Goal: Task Accomplishment & Management: Manage account settings

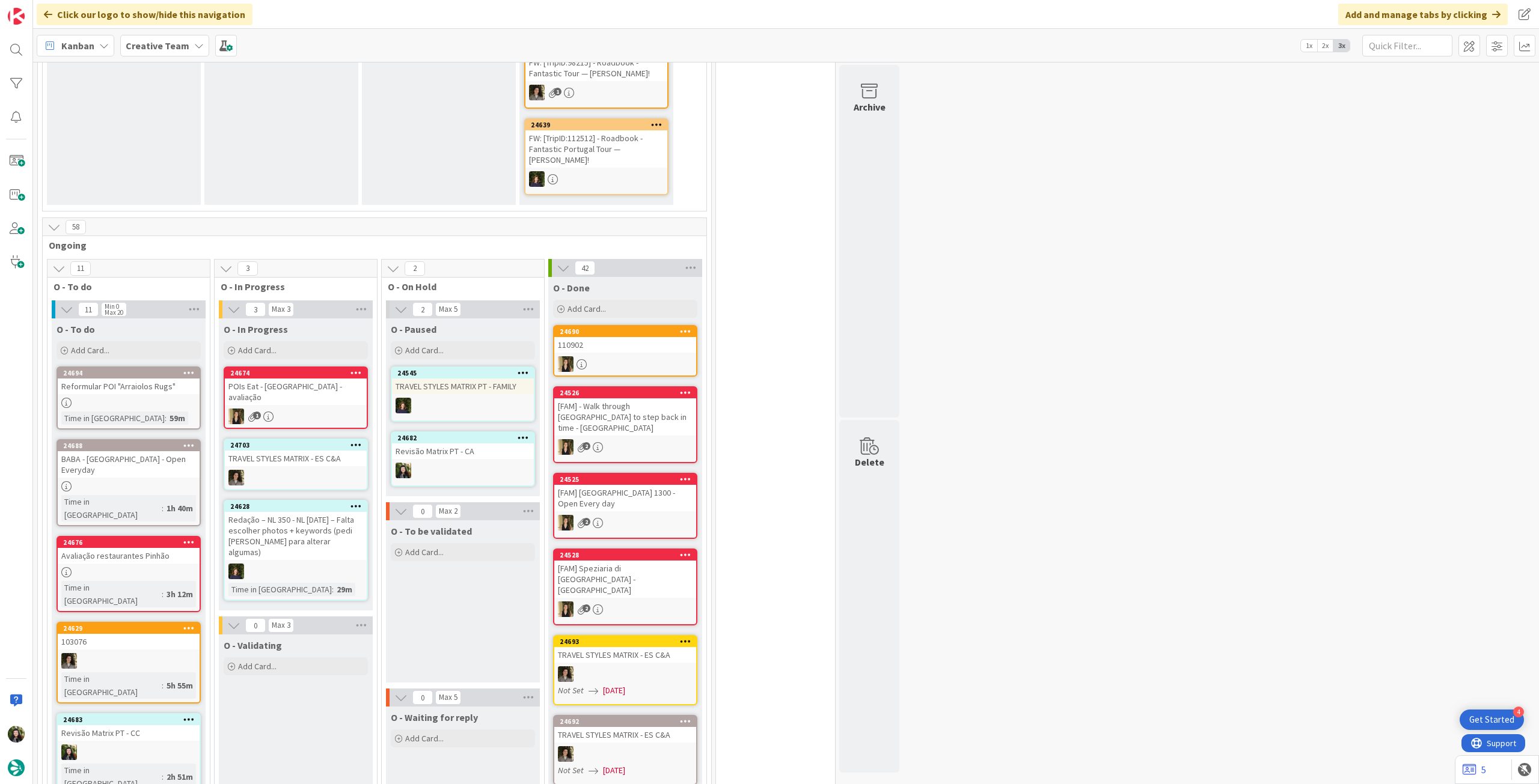
scroll to position [481, 0]
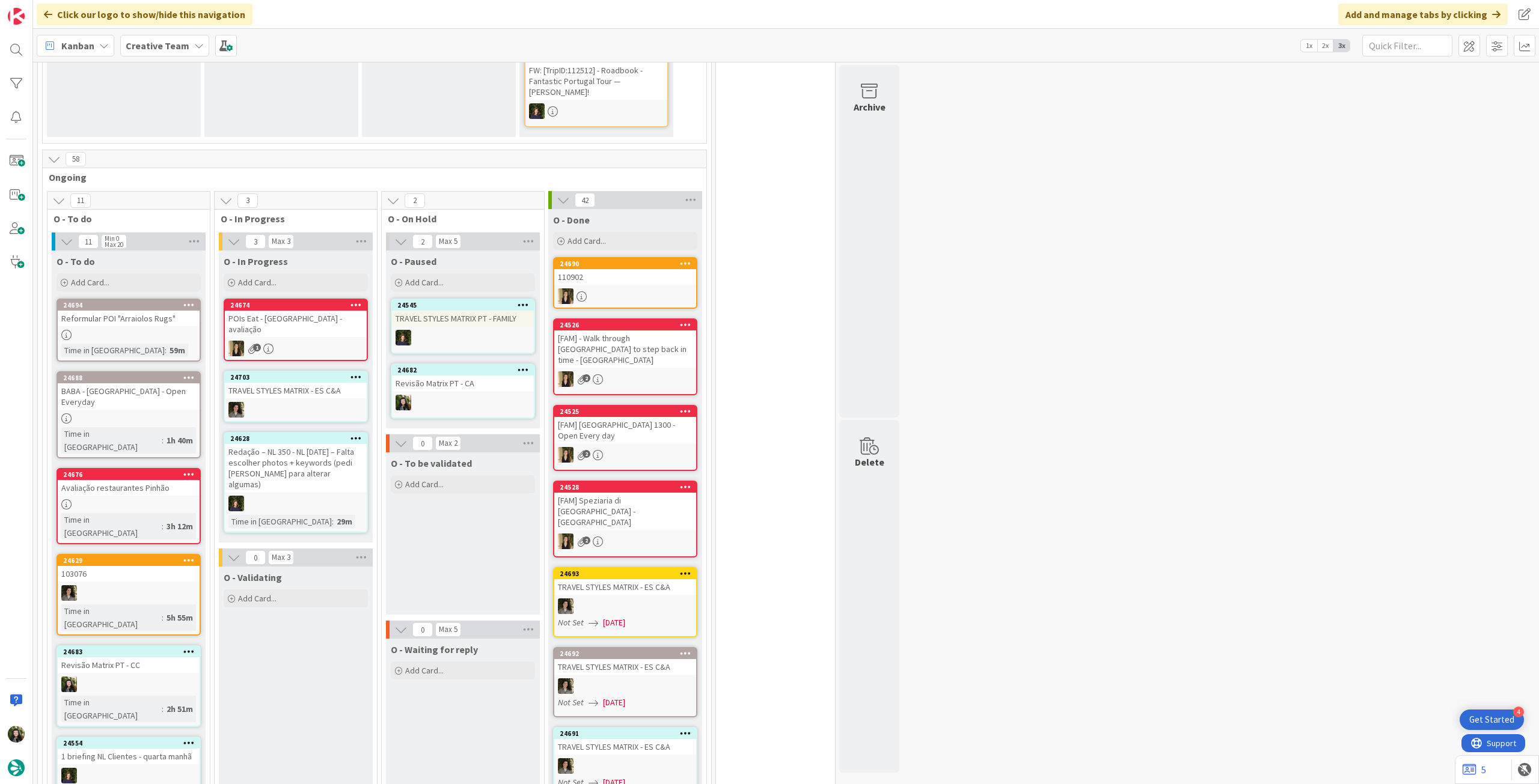
click at [318, 340] on div "1" at bounding box center [296, 348] width 142 height 16
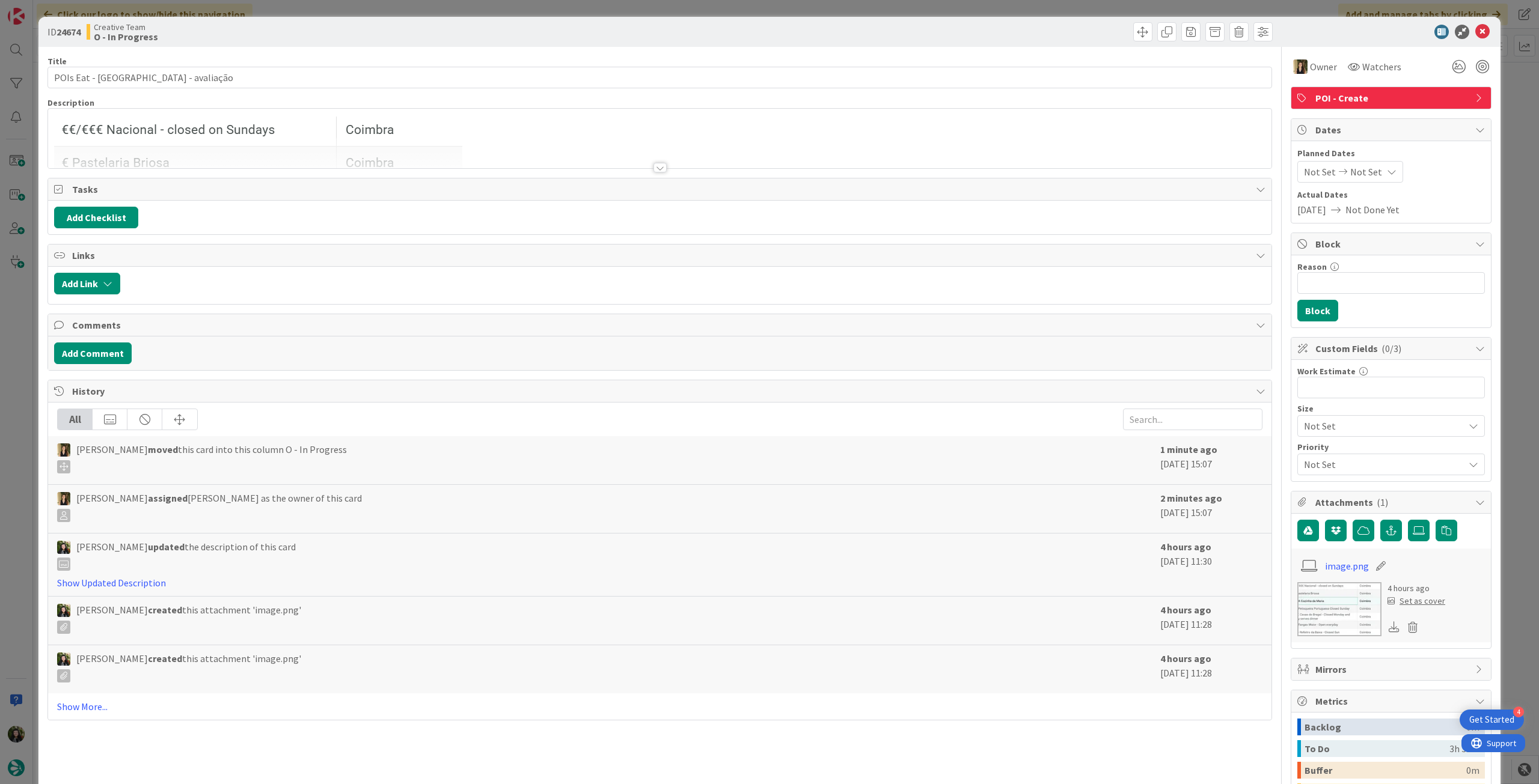
click at [723, 161] on div at bounding box center [659, 153] width 1223 height 30
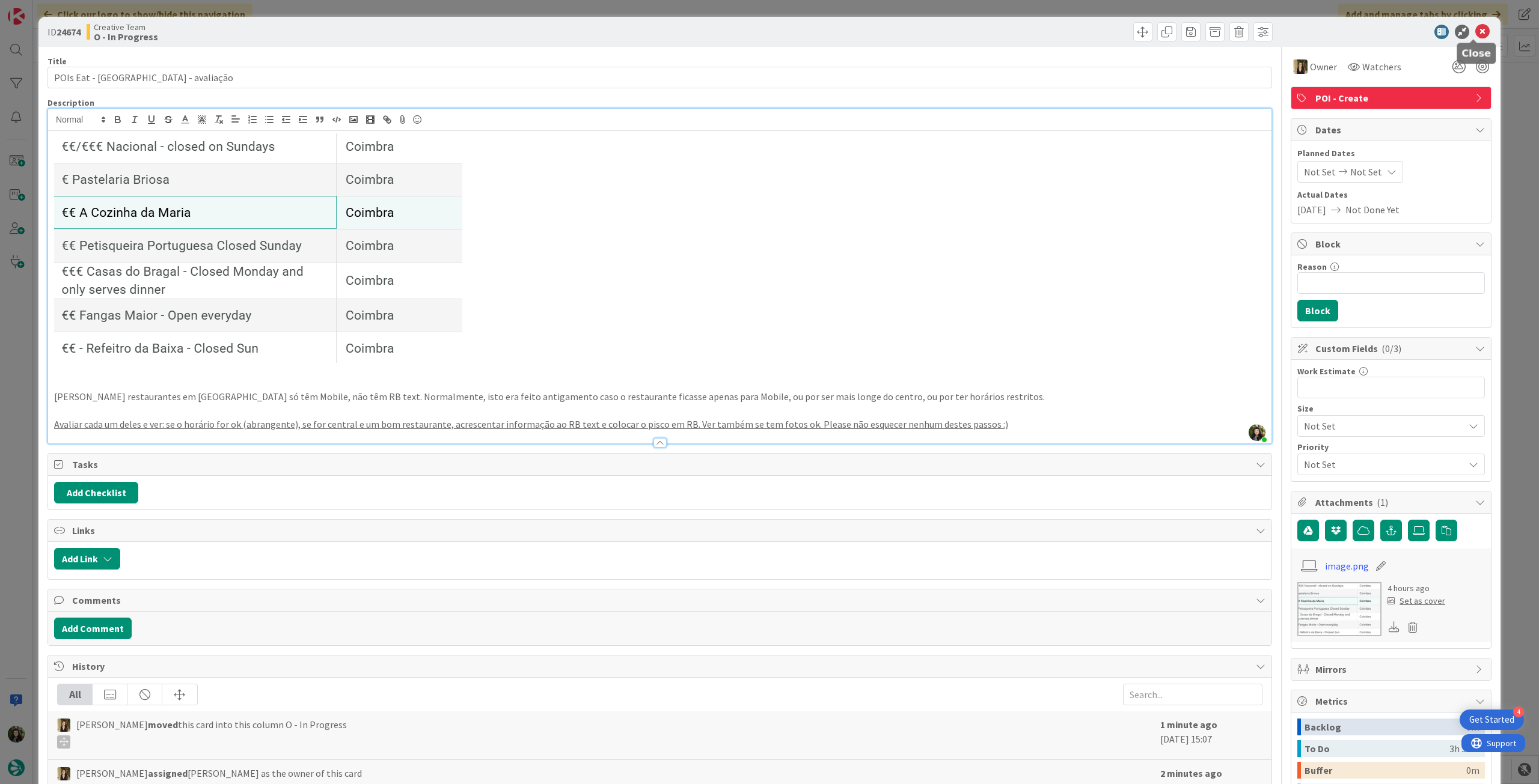
click at [1479, 33] on icon at bounding box center [1482, 32] width 15 height 15
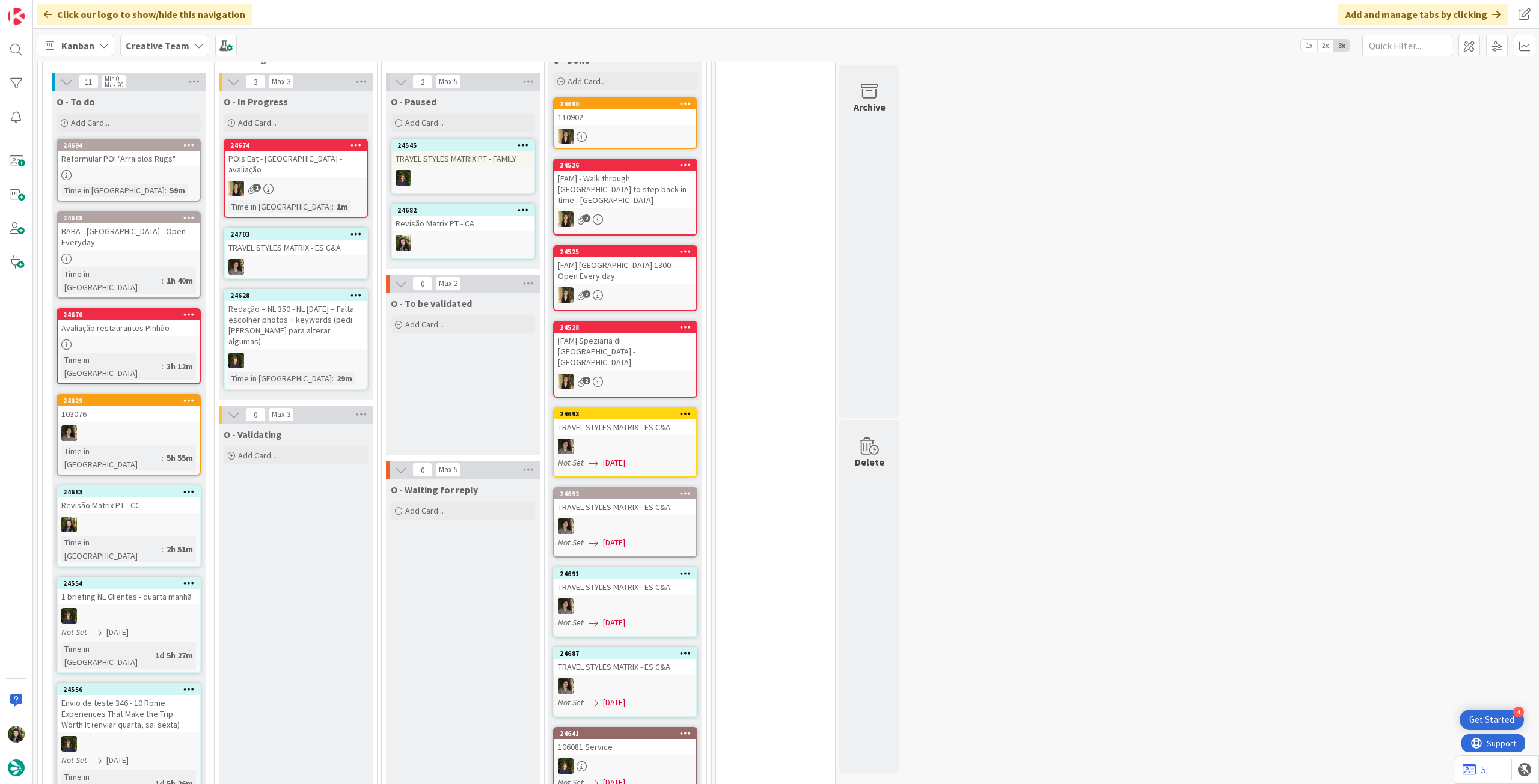
scroll to position [481, 0]
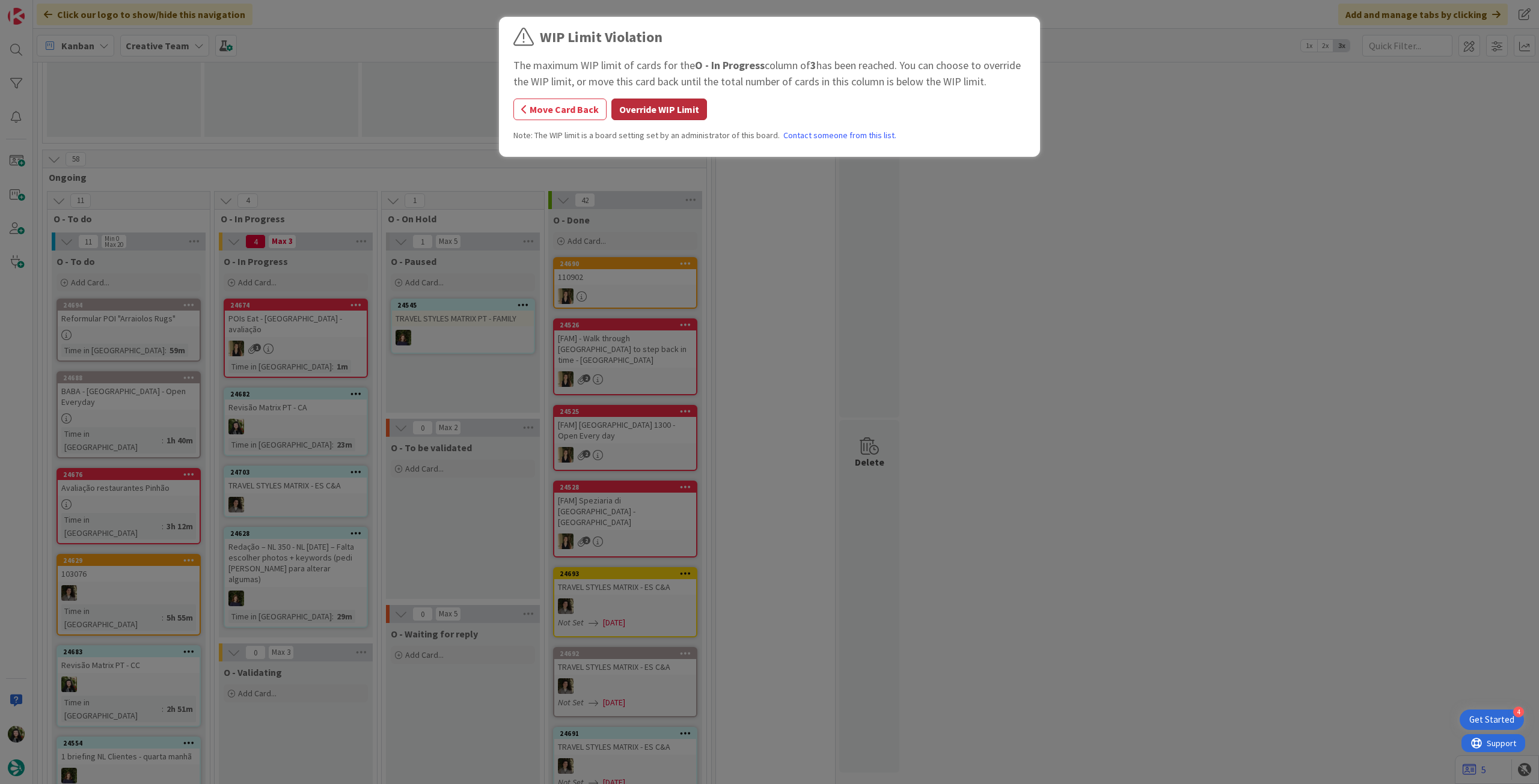
click at [645, 116] on button "Override WIP Limit" at bounding box center [659, 109] width 96 height 21
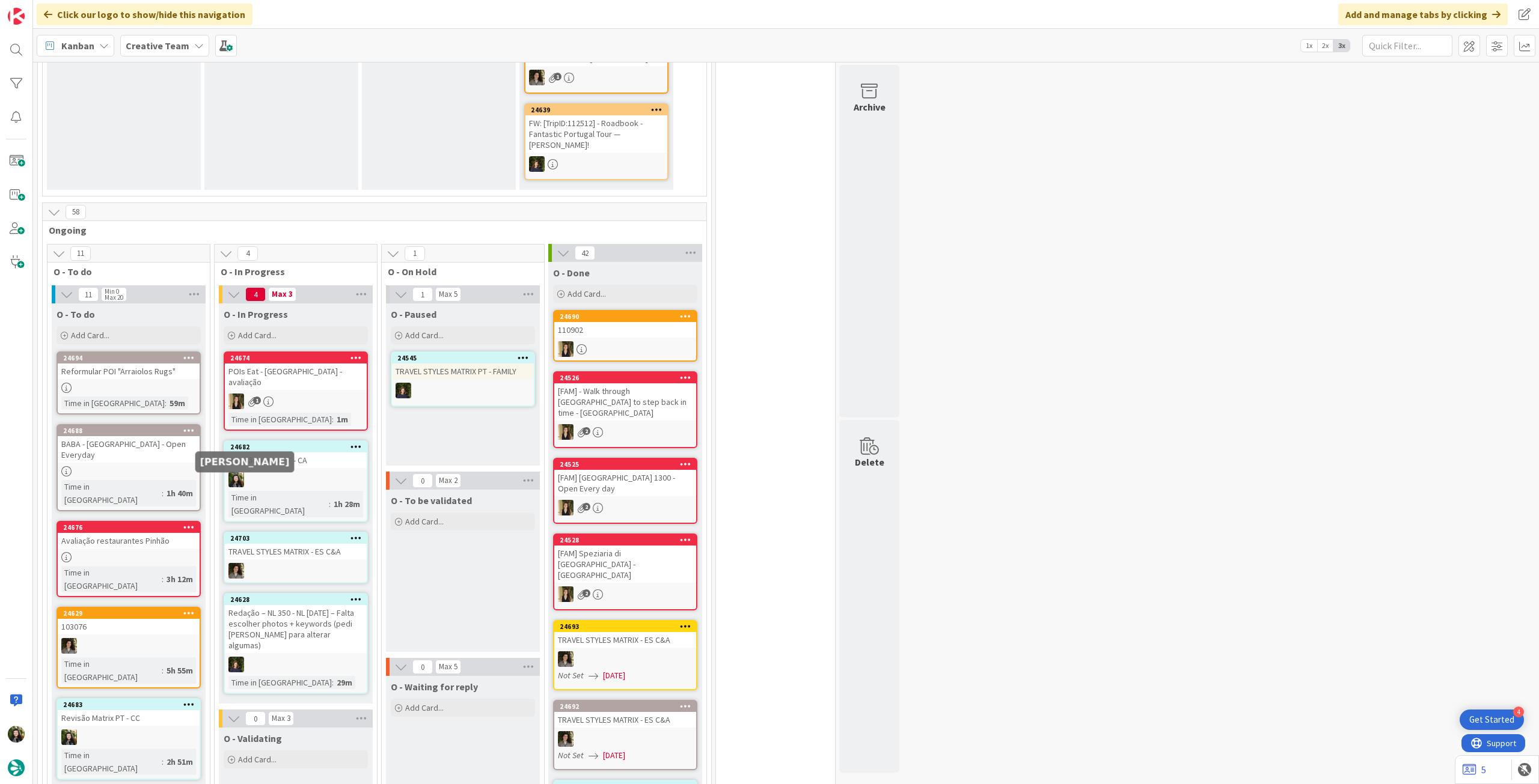
scroll to position [400, 0]
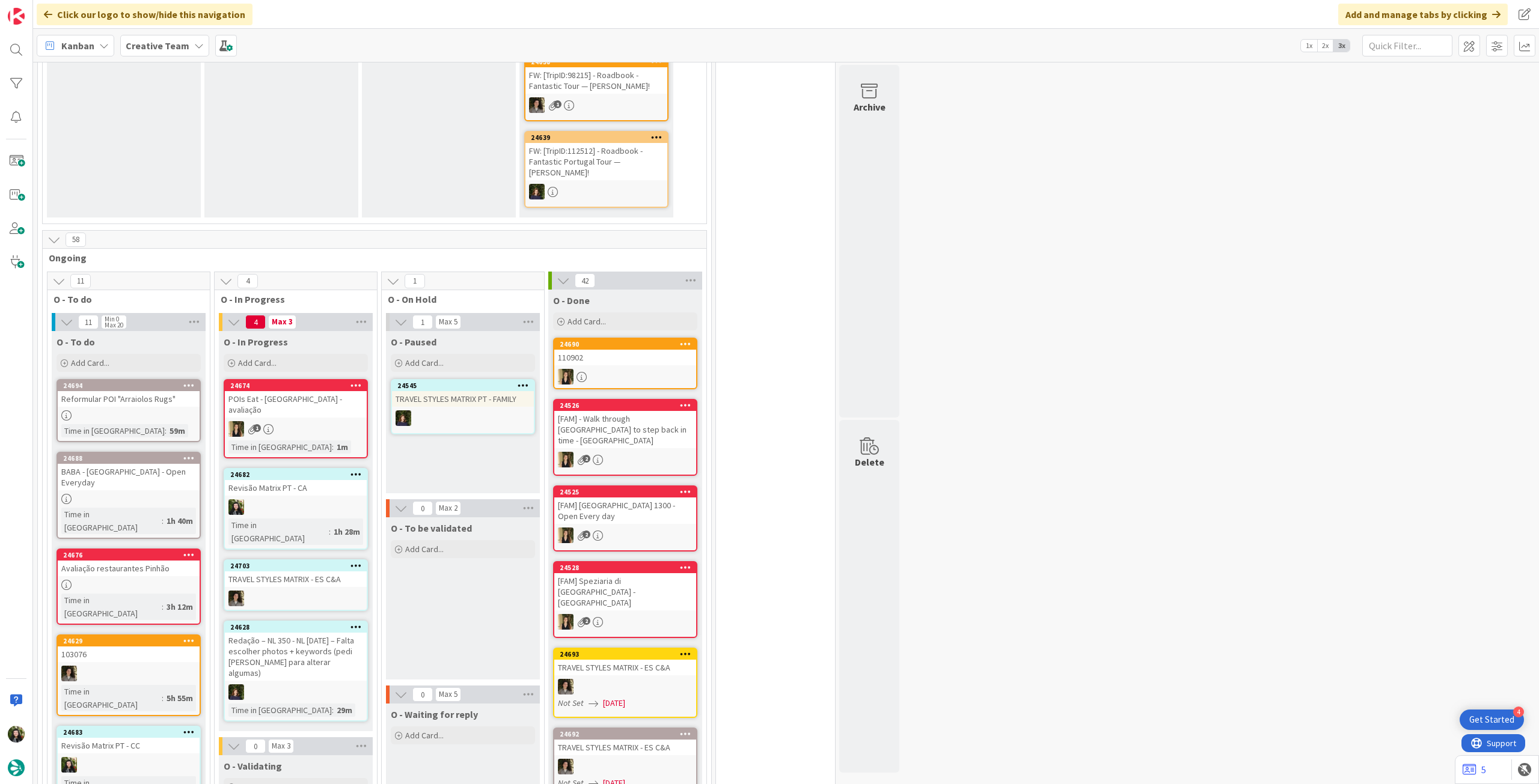
click at [180, 53] on div "Creative Team" at bounding box center [165, 45] width 89 height 21
click at [201, 181] on div "Creative Team - Análise" at bounding box center [222, 172] width 183 height 23
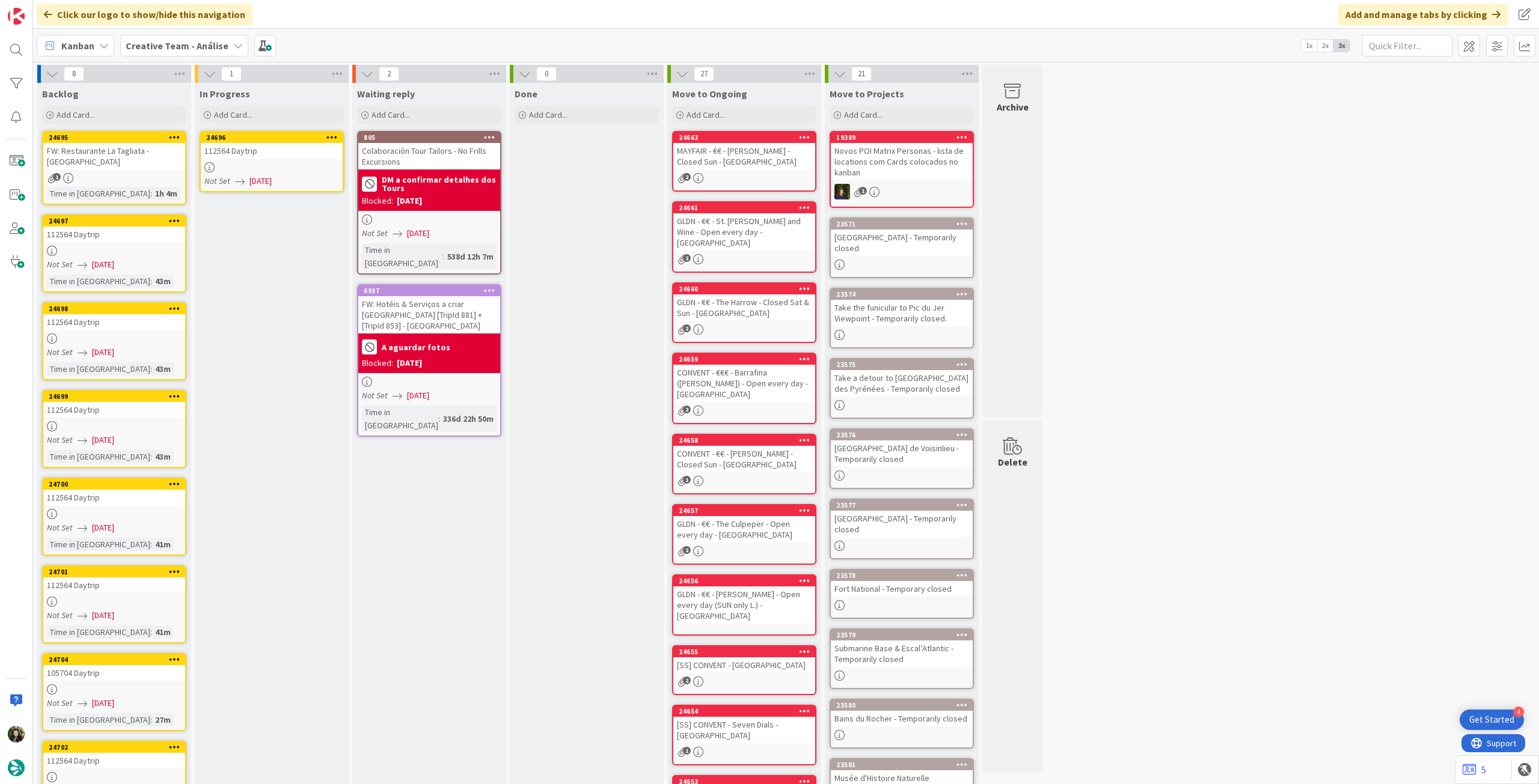
click at [295, 176] on div "Not Set 07/10/2025" at bounding box center [273, 181] width 138 height 12
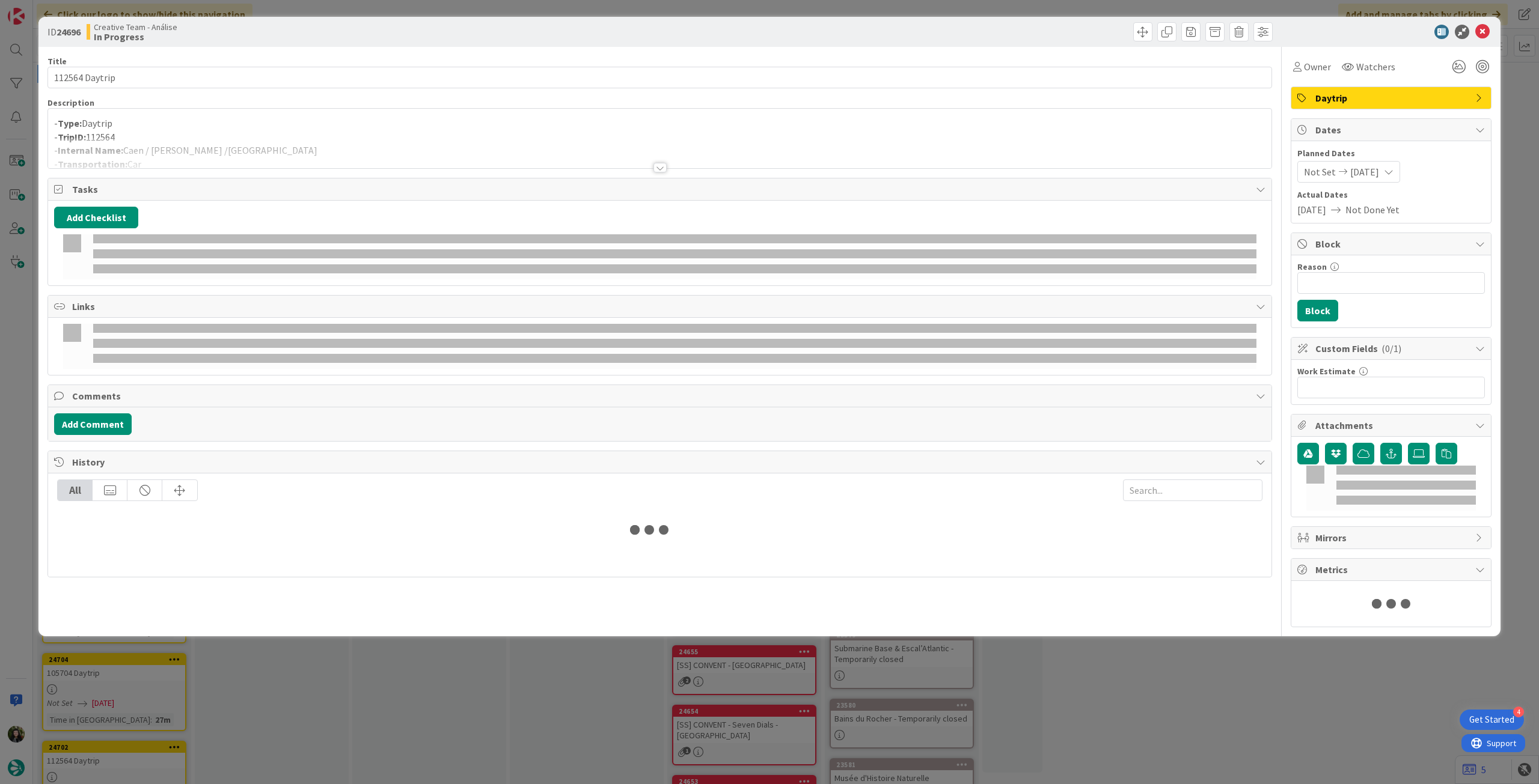
click at [321, 146] on div at bounding box center [659, 153] width 1223 height 30
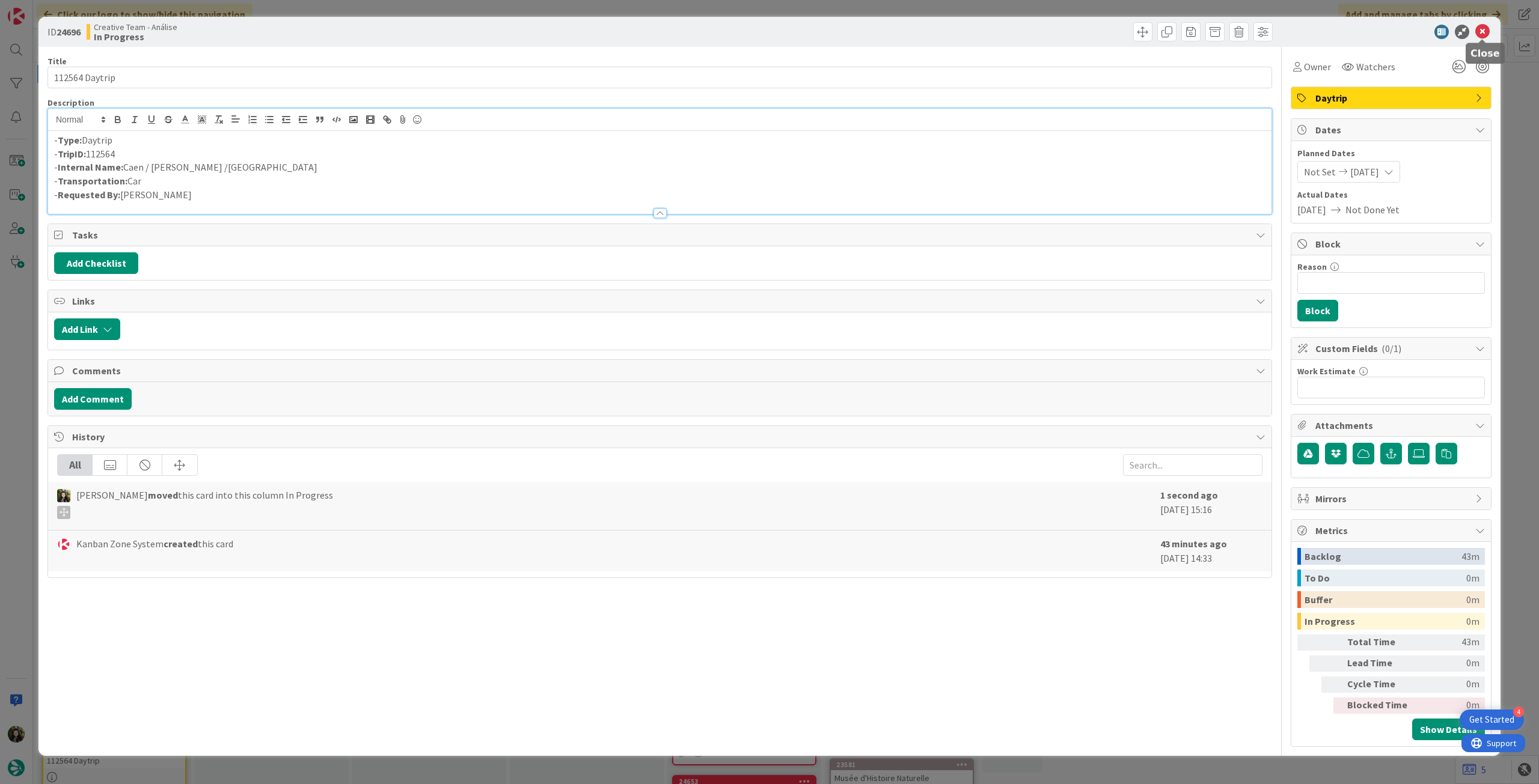
click at [1484, 27] on icon at bounding box center [1482, 32] width 15 height 15
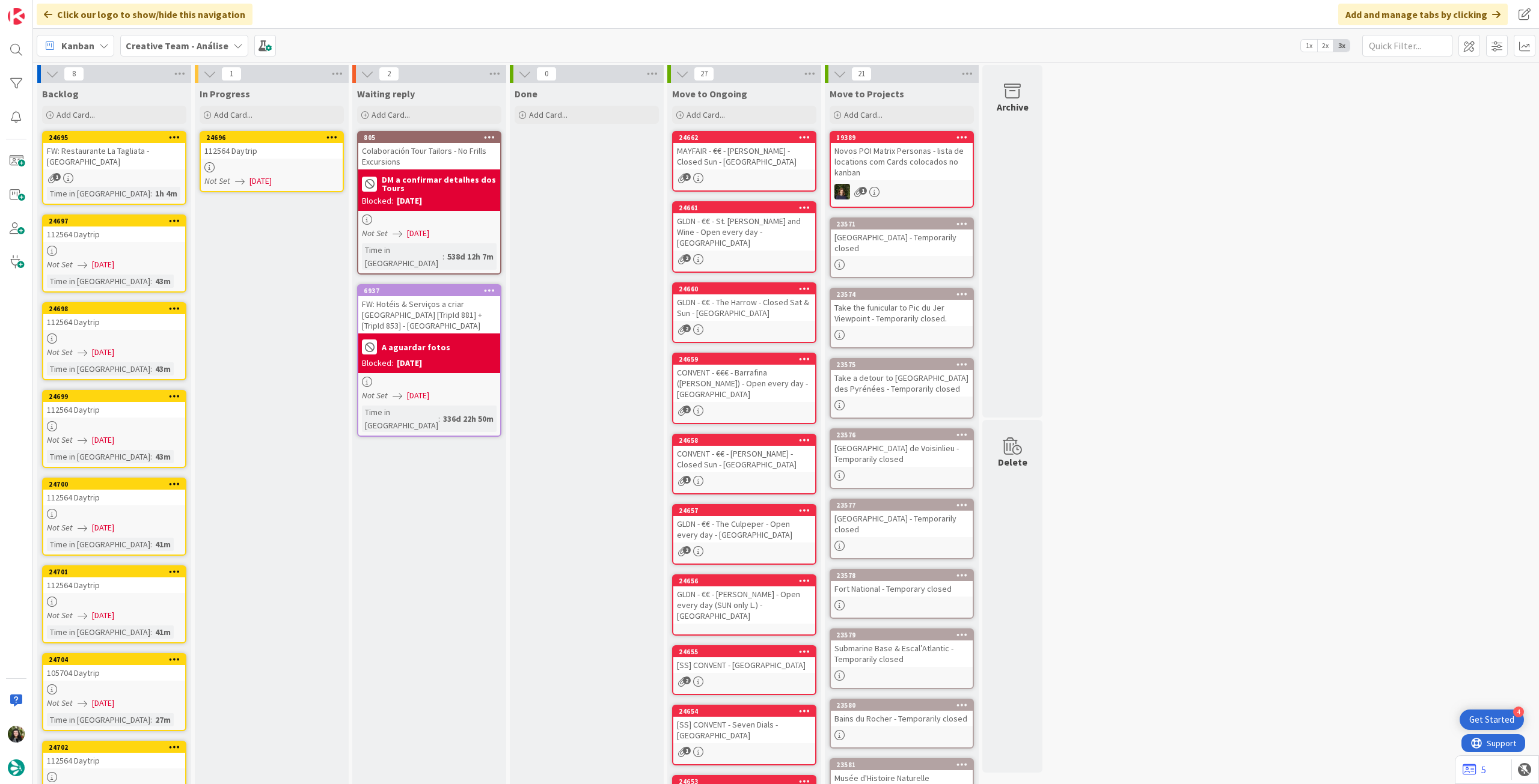
click at [170, 30] on div "Kanban Creative Team - Análise 1x 2x 3x" at bounding box center [786, 46] width 1506 height 33
click at [176, 48] on b "Creative Team - Análise" at bounding box center [177, 45] width 103 height 12
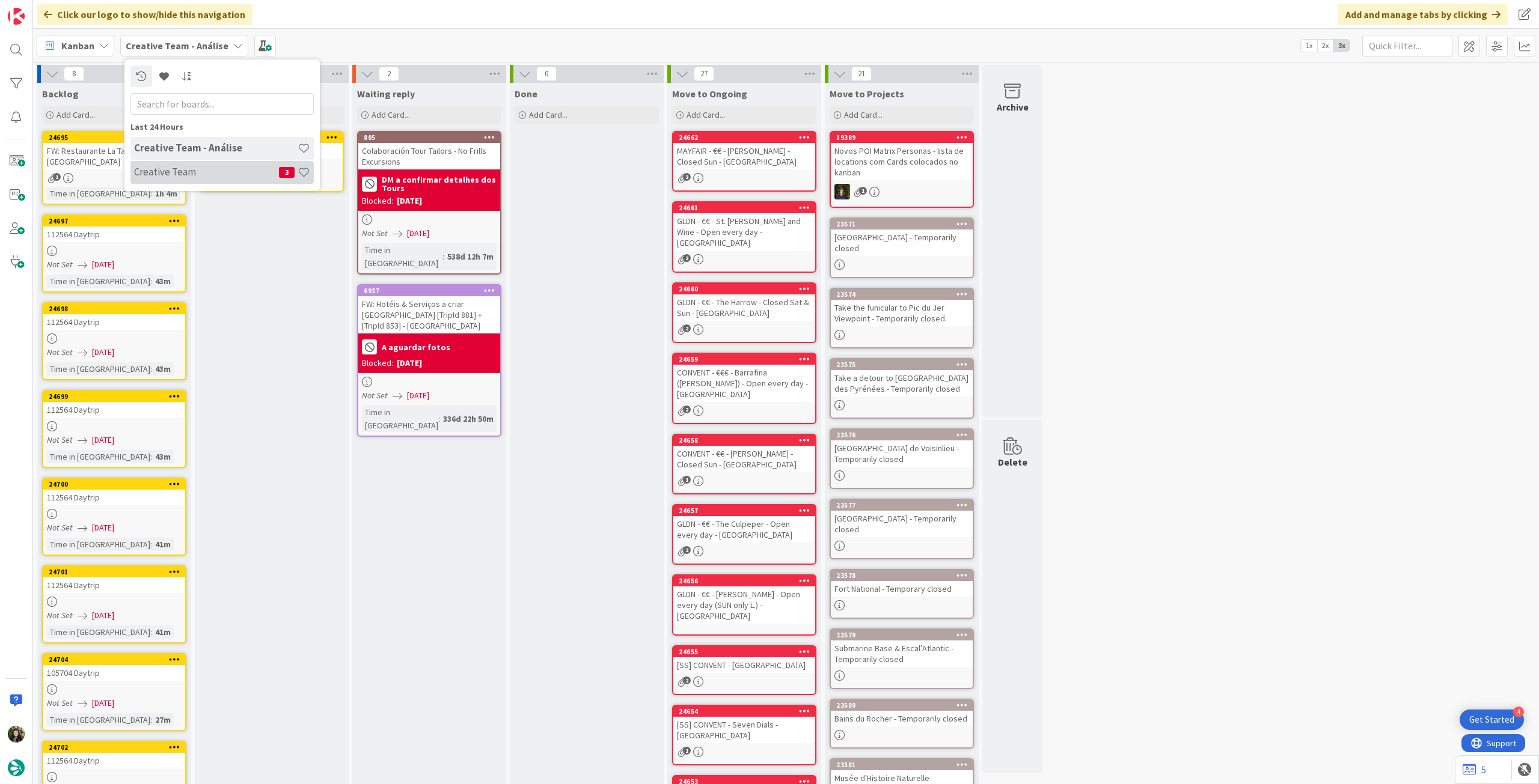
click at [159, 165] on div "Creative Team 3" at bounding box center [222, 172] width 183 height 23
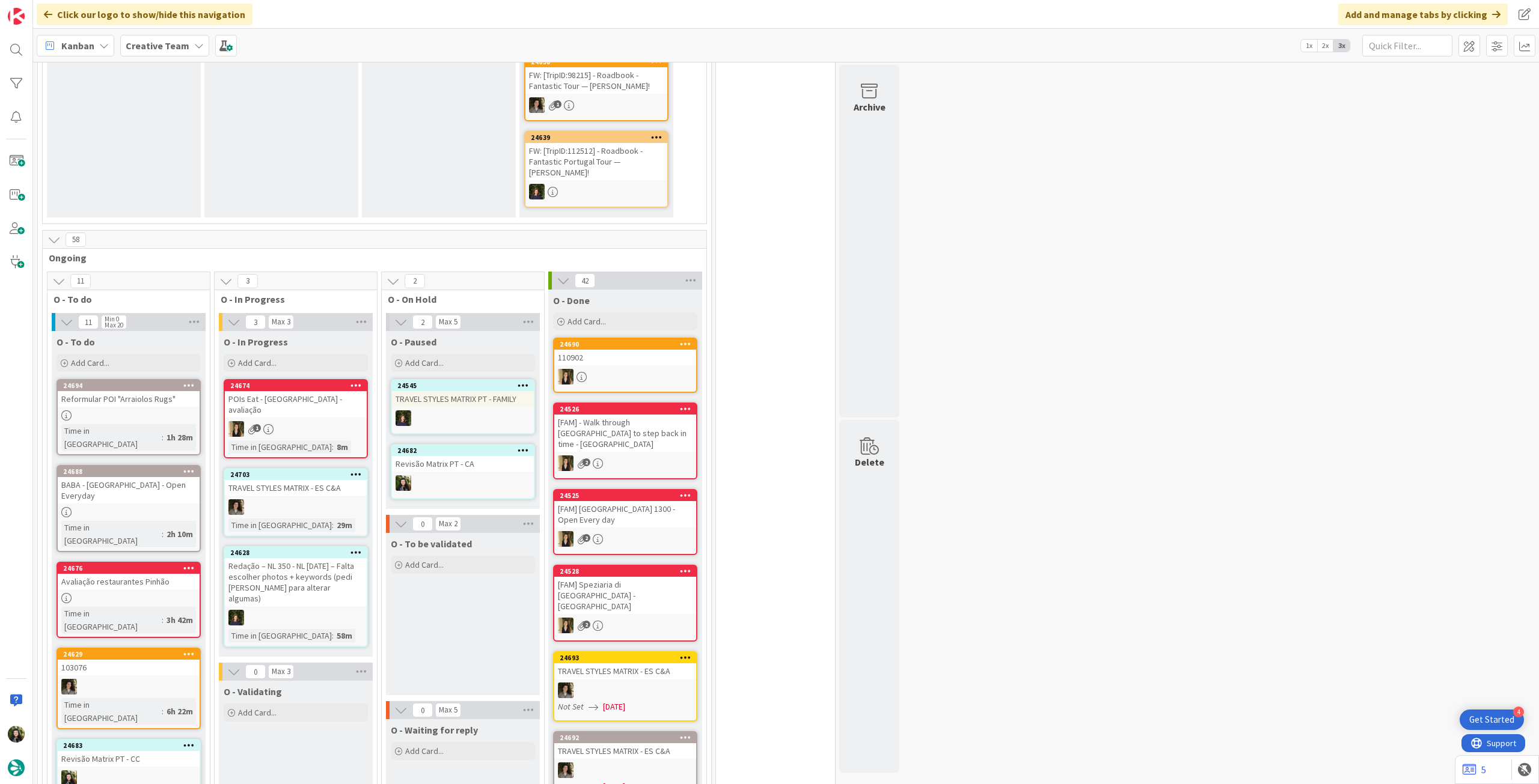
click at [130, 48] on b "Creative Team" at bounding box center [158, 45] width 64 height 12
click at [173, 167] on h4 "Creative Team - Análise" at bounding box center [216, 172] width 163 height 12
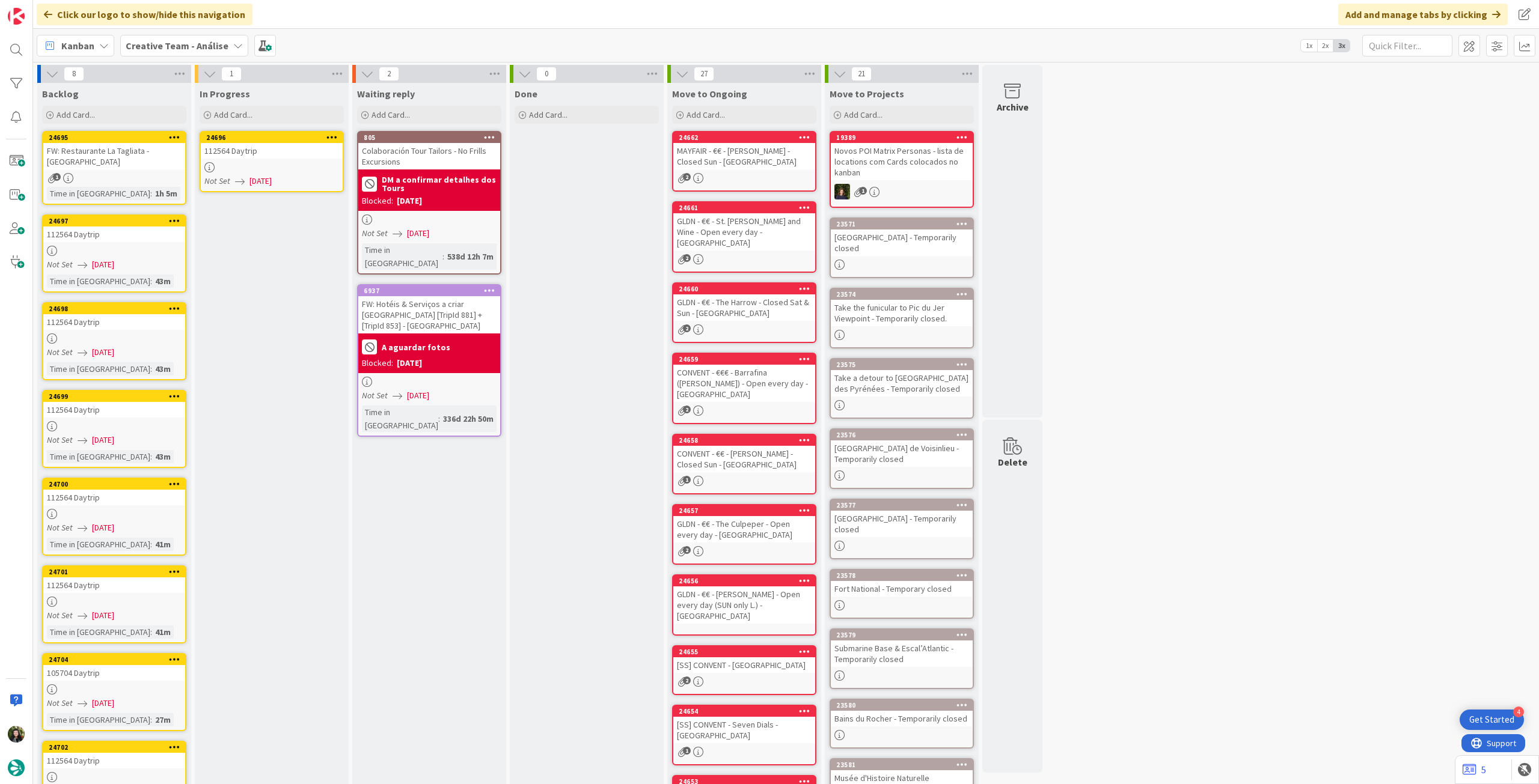
click at [260, 164] on div at bounding box center [271, 167] width 142 height 10
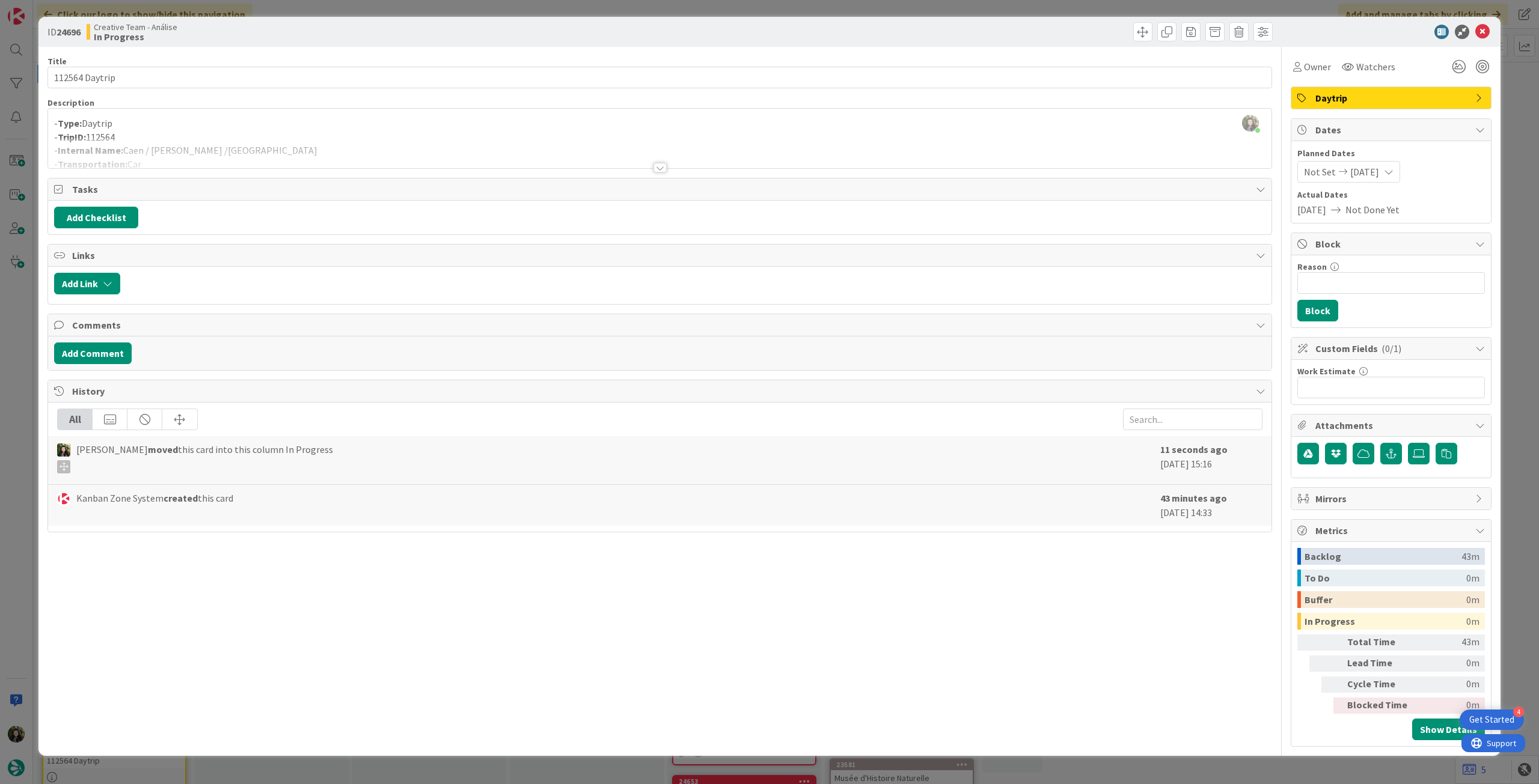
click at [213, 144] on div at bounding box center [659, 153] width 1223 height 30
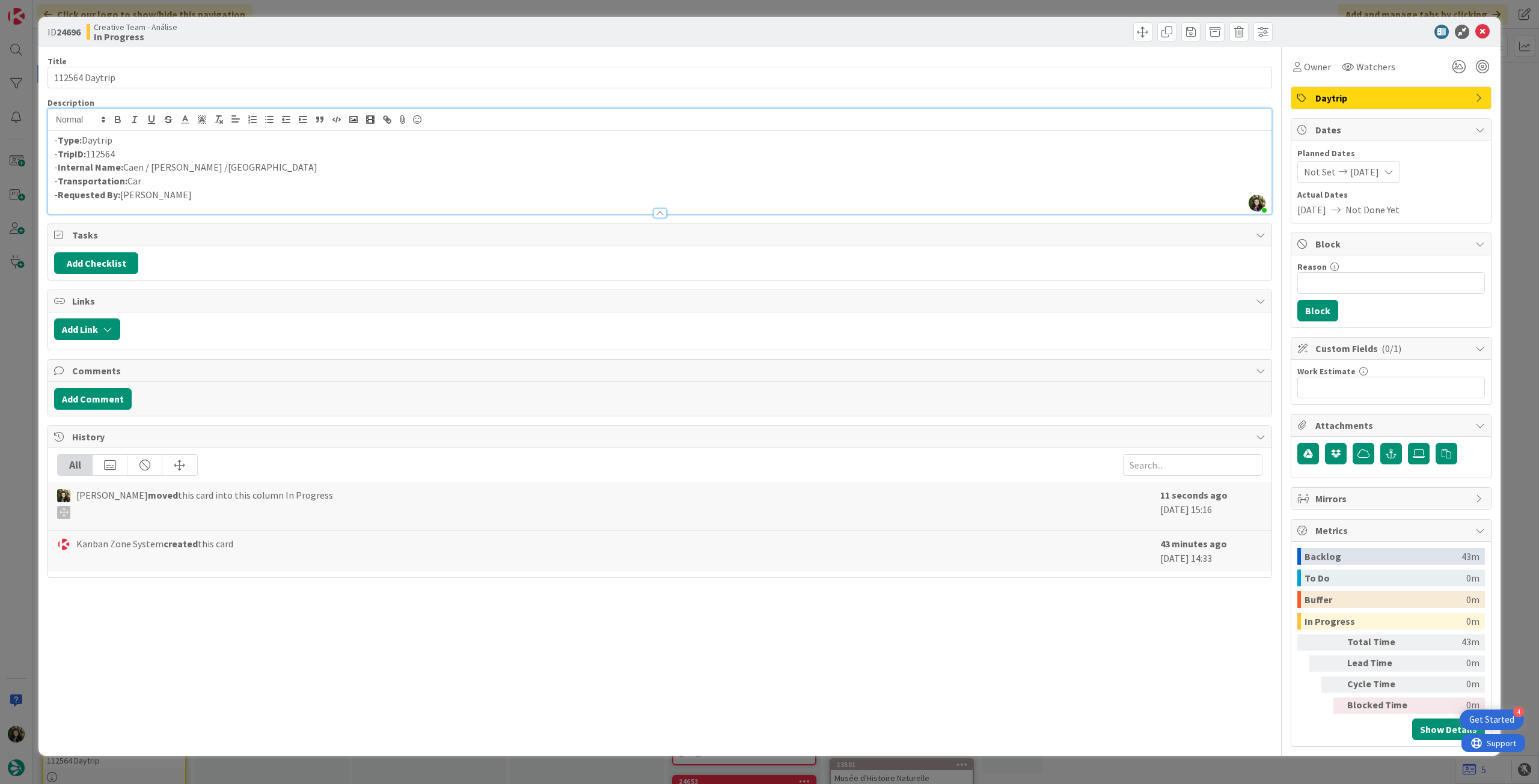
click at [217, 167] on p "- Internal Name: Caen / Coudray-Rabut /Caen" at bounding box center [660, 167] width 1212 height 14
drag, startPoint x: 213, startPoint y: 167, endPoint x: 154, endPoint y: 162, distance: 59.2
click at [154, 162] on p "- Internal Name: Caen / Coudray-Rabut / Caen" at bounding box center [660, 167] width 1212 height 14
copy p "Coudray-Rabut"
click at [1479, 33] on icon at bounding box center [1482, 32] width 15 height 15
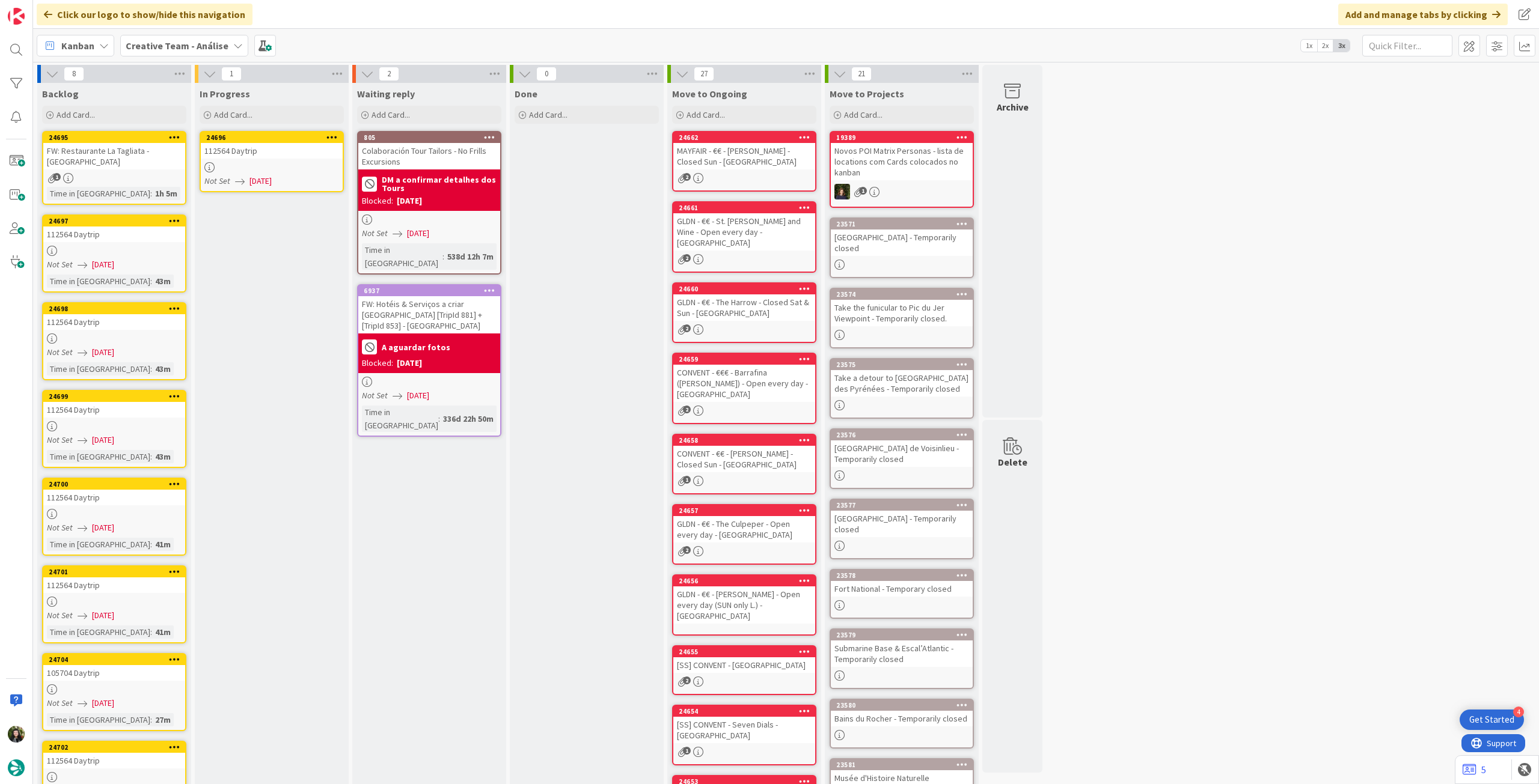
click at [336, 138] on icon at bounding box center [332, 137] width 12 height 8
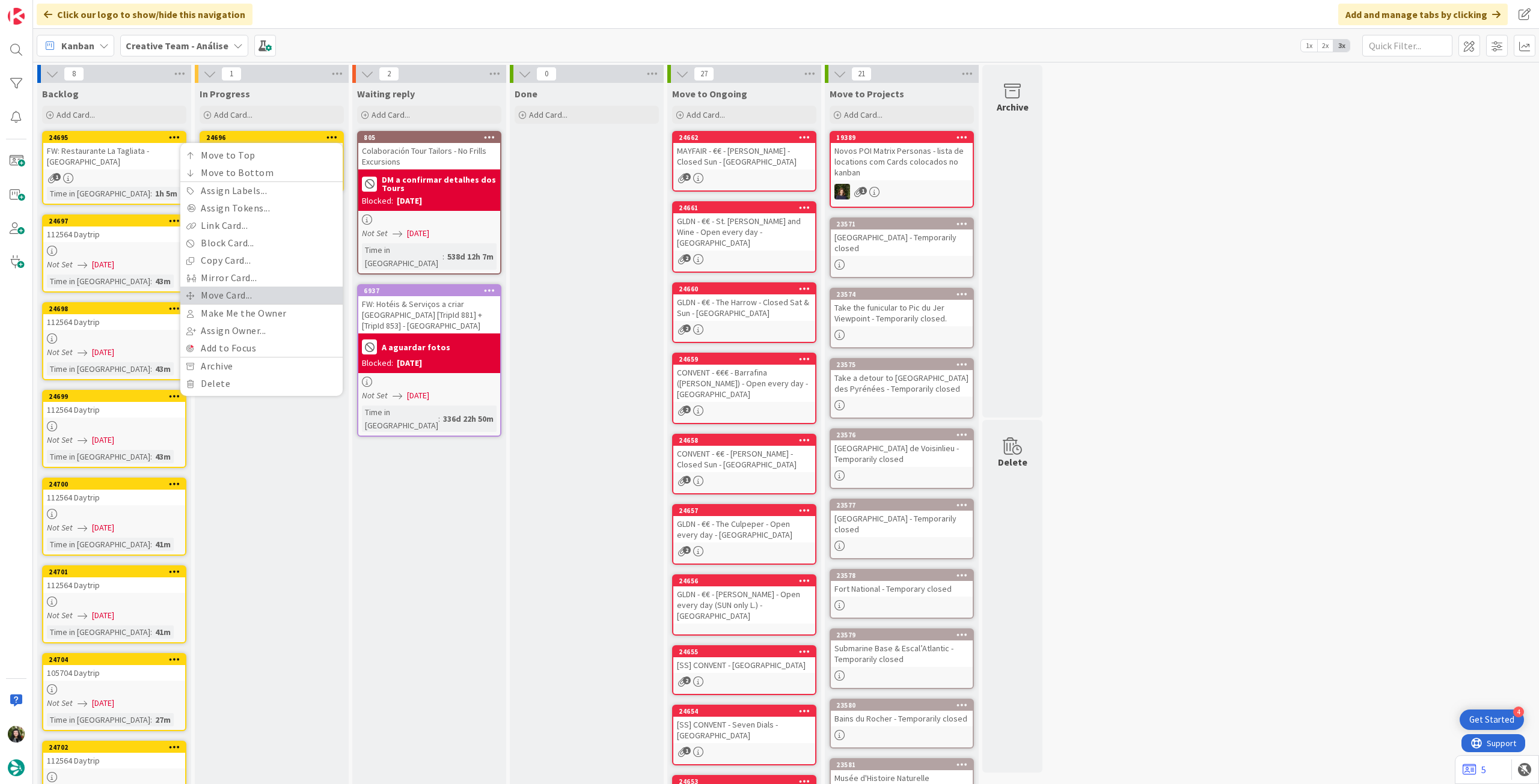
click at [256, 293] on link "Move Card..." at bounding box center [262, 295] width 162 height 17
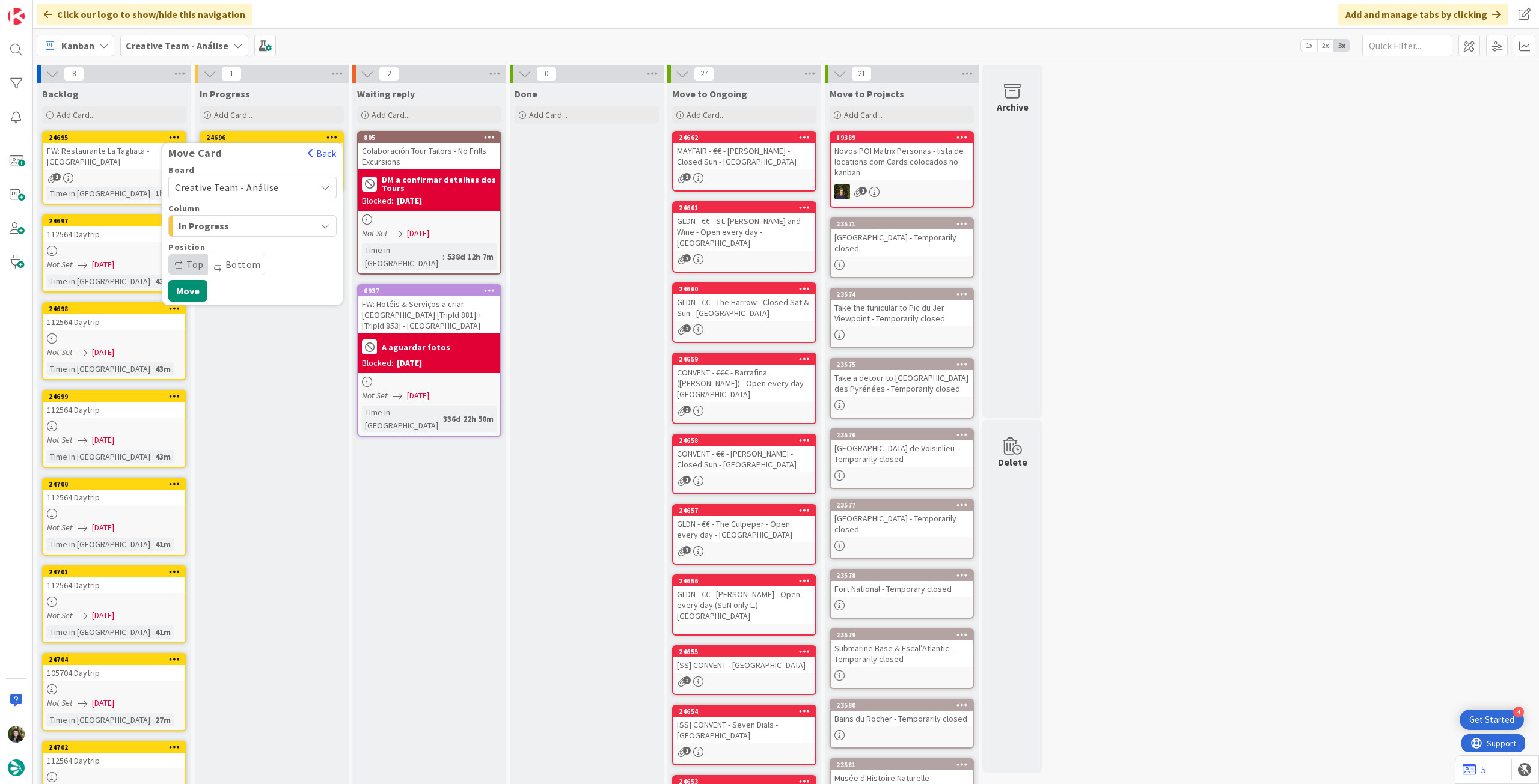
click at [246, 176] on div "Creative Team - Análise" at bounding box center [252, 187] width 168 height 21
click at [226, 239] on span "Creative Team" at bounding box center [260, 244] width 139 height 18
click at [243, 218] on span "Select a Column..." at bounding box center [220, 226] width 90 height 16
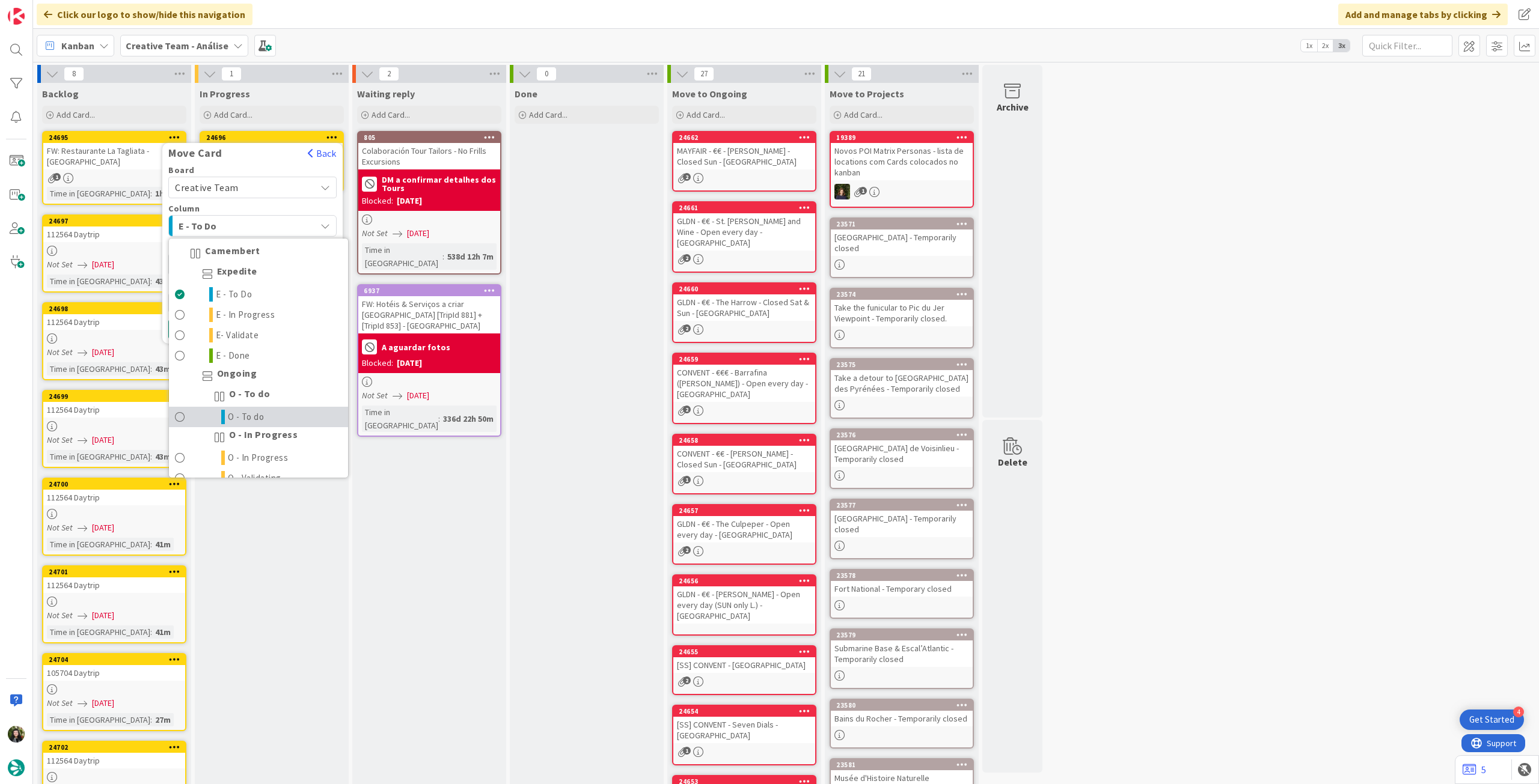
click at [244, 408] on link "O - To do" at bounding box center [258, 417] width 179 height 21
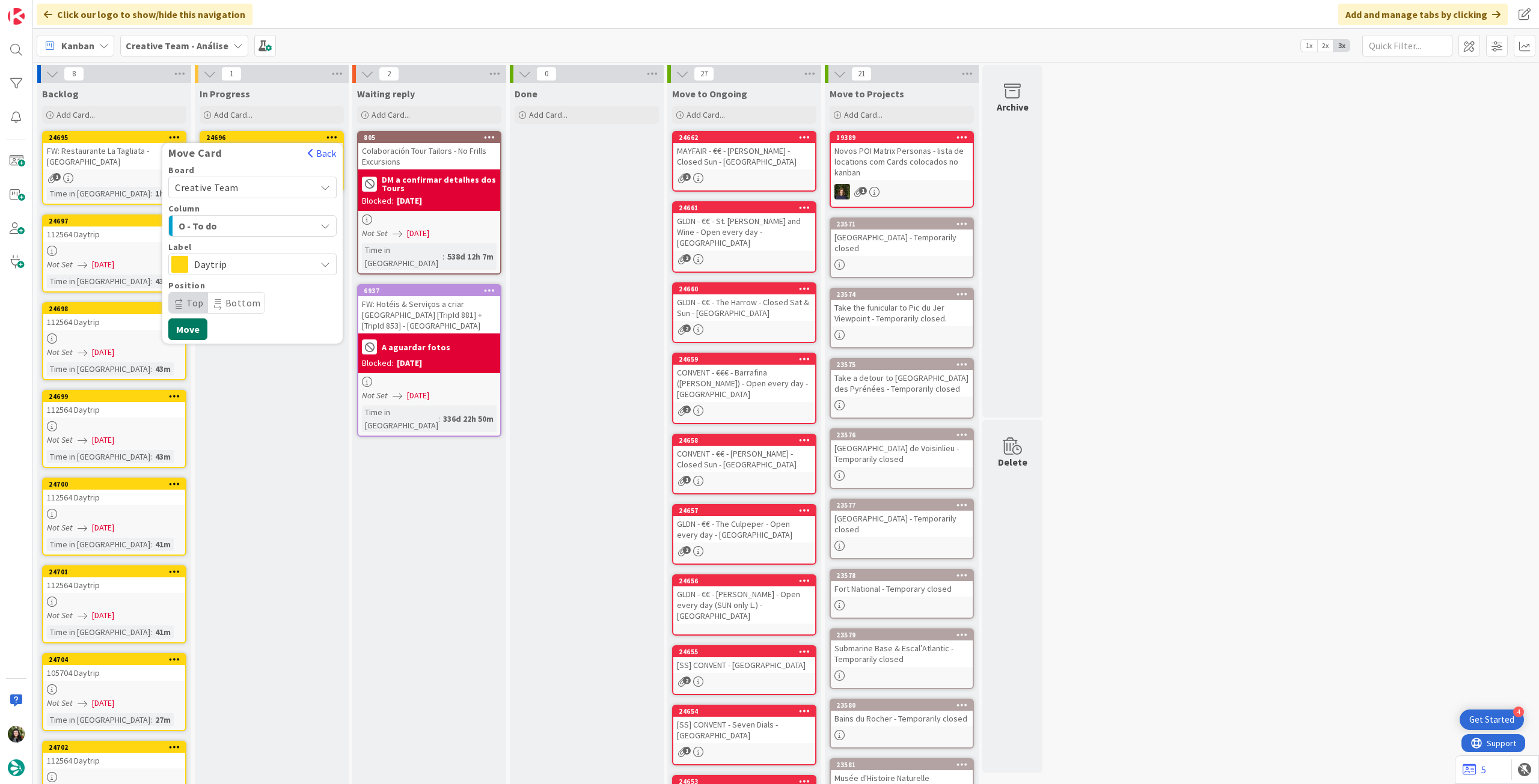
click at [196, 323] on button "Move" at bounding box center [188, 329] width 39 height 21
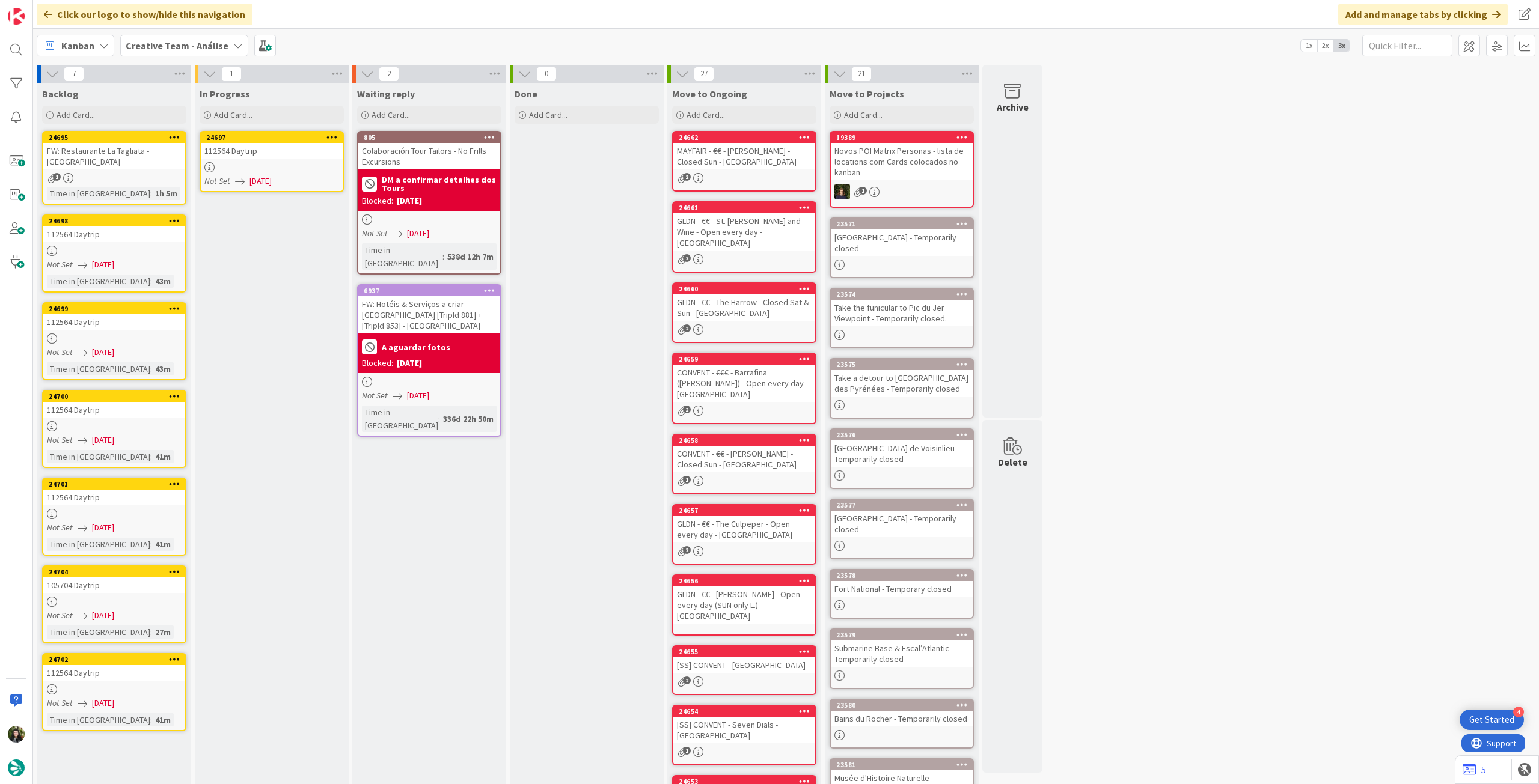
click at [305, 144] on div "112564 Daytrip" at bounding box center [271, 151] width 142 height 16
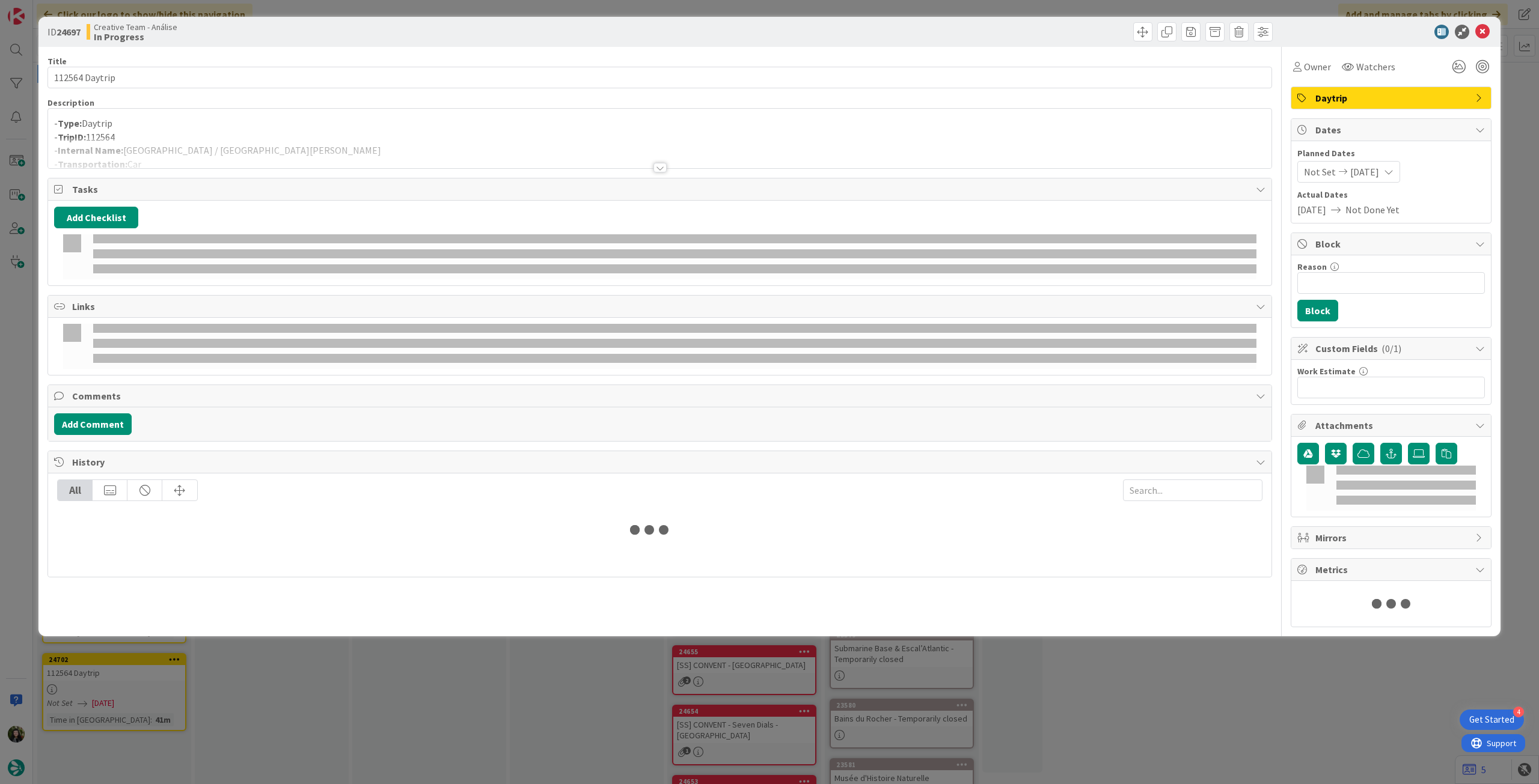
click at [299, 127] on p "- Type: Daytrip" at bounding box center [660, 123] width 1212 height 14
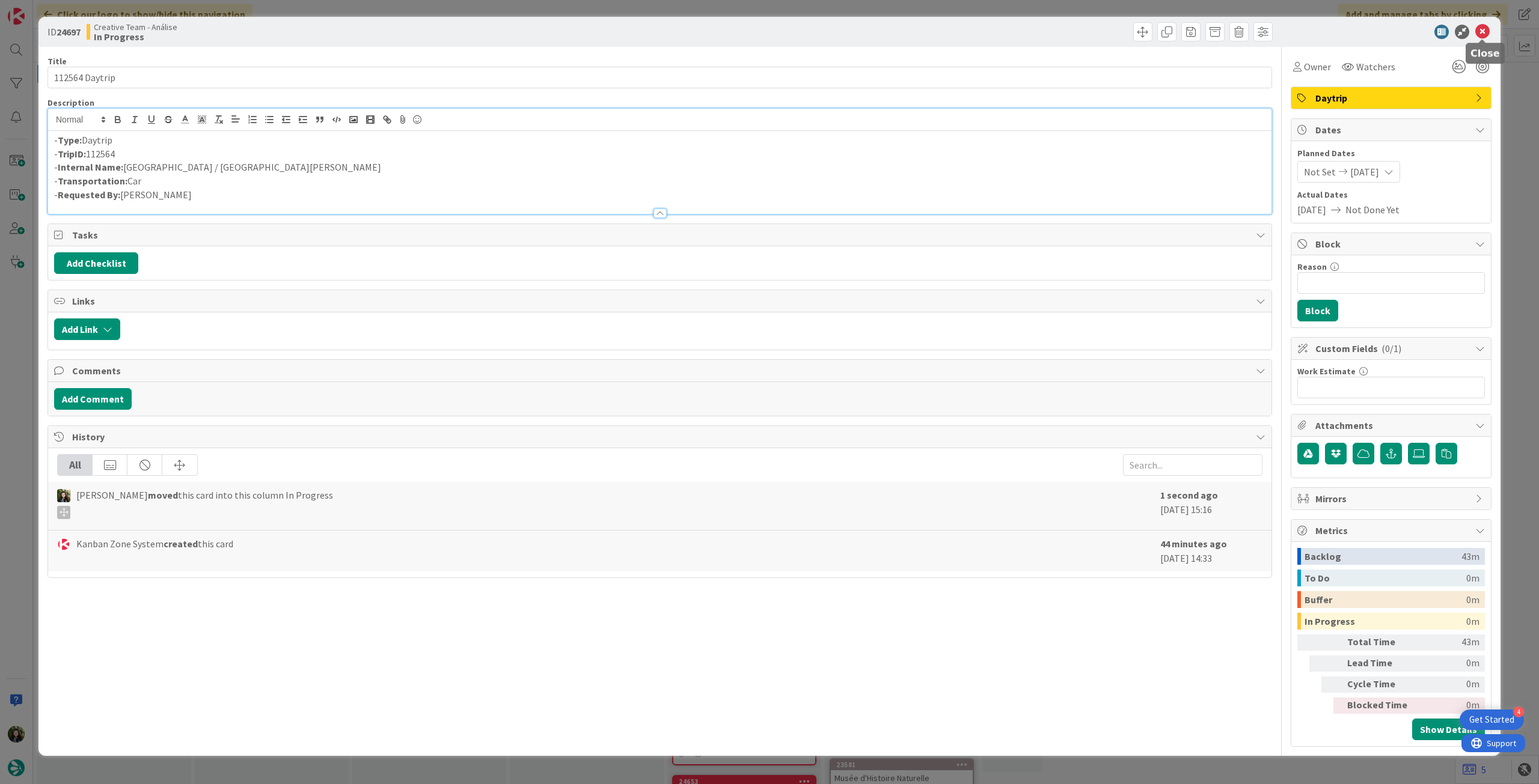
click at [1475, 30] on icon at bounding box center [1482, 32] width 15 height 15
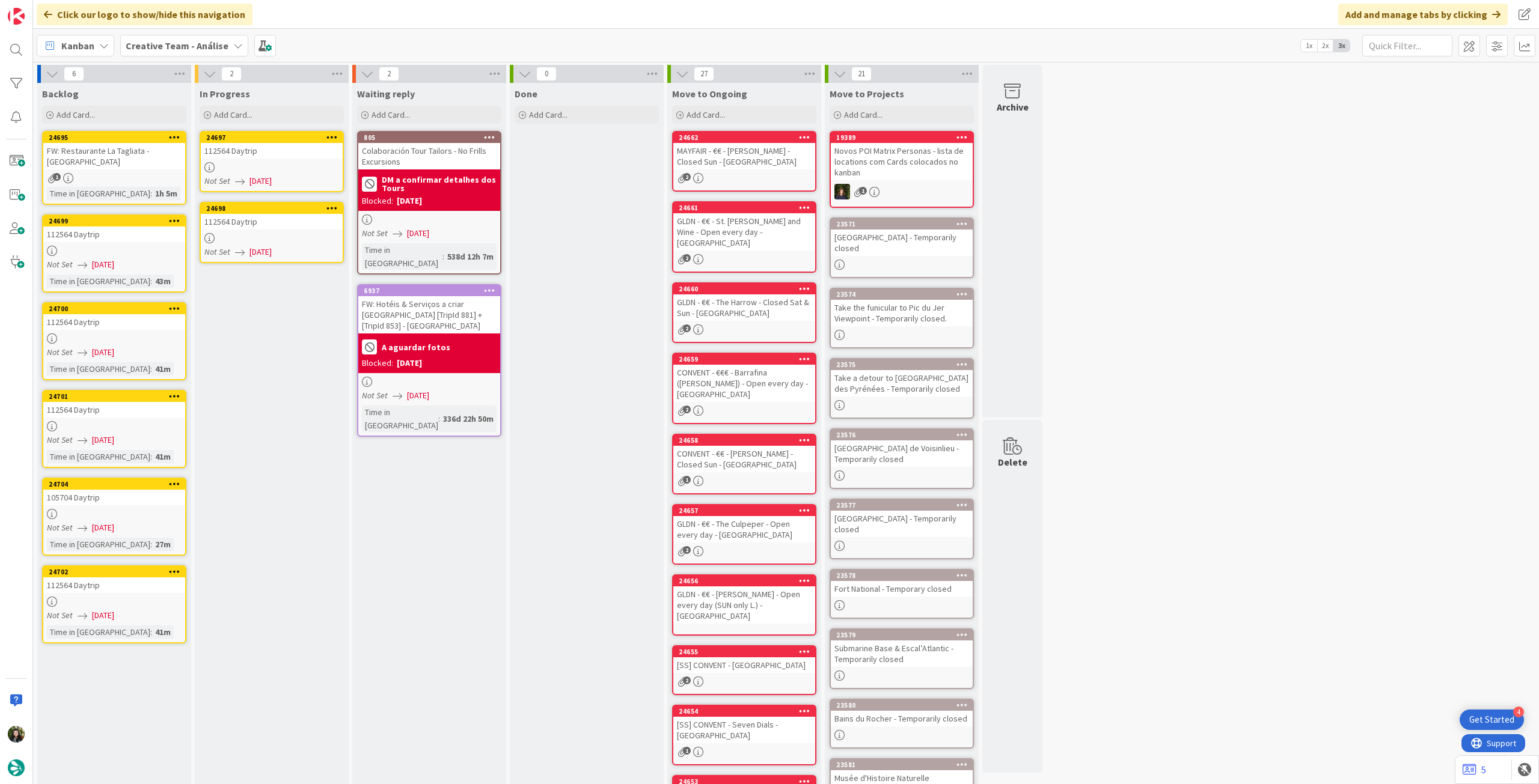
click at [249, 231] on div "24698 112564 Daytrip Not Set 07/10/2025" at bounding box center [271, 233] width 144 height 62
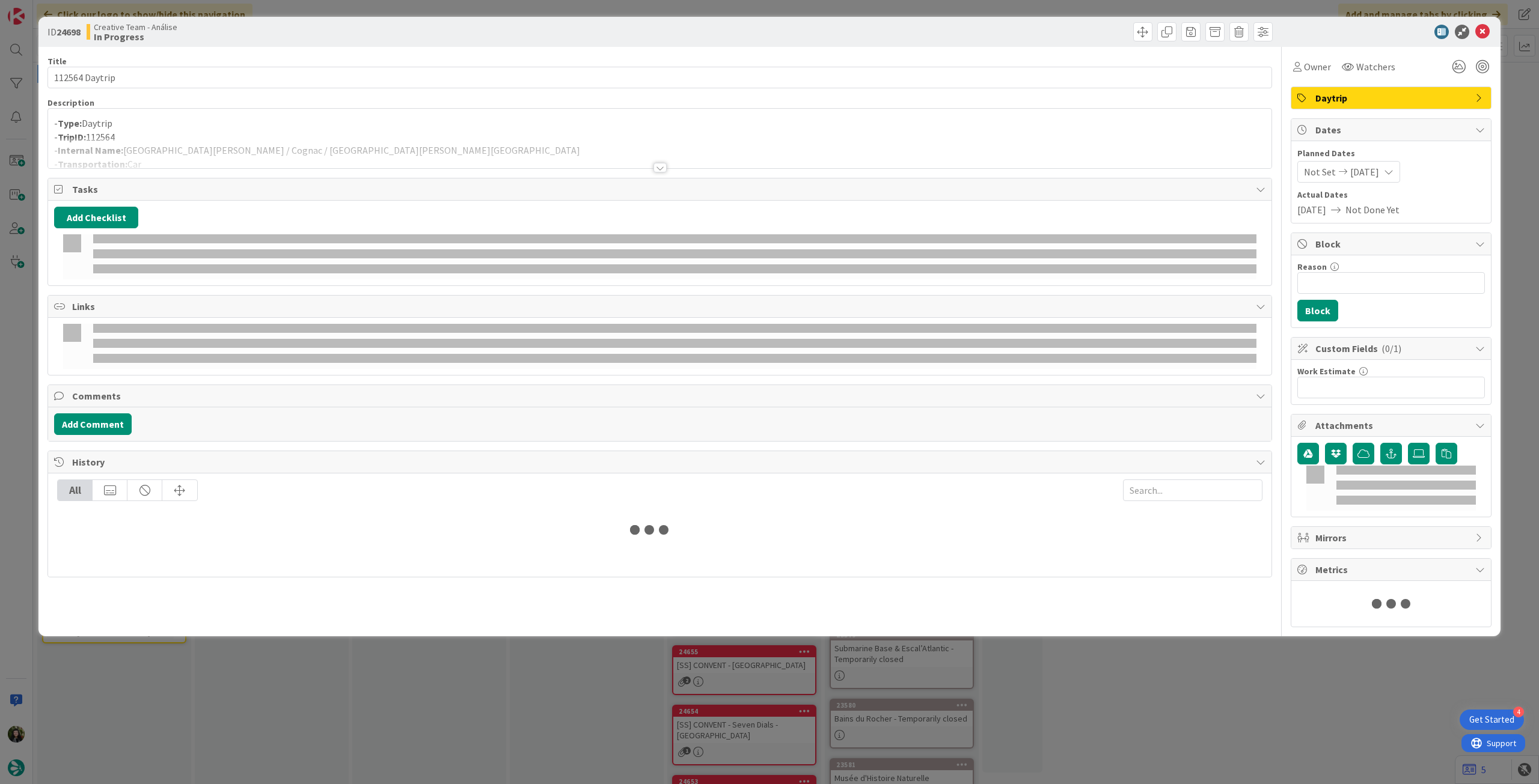
click at [270, 153] on div at bounding box center [659, 153] width 1223 height 30
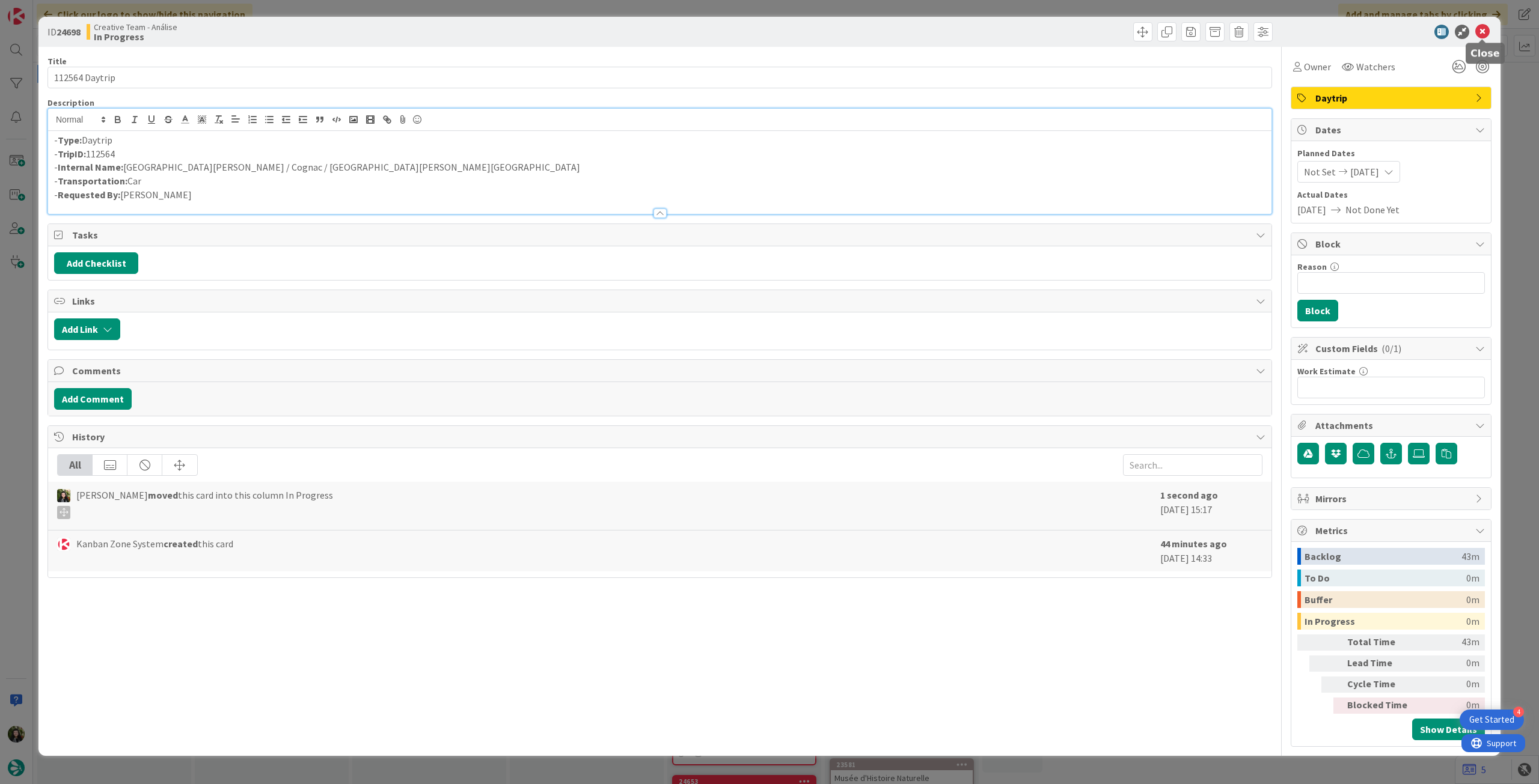
click at [1480, 30] on icon at bounding box center [1482, 32] width 15 height 15
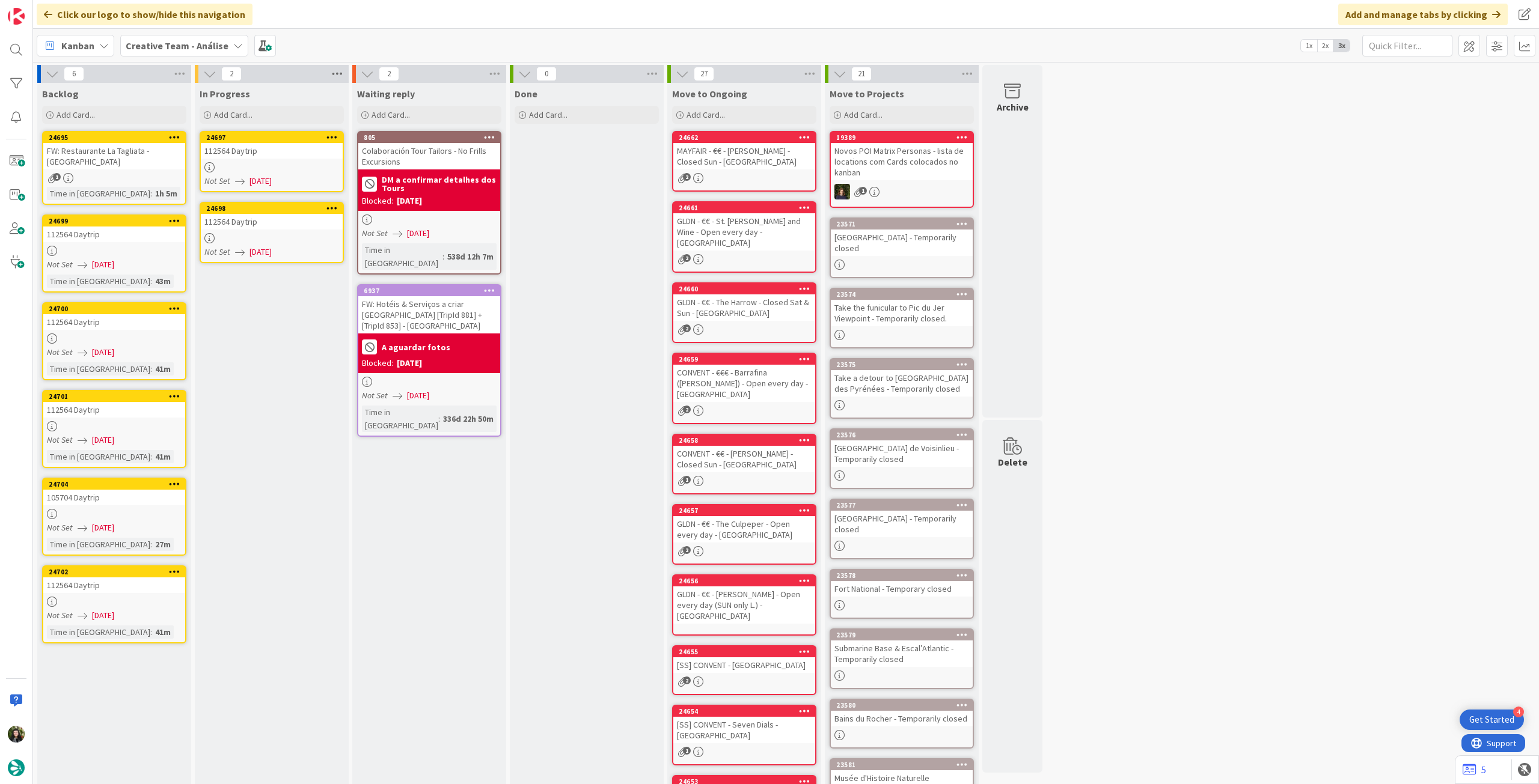
click at [331, 73] on icon at bounding box center [337, 74] width 16 height 18
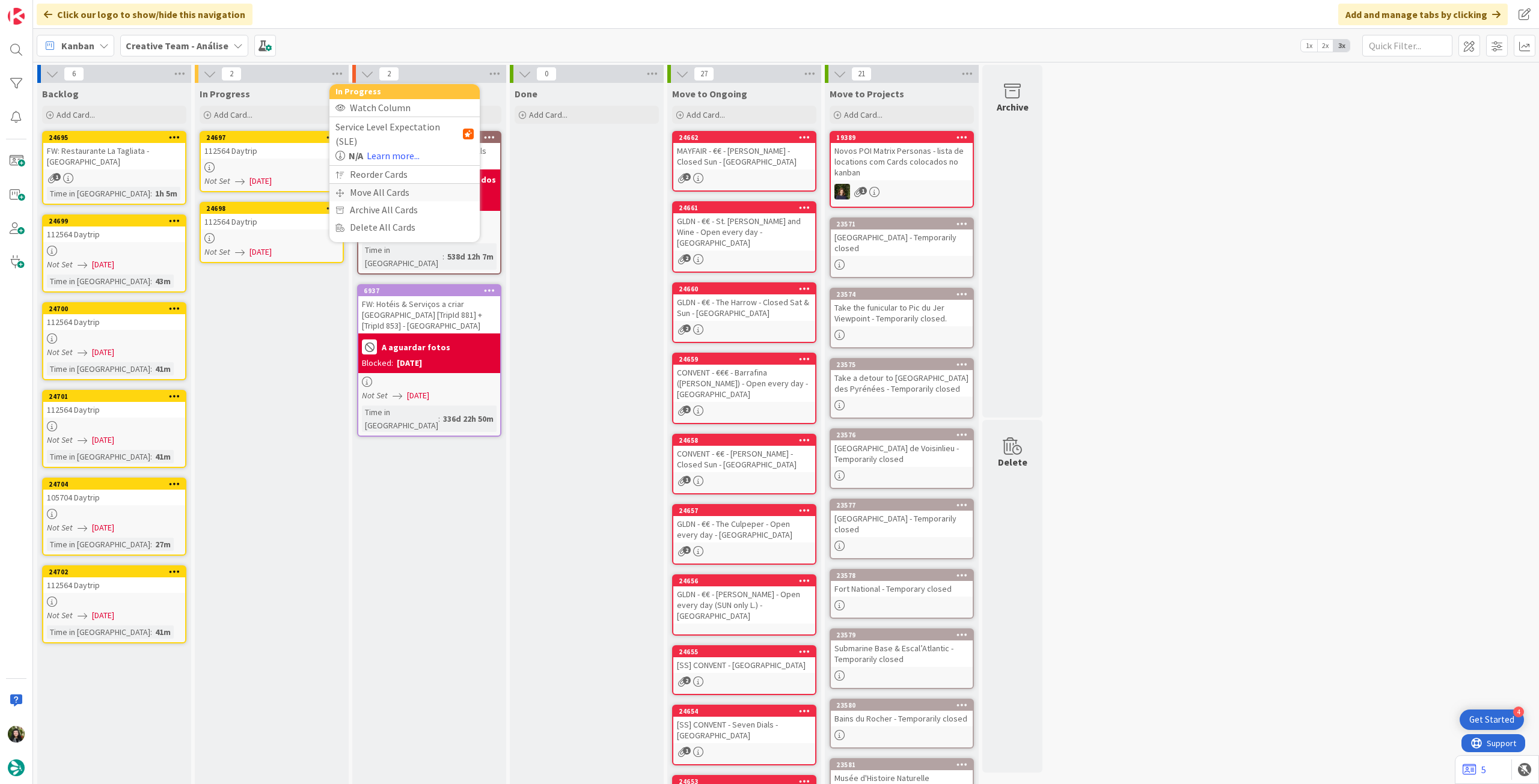
click at [364, 184] on div "Move All Cards" at bounding box center [404, 192] width 150 height 17
drag, startPoint x: 386, startPoint y: 125, endPoint x: 386, endPoint y: 140, distance: 15.0
click at [386, 126] on span "Creative Team - Análise" at bounding box center [390, 131] width 97 height 12
click at [379, 188] on span "Creative Team" at bounding box center [413, 189] width 109 height 18
click at [390, 166] on span "Select a Column..." at bounding box center [381, 170] width 79 height 16
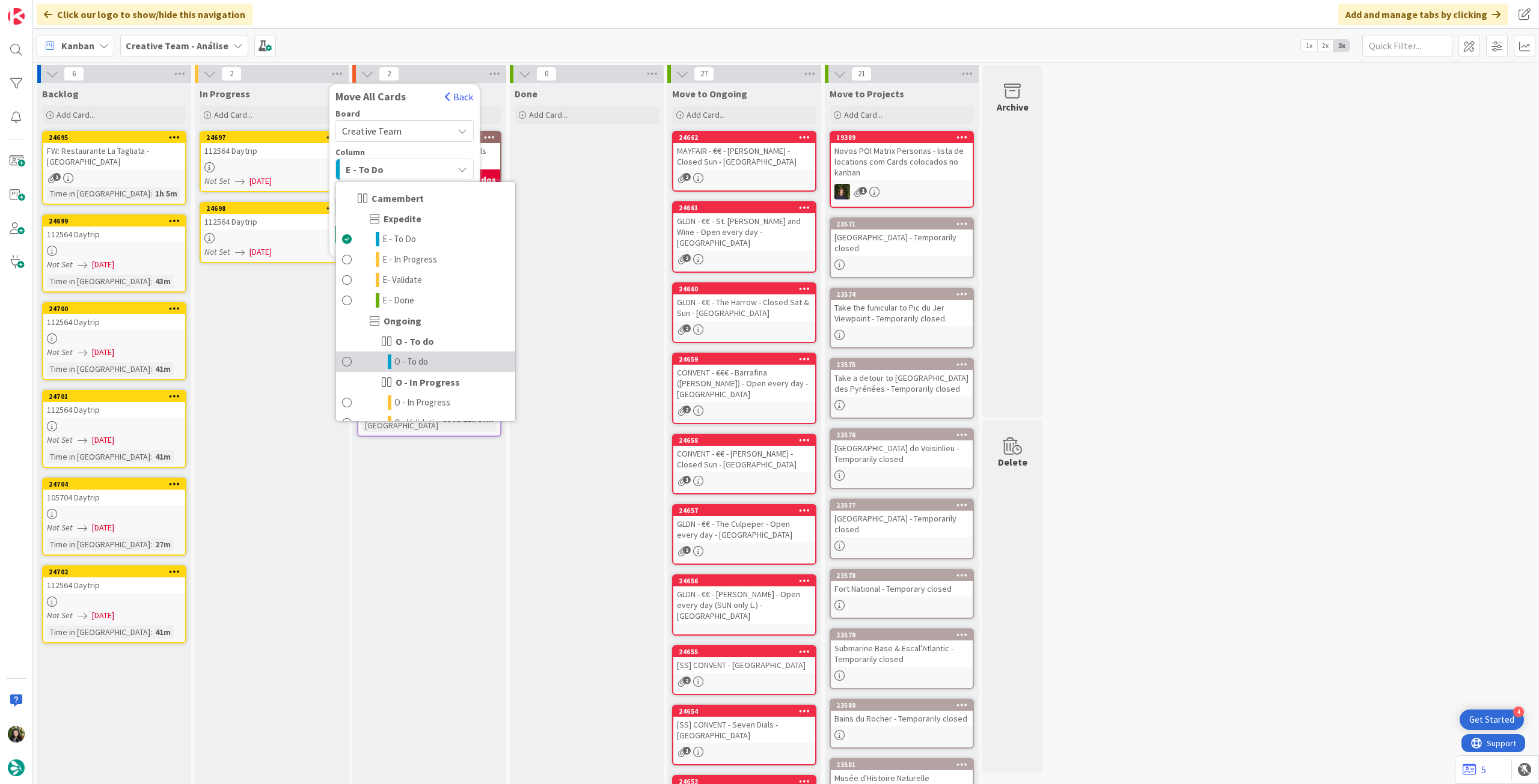
click at [415, 365] on span "O - To do" at bounding box center [411, 361] width 34 height 15
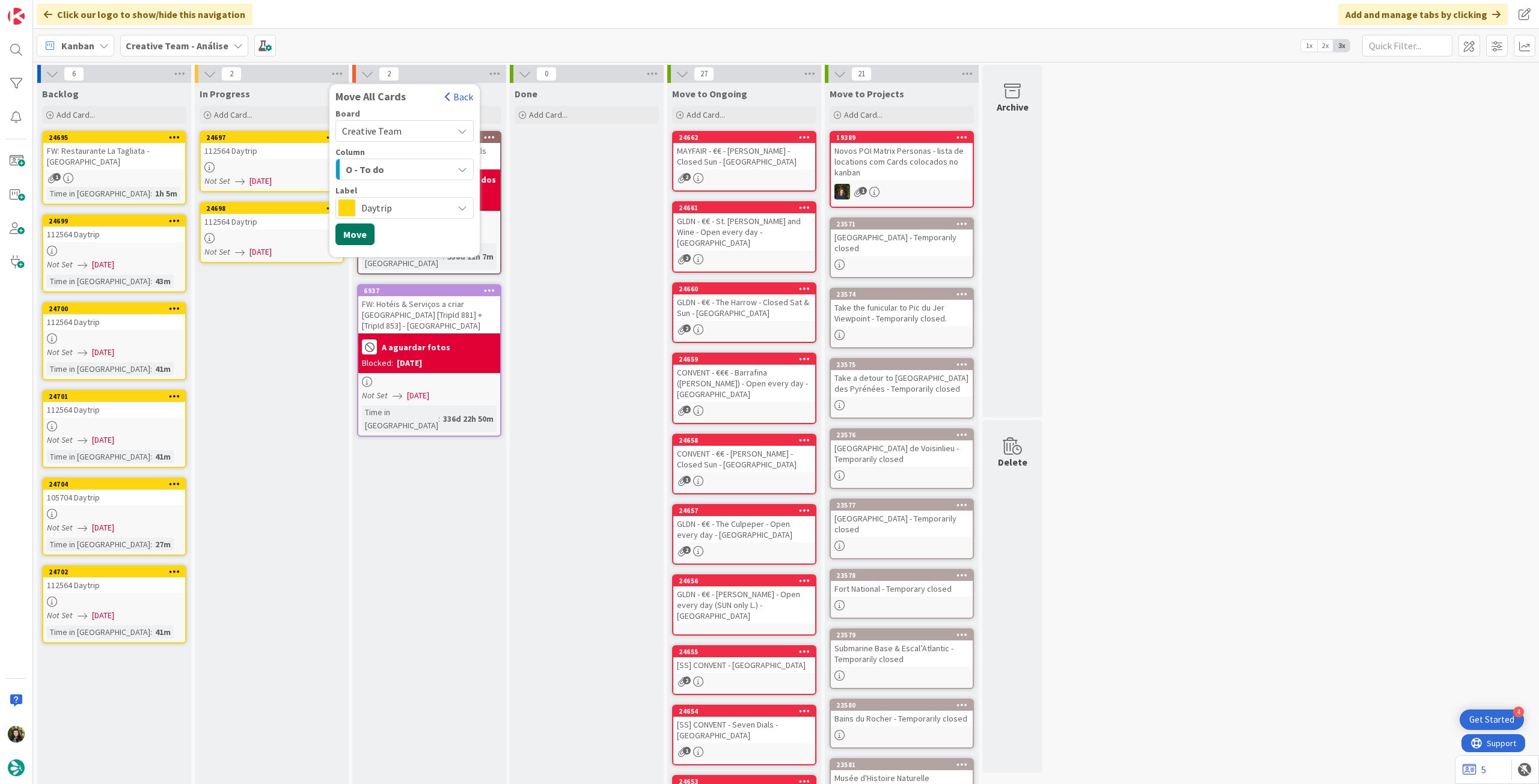
click at [363, 235] on button "Move" at bounding box center [355, 234] width 39 height 21
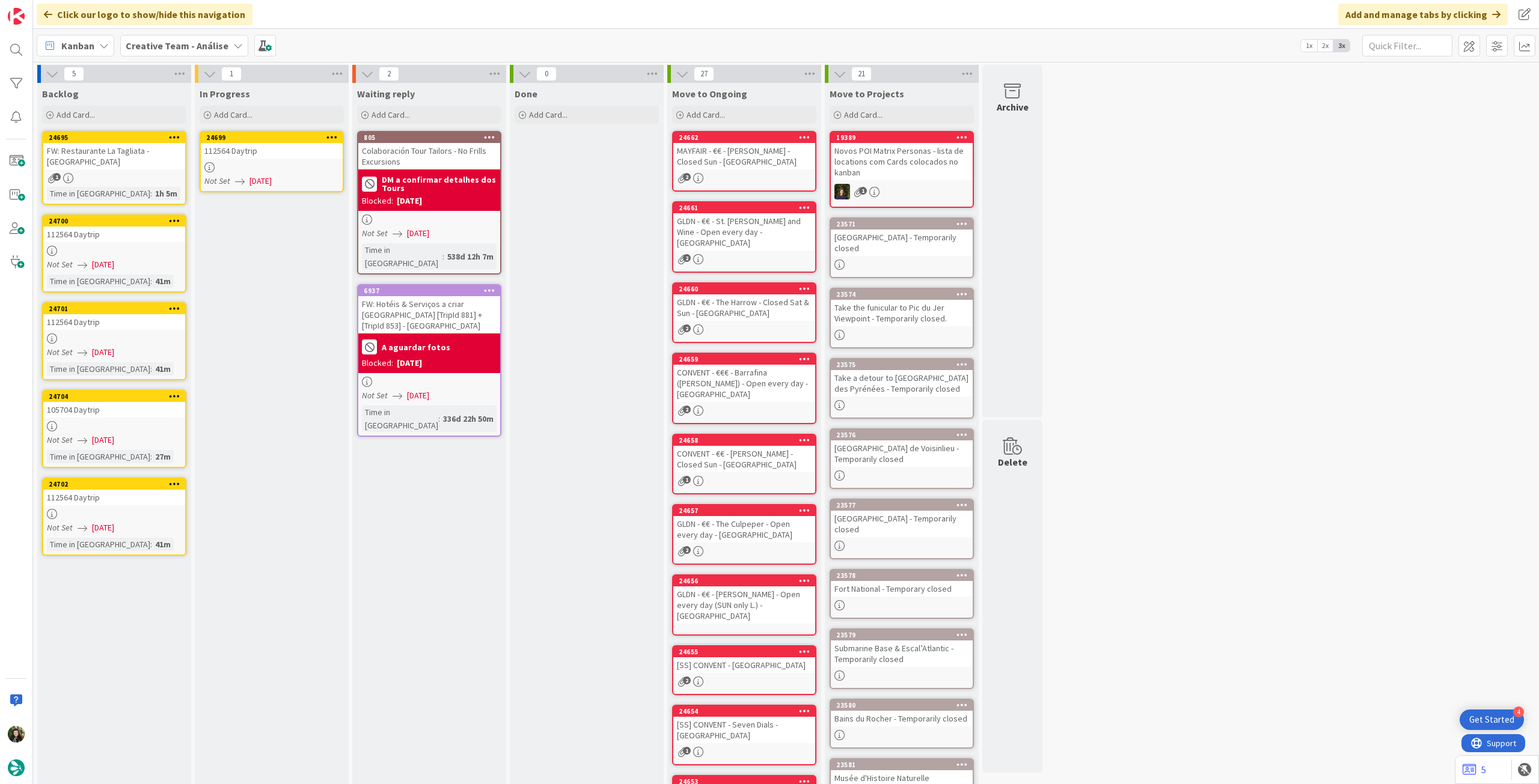
drag, startPoint x: 141, startPoint y: 231, endPoint x: 149, endPoint y: 228, distance: 8.5
click at [286, 169] on div at bounding box center [271, 167] width 142 height 10
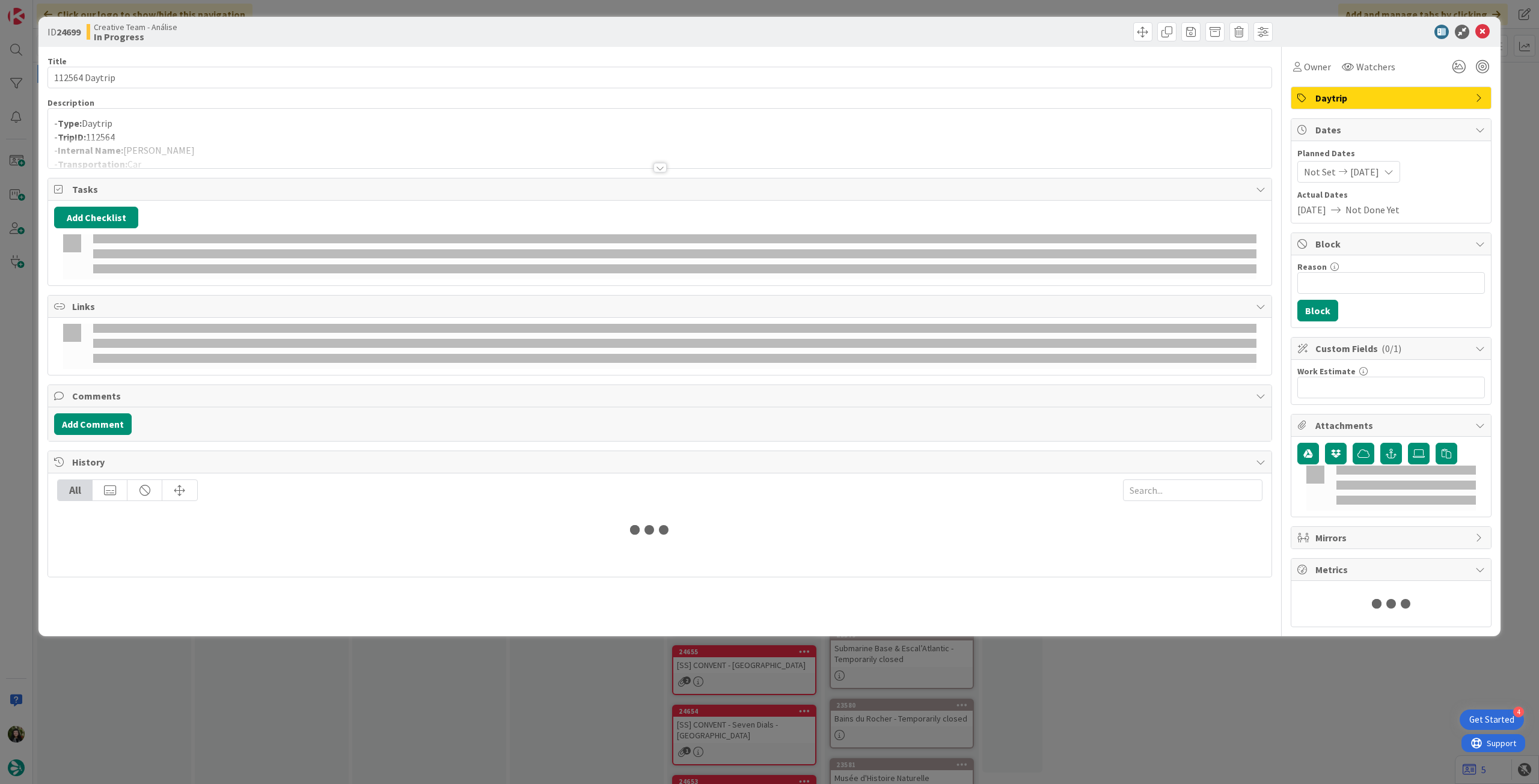
click at [308, 143] on div at bounding box center [659, 153] width 1223 height 30
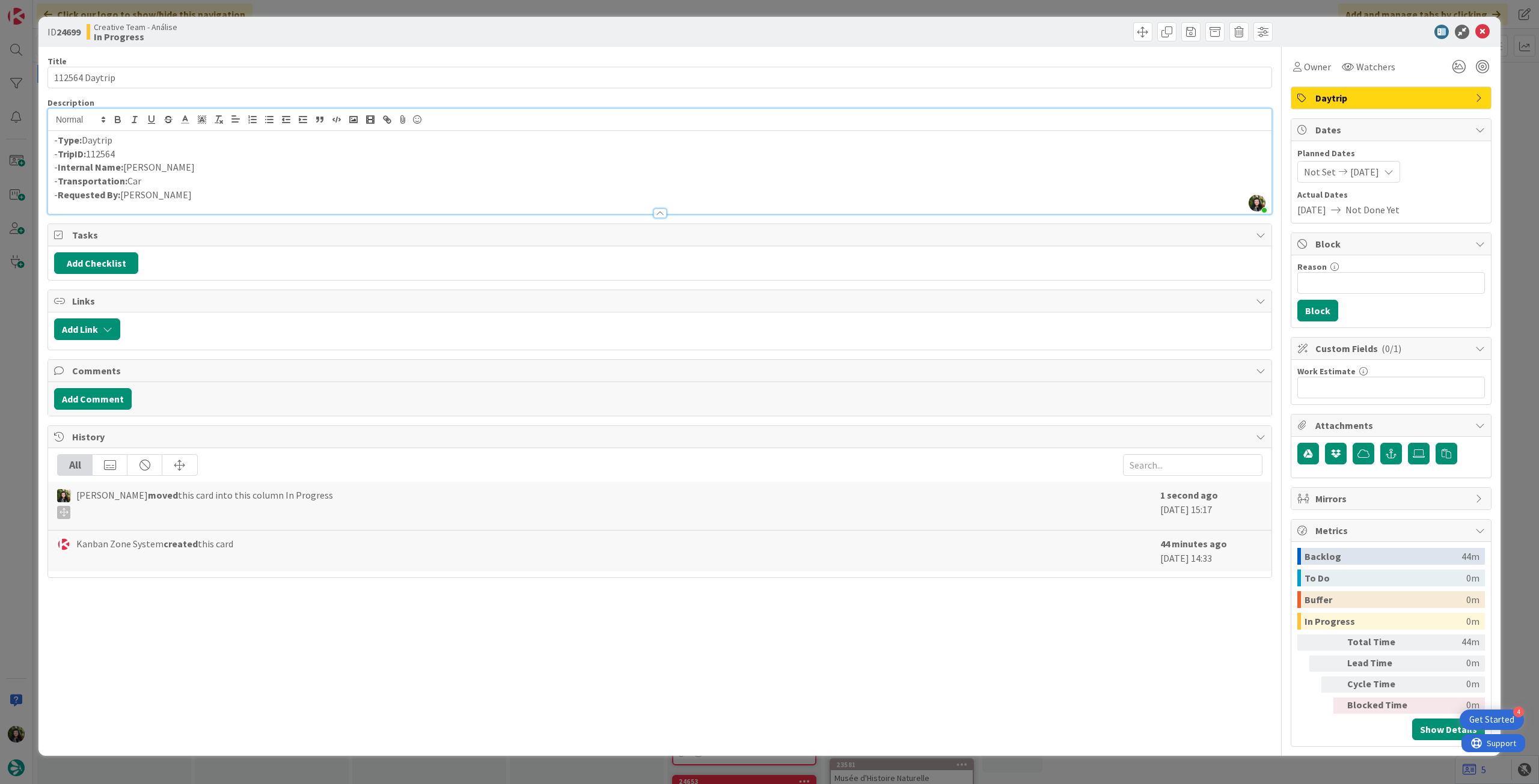
drag, startPoint x: 124, startPoint y: 167, endPoint x: 258, endPoint y: 161, distance: 134.1
click at [258, 165] on p "- Internal Name: Sarlat-la-Caneda" at bounding box center [660, 167] width 1212 height 14
copy p "Sarlat-la-Caneda"
click at [1481, 30] on icon at bounding box center [1482, 32] width 15 height 15
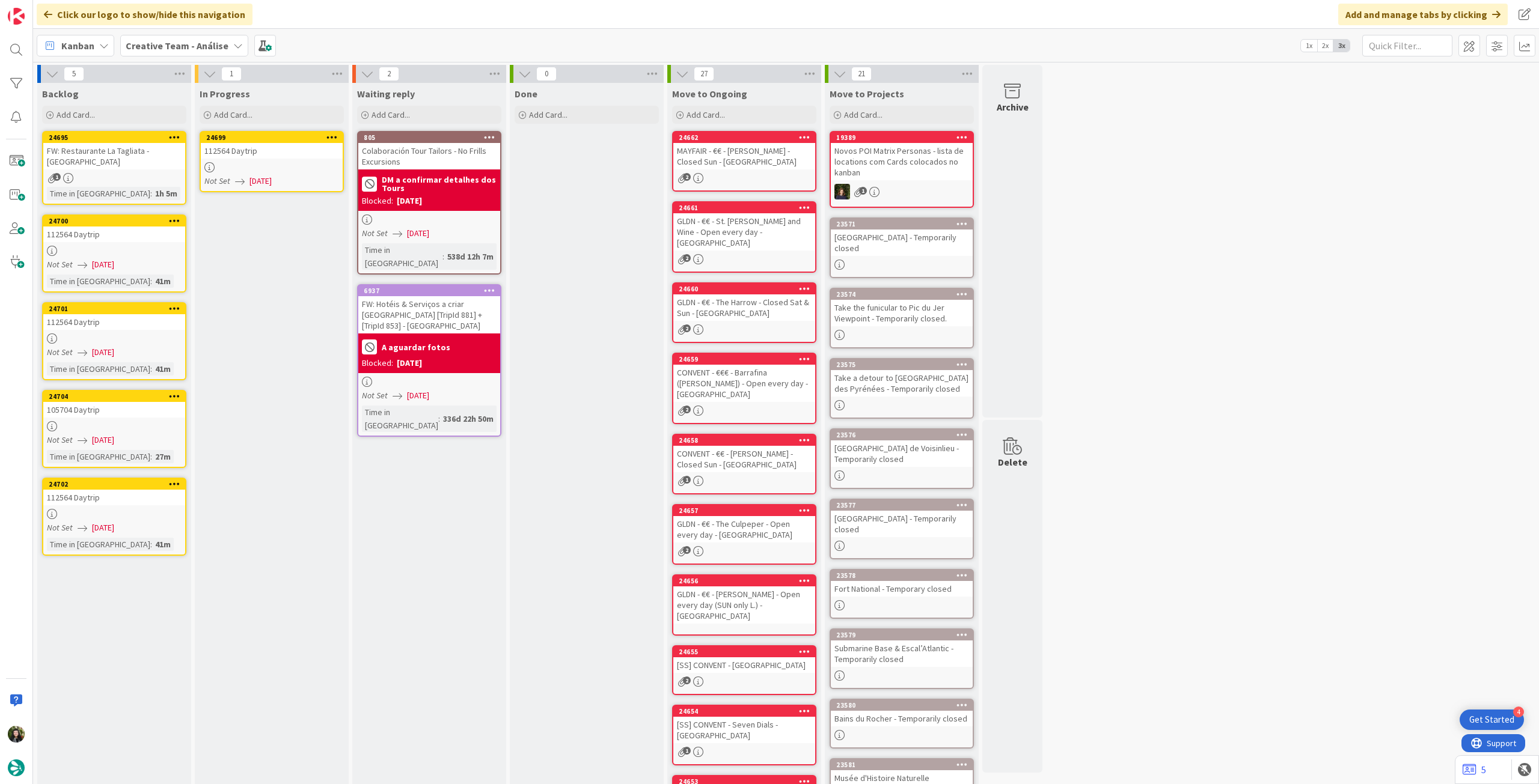
click at [334, 135] on icon at bounding box center [332, 137] width 12 height 8
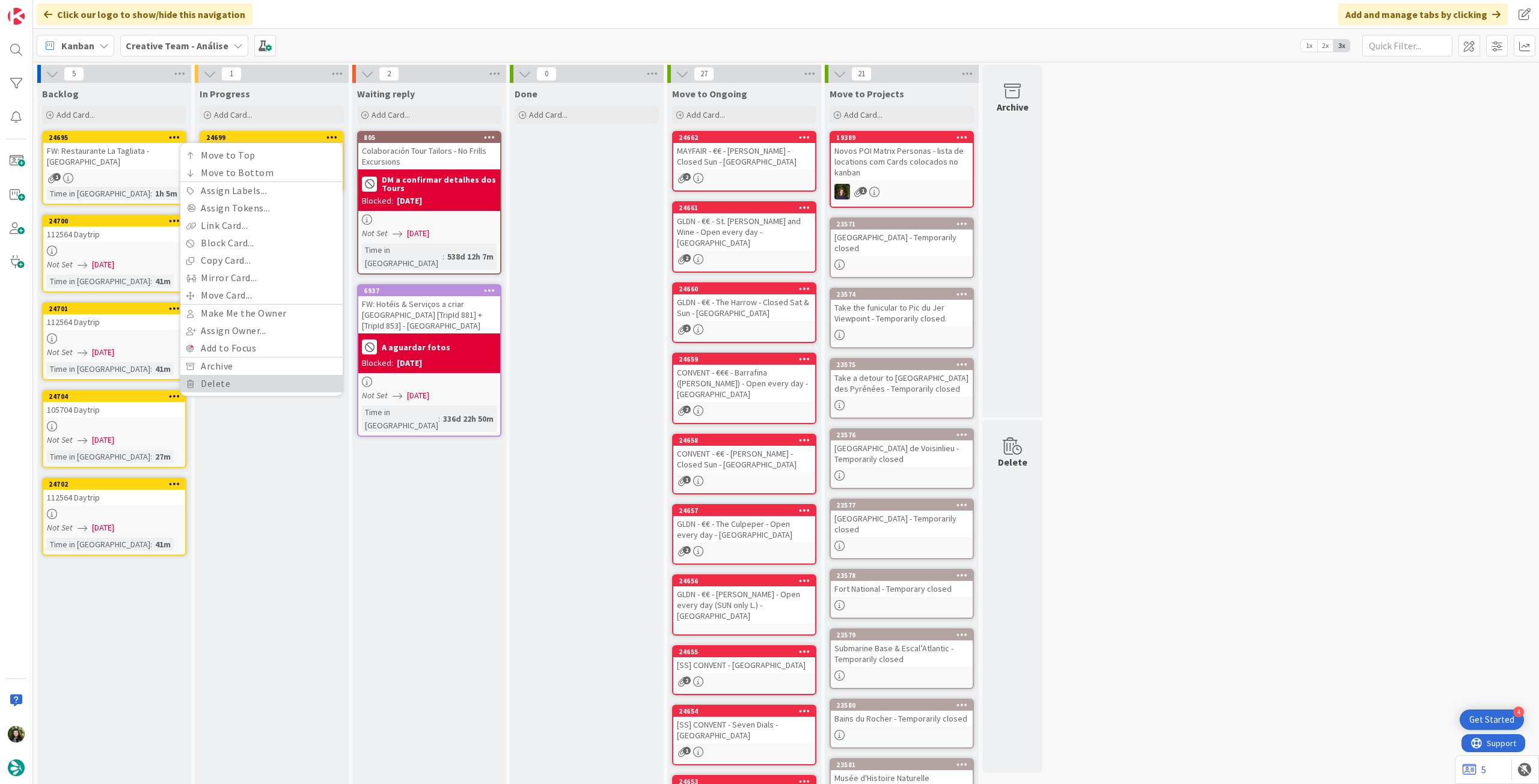
drag, startPoint x: 250, startPoint y: 383, endPoint x: 244, endPoint y: 358, distance: 25.7
click at [250, 383] on link "Delete" at bounding box center [262, 383] width 162 height 17
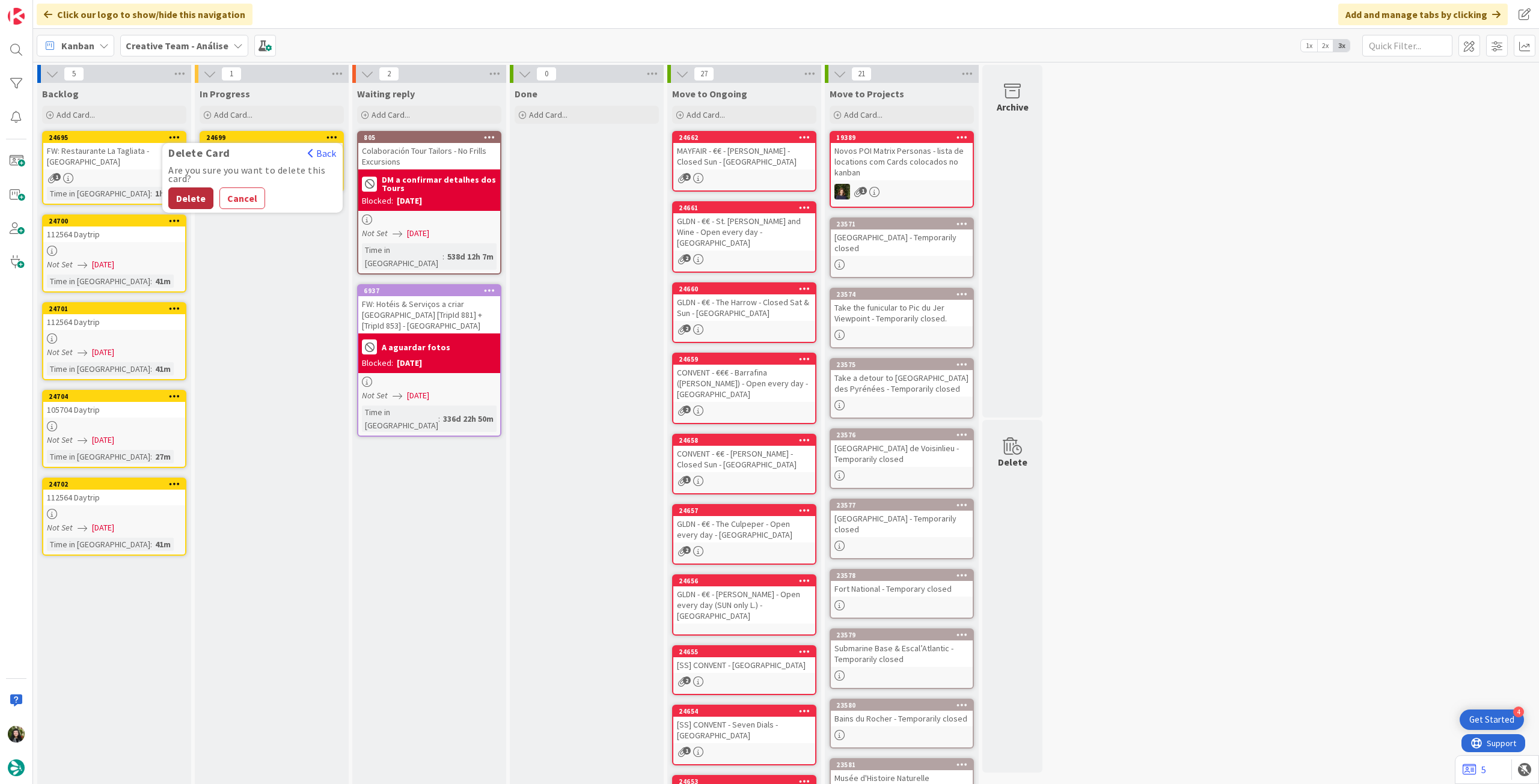
click at [207, 194] on button "Delete" at bounding box center [190, 198] width 45 height 21
click at [142, 48] on b "Creative Team - Análise" at bounding box center [177, 45] width 103 height 12
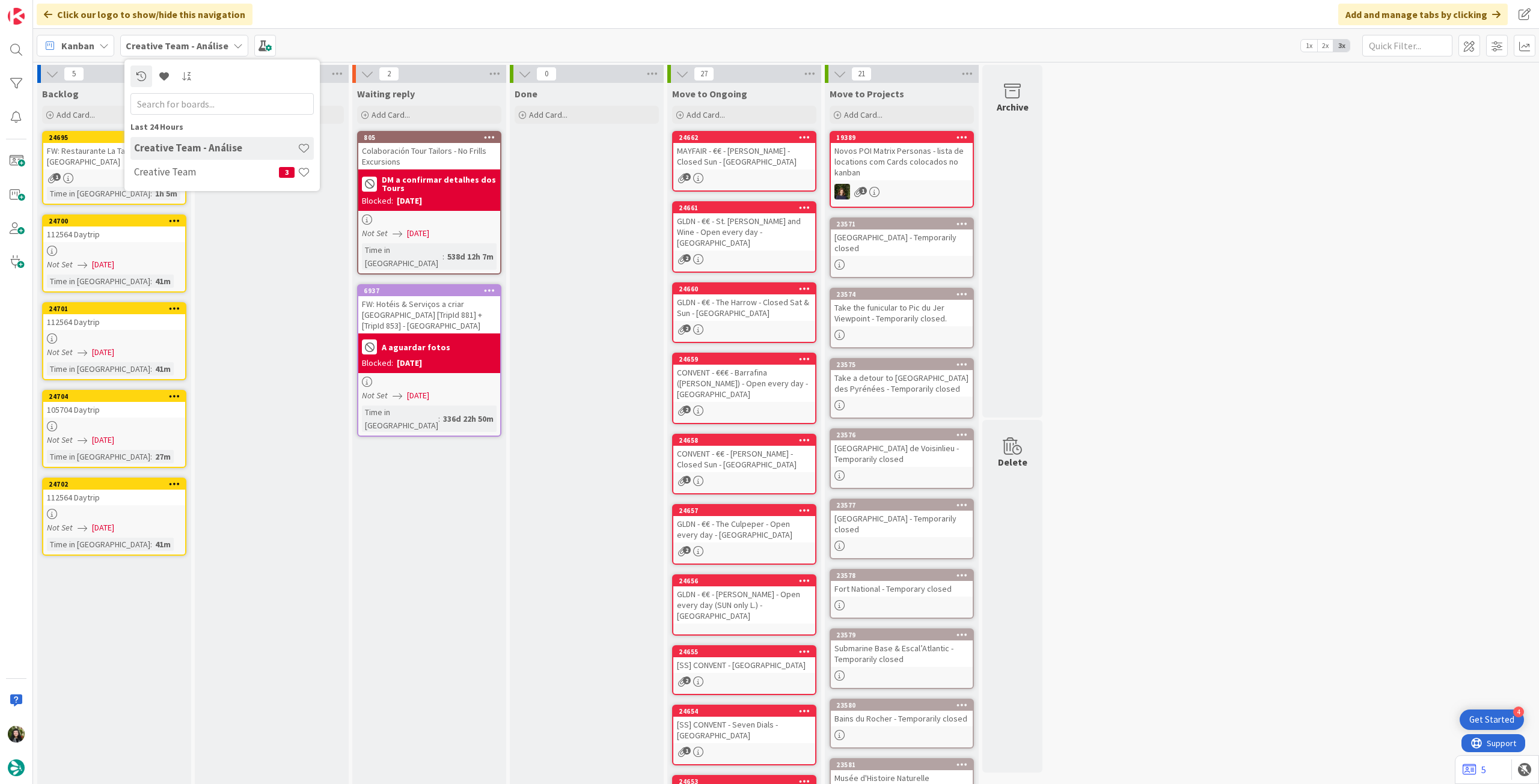
click at [176, 162] on div "Creative Team 3" at bounding box center [222, 172] width 183 height 23
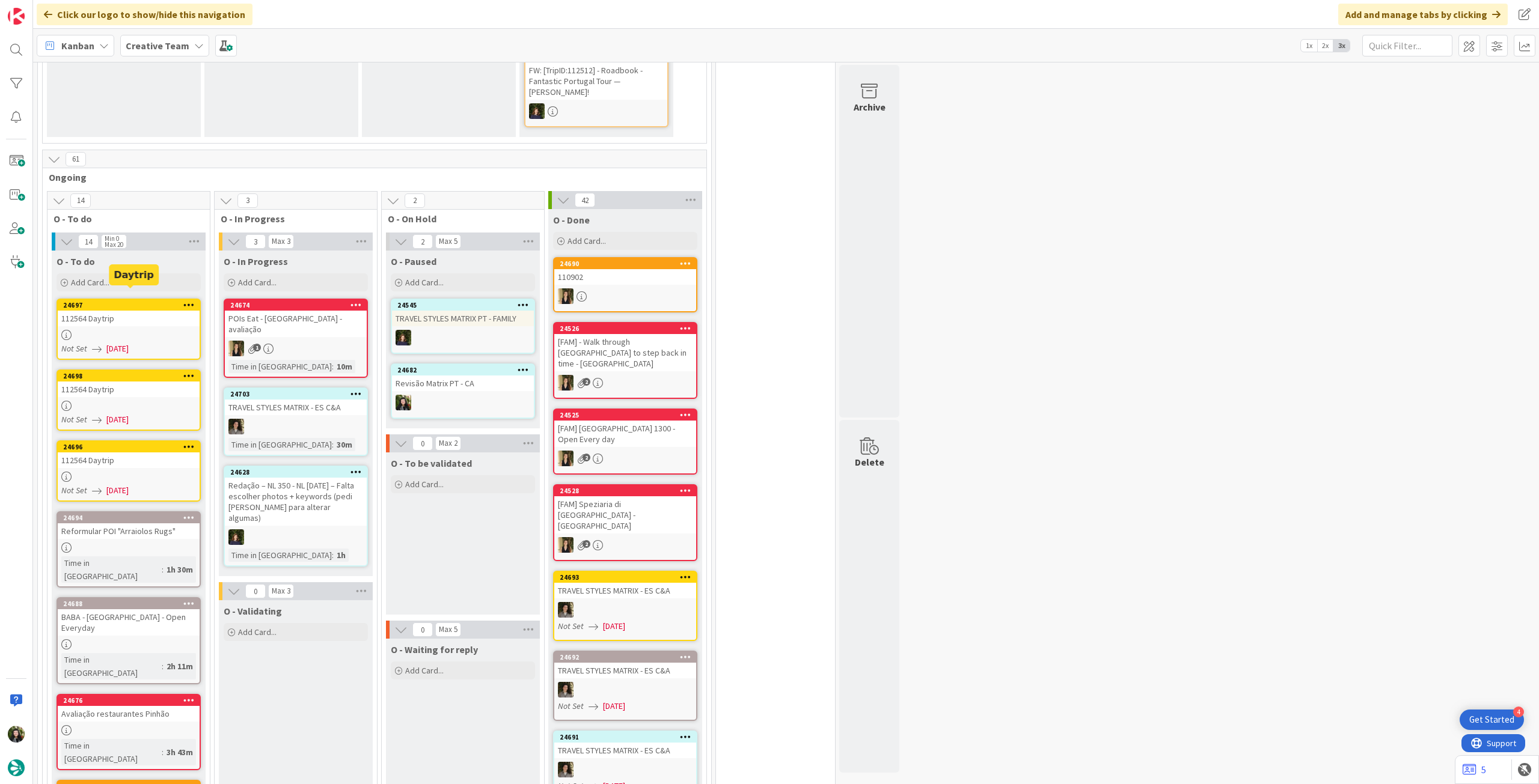
click at [135, 318] on div "24697 112564 Daytrip Not Set 07/10/2025" at bounding box center [129, 329] width 144 height 62
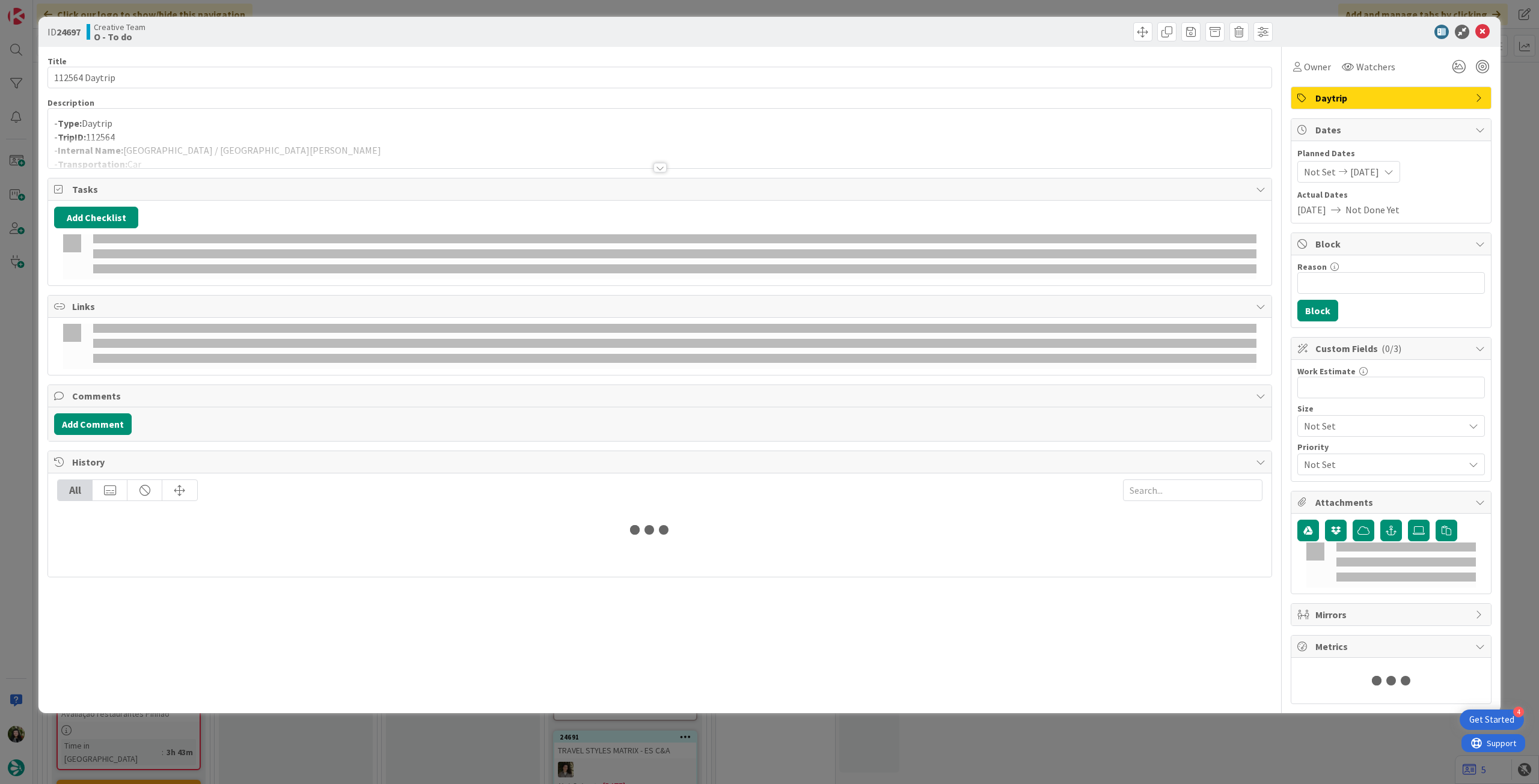
click at [156, 133] on p "- TripID: 112564" at bounding box center [660, 137] width 1212 height 14
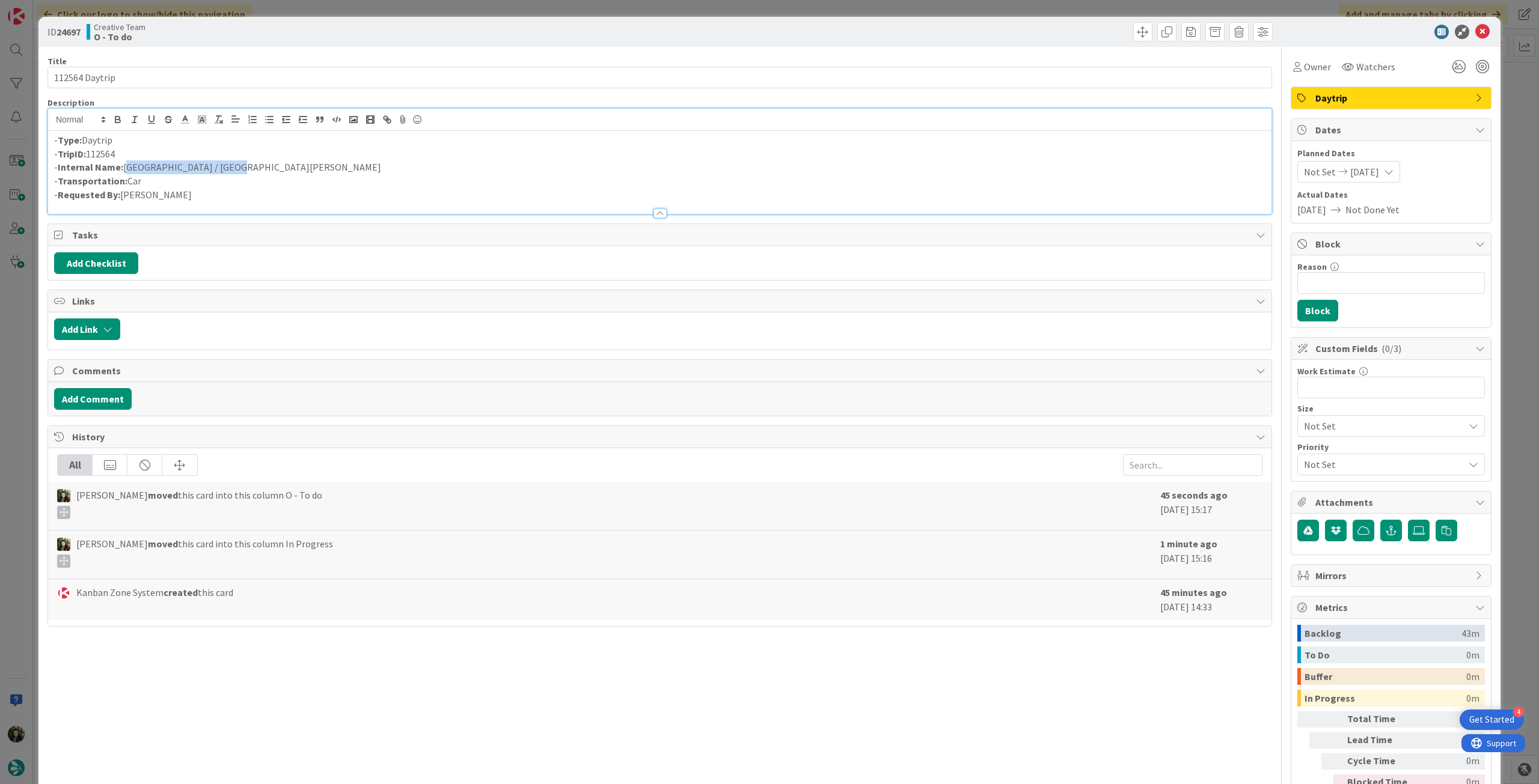
drag, startPoint x: 144, startPoint y: 167, endPoint x: 125, endPoint y: 167, distance: 19.0
click at [125, 167] on p "- Internal Name: Saint-Malo / La Rochelle" at bounding box center [660, 167] width 1212 height 14
copy p "Saint-Malo / La Rochelle"
click at [1482, 35] on div at bounding box center [1385, 32] width 213 height 15
click at [1479, 33] on icon at bounding box center [1482, 32] width 15 height 15
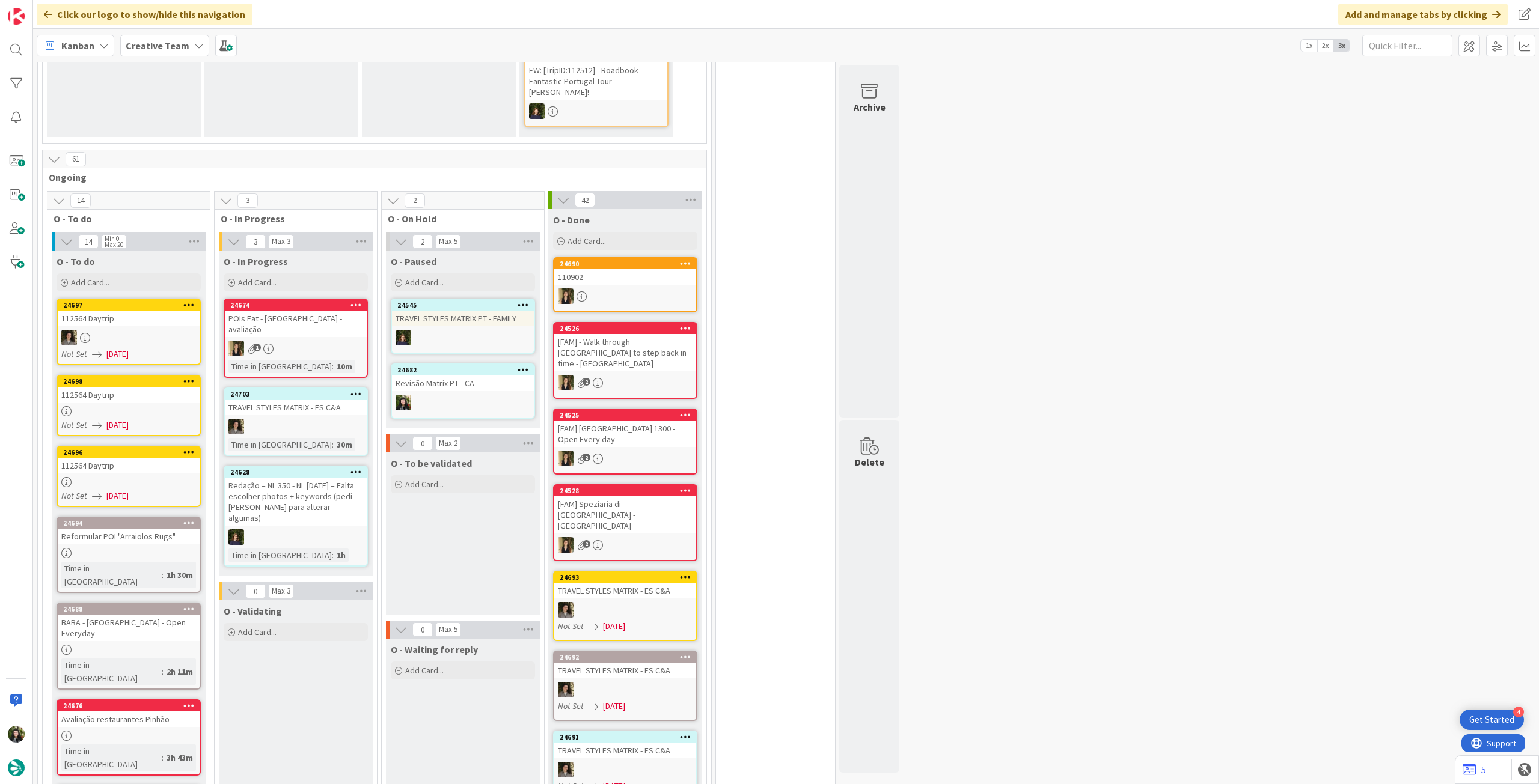
click at [172, 419] on div "Not Set 07/10/2025" at bounding box center [131, 425] width 138 height 12
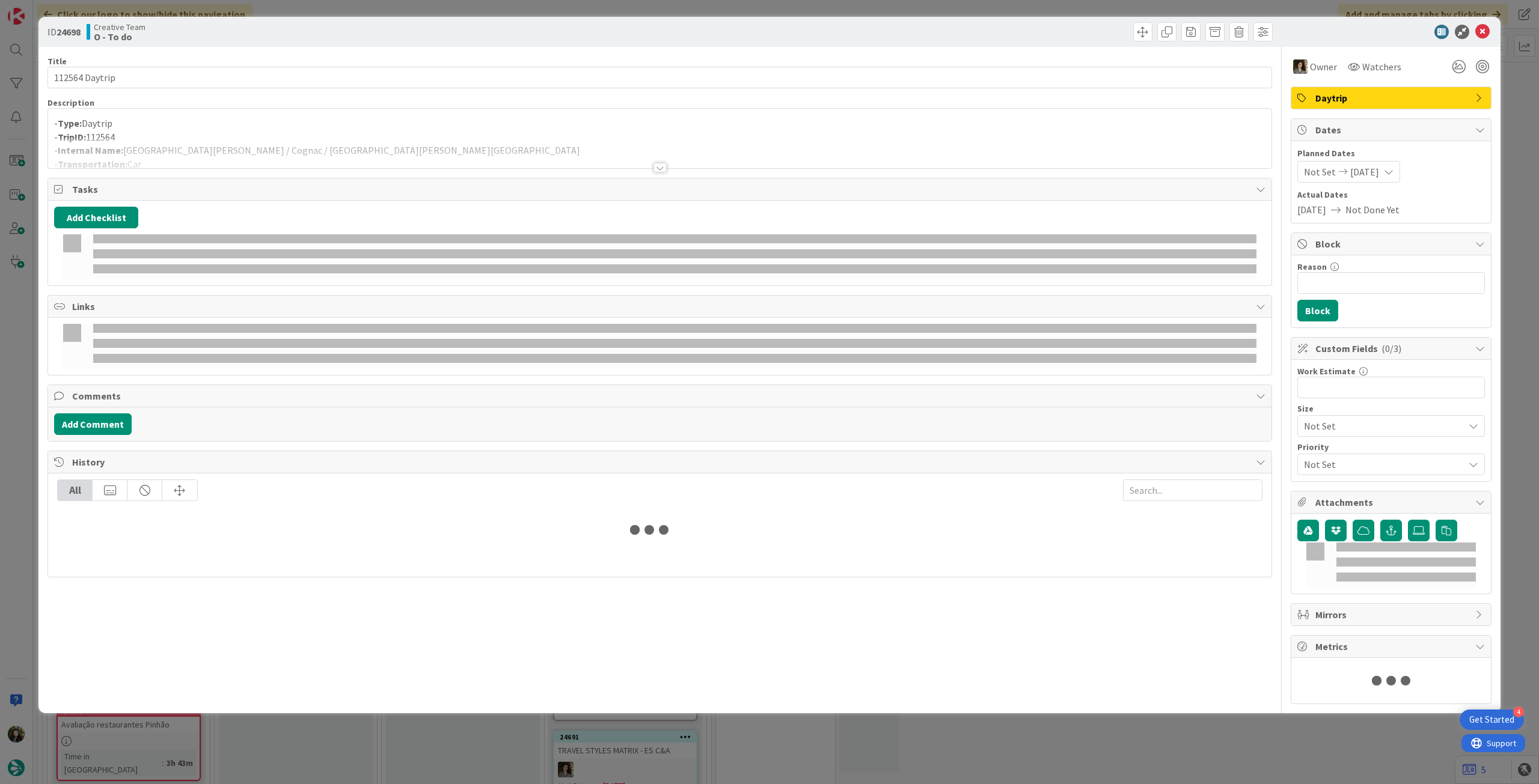
drag, startPoint x: 226, startPoint y: 151, endPoint x: 323, endPoint y: 152, distance: 97.0
click at [226, 151] on div at bounding box center [659, 153] width 1223 height 30
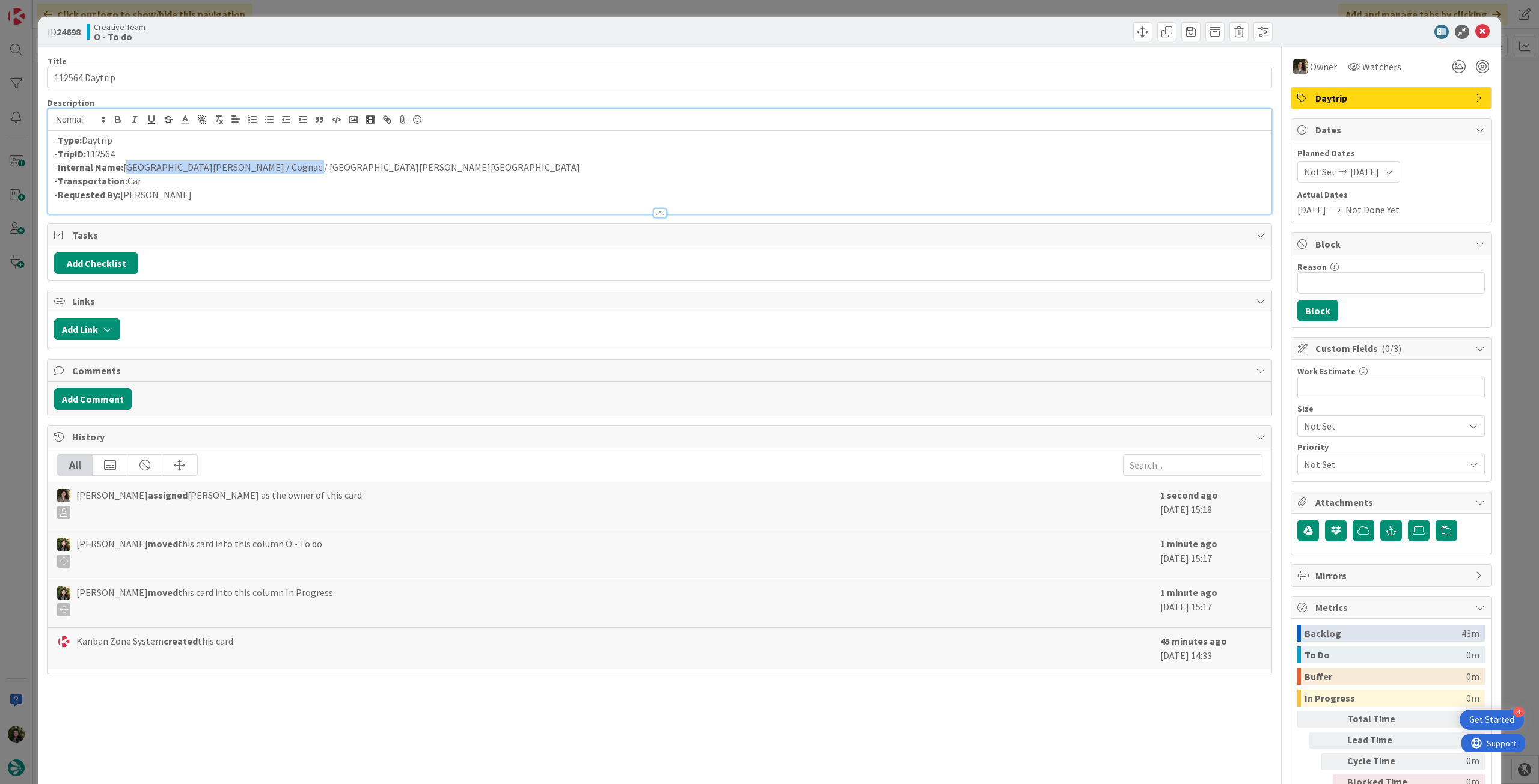
drag, startPoint x: 233, startPoint y: 165, endPoint x: 123, endPoint y: 169, distance: 110.1
click at [123, 169] on p "- Internal Name: La Rochelle / Cognac / Sarlat-la-Caneda" at bounding box center [660, 167] width 1212 height 14
copy p "La Rochelle / Cognac / Sarlat-la-Caneda"
click at [1475, 30] on icon at bounding box center [1482, 32] width 15 height 15
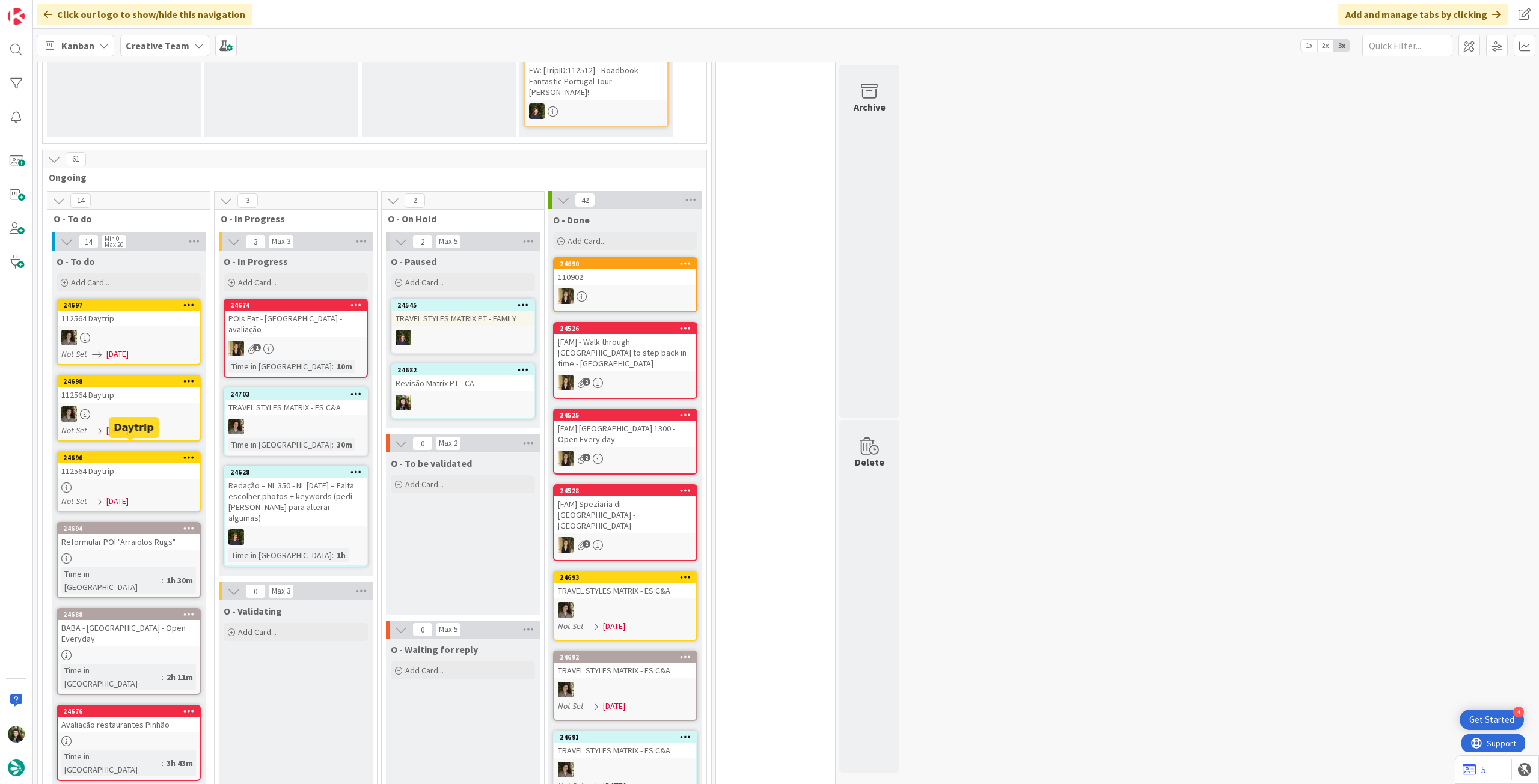
click at [136, 464] on div "112564 Daytrip" at bounding box center [128, 471] width 142 height 16
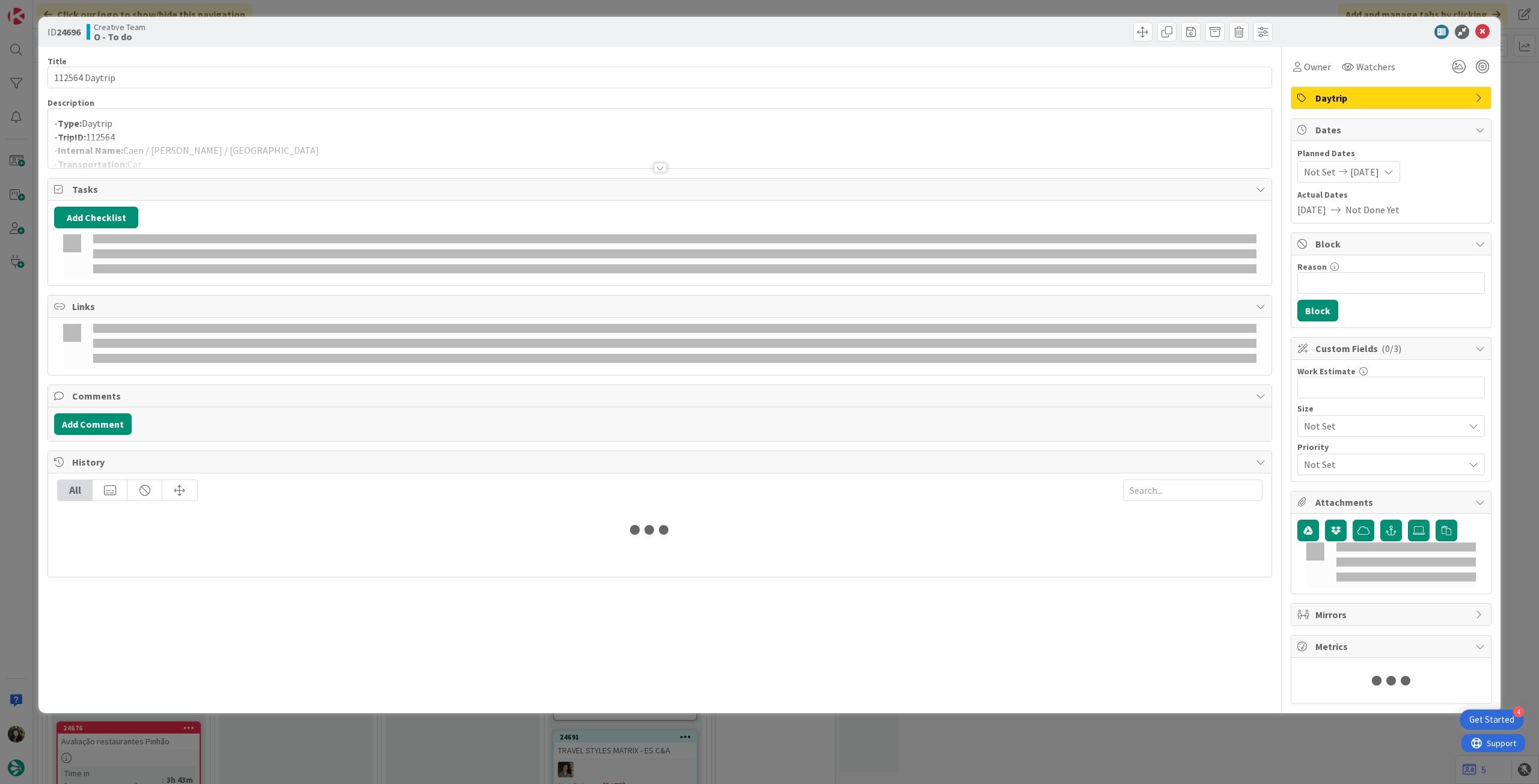
click at [194, 135] on p "- TripID: 112564" at bounding box center [660, 137] width 1212 height 14
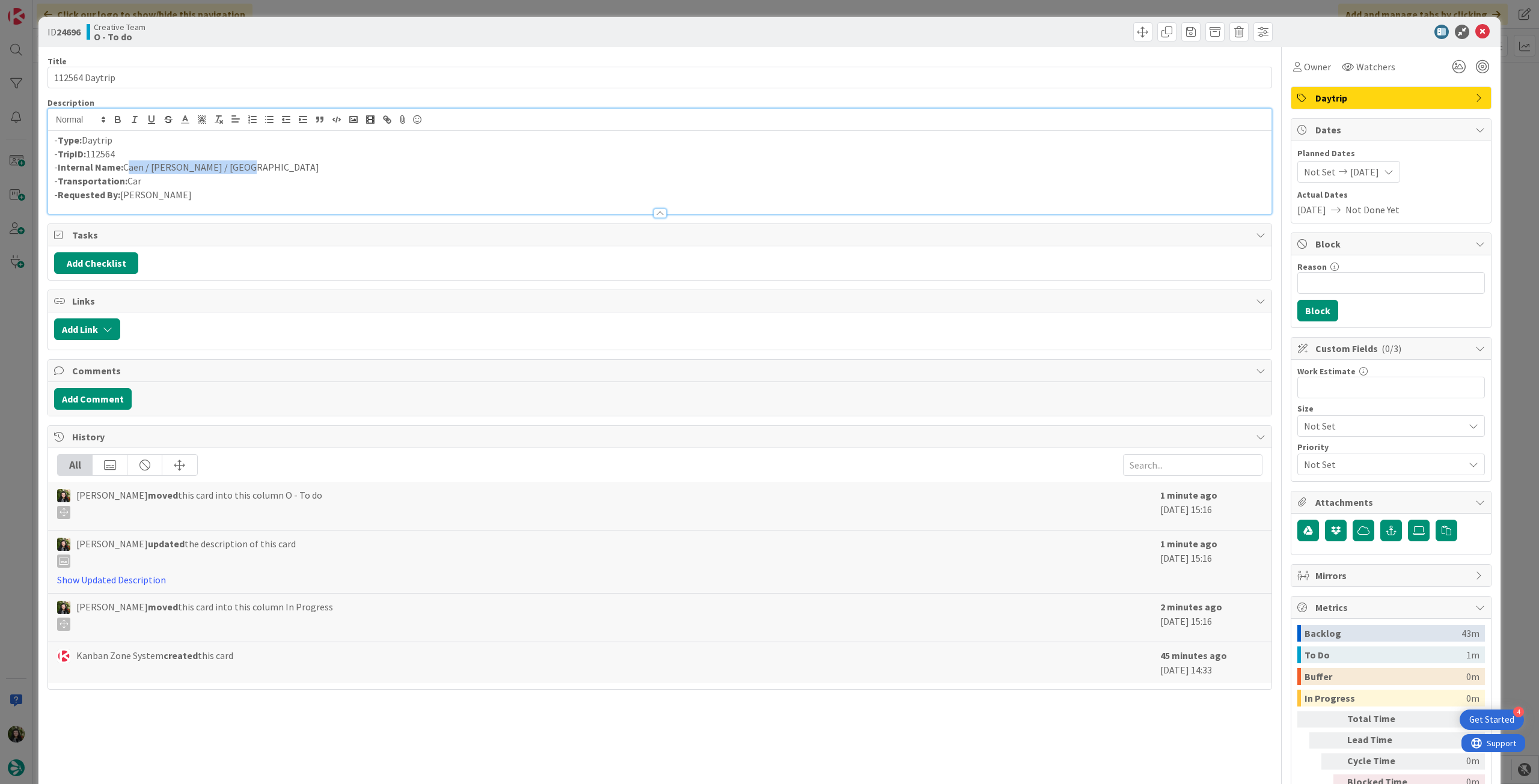
drag, startPoint x: 285, startPoint y: 166, endPoint x: 124, endPoint y: 166, distance: 161.0
click at [124, 166] on p "- Internal Name: Caen / Coudray-Rabut / Caen" at bounding box center [660, 167] width 1212 height 14
copy p "Caen / Coudray-Rabut / Caen"
click at [1475, 28] on icon at bounding box center [1482, 32] width 15 height 15
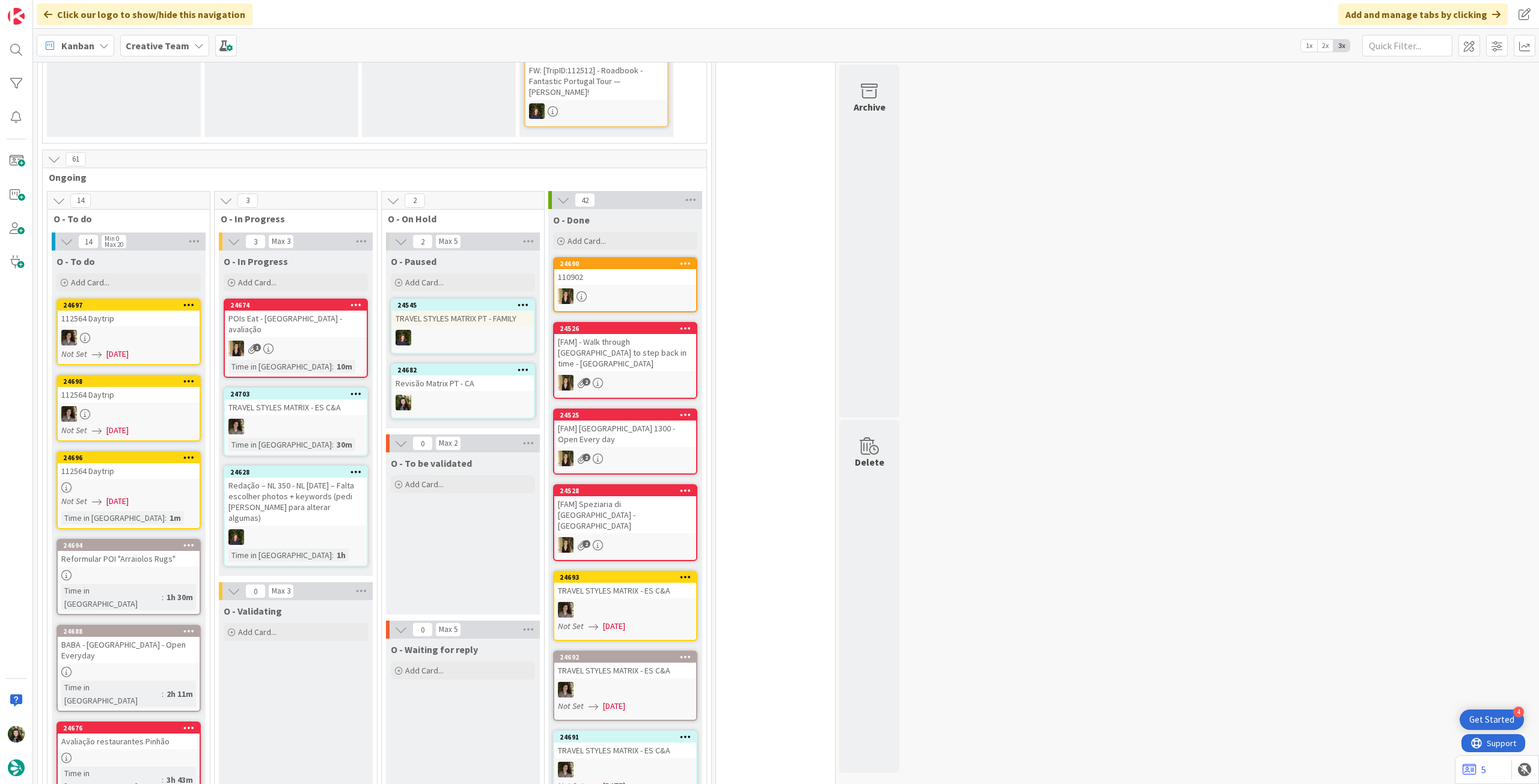
click at [185, 44] on div "Creative Team" at bounding box center [165, 45] width 89 height 21
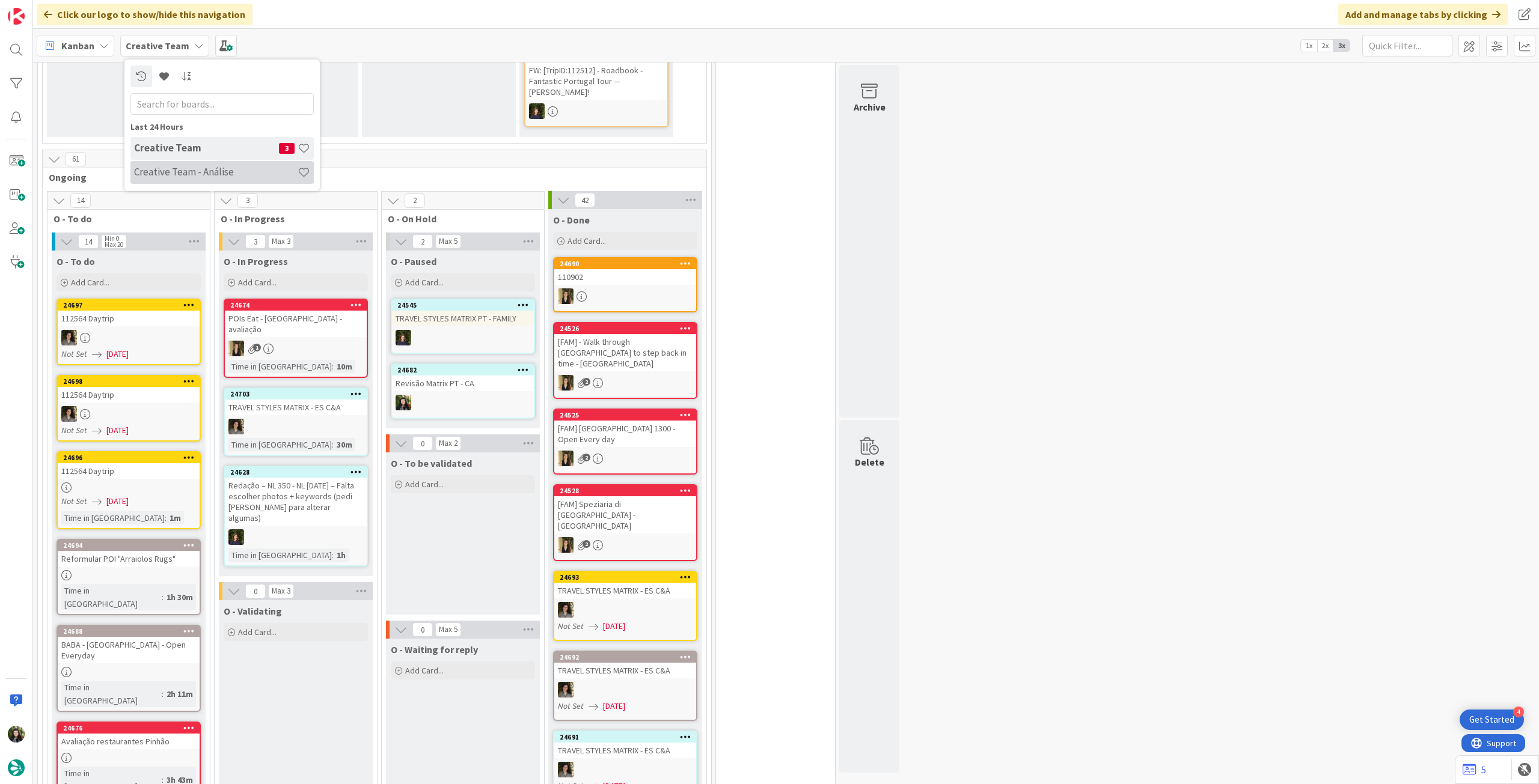
click at [194, 174] on h4 "Creative Team - Análise" at bounding box center [216, 172] width 163 height 12
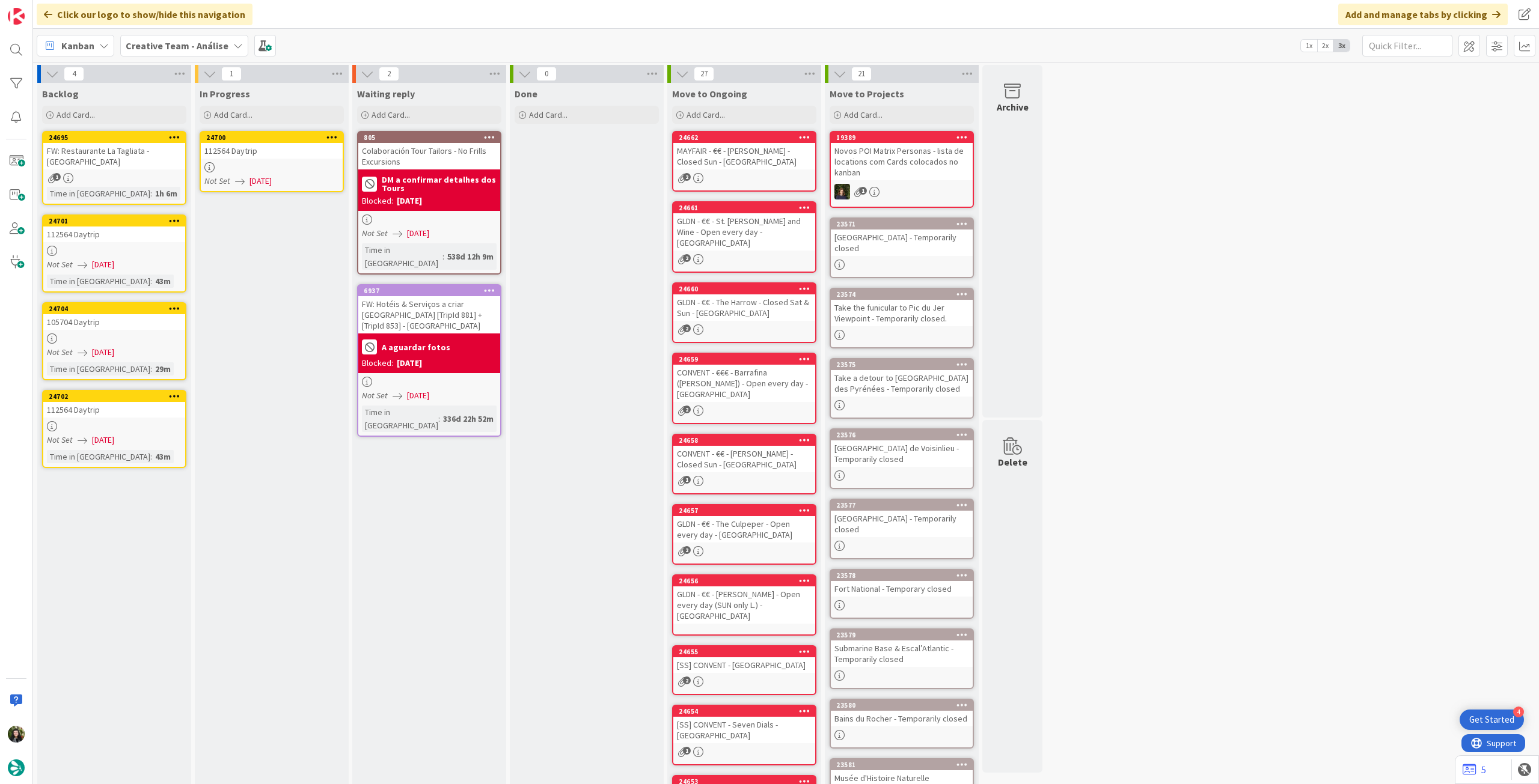
click at [280, 168] on div at bounding box center [271, 167] width 142 height 10
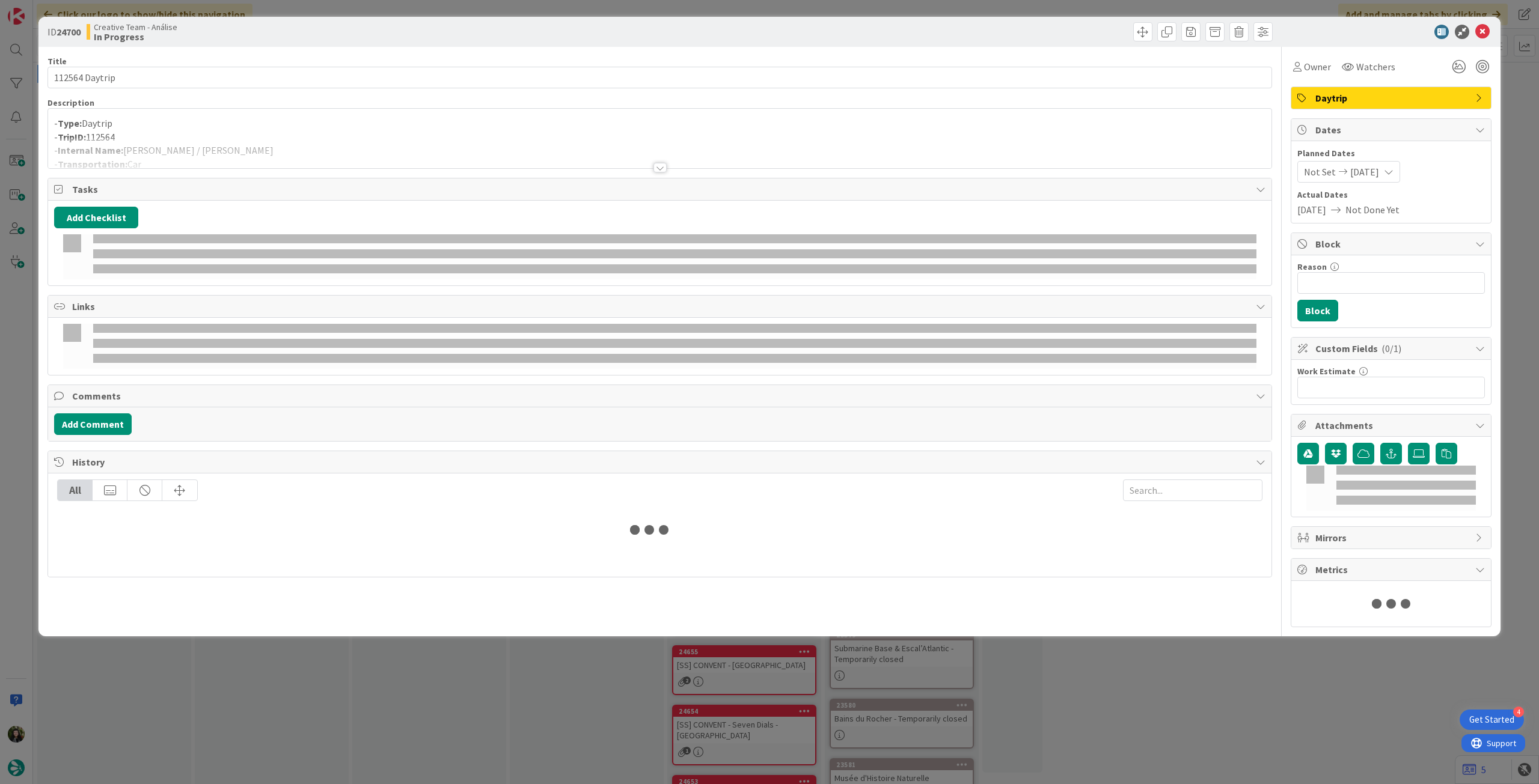
click at [251, 152] on div at bounding box center [659, 153] width 1223 height 30
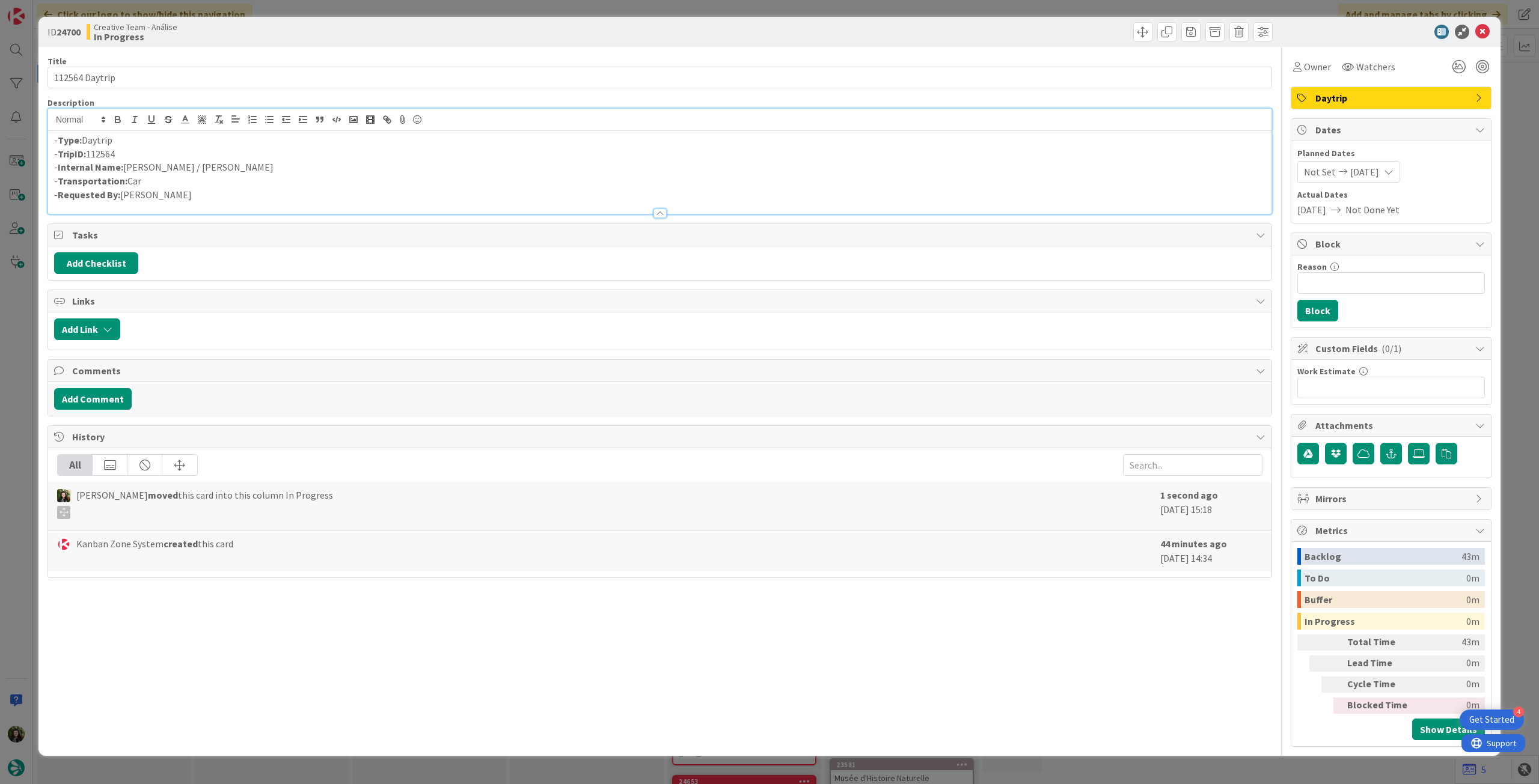
drag, startPoint x: 284, startPoint y: 167, endPoint x: 125, endPoint y: 167, distance: 159.0
click at [125, 167] on p "- Internal Name: Sarlat-la-Canéda / Clermont-Ferrand" at bounding box center [660, 167] width 1212 height 14
copy p "Sarlat-la-Canéda / Clermont-Ferrand"
click at [1475, 30] on icon at bounding box center [1482, 32] width 15 height 15
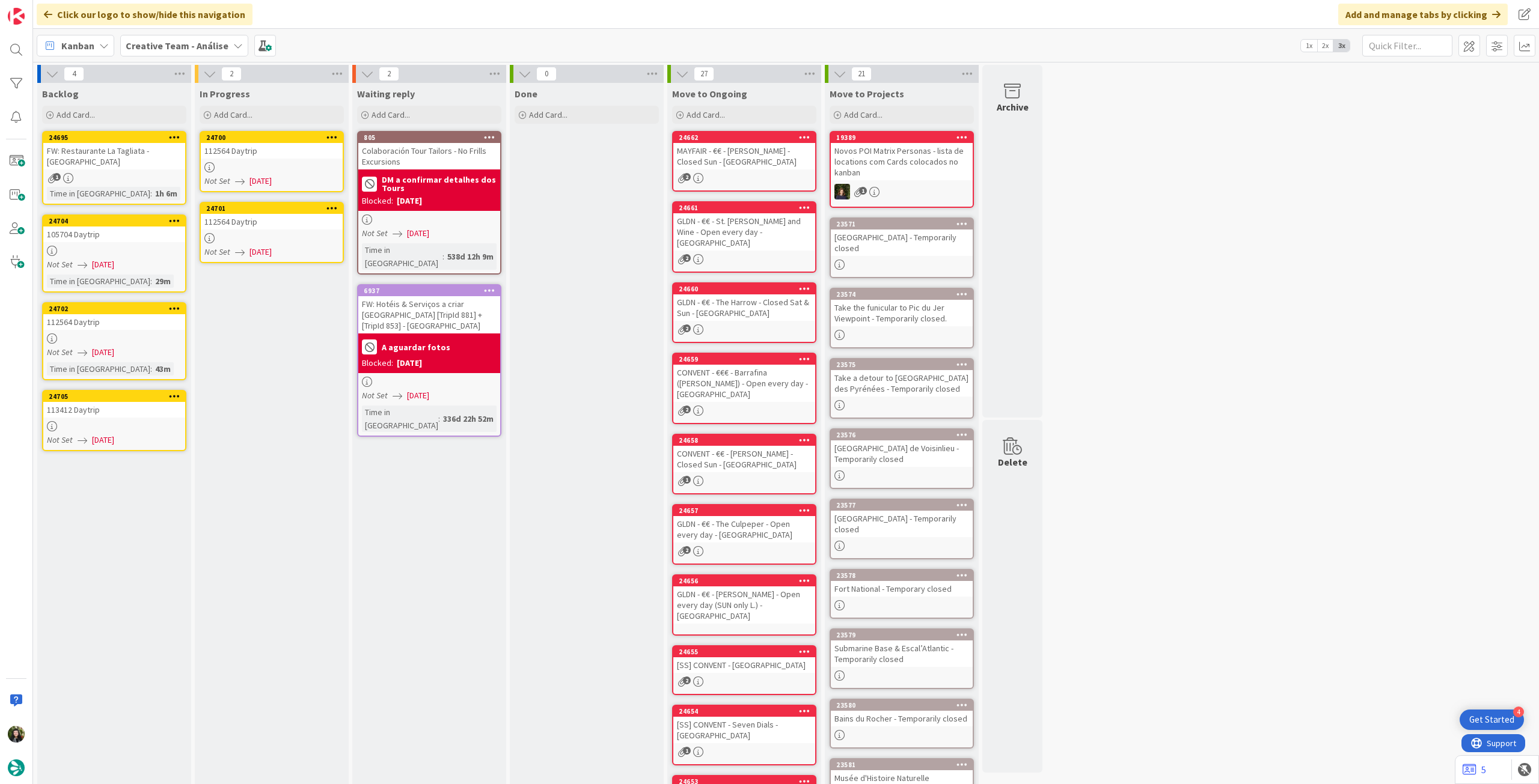
click at [300, 226] on div "112564 Daytrip" at bounding box center [271, 221] width 142 height 16
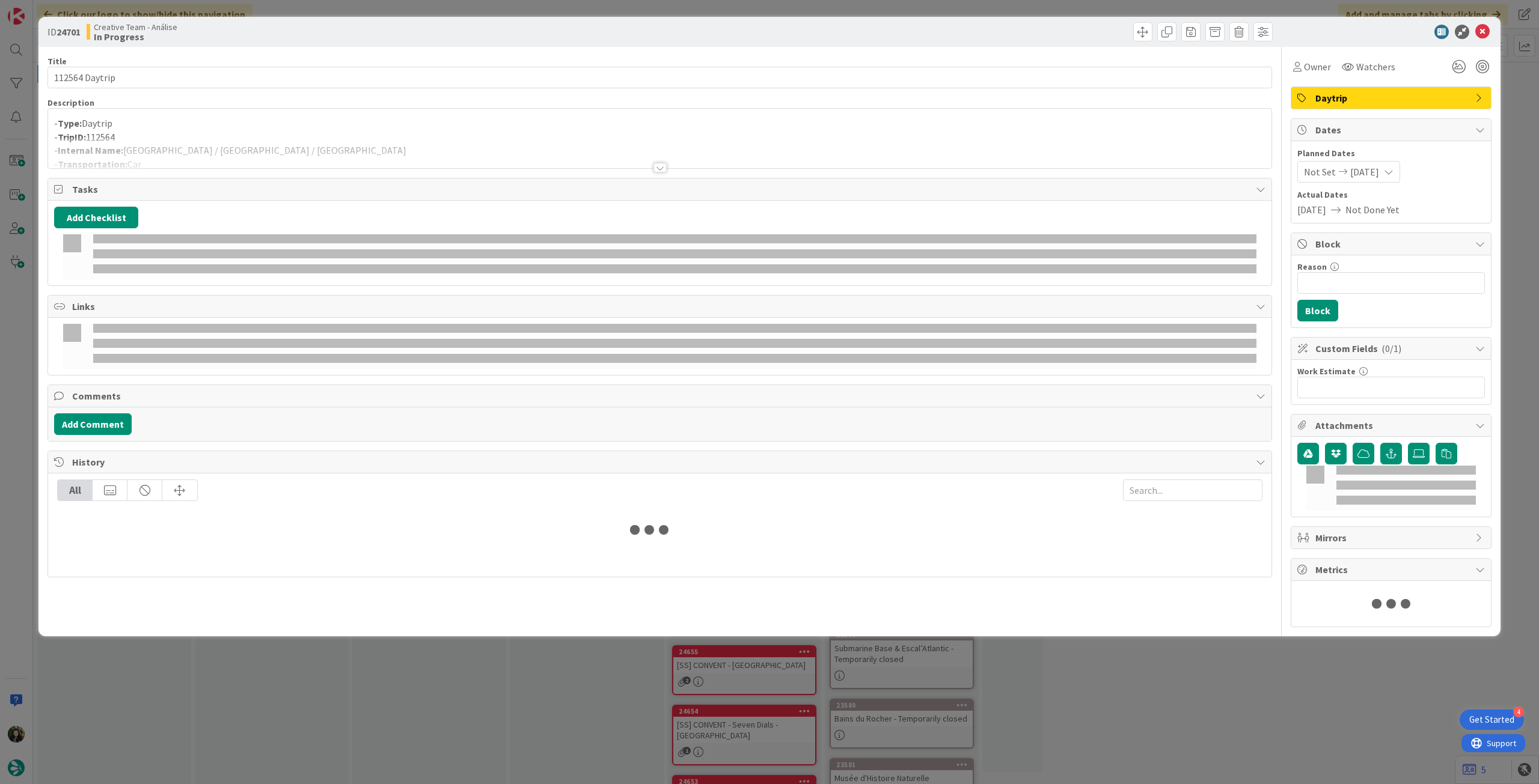
click at [266, 147] on div at bounding box center [659, 153] width 1223 height 30
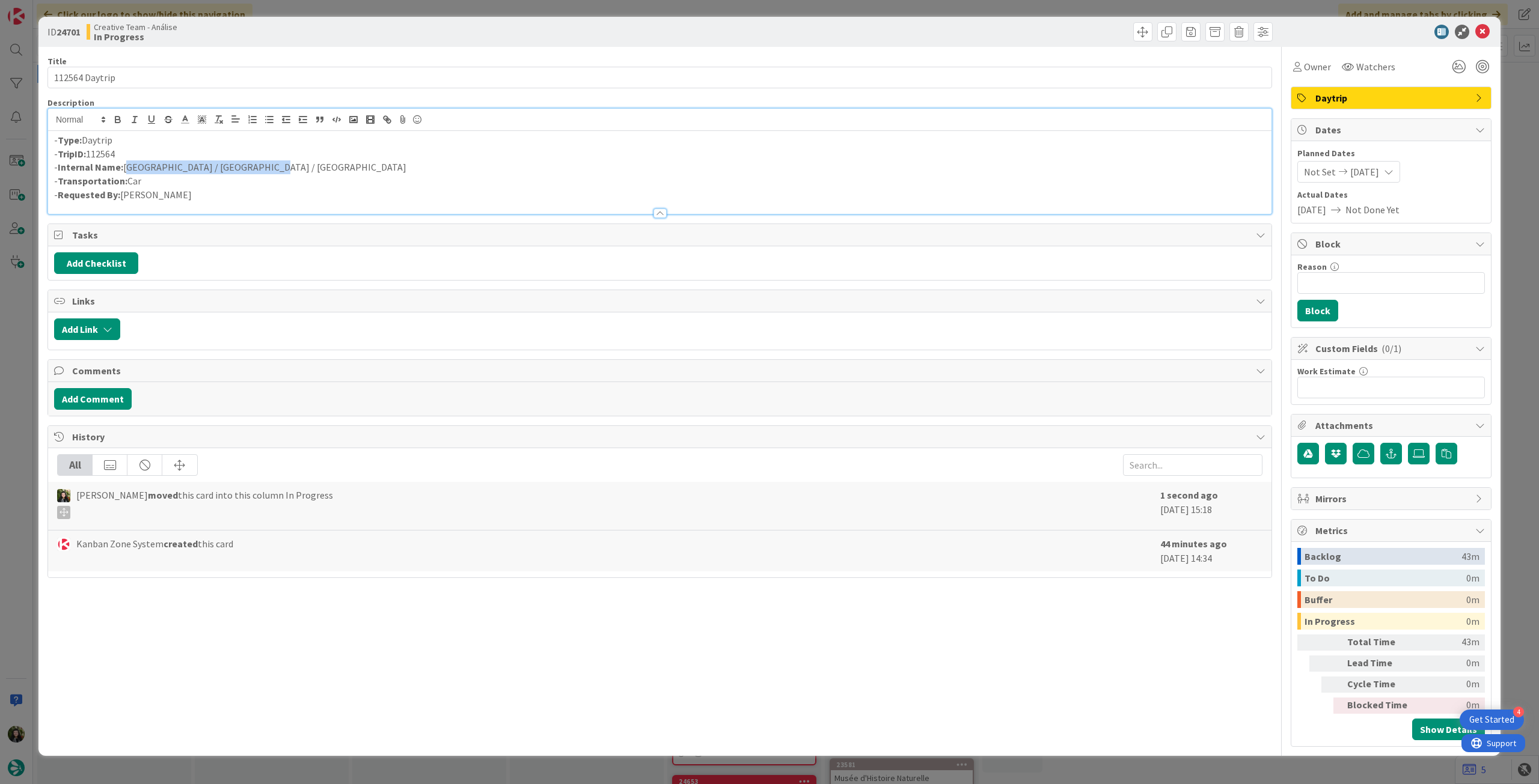
drag, startPoint x: 274, startPoint y: 167, endPoint x: 123, endPoint y: 170, distance: 151.0
click at [123, 170] on p "- Internal Name: Clermont-Ferrand / Lyon / Annecy" at bounding box center [660, 167] width 1212 height 14
copy p "Clermont-Ferrand / Lyon / Annecy"
click at [1485, 39] on div at bounding box center [1482, 40] width 8 height 3
click at [1479, 37] on icon at bounding box center [1482, 32] width 15 height 15
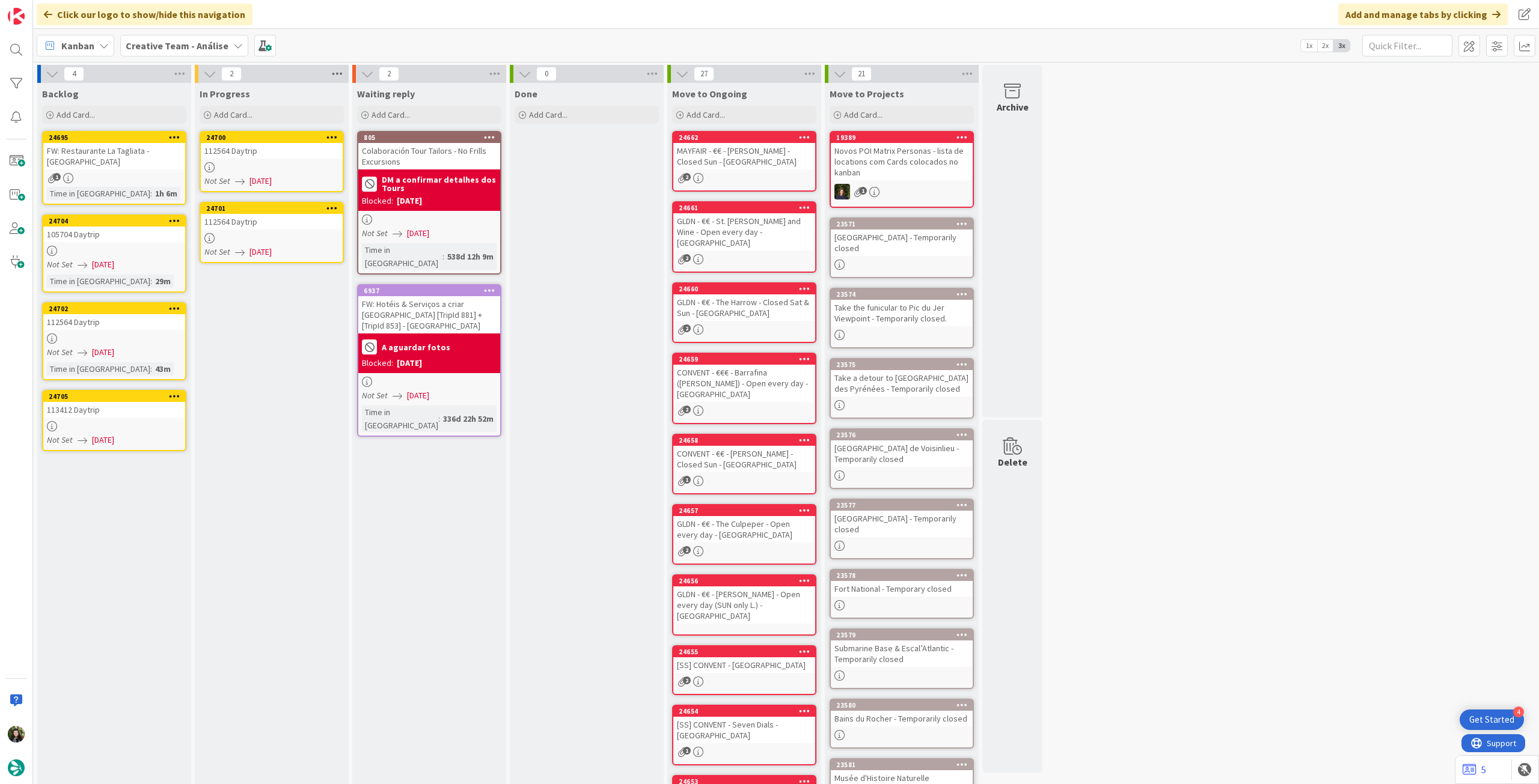
click at [341, 78] on icon at bounding box center [337, 74] width 16 height 18
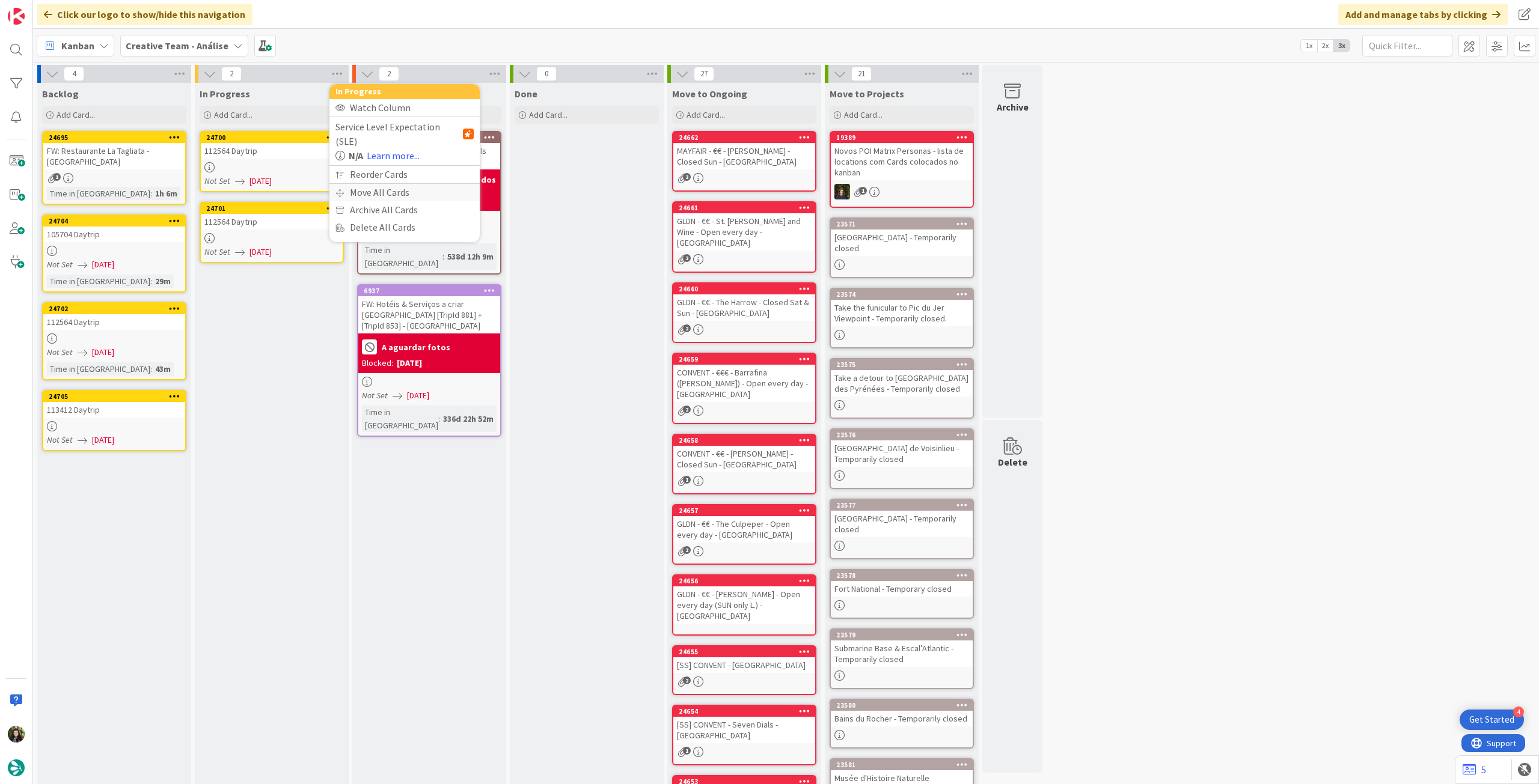
click at [357, 184] on div "Move All Cards" at bounding box center [404, 192] width 150 height 17
click at [384, 131] on span "Creative Team - Análise" at bounding box center [390, 131] width 97 height 12
drag, startPoint x: 372, startPoint y: 190, endPoint x: 378, endPoint y: 180, distance: 11.7
click at [372, 190] on span "Creative Team" at bounding box center [413, 189] width 109 height 18
click at [382, 172] on span "Select a Column..." at bounding box center [381, 170] width 79 height 16
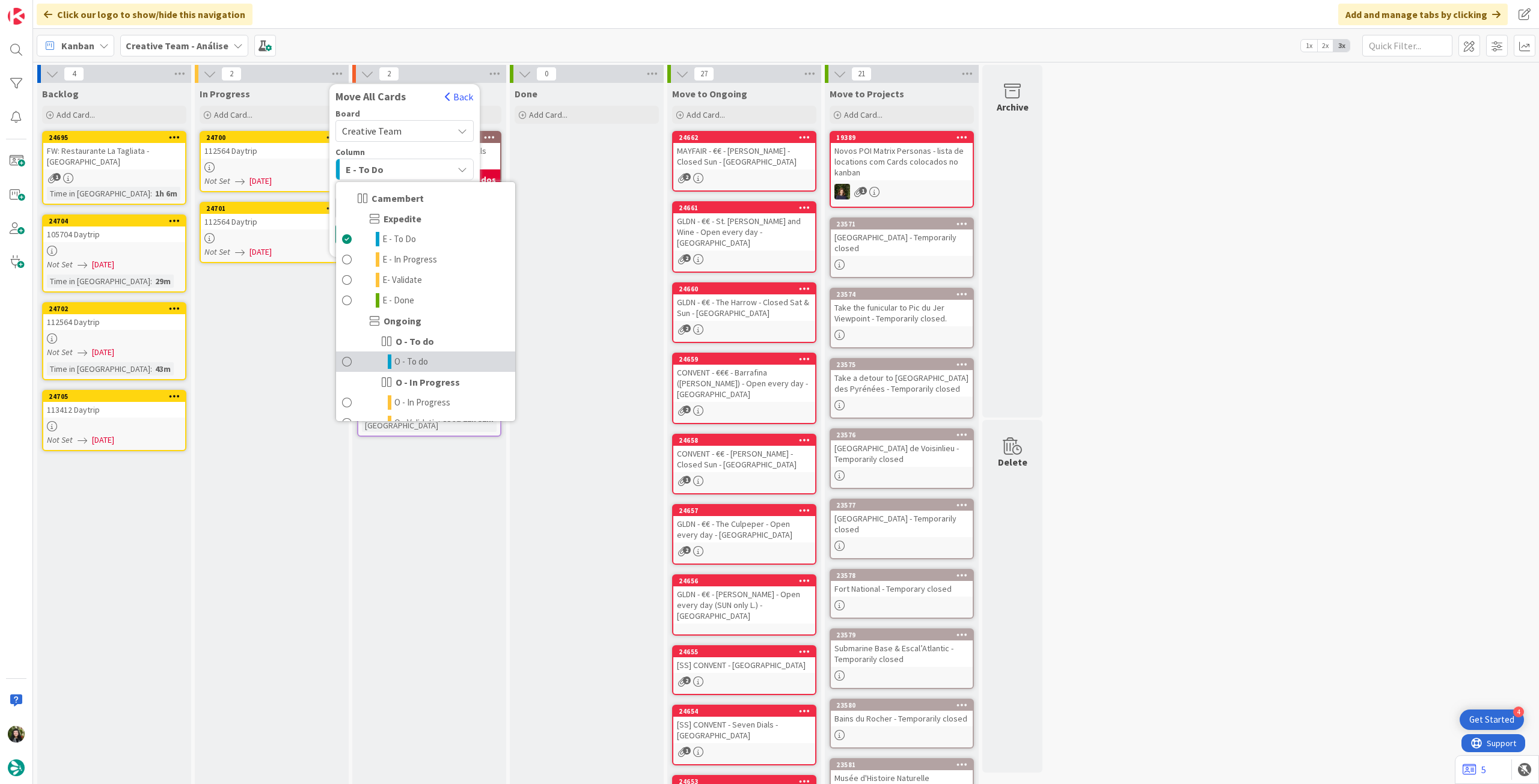
click at [395, 366] on span "O - To do" at bounding box center [411, 361] width 34 height 15
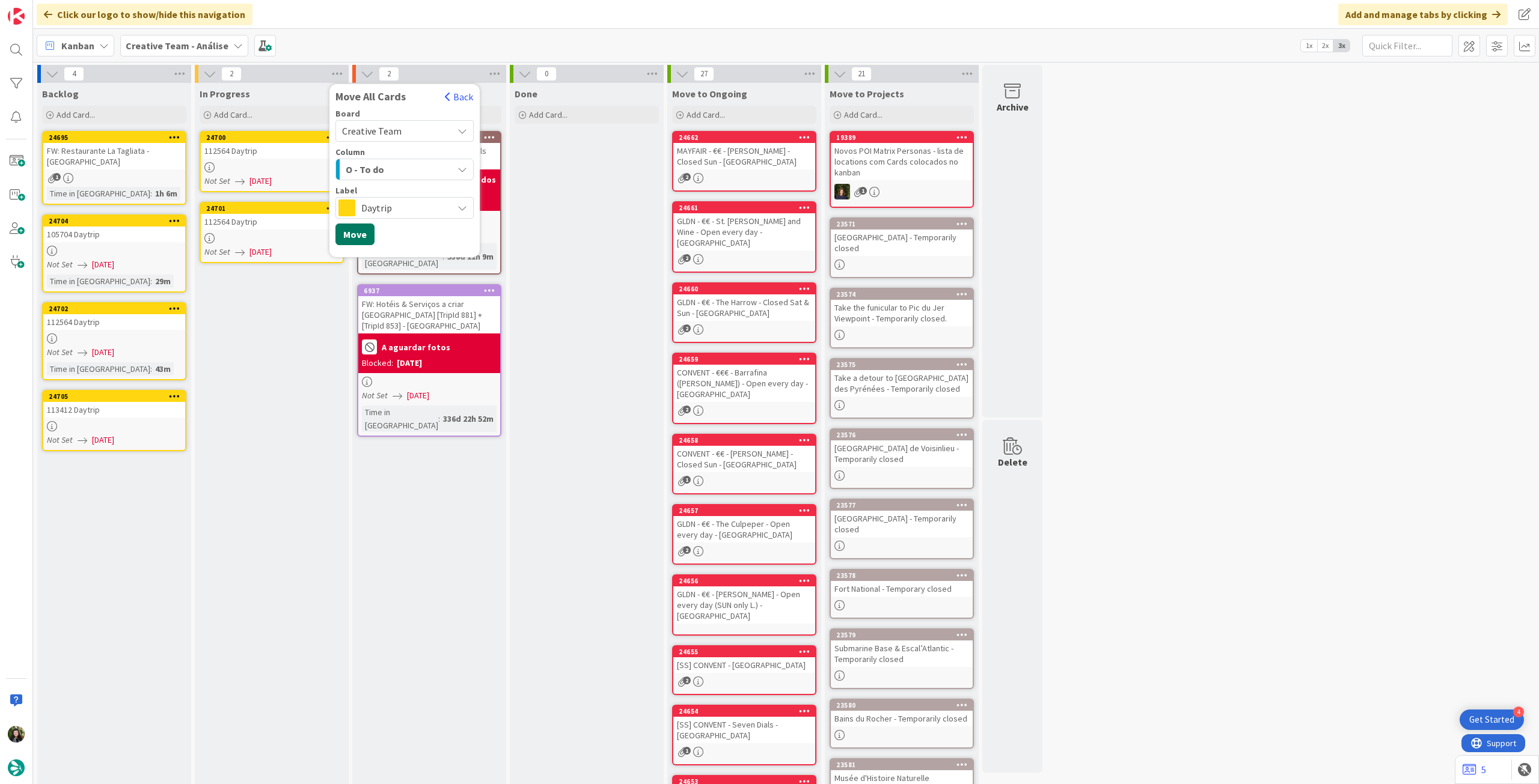
click at [363, 231] on button "Move" at bounding box center [355, 234] width 39 height 21
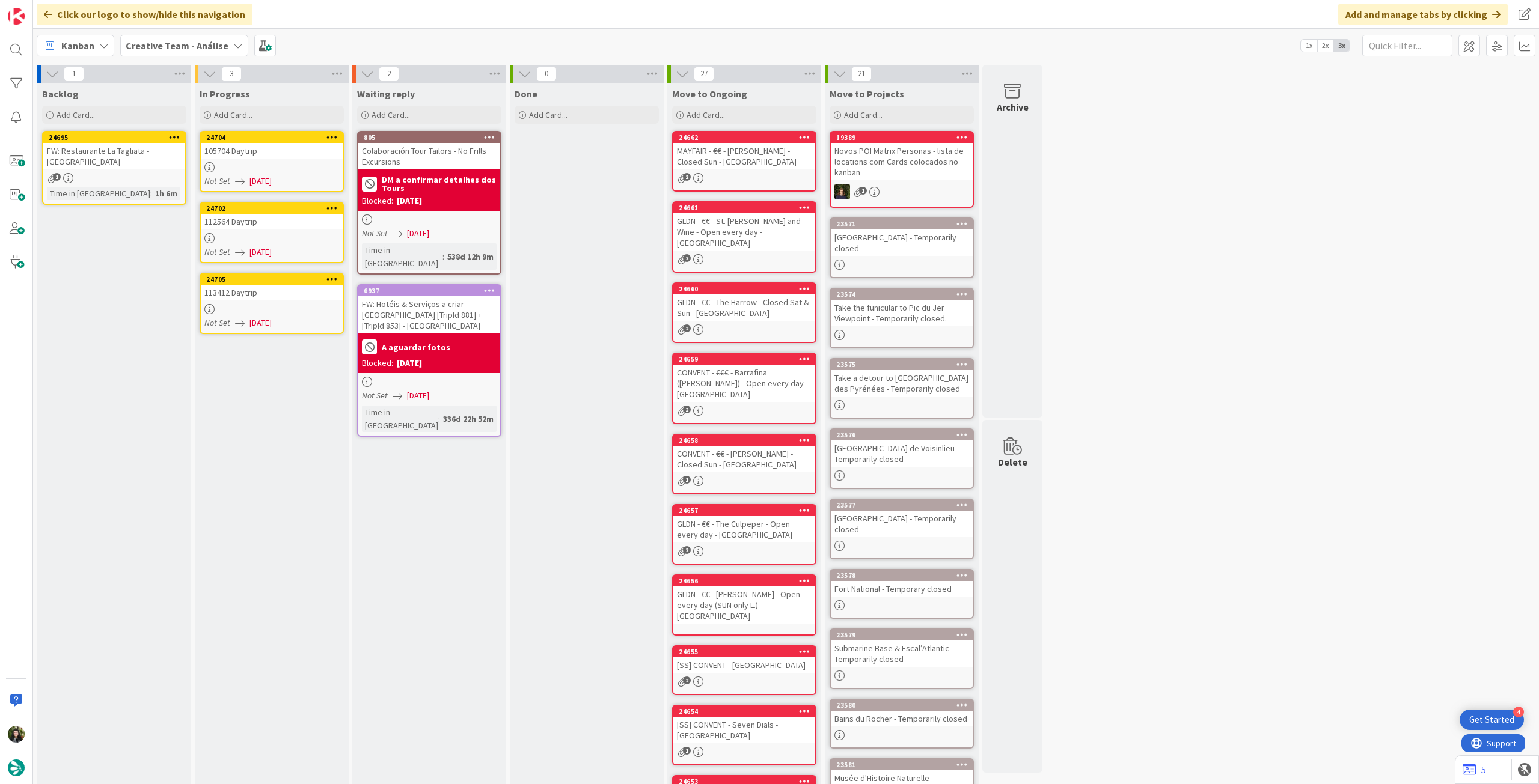
click at [314, 179] on div "Not Set 07/10/2025" at bounding box center [273, 181] width 138 height 12
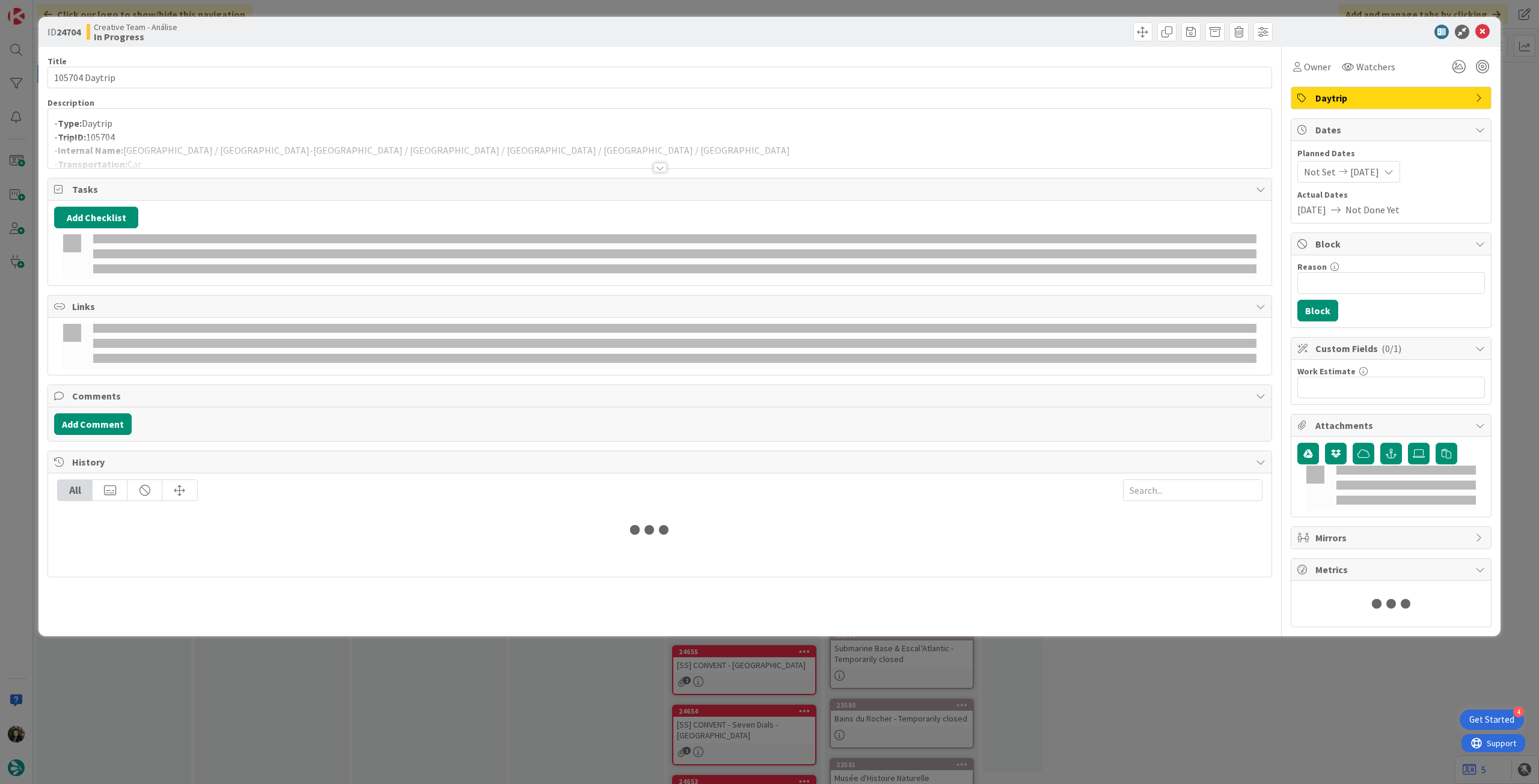
click at [341, 154] on div at bounding box center [659, 153] width 1223 height 30
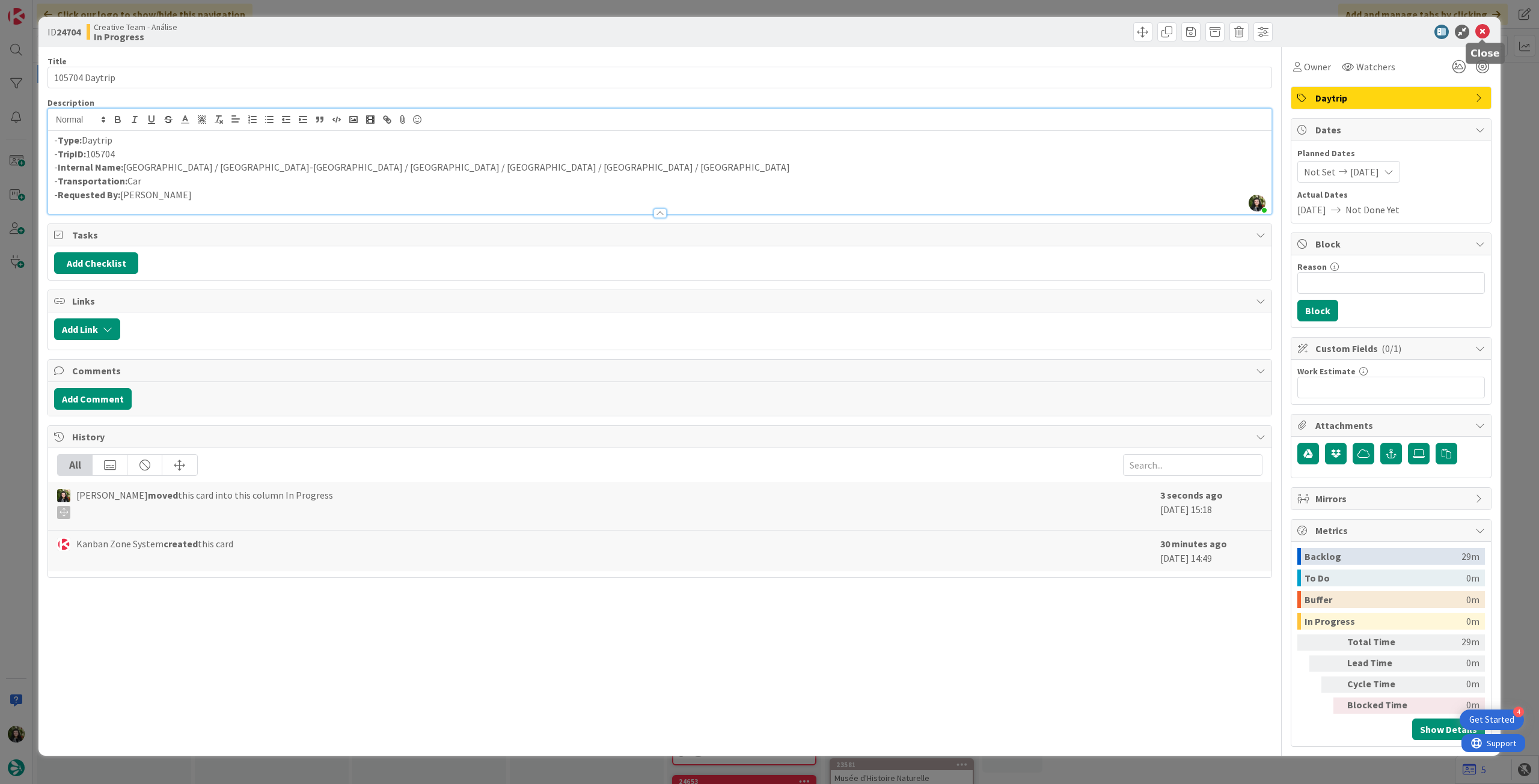
click at [1479, 33] on icon at bounding box center [1482, 32] width 15 height 15
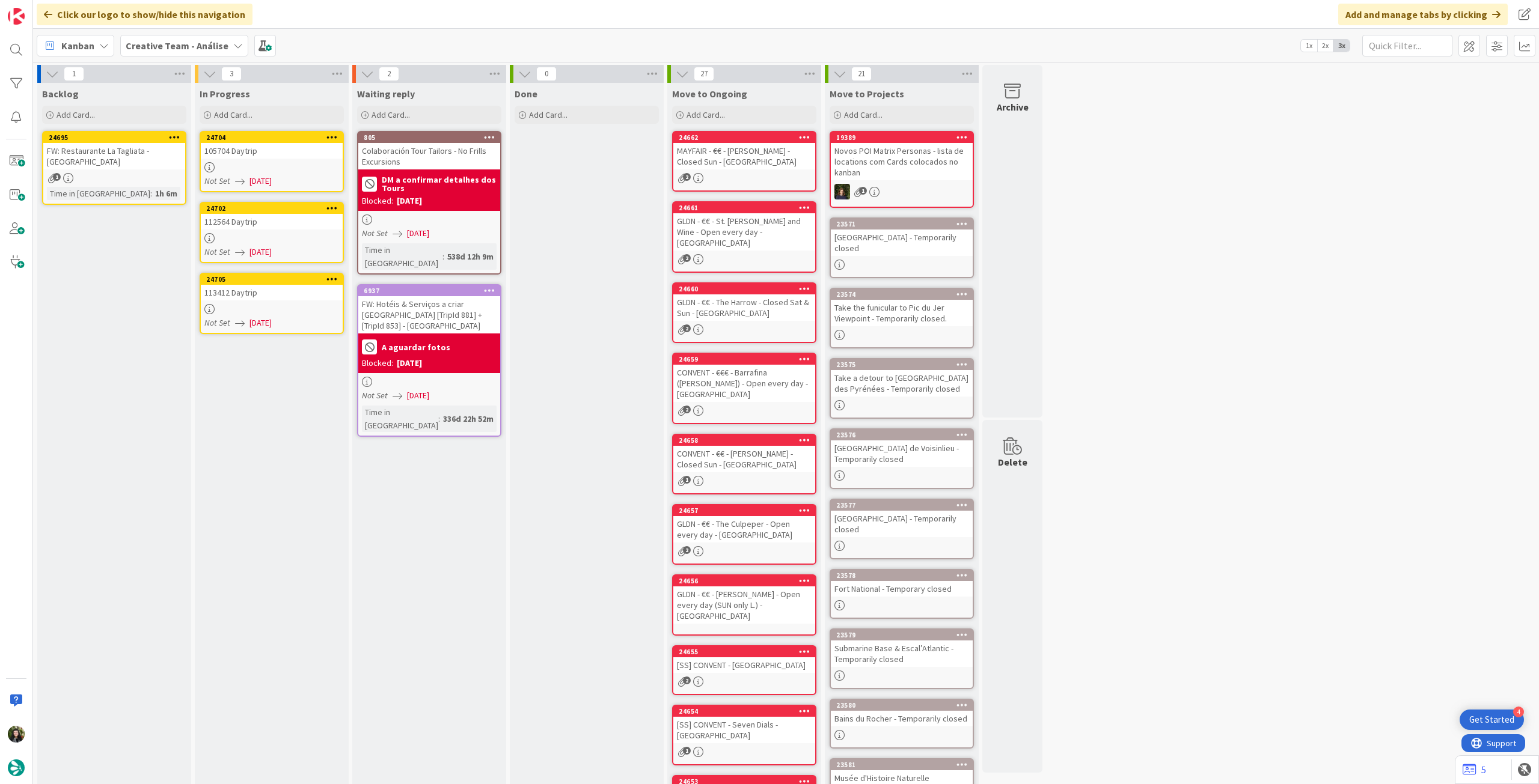
click at [330, 135] on icon at bounding box center [332, 137] width 12 height 8
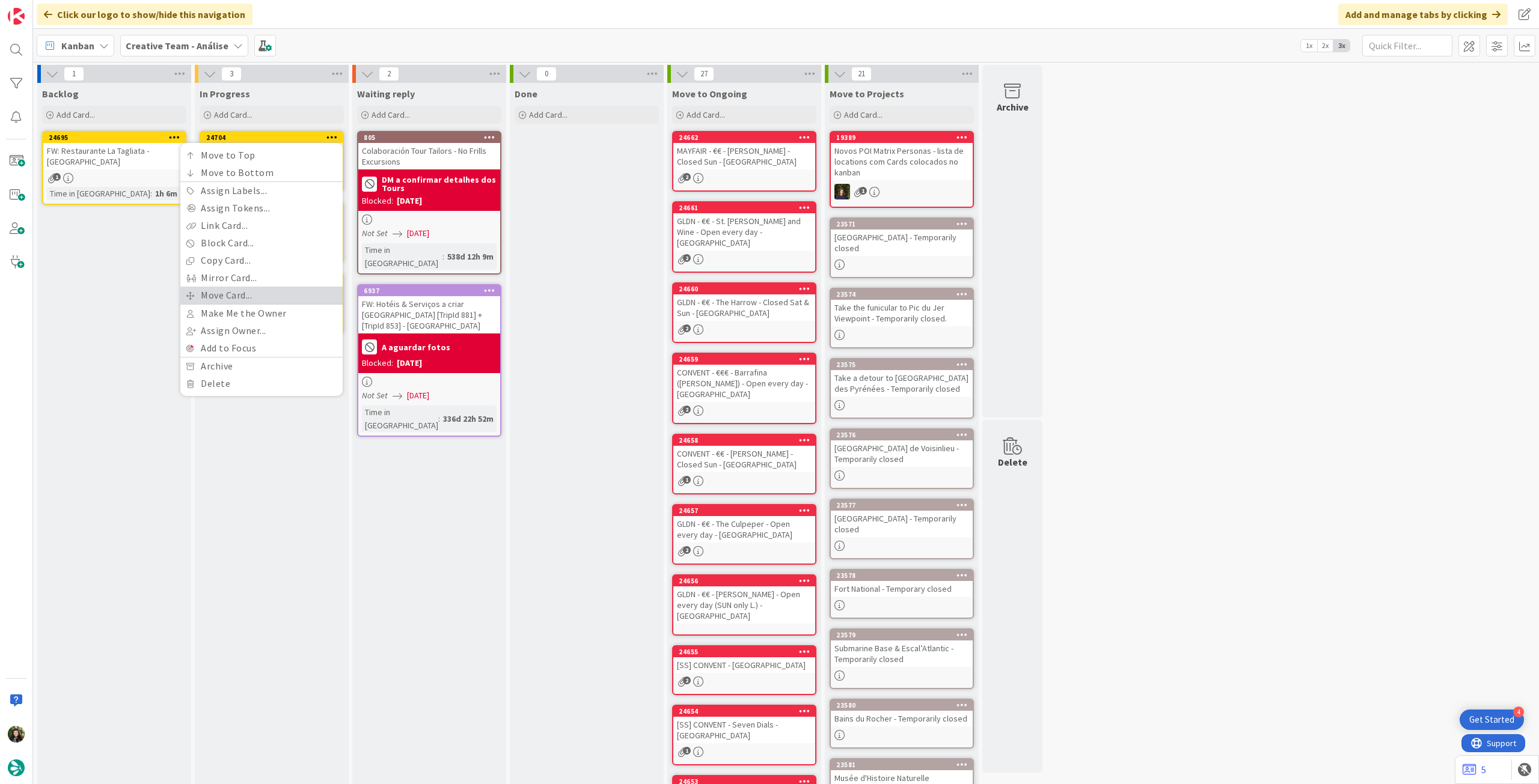
click at [276, 291] on link "Move Card..." at bounding box center [262, 295] width 162 height 17
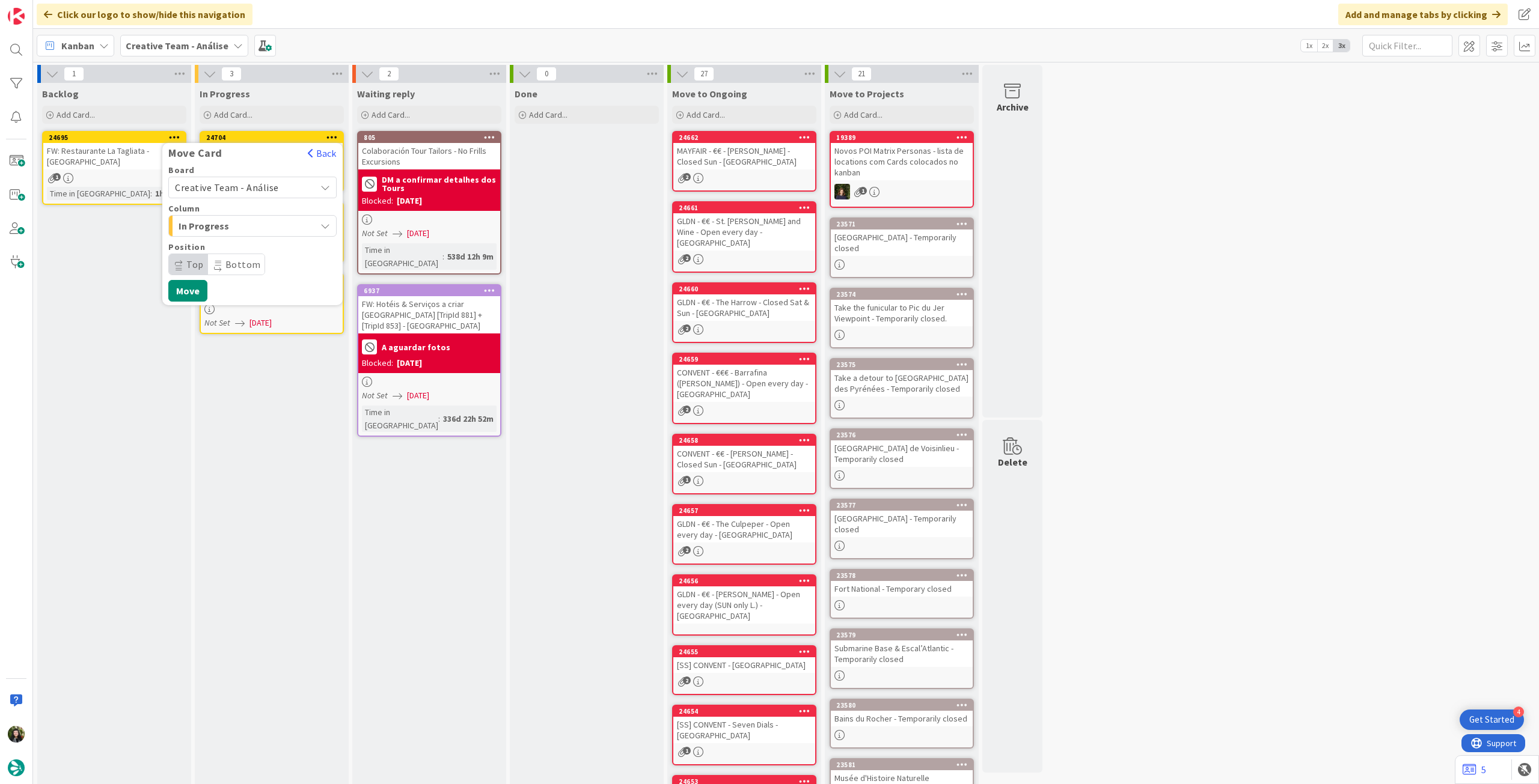
click at [269, 188] on span "Creative Team - Análise" at bounding box center [227, 187] width 104 height 12
click at [244, 244] on span "Creative Team" at bounding box center [260, 244] width 139 height 18
click at [256, 224] on span "Select a Column..." at bounding box center [220, 226] width 90 height 16
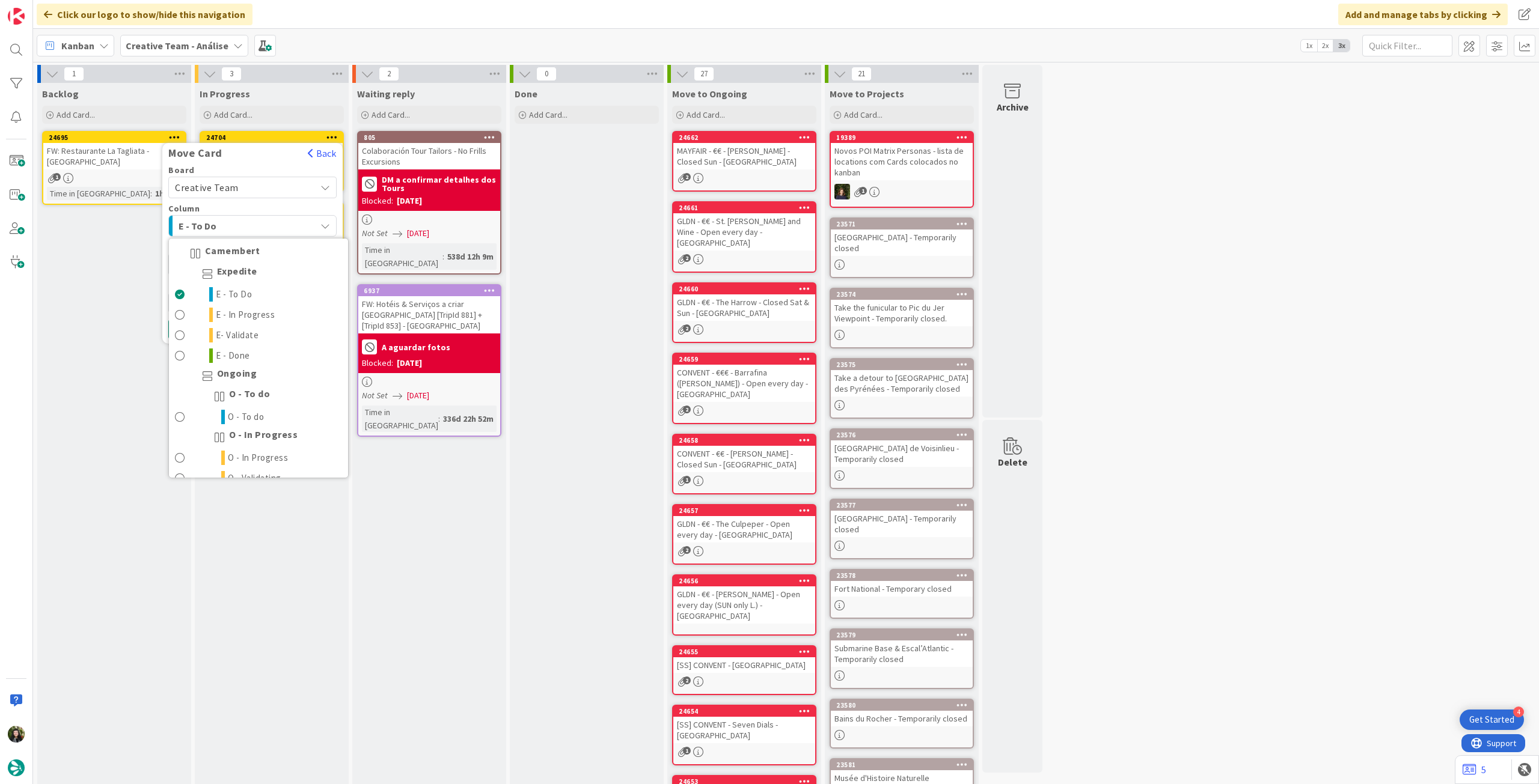
click at [233, 405] on div "O - To do" at bounding box center [258, 396] width 179 height 21
click at [225, 415] on link "O - To do" at bounding box center [258, 417] width 179 height 21
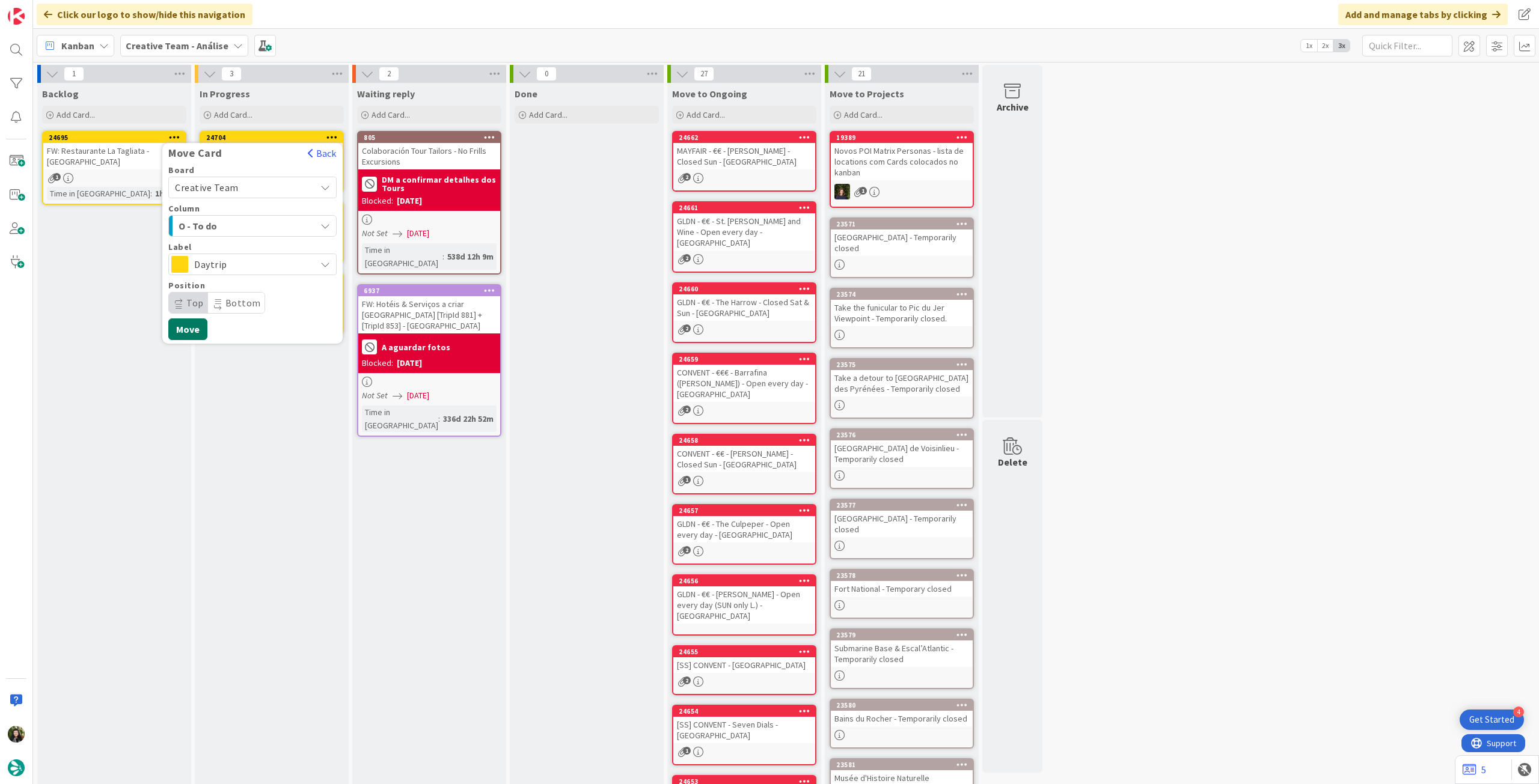
click at [193, 325] on button "Move" at bounding box center [188, 329] width 39 height 21
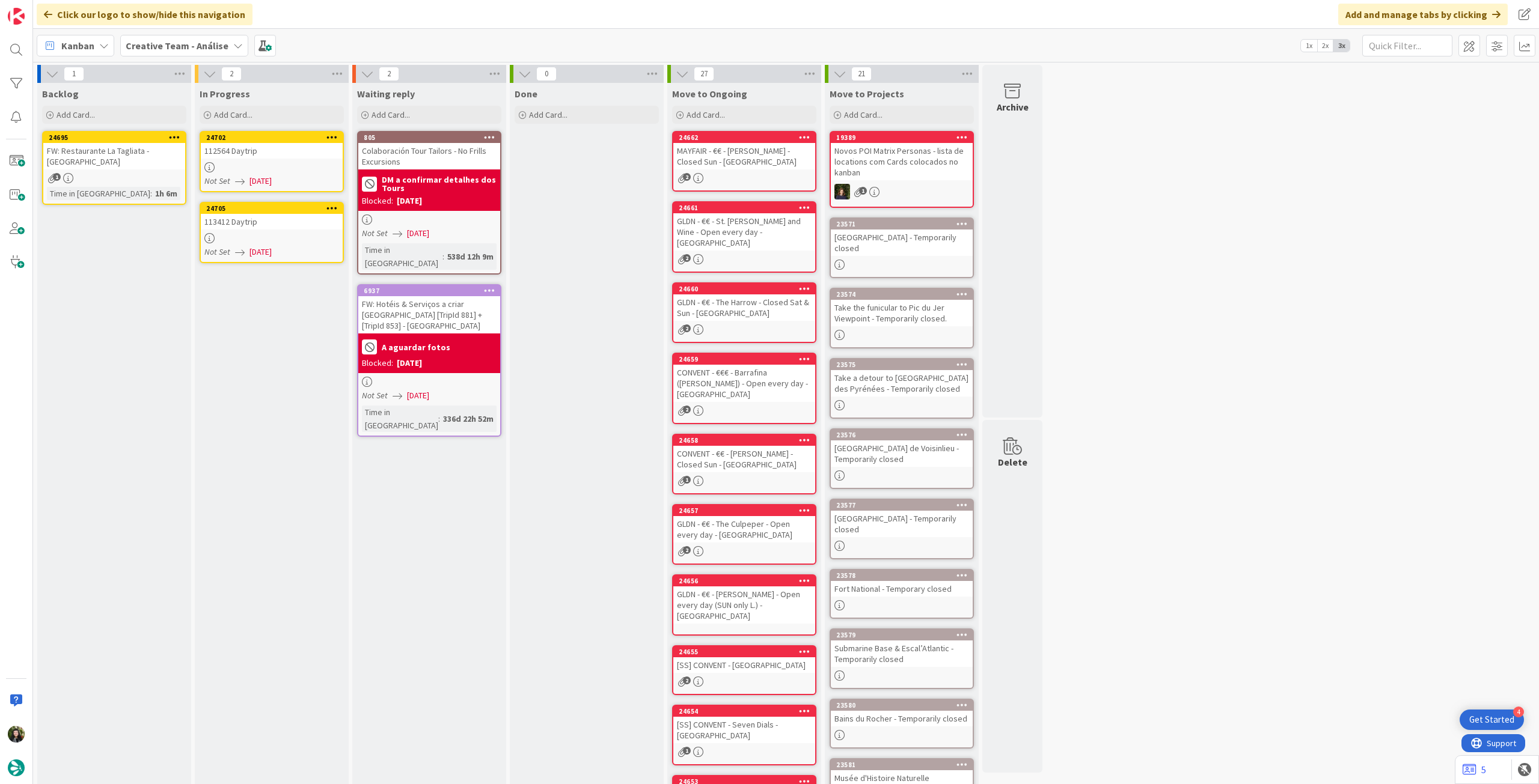
click at [307, 145] on div "112564 Daytrip" at bounding box center [271, 151] width 142 height 16
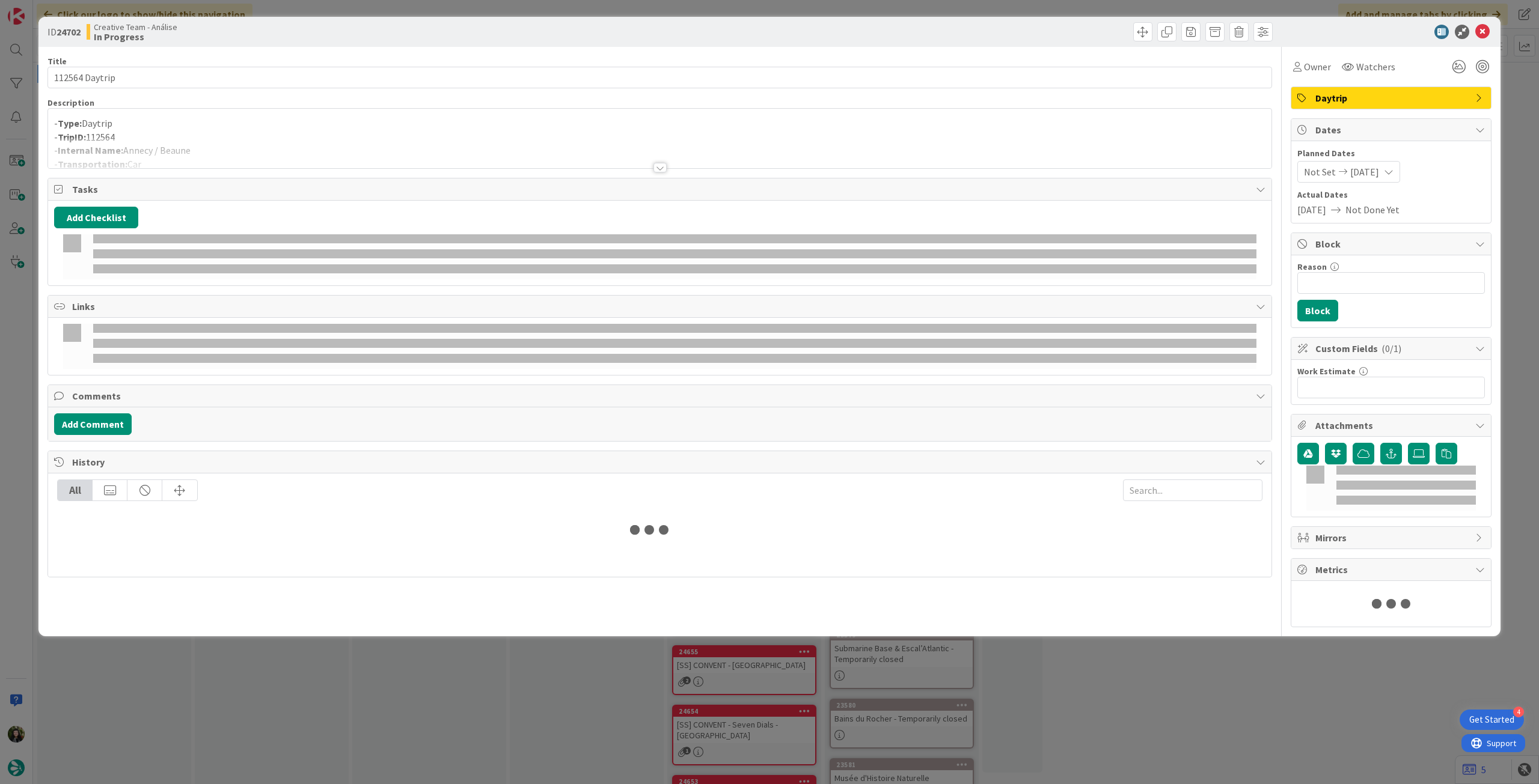
click at [257, 141] on div at bounding box center [659, 153] width 1223 height 30
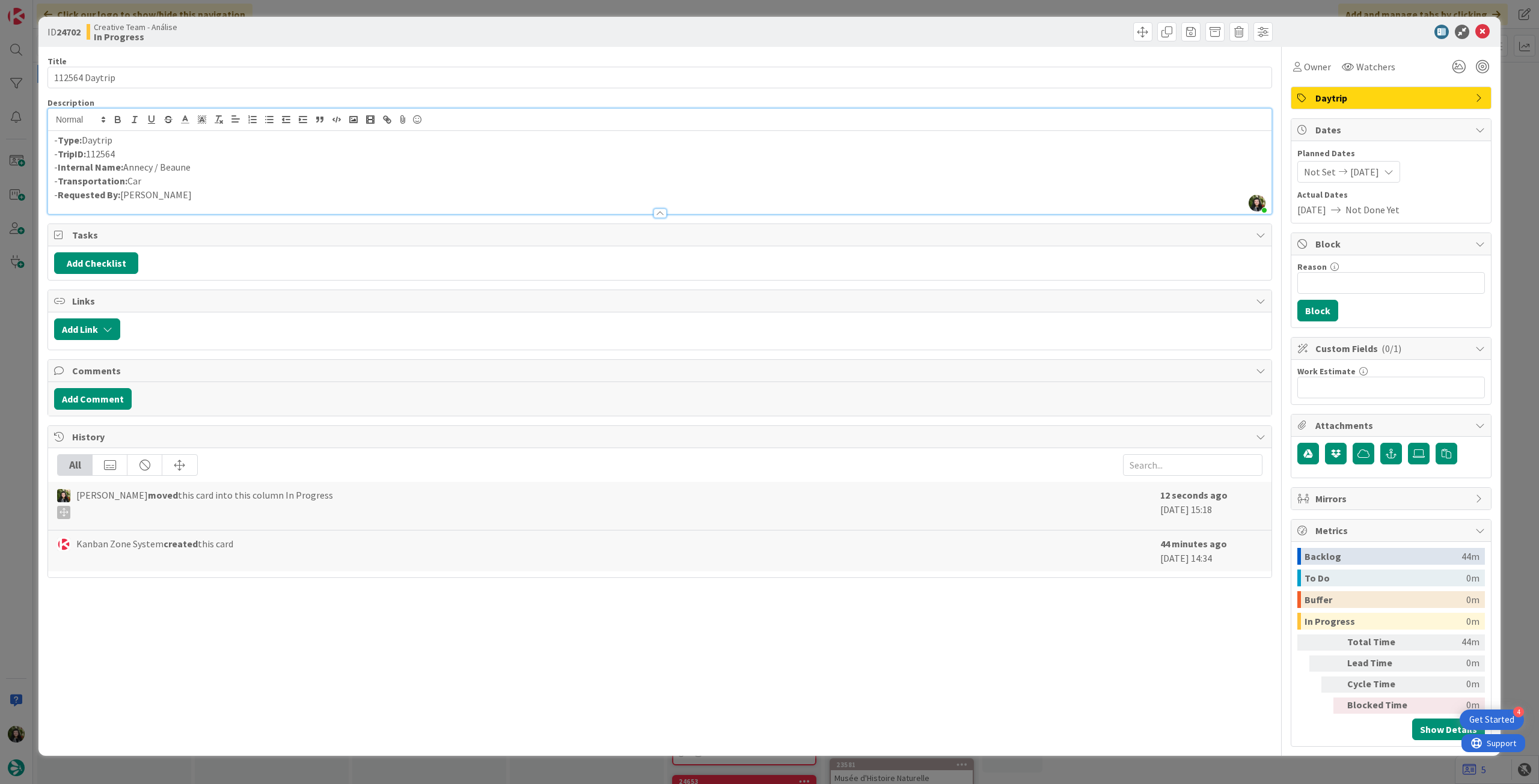
drag, startPoint x: 171, startPoint y: 169, endPoint x: 125, endPoint y: 165, distance: 46.2
click at [125, 165] on p "- Internal Name: Annecy / Beaune" at bounding box center [660, 167] width 1212 height 14
copy p "Annecy / Beaune"
click at [1479, 30] on icon at bounding box center [1482, 32] width 15 height 15
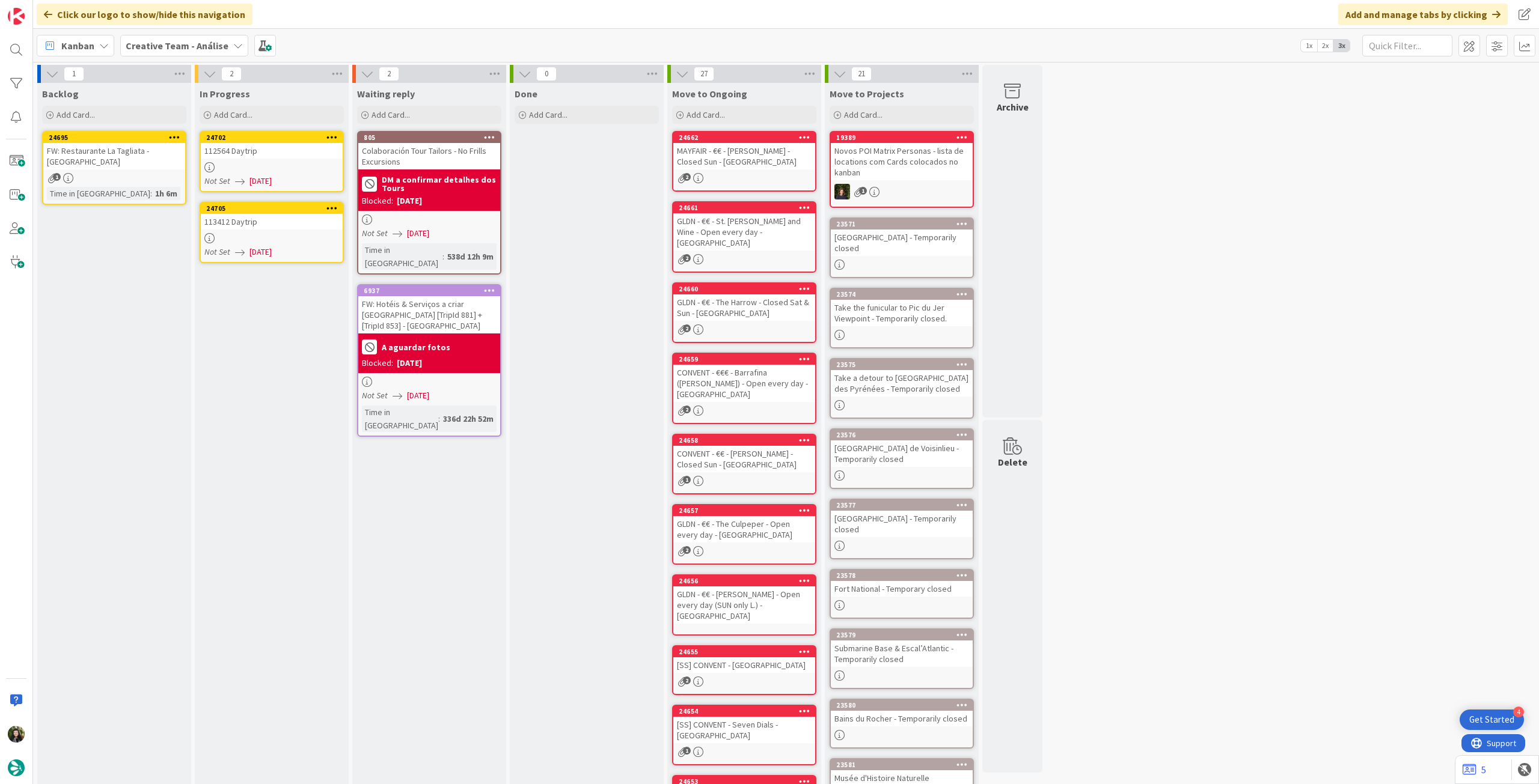
click at [249, 239] on div at bounding box center [271, 238] width 142 height 10
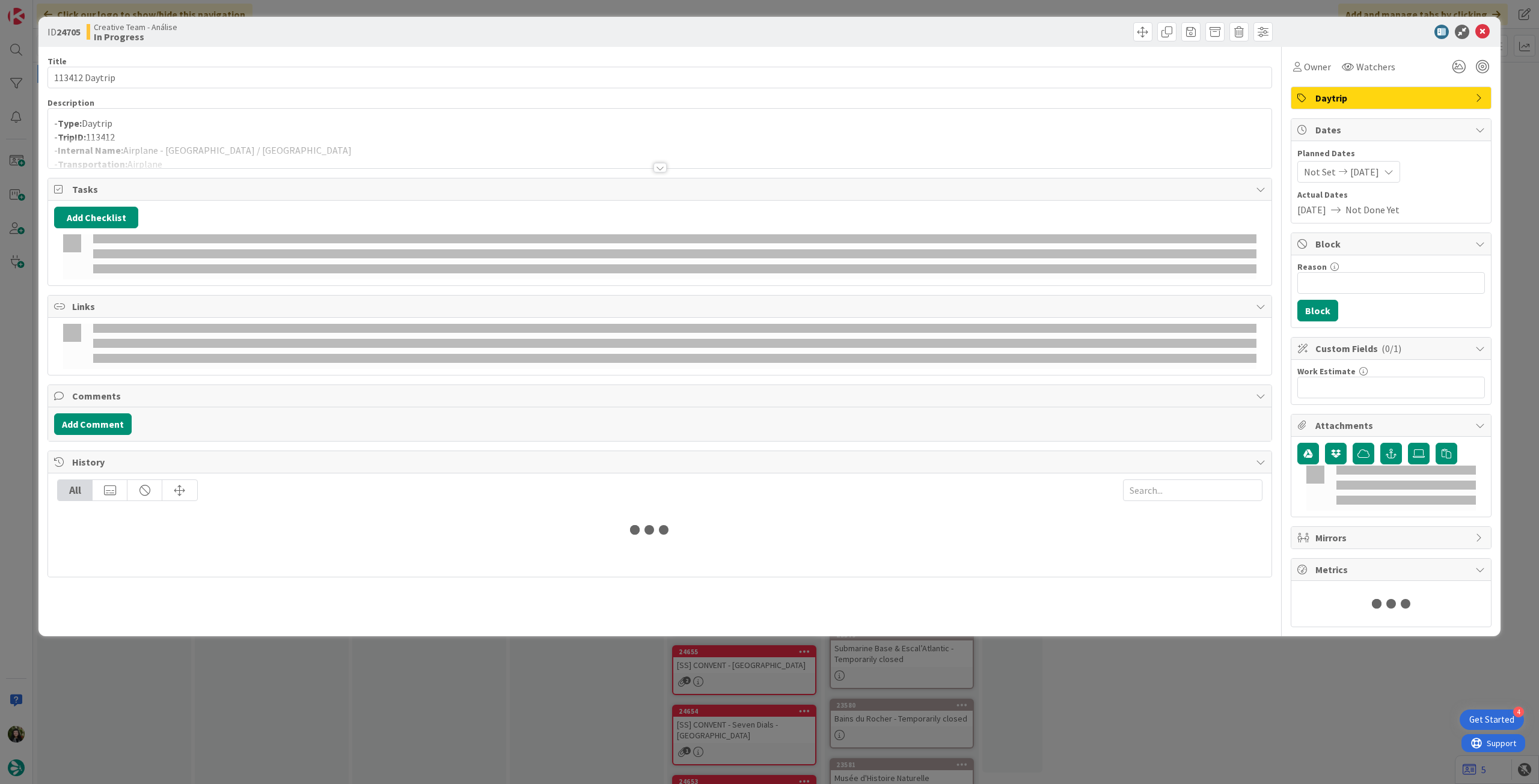
click at [263, 151] on div at bounding box center [659, 153] width 1223 height 30
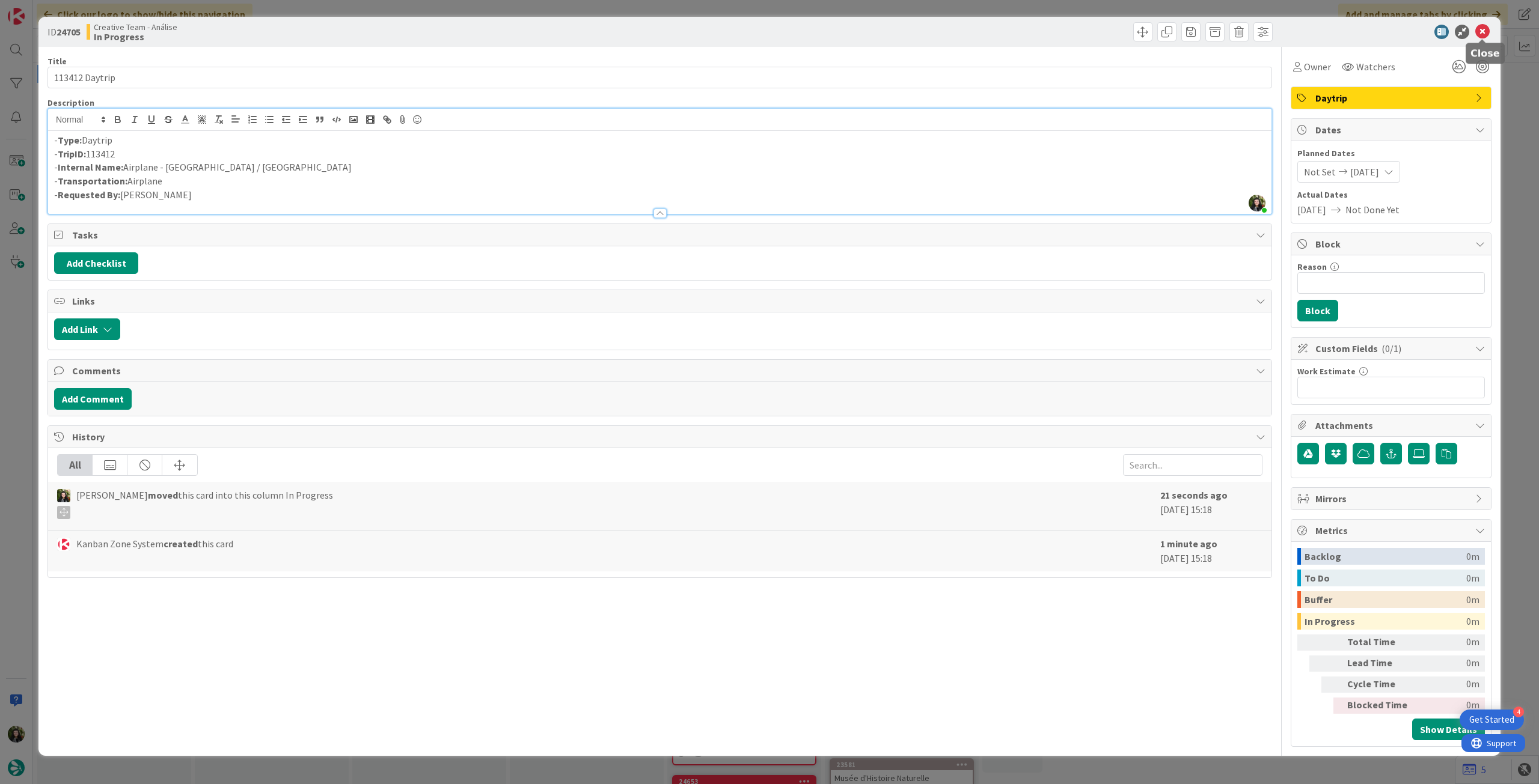
drag, startPoint x: 1483, startPoint y: 25, endPoint x: 1249, endPoint y: 56, distance: 236.0
click at [1482, 26] on icon at bounding box center [1482, 32] width 15 height 15
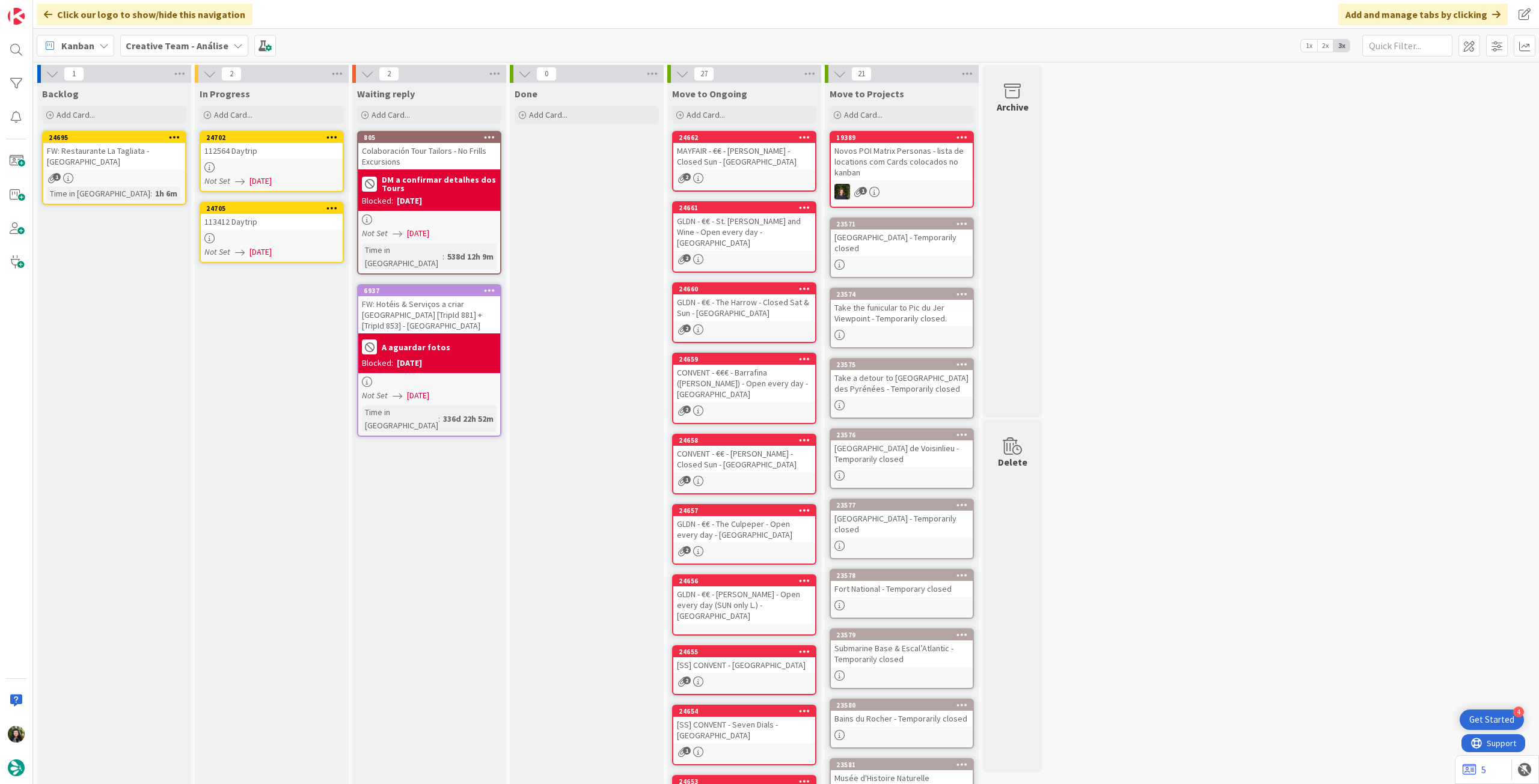
click at [345, 74] on div "2 Move All Cards Back Board Creative Team Creative Team - Análise Creative Team…" at bounding box center [271, 74] width 154 height 18
click at [333, 74] on icon at bounding box center [337, 74] width 16 height 18
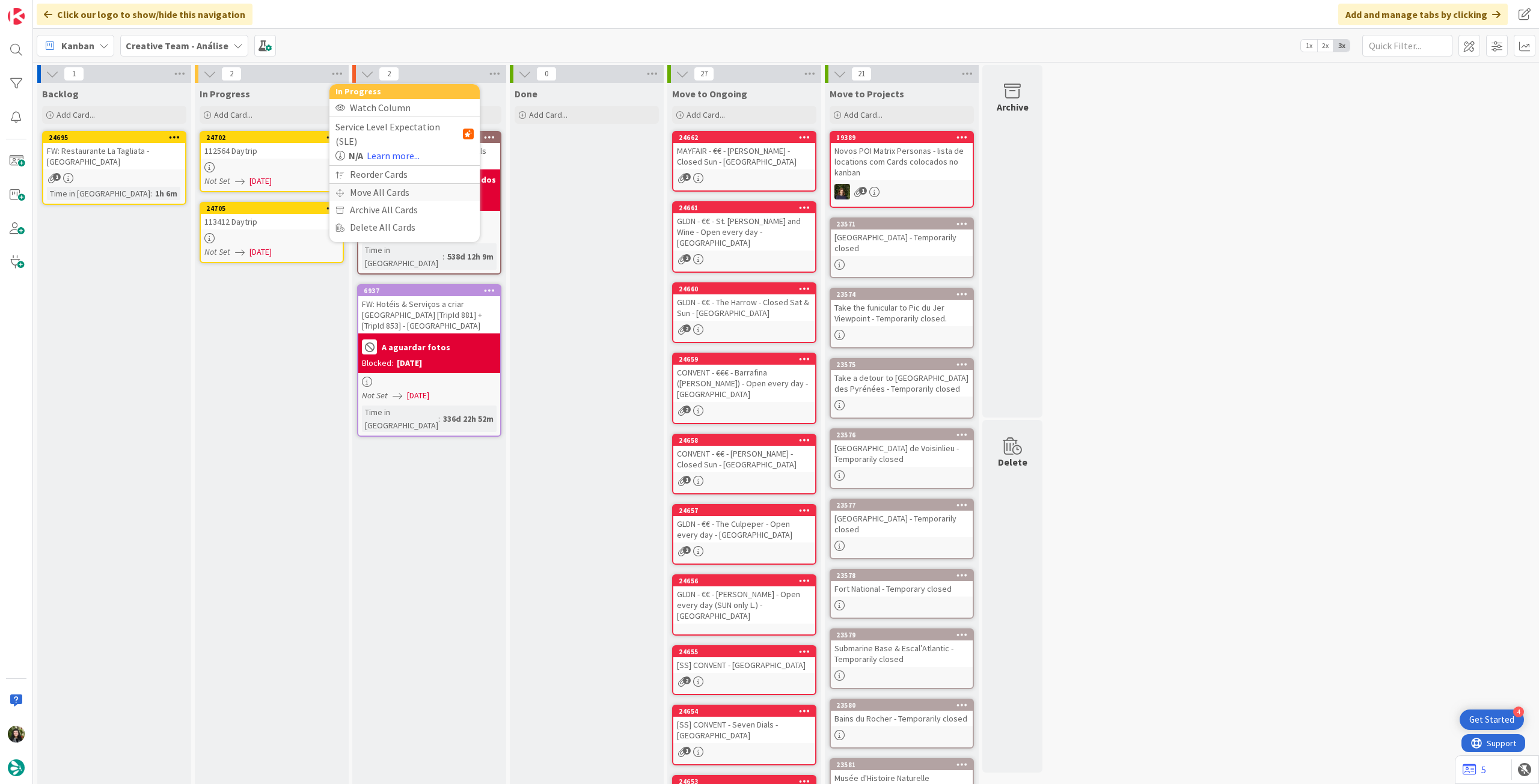
click at [356, 184] on div "Move All Cards" at bounding box center [404, 192] width 150 height 17
click at [378, 134] on span "Creative Team - Análise" at bounding box center [390, 131] width 97 height 12
click at [363, 190] on span "Creative Team" at bounding box center [413, 189] width 109 height 18
click at [377, 163] on span "Select a Column..." at bounding box center [381, 170] width 79 height 16
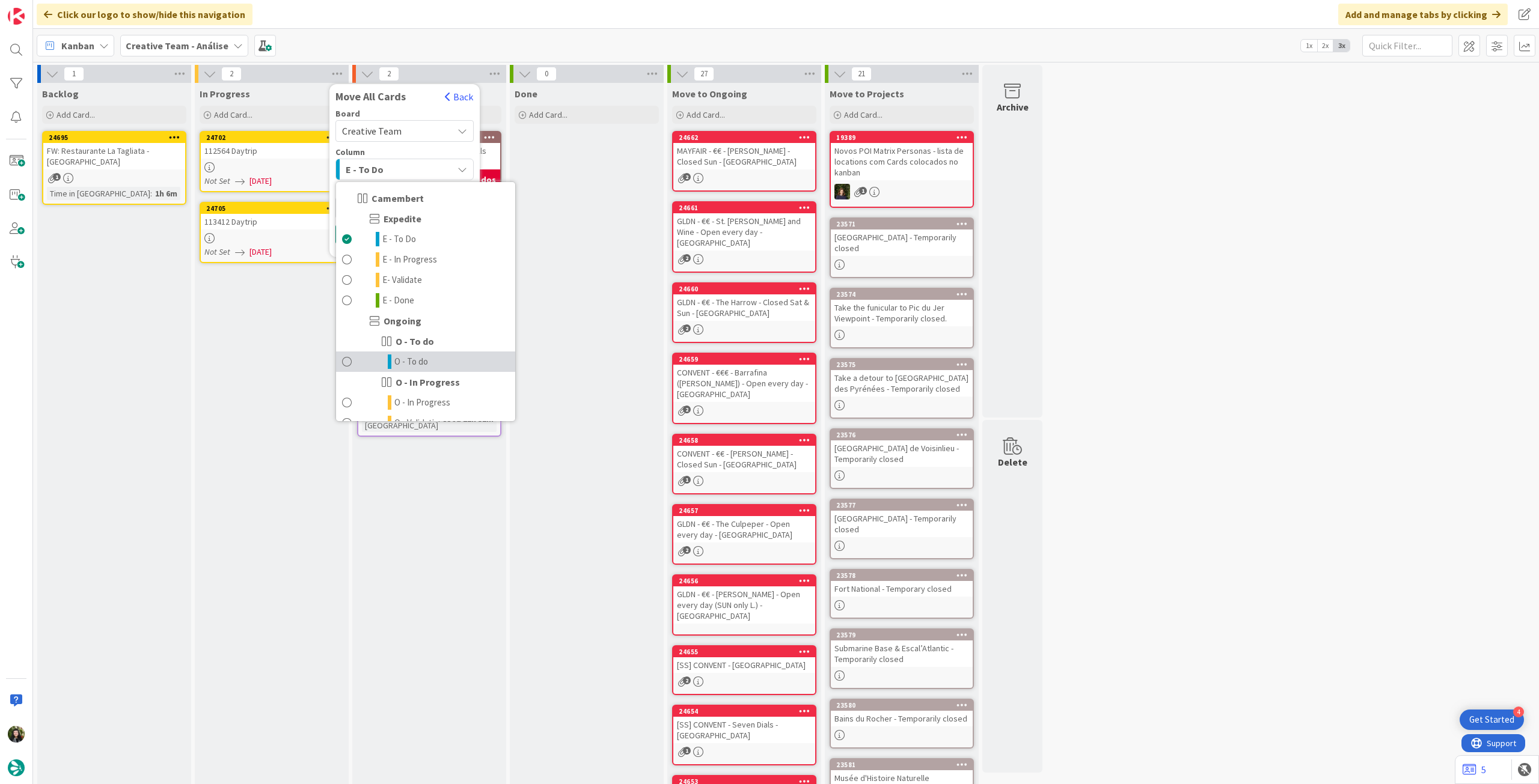
click at [386, 358] on link "O - To do" at bounding box center [425, 362] width 179 height 21
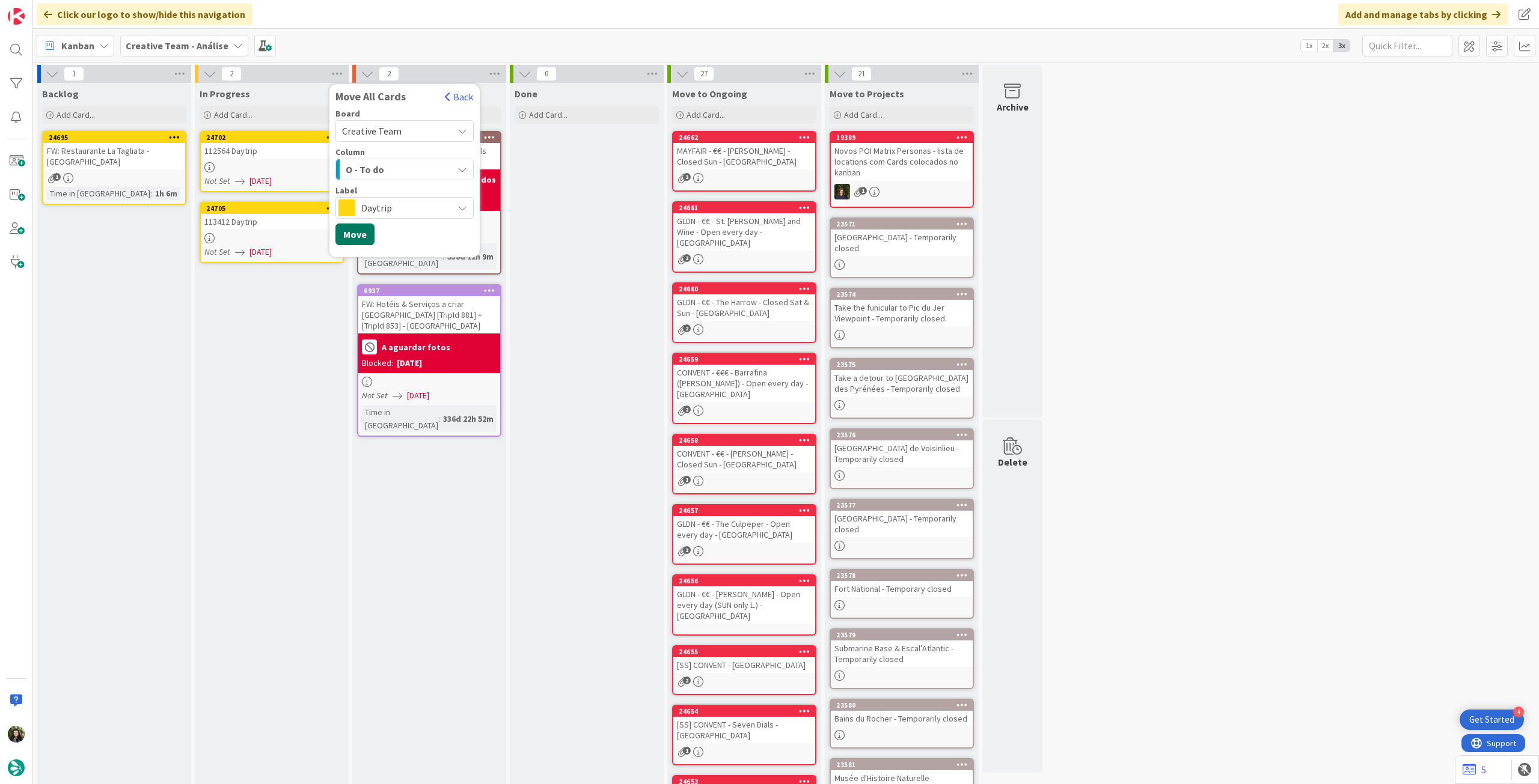
click at [348, 234] on button "Move" at bounding box center [355, 234] width 39 height 21
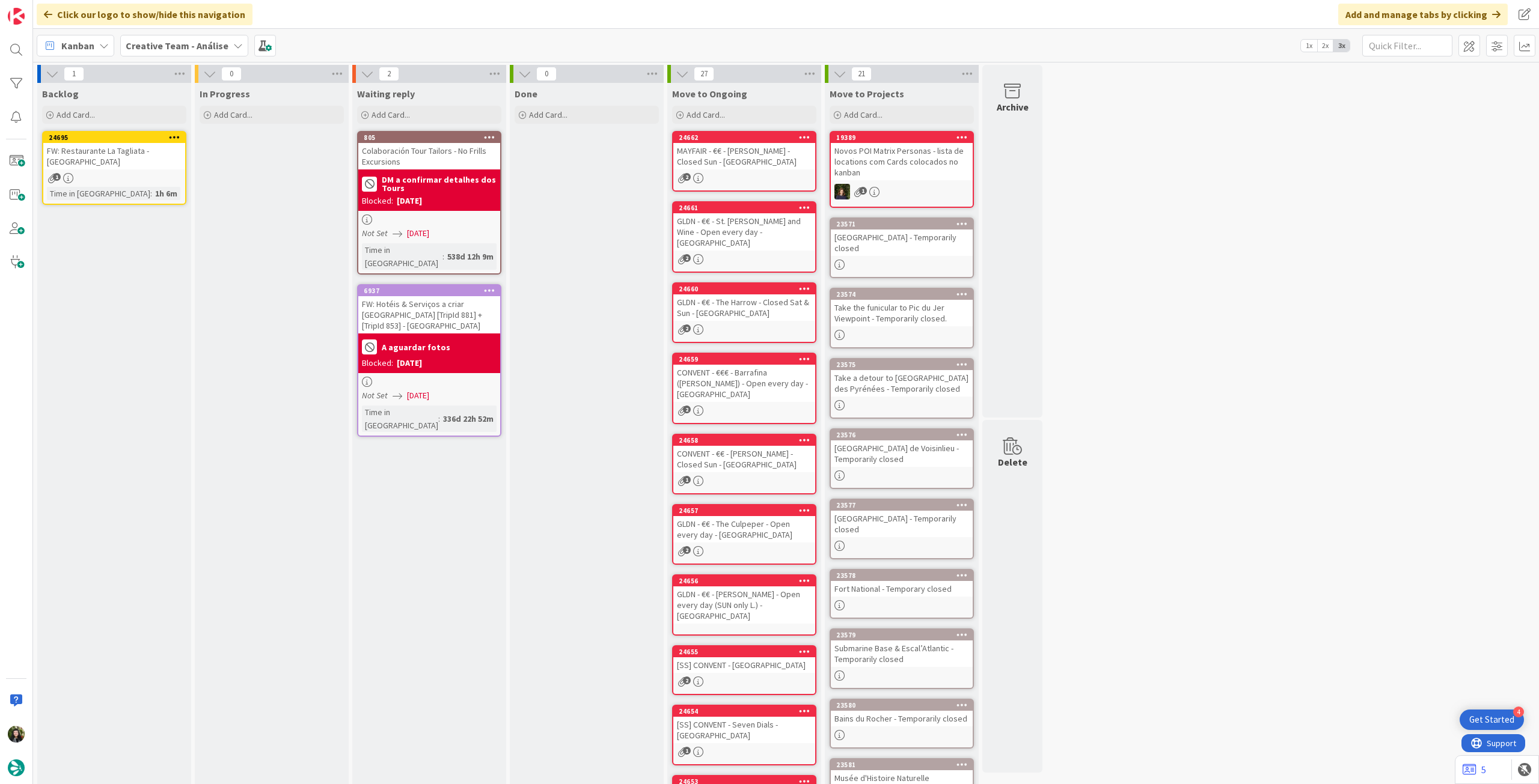
click at [190, 46] on b "Creative Team - Análise" at bounding box center [177, 45] width 103 height 12
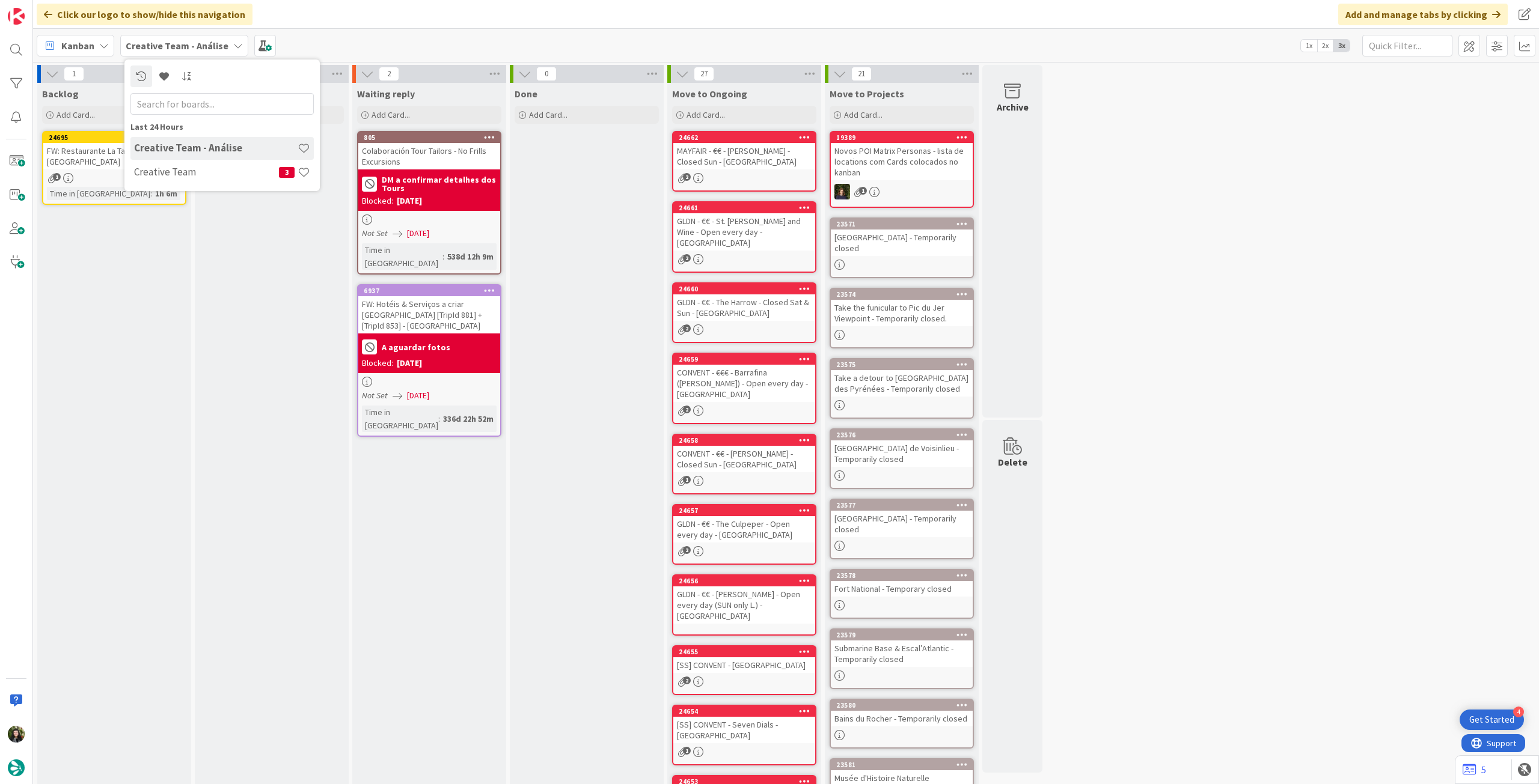
click at [177, 172] on h4 "Creative Team" at bounding box center [206, 172] width 145 height 12
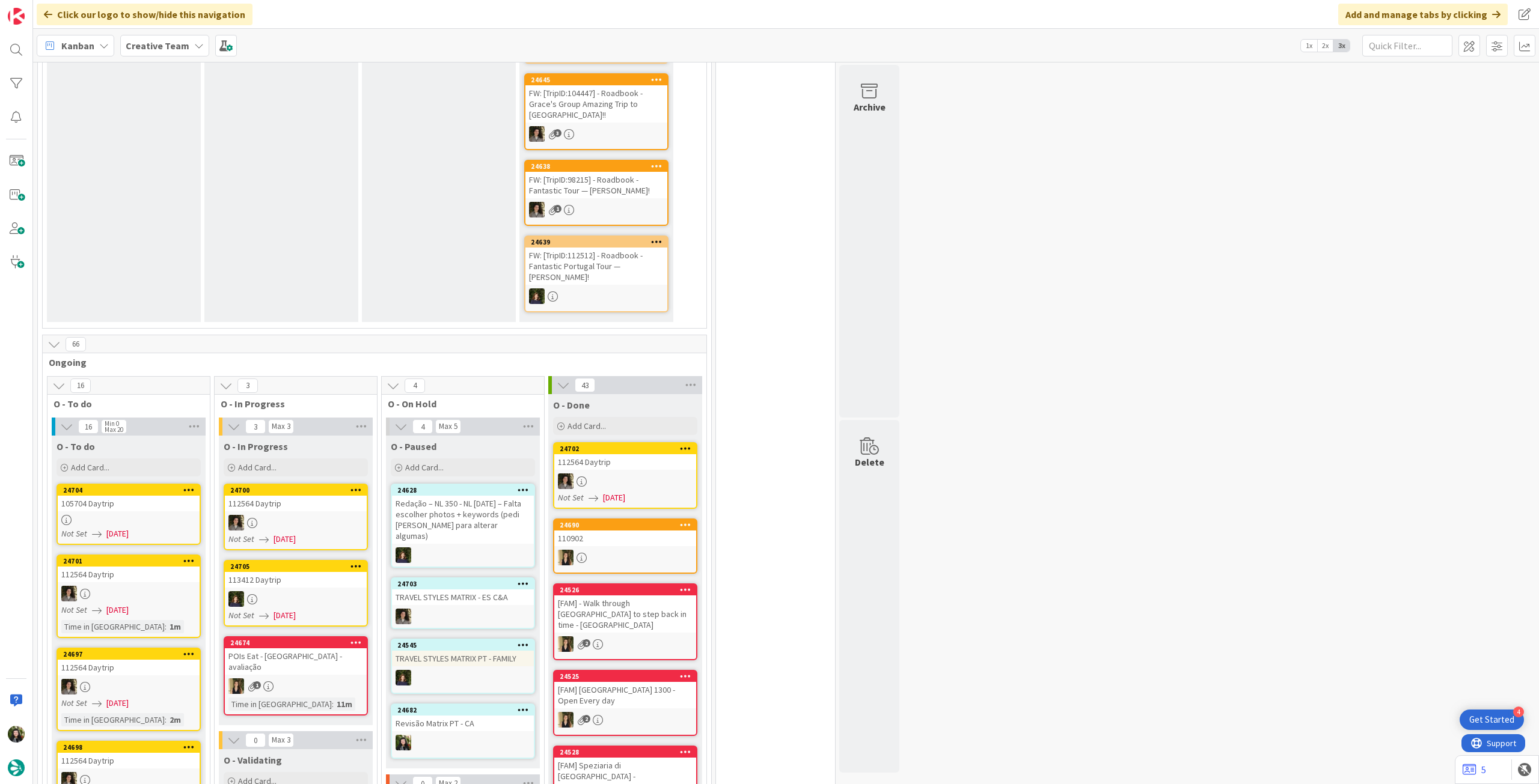
scroll to position [400, 0]
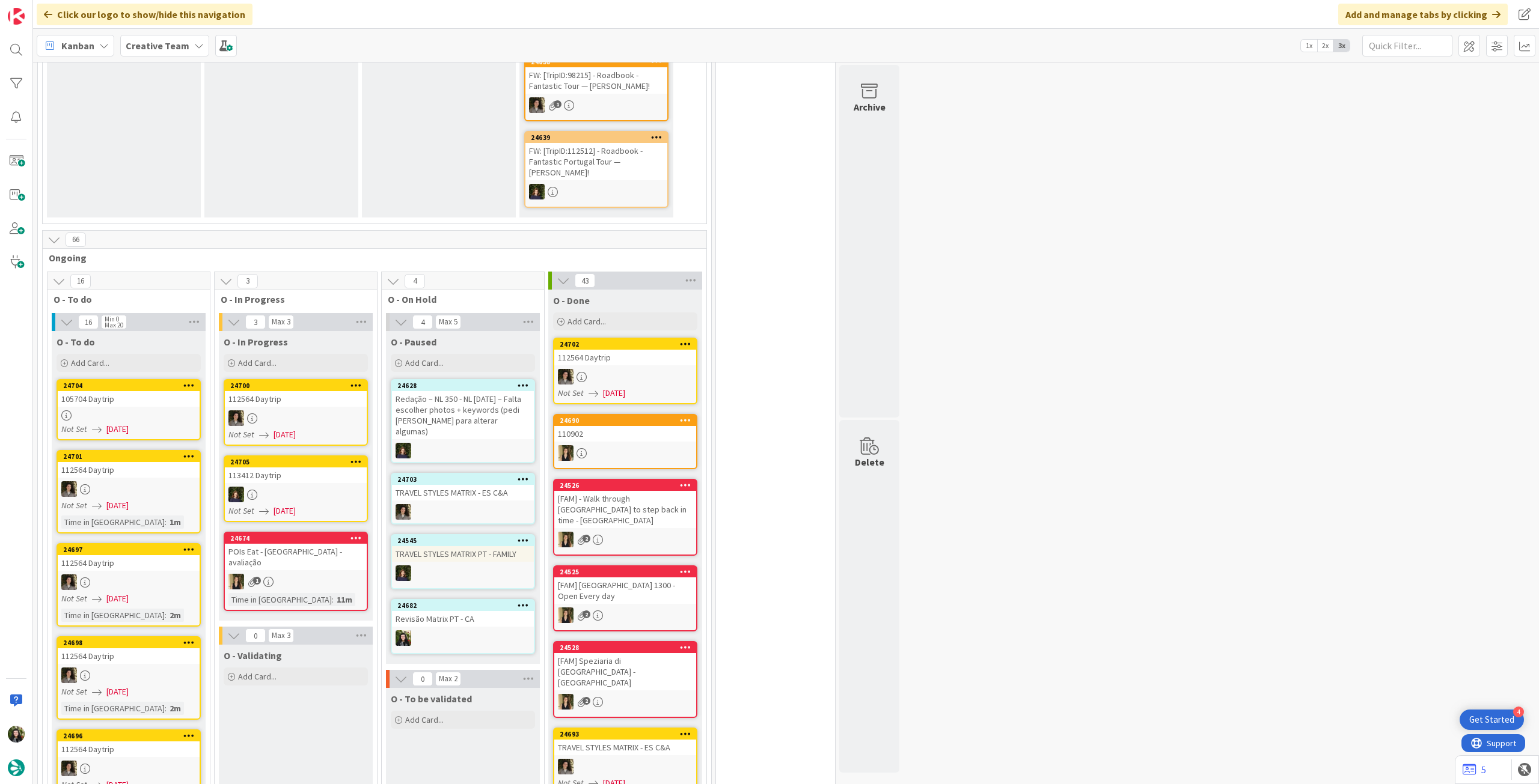
click at [636, 430] on div "24690 110902" at bounding box center [625, 441] width 144 height 55
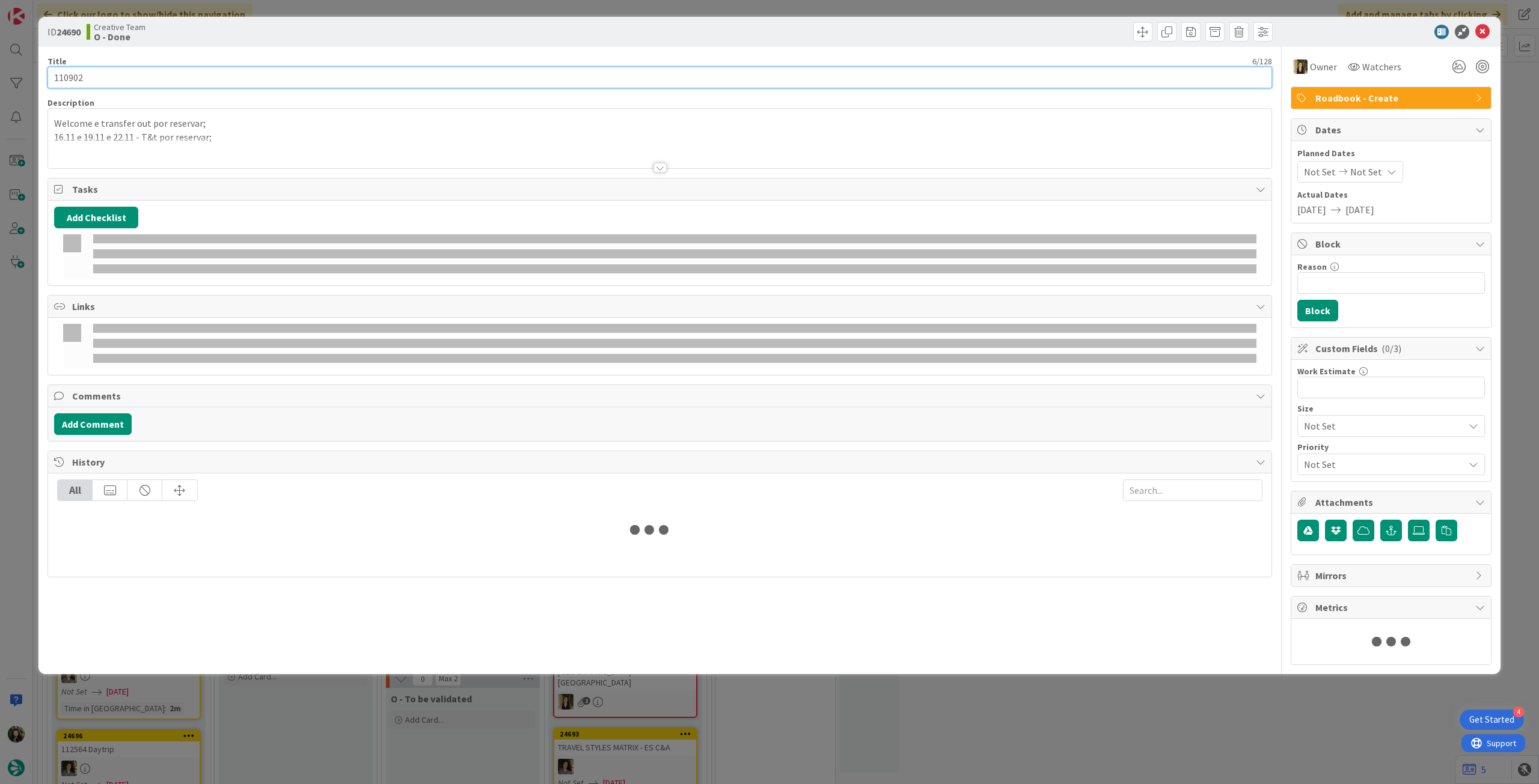
drag, startPoint x: 100, startPoint y: 75, endPoint x: 38, endPoint y: 65, distance: 62.8
click at [27, 75] on div "ID 24690 Creative Team O - Done Title 6 / 128 110902 Description Welcome e tran…" at bounding box center [769, 392] width 1539 height 784
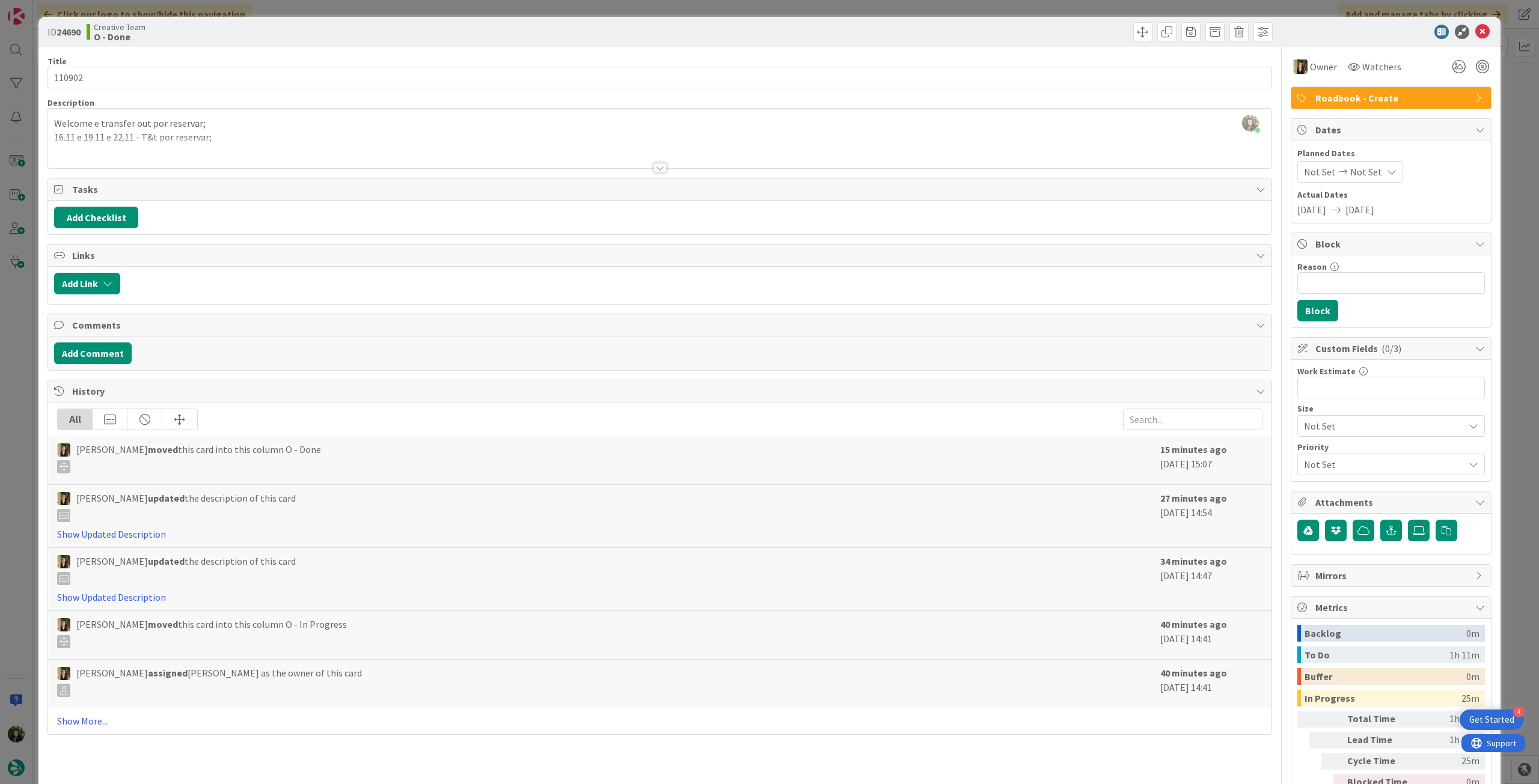
click at [1483, 30] on div "ID 24690 Creative Team O - Done" at bounding box center [770, 31] width 1462 height 30
click at [1477, 30] on icon at bounding box center [1482, 32] width 15 height 15
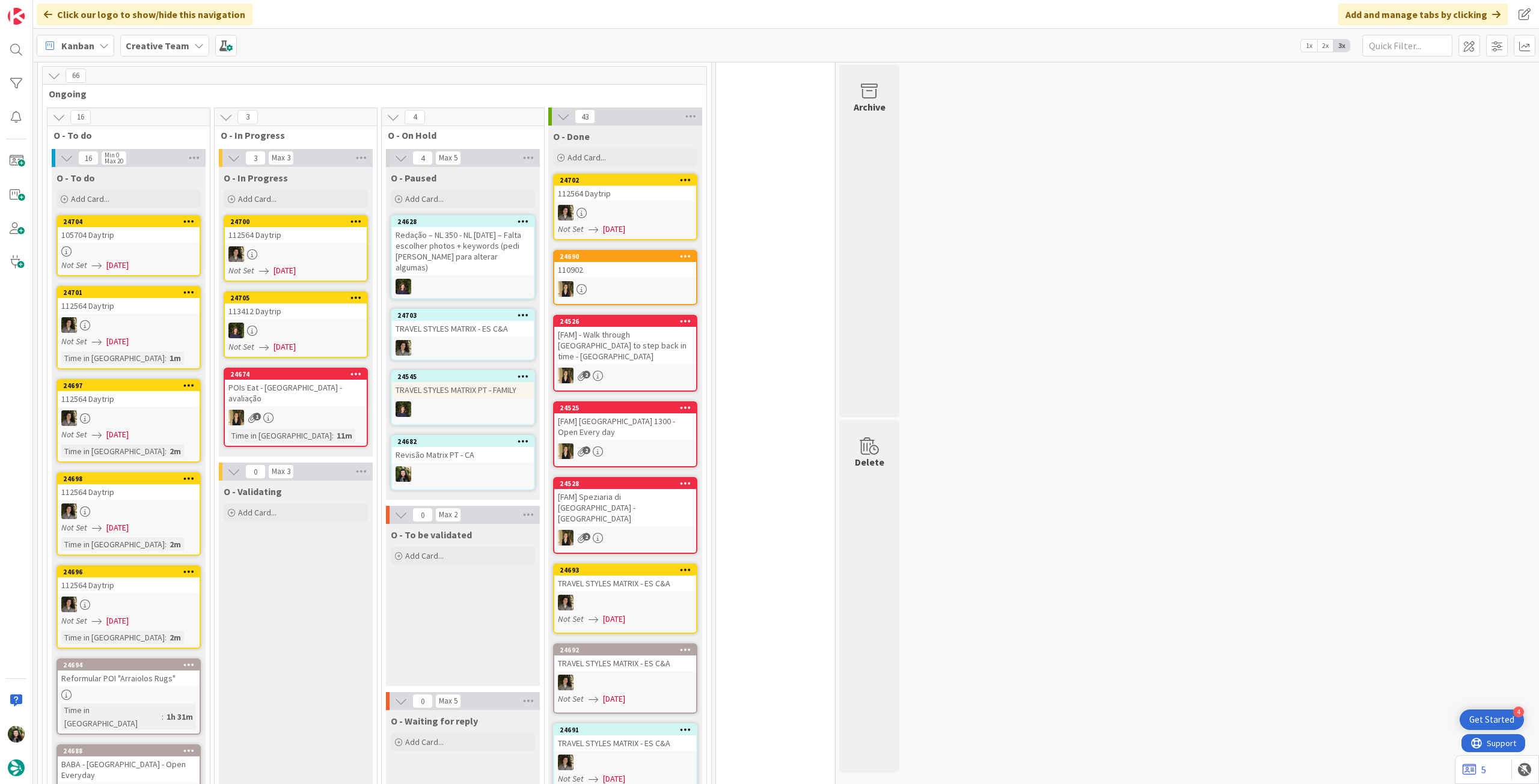
scroll to position [560, 0]
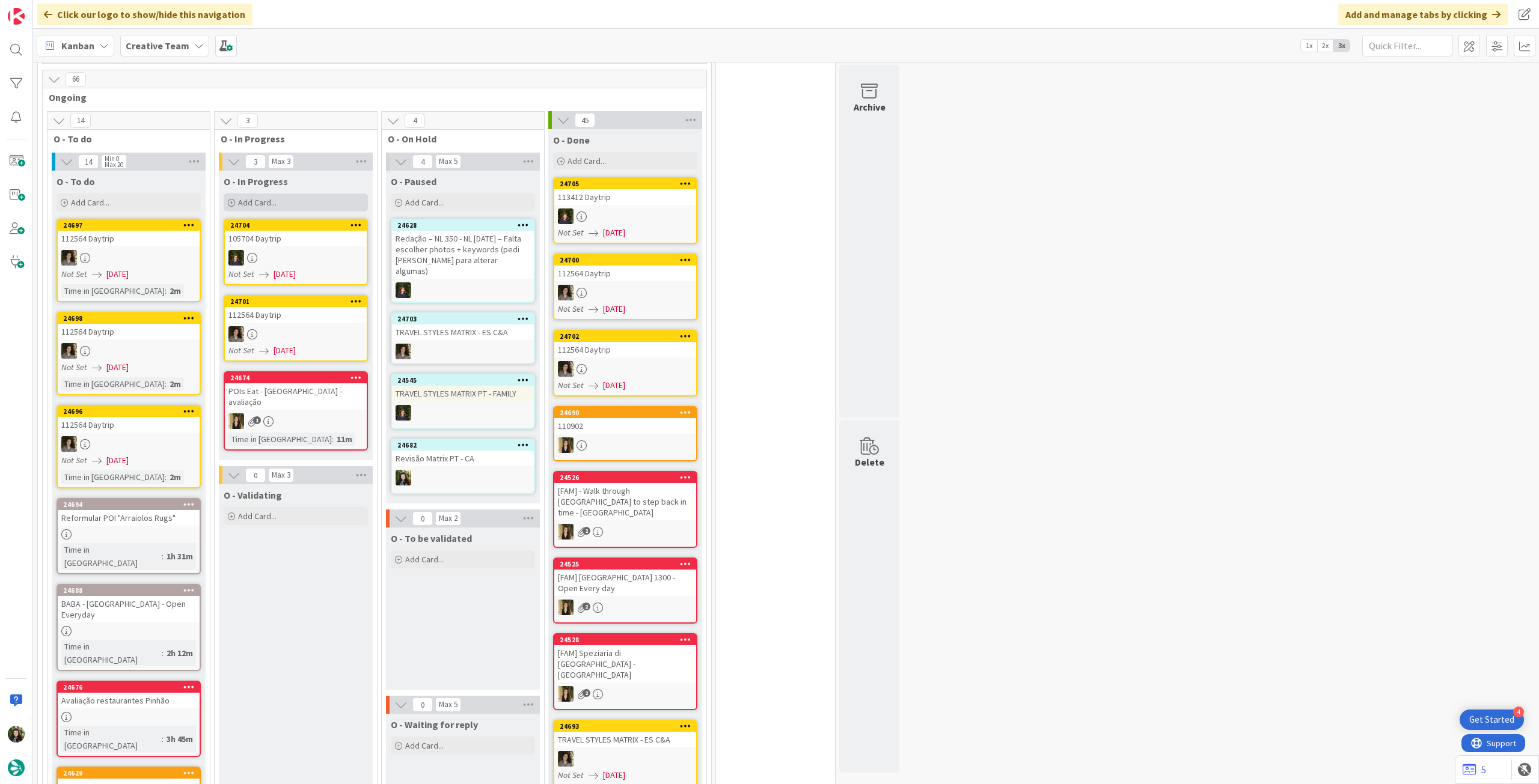
click at [289, 194] on div "Add Card..." at bounding box center [296, 203] width 144 height 18
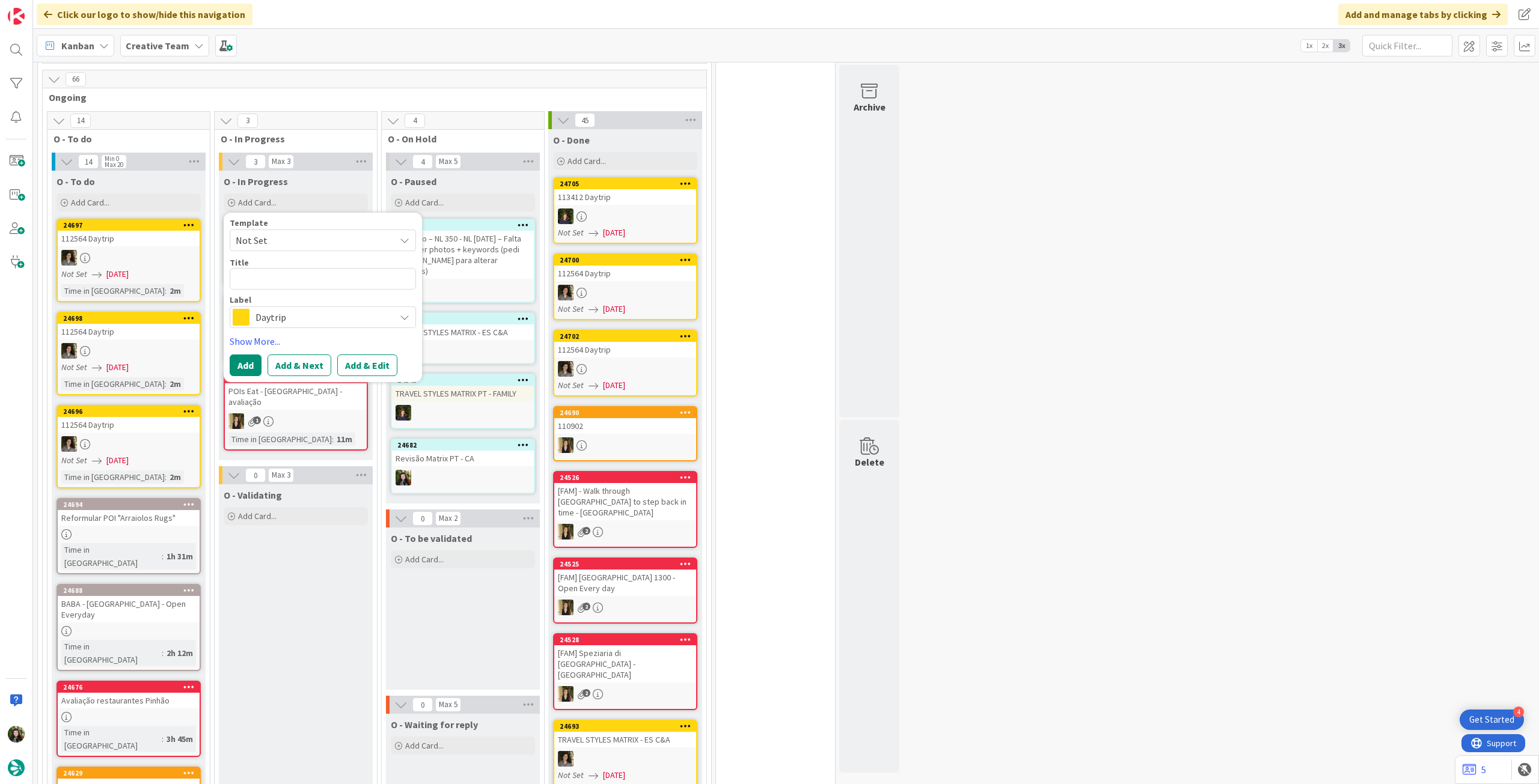
type textarea "x"
type textarea "A"
type textarea "x"
type textarea "Al"
type textarea "x"
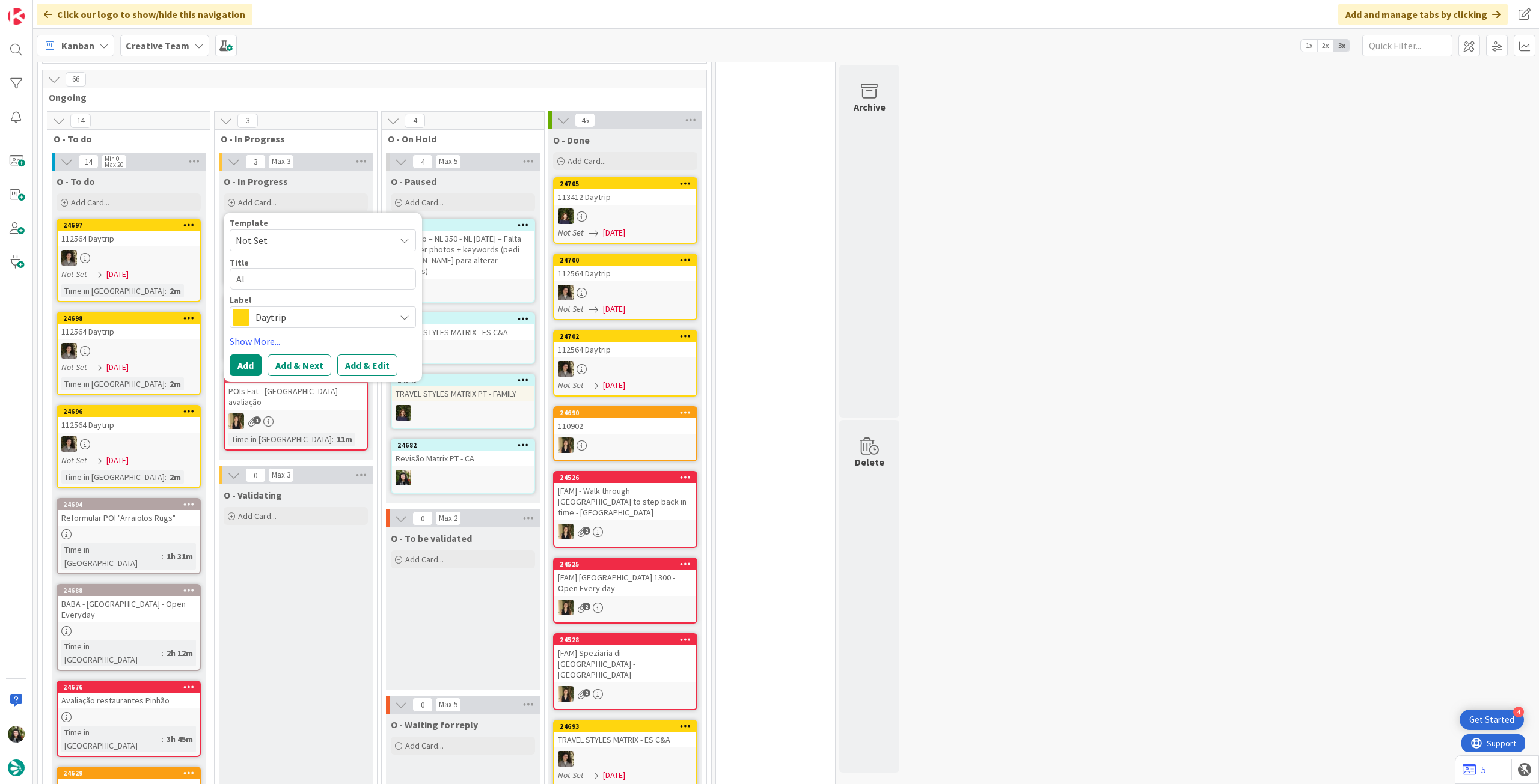
type textarea "Alt"
type textarea "x"
type textarea "Alte"
type textarea "x"
type textarea "Alter"
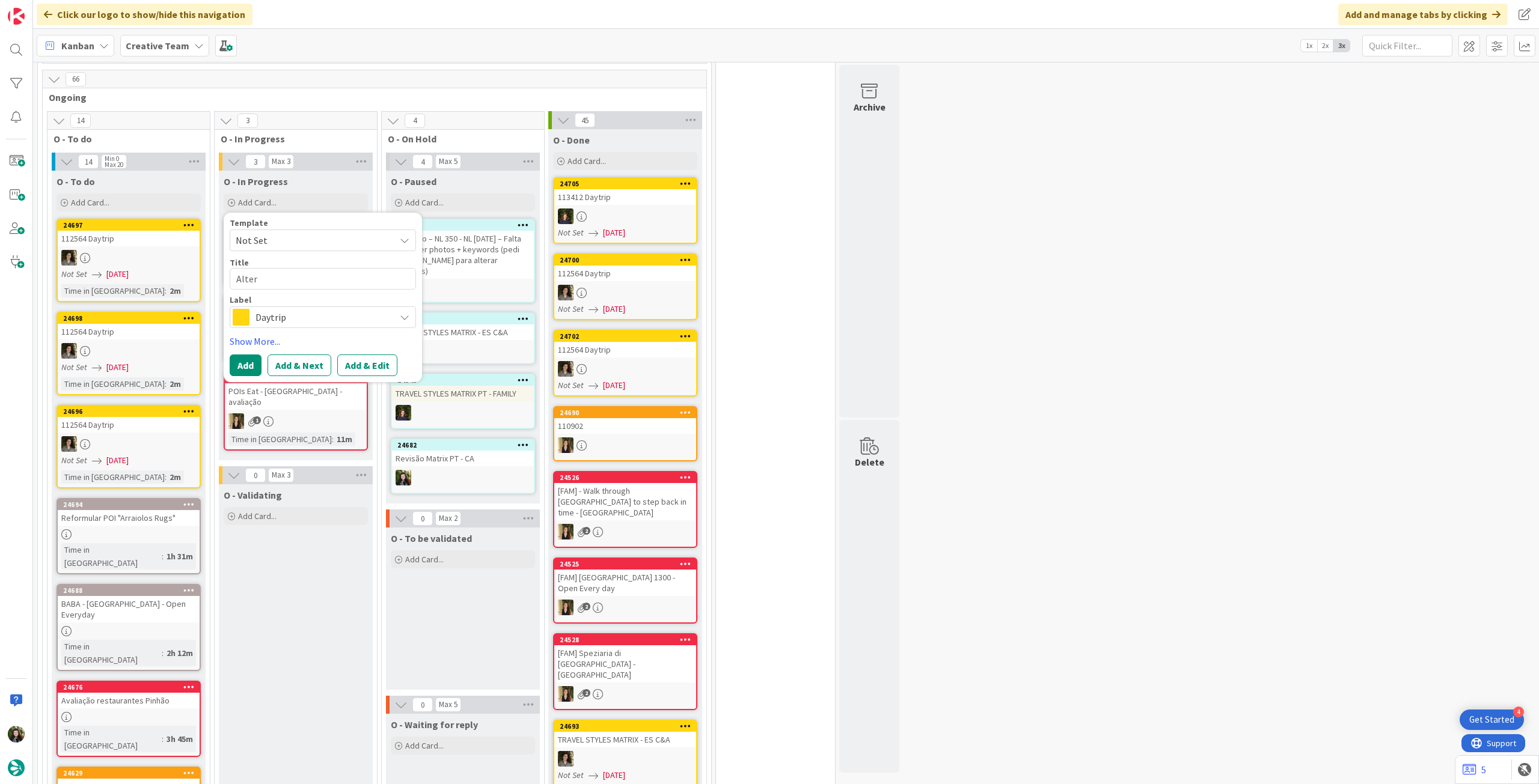
type textarea "x"
type textarea "Altera"
type textarea "x"
type textarea "Alteraç"
type textarea "x"
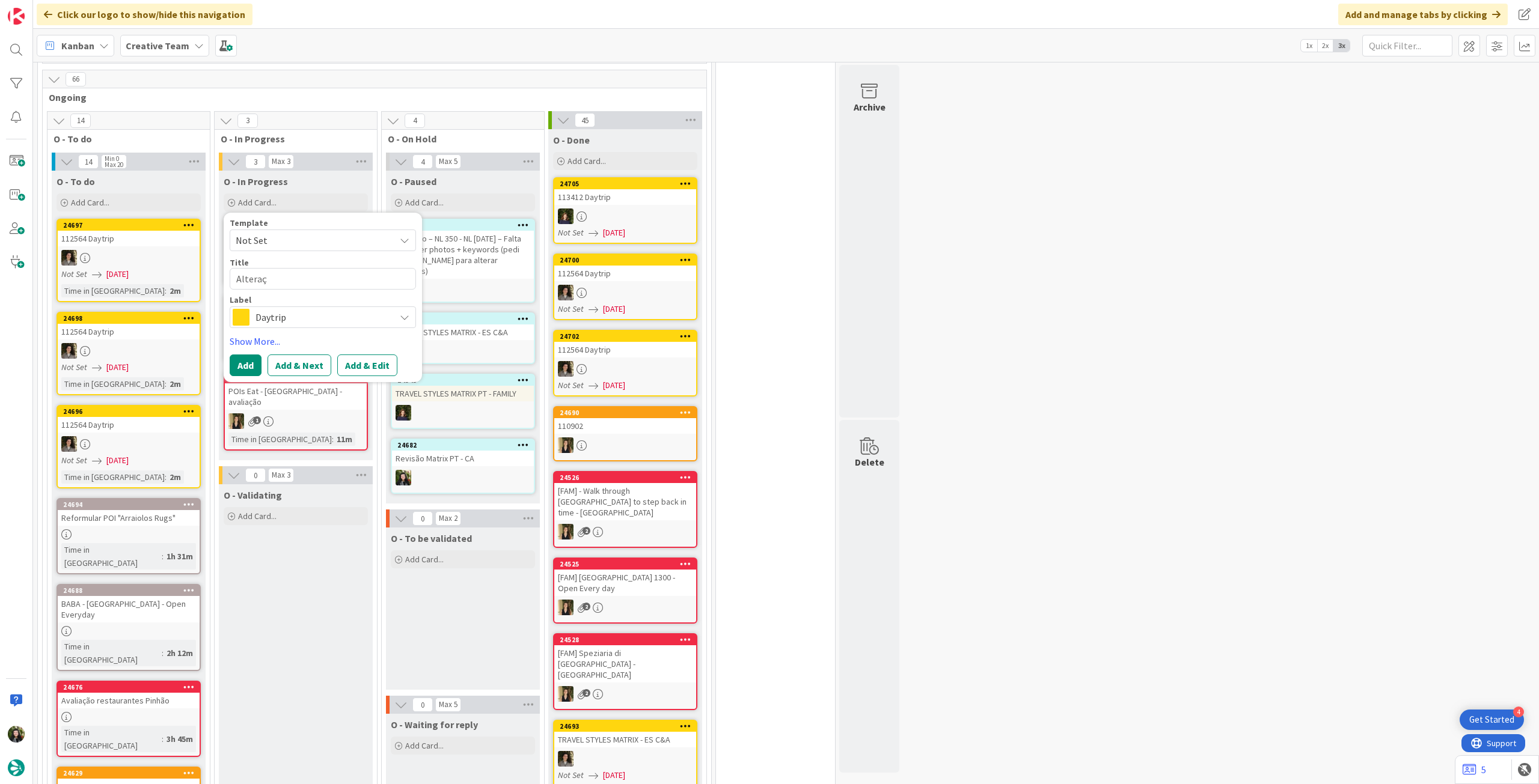
type textarea "Alteraçã"
type textarea "x"
type textarea "Alteração"
type textarea "x"
type textarea "Alteração"
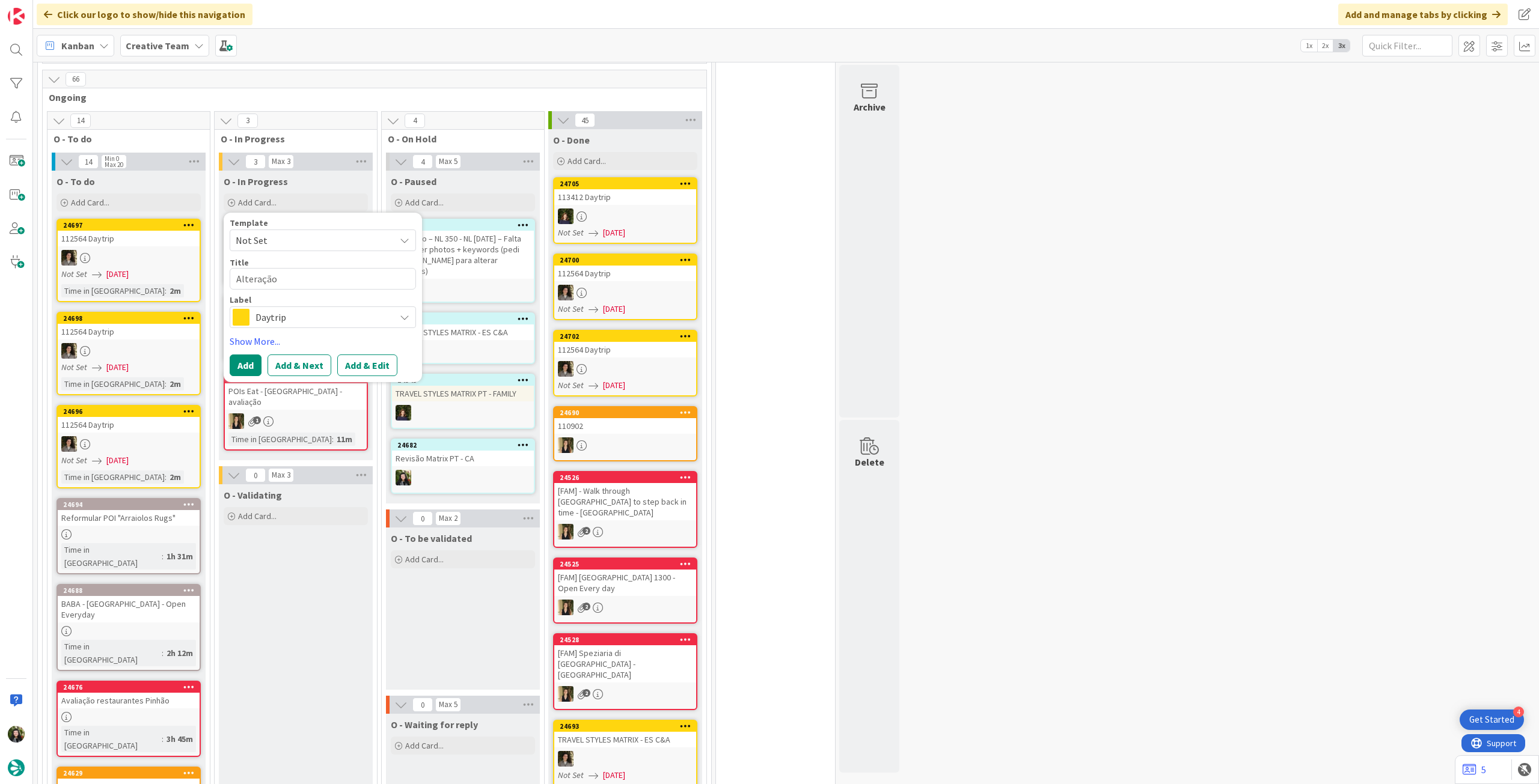
type textarea "x"
type textarea "Alteração R"
type textarea "x"
type textarea "Alteração Re"
type textarea "x"
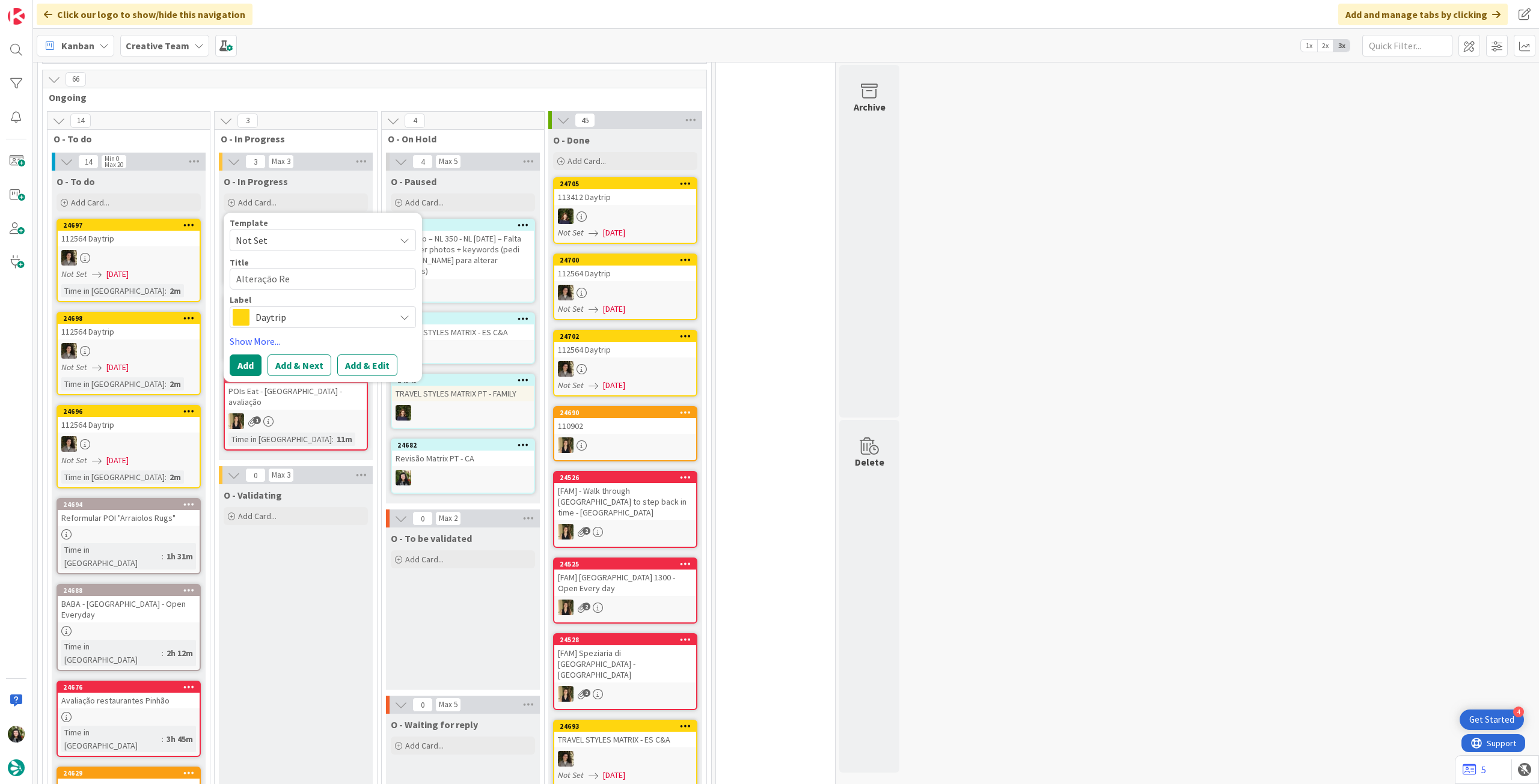
type textarea "Alteração Ren"
type textarea "x"
type textarea "Alteração Rent"
type textarea "x"
type textarea "Alteração Renta"
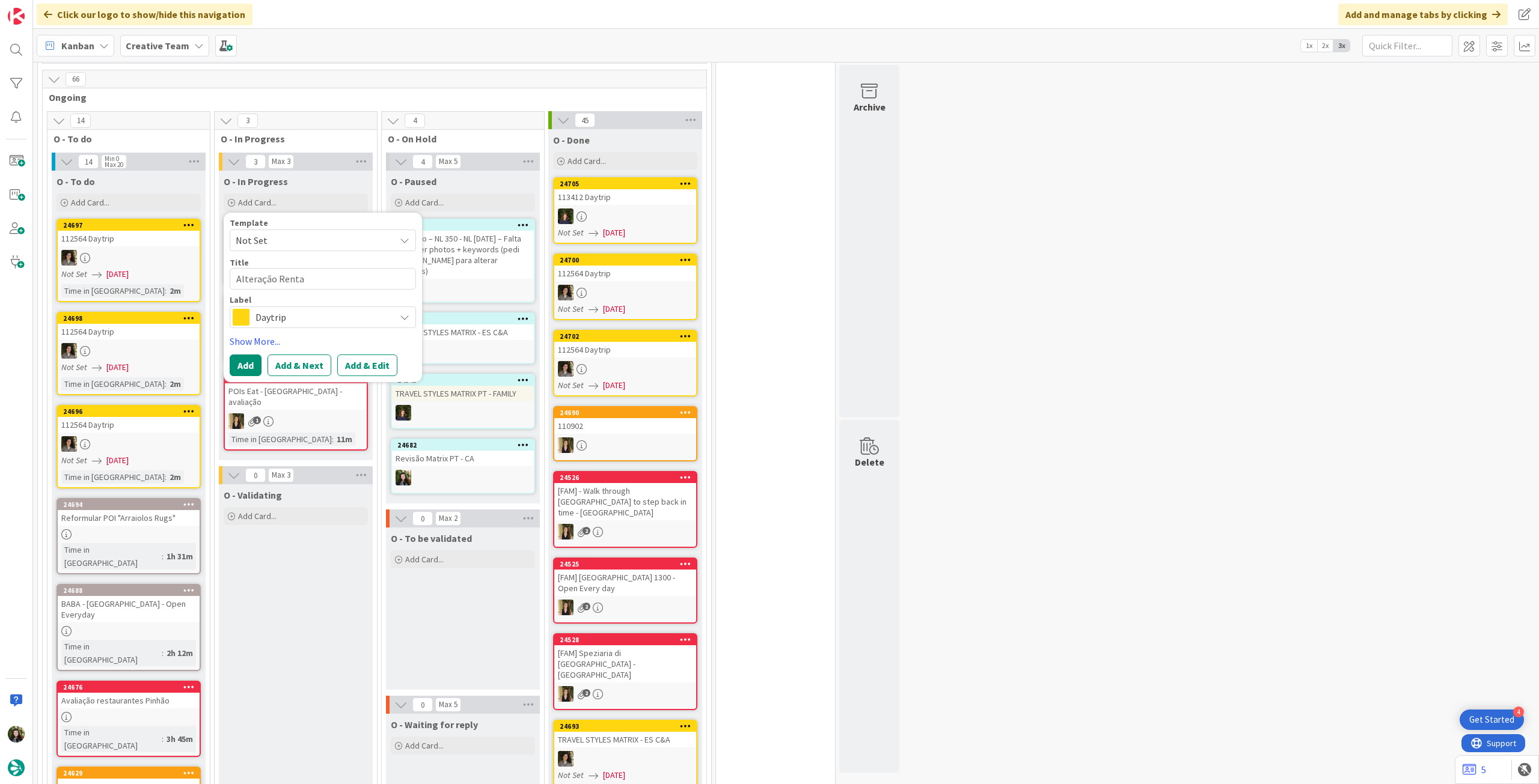
type textarea "x"
type textarea "Alteração Rent"
type textarea "x"
type textarea "Alteração Ren"
type textarea "x"
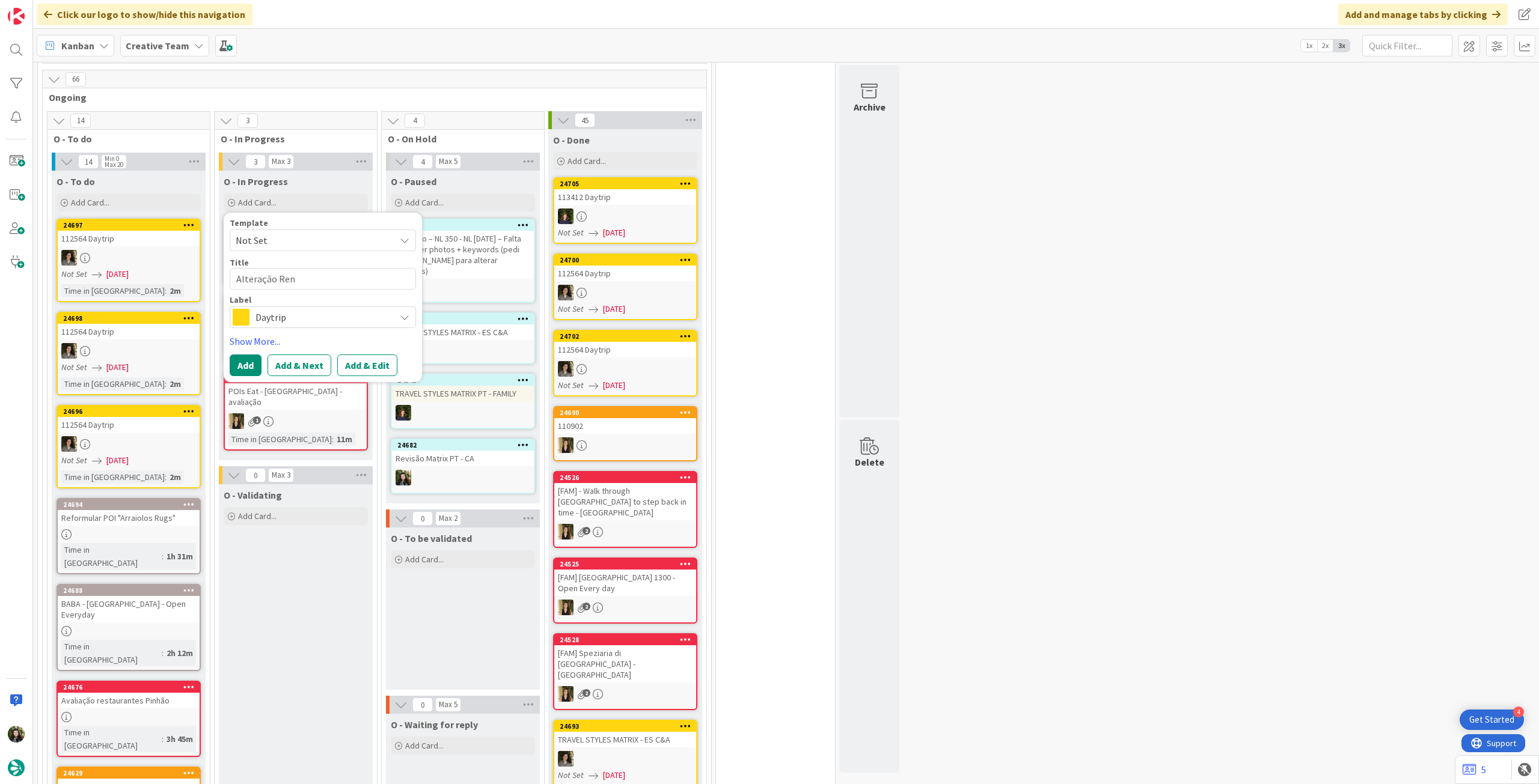
type textarea "Alteração Re"
type textarea "x"
type textarea "Alteração R"
type textarea "x"
type textarea "Alteração"
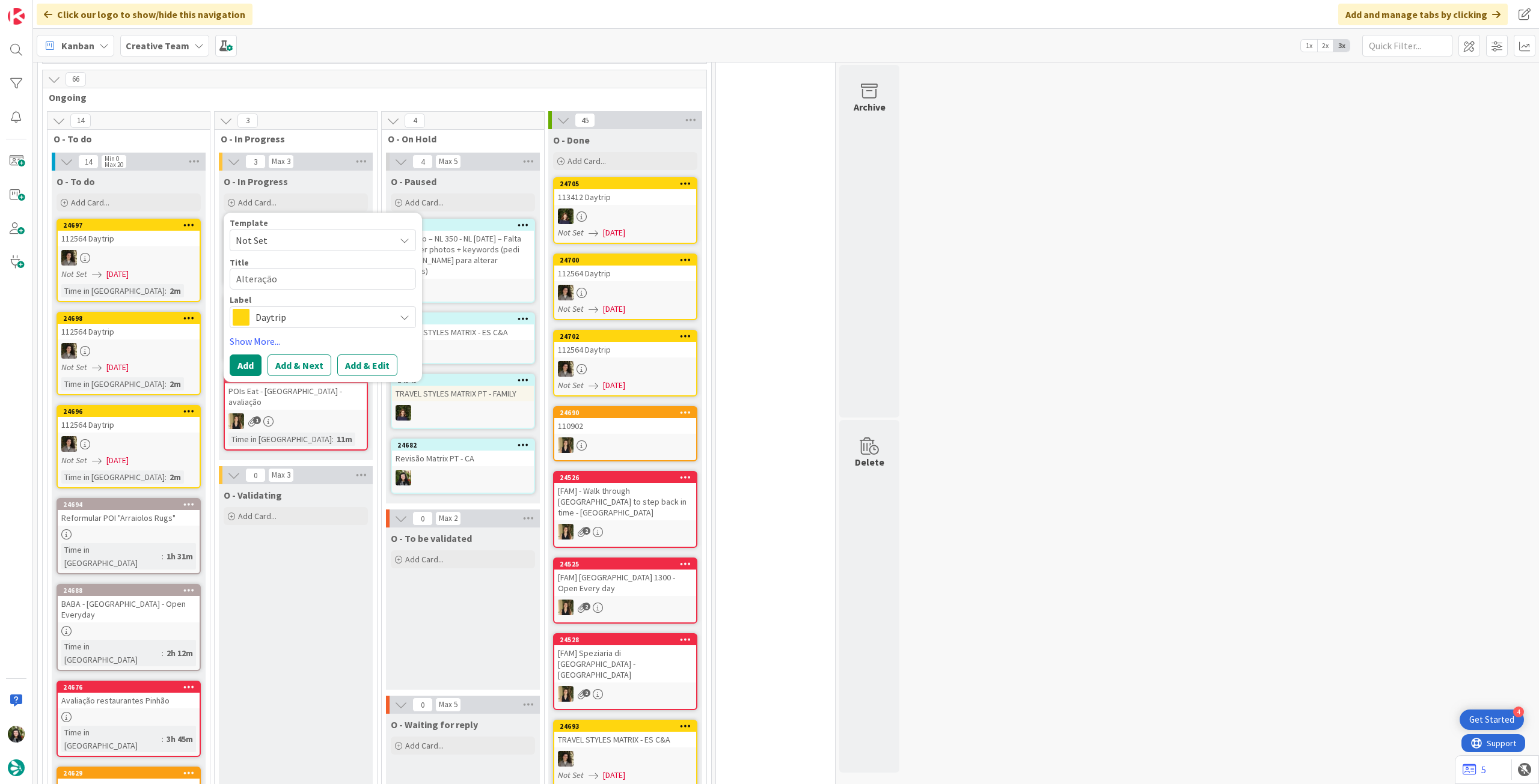
type textarea "x"
type textarea "Alteração M"
type textarea "x"
type textarea "Alteração Ma"
type textarea "x"
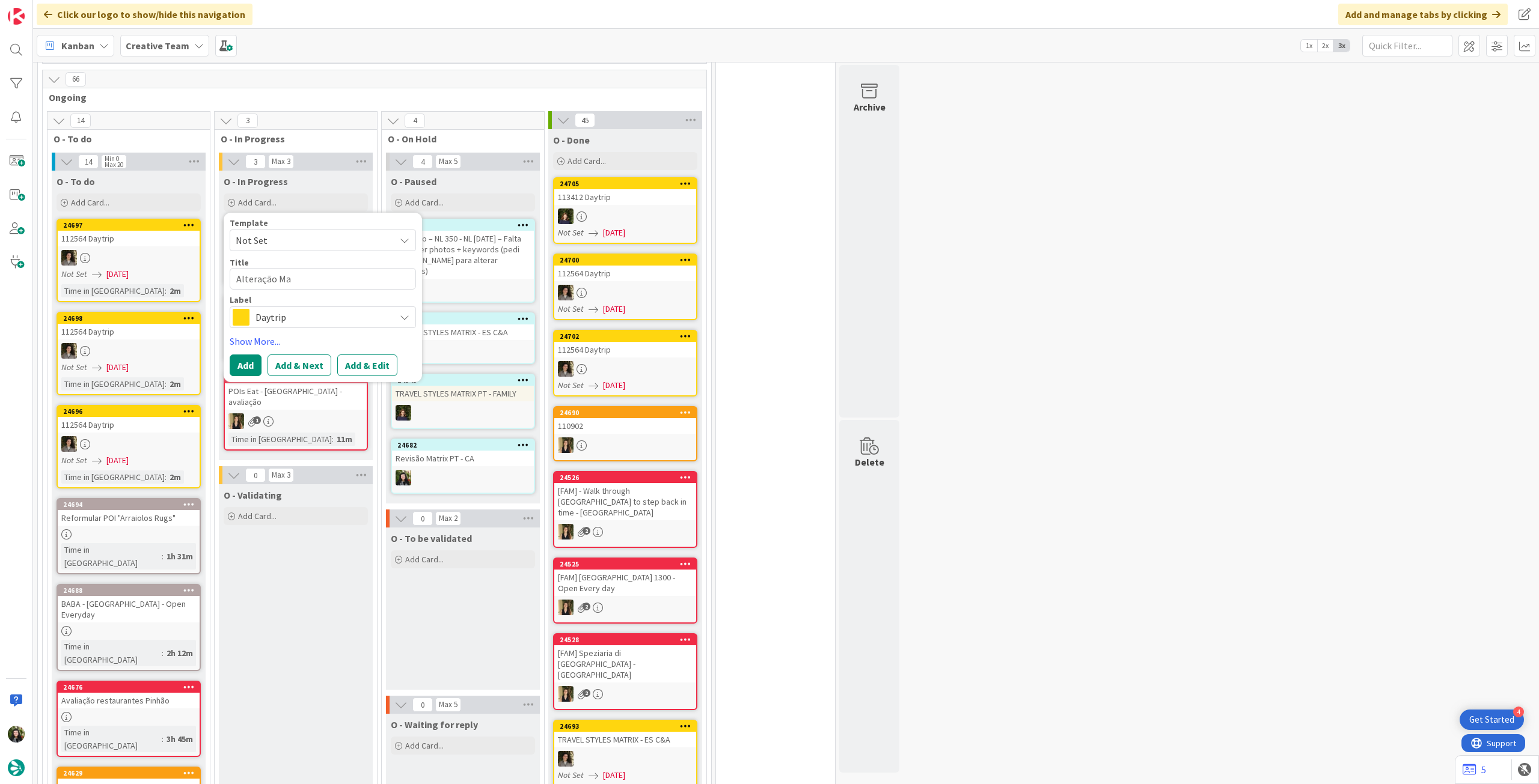
type textarea "Alteração Man"
type textarea "x"
type textarea "Alteração Ma"
type textarea "x"
type textarea "Alteração M"
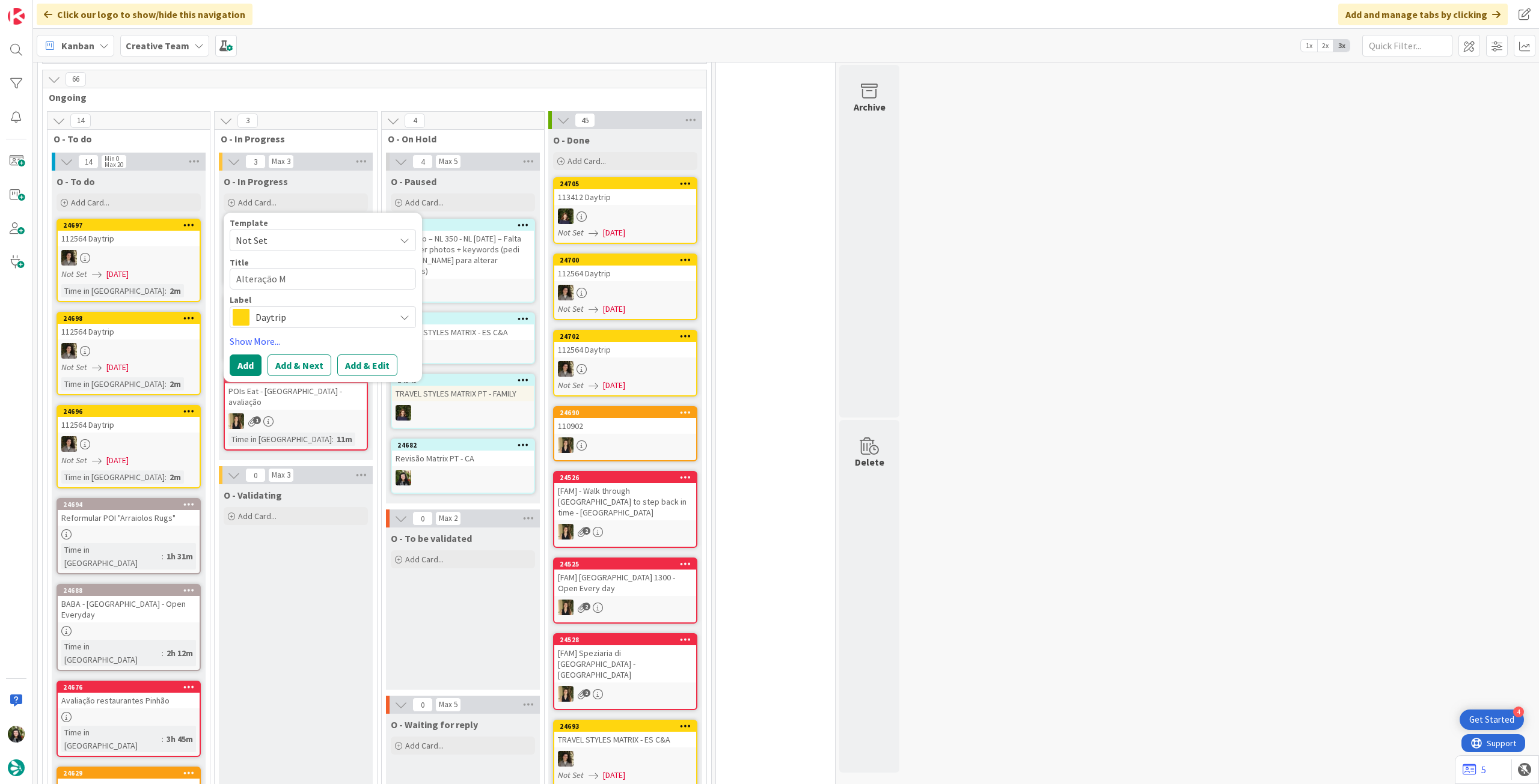
type textarea "x"
type textarea "Alteração"
type textarea "x"
type textarea "Alteração D"
type textarea "x"
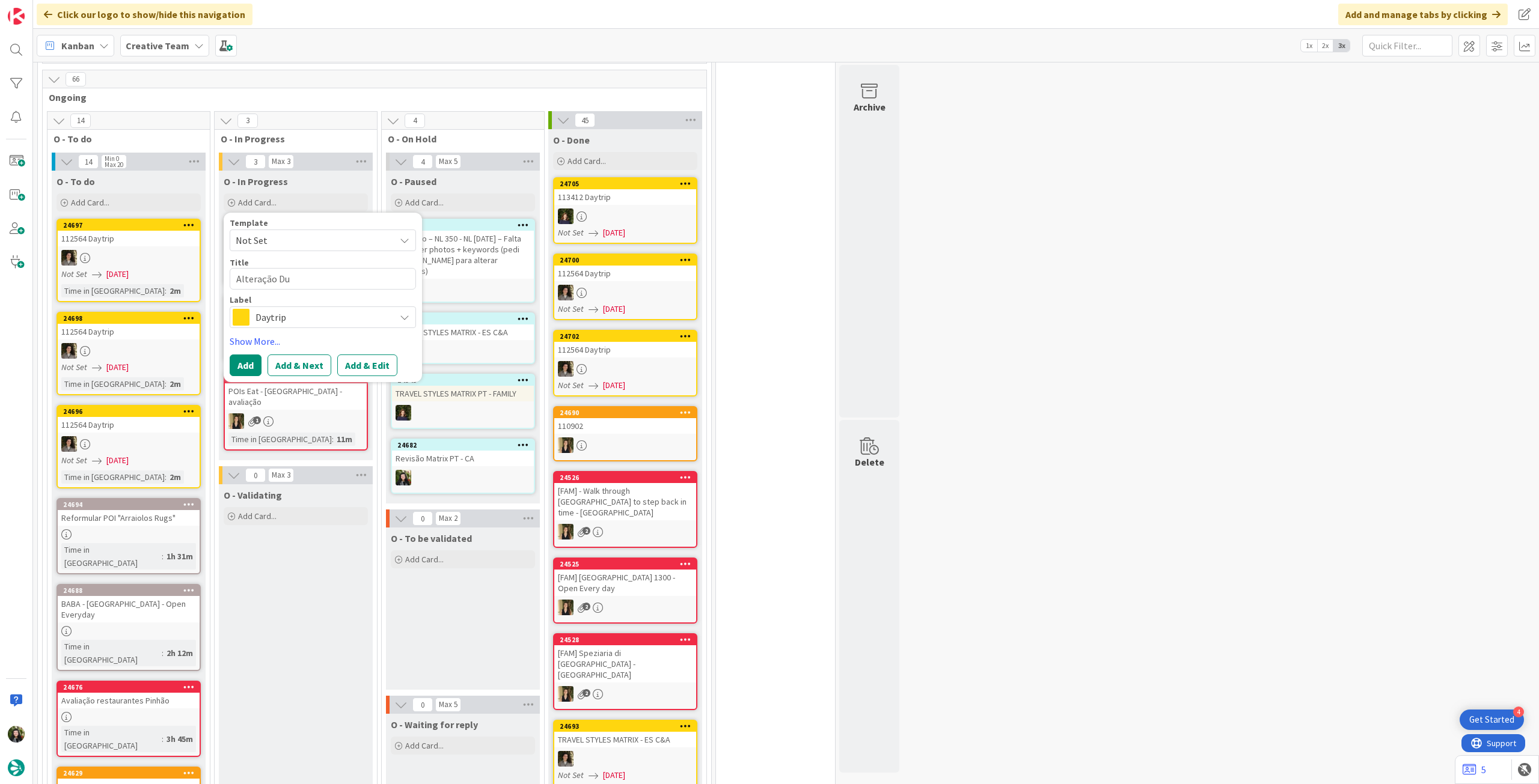
type textarea "Alteração Dur"
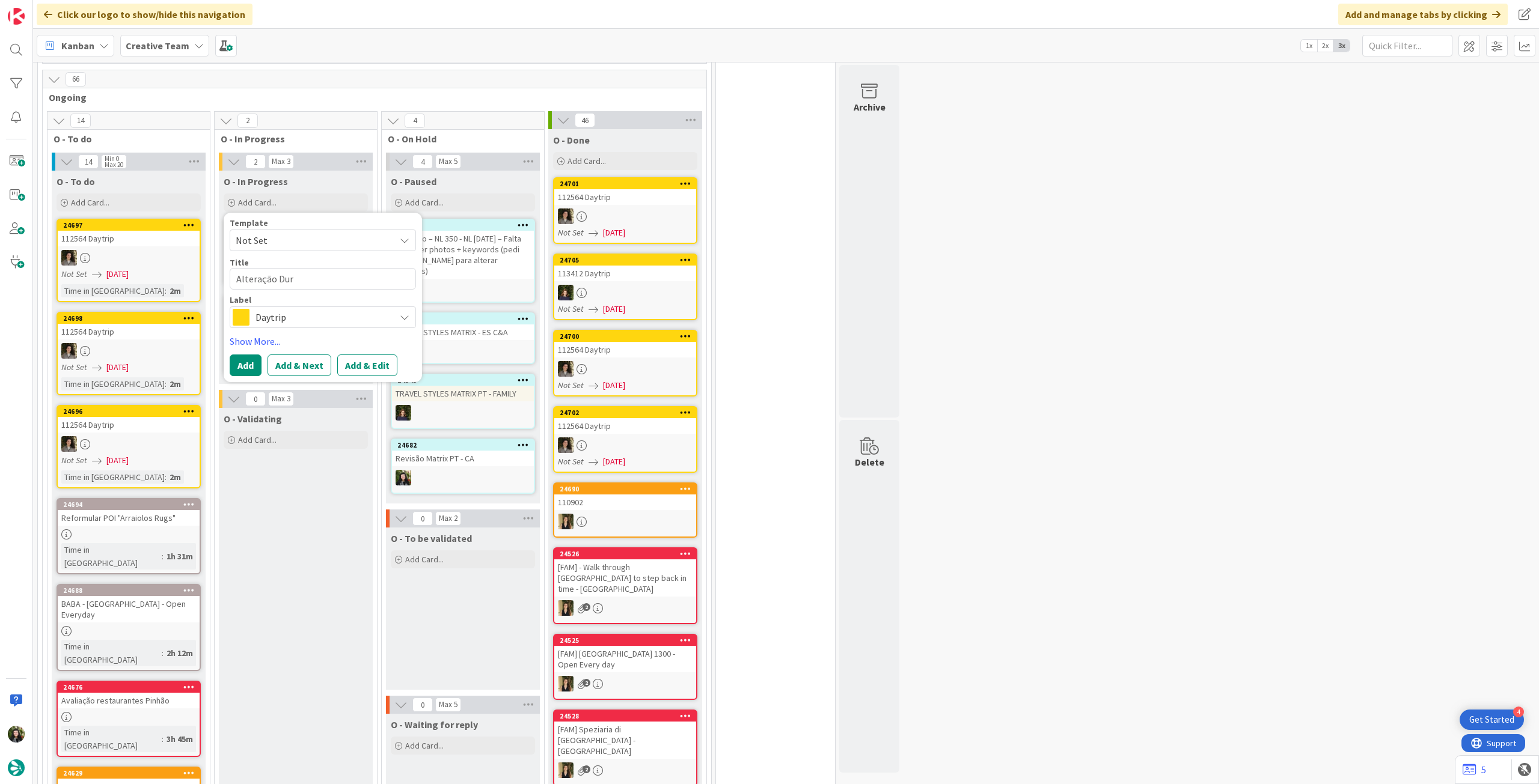
type textarea "x"
type textarea "Alteração Duri"
type textarea "x"
type textarea "Alteração Durin"
type textarea "x"
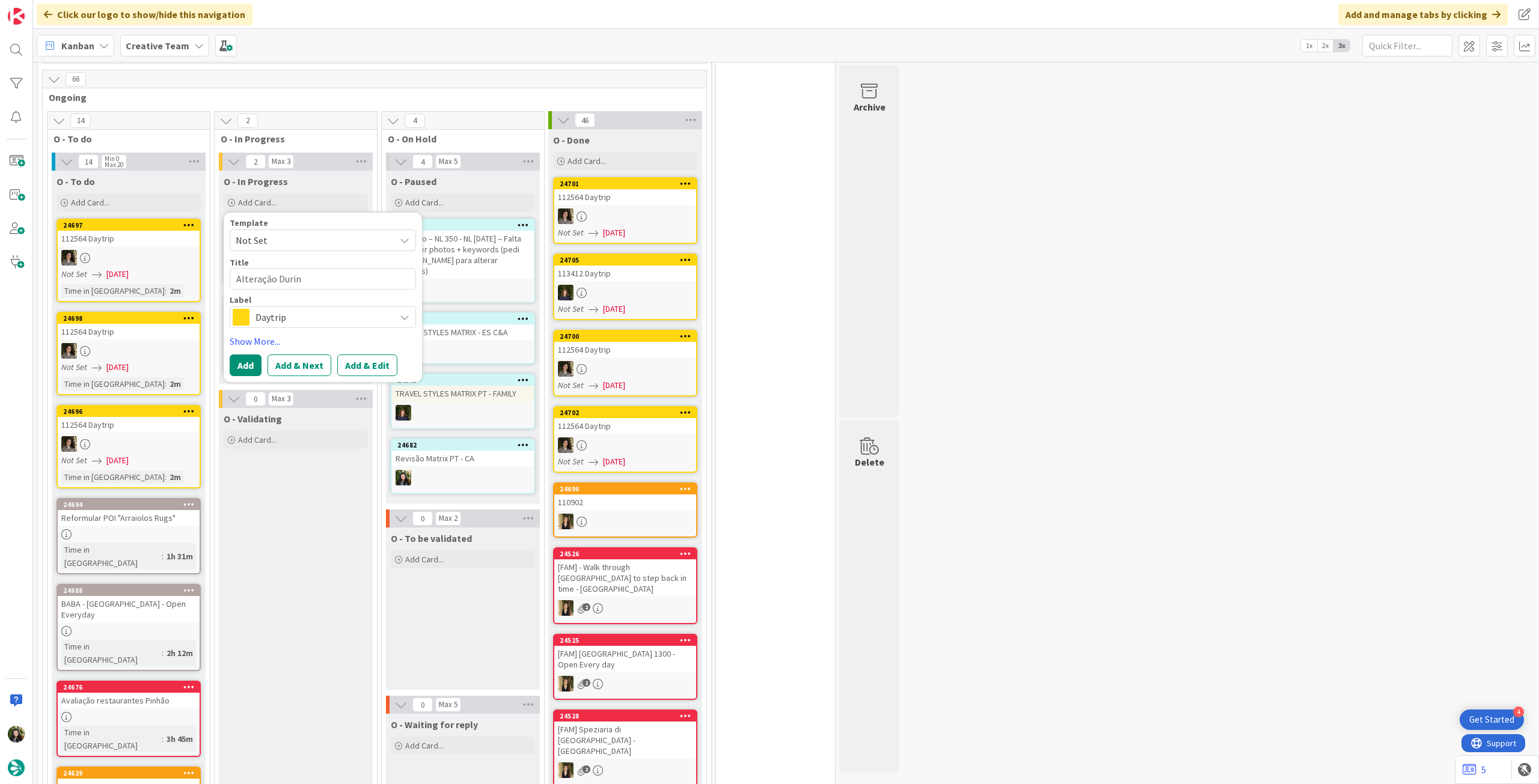
type textarea "Alteração During"
type textarea "x"
type textarea "Alteração During"
type textarea "x"
type textarea "Alteração During y"
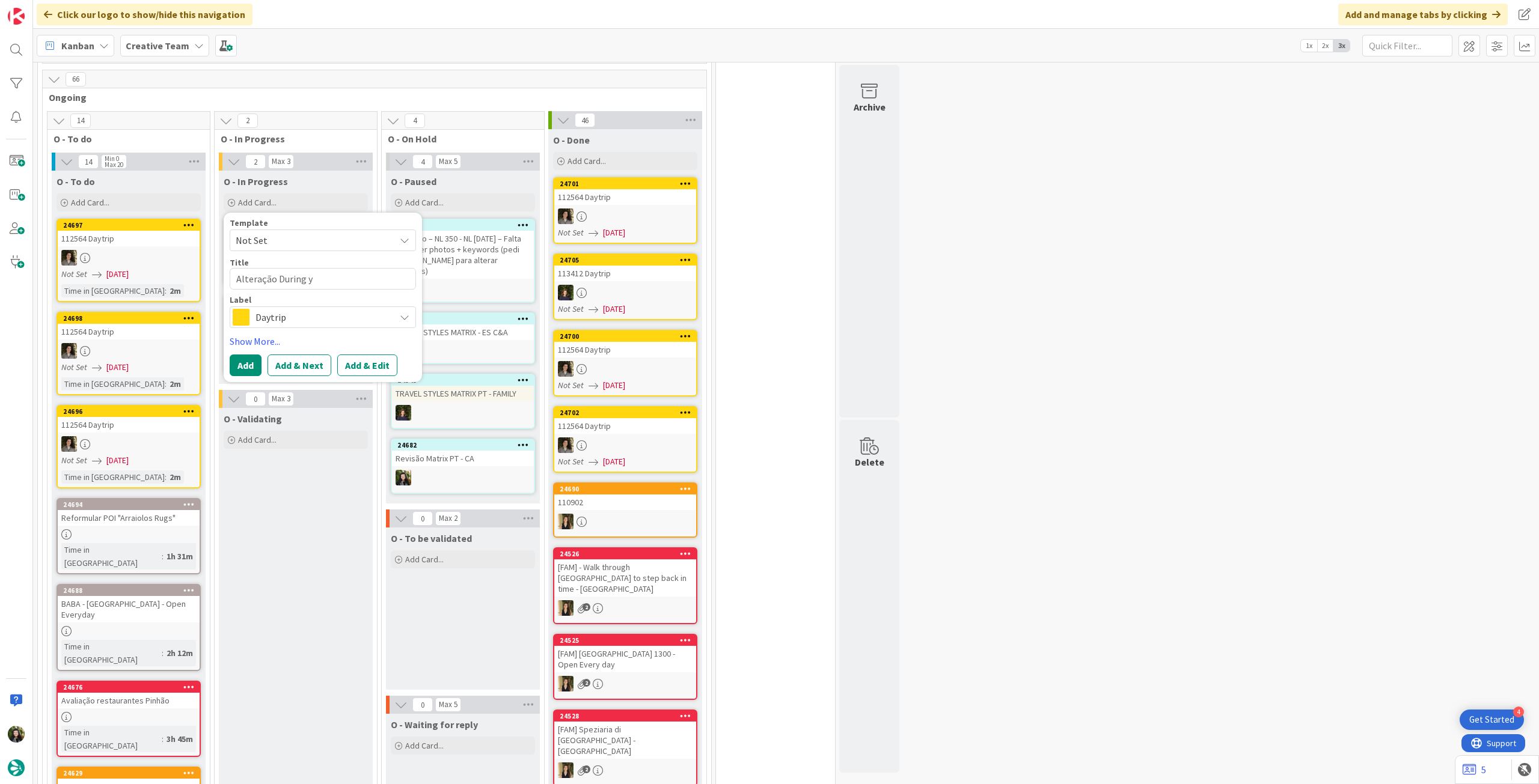
type textarea "x"
type textarea "Alteração During yo"
type textarea "x"
type textarea "Alteração During you"
type textarea "x"
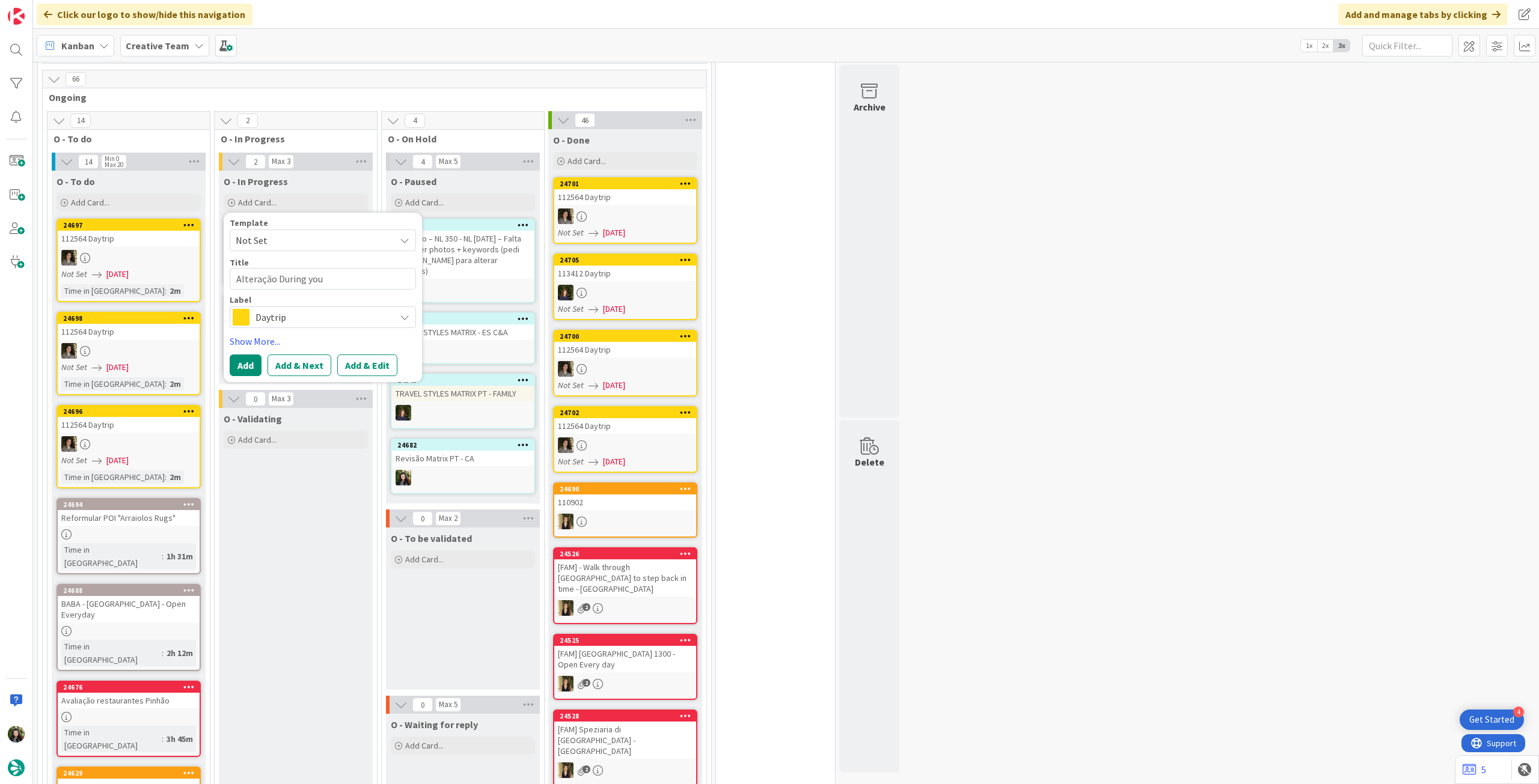
type textarea "Alteração During your"
type textarea "x"
type textarea "Alteração During your"
type textarea "x"
type textarea "Alteração During your t"
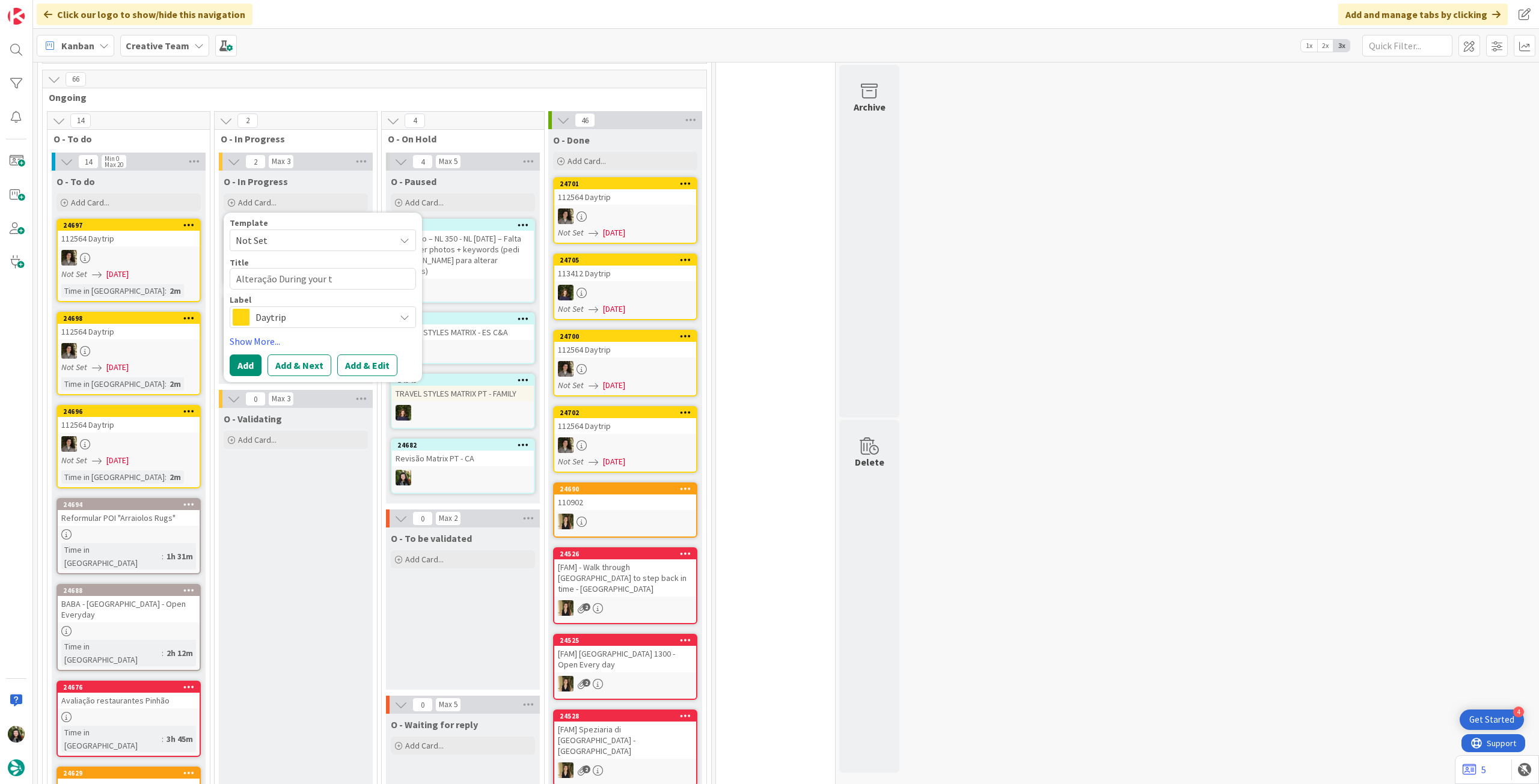
type textarea "x"
type textarea "Alteração During your to"
type textarea "x"
type textarea "Alteração During your tour"
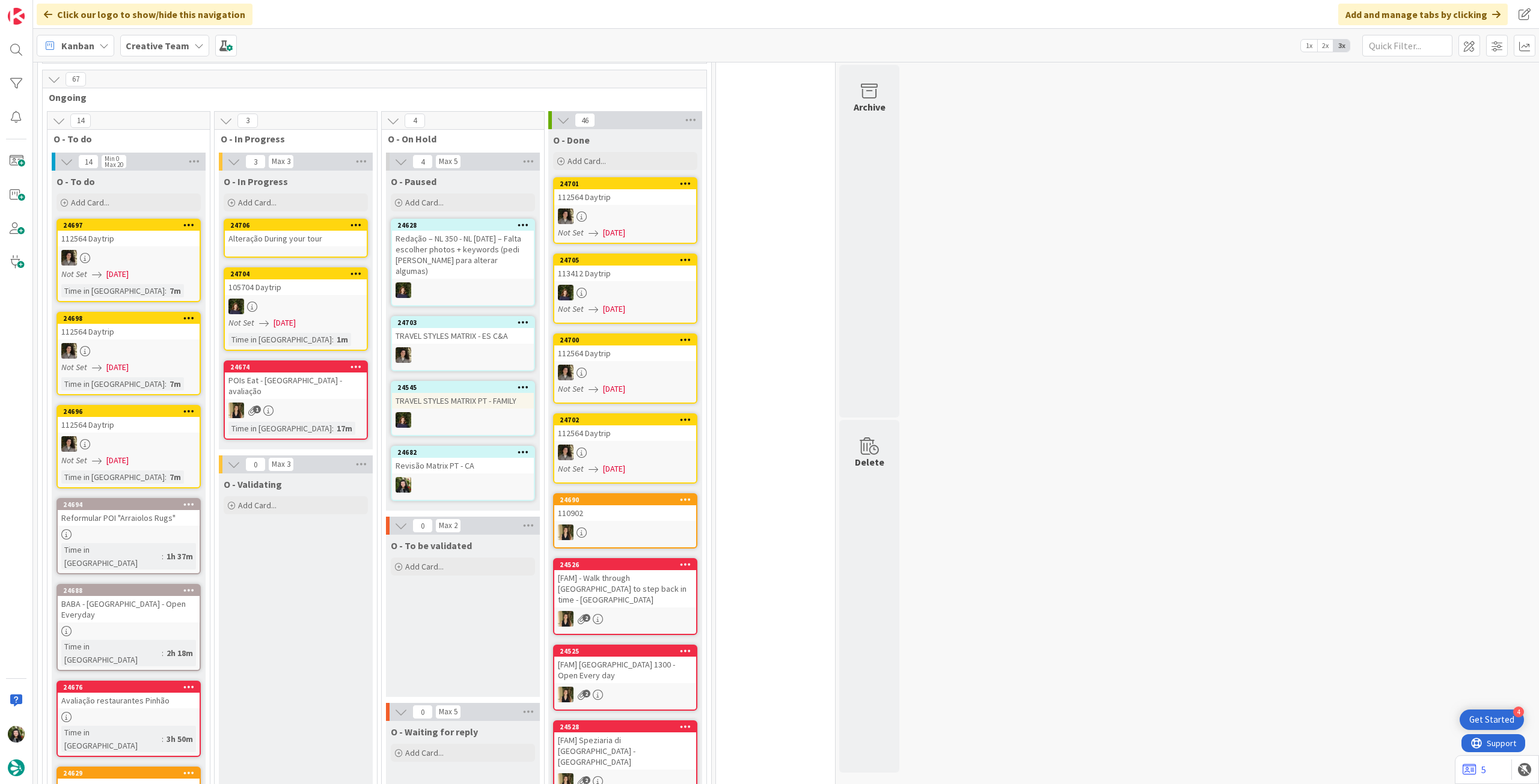
click at [300, 221] on div "24706" at bounding box center [298, 226] width 136 height 8
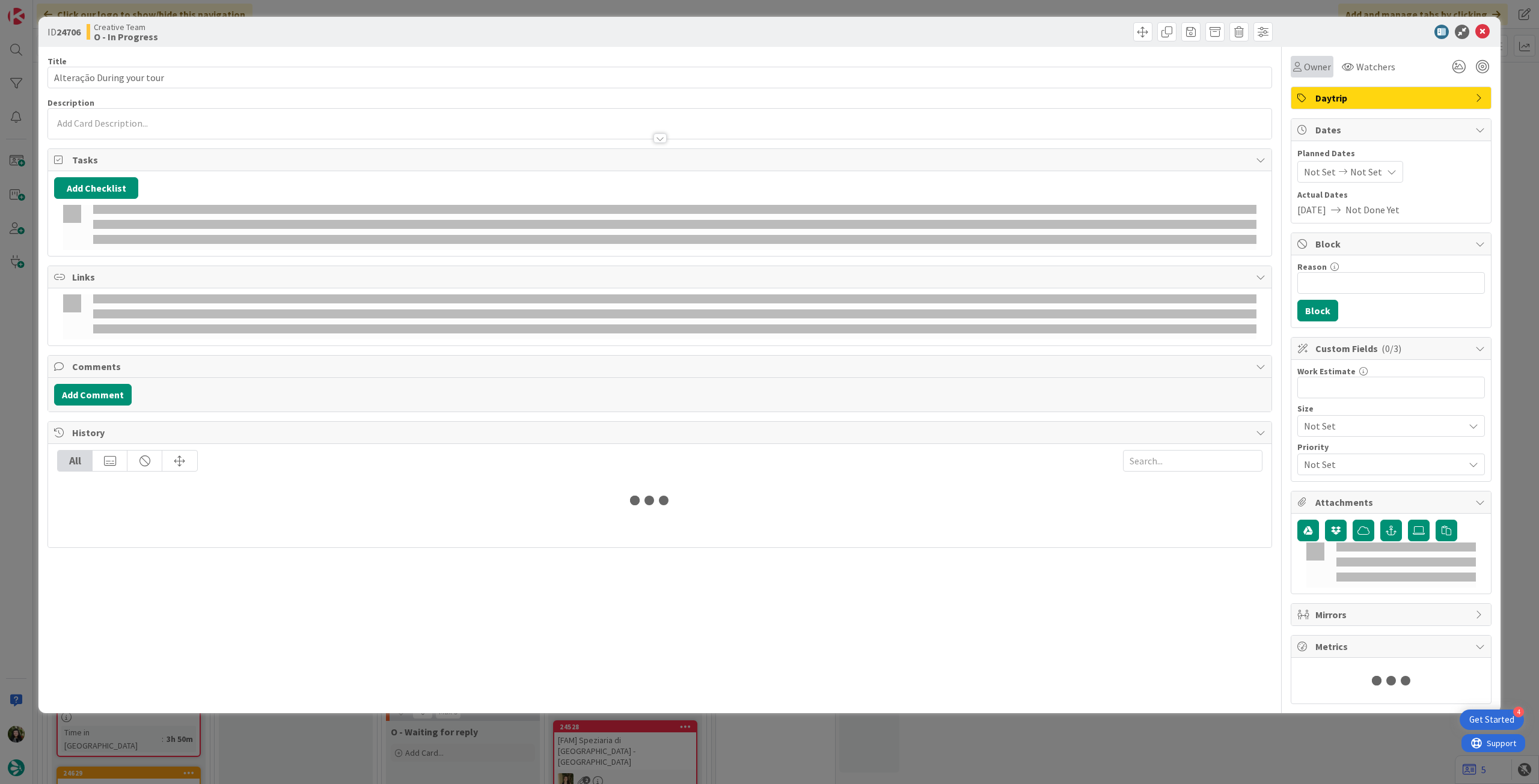
click at [1327, 69] on span "Owner" at bounding box center [1317, 66] width 27 height 15
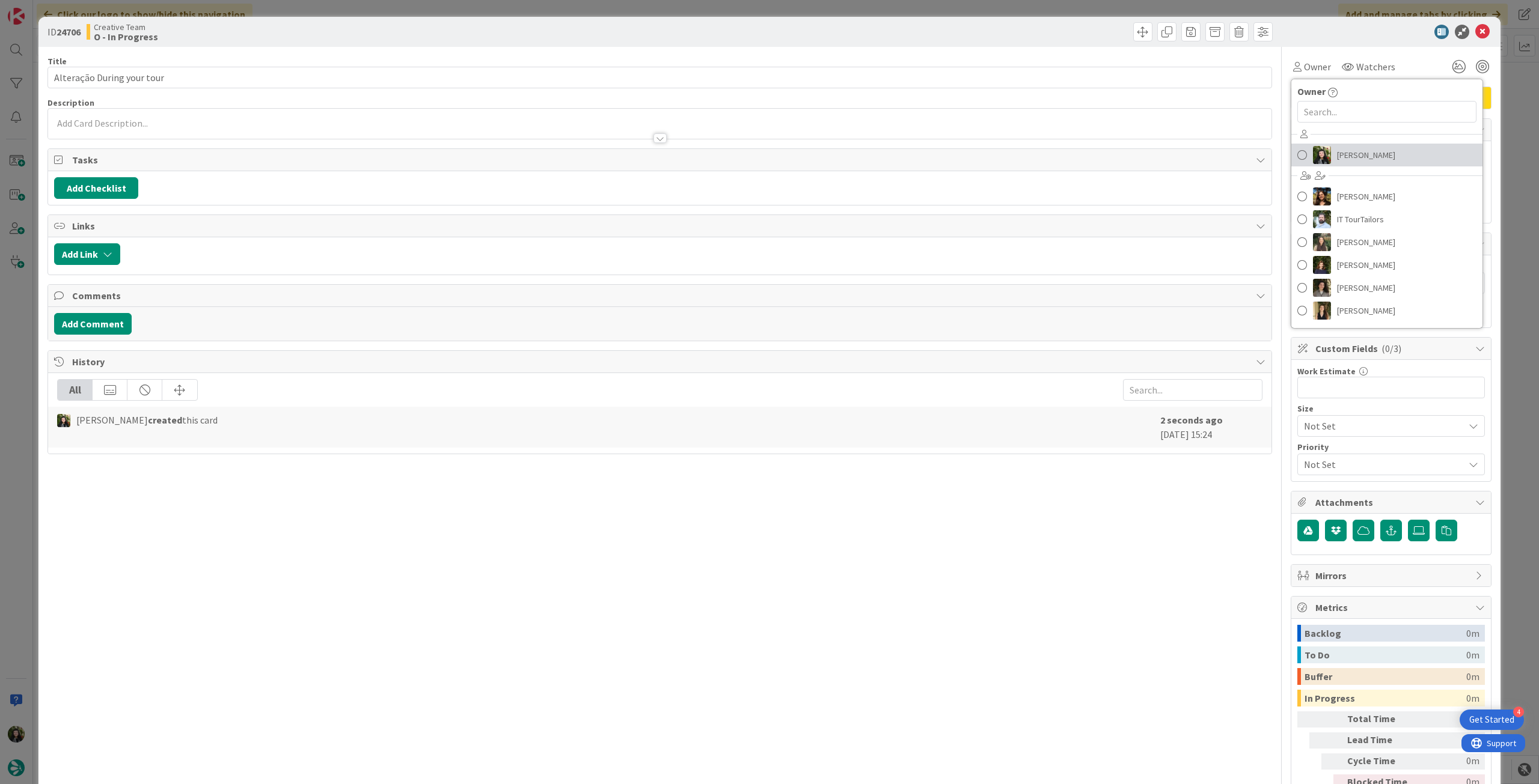
drag, startPoint x: 1390, startPoint y: 158, endPoint x: 1413, endPoint y: 126, distance: 39.4
click at [1390, 158] on link "Beatriz Cassona" at bounding box center [1387, 155] width 191 height 23
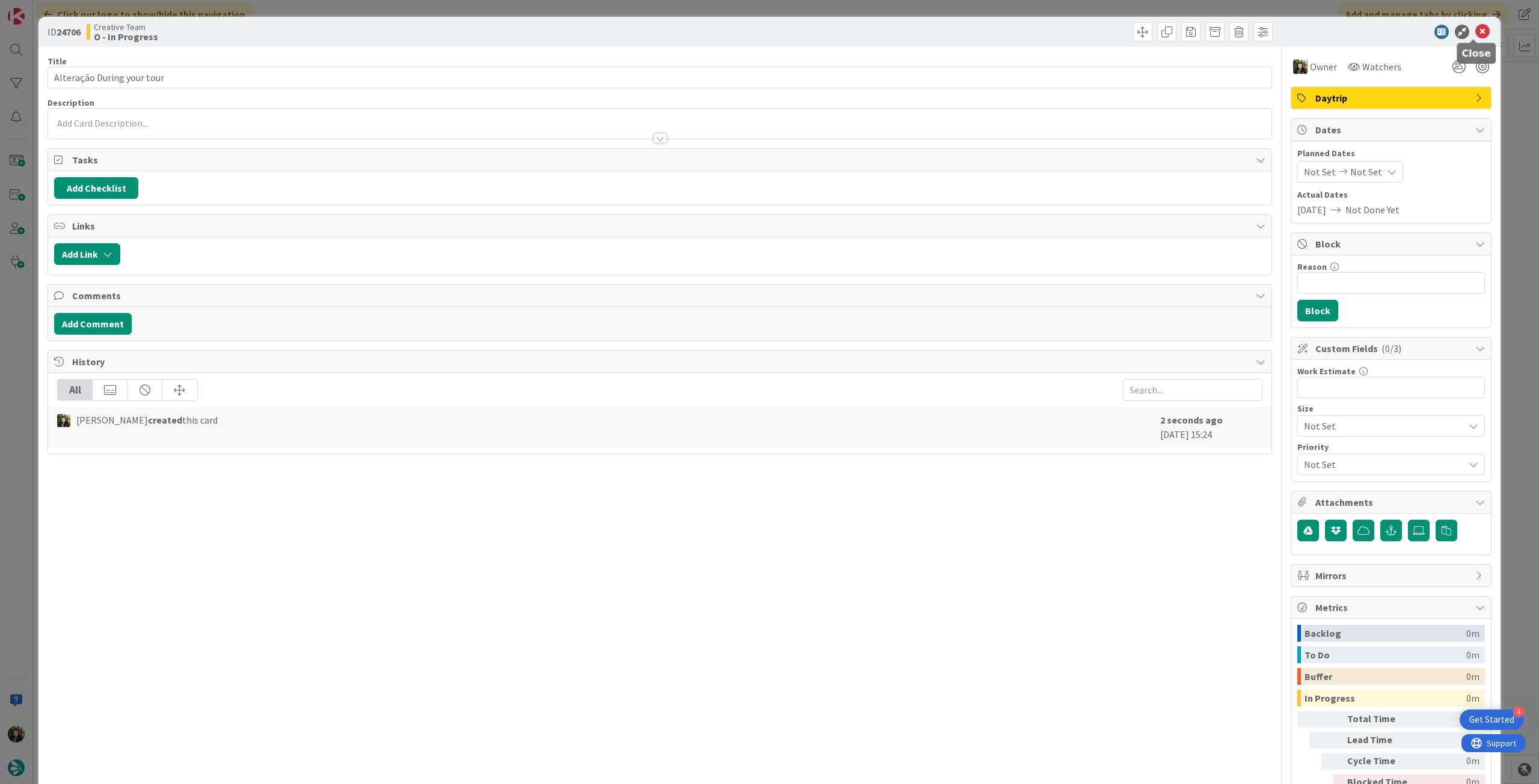
click at [1475, 29] on icon at bounding box center [1482, 32] width 15 height 15
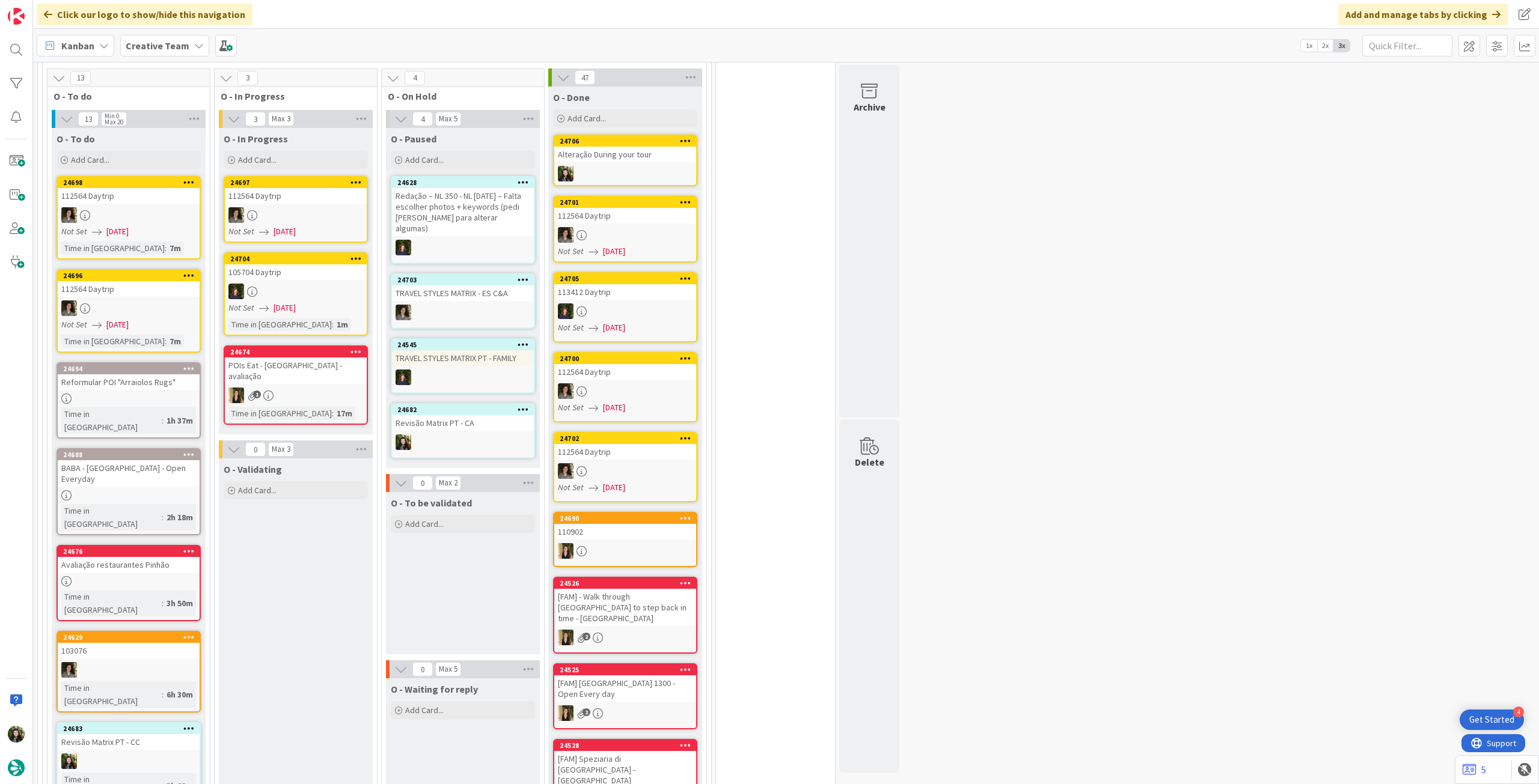
scroll to position [523, 0]
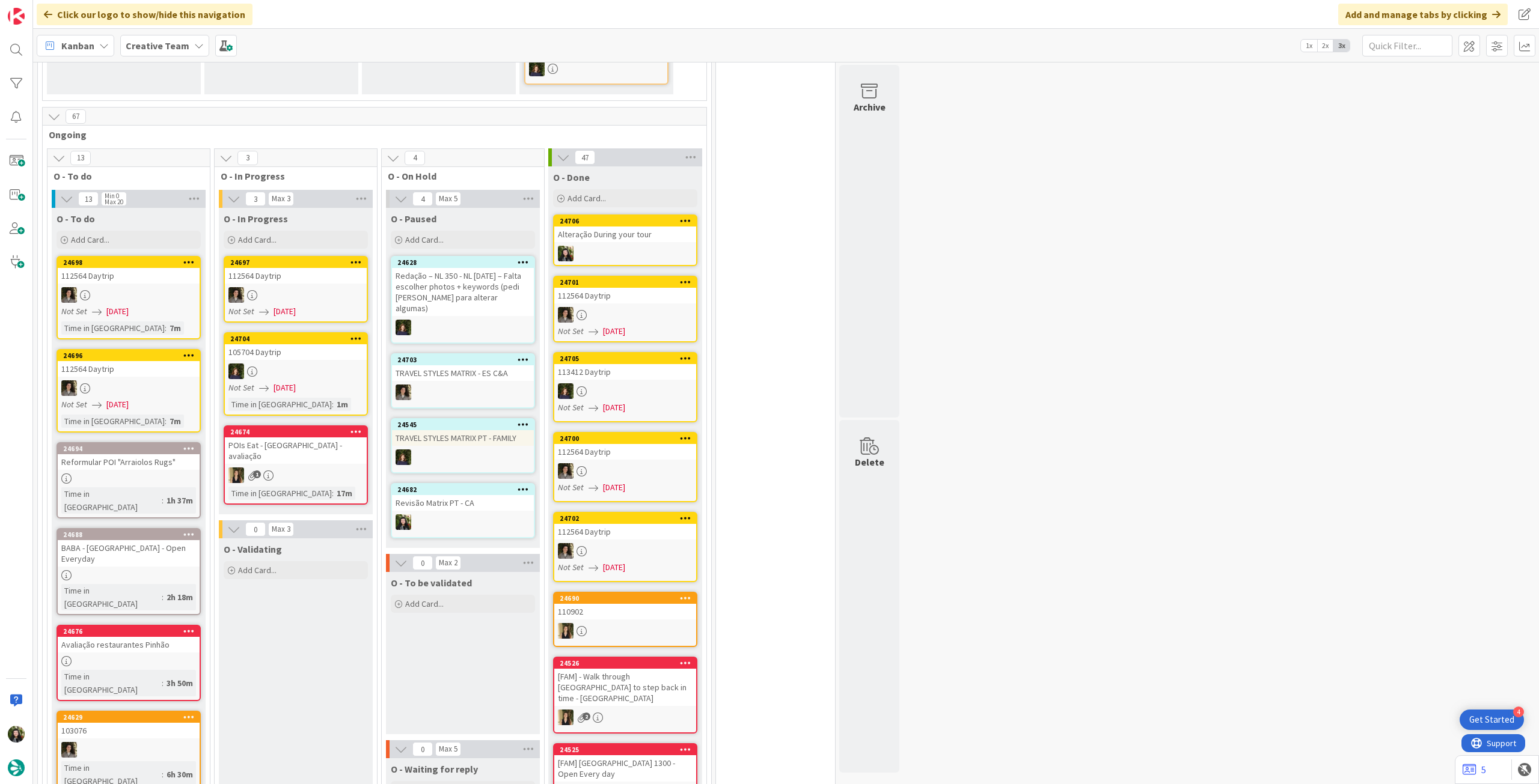
click at [123, 42] on div "Creative Team" at bounding box center [165, 45] width 89 height 21
click at [174, 173] on h4 "Creative Team - Análise" at bounding box center [216, 172] width 163 height 12
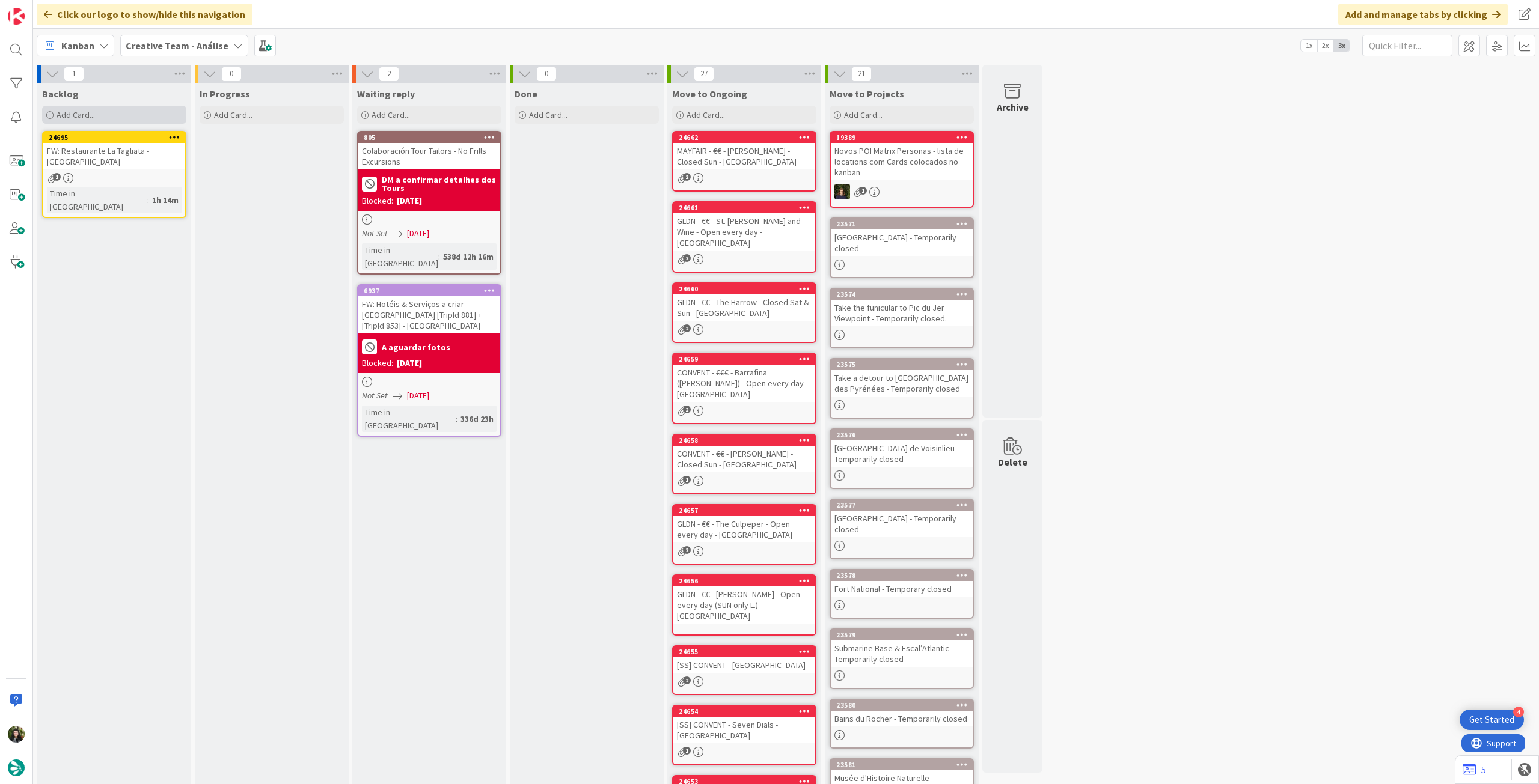
click at [144, 119] on div "Add Card..." at bounding box center [114, 115] width 144 height 18
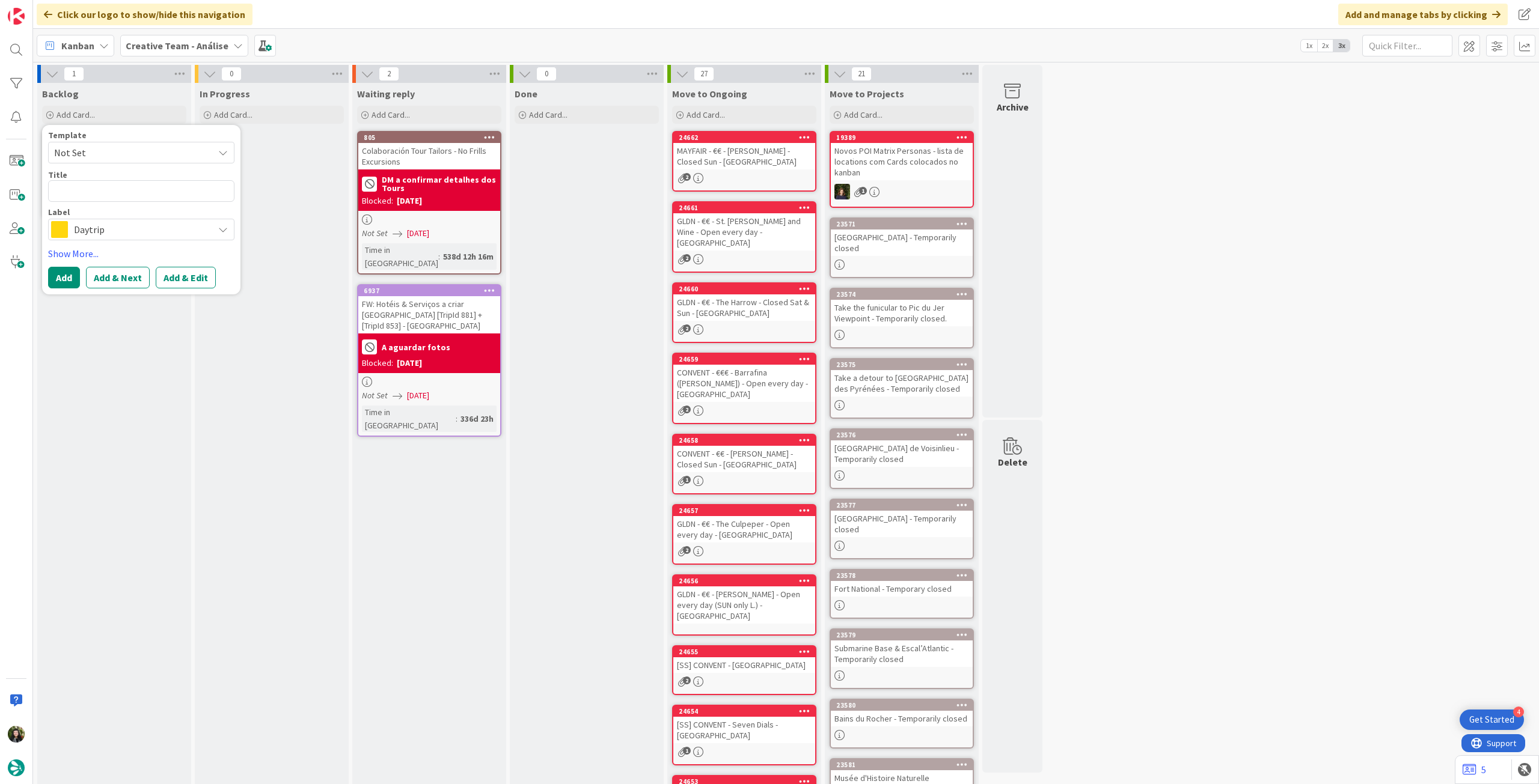
click at [142, 226] on span "Daytrip" at bounding box center [141, 230] width 134 height 17
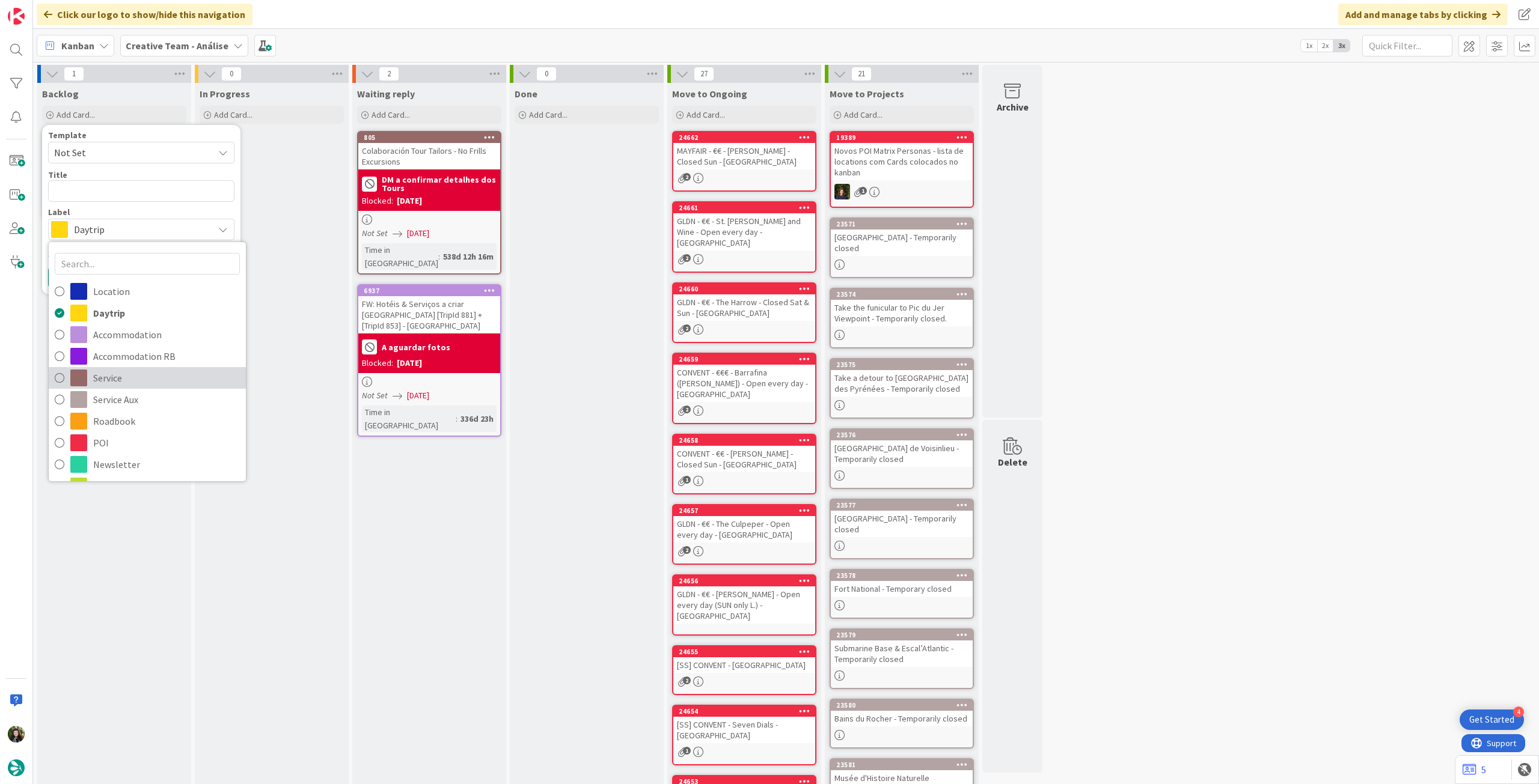
click at [170, 385] on span "Service" at bounding box center [167, 378] width 147 height 18
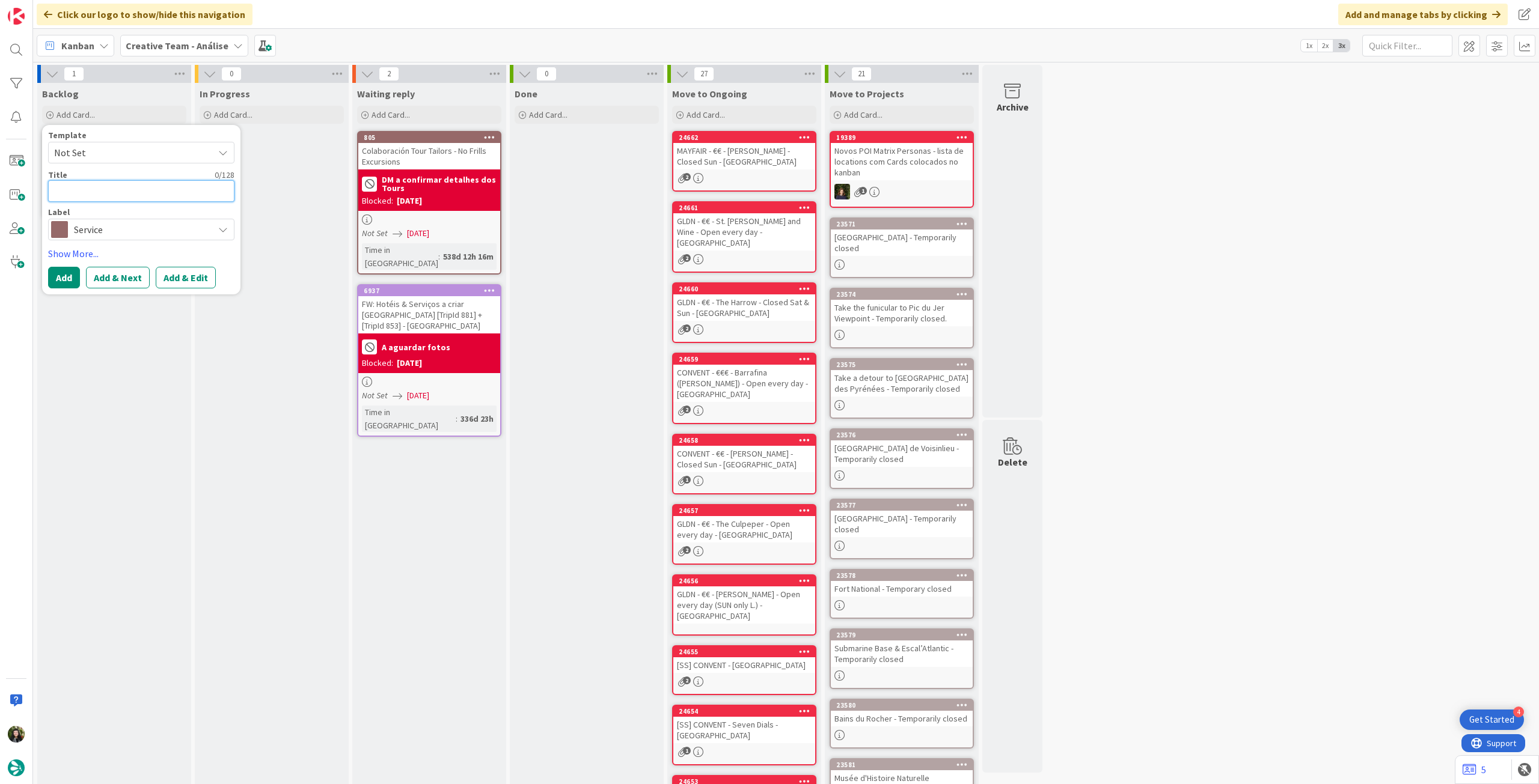
click at [152, 195] on textarea at bounding box center [141, 191] width 186 height 21
paste textarea "2h30 E-bike Cork City Cycle Tour - only Mon to Sat / May to Sep"
type textarea "x"
type textarea "2h30 E-bike Cork City Cycle Tour - only Mon to Sat / May to Sep"
click at [75, 295] on button "Add" at bounding box center [64, 291] width 32 height 21
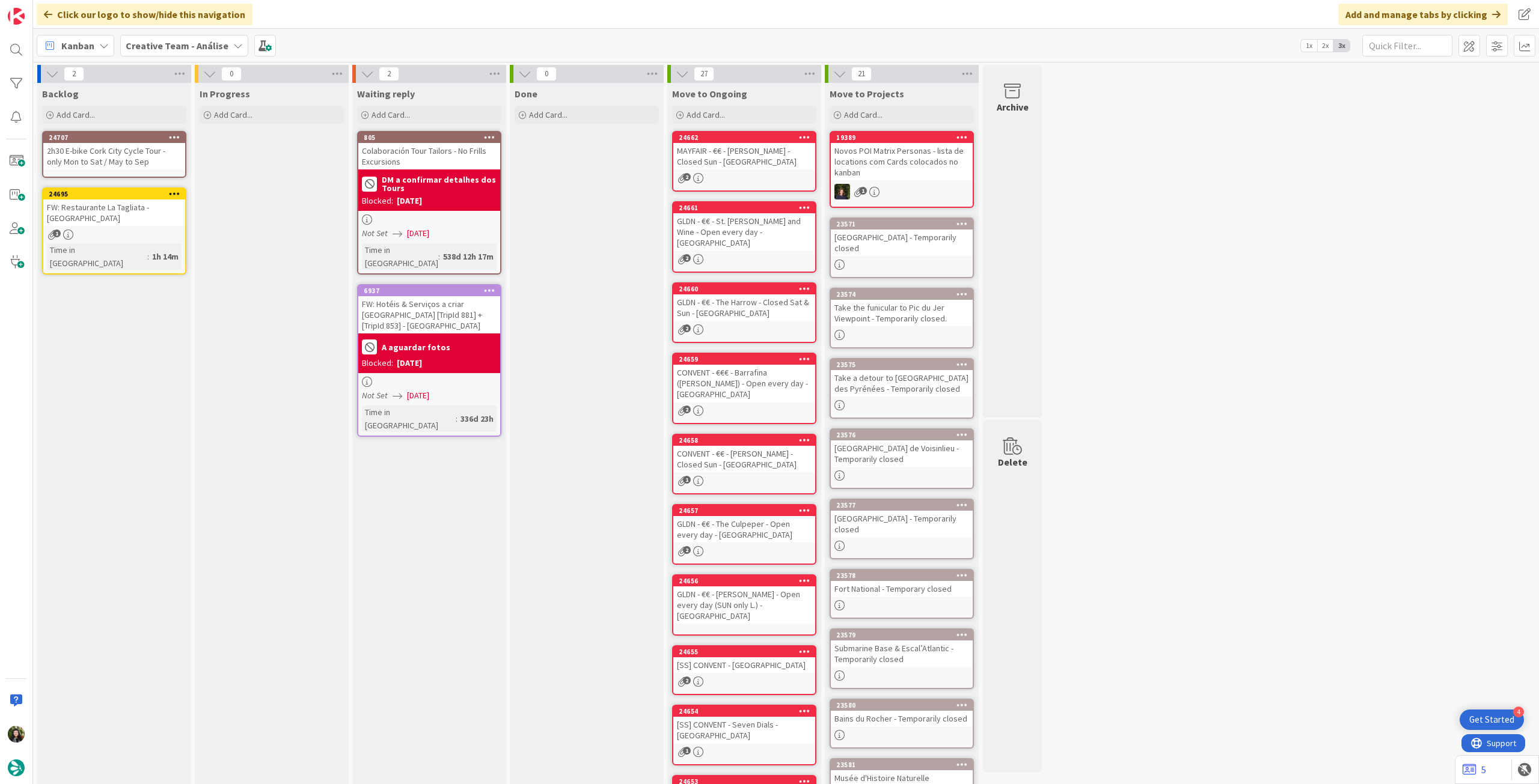
click at [123, 145] on div "2h30 E-bike Cork City Cycle Tour - only Mon to Sat / May to Sep" at bounding box center [114, 156] width 142 height 26
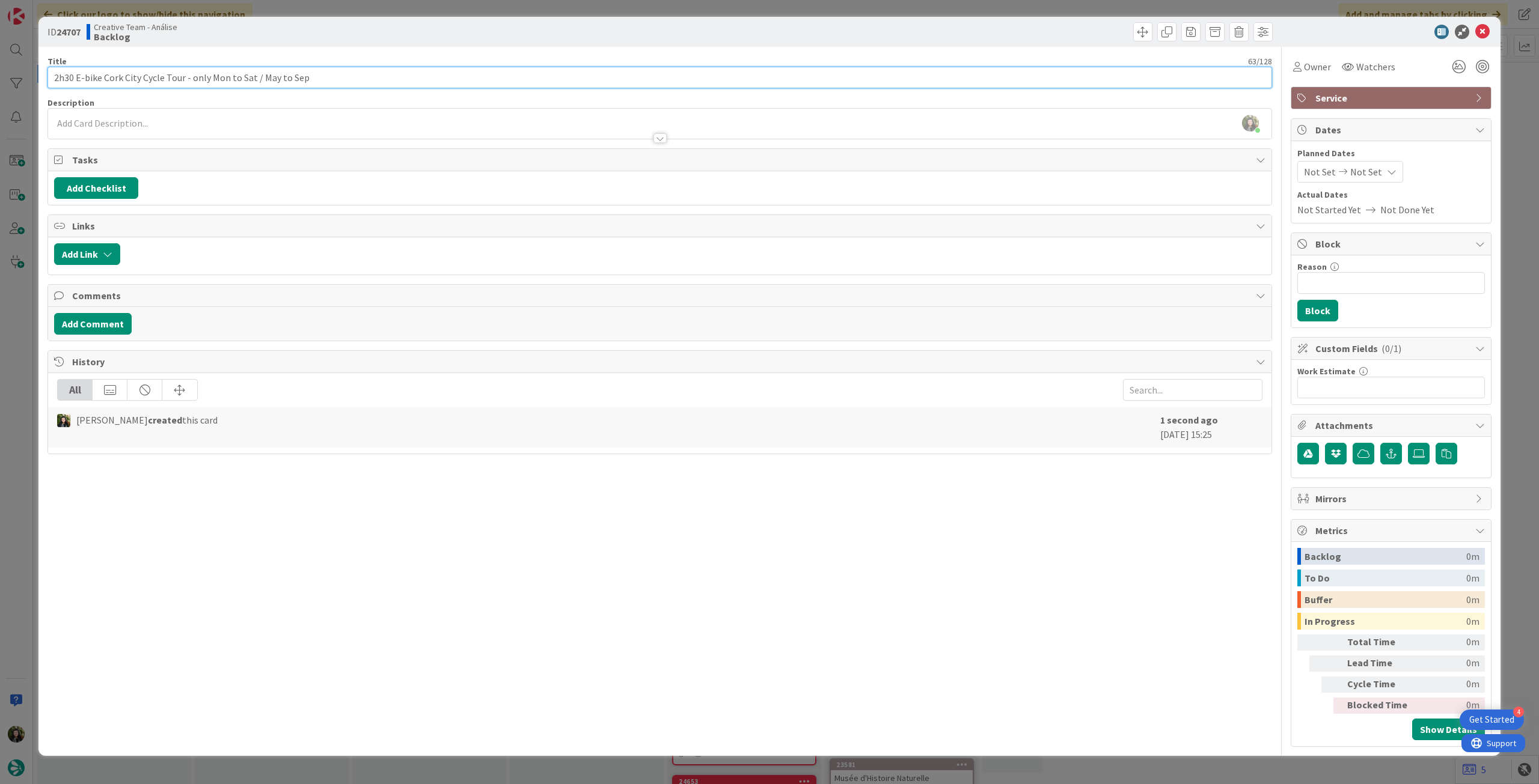
drag, startPoint x: 350, startPoint y: 80, endPoint x: 363, endPoint y: 71, distance: 15.8
click at [350, 80] on input "2h30 E-bike Cork City Cycle Tour - only Mon to Sat / May to Sep" at bounding box center [660, 77] width 1225 height 21
paste input "Beyond the Glass"
type input "2h30 E-bike Cork City Cycle Tour - only Mon to Sat / May to Sep (Beyond the Gla…"
click at [396, 129] on div at bounding box center [659, 132] width 1223 height 12
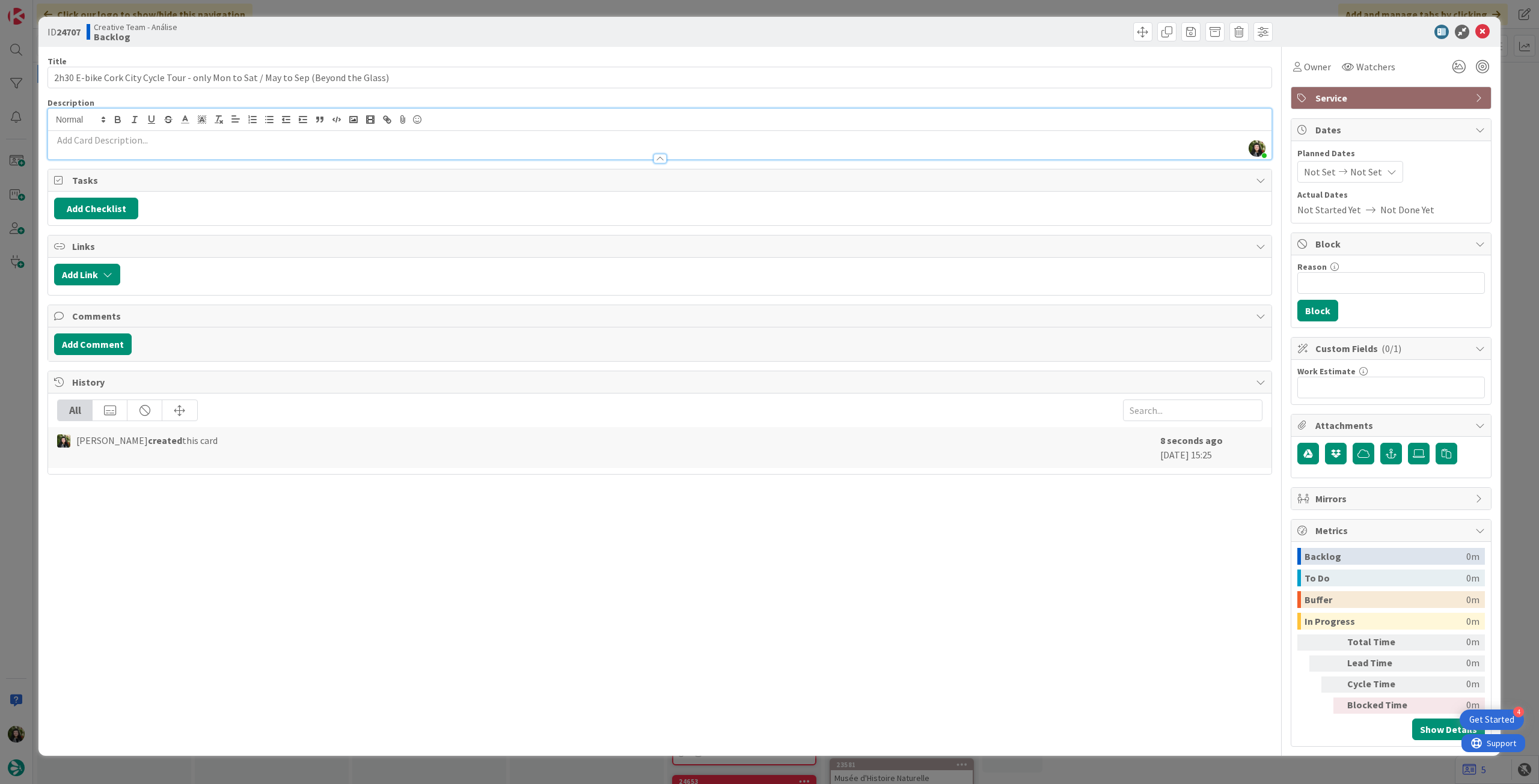
click at [392, 140] on p at bounding box center [660, 140] width 1212 height 14
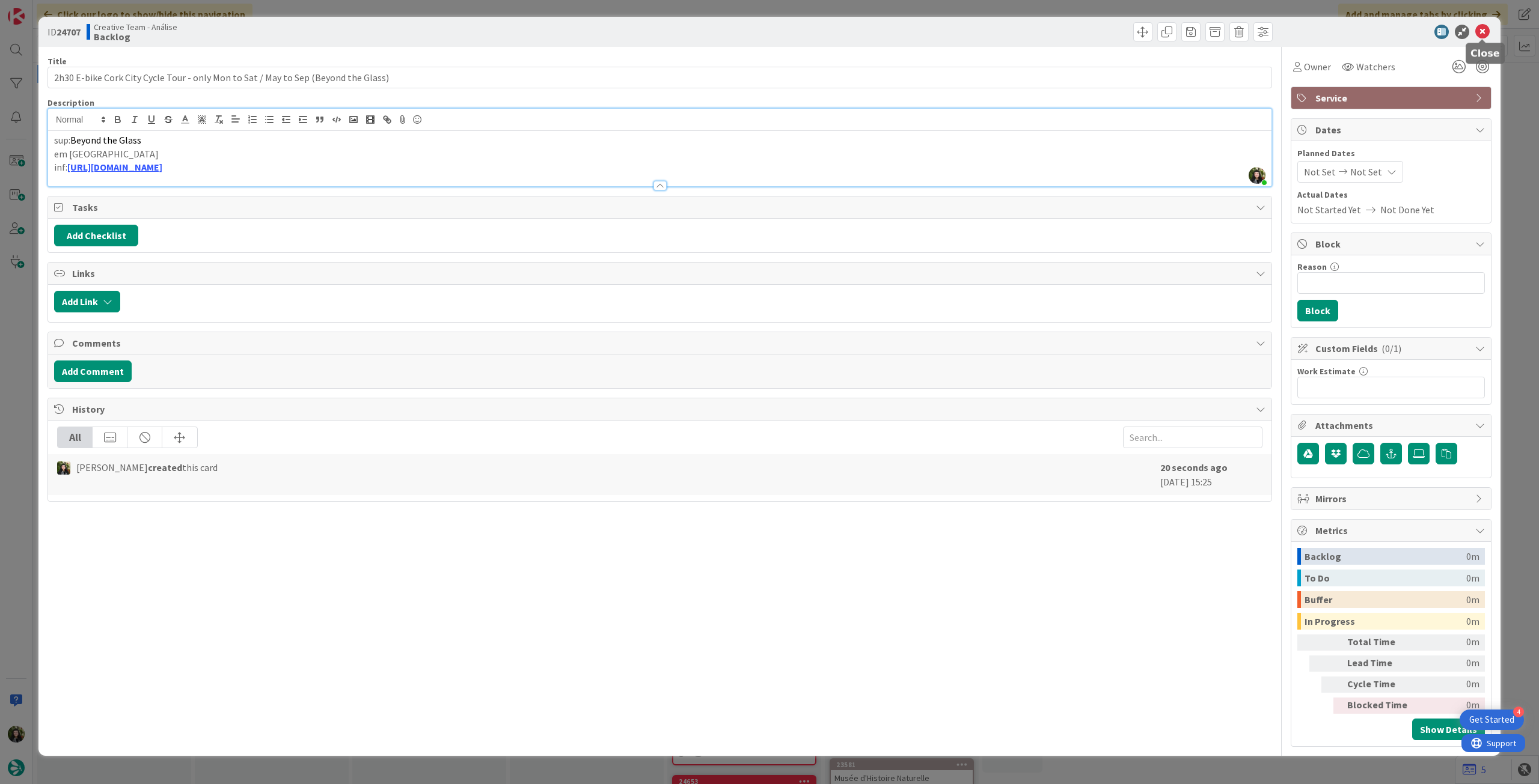
click at [1479, 27] on icon at bounding box center [1482, 32] width 15 height 15
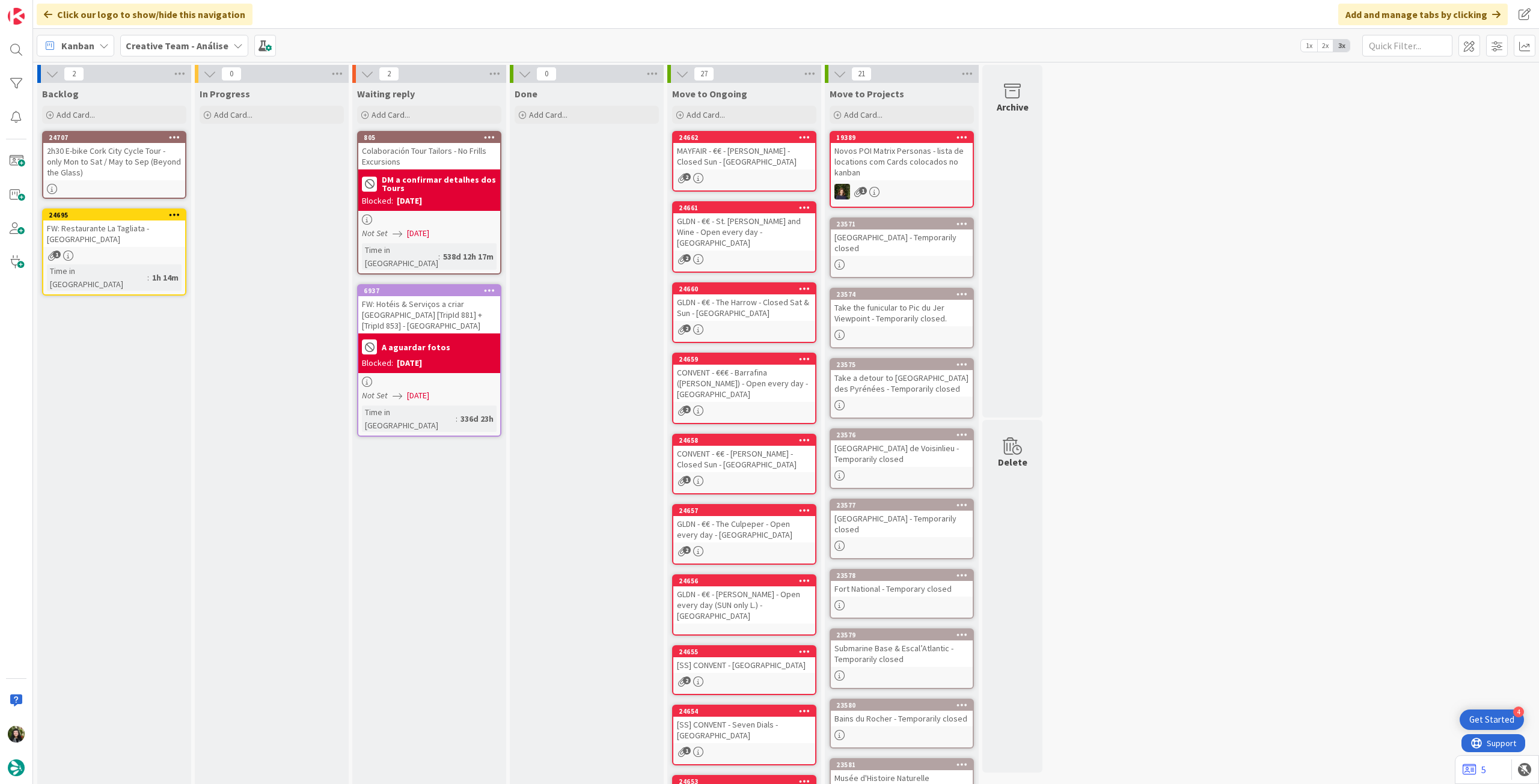
click at [143, 172] on div "2h30 E-bike Cork City Cycle Tour - only Mon to Sat / May to Sep (Beyond the Gla…" at bounding box center [114, 162] width 142 height 37
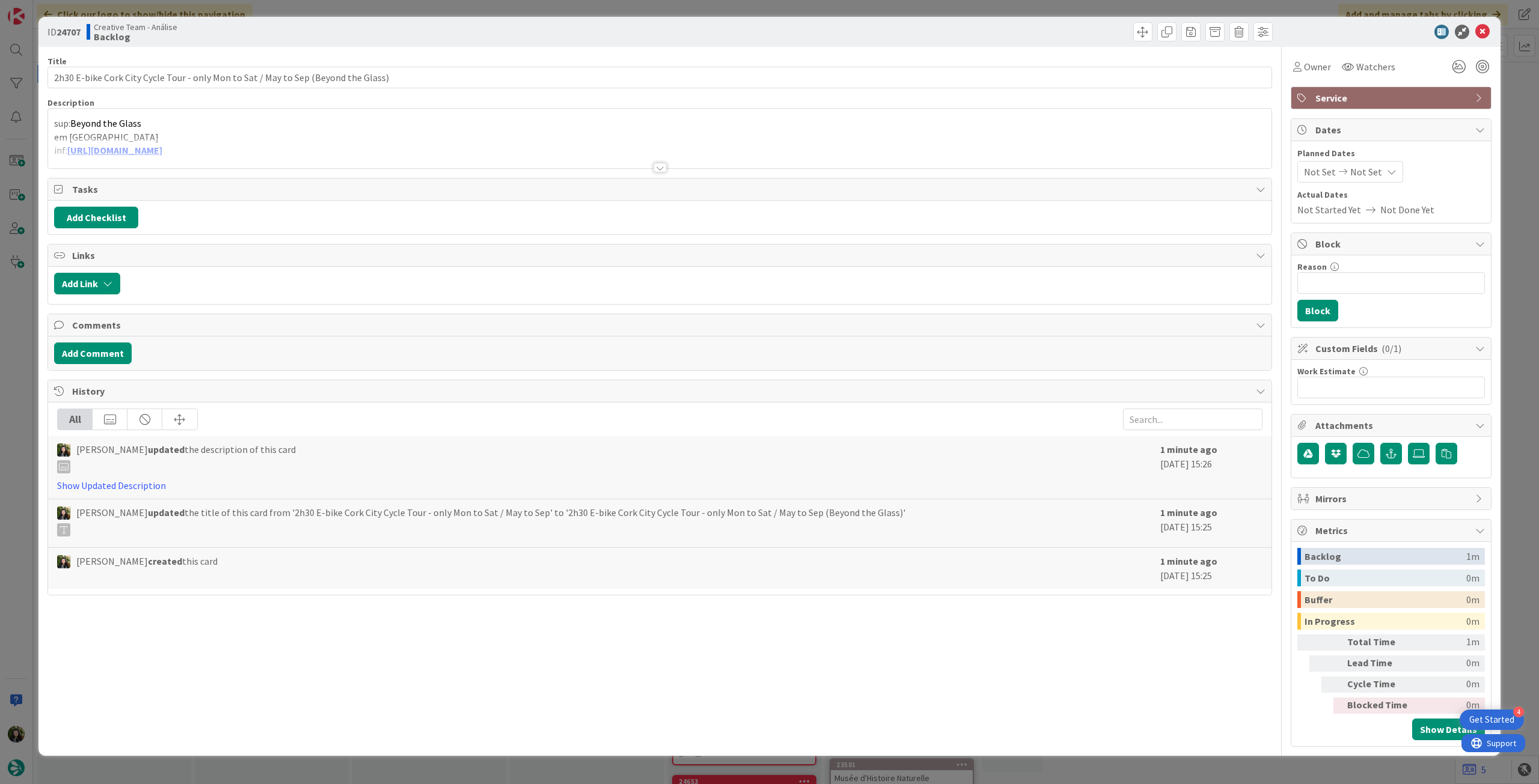
click at [318, 141] on div at bounding box center [659, 153] width 1223 height 30
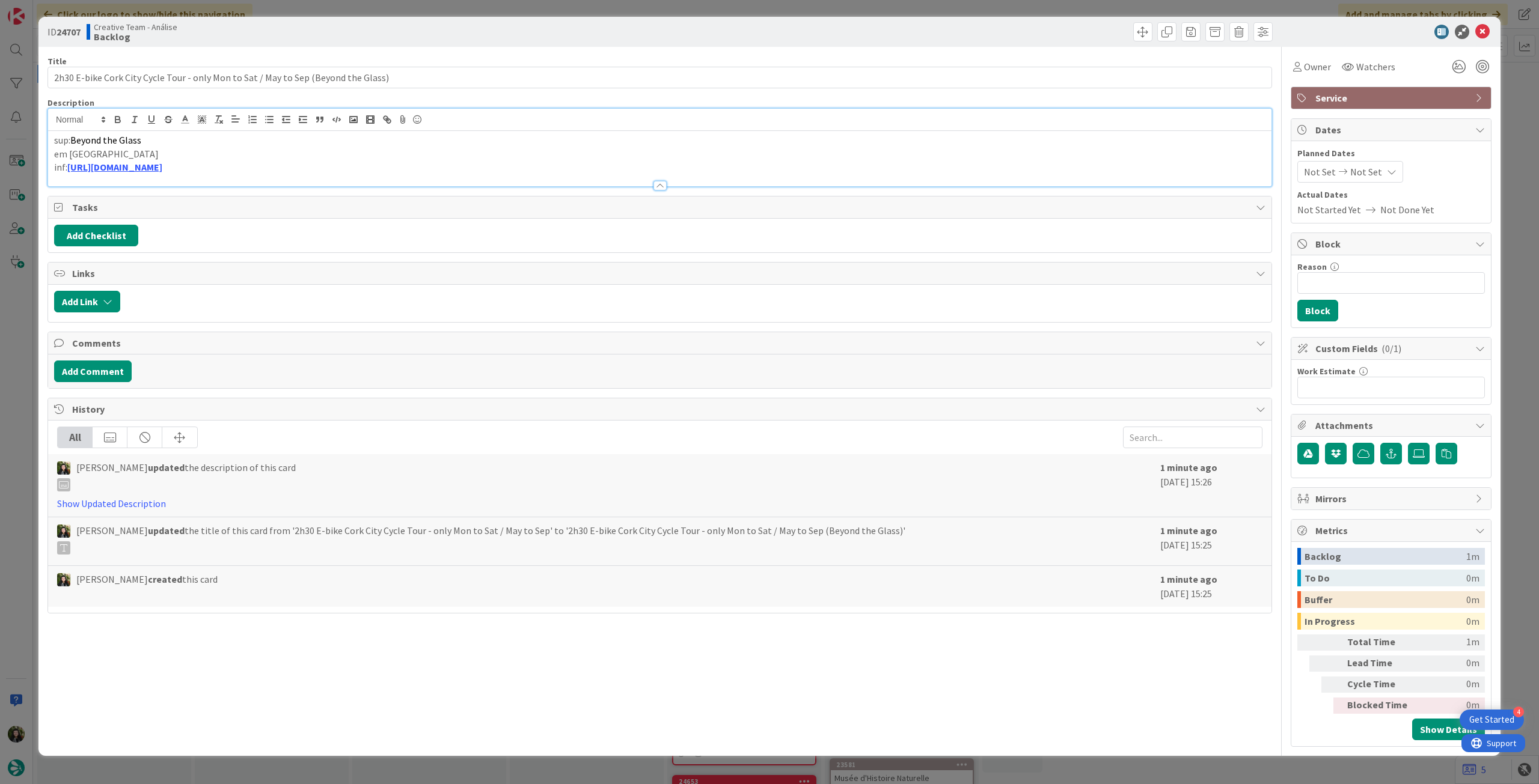
click at [295, 172] on p "inf: https://www.beyondtheglass.ie/tours/" at bounding box center [660, 167] width 1212 height 14
click at [64, 167] on p "inf: https://www.beyondtheglass.ie/tours/" at bounding box center [660, 167] width 1212 height 14
click at [1426, 457] on label at bounding box center [1419, 453] width 21 height 21
click at [1408, 443] on input "file" at bounding box center [1408, 443] width 0 height 0
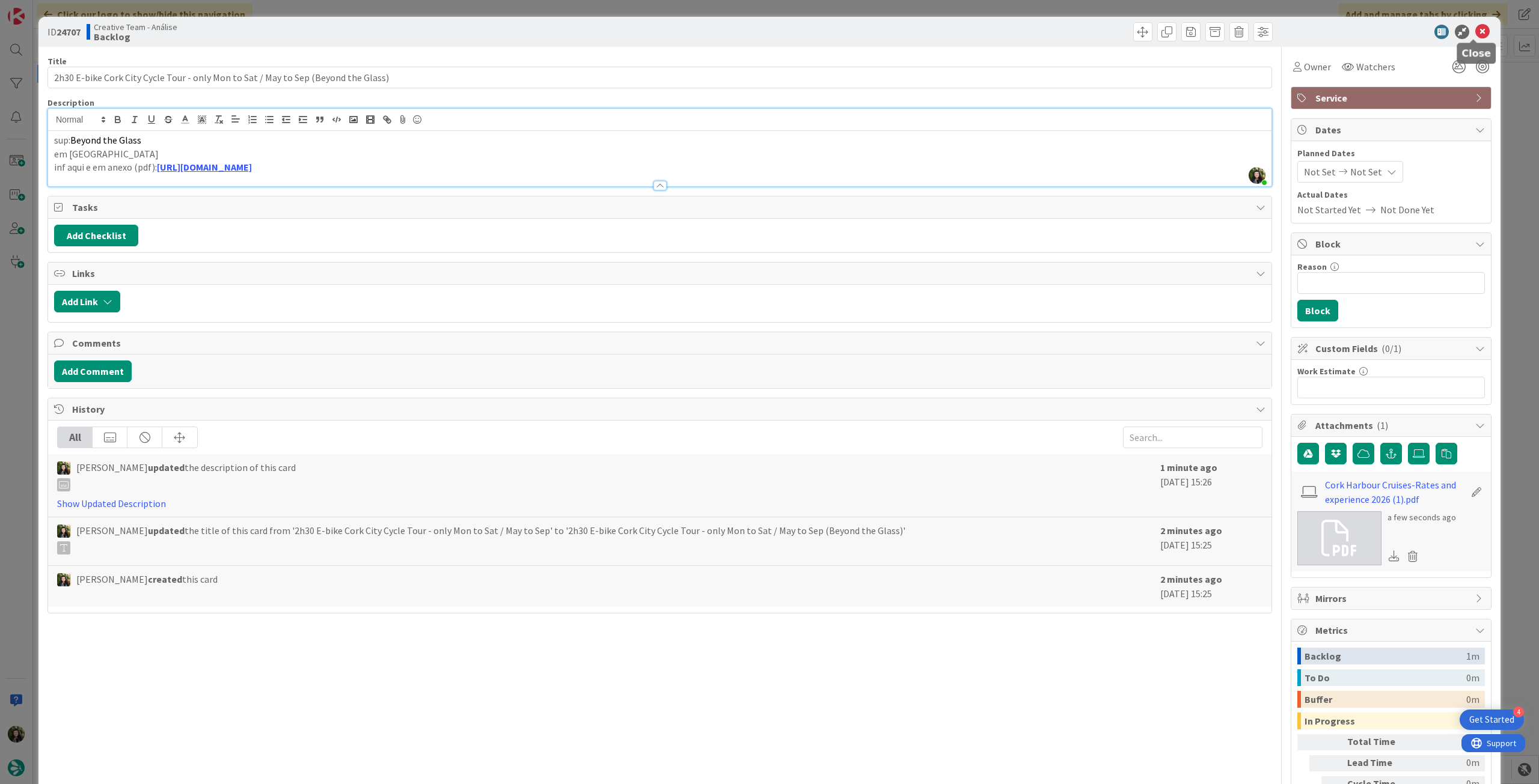
click at [1475, 30] on icon at bounding box center [1482, 32] width 15 height 15
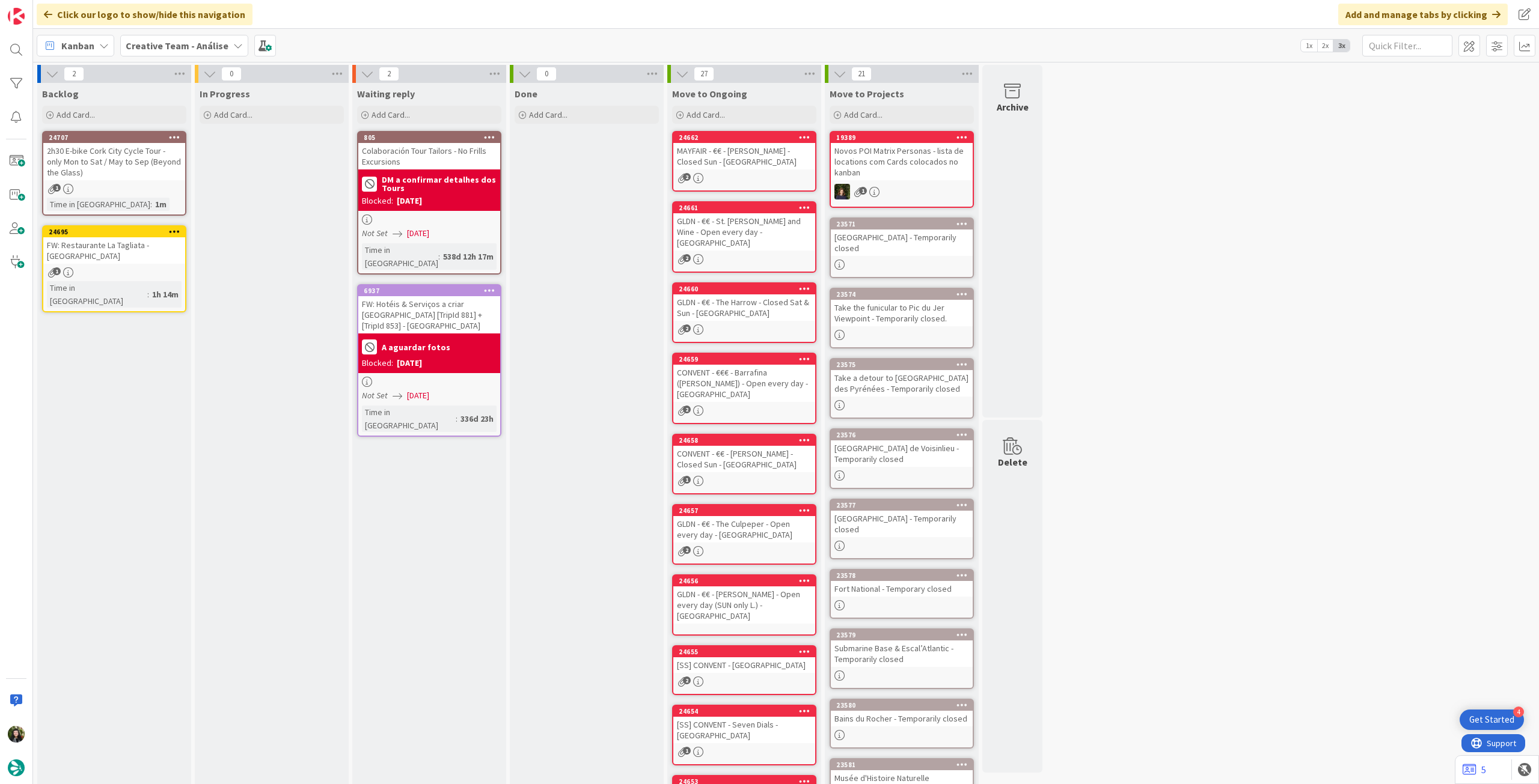
click at [175, 134] on icon at bounding box center [174, 137] width 12 height 8
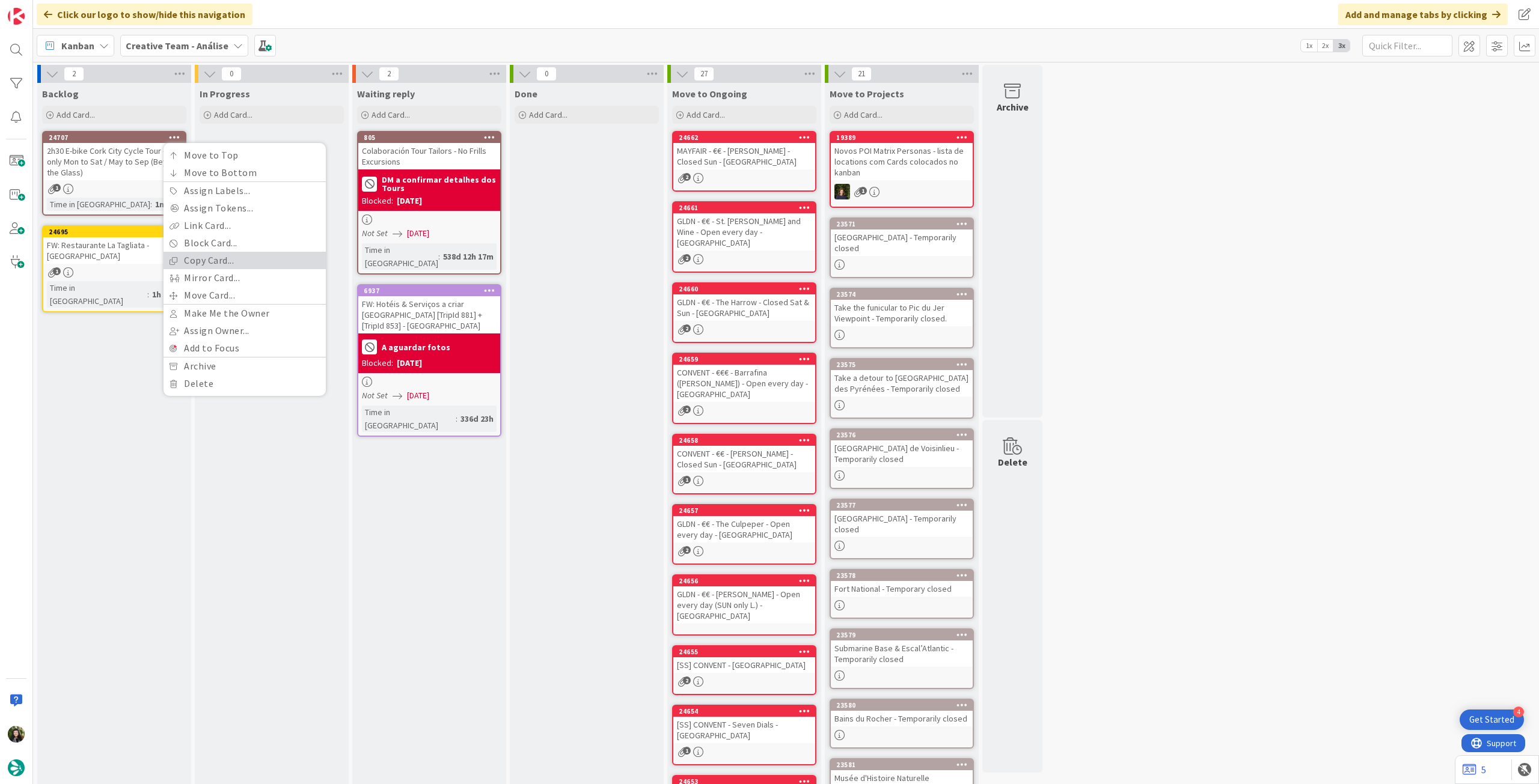
click at [213, 262] on link "Copy Card..." at bounding box center [244, 260] width 162 height 17
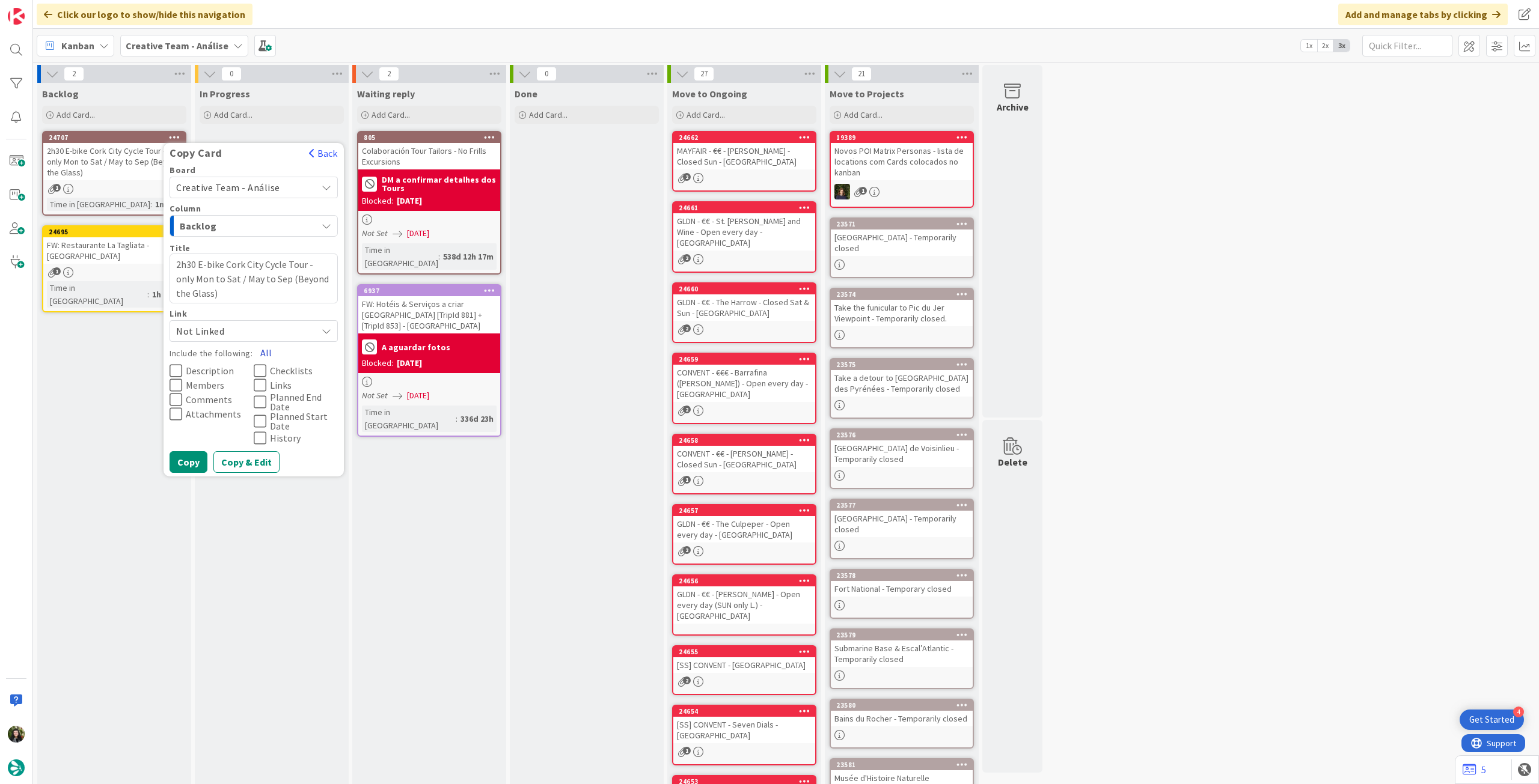
click at [267, 352] on button "All" at bounding box center [266, 352] width 27 height 21
click at [197, 459] on button "Copy" at bounding box center [188, 462] width 38 height 21
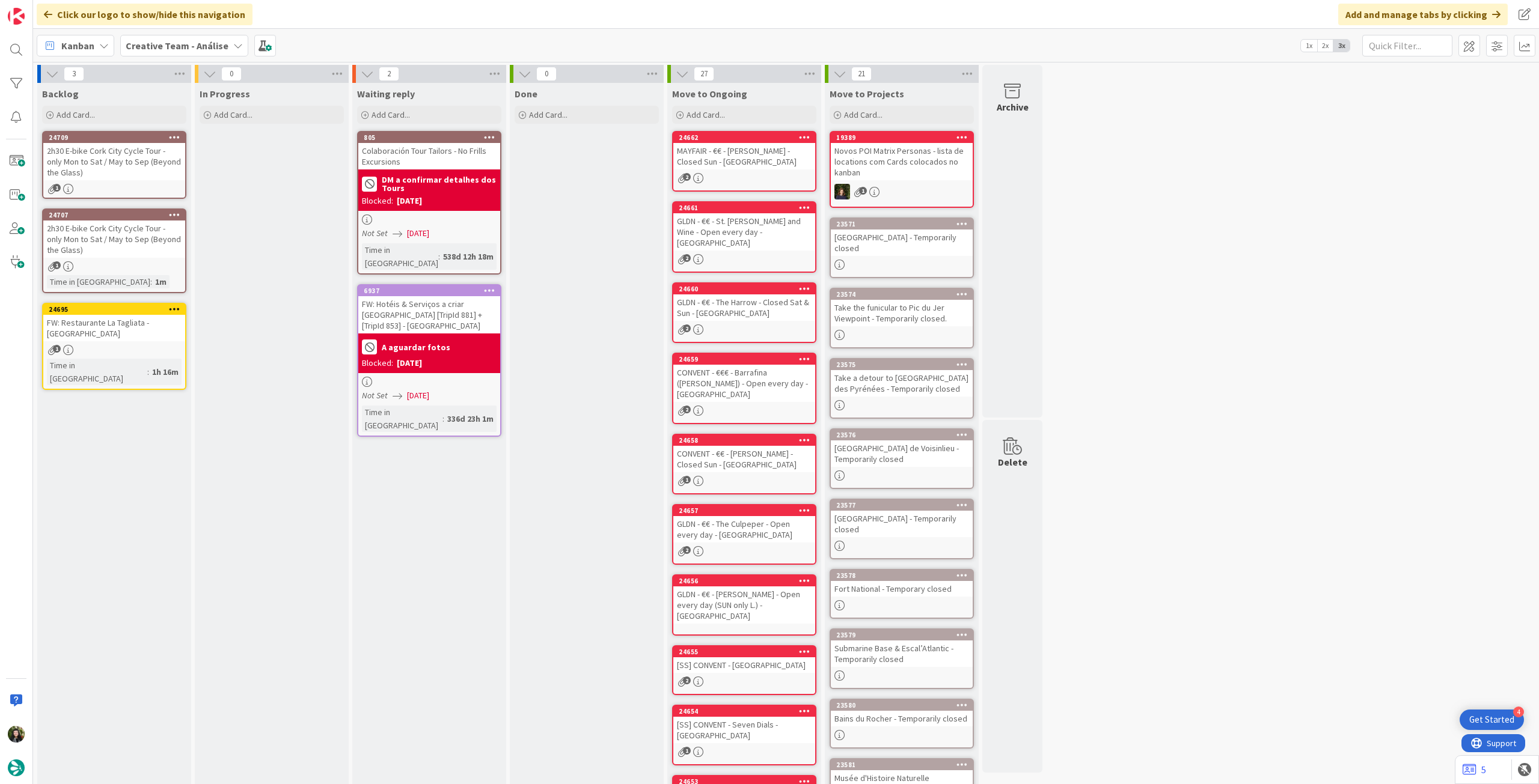
click at [123, 176] on div "2h30 E-bike Cork City Cycle Tour - only Mon to Sat / May to Sep (Beyond the Gla…" at bounding box center [114, 162] width 142 height 37
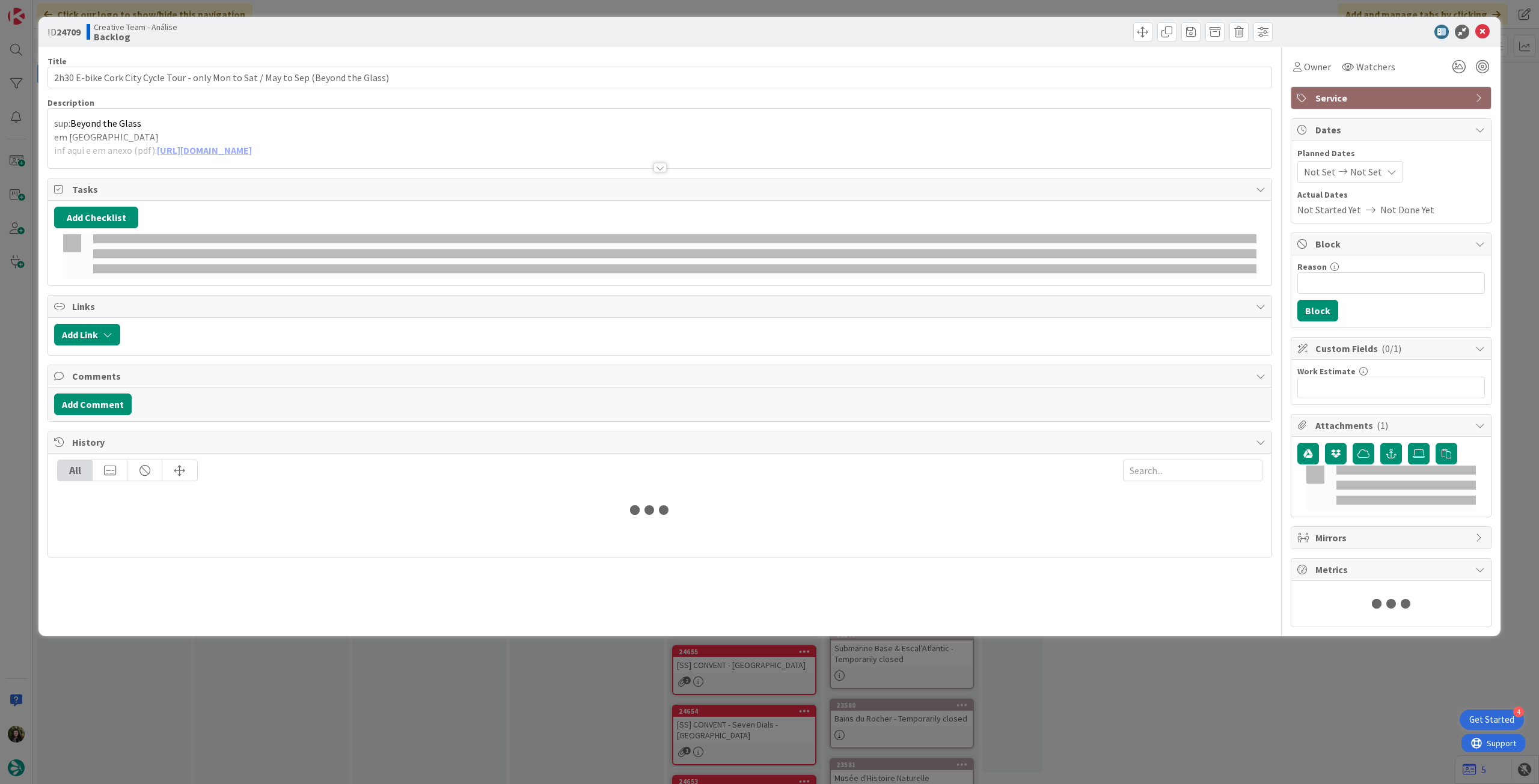
type textarea "x"
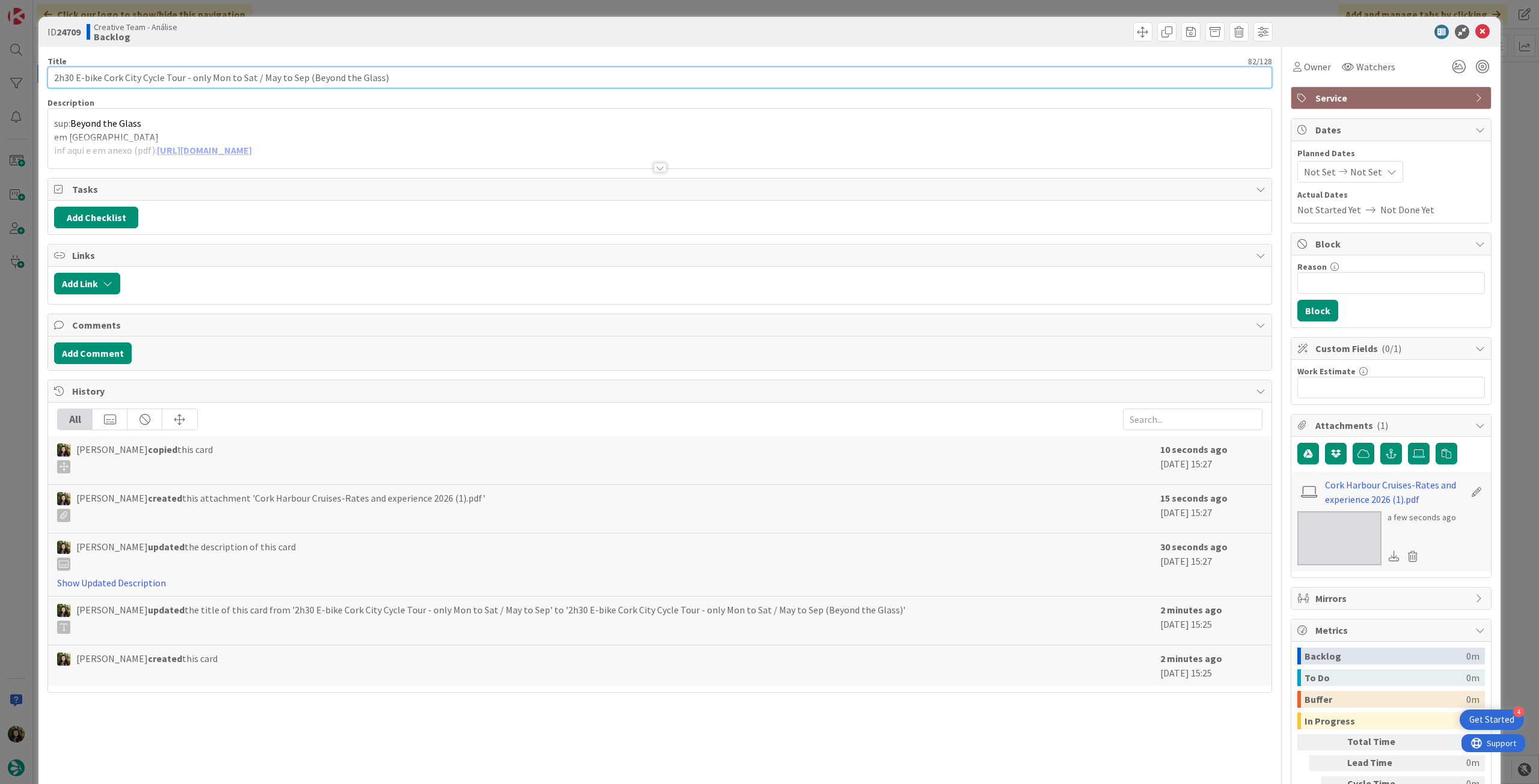
drag, startPoint x: 300, startPoint y: 75, endPoint x: 40, endPoint y: 84, distance: 260.2
click at [40, 84] on div "ID 24709 Creative Team - Análise Backlog Title 82 / 128 2h30 E-bike Cork City C…" at bounding box center [770, 436] width 1462 height 839
paste input "Harbour Greenway Cycle Tour - only Thu & Fri"
type input "2h30 E-bike Cork Harbour Greenway Cycle Tour - only Thu & Fri/ May to Sep (Beyo…"
type textarea "x"
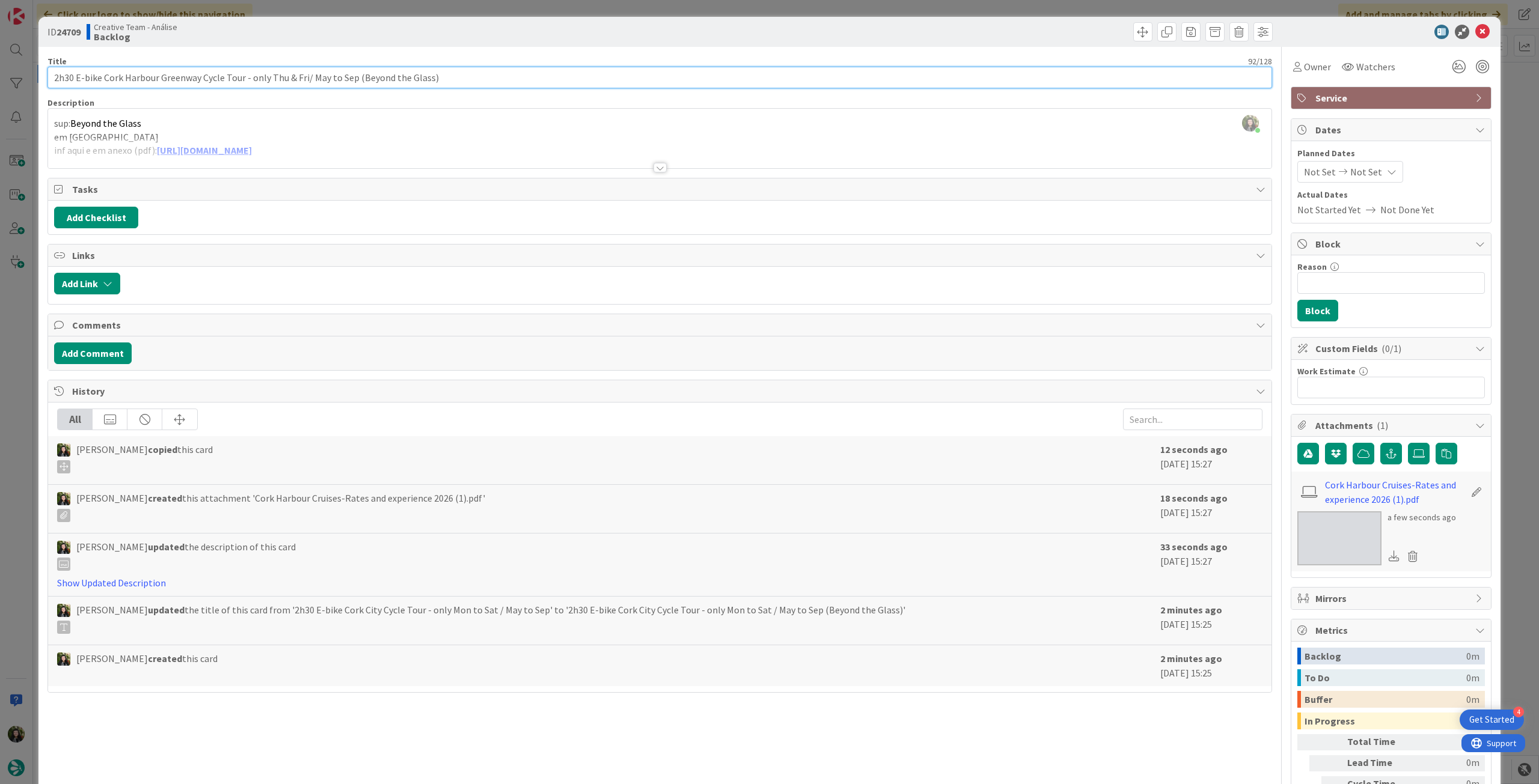
type input "2h30 E-bike Cork Harbour Greenway Cycle Tour - only Thu & Fri/ May to Sep (Beyo…"
click at [441, 160] on div at bounding box center [659, 153] width 1223 height 30
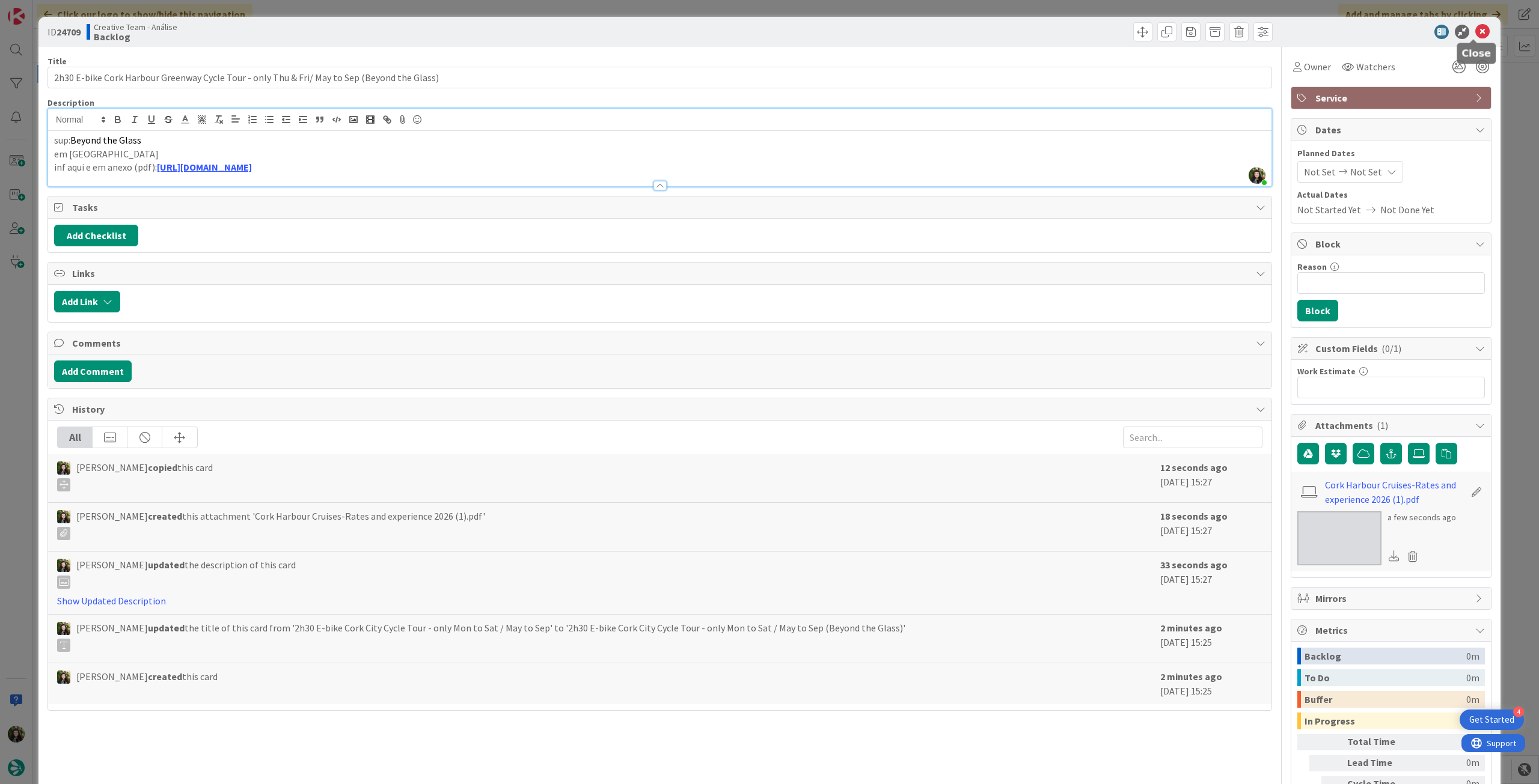
click at [1475, 33] on icon at bounding box center [1482, 32] width 15 height 15
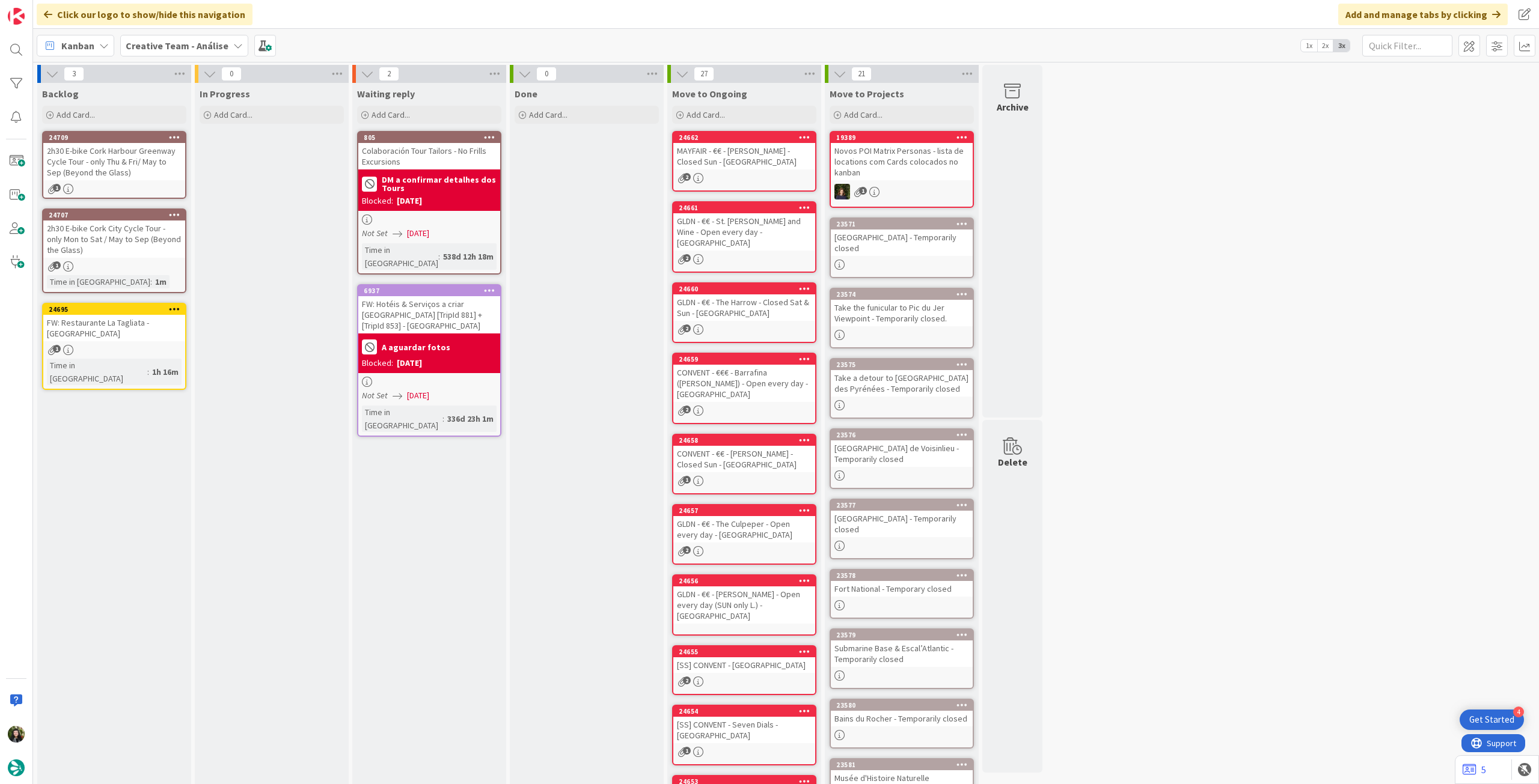
click at [178, 134] on icon at bounding box center [174, 137] width 12 height 8
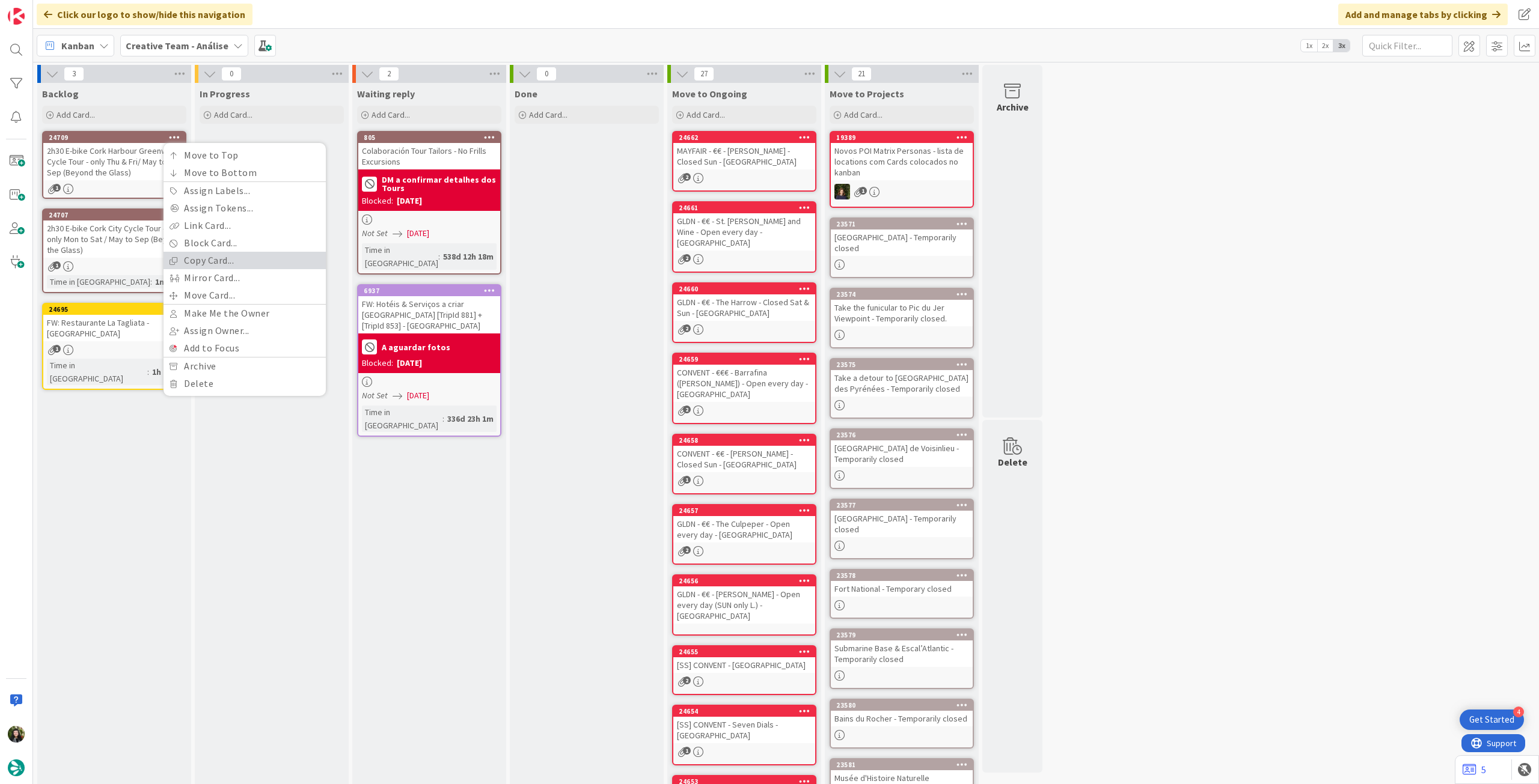
click at [196, 262] on link "Copy Card..." at bounding box center [244, 260] width 162 height 17
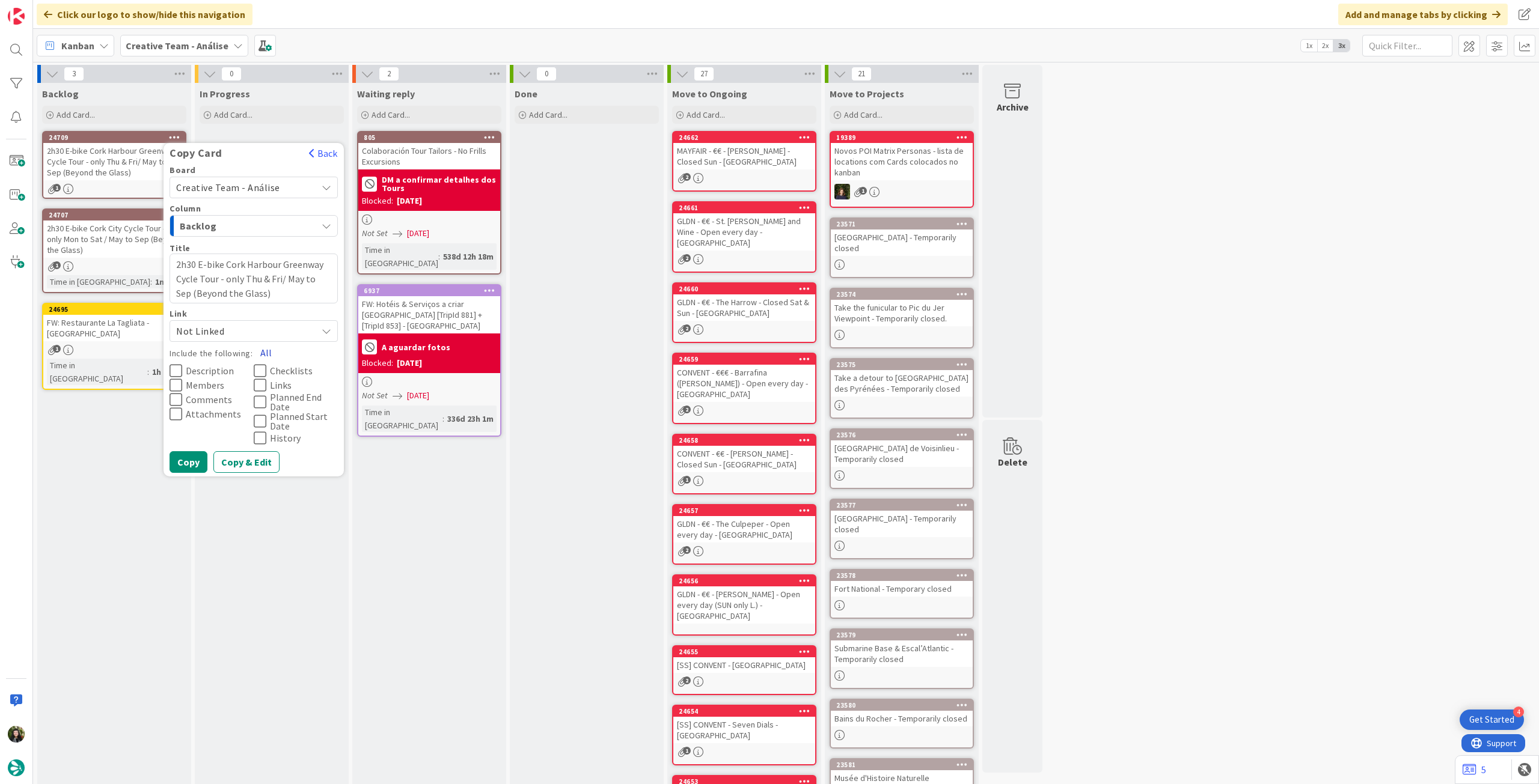
click at [263, 348] on button "All" at bounding box center [266, 352] width 27 height 21
click at [197, 459] on button "Copy" at bounding box center [188, 462] width 38 height 21
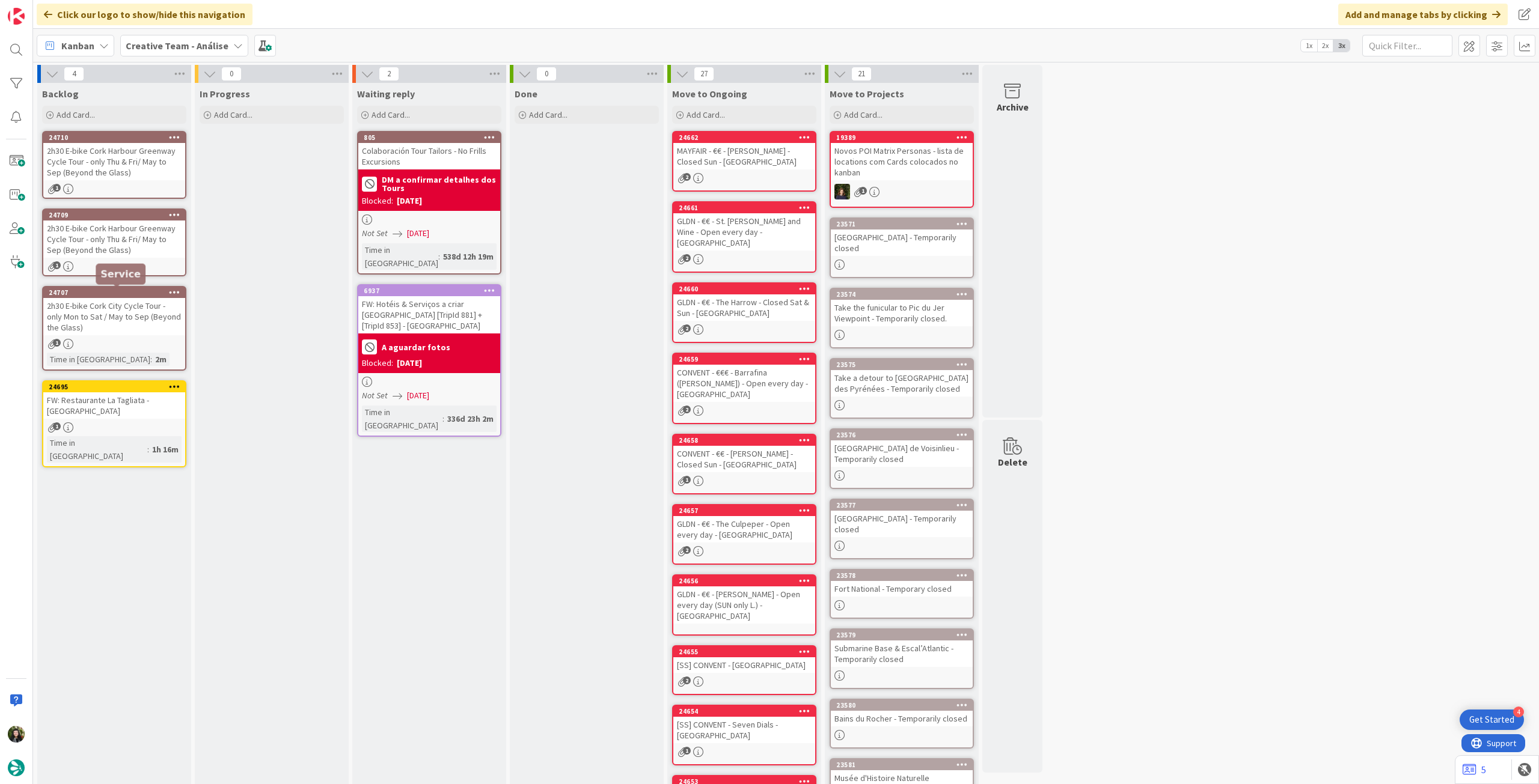
click at [114, 322] on div "2h30 E-bike Cork City Cycle Tour - only Mon to Sat / May to Sep (Beyond the Gla…" at bounding box center [114, 317] width 142 height 37
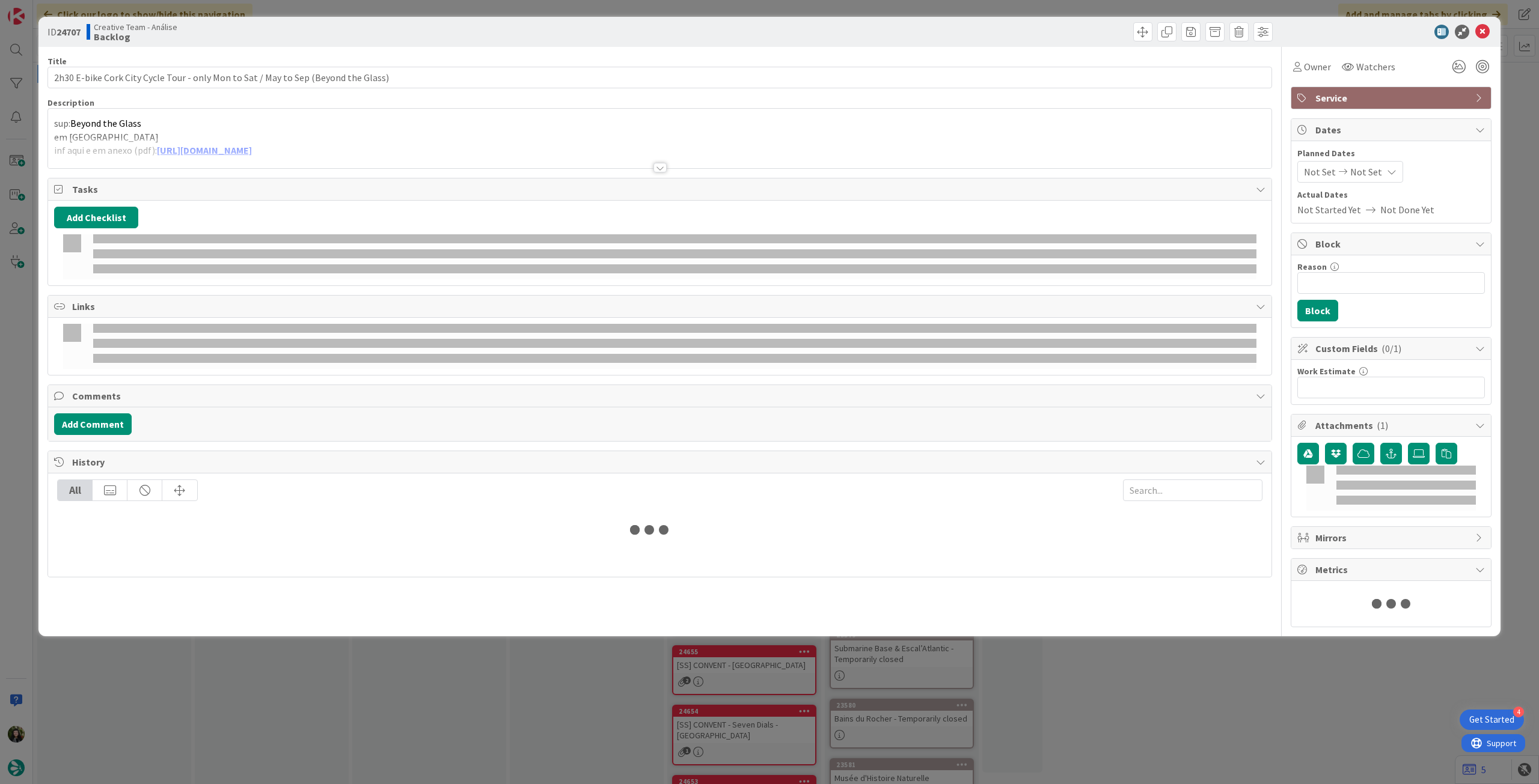
type textarea "x"
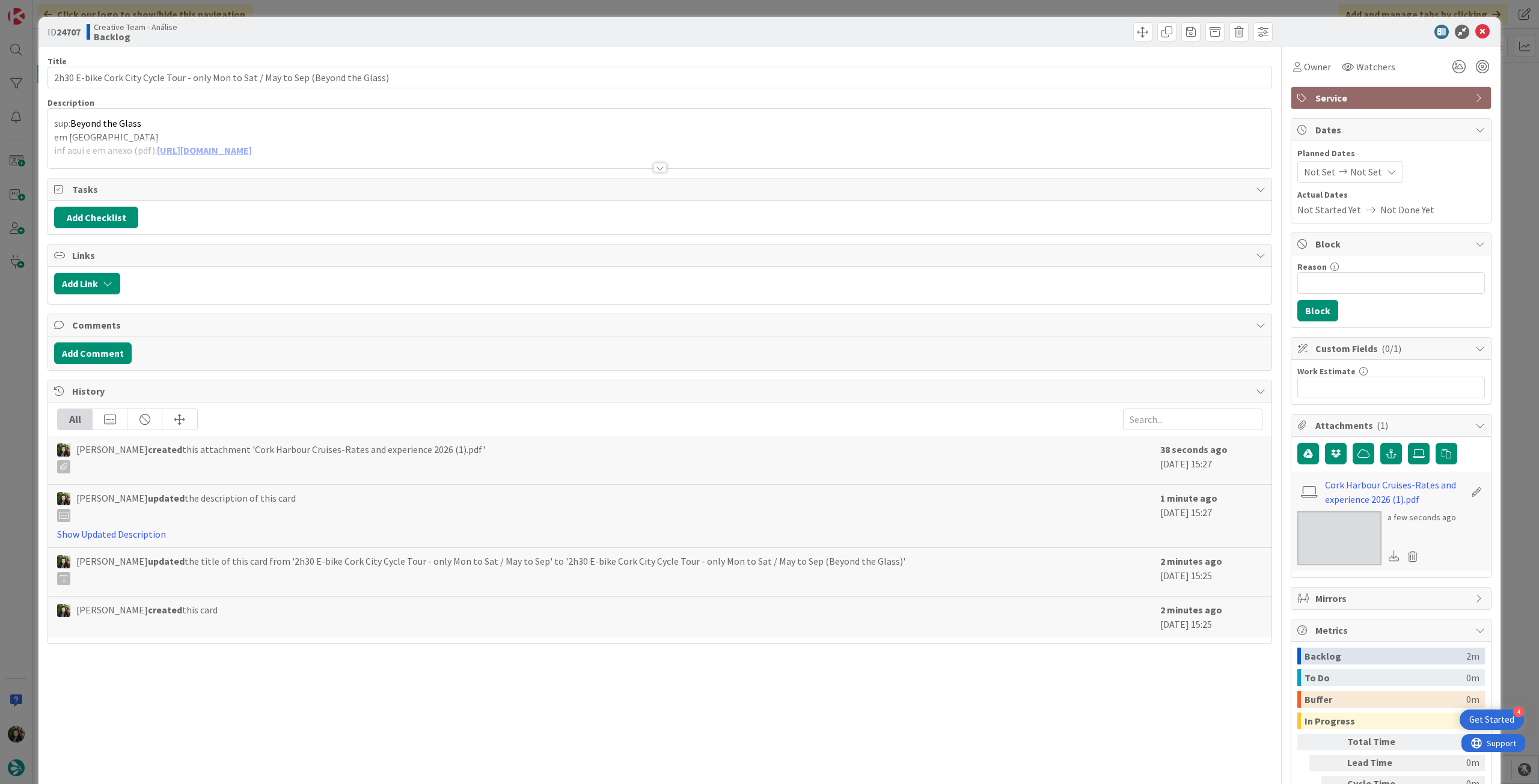
click at [154, 167] on div at bounding box center [660, 162] width 1225 height 13
click at [150, 163] on div at bounding box center [659, 153] width 1223 height 30
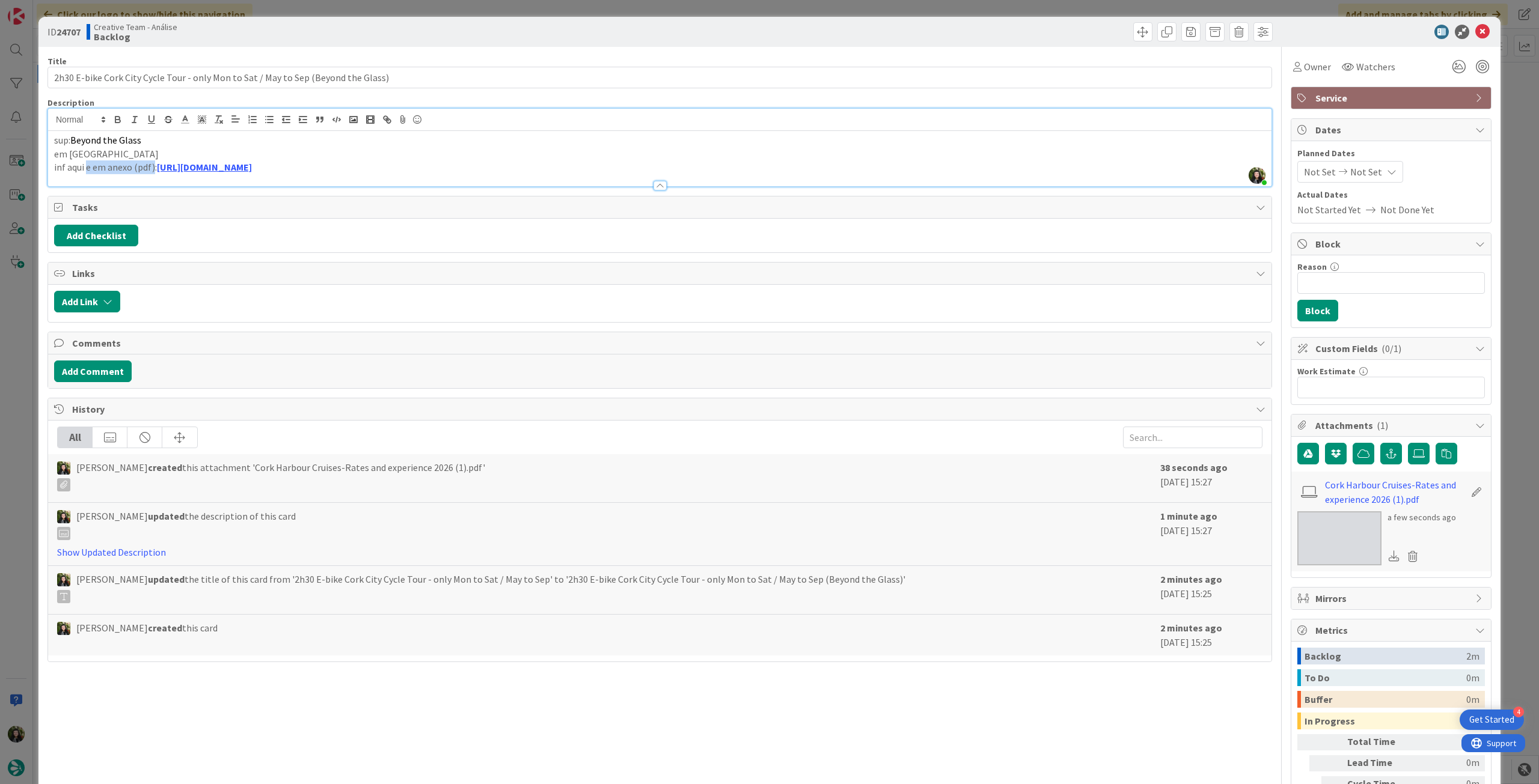
drag, startPoint x: 85, startPoint y: 167, endPoint x: 153, endPoint y: 167, distance: 68.0
click at [153, 167] on p "inf aqui e em anexo (pdf): https://www.beyondtheglass.ie/tours/" at bounding box center [660, 167] width 1212 height 14
click at [1408, 554] on icon at bounding box center [1413, 556] width 17 height 18
click at [1304, 609] on button "Delete" at bounding box center [1300, 614] width 45 height 21
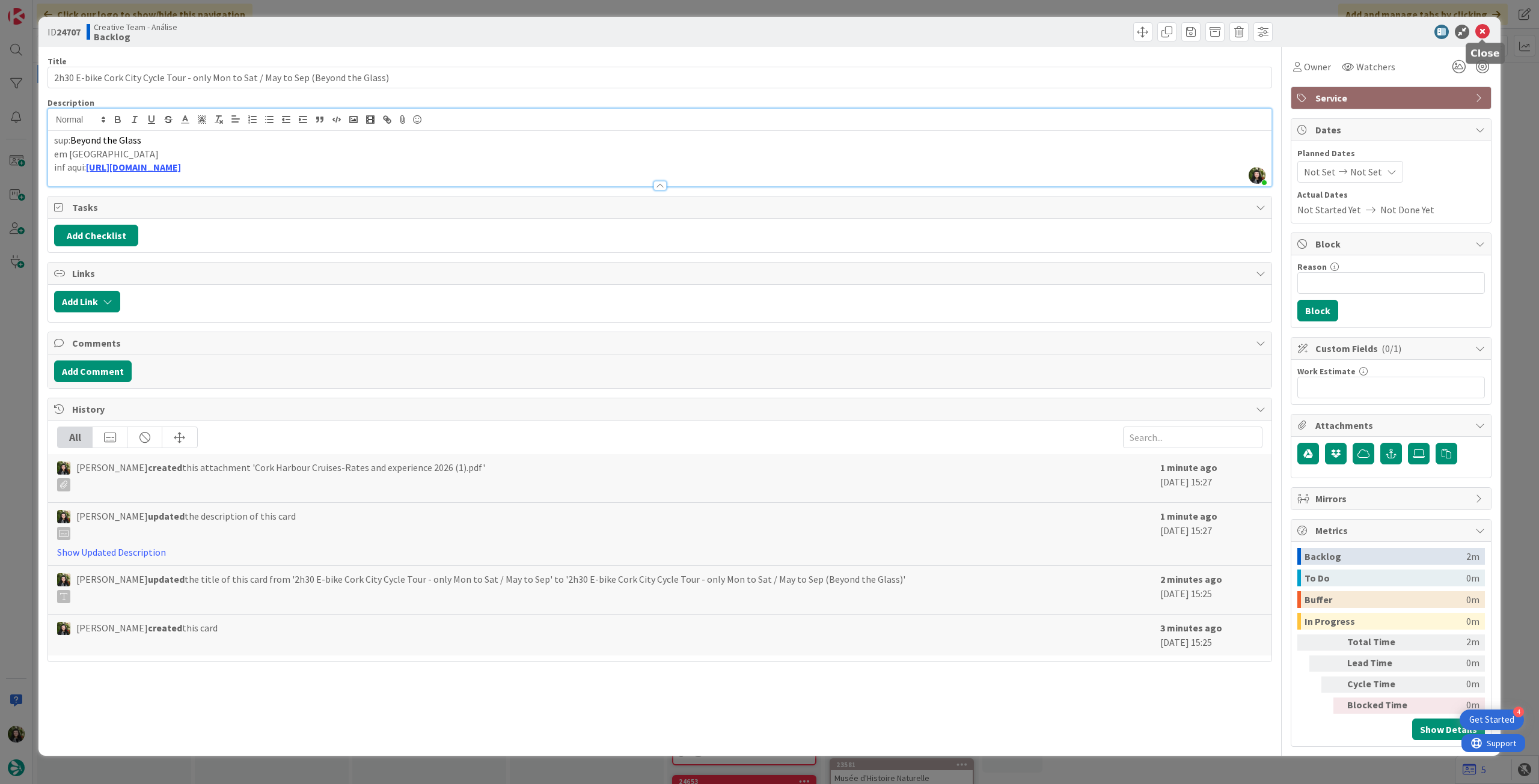
click at [1483, 31] on icon at bounding box center [1482, 32] width 15 height 15
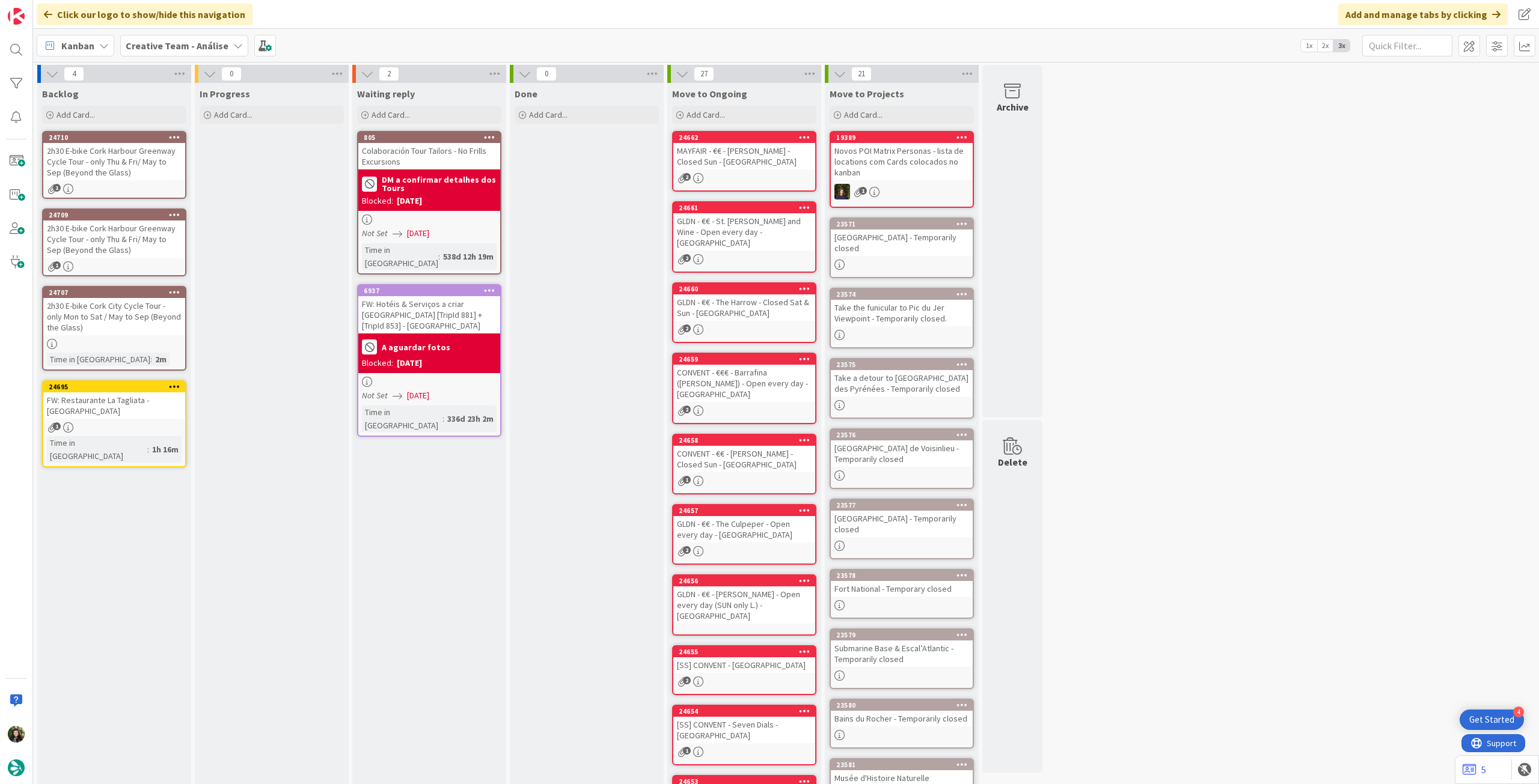
click at [141, 246] on div "2h30 E-bike Cork Harbour Greenway Cycle Tour - only Thu & Fri/ May to Sep (Beyo…" at bounding box center [114, 239] width 142 height 37
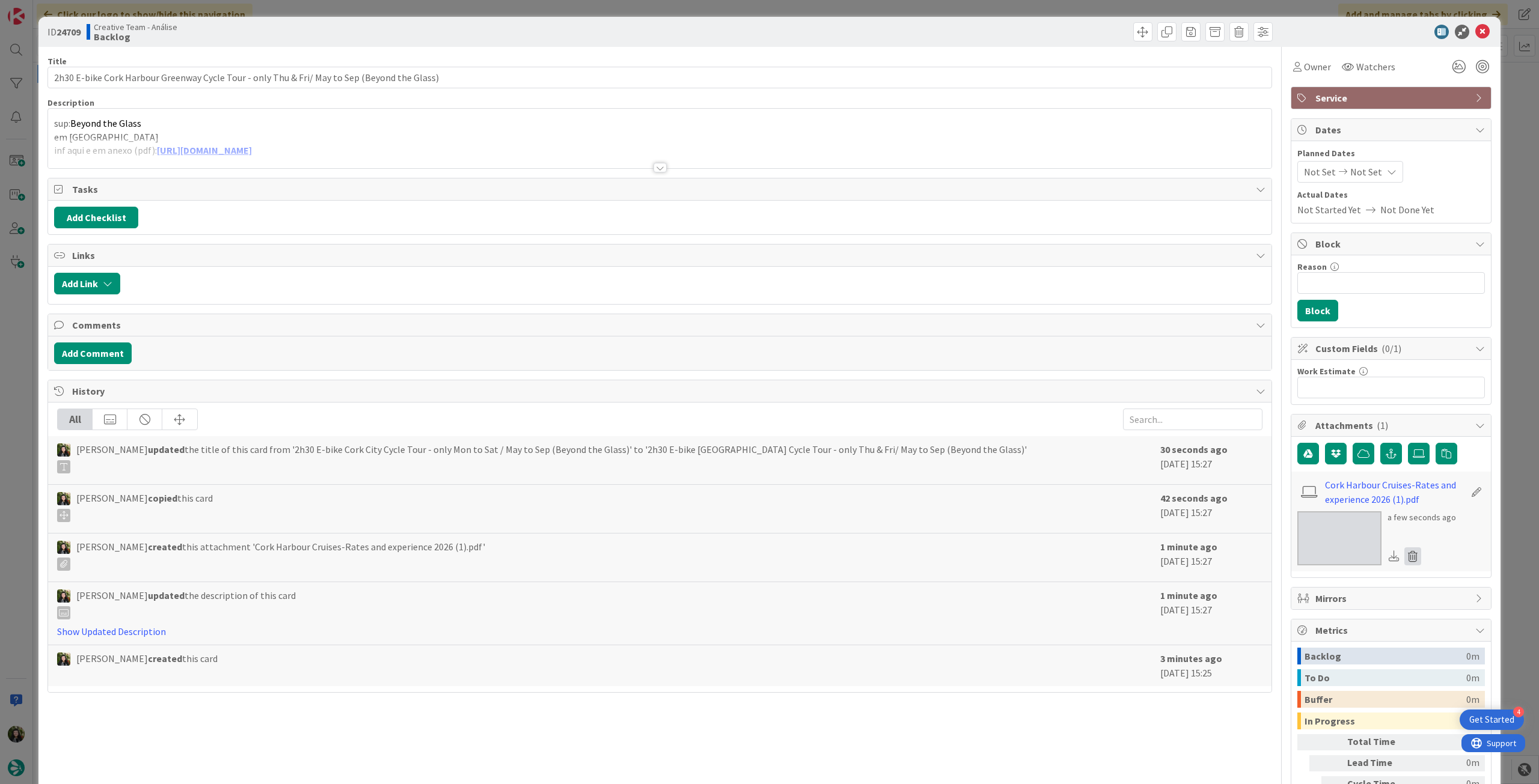
click at [1405, 556] on icon at bounding box center [1413, 556] width 17 height 18
click at [1297, 610] on button "Delete" at bounding box center [1300, 614] width 45 height 21
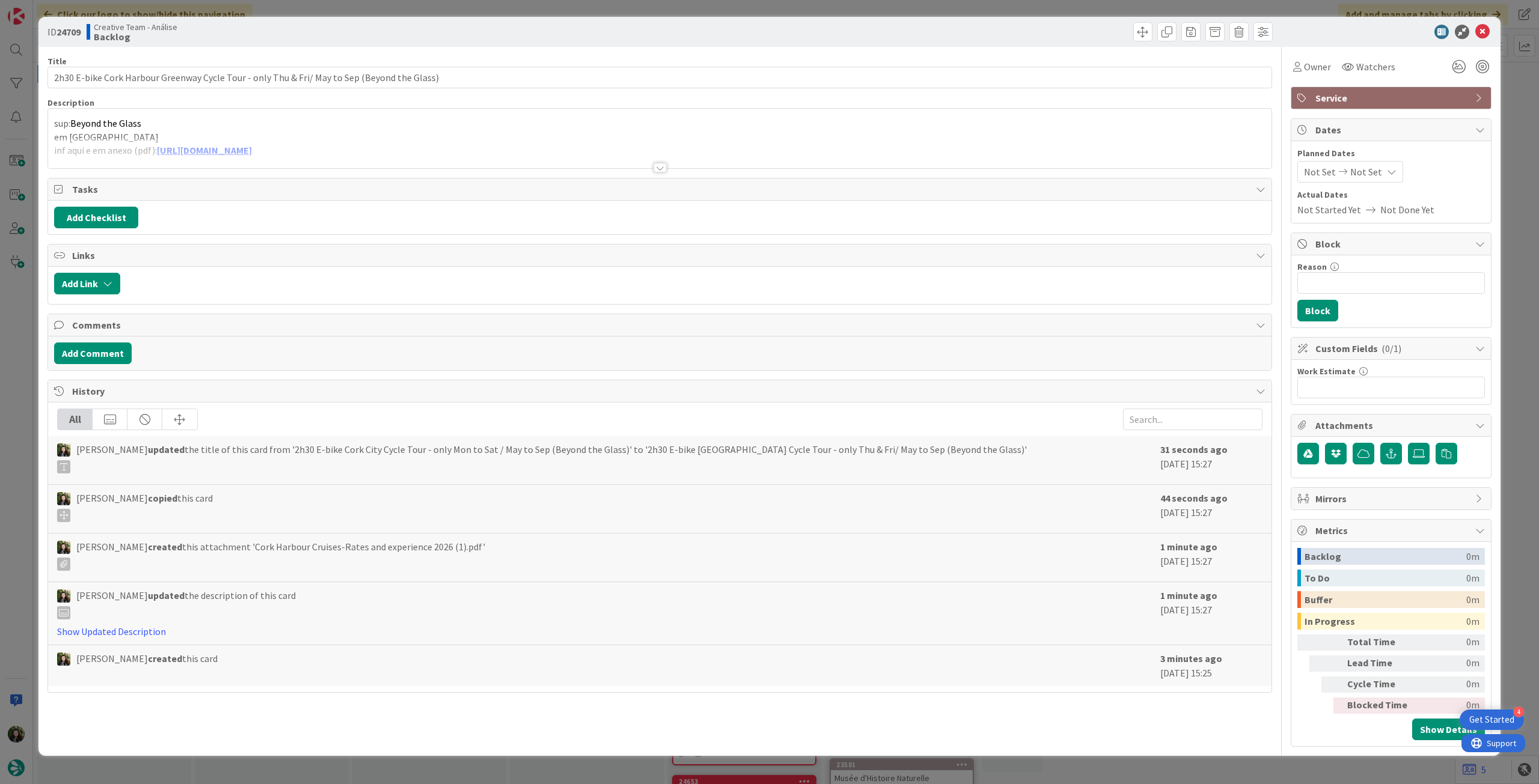
click at [75, 135] on div "sup: Beyond the Glass em Cork inf aqui e em anexo (pdf): https://www.beyondtheg…" at bounding box center [659, 141] width 1223 height 54
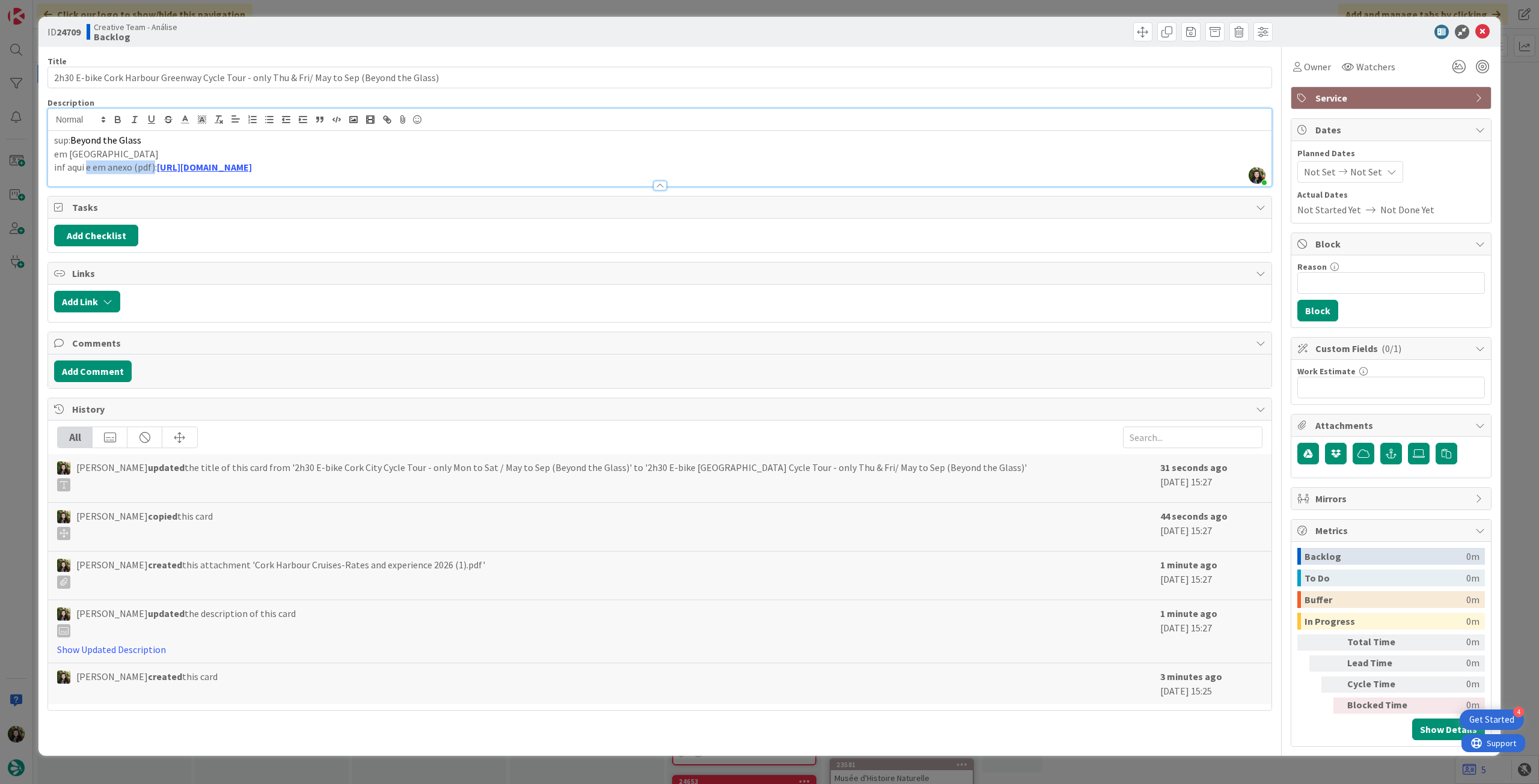
drag, startPoint x: 87, startPoint y: 166, endPoint x: 152, endPoint y: 170, distance: 65.1
click at [152, 170] on p "inf aqui e em anexo (pdf): https://www.beyondtheglass.ie/tours/" at bounding box center [660, 167] width 1212 height 14
click at [1480, 30] on icon at bounding box center [1482, 32] width 15 height 15
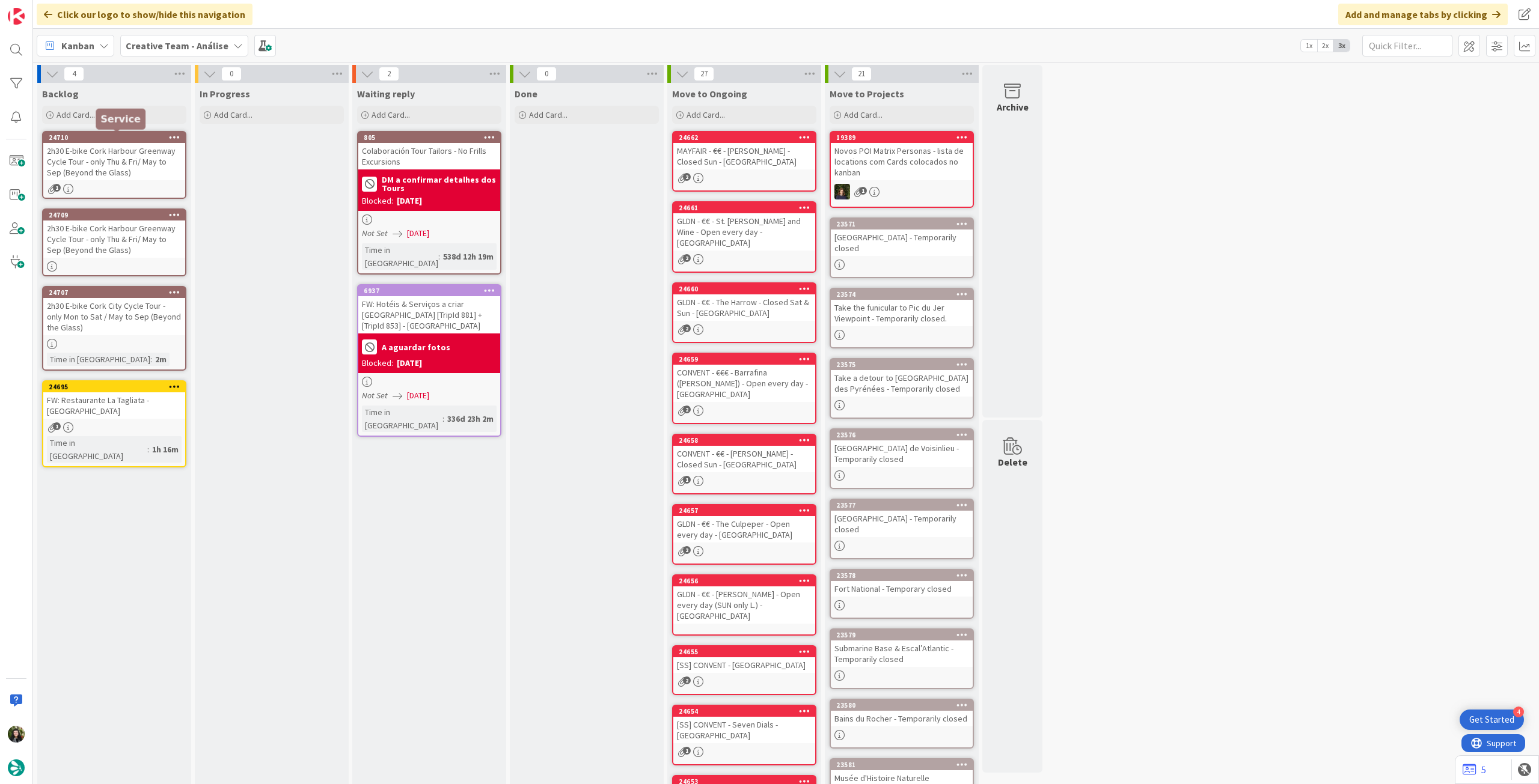
click at [126, 153] on div "2h30 E-bike Cork Harbour Greenway Cycle Tour - only Thu & Fri/ May to Sep (Beyo…" at bounding box center [114, 162] width 142 height 37
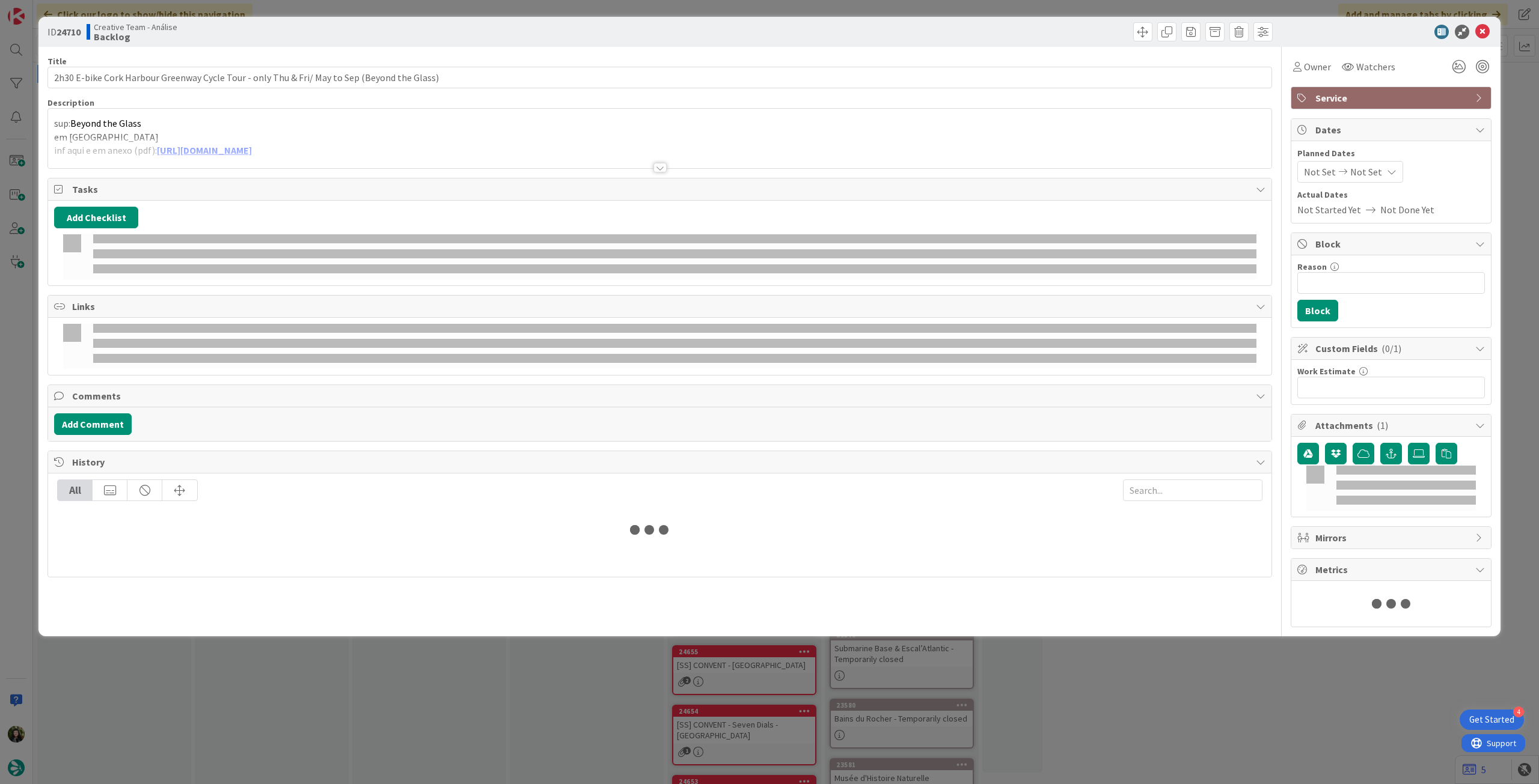
click at [178, 150] on div at bounding box center [659, 153] width 1223 height 30
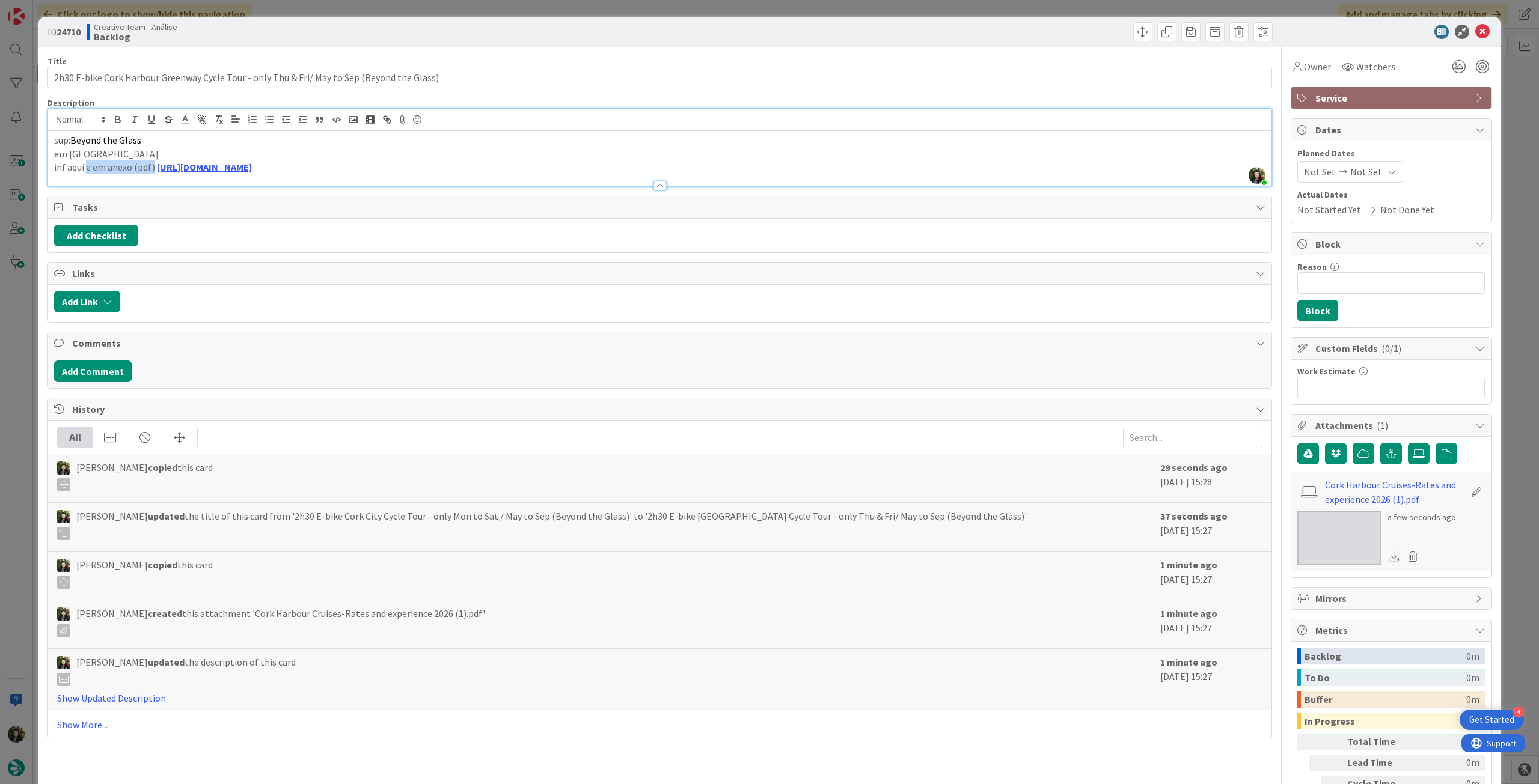
drag, startPoint x: 88, startPoint y: 167, endPoint x: 152, endPoint y: 169, distance: 64.0
click at [152, 169] on p "inf aqui e em anexo (pdf): https://www.beyondtheglass.ie/tours/" at bounding box center [660, 167] width 1212 height 14
click at [1412, 559] on div at bounding box center [1414, 556] width 18 height 18
click at [1408, 555] on icon at bounding box center [1413, 556] width 17 height 18
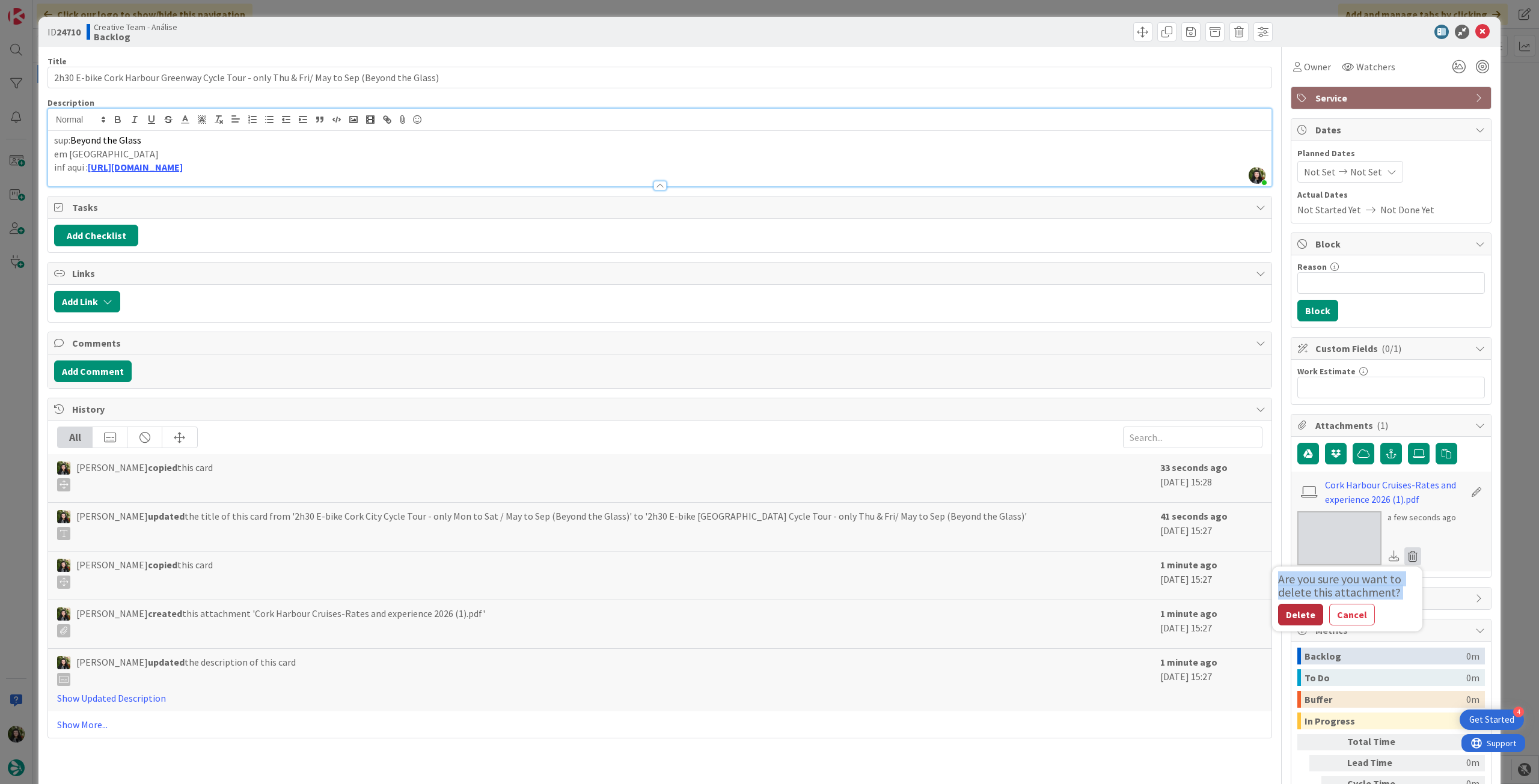
click at [1306, 617] on button "Delete" at bounding box center [1300, 614] width 45 height 21
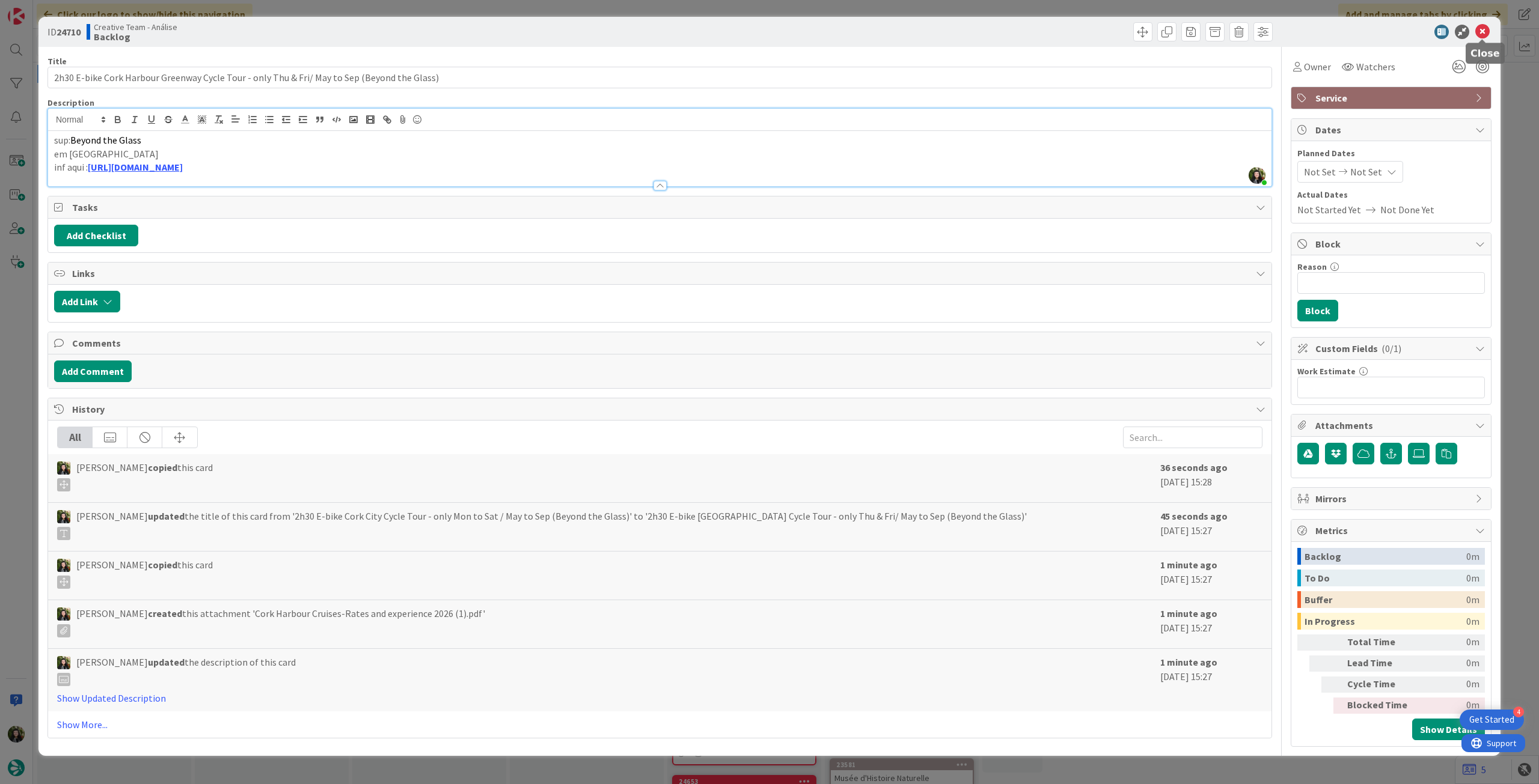
click at [1480, 29] on icon at bounding box center [1482, 32] width 15 height 15
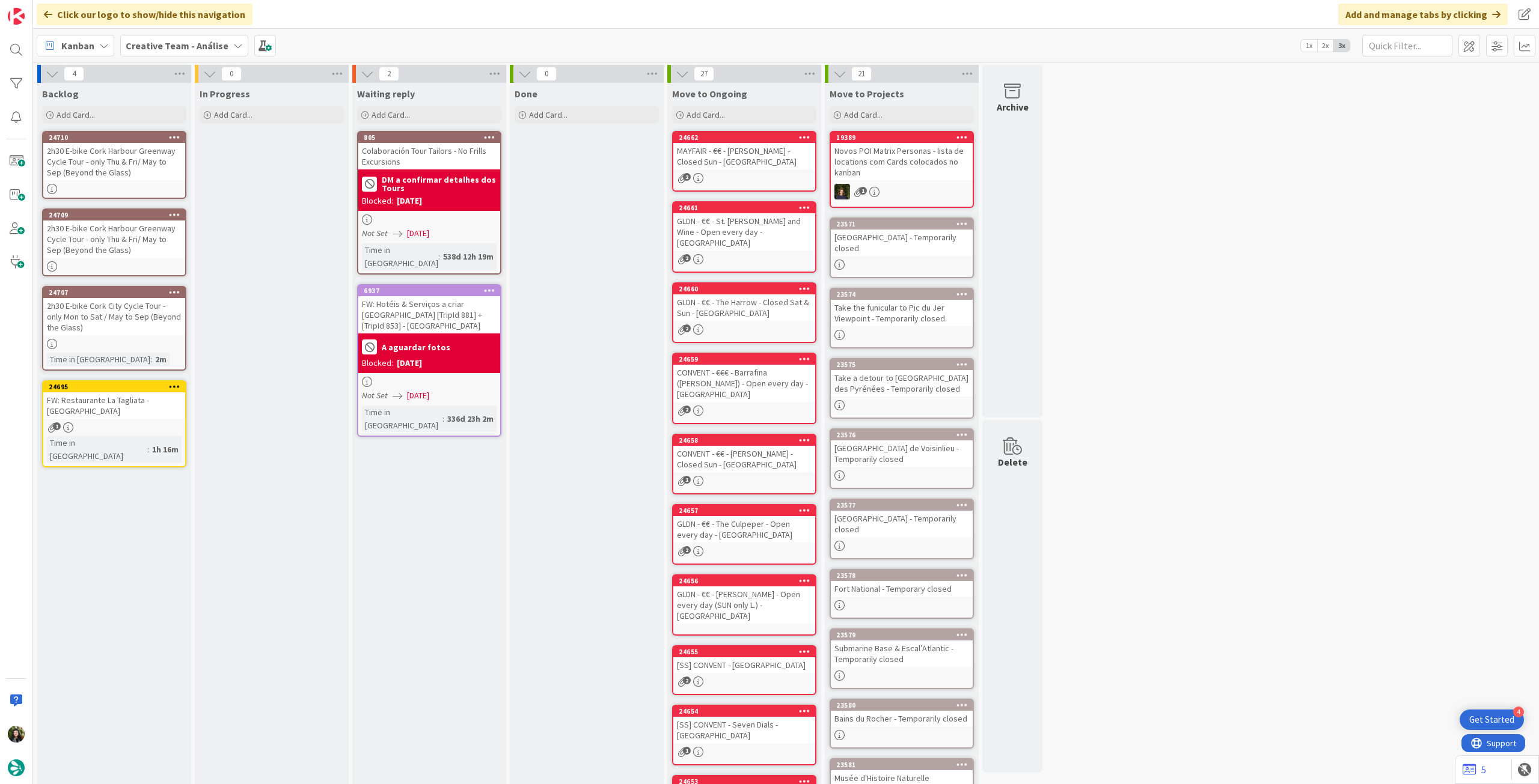
click at [174, 136] on icon at bounding box center [174, 137] width 12 height 8
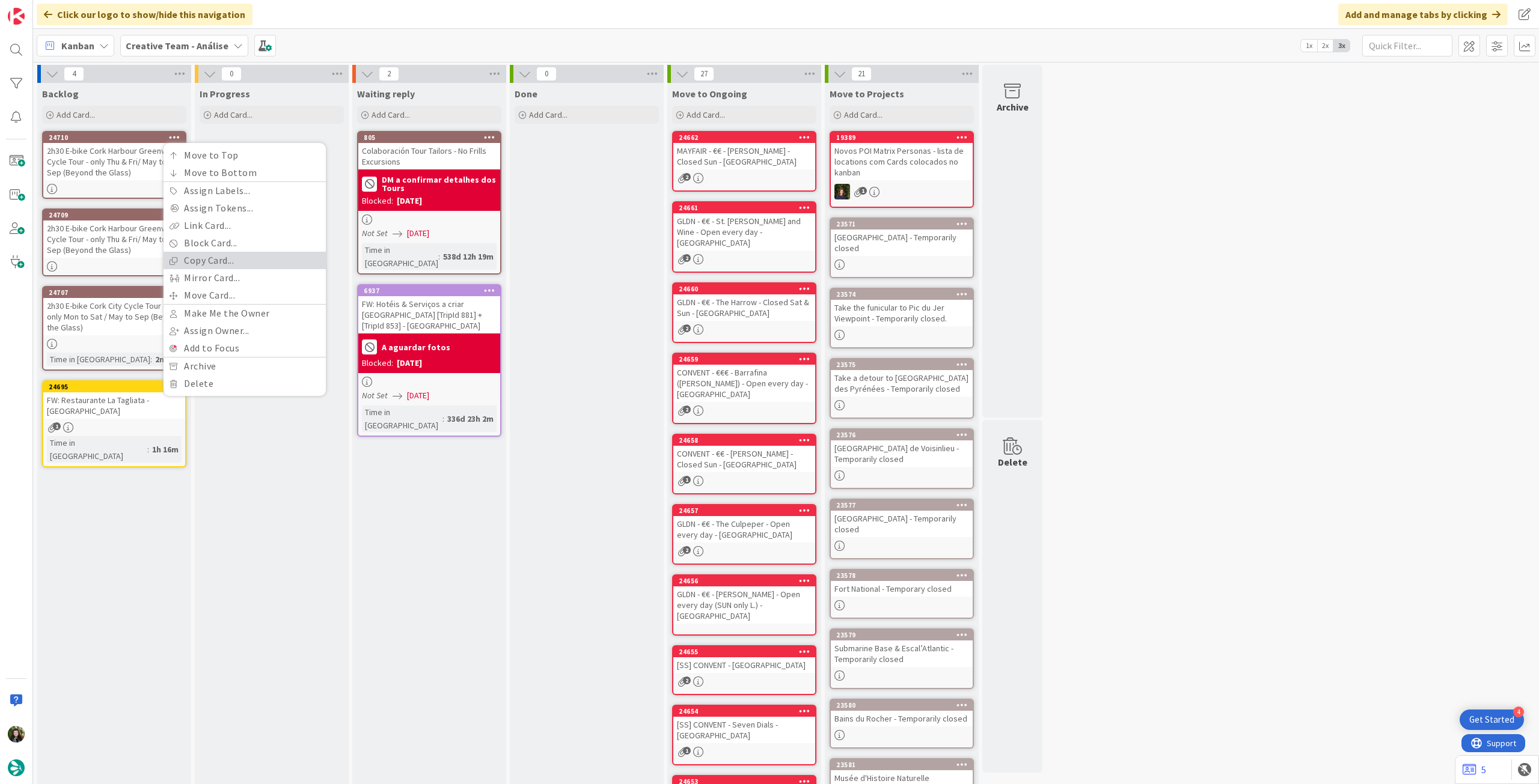
click at [186, 258] on link "Copy Card..." at bounding box center [244, 260] width 162 height 17
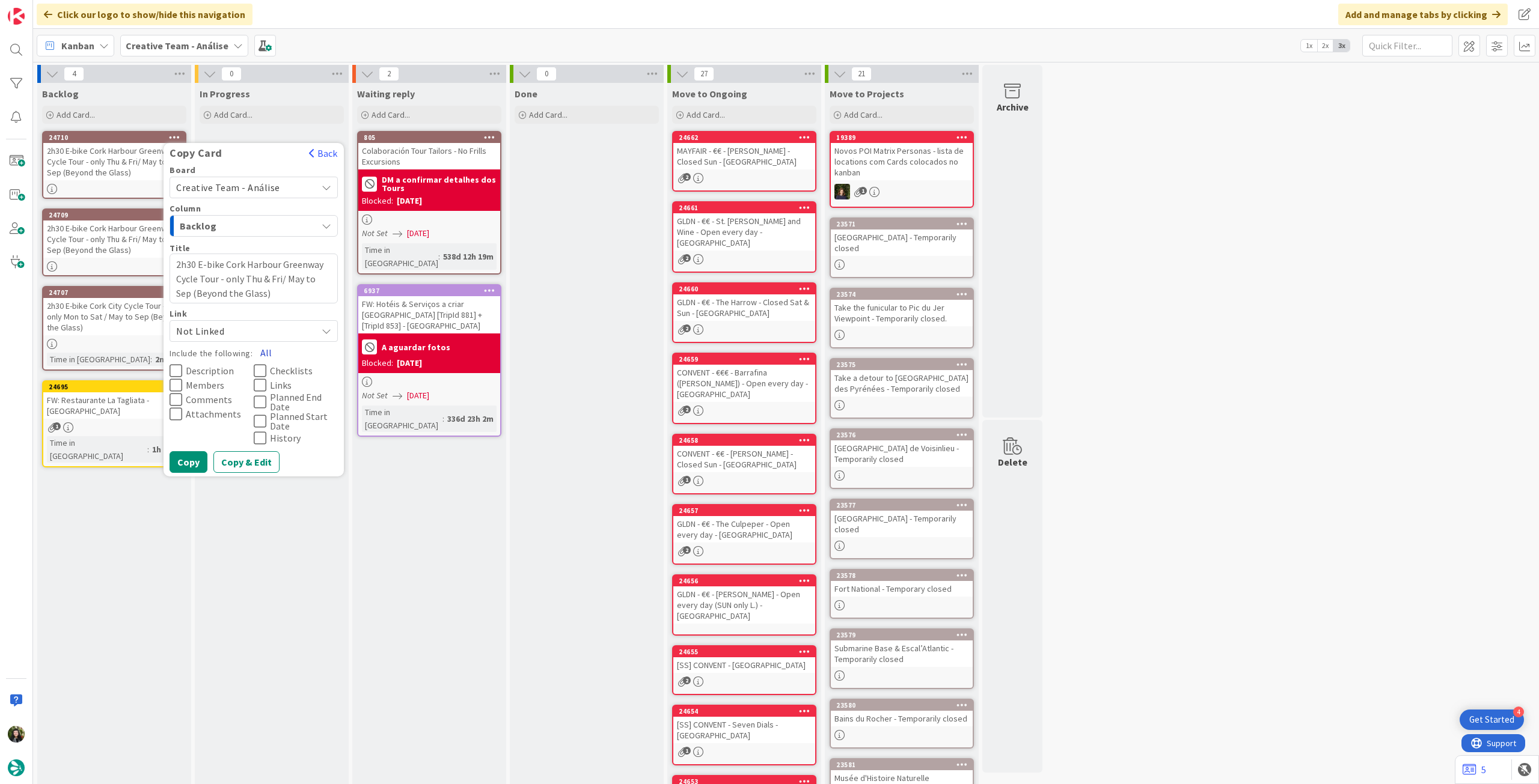
click at [263, 348] on button "All" at bounding box center [266, 352] width 27 height 21
click at [183, 459] on button "Copy" at bounding box center [188, 462] width 38 height 21
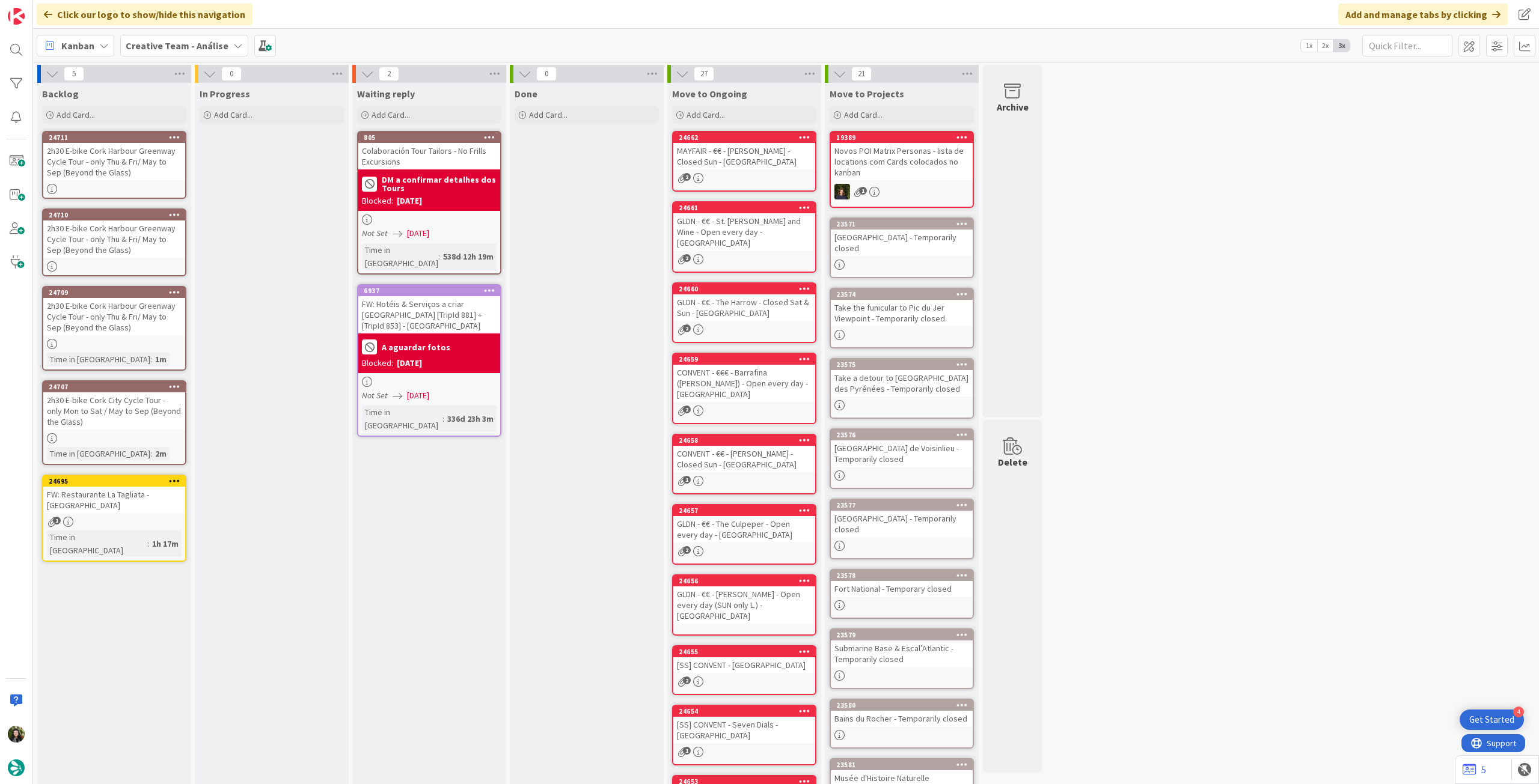
click at [118, 178] on div "2h30 E-bike Cork Harbour Greenway Cycle Tour - only Thu & Fri/ May to Sep (Beyo…" at bounding box center [114, 162] width 142 height 37
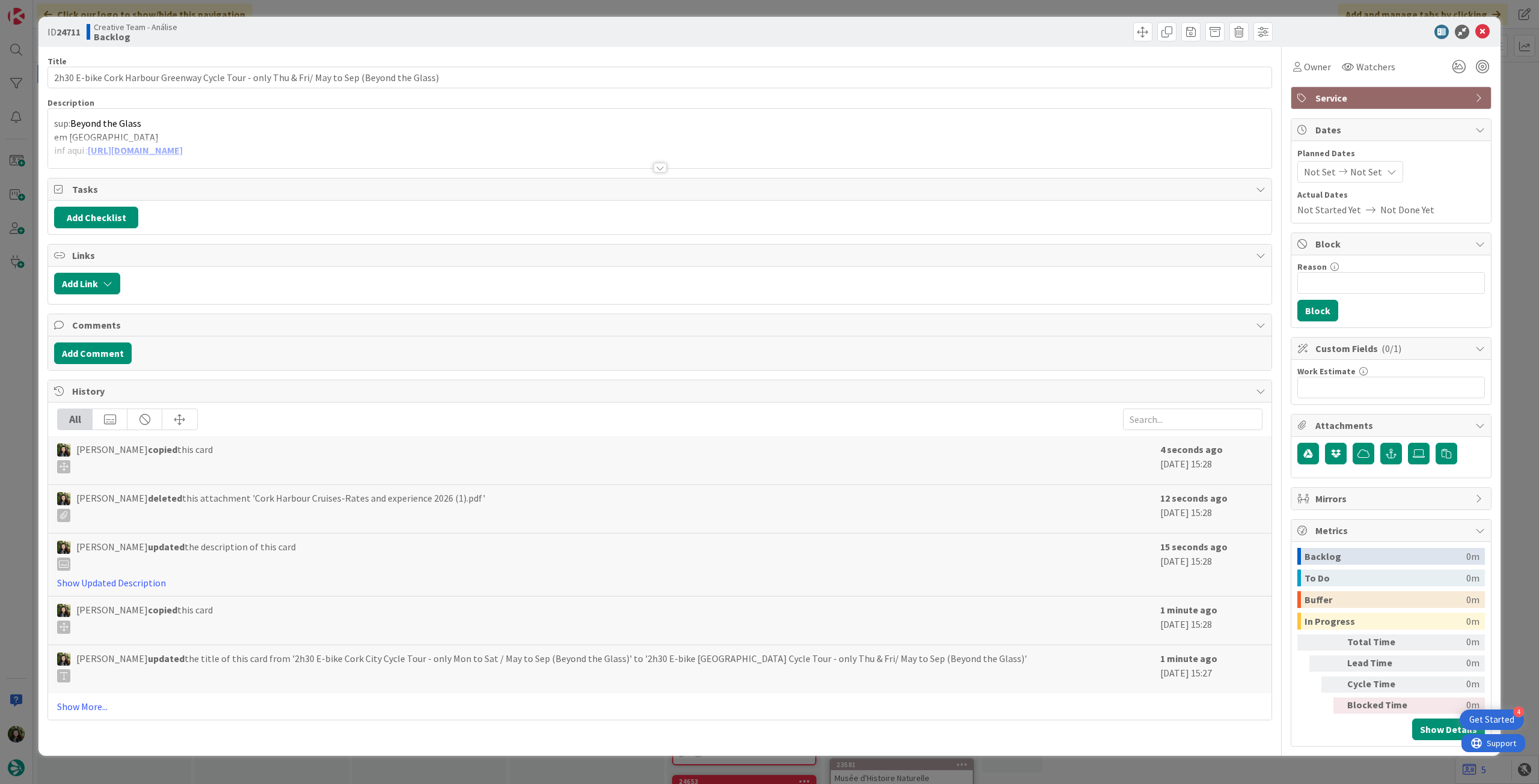
type textarea "x"
click at [188, 131] on p "em Cork" at bounding box center [660, 137] width 1212 height 14
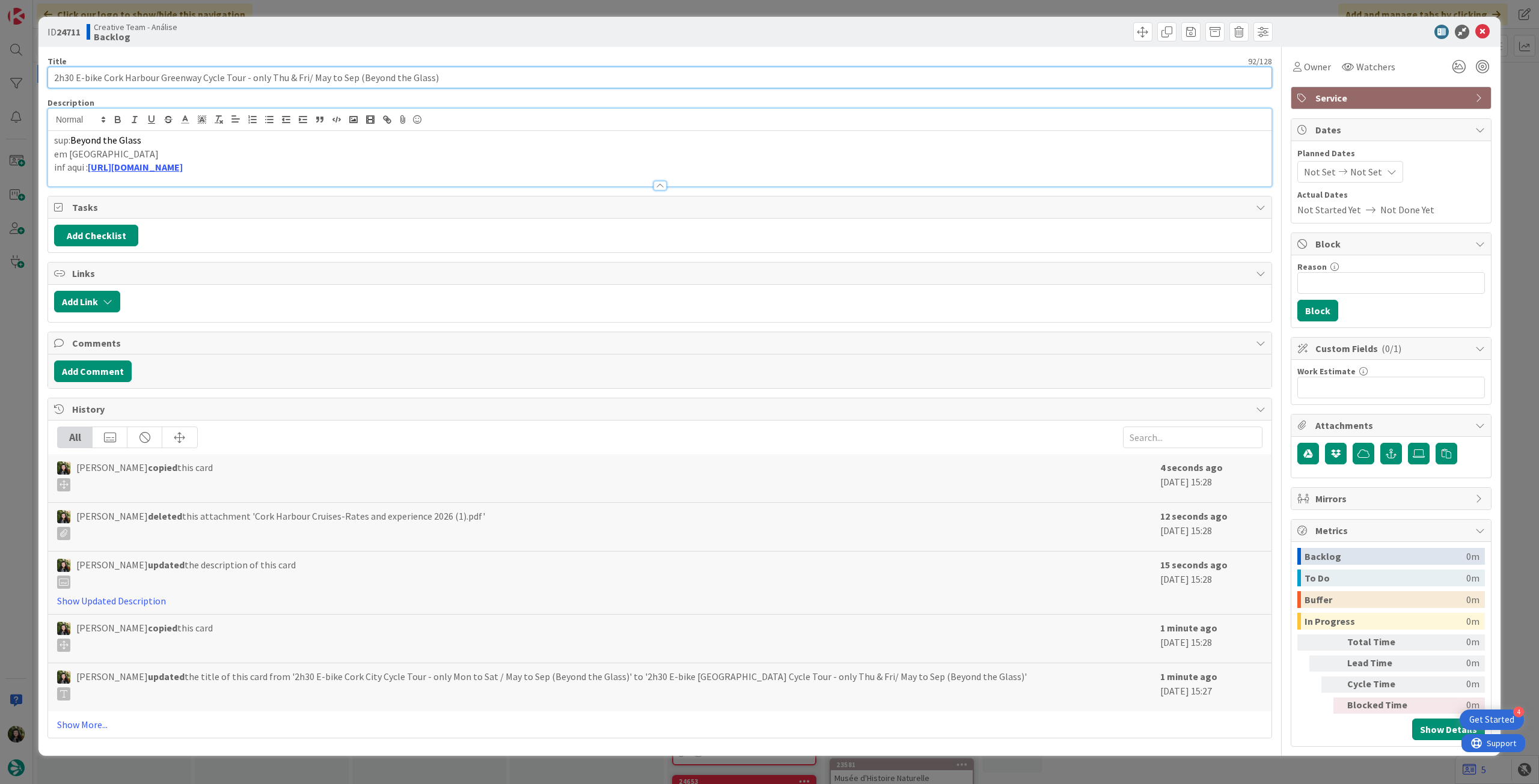
drag, startPoint x: 350, startPoint y: 78, endPoint x: 174, endPoint y: 75, distance: 176.0
click at [120, 79] on input "2h30 E-bike Cork Harbour Greenway Cycle Tour - only Thu & Fri/ May to Sep (Beyo…" at bounding box center [660, 77] width 1225 height 21
click at [244, 75] on input "2h30 E-bike Cork Harbour Greenway Cycle Tour - only Thu & Fri/ May to Sep (Beyo…" at bounding box center [660, 77] width 1225 height 21
click at [354, 76] on input "2h30 E-bike Cork Harbour Greenway Cycle Tour - only Thu & Fri/ May to Sep (Beyo…" at bounding box center [660, 77] width 1225 height 21
drag, startPoint x: 352, startPoint y: 76, endPoint x: 25, endPoint y: 78, distance: 327.0
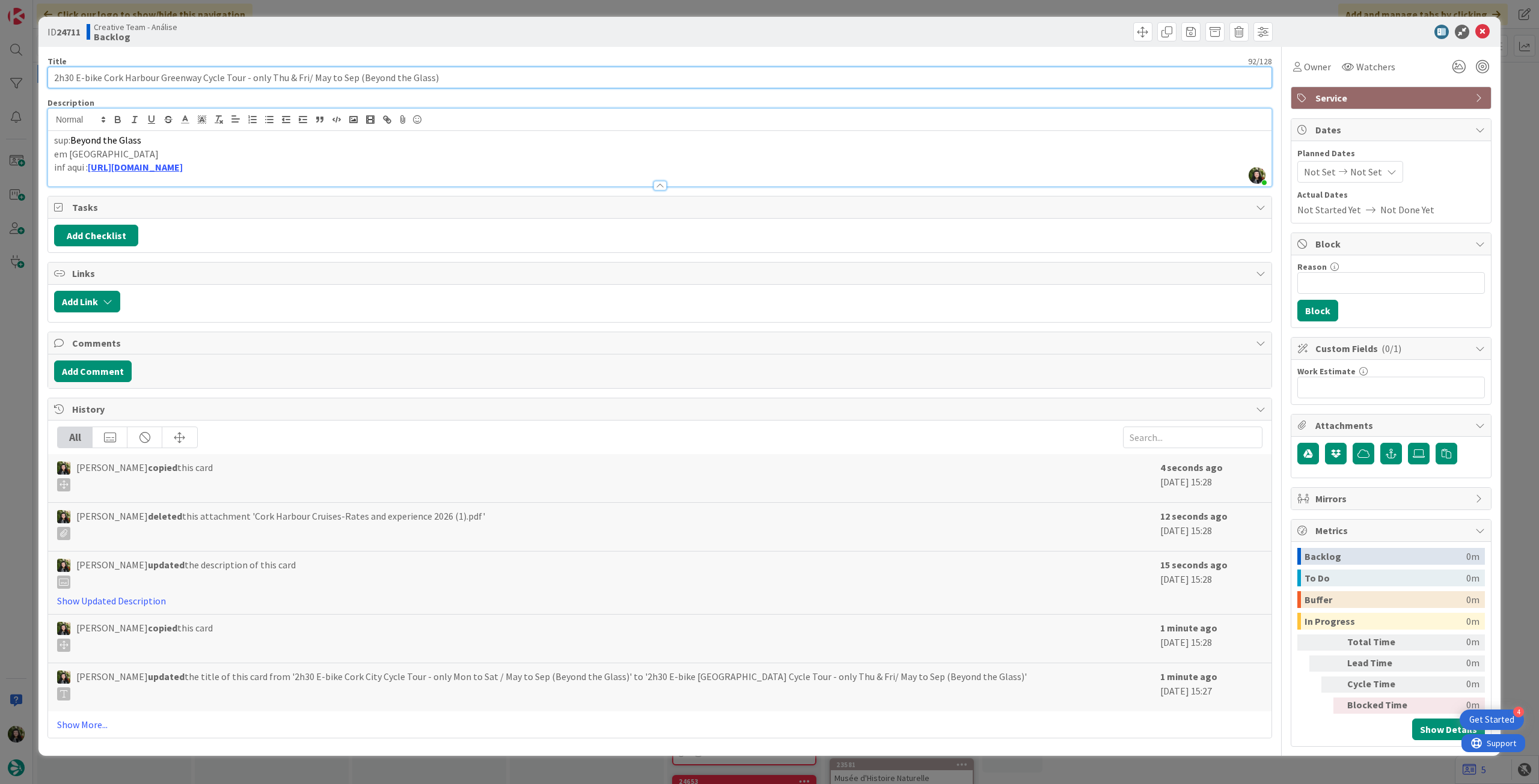
click at [16, 78] on div "ID 24711 Creative Team - Análise Backlog Title 92 / 128 2h30 E-bike Cork Harbou…" at bounding box center [769, 392] width 1539 height 784
paste input "Private E-bike Cork Harbour Greenway Cycle Tour"
type input "2h30 Private E-bike Cork Harbour Greenway Cycle Tour (Beyond the Glass)"
type textarea "x"
type input "2h30 Private E-bike Cork Harbour Greenway Cycle Tour (Beyond the Glass)"
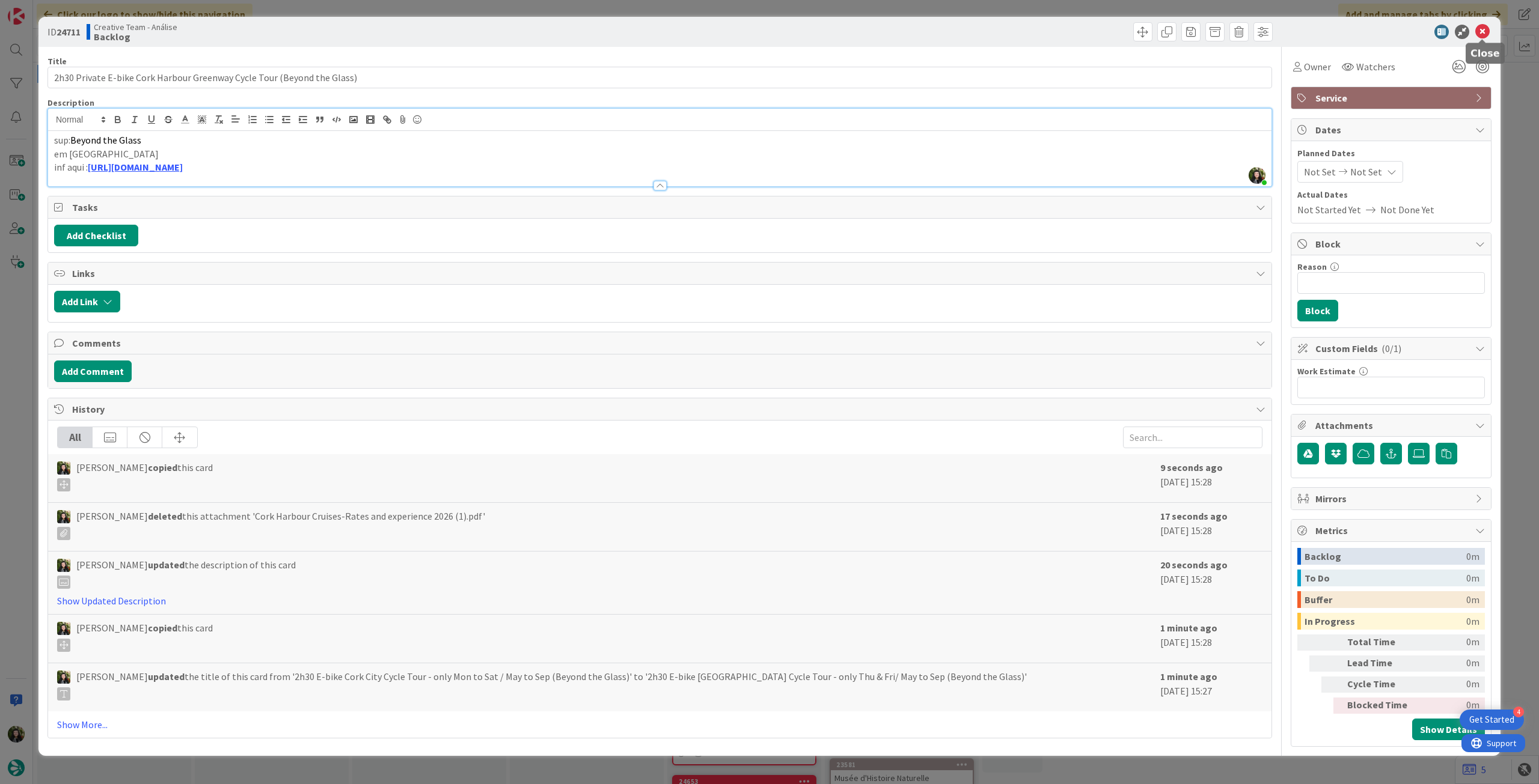
click at [1485, 29] on icon at bounding box center [1482, 32] width 15 height 15
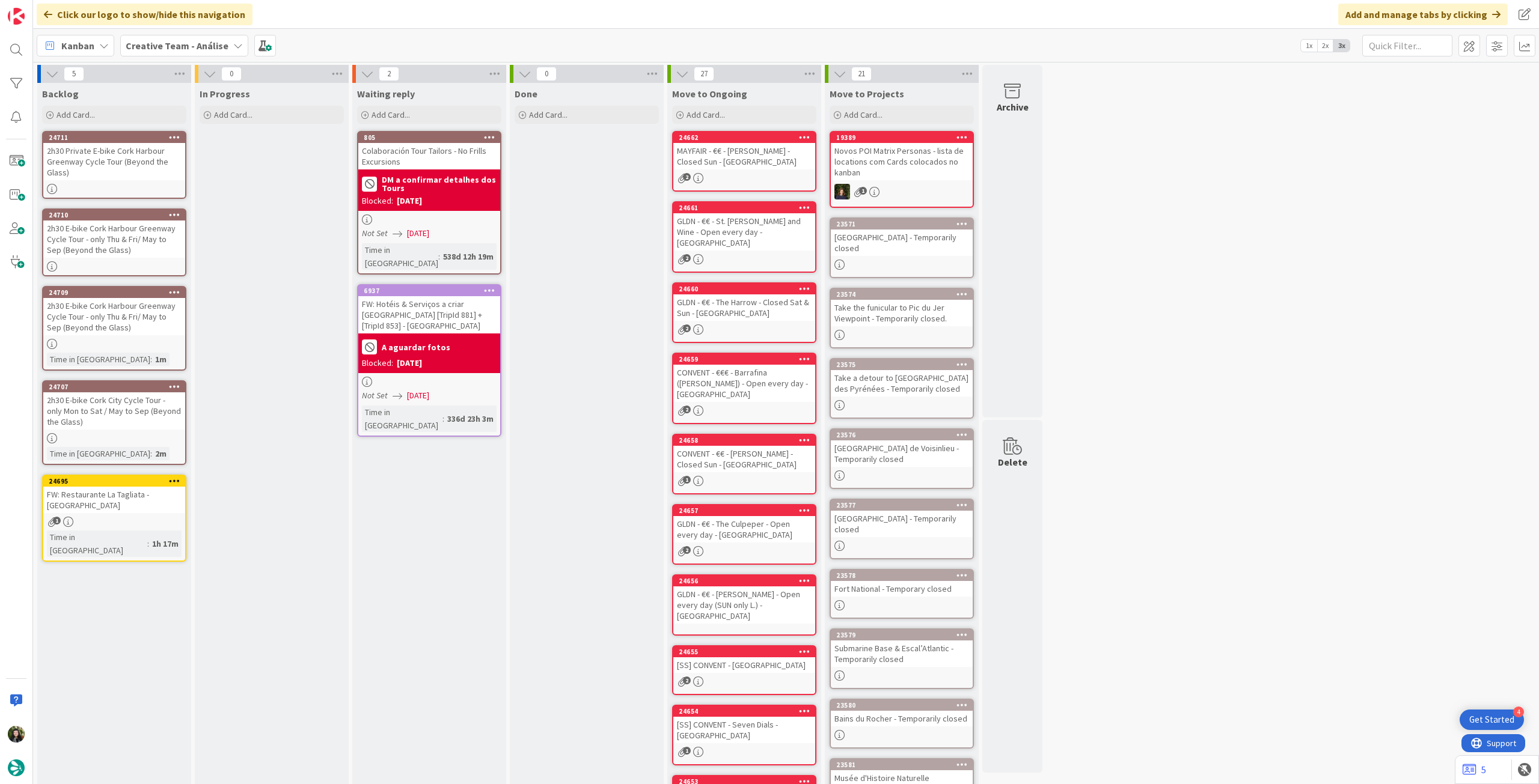
click at [161, 258] on div "24710 Copy Card Back Board Creative Team - Análise Column Backlog Title 92 / 12…" at bounding box center [114, 242] width 144 height 68
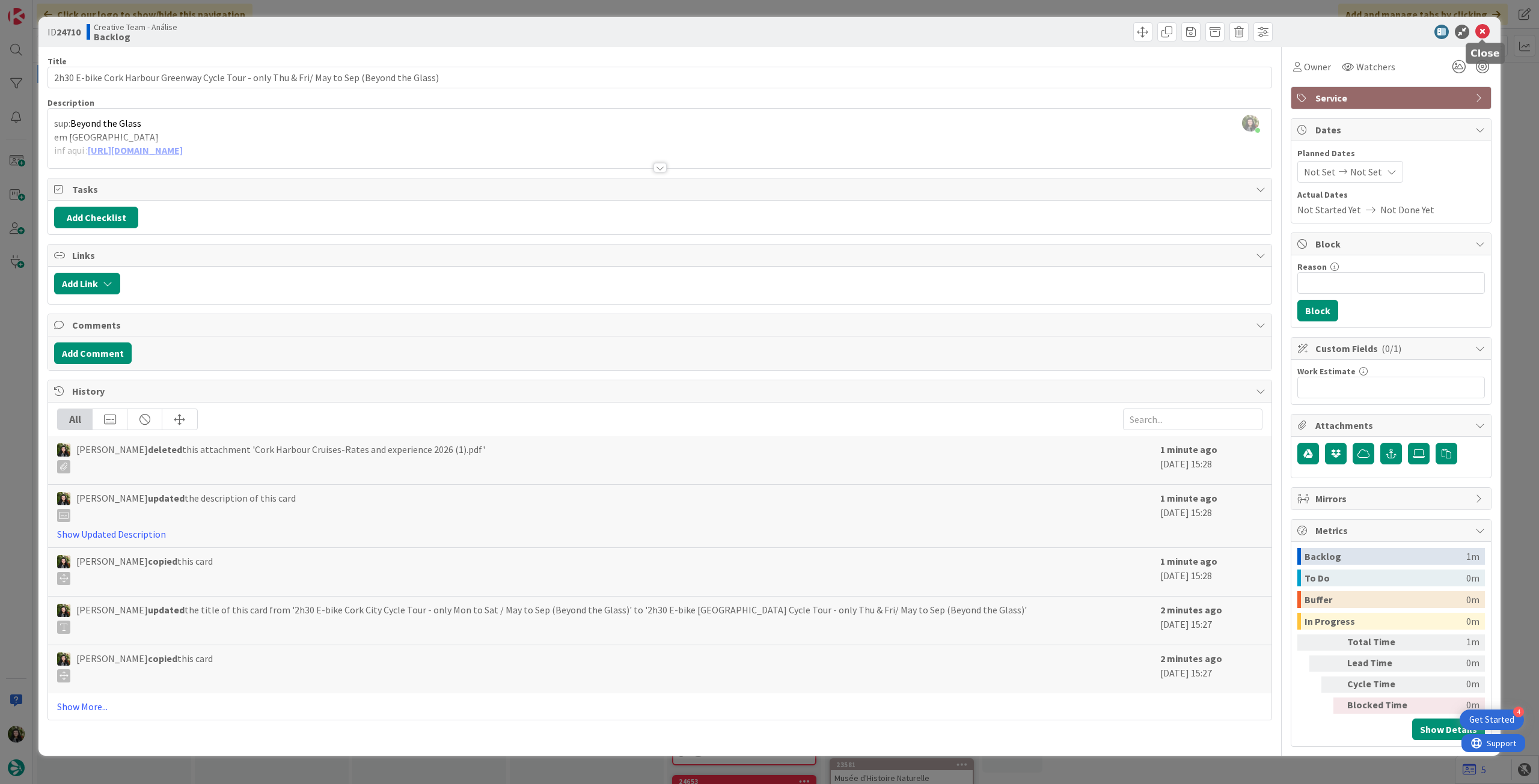
click at [1484, 26] on icon at bounding box center [1482, 32] width 15 height 15
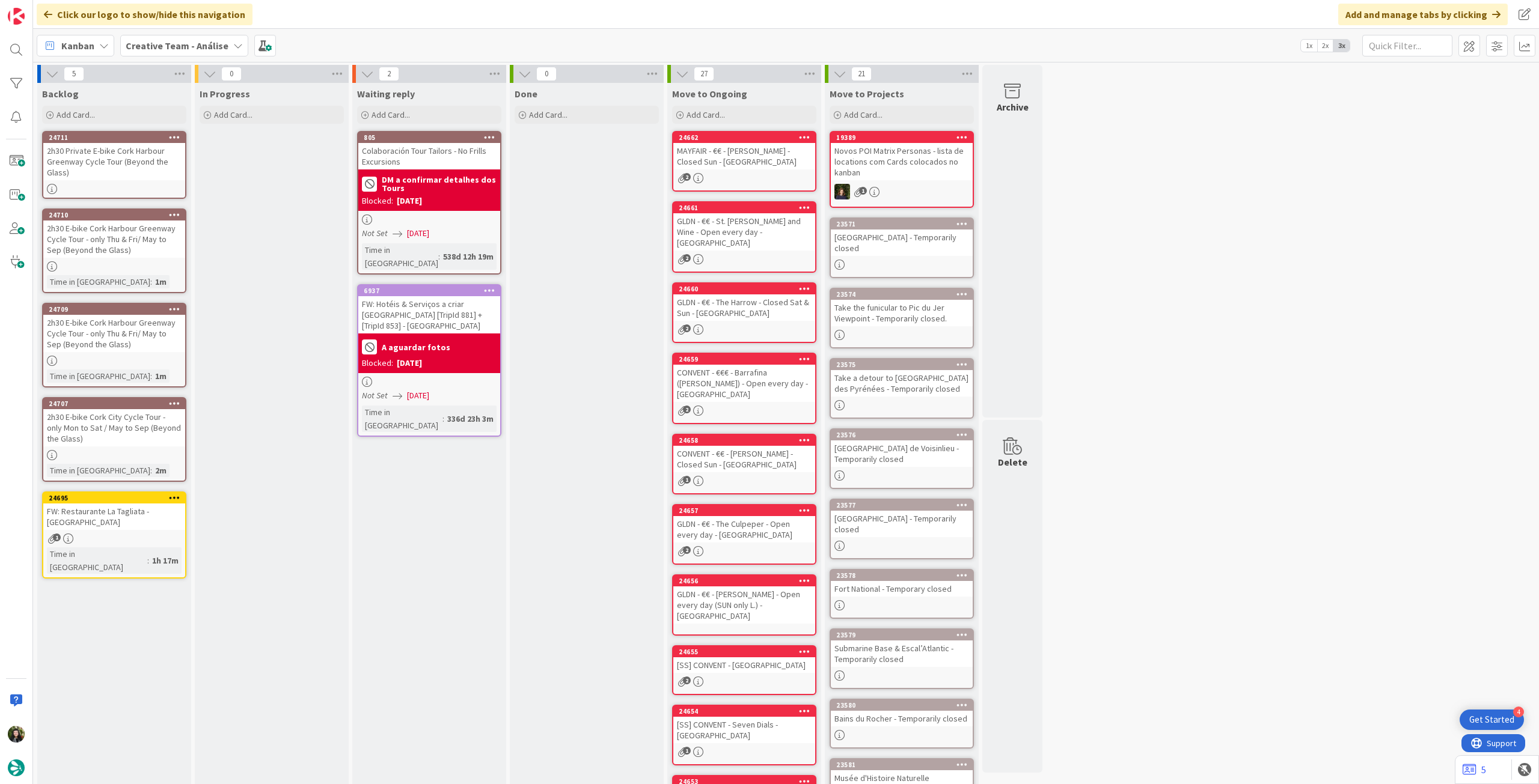
click at [116, 258] on div "24710 Copy Card Back Board Creative Team - Análise Column Backlog Title 92 / 12…" at bounding box center [114, 250] width 144 height 84
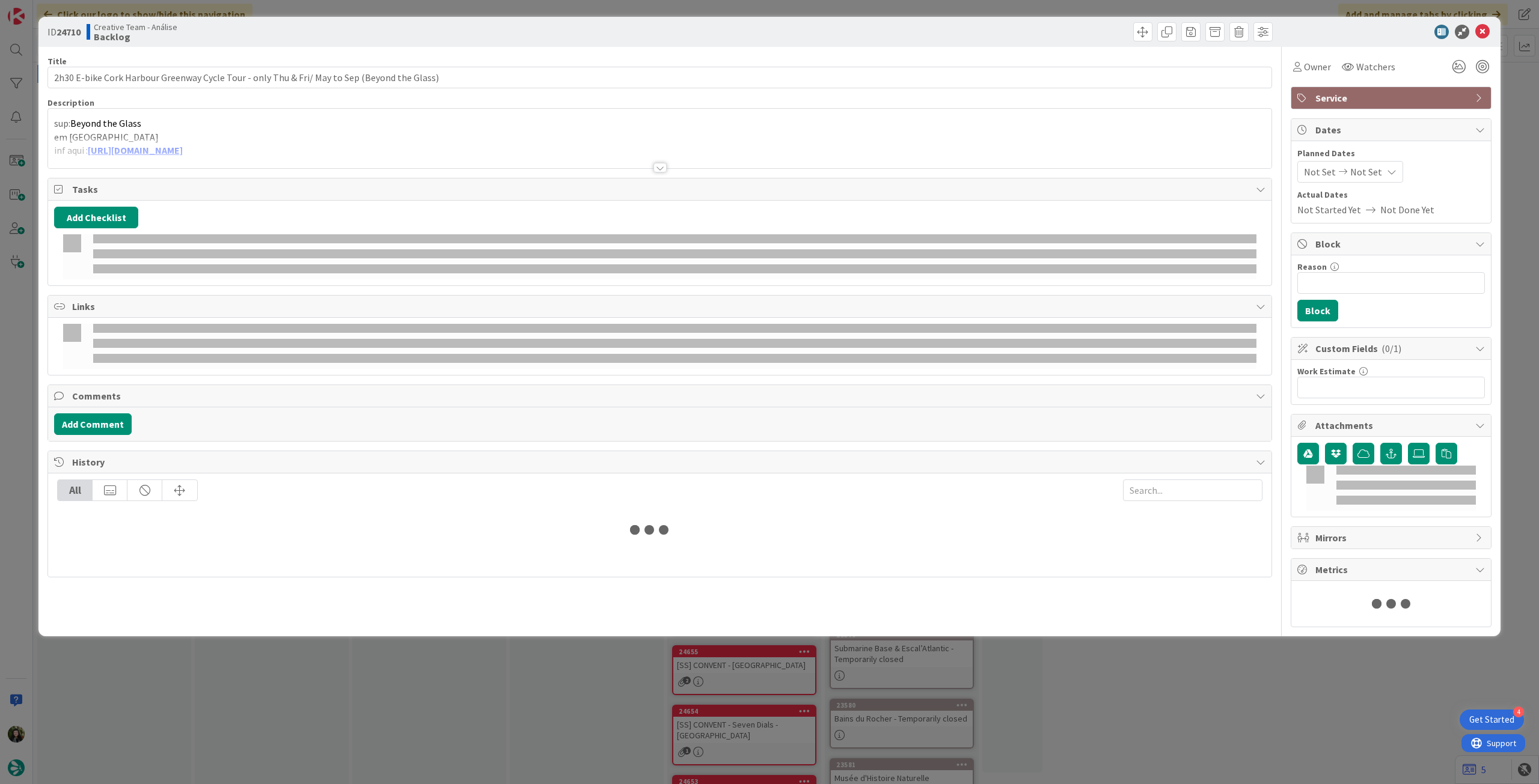
type textarea "x"
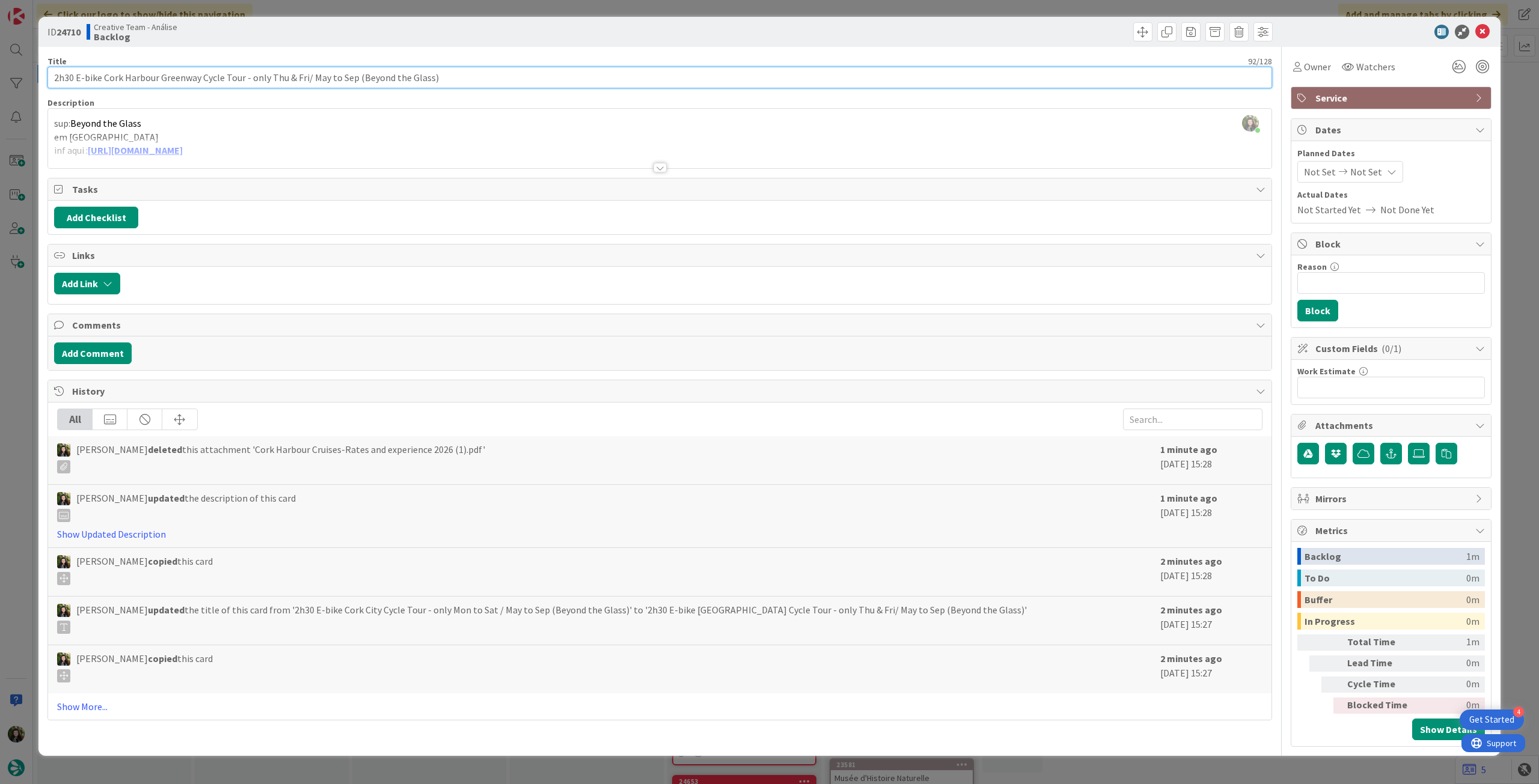
click at [345, 80] on input "2h30 E-bike Cork Harbour Greenway Cycle Tour - only Thu & Fri/ May to Sep (Beyo…" at bounding box center [660, 77] width 1225 height 21
drag, startPoint x: 351, startPoint y: 80, endPoint x: 38, endPoint y: 85, distance: 313.0
click at [36, 86] on div "ID 24710 Creative Team - Análise Backlog Title 92 / 128 2h30 E-bike Cork Harbou…" at bounding box center [769, 392] width 1539 height 784
paste input "Private E-bike Cork Harbour Greenway Cycle Tour"
type input "2h30 Private E-bike Cork Harbour Greenway Cycle Tour (Beyond the Glass)"
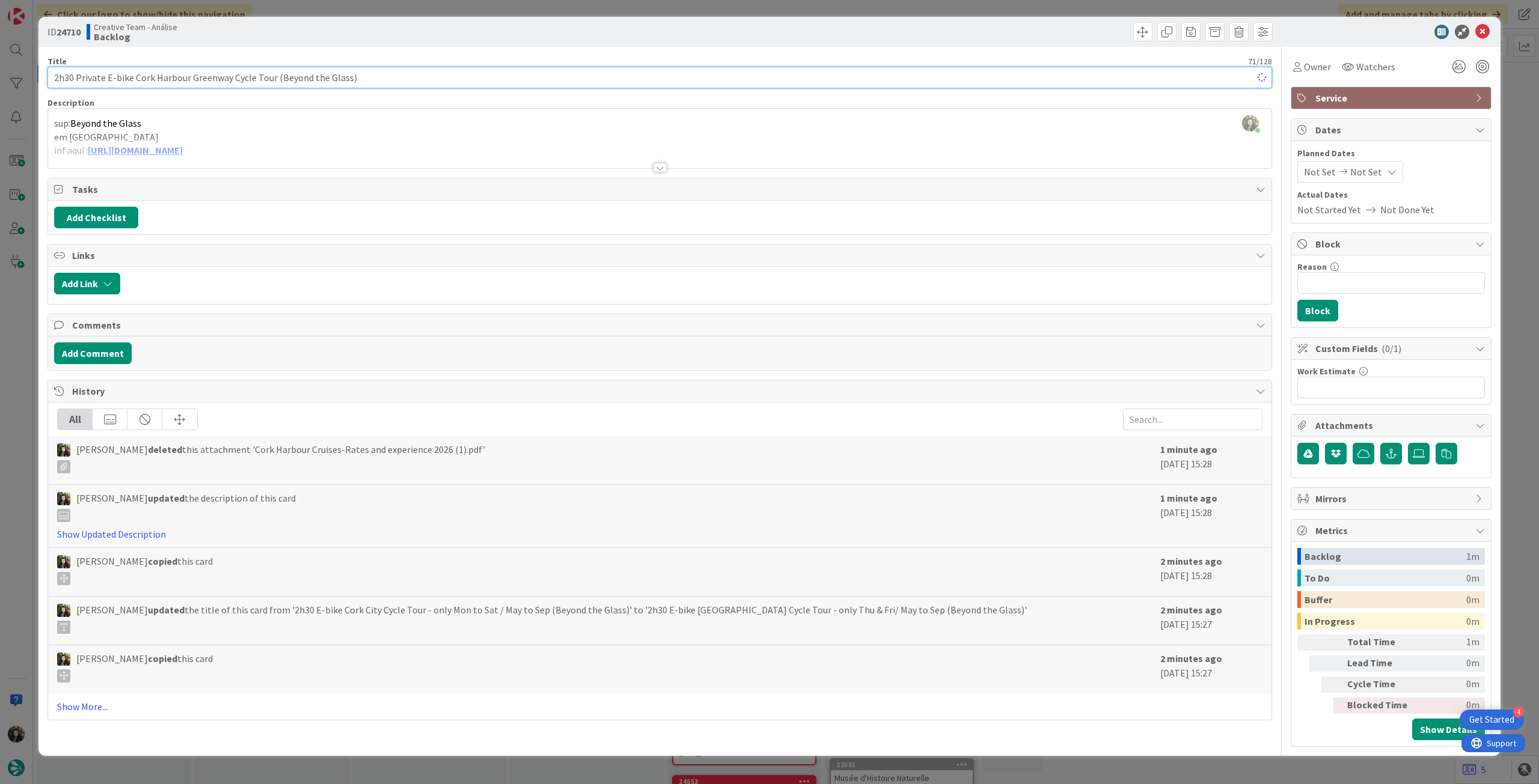
type textarea "x"
type input "2h30 Private E-bike Cork Harbour Greenway Cycle Tour (Beyond the Glass)"
click at [458, 144] on div at bounding box center [659, 153] width 1223 height 30
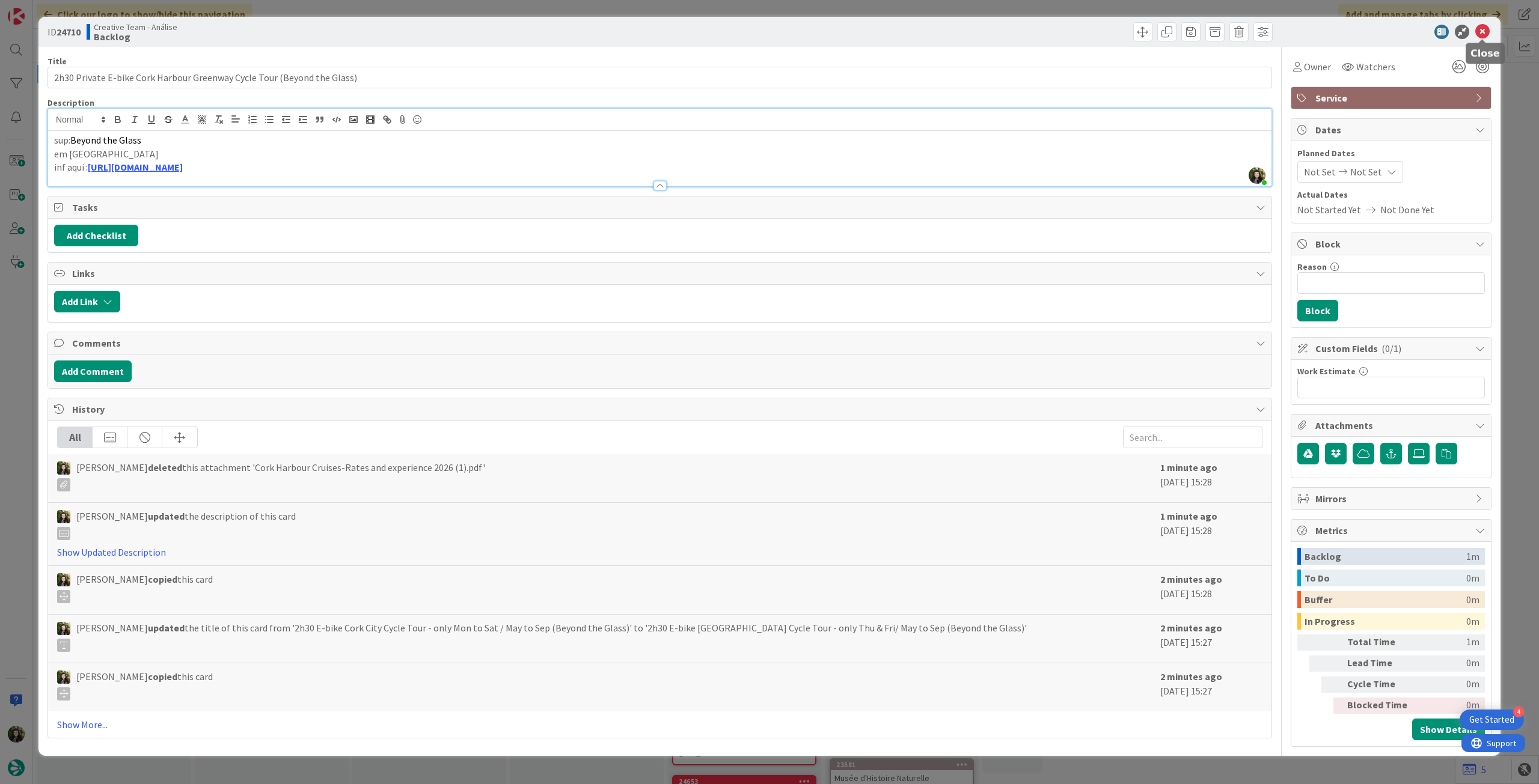
click at [1479, 33] on icon at bounding box center [1482, 32] width 15 height 15
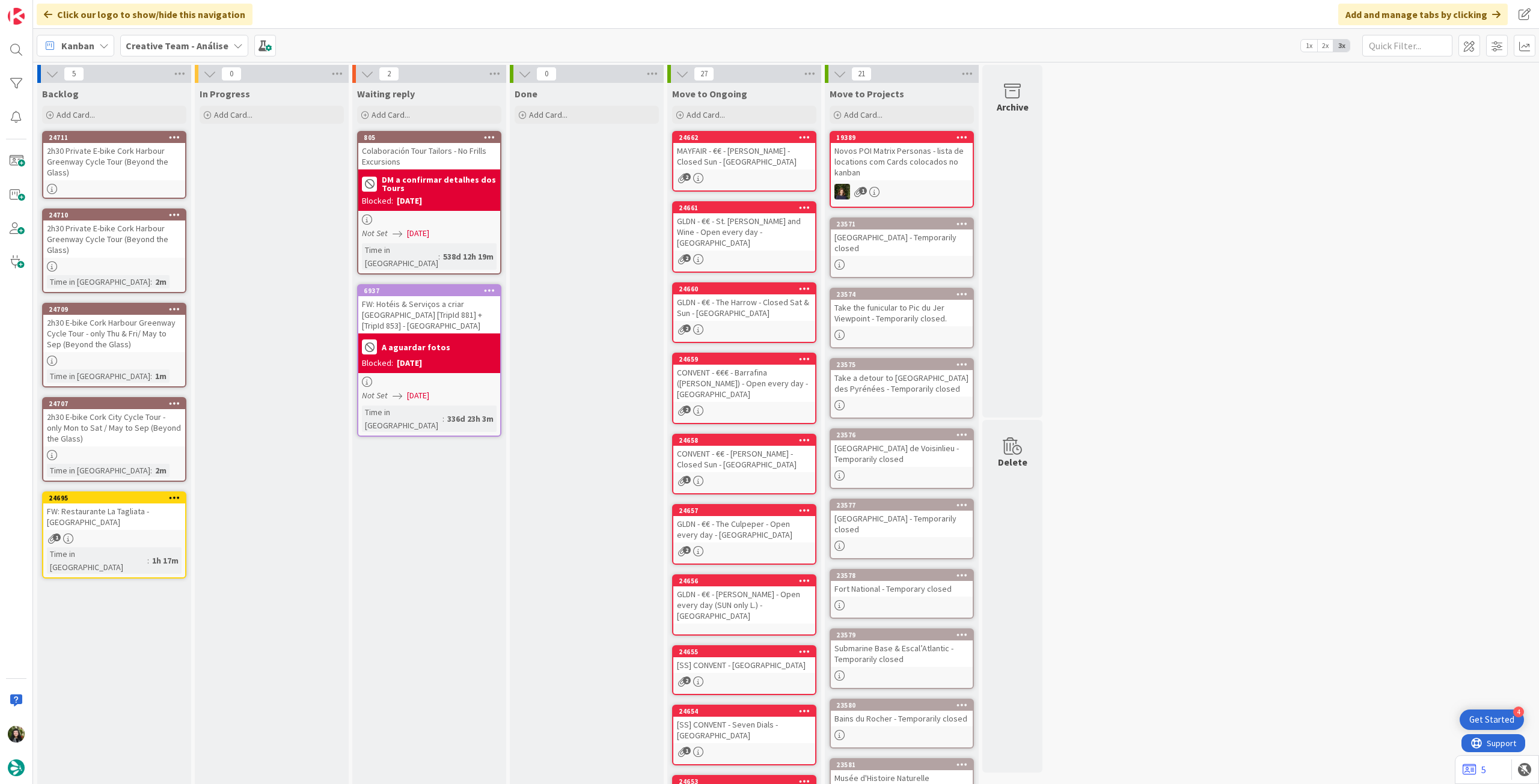
click at [177, 133] on icon at bounding box center [174, 137] width 12 height 8
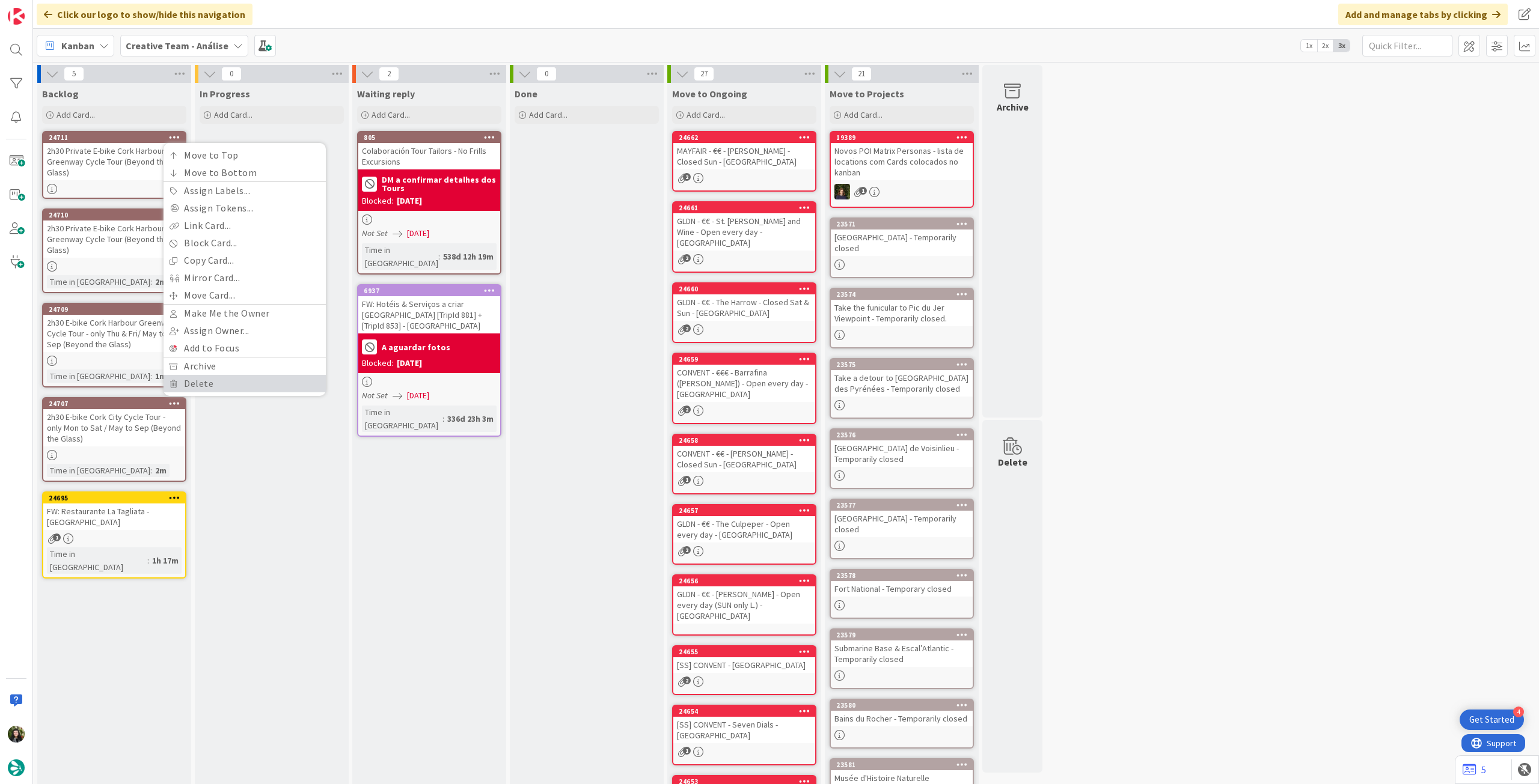
drag, startPoint x: 213, startPoint y: 376, endPoint x: 210, endPoint y: 358, distance: 18.2
click at [213, 376] on link "Delete" at bounding box center [244, 383] width 162 height 17
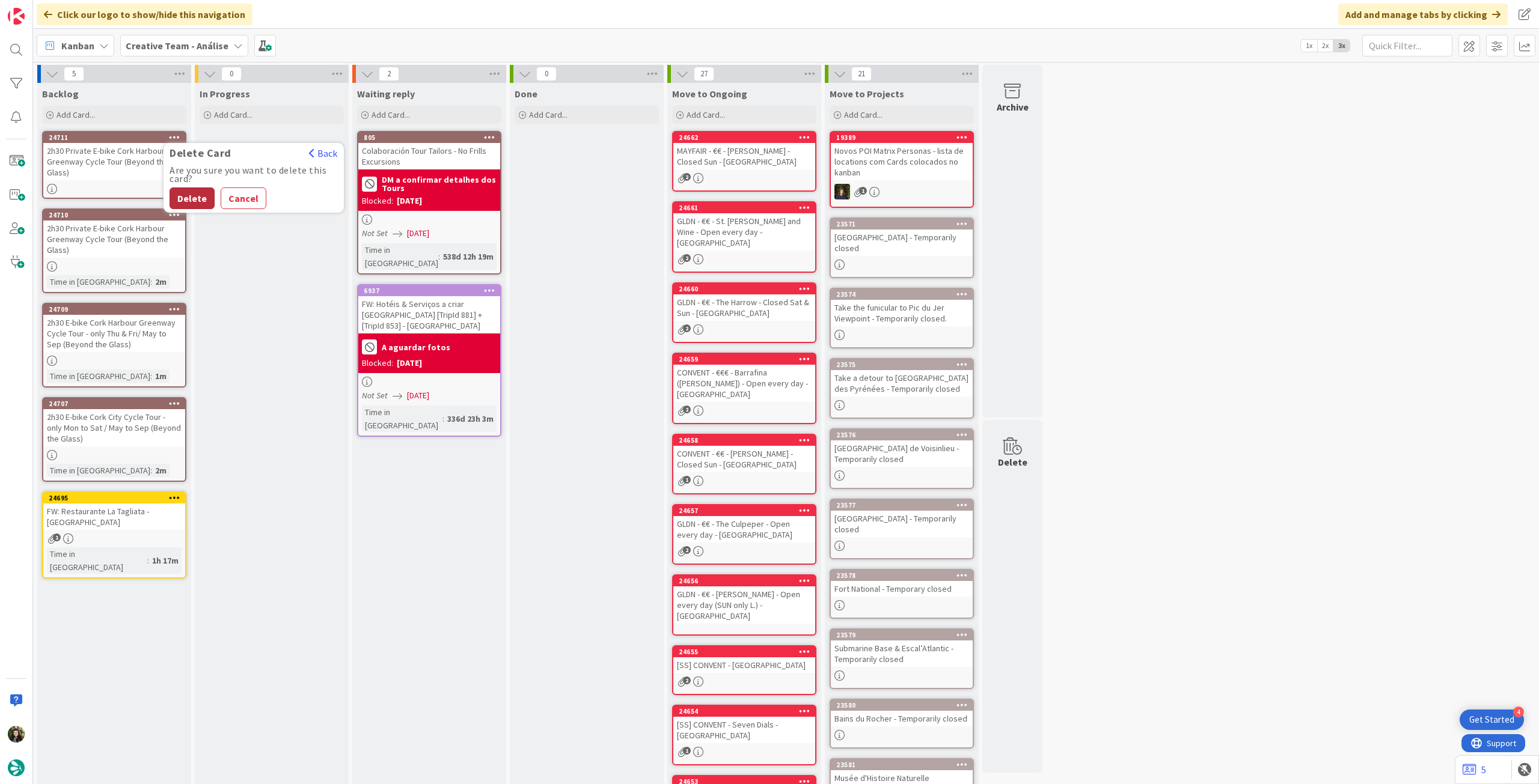
click at [190, 192] on button "Delete" at bounding box center [192, 198] width 45 height 21
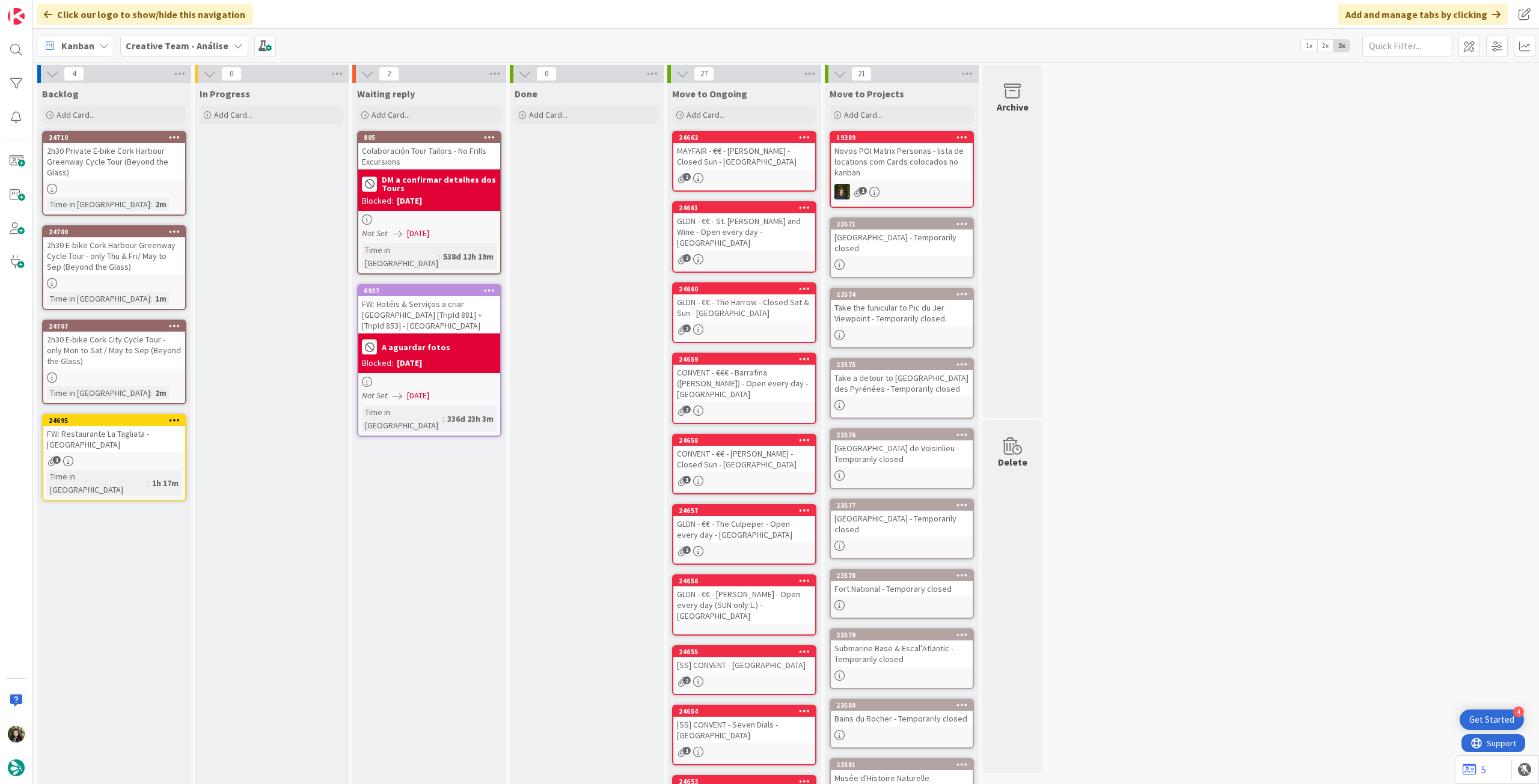
click at [178, 136] on icon at bounding box center [174, 137] width 12 height 8
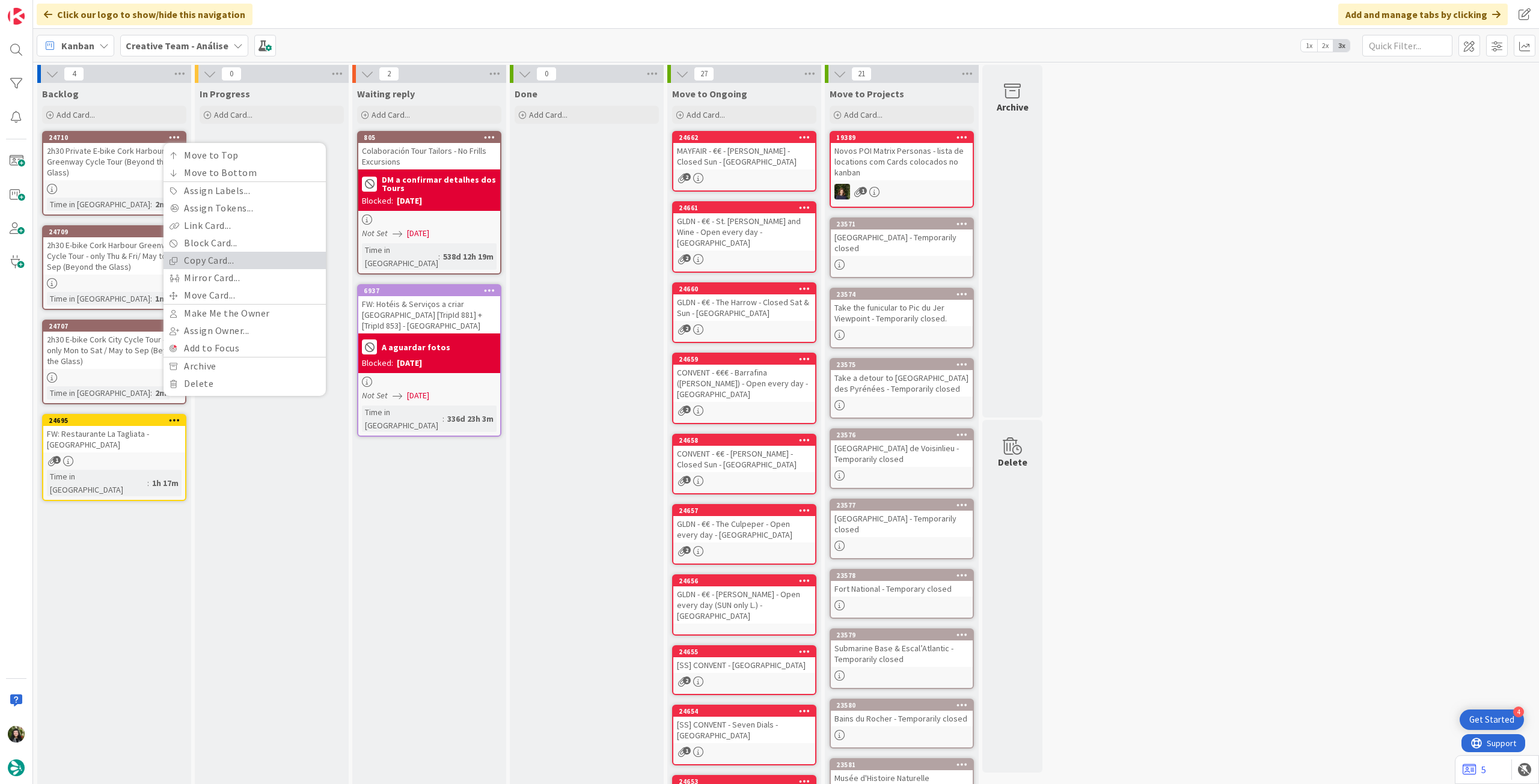
click at [210, 265] on link "Copy Card..." at bounding box center [244, 260] width 162 height 17
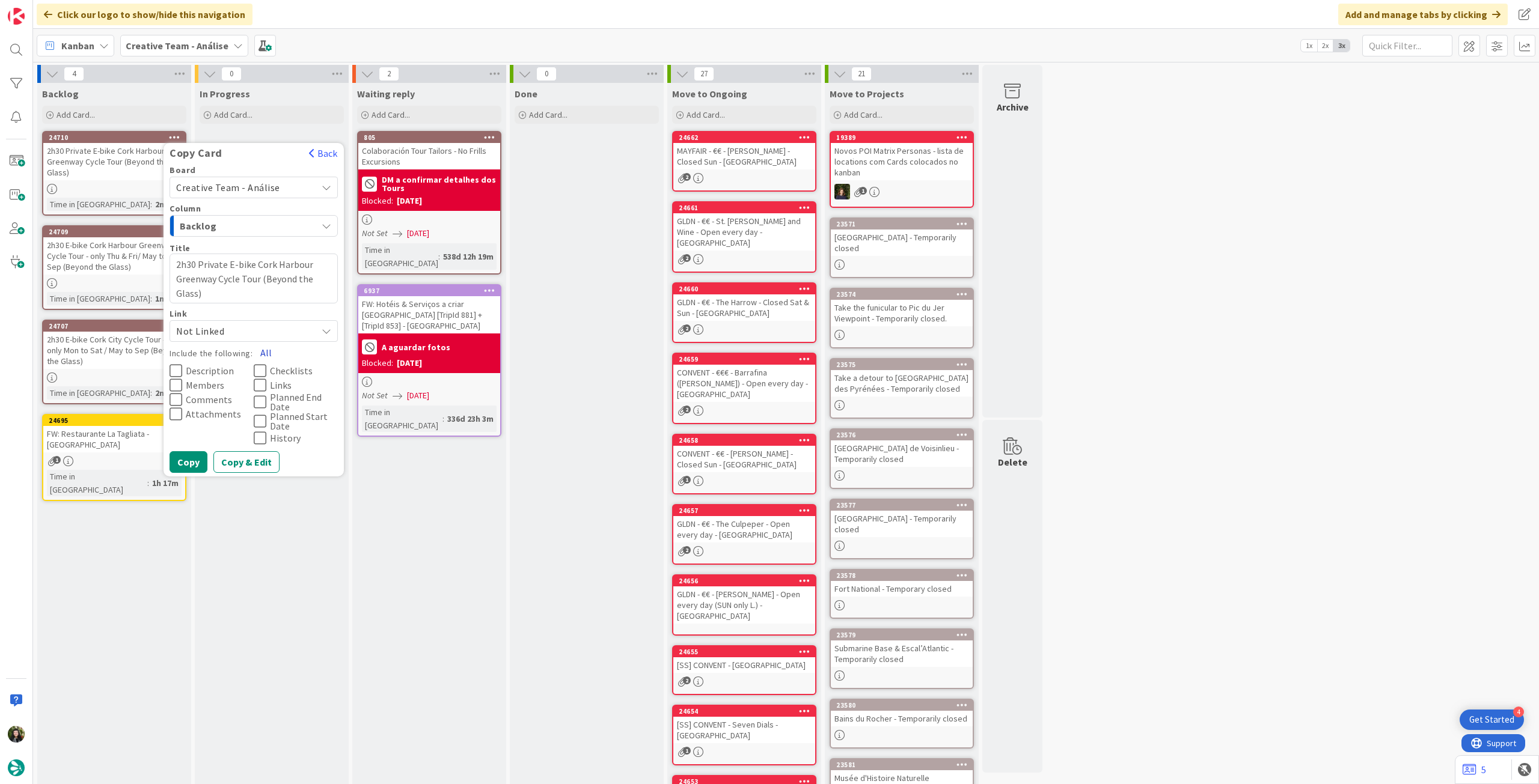
click at [265, 352] on button "All" at bounding box center [266, 352] width 27 height 21
click at [201, 459] on button "Copy" at bounding box center [188, 462] width 38 height 21
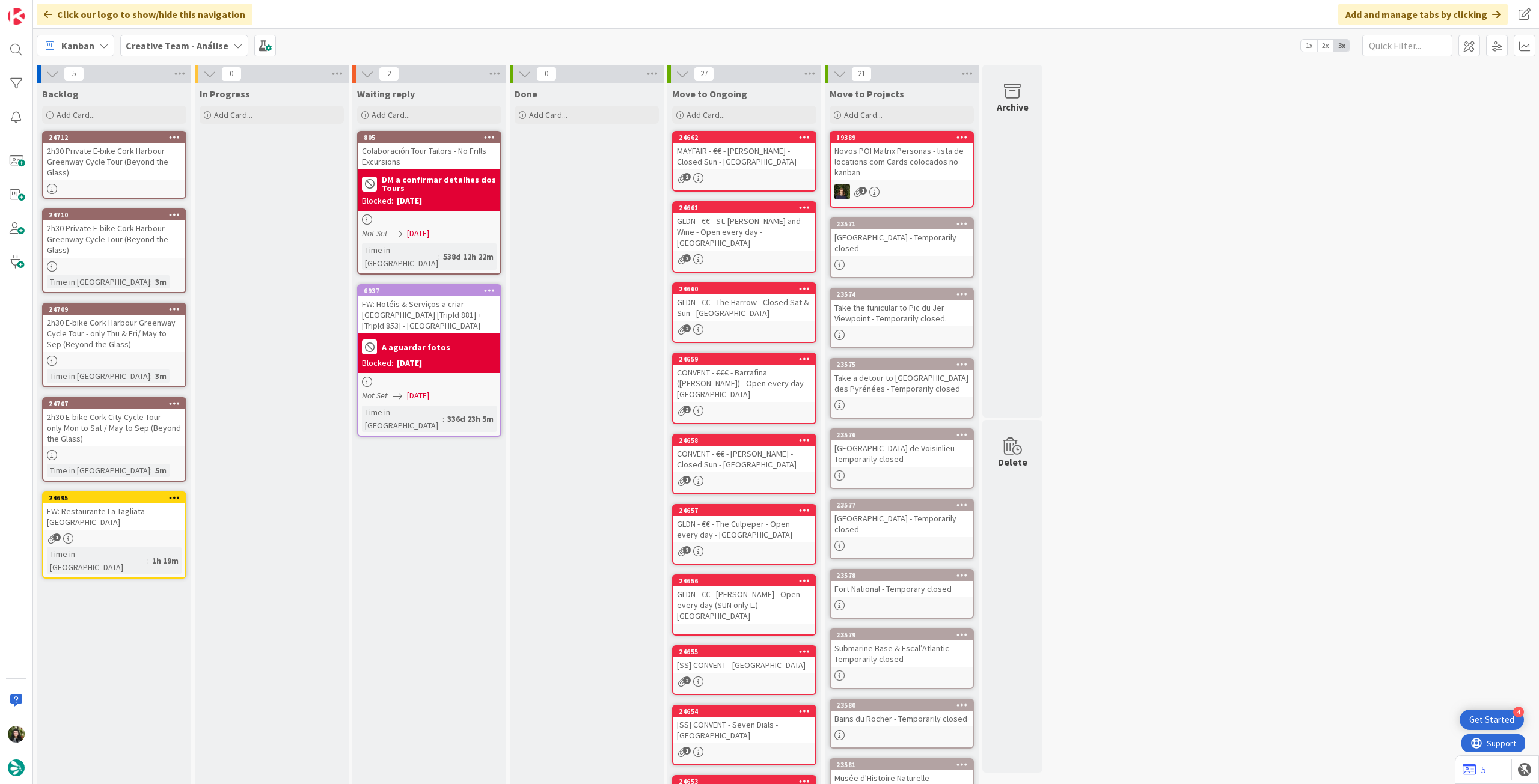
click at [143, 176] on div "2h30 Private E-bike Cork Harbour Greenway Cycle Tour (Beyond the Glass)" at bounding box center [114, 162] width 142 height 37
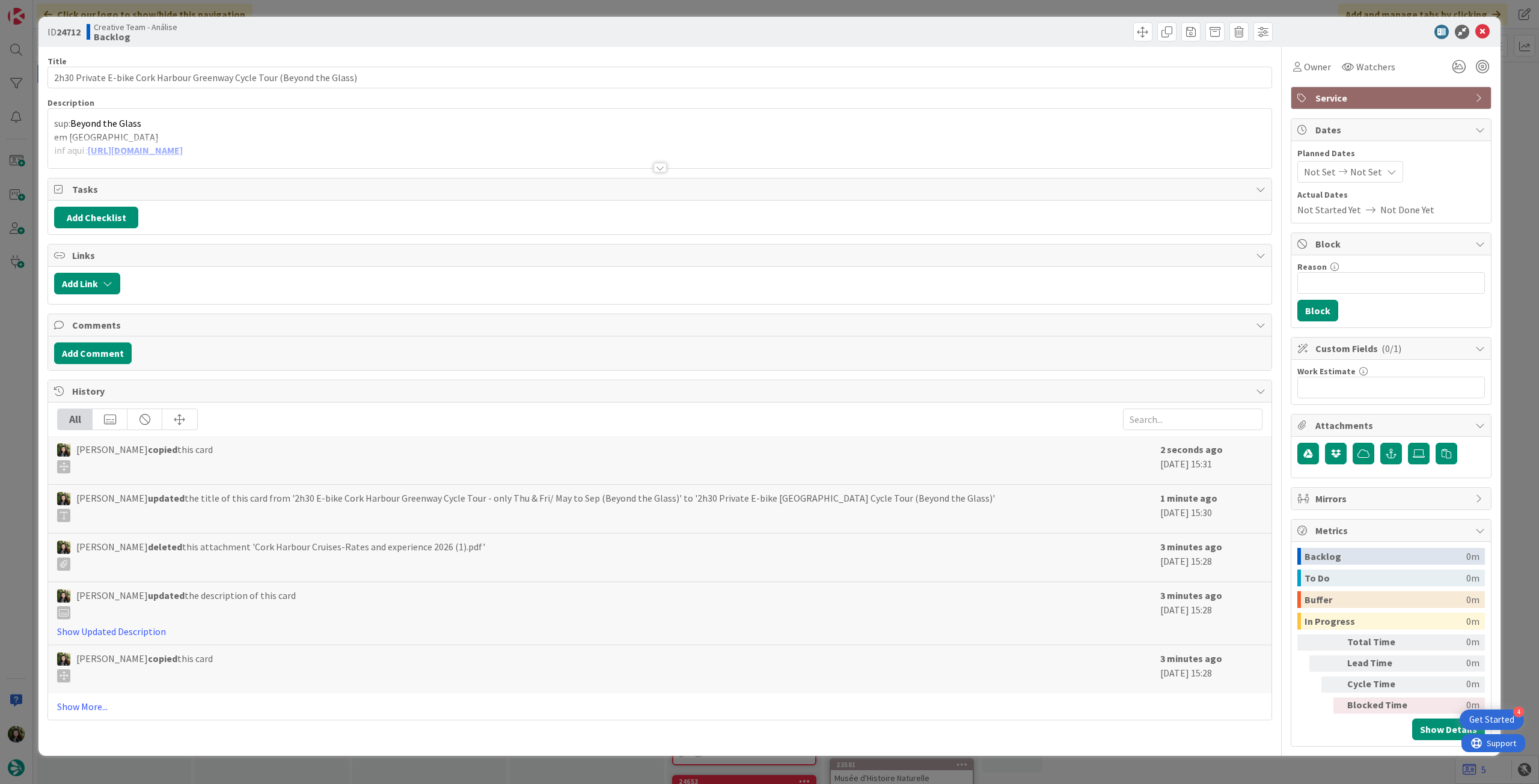
type textarea "x"
drag, startPoint x: 273, startPoint y: 75, endPoint x: 4, endPoint y: 76, distance: 269.0
click at [0, 77] on div "ID 24712 Creative Team - Análise Backlog Title 71 / 128 2h30 Private E-bike Cor…" at bounding box center [769, 392] width 1539 height 784
paste input "Private Guided Hike in the Killmurry Woods"
type input "2h Private Guided Hike in the [GEOGRAPHIC_DATA][PERSON_NAME] (Beyond the Glass)"
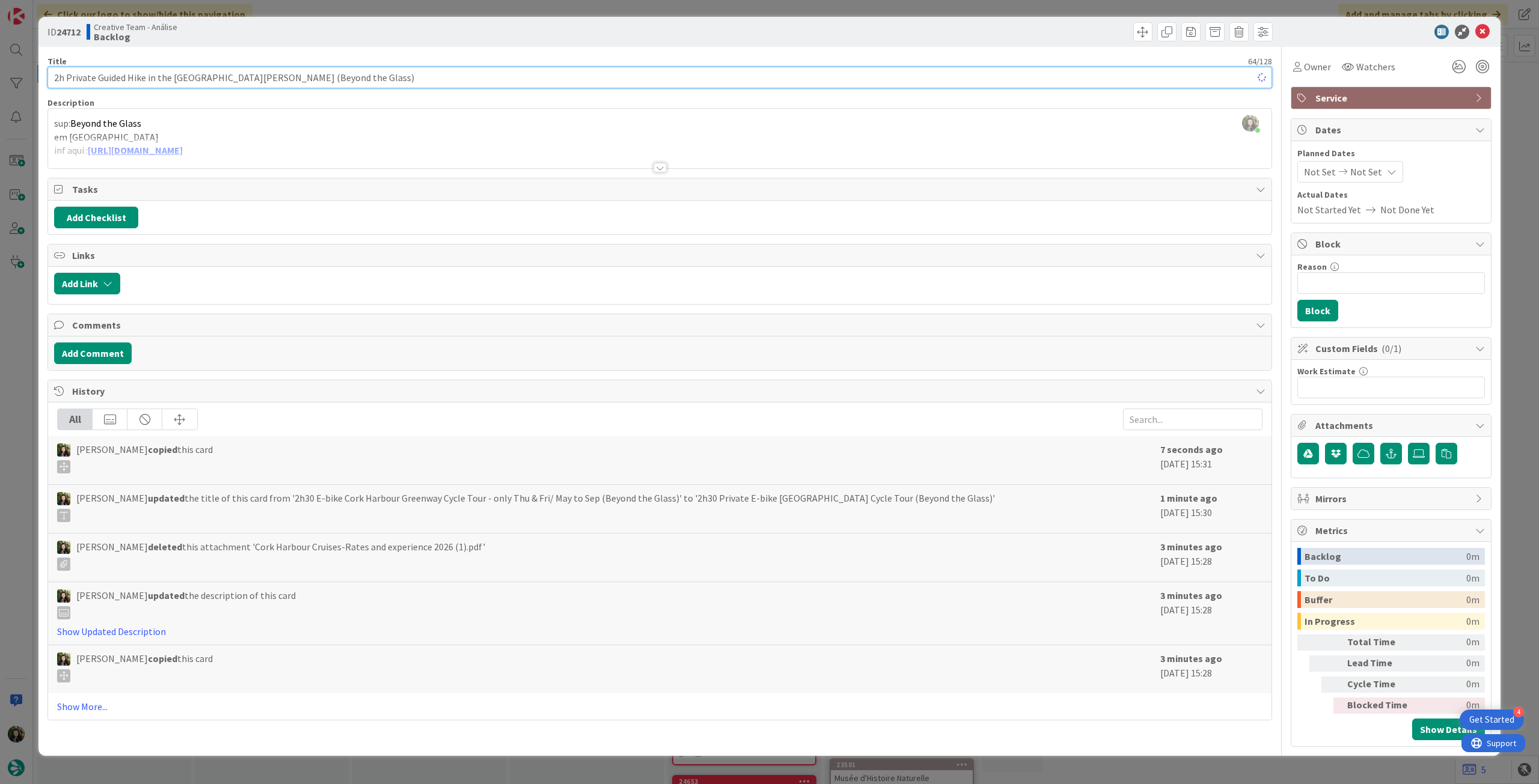
type textarea "x"
type input "2h Private Guided Hike in the [GEOGRAPHIC_DATA][PERSON_NAME] (Beyond the Glass)"
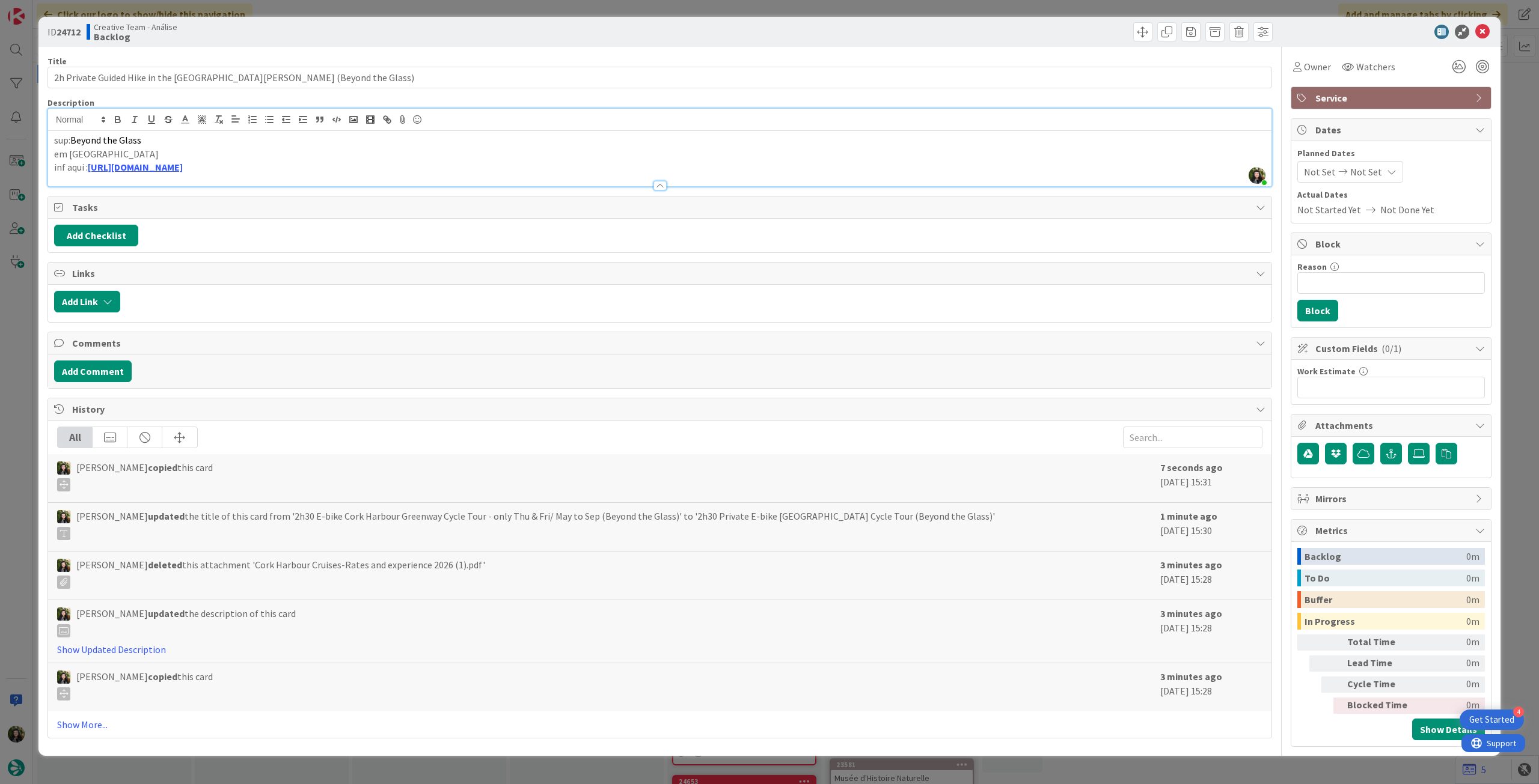
click at [595, 136] on div "Description Beatriz Cassona just joined sup: Beyond the Glass em Cork inf aqui …" at bounding box center [660, 142] width 1225 height 89
click at [1477, 30] on icon at bounding box center [1482, 32] width 15 height 15
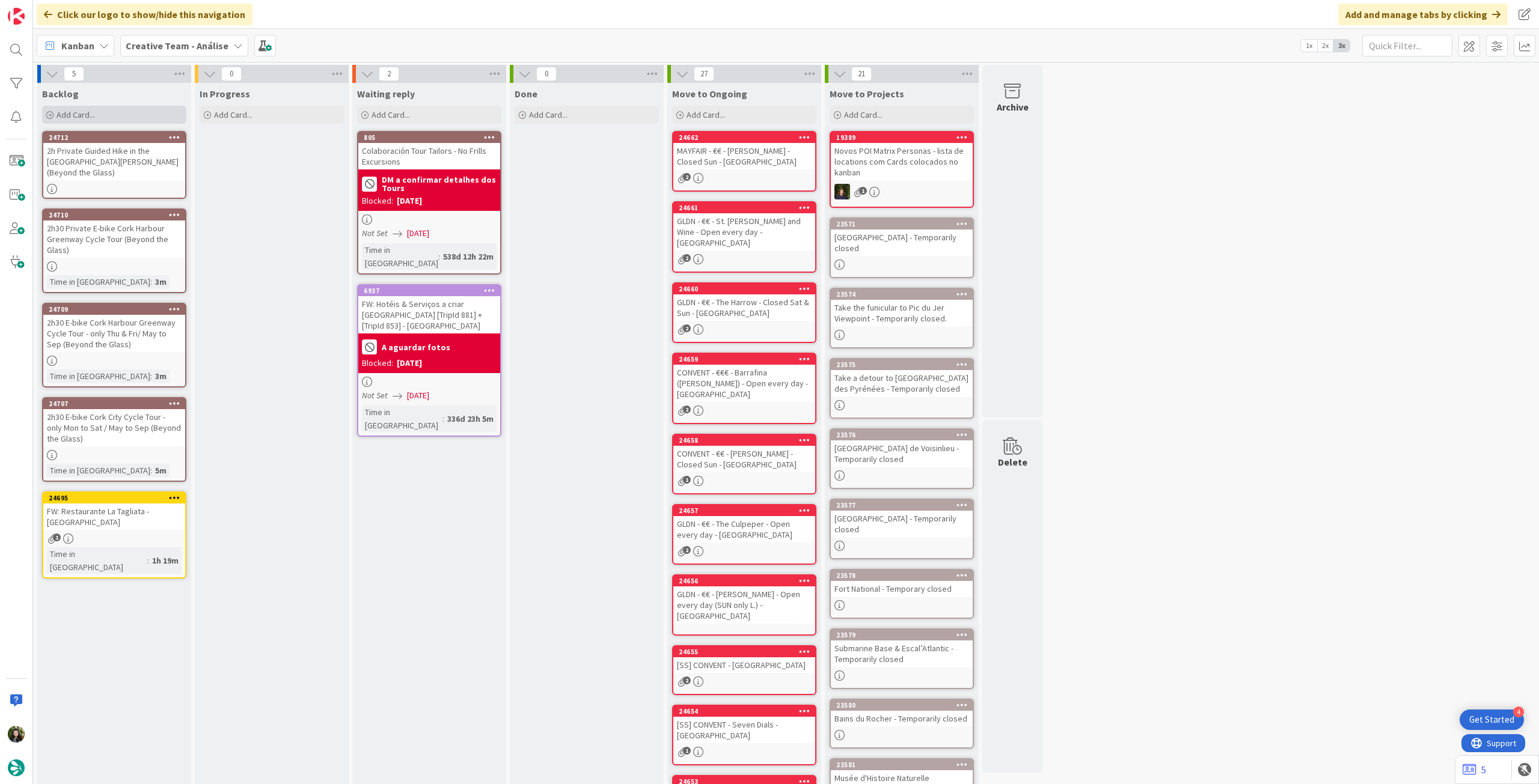
click at [144, 111] on div "Add Card..." at bounding box center [114, 115] width 144 height 18
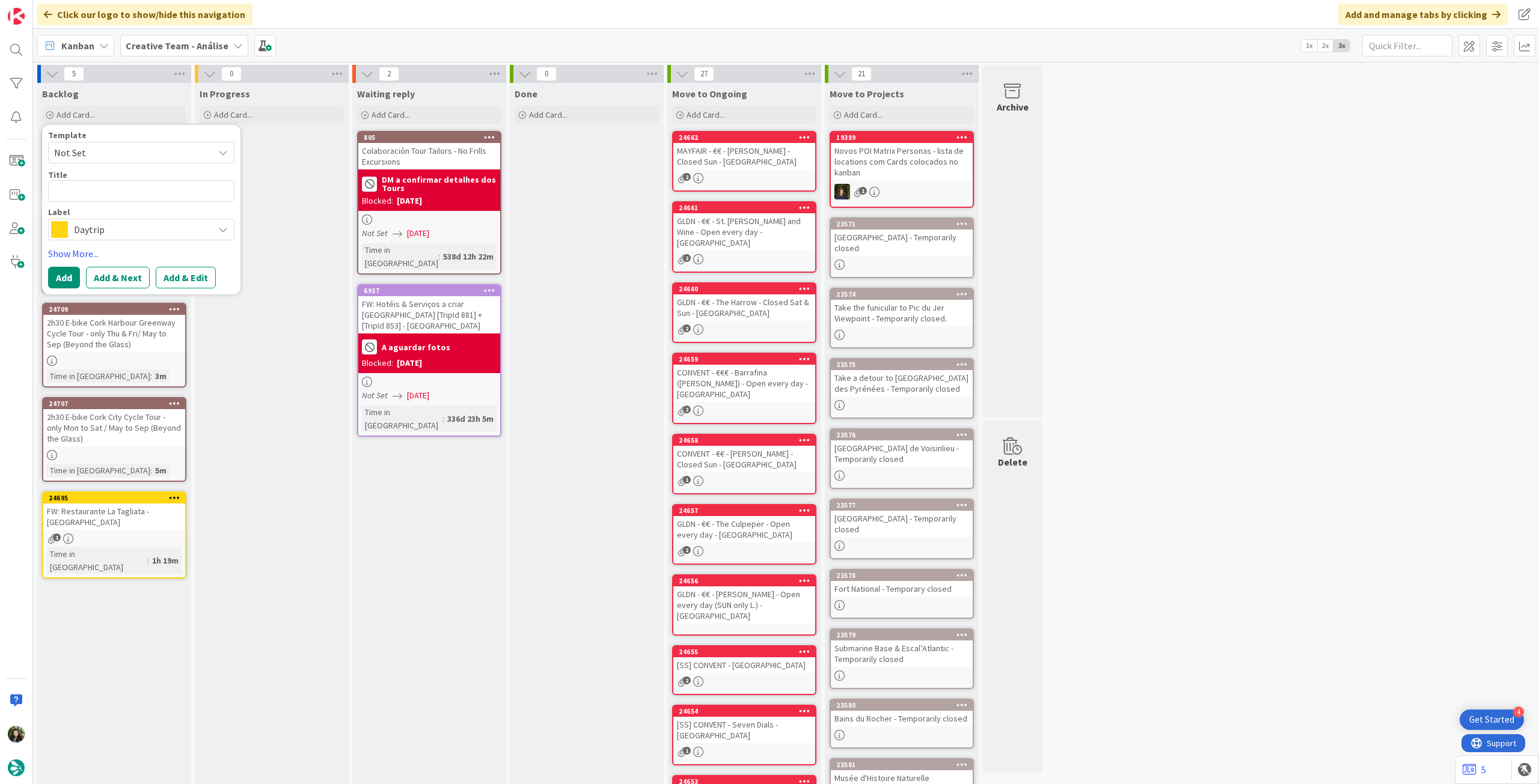
click at [134, 226] on span "Daytrip" at bounding box center [141, 230] width 134 height 17
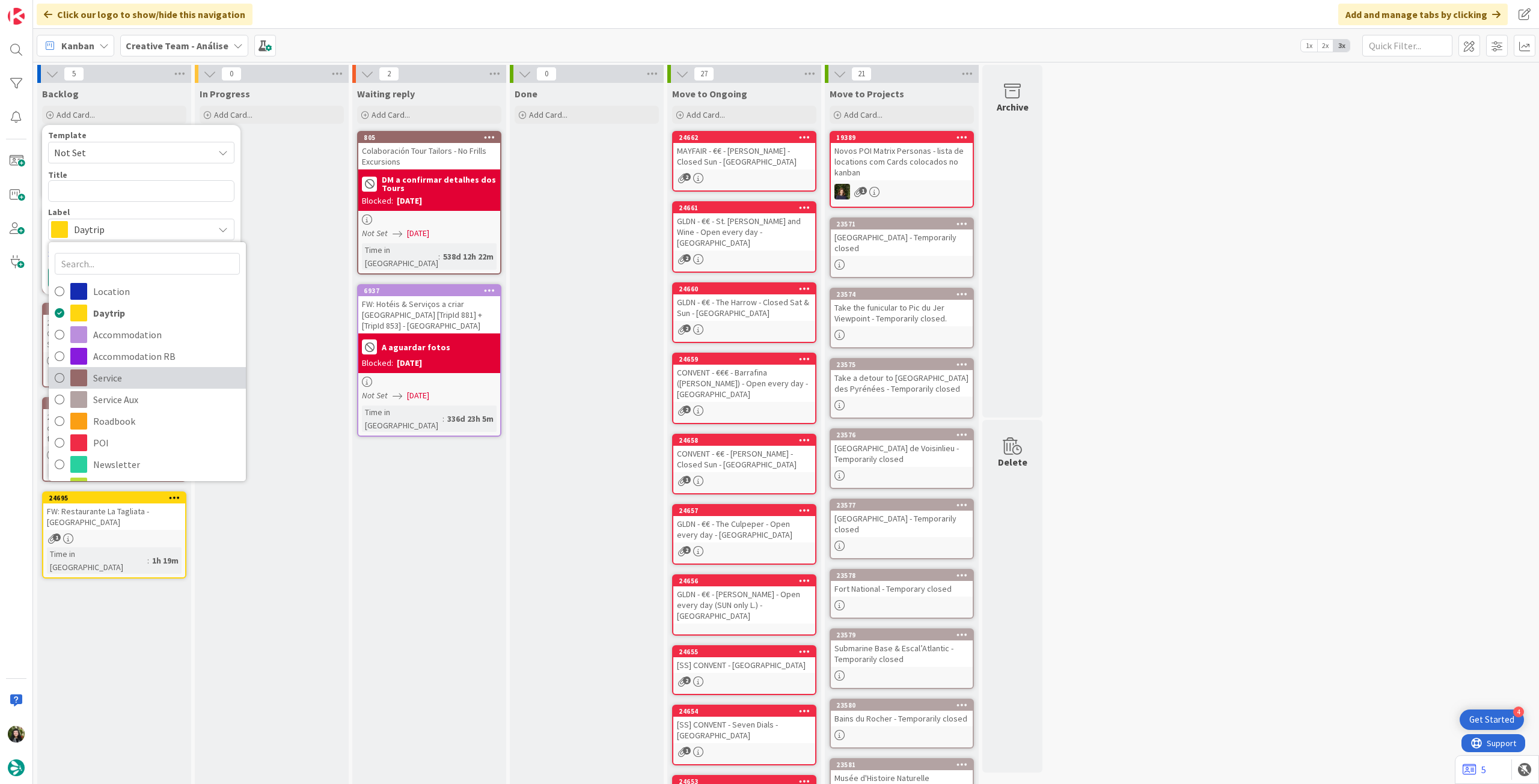
click at [145, 375] on span "Service" at bounding box center [167, 378] width 147 height 18
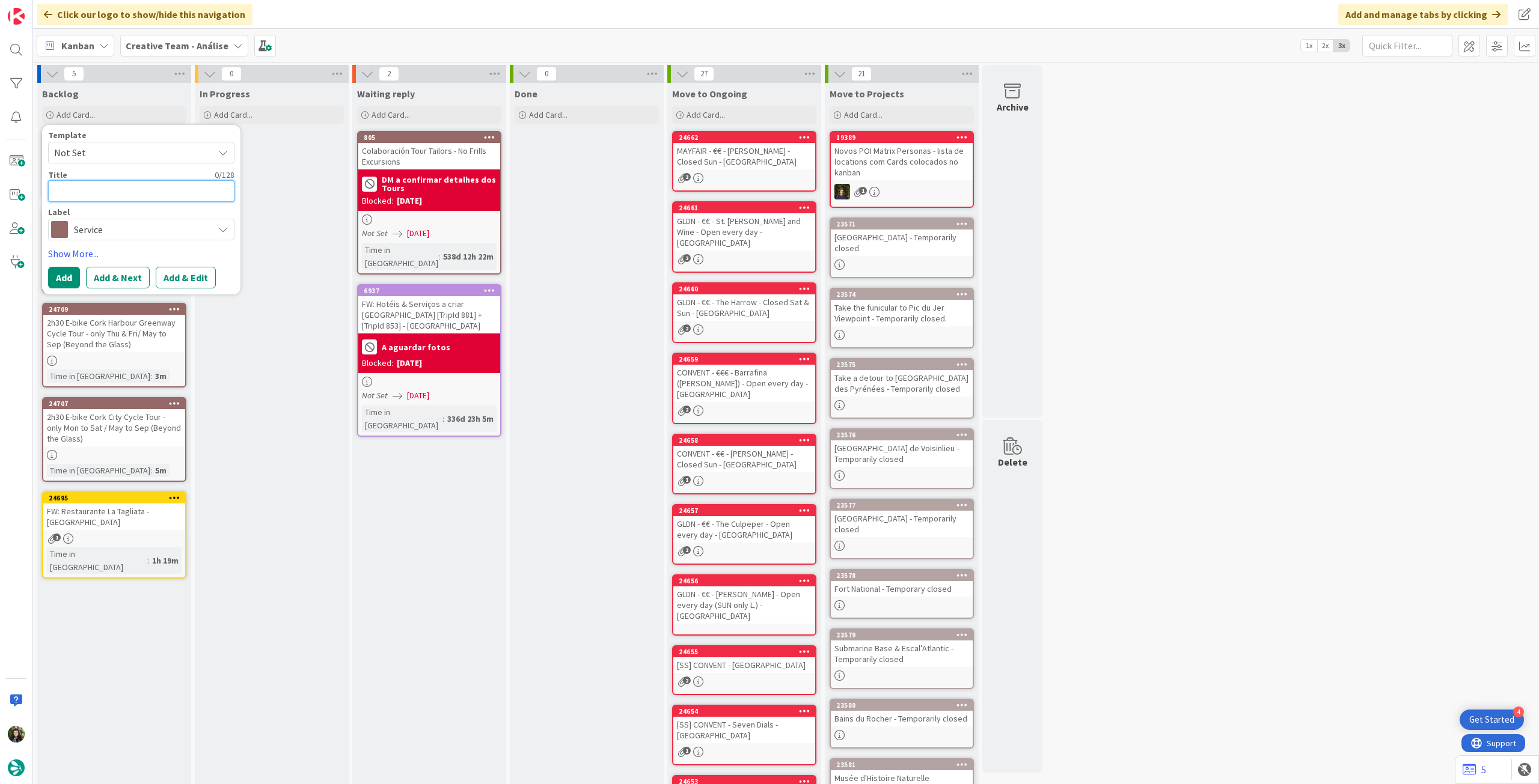
click at [125, 185] on textarea at bounding box center [141, 191] width 186 height 21
paste textarea "2h Cork City Guided Cruise - Tue to Sat"
type textarea "x"
type textarea "2h Cork City Guided Cruise - Tue to Sat"
click at [68, 272] on button "Add" at bounding box center [64, 277] width 32 height 21
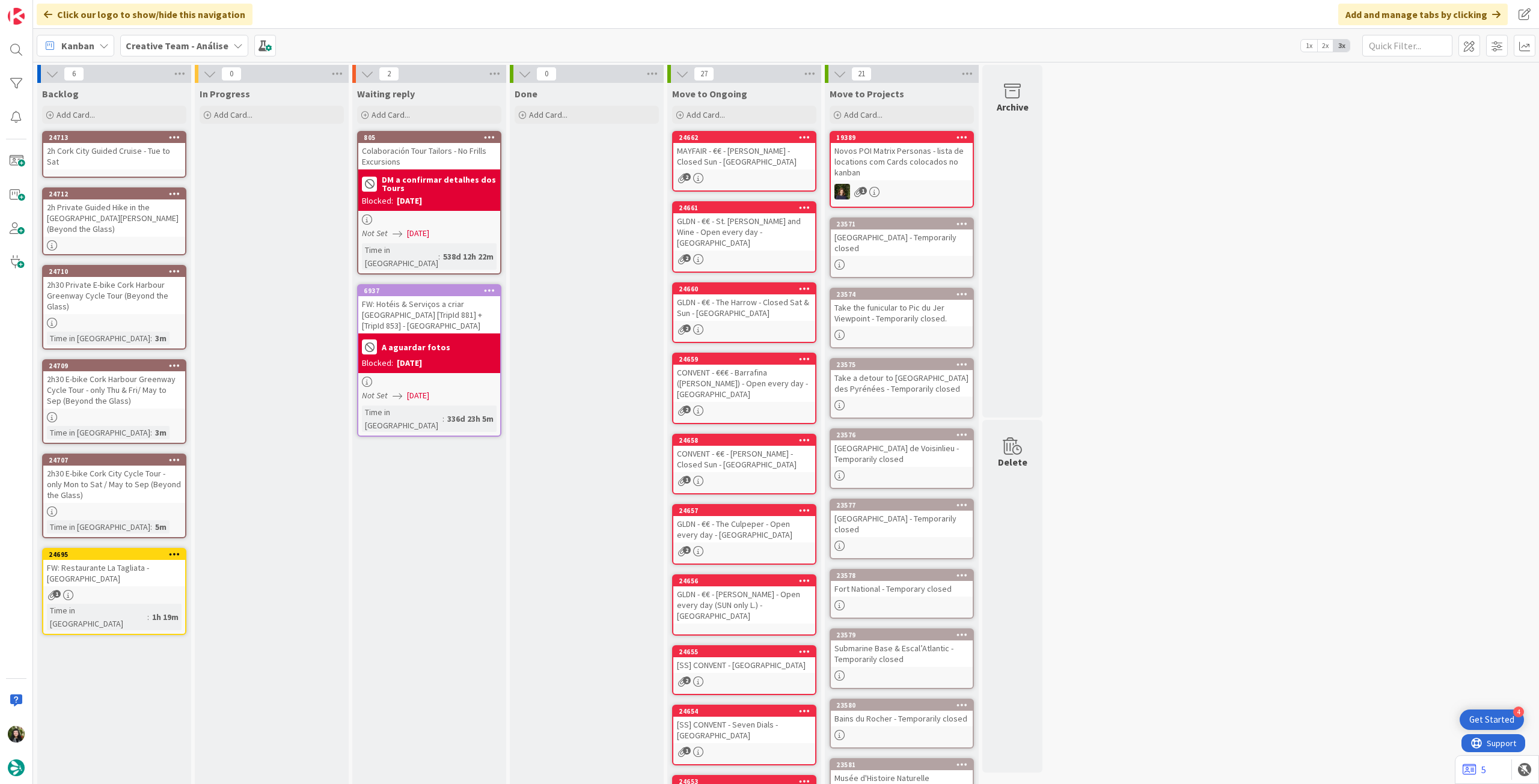
click at [140, 149] on div "2h Cork City Guided Cruise - Tue to Sat" at bounding box center [114, 156] width 142 height 26
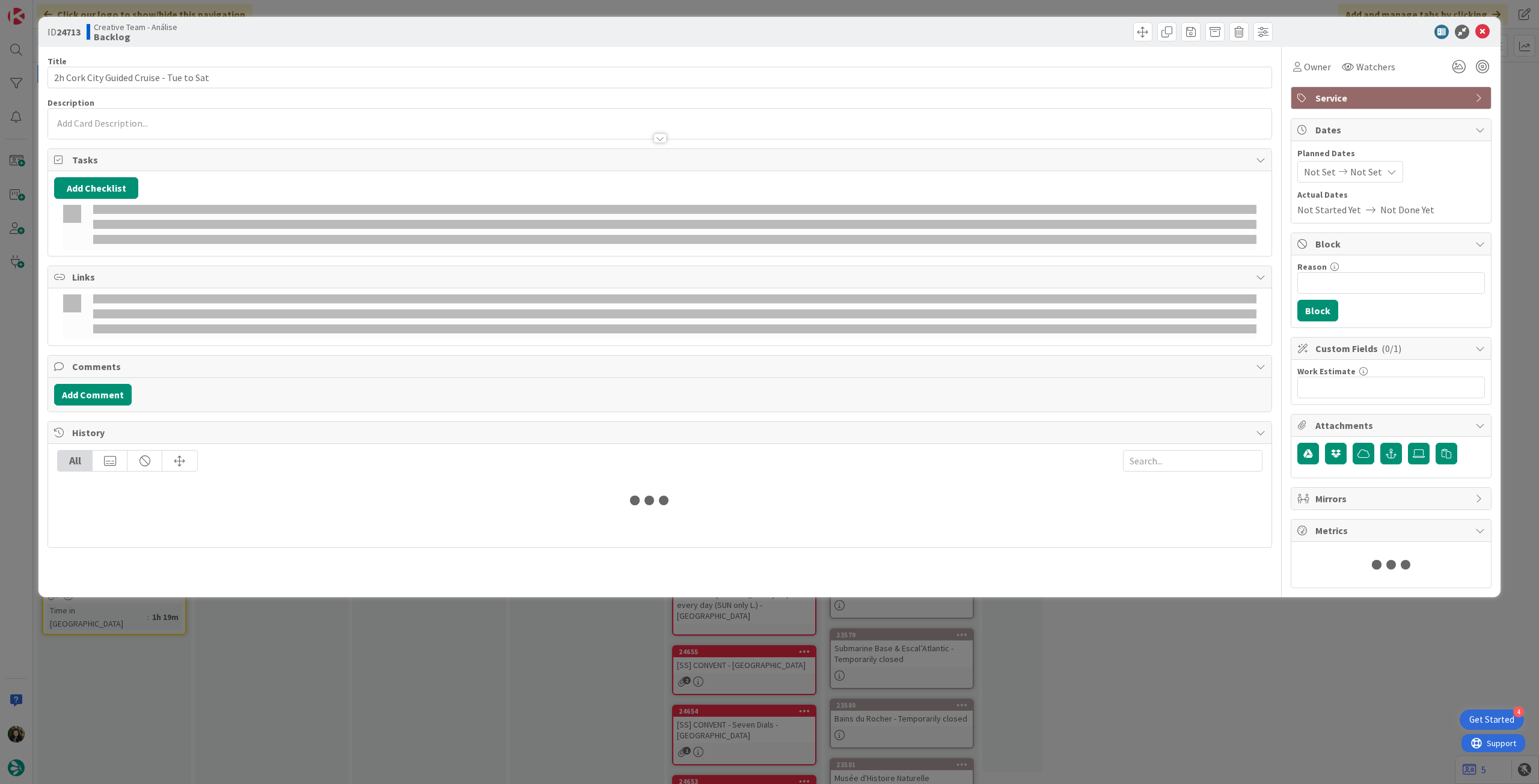
type textarea "x"
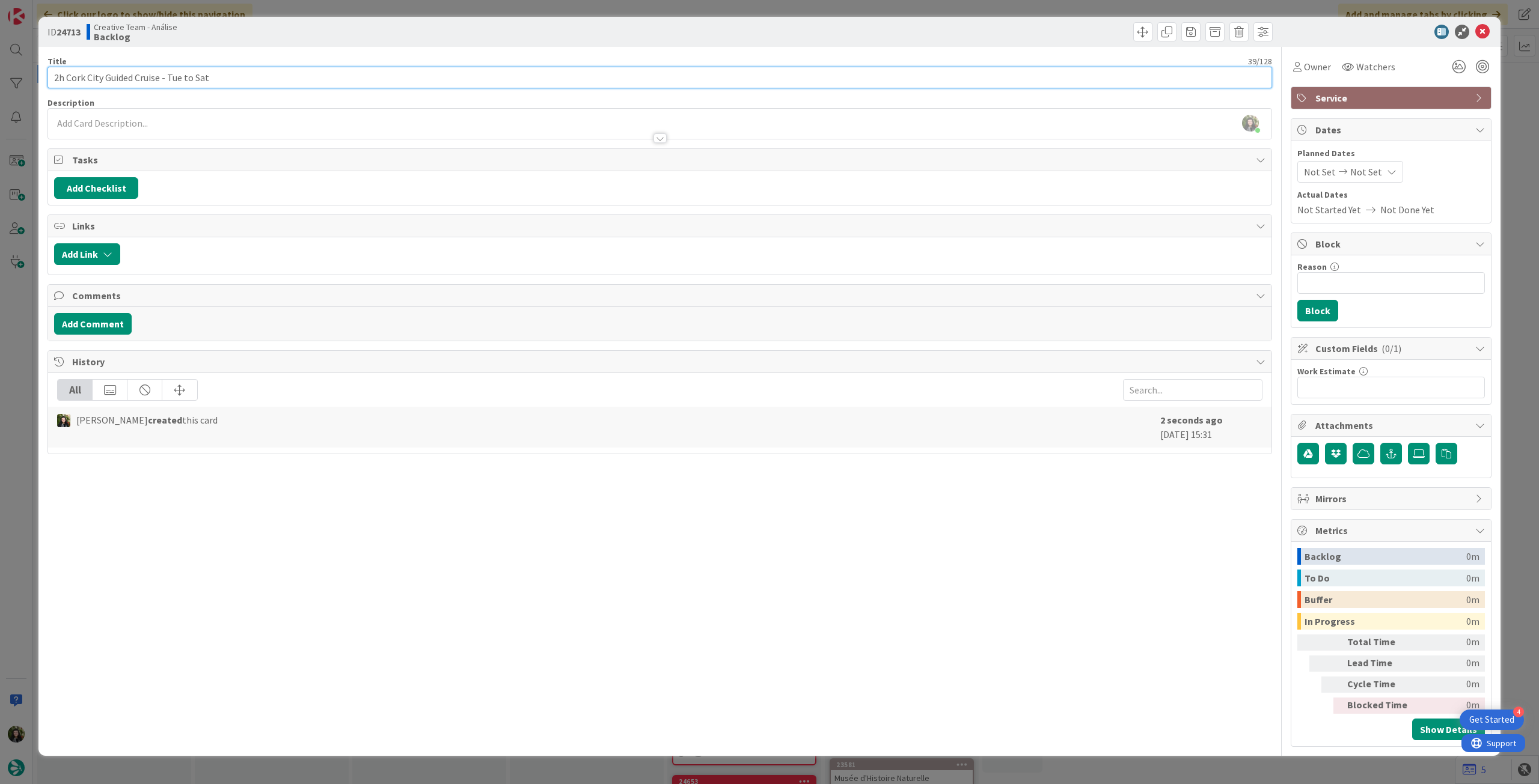
click at [336, 84] on input "2h Cork City Guided Cruise - Tue to Sat" at bounding box center [660, 77] width 1225 height 21
paste input "Cork Harbour Cruises"
type input "2h Cork City Guided Cruise - Tue to [GEOGRAPHIC_DATA] (Cork Harbour Cruises)"
type textarea "x"
type input "2h Cork City Guided Cruise - Tue to [GEOGRAPHIC_DATA] (Cork Harbour Cruises)"
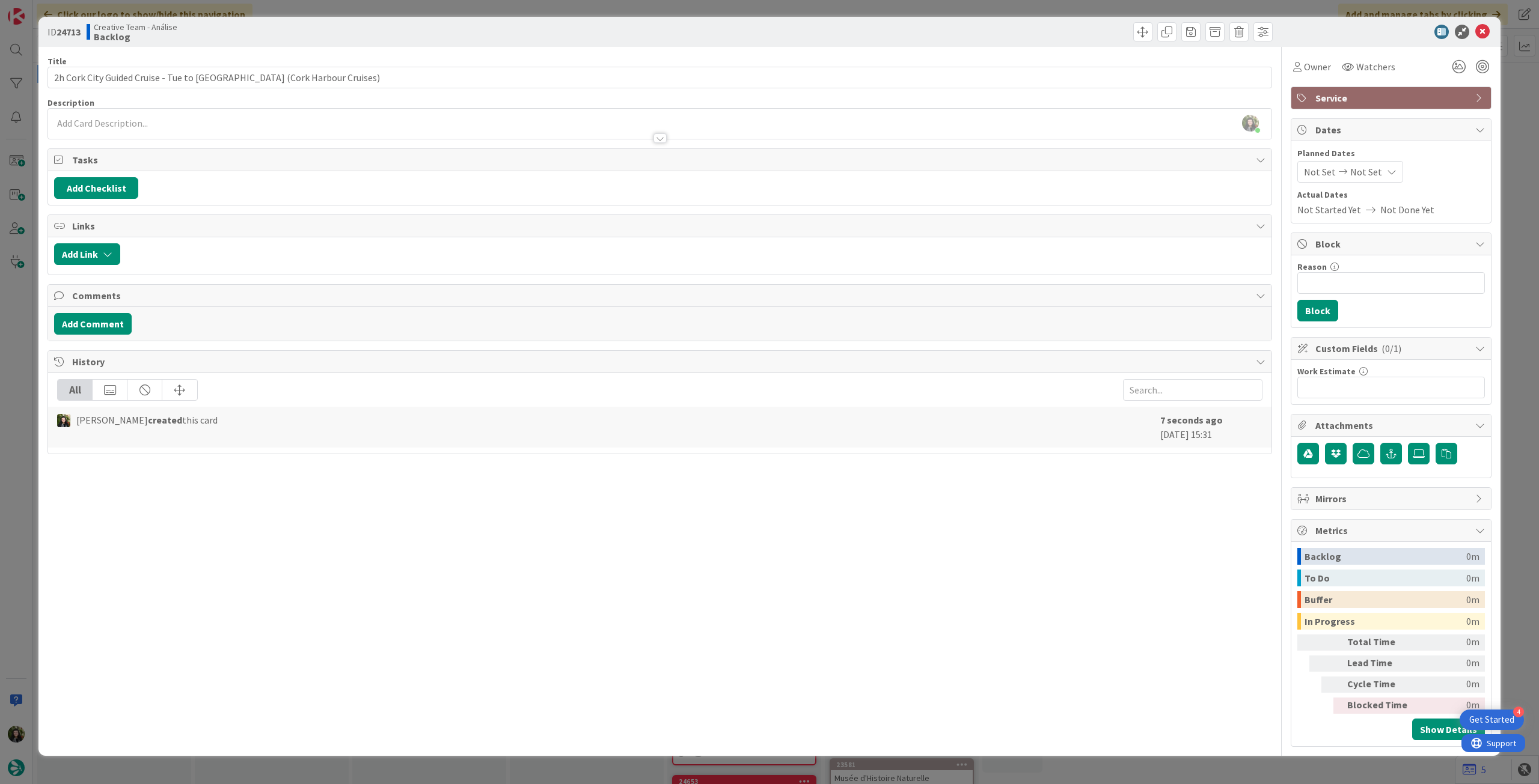
click at [305, 128] on div at bounding box center [659, 132] width 1223 height 12
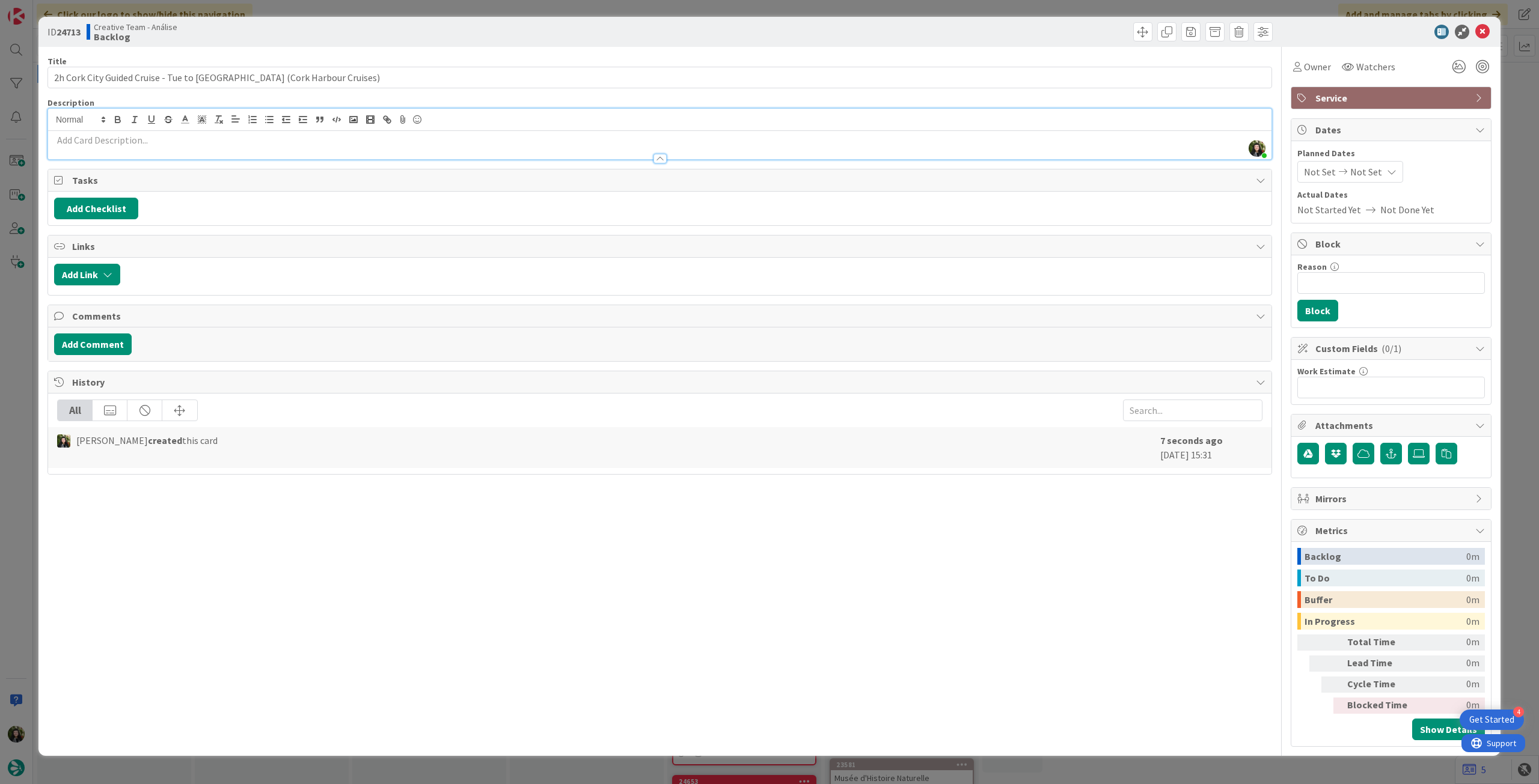
click at [304, 134] on p at bounding box center [660, 140] width 1212 height 14
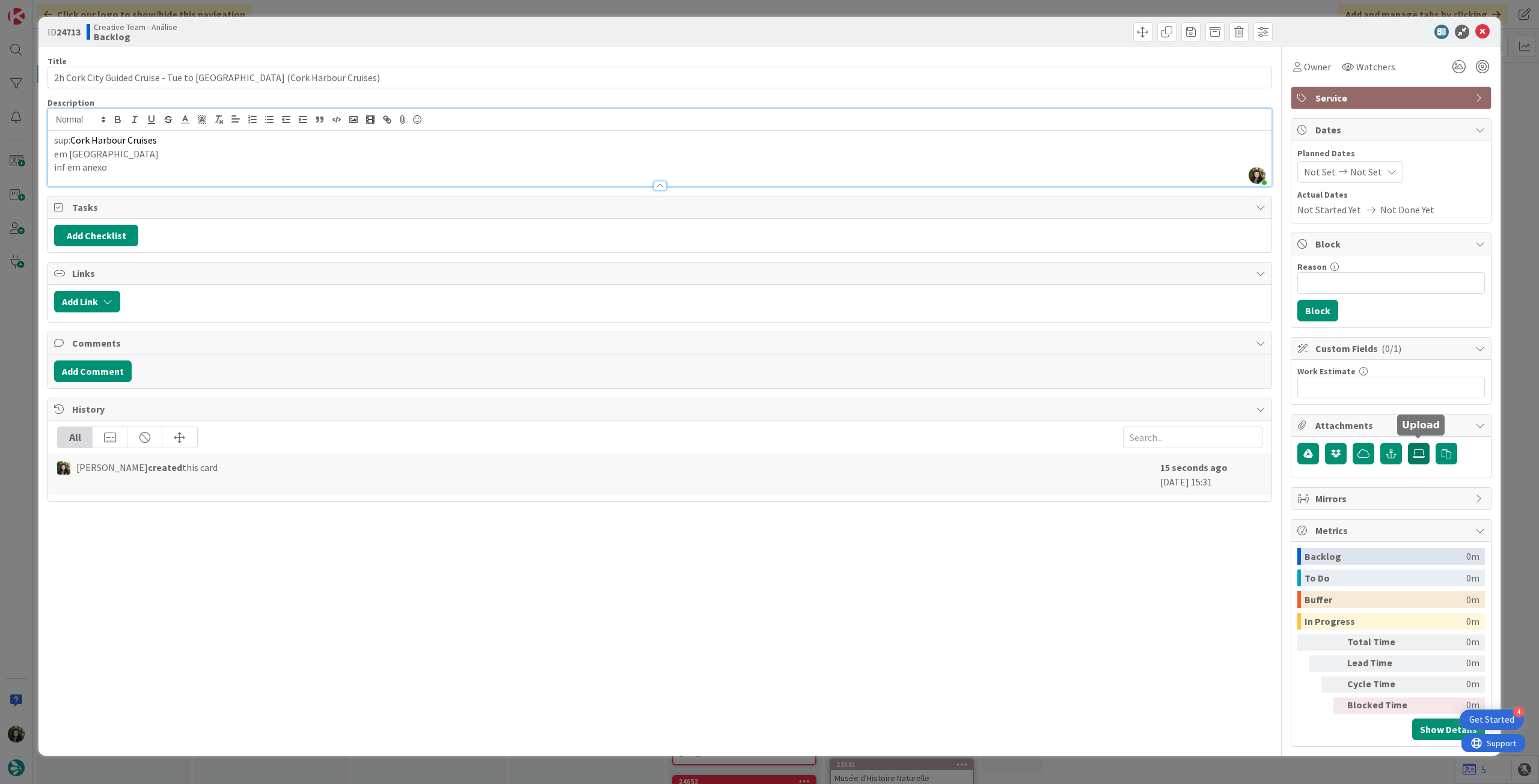
click at [1419, 450] on icon at bounding box center [1419, 454] width 12 height 10
click at [1408, 443] on input "file" at bounding box center [1408, 443] width 0 height 0
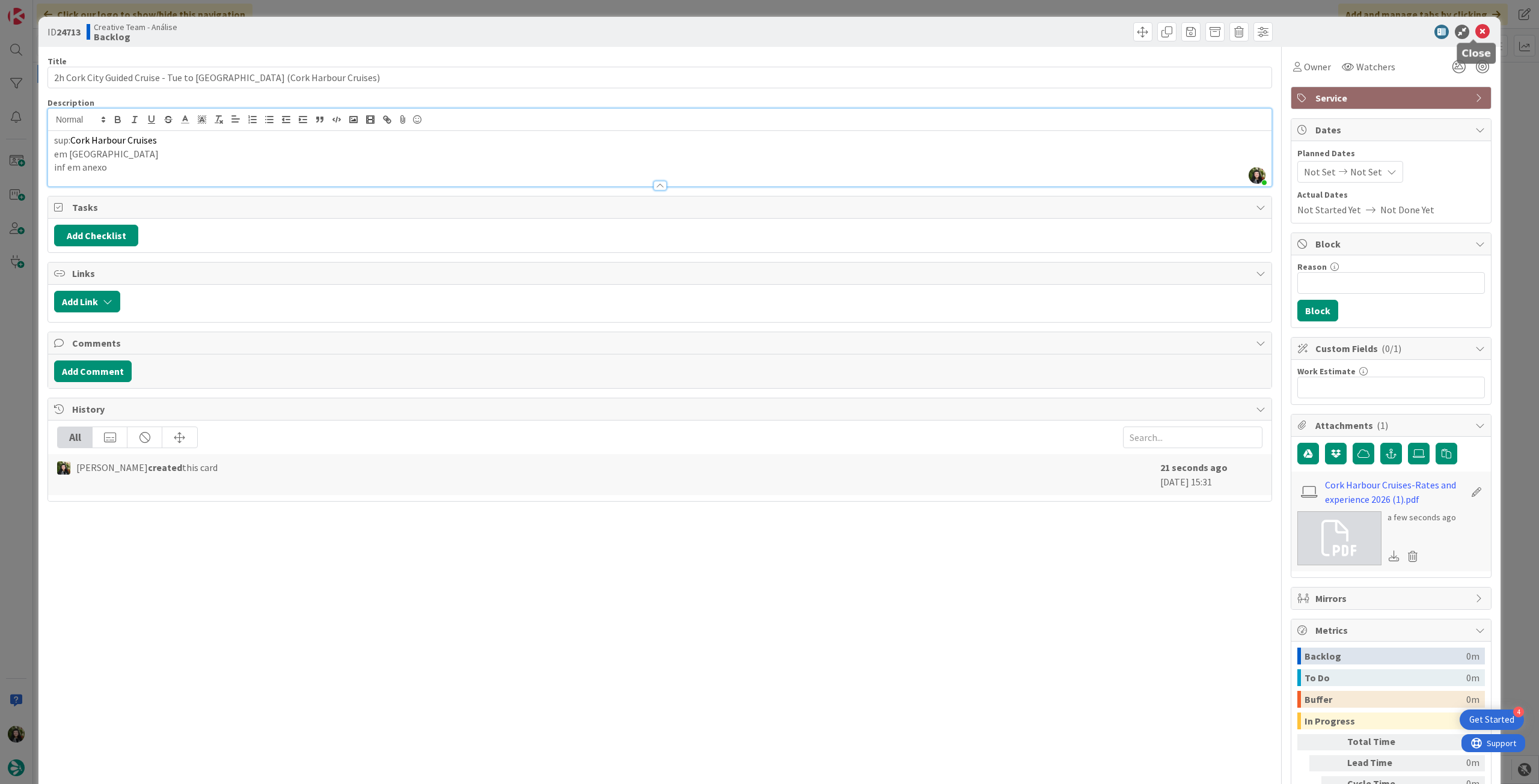
click at [1475, 35] on icon at bounding box center [1482, 32] width 15 height 15
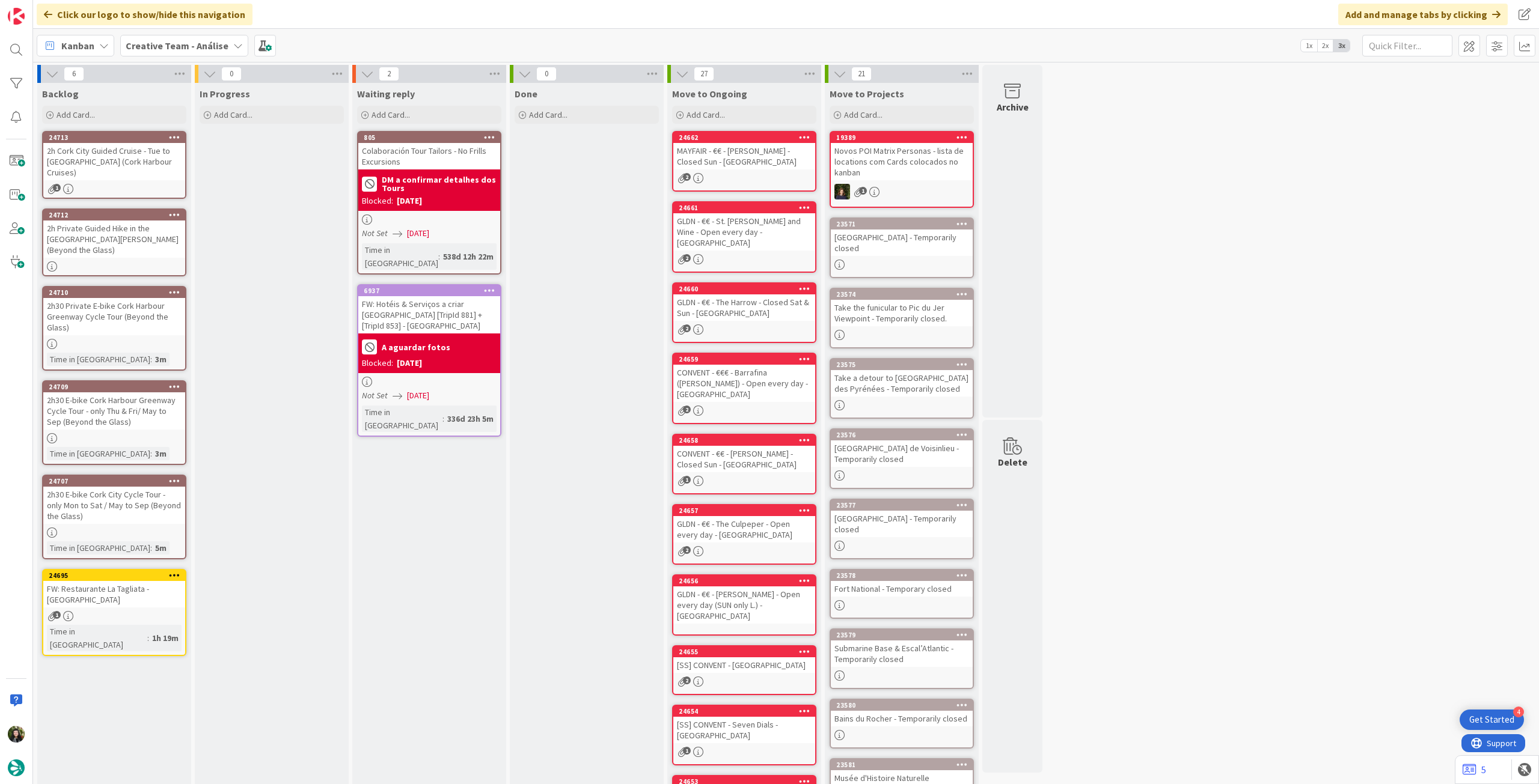
click at [233, 48] on icon at bounding box center [238, 46] width 10 height 10
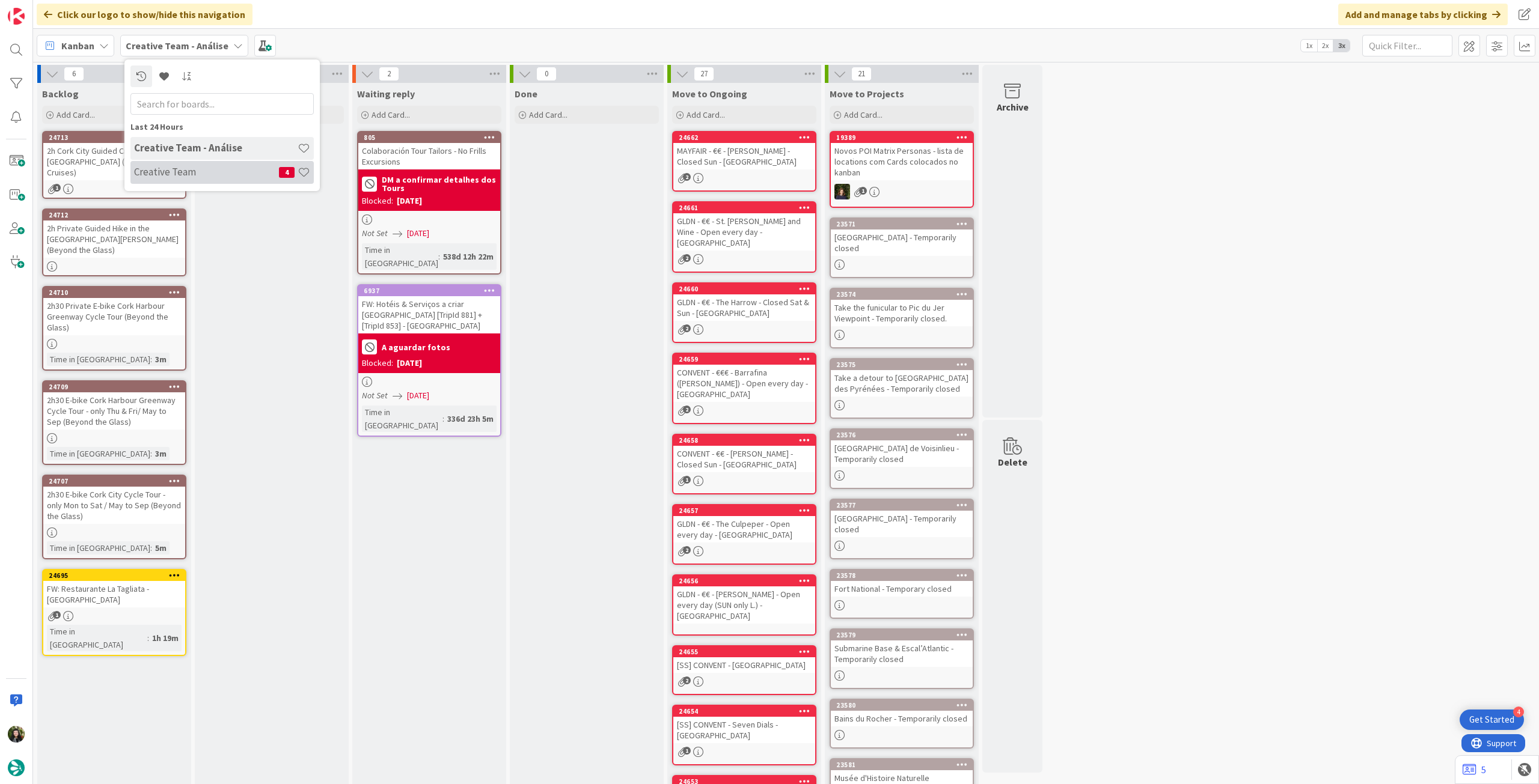
click at [257, 176] on h4 "Creative Team" at bounding box center [206, 172] width 145 height 12
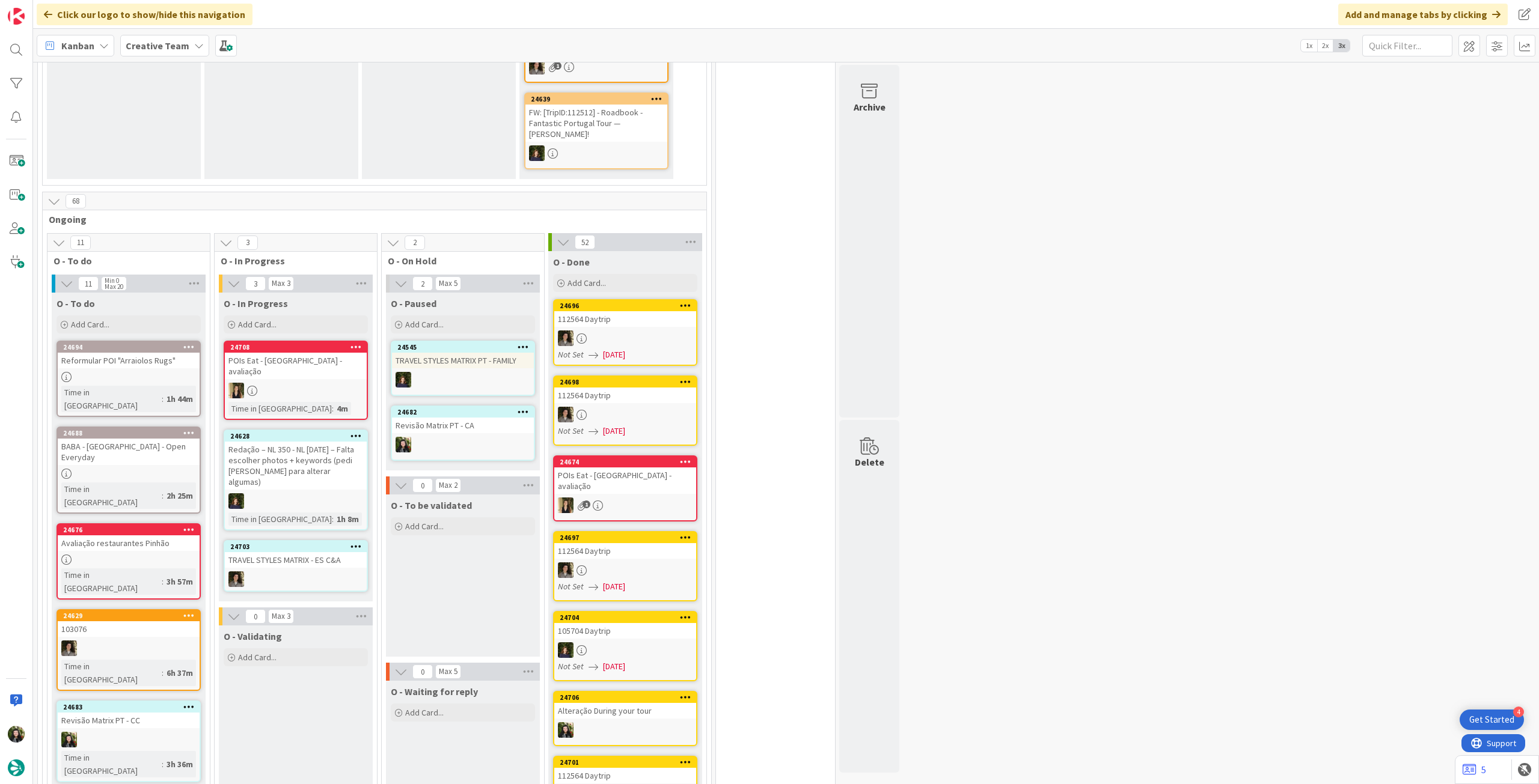
scroll to position [481, 0]
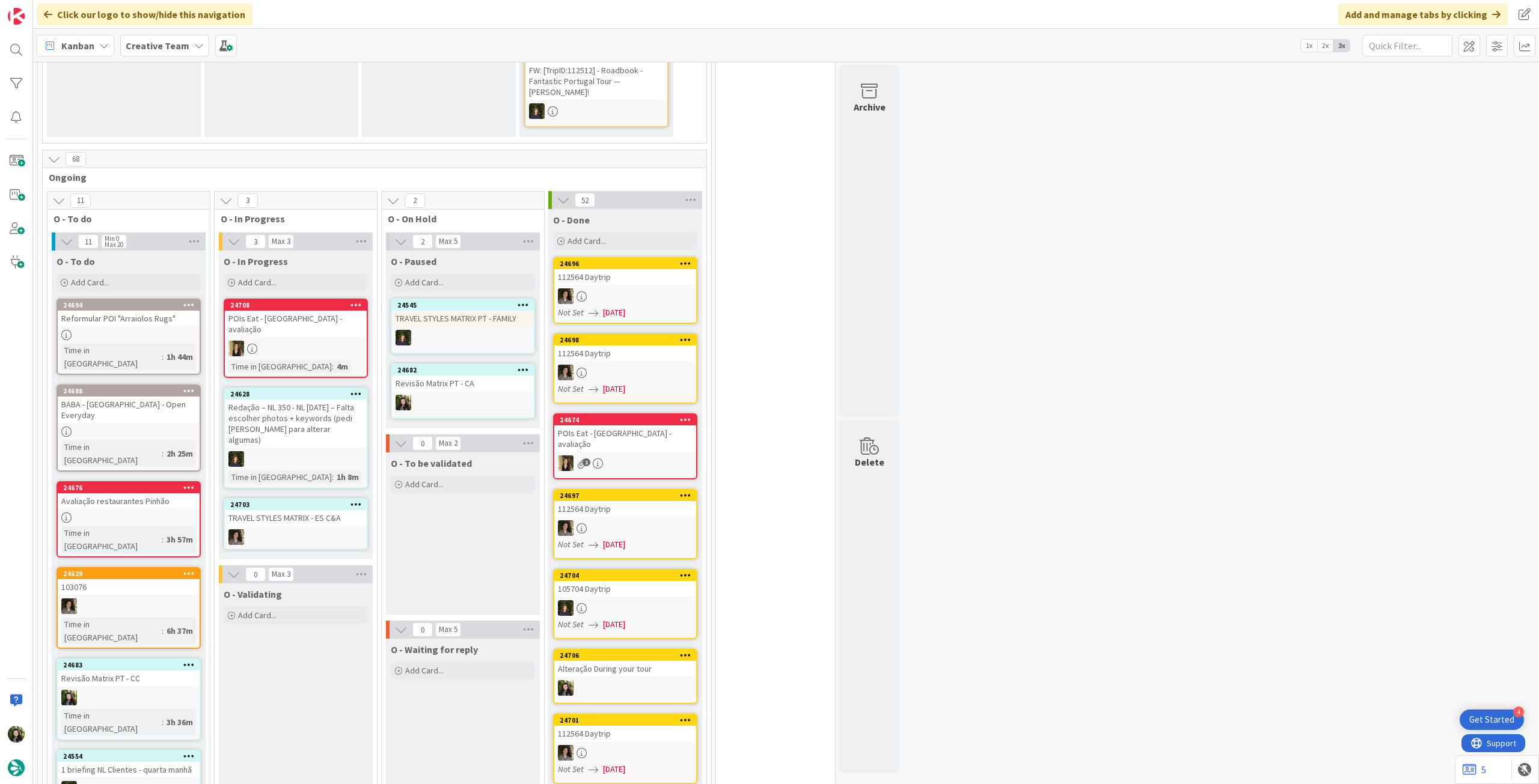
click at [313, 414] on div "24628 Redação – NL 350 - NL Halloween – Falta escolher photos + keywords (pedi …" at bounding box center [296, 438] width 144 height 101
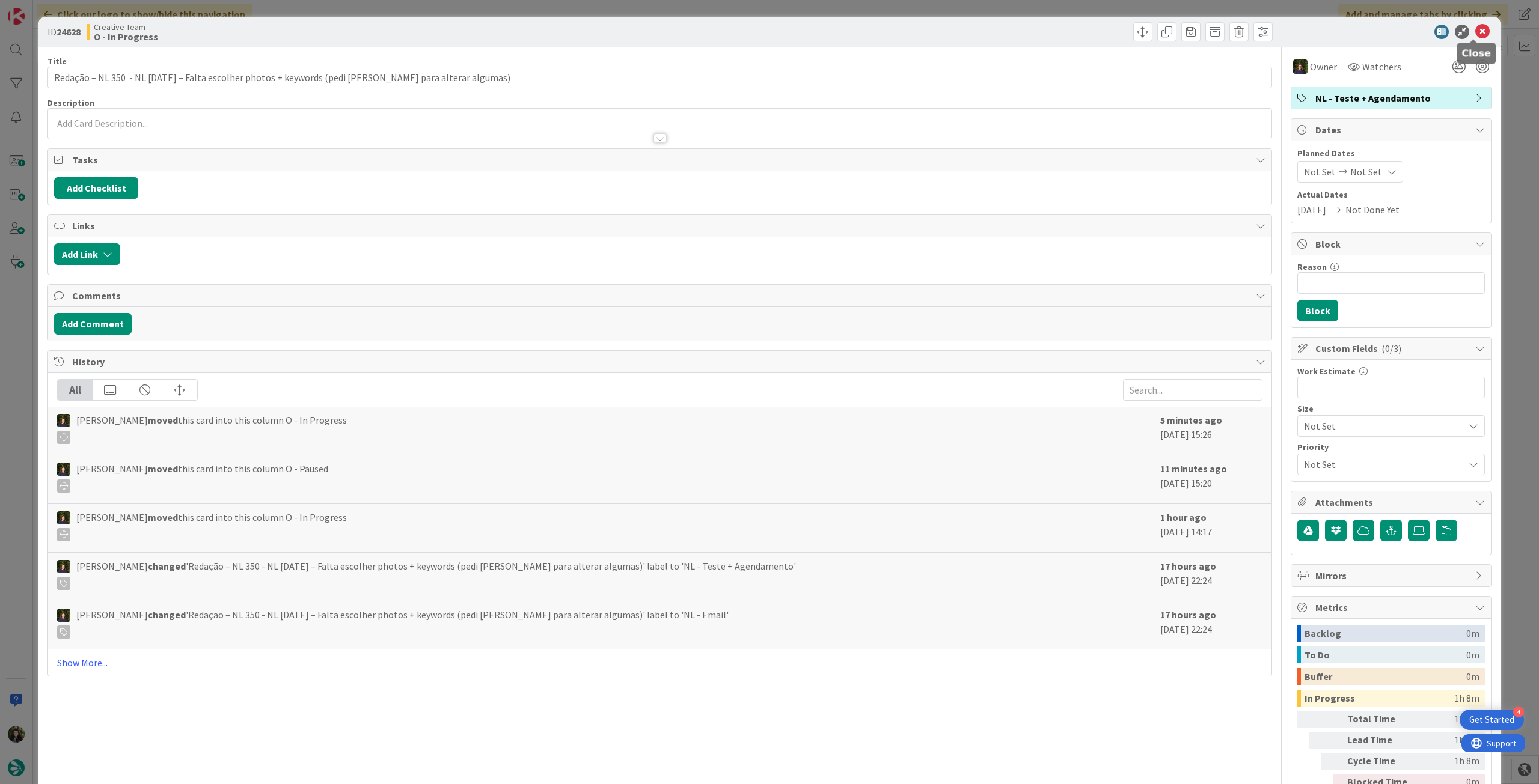
click at [1475, 30] on icon at bounding box center [1482, 32] width 15 height 15
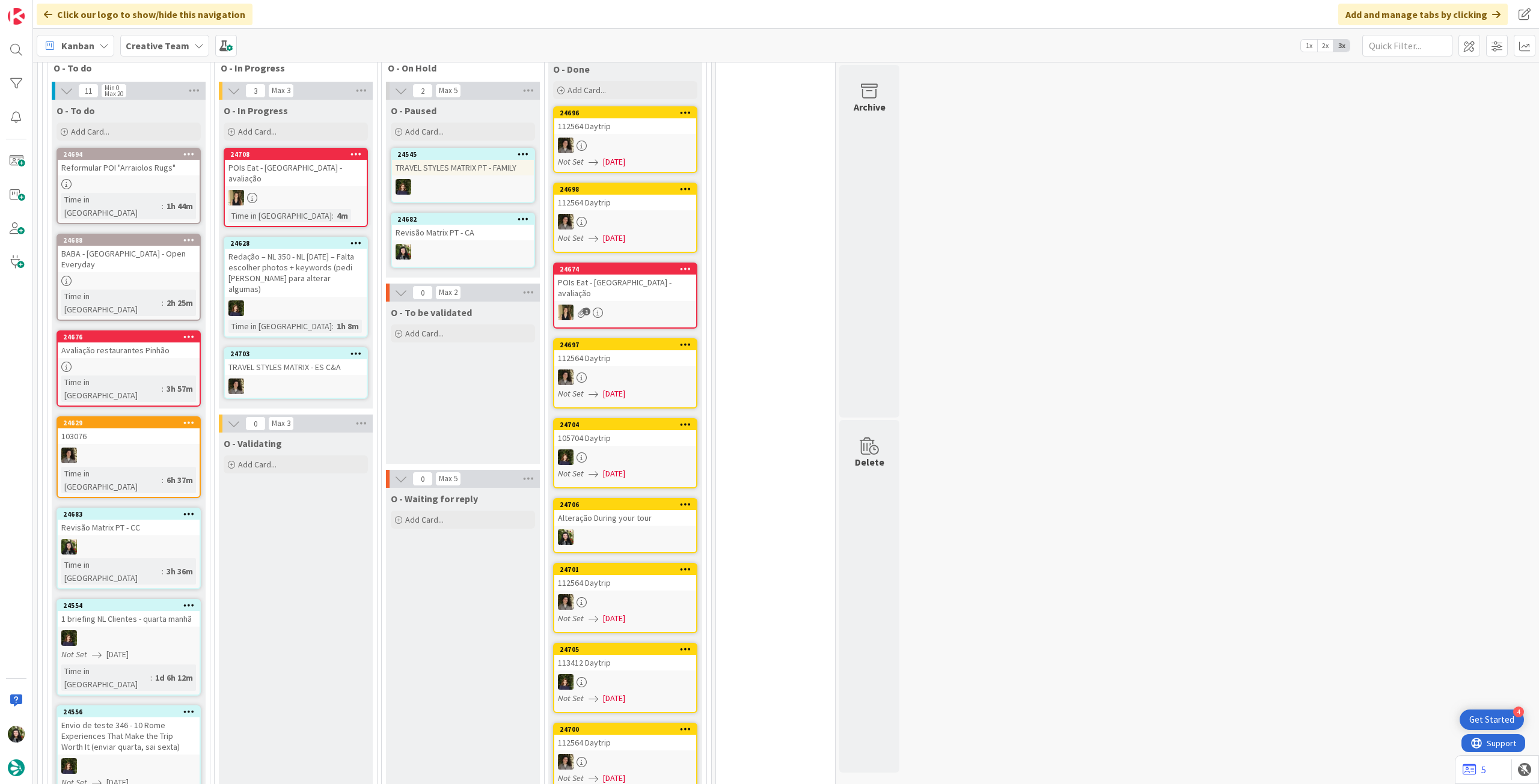
scroll to position [481, 0]
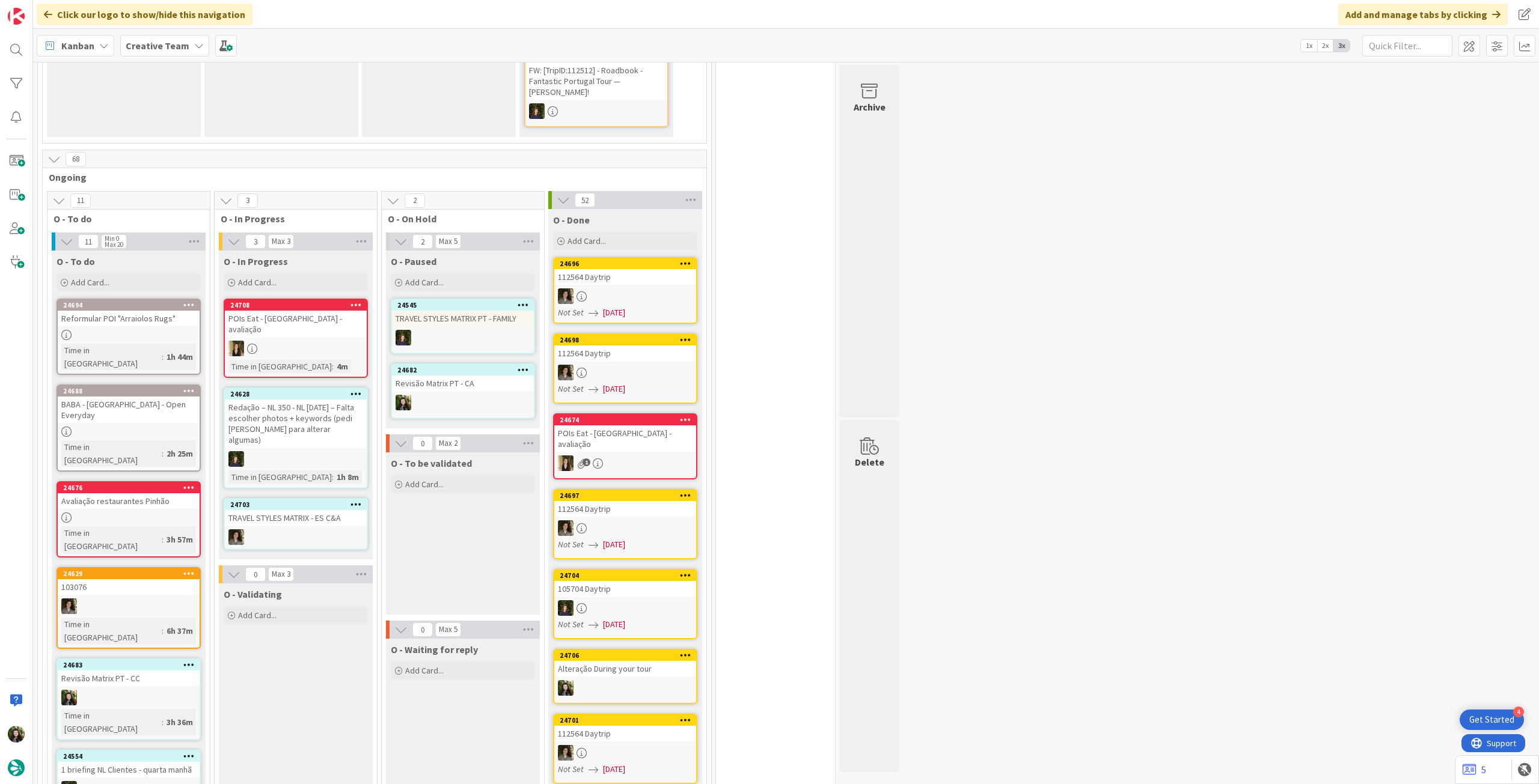
click at [170, 49] on b "Creative Team" at bounding box center [158, 45] width 64 height 12
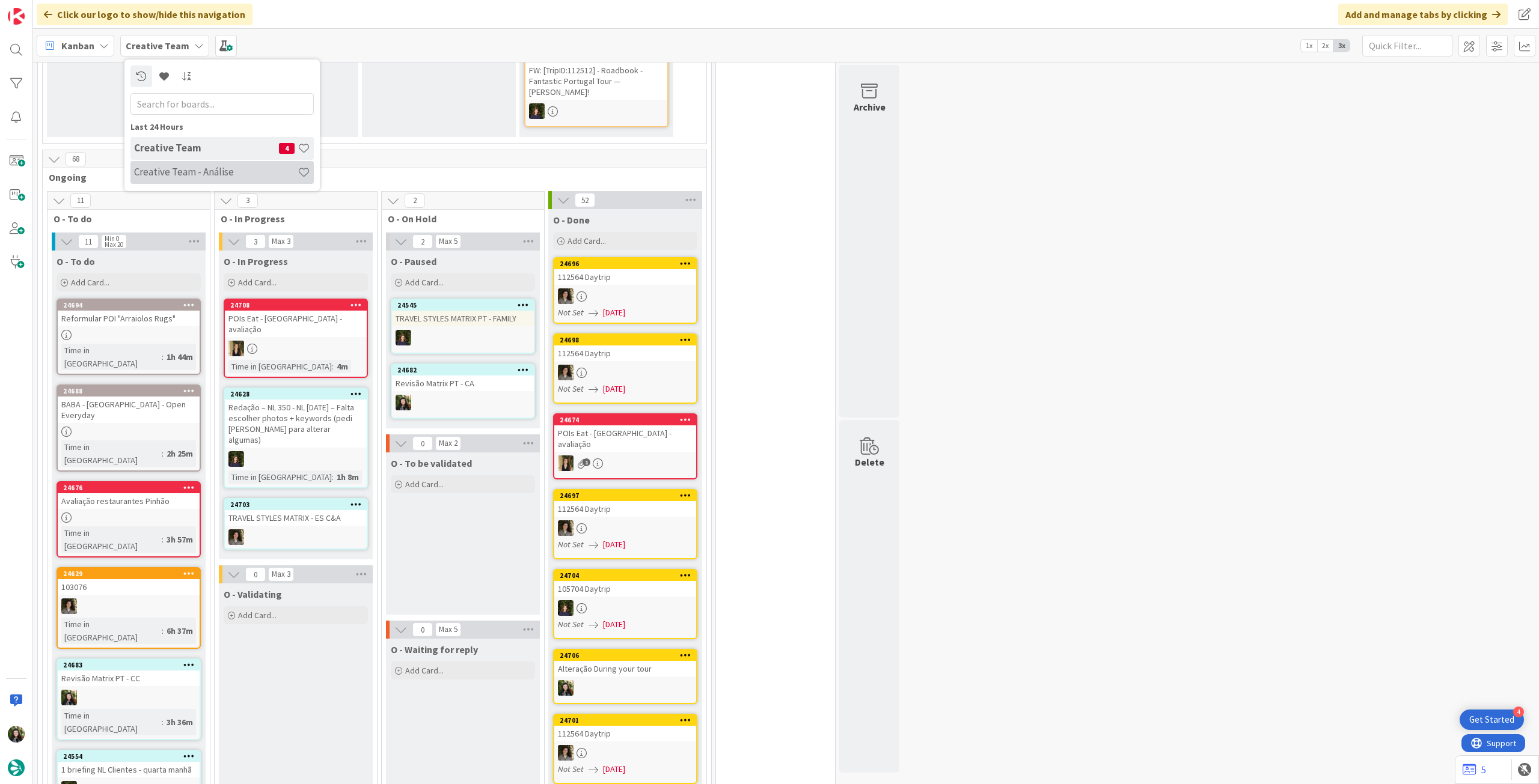
click at [189, 165] on div "Creative Team - Análise" at bounding box center [222, 172] width 183 height 23
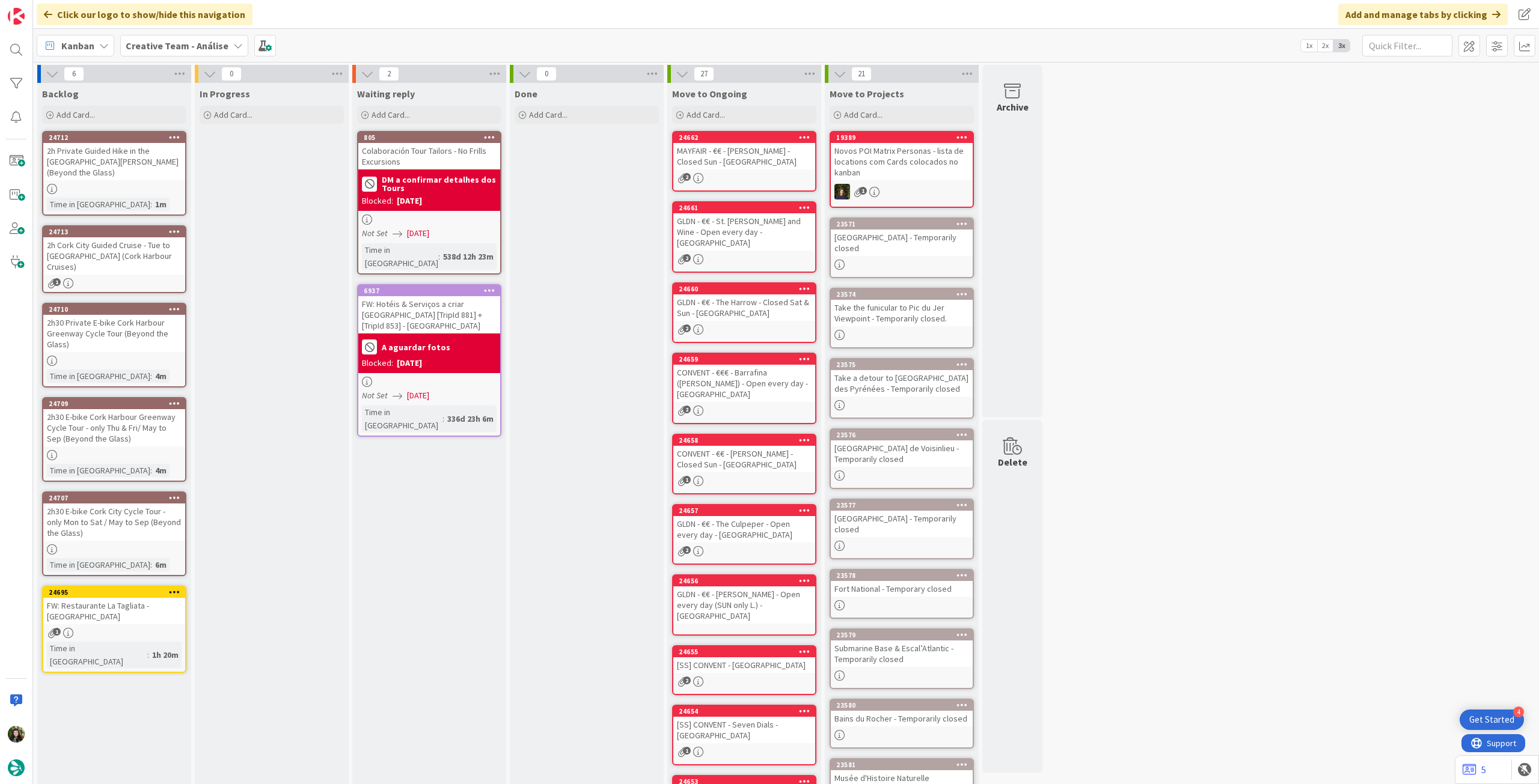
click at [158, 50] on b "Creative Team - Análise" at bounding box center [177, 45] width 103 height 12
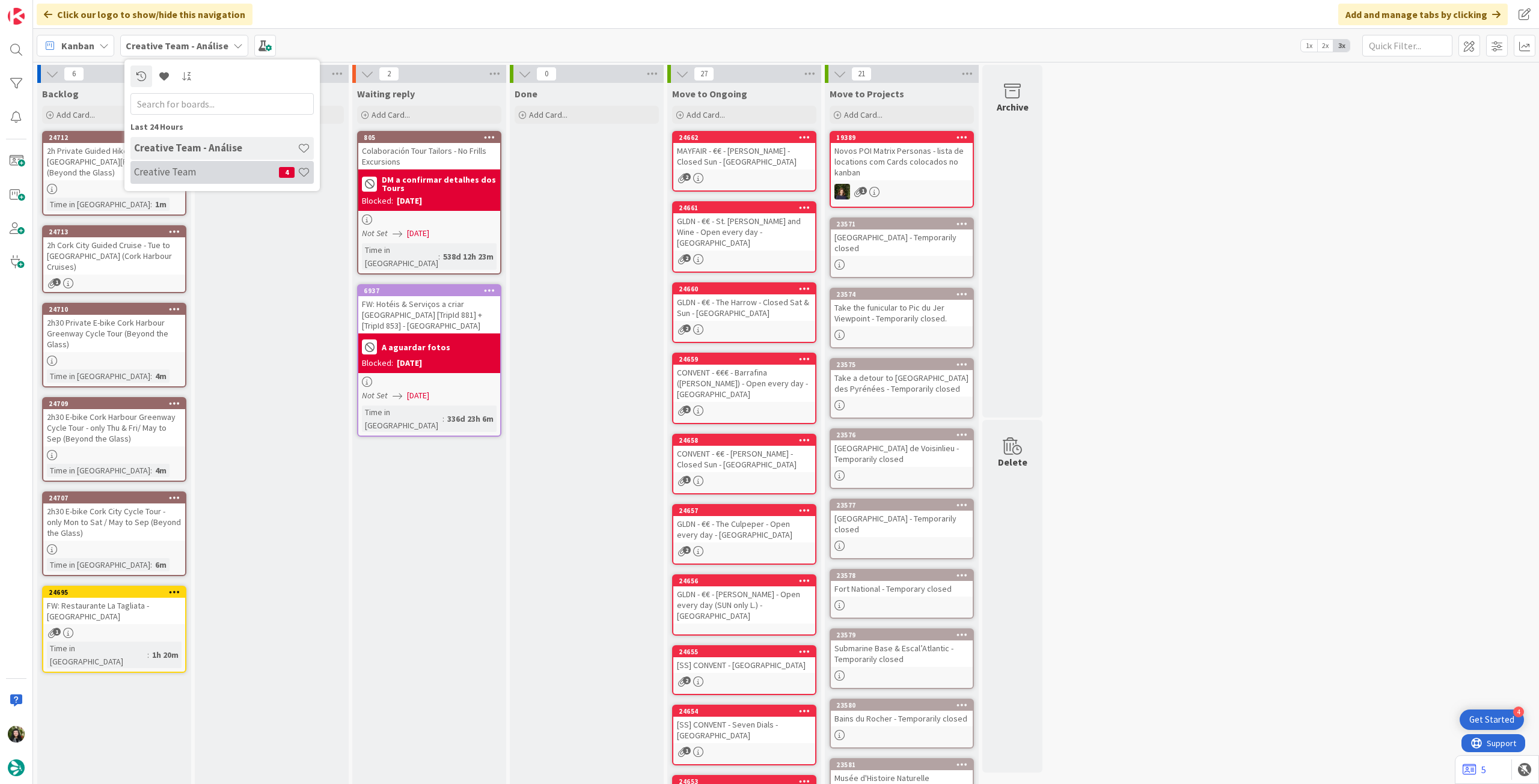
click at [171, 173] on h4 "Creative Team" at bounding box center [206, 172] width 145 height 12
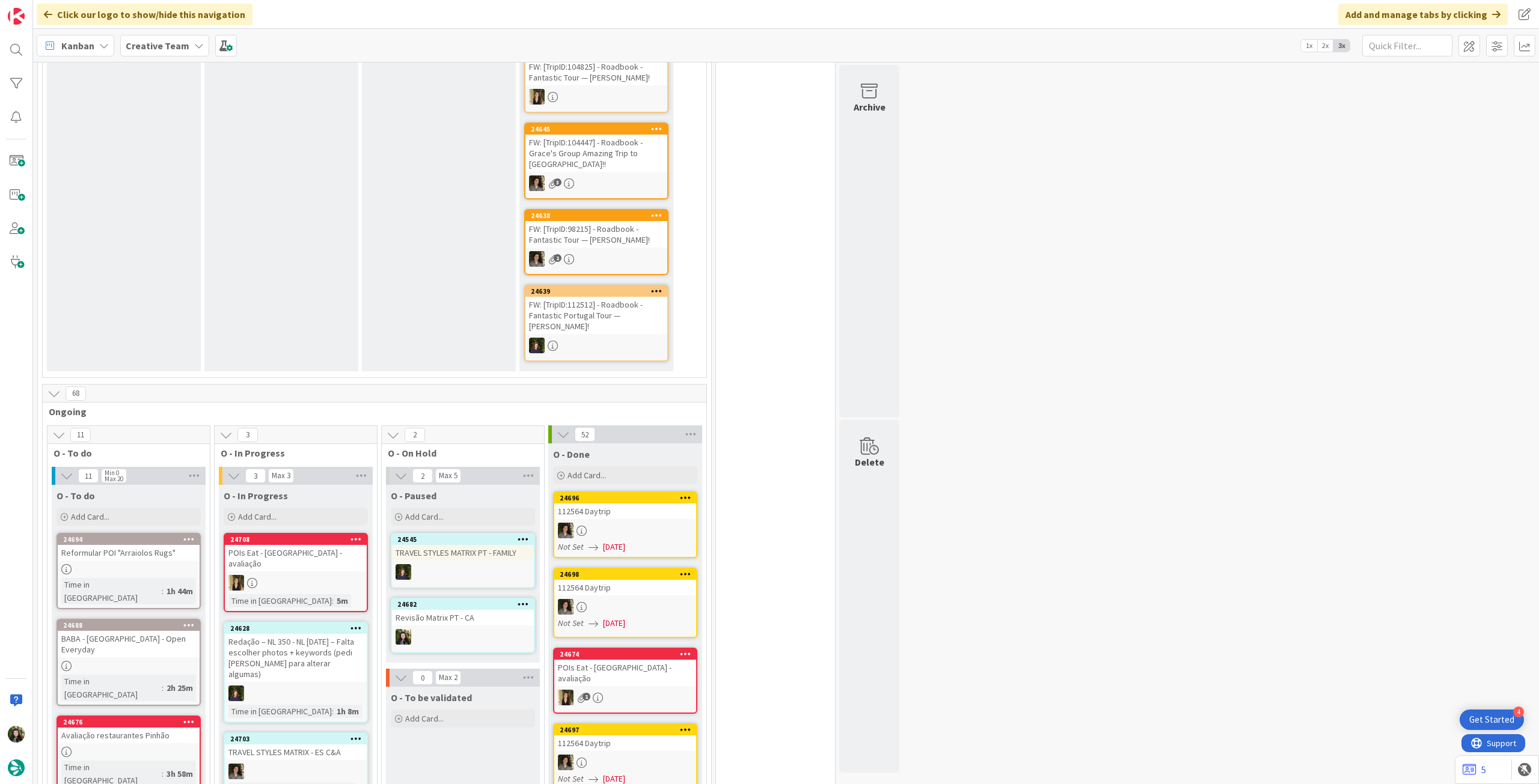
scroll to position [320, 0]
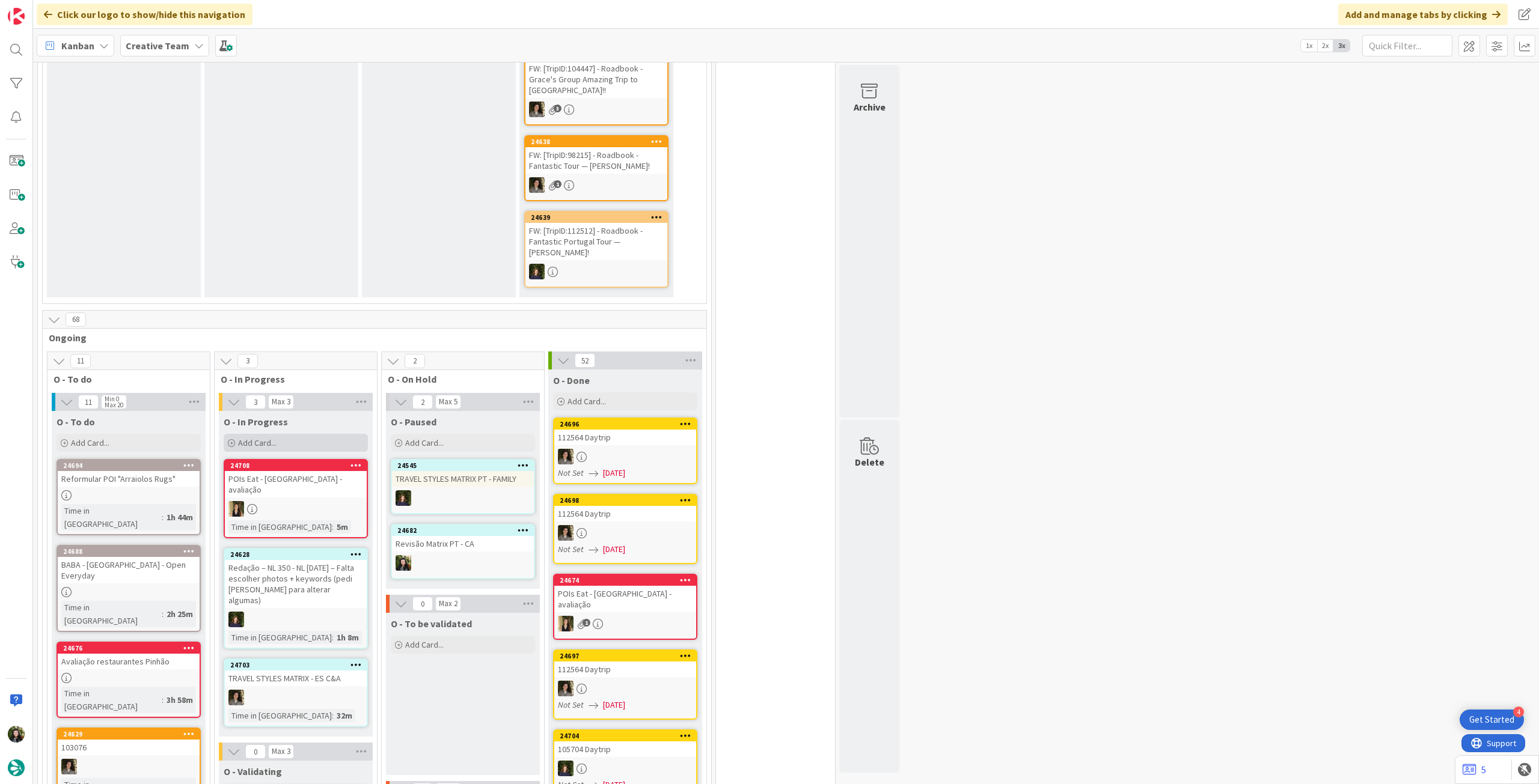
click at [270, 437] on span "Add Card..." at bounding box center [258, 443] width 39 height 11
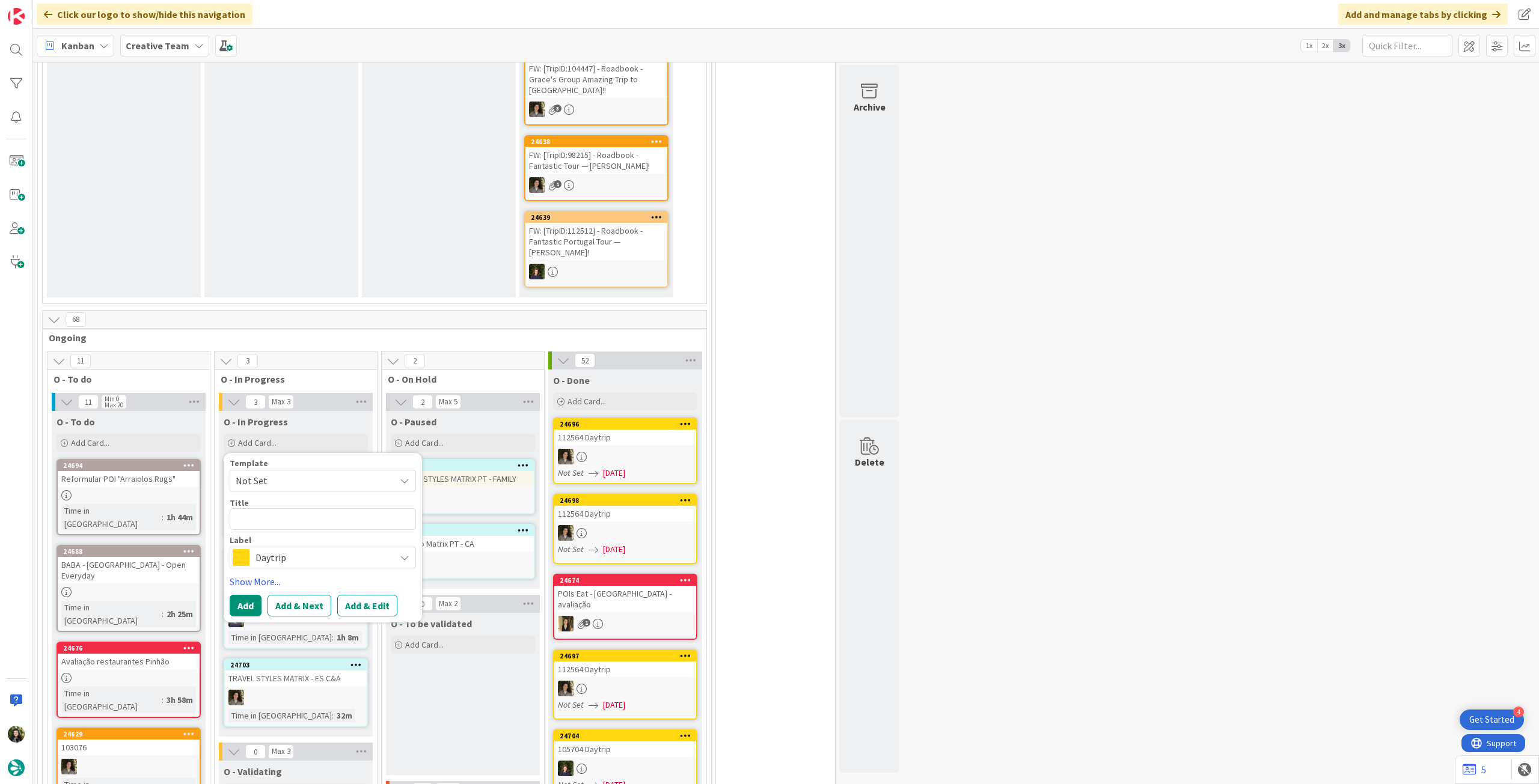
click at [318, 549] on span "Daytrip" at bounding box center [322, 558] width 134 height 17
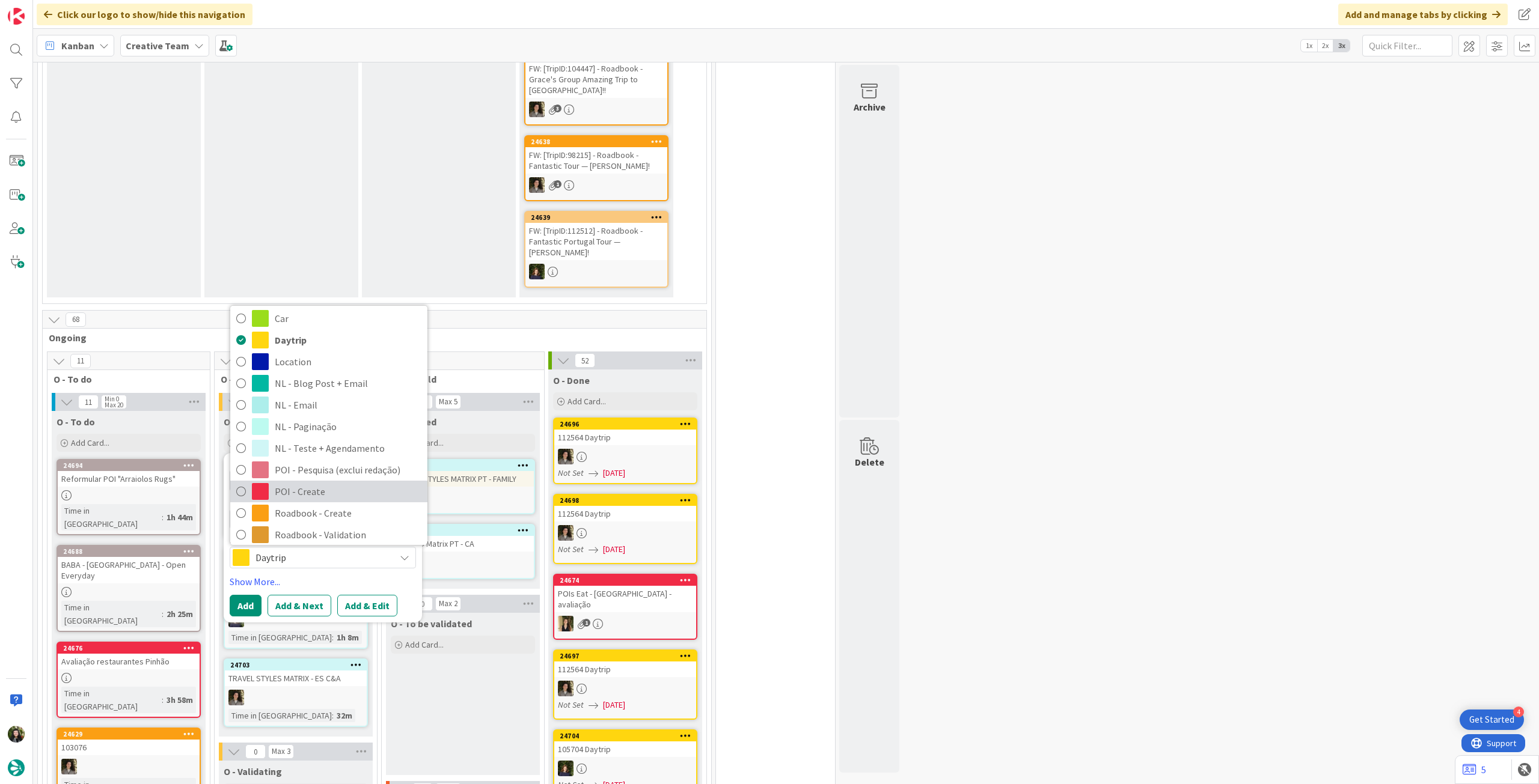
scroll to position [240, 0]
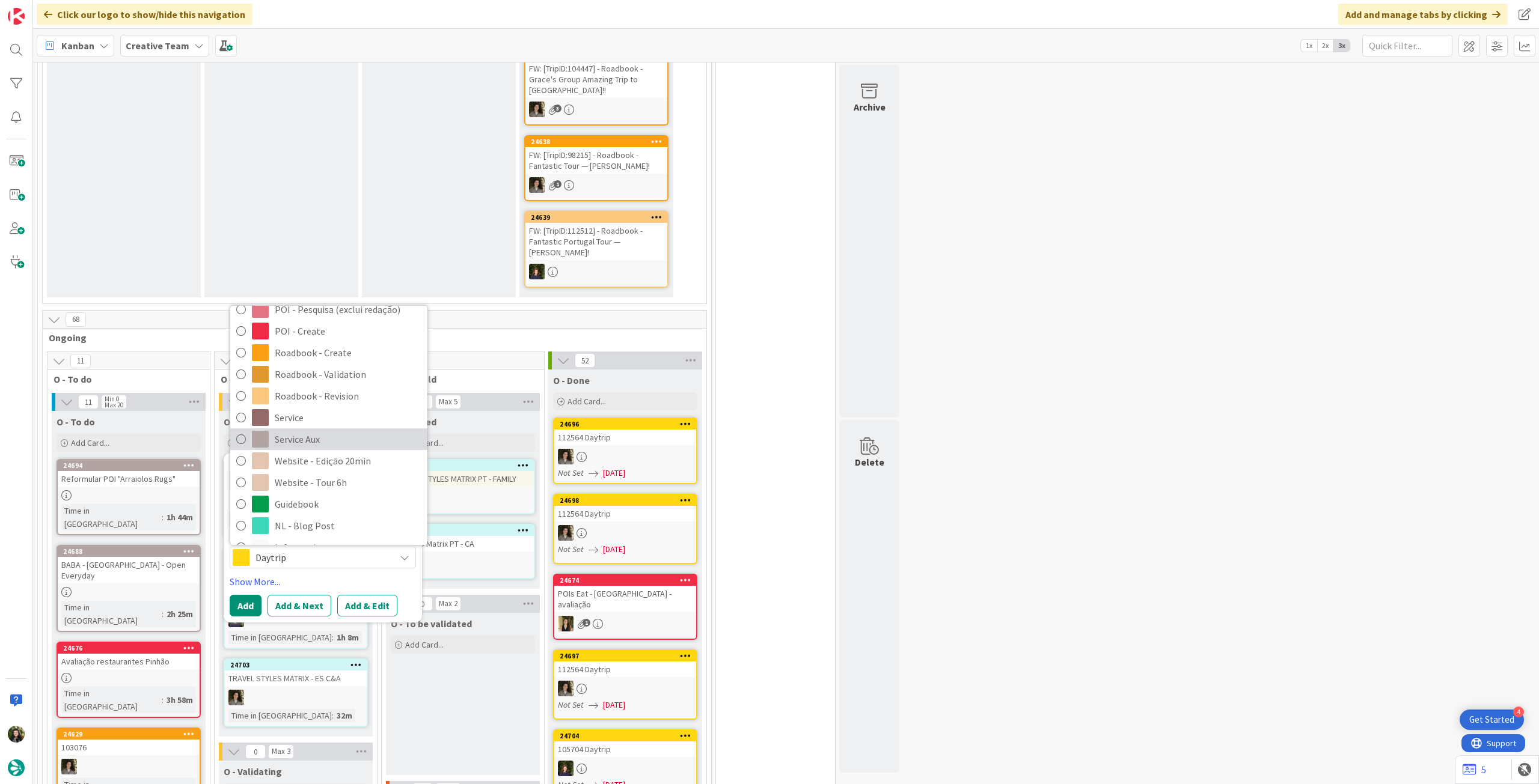
click at [339, 430] on span "Service Aux" at bounding box center [348, 439] width 147 height 18
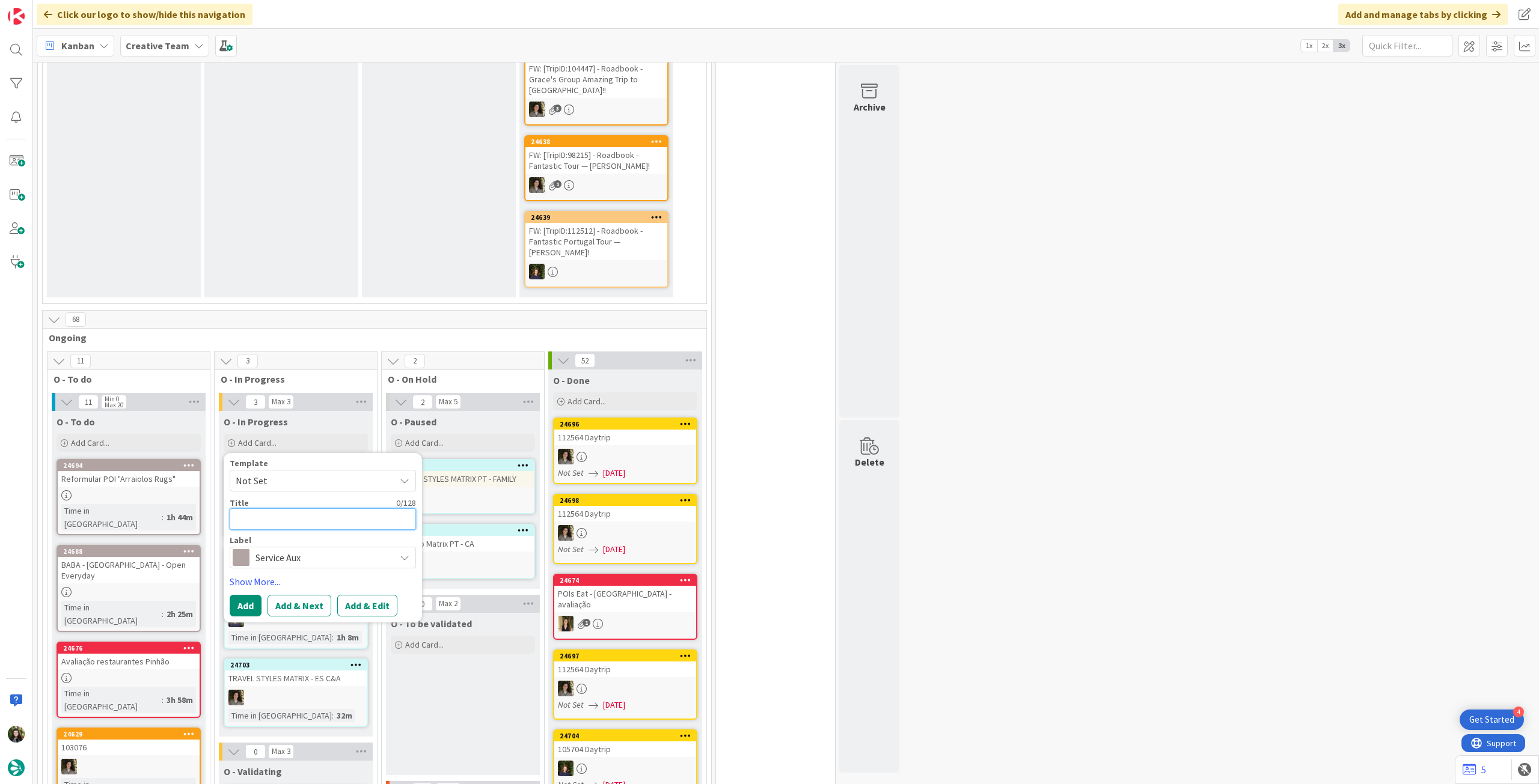
click at [327, 509] on textarea at bounding box center [323, 519] width 186 height 21
type textarea "x"
type textarea "A"
type textarea "x"
type textarea "Al"
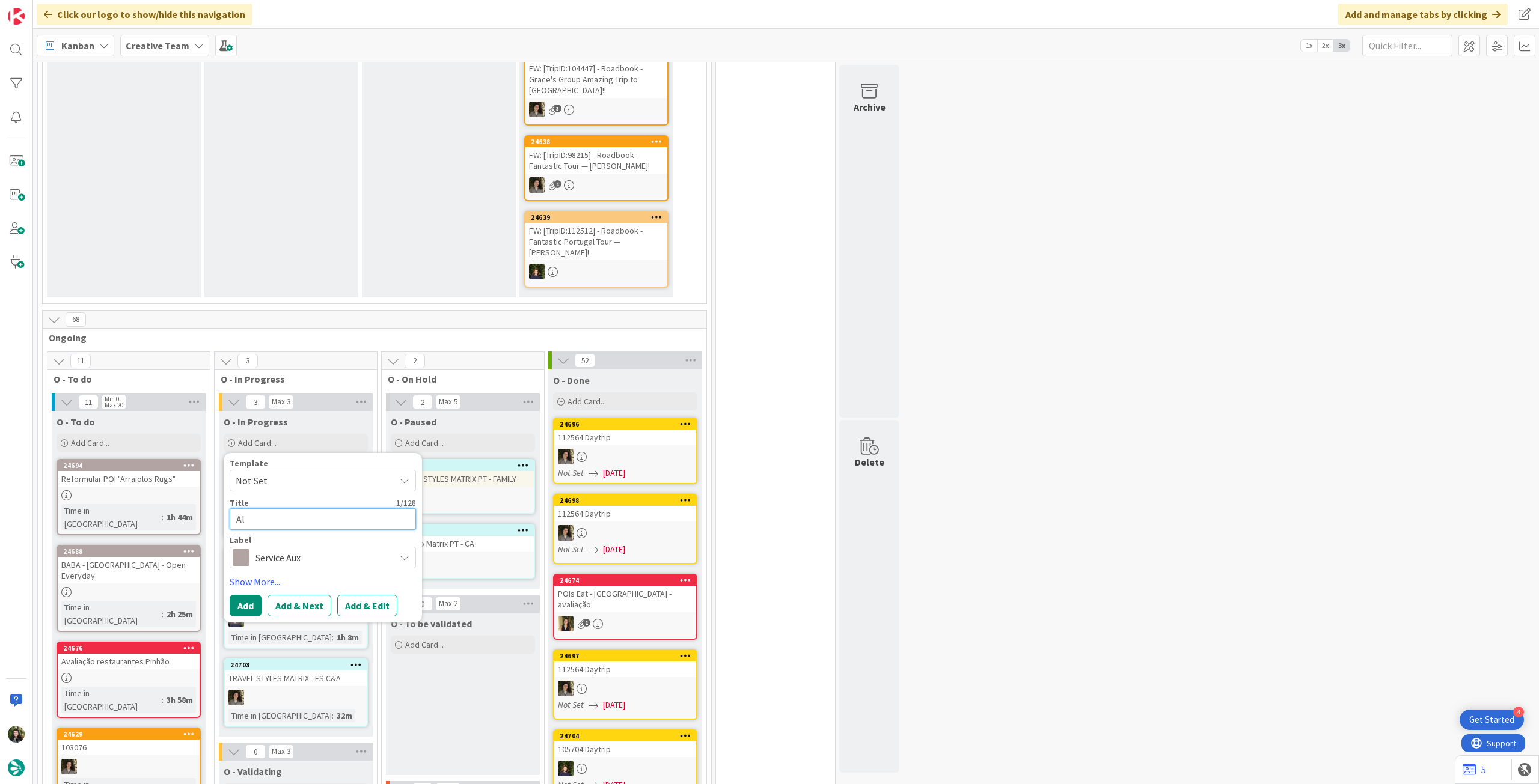
type textarea "x"
type textarea "Alt"
type textarea "x"
type textarea "Alte"
type textarea "x"
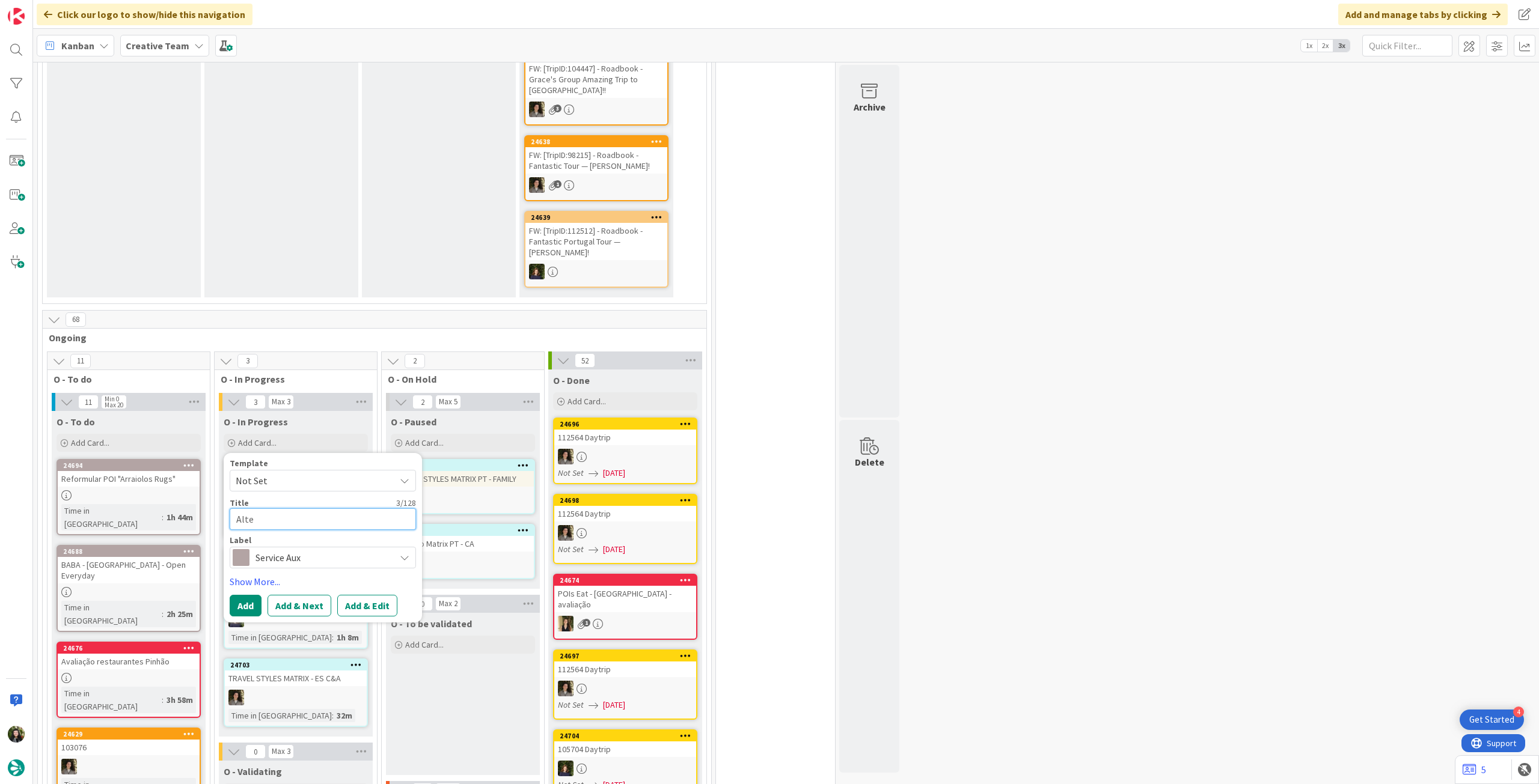
type textarea "Alter"
type textarea "x"
type textarea "Altera"
type textarea "x"
type textarea "Alteraç"
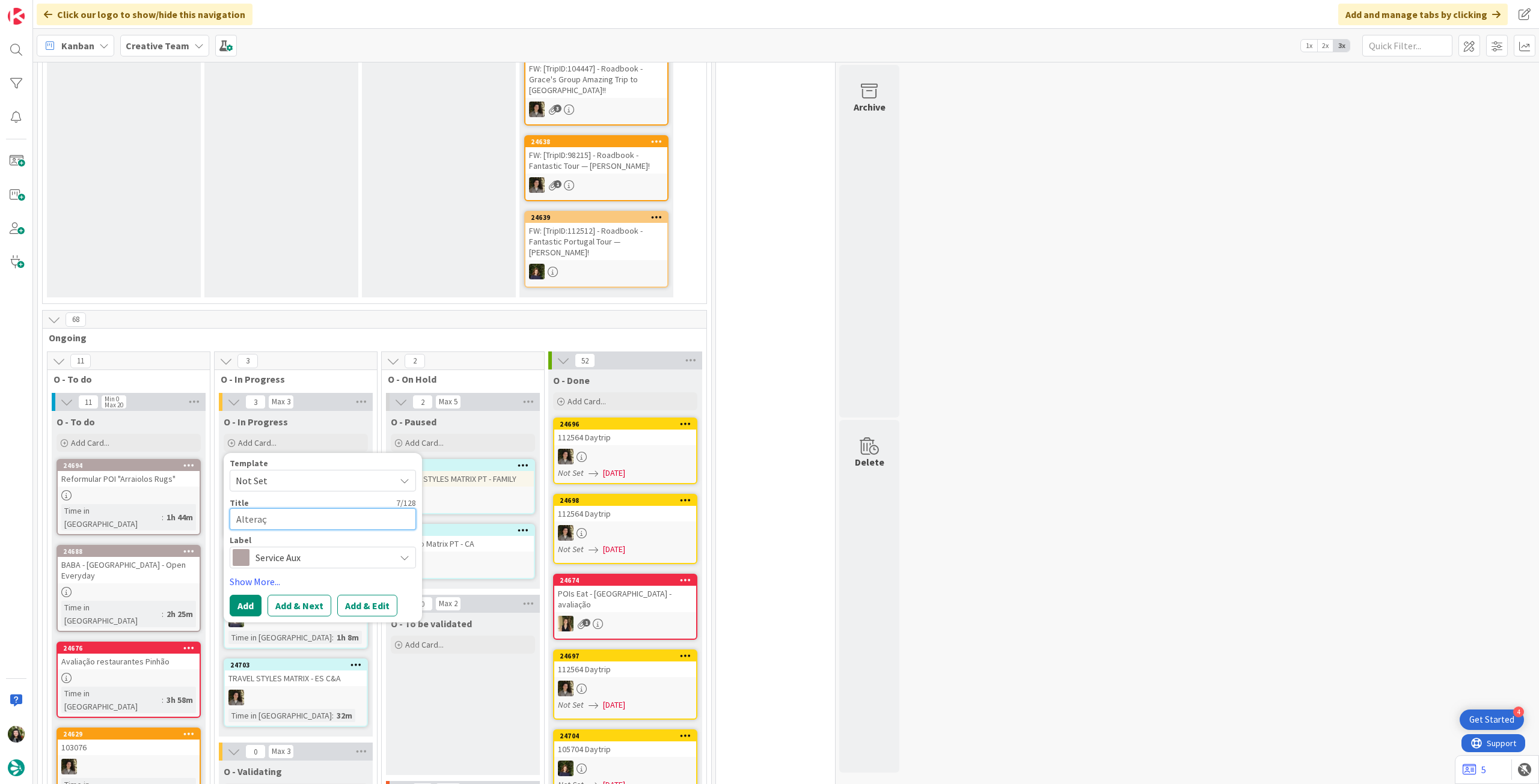
type textarea "x"
type textarea "Alteração"
type textarea "x"
type textarea "Alteração"
type textarea "x"
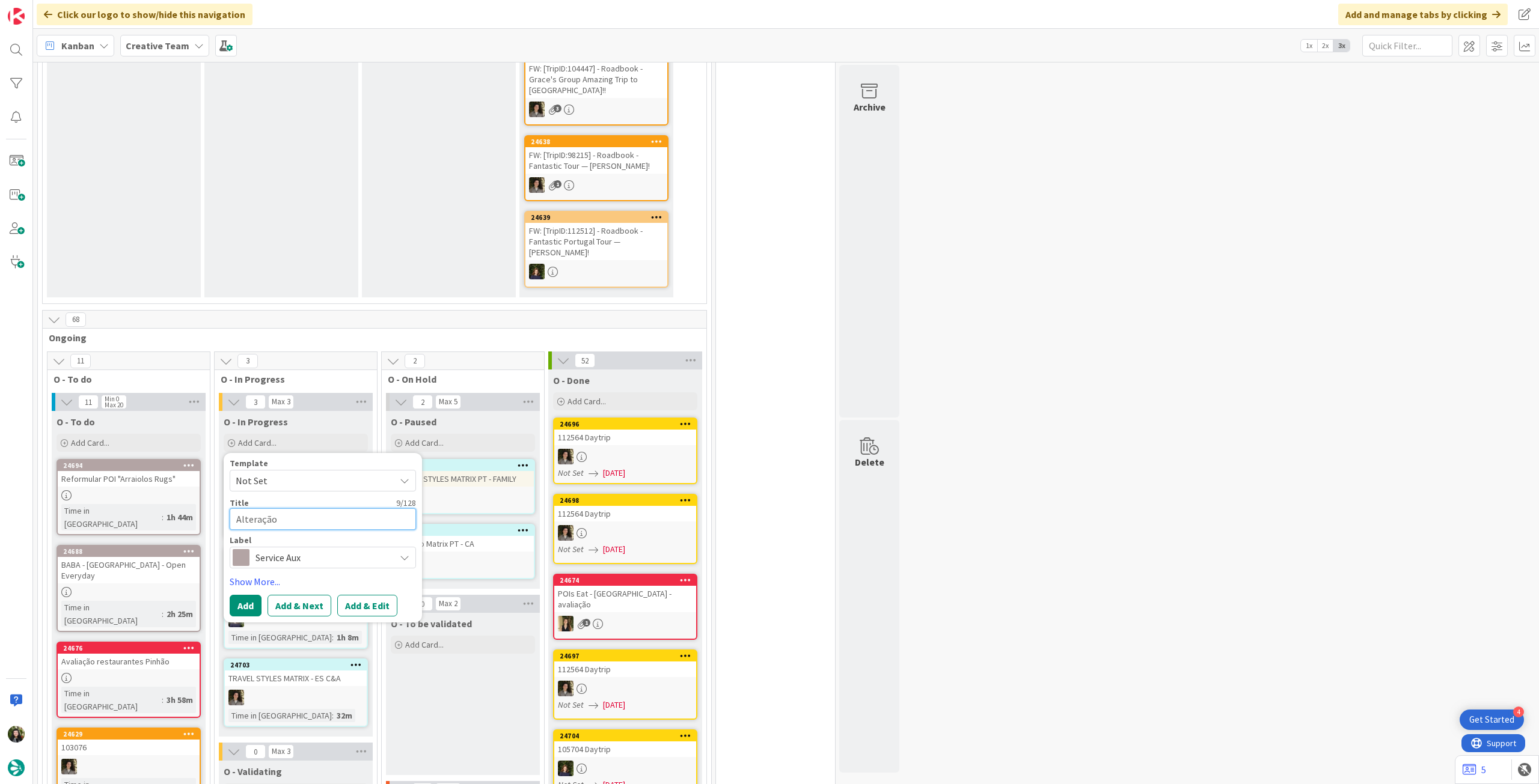
type textarea "Alteração t"
type textarea "x"
type textarea "Alteração te"
type textarea "x"
type textarea "Alteração tem"
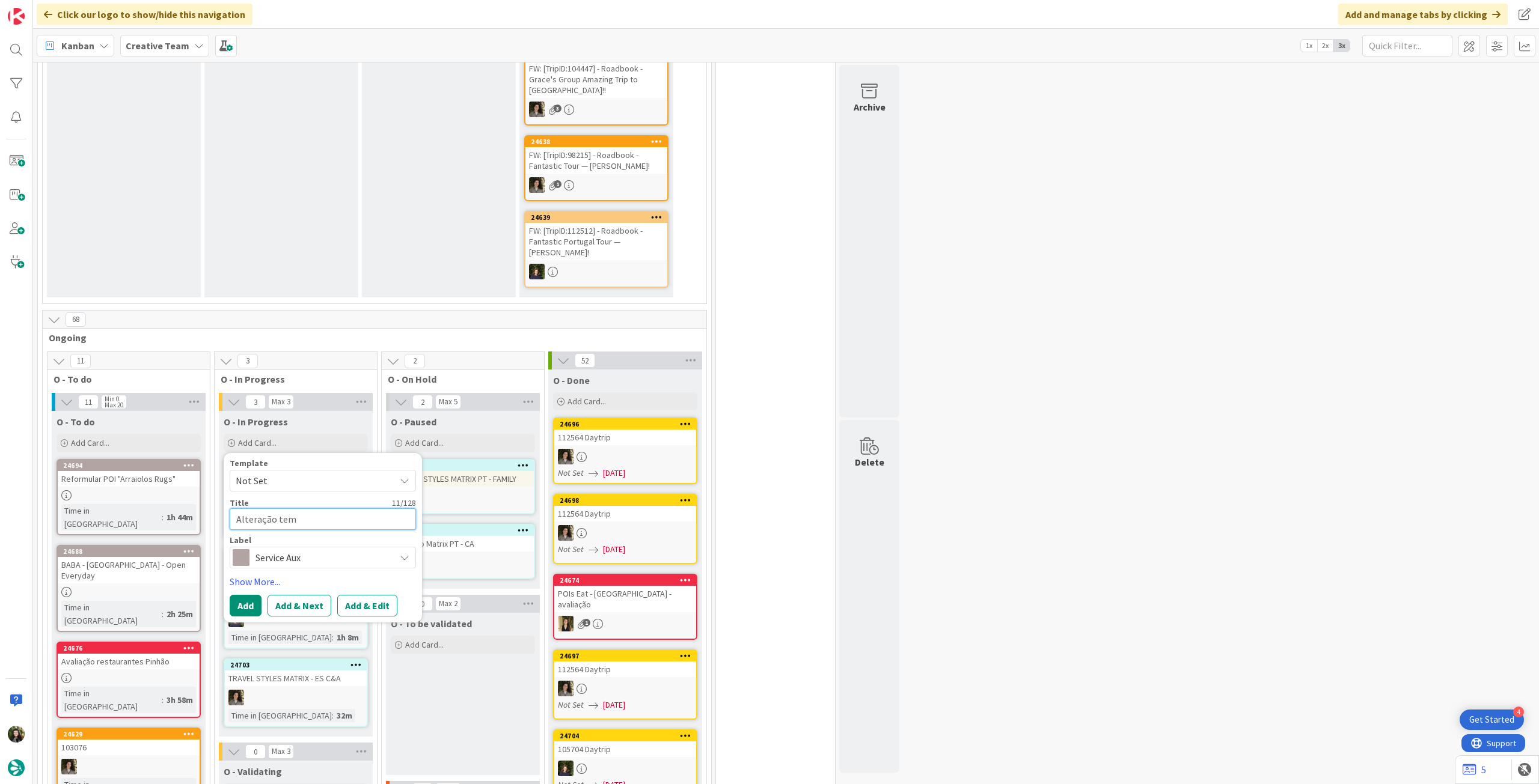
type textarea "x"
type textarea "Alteração temp"
type textarea "x"
type textarea "Alteração templa"
type textarea "x"
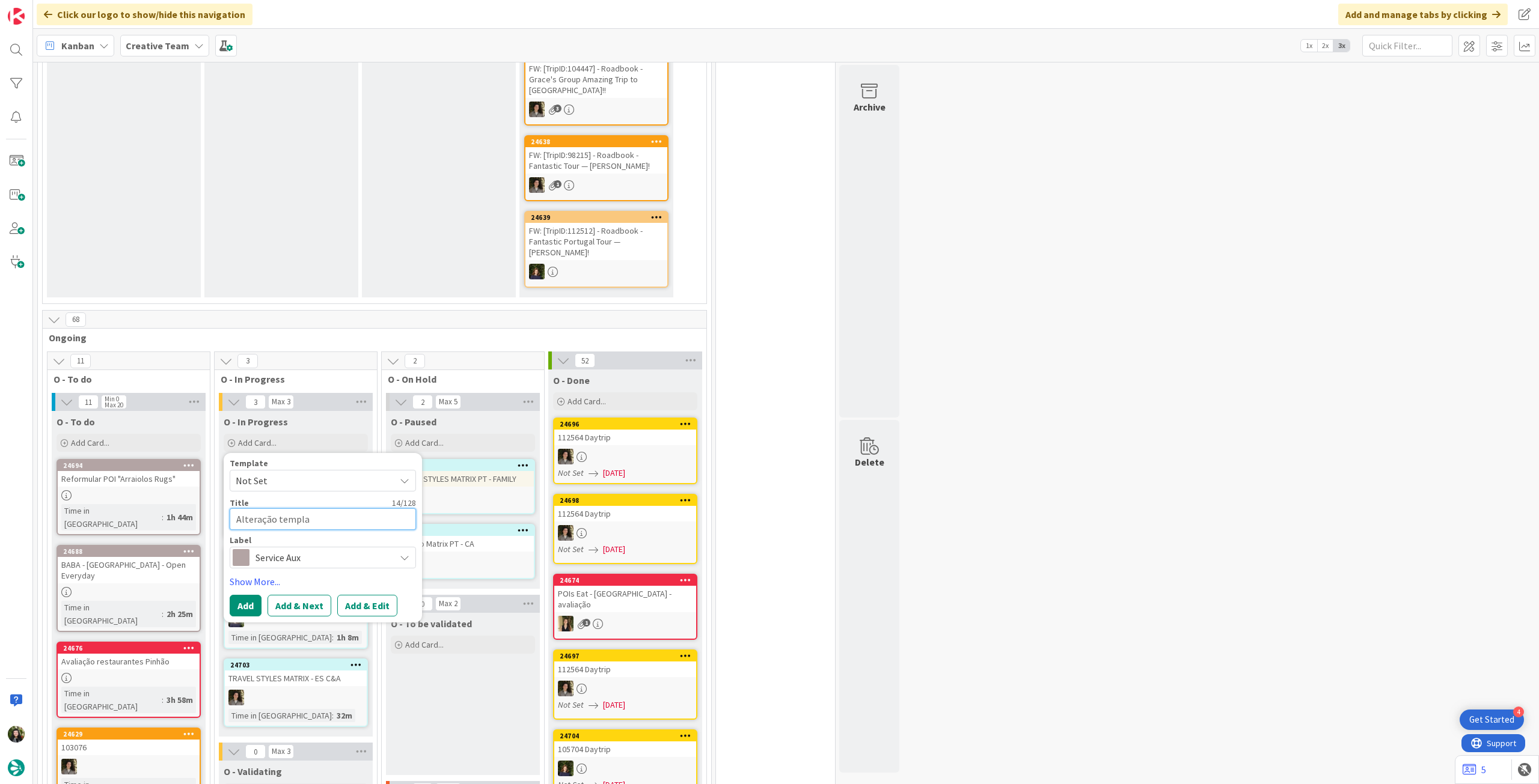
type textarea "Alteração templat"
type textarea "x"
type textarea "Alteração template"
type textarea "x"
type textarea "Alteração templates"
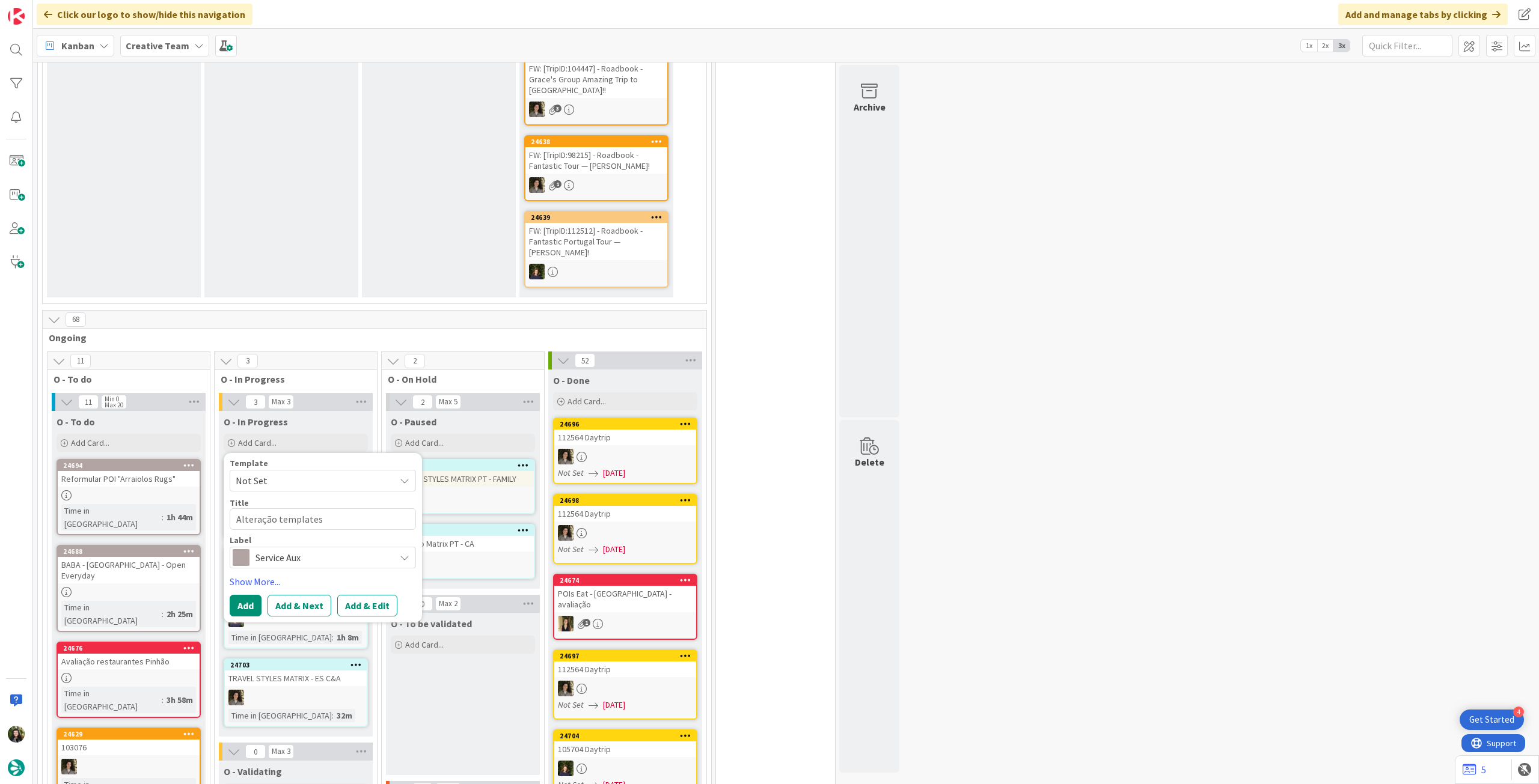
type textarea "x"
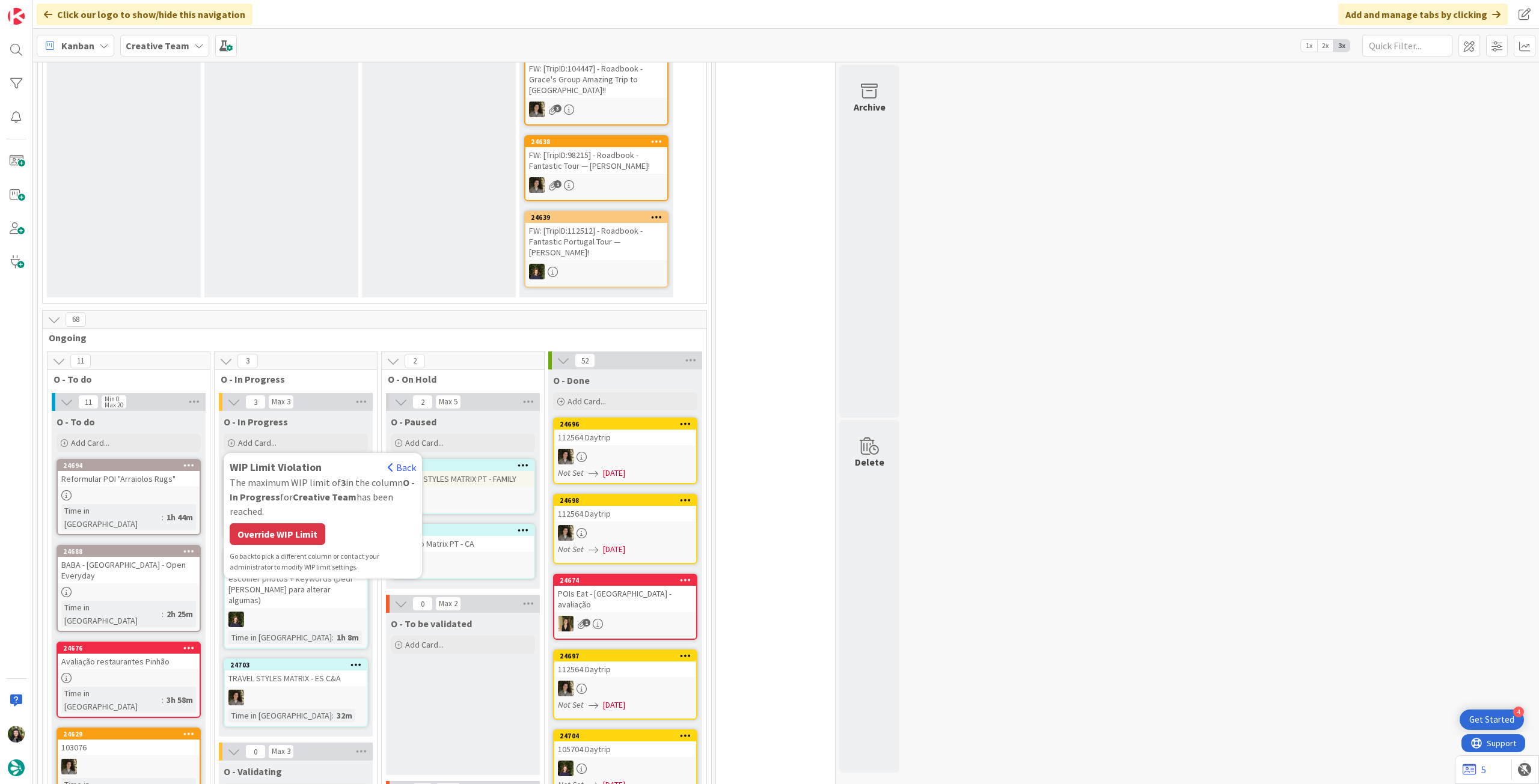
click at [274, 509] on div "WIP Limit Violation Back The maximum WIP limit of 3 in the column O - In Progre…" at bounding box center [323, 516] width 186 height 113
click at [274, 523] on div "Override WIP Limit" at bounding box center [278, 534] width 96 height 21
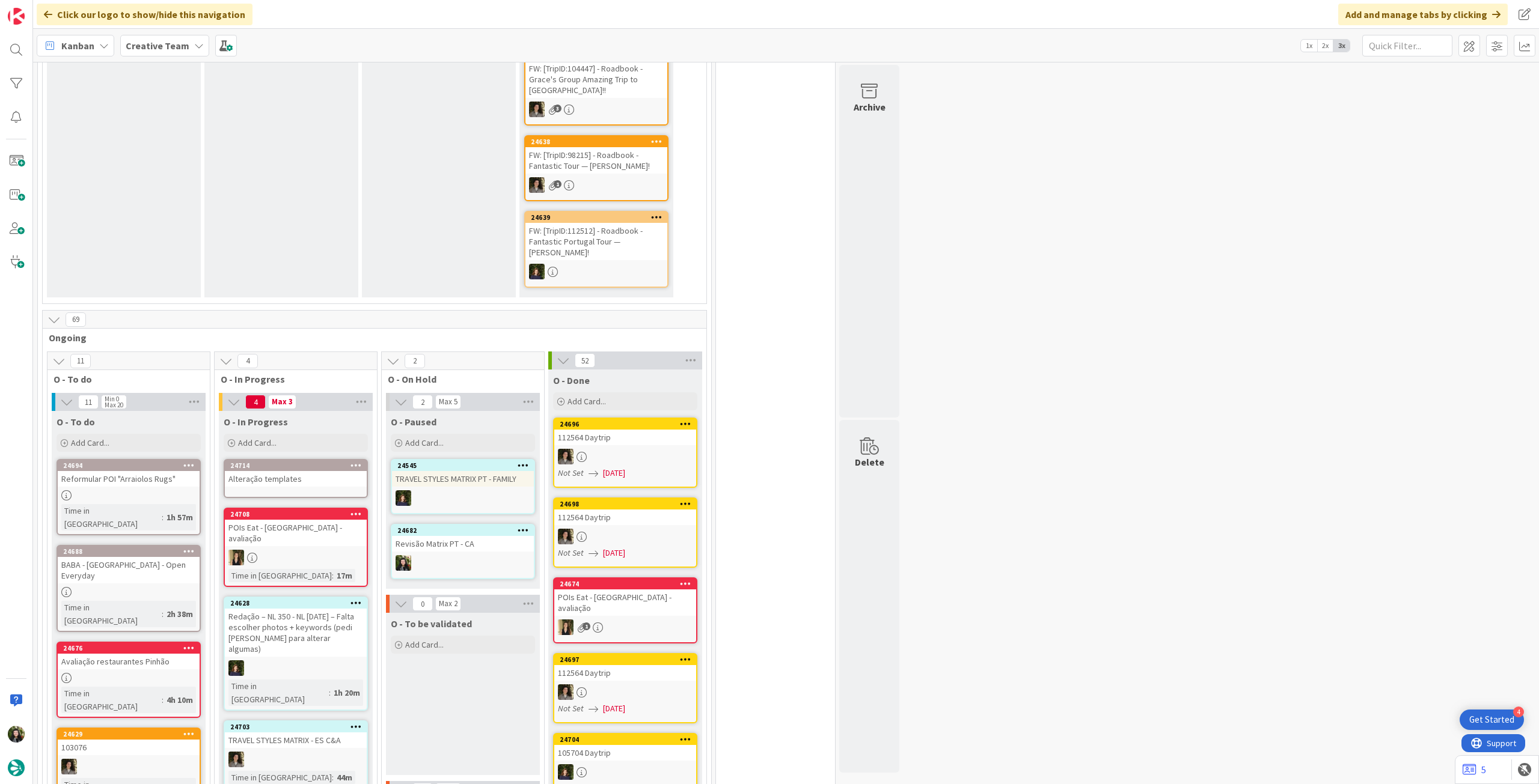
click at [290, 471] on div "Alteração templates" at bounding box center [296, 479] width 142 height 16
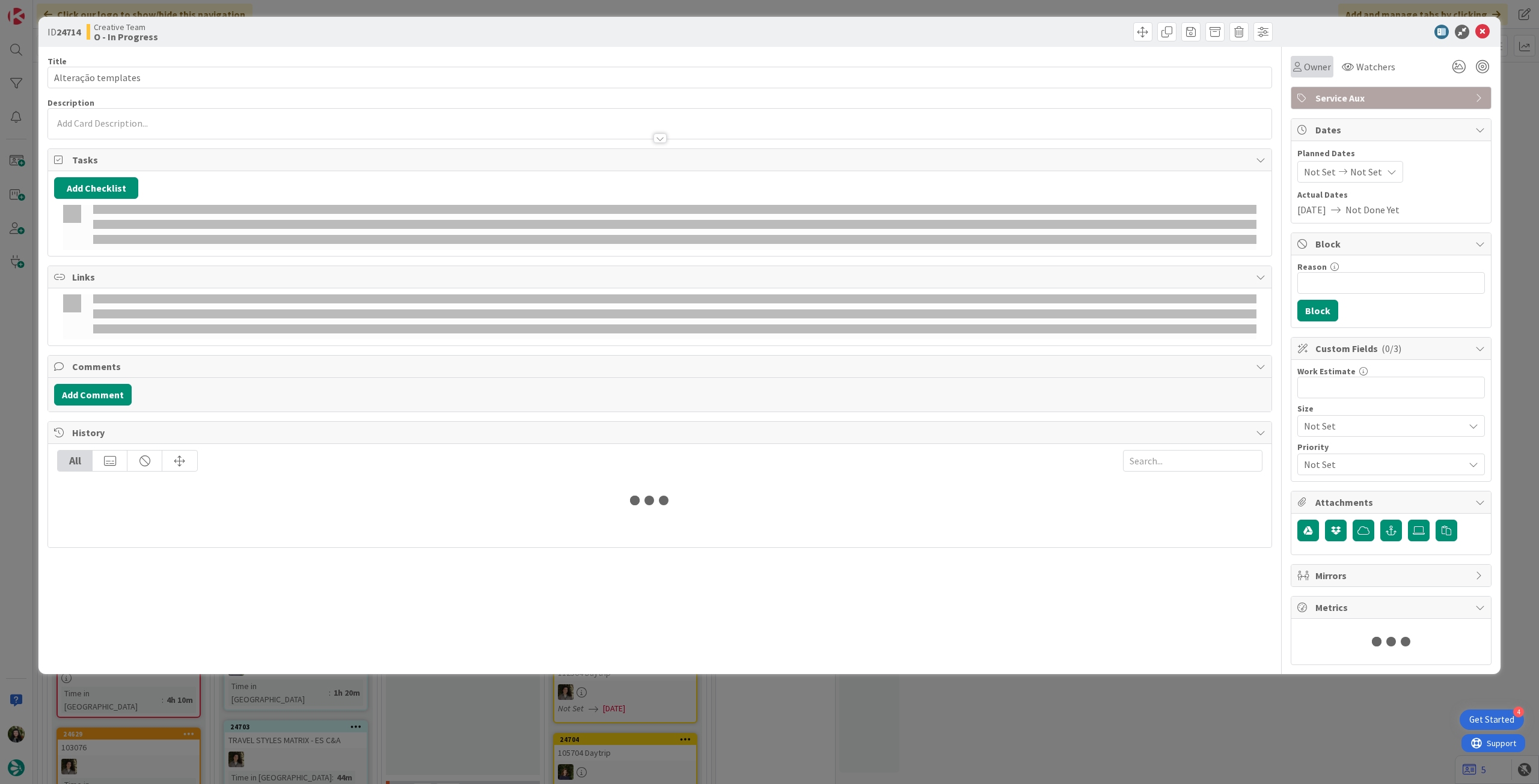
click at [1308, 67] on span "Owner" at bounding box center [1317, 66] width 27 height 15
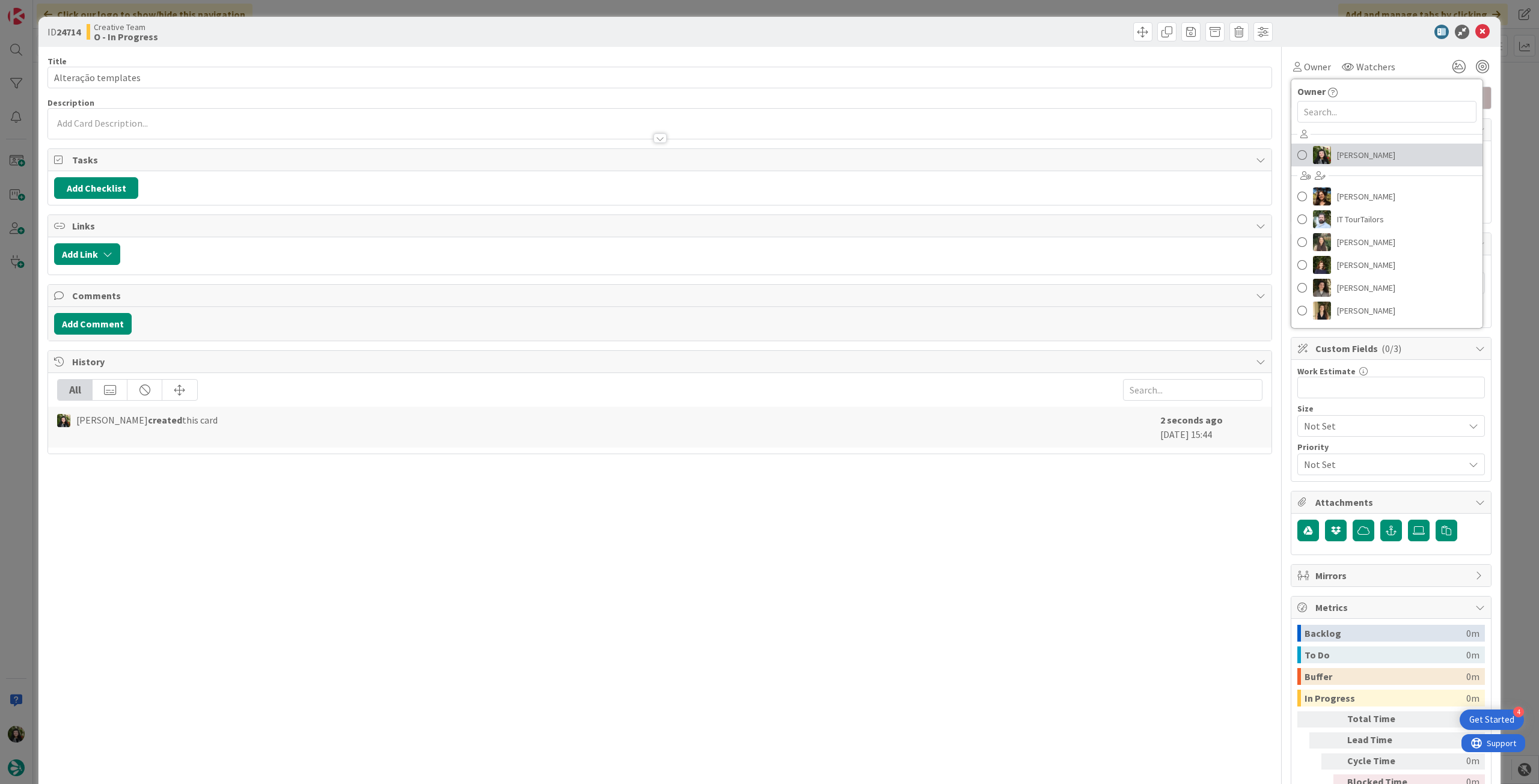
click at [1356, 150] on span "Beatriz Cassona" at bounding box center [1367, 155] width 58 height 18
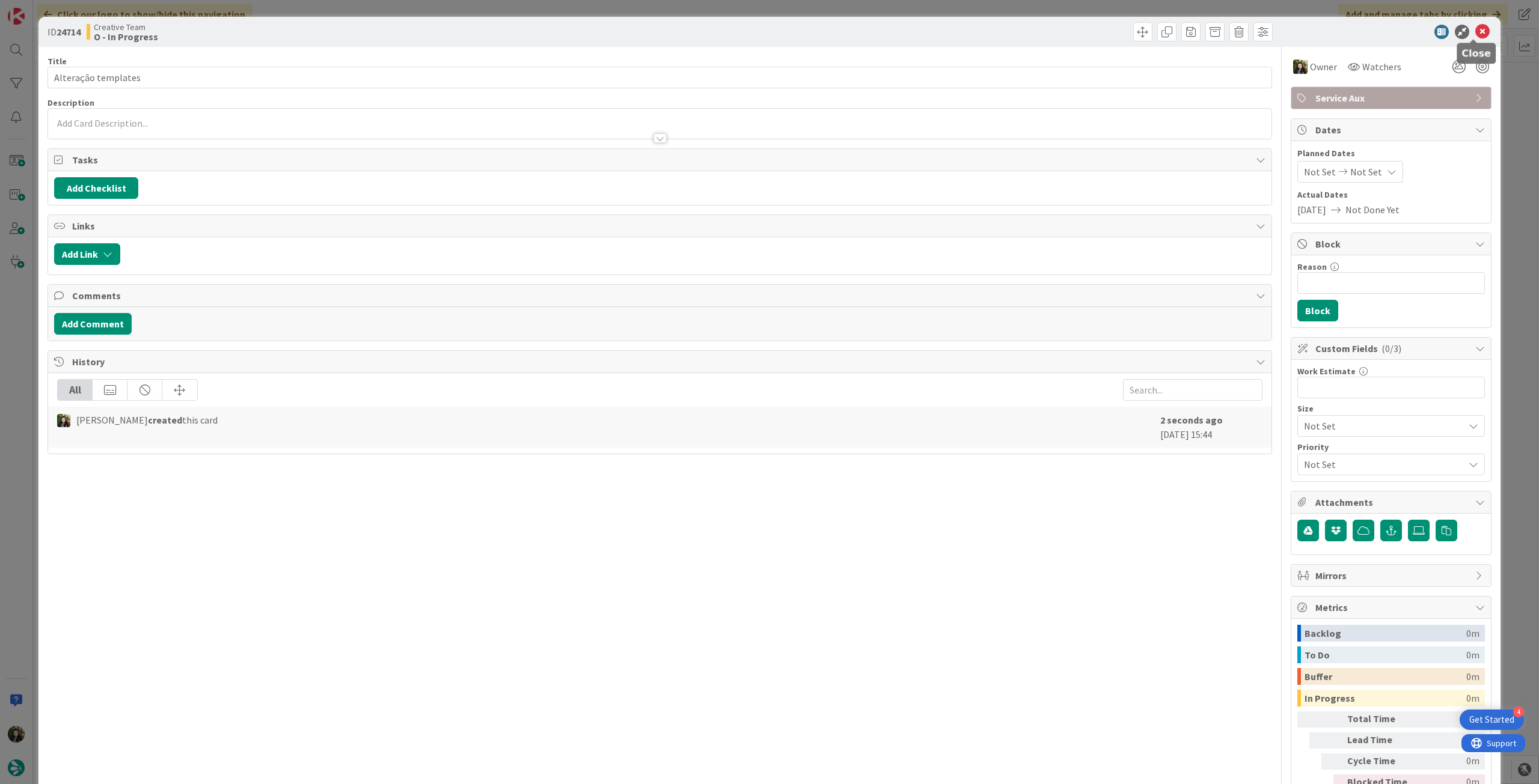
click at [1475, 35] on icon at bounding box center [1482, 32] width 15 height 15
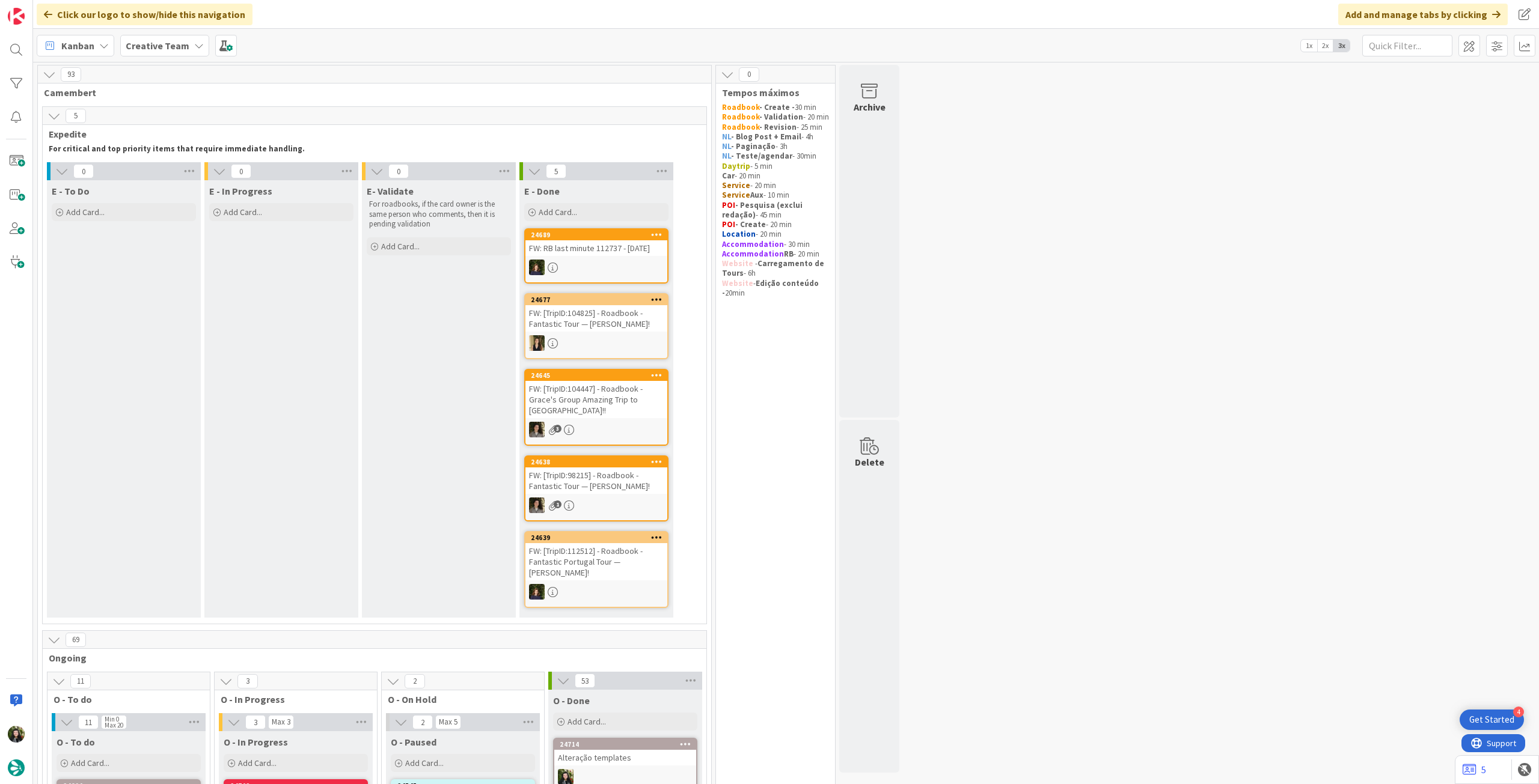
click at [165, 48] on b "Creative Team" at bounding box center [158, 45] width 64 height 12
click at [186, 164] on div "Creative Team - Análise" at bounding box center [222, 172] width 183 height 23
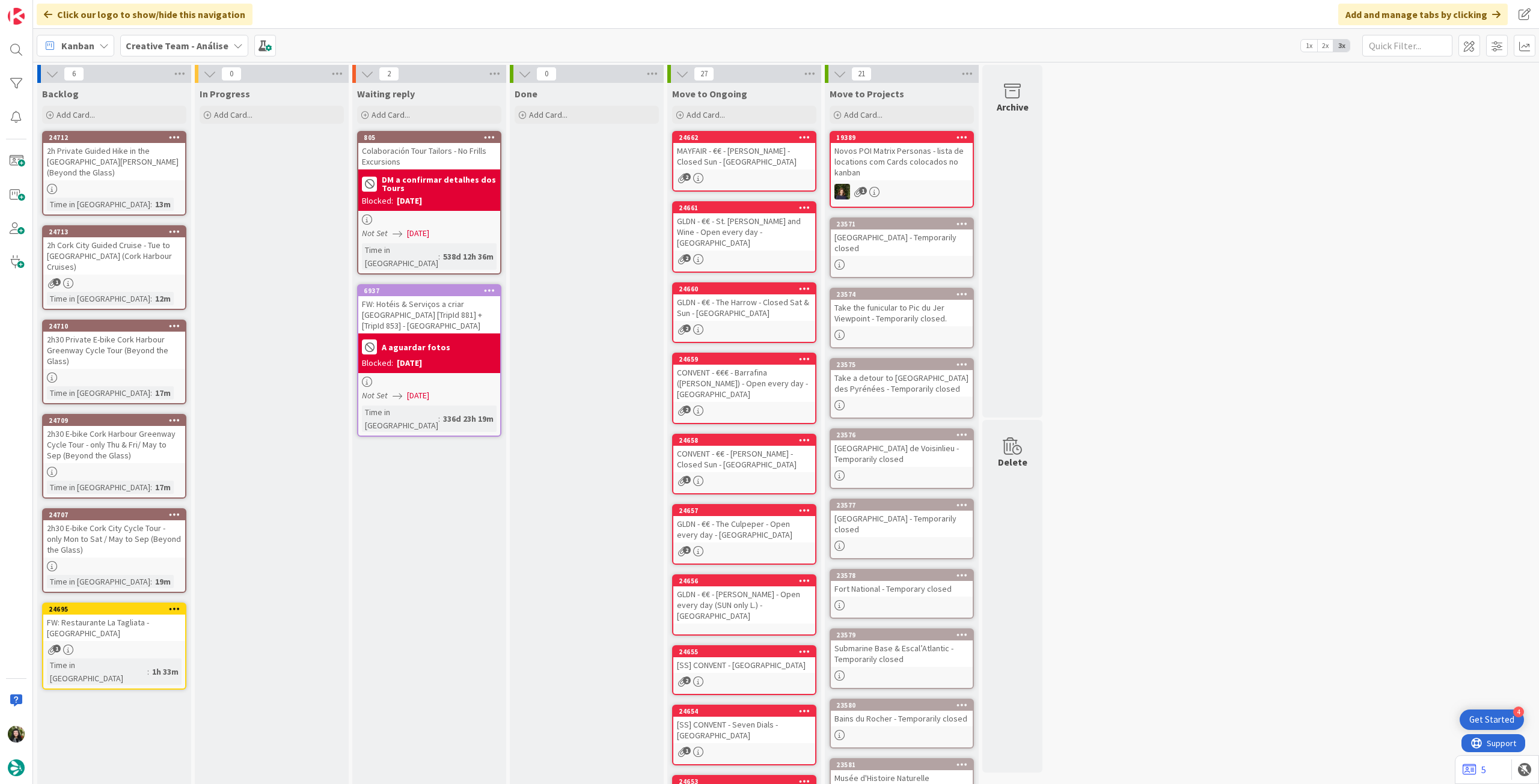
click at [177, 45] on b "Creative Team - Análise" at bounding box center [177, 45] width 103 height 12
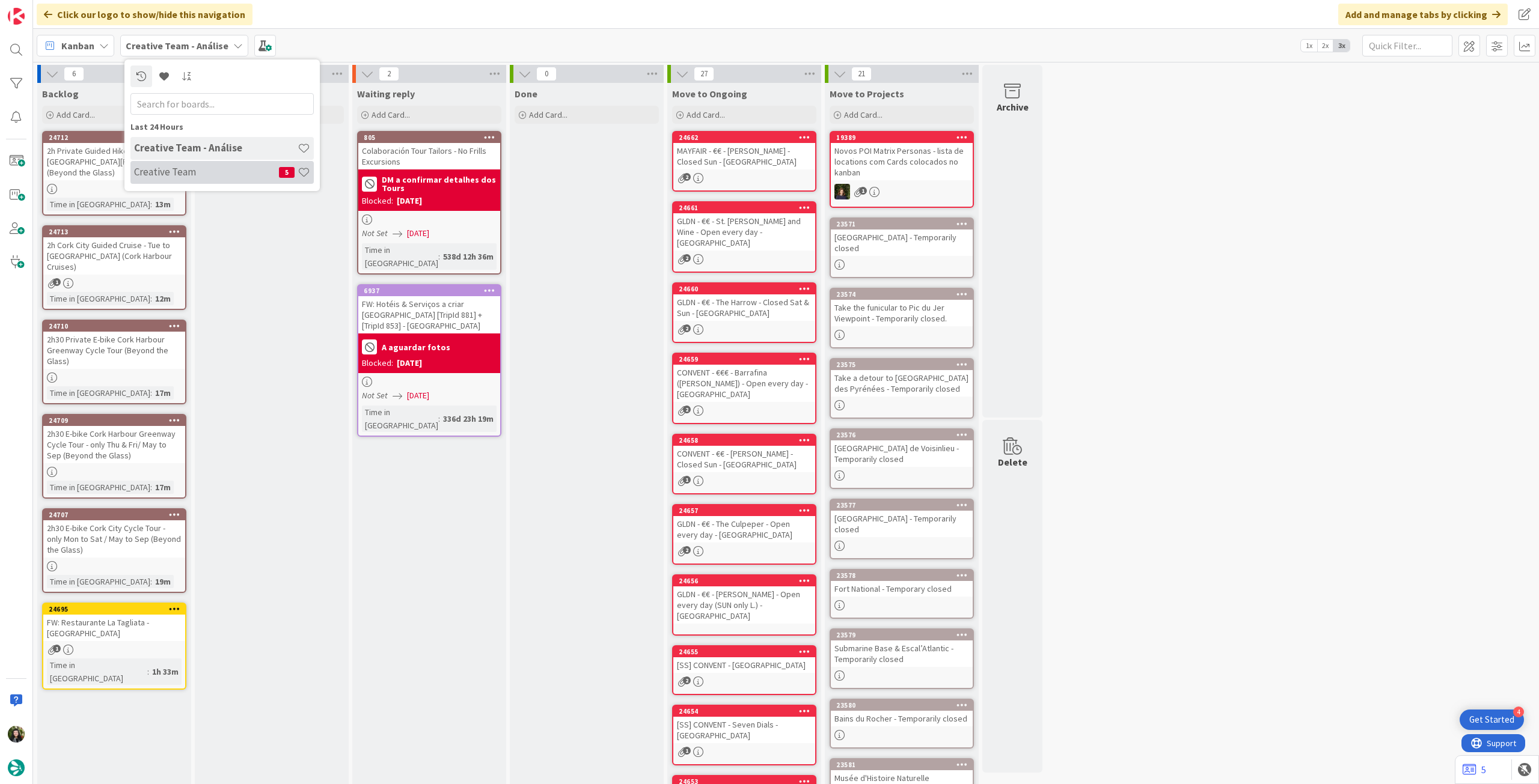
click at [162, 172] on h4 "Creative Team" at bounding box center [206, 172] width 145 height 12
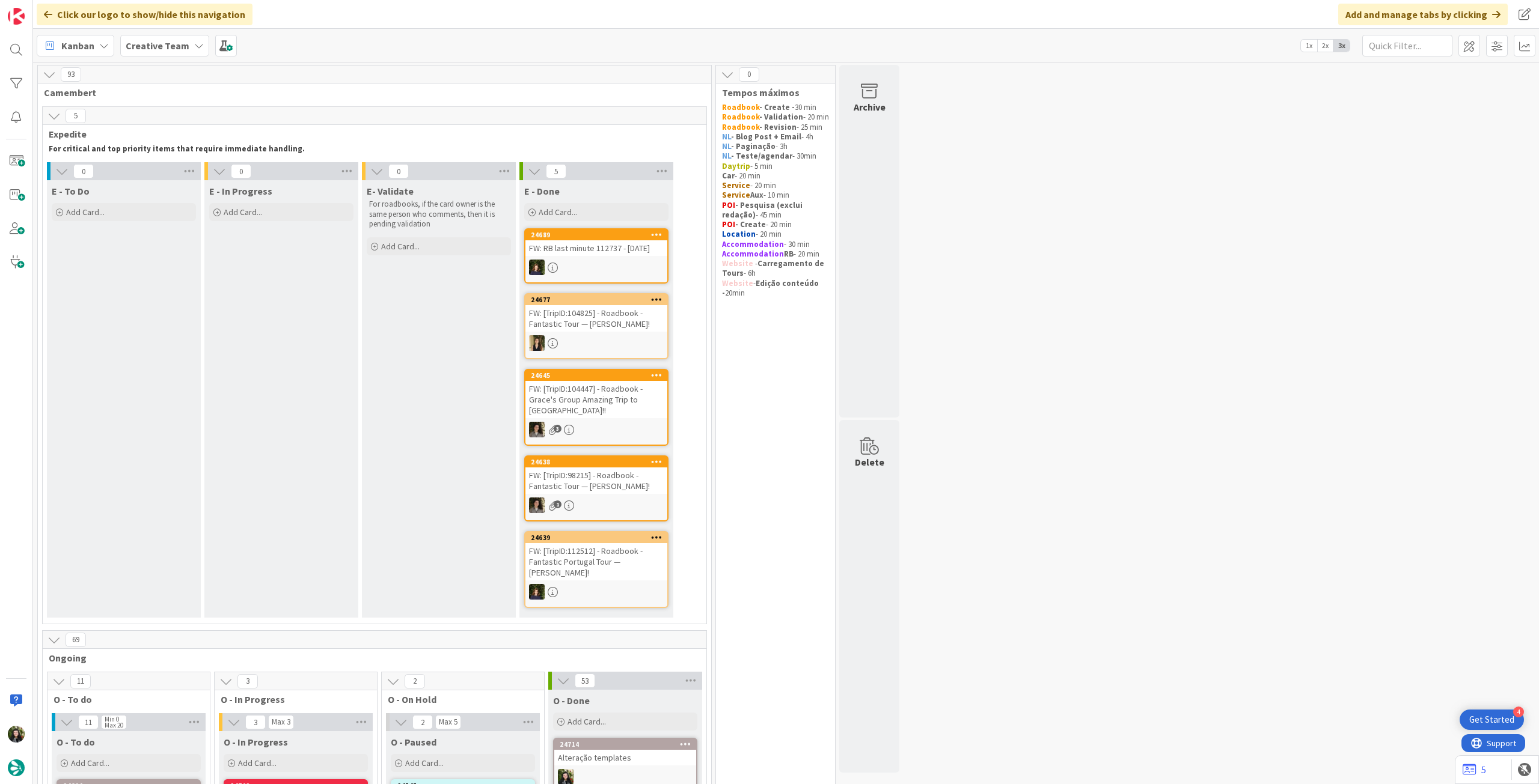
drag, startPoint x: 170, startPoint y: 39, endPoint x: 179, endPoint y: 60, distance: 22.8
click at [170, 39] on b "Creative Team" at bounding box center [158, 45] width 64 height 12
click at [190, 176] on h4 "Creative Team - Análise" at bounding box center [216, 172] width 163 height 12
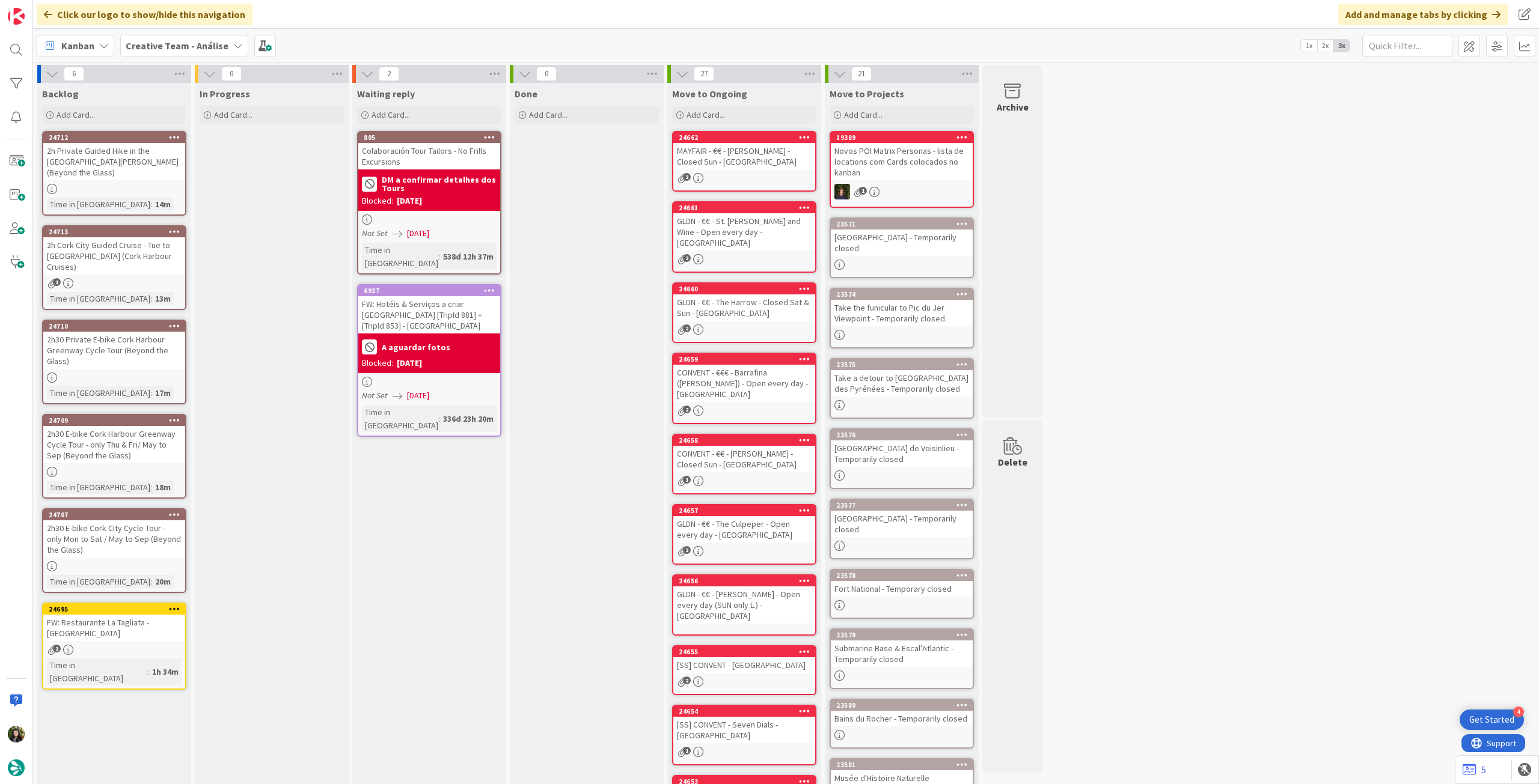
click at [165, 43] on b "Creative Team - Análise" at bounding box center [177, 45] width 103 height 12
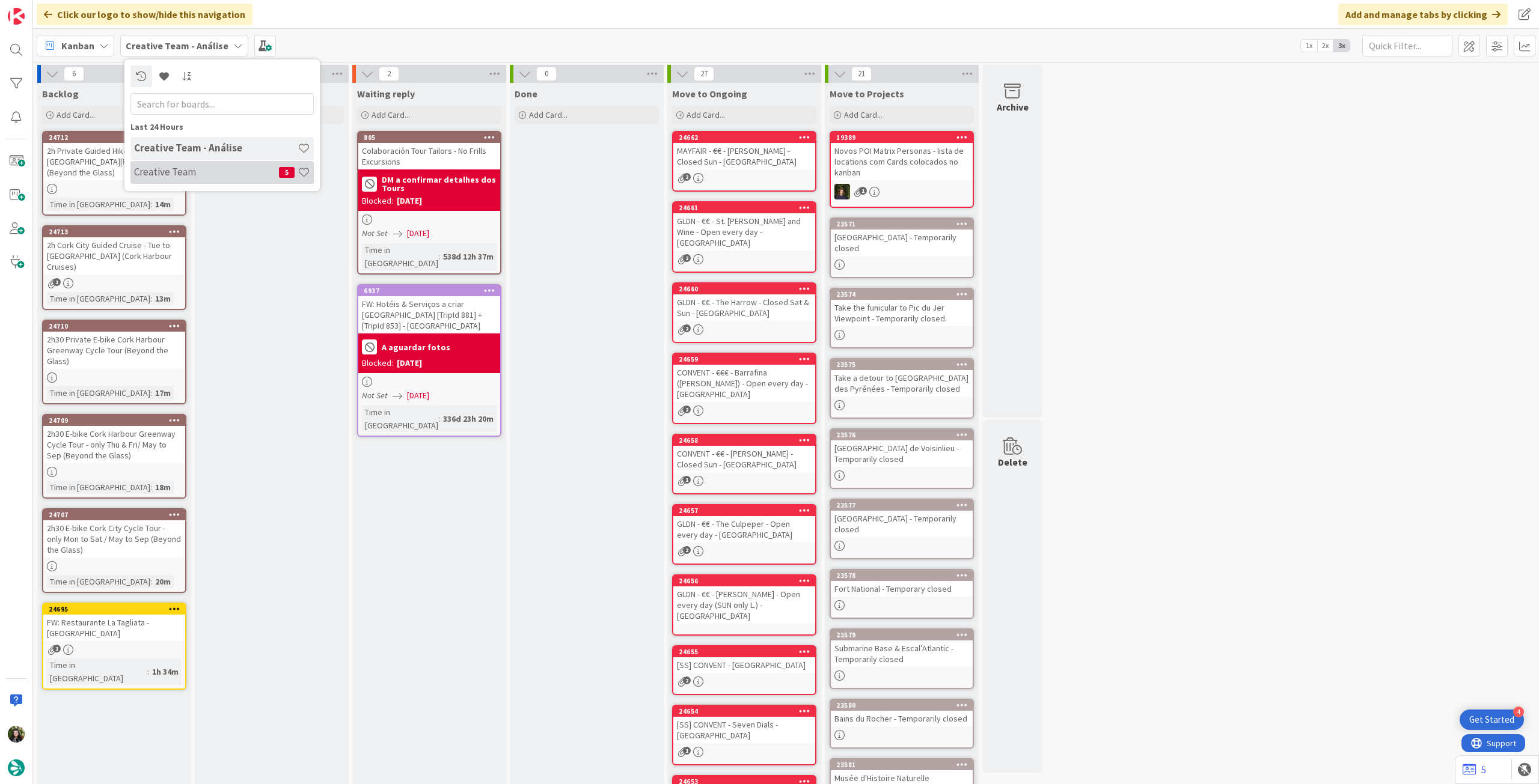
click at [167, 167] on h4 "Creative Team" at bounding box center [206, 172] width 145 height 12
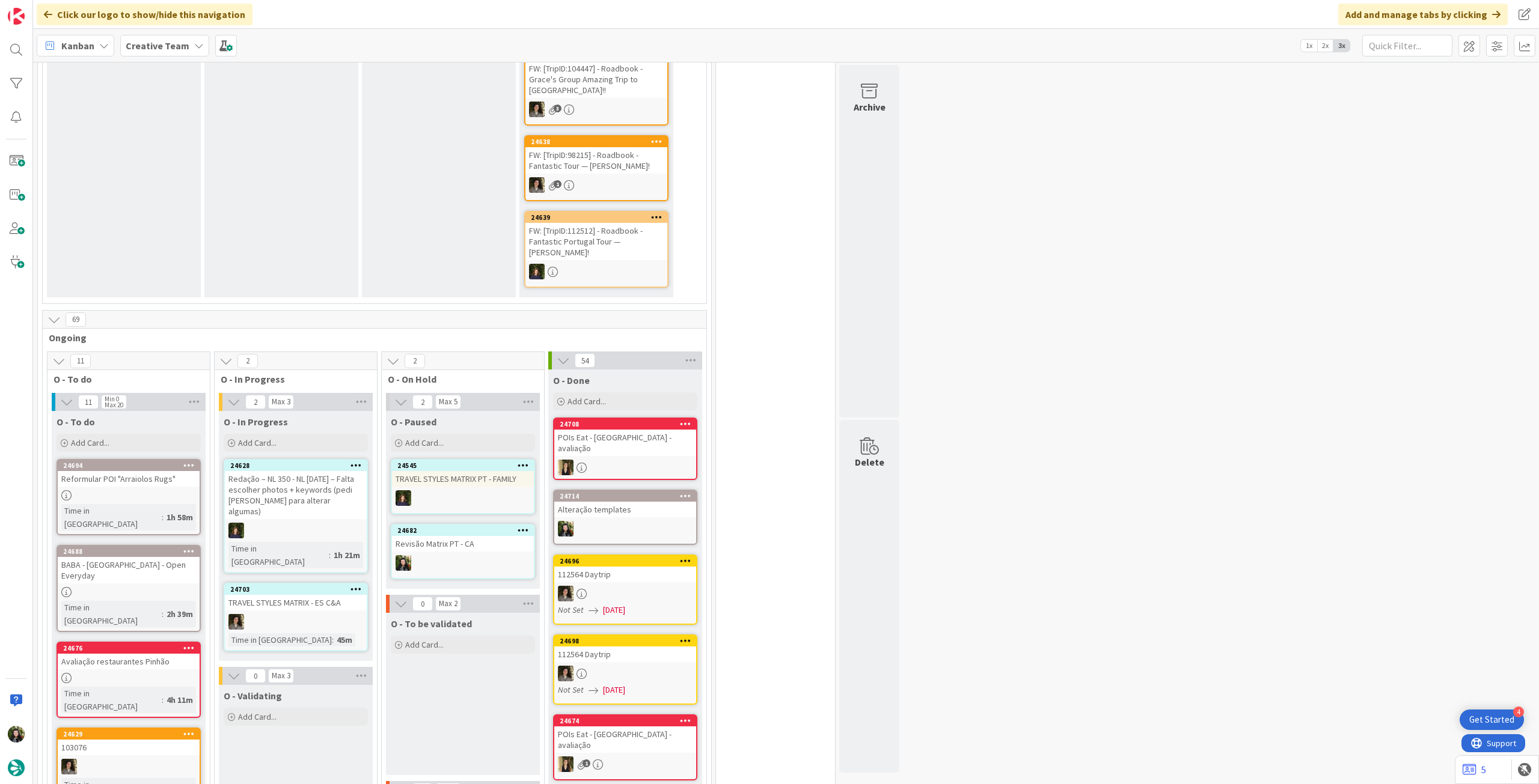
scroll to position [481, 0]
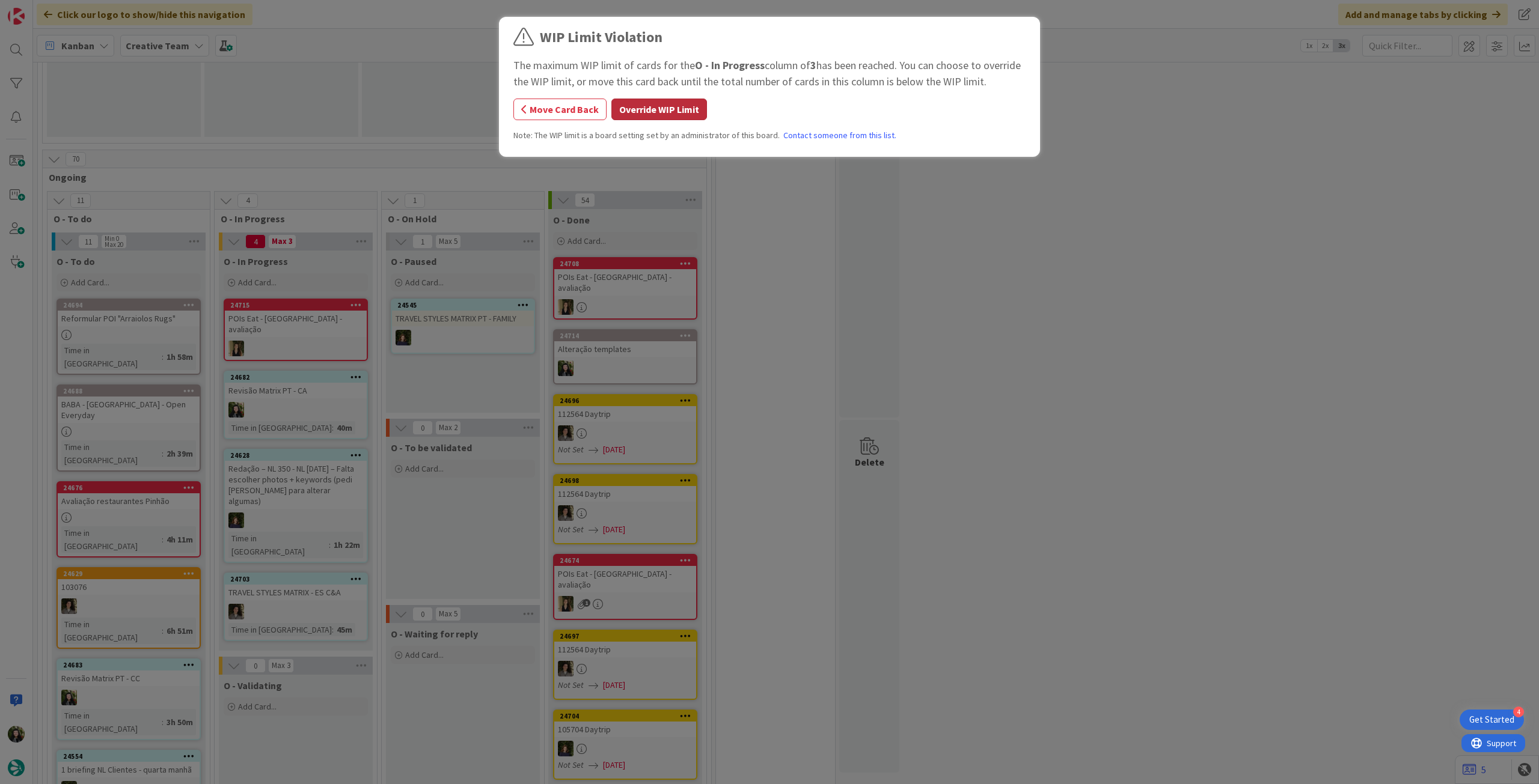
click at [656, 112] on button "Override WIP Limit" at bounding box center [659, 109] width 96 height 21
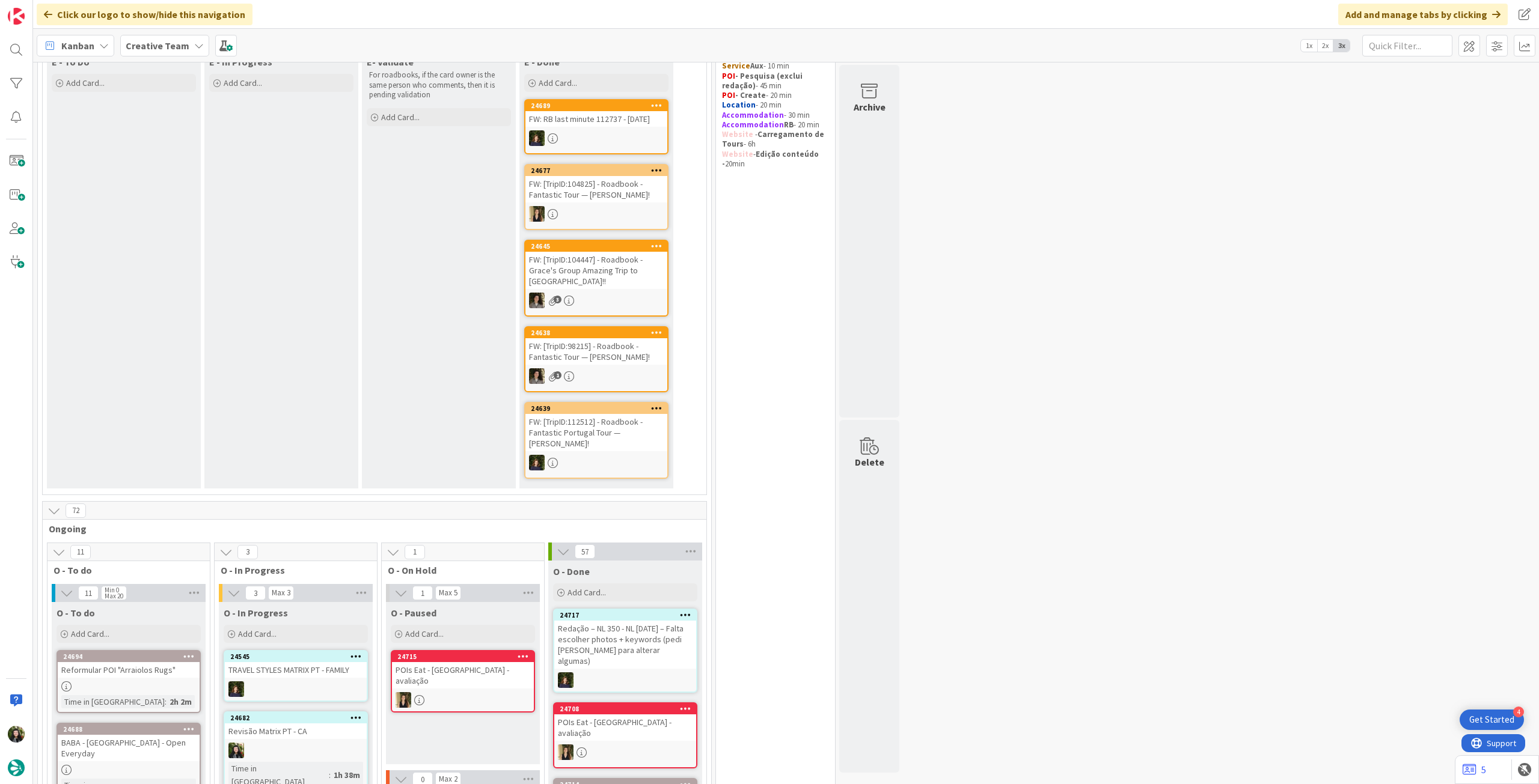
scroll to position [80, 0]
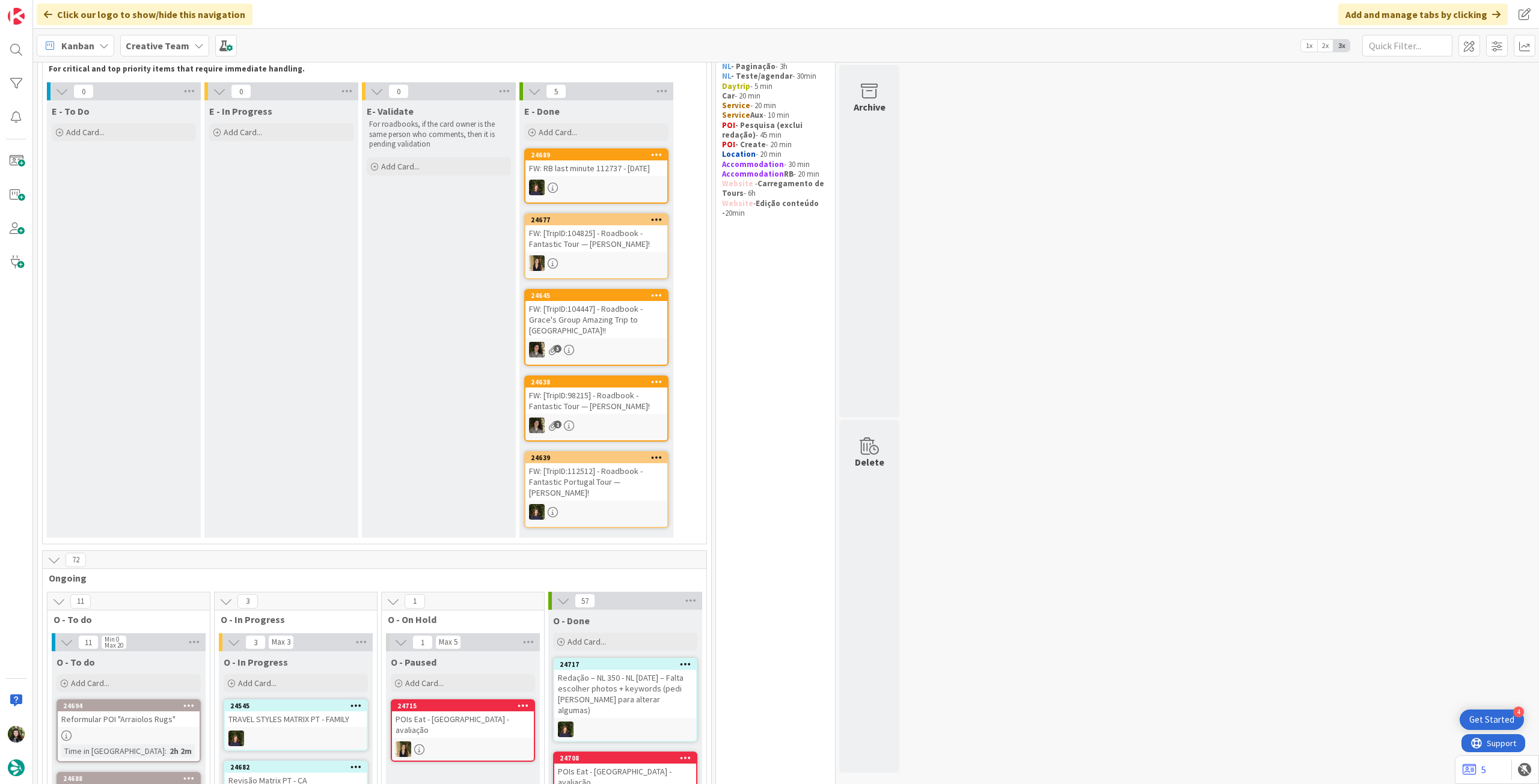
click at [123, 52] on div "Creative Team" at bounding box center [165, 45] width 89 height 21
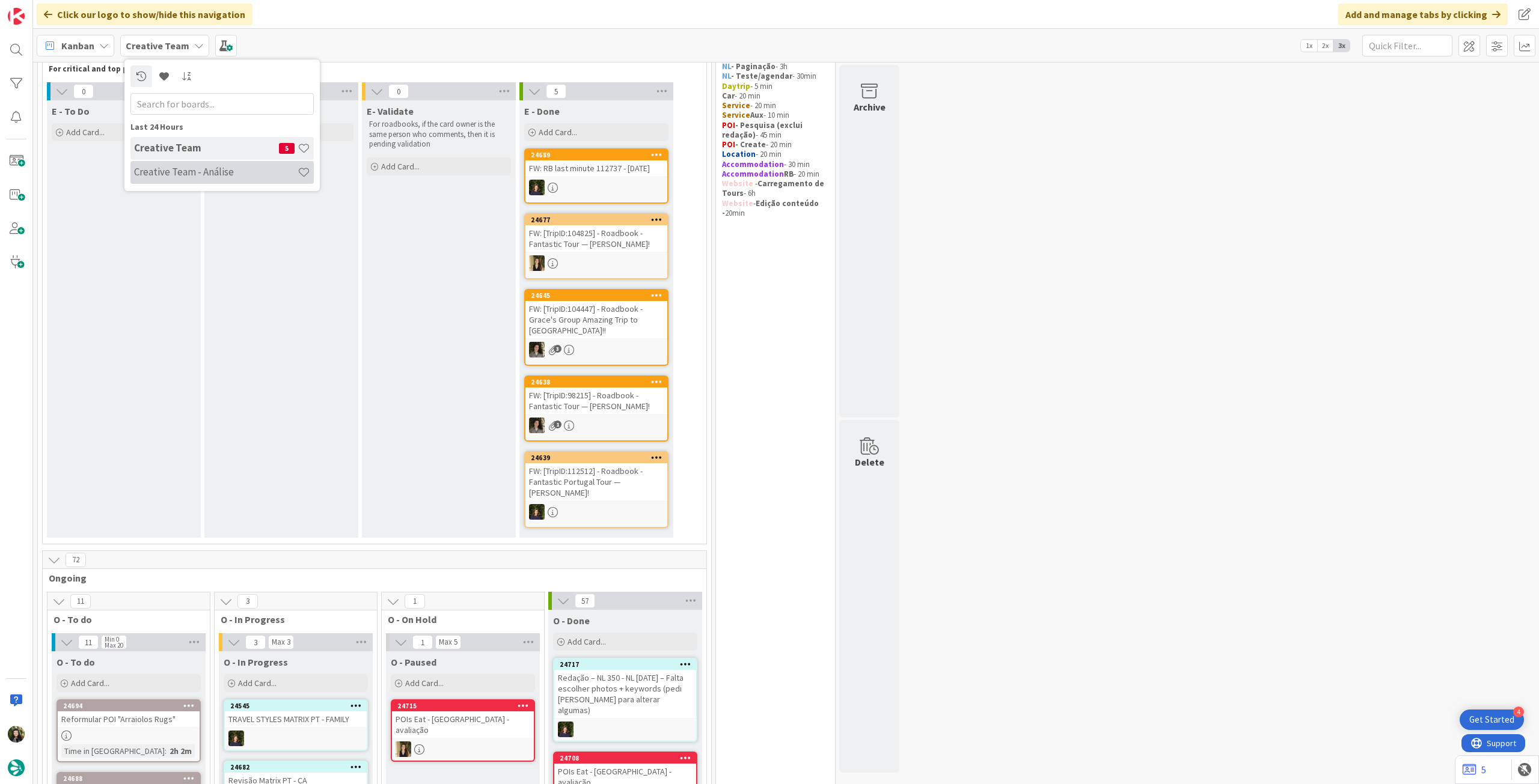
click at [150, 169] on h4 "Creative Team - Análise" at bounding box center [216, 172] width 163 height 12
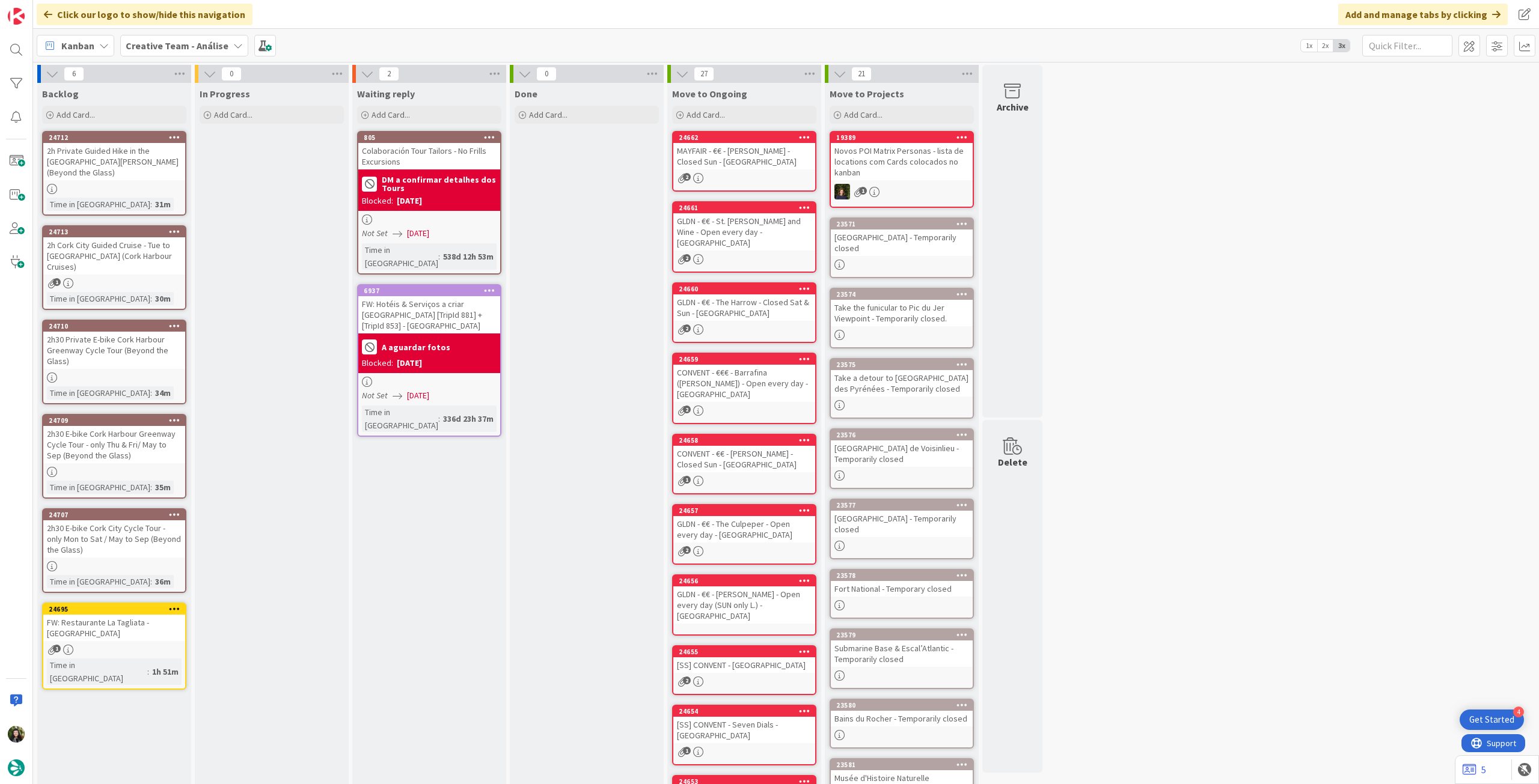
click at [208, 48] on b "Creative Team - Análise" at bounding box center [177, 45] width 103 height 12
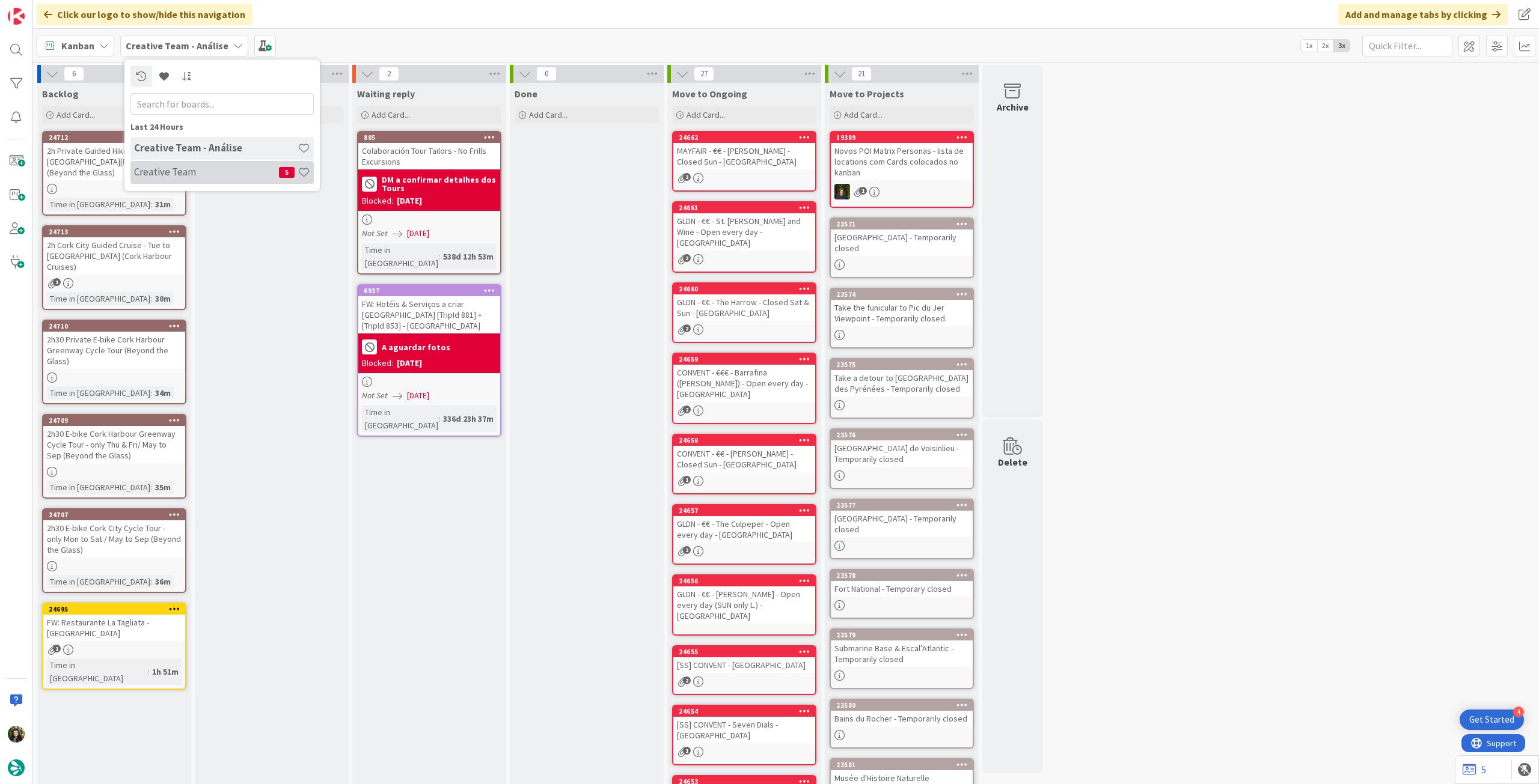
click at [213, 167] on h4 "Creative Team" at bounding box center [206, 172] width 145 height 12
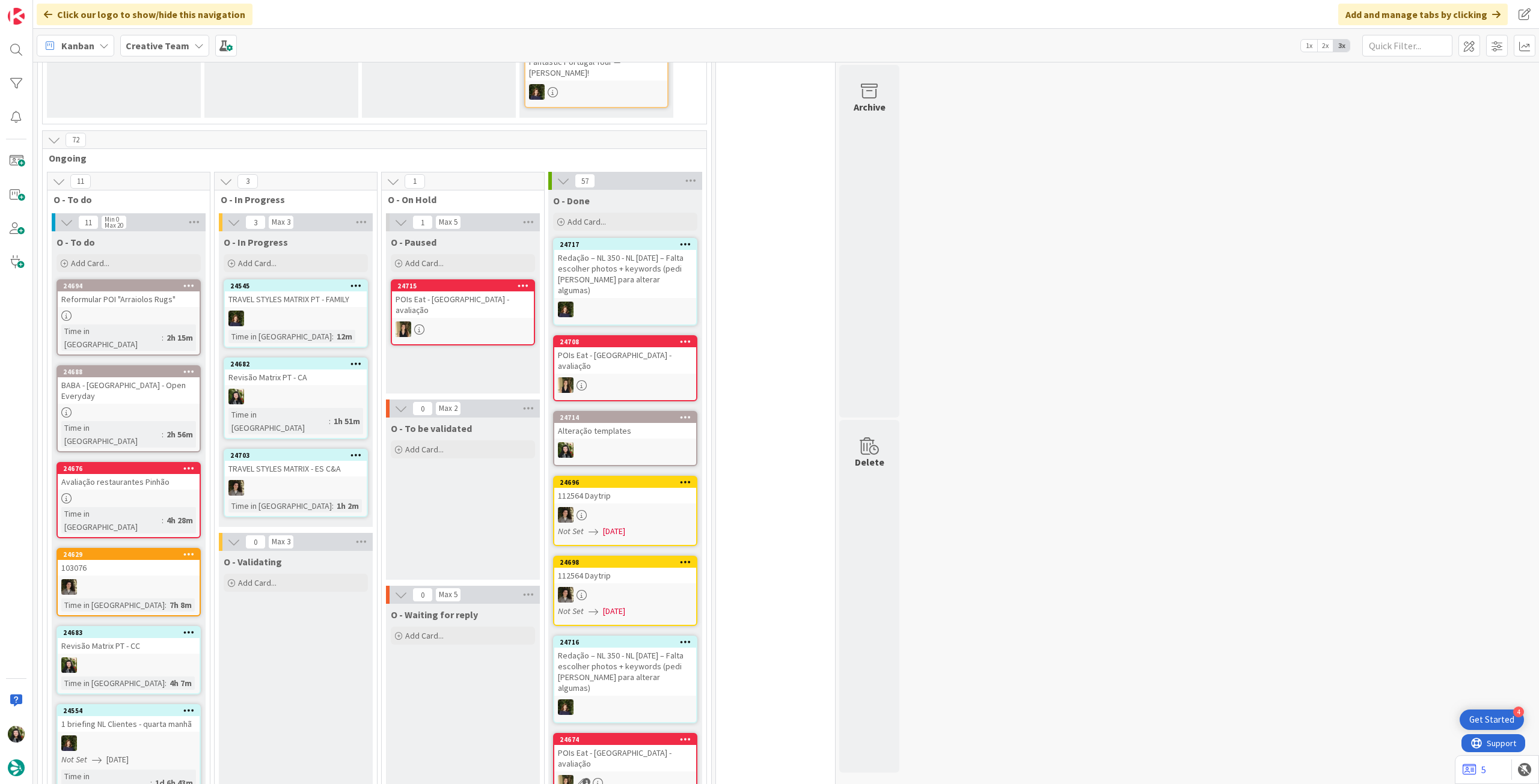
scroll to position [481, 0]
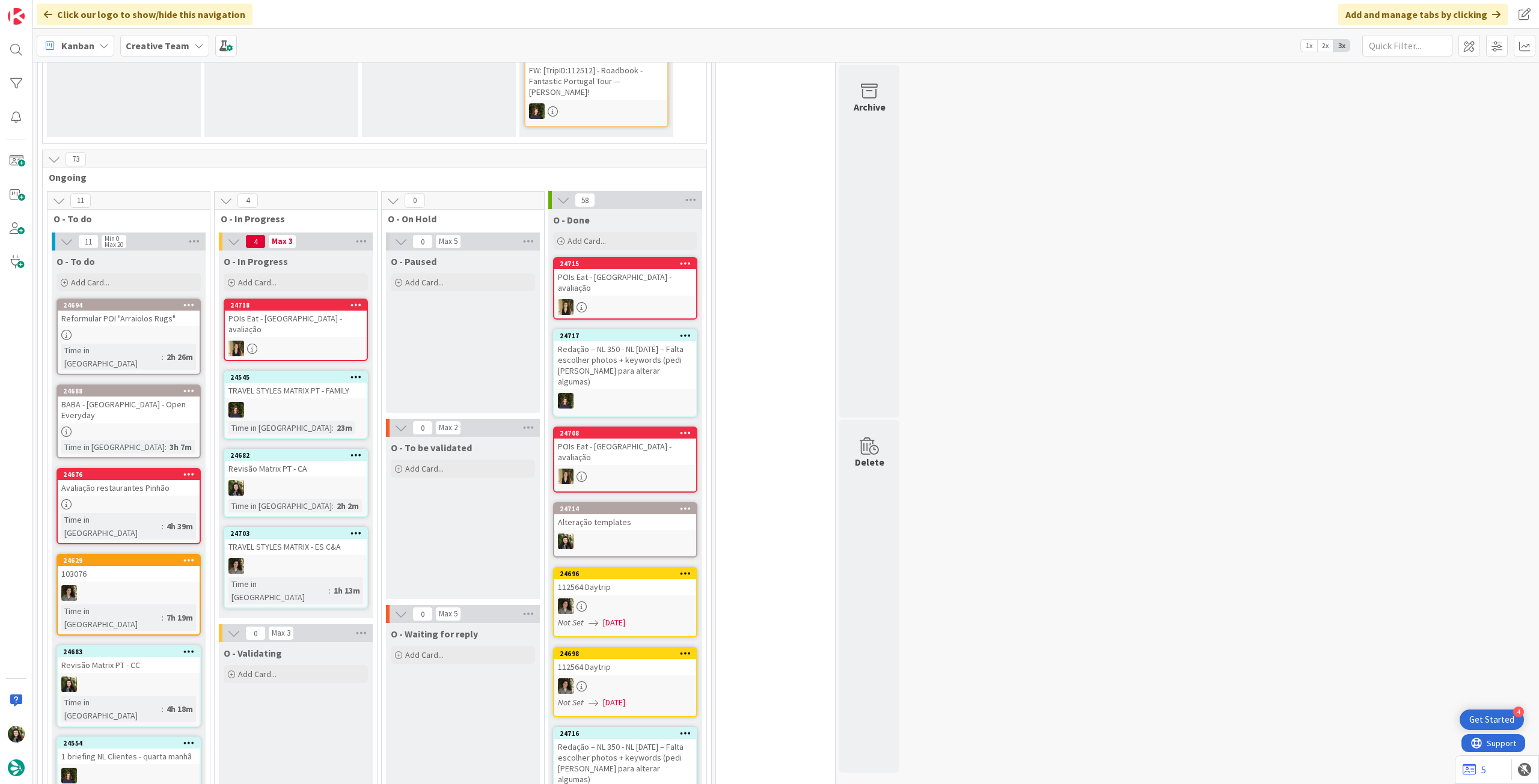
click at [179, 44] on b "Creative Team" at bounding box center [158, 45] width 64 height 12
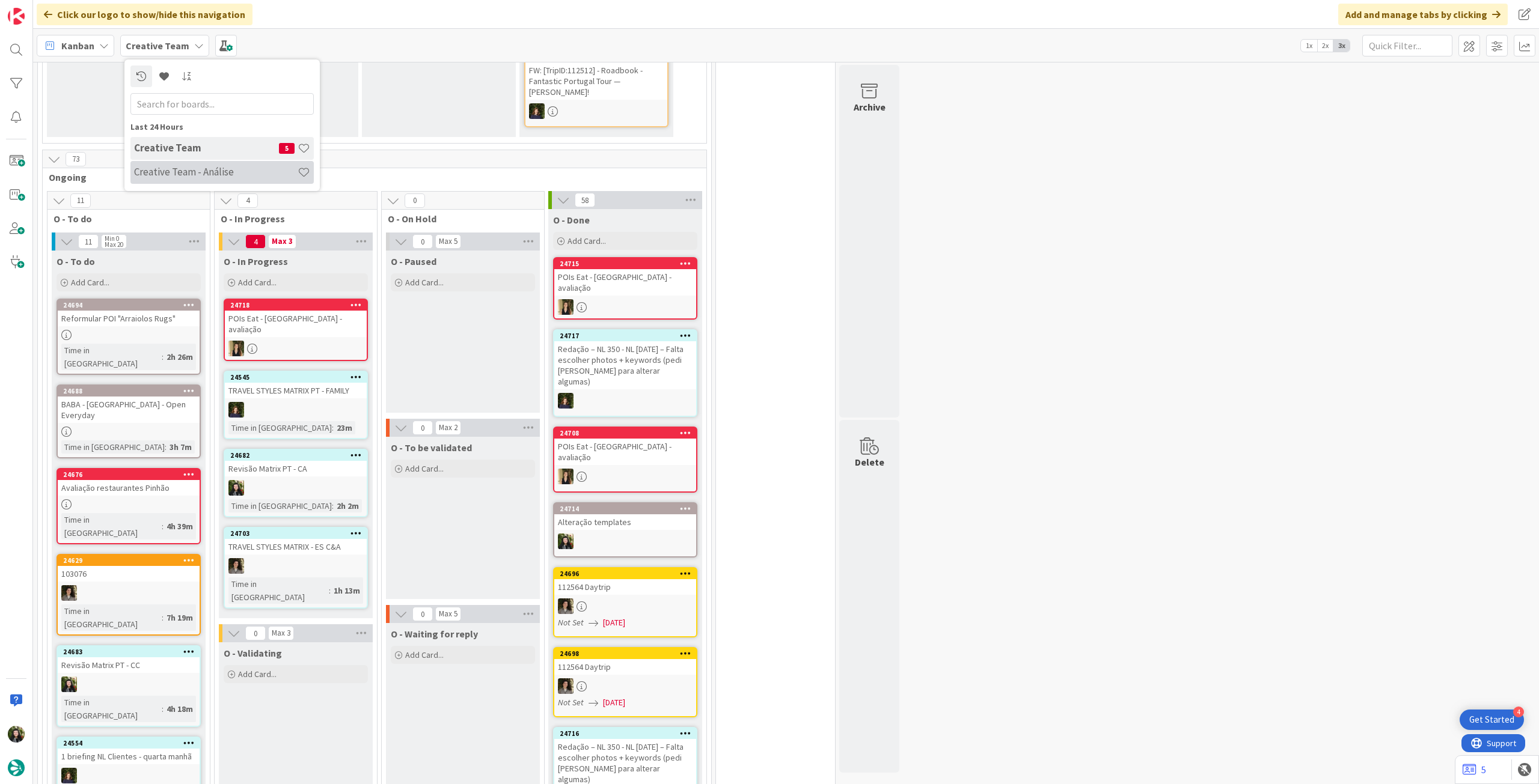
click at [207, 176] on h4 "Creative Team - Análise" at bounding box center [216, 172] width 163 height 12
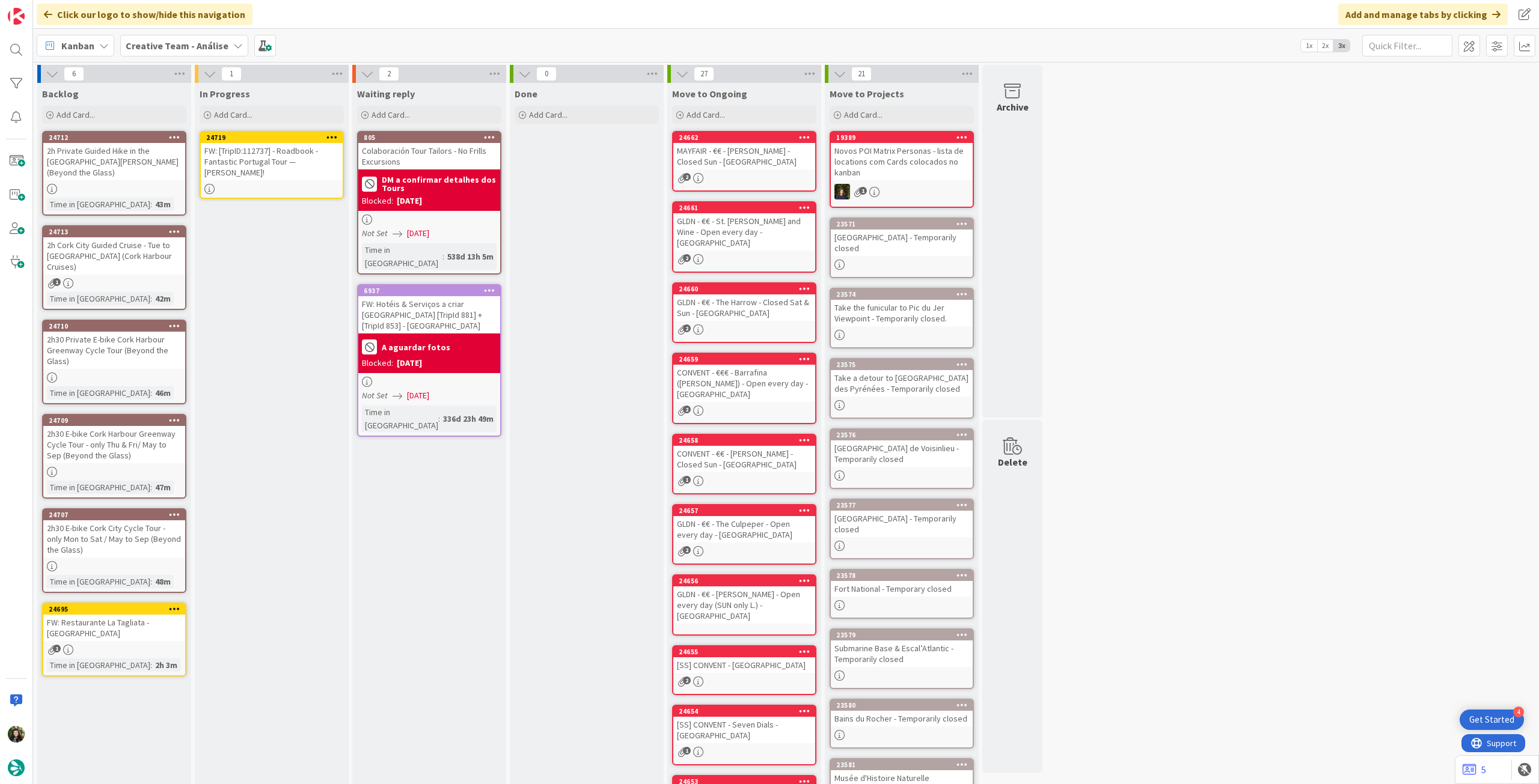
drag, startPoint x: 332, startPoint y: 134, endPoint x: 331, endPoint y: 140, distance: 6.1
click at [332, 135] on icon at bounding box center [332, 137] width 12 height 8
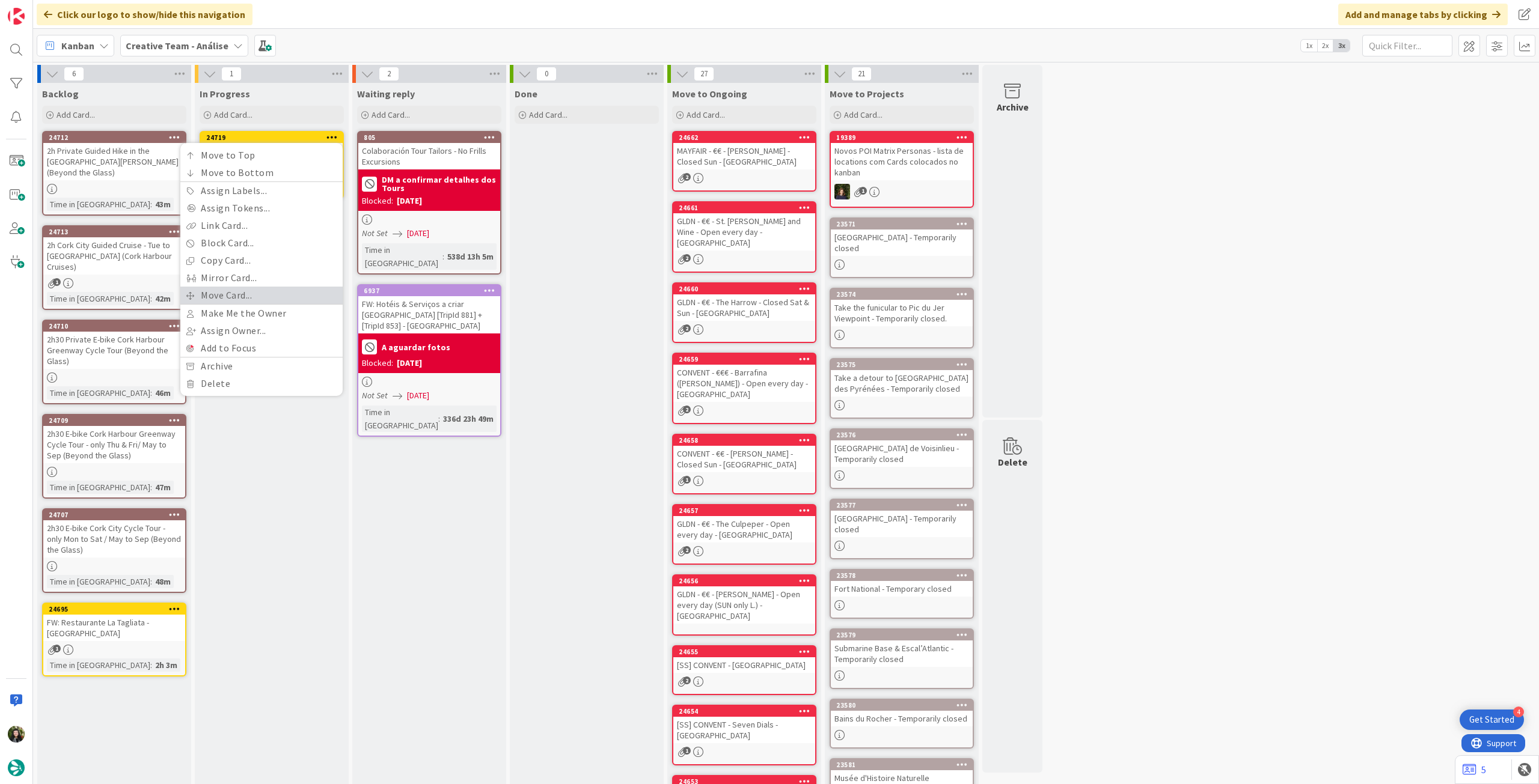
click at [244, 296] on link "Move Card..." at bounding box center [262, 295] width 162 height 17
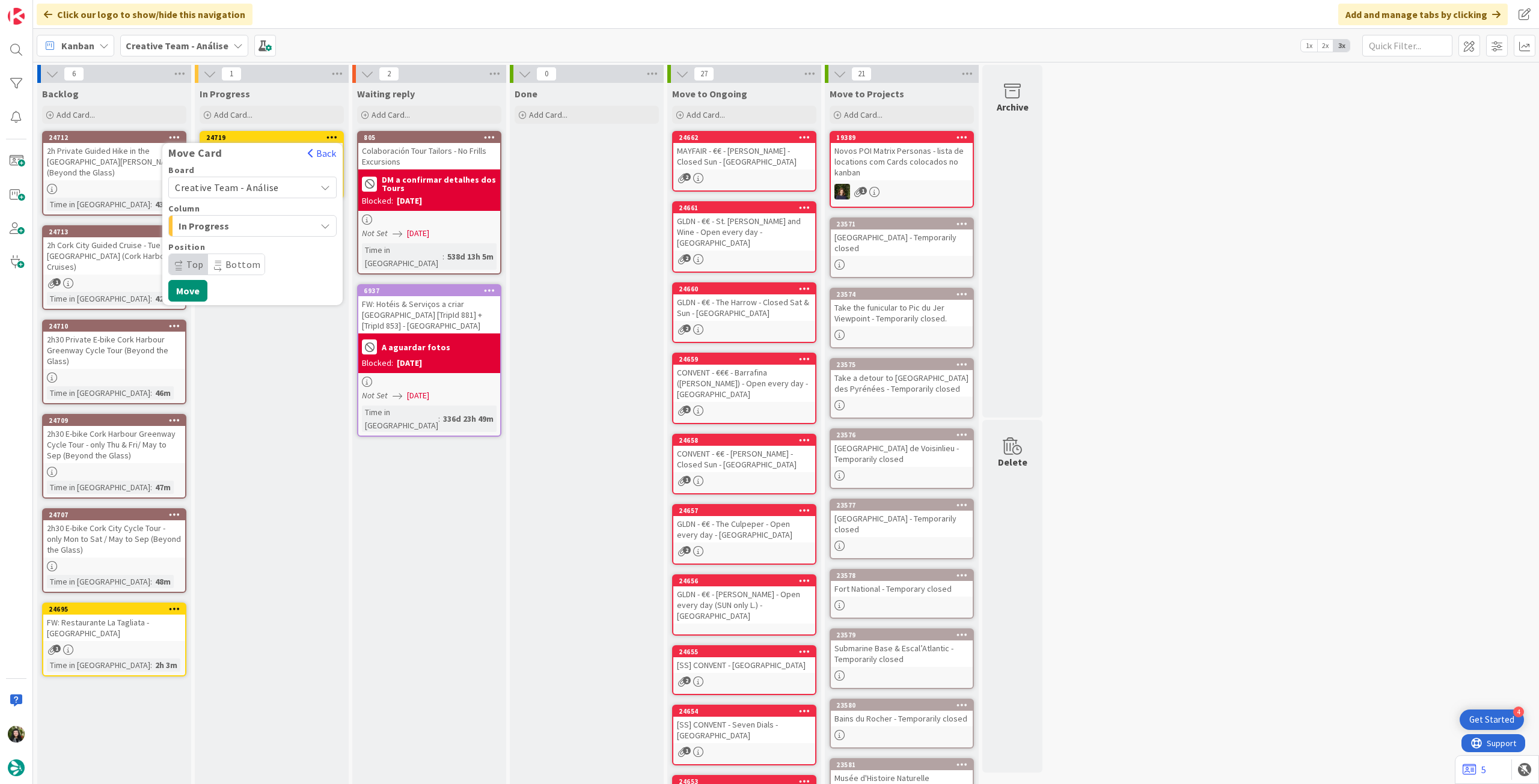
click at [256, 190] on span "Creative Team - Análise" at bounding box center [227, 187] width 104 height 12
click at [244, 241] on span "Creative Team" at bounding box center [260, 244] width 139 height 18
click at [240, 263] on span "Daytrip" at bounding box center [252, 264] width 116 height 17
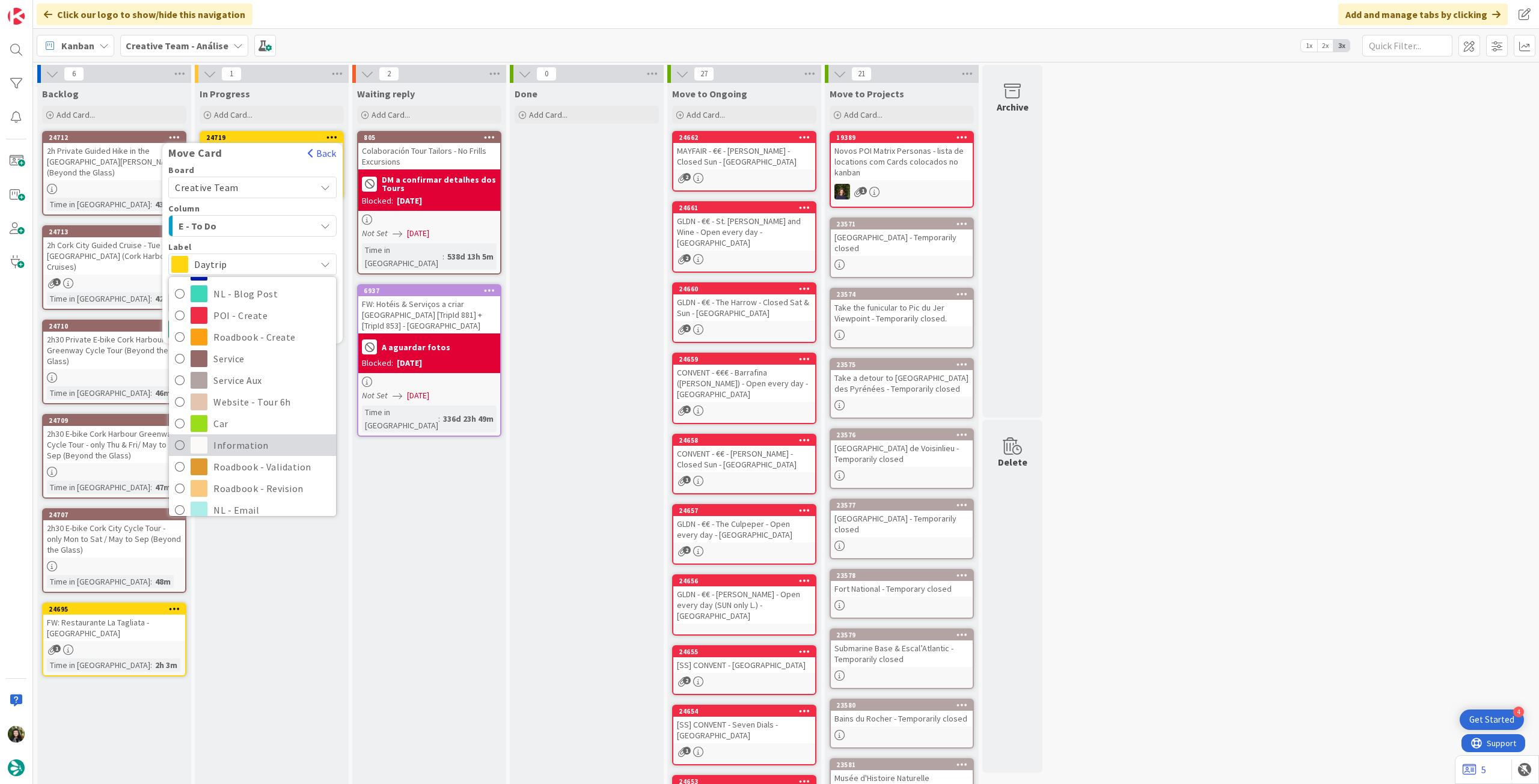
scroll to position [160, 0]
click at [248, 466] on span "Roadbook - Revision" at bounding box center [271, 469] width 116 height 18
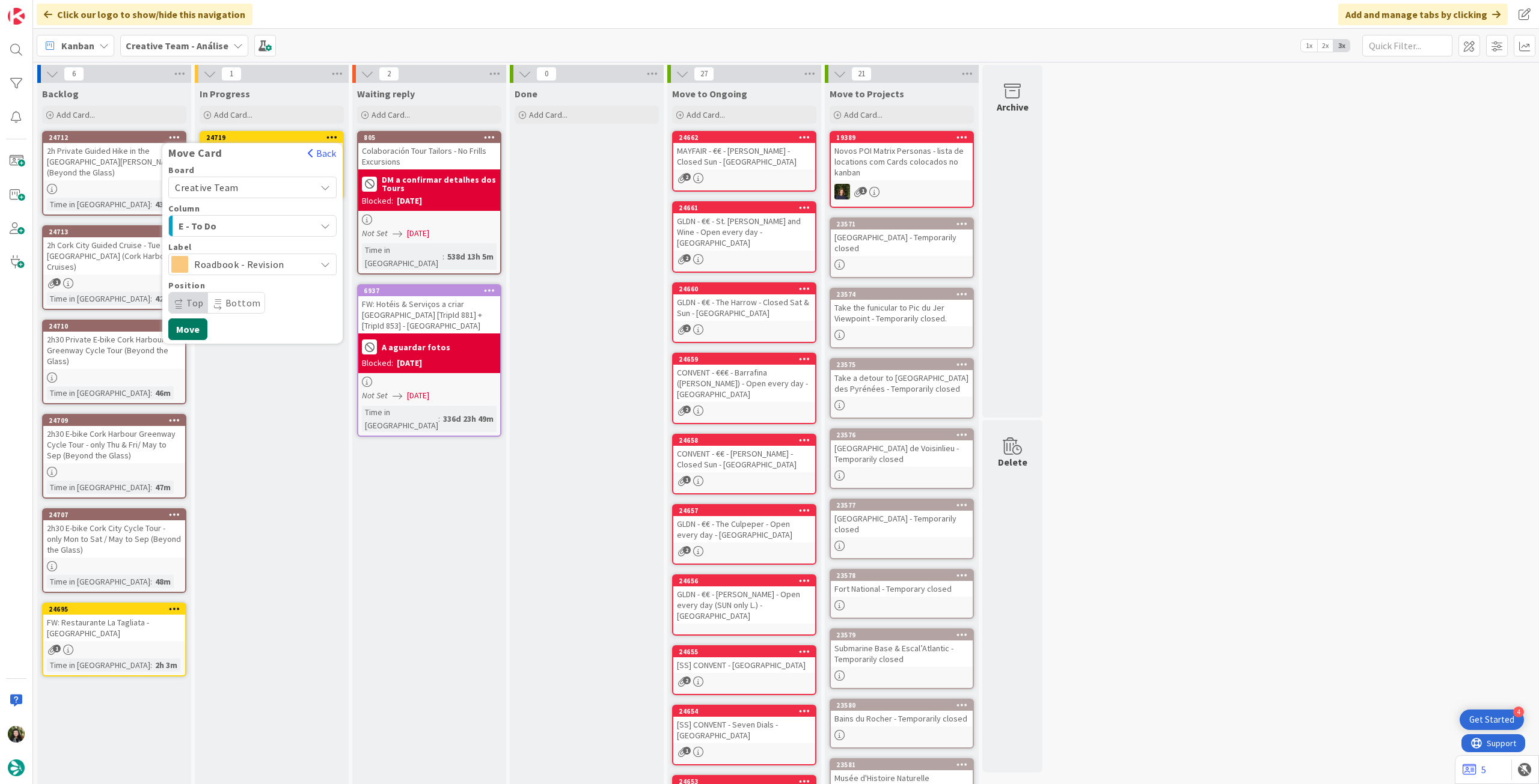
click at [191, 324] on button "Move" at bounding box center [188, 329] width 39 height 21
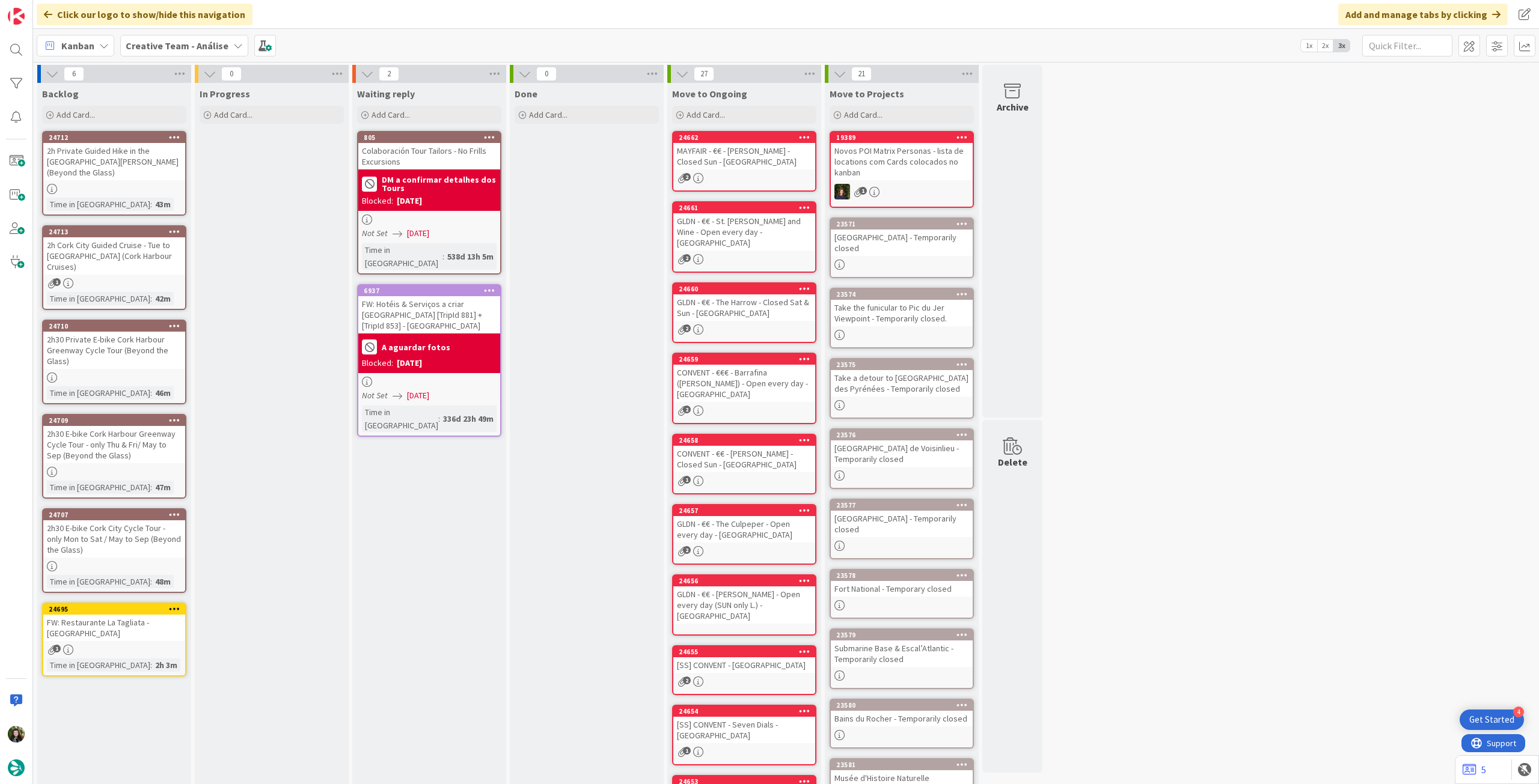
click at [176, 45] on b "Creative Team - Análise" at bounding box center [177, 45] width 103 height 12
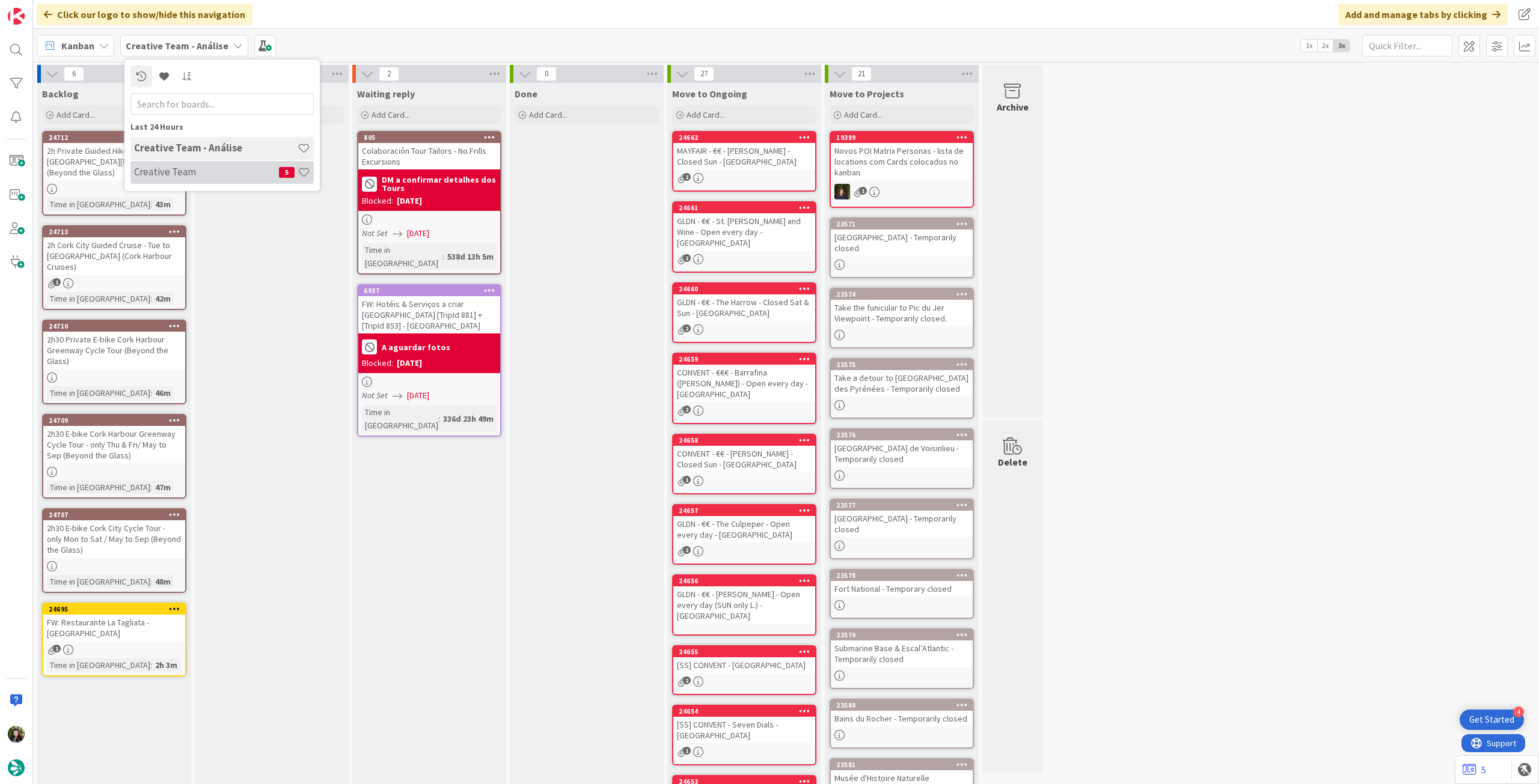
click at [164, 179] on div "Creative Team 5" at bounding box center [222, 172] width 183 height 23
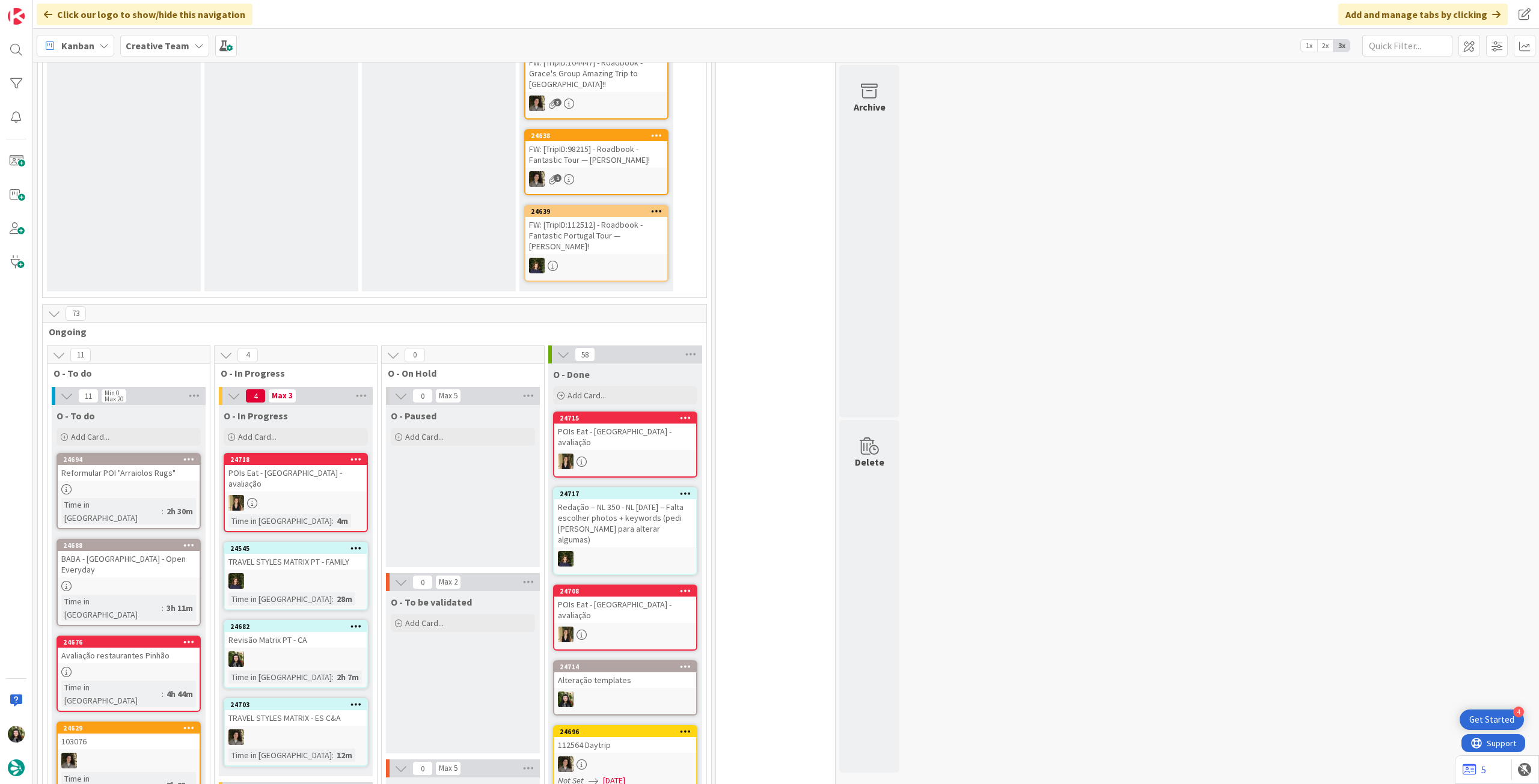
scroll to position [400, 0]
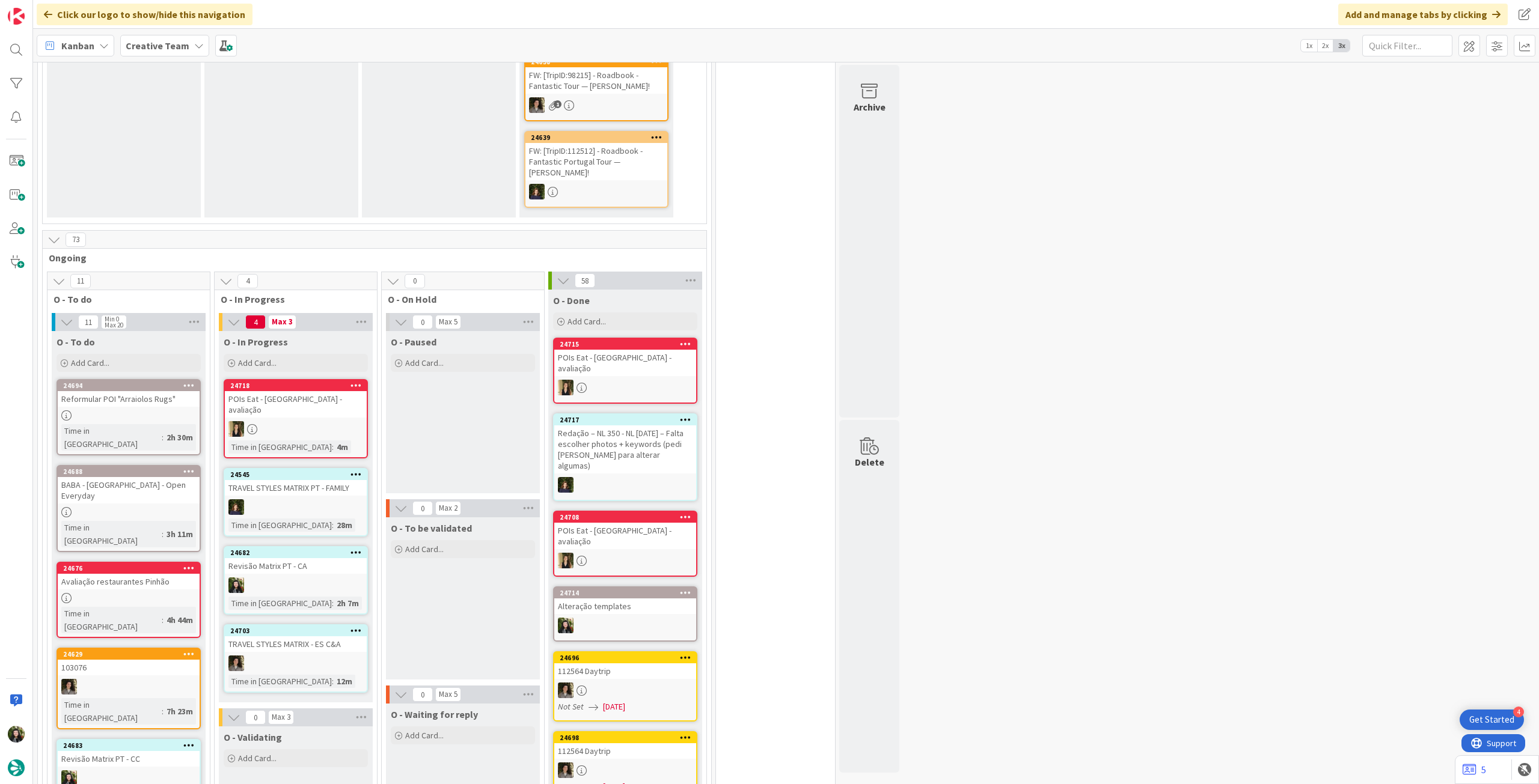
click at [134, 42] on b "Creative Team" at bounding box center [158, 45] width 64 height 12
click at [224, 170] on h4 "Creative Team - Análise" at bounding box center [216, 172] width 163 height 12
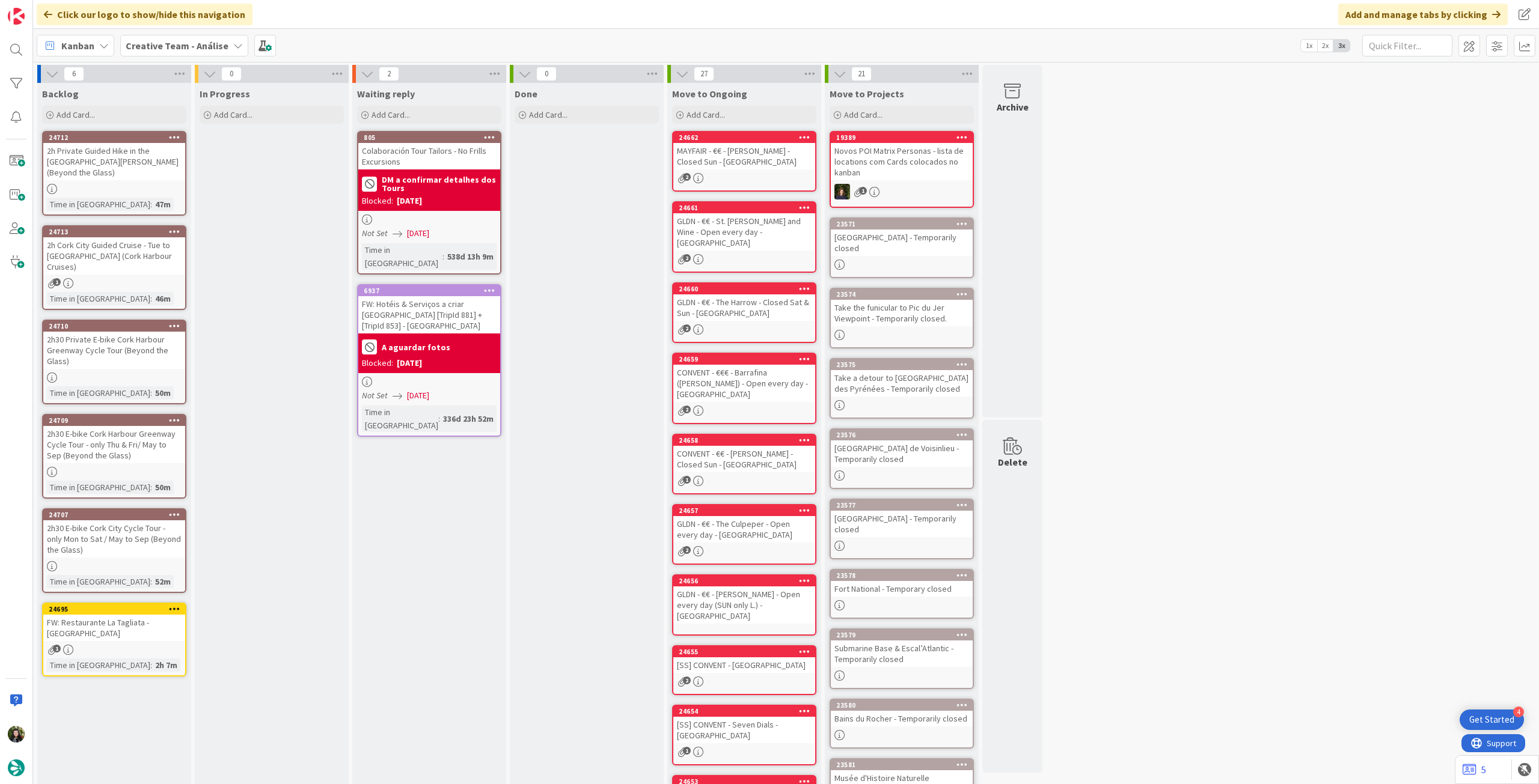
click at [163, 27] on div "Click our logo to show/hide this navigation Add and manage tabs by clicking" at bounding box center [786, 15] width 1506 height 29
click at [161, 37] on div "Creative Team - Análise" at bounding box center [184, 45] width 128 height 21
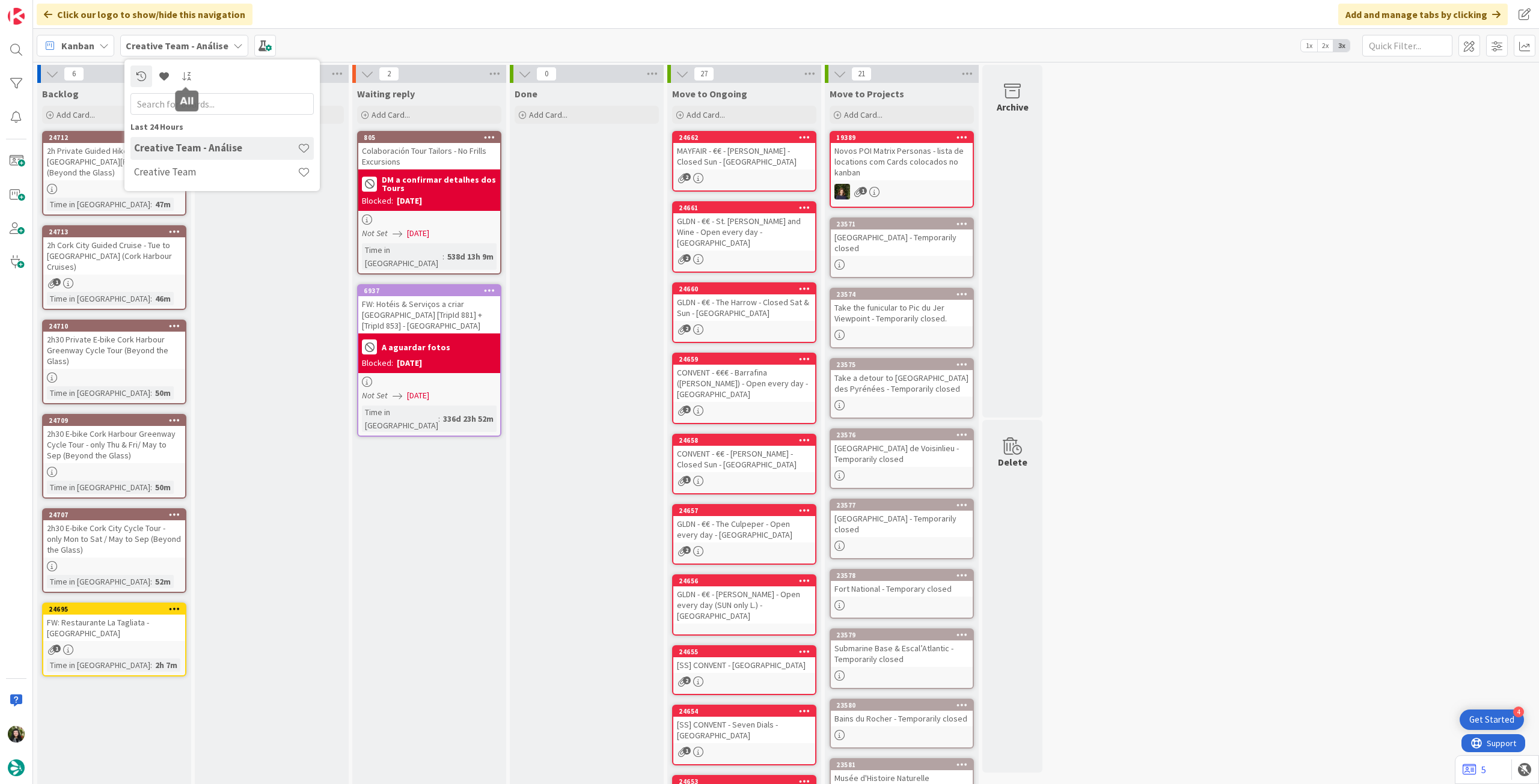
click at [198, 158] on div "Creative Team - Análise" at bounding box center [222, 148] width 183 height 23
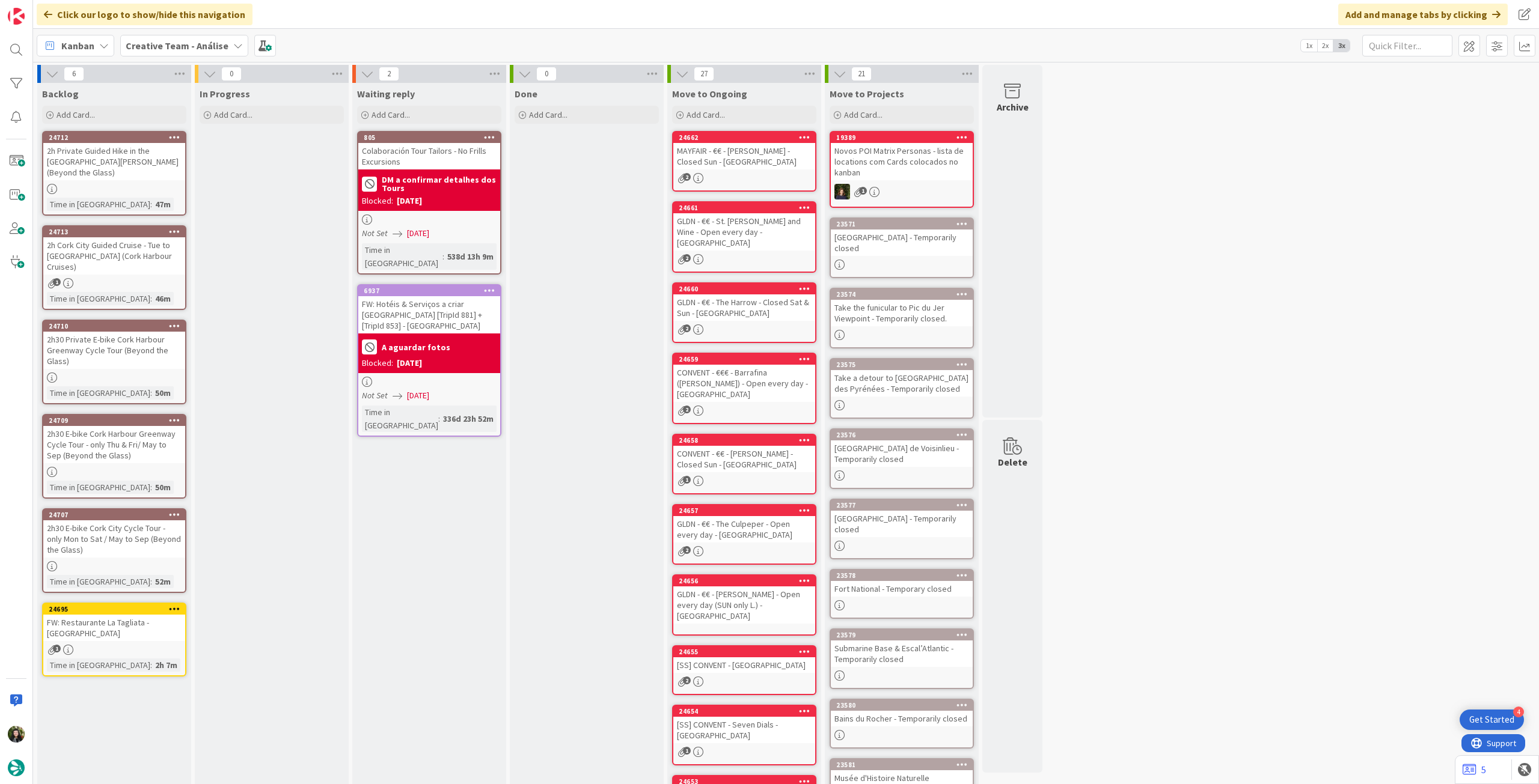
click at [164, 53] on div "Creative Team - Análise" at bounding box center [184, 45] width 128 height 21
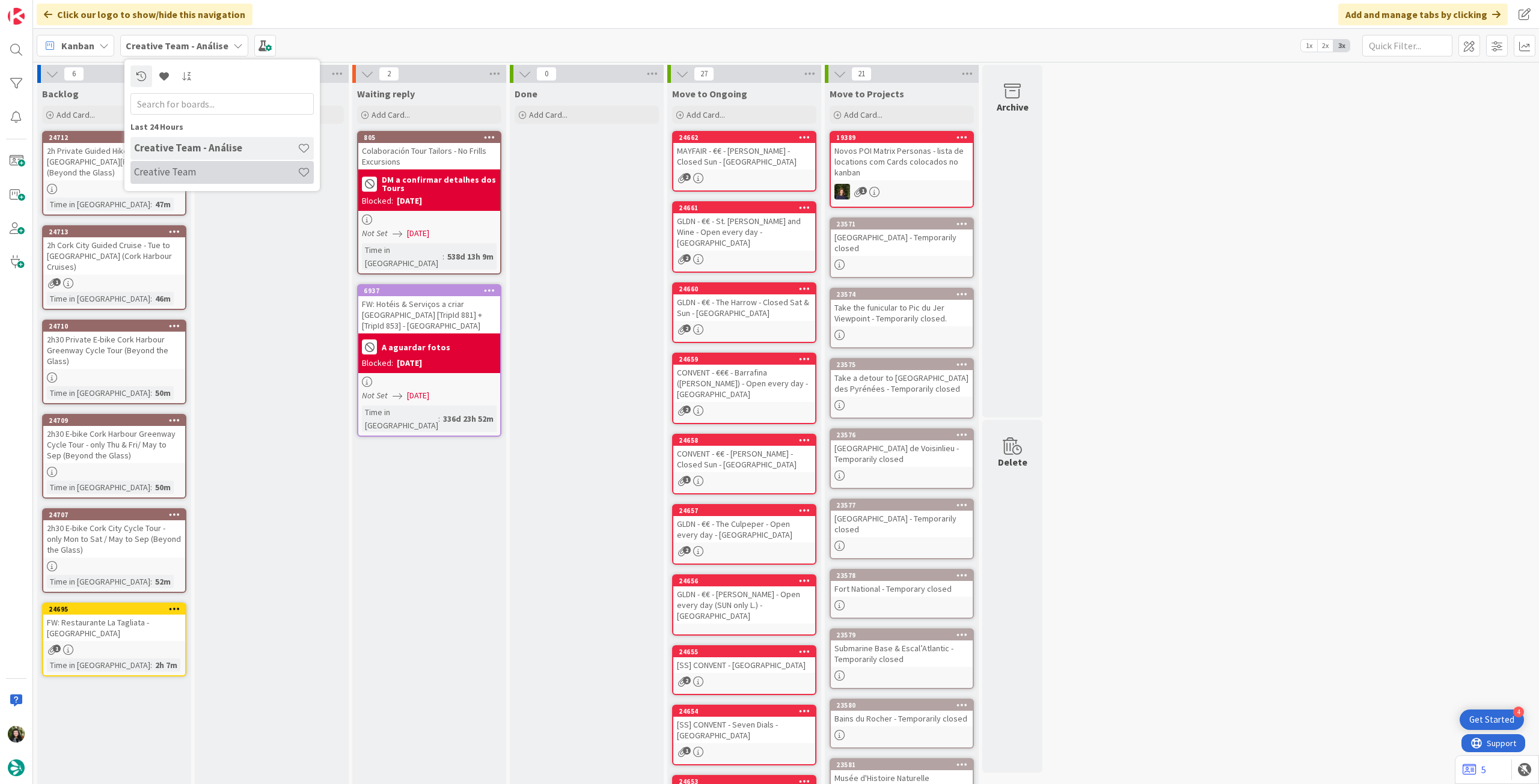
click at [191, 161] on div "Creative Team" at bounding box center [222, 172] width 183 height 23
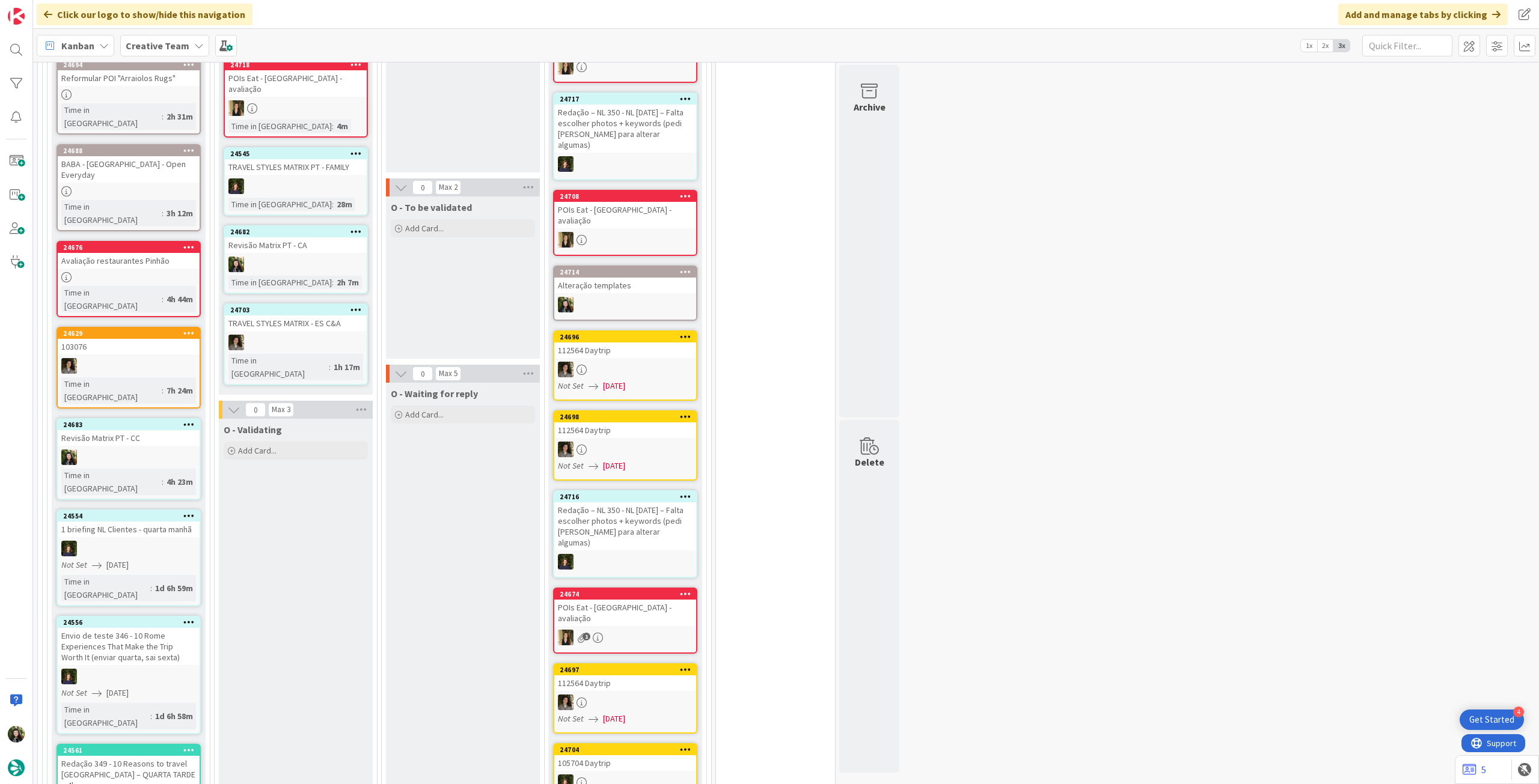
scroll to position [481, 0]
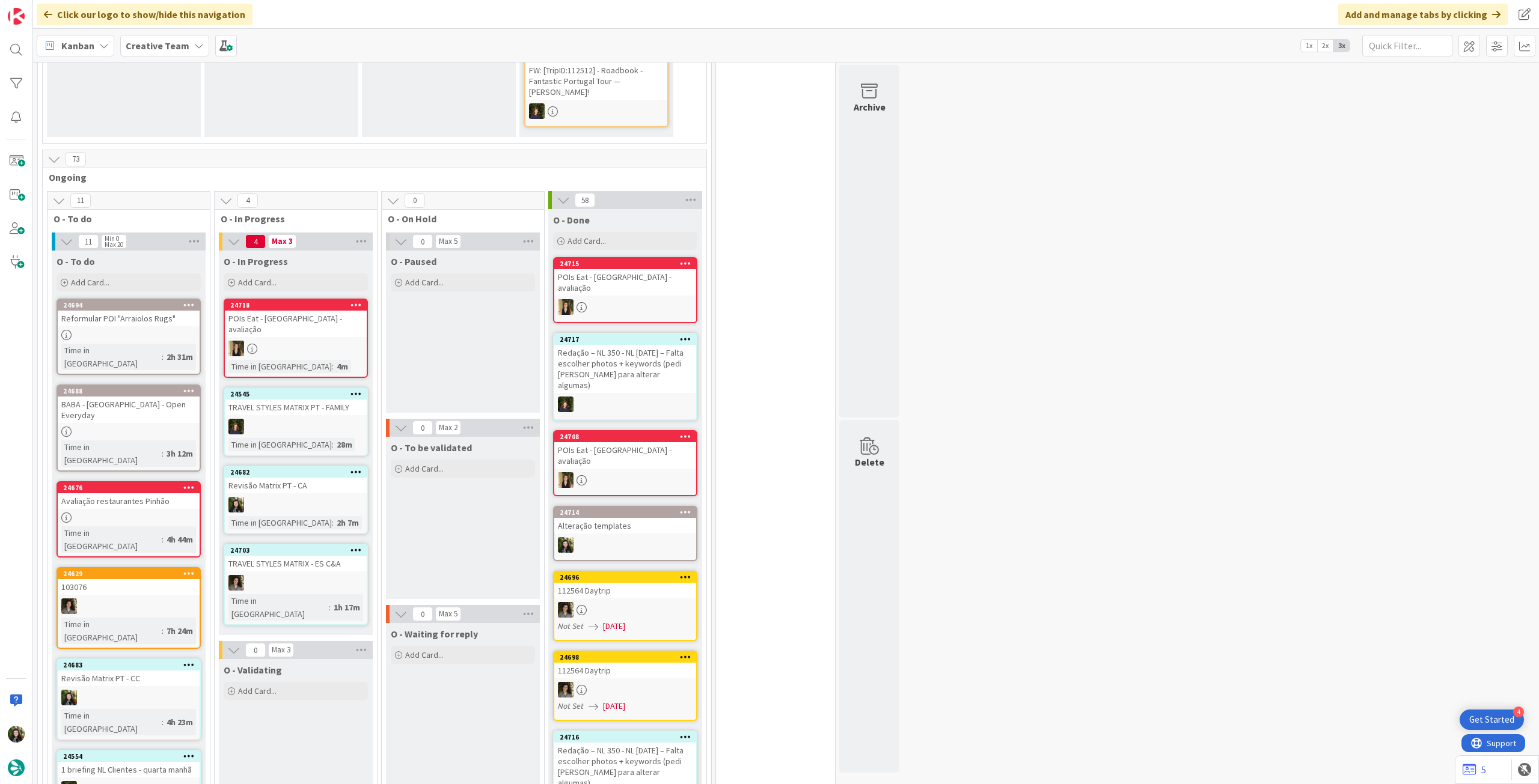
click at [290, 273] on div "Add Card..." at bounding box center [296, 282] width 144 height 18
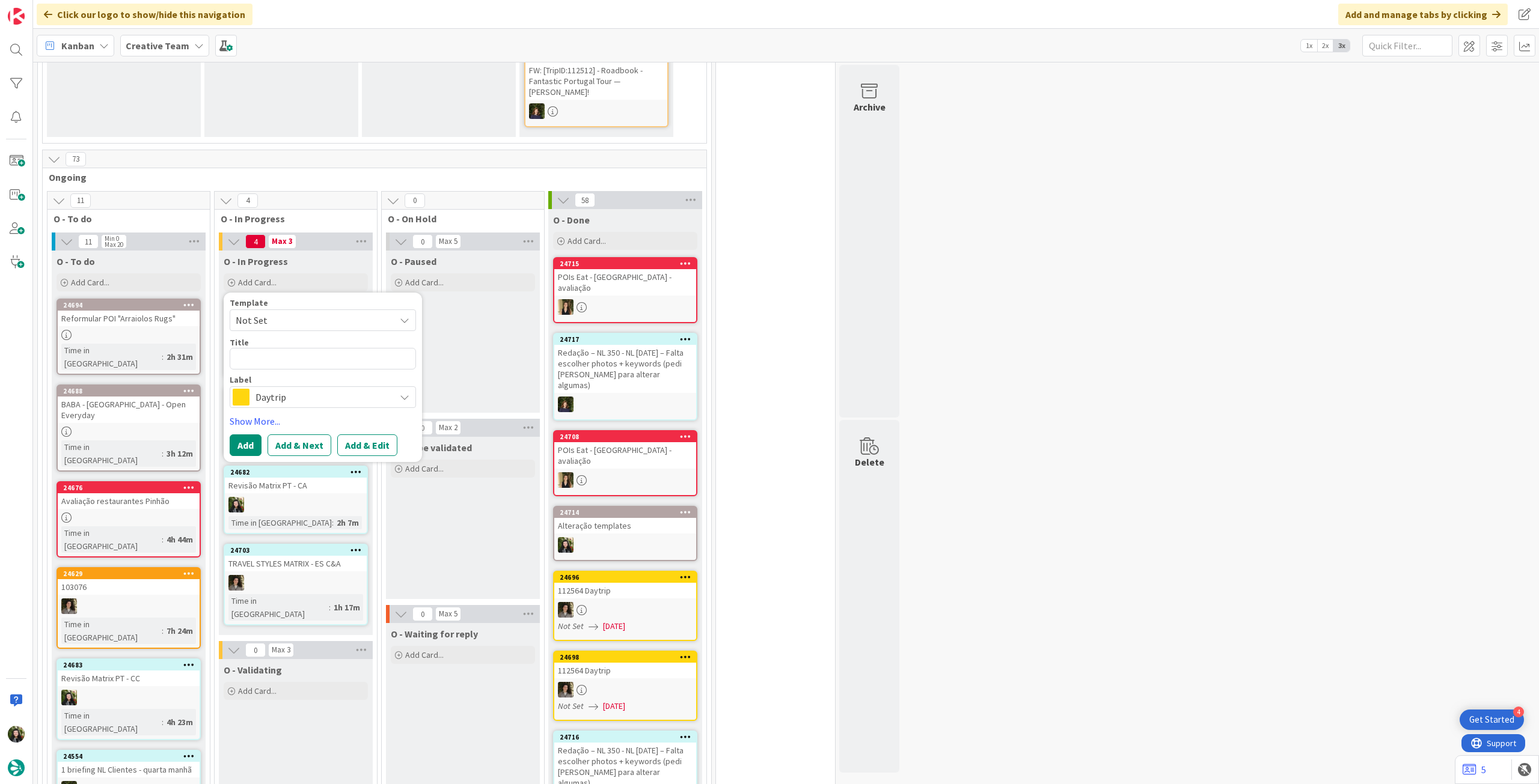
type textarea "x"
type textarea "a"
type textarea "x"
type textarea "al"
type textarea "x"
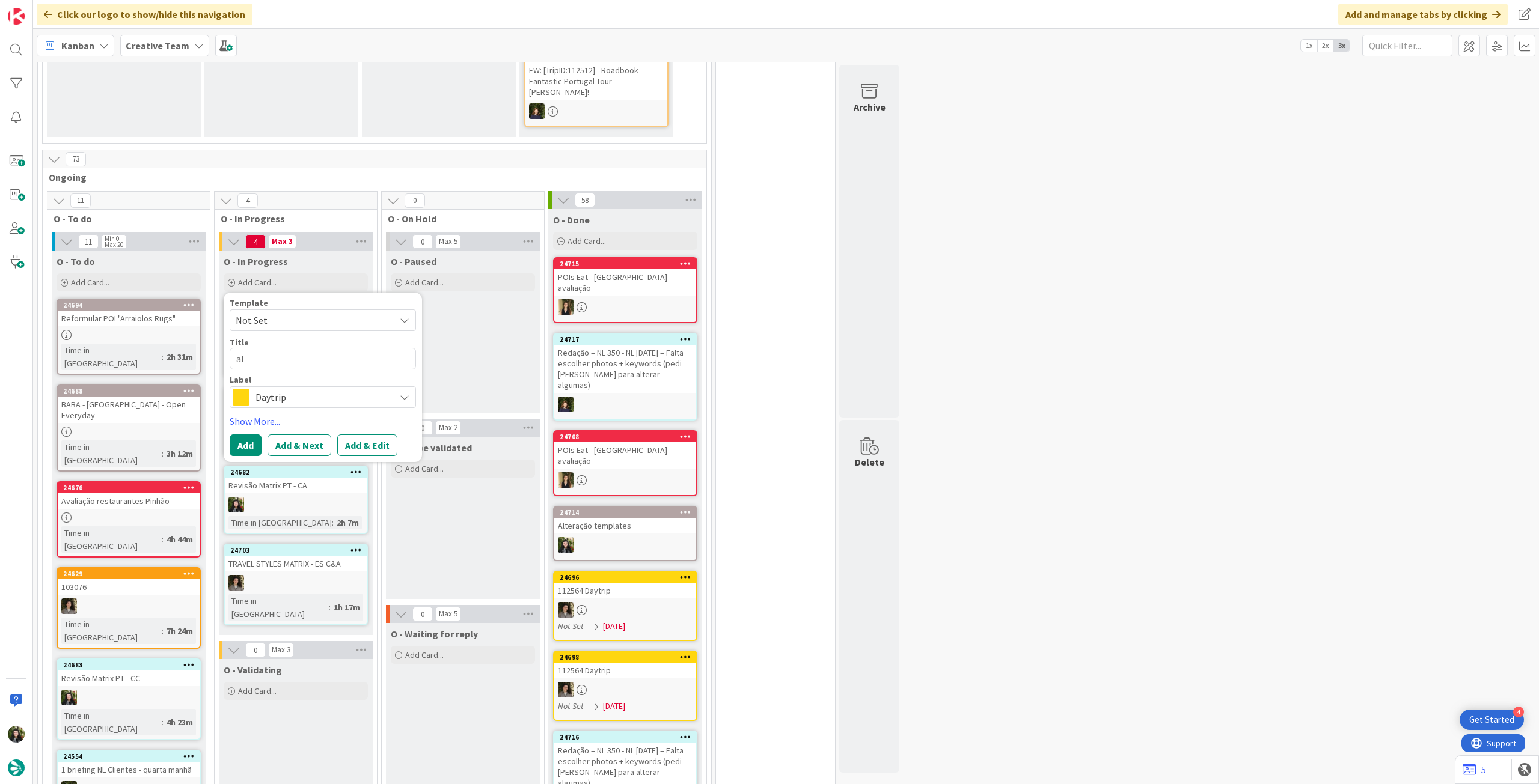
type textarea "alt"
type textarea "x"
type textarea "alte"
type textarea "x"
type textarea "alter"
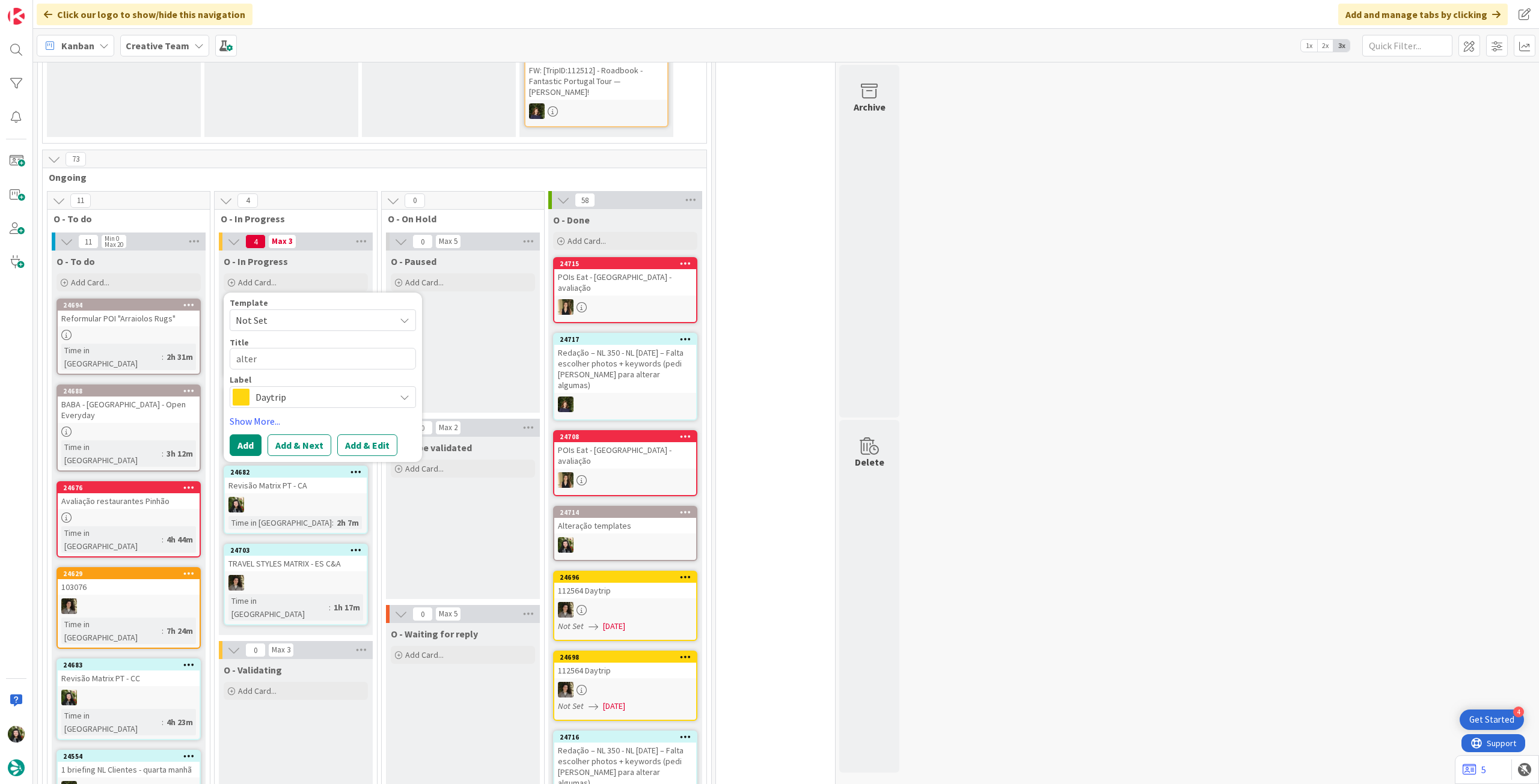
type textarea "x"
type textarea "altera"
type textarea "x"
type textarea "alteraç"
type textarea "x"
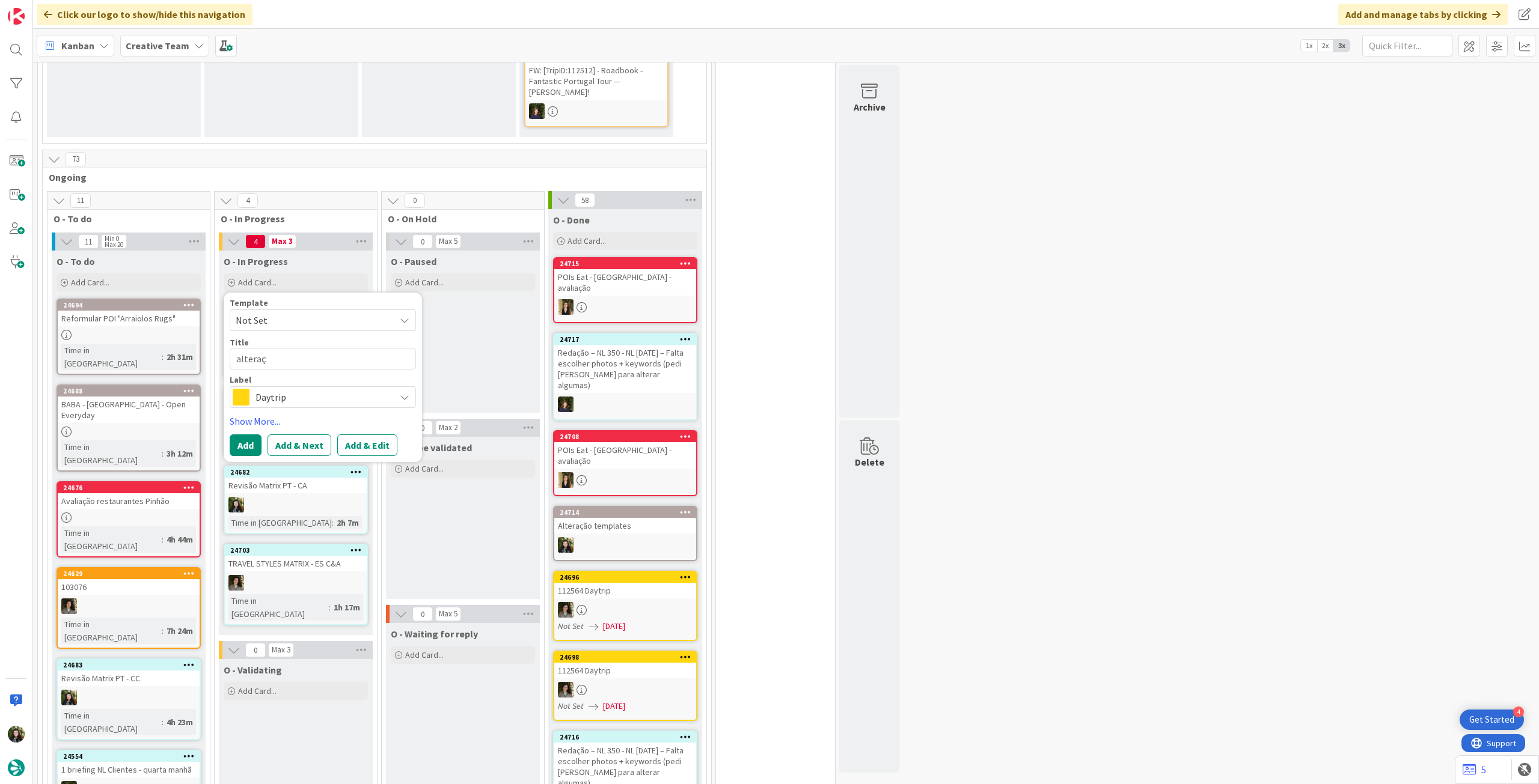
type textarea "alteraçã"
type textarea "x"
type textarea "alteração"
type textarea "x"
type textarea "alteração"
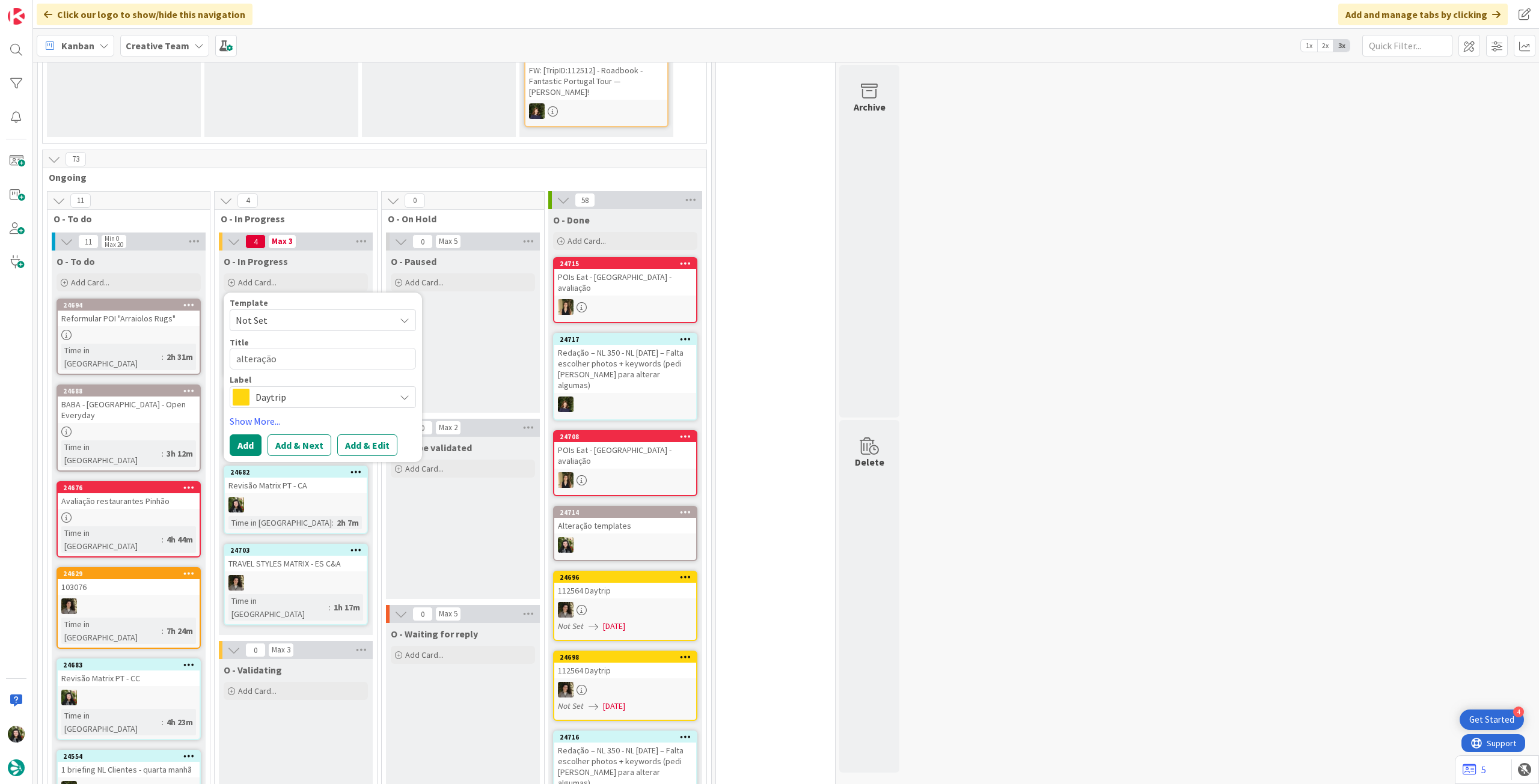
type textarea "x"
type textarea "alteração n"
type textarea "x"
type textarea "alteração no"
type textarea "x"
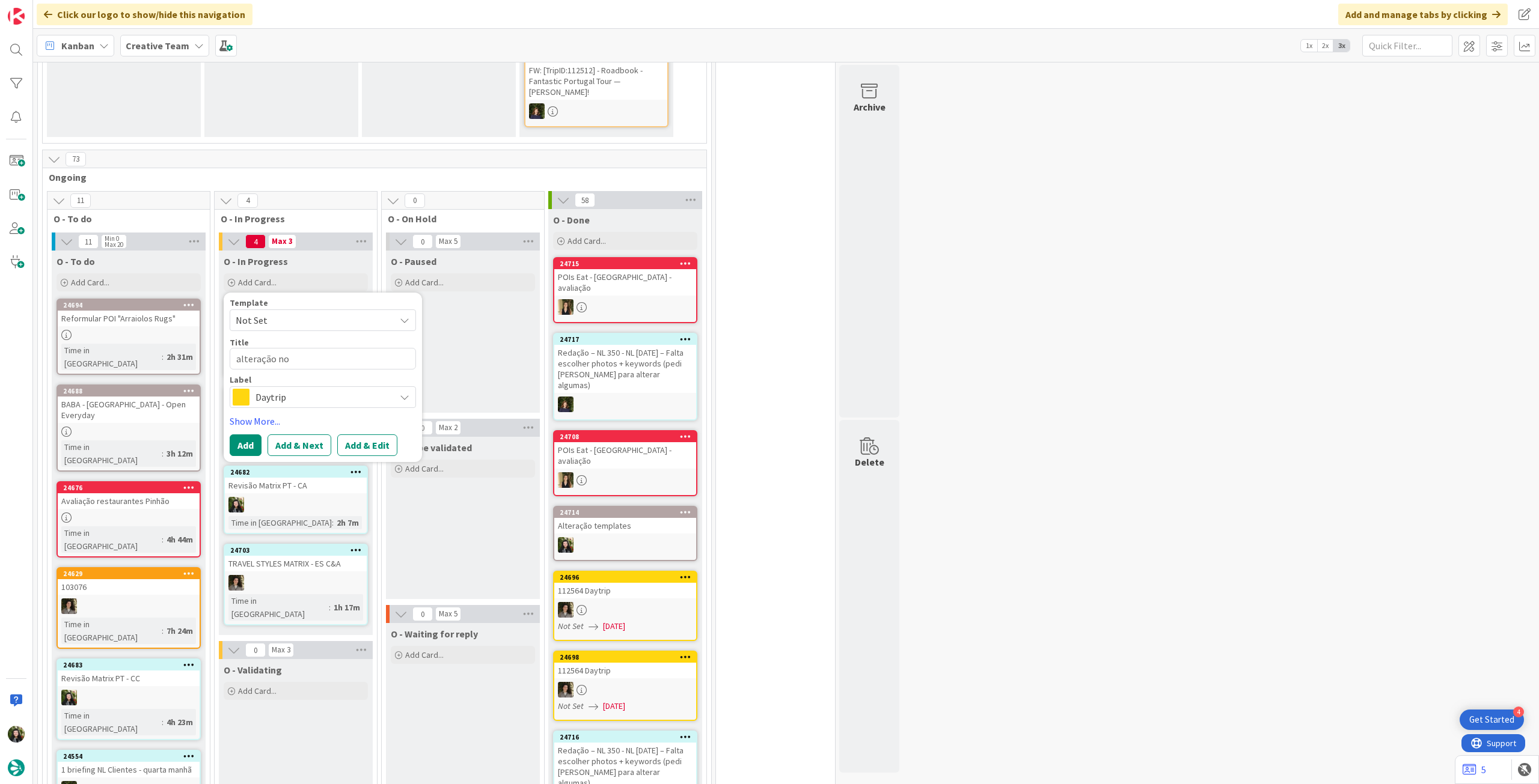
type textarea "alteração nom"
type textarea "x"
type textarea "alteração nome"
type textarea "x"
type textarea "alteração nome"
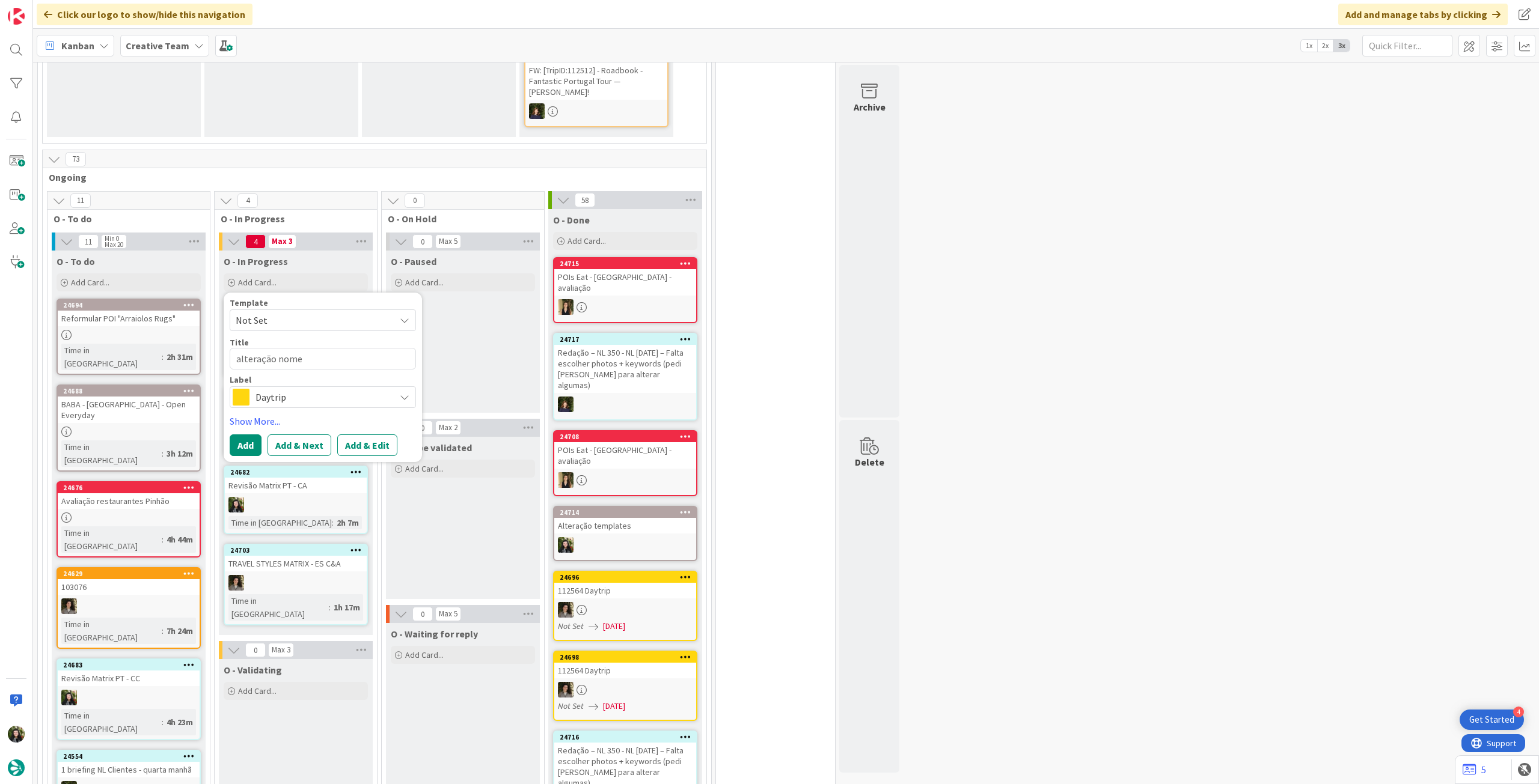
type textarea "x"
type textarea "alteração nome d"
type textarea "x"
type textarea "alteração nome de"
type textarea "x"
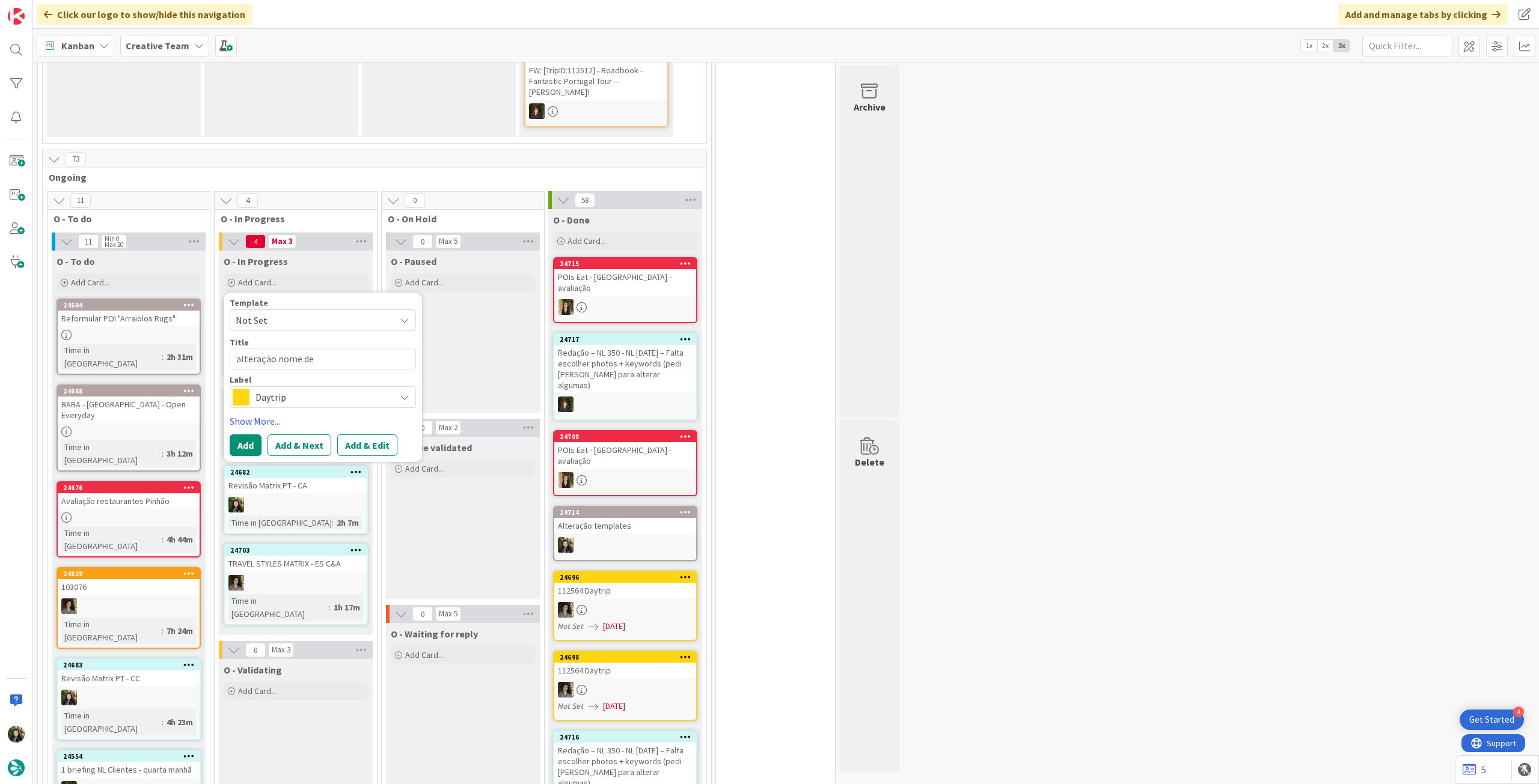
type textarea "alteração nome de"
type textarea "x"
type textarea "alteração nome de h"
type textarea "x"
type textarea "alteração nome de ho"
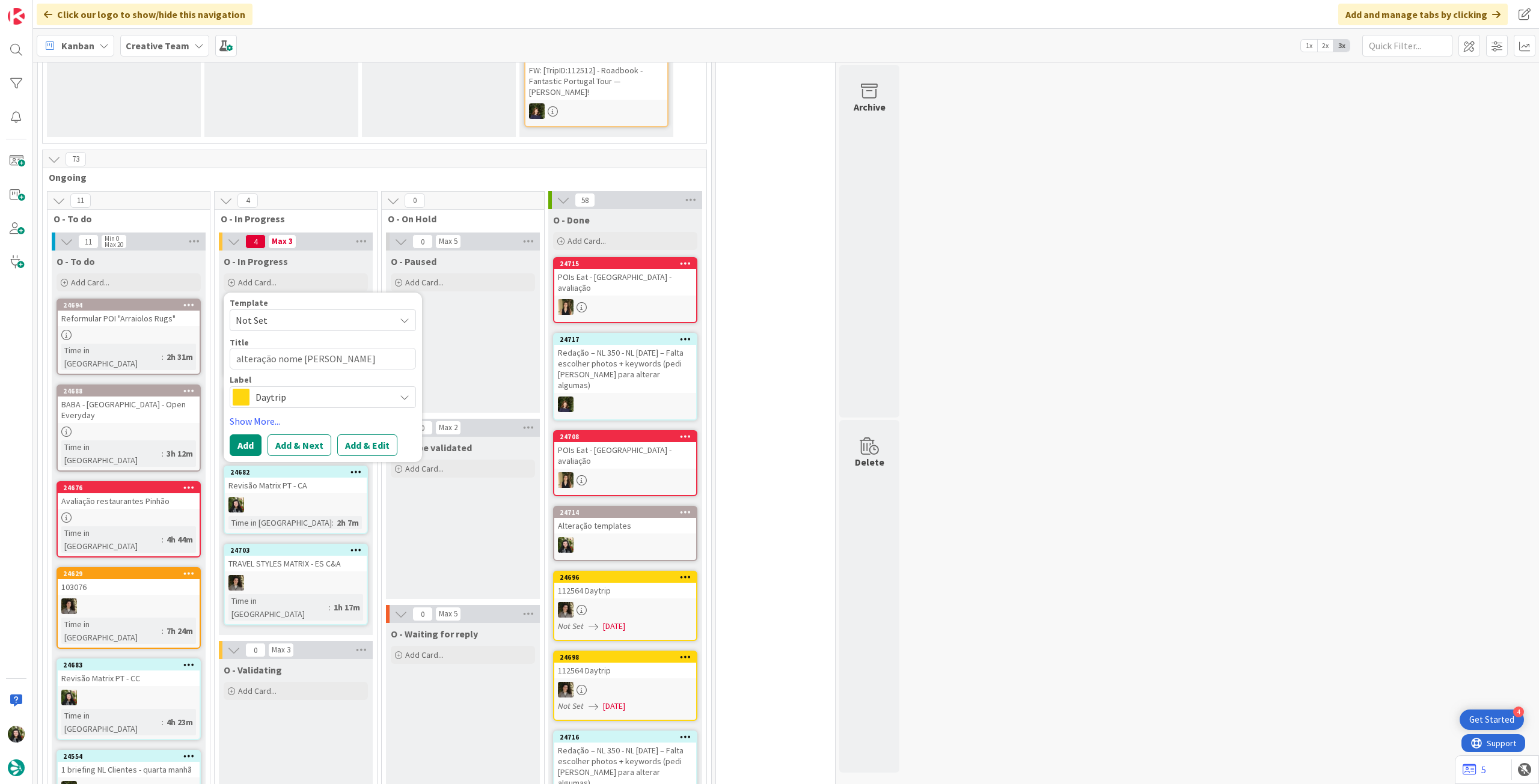
type textarea "x"
type textarea "alteração nome de hot"
type textarea "x"
type textarea "alteração nome de hote"
type textarea "x"
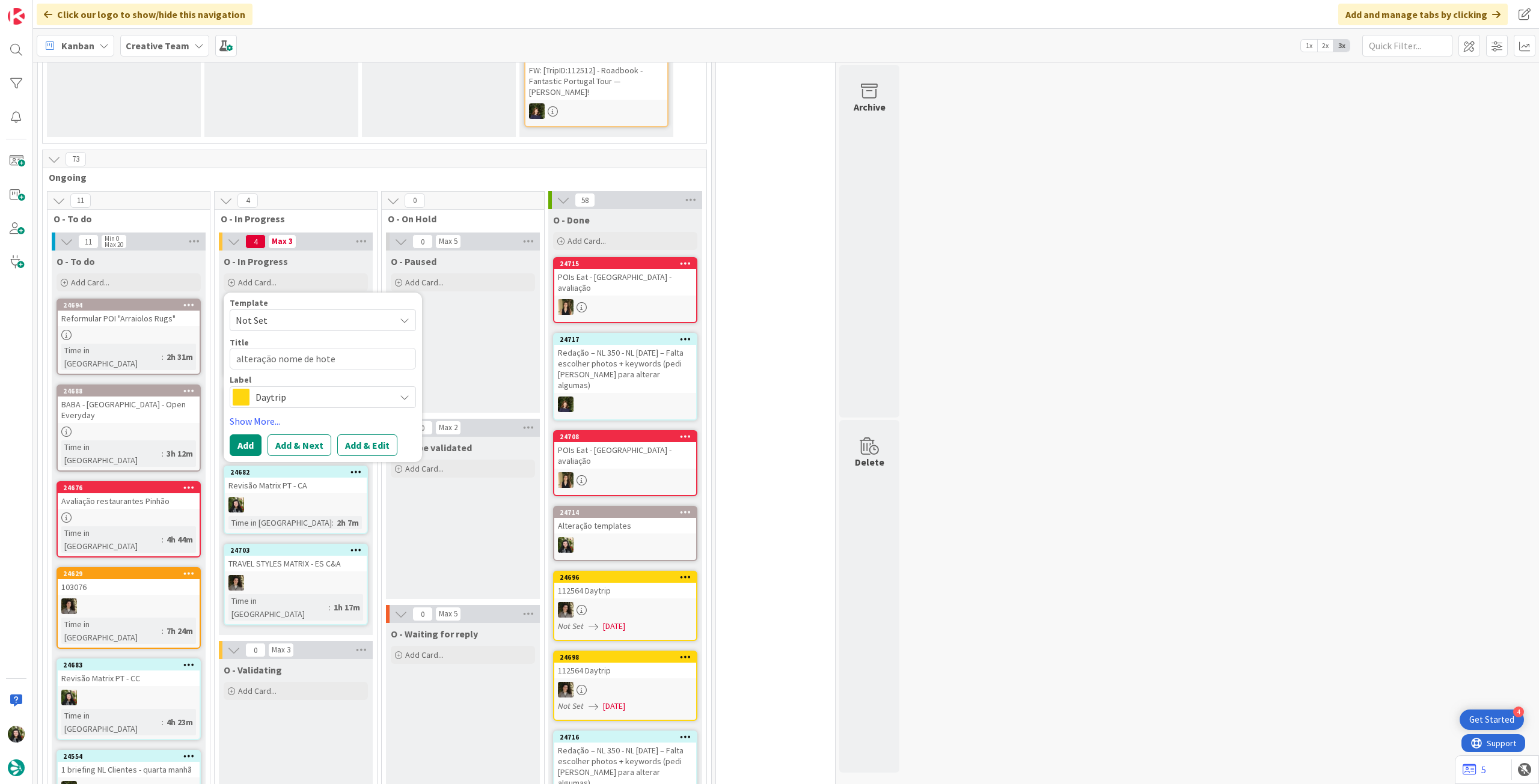
type textarea "alteração nome de hotel"
type textarea "x"
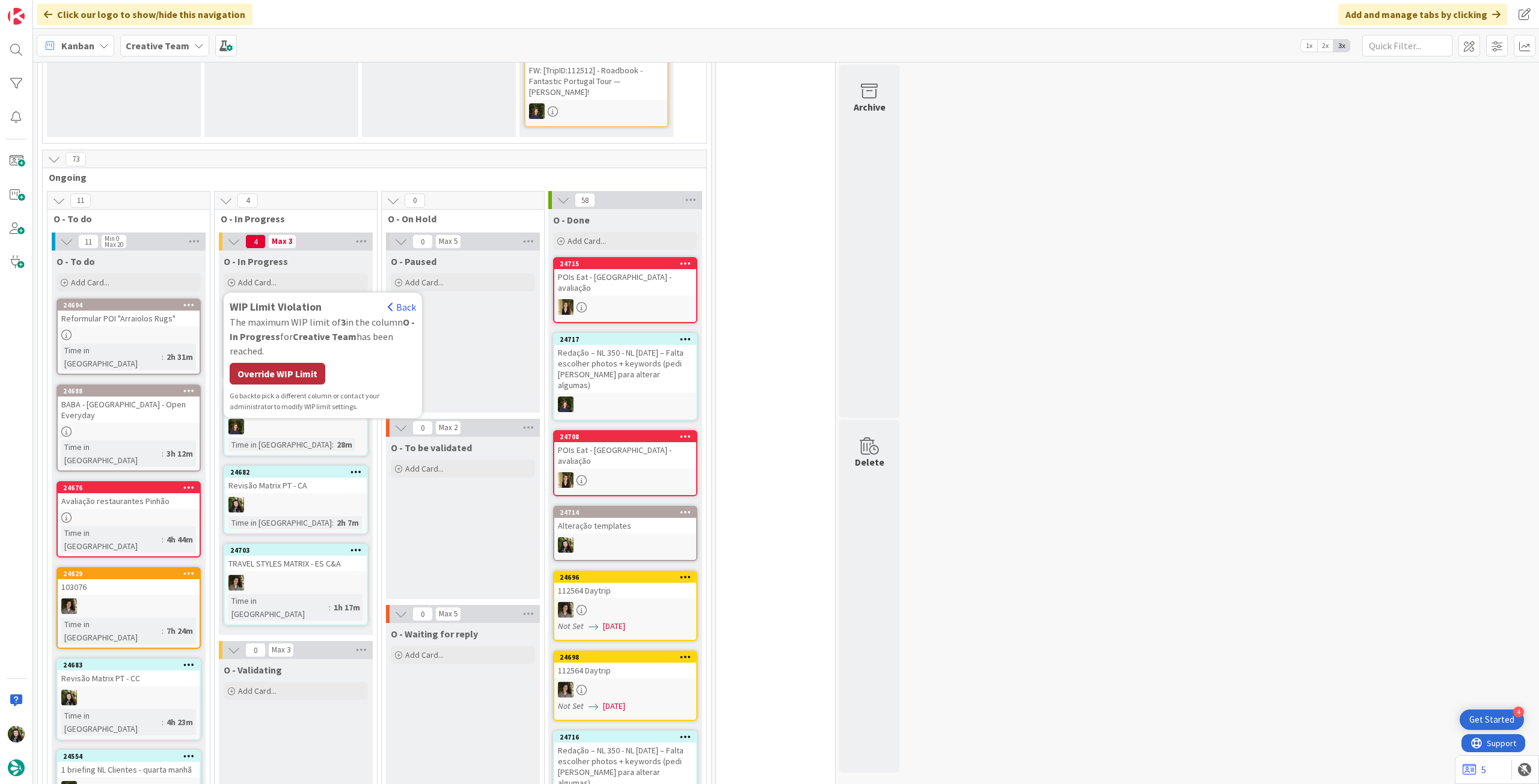
click at [302, 364] on div "Override WIP Limit" at bounding box center [278, 374] width 96 height 21
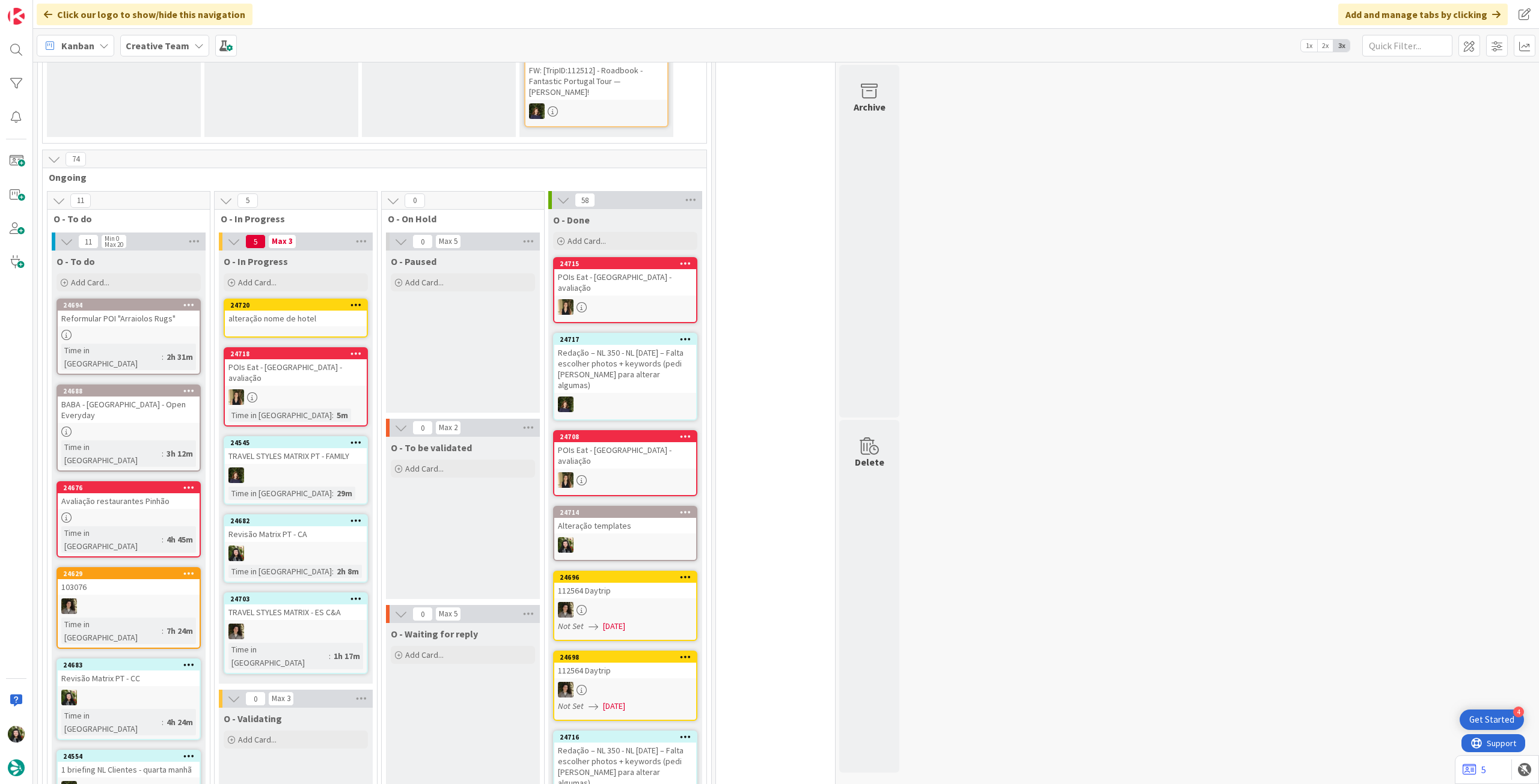
click at [310, 311] on div "alteração nome de hotel" at bounding box center [296, 318] width 142 height 16
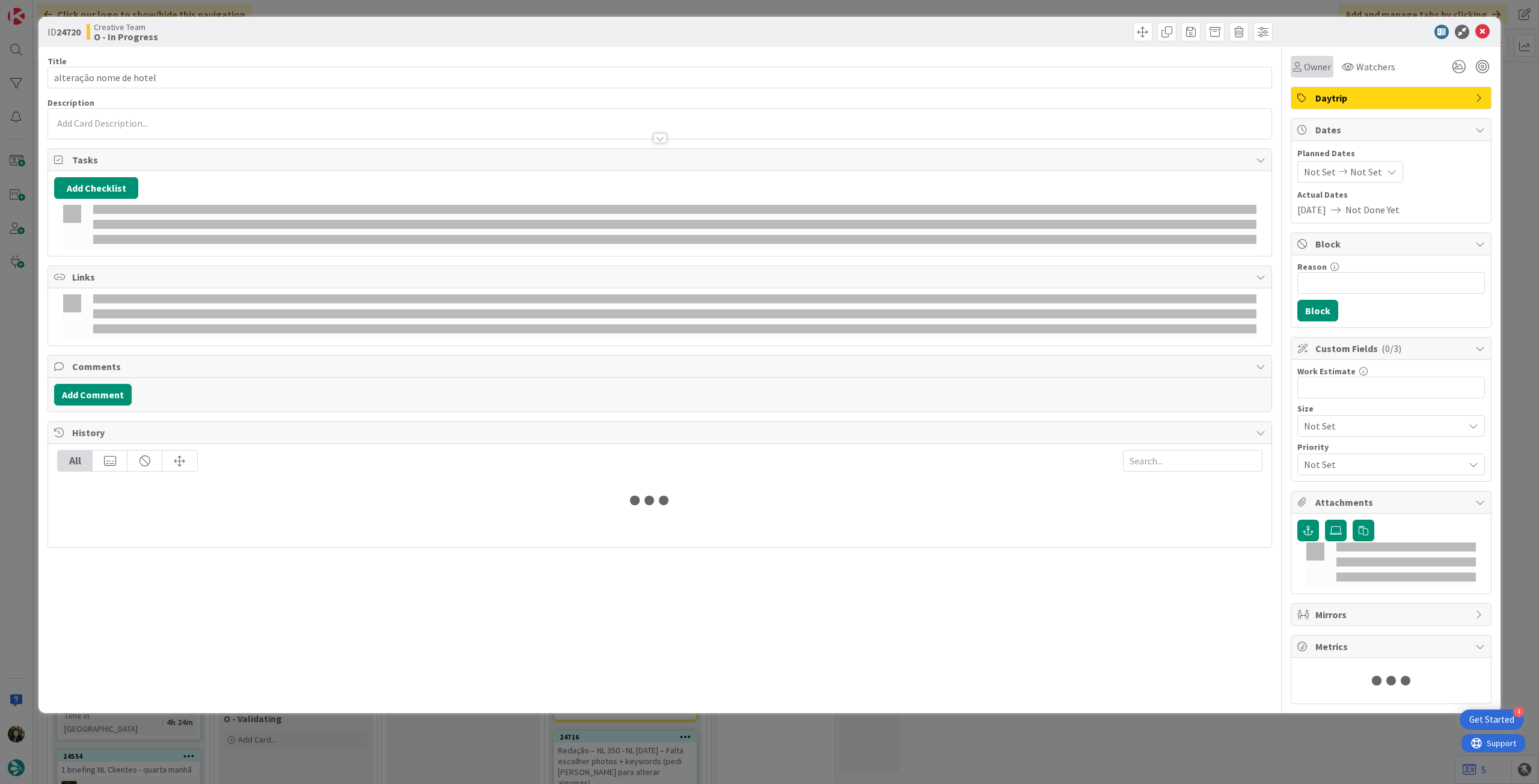
click at [1313, 70] on span "Owner" at bounding box center [1317, 66] width 27 height 15
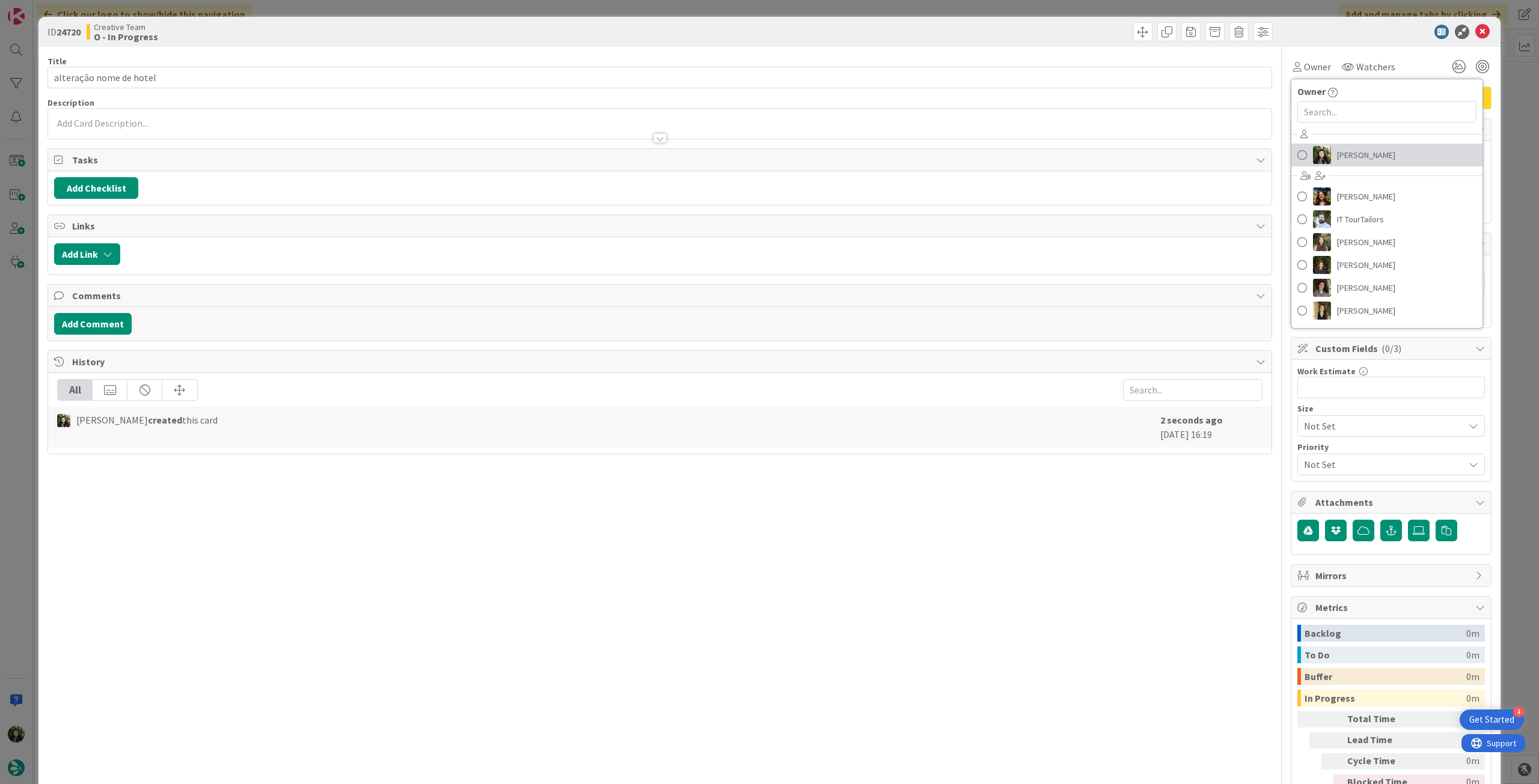
click at [1339, 156] on span "[PERSON_NAME]" at bounding box center [1367, 155] width 58 height 18
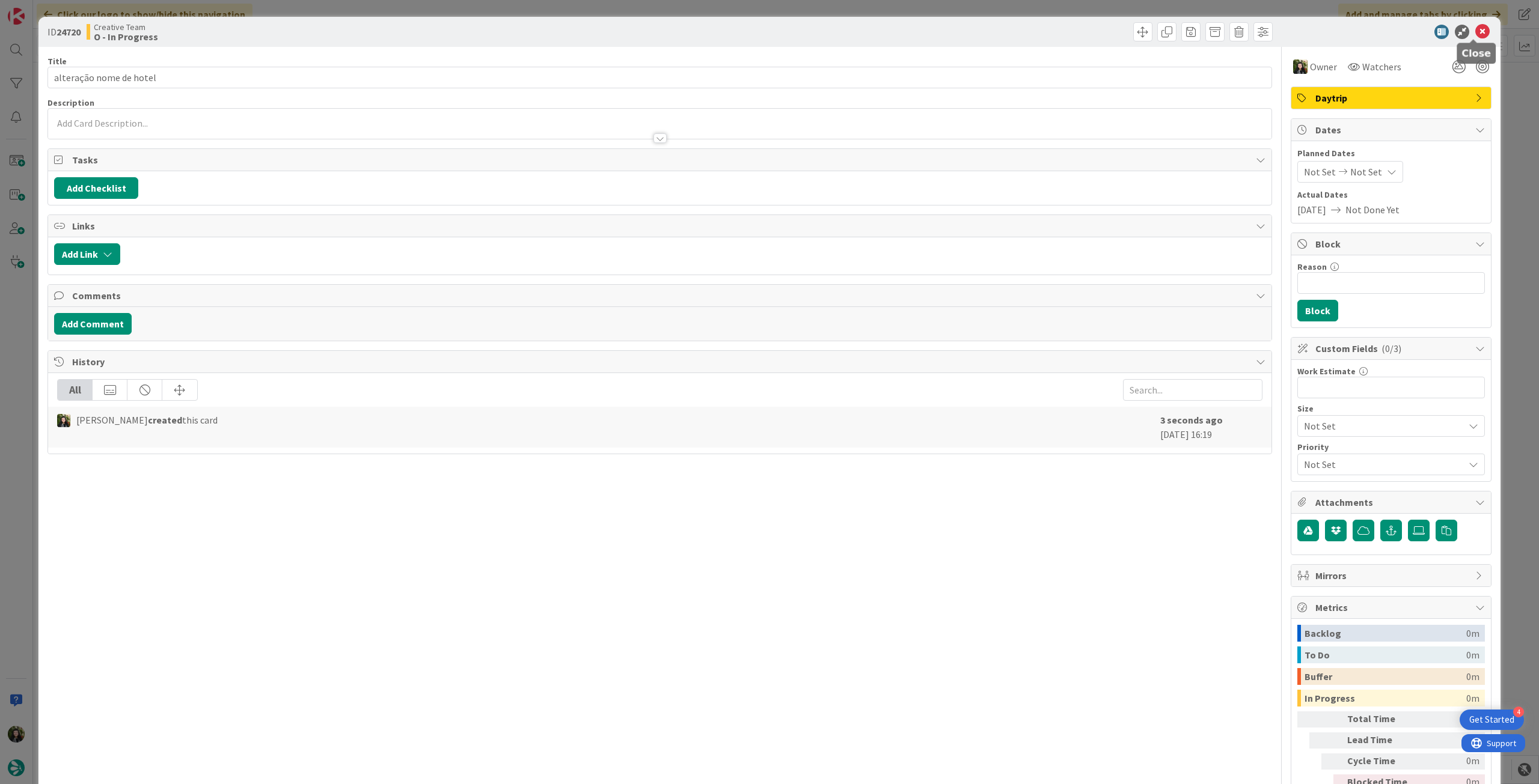
drag, startPoint x: 1470, startPoint y: 32, endPoint x: 1408, endPoint y: 16, distance: 64.0
click at [1475, 32] on icon at bounding box center [1482, 32] width 15 height 15
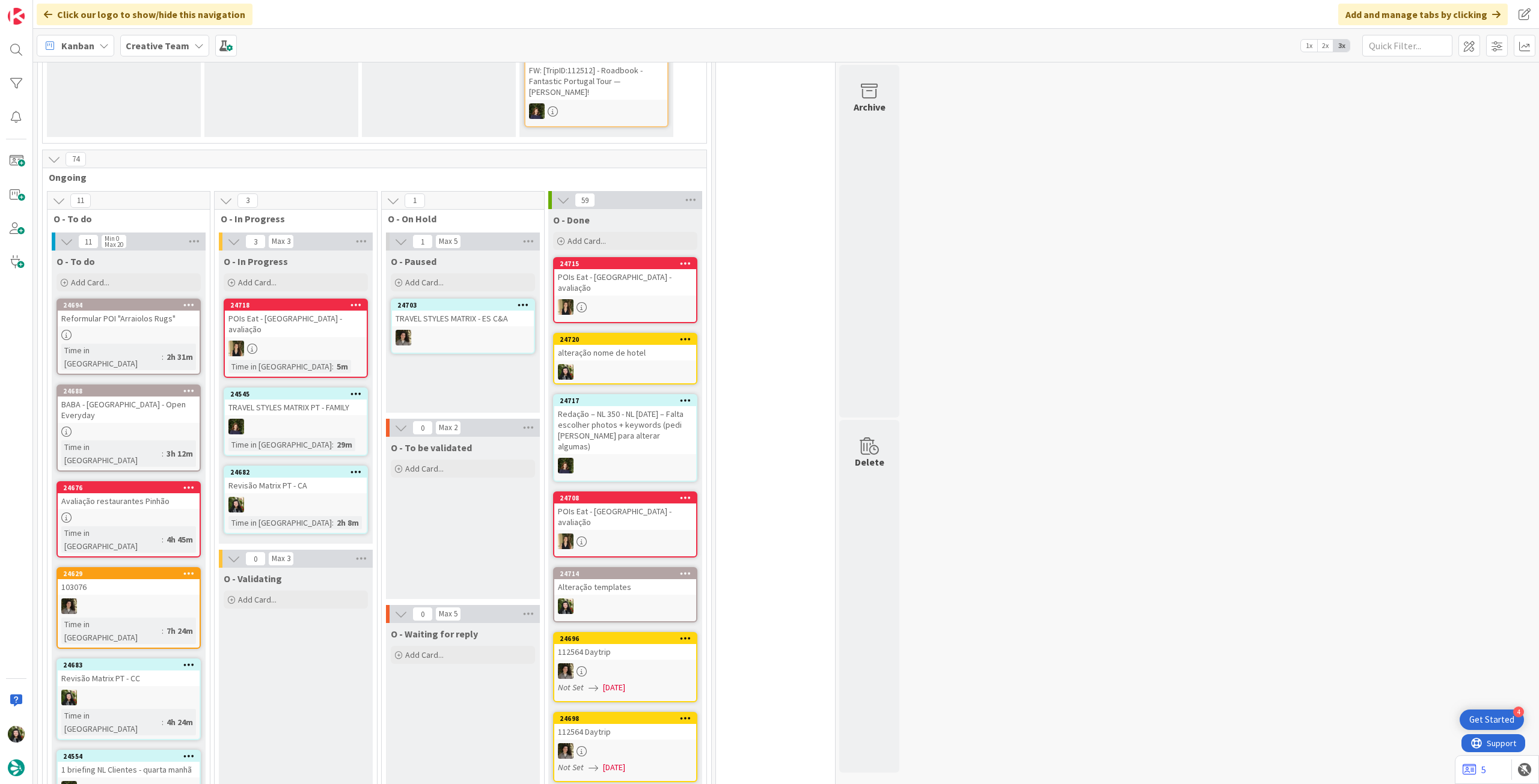
click at [318, 477] on div "Revisão Matrix PT - CA" at bounding box center [296, 485] width 142 height 16
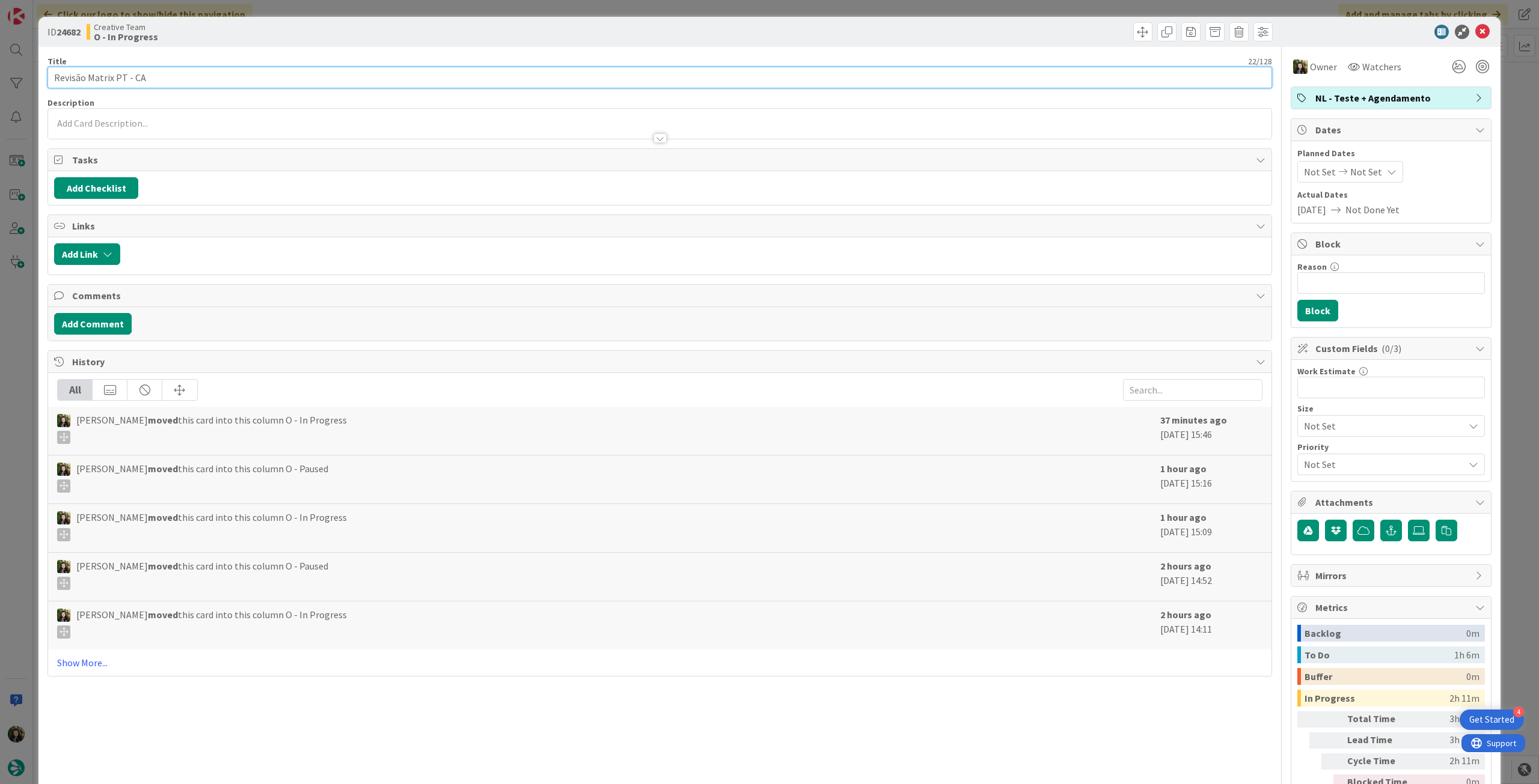
drag, startPoint x: 159, startPoint y: 77, endPoint x: 387, endPoint y: 55, distance: 229.1
click at [51, 73] on input "Revisão Matrix PT - CA" at bounding box center [660, 77] width 1225 height 21
click at [1475, 33] on icon at bounding box center [1482, 32] width 15 height 15
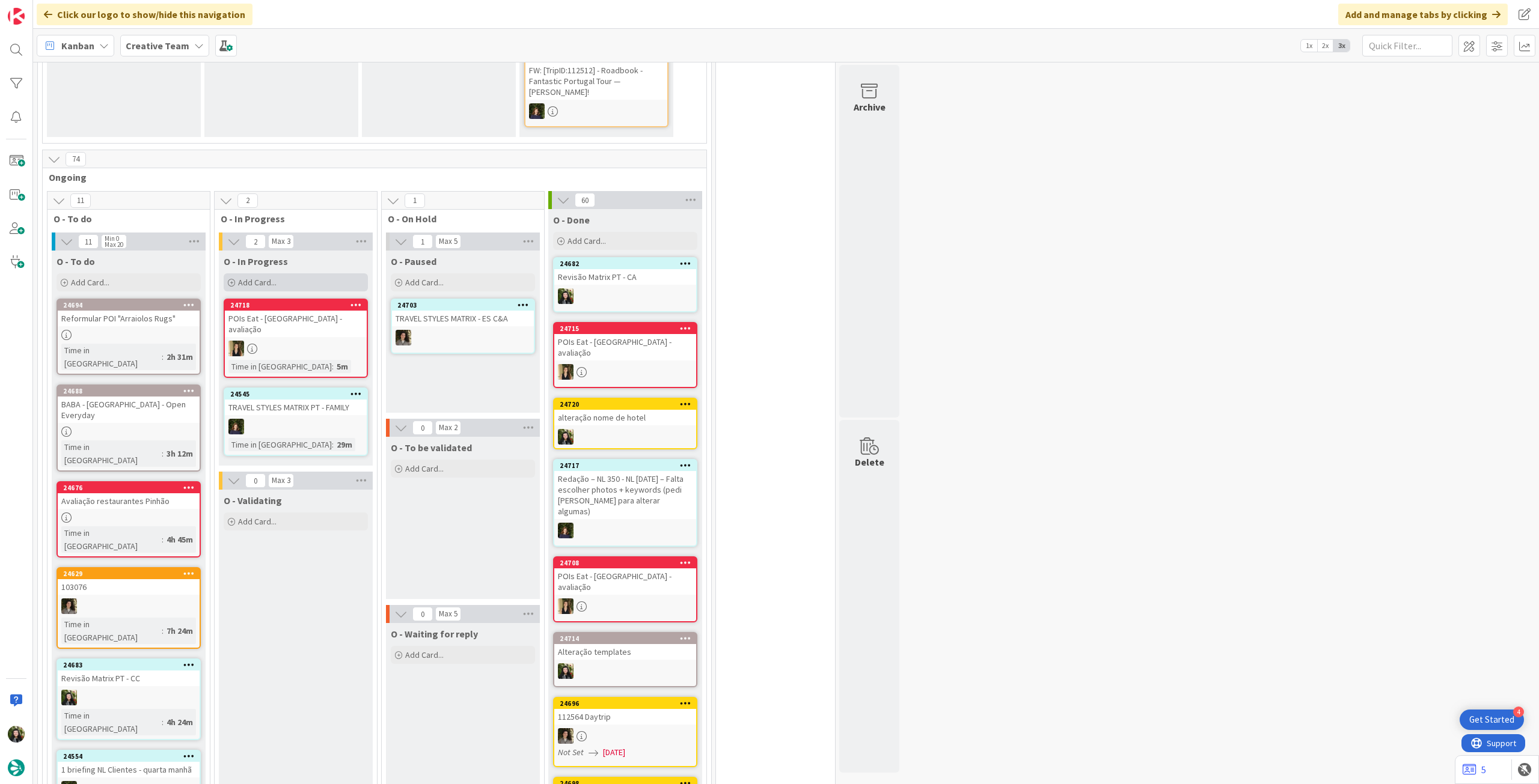
click at [309, 273] on div "Add Card..." at bounding box center [296, 282] width 144 height 18
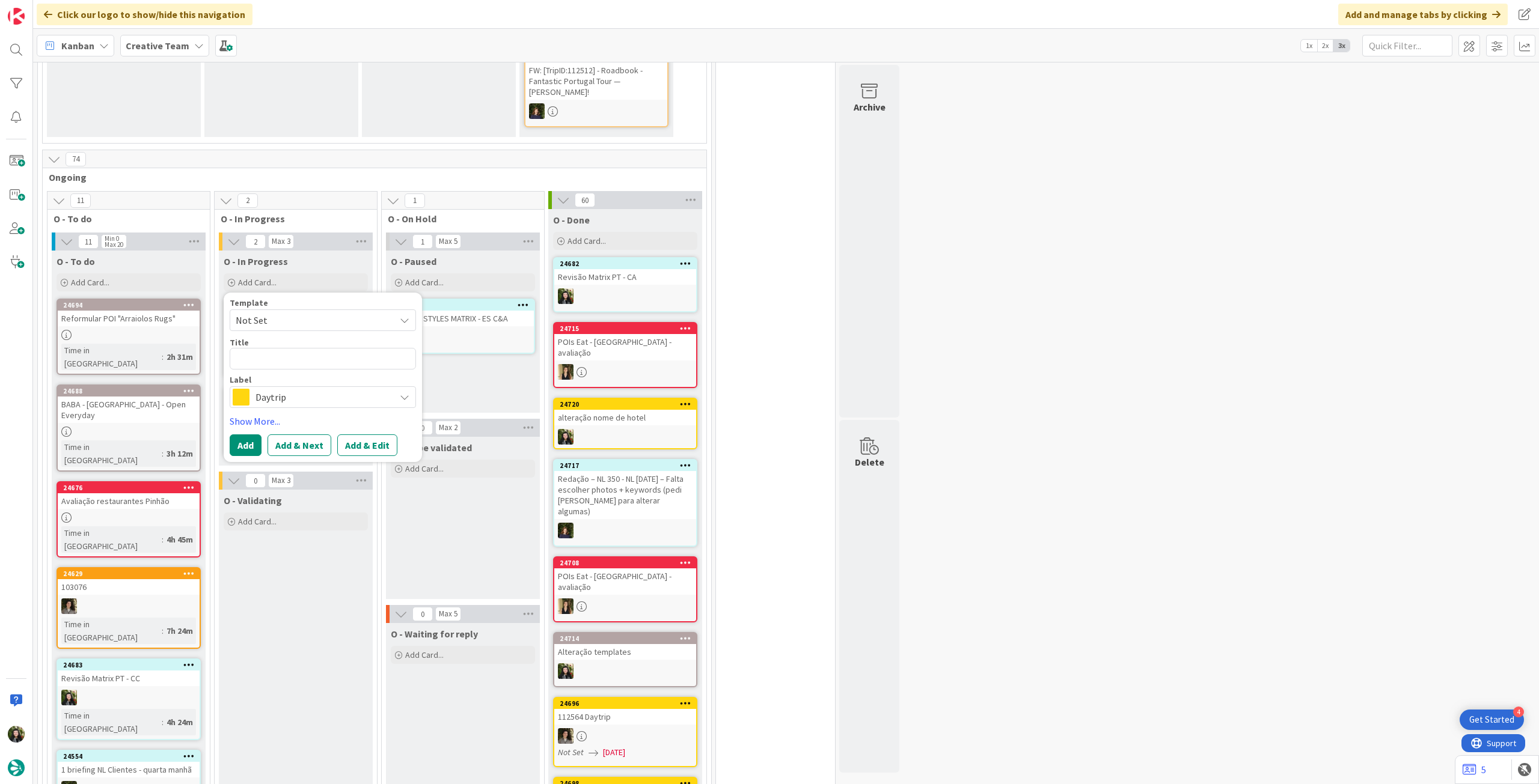
click at [305, 392] on span "Daytrip" at bounding box center [322, 397] width 134 height 17
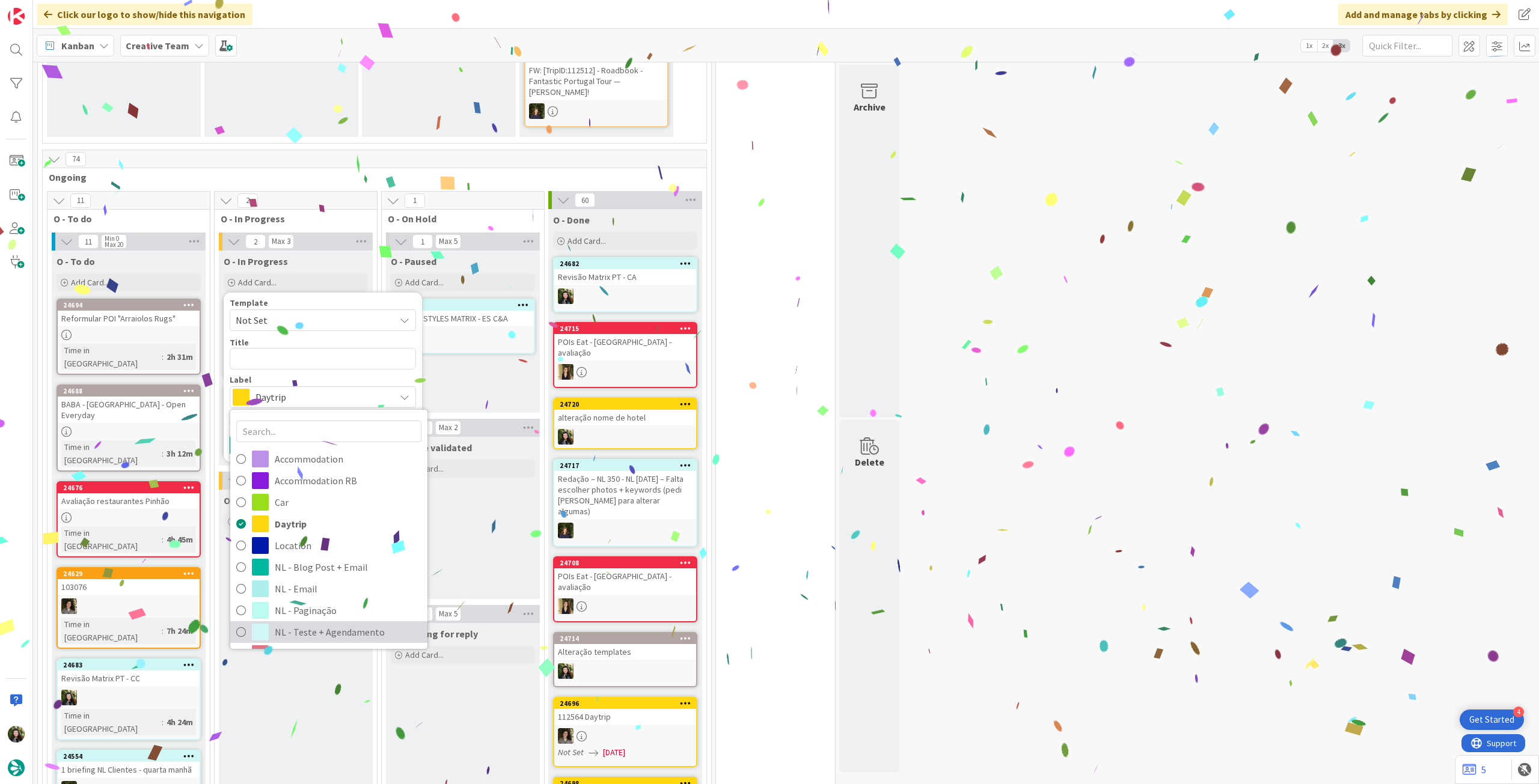
click at [323, 623] on span "NL - Teste + Agendamento" at bounding box center [348, 632] width 147 height 18
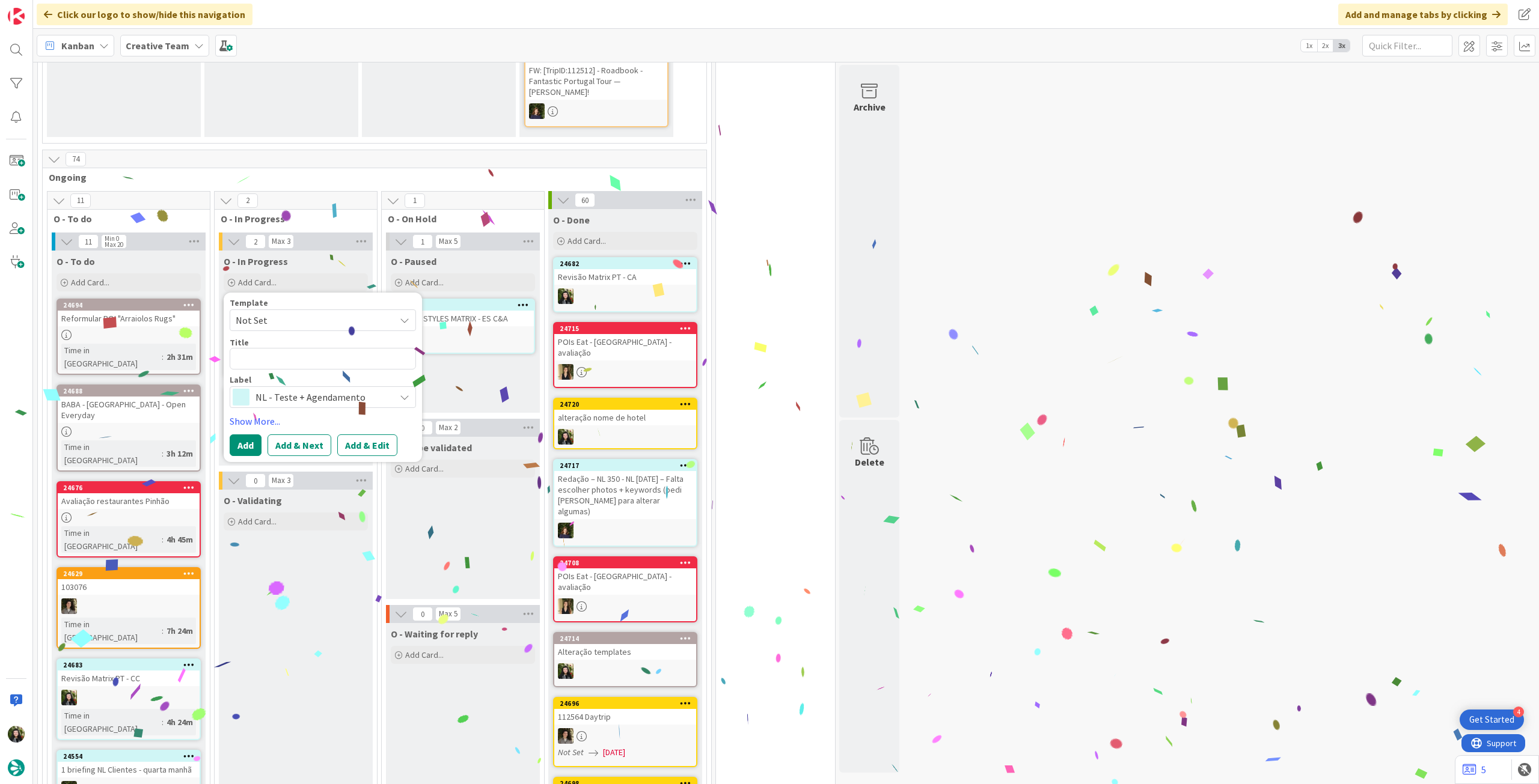
click at [326, 337] on div "Title 0 / 128" at bounding box center [323, 343] width 186 height 11
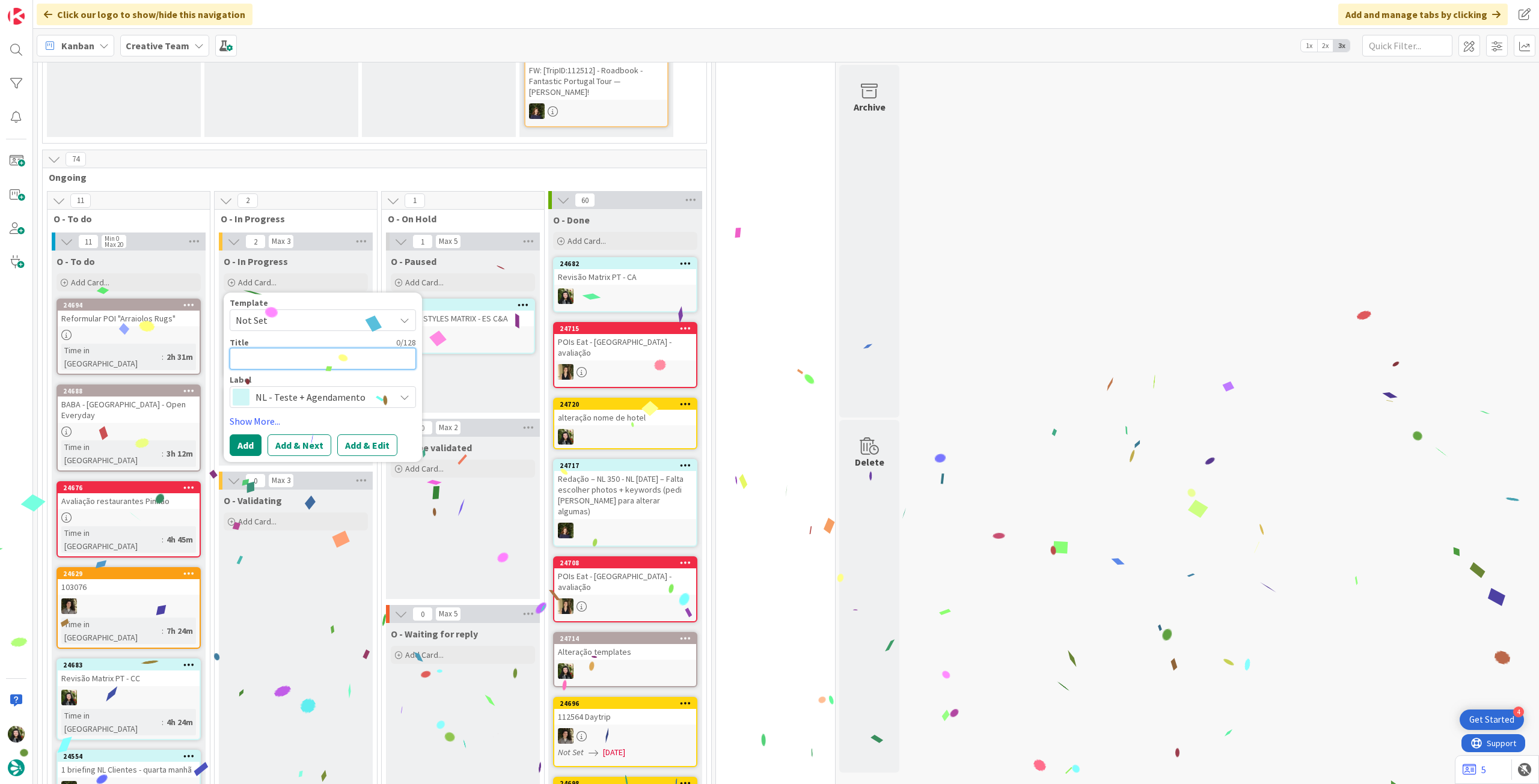
click at [318, 348] on textarea at bounding box center [323, 358] width 186 height 21
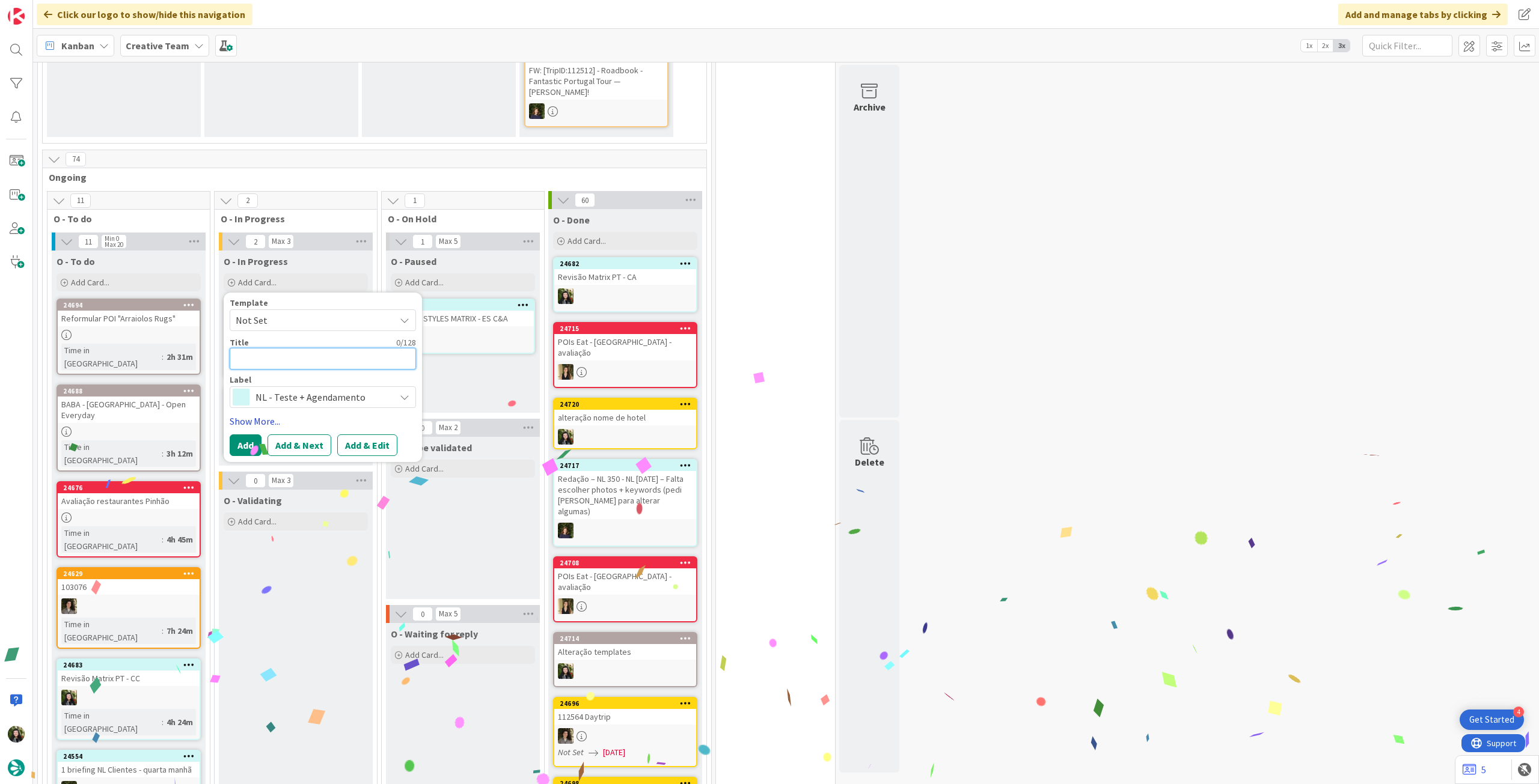
paste textarea "Revisão Matrix PT - CA"
type textarea "Revisão Matrix PT - CA"
type textarea "x"
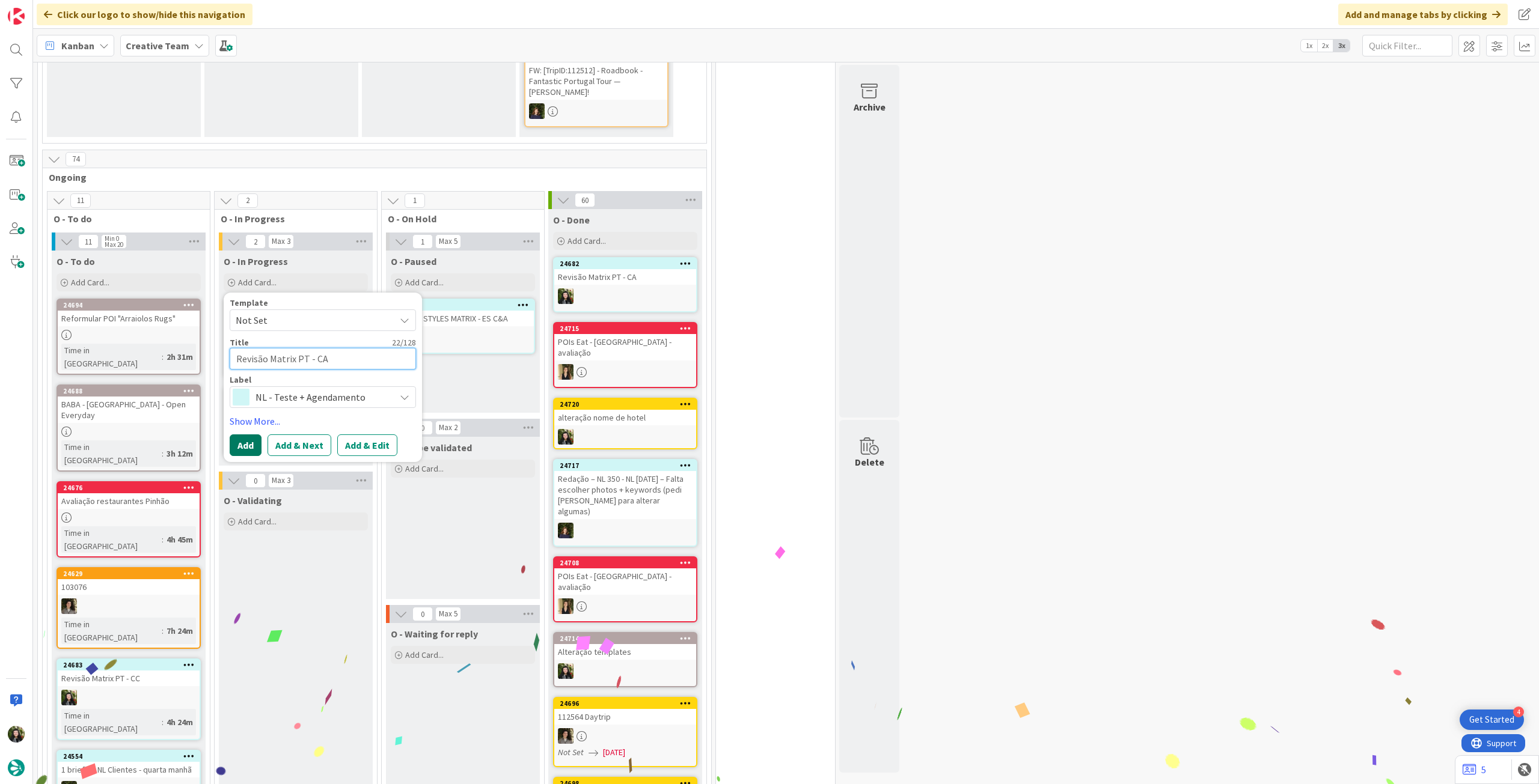
type textarea "Revisão Matrix PT - CA"
click at [248, 435] on button "Add" at bounding box center [246, 445] width 32 height 21
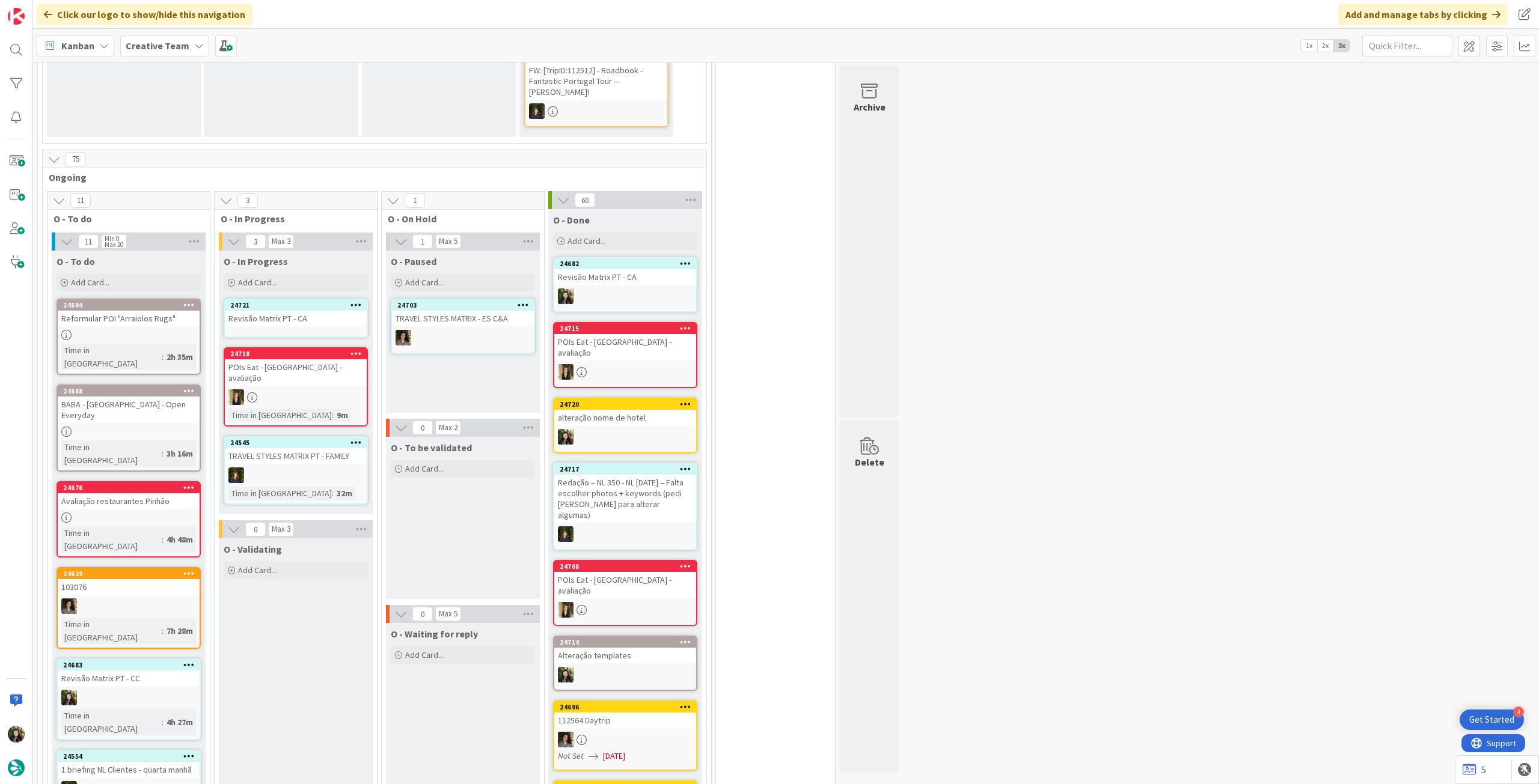
click at [329, 313] on div "Revisão Matrix PT - CA" at bounding box center [296, 318] width 142 height 16
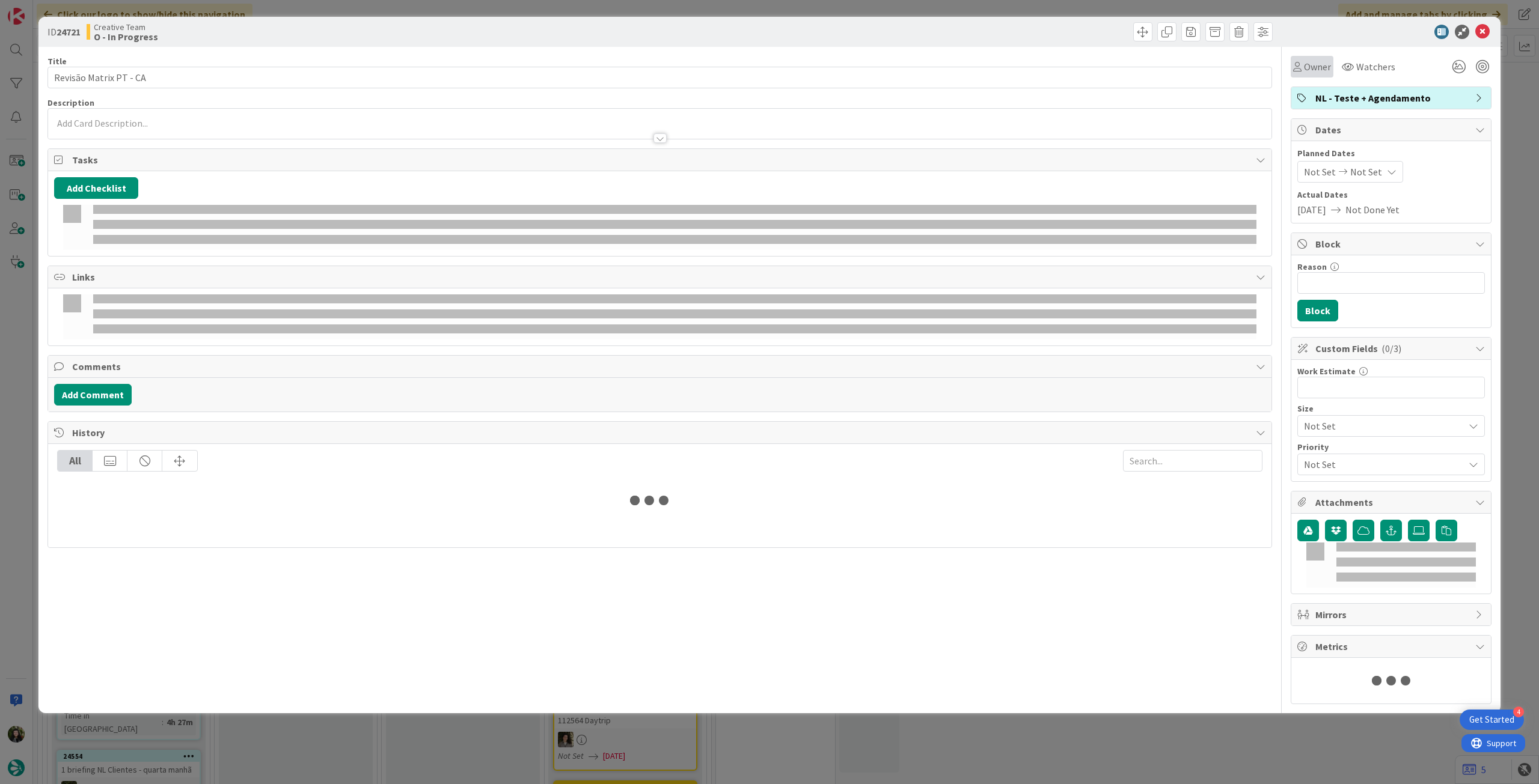
click at [1319, 76] on div "Owner" at bounding box center [1313, 66] width 43 height 21
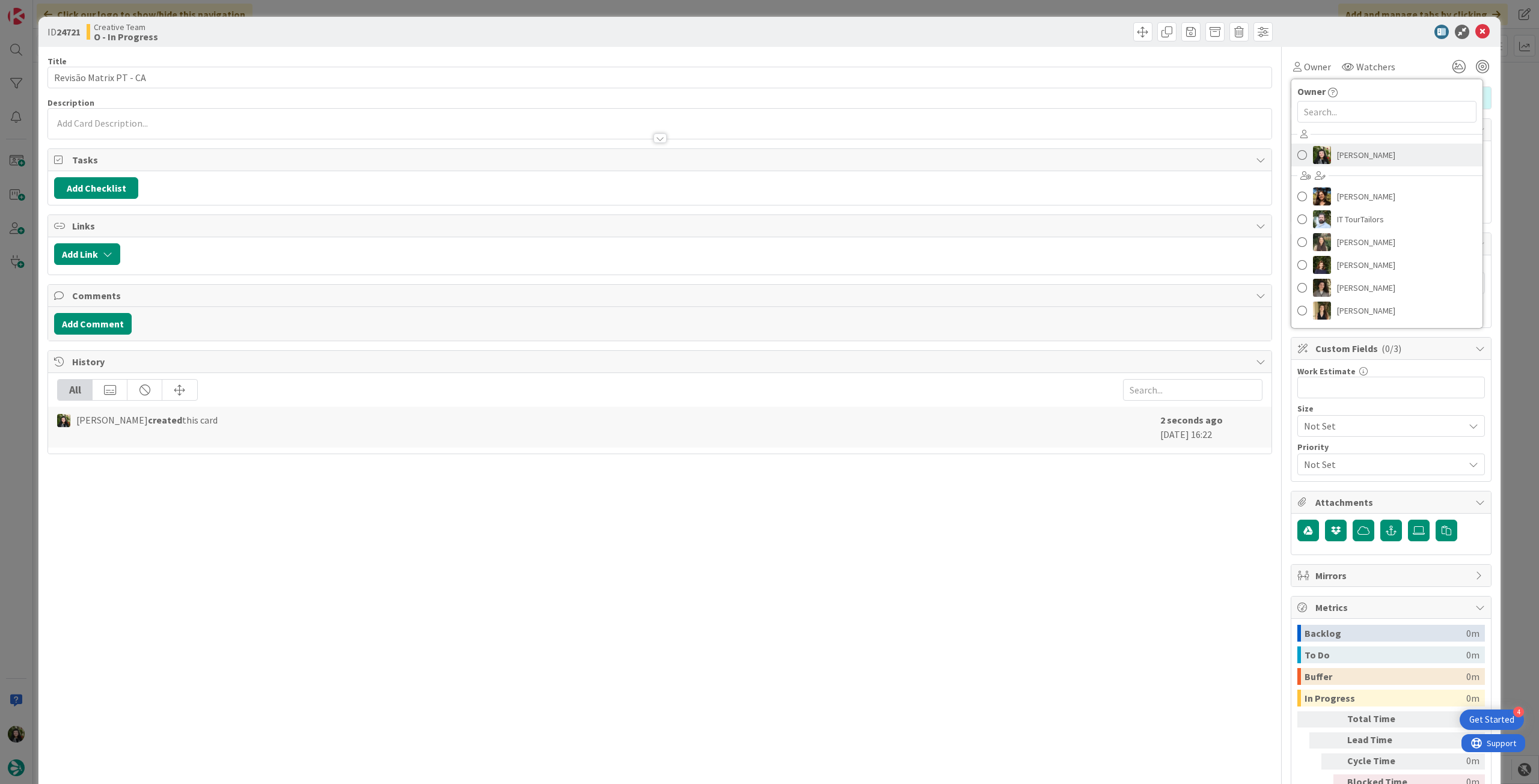
click at [1355, 144] on link "[PERSON_NAME]" at bounding box center [1387, 155] width 191 height 23
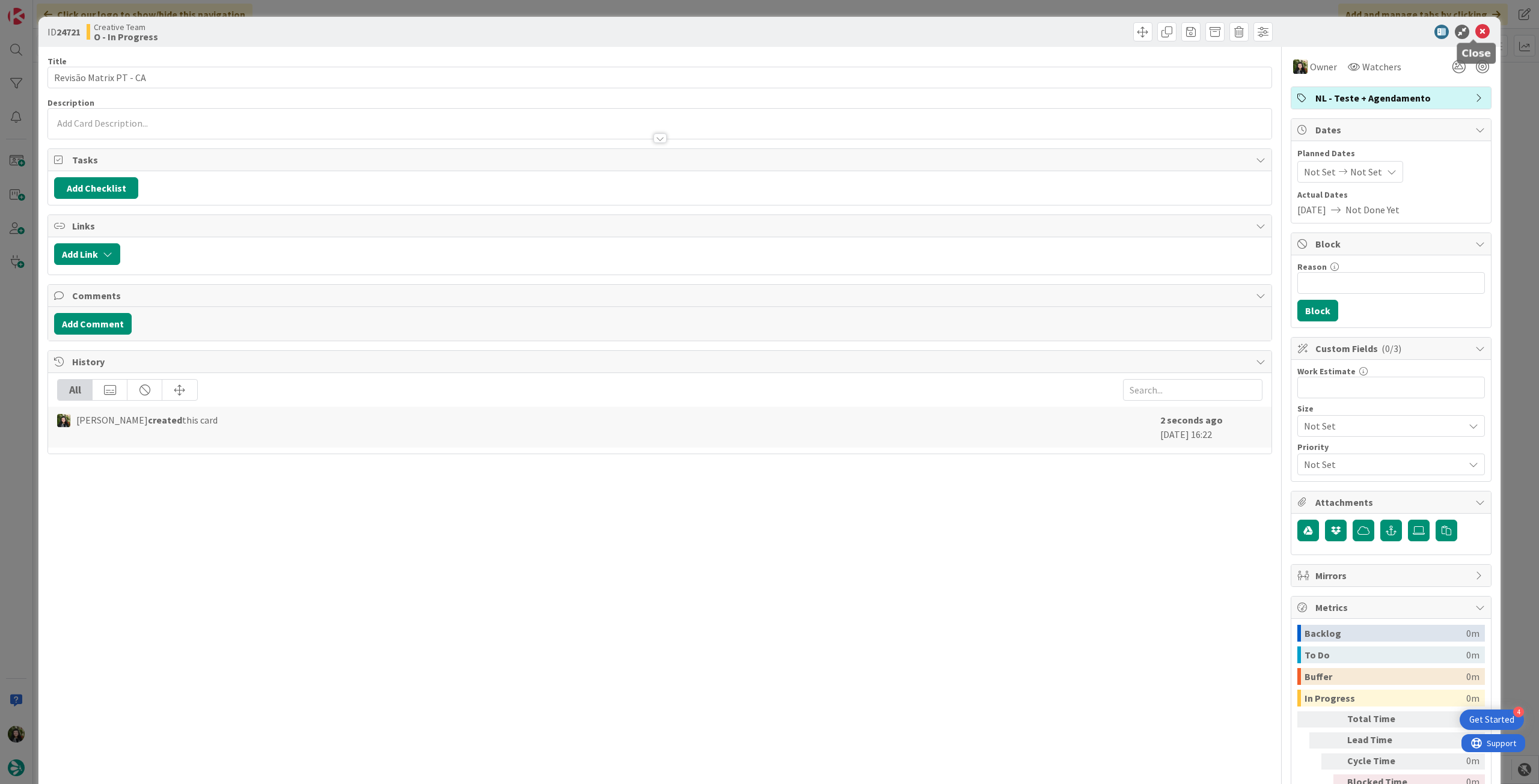
click at [1475, 32] on icon at bounding box center [1482, 32] width 15 height 15
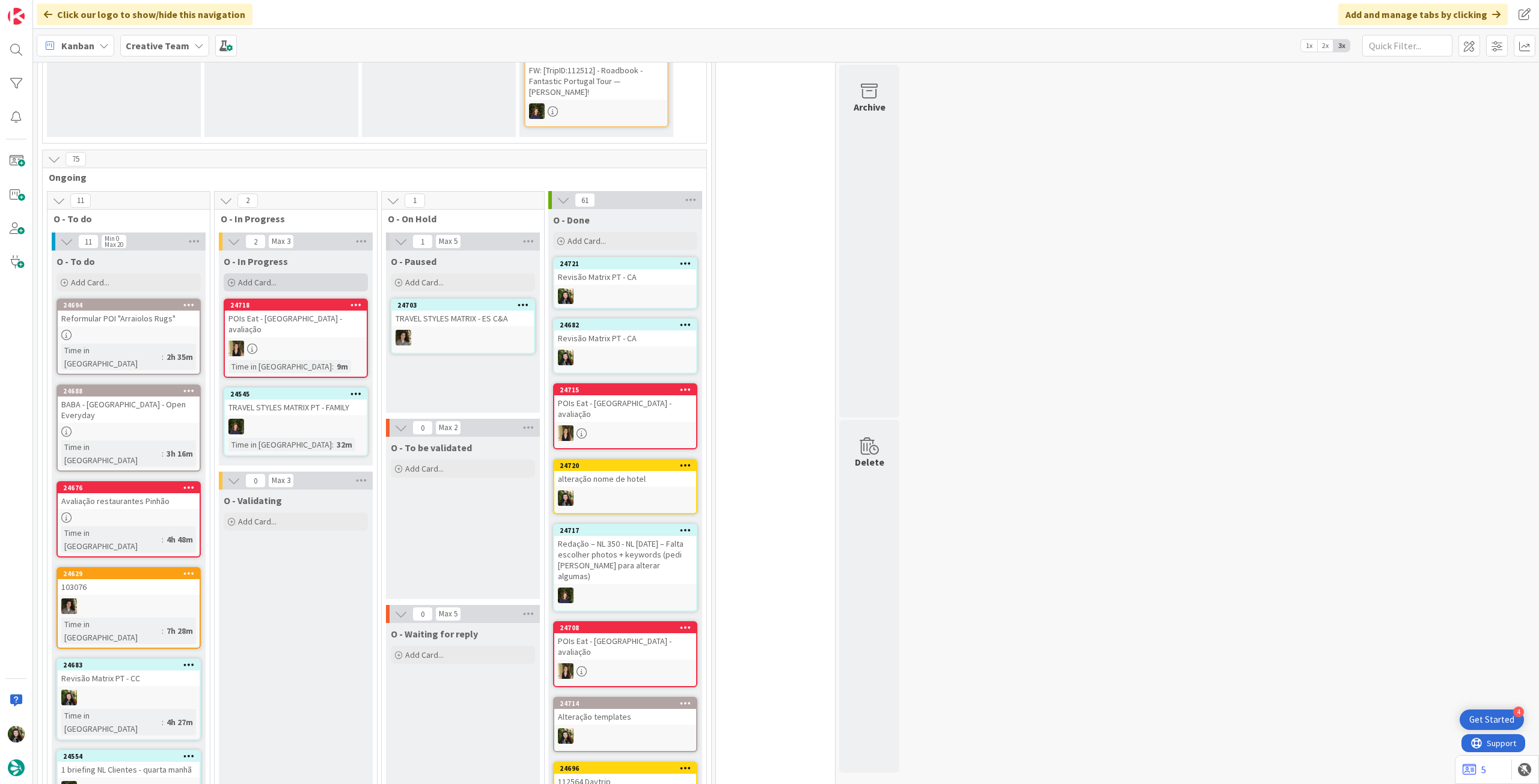
click at [295, 273] on div "Add Card..." at bounding box center [296, 282] width 144 height 18
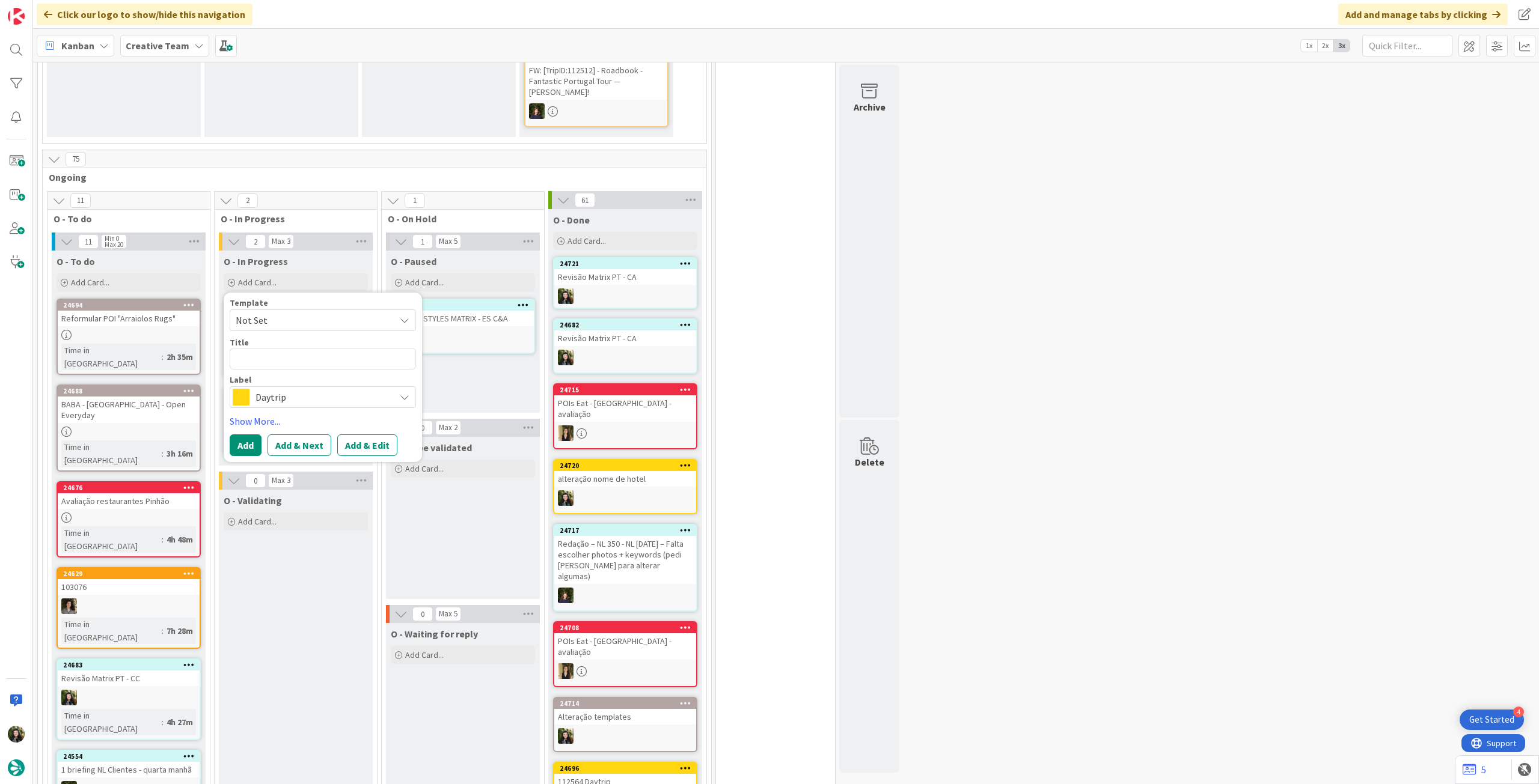
click at [300, 389] on span "Daytrip" at bounding box center [322, 397] width 134 height 17
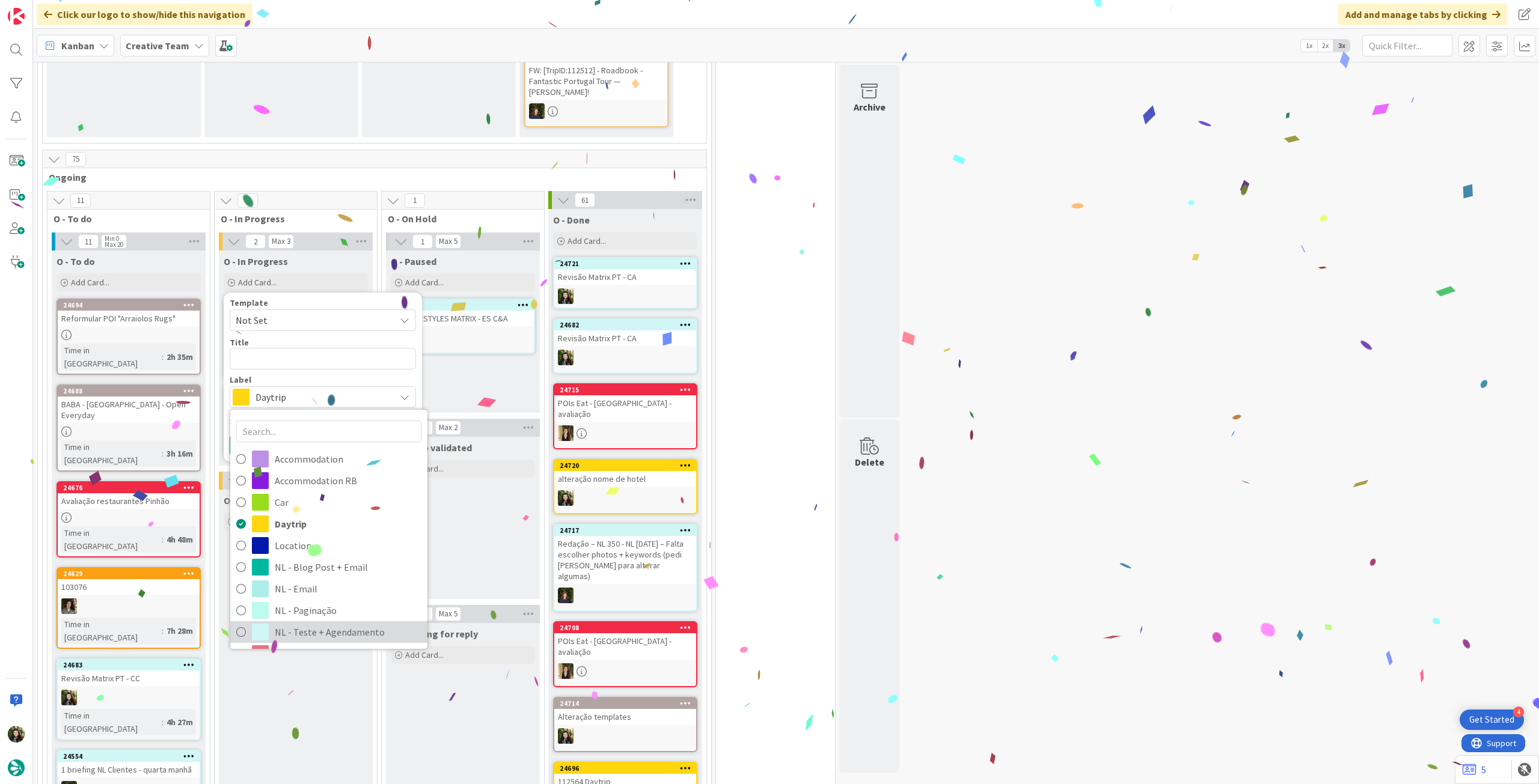
click at [298, 623] on span "NL - Teste + Agendamento" at bounding box center [348, 632] width 147 height 18
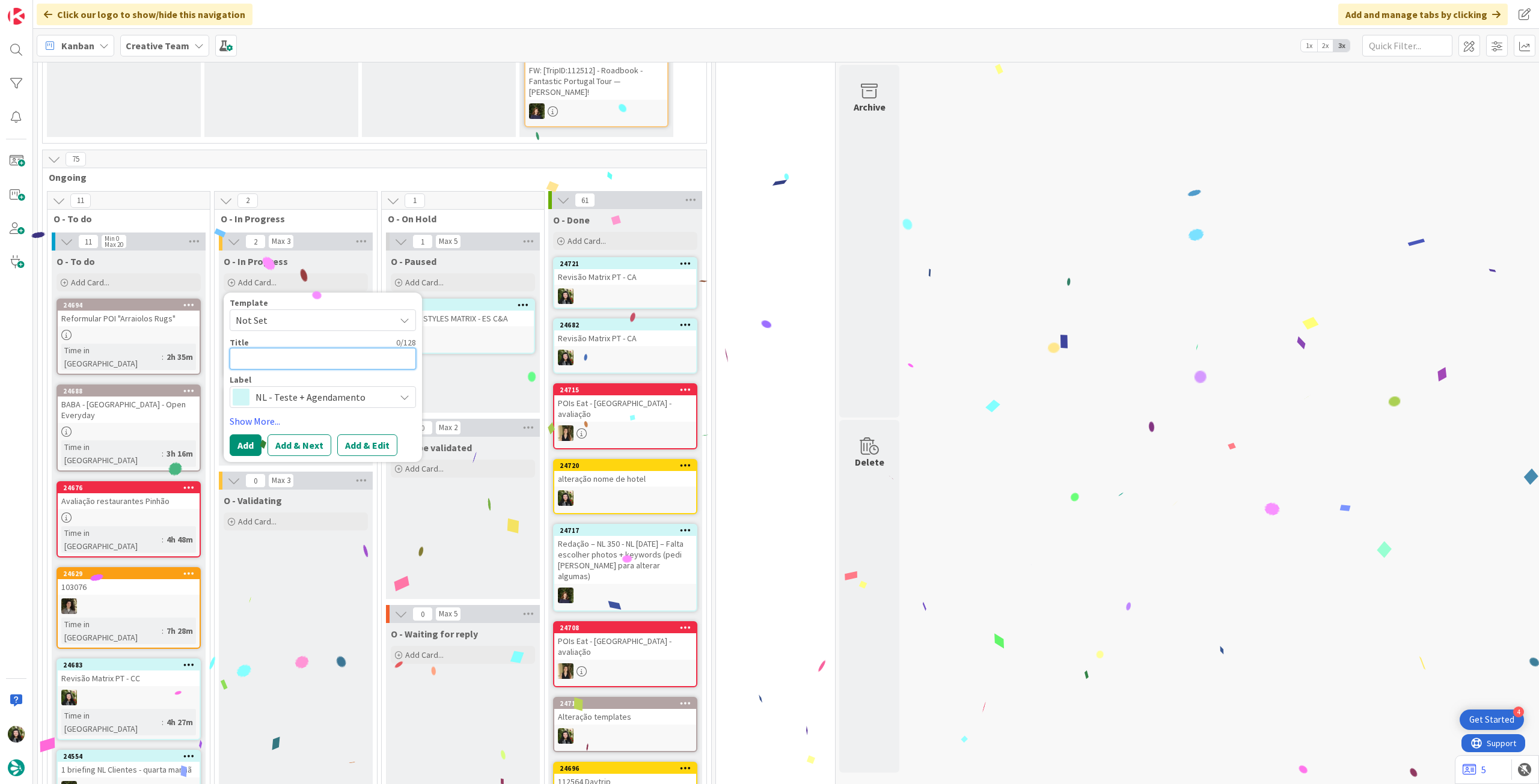
click at [303, 348] on textarea at bounding box center [323, 358] width 186 height 21
paste textarea "Revisão Matrix PT - CA"
type textarea "x"
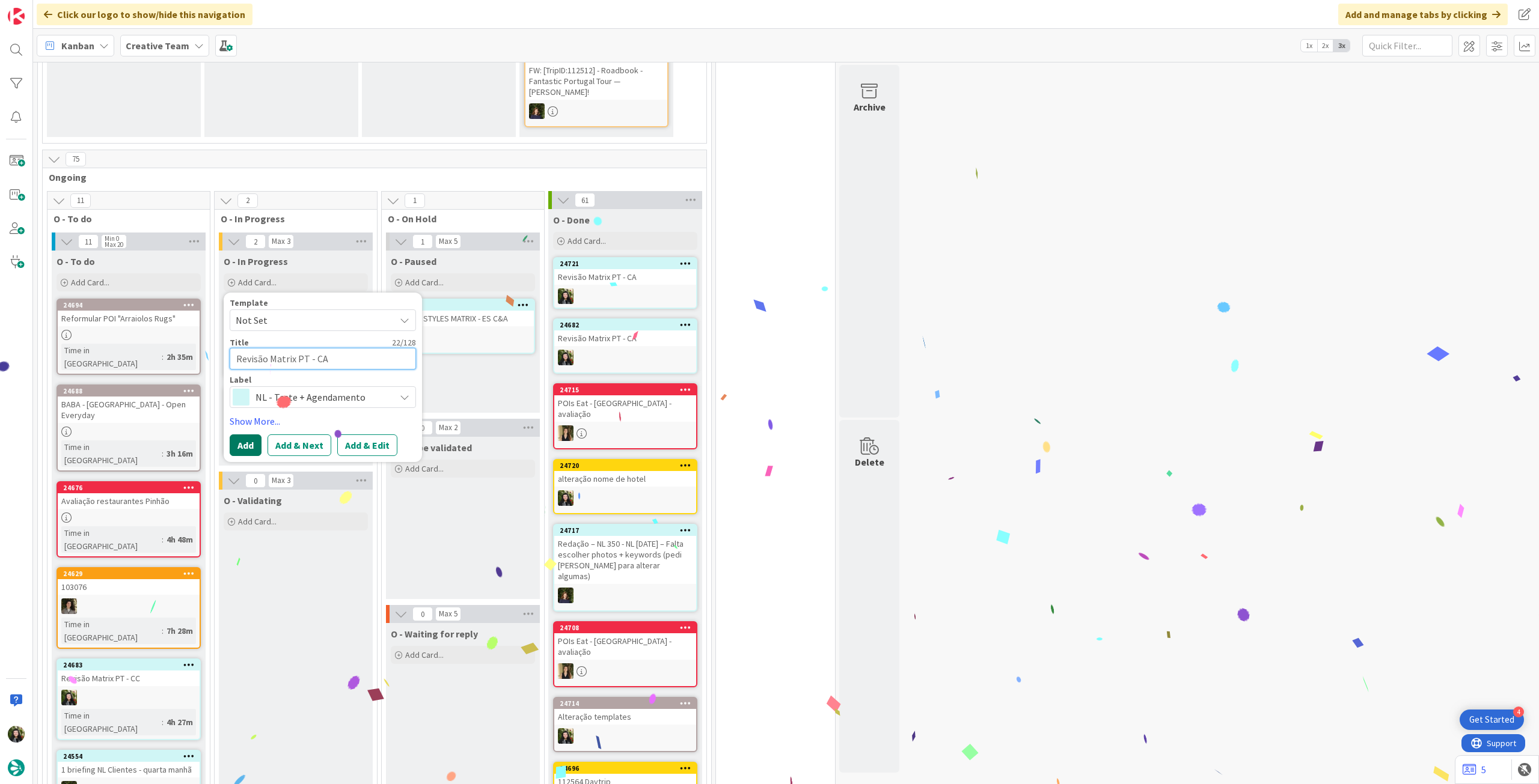
type textarea "Revisão Matrix PT - CA"
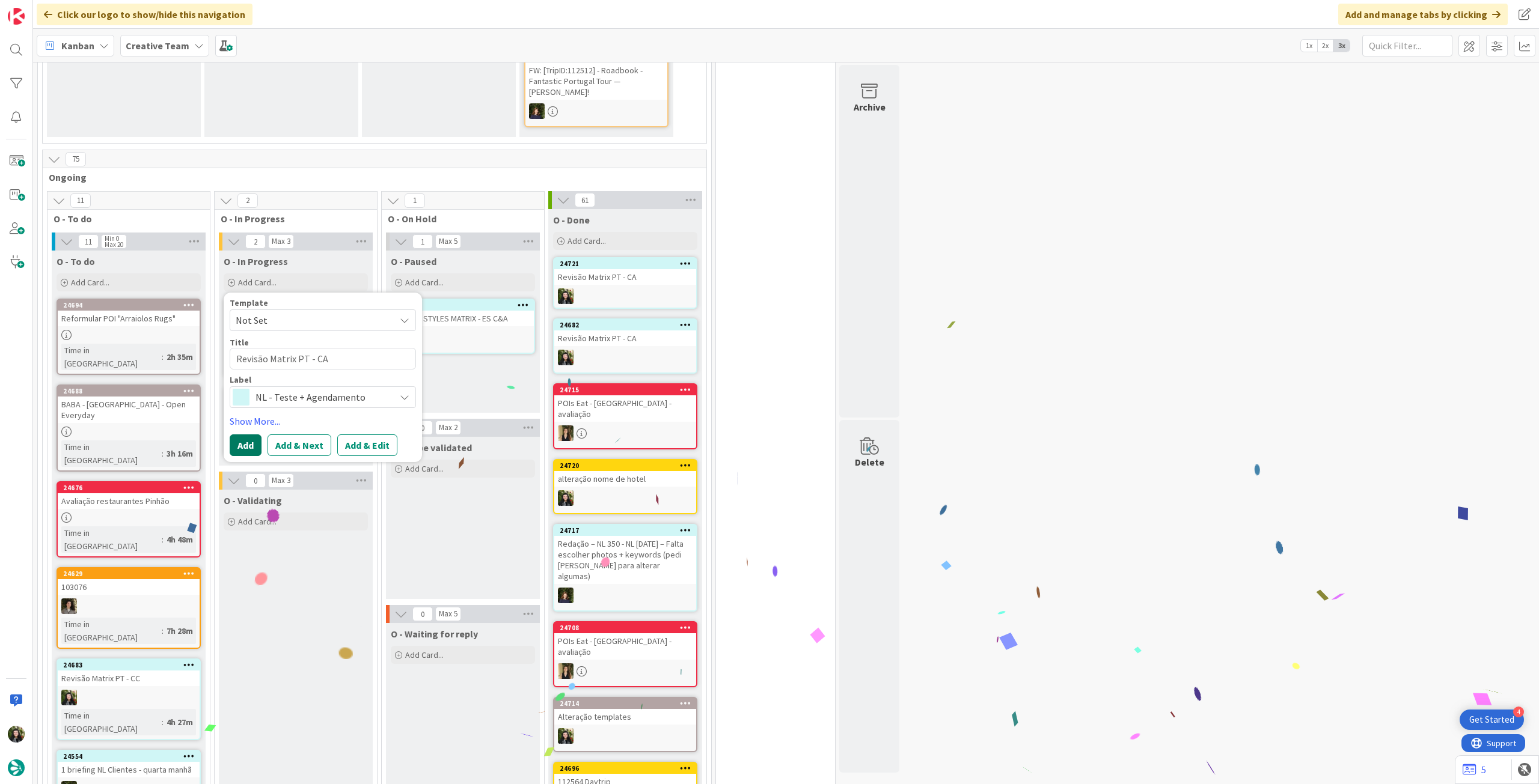
drag, startPoint x: 246, startPoint y: 430, endPoint x: 263, endPoint y: 372, distance: 60.4
click at [245, 435] on button "Add" at bounding box center [246, 445] width 32 height 21
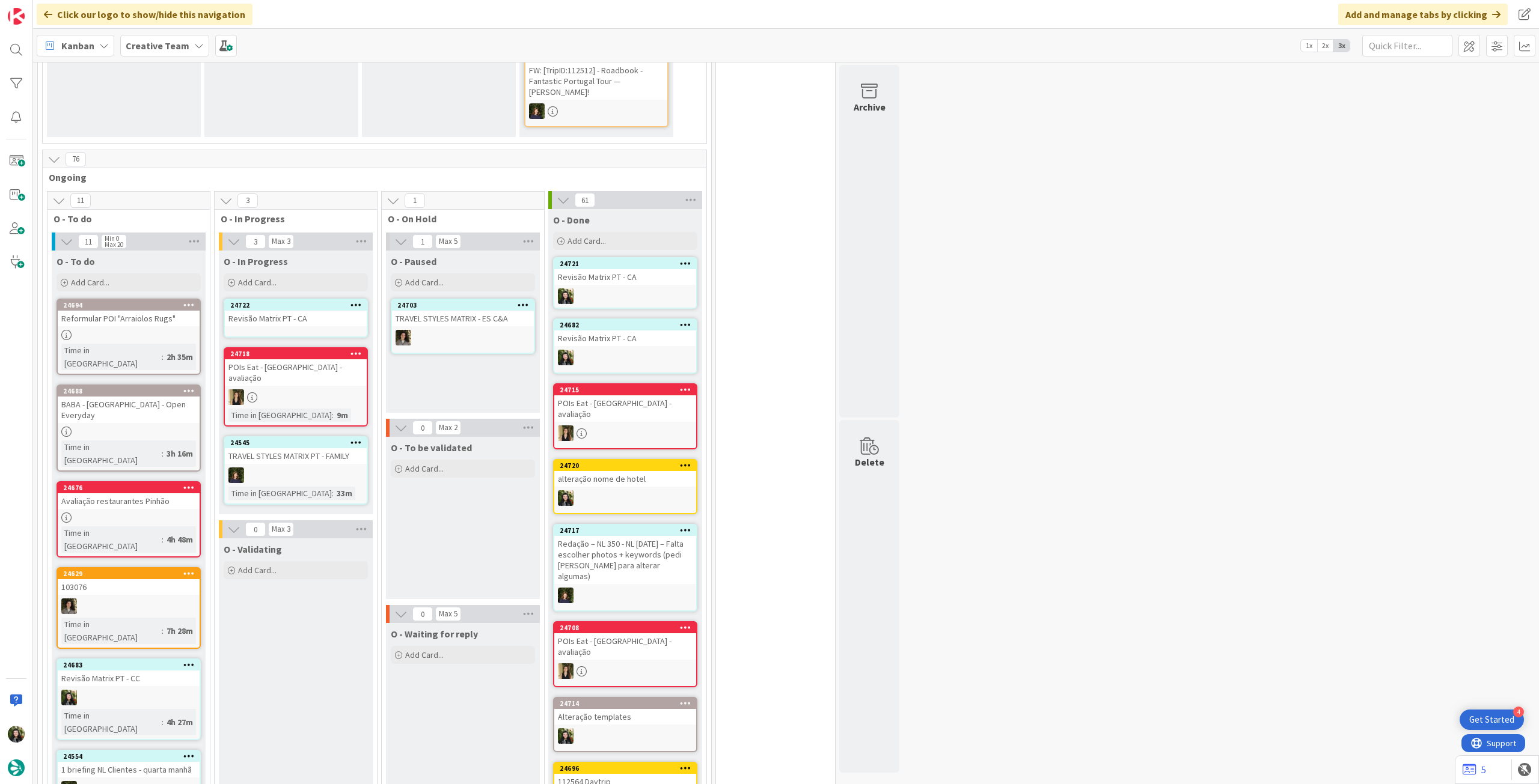
click at [291, 311] on div "Revisão Matrix PT - CA" at bounding box center [296, 318] width 142 height 16
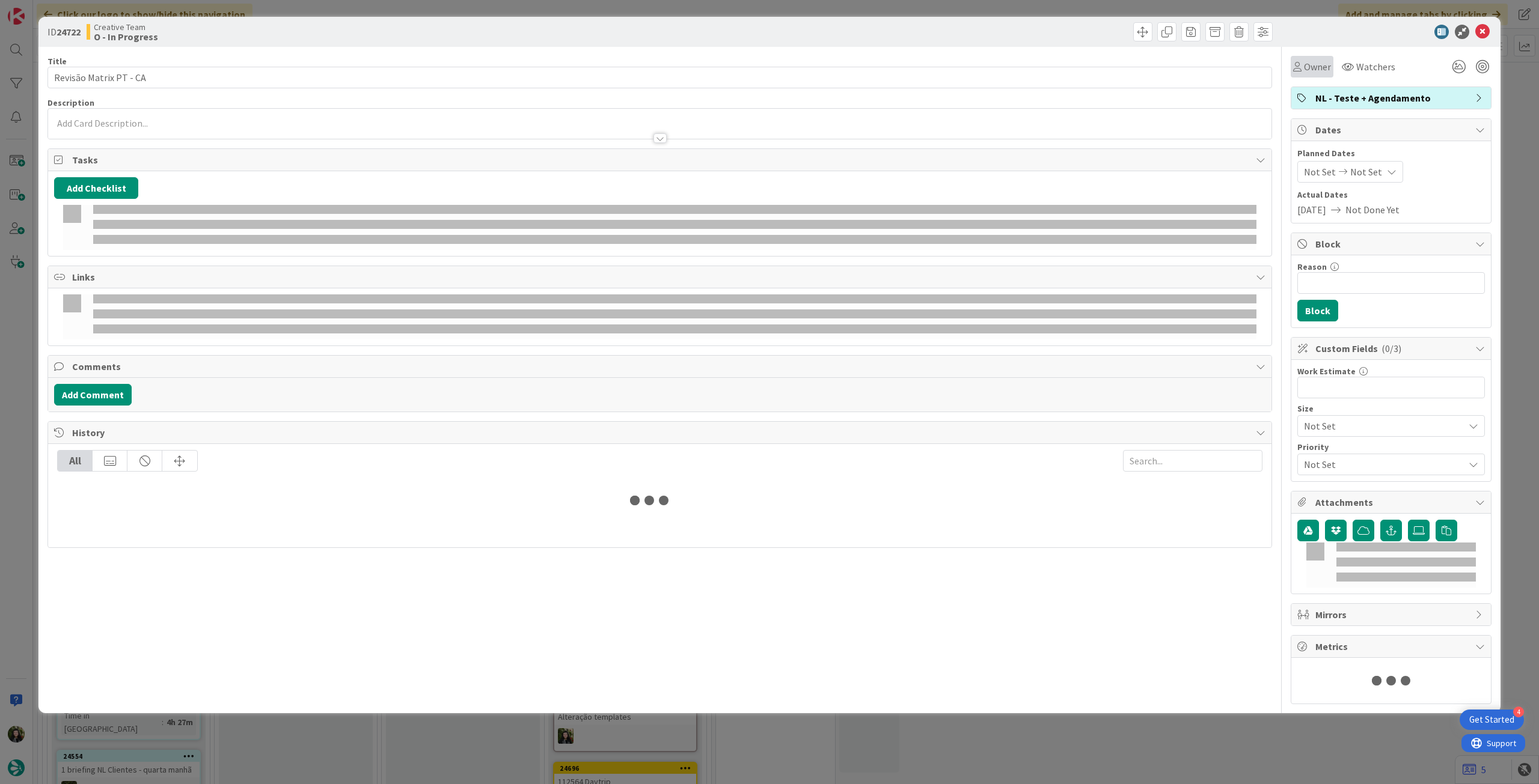
click at [1320, 64] on span "Owner" at bounding box center [1317, 66] width 27 height 15
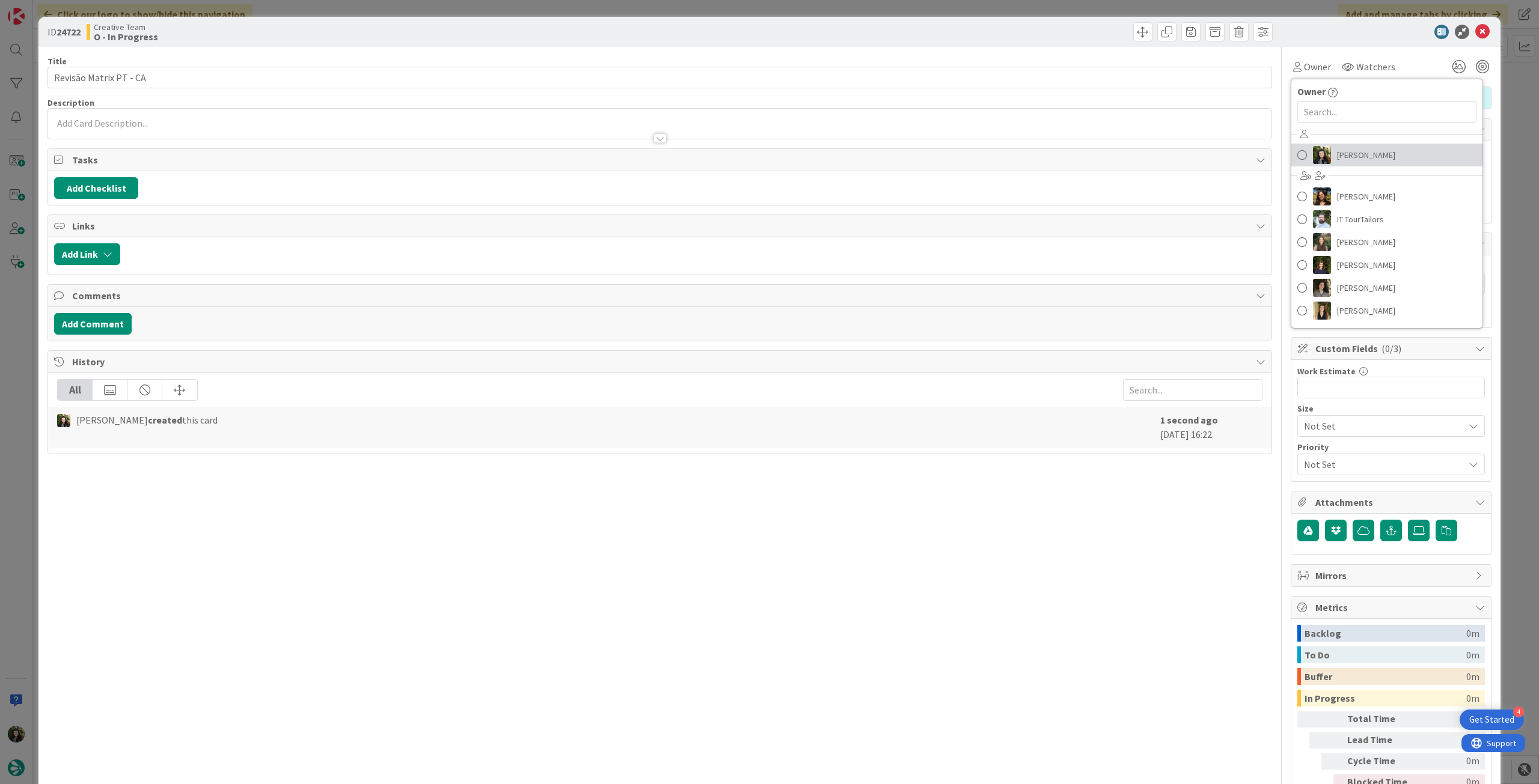
click at [1374, 152] on span "[PERSON_NAME]" at bounding box center [1367, 155] width 58 height 18
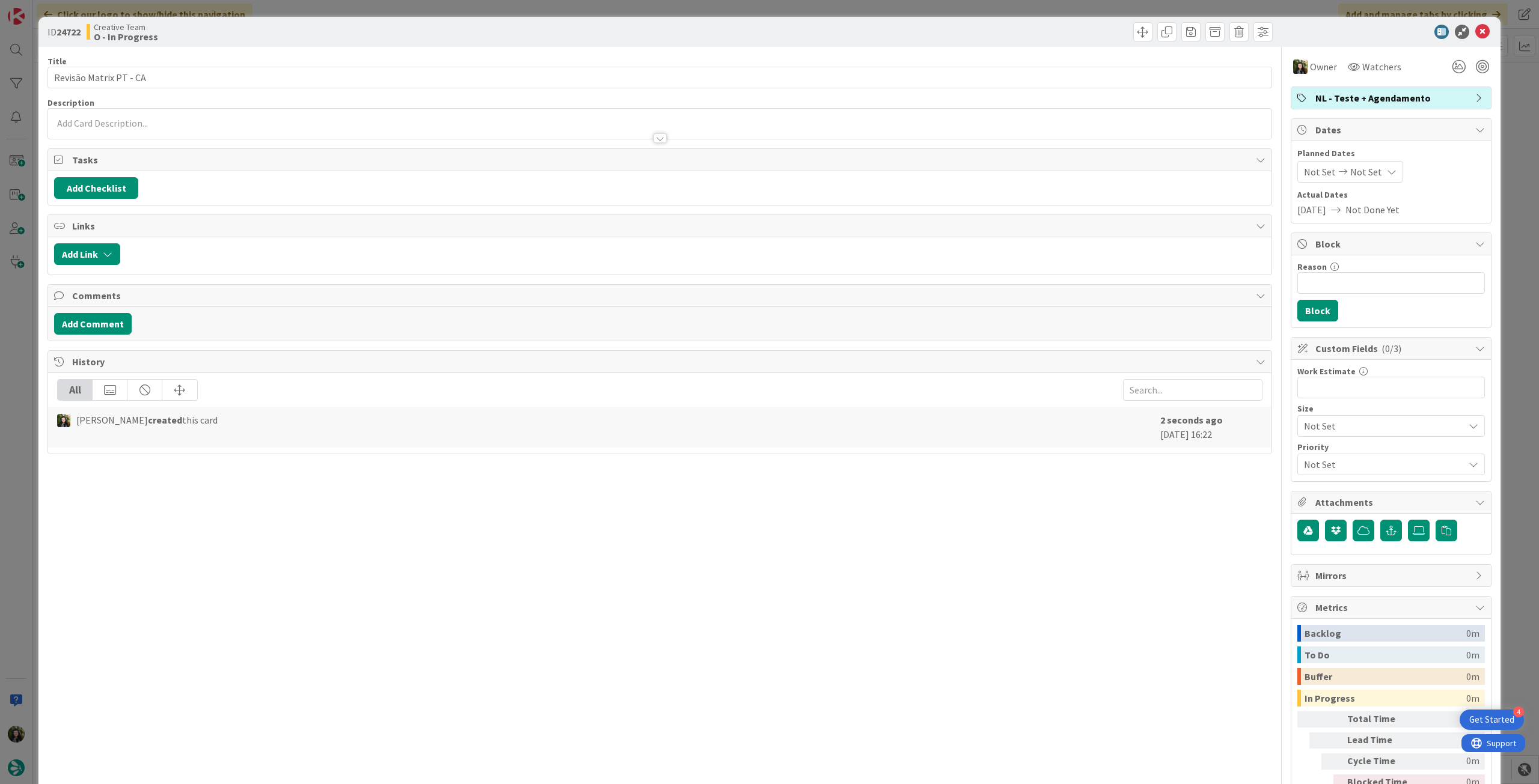
click at [1475, 35] on icon at bounding box center [1482, 32] width 15 height 15
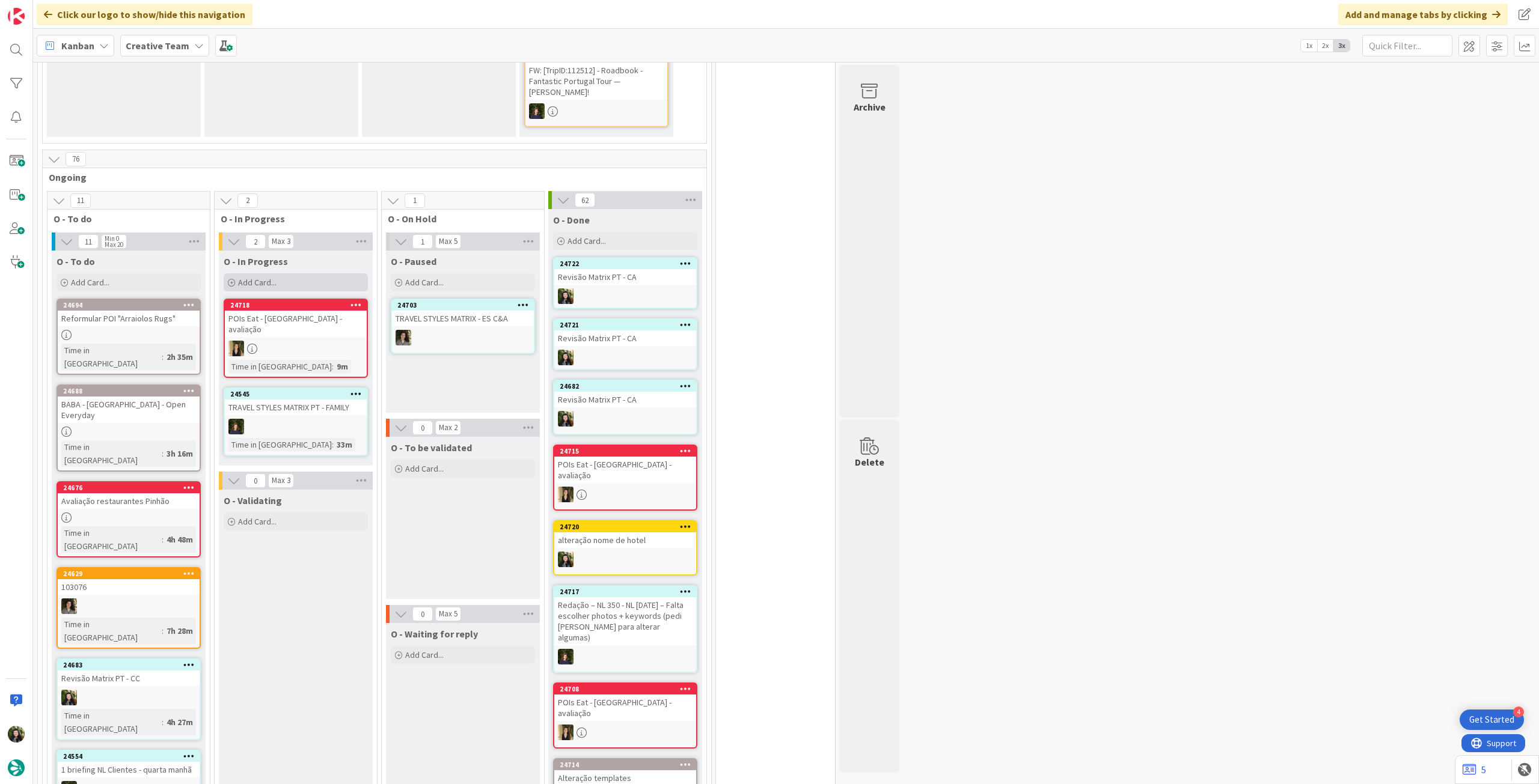
click at [318, 273] on div "Add Card..." at bounding box center [296, 282] width 144 height 18
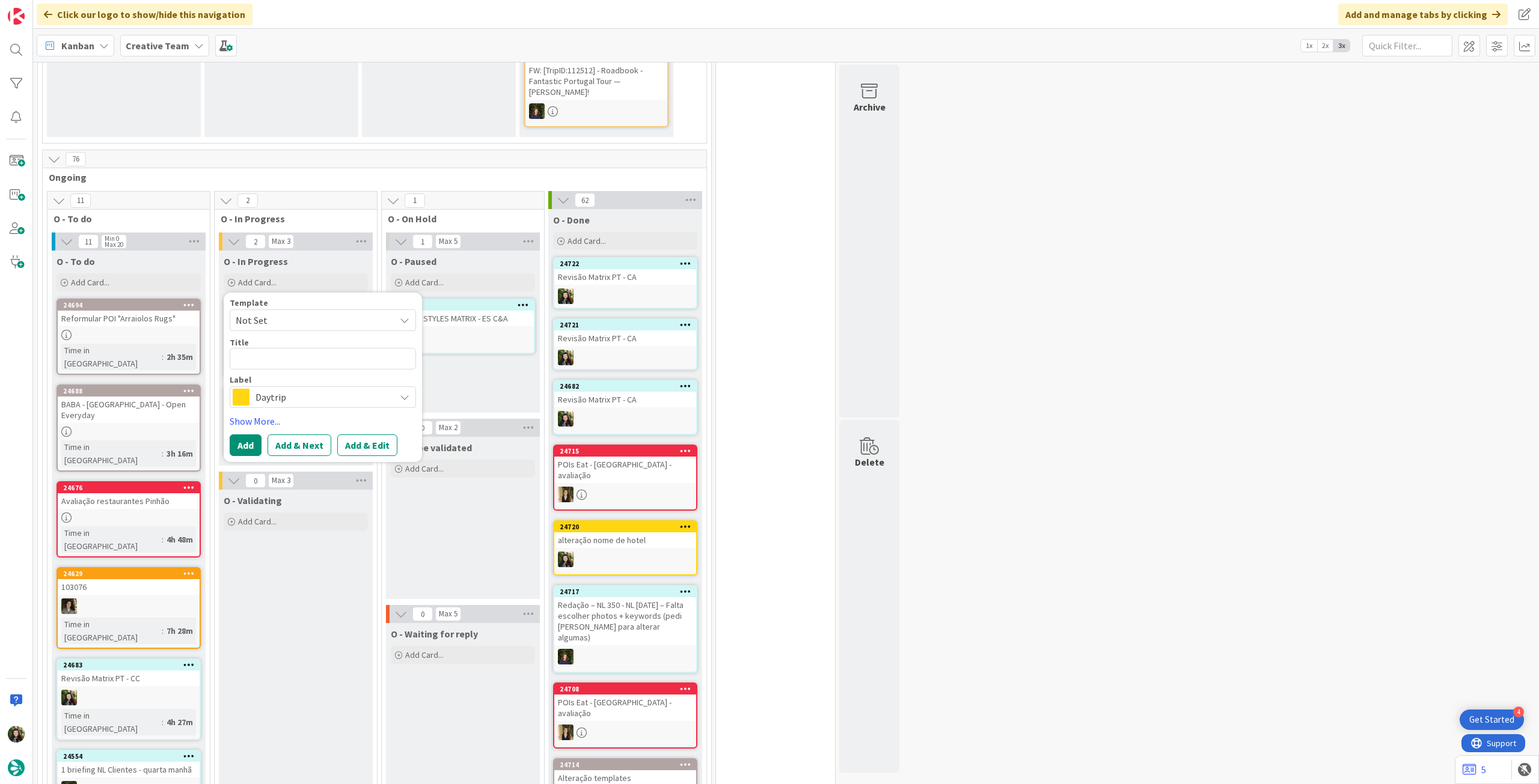
click at [295, 390] on span "Daytrip" at bounding box center [322, 397] width 134 height 17
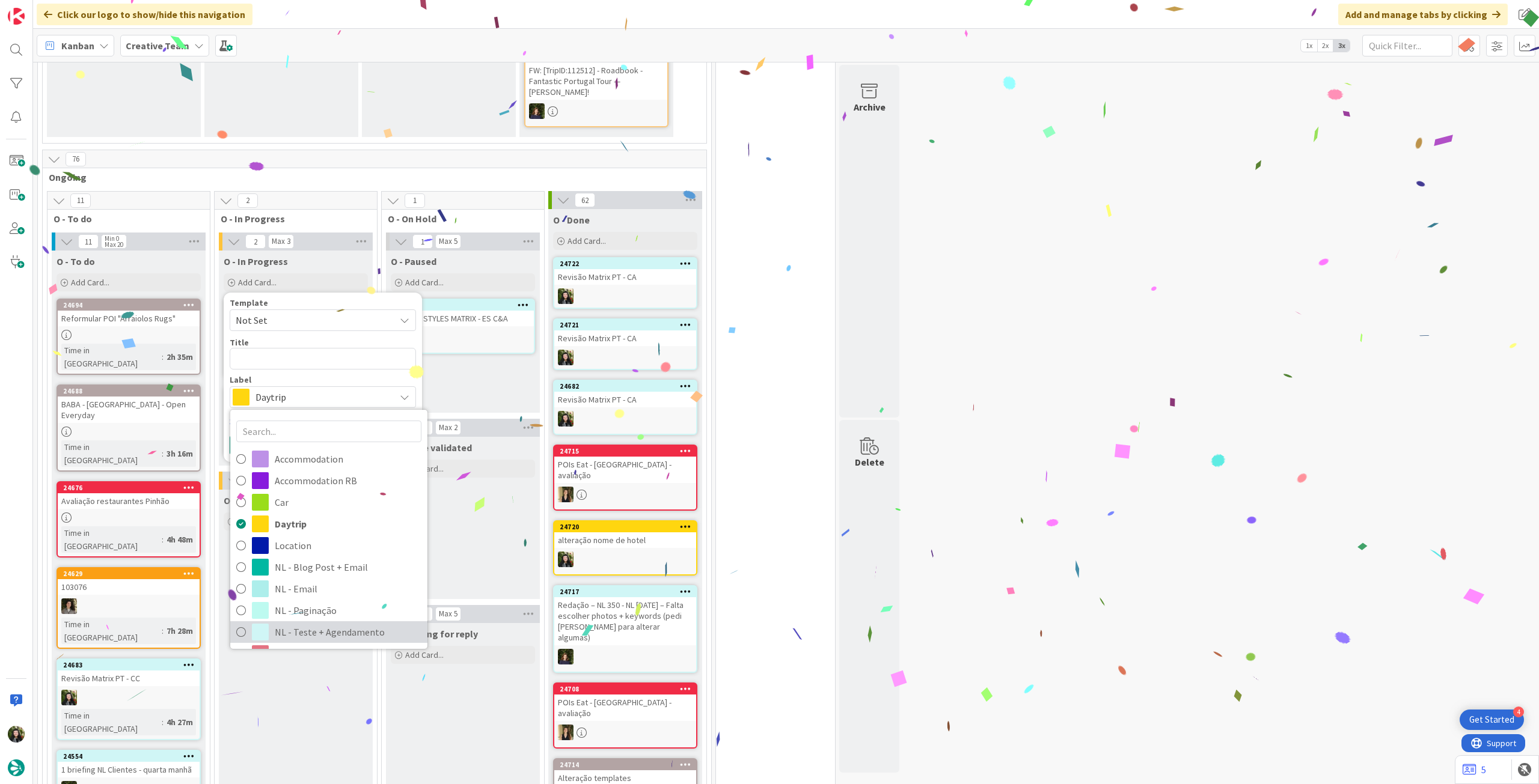
click at [299, 623] on span "NL - Teste + Agendamento" at bounding box center [348, 632] width 147 height 18
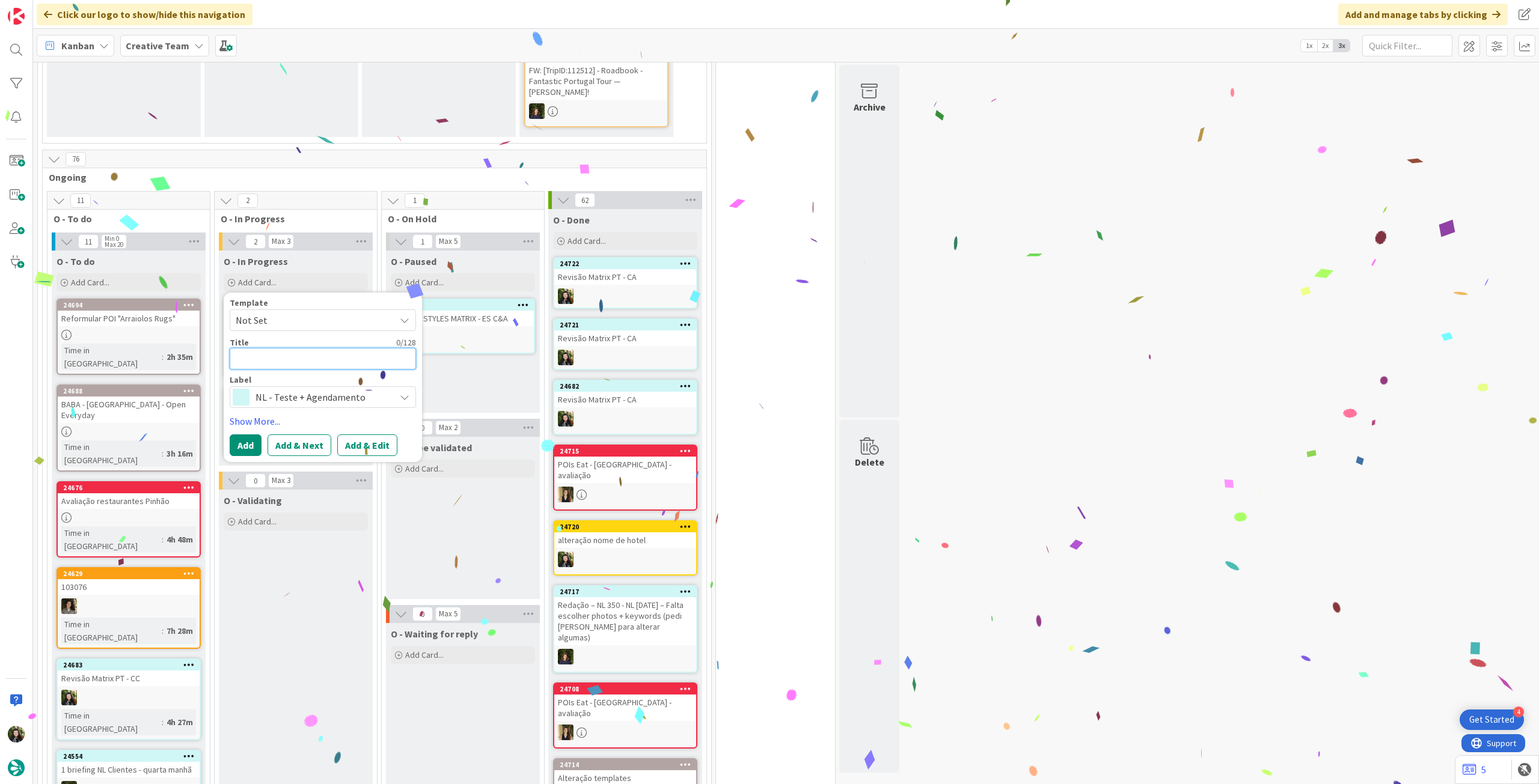
click at [300, 348] on textarea at bounding box center [323, 358] width 186 height 21
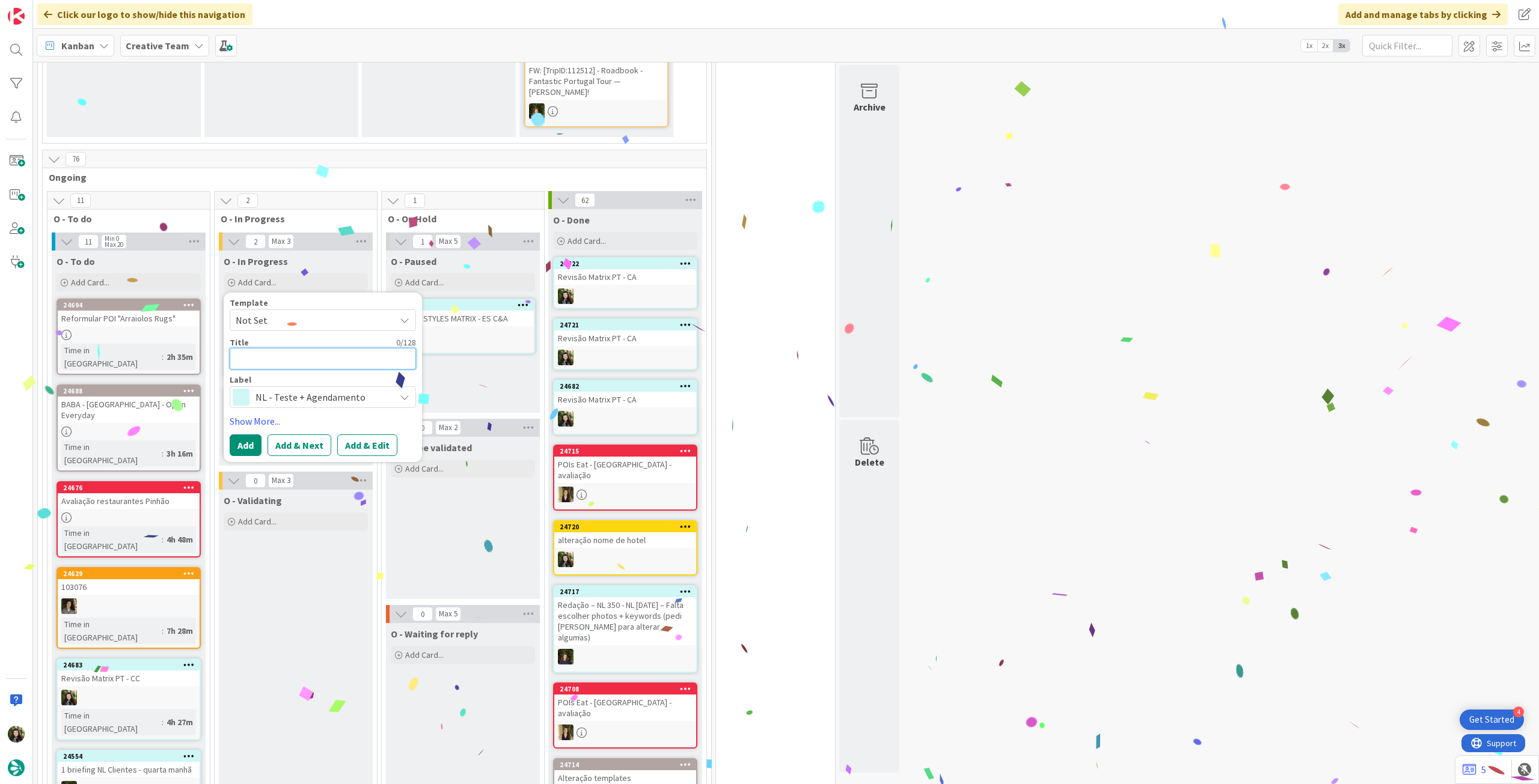
paste textarea "Revisão Matrix PT - CA"
type textarea "x"
type textarea "Revisão Matrix PT - CA"
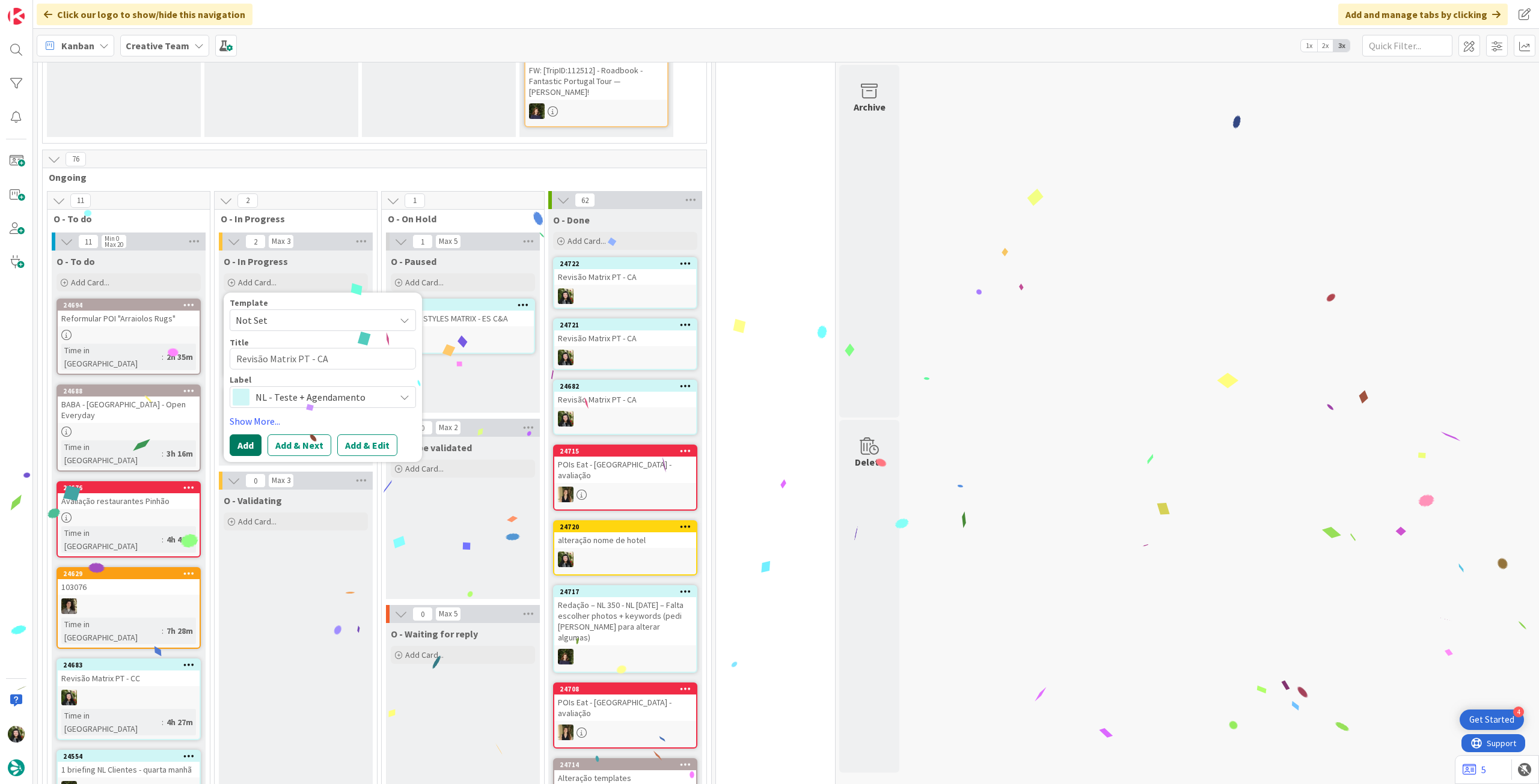
click at [248, 435] on button "Add" at bounding box center [246, 445] width 32 height 21
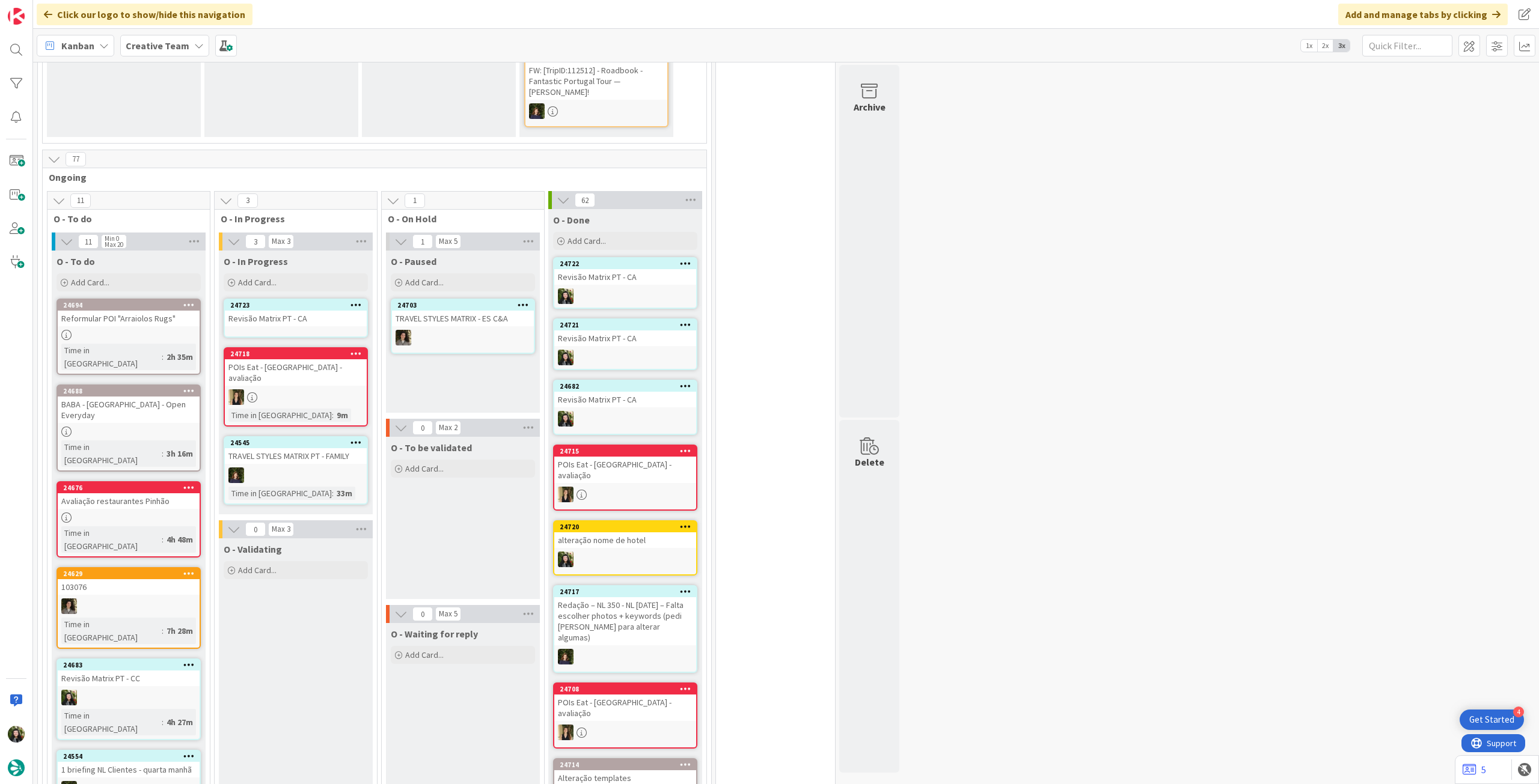
click at [298, 311] on div "Revisão Matrix PT - CA" at bounding box center [296, 318] width 142 height 16
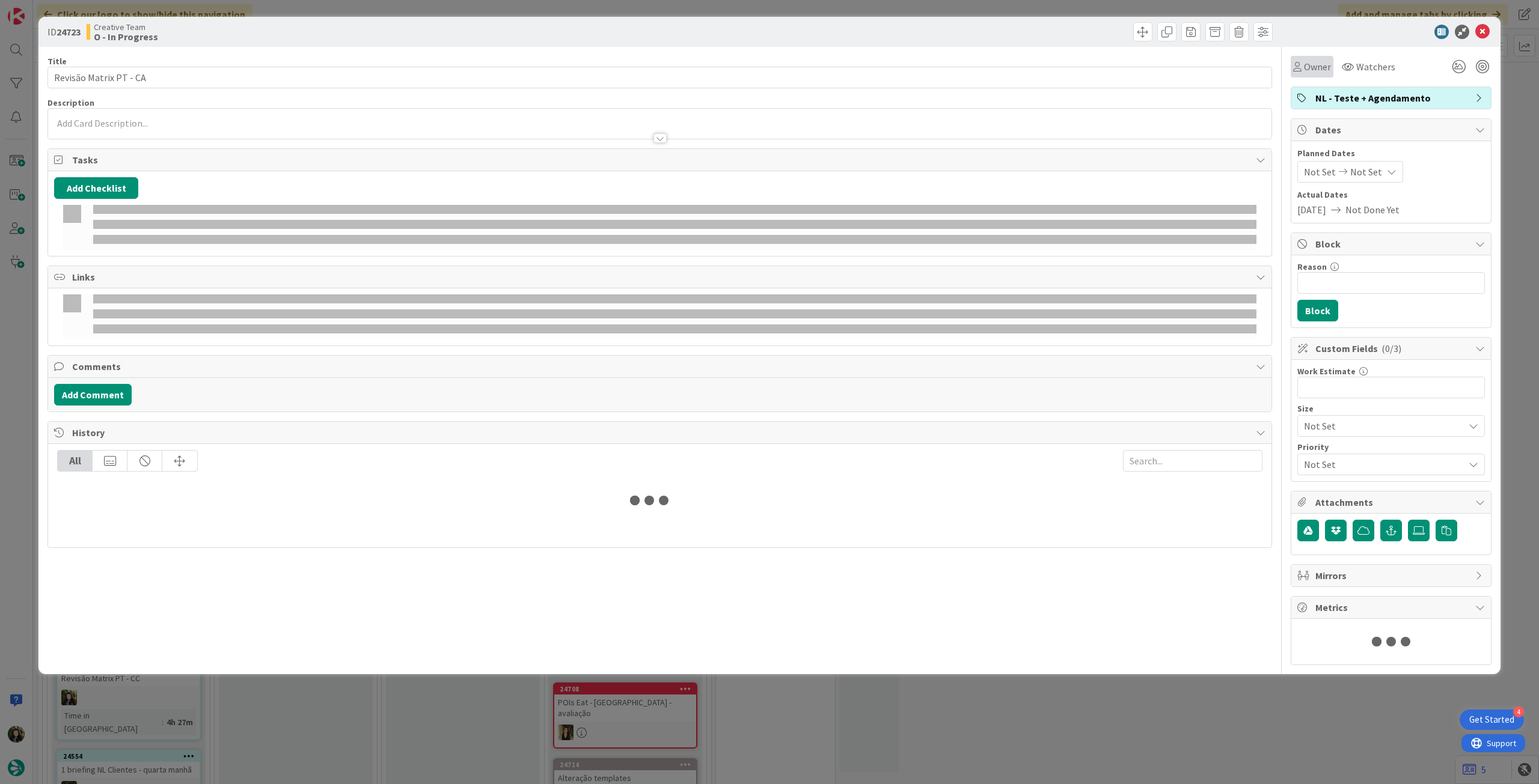
click at [1317, 69] on span "Owner" at bounding box center [1317, 66] width 27 height 15
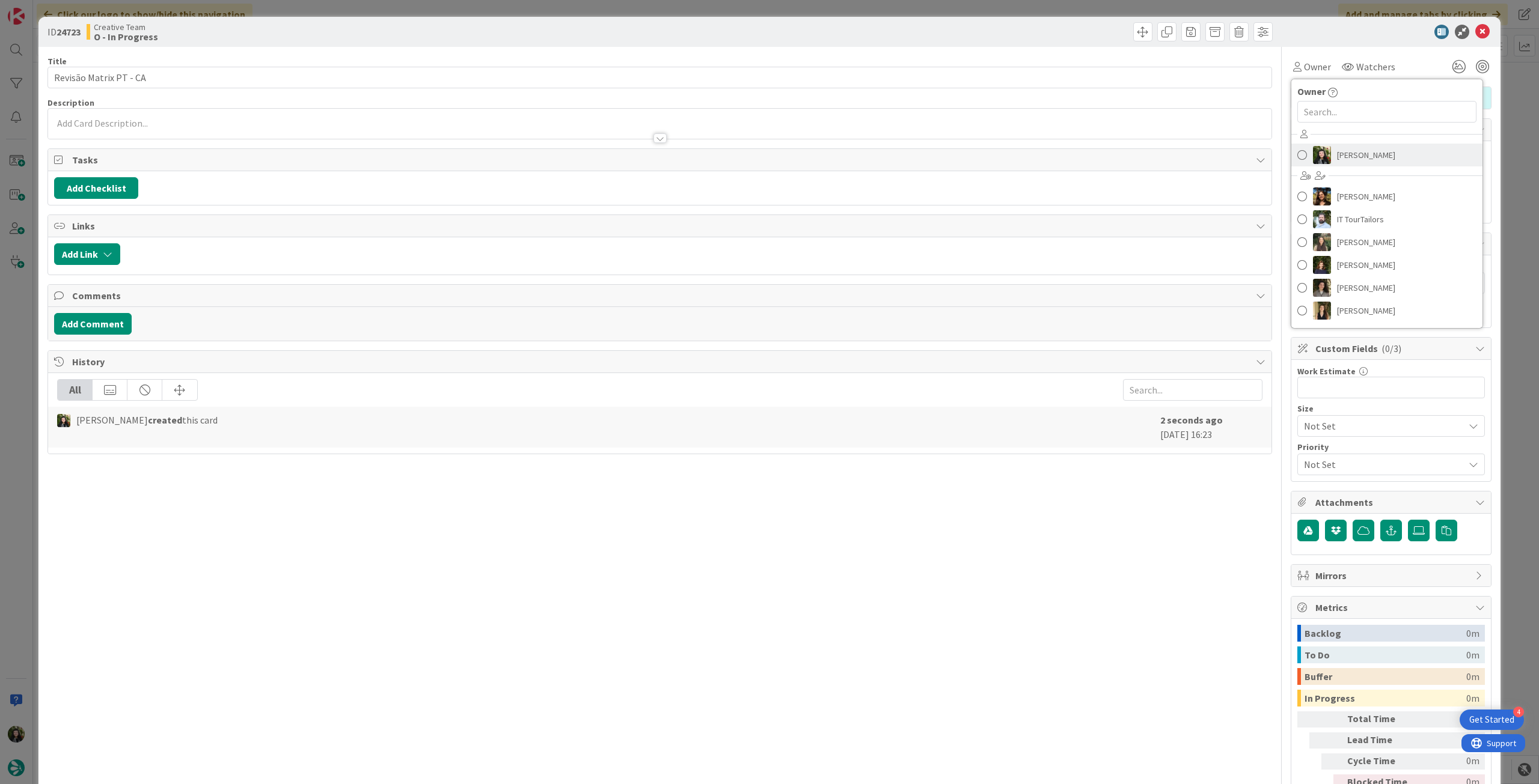
click at [1360, 159] on span "Beatriz Cassona" at bounding box center [1367, 155] width 58 height 18
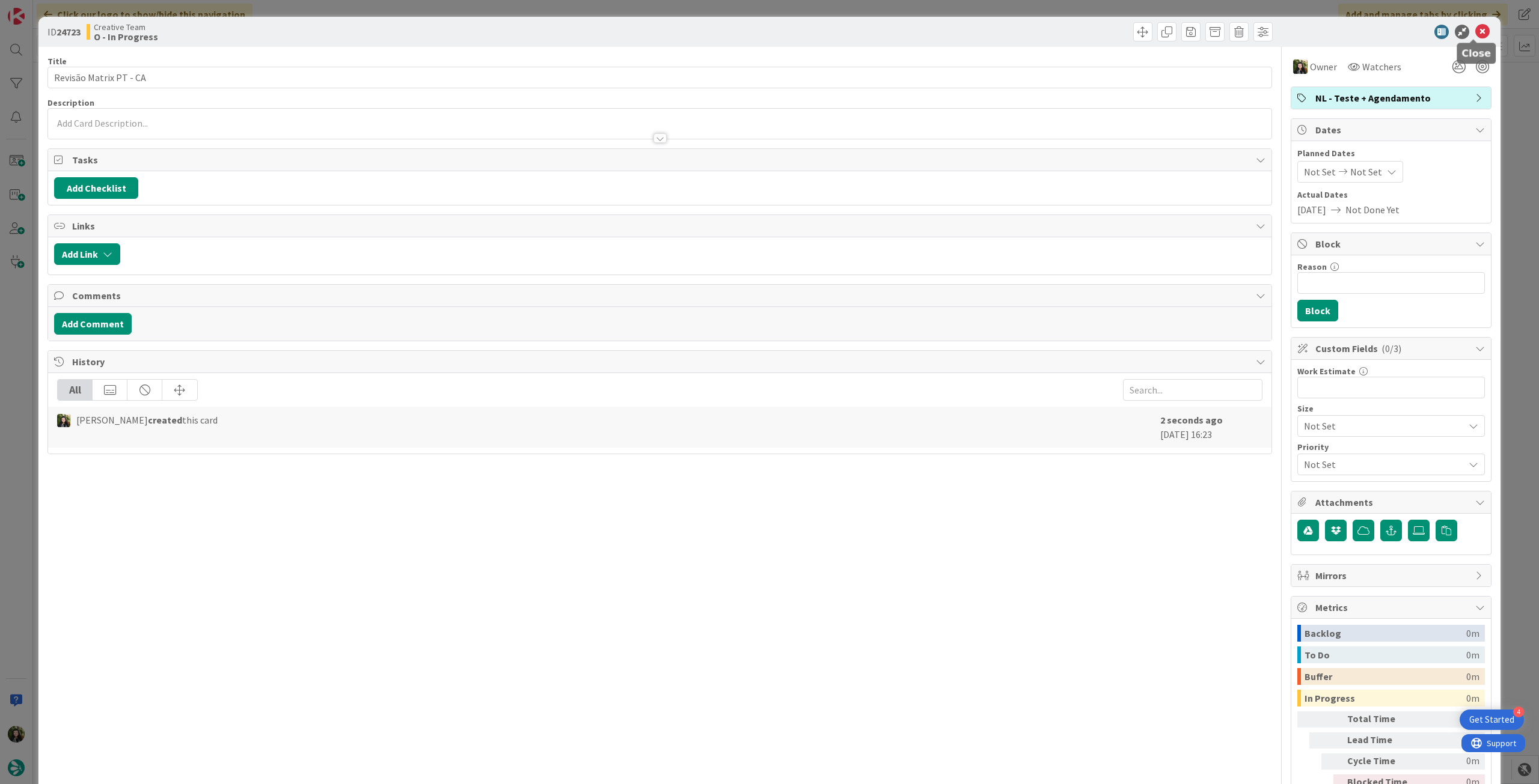
click at [1479, 30] on icon at bounding box center [1482, 32] width 15 height 15
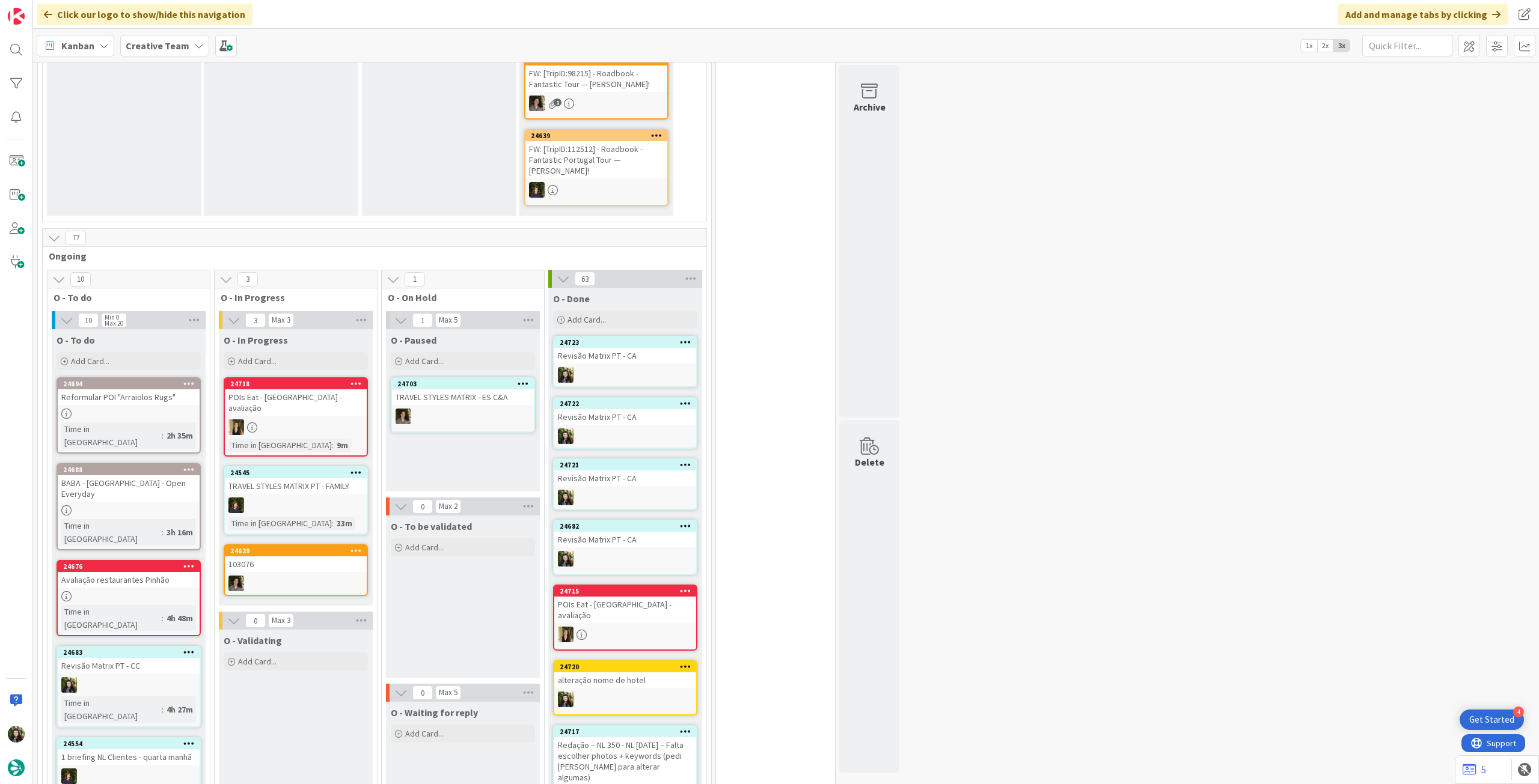
scroll to position [400, 0]
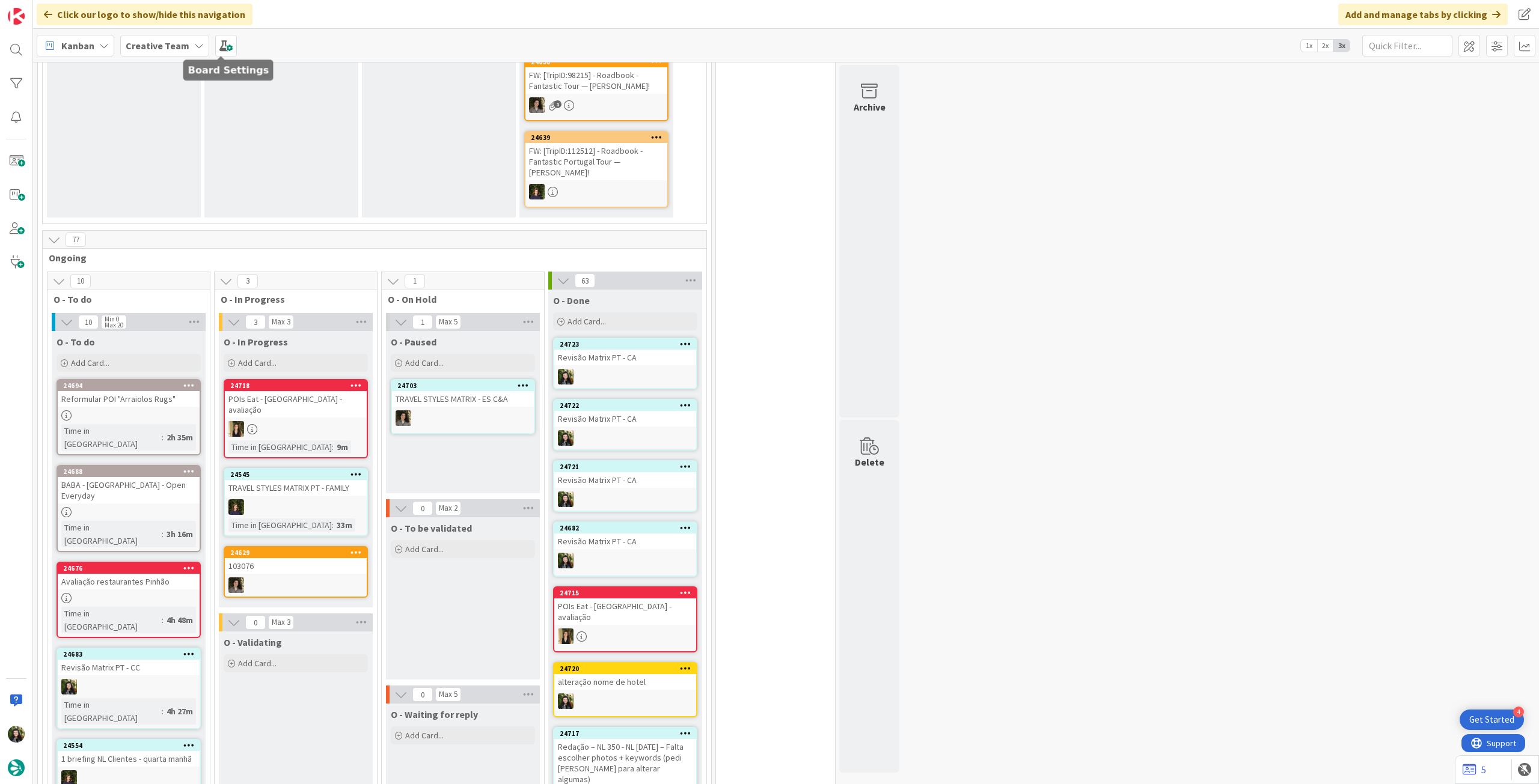
click at [161, 36] on div "Creative Team" at bounding box center [165, 45] width 89 height 21
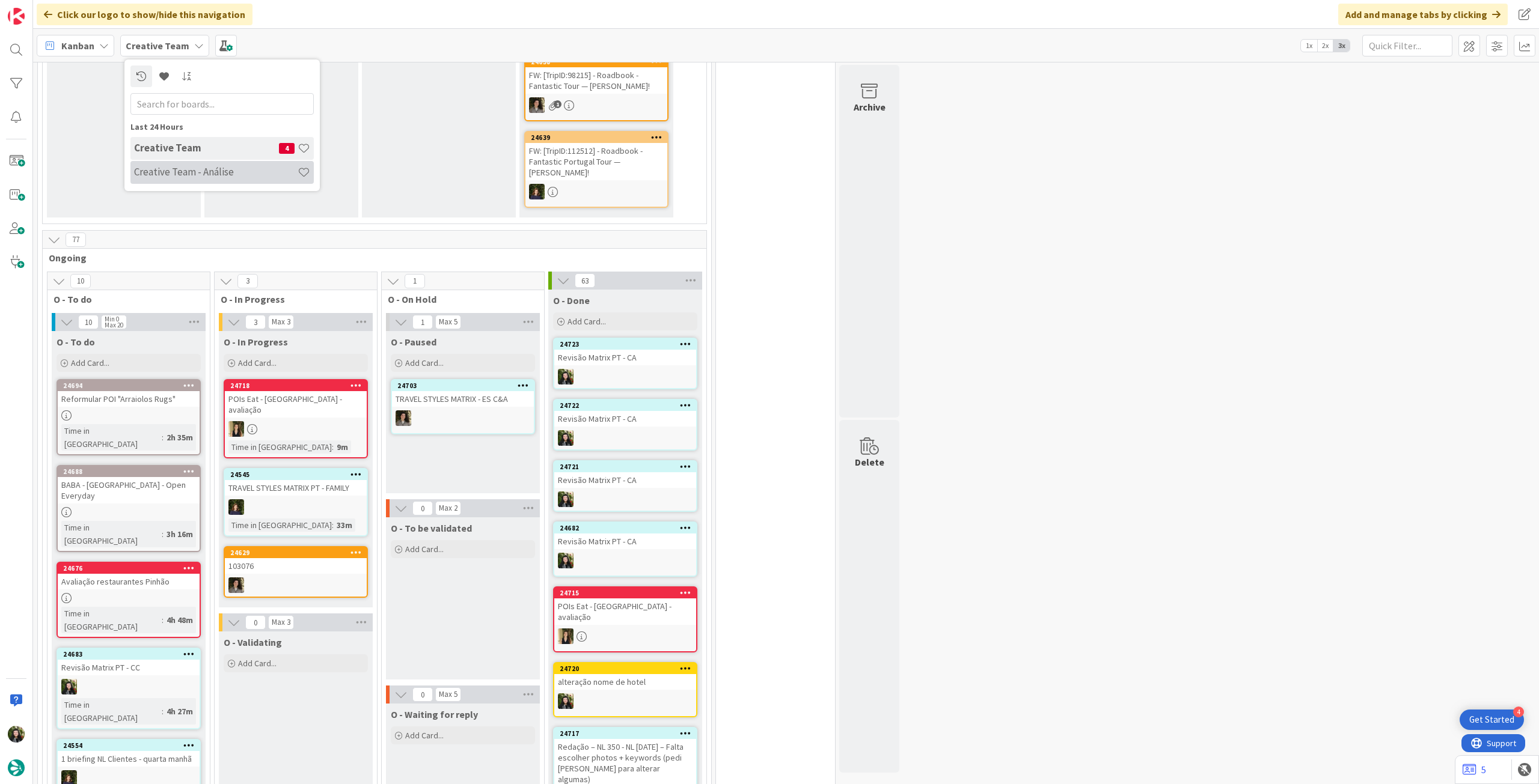
click at [152, 162] on div "Creative Team - Análise" at bounding box center [222, 172] width 183 height 23
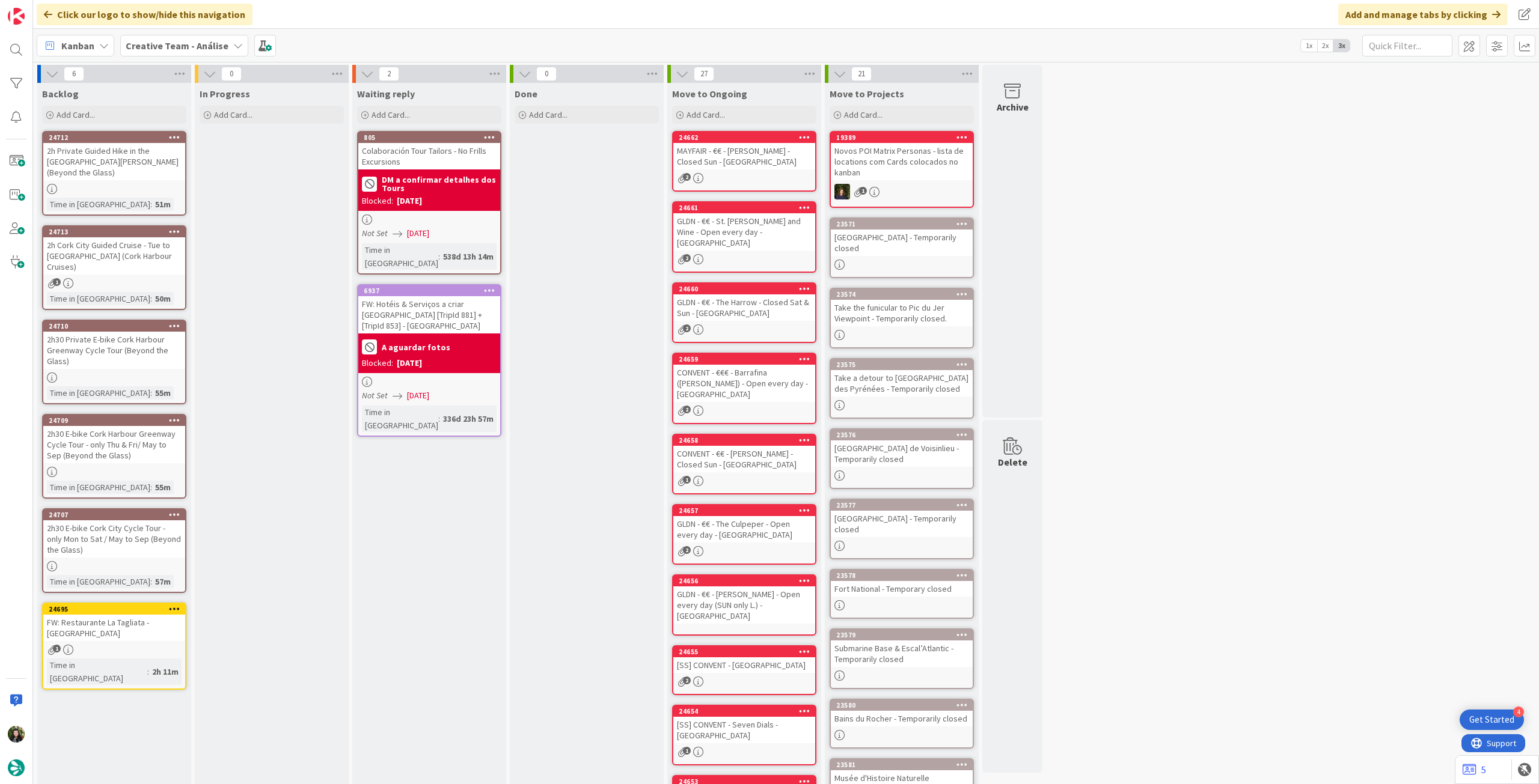
click at [162, 43] on b "Creative Team - Análise" at bounding box center [177, 45] width 103 height 12
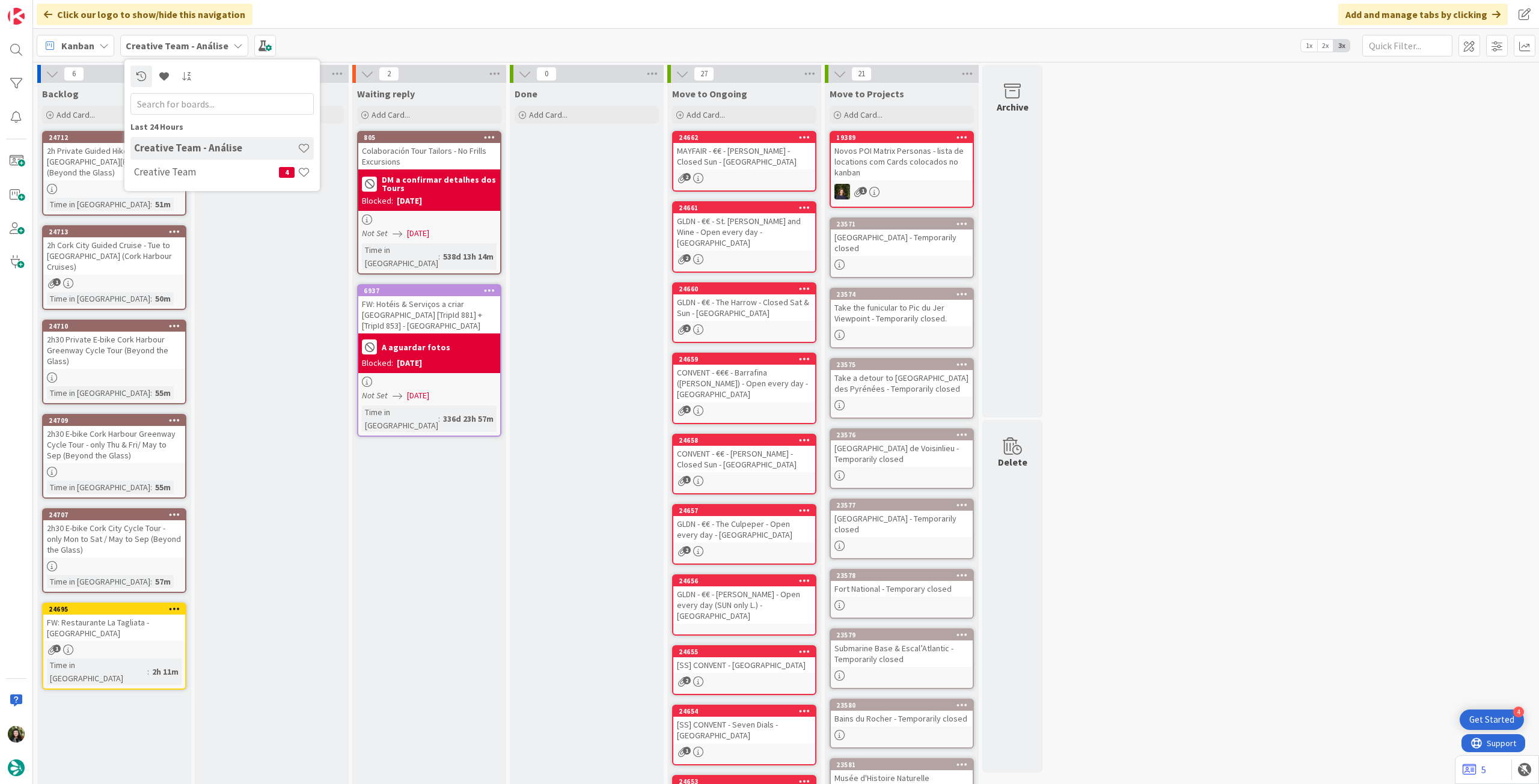
click at [172, 167] on h4 "Creative Team" at bounding box center [206, 172] width 145 height 12
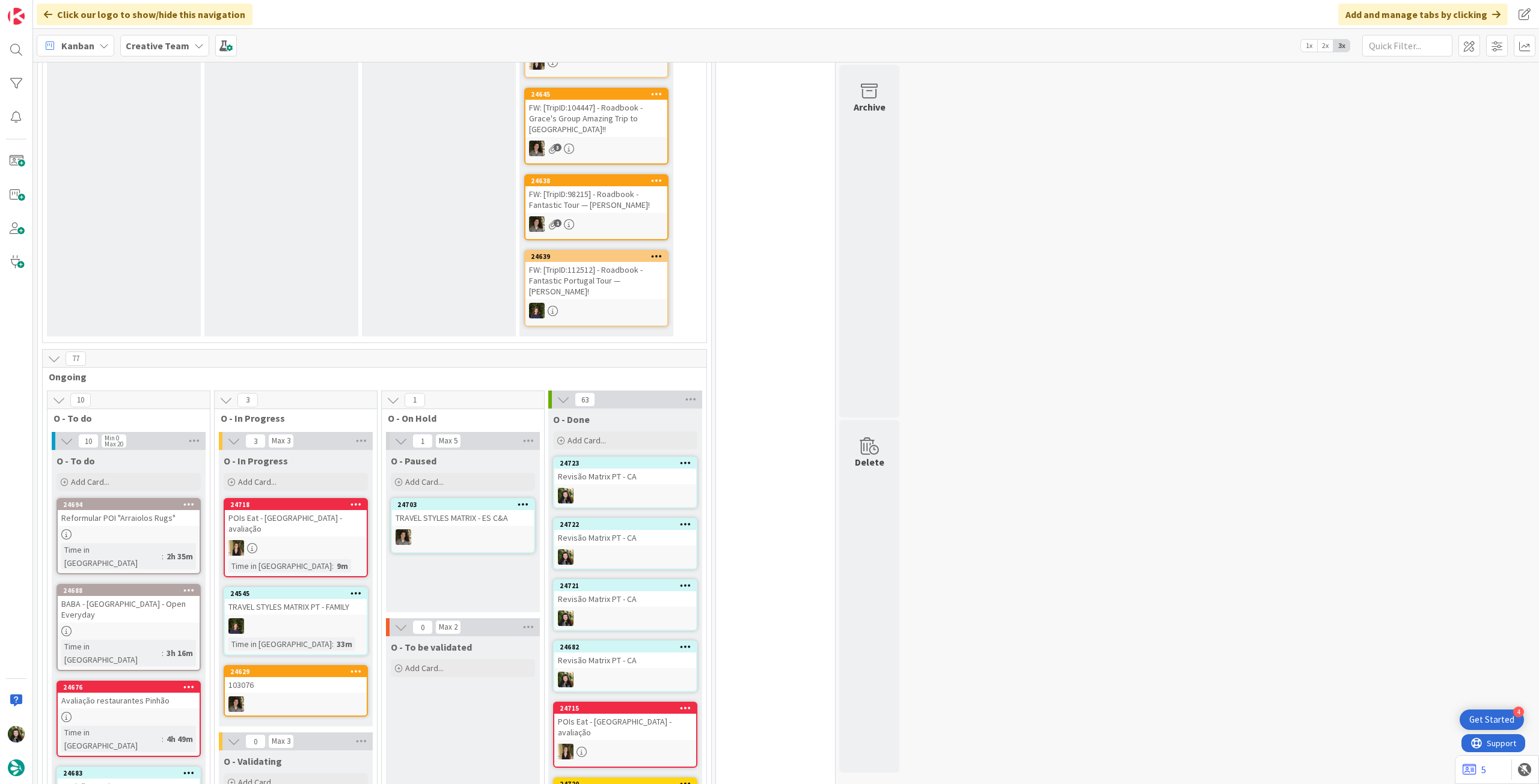
scroll to position [481, 0]
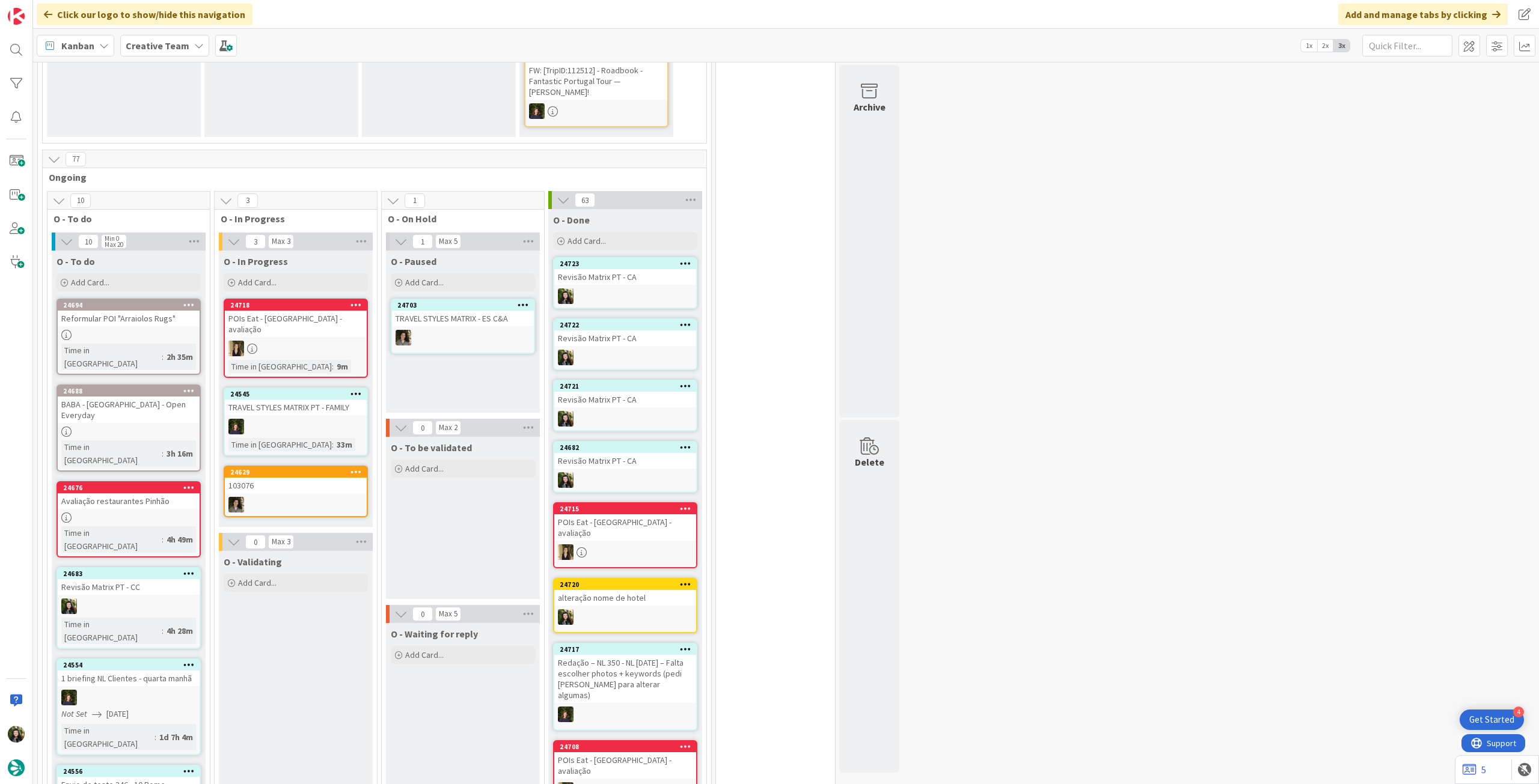
click at [147, 397] on div "BABA - Rua Augusta Arch - Open Everyday" at bounding box center [128, 410] width 142 height 26
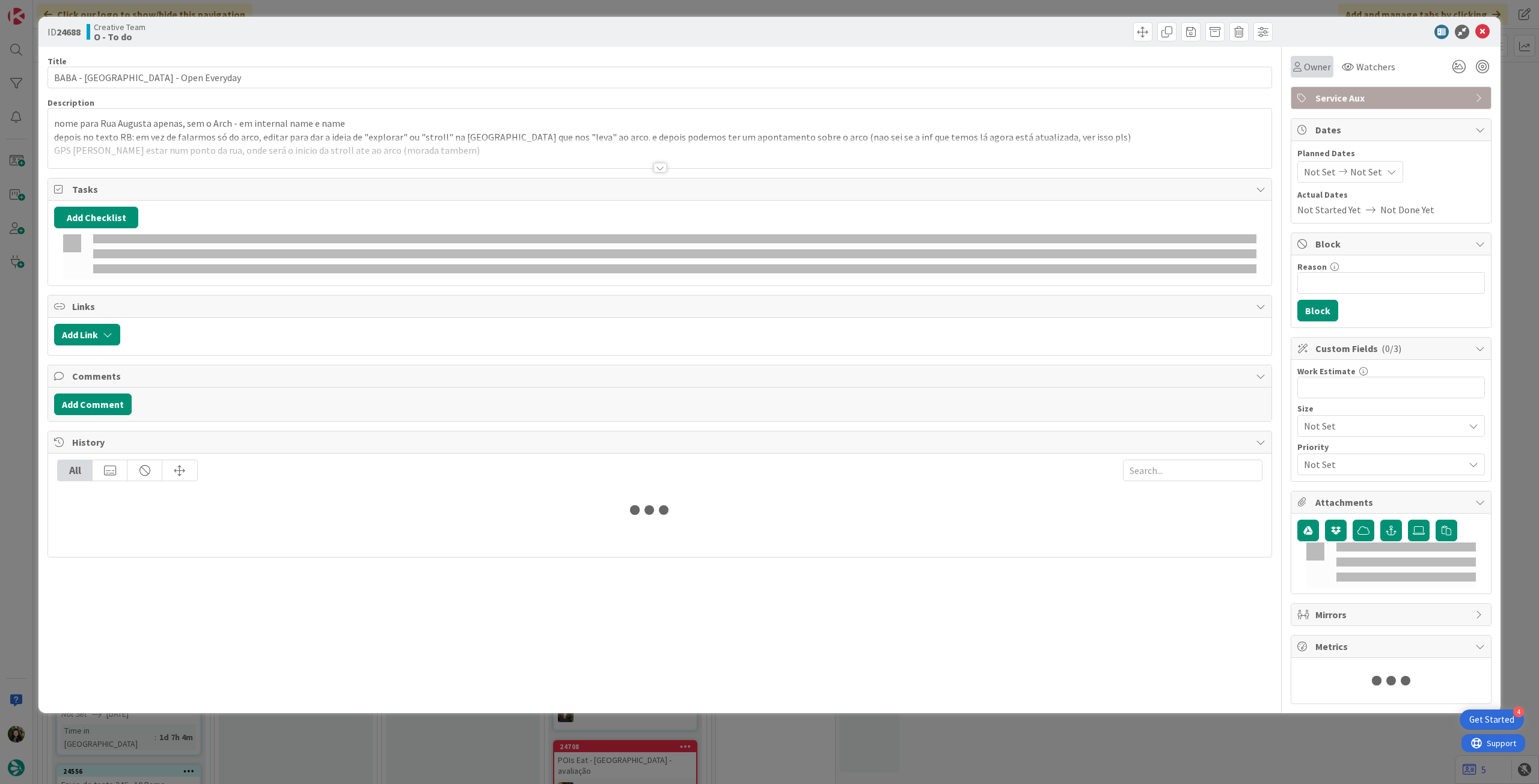
click at [1315, 67] on span "Owner" at bounding box center [1317, 66] width 27 height 15
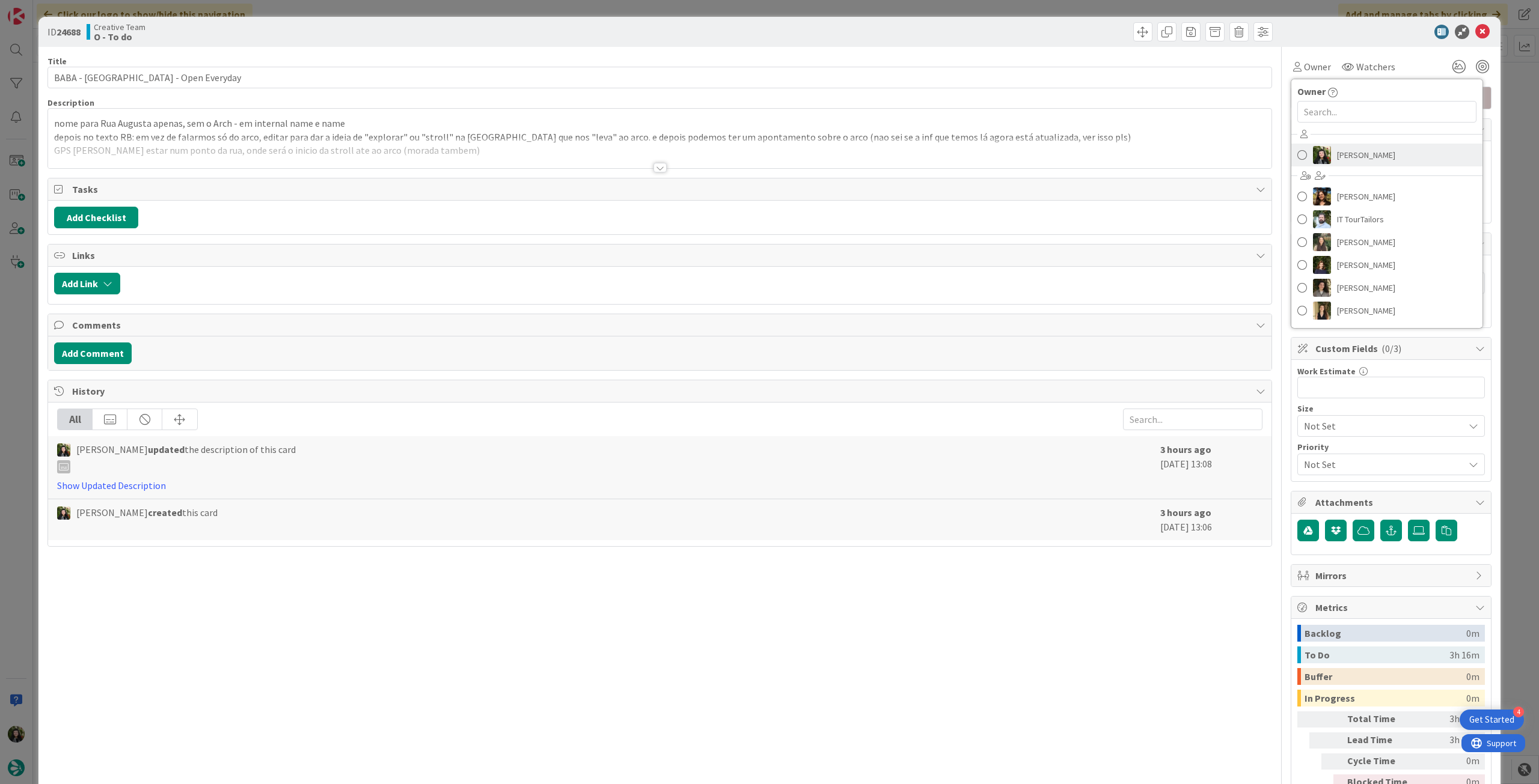
drag, startPoint x: 1347, startPoint y: 149, endPoint x: 1424, endPoint y: 98, distance: 92.4
click at [1347, 149] on span "Beatriz Cassona" at bounding box center [1367, 155] width 58 height 18
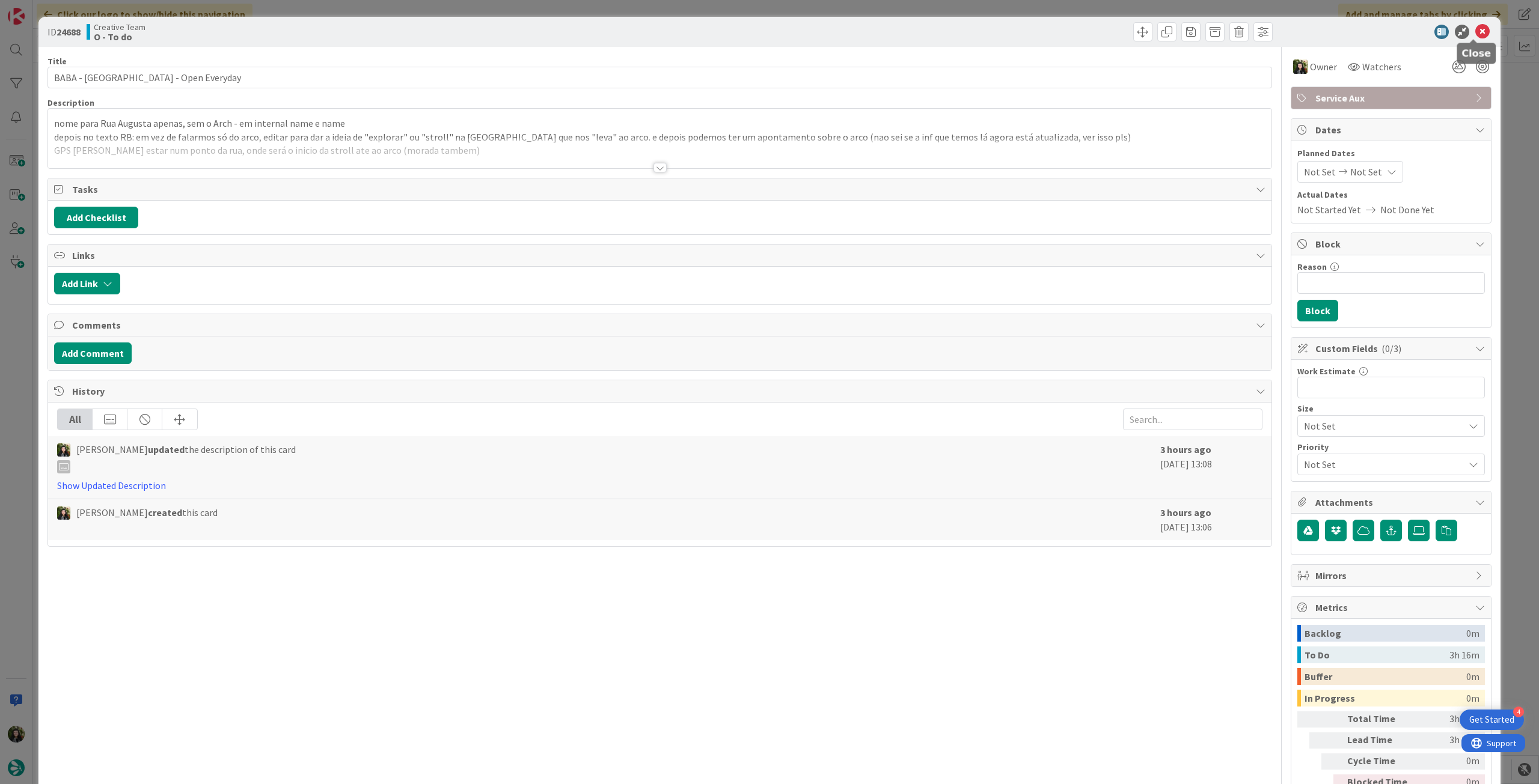
click at [1475, 30] on icon at bounding box center [1482, 32] width 15 height 15
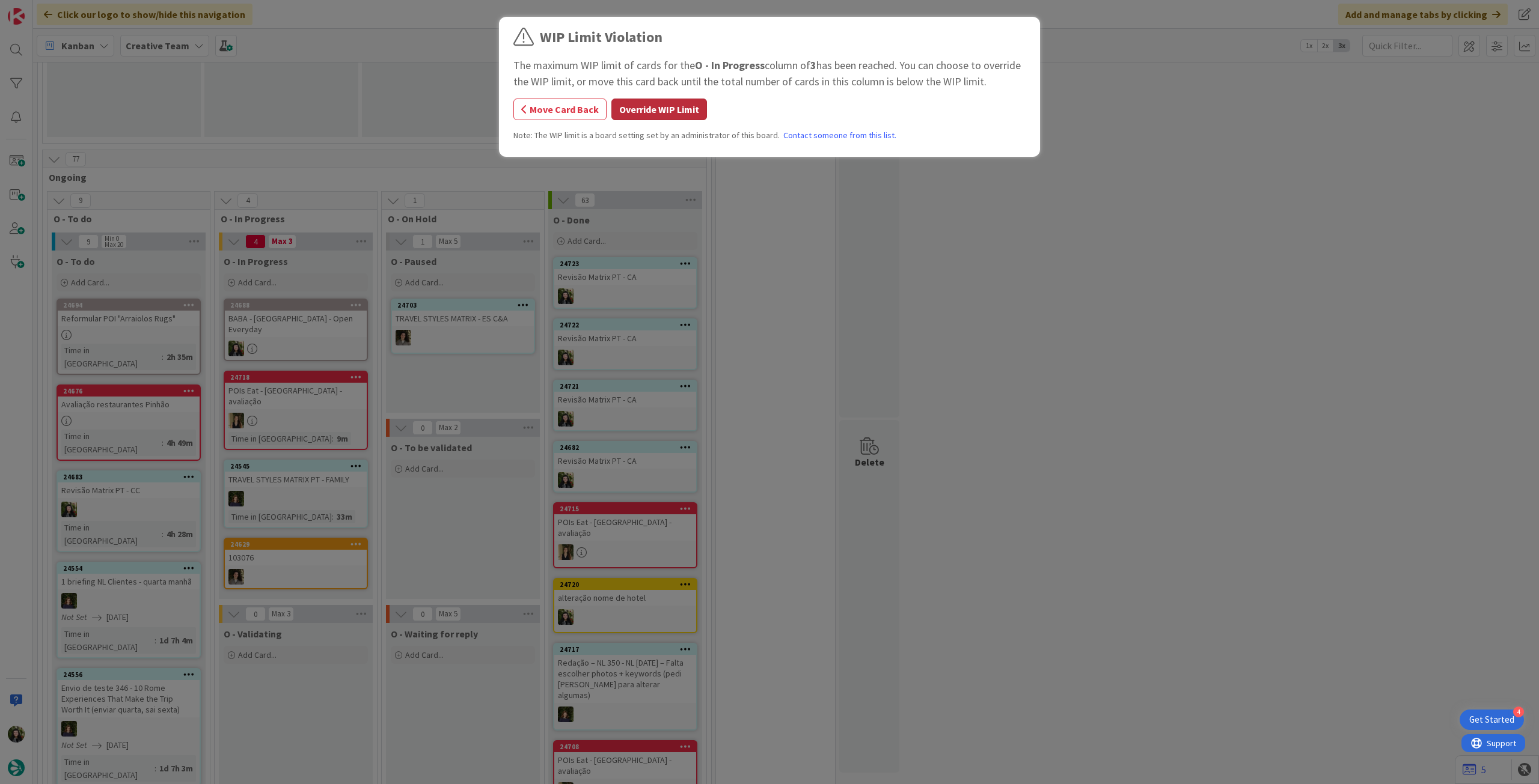
click at [640, 104] on button "Override WIP Limit" at bounding box center [659, 109] width 96 height 21
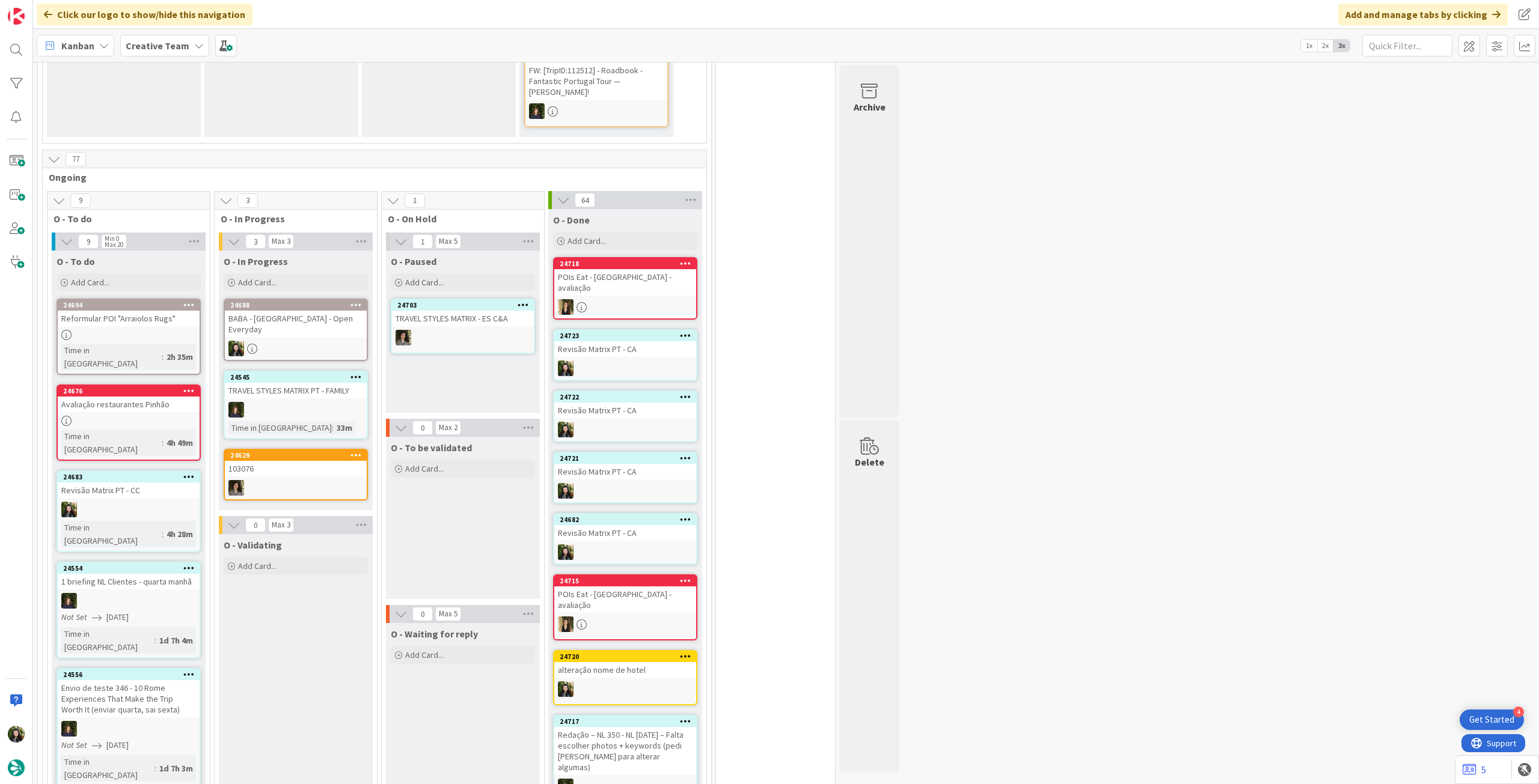
click at [607, 300] on div at bounding box center [625, 307] width 142 height 16
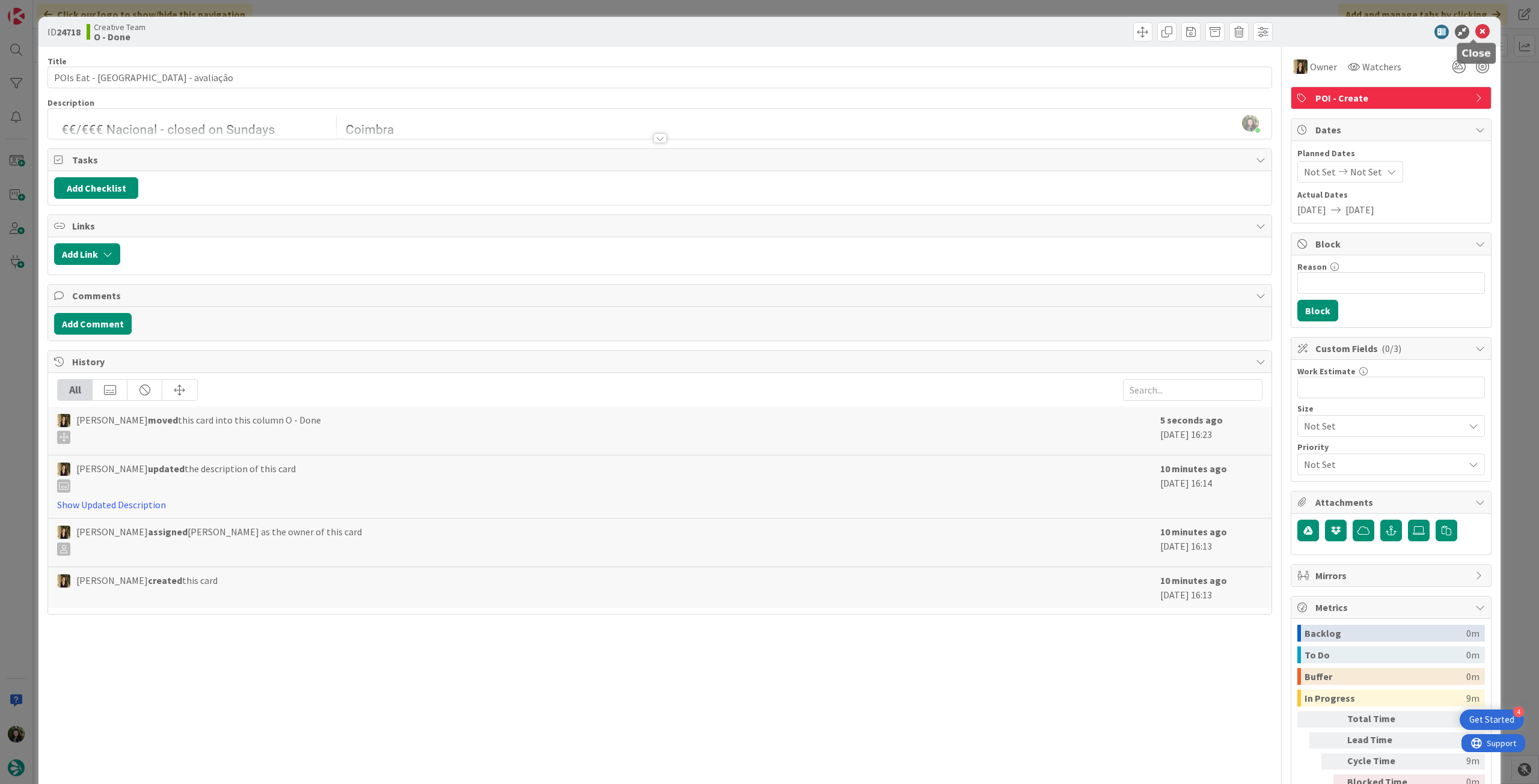
click at [1475, 33] on icon at bounding box center [1482, 32] width 15 height 15
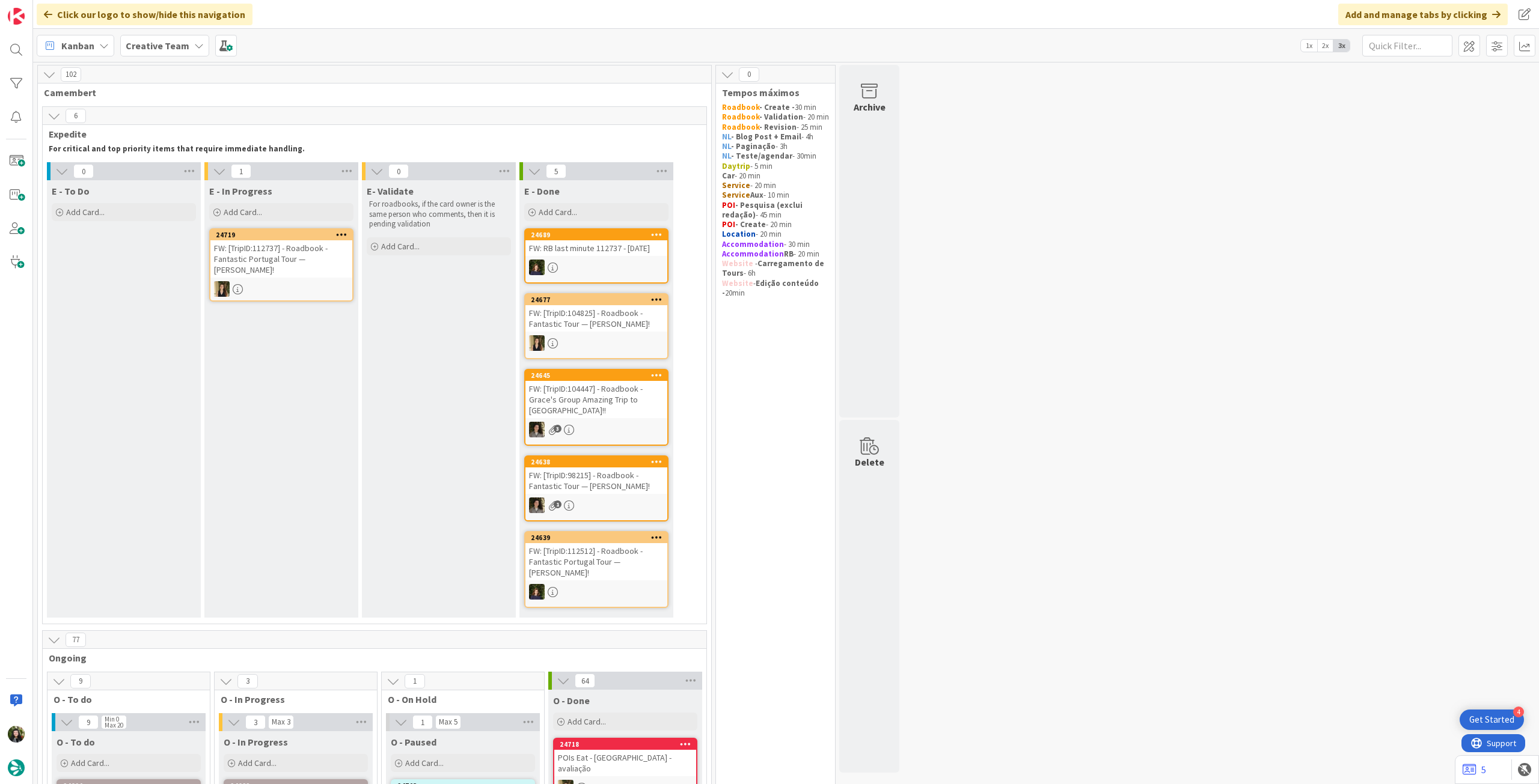
scroll to position [400, 0]
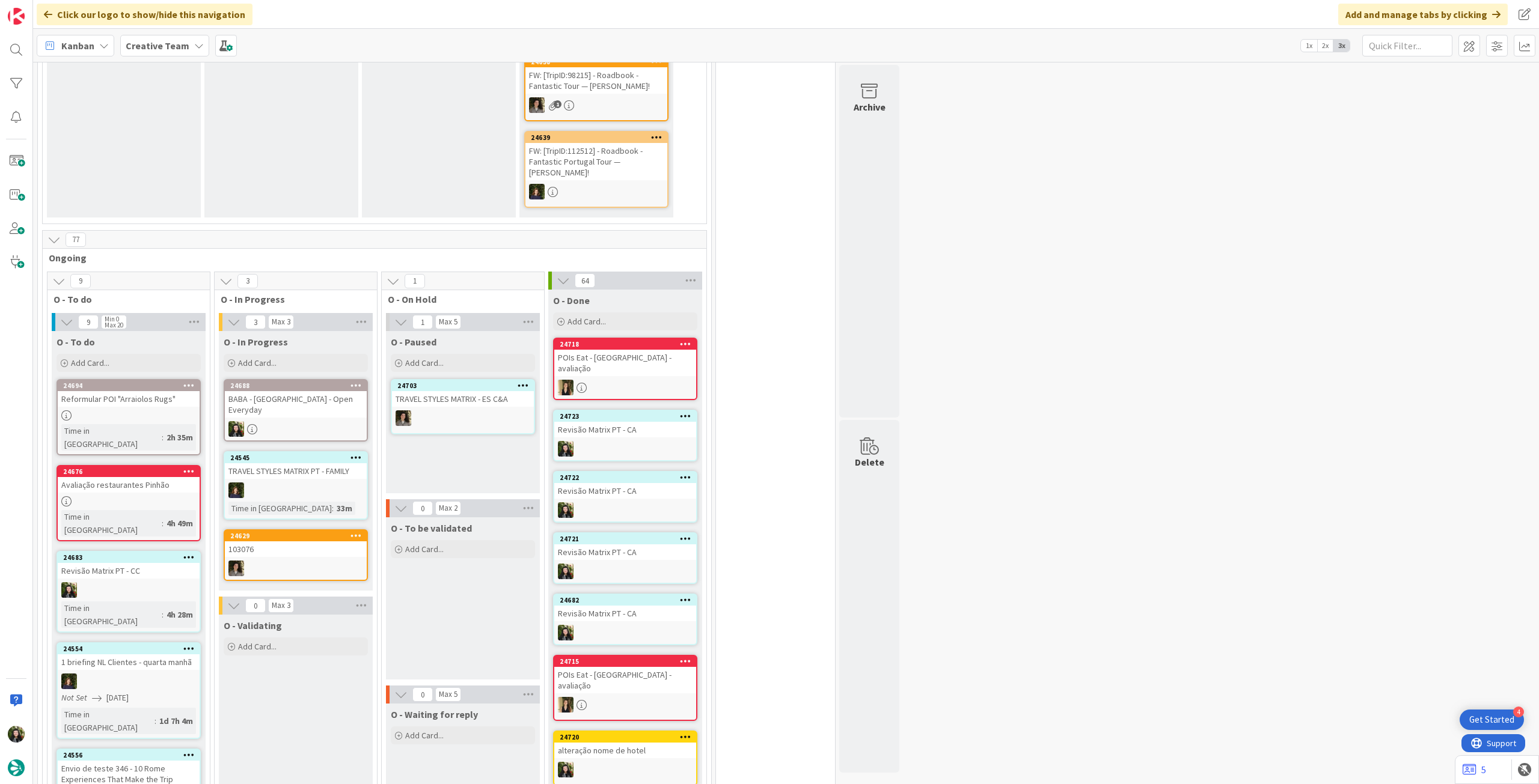
click at [298, 405] on div "24688 BABA - Rua Augusta Arch - Open Everyday" at bounding box center [296, 410] width 144 height 62
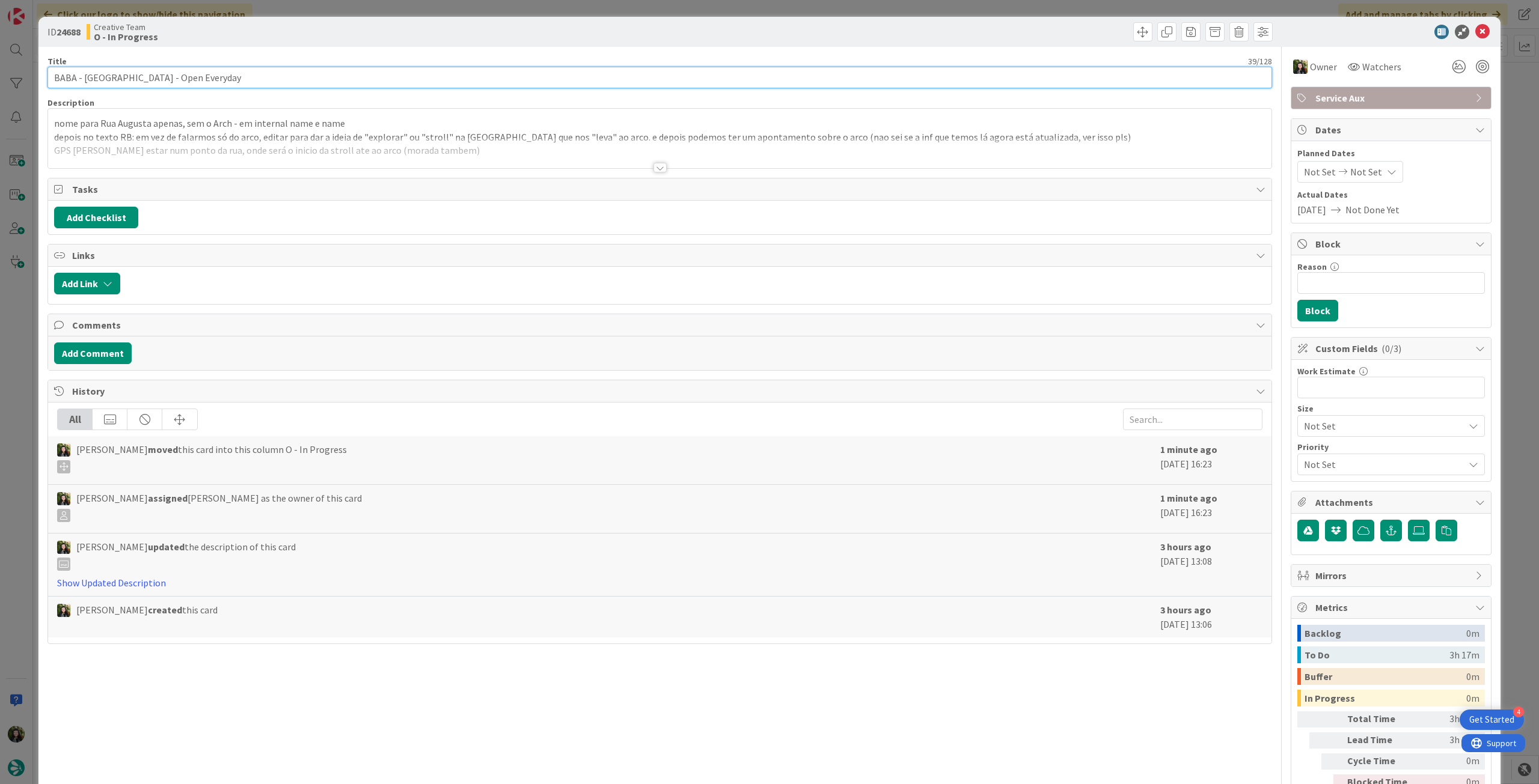
drag, startPoint x: 151, startPoint y: 75, endPoint x: 48, endPoint y: 81, distance: 103.2
click at [48, 81] on input "BABA - Rua Augusta Arch - Open Everyday" at bounding box center [660, 77] width 1225 height 21
click at [290, 145] on div at bounding box center [659, 153] width 1223 height 30
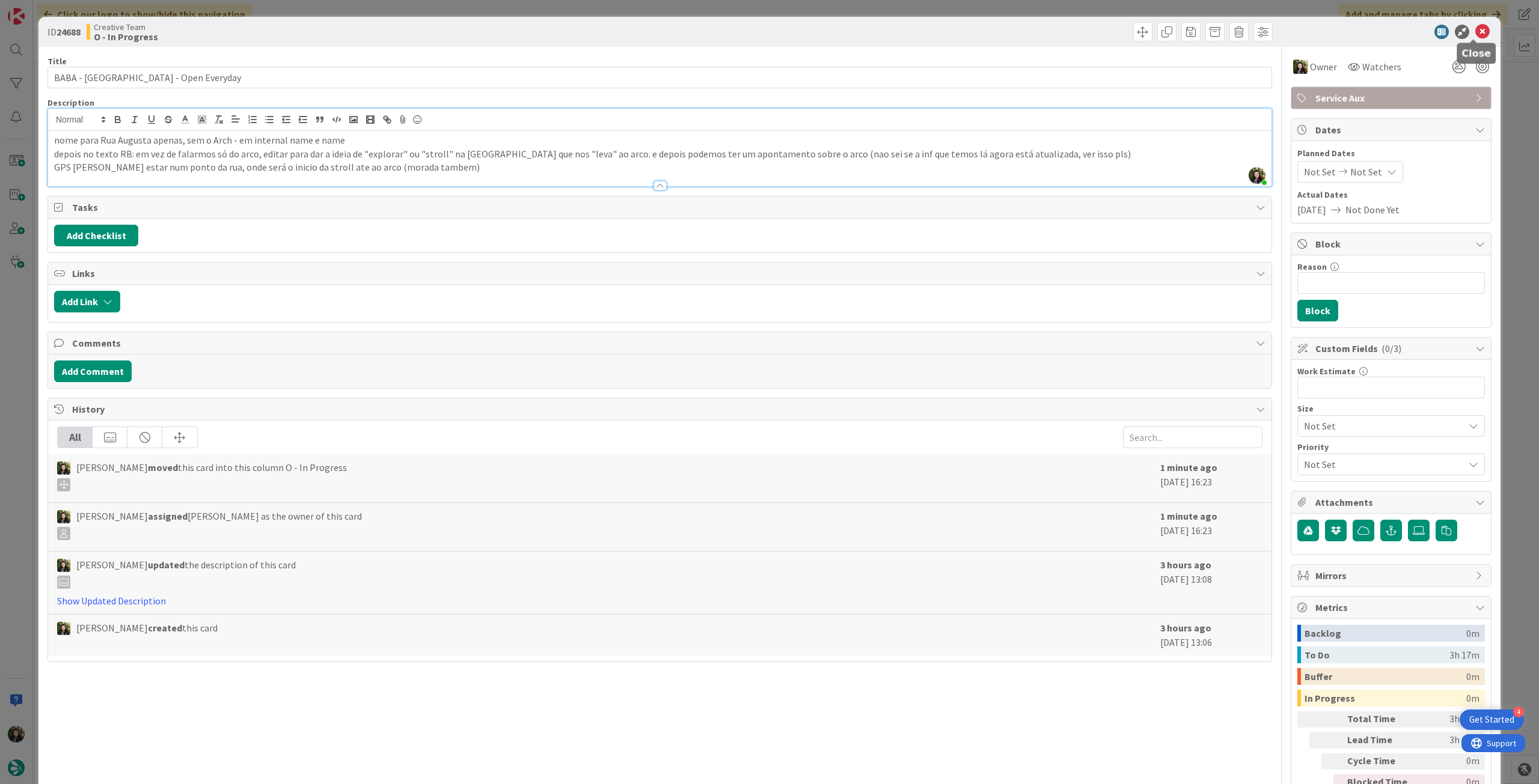
click at [1475, 27] on icon at bounding box center [1482, 32] width 15 height 15
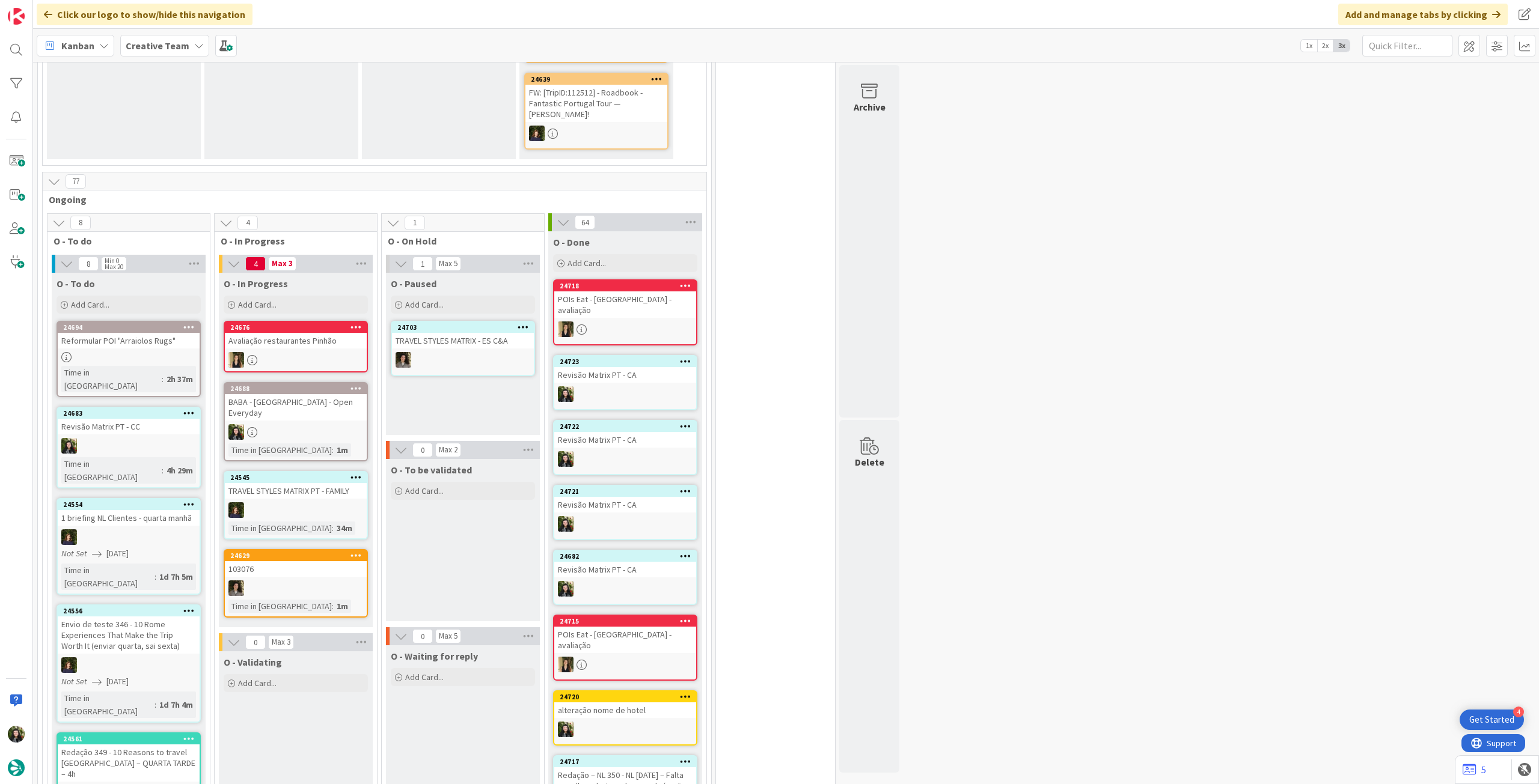
scroll to position [560, 0]
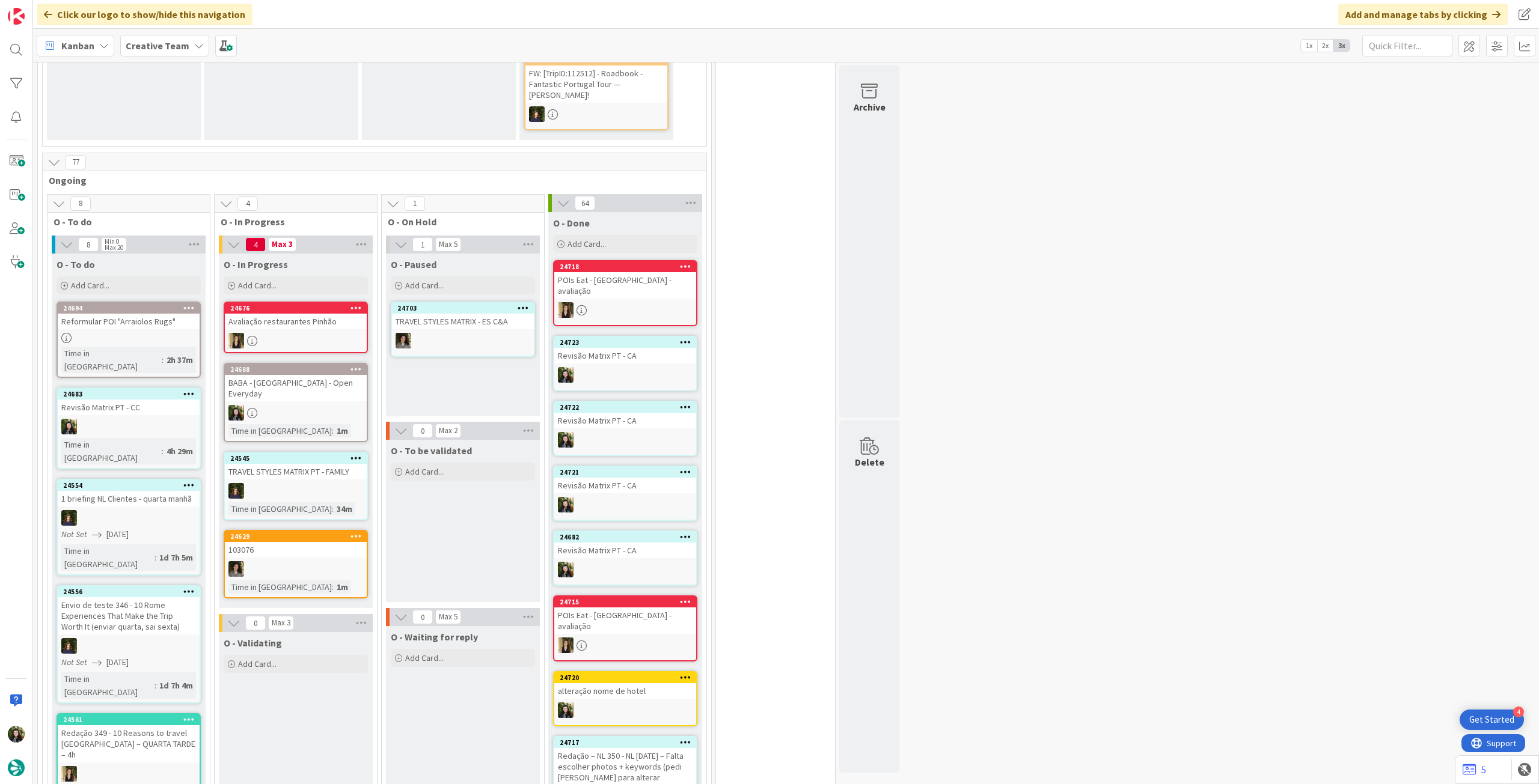
click at [361, 405] on div at bounding box center [296, 412] width 142 height 16
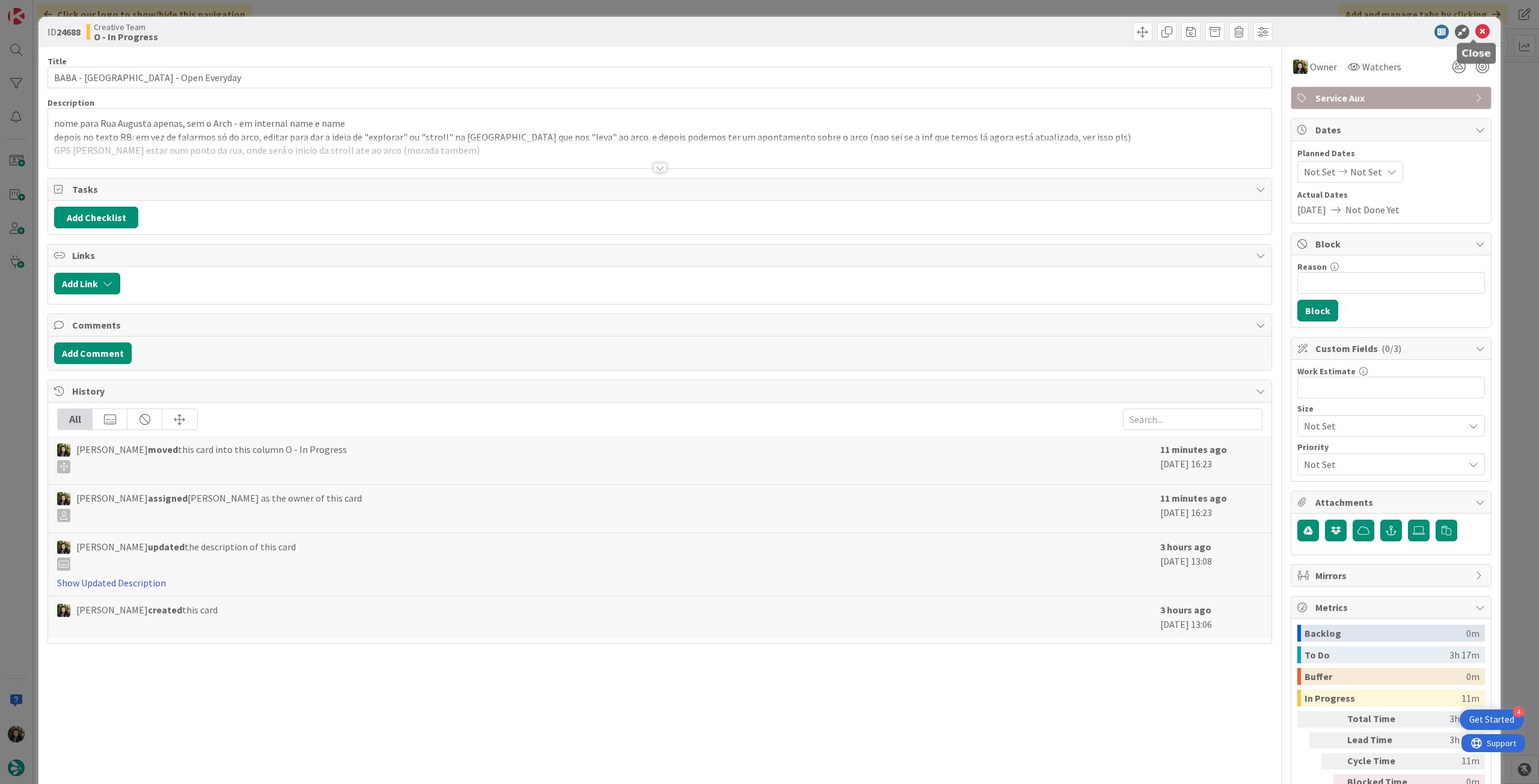
click at [1477, 34] on icon at bounding box center [1482, 32] width 15 height 15
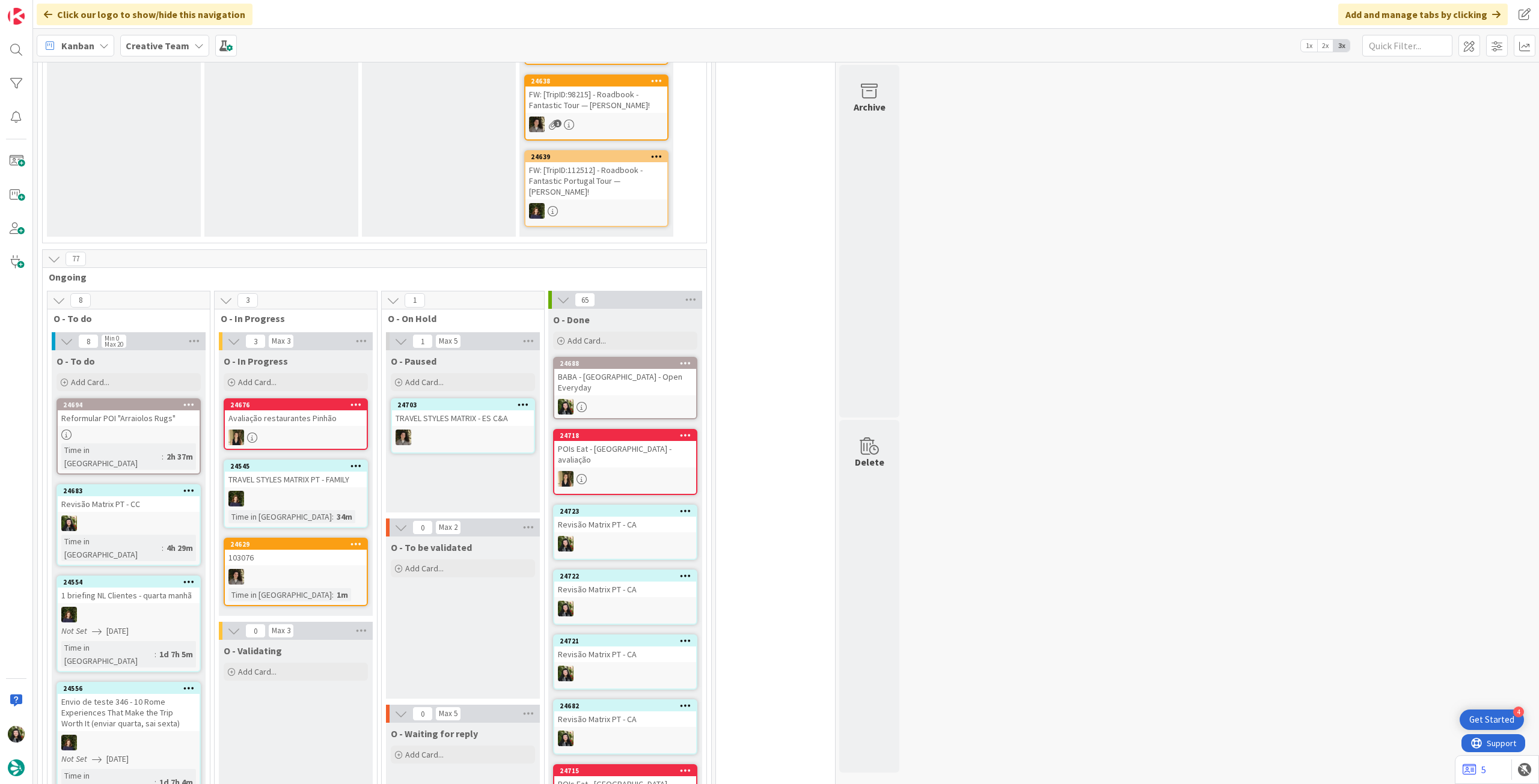
scroll to position [481, 0]
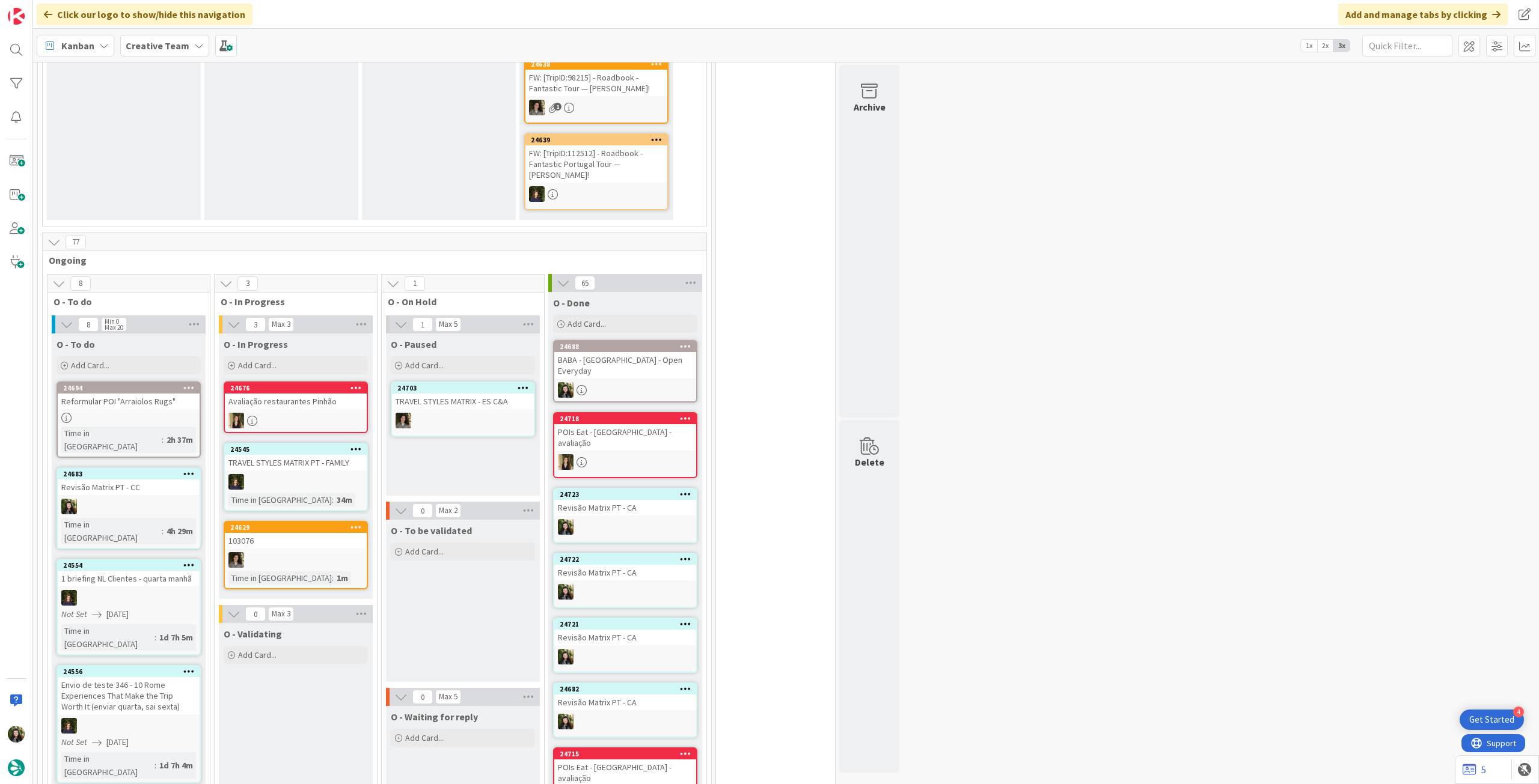
click at [180, 50] on b "Creative Team" at bounding box center [158, 45] width 64 height 12
click at [199, 174] on h4 "Creative Team - Análise" at bounding box center [216, 172] width 163 height 12
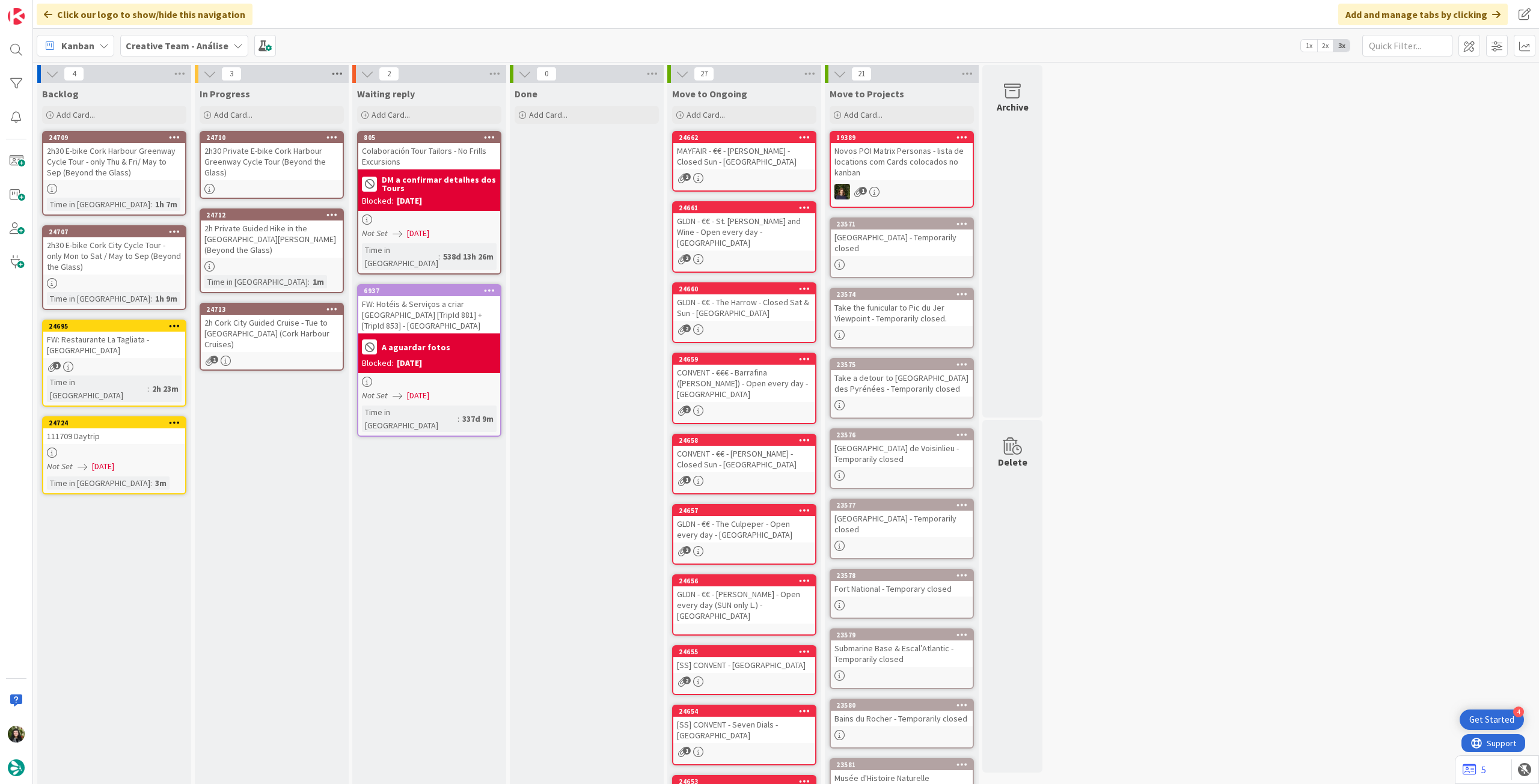
click at [338, 78] on icon at bounding box center [337, 74] width 16 height 18
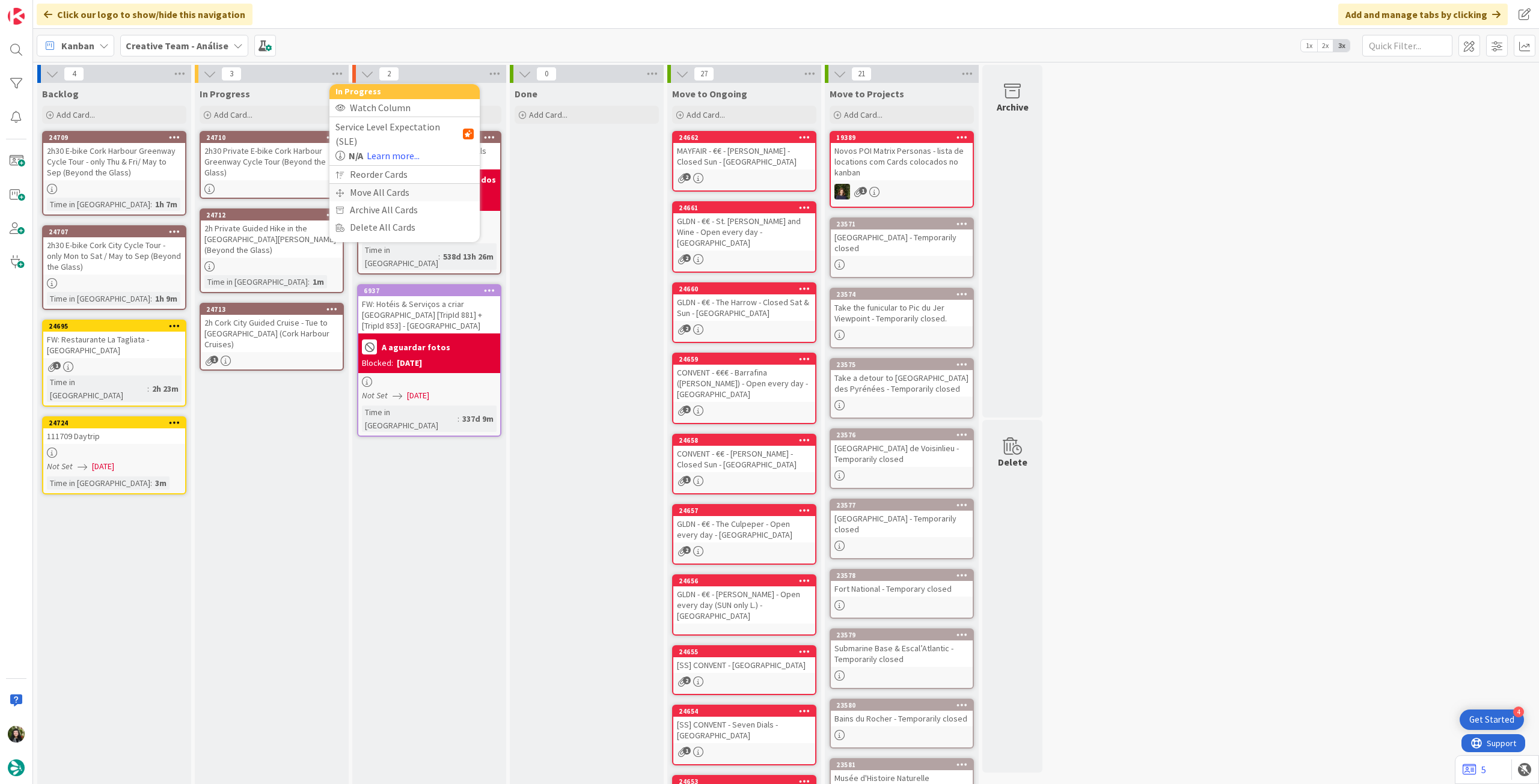
click at [373, 184] on div "Move All Cards" at bounding box center [404, 192] width 150 height 17
drag, startPoint x: 410, startPoint y: 129, endPoint x: 409, endPoint y: 140, distance: 11.0
click at [410, 131] on span "Creative Team - Análise" at bounding box center [390, 131] width 97 height 12
click at [388, 185] on span "Creative Team" at bounding box center [413, 189] width 109 height 18
click at [398, 162] on span "Select a Column..." at bounding box center [381, 170] width 79 height 16
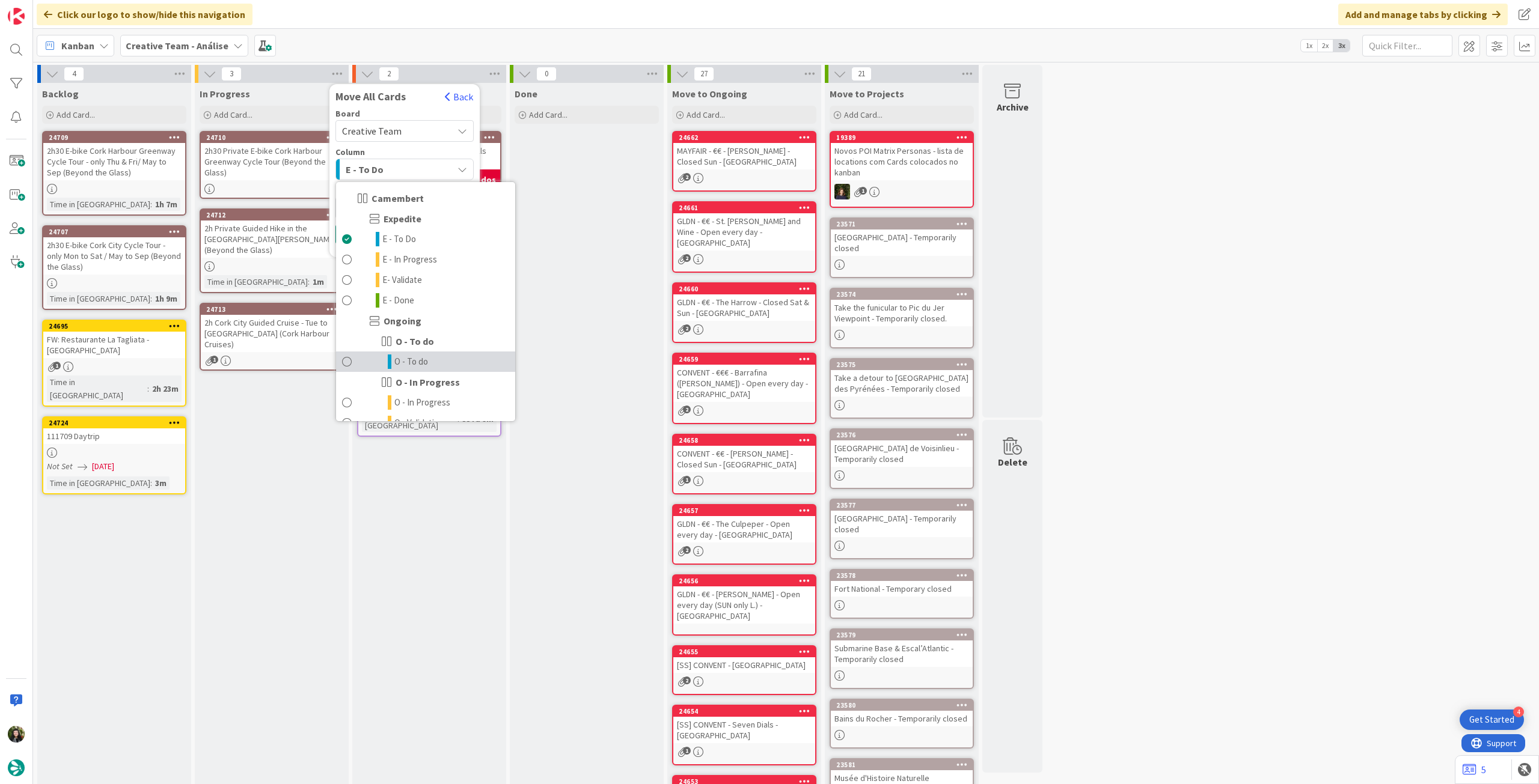
click at [422, 353] on link "O - To do" at bounding box center [425, 362] width 179 height 21
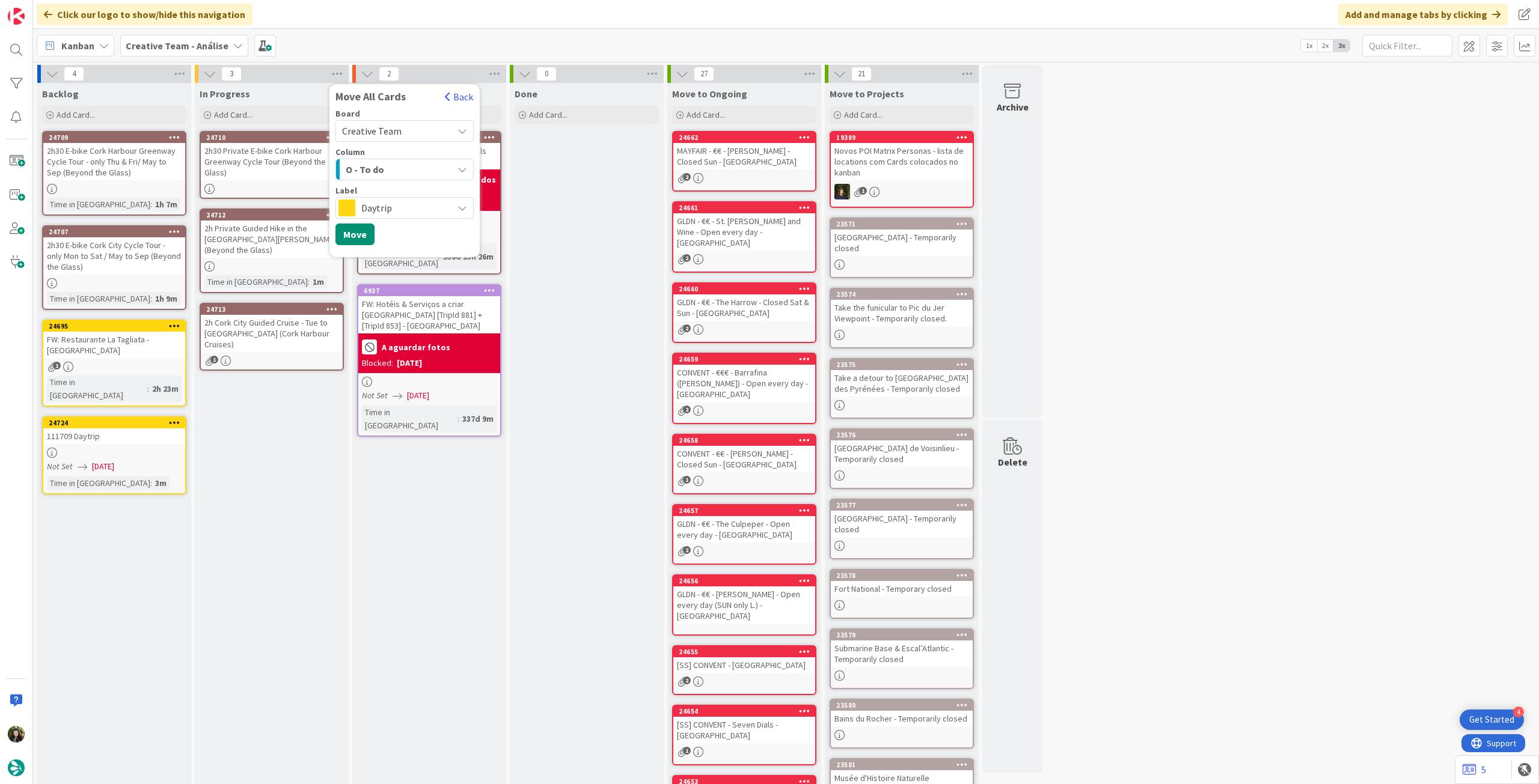
click at [405, 213] on span "Daytrip" at bounding box center [404, 208] width 85 height 17
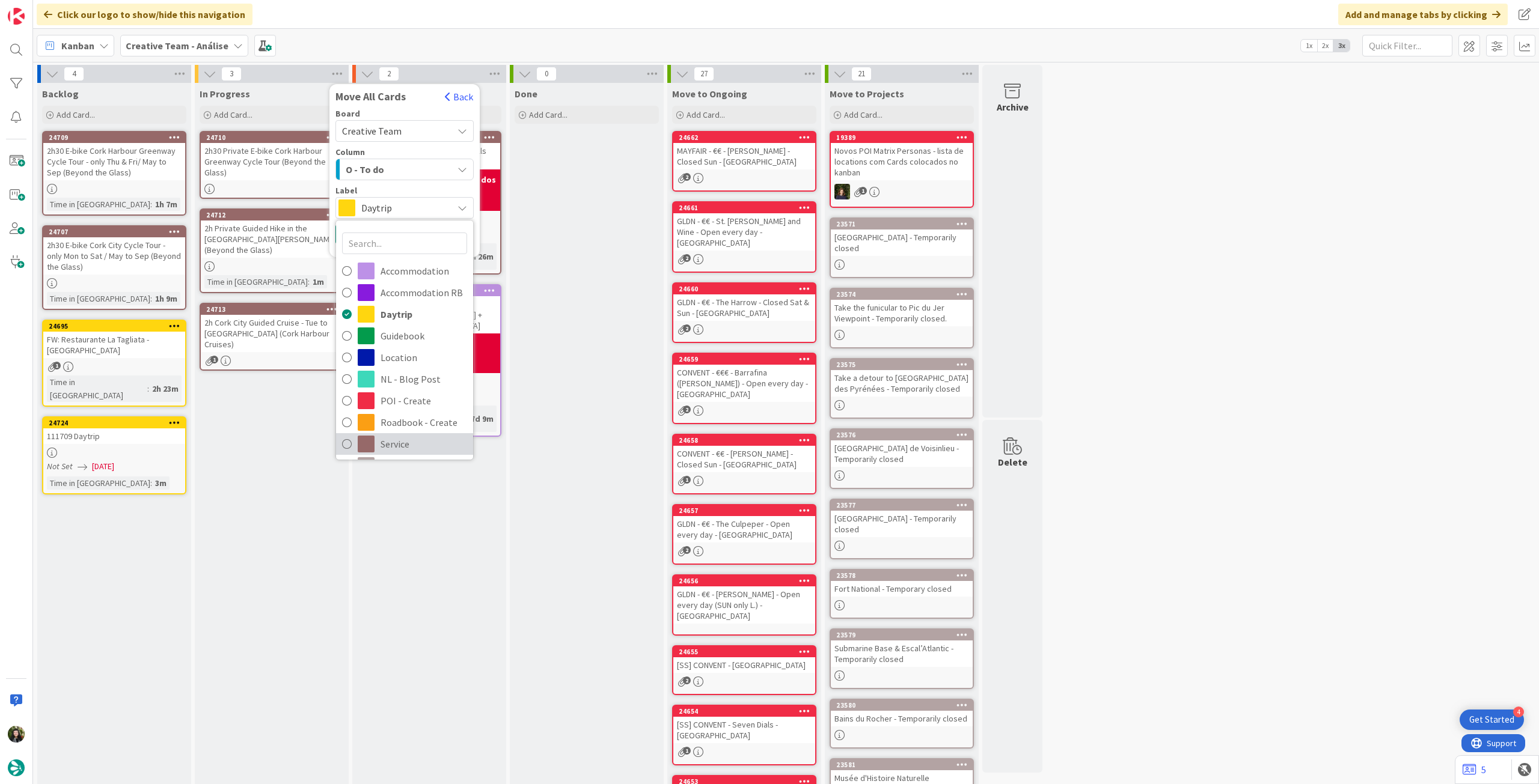
click at [407, 435] on span "Service" at bounding box center [424, 444] width 87 height 18
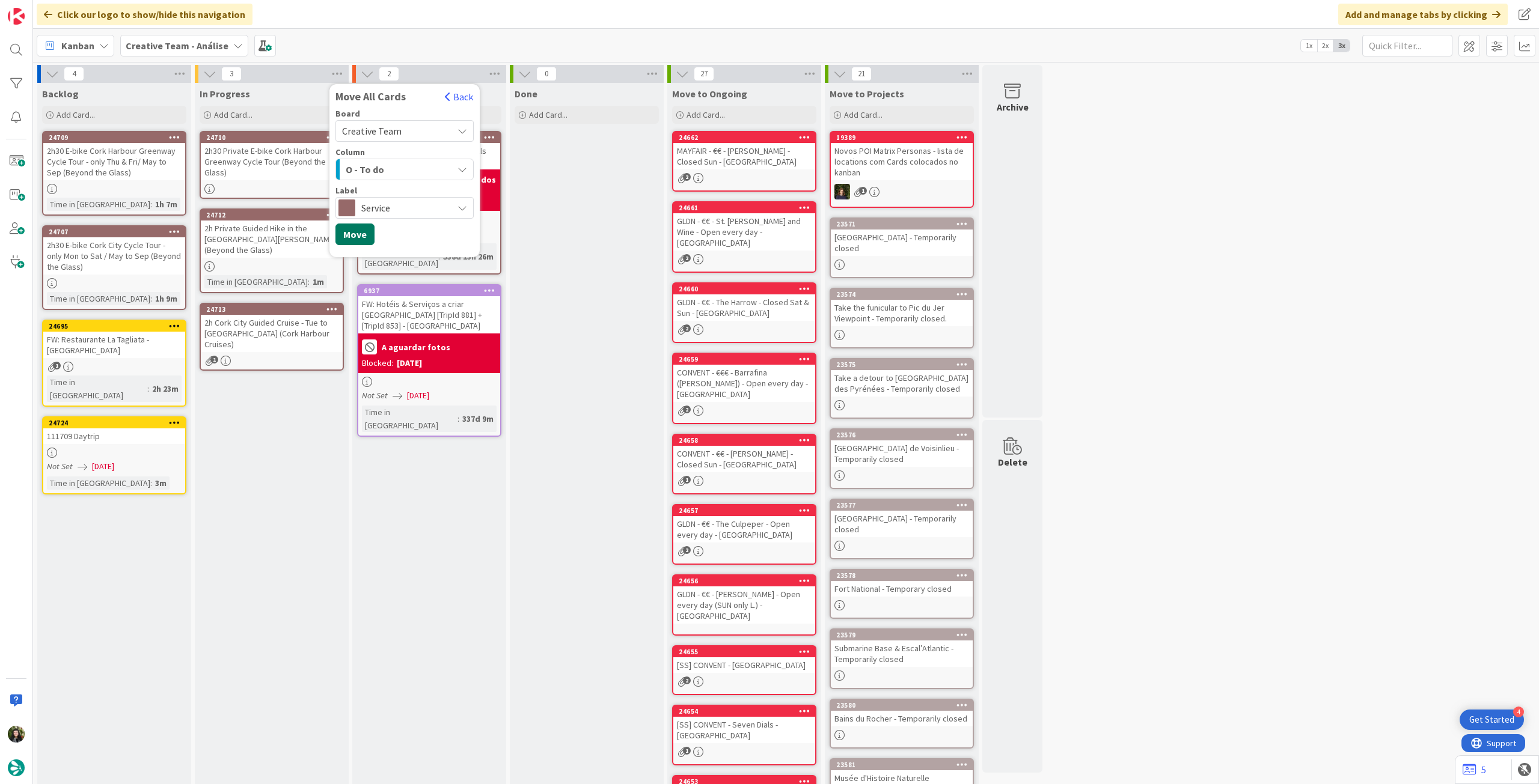
click at [362, 235] on button "Move" at bounding box center [355, 234] width 39 height 21
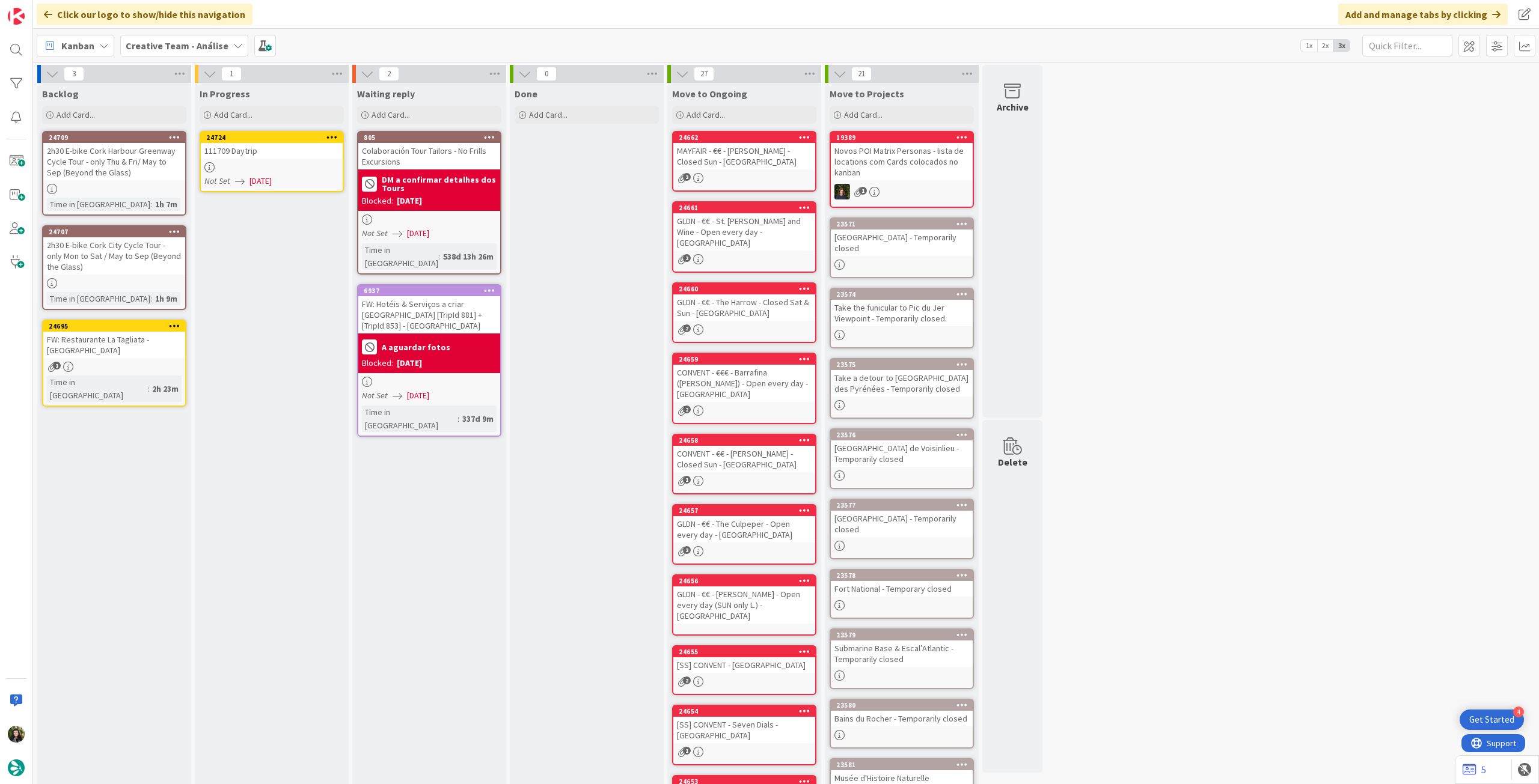
click at [300, 164] on div at bounding box center [271, 167] width 142 height 10
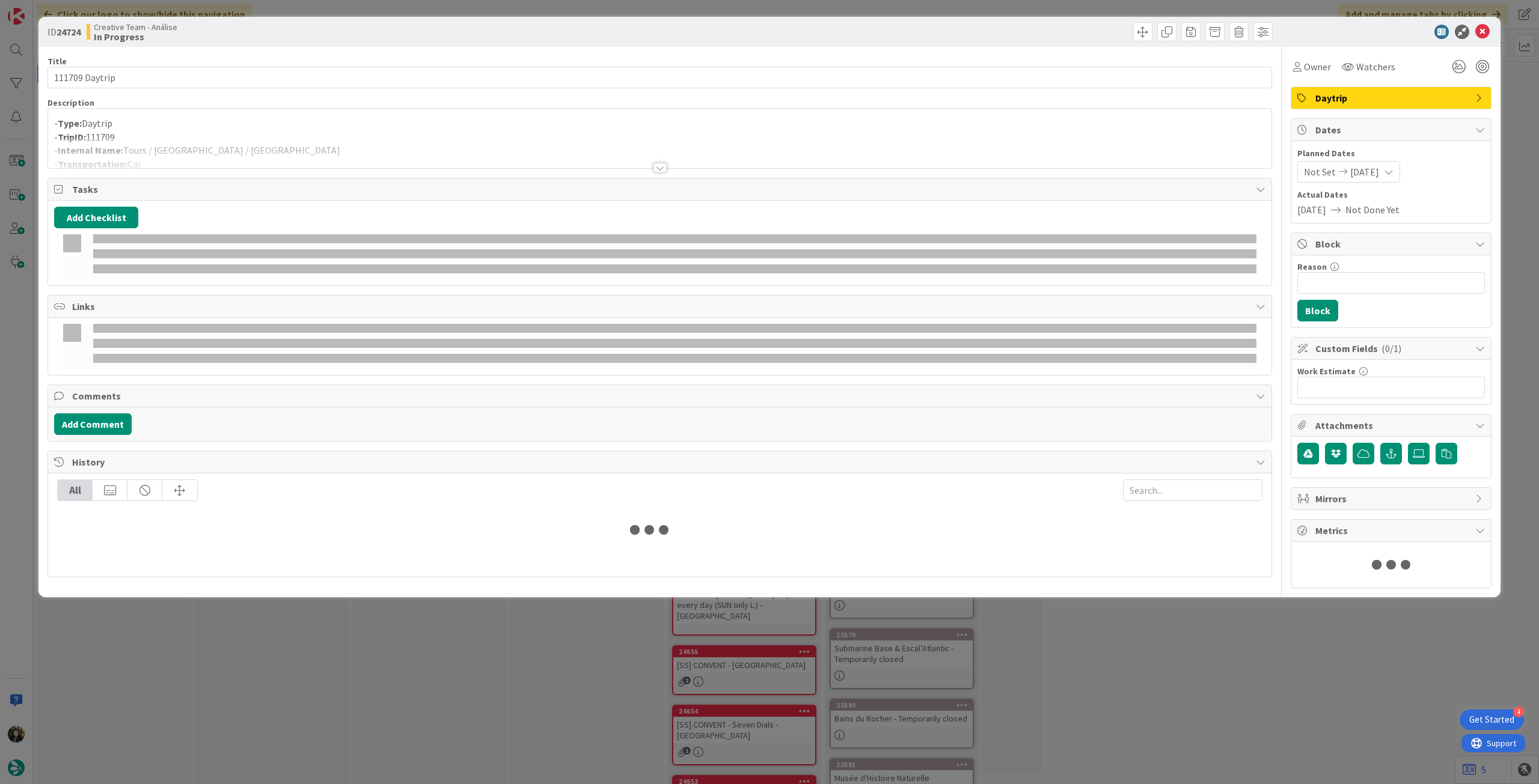
click at [296, 143] on div at bounding box center [659, 153] width 1223 height 30
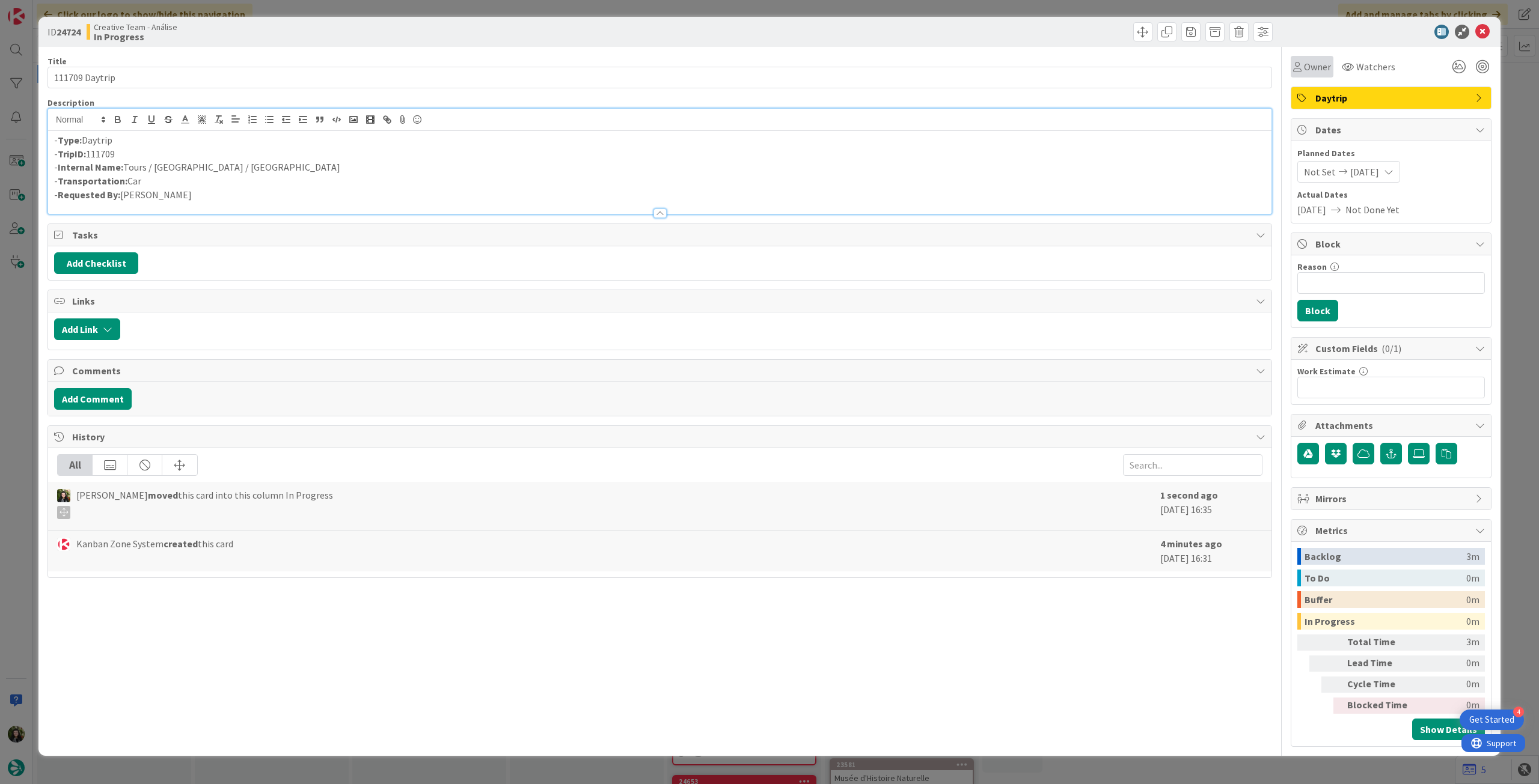
click at [1323, 67] on span "Owner" at bounding box center [1317, 66] width 27 height 15
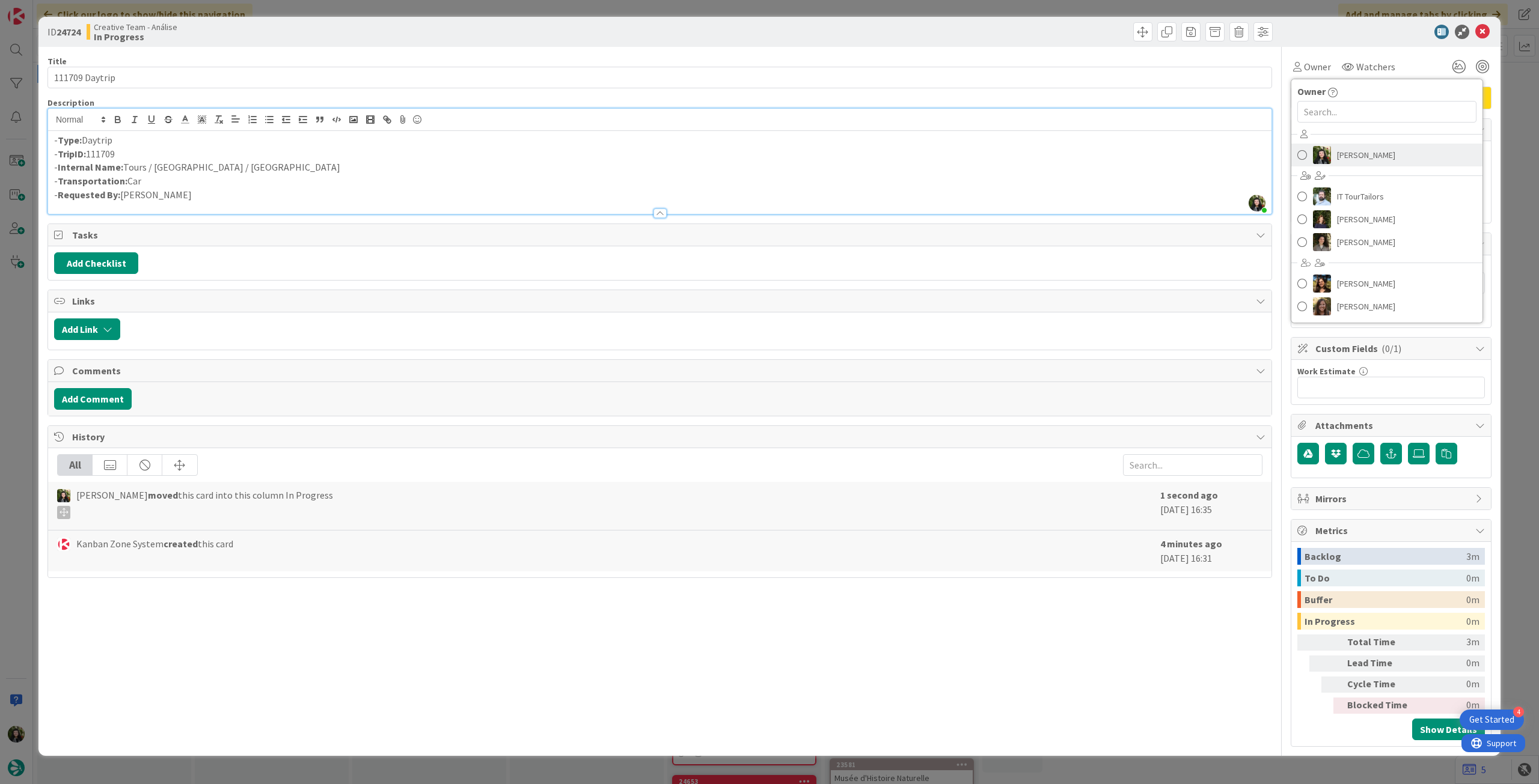
click at [1367, 151] on span "[PERSON_NAME]" at bounding box center [1367, 155] width 58 height 18
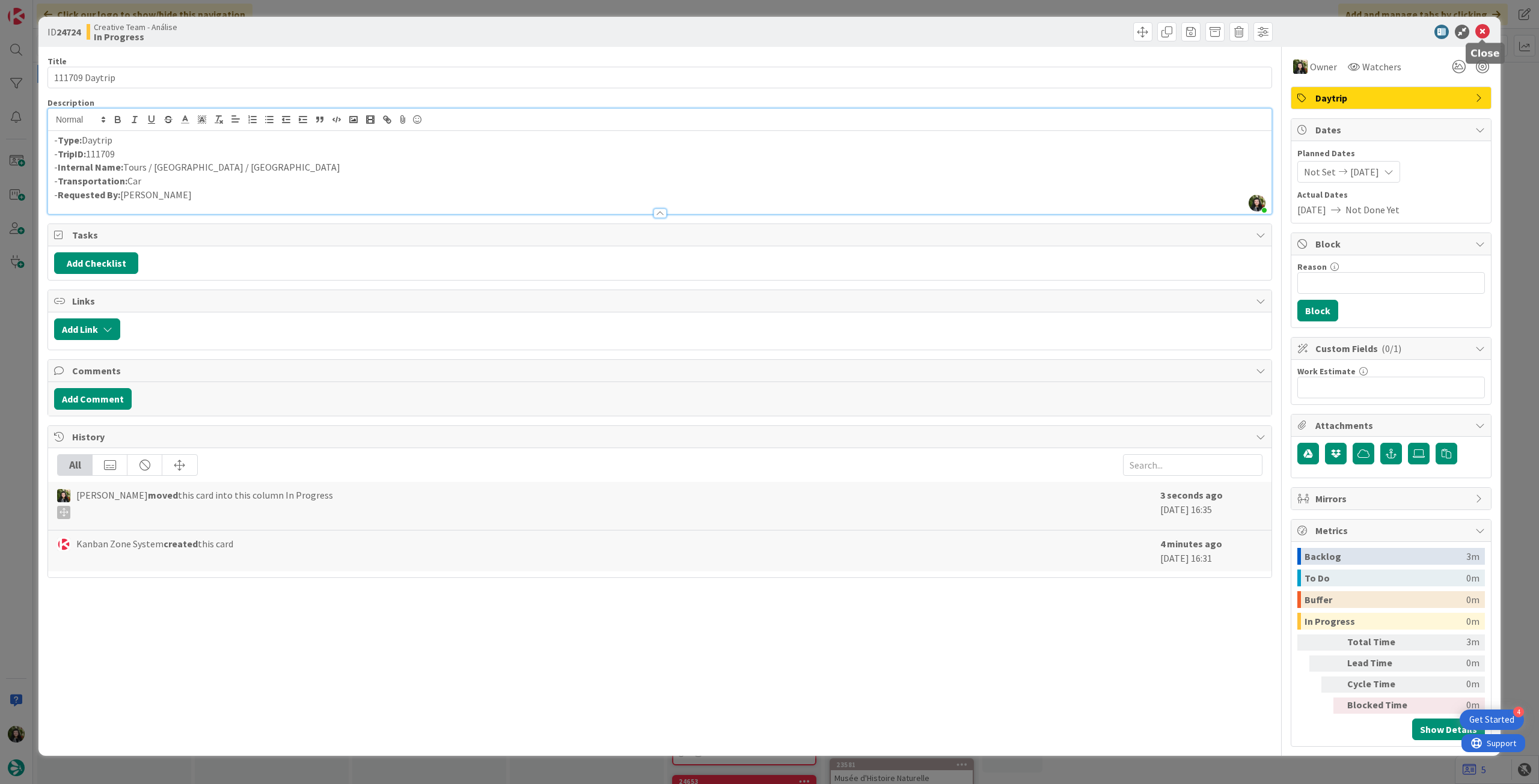
click at [1486, 30] on icon at bounding box center [1482, 32] width 15 height 15
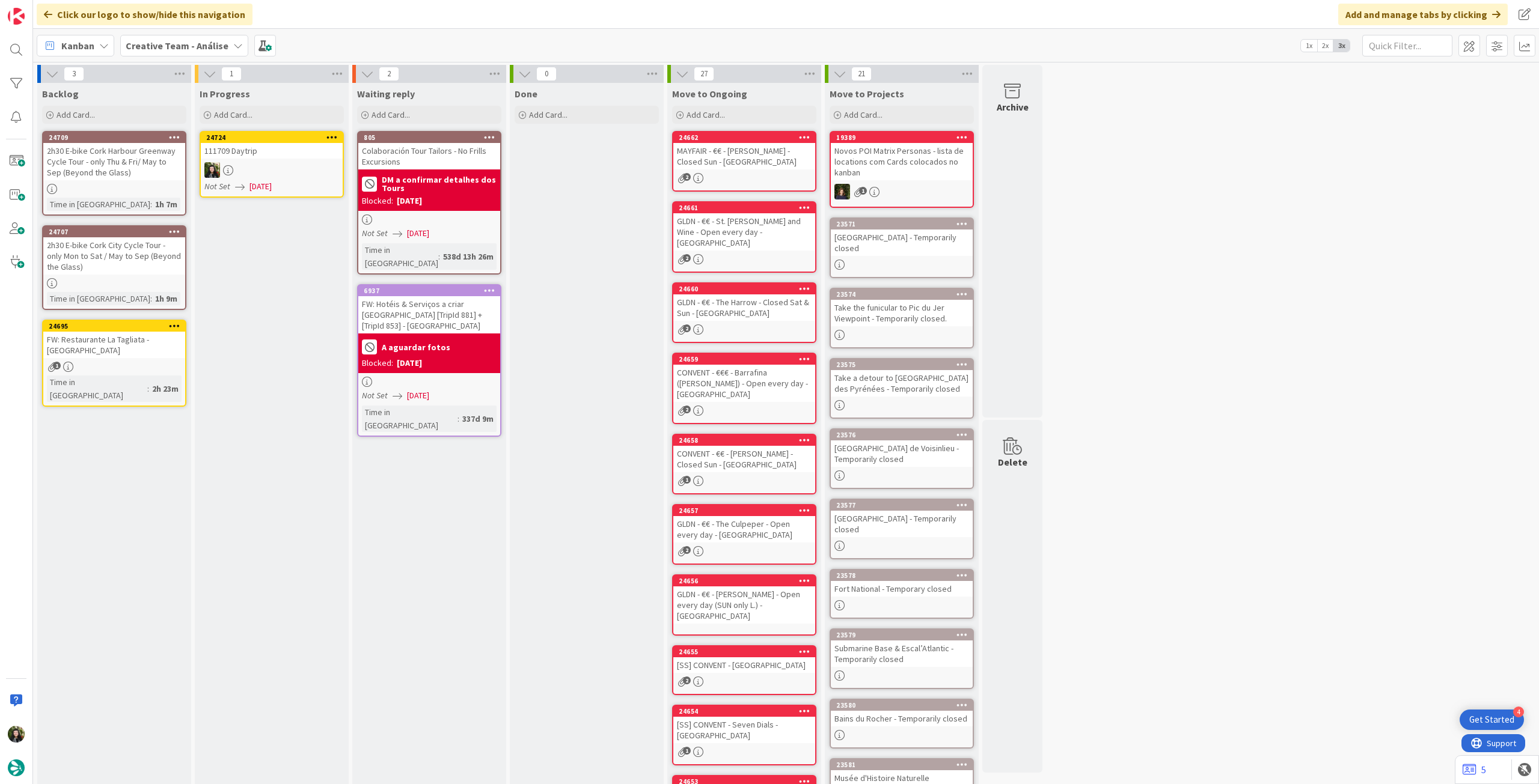
click at [332, 135] on icon at bounding box center [332, 137] width 12 height 8
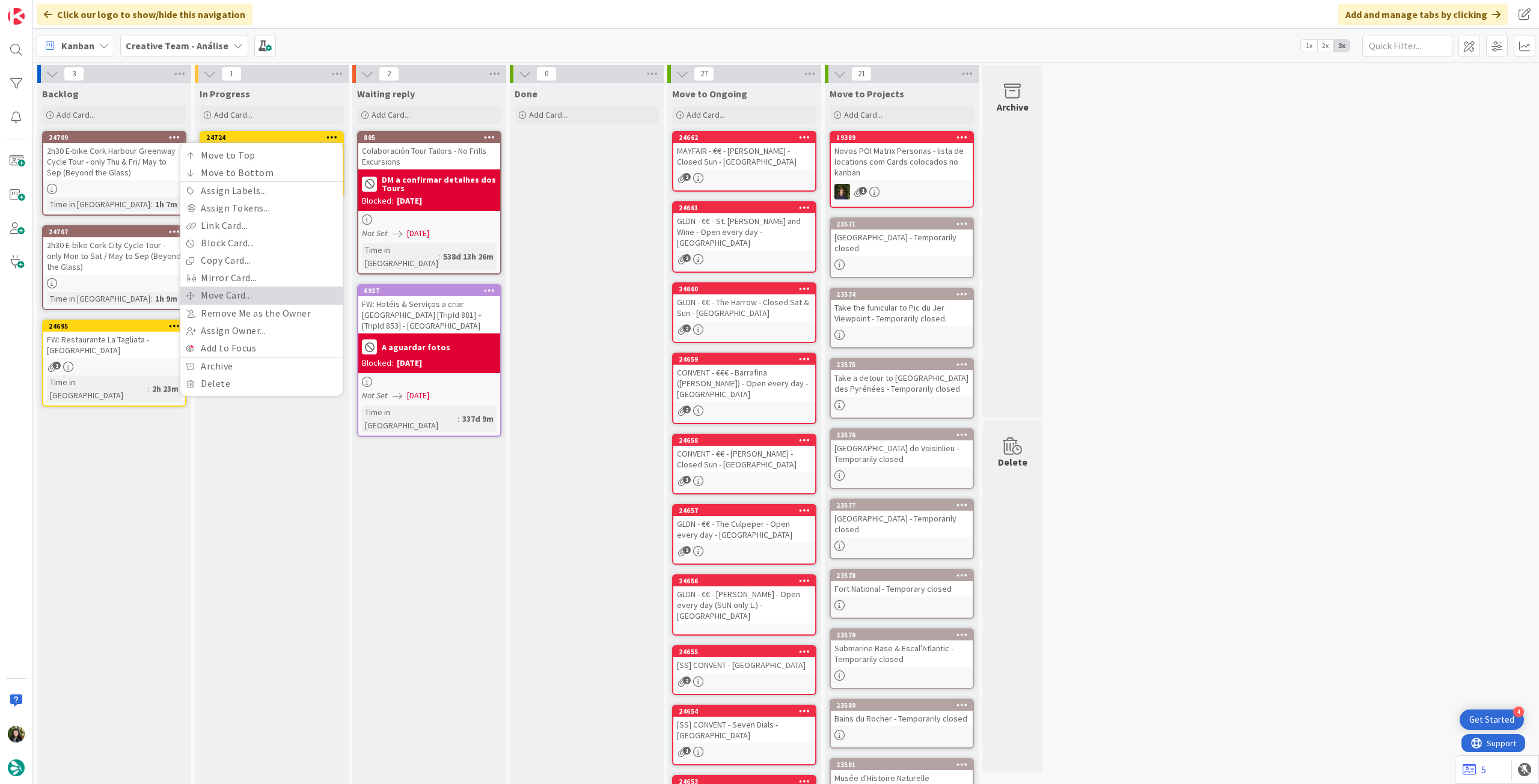
click at [280, 291] on link "Move Card..." at bounding box center [262, 295] width 162 height 17
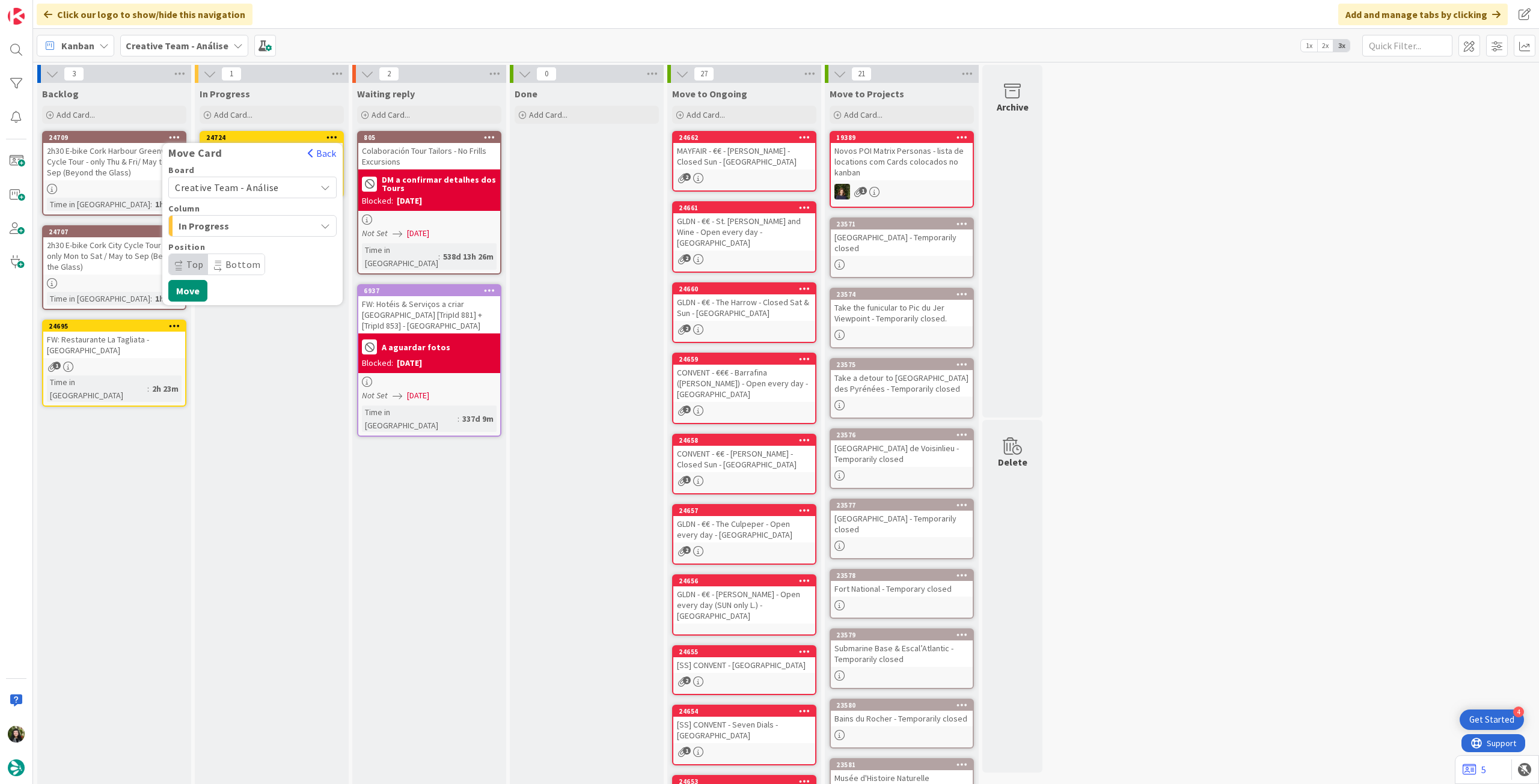
click at [268, 190] on span "Creative Team - Análise" at bounding box center [227, 187] width 104 height 12
click at [255, 246] on span "Creative Team" at bounding box center [260, 244] width 139 height 18
click at [262, 228] on span "Select a Column..." at bounding box center [220, 226] width 90 height 16
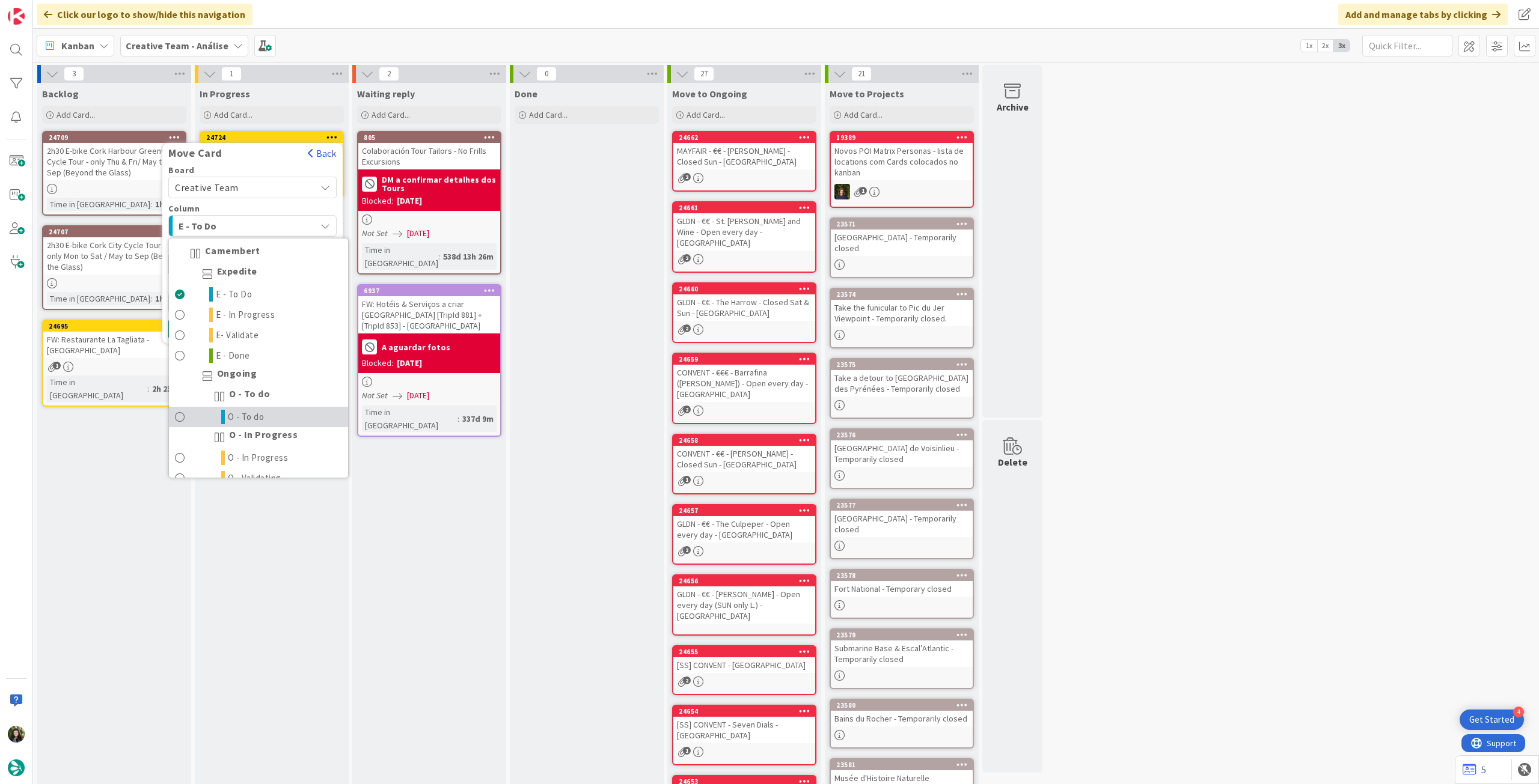
click at [262, 414] on span "O - To do" at bounding box center [246, 417] width 37 height 15
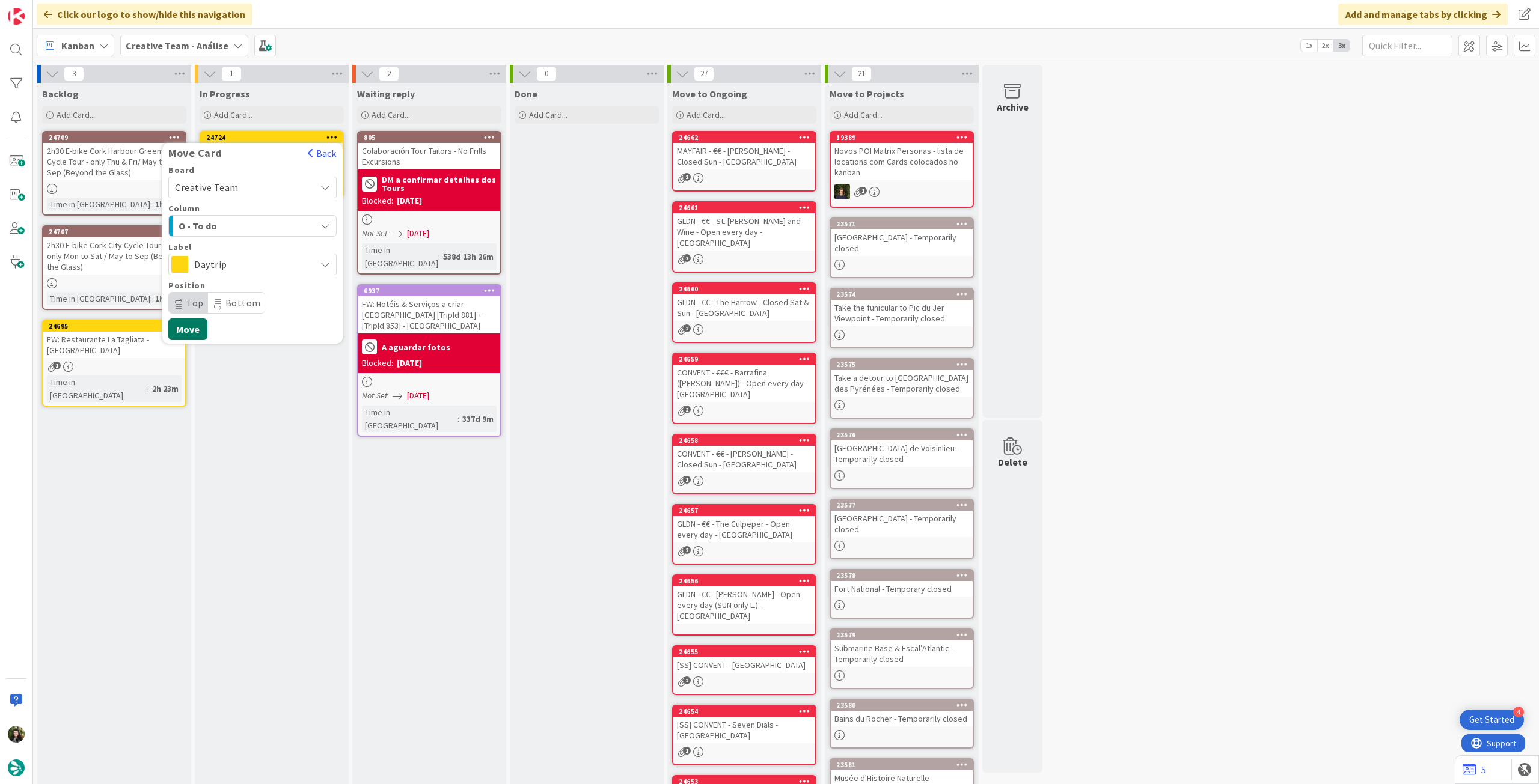
click at [191, 322] on button "Move" at bounding box center [188, 329] width 39 height 21
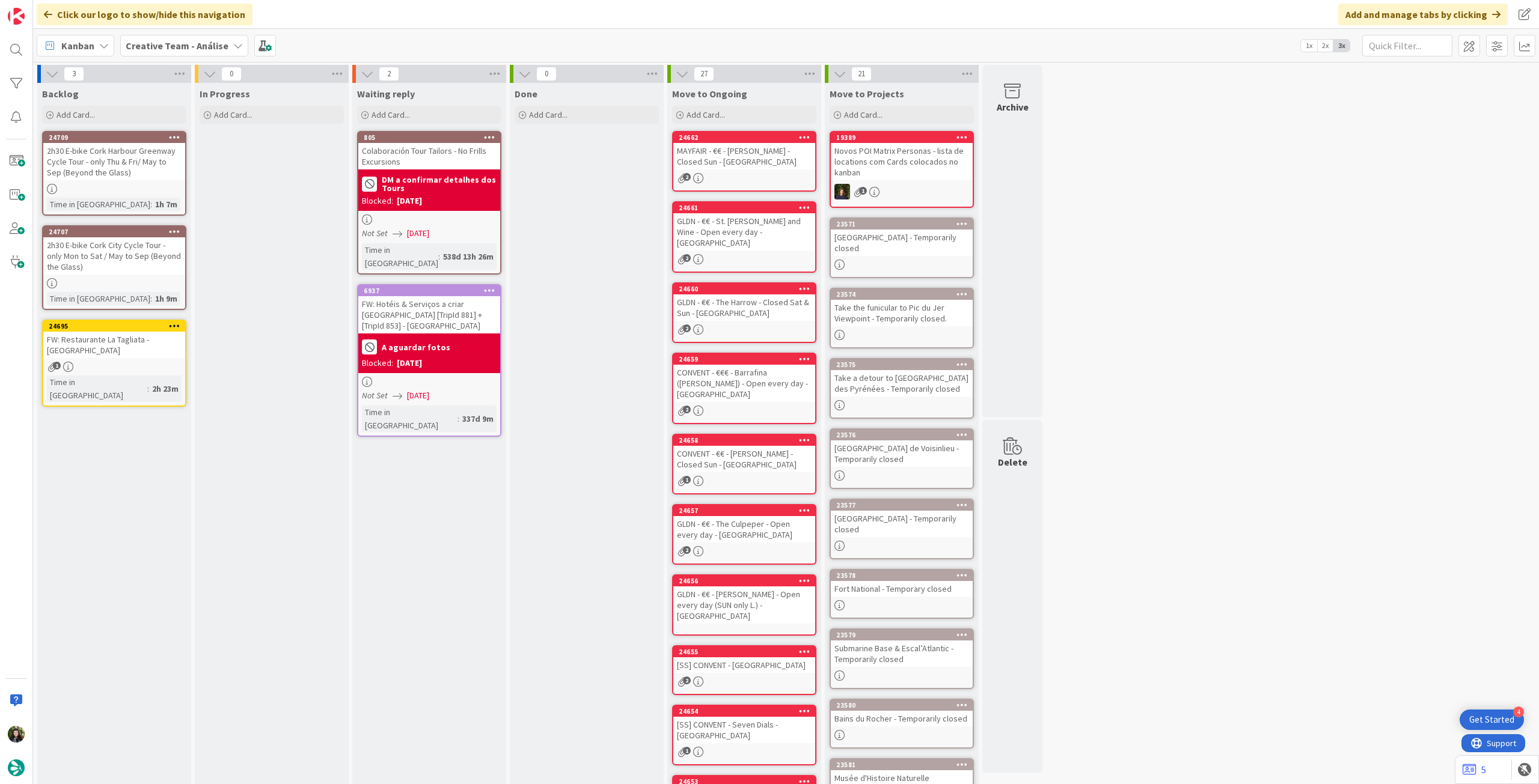
click at [176, 47] on b "Creative Team - Análise" at bounding box center [177, 45] width 103 height 12
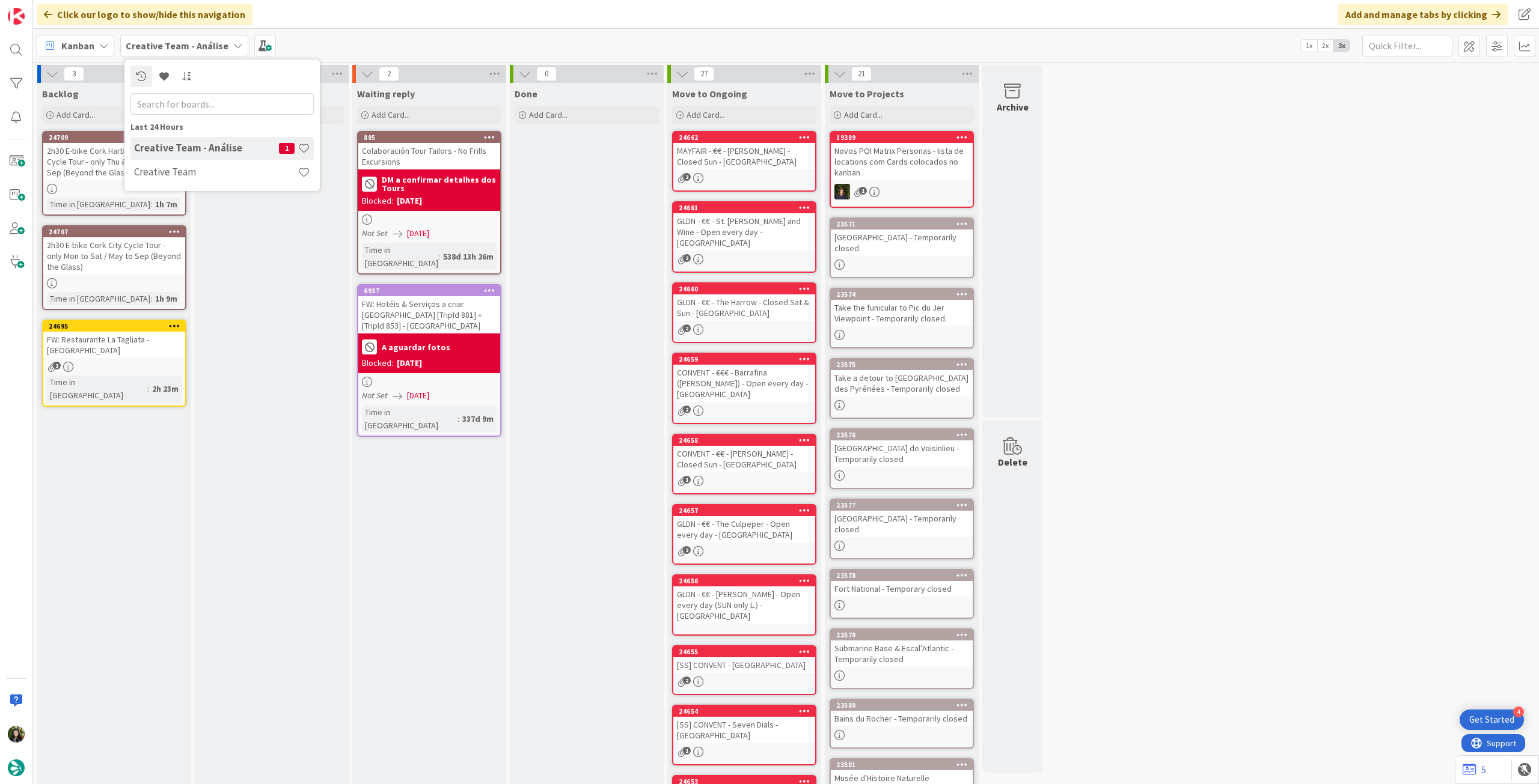
click at [273, 270] on div "In Progress Add Card..." at bounding box center [271, 484] width 154 height 802
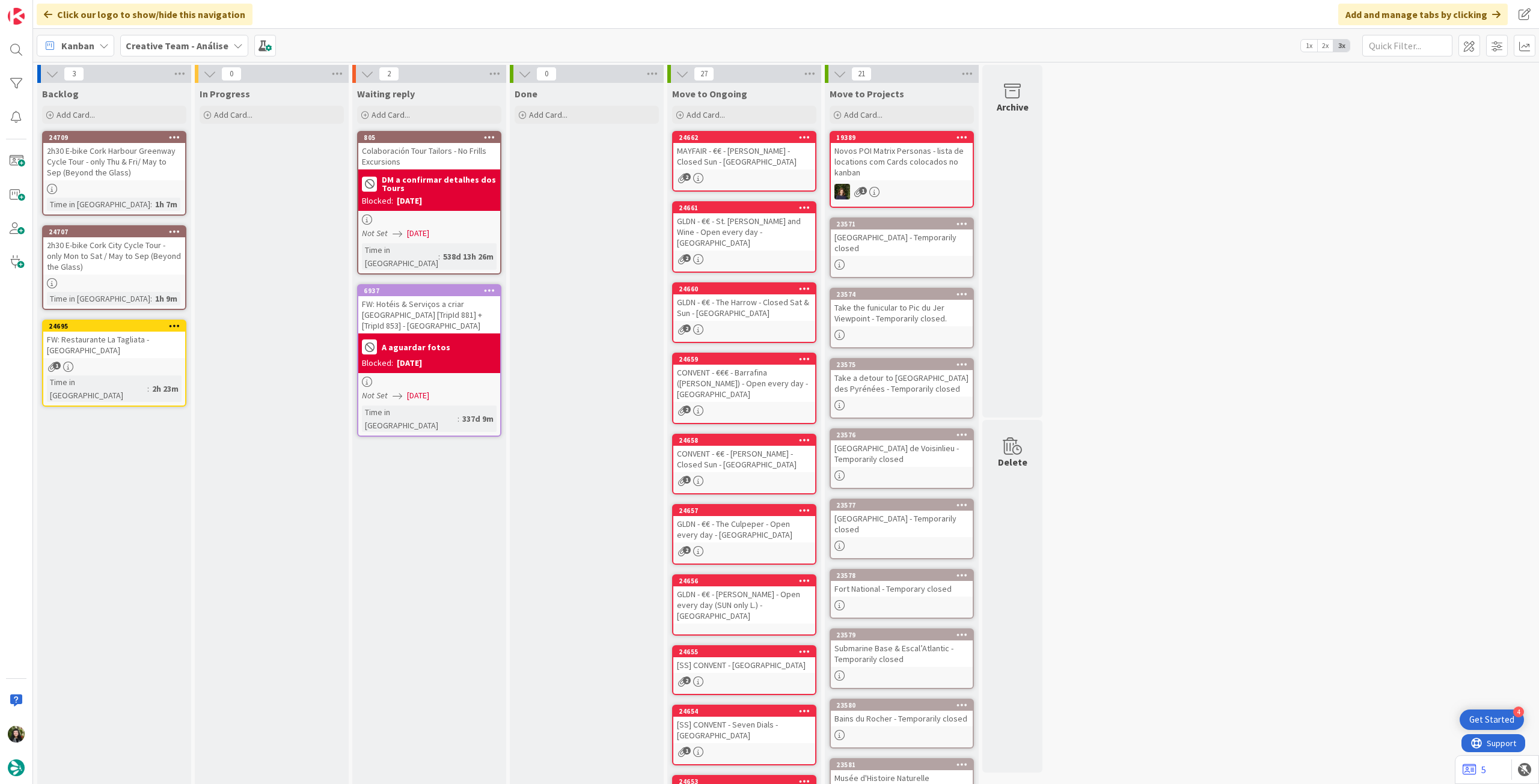
click at [196, 47] on b "Creative Team - Análise" at bounding box center [177, 45] width 103 height 12
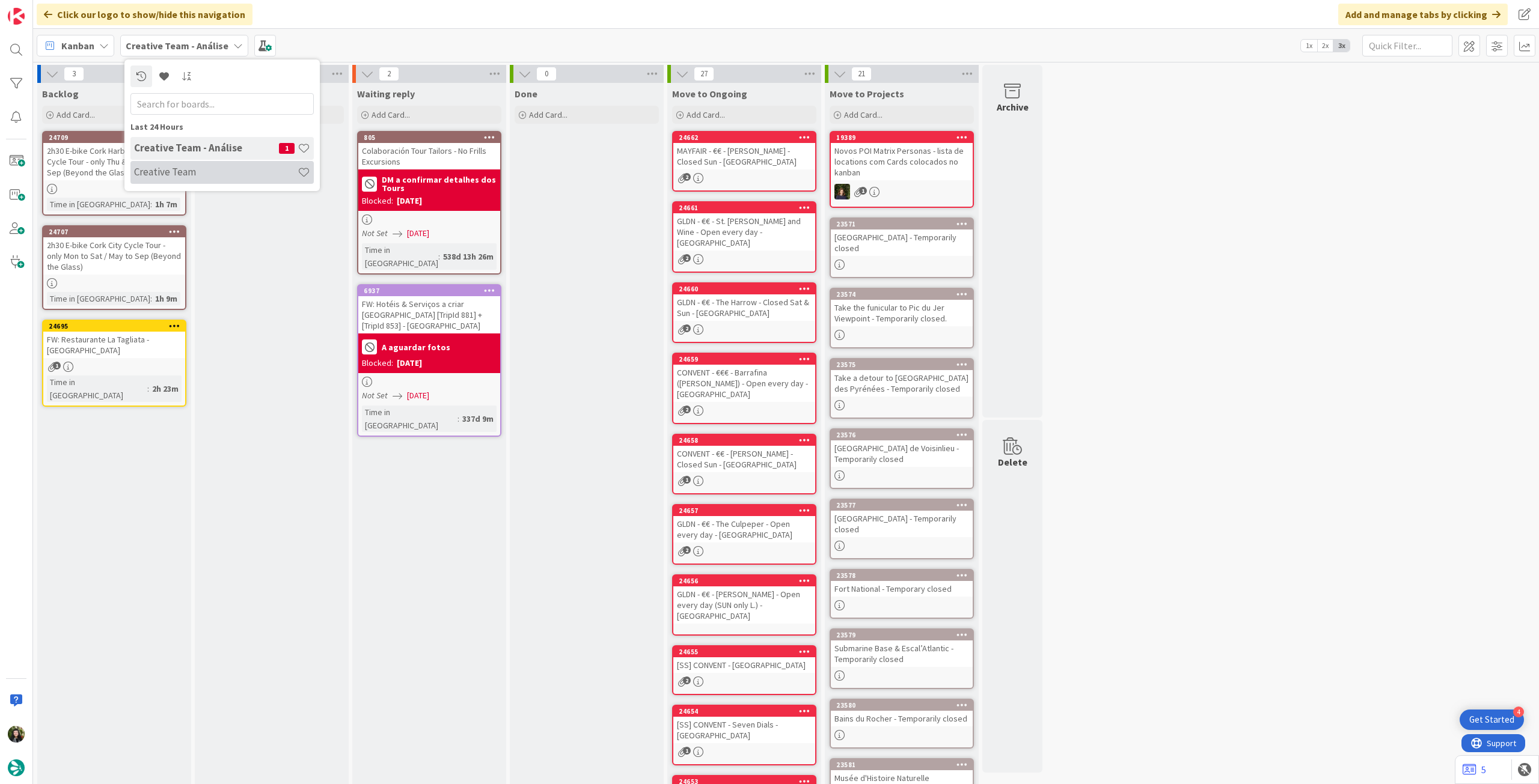
click at [190, 165] on div "Creative Team" at bounding box center [222, 172] width 183 height 23
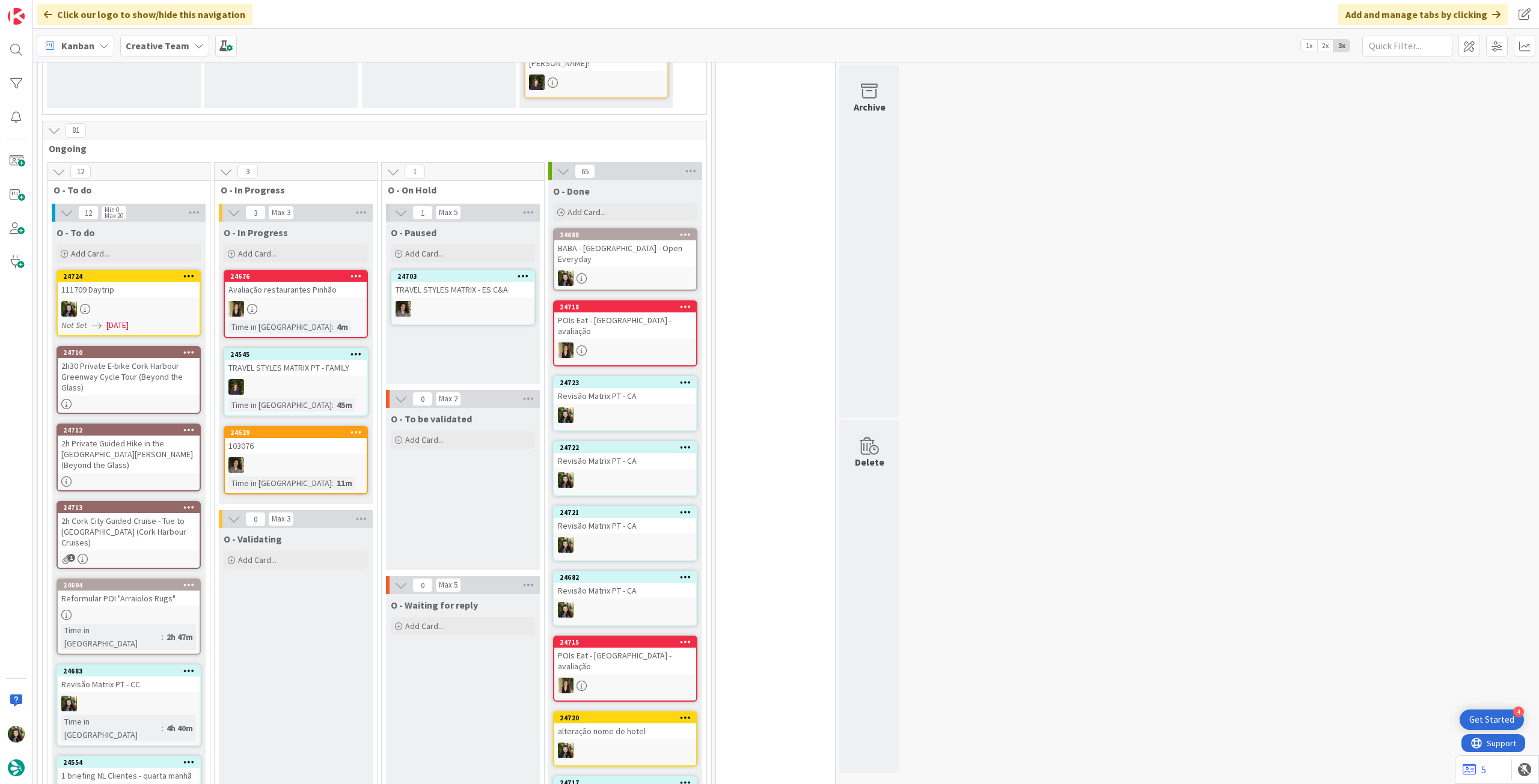
scroll to position [641, 0]
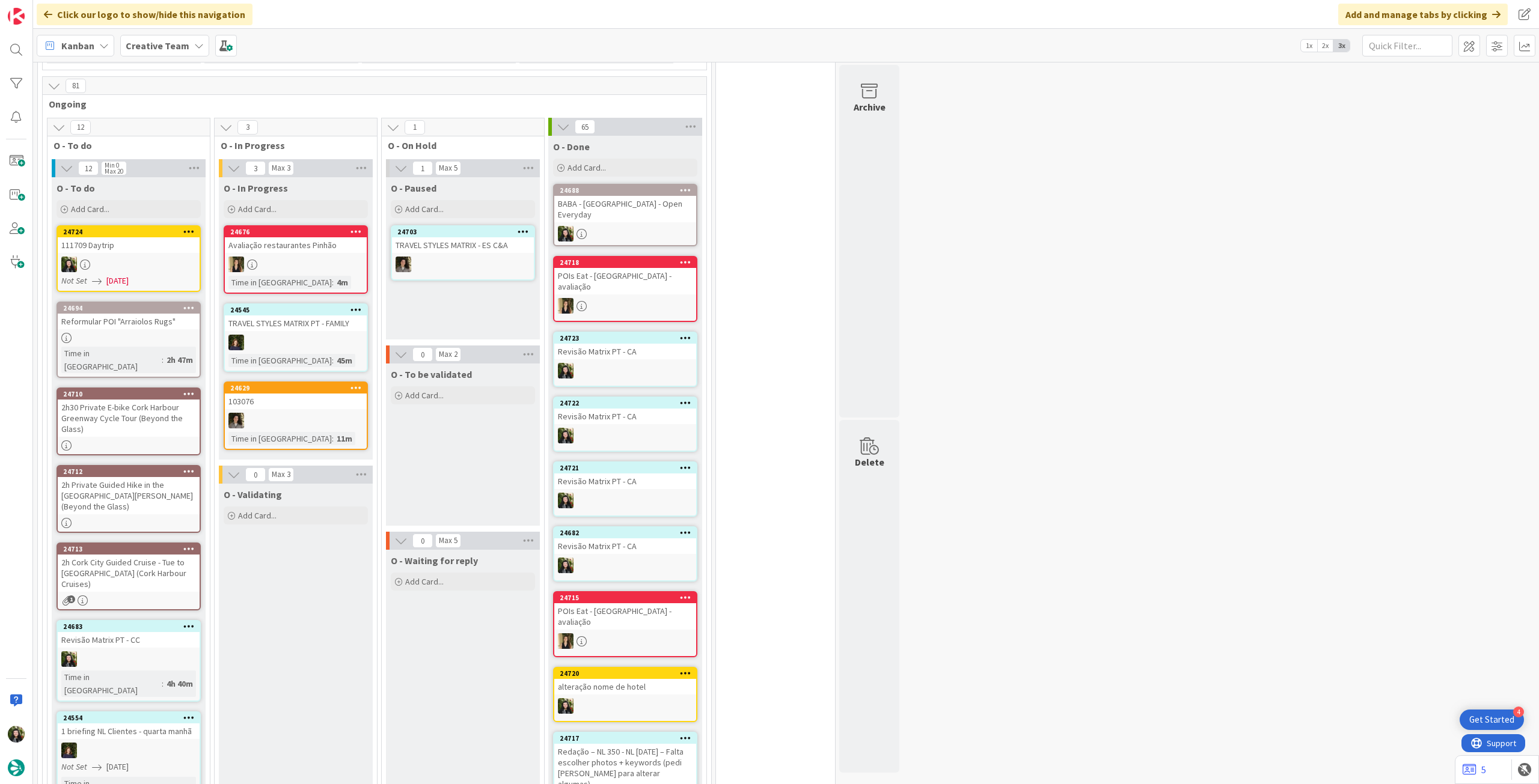
click at [171, 46] on b "Creative Team" at bounding box center [158, 45] width 64 height 12
click at [181, 183] on div "Creative Team - Análise 1" at bounding box center [222, 172] width 183 height 23
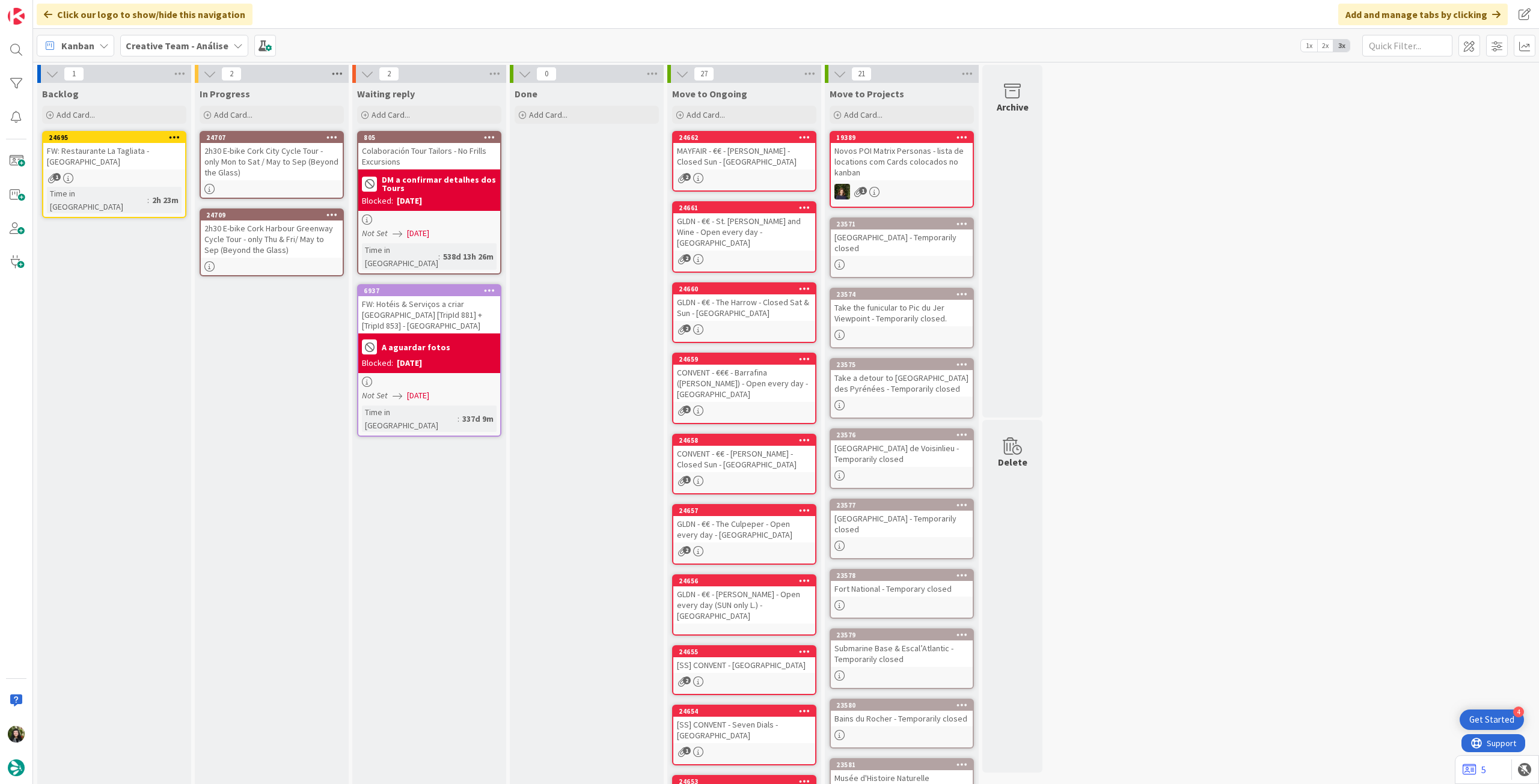
click at [333, 74] on icon at bounding box center [337, 74] width 16 height 18
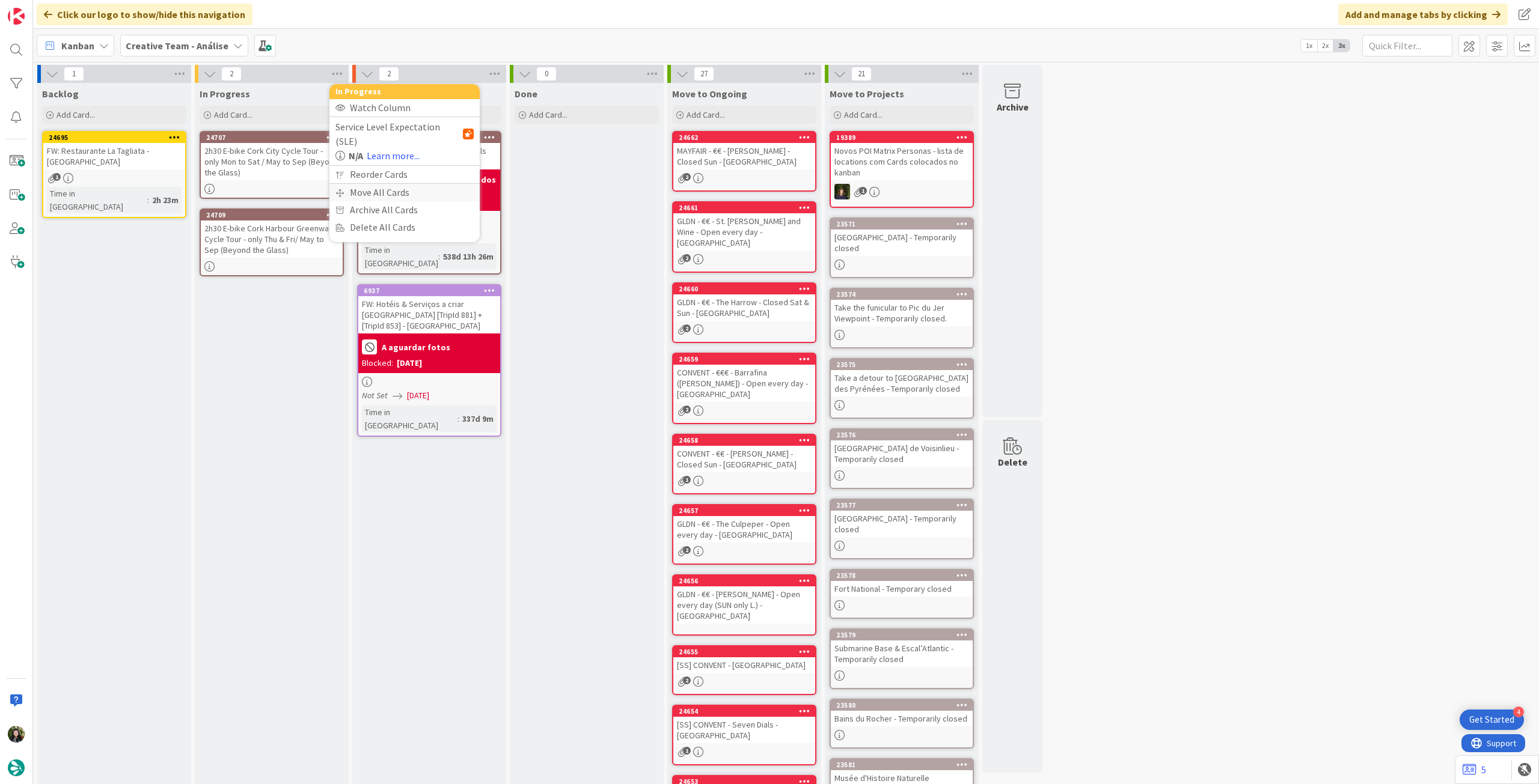
click at [357, 184] on div "Move All Cards" at bounding box center [404, 192] width 150 height 17
click at [372, 134] on span "Creative Team - Análise" at bounding box center [390, 131] width 97 height 12
click at [366, 190] on span "Creative Team" at bounding box center [413, 189] width 109 height 18
click at [372, 168] on span "Select a Column..." at bounding box center [381, 170] width 79 height 16
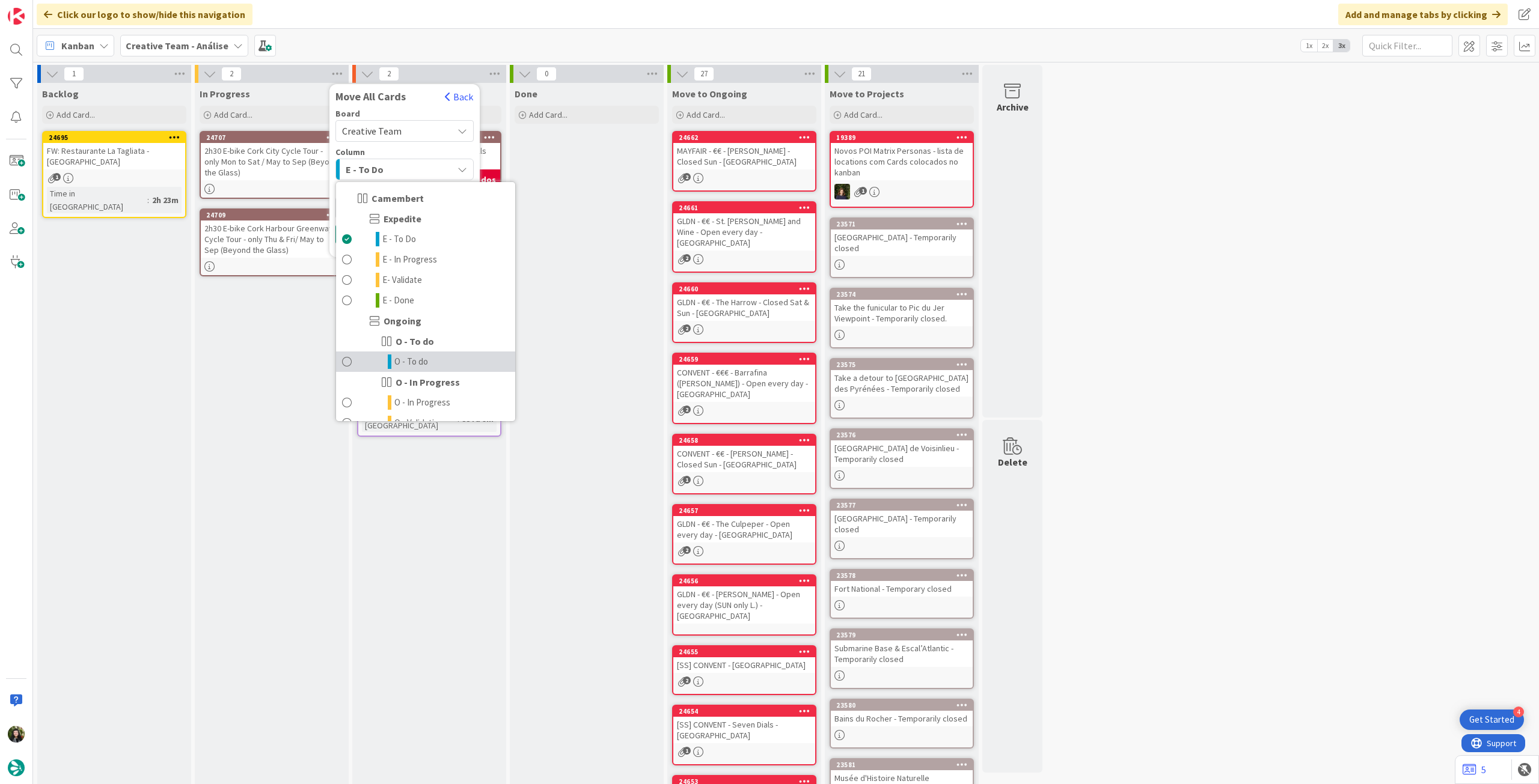
click at [426, 357] on span "O - To do" at bounding box center [411, 361] width 34 height 15
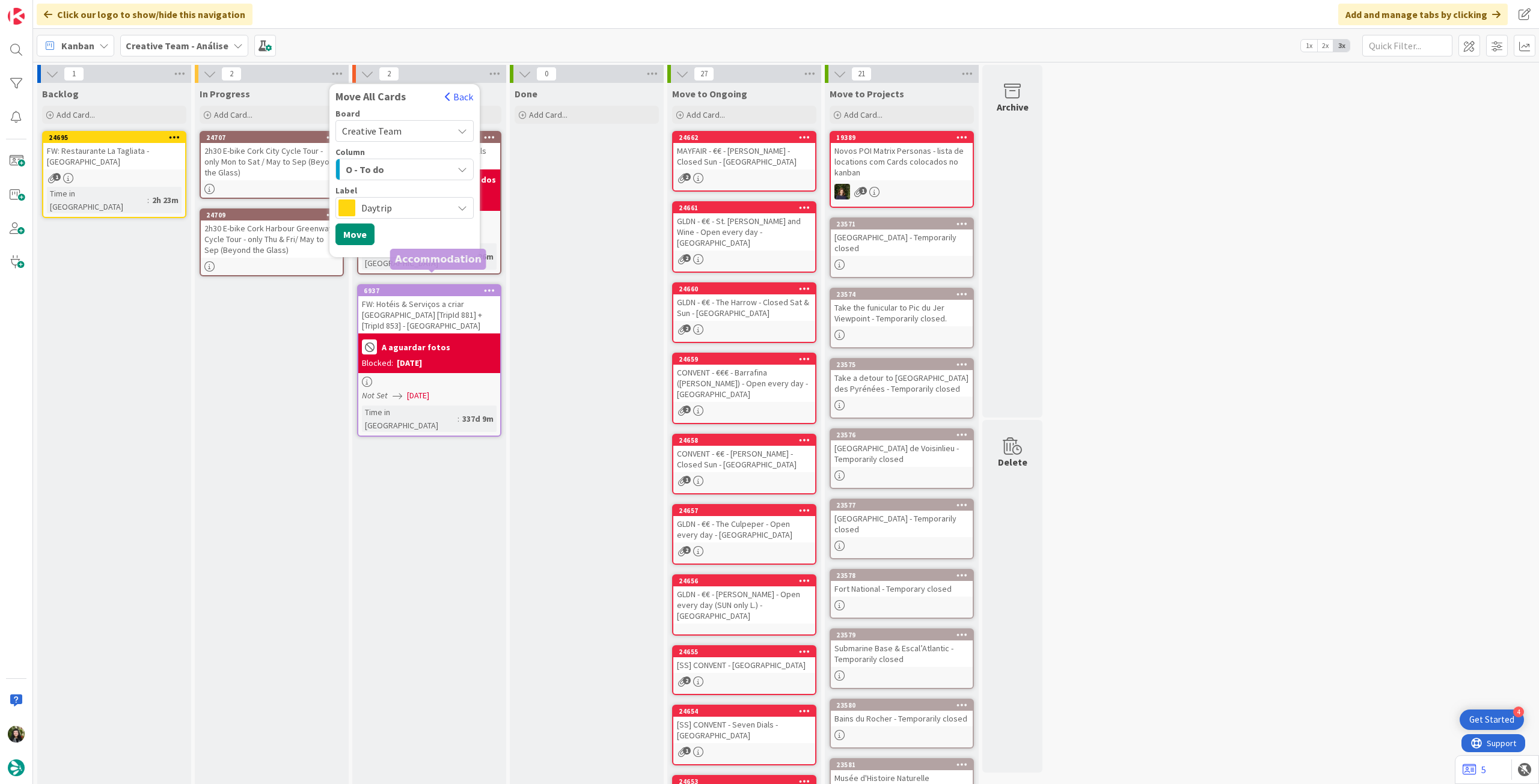
click at [399, 208] on span "Daytrip" at bounding box center [404, 208] width 85 height 17
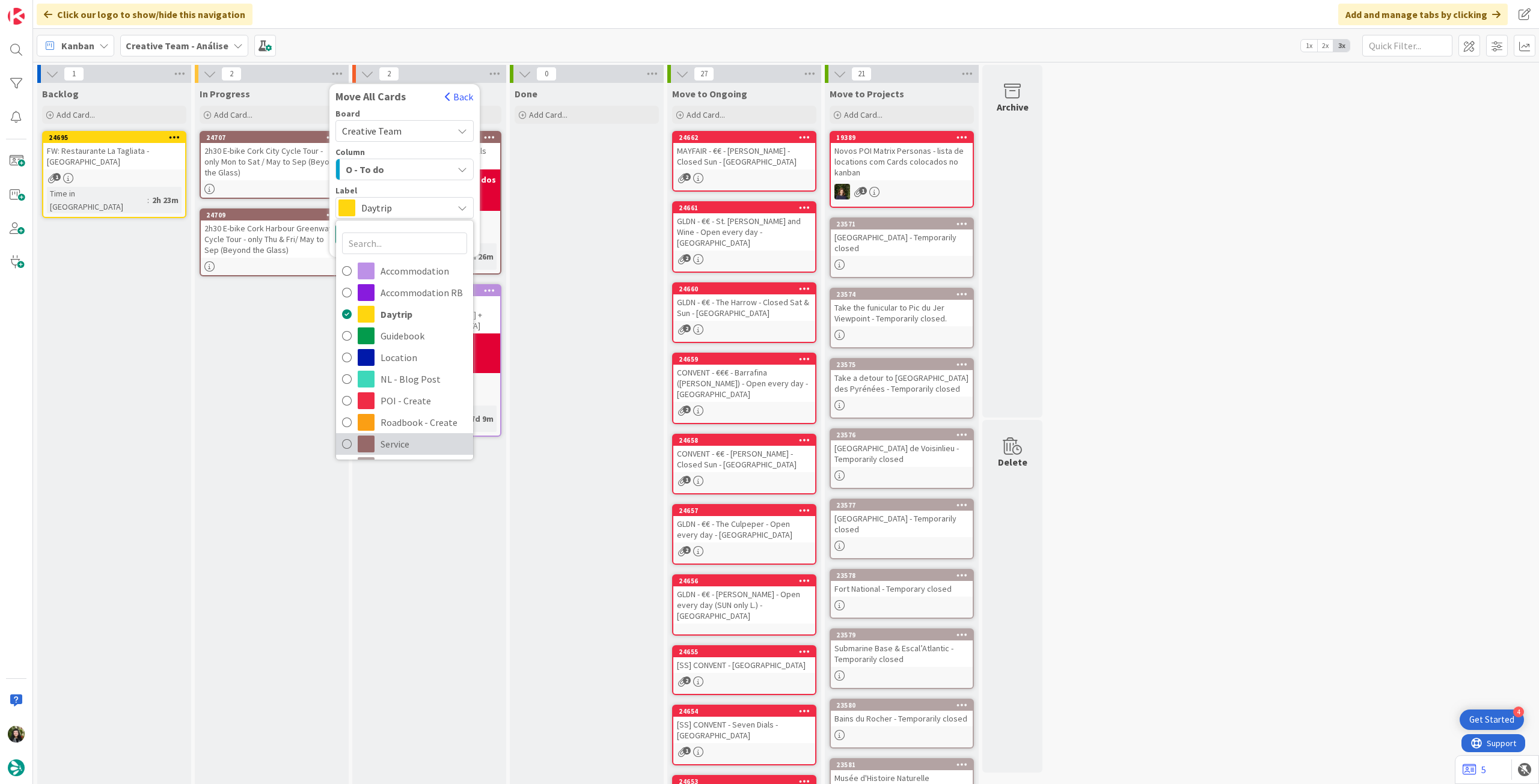
drag, startPoint x: 418, startPoint y: 435, endPoint x: 399, endPoint y: 343, distance: 93.9
click at [417, 435] on span "Service" at bounding box center [424, 444] width 87 height 18
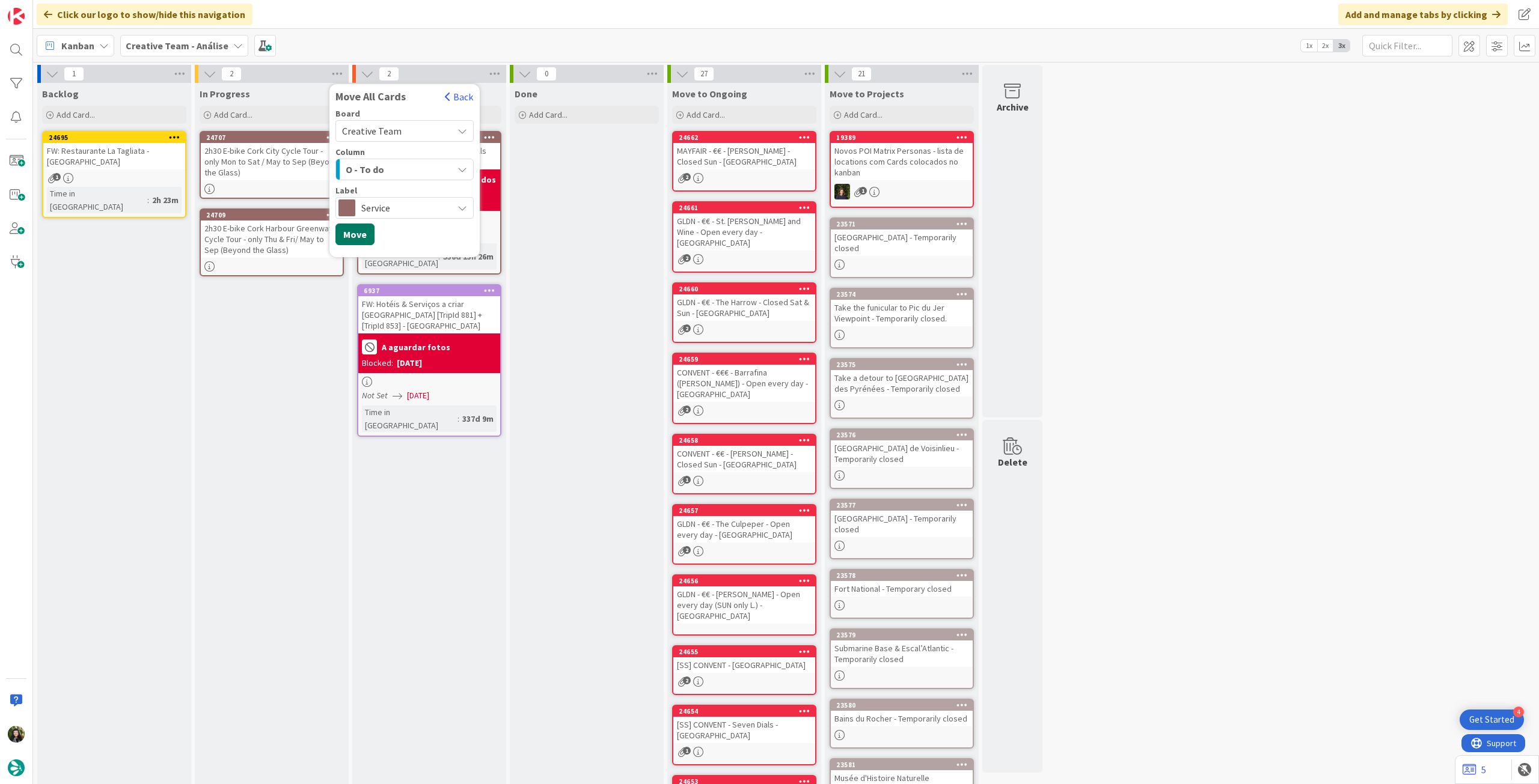
click at [359, 235] on button "Move" at bounding box center [355, 234] width 39 height 21
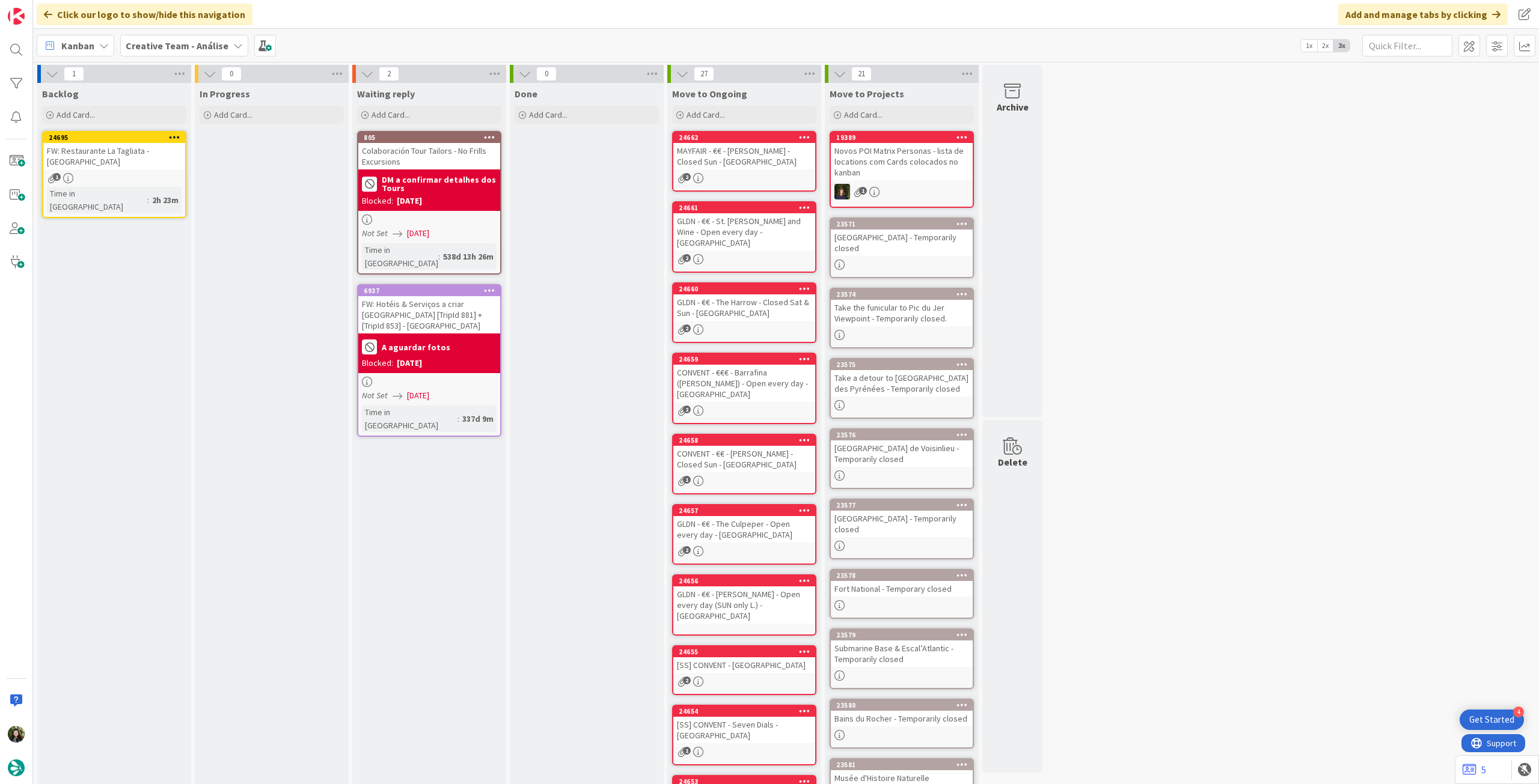
click at [190, 42] on b "Creative Team - Análise" at bounding box center [177, 45] width 103 height 12
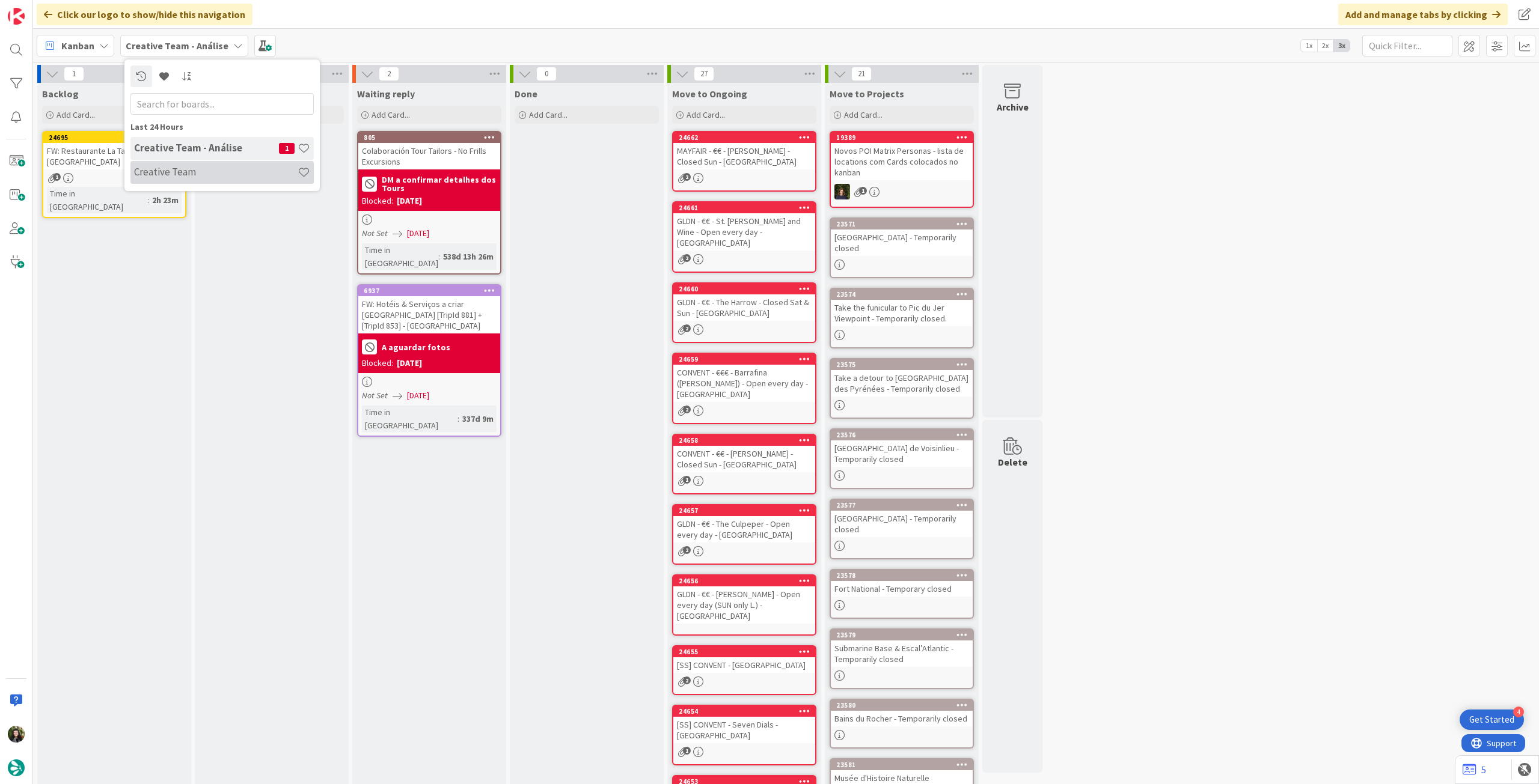
click at [181, 179] on div "Creative Team" at bounding box center [222, 172] width 183 height 23
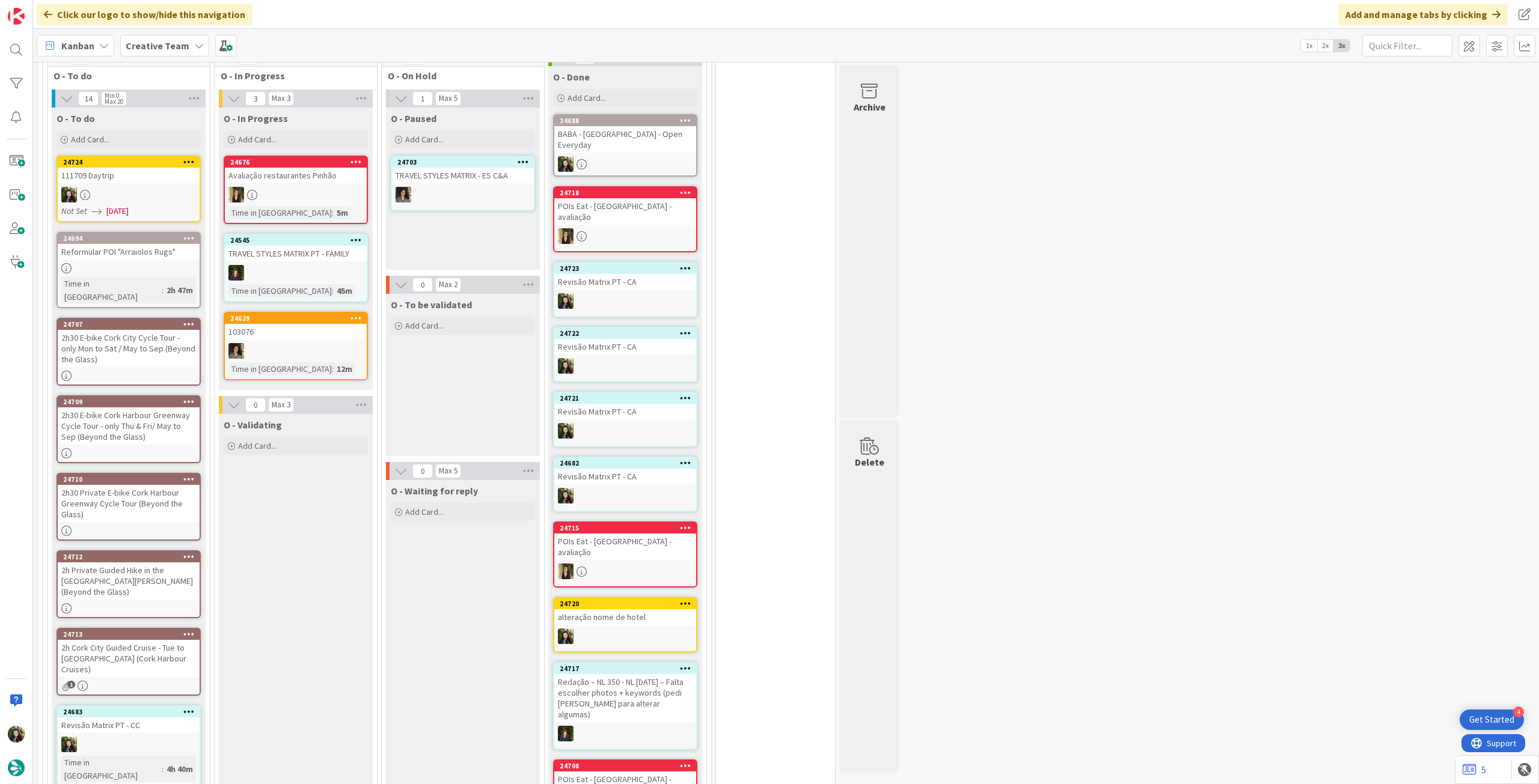
scroll to position [630, 0]
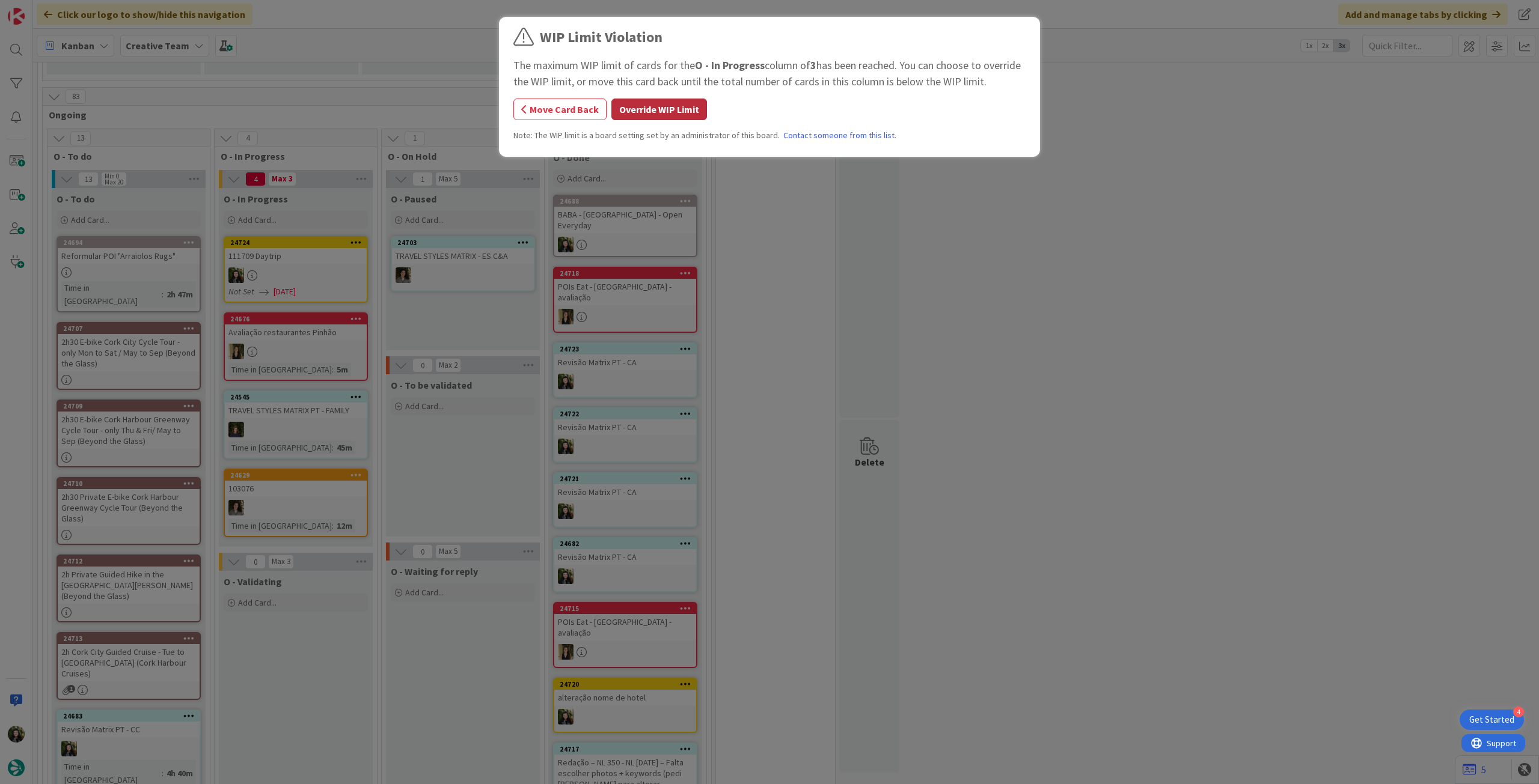
click at [647, 110] on button "Override WIP Limit" at bounding box center [659, 109] width 96 height 21
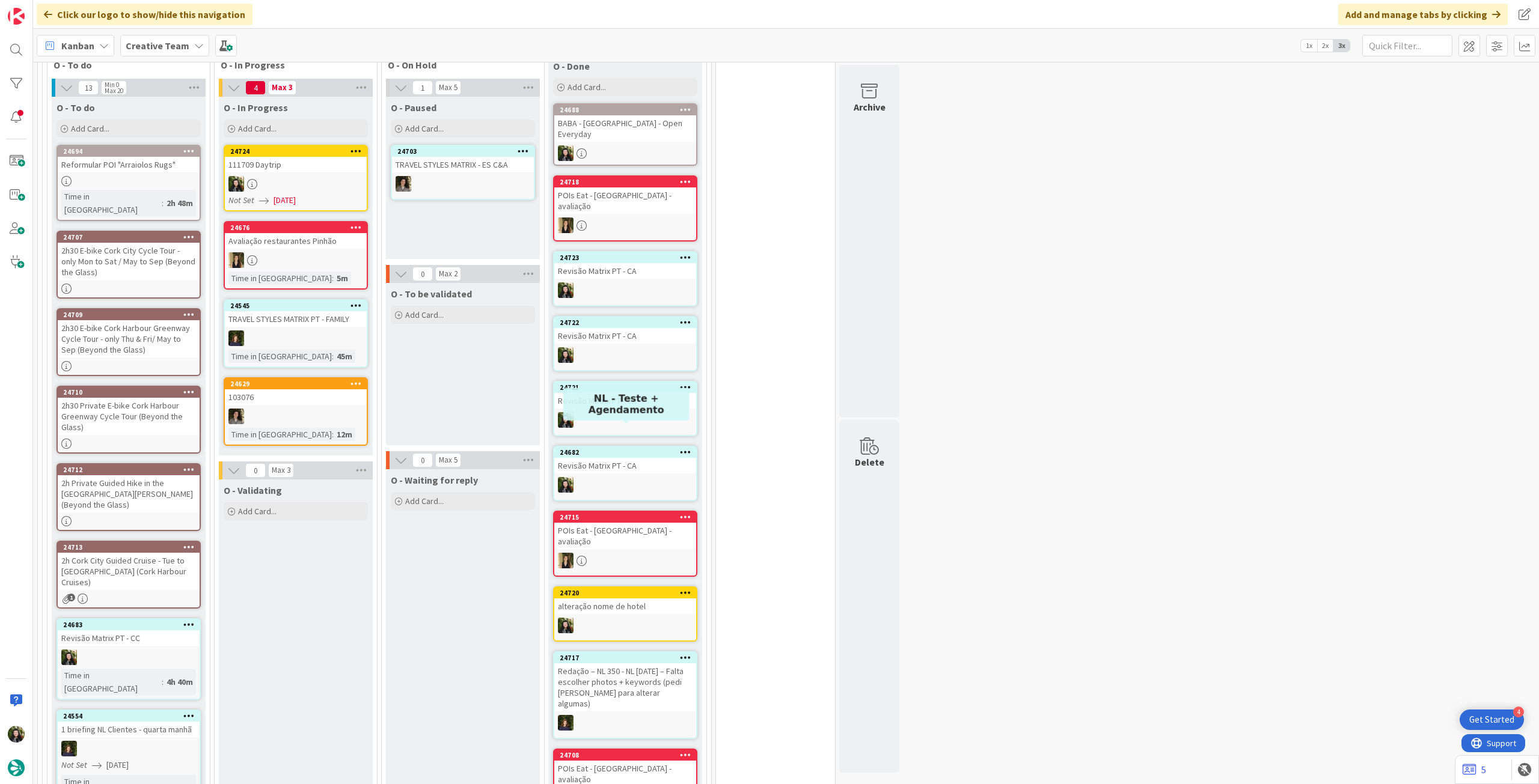
scroll to position [881, 0]
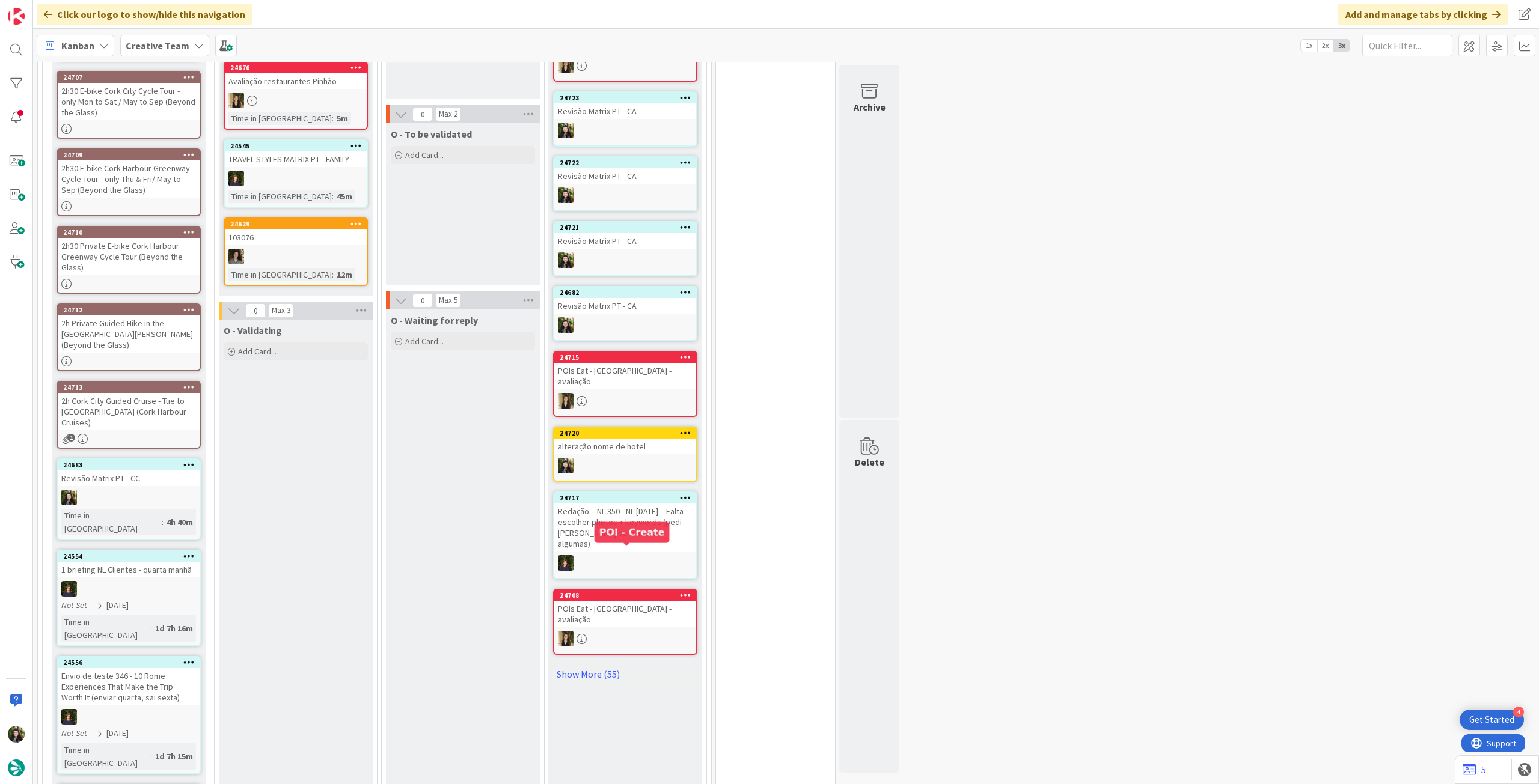
click at [630, 601] on div "POIs Eat - [GEOGRAPHIC_DATA] - avaliação" at bounding box center [625, 614] width 142 height 26
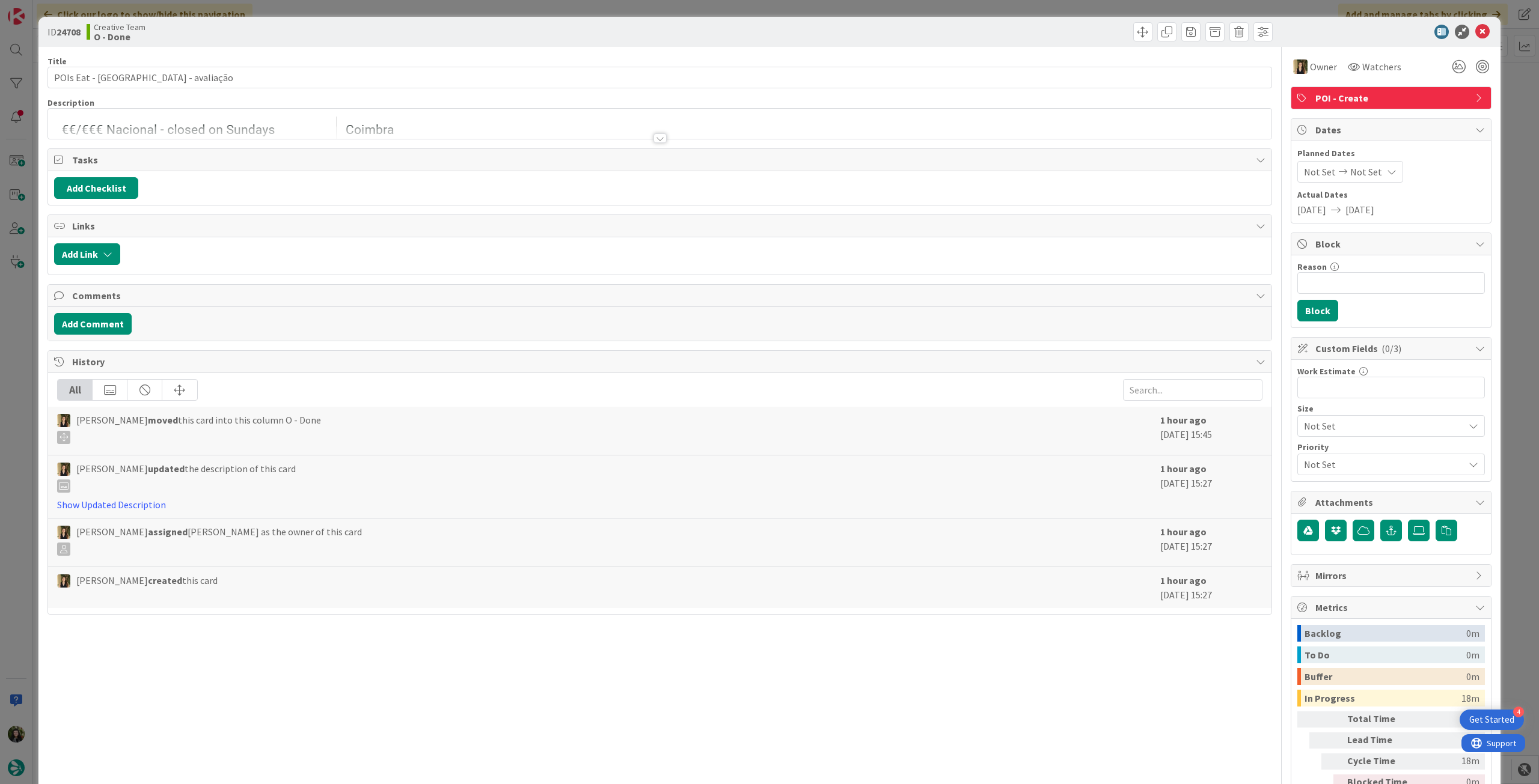
click at [1475, 29] on icon at bounding box center [1482, 32] width 15 height 15
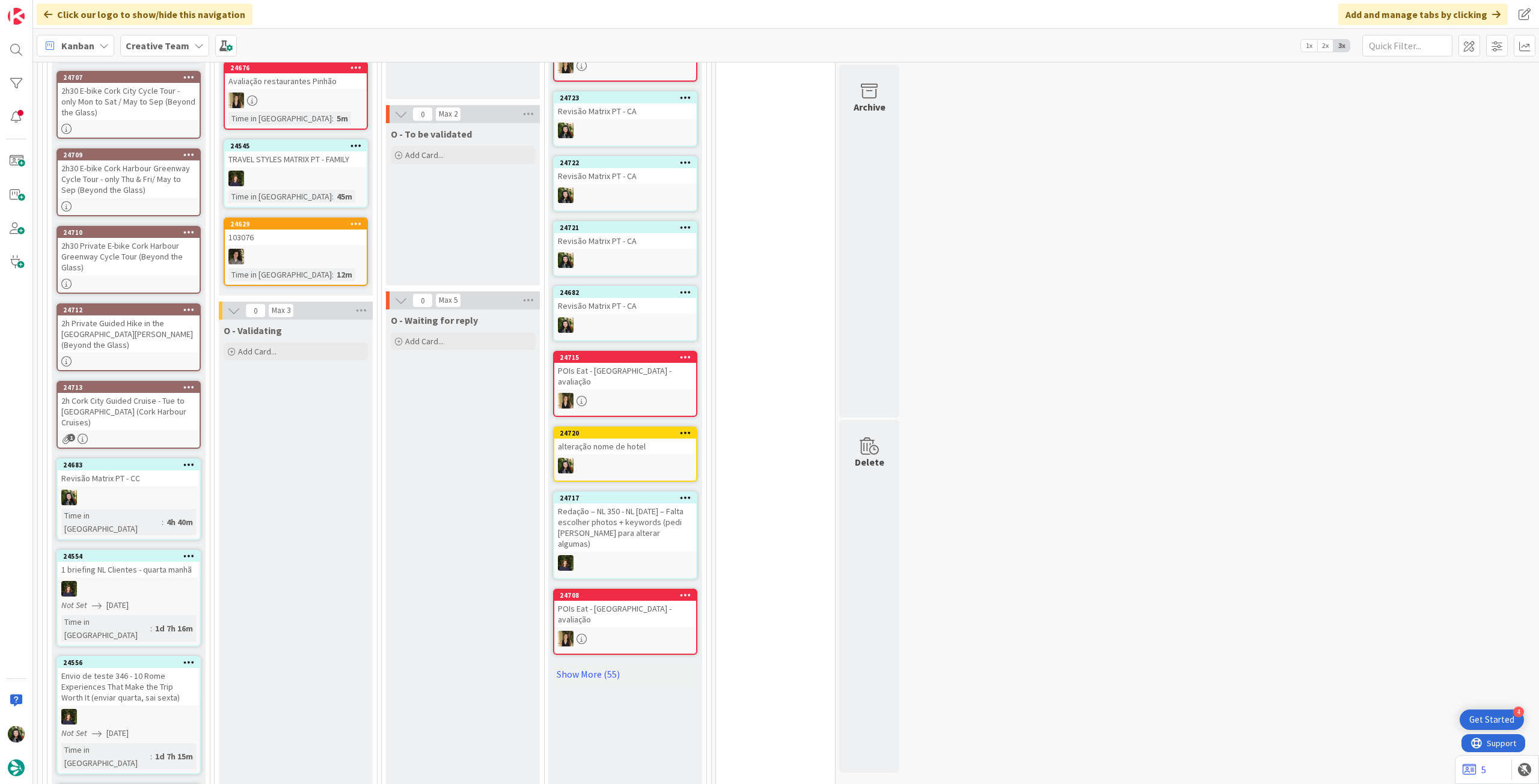
click at [673, 363] on div "POIs Eat - [GEOGRAPHIC_DATA] - avaliação" at bounding box center [625, 376] width 142 height 26
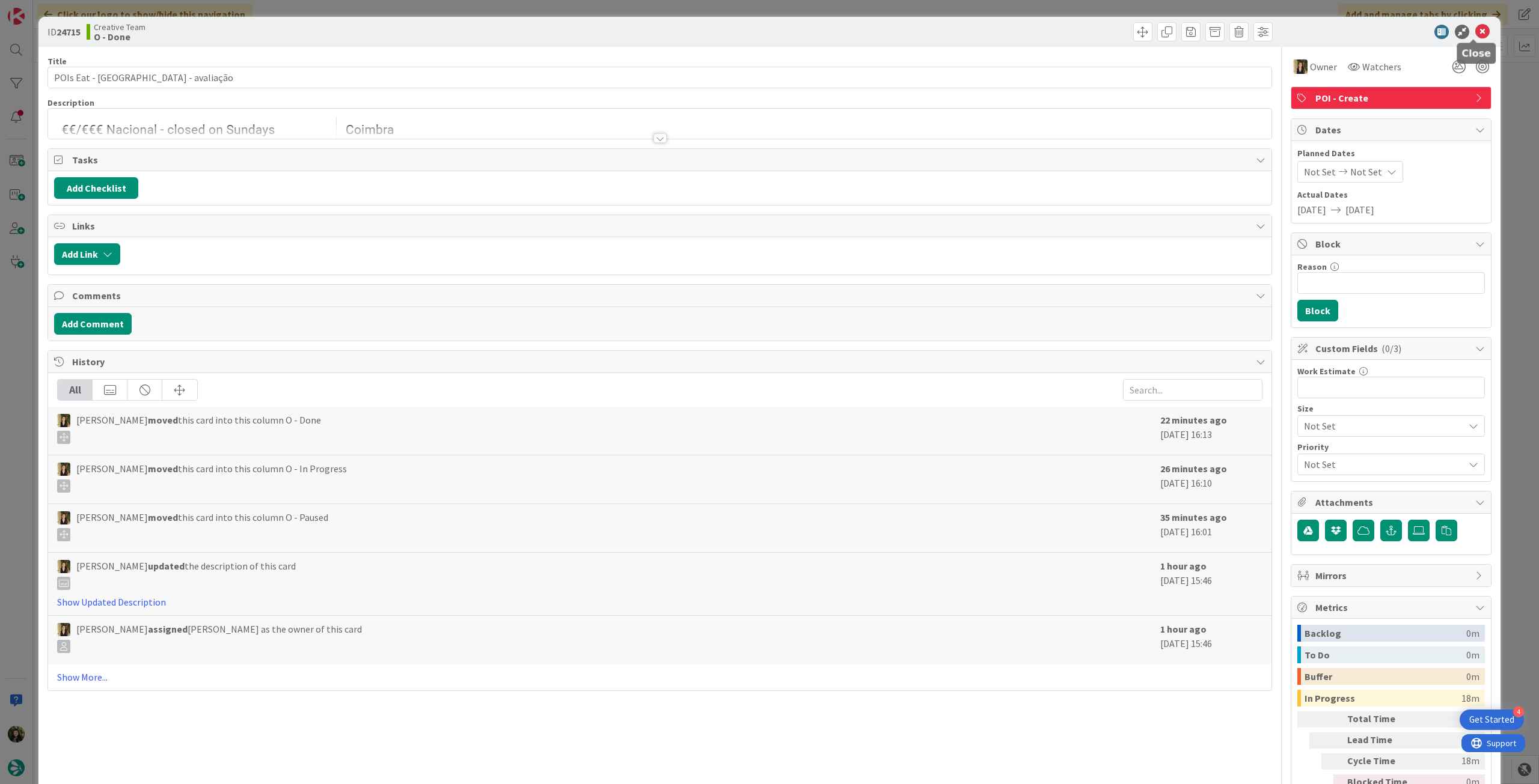
click at [1475, 37] on icon at bounding box center [1482, 32] width 15 height 15
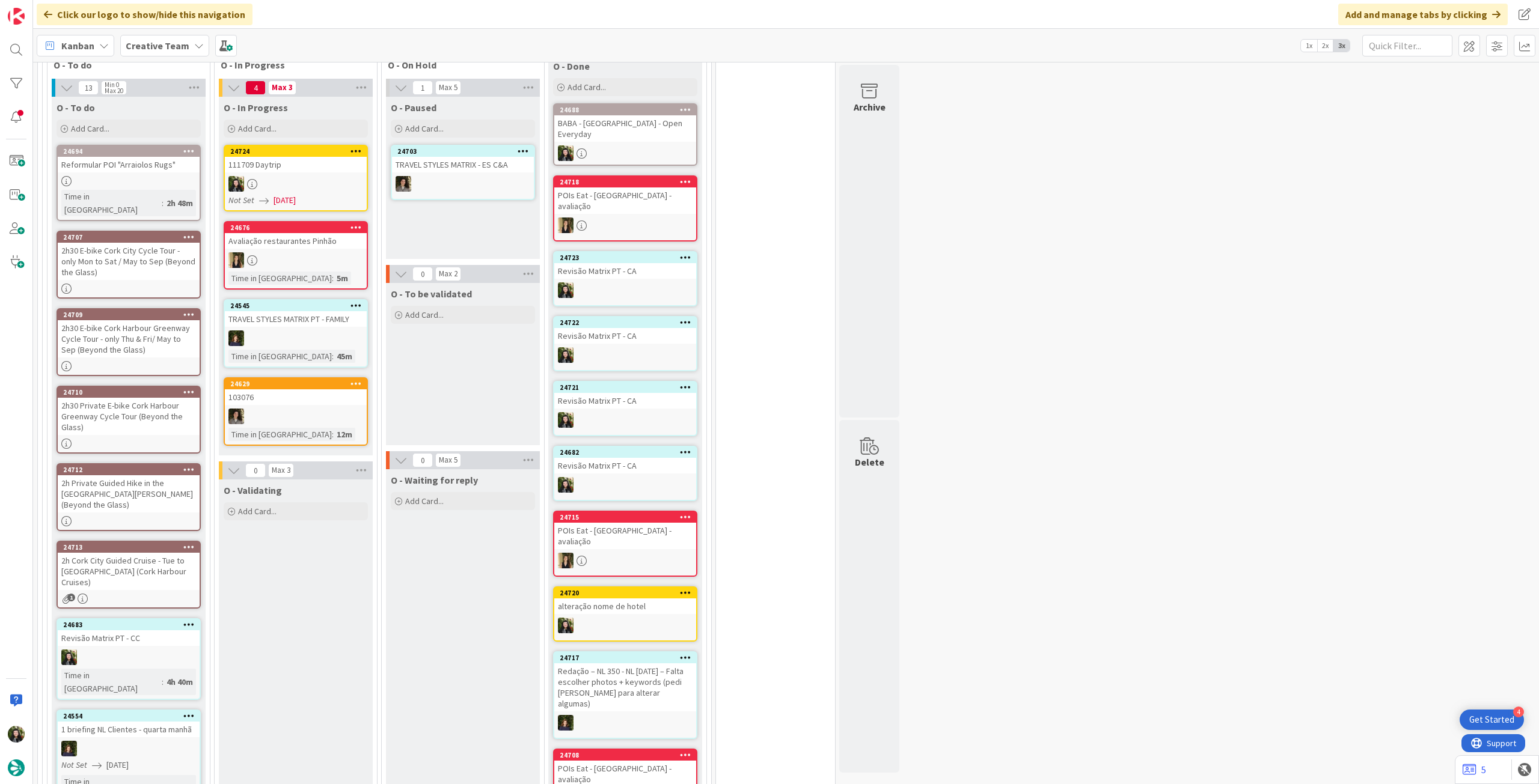
click at [637, 217] on div at bounding box center [625, 225] width 142 height 16
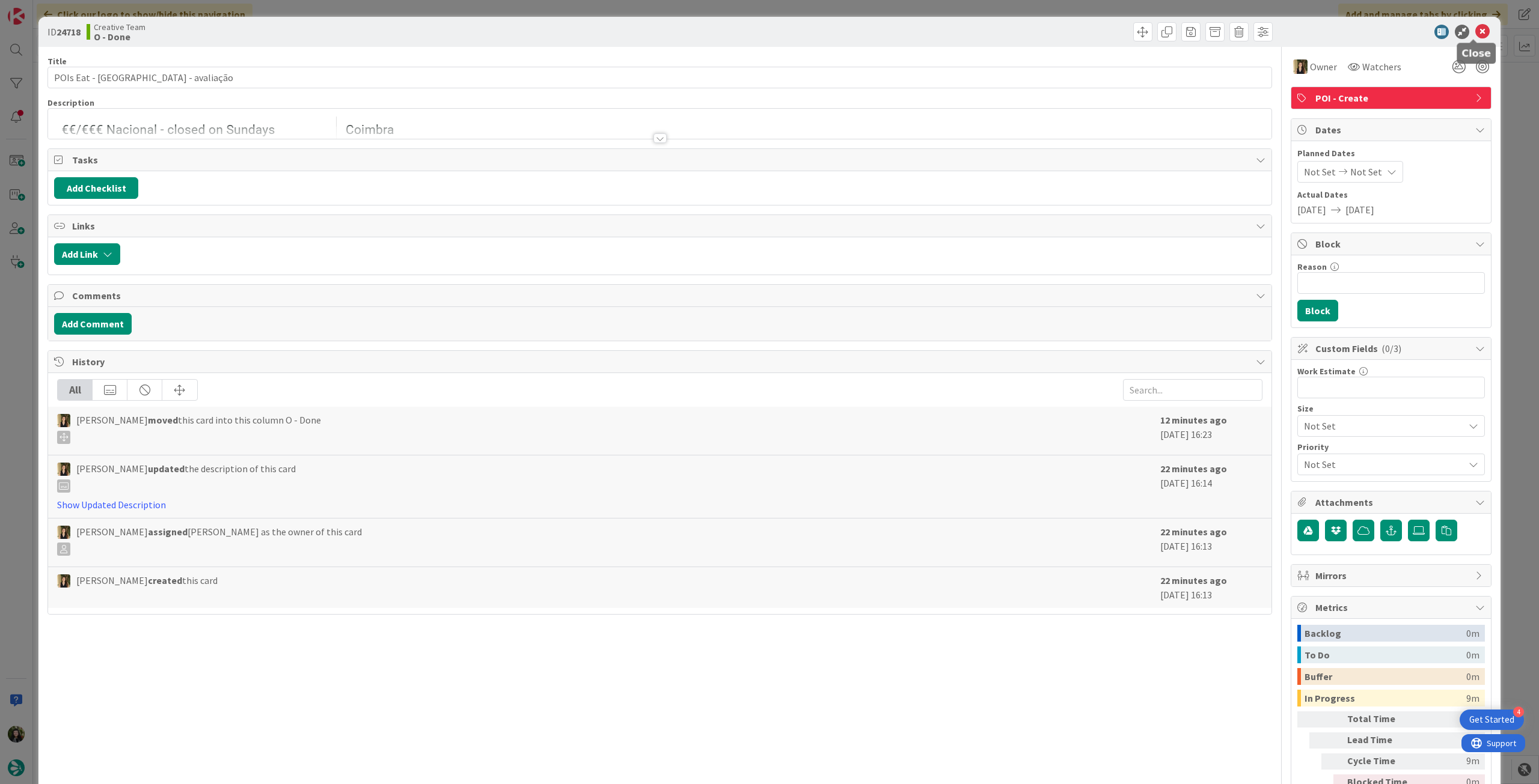
click at [1475, 35] on icon at bounding box center [1482, 32] width 15 height 15
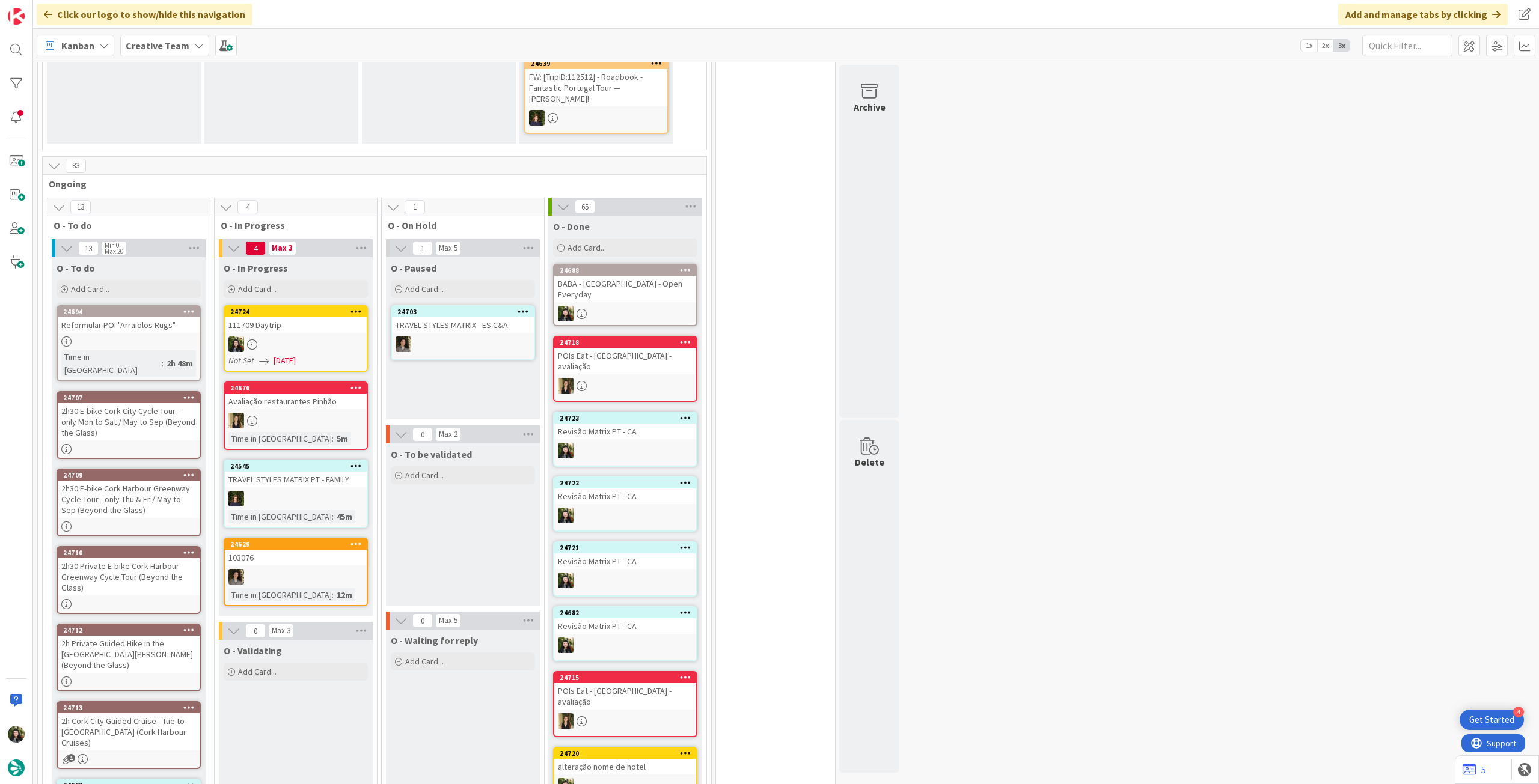
click at [651, 378] on div at bounding box center [625, 385] width 142 height 16
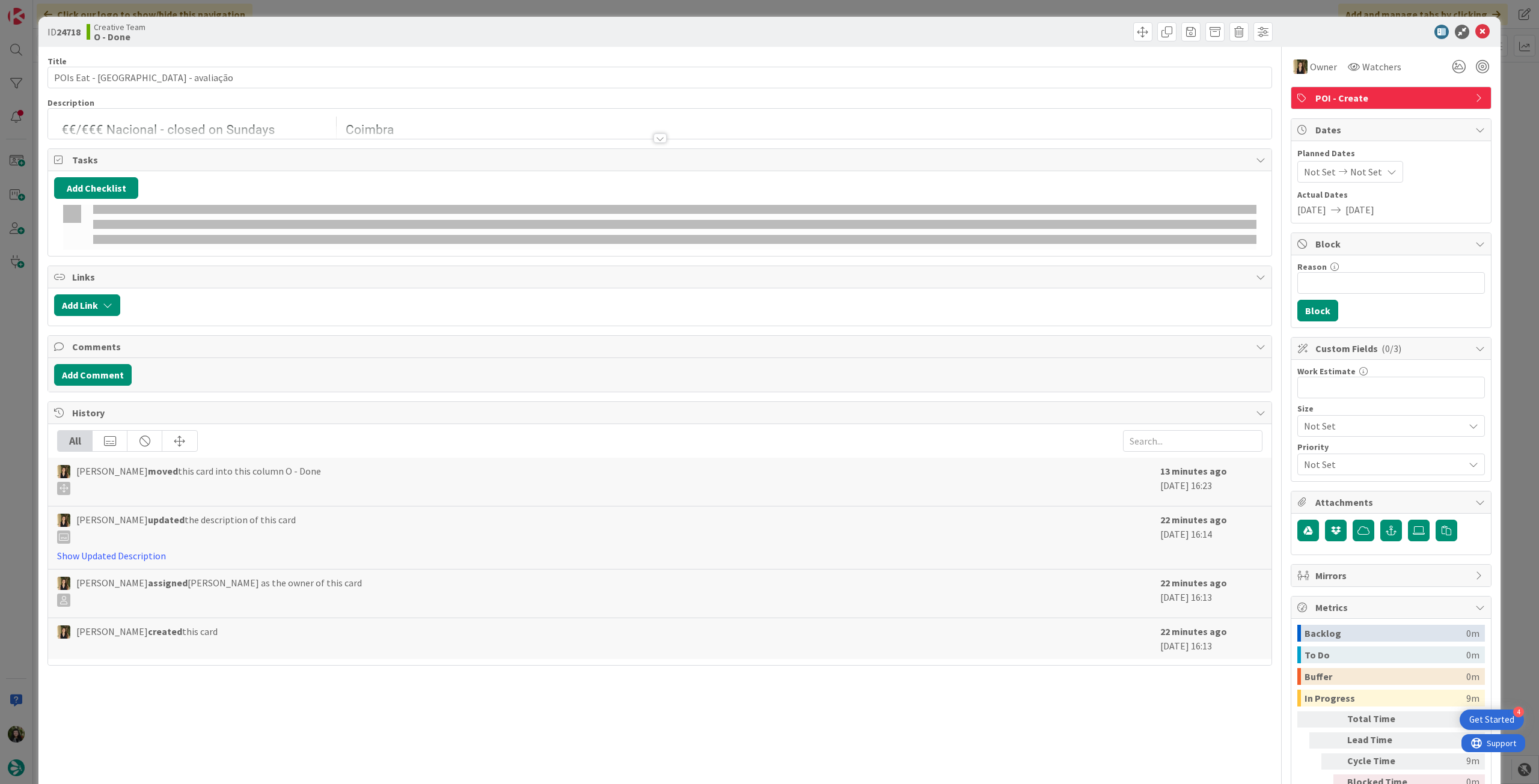
click at [1425, 99] on span "POI - Create" at bounding box center [1392, 98] width 154 height 15
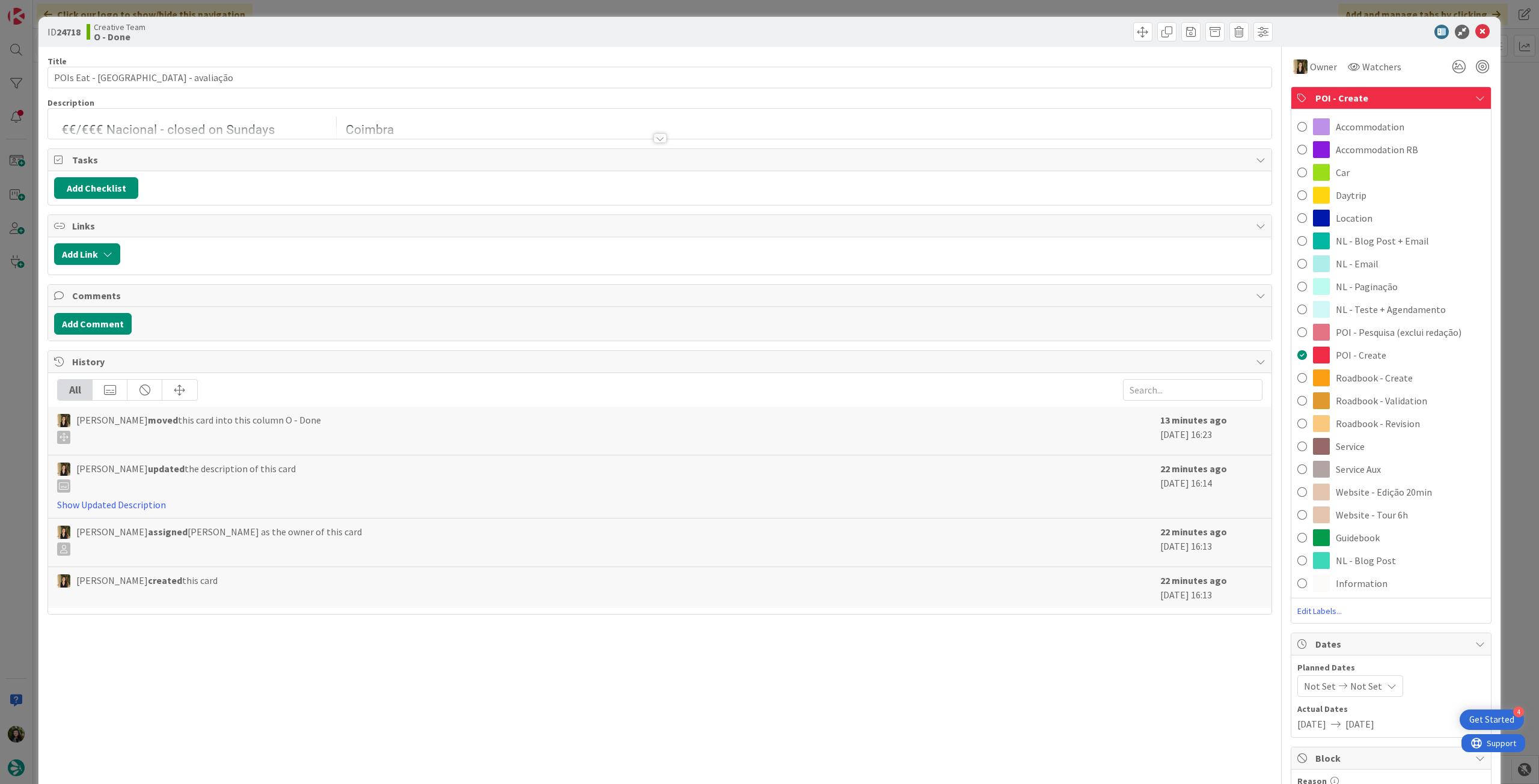
drag, startPoint x: 1374, startPoint y: 462, endPoint x: 1371, endPoint y: 455, distance: 7.6
click at [1373, 462] on div "Service Aux" at bounding box center [1392, 469] width 199 height 23
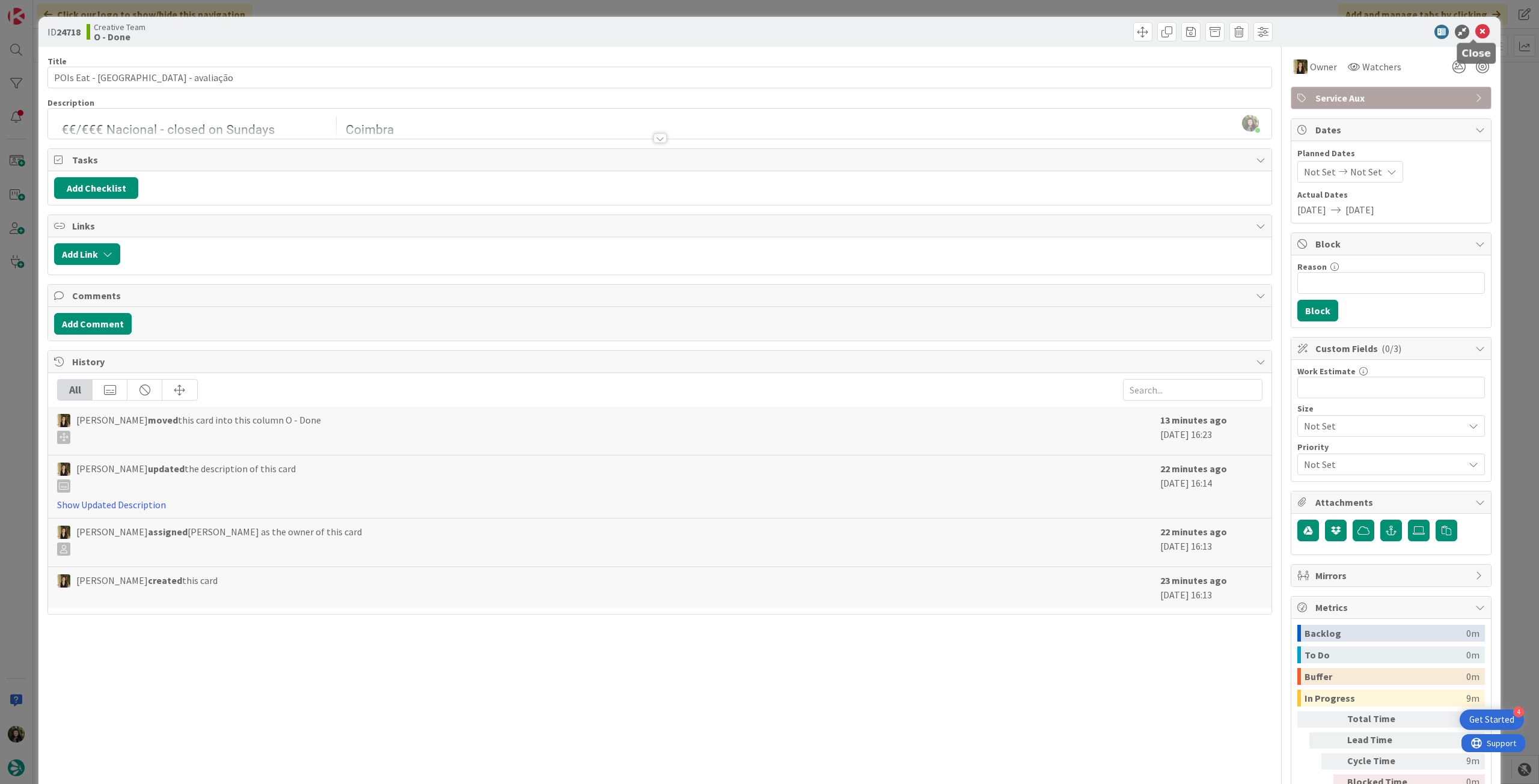
click at [1479, 25] on icon at bounding box center [1482, 32] width 15 height 15
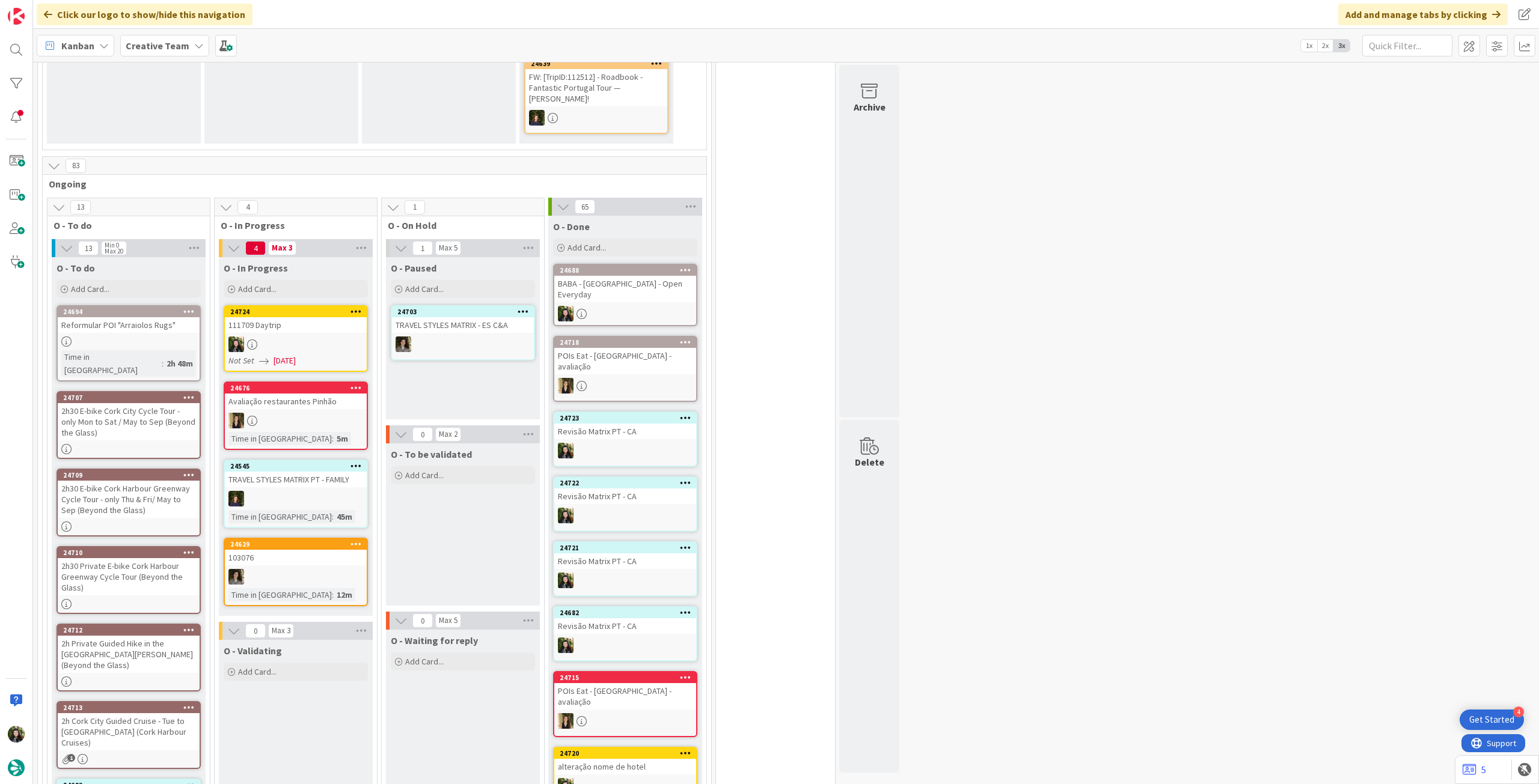
click at [323, 318] on div "111709 Daytrip" at bounding box center [296, 325] width 142 height 16
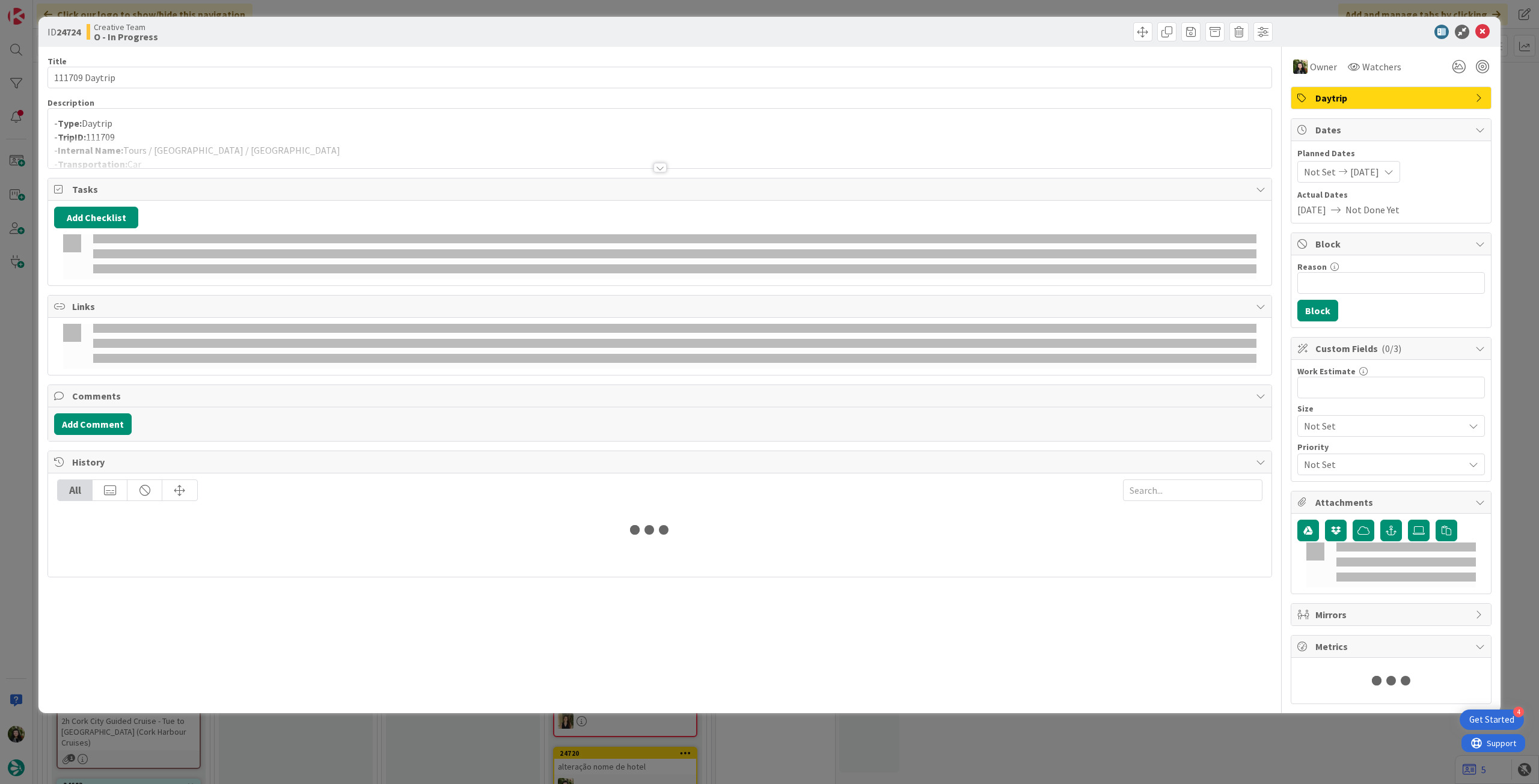
click at [180, 141] on div at bounding box center [659, 153] width 1223 height 30
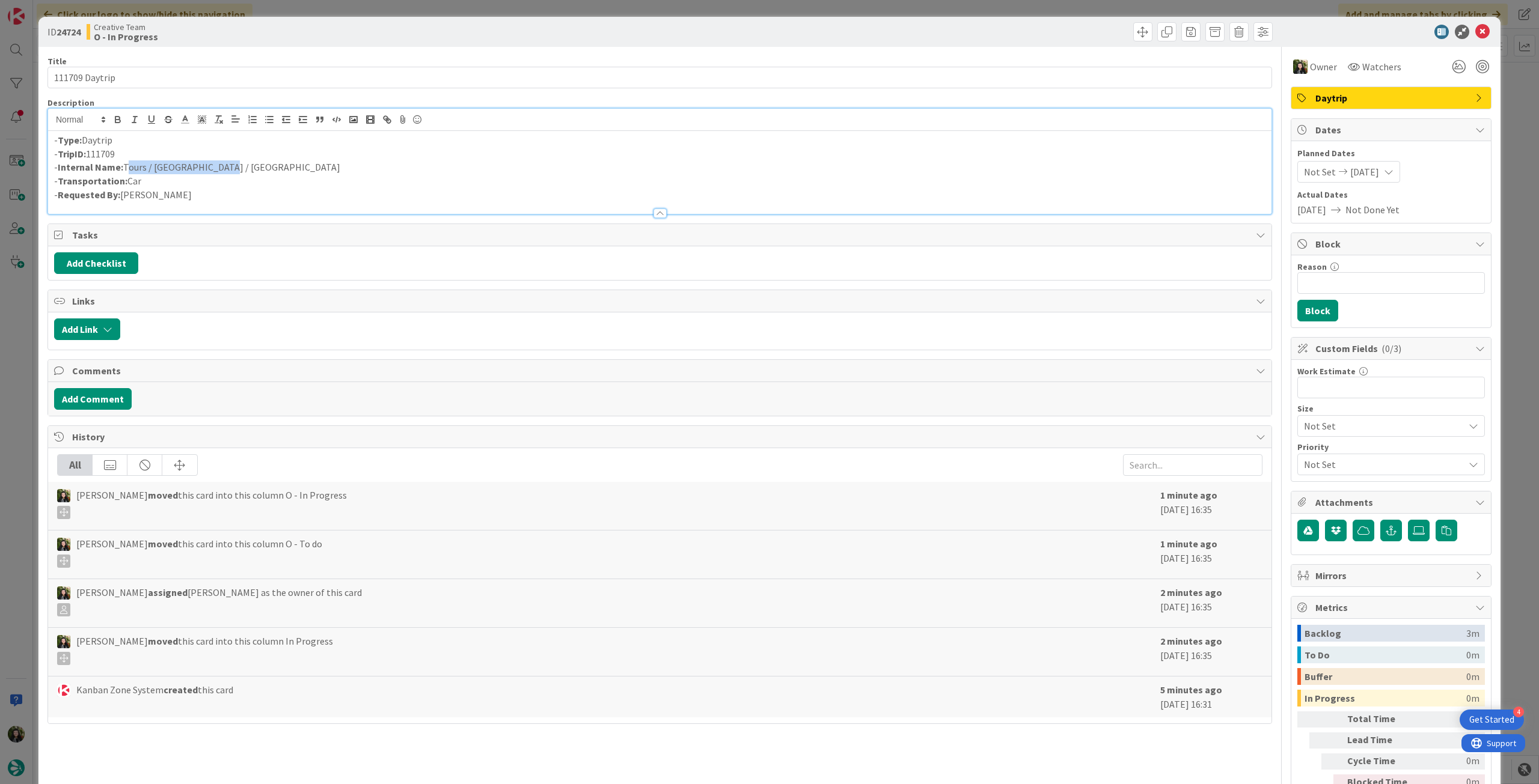
drag, startPoint x: 226, startPoint y: 172, endPoint x: 125, endPoint y: 169, distance: 101.0
click at [125, 169] on p "- Internal Name: Tours / Orléans / Dijon" at bounding box center [660, 167] width 1212 height 14
copy p "Tours / [GEOGRAPHIC_DATA] / [GEOGRAPHIC_DATA]"
click at [1475, 28] on icon at bounding box center [1482, 32] width 15 height 15
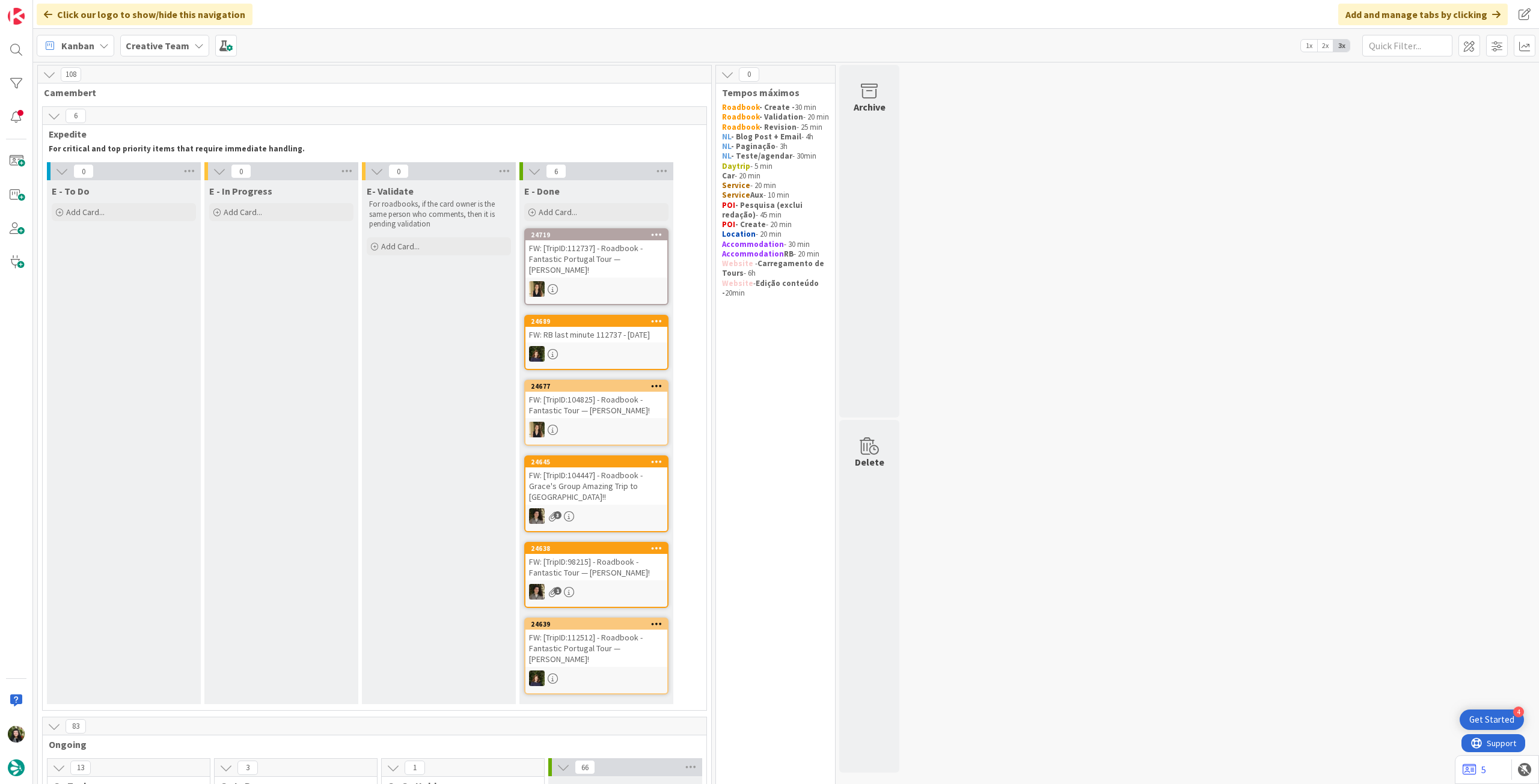
scroll to position [400, 0]
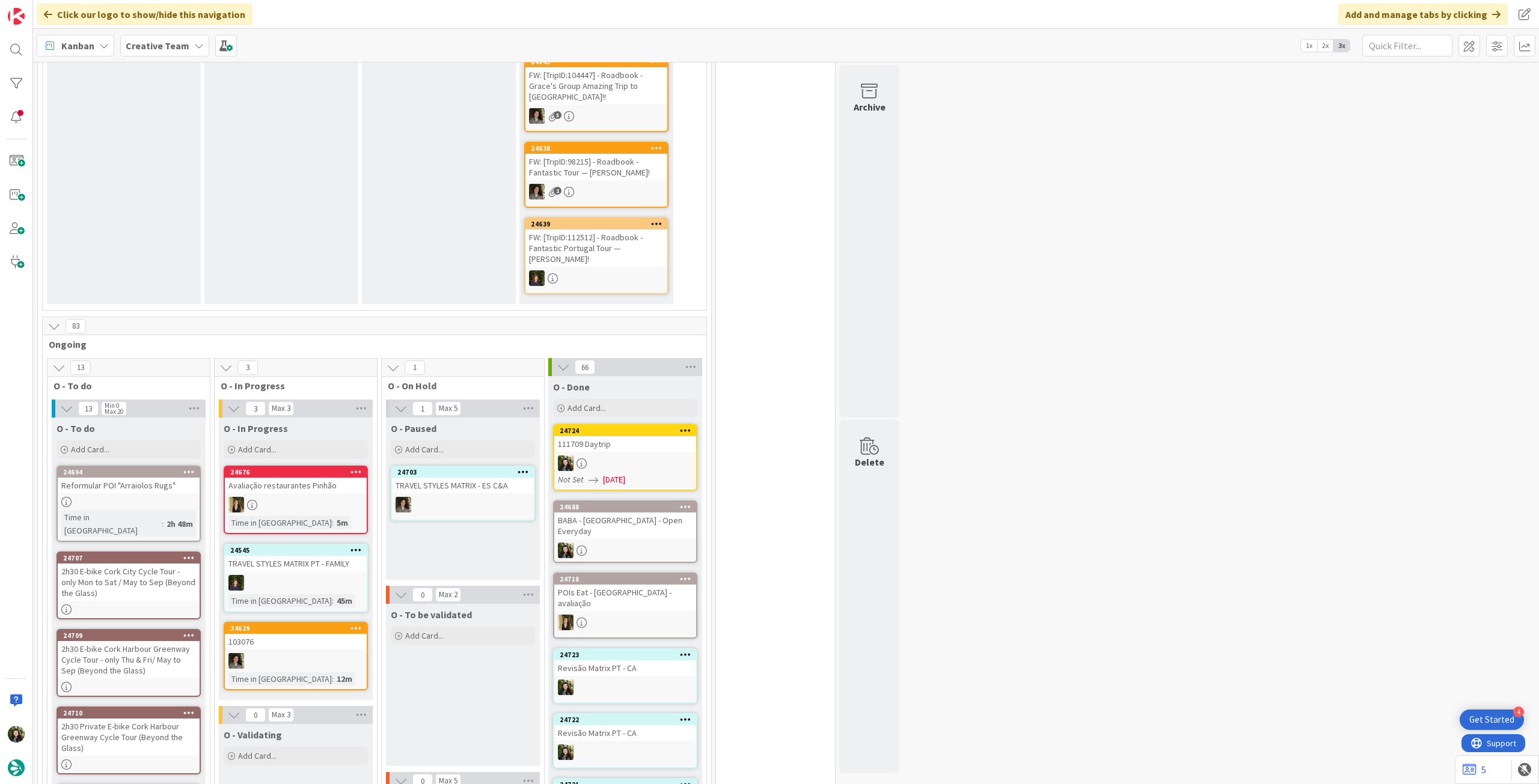
click at [134, 43] on b "Creative Team" at bounding box center [158, 45] width 64 height 12
click at [199, 174] on h4 "Creative Team - Análise" at bounding box center [216, 172] width 163 height 12
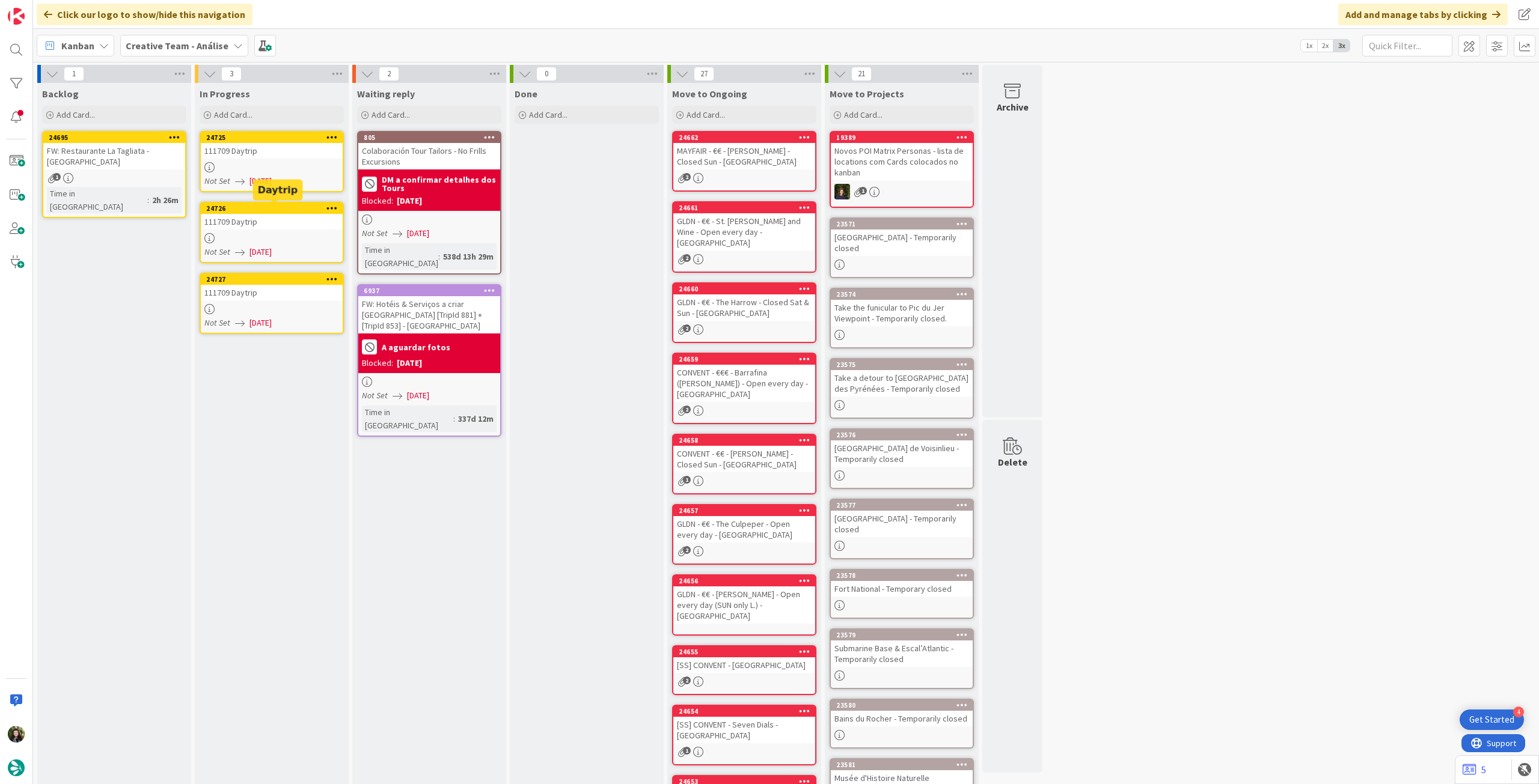
click at [266, 172] on div at bounding box center [271, 167] width 142 height 10
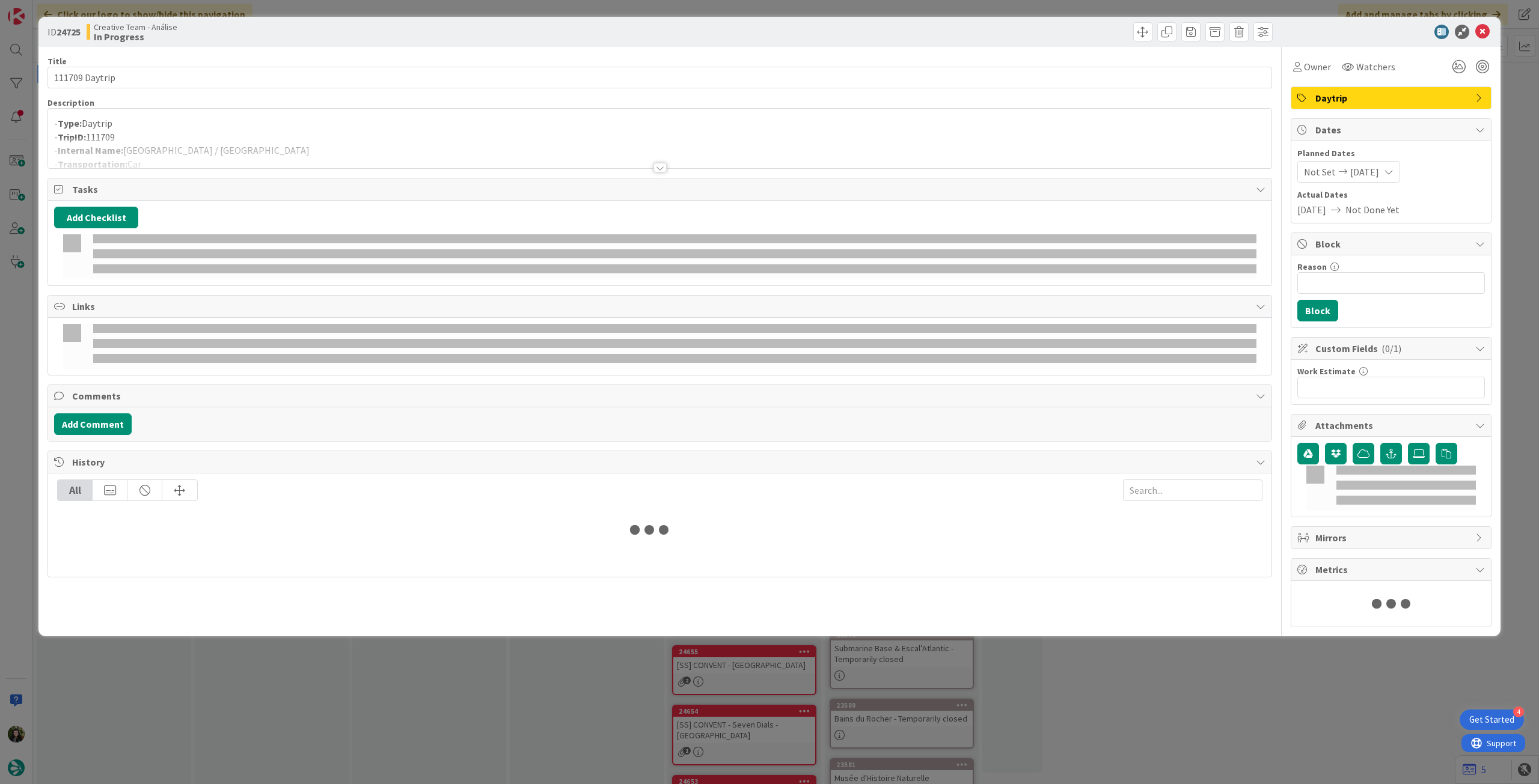
click at [269, 138] on div at bounding box center [659, 153] width 1223 height 30
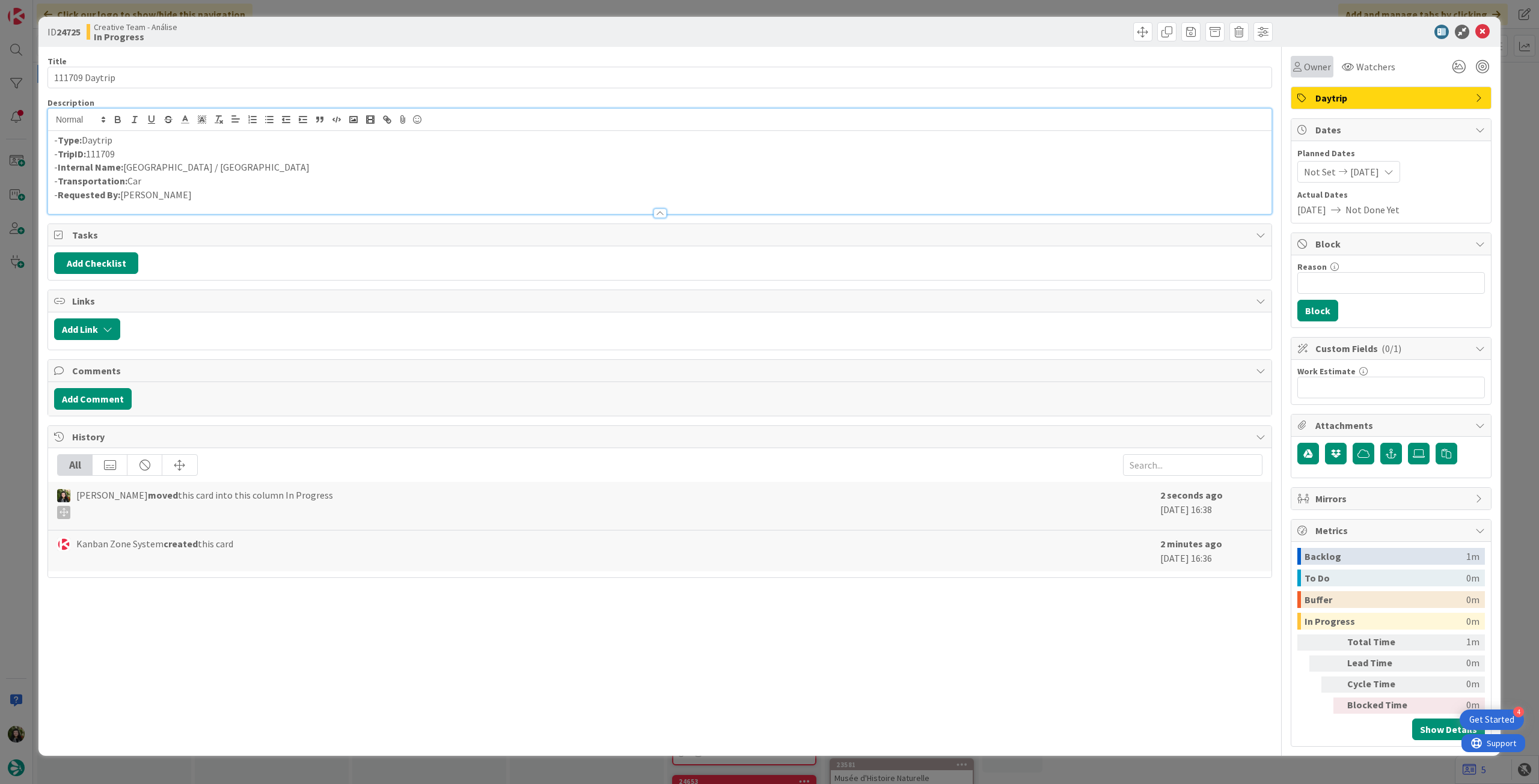
drag, startPoint x: 1313, startPoint y: 60, endPoint x: 1334, endPoint y: 73, distance: 24.7
click at [1313, 61] on span "Owner" at bounding box center [1317, 66] width 27 height 15
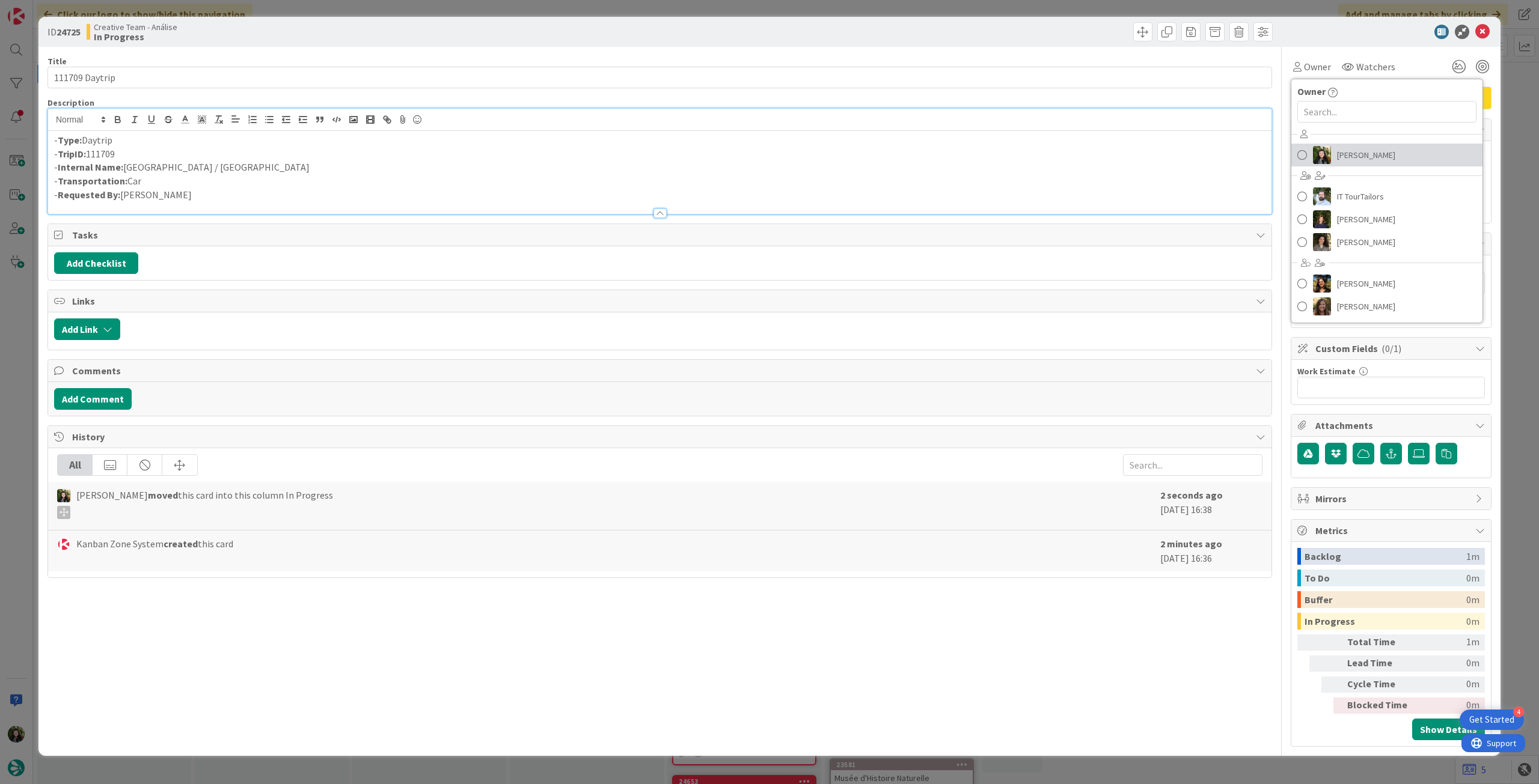
click at [1374, 146] on span "[PERSON_NAME]" at bounding box center [1367, 155] width 58 height 18
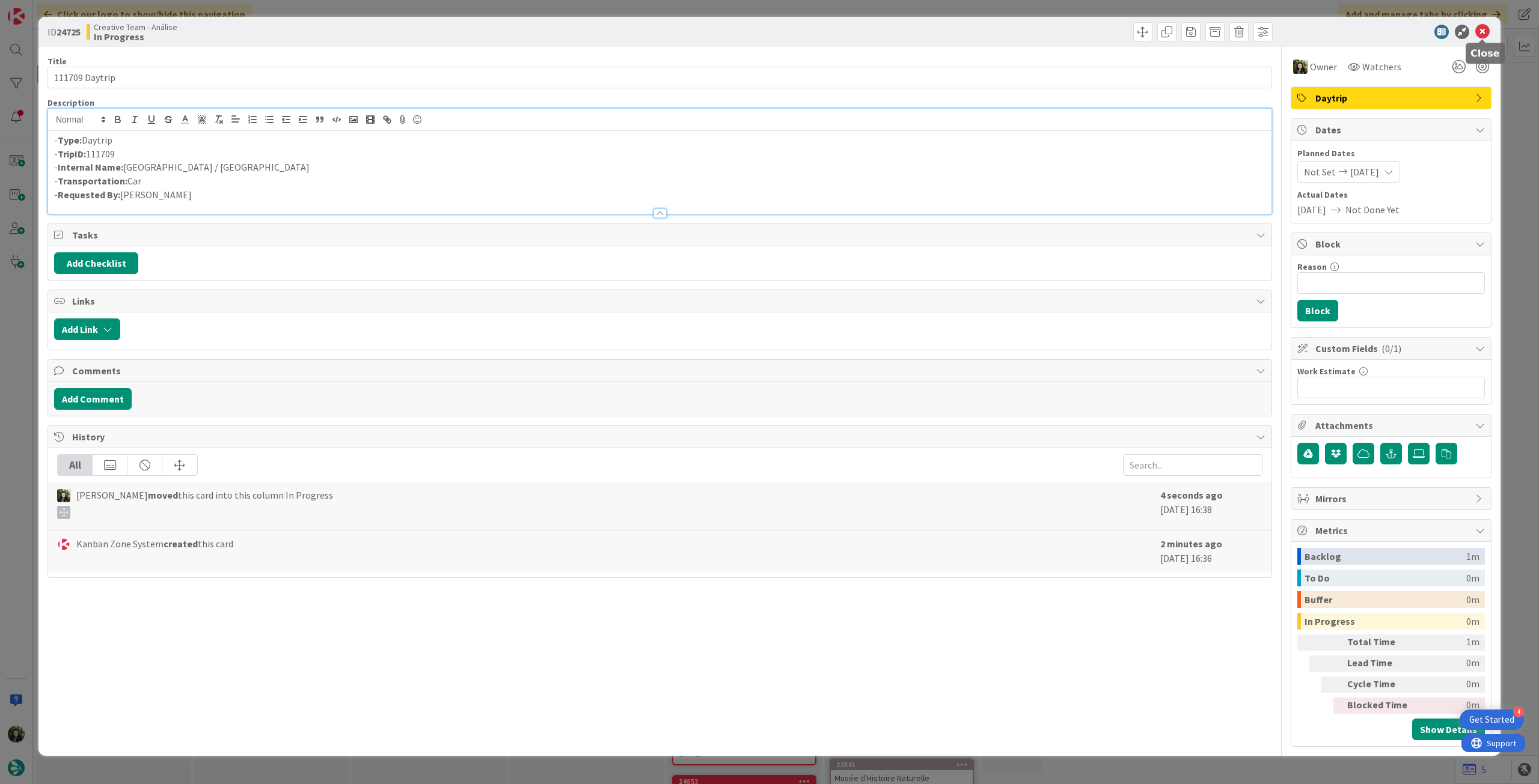
click at [1481, 33] on icon at bounding box center [1482, 32] width 15 height 15
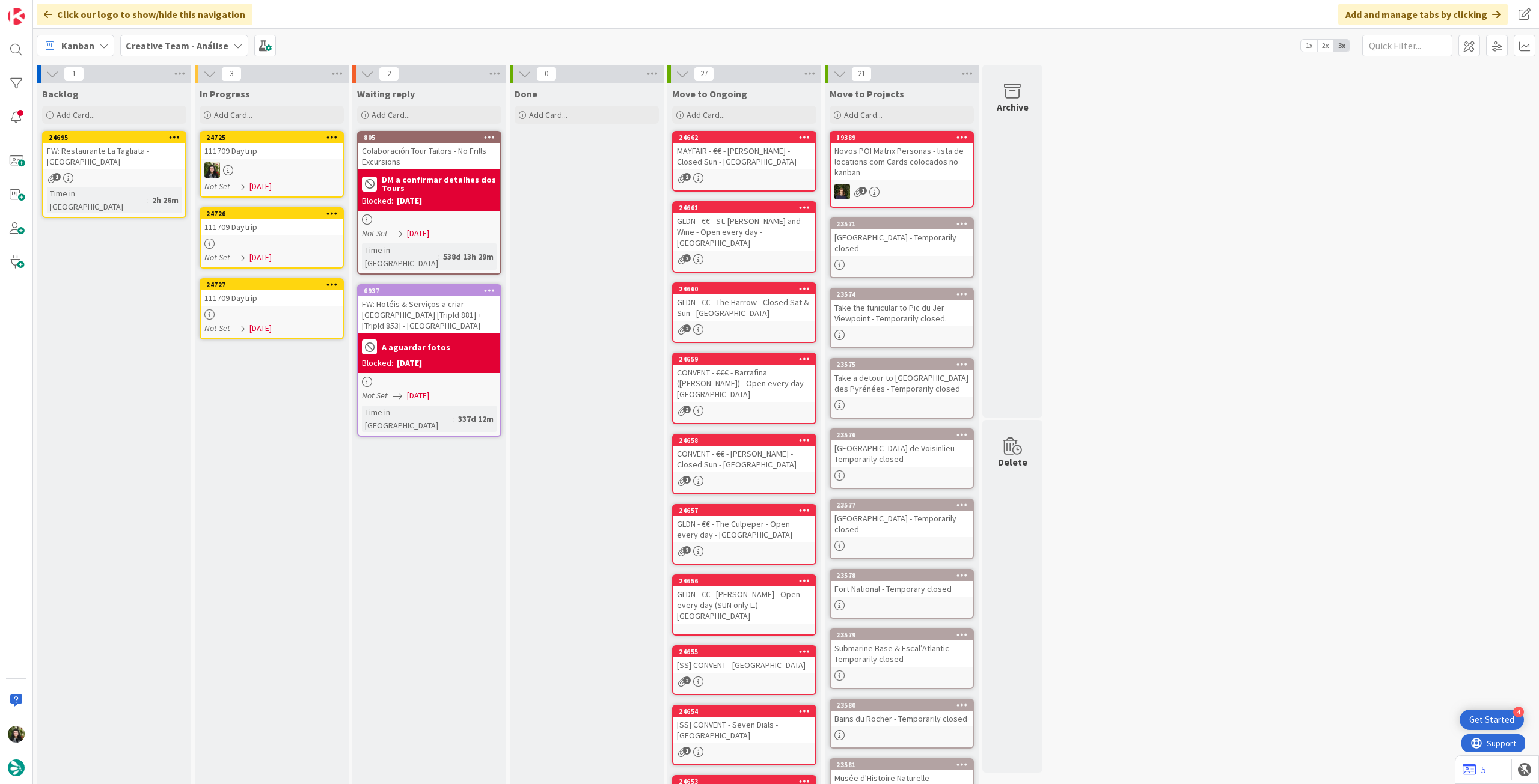
click at [313, 246] on div at bounding box center [271, 244] width 142 height 10
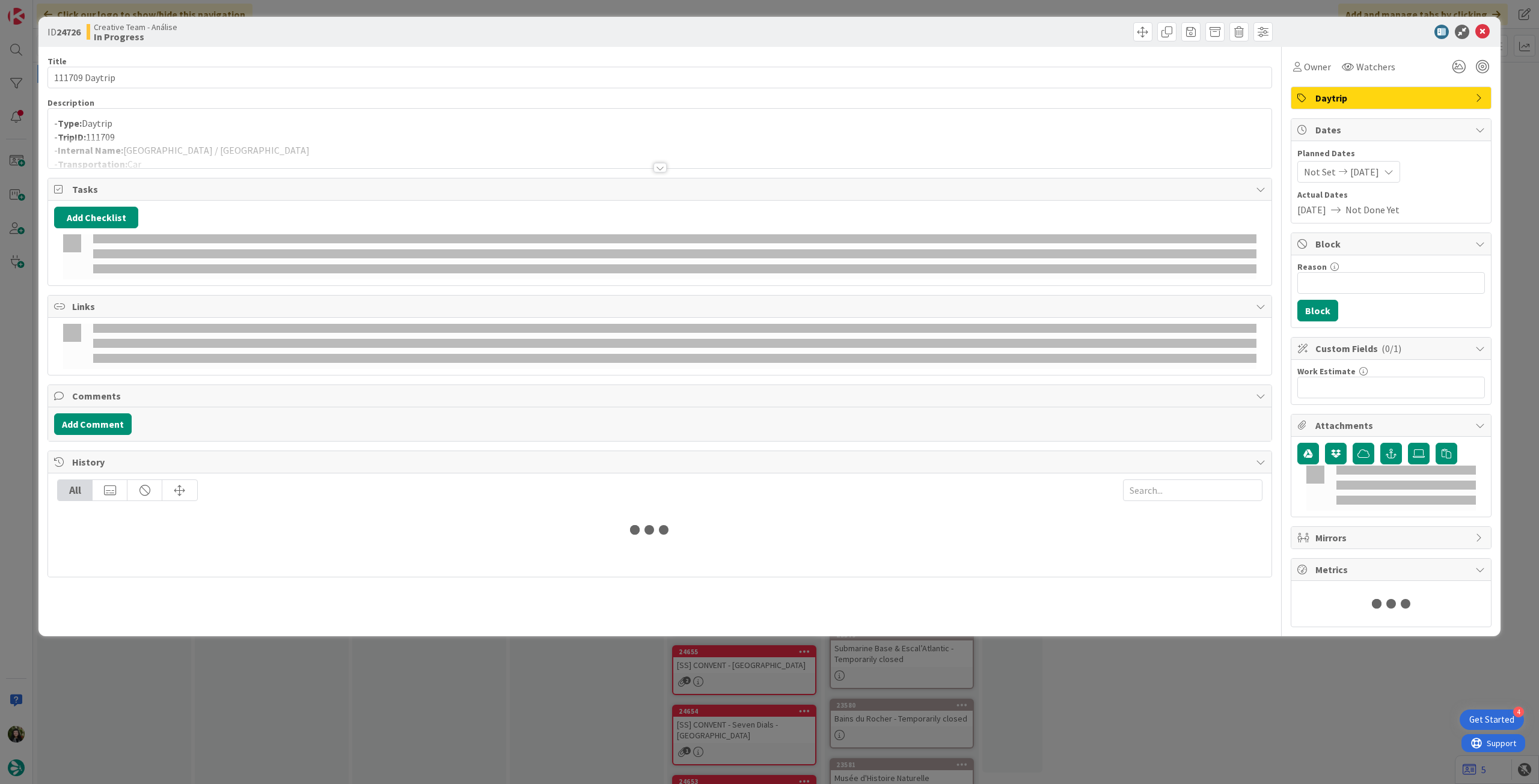
click at [287, 152] on div at bounding box center [659, 153] width 1223 height 30
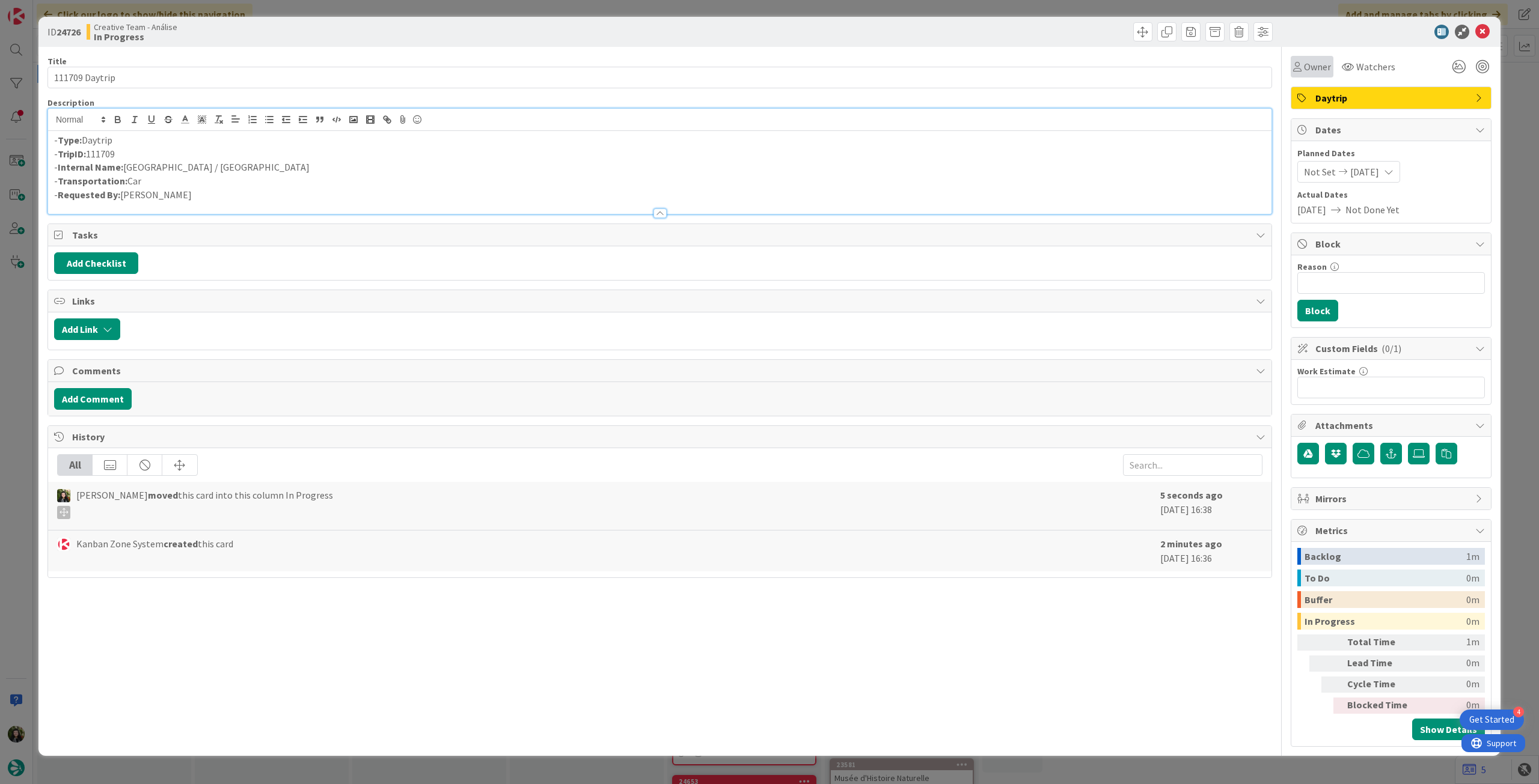
click at [1304, 71] on div "Owner" at bounding box center [1312, 66] width 38 height 15
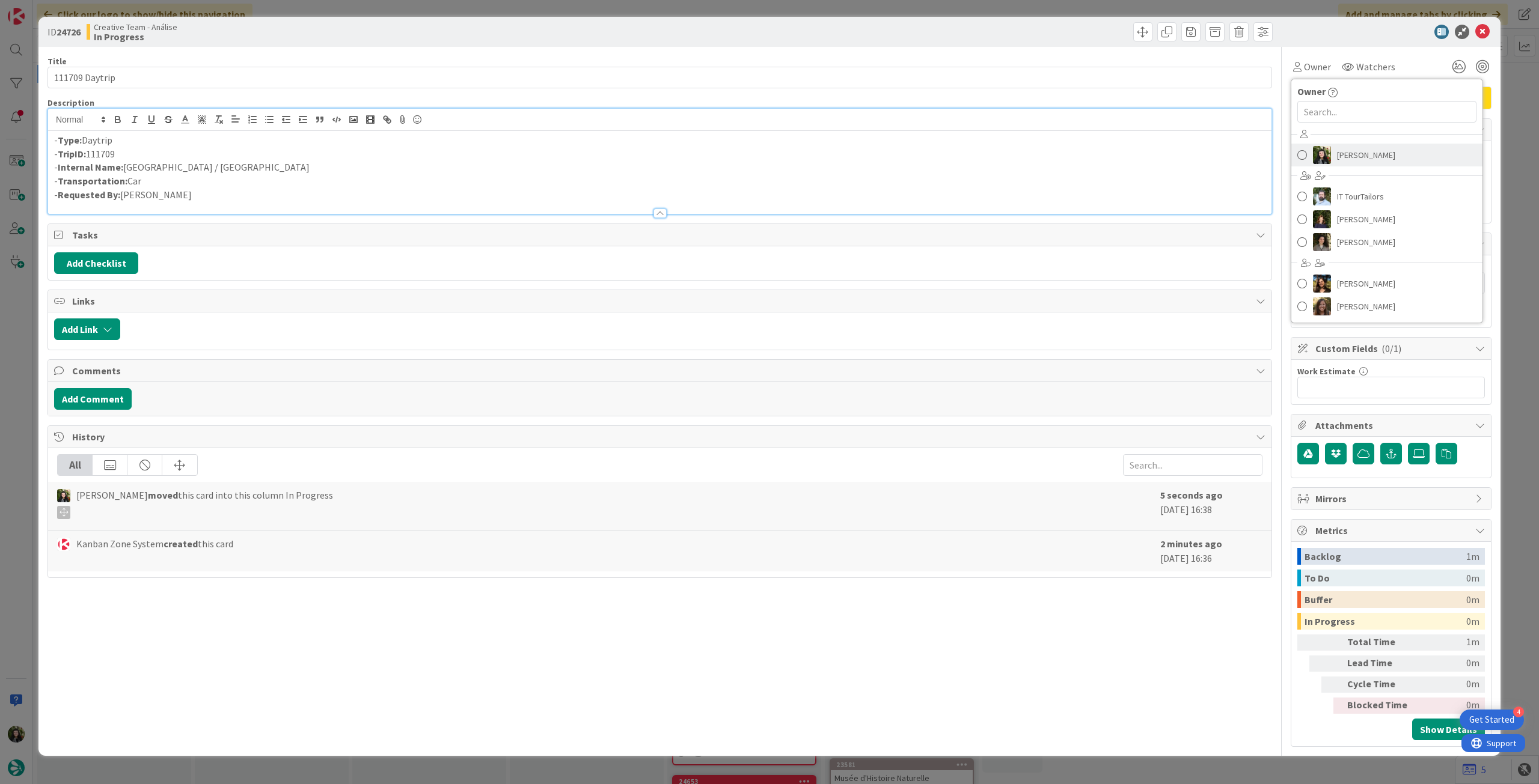
click at [1344, 152] on span "[PERSON_NAME]" at bounding box center [1367, 155] width 58 height 18
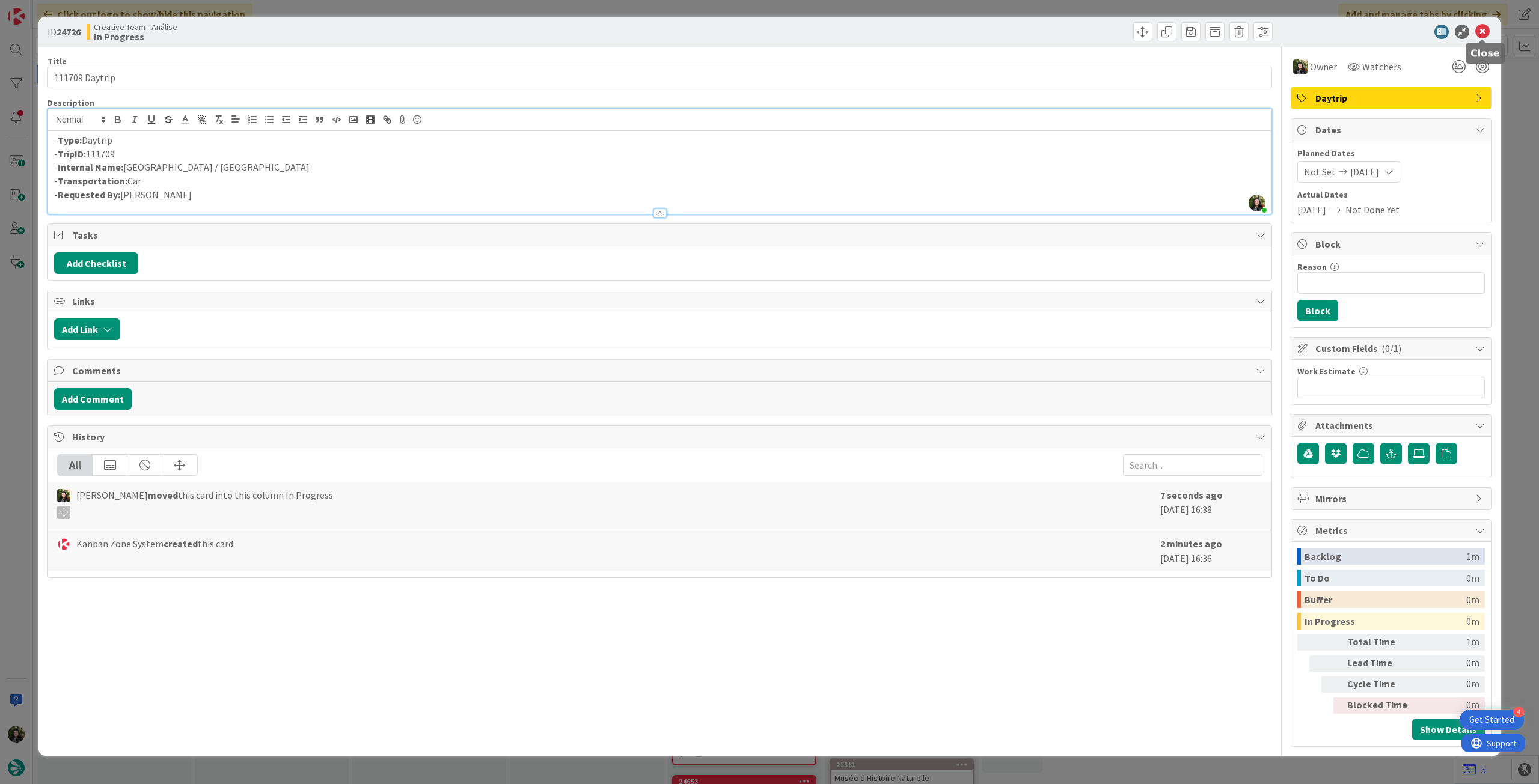
click at [1479, 35] on icon at bounding box center [1482, 32] width 15 height 15
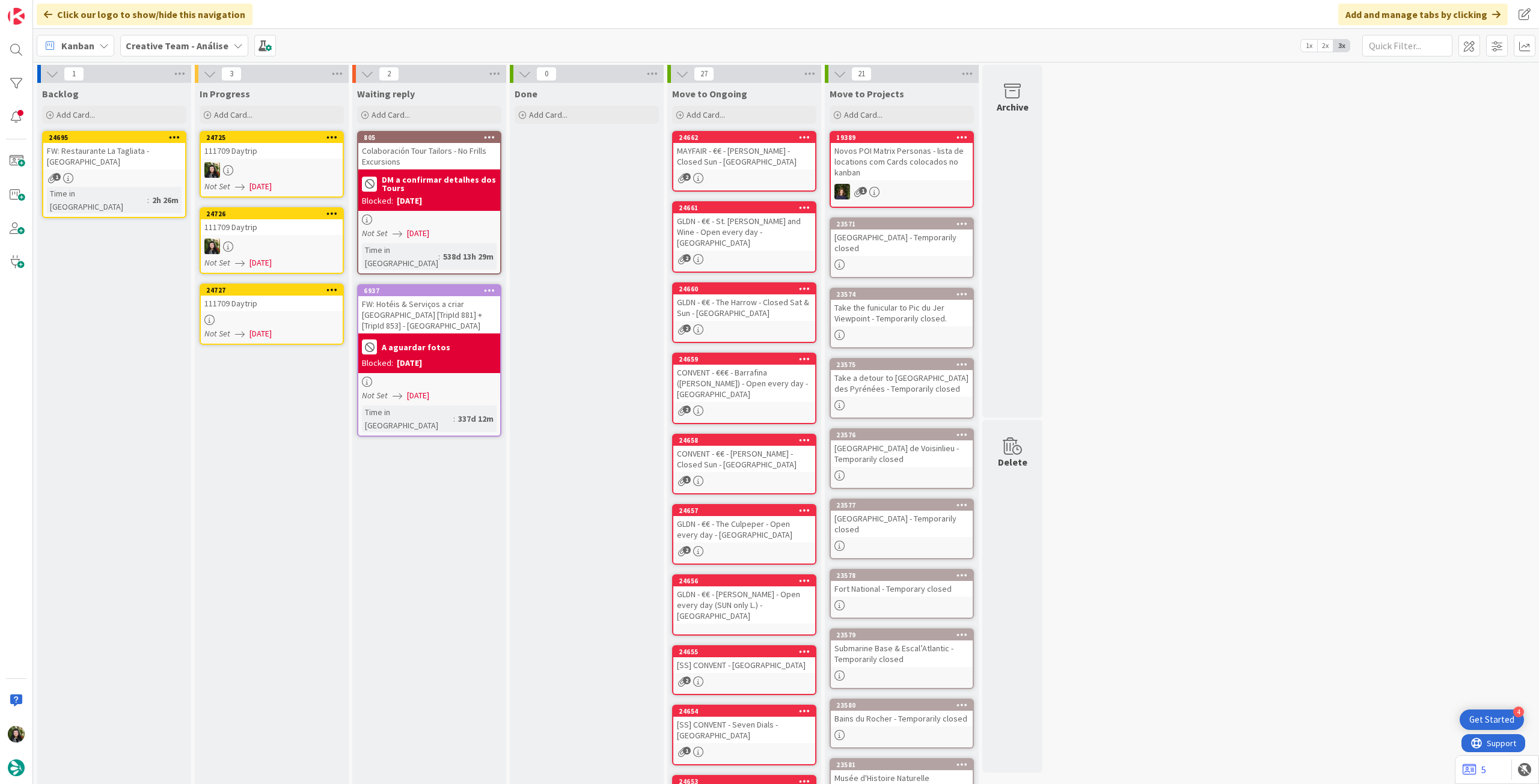
click at [281, 313] on div "24727 111709 Daytrip Not Set 07/10/2025" at bounding box center [271, 314] width 144 height 62
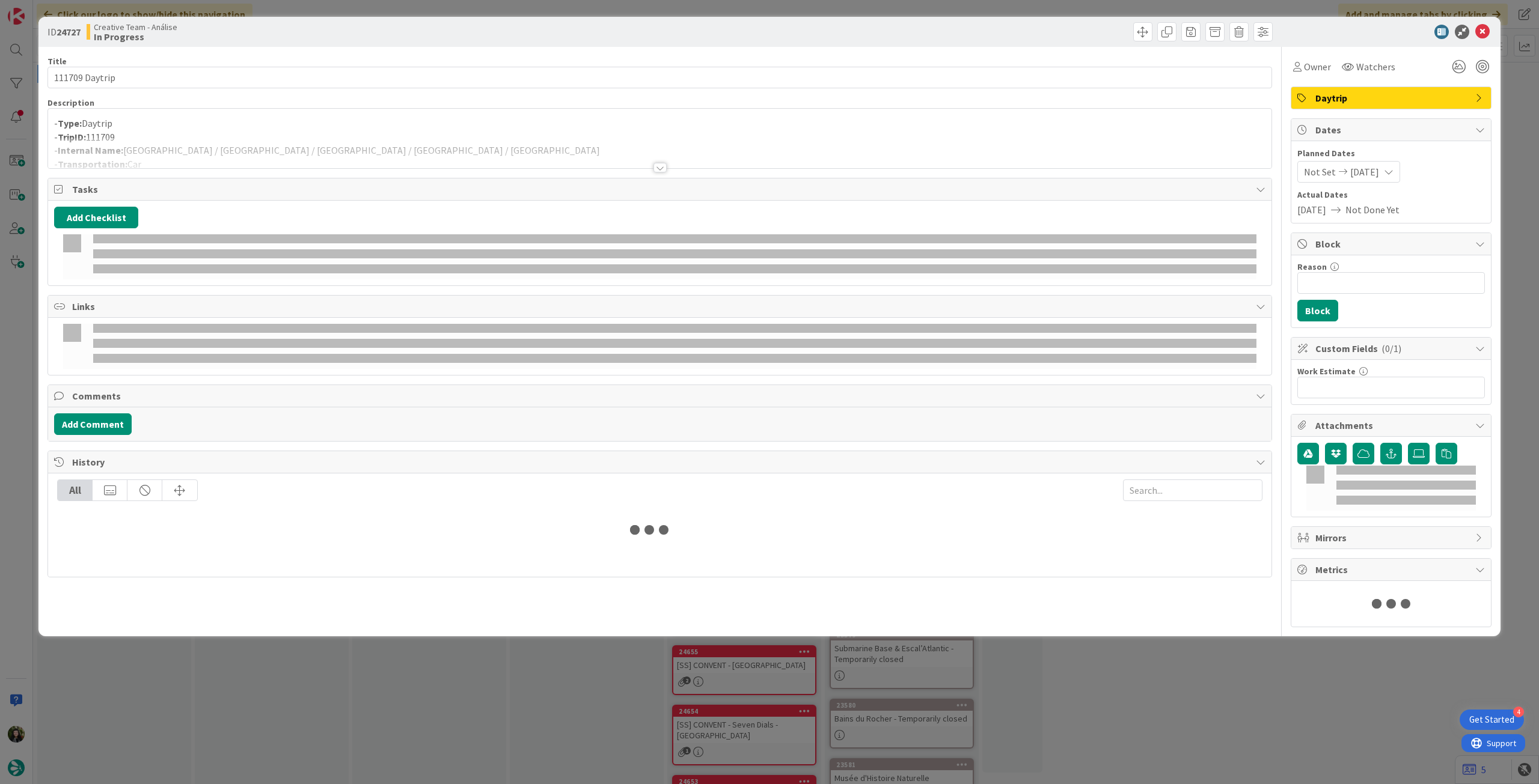
click at [290, 143] on div at bounding box center [659, 153] width 1223 height 30
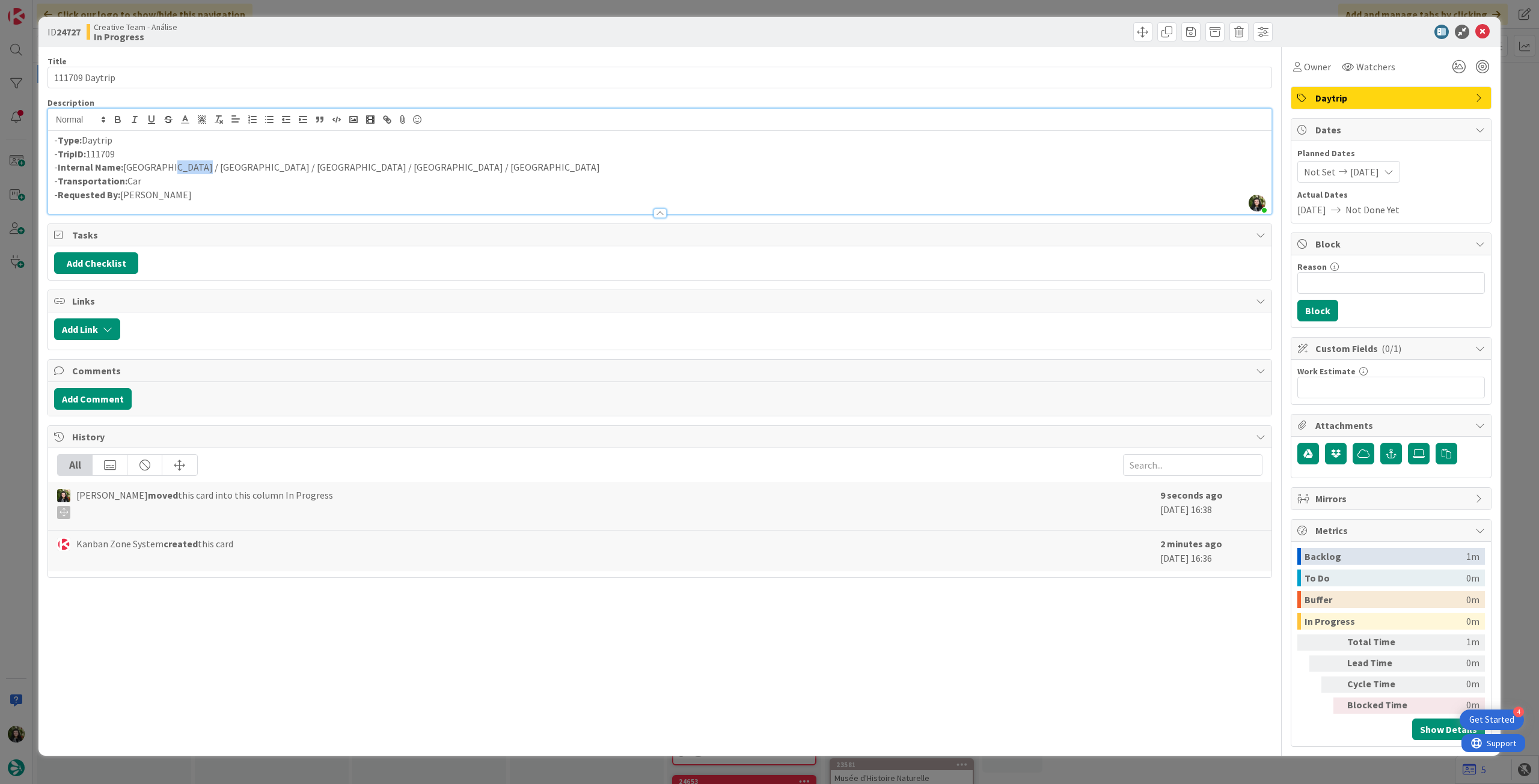
drag, startPoint x: 162, startPoint y: 167, endPoint x: 191, endPoint y: 167, distance: 29.0
click at [191, 167] on p "- Internal Name: Amiens / Dunkirk / Calais / Boulogne-sur-Mer / Amiens" at bounding box center [660, 167] width 1212 height 14
copy p "Dunkirk"
drag, startPoint x: 233, startPoint y: 167, endPoint x: 269, endPoint y: 168, distance: 36.0
click at [269, 168] on p "- Internal Name: Amiens / Dunkirk / Calais / Boulogne-sur-Mer / Amiens" at bounding box center [660, 167] width 1212 height 14
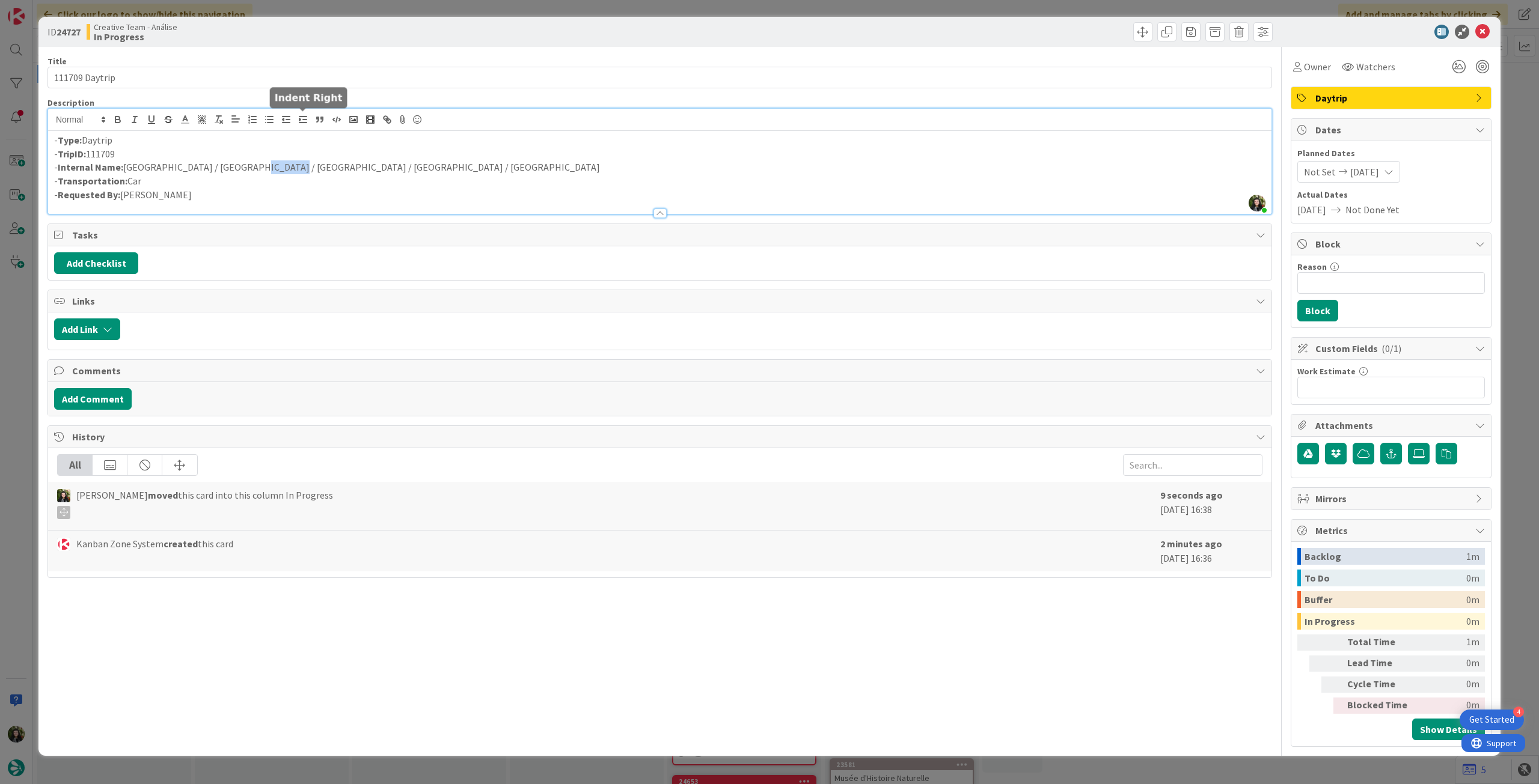
copy p "Boulogne"
click at [1313, 71] on span "Owner" at bounding box center [1317, 66] width 27 height 15
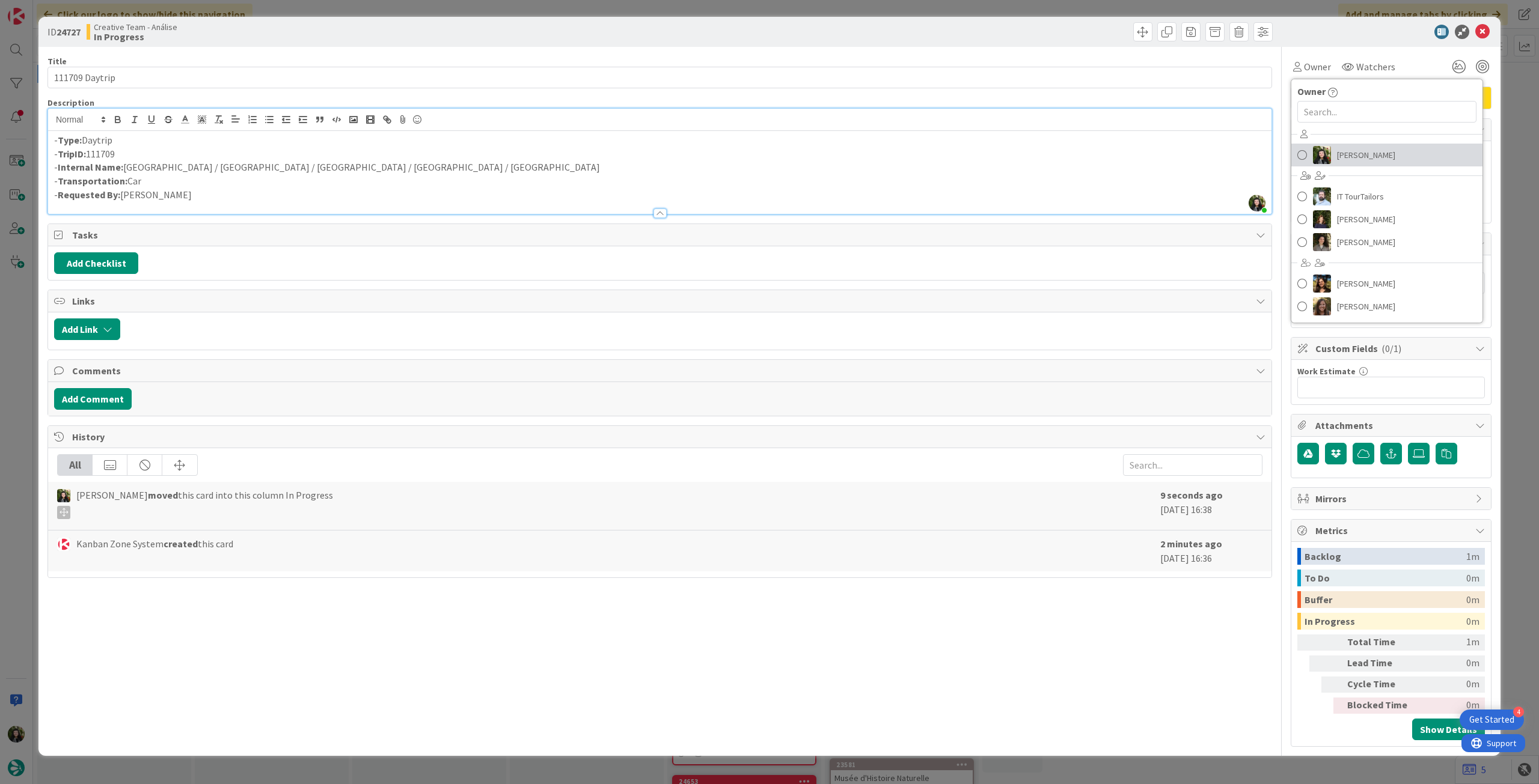
drag, startPoint x: 1362, startPoint y: 149, endPoint x: 1465, endPoint y: 48, distance: 144.3
click at [1362, 149] on span "[PERSON_NAME]" at bounding box center [1367, 155] width 58 height 18
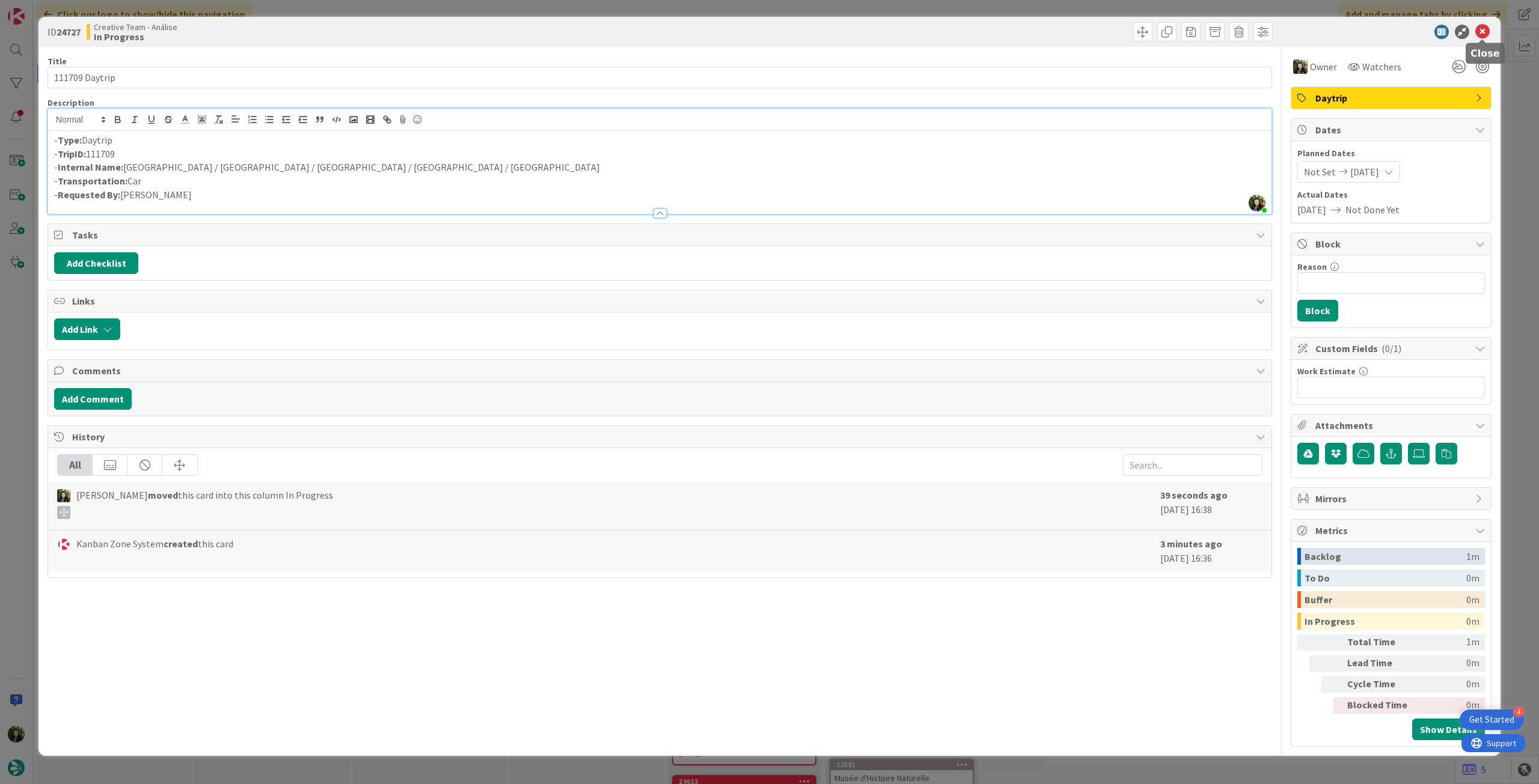
click at [1483, 30] on icon at bounding box center [1482, 32] width 15 height 15
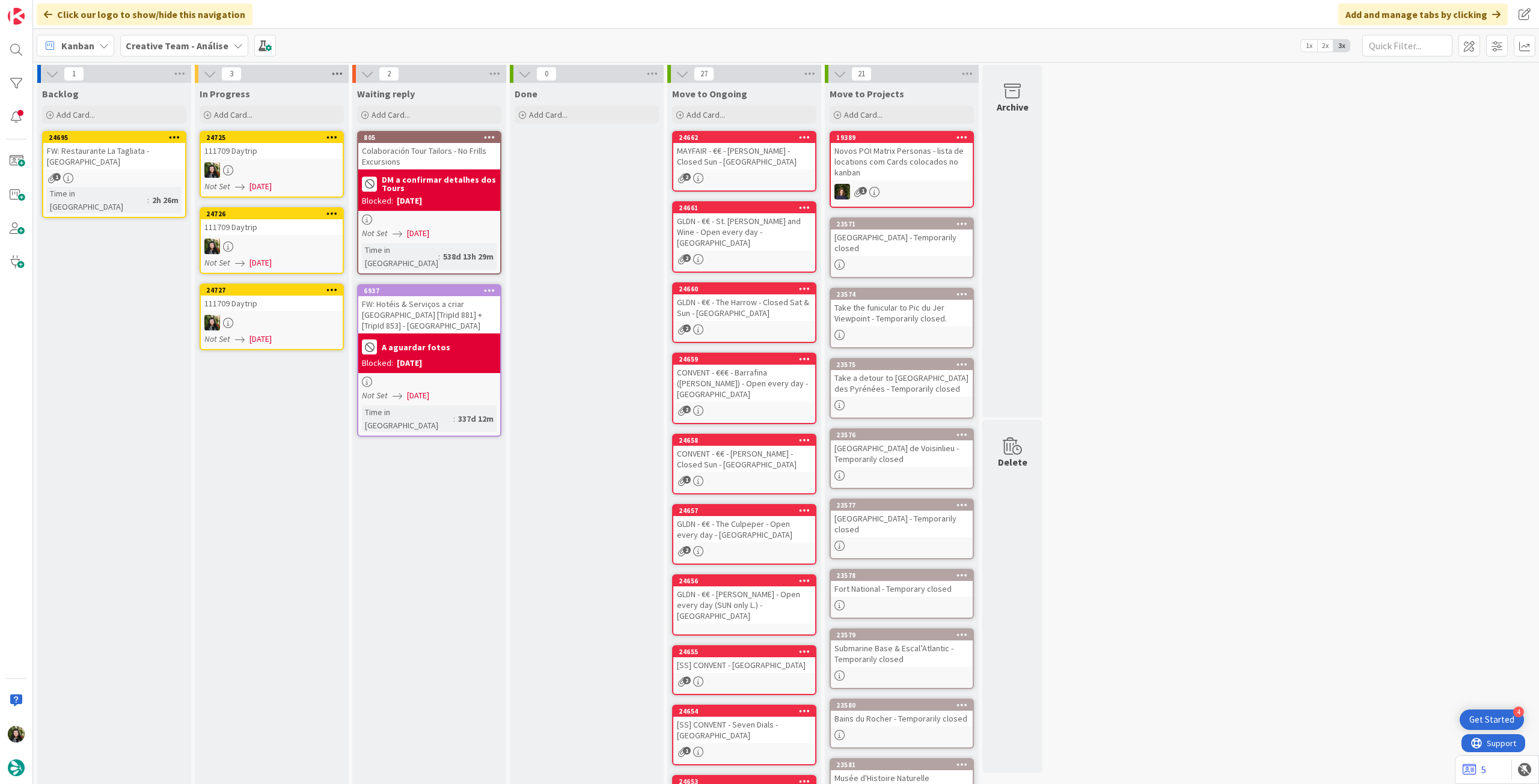
click at [332, 74] on icon at bounding box center [337, 74] width 16 height 18
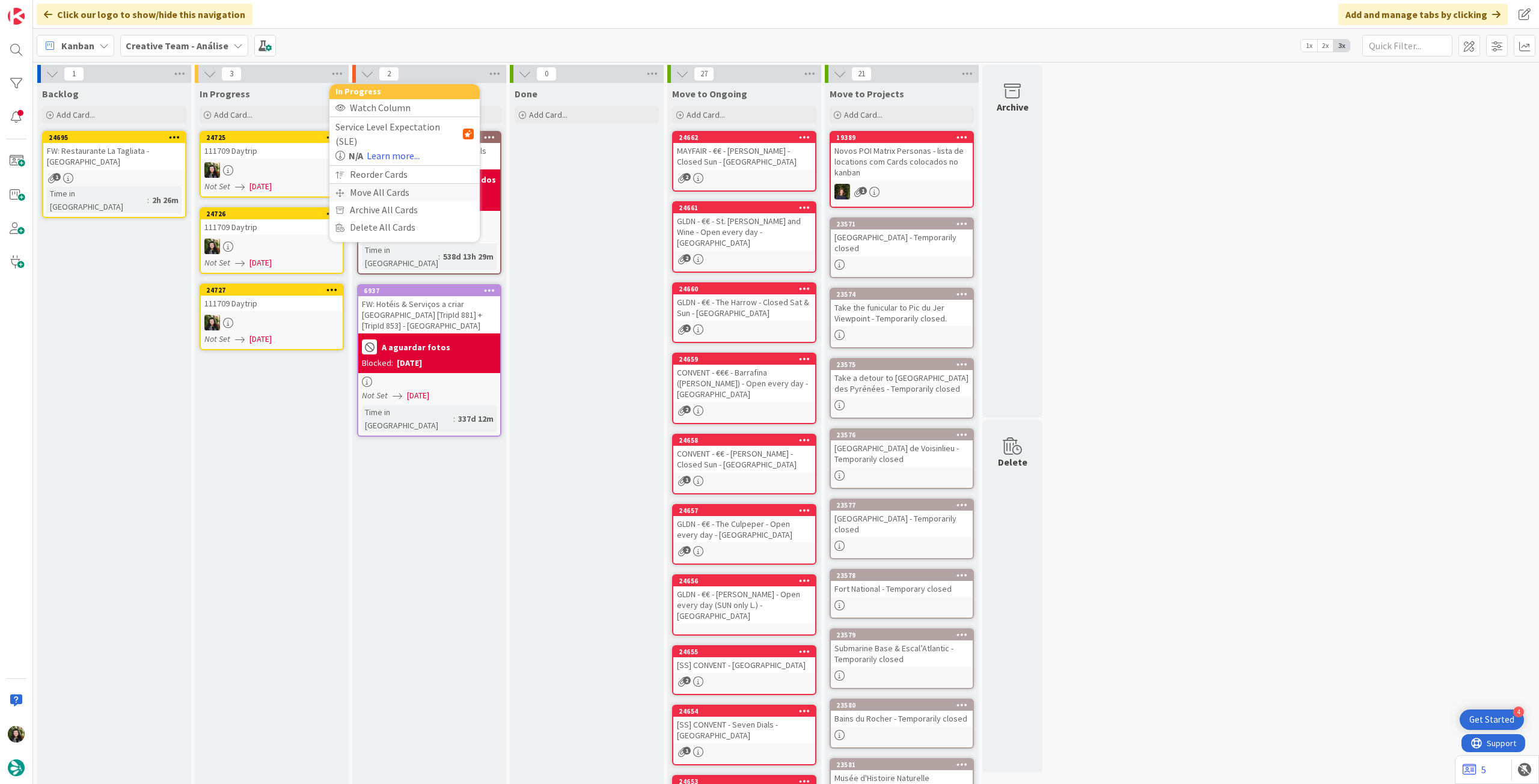
click at [371, 184] on div "Move All Cards" at bounding box center [404, 192] width 150 height 17
click at [397, 133] on span "Creative Team - Análise" at bounding box center [390, 131] width 97 height 12
click at [393, 190] on span "Creative Team" at bounding box center [413, 189] width 109 height 18
click at [402, 163] on span "Select a Column..." at bounding box center [381, 170] width 79 height 16
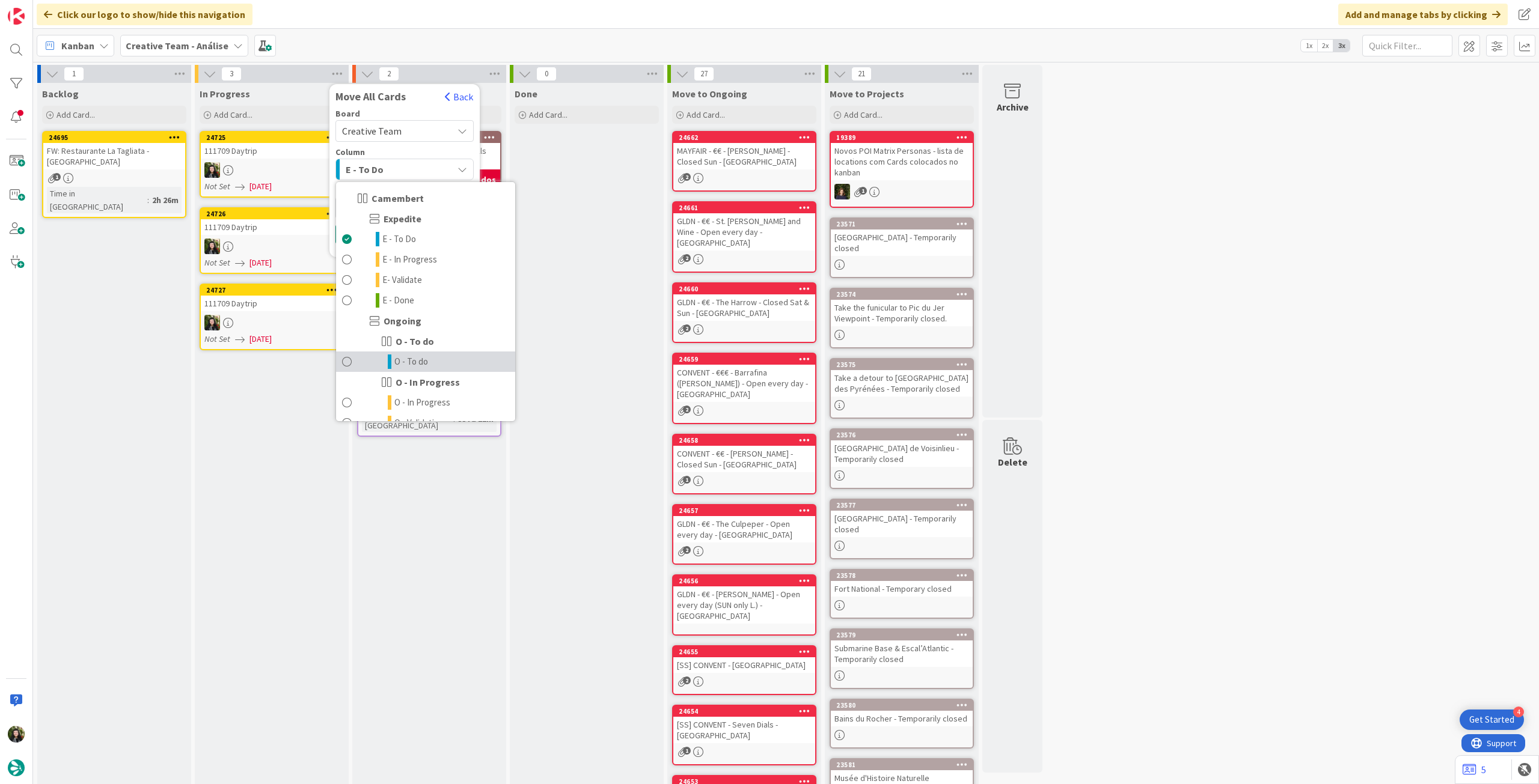
click at [399, 358] on span "O - To do" at bounding box center [411, 361] width 34 height 15
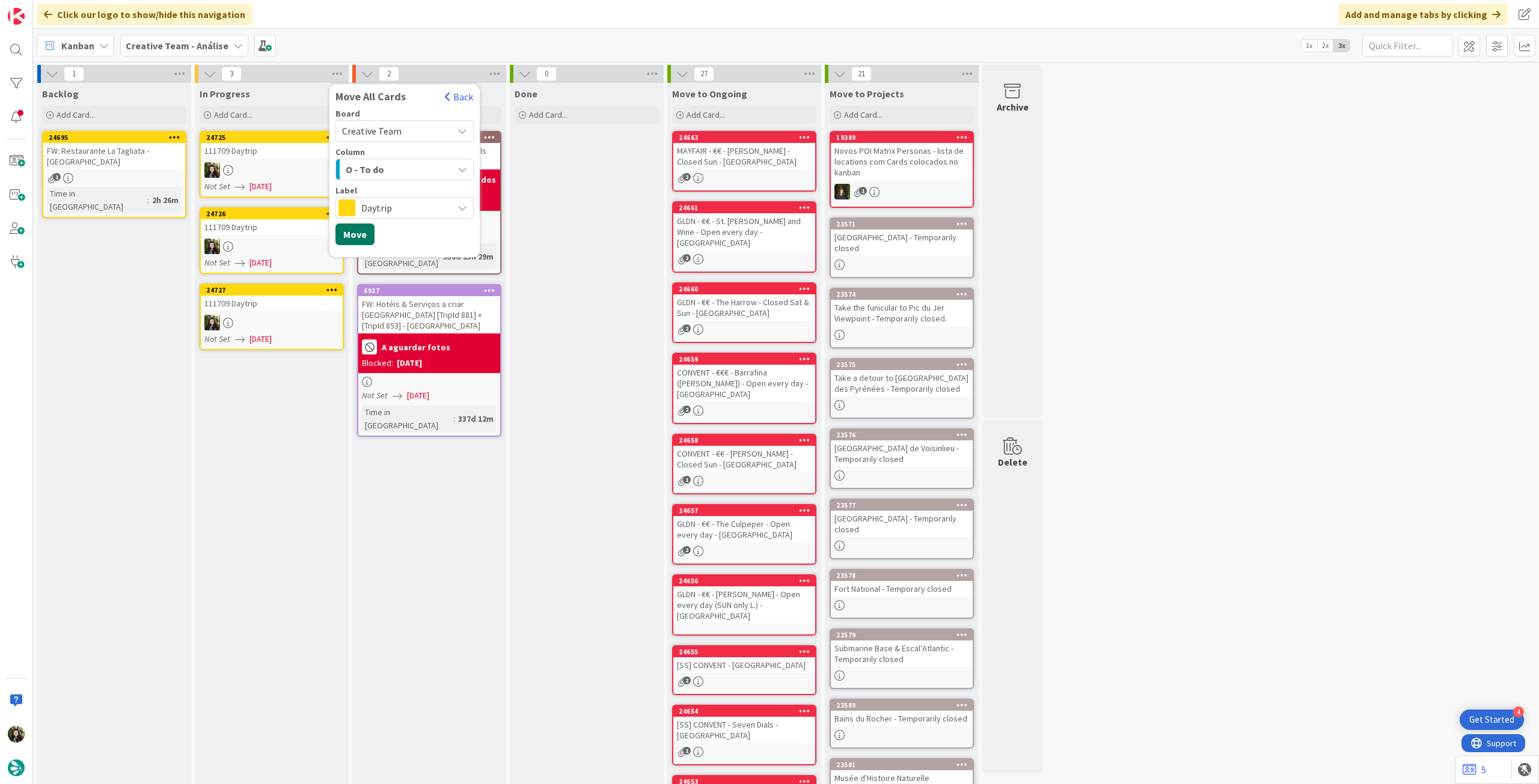
click at [360, 237] on button "Move" at bounding box center [355, 234] width 39 height 21
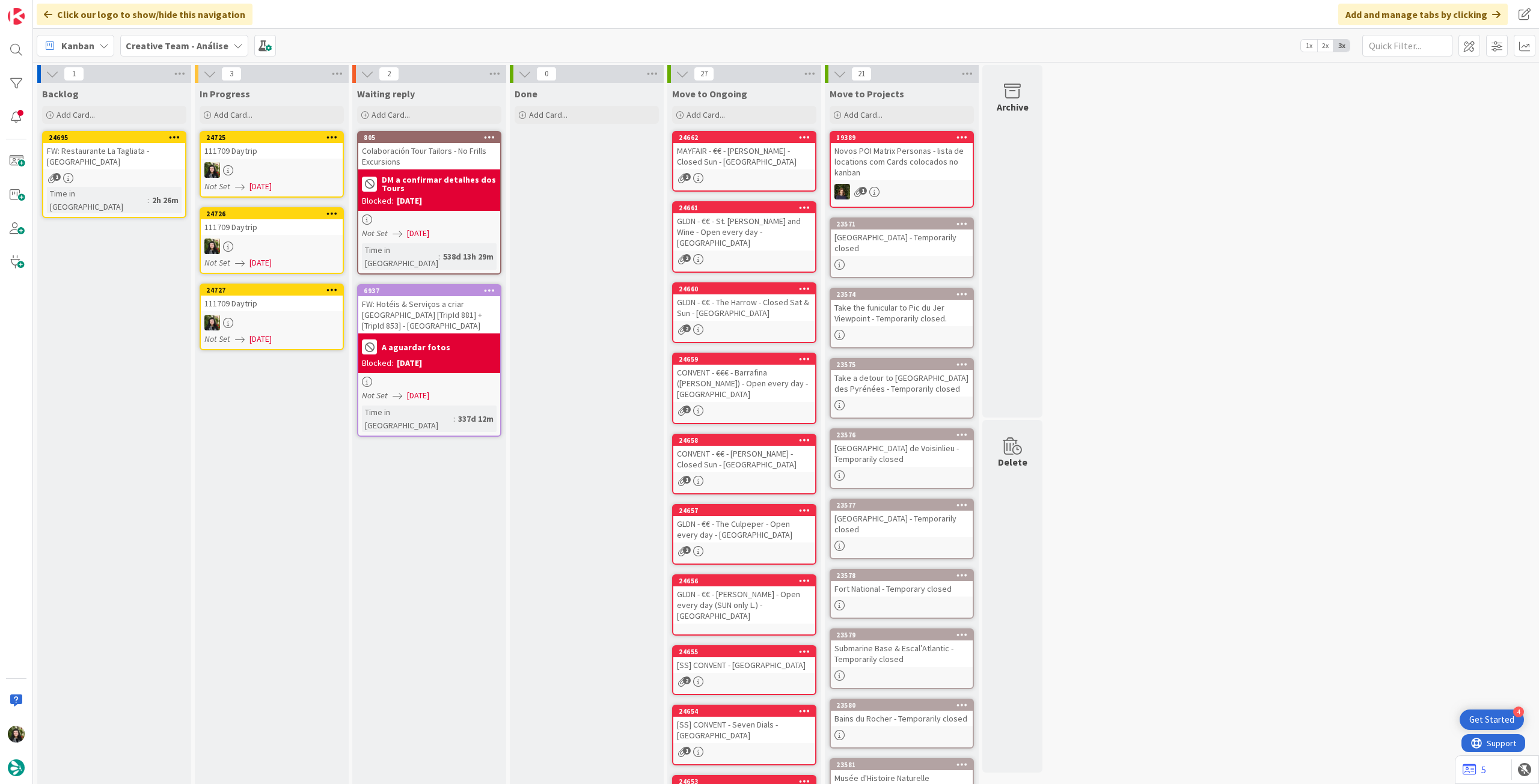
click at [156, 40] on b "Creative Team - Análise" at bounding box center [177, 45] width 103 height 12
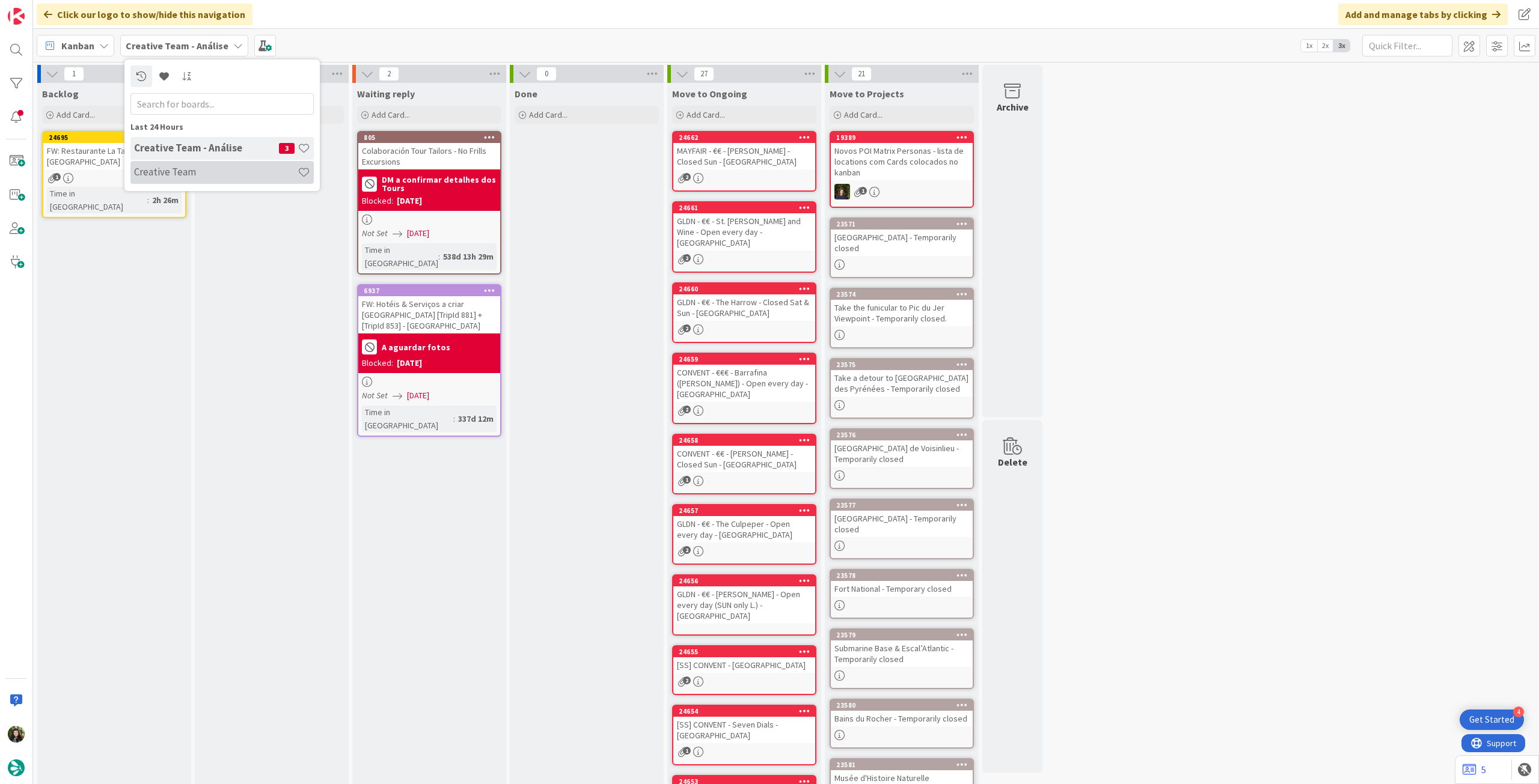
click at [166, 167] on h4 "Creative Team" at bounding box center [216, 172] width 163 height 12
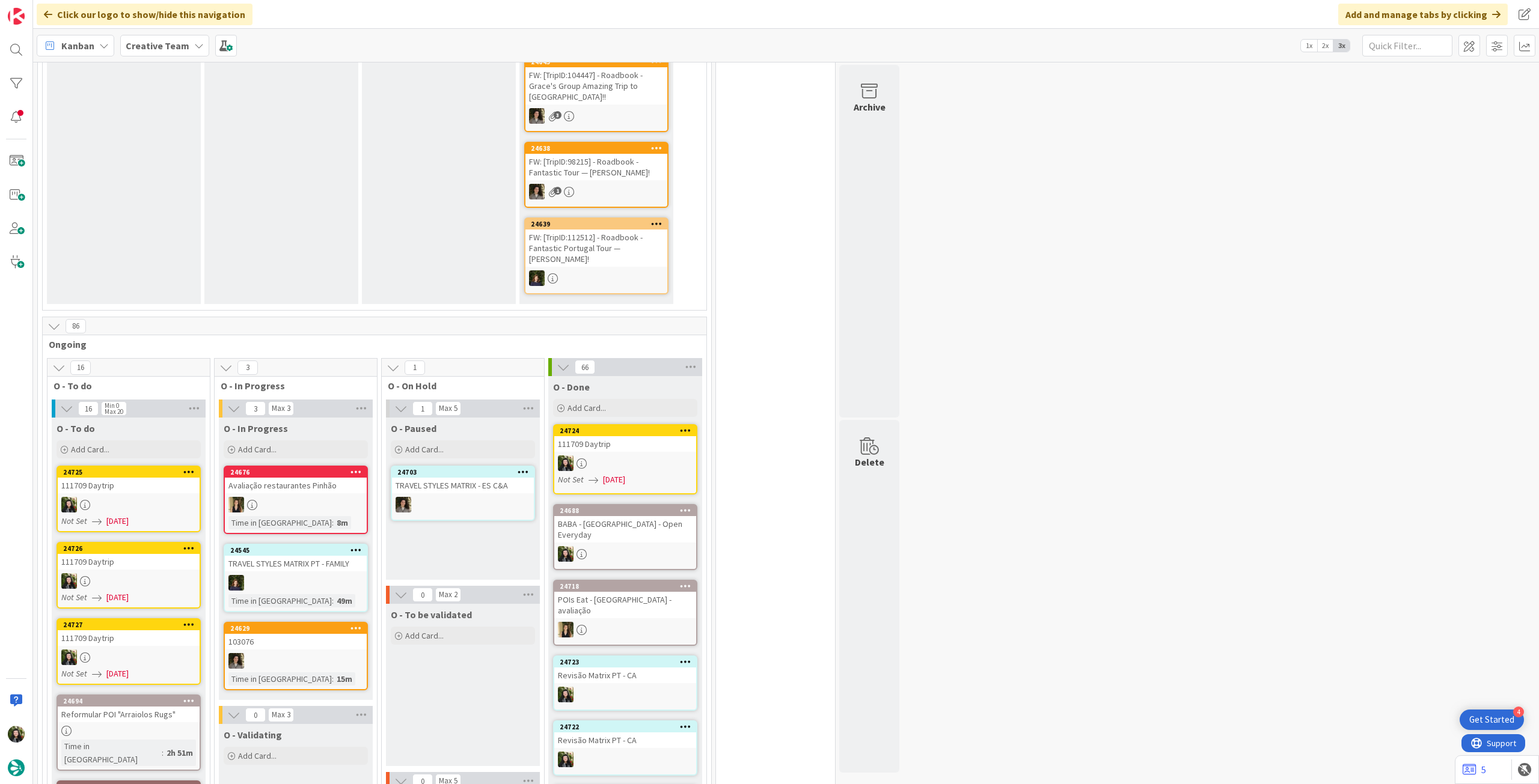
scroll to position [481, 0]
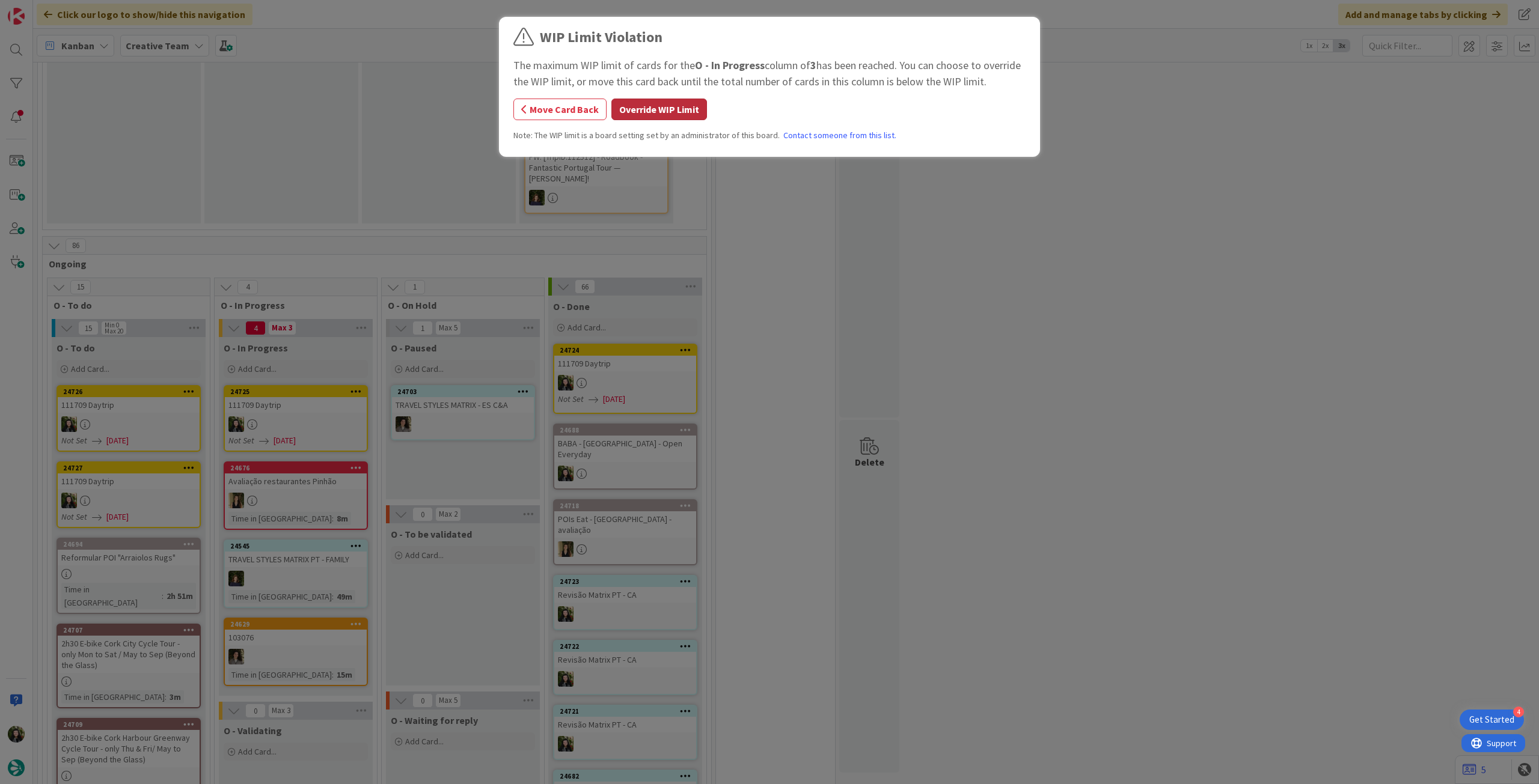
click at [622, 110] on button "Override WIP Limit" at bounding box center [659, 109] width 96 height 21
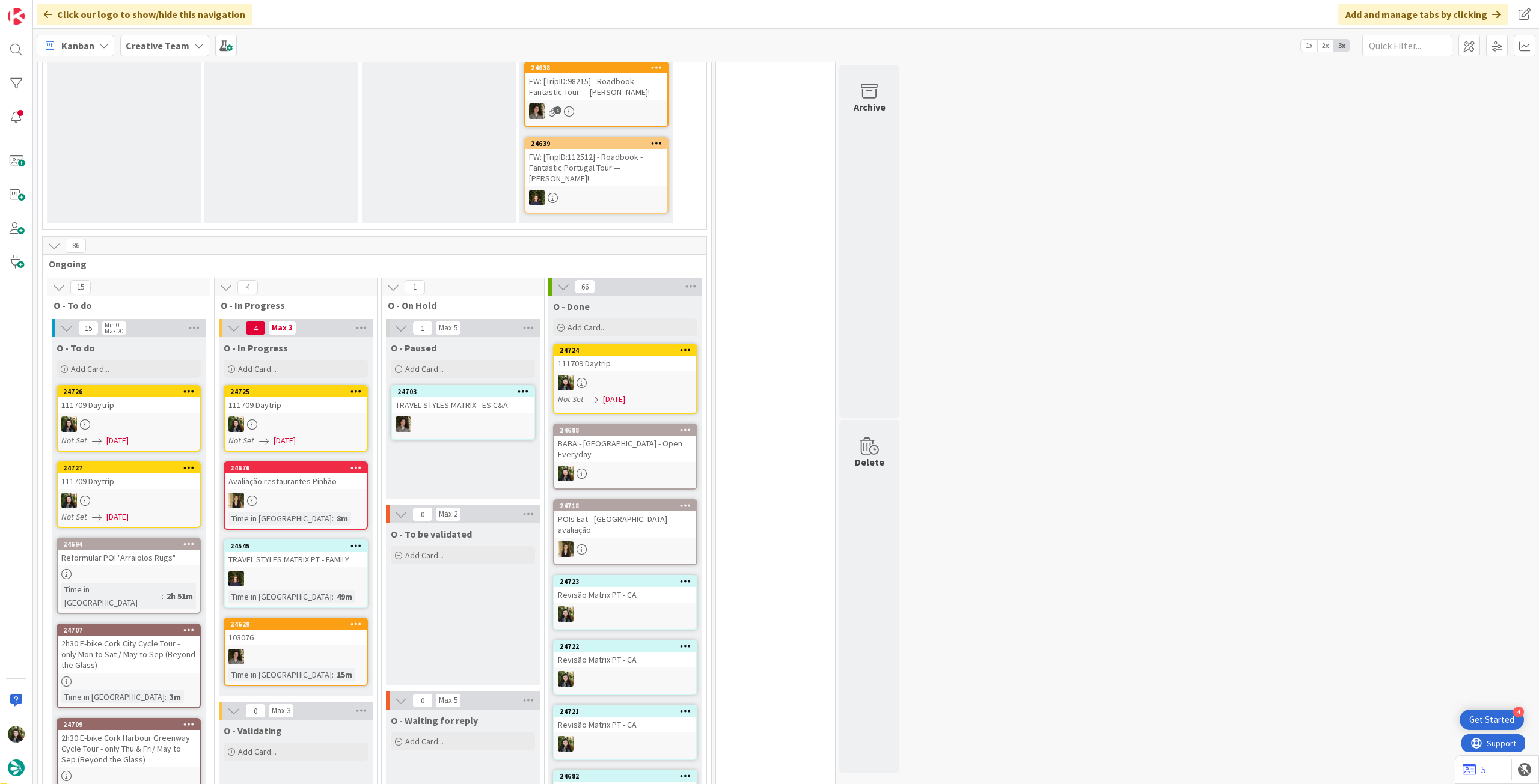
click at [312, 397] on div "111709 Daytrip" at bounding box center [296, 405] width 142 height 16
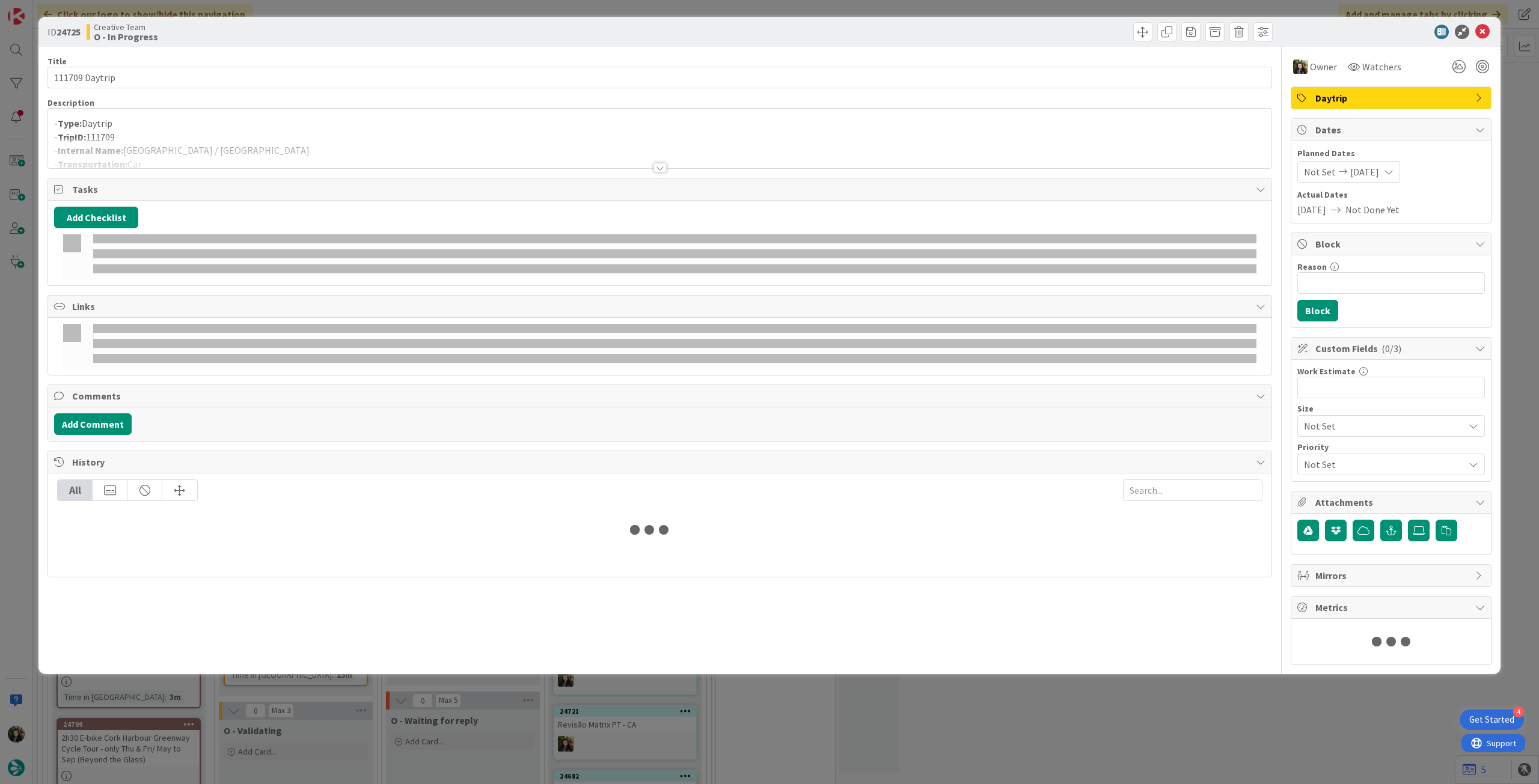
click at [309, 158] on div at bounding box center [659, 153] width 1223 height 30
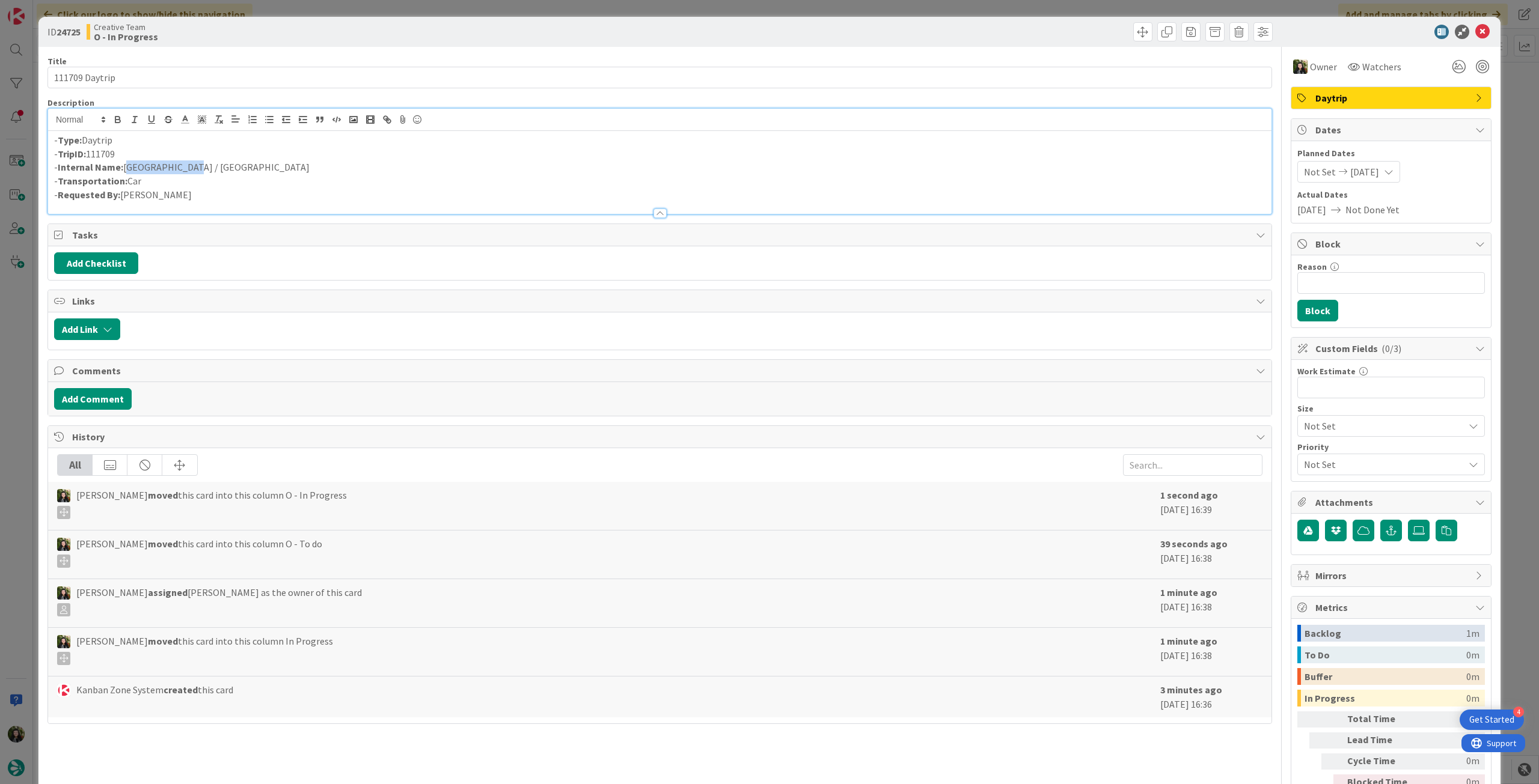
drag, startPoint x: 176, startPoint y: 170, endPoint x: 125, endPoint y: 165, distance: 51.2
click at [125, 165] on p "- Internal Name: Reims / Amiens" at bounding box center [660, 167] width 1212 height 14
copy p "Reims / Amiens"
click at [1475, 34] on icon at bounding box center [1482, 32] width 15 height 15
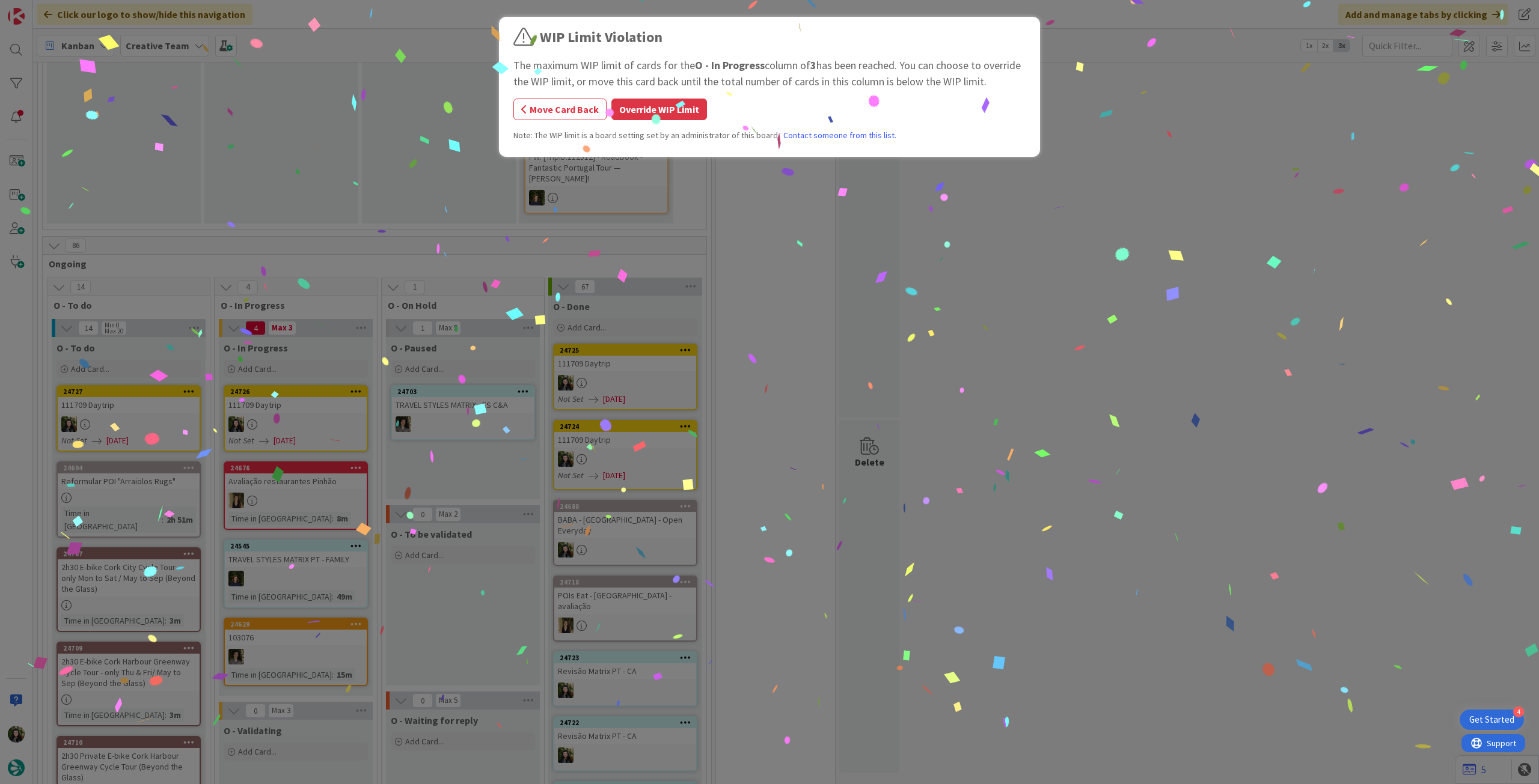
click at [312, 399] on div "WIP Limit Violation The maximum WIP limit of cards for the O - In Progress colu…" at bounding box center [769, 392] width 1539 height 784
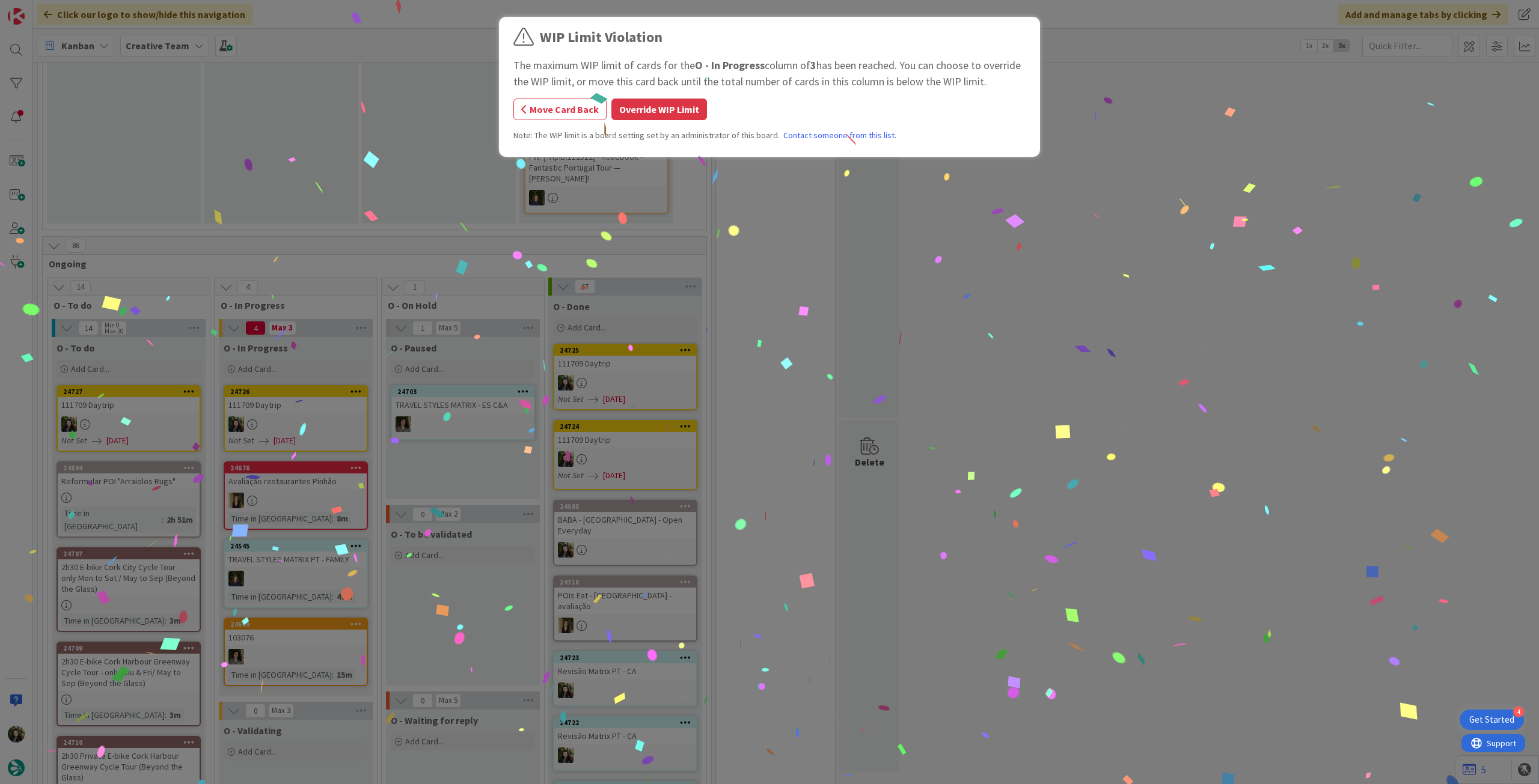
click at [648, 98] on div "WIP Limit Violation The maximum WIP limit of cards for the O - In Progress colu…" at bounding box center [770, 89] width 512 height 125
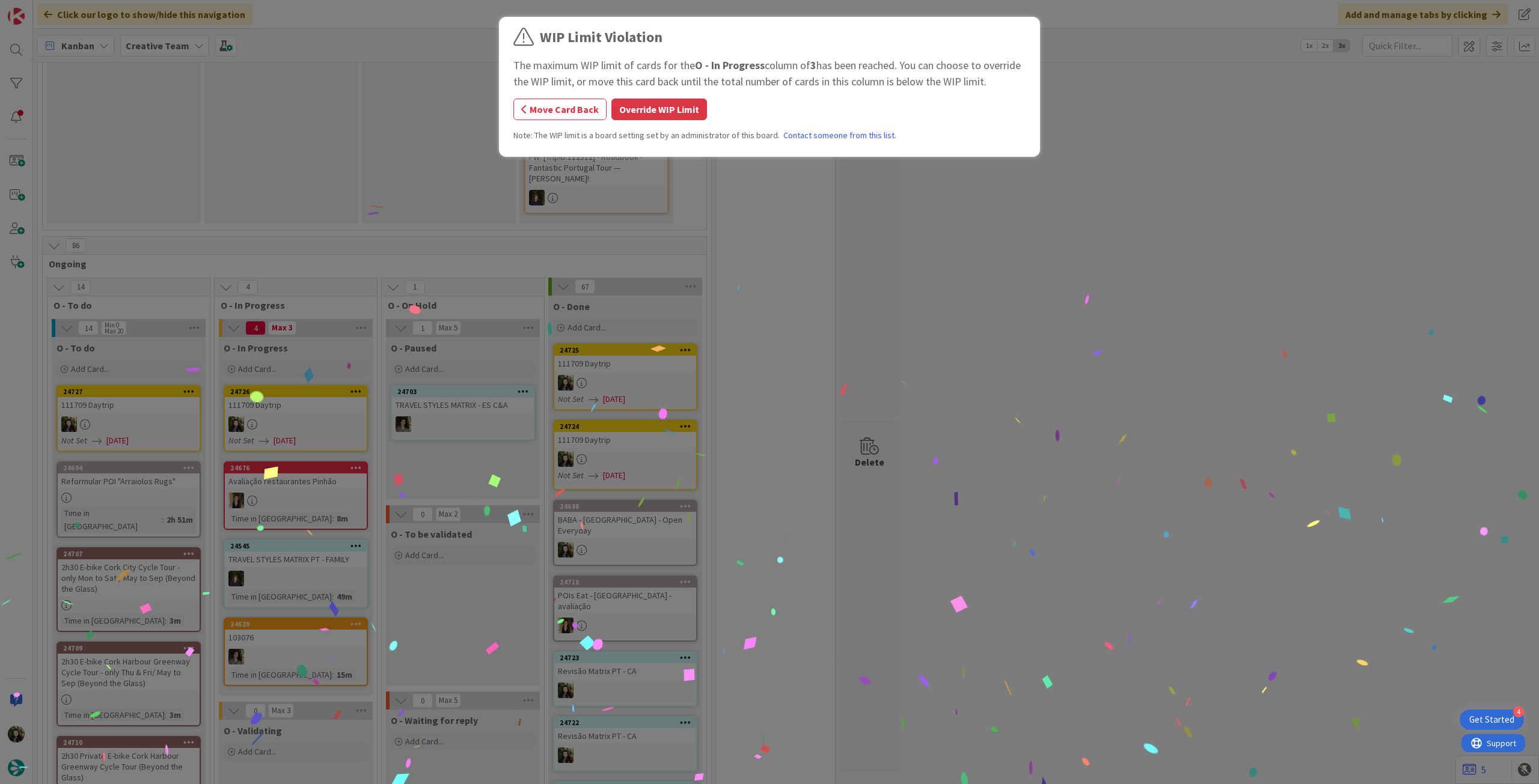
drag, startPoint x: 646, startPoint y: 103, endPoint x: 607, endPoint y: 153, distance: 63.4
click at [646, 104] on button "Override WIP Limit" at bounding box center [659, 109] width 96 height 21
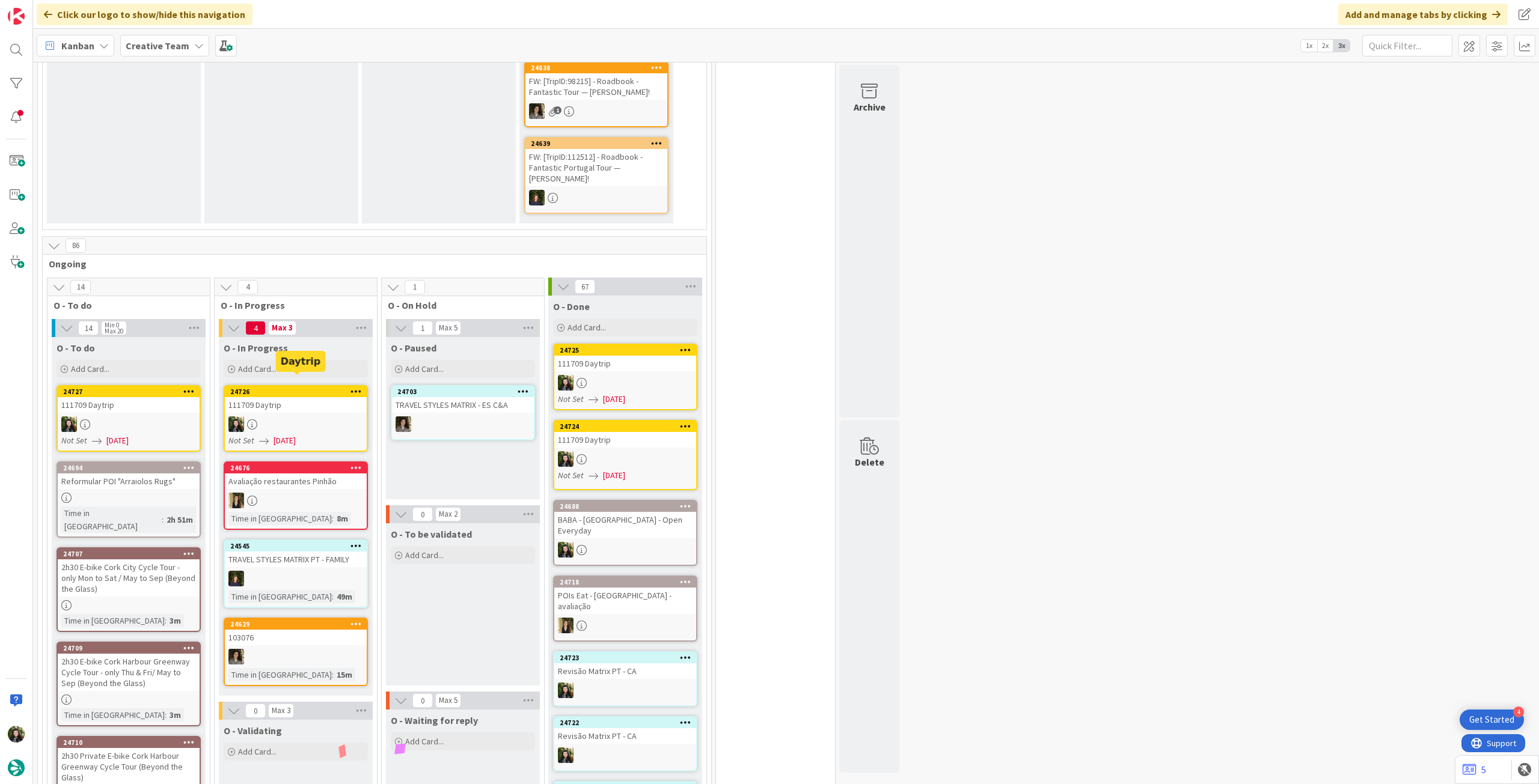
click at [280, 397] on div "111709 Daytrip" at bounding box center [296, 405] width 142 height 16
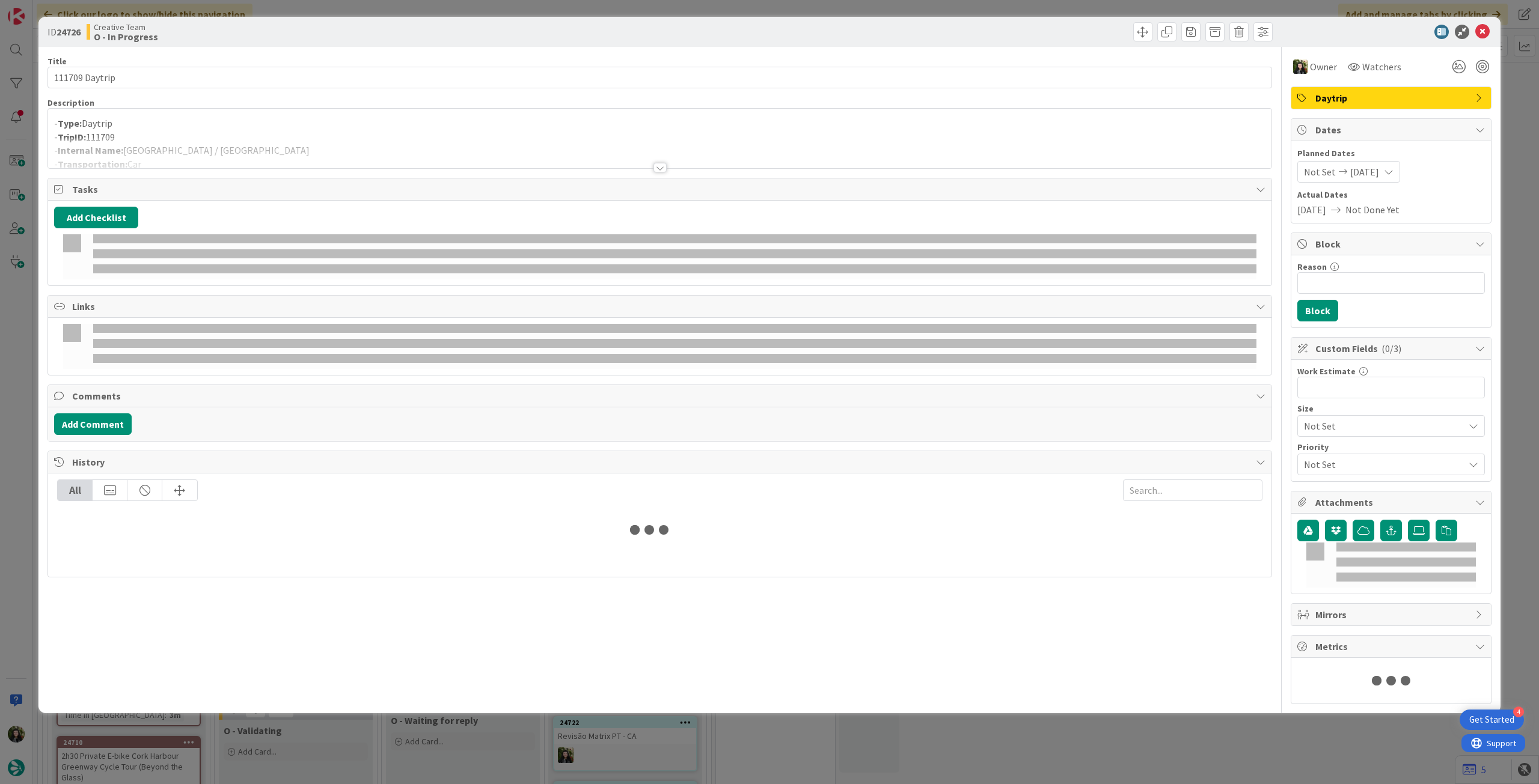
click at [264, 166] on div at bounding box center [659, 153] width 1223 height 30
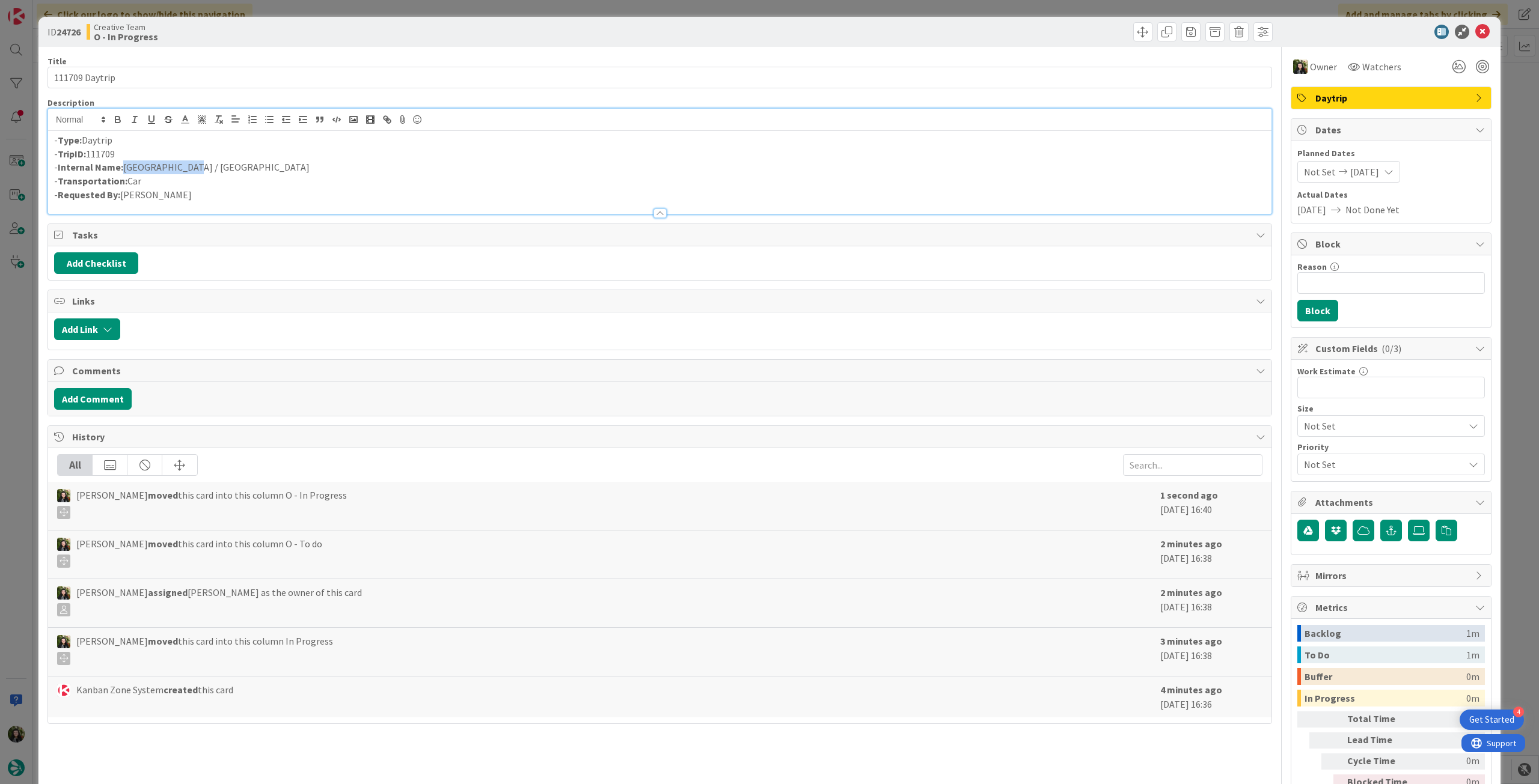
drag, startPoint x: 204, startPoint y: 169, endPoint x: 125, endPoint y: 167, distance: 79.0
click at [123, 167] on p "- Internal Name: Amiens / Rouen" at bounding box center [660, 167] width 1212 height 14
click at [156, 167] on p "- Internal Name: Amiens / Rouen" at bounding box center [660, 167] width 1212 height 14
click at [195, 165] on p "- Internal Name: Amiens / Rouen" at bounding box center [660, 167] width 1212 height 14
click at [190, 168] on p "- Internal Name: Amiens / Rouen" at bounding box center [660, 167] width 1212 height 14
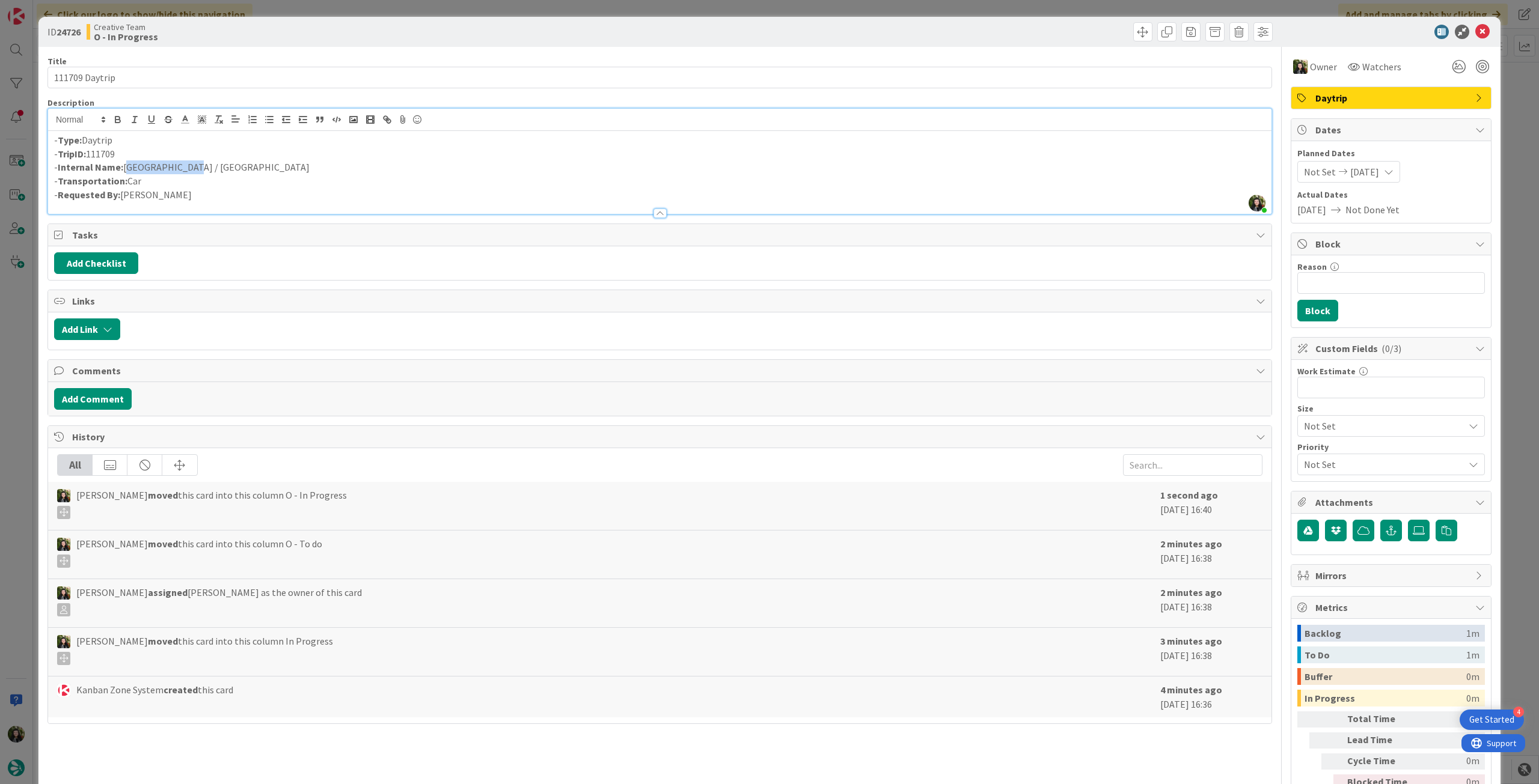
drag, startPoint x: 167, startPoint y: 169, endPoint x: 126, endPoint y: 167, distance: 41.0
click at [126, 167] on p "- Internal Name: Amiens / Rouen" at bounding box center [660, 167] width 1212 height 14
copy p "Amiens / Rouen"
click at [1475, 29] on icon at bounding box center [1482, 32] width 15 height 15
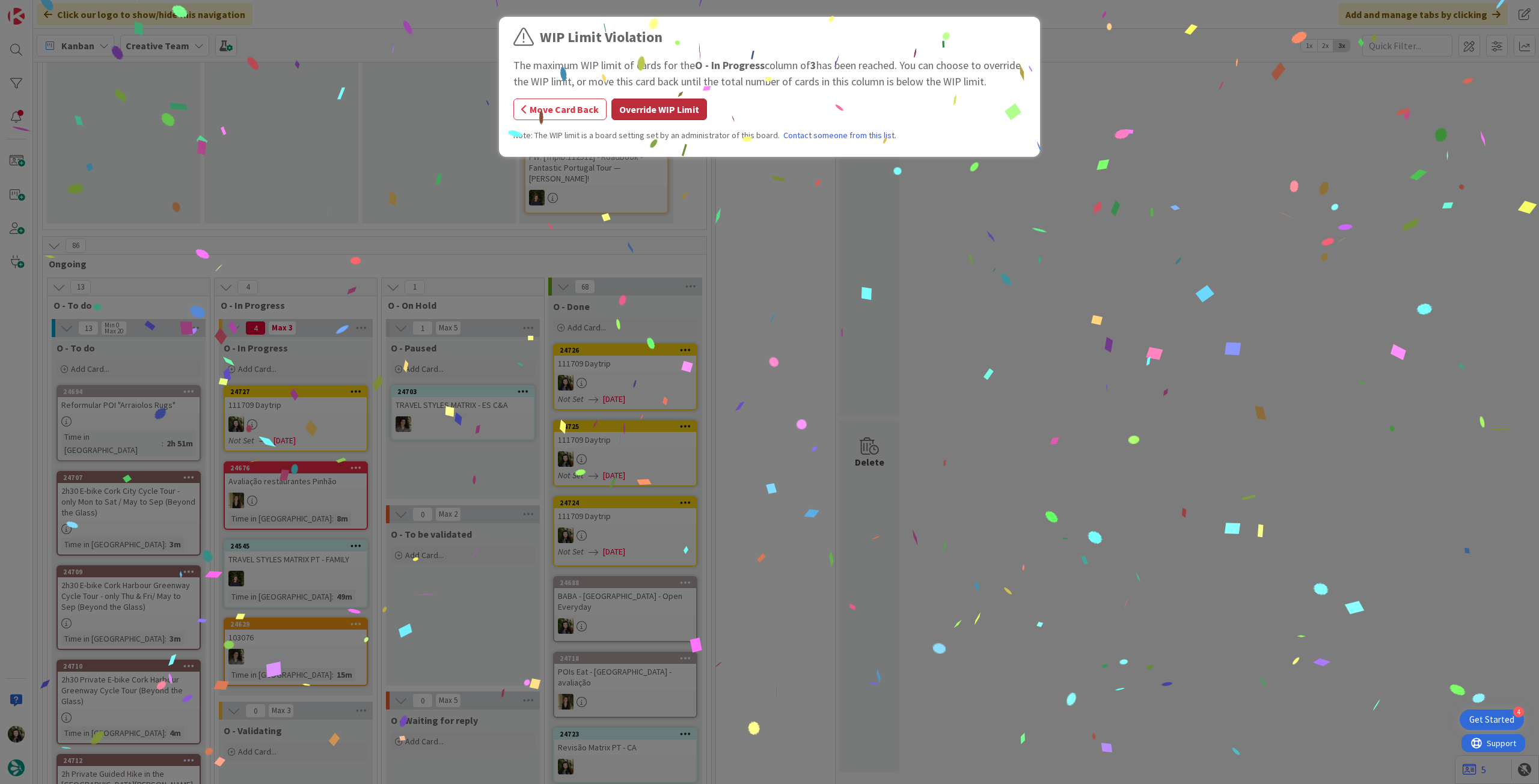
click at [645, 111] on button "Override WIP Limit" at bounding box center [659, 109] width 96 height 21
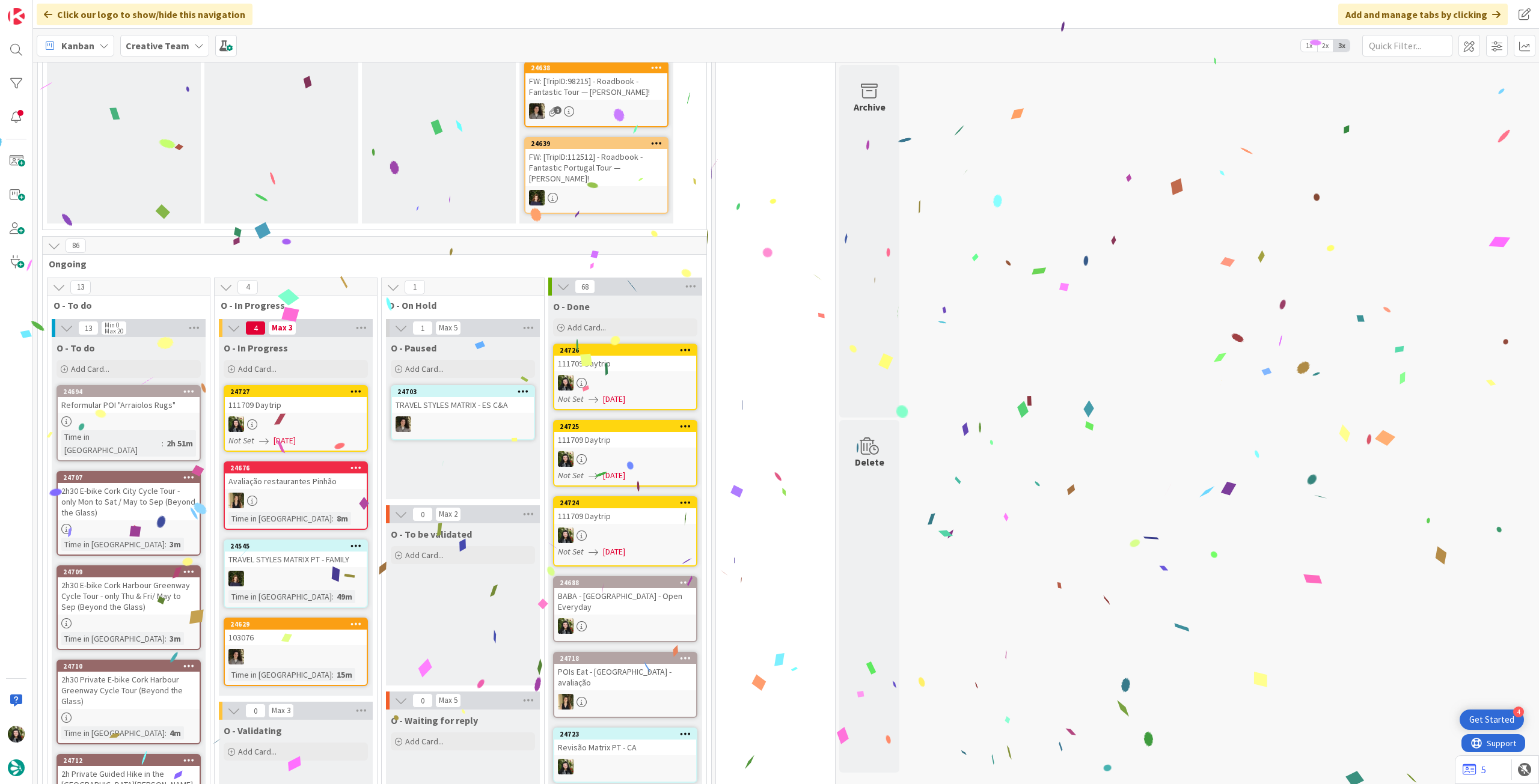
click at [330, 400] on div "111709 Daytrip" at bounding box center [296, 405] width 142 height 16
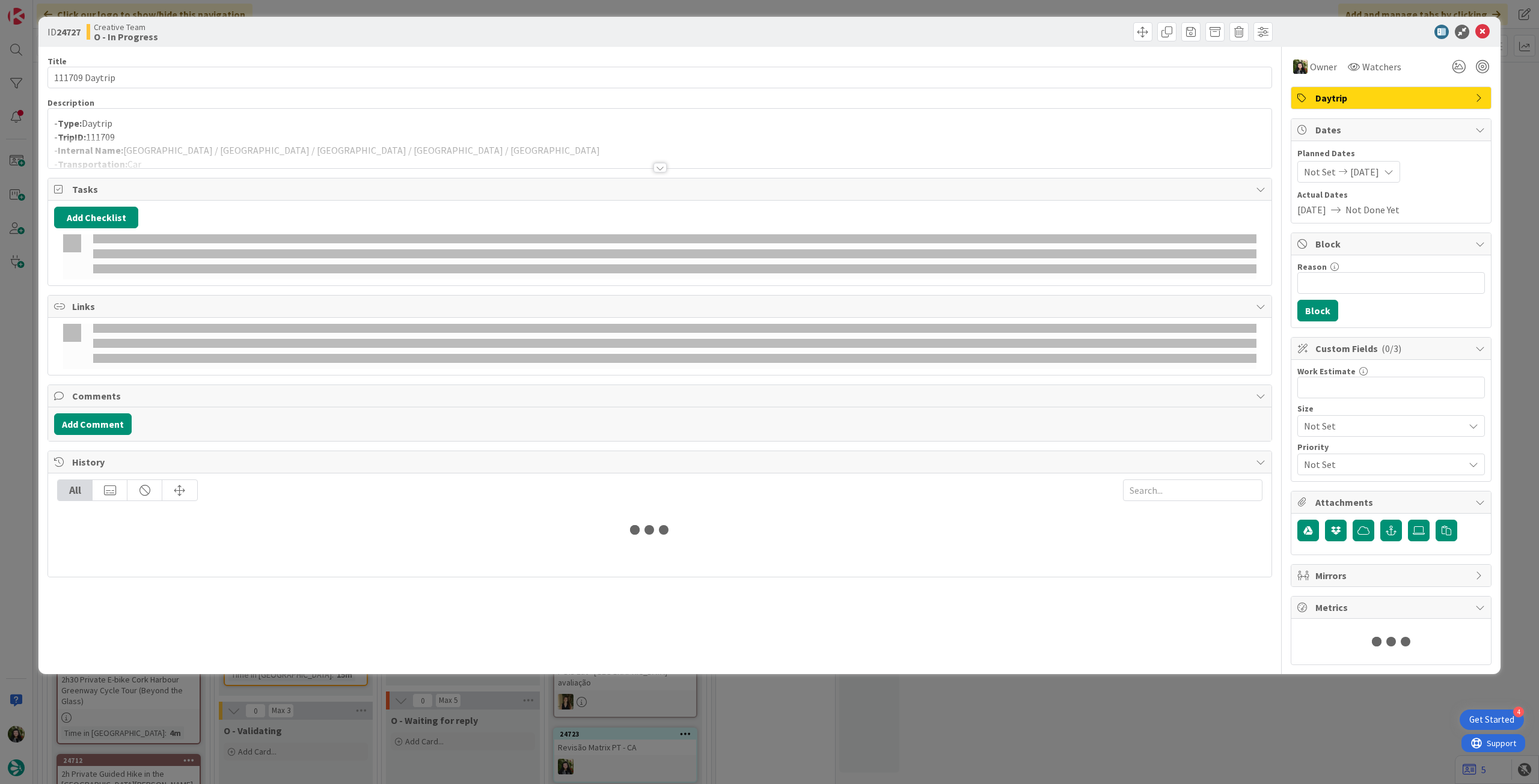
click at [254, 153] on div at bounding box center [659, 153] width 1223 height 30
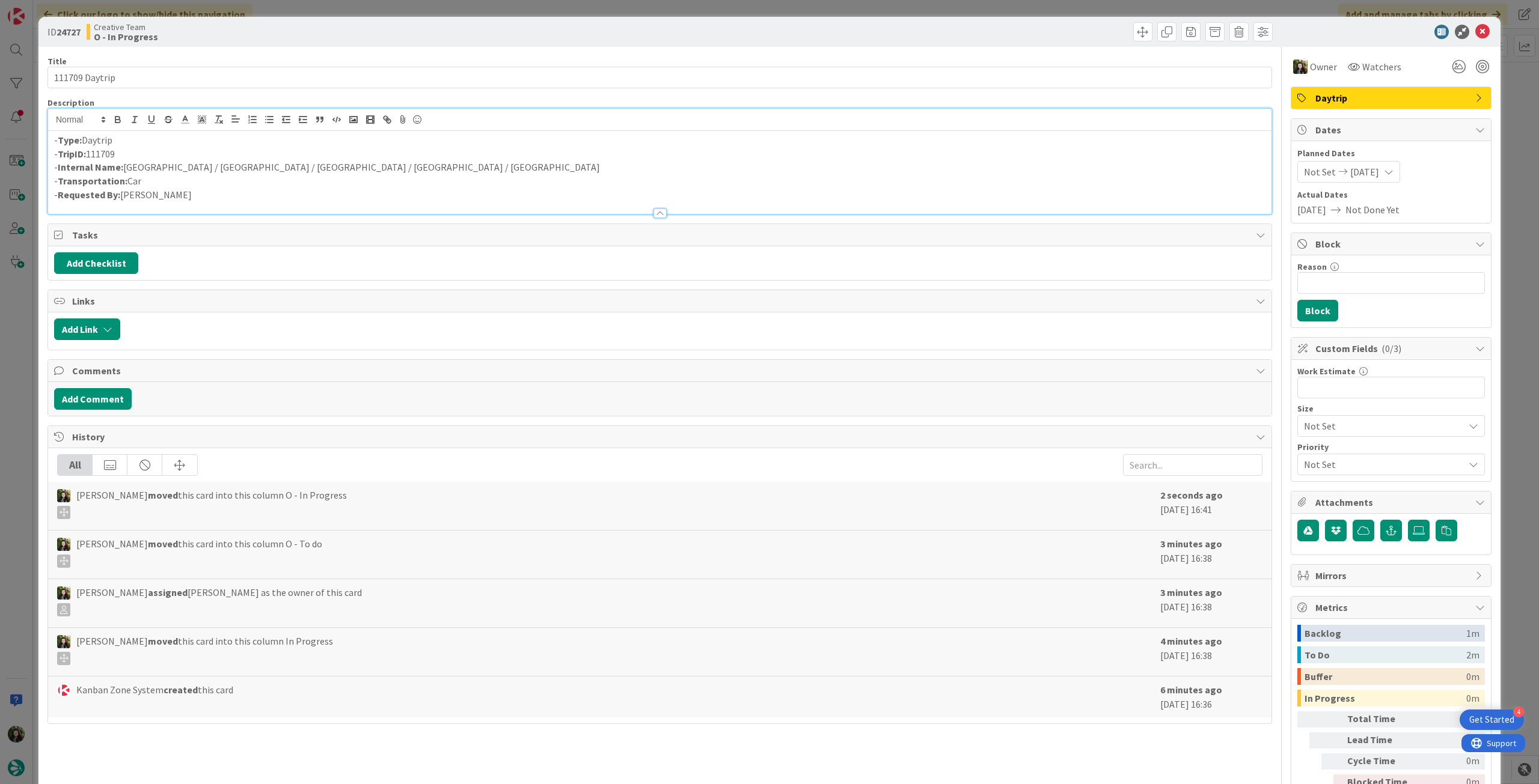
click at [356, 165] on p "- Internal Name: Amiens / Dunkirk / Calais / Boulogne-sur-Mer / Amiens" at bounding box center [660, 167] width 1212 height 14
drag, startPoint x: 350, startPoint y: 166, endPoint x: 323, endPoint y: 167, distance: 27.0
click at [323, 167] on p "- Internal Name: Amiens / Dunkirk / Calais / Boulogne-sur-Mer / Amiens" at bounding box center [660, 167] width 1212 height 14
click at [409, 163] on p "- Internal Name: Amiens / Dunkirk / Calais / Boulogne-sur-Mer / Amiens" at bounding box center [660, 167] width 1212 height 14
drag, startPoint x: 352, startPoint y: 171, endPoint x: 125, endPoint y: 171, distance: 227.0
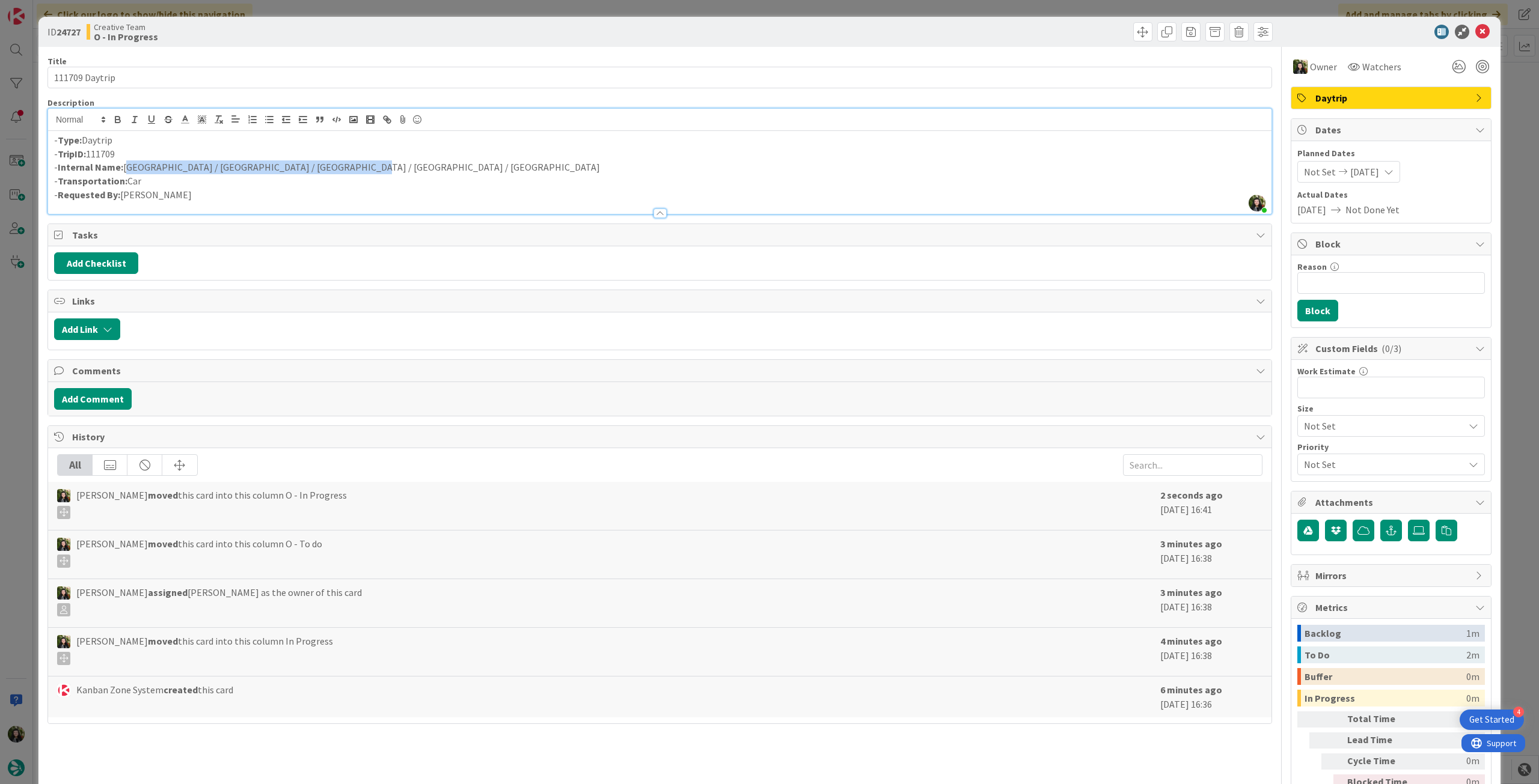
click at [125, 171] on p "- Internal Name: Amiens / Dunkirk / Calais / Boulogne-sur-Mer / Amiens" at bounding box center [660, 167] width 1212 height 14
copy p "Amiens / Dunkirk / Calais / Boulogne-sur-Mer / Amiens"
click at [1475, 28] on icon at bounding box center [1482, 32] width 15 height 15
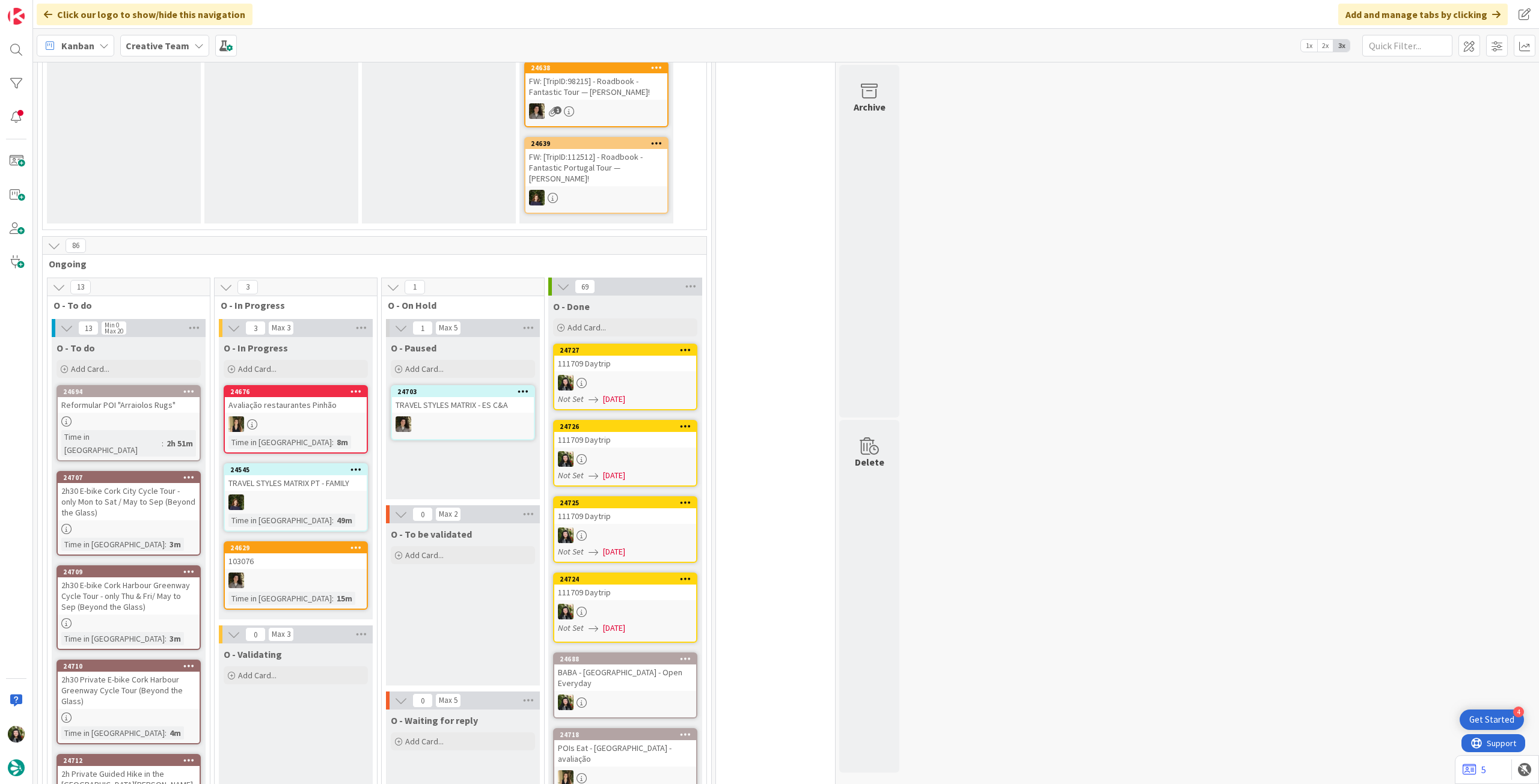
click at [145, 53] on div "Creative Team" at bounding box center [165, 45] width 89 height 21
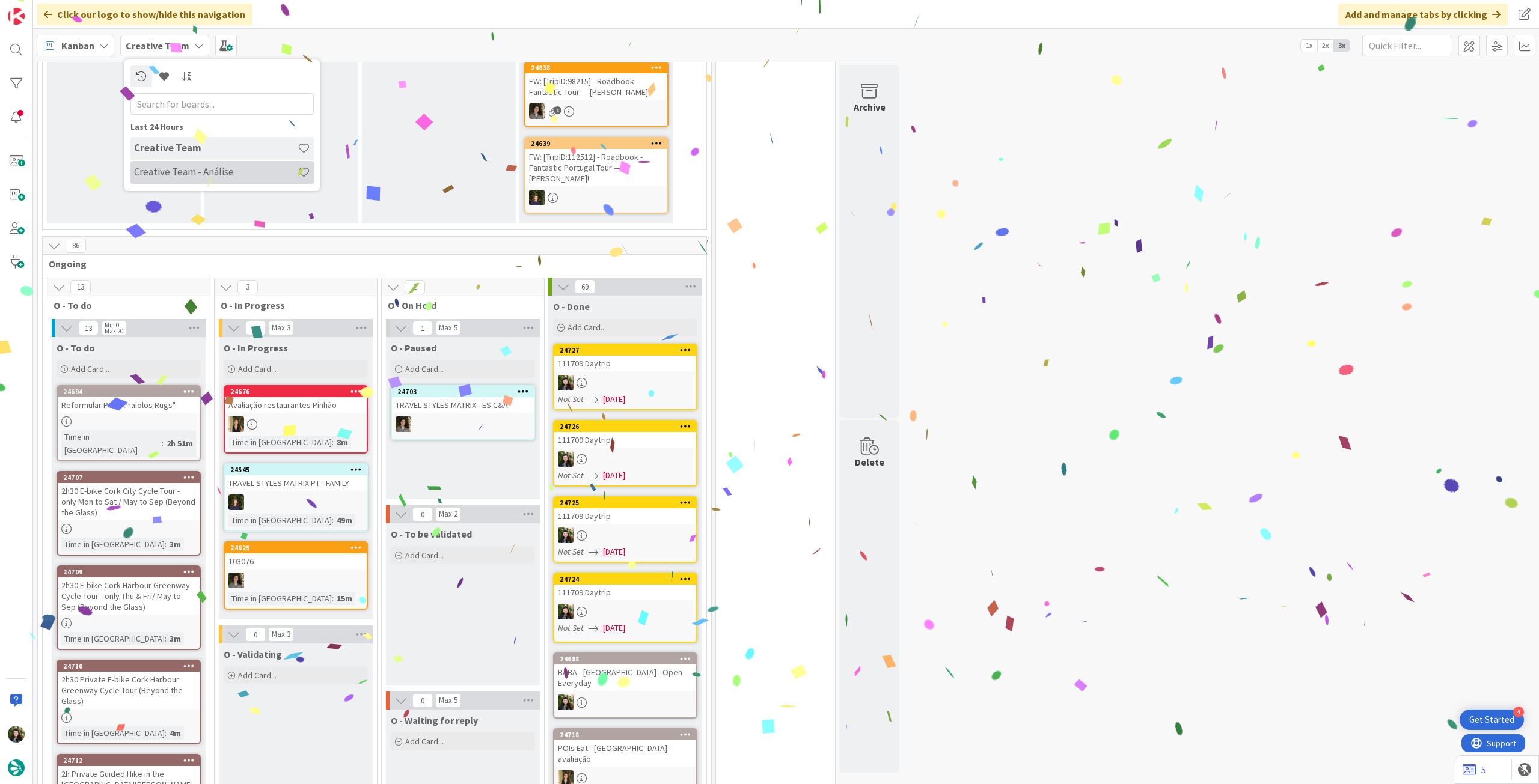
click at [179, 167] on h4 "Creative Team - Análise" at bounding box center [216, 172] width 163 height 12
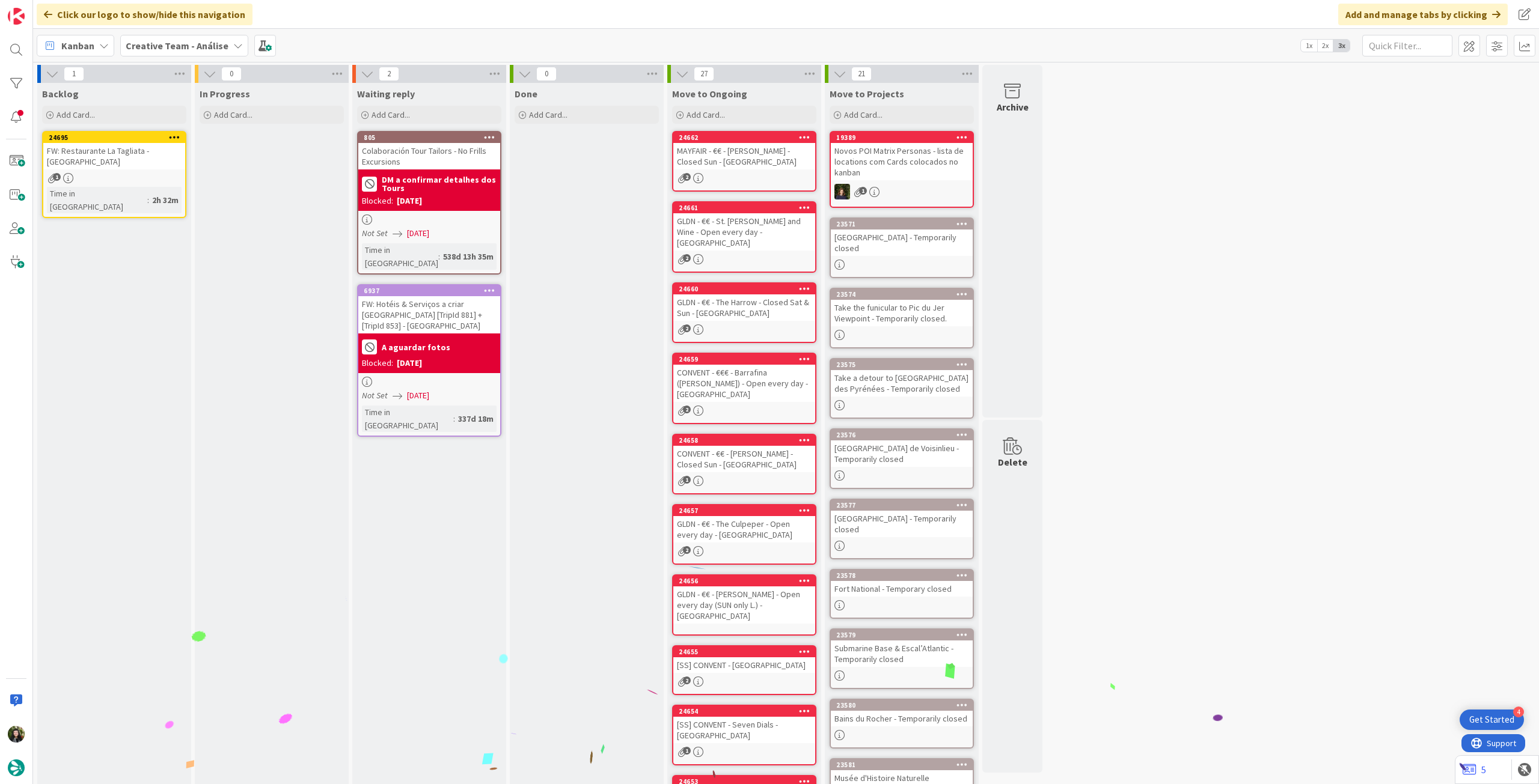
click at [161, 45] on b "Creative Team - Análise" at bounding box center [177, 45] width 103 height 12
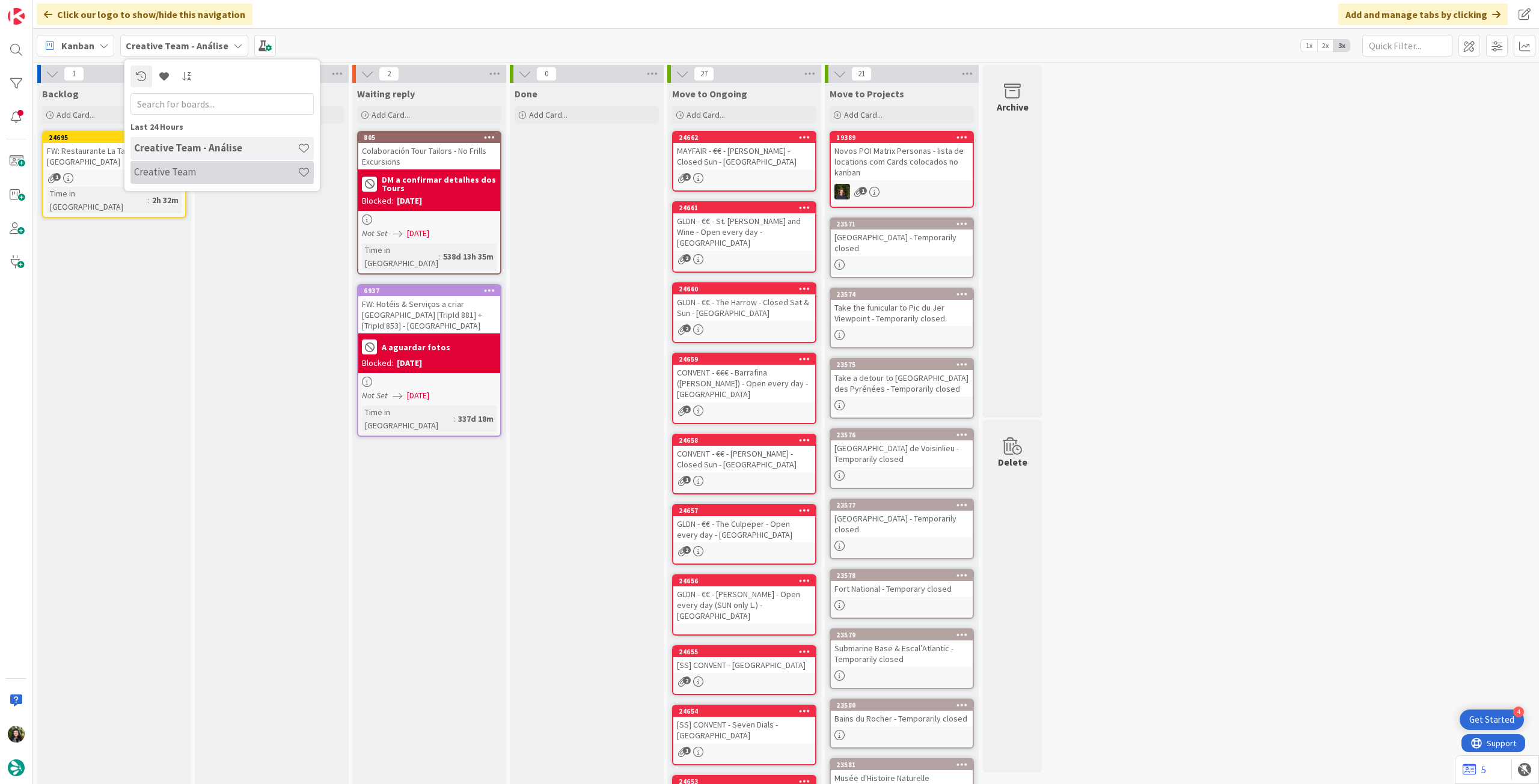
click at [235, 179] on div "Creative Team" at bounding box center [222, 172] width 183 height 23
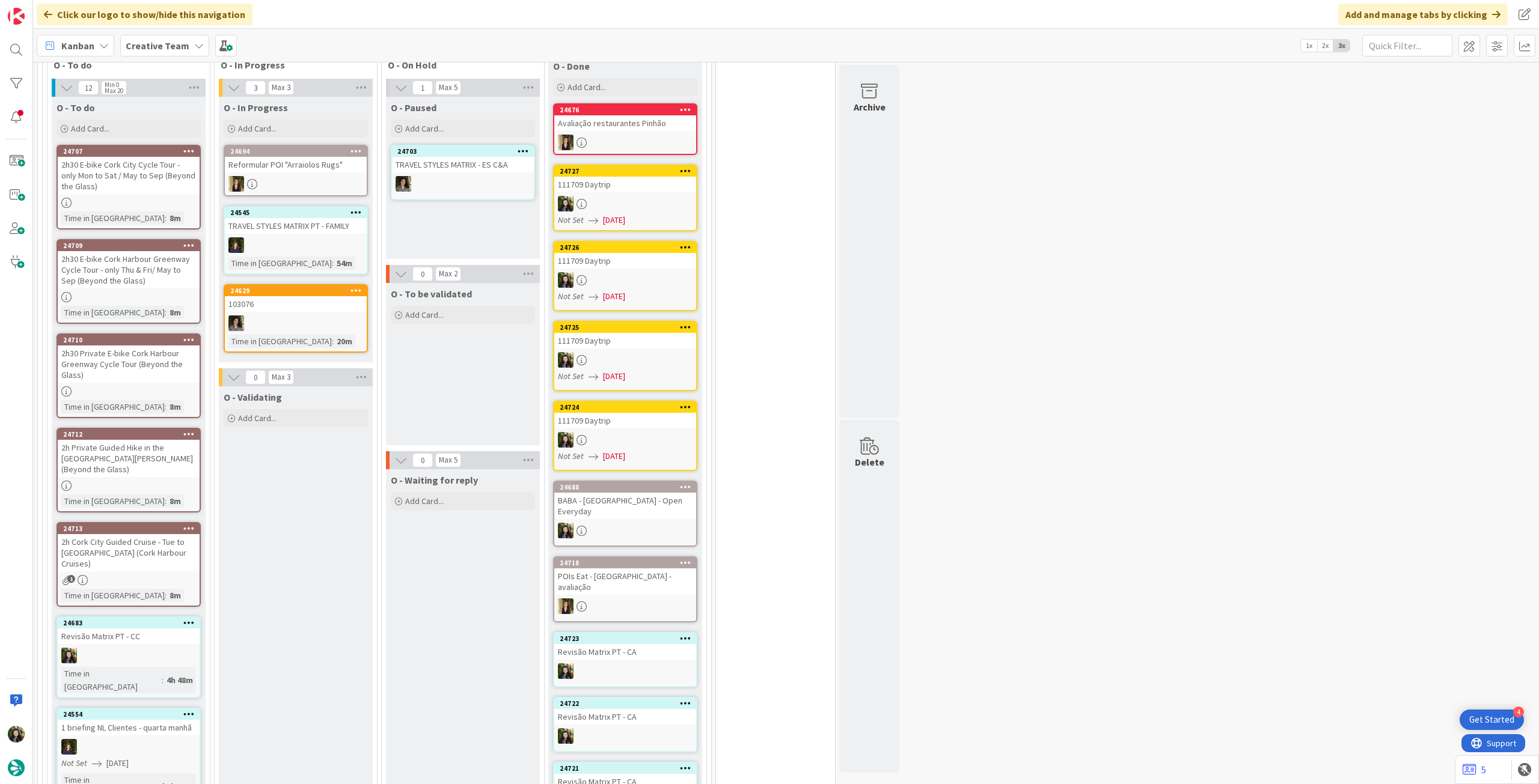
scroll to position [641, 0]
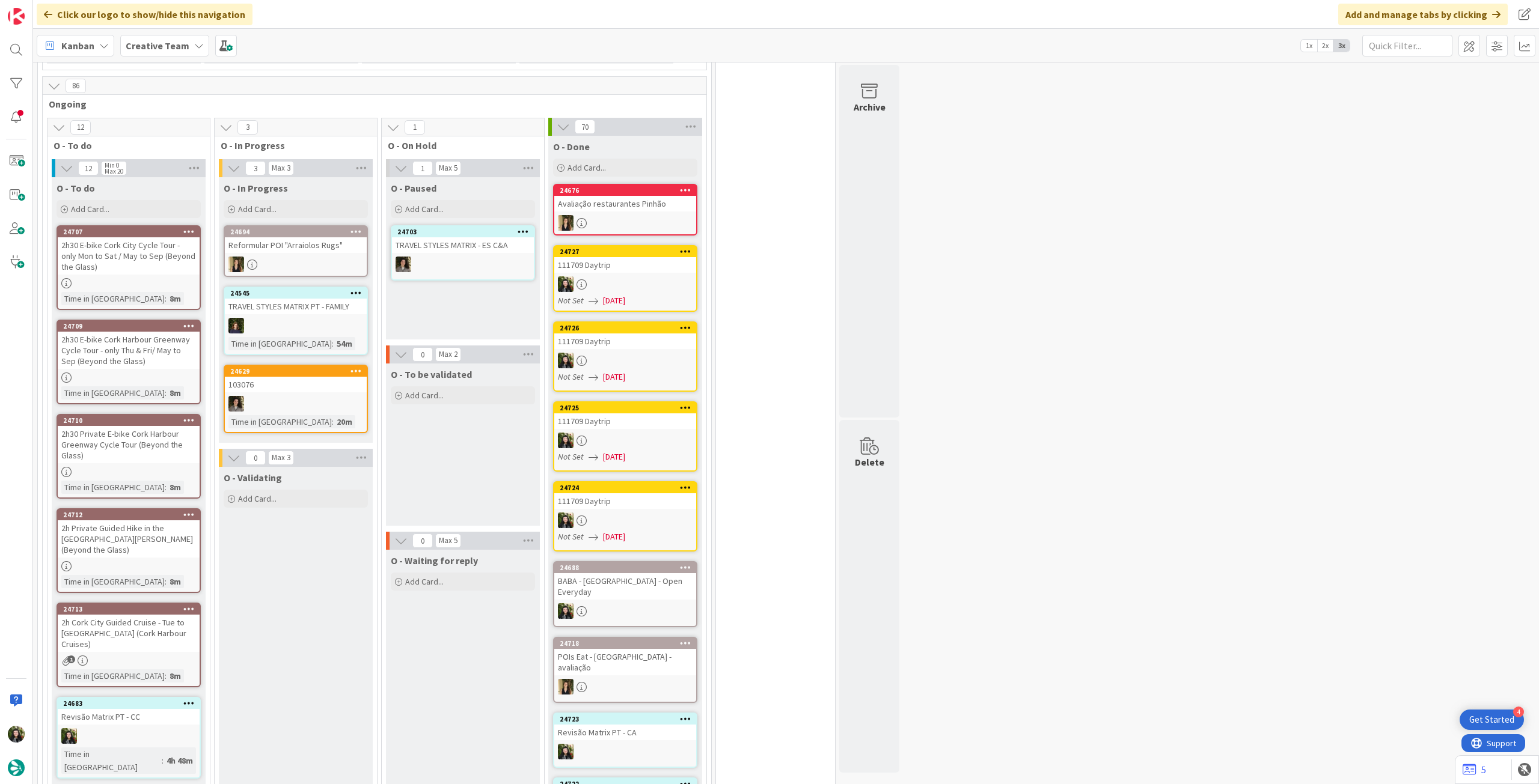
click at [618, 215] on div at bounding box center [625, 223] width 142 height 16
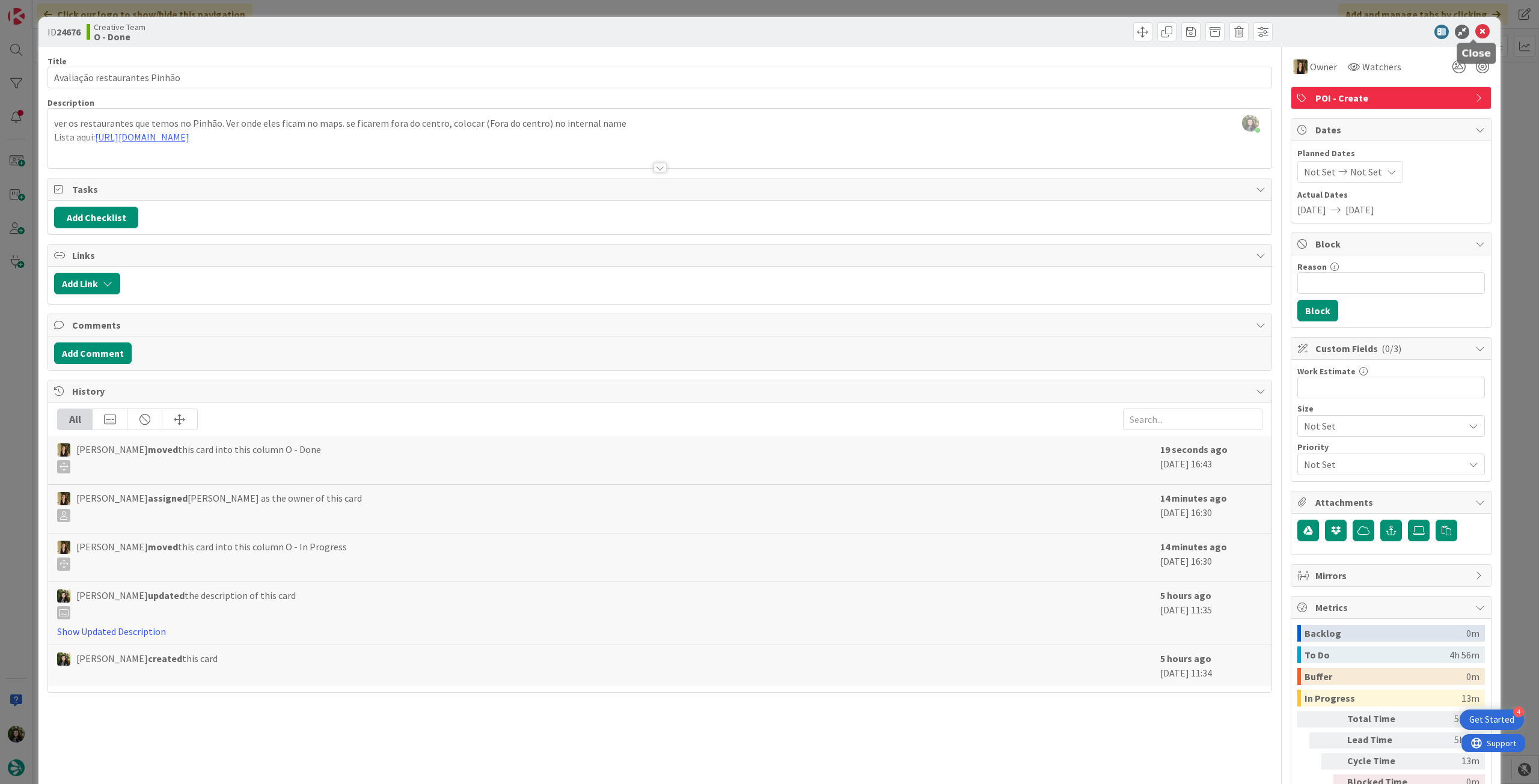
click at [1477, 30] on icon at bounding box center [1482, 32] width 15 height 15
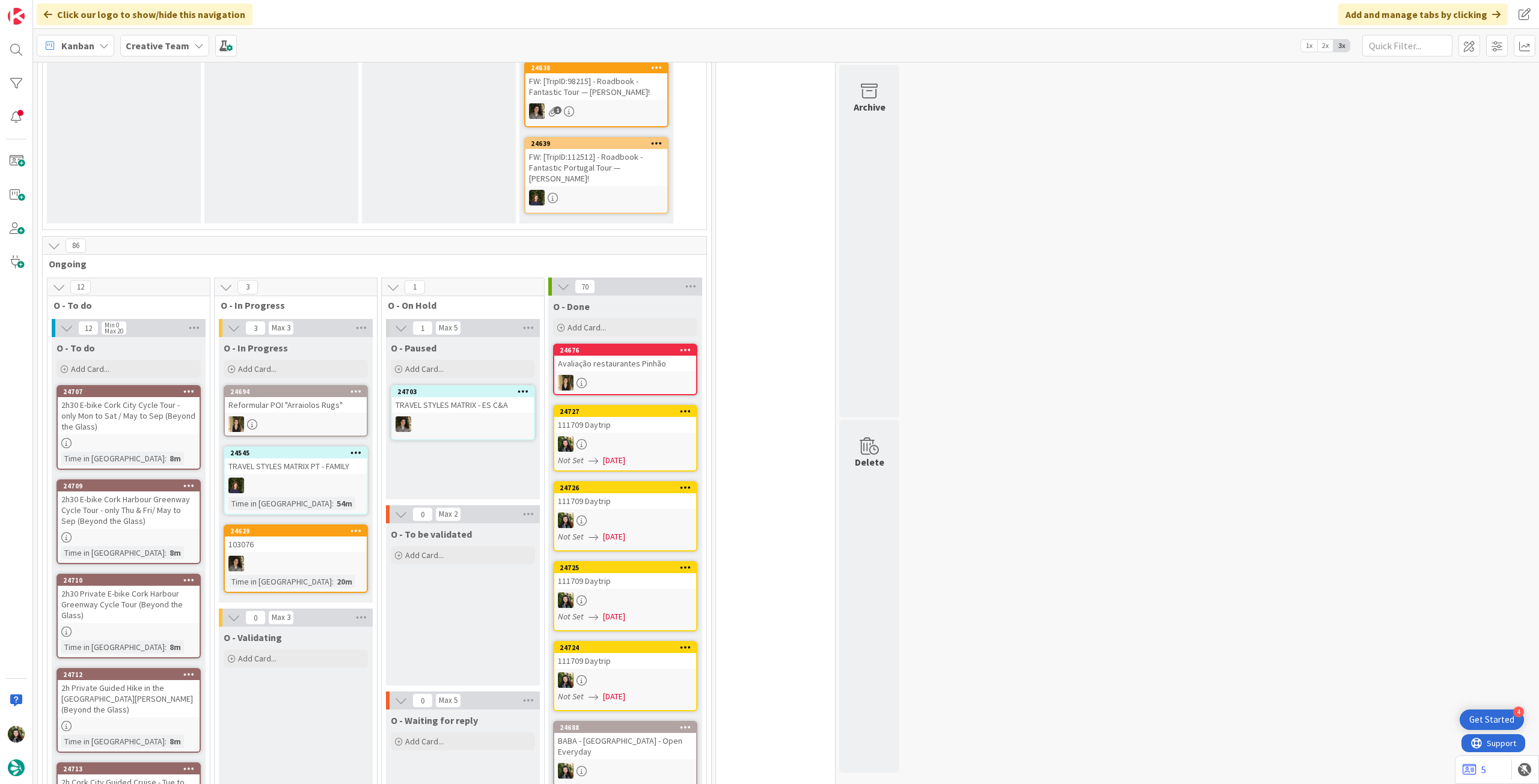
scroll to position [560, 0]
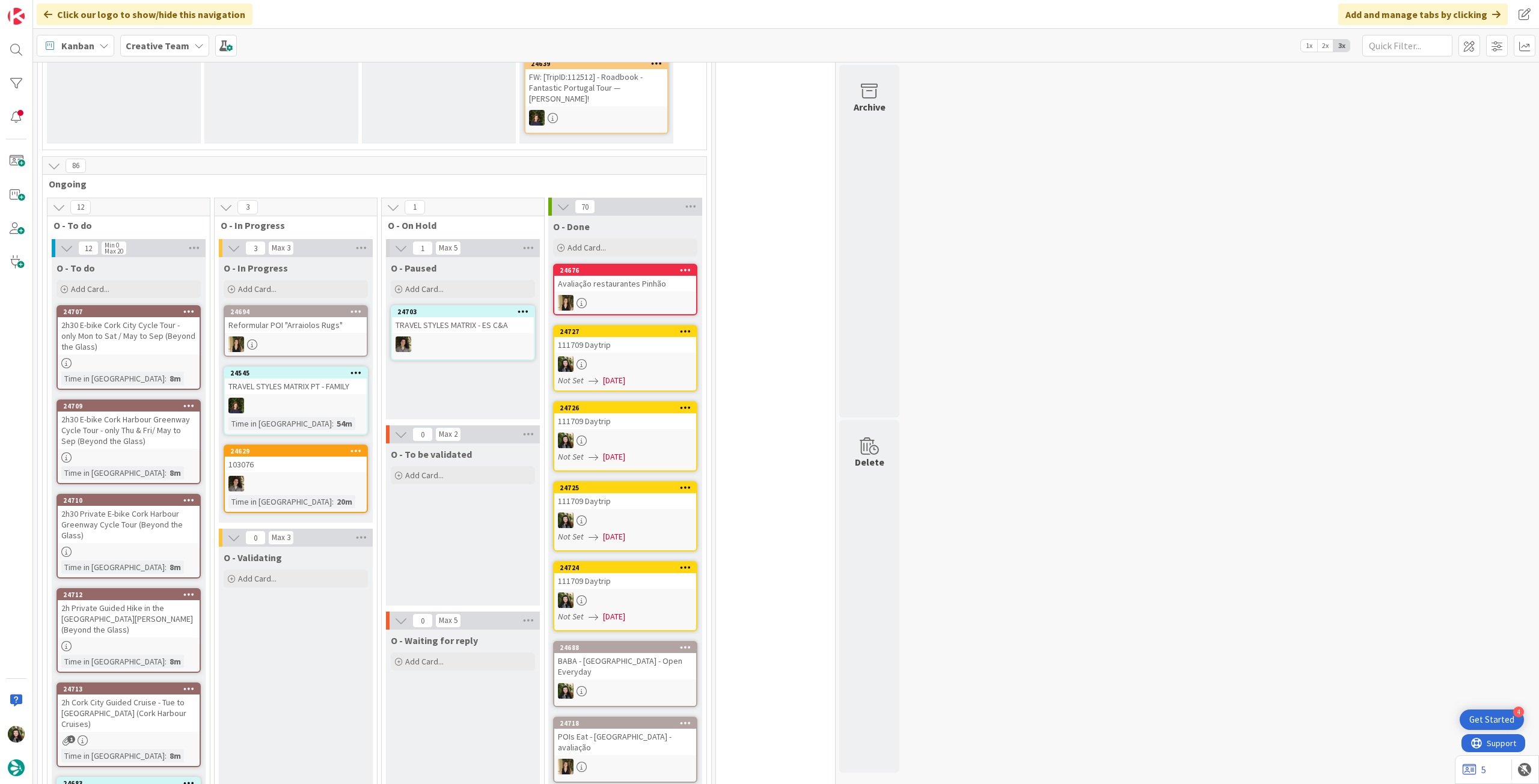
click at [170, 57] on div "Kanban Creative Team 1x 2x 3x" at bounding box center [786, 46] width 1506 height 33
click at [177, 48] on b "Creative Team" at bounding box center [158, 45] width 64 height 12
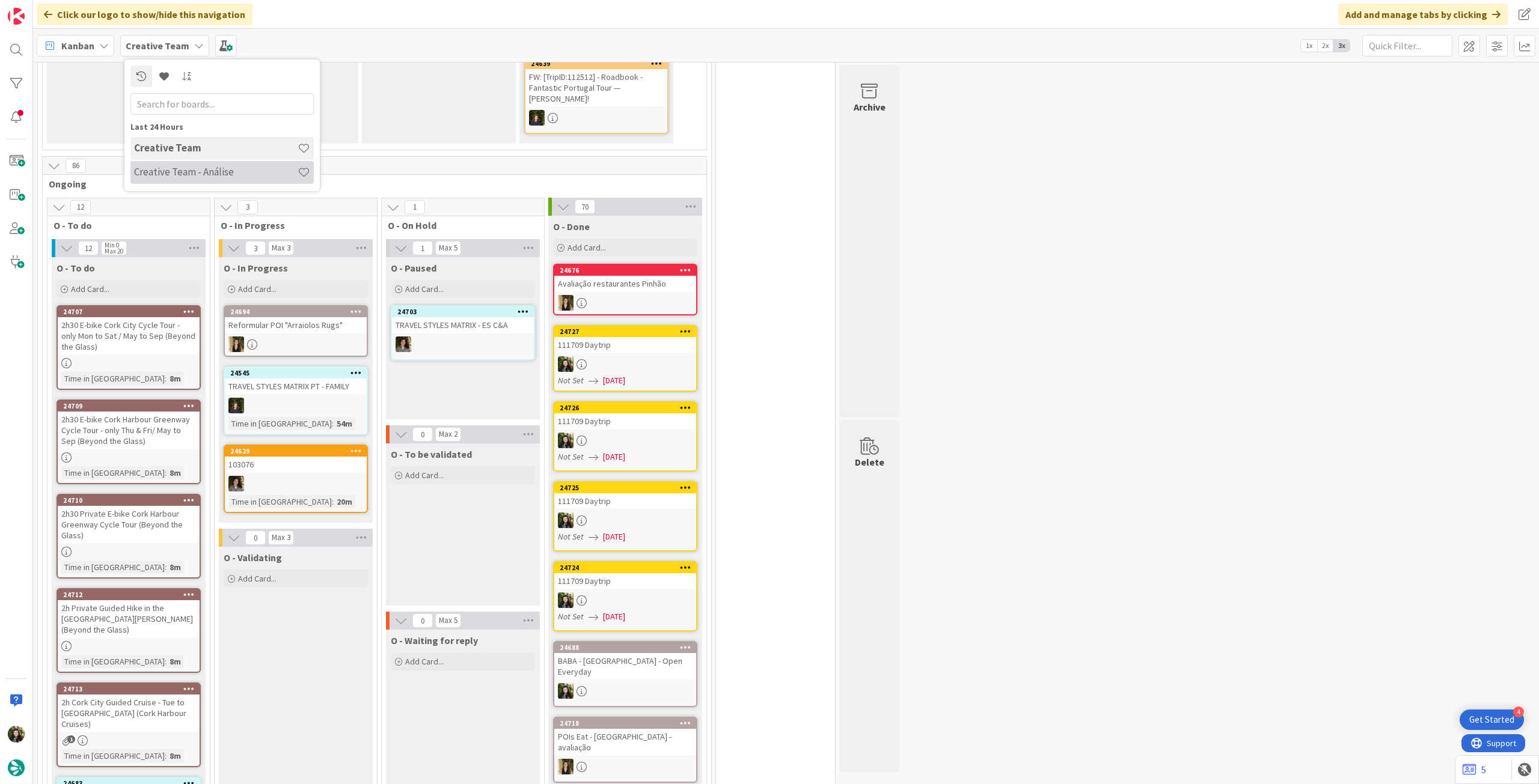
click at [186, 163] on div "Creative Team - Análise" at bounding box center [222, 172] width 183 height 23
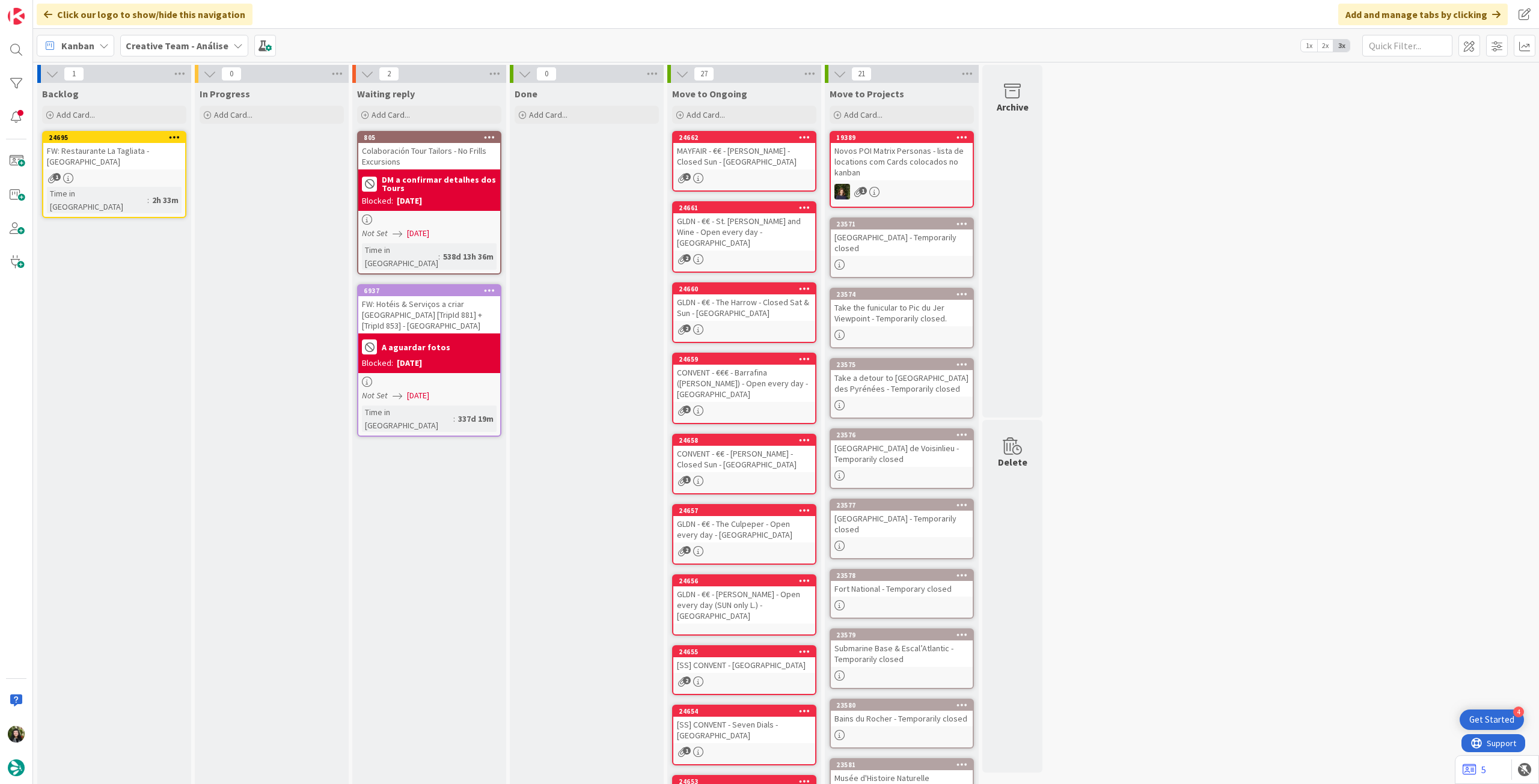
click at [171, 43] on b "Creative Team - Análise" at bounding box center [177, 45] width 103 height 12
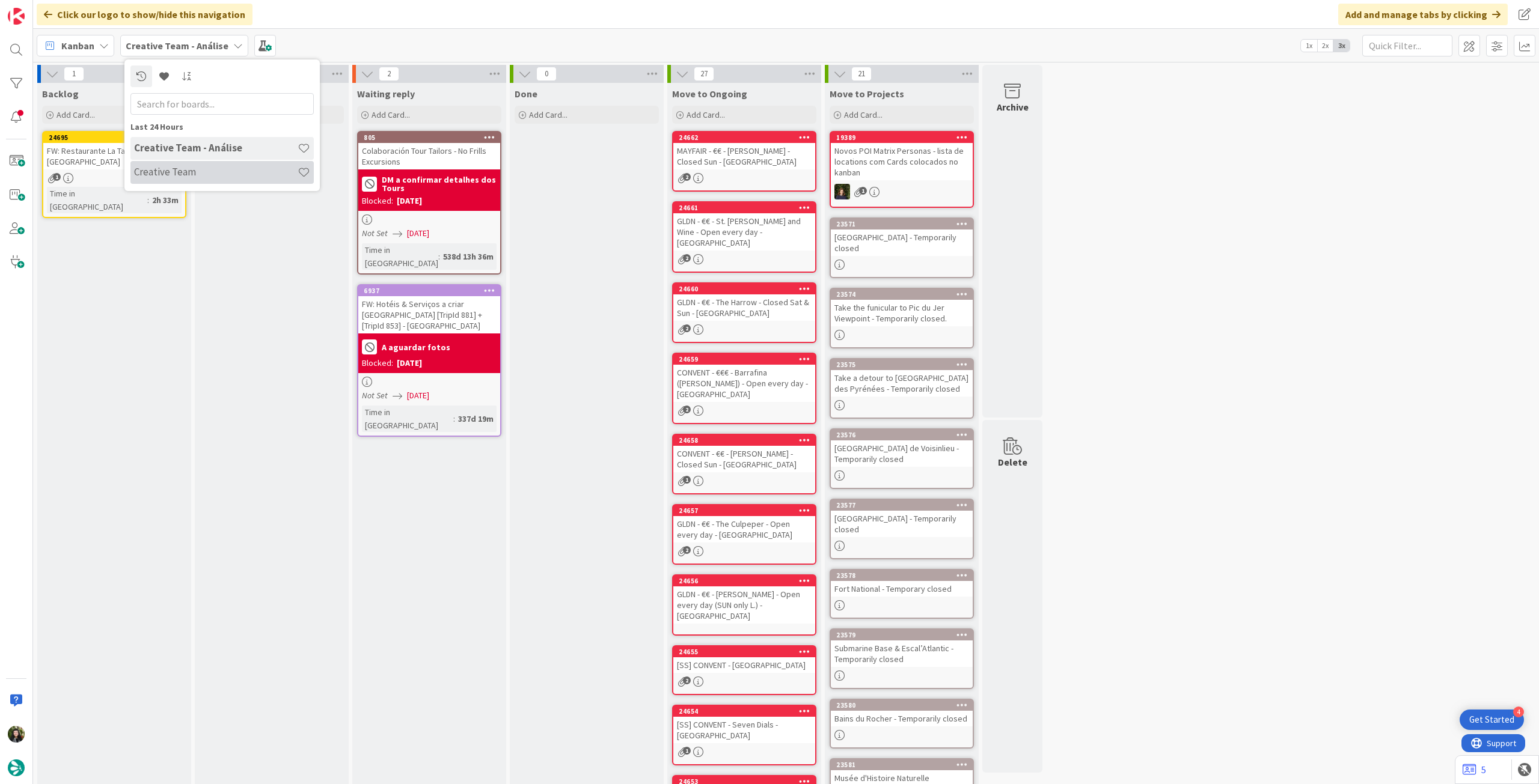
click at [167, 167] on h4 "Creative Team" at bounding box center [216, 172] width 163 height 12
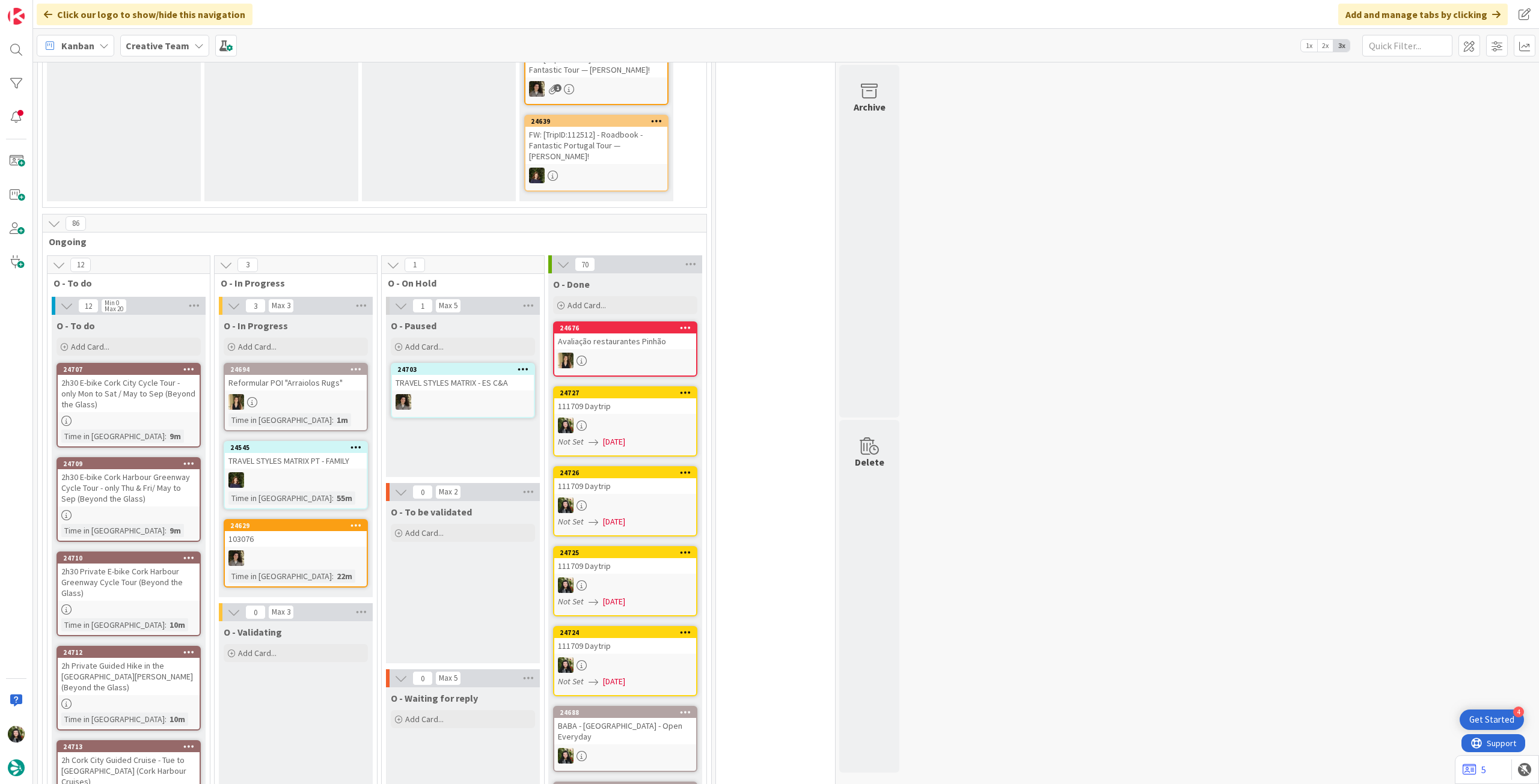
scroll to position [560, 0]
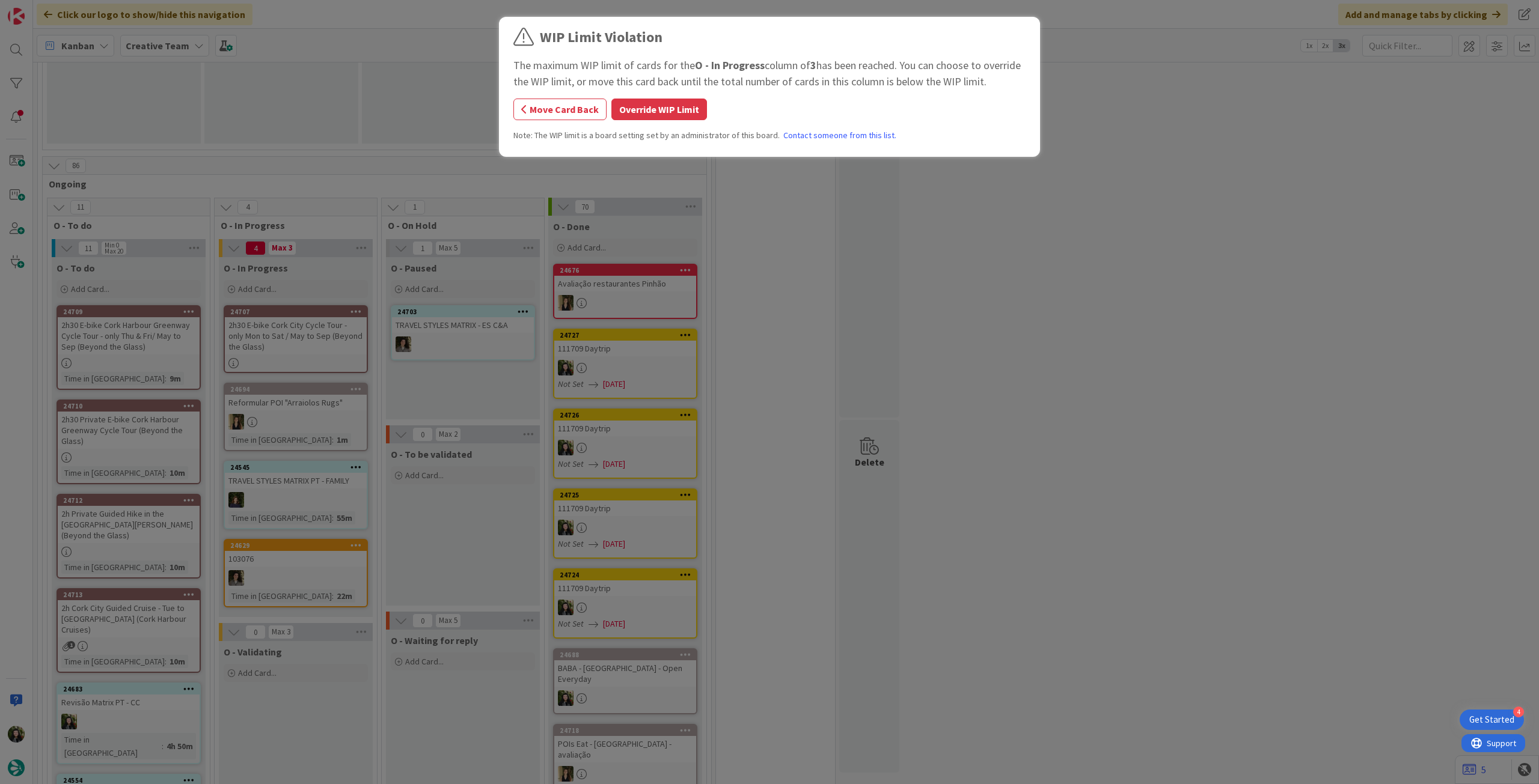
click at [665, 107] on button "Override WIP Limit" at bounding box center [659, 109] width 96 height 21
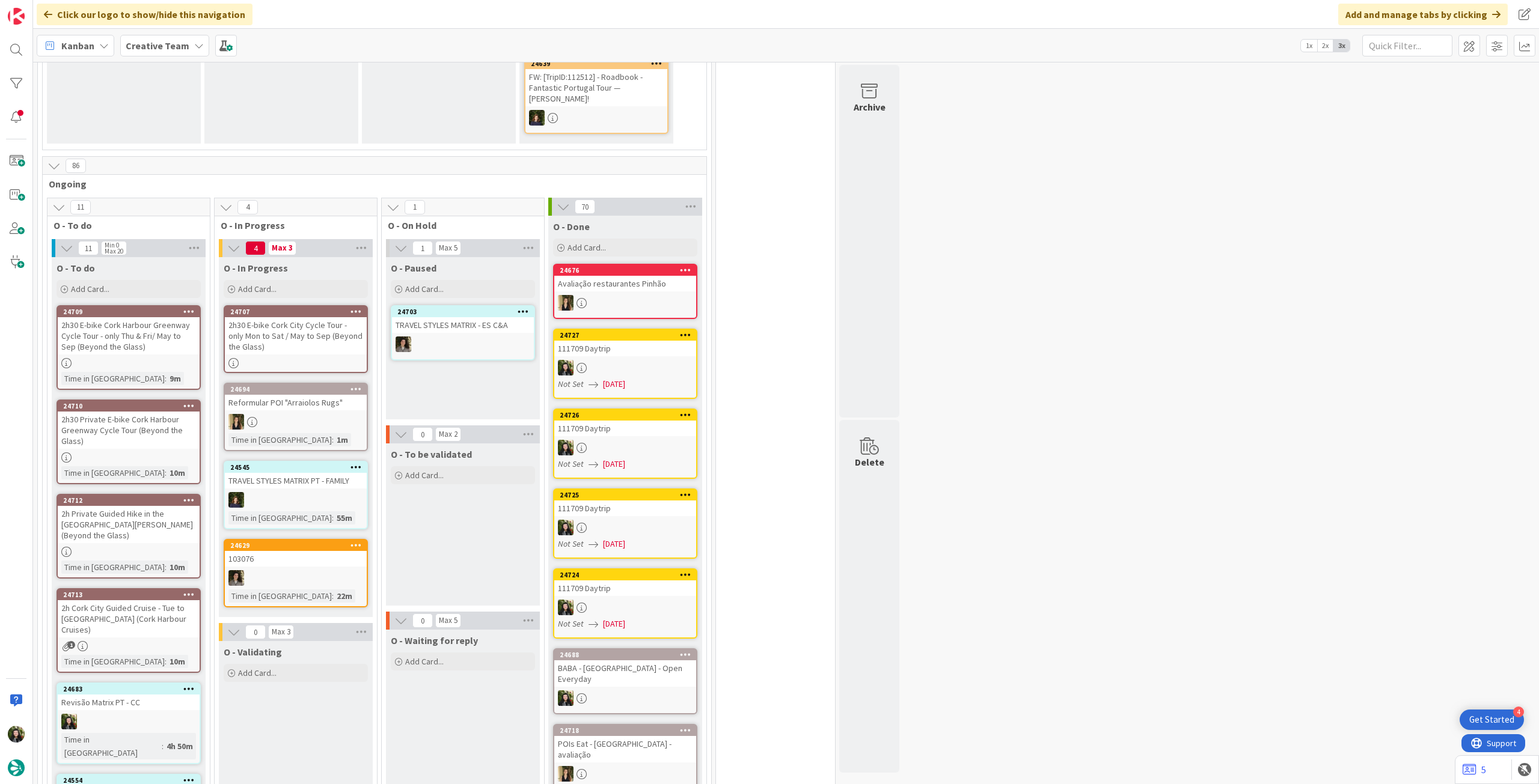
click at [307, 358] on div at bounding box center [296, 363] width 142 height 10
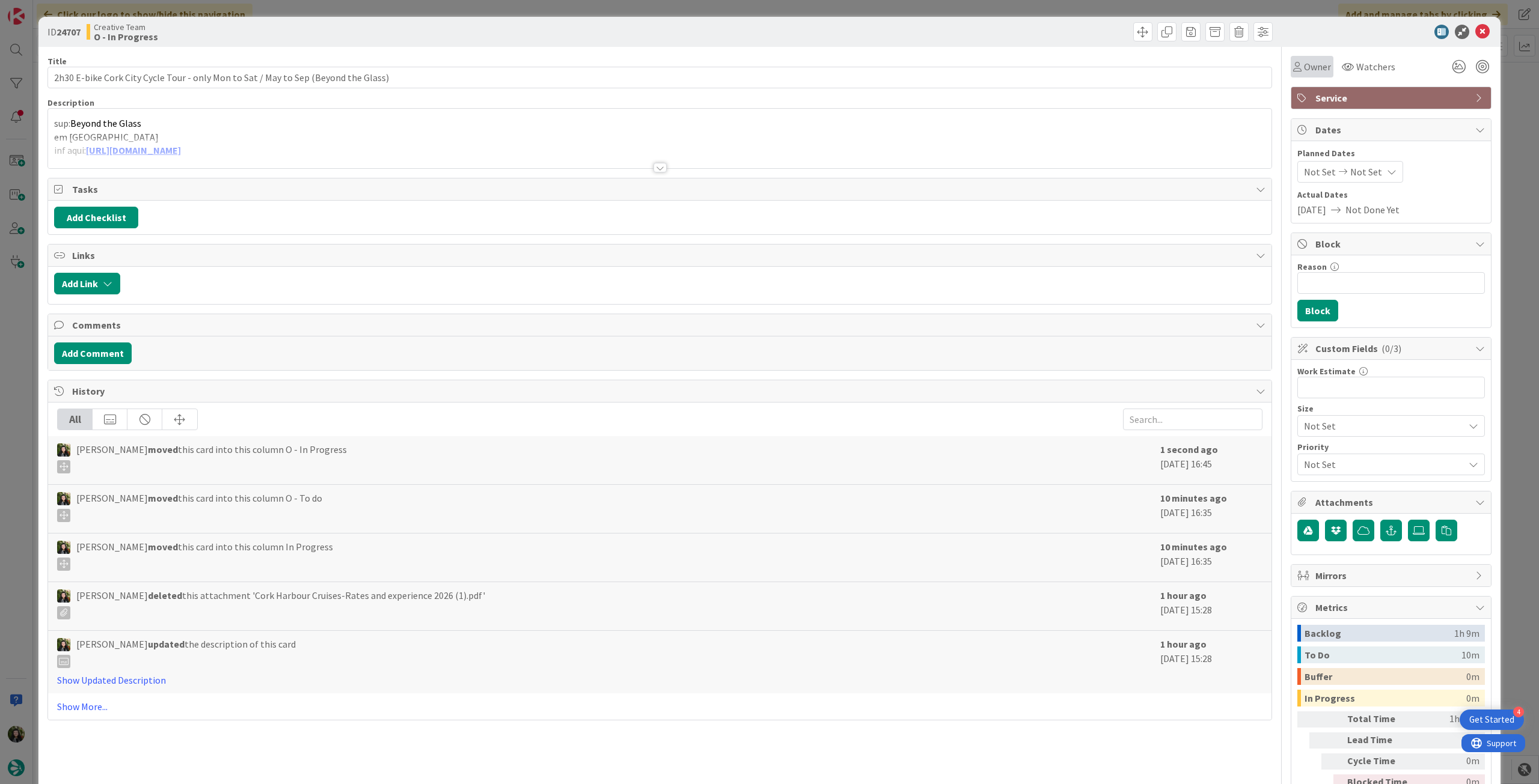
click at [1306, 67] on span "Owner" at bounding box center [1317, 66] width 27 height 15
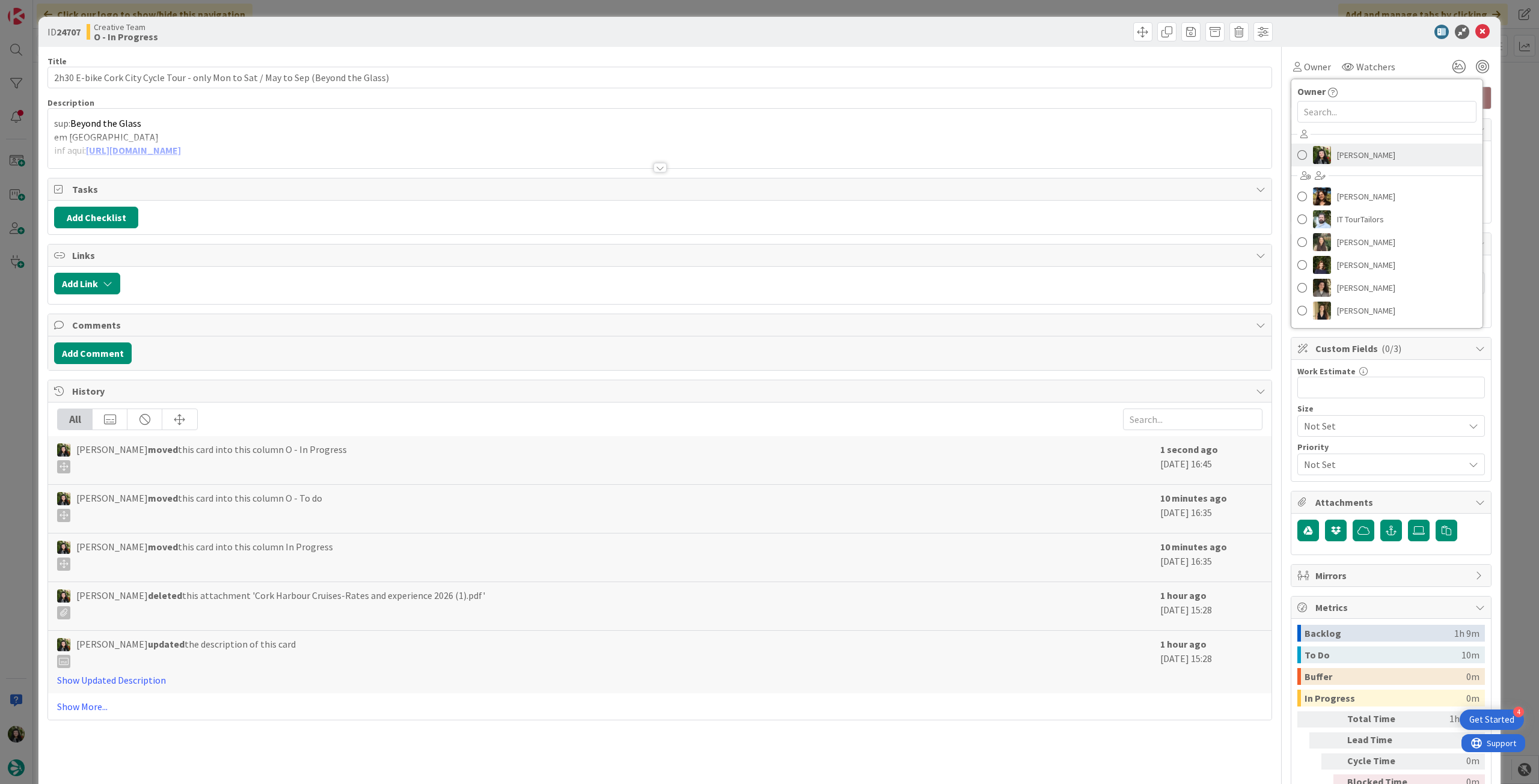
click at [1420, 150] on link "Beatriz Cassona" at bounding box center [1387, 155] width 191 height 23
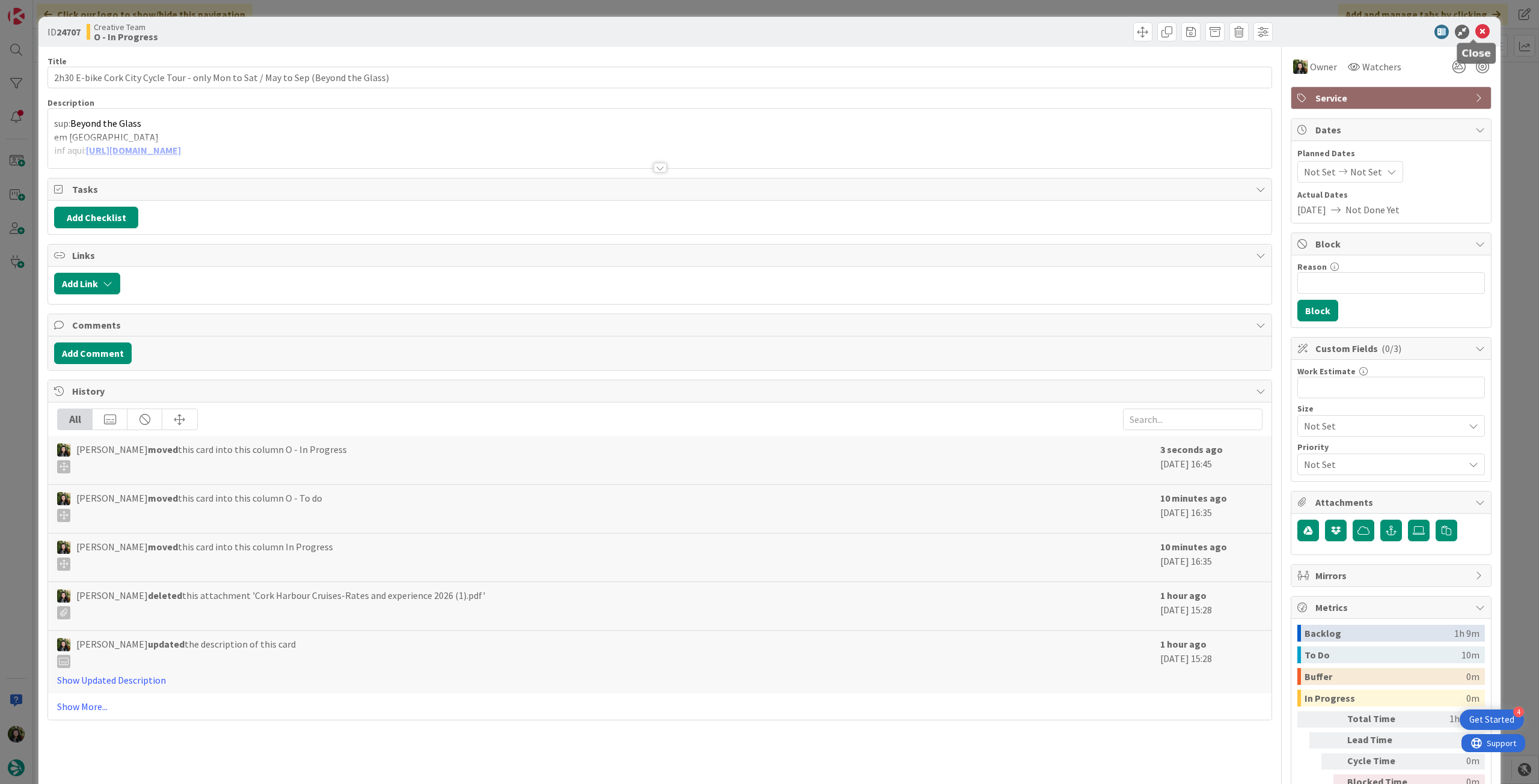
click at [1480, 32] on icon at bounding box center [1482, 32] width 15 height 15
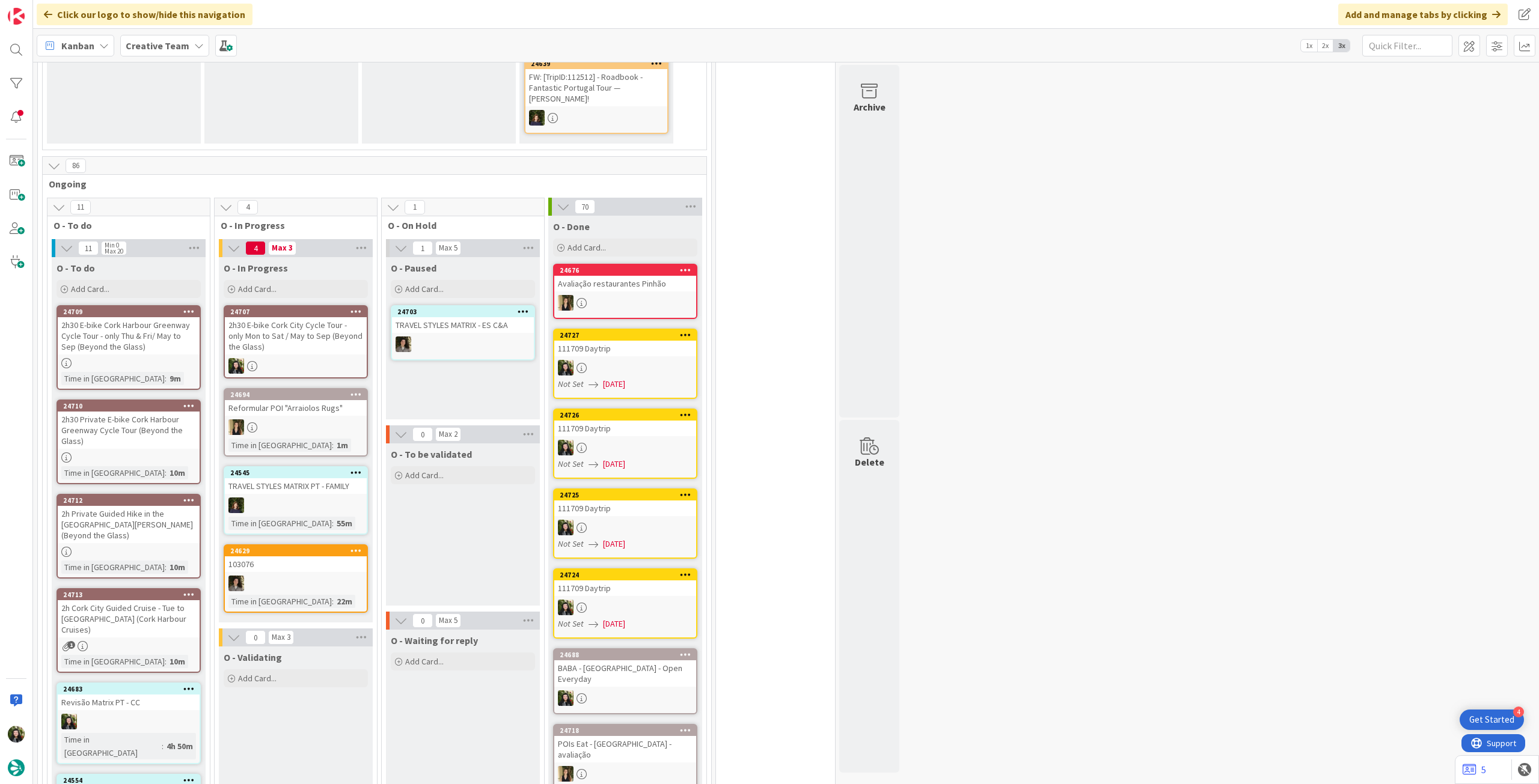
click at [313, 333] on div "2h30 E-bike Cork City Cycle Tour - only Mon to Sat / May to Sep (Beyond the Gla…" at bounding box center [296, 336] width 142 height 37
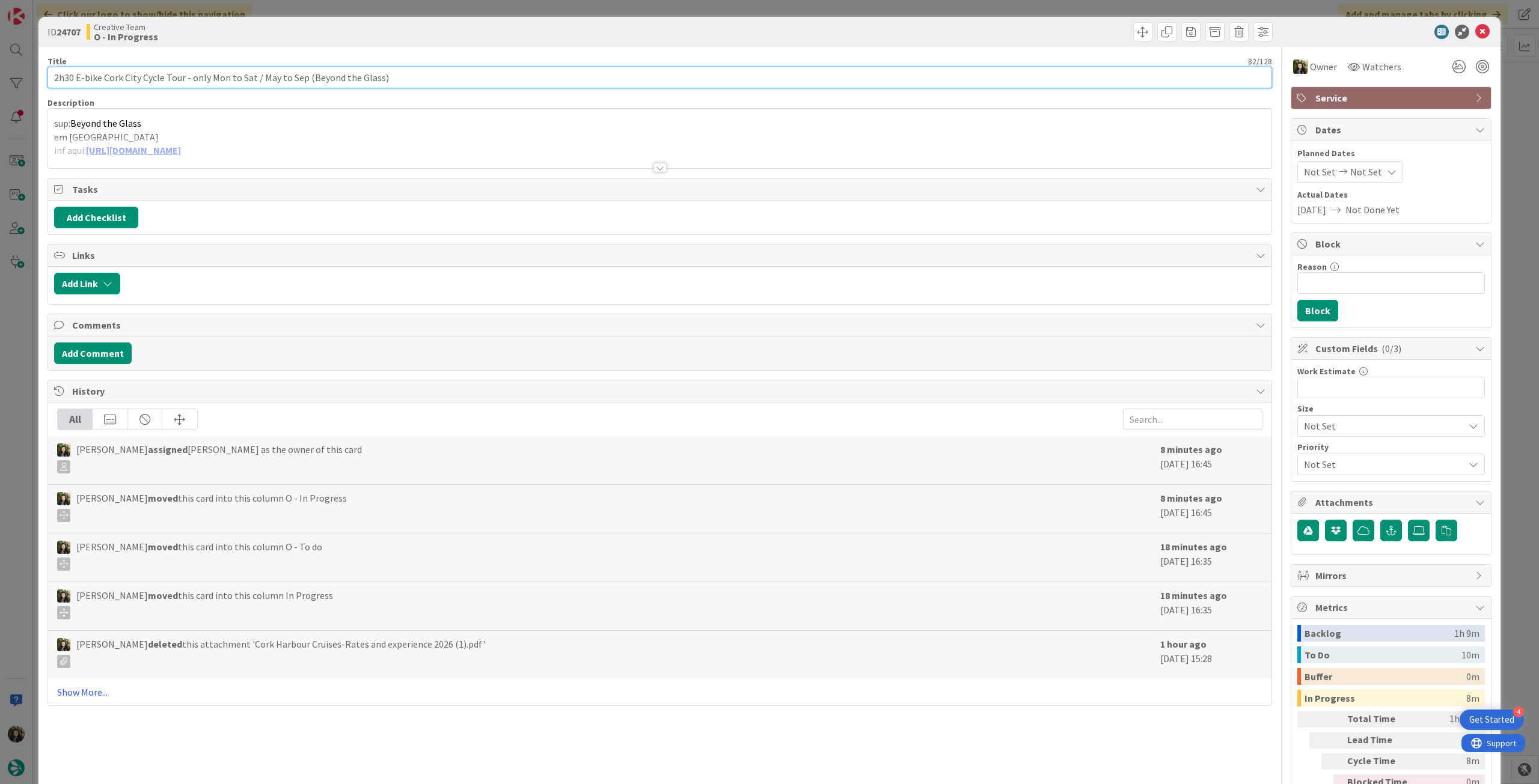
drag, startPoint x: 381, startPoint y: 80, endPoint x: 47, endPoint y: 61, distance: 334.5
click at [0, 79] on div "ID 24707 Creative Team O - In Progress Title 82 / 128 2h30 E-bike Cork City Cyc…" at bounding box center [769, 392] width 1539 height 784
click at [1475, 37] on icon at bounding box center [1482, 32] width 15 height 15
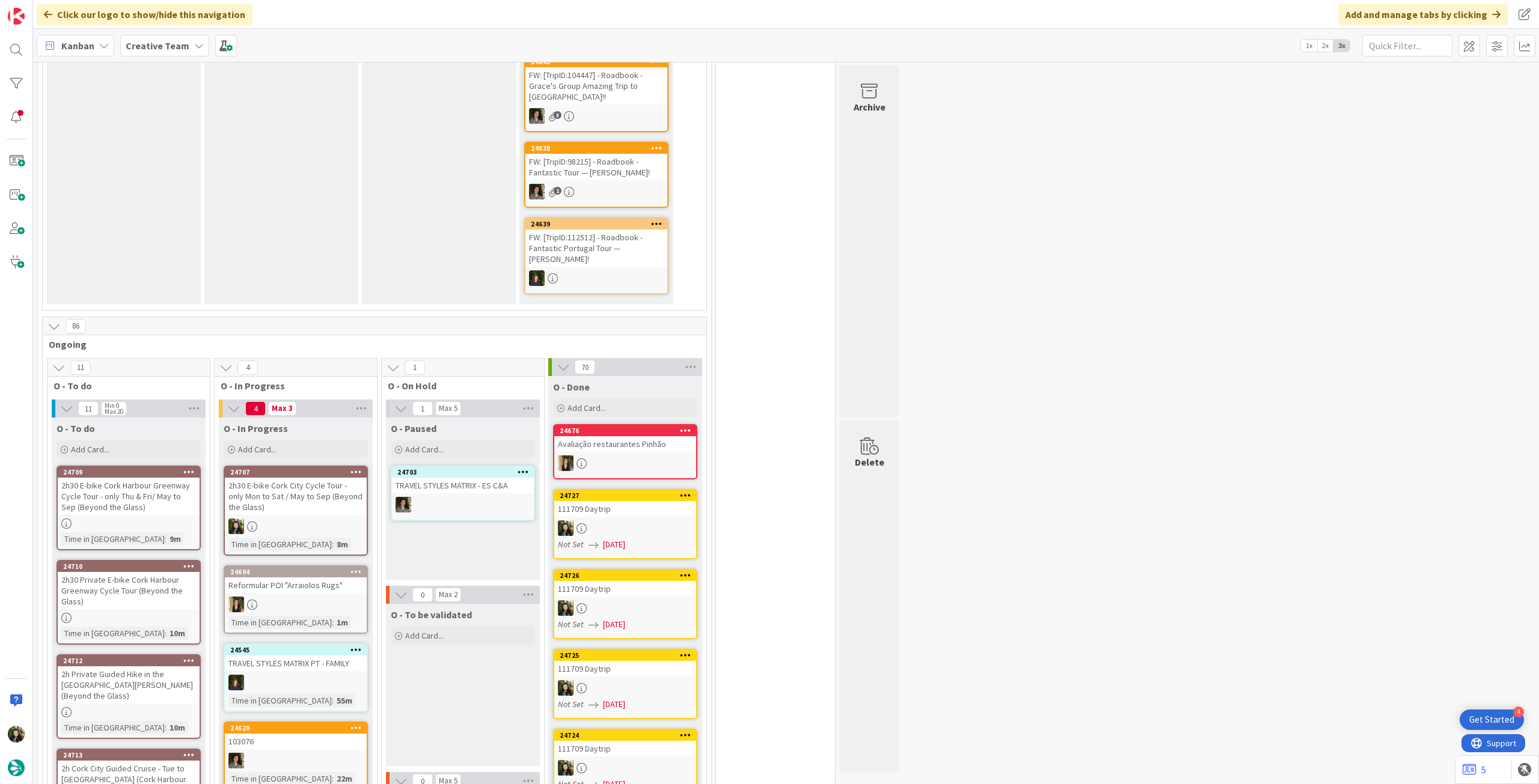
scroll to position [560, 0]
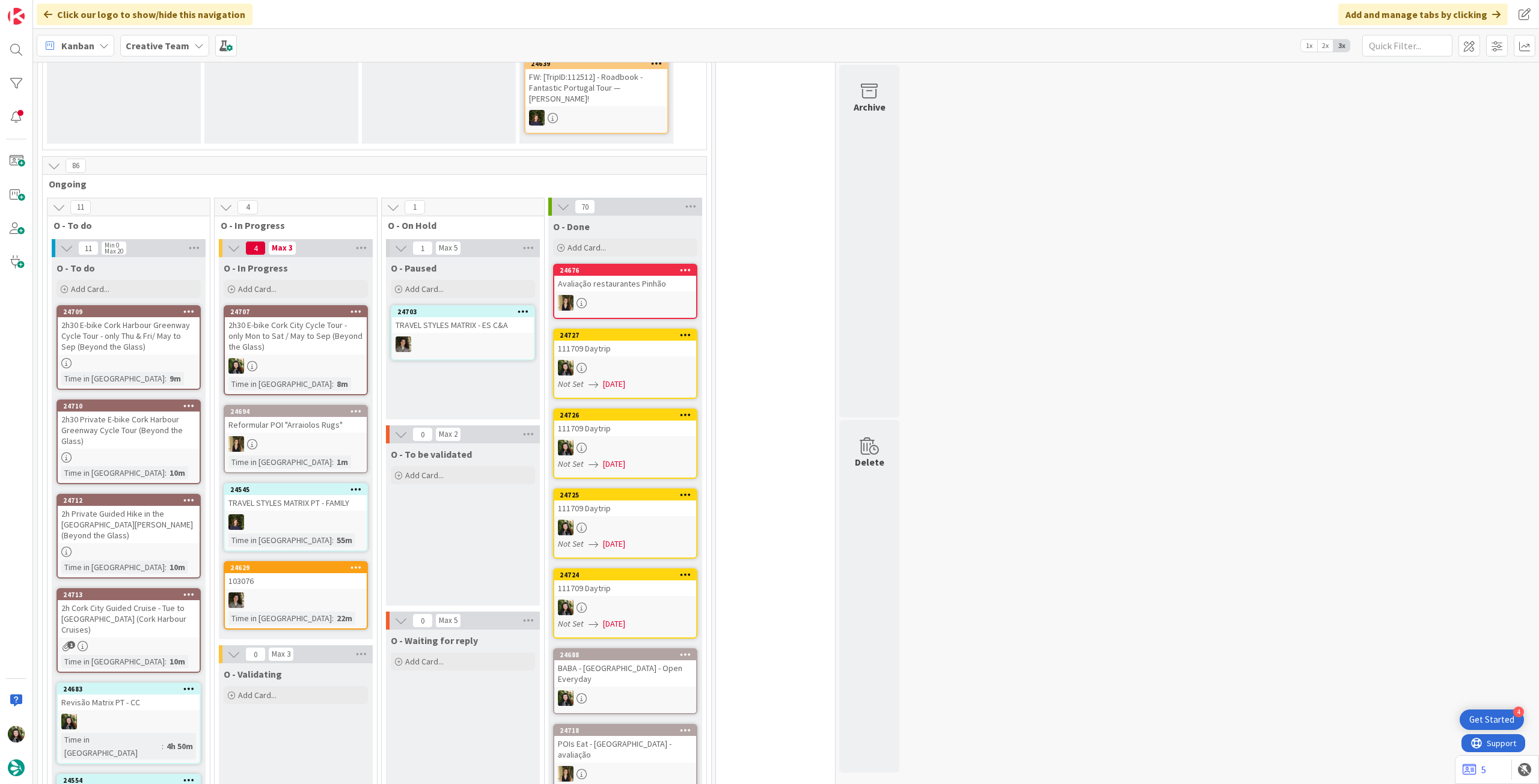
click at [273, 334] on div "2h30 E-bike Cork City Cycle Tour - only Mon to Sat / May to Sep (Beyond the Gla…" at bounding box center [296, 336] width 142 height 37
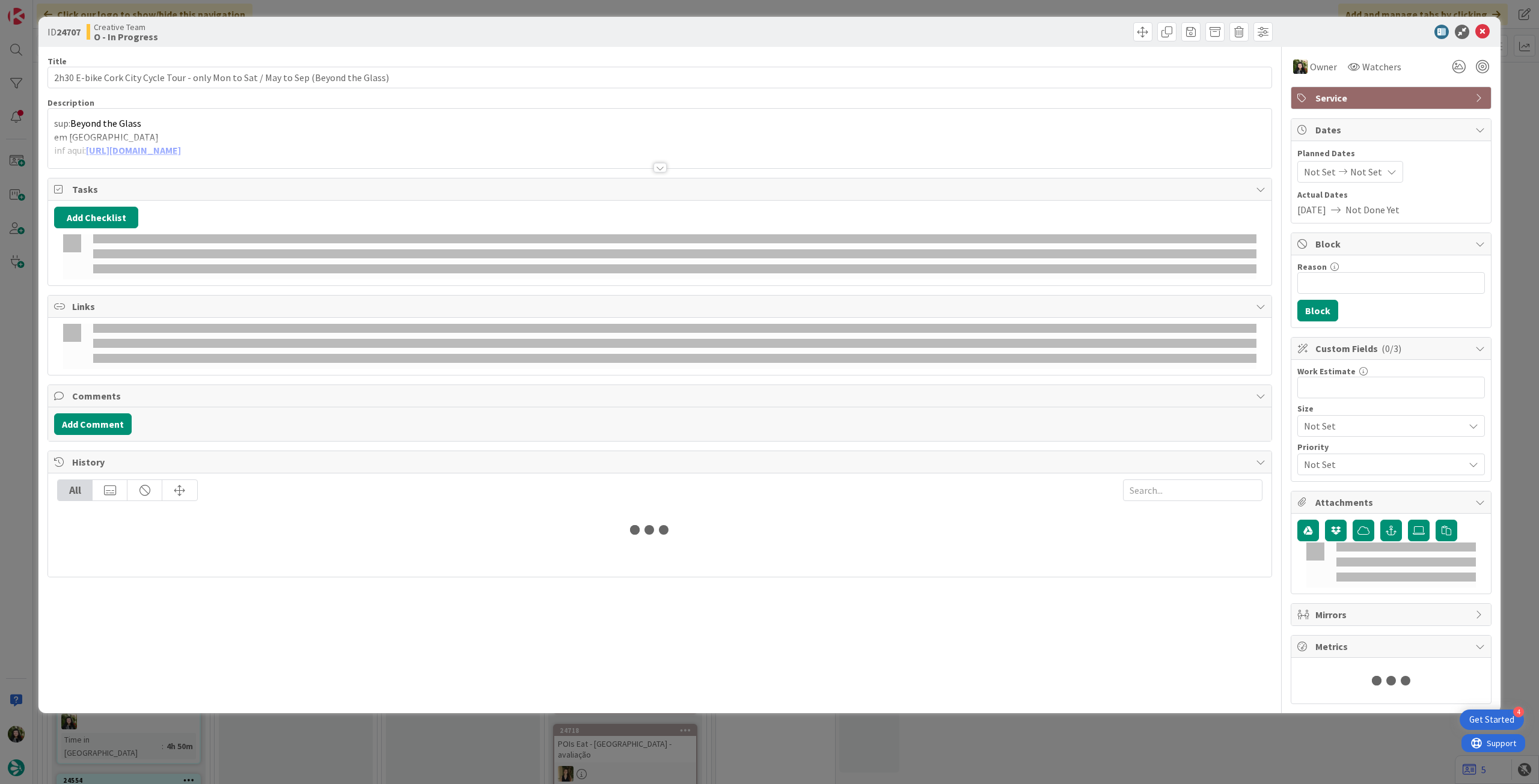
click at [183, 140] on div at bounding box center [659, 153] width 1223 height 30
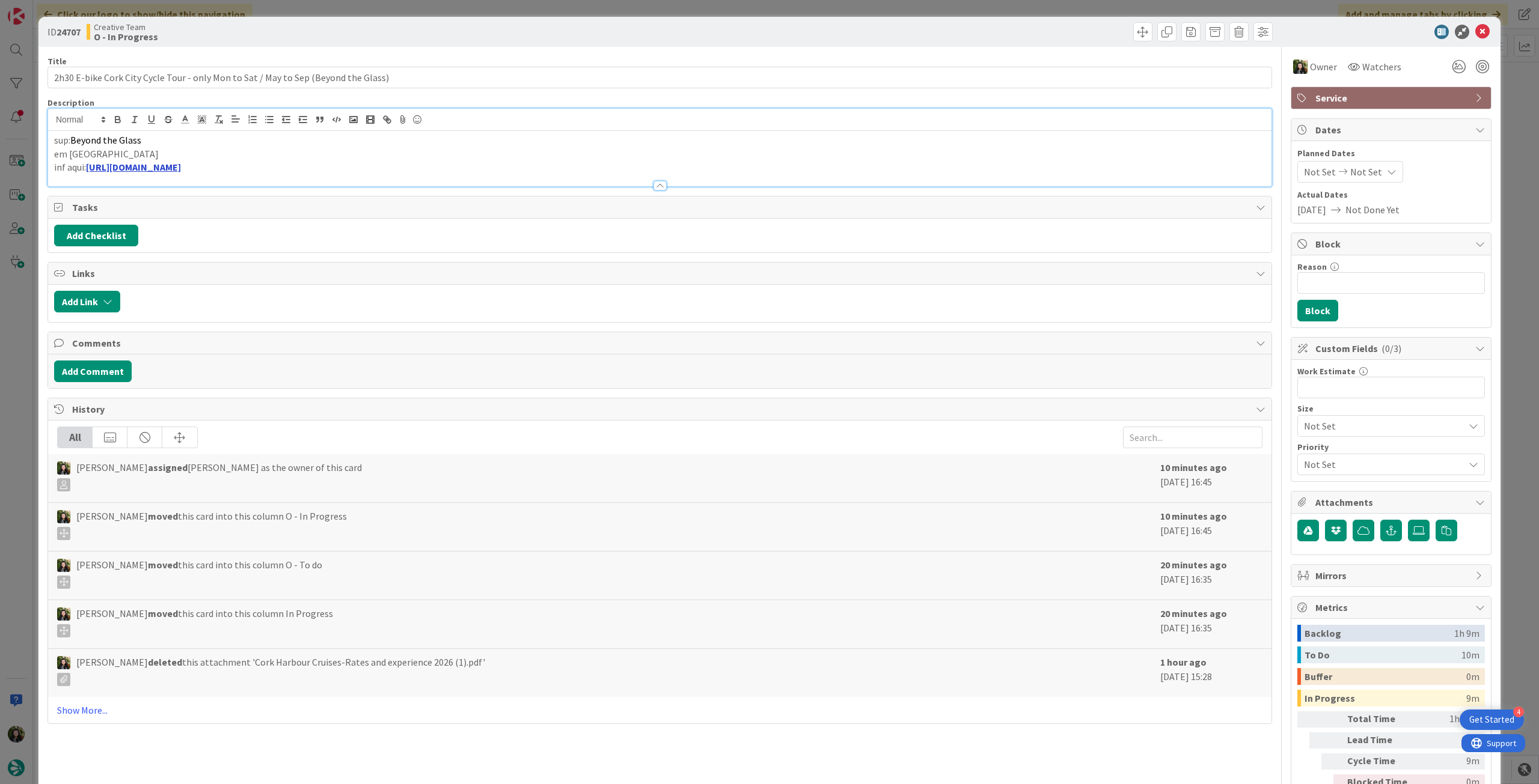
click at [145, 165] on link "https://www.beyondtheglass.ie/tours/" at bounding box center [133, 167] width 95 height 12
click at [148, 188] on link "https://www.beyondtheglass.ie/tours/" at bounding box center [139, 191] width 82 height 16
click at [1475, 31] on icon at bounding box center [1482, 32] width 15 height 15
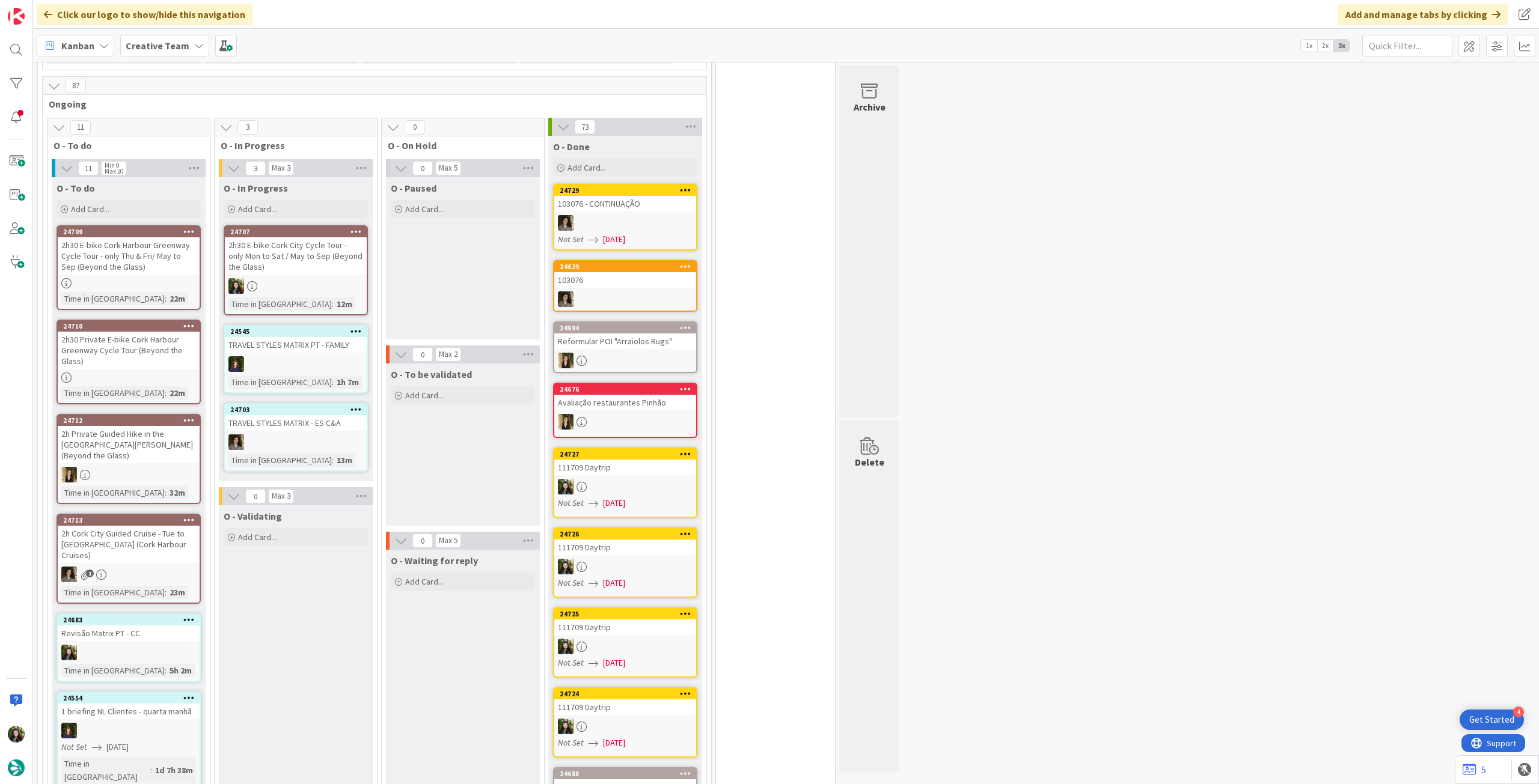
scroll to position [560, 0]
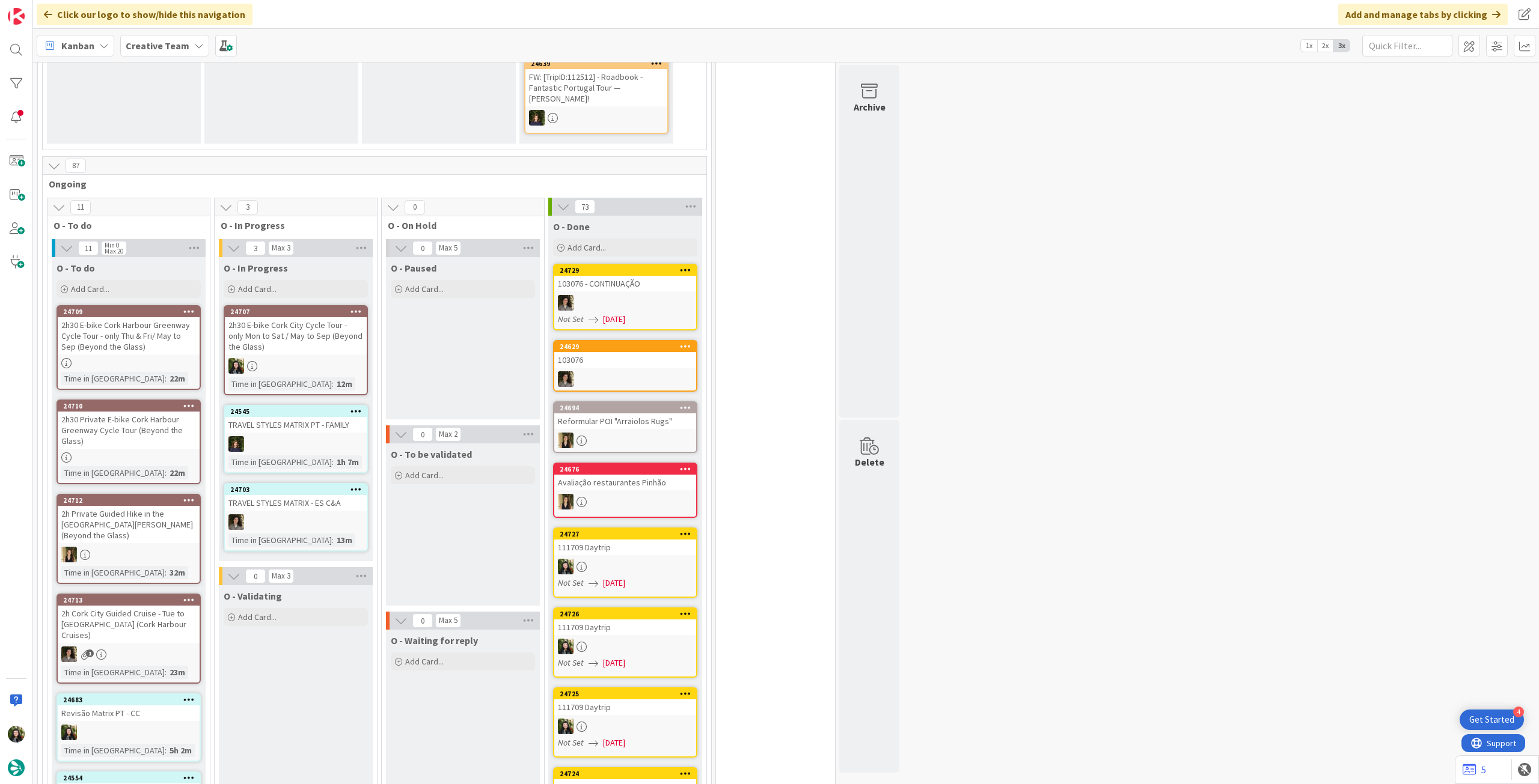
click at [325, 320] on div "2h30 E-bike Cork City Cycle Tour - only Mon to Sat / May to Sep (Beyond the Gla…" at bounding box center [296, 336] width 142 height 37
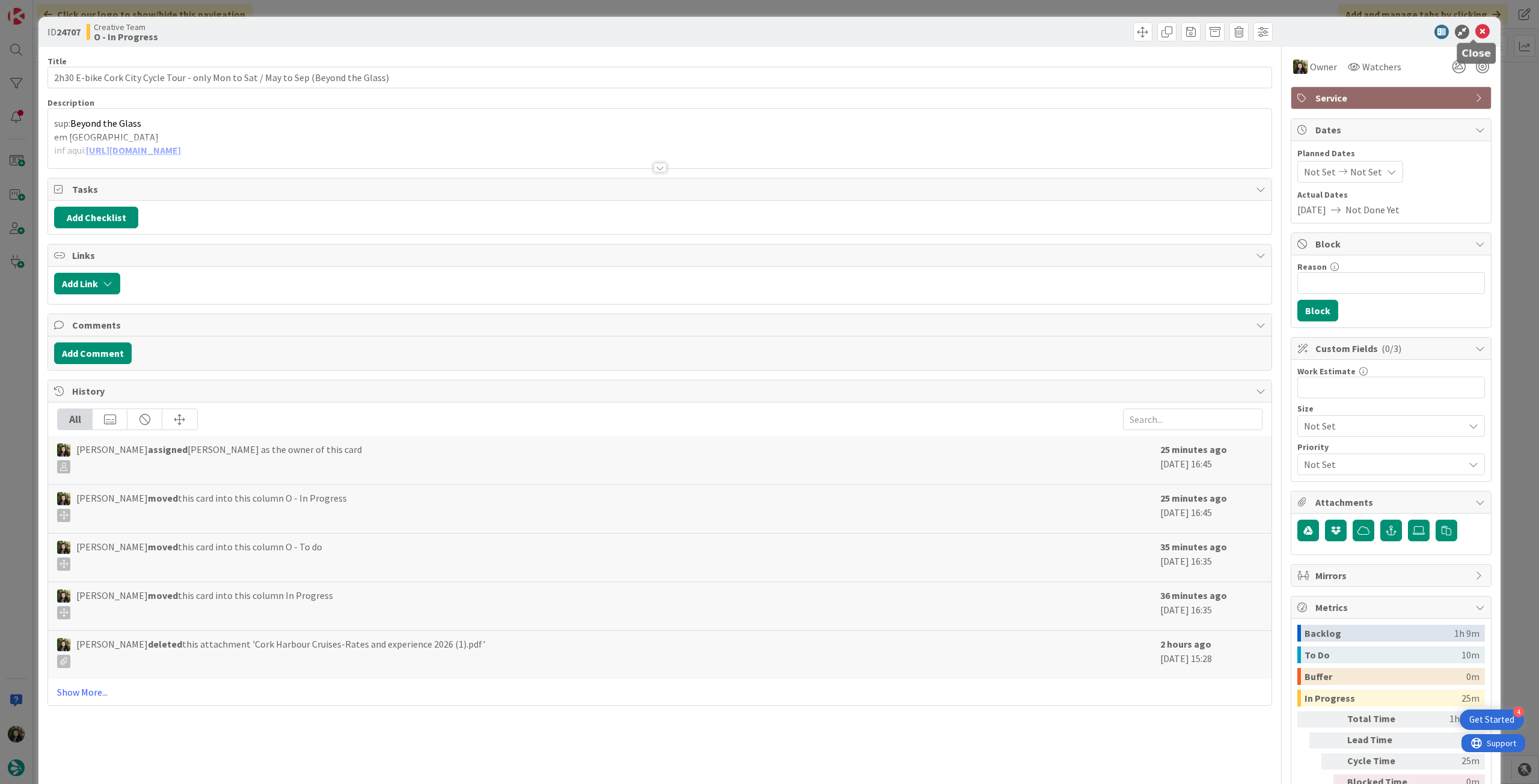
click at [1464, 34] on div at bounding box center [1385, 32] width 213 height 15
click at [1476, 35] on icon at bounding box center [1482, 32] width 15 height 15
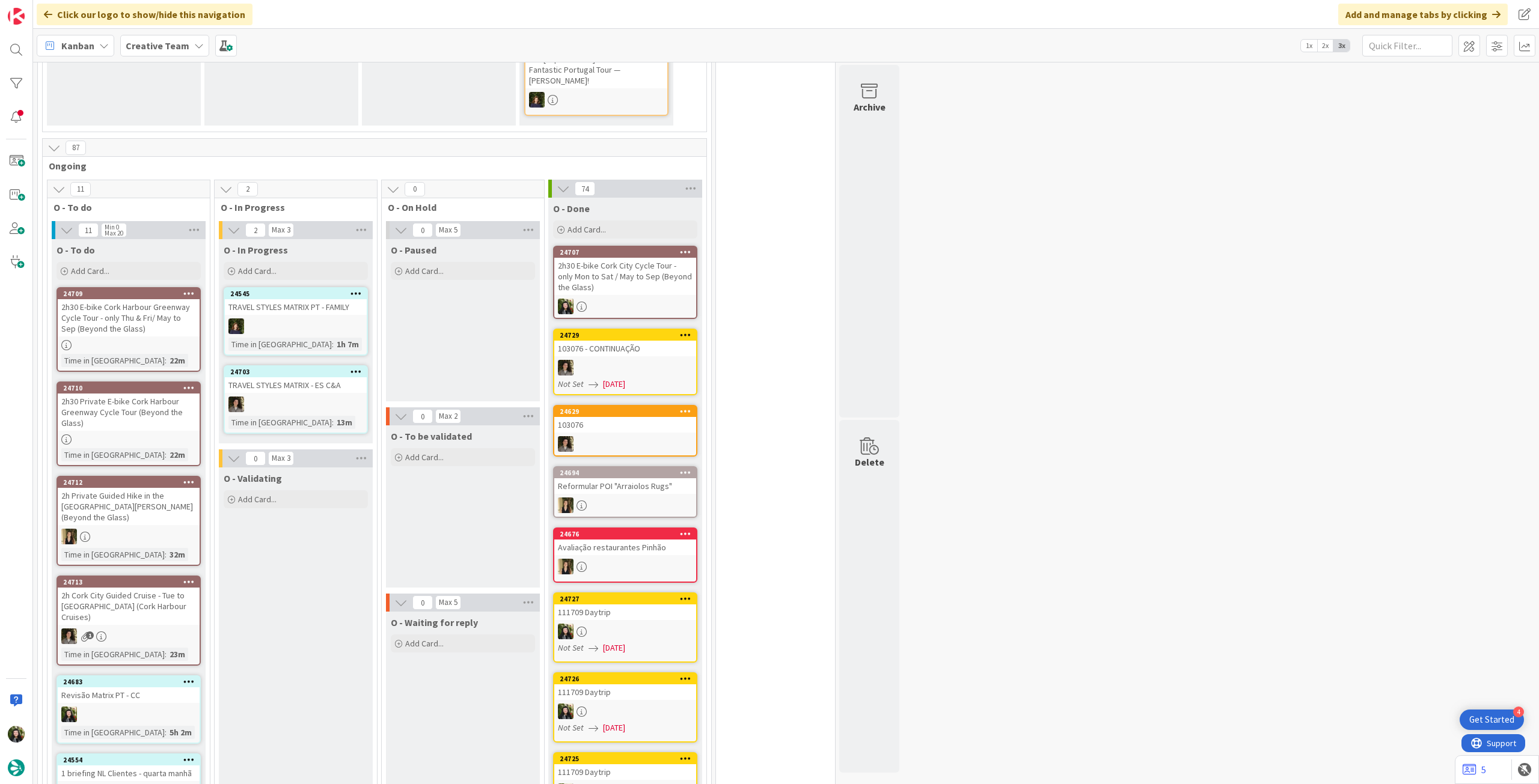
scroll to position [560, 0]
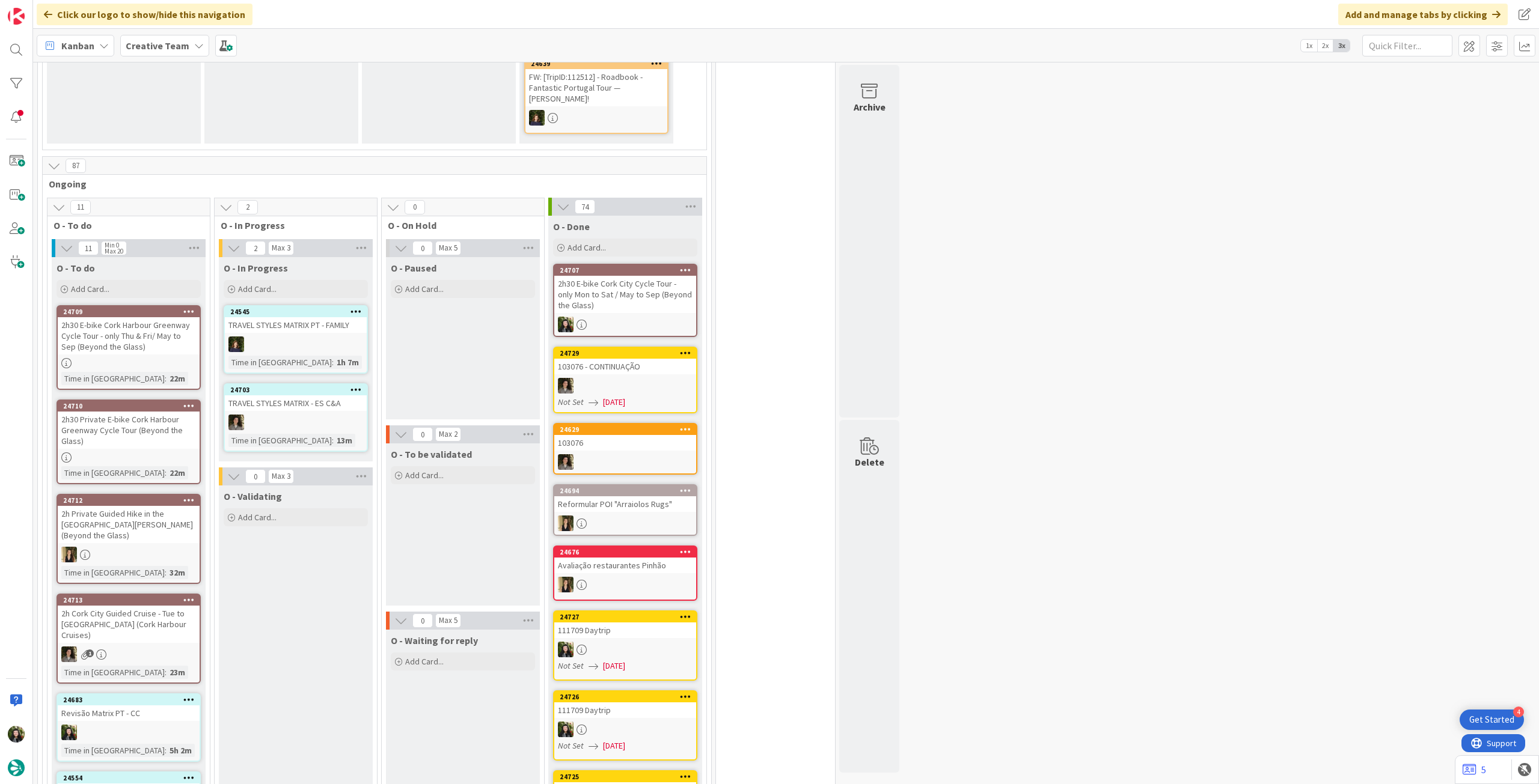
click at [150, 345] on div "24709 2h30 E-bike Cork Harbour Greenway Cycle Tour - only Thu & Fri/ May to Sep…" at bounding box center [129, 347] width 144 height 84
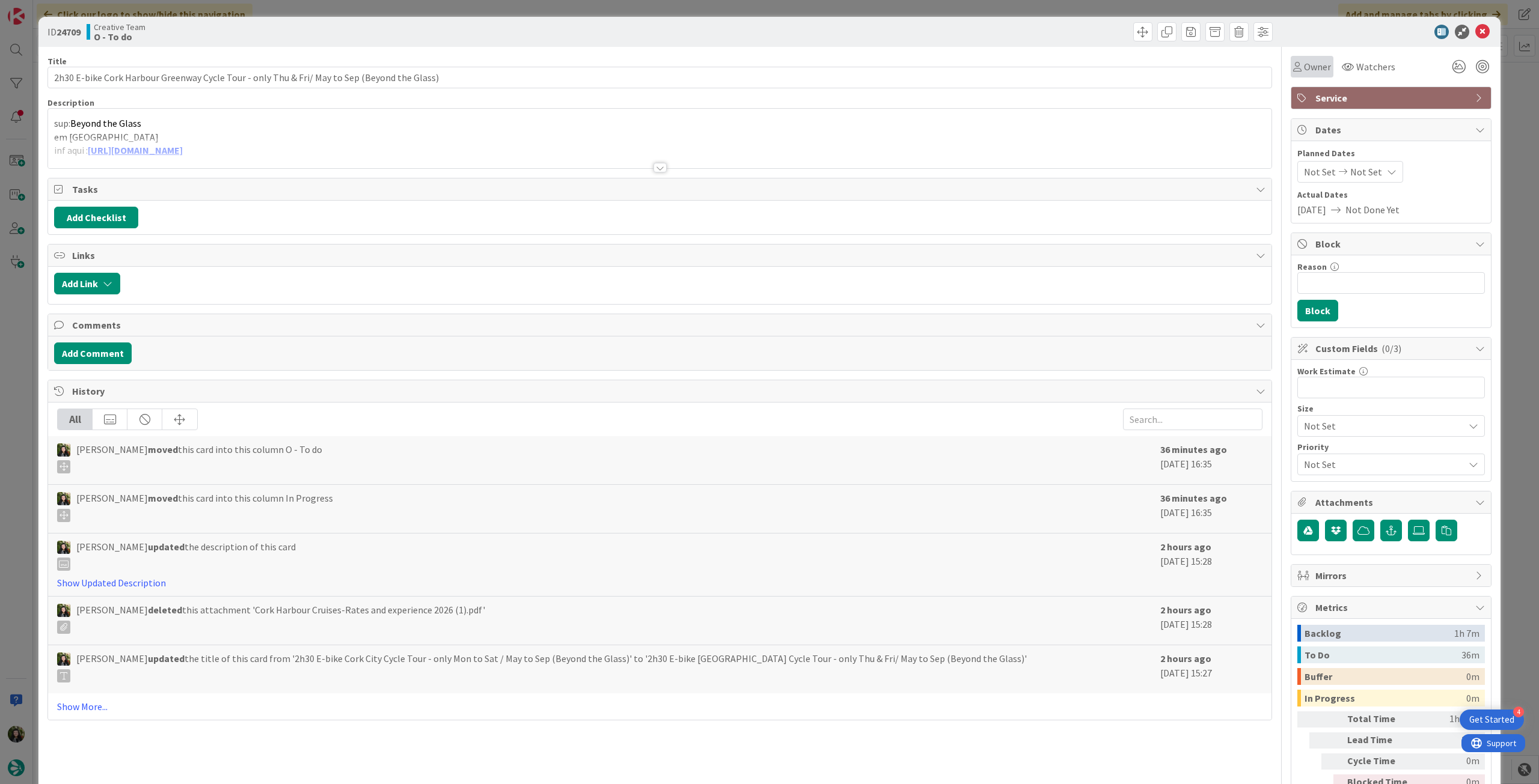
drag, startPoint x: 1294, startPoint y: 65, endPoint x: 1304, endPoint y: 75, distance: 14.1
click at [1295, 65] on div "Owner" at bounding box center [1312, 66] width 38 height 15
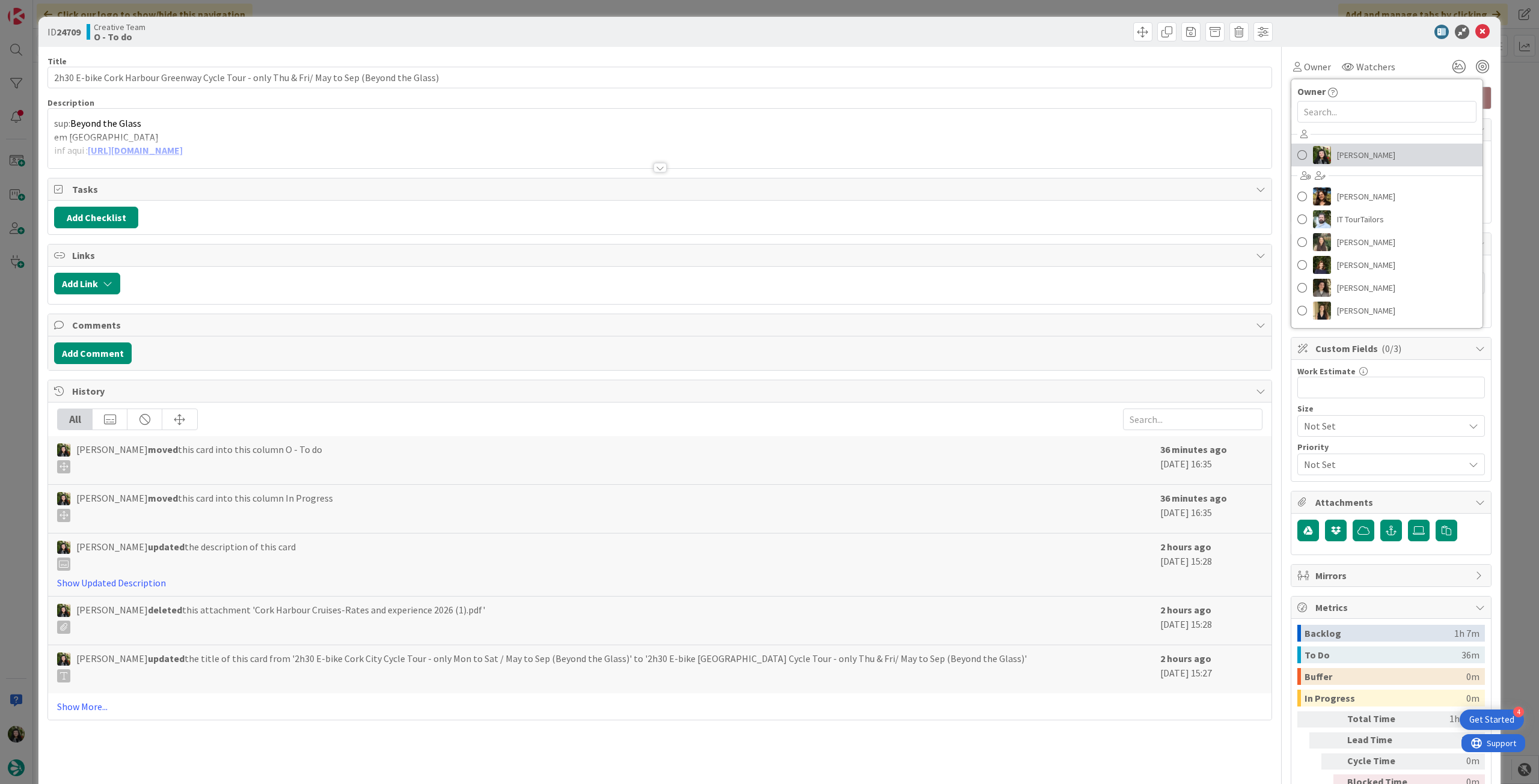
drag, startPoint x: 1349, startPoint y: 151, endPoint x: 1360, endPoint y: 136, distance: 18.6
click at [1349, 150] on span "Beatriz Cassona" at bounding box center [1367, 155] width 58 height 18
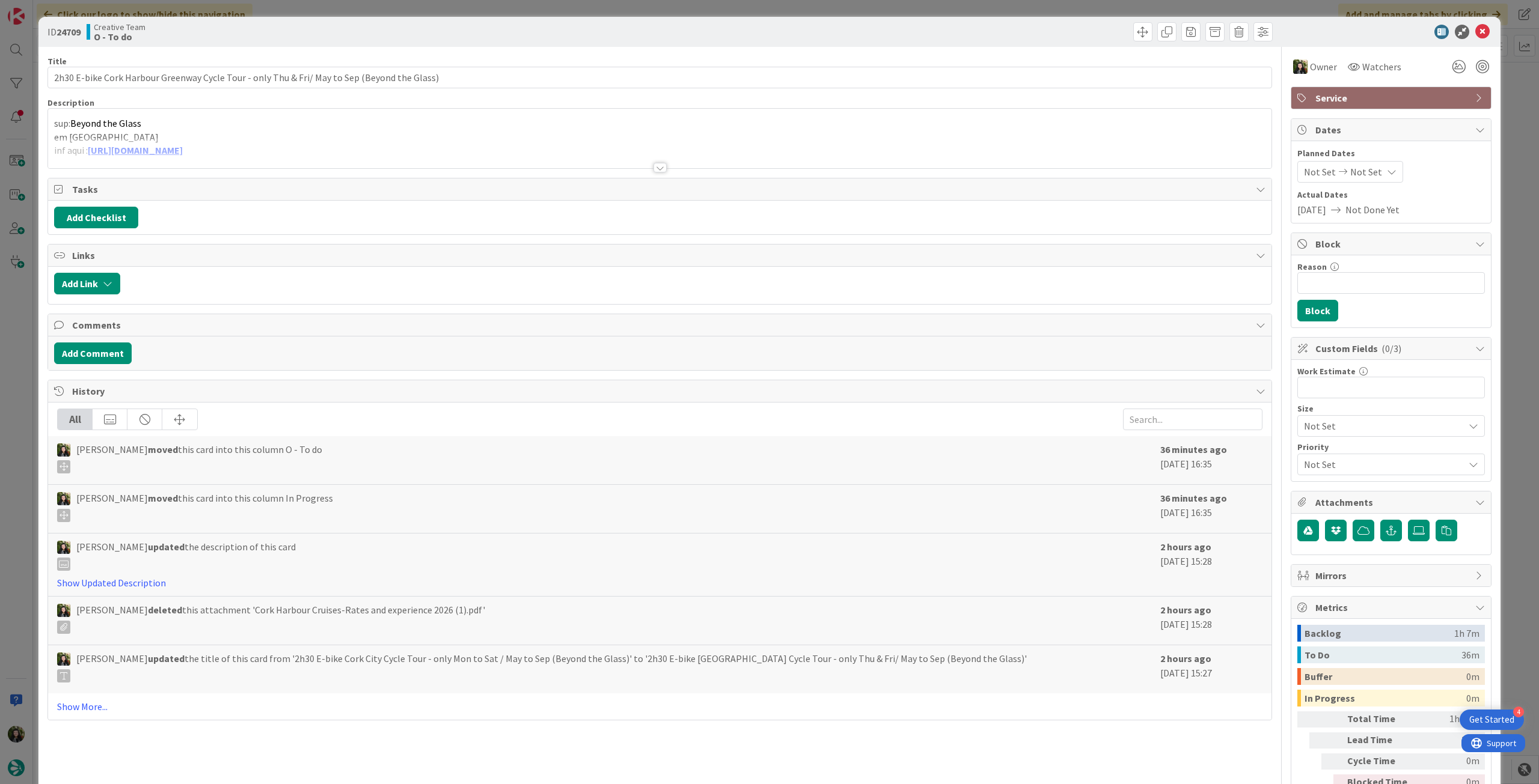
click at [1475, 33] on icon at bounding box center [1482, 32] width 15 height 15
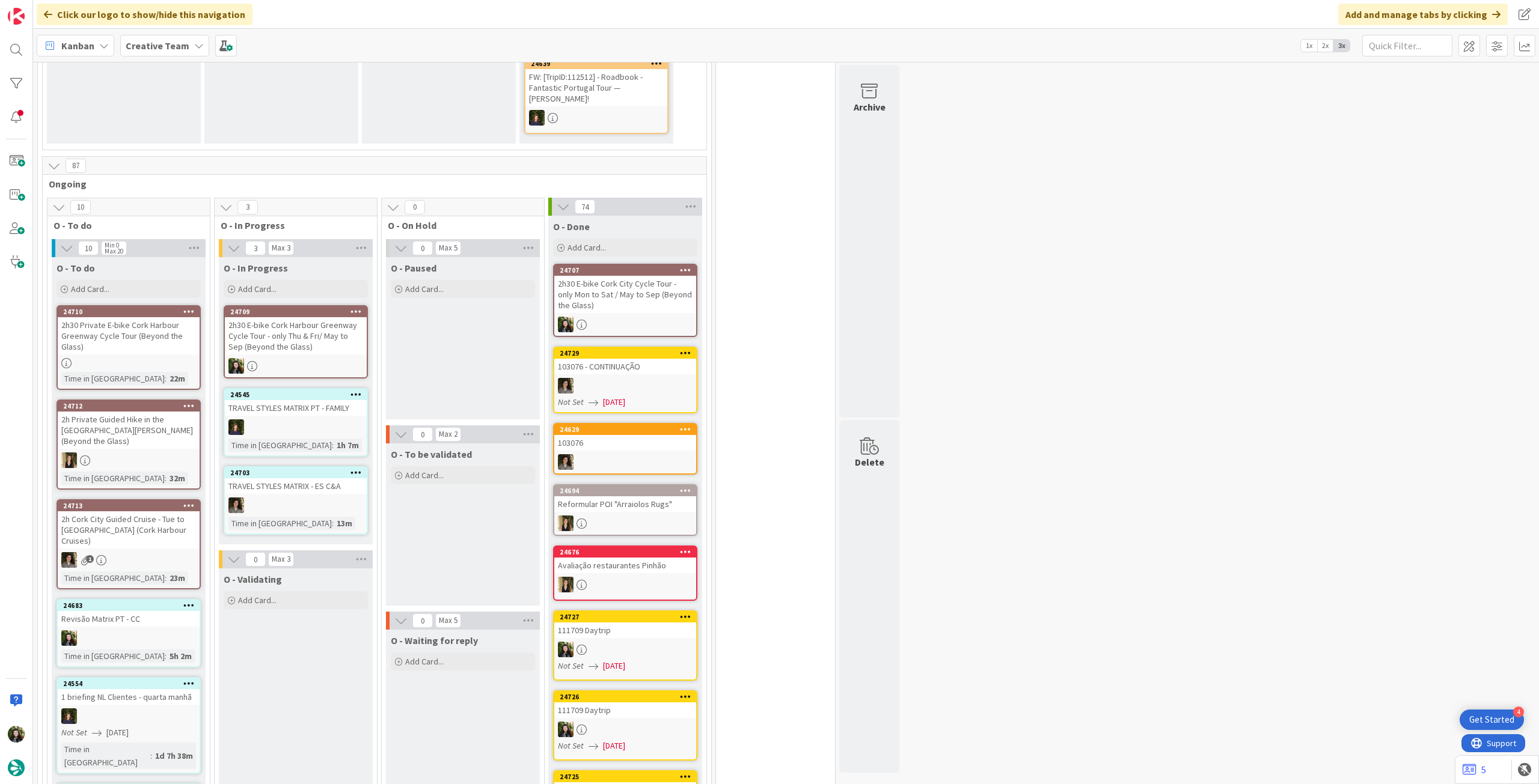
click at [305, 331] on div "2h30 E-bike Cork Harbour Greenway Cycle Tour - only Thu & Fri/ May to Sep (Beyo…" at bounding box center [296, 336] width 142 height 37
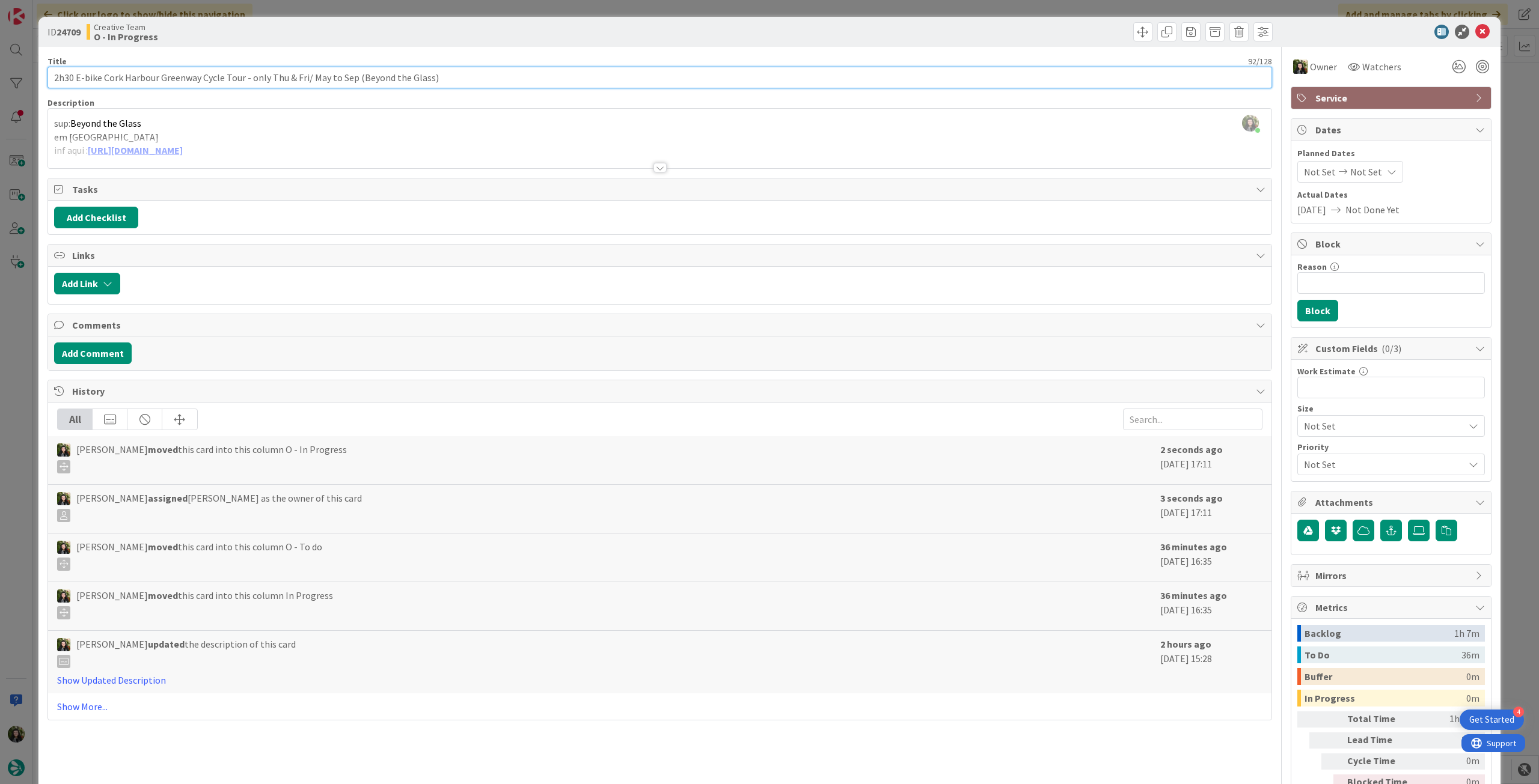
drag, startPoint x: 439, startPoint y: 75, endPoint x: 47, endPoint y: 75, distance: 392.0
click at [48, 75] on input "2h30 E-bike Cork Harbour Greenway Cycle Tour - only Thu & Fri/ May to Sep (Beyo…" at bounding box center [660, 77] width 1225 height 21
click at [1475, 28] on icon at bounding box center [1482, 32] width 15 height 15
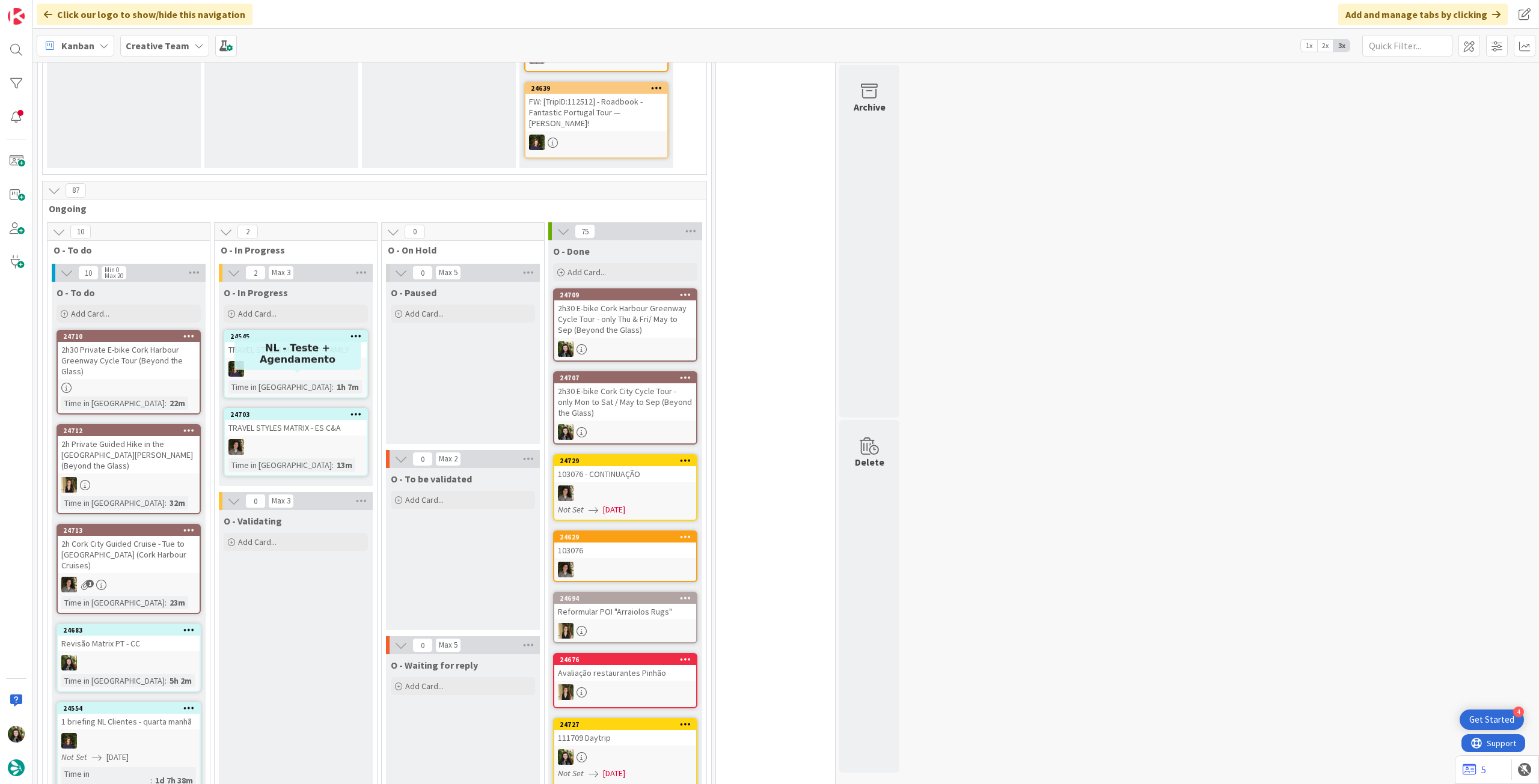
scroll to position [481, 0]
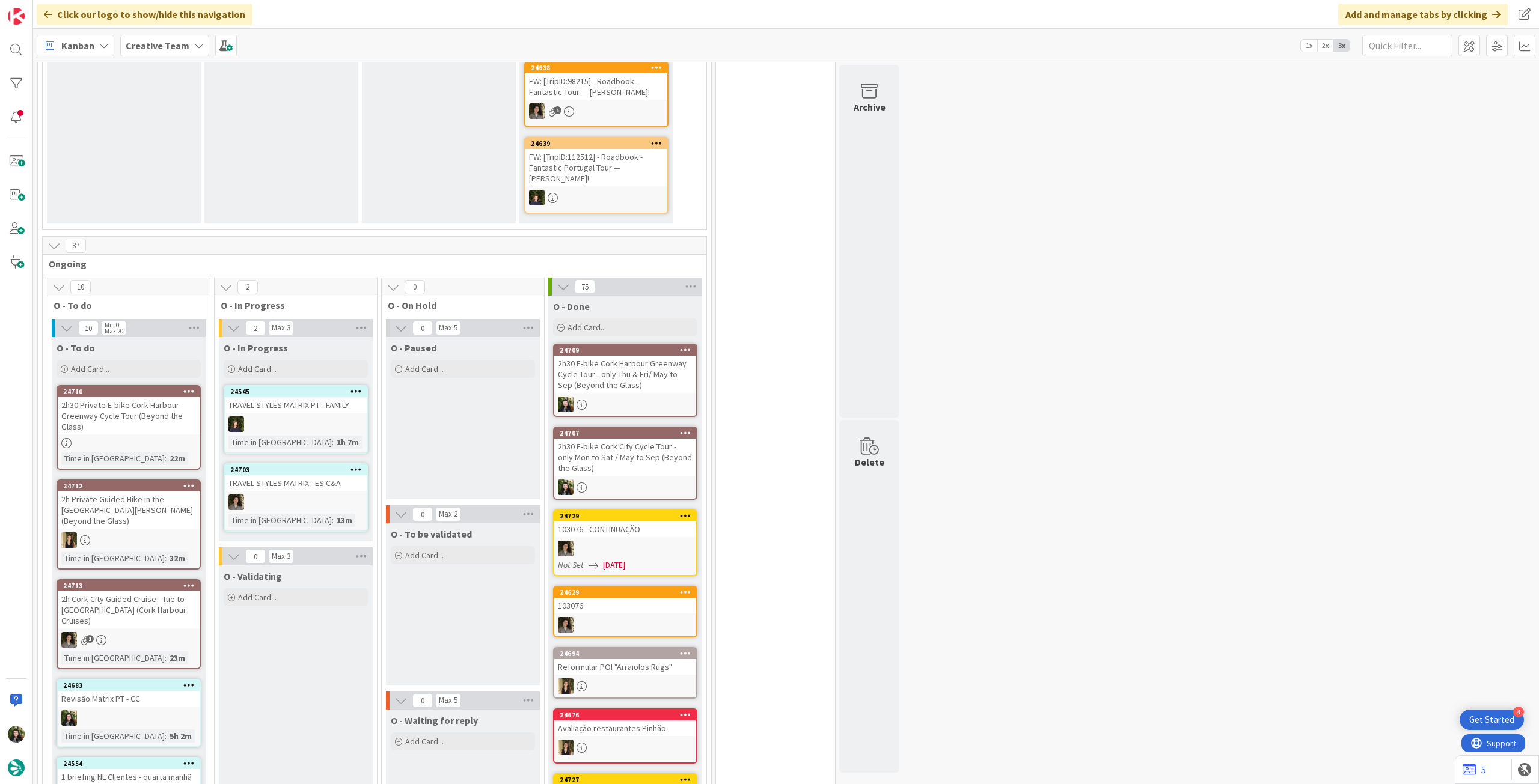
click at [141, 42] on b "Creative Team" at bounding box center [158, 45] width 64 height 12
click at [167, 183] on div "Creative Team - Análise" at bounding box center [222, 172] width 183 height 23
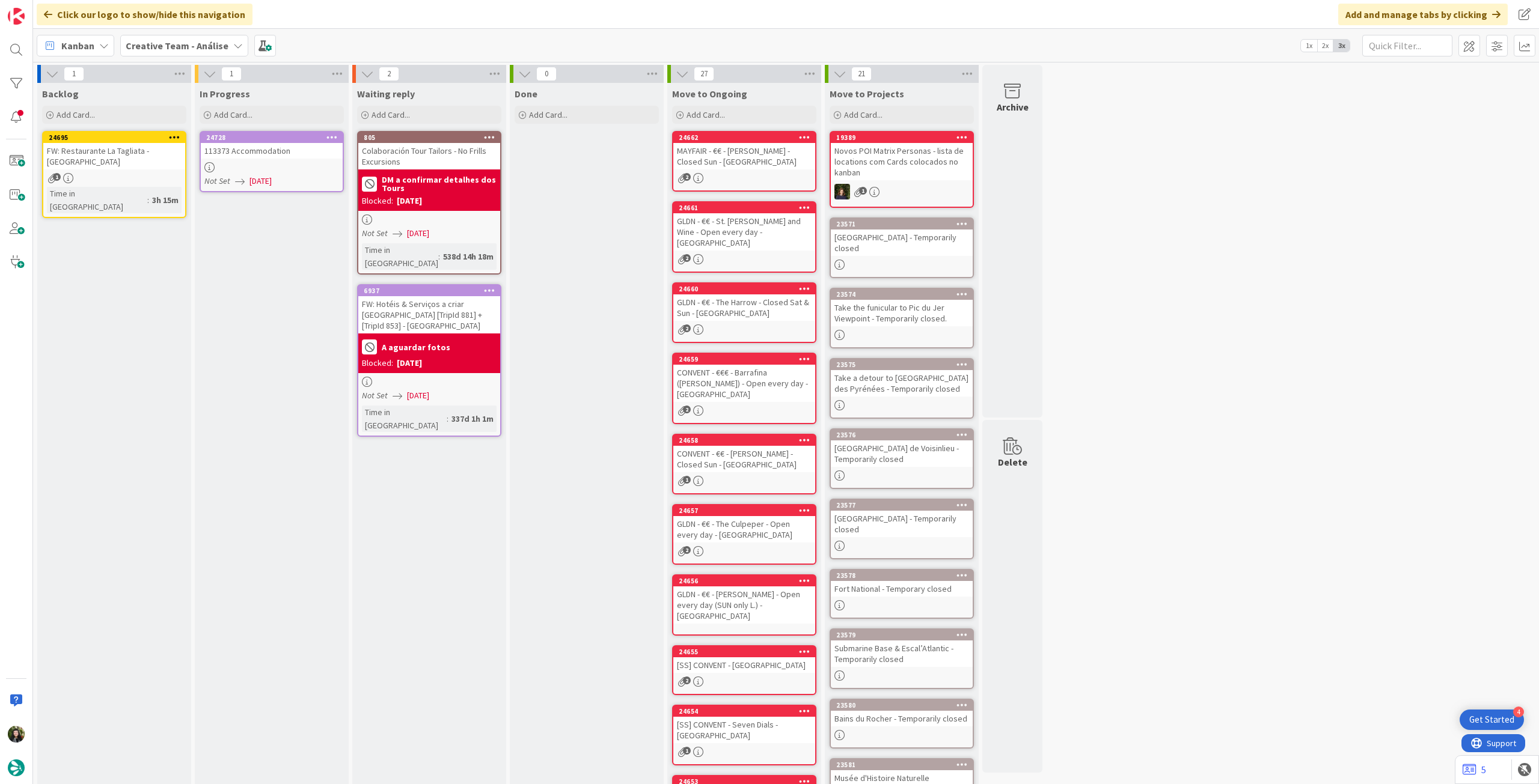
click at [289, 175] on div "Not Set 07/10/2025" at bounding box center [273, 181] width 138 height 12
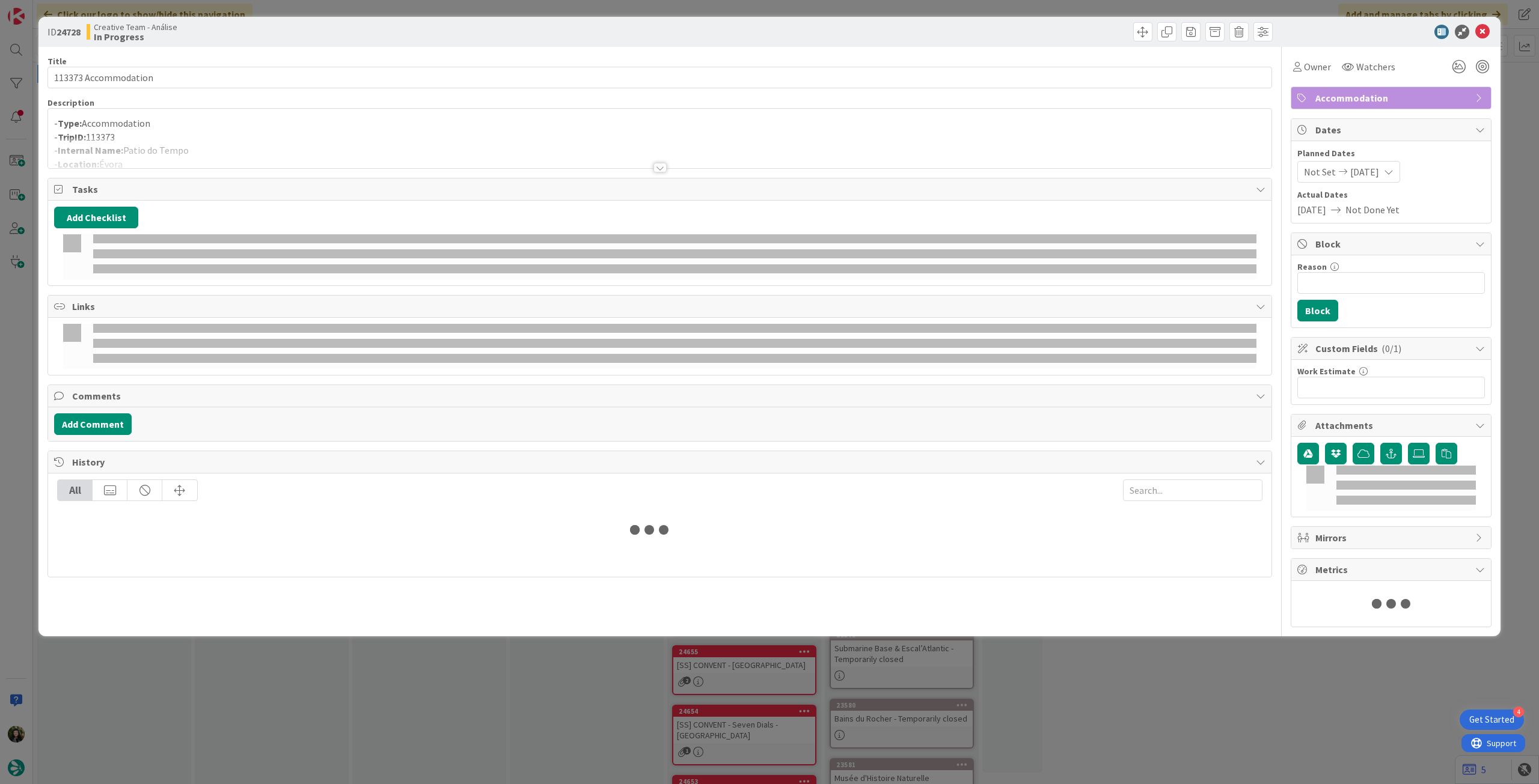
click at [324, 133] on p "- TripID: 113373" at bounding box center [660, 137] width 1212 height 14
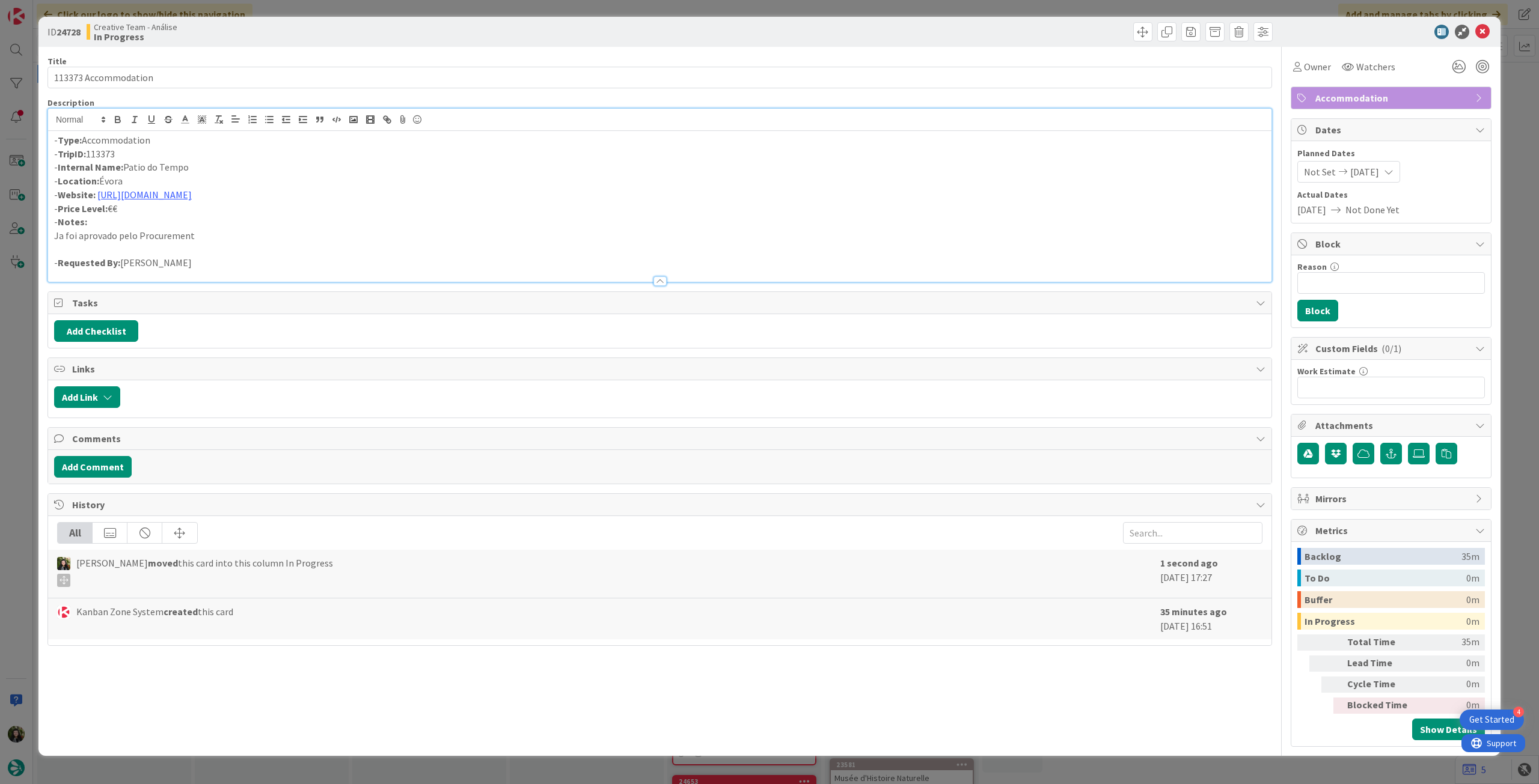
click at [1477, 30] on icon at bounding box center [1482, 32] width 15 height 15
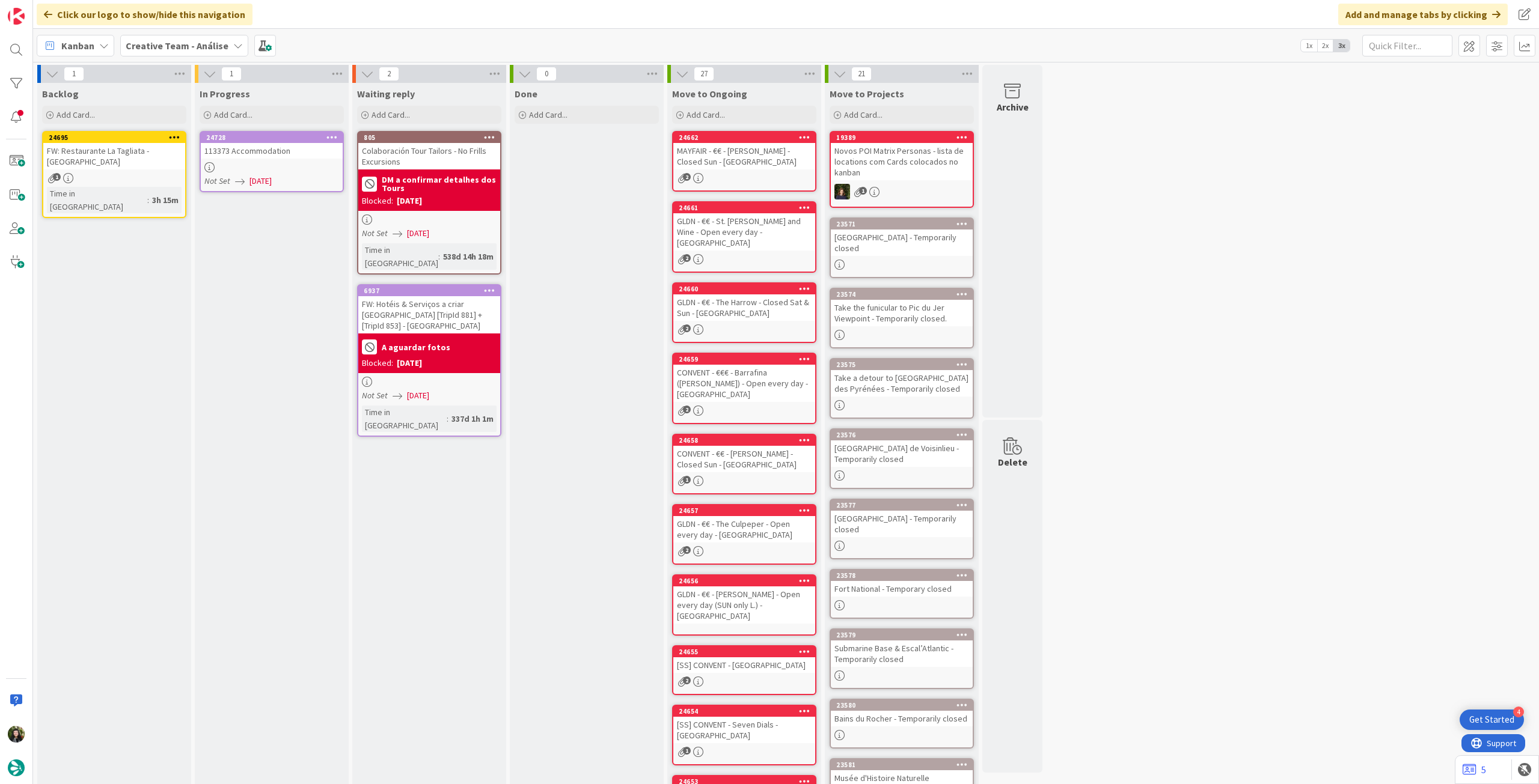
click at [334, 137] on icon at bounding box center [332, 137] width 12 height 8
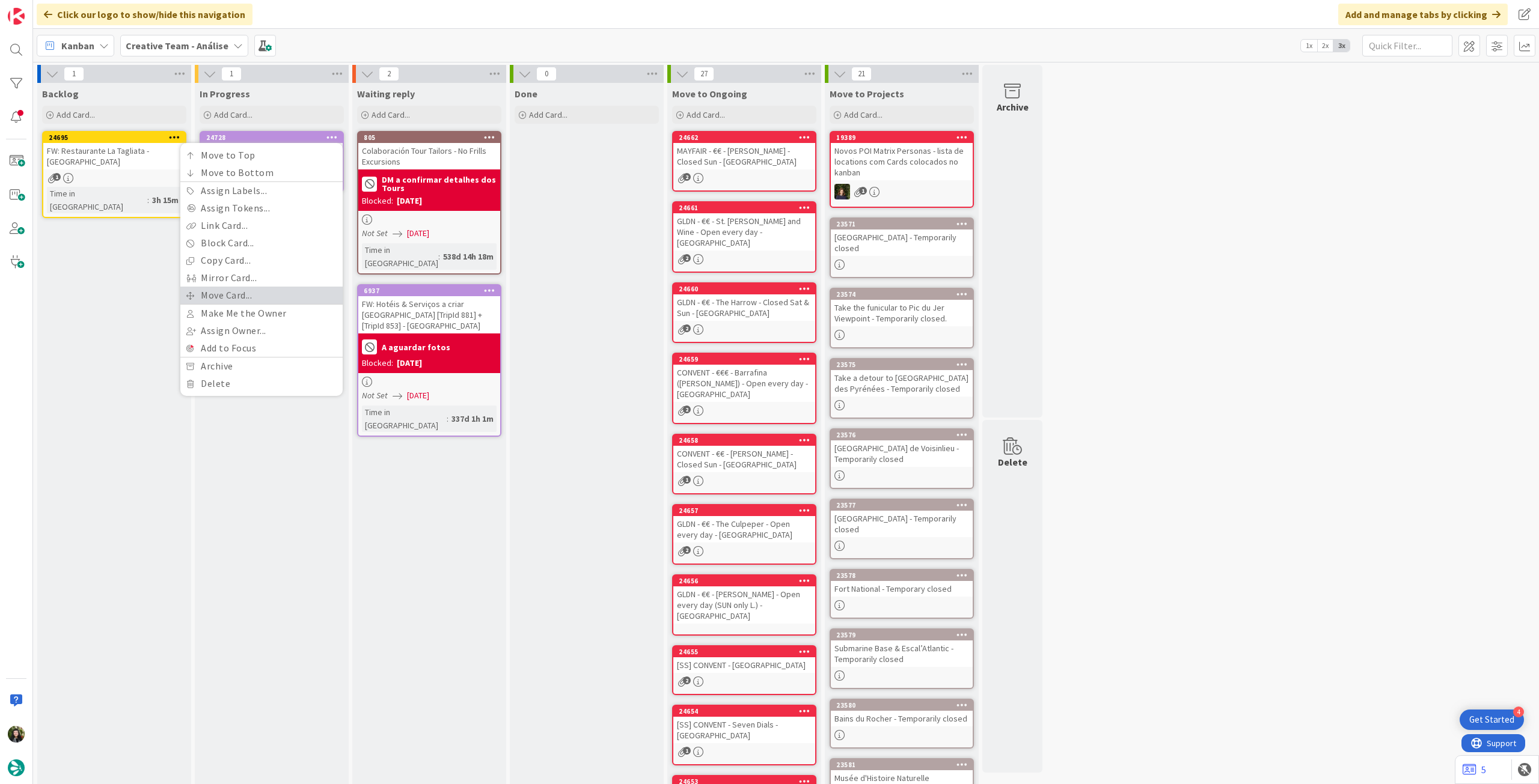
click at [269, 299] on link "Move Card..." at bounding box center [262, 295] width 162 height 17
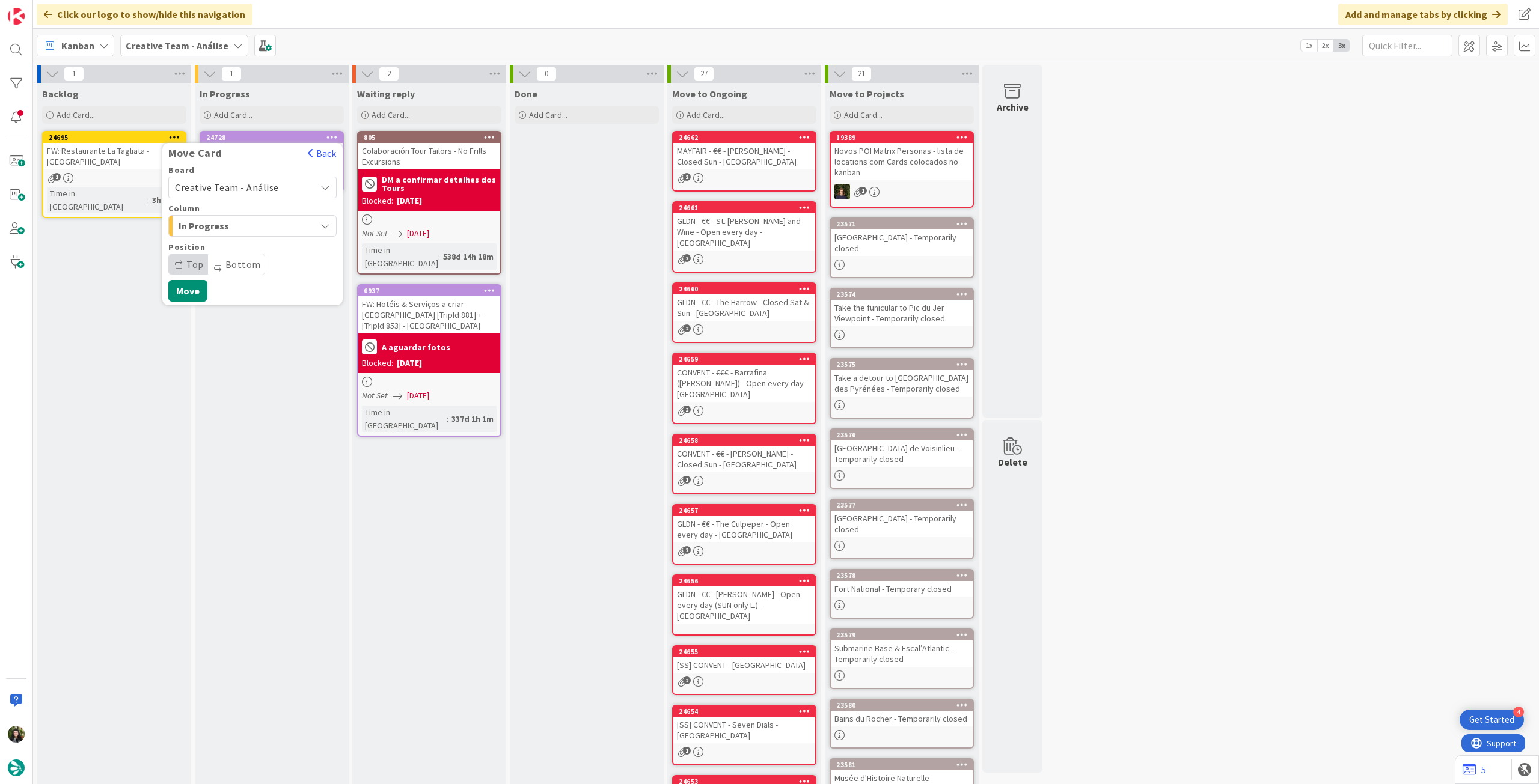
click at [262, 191] on span "Creative Team - Análise" at bounding box center [227, 187] width 104 height 12
click at [242, 242] on span "Creative Team" at bounding box center [260, 244] width 139 height 18
click at [257, 226] on span "E - To Do" at bounding box center [224, 226] width 90 height 16
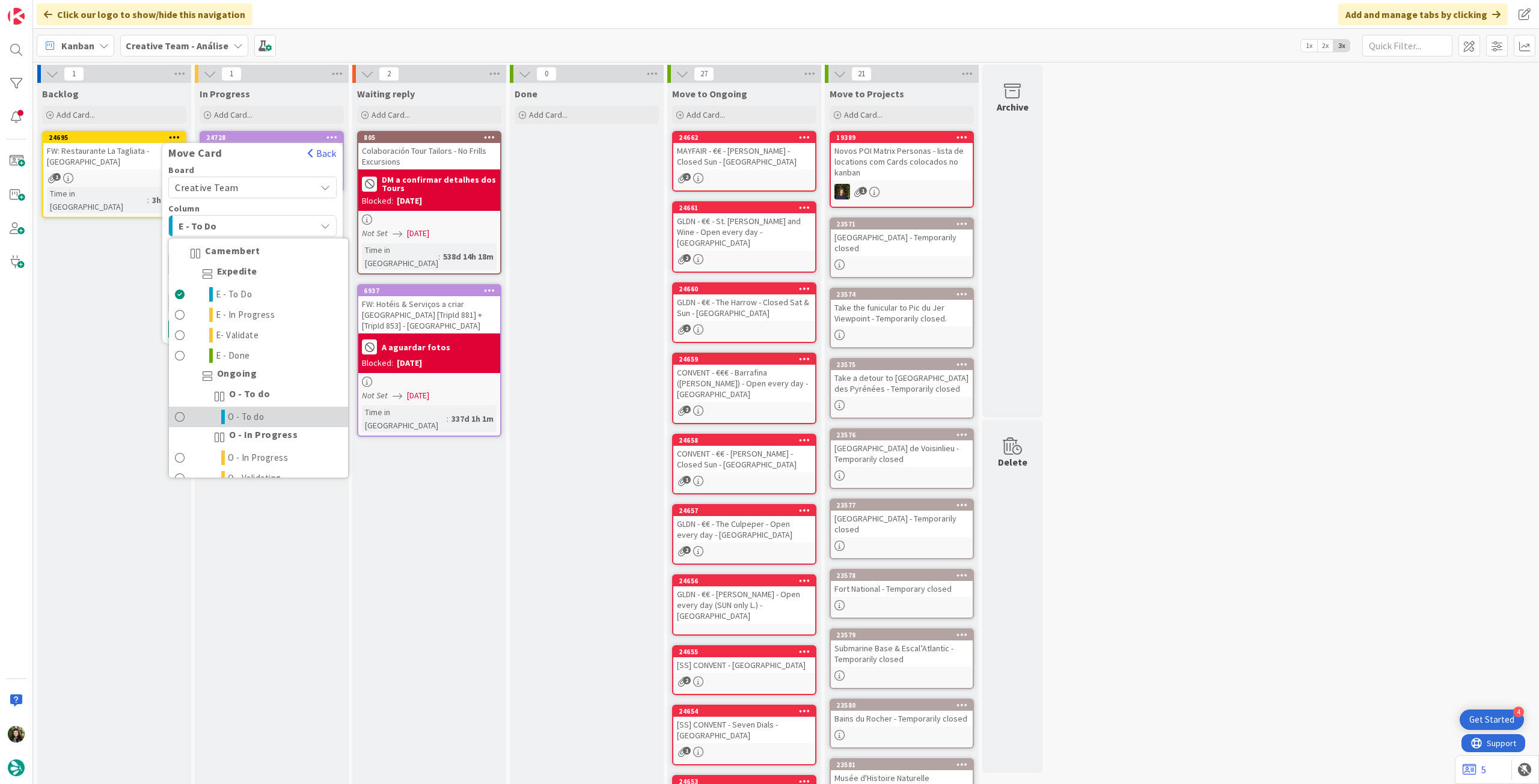
click at [270, 409] on link "O - To do" at bounding box center [258, 417] width 179 height 21
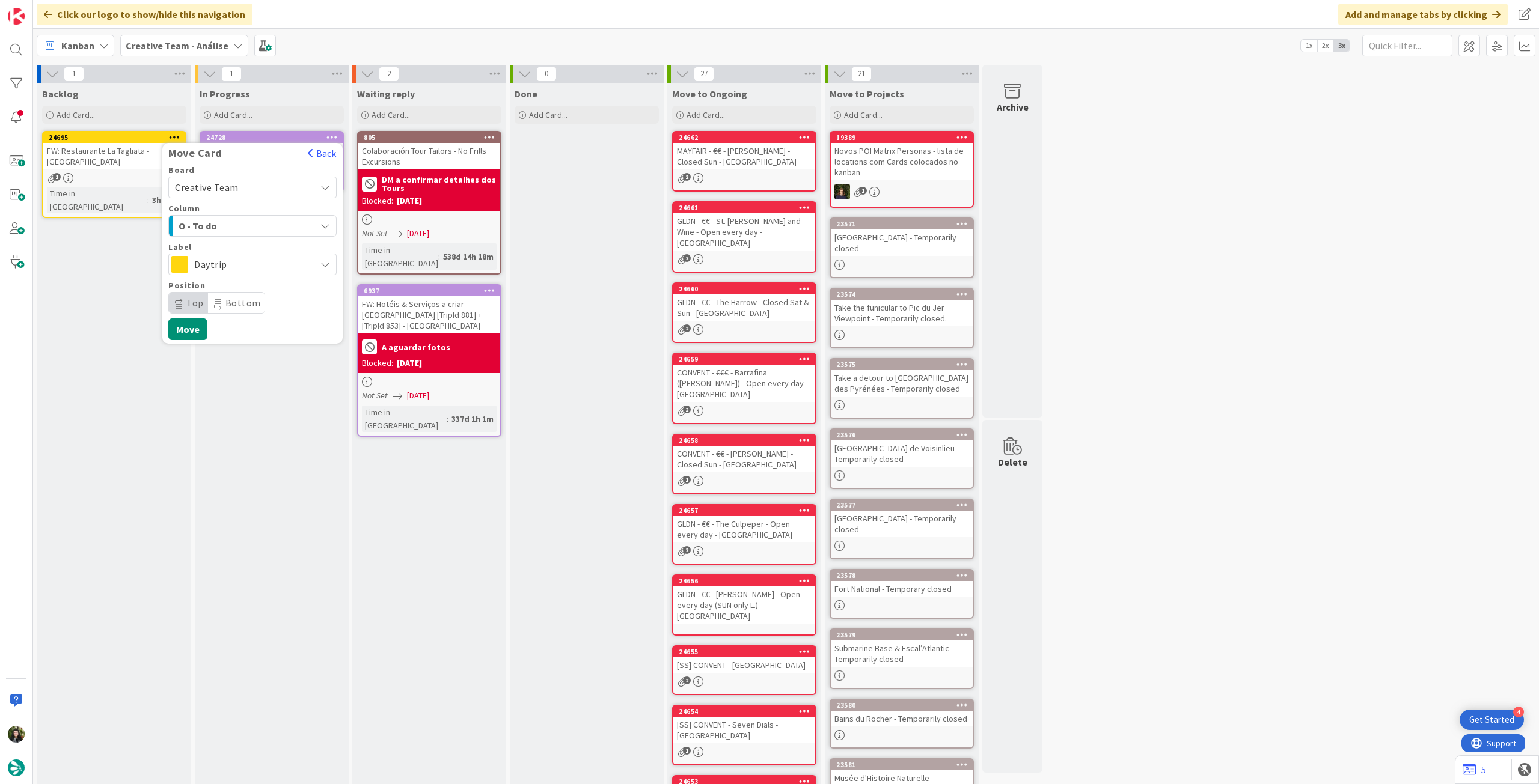
drag, startPoint x: 243, startPoint y: 262, endPoint x: 242, endPoint y: 275, distance: 13.0
click at [243, 262] on span "Daytrip" at bounding box center [252, 264] width 116 height 17
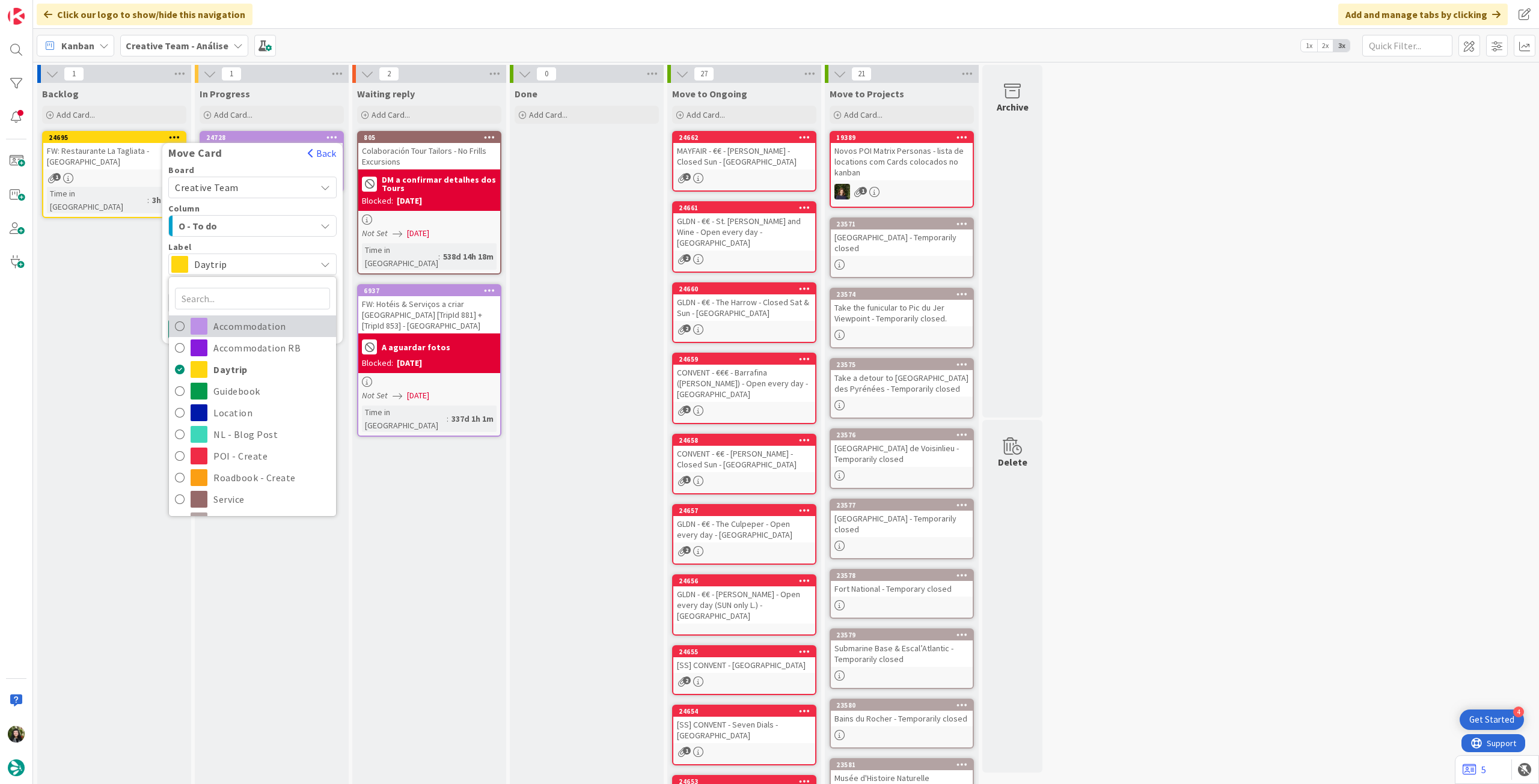
click at [233, 330] on span "Accommodation" at bounding box center [271, 327] width 116 height 18
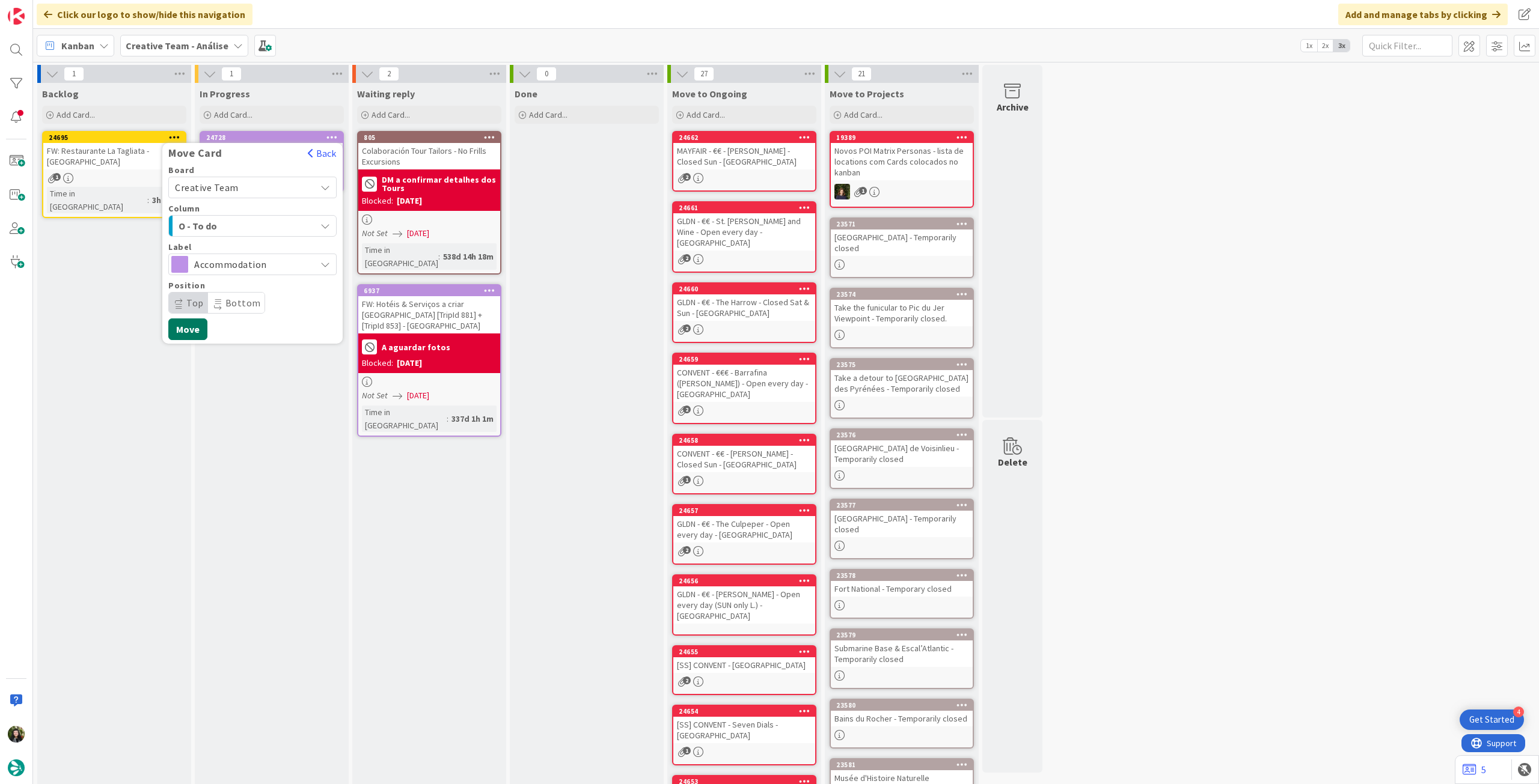
click at [187, 327] on button "Move" at bounding box center [188, 329] width 39 height 21
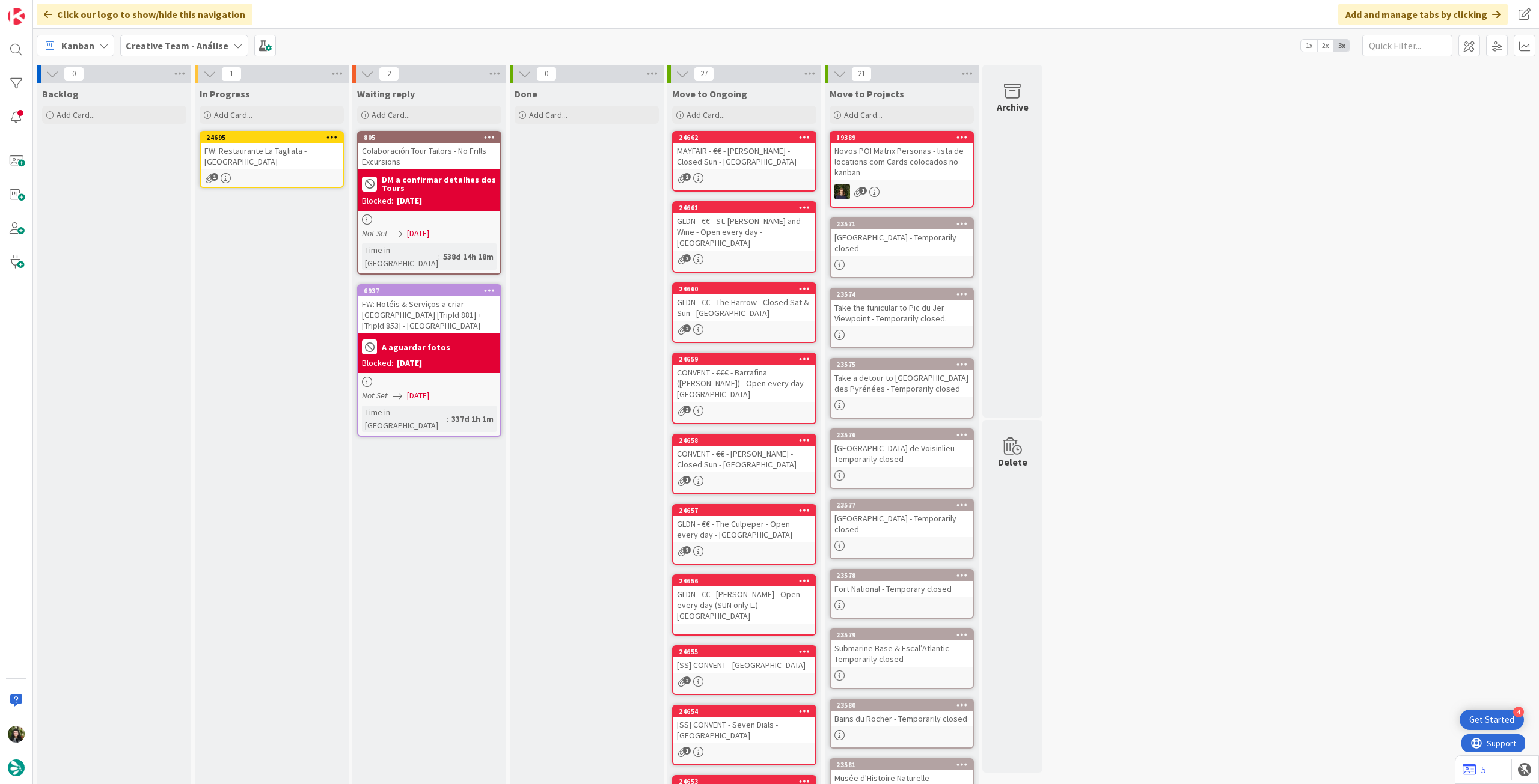
click at [330, 134] on icon at bounding box center [332, 137] width 12 height 8
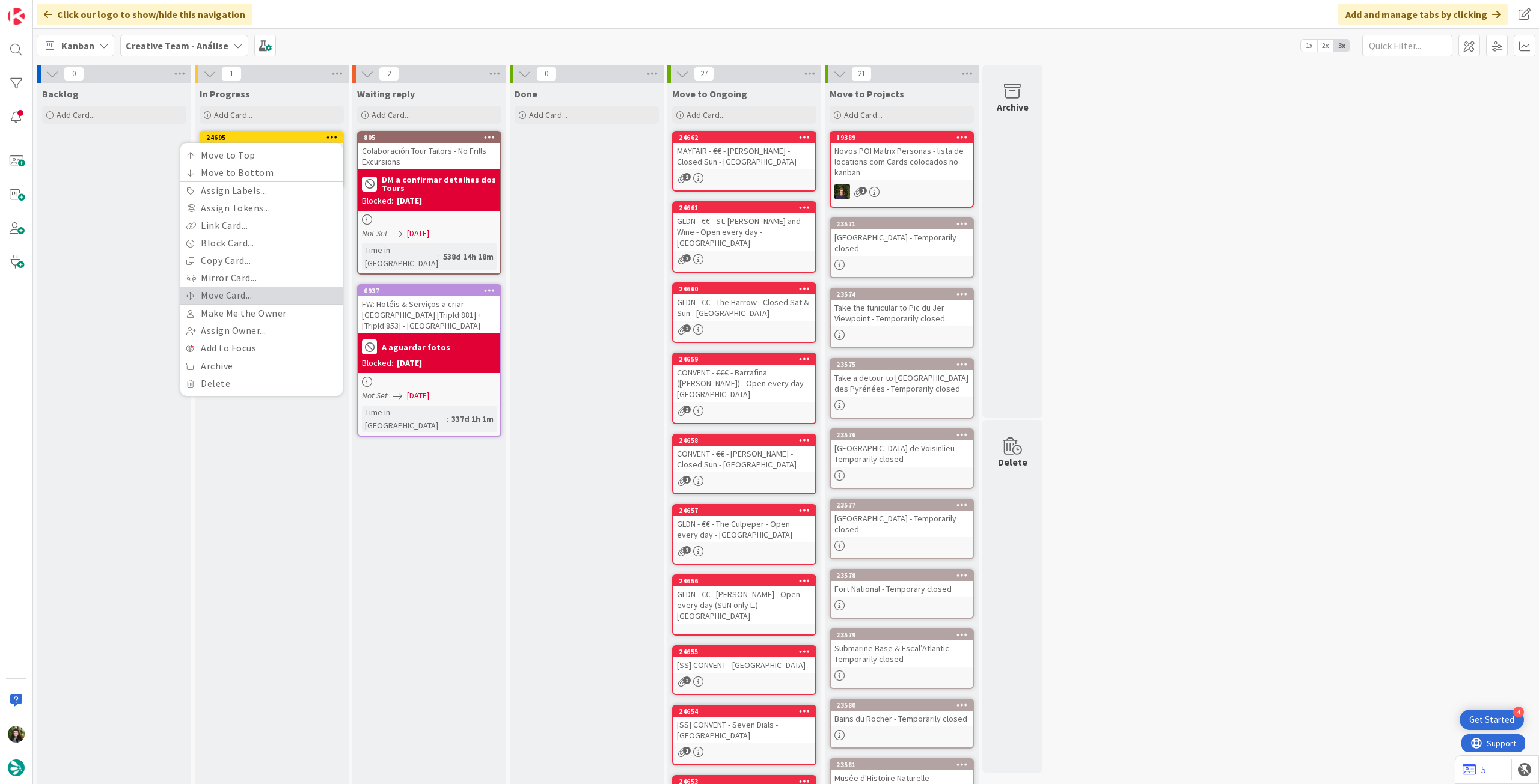
click at [244, 286] on link "Move Card..." at bounding box center [262, 295] width 162 height 17
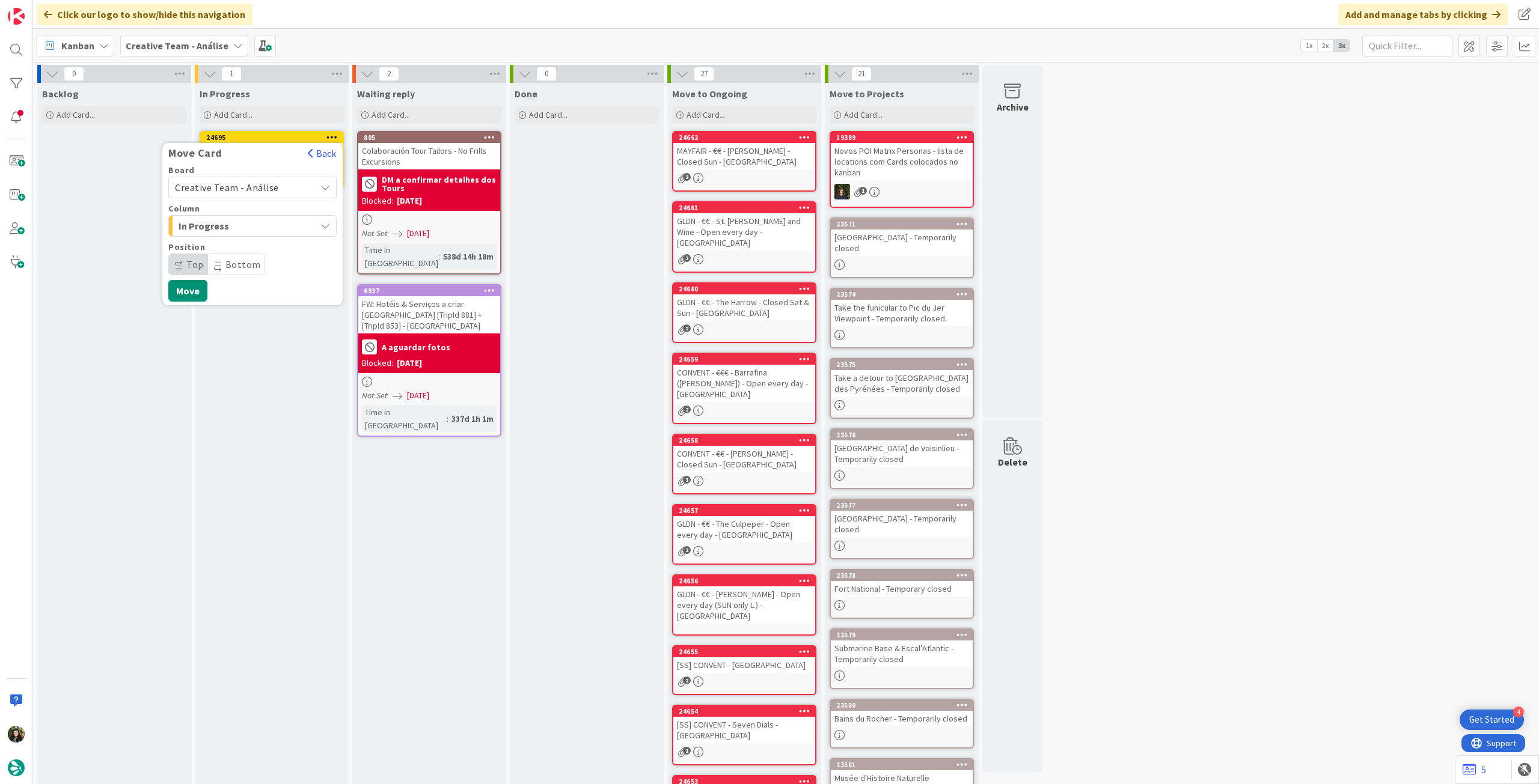
click at [259, 185] on span "Creative Team - Análise" at bounding box center [227, 187] width 104 height 12
click at [237, 241] on span "Creative Team" at bounding box center [260, 244] width 139 height 18
click at [246, 226] on span "Select a Column..." at bounding box center [220, 226] width 90 height 16
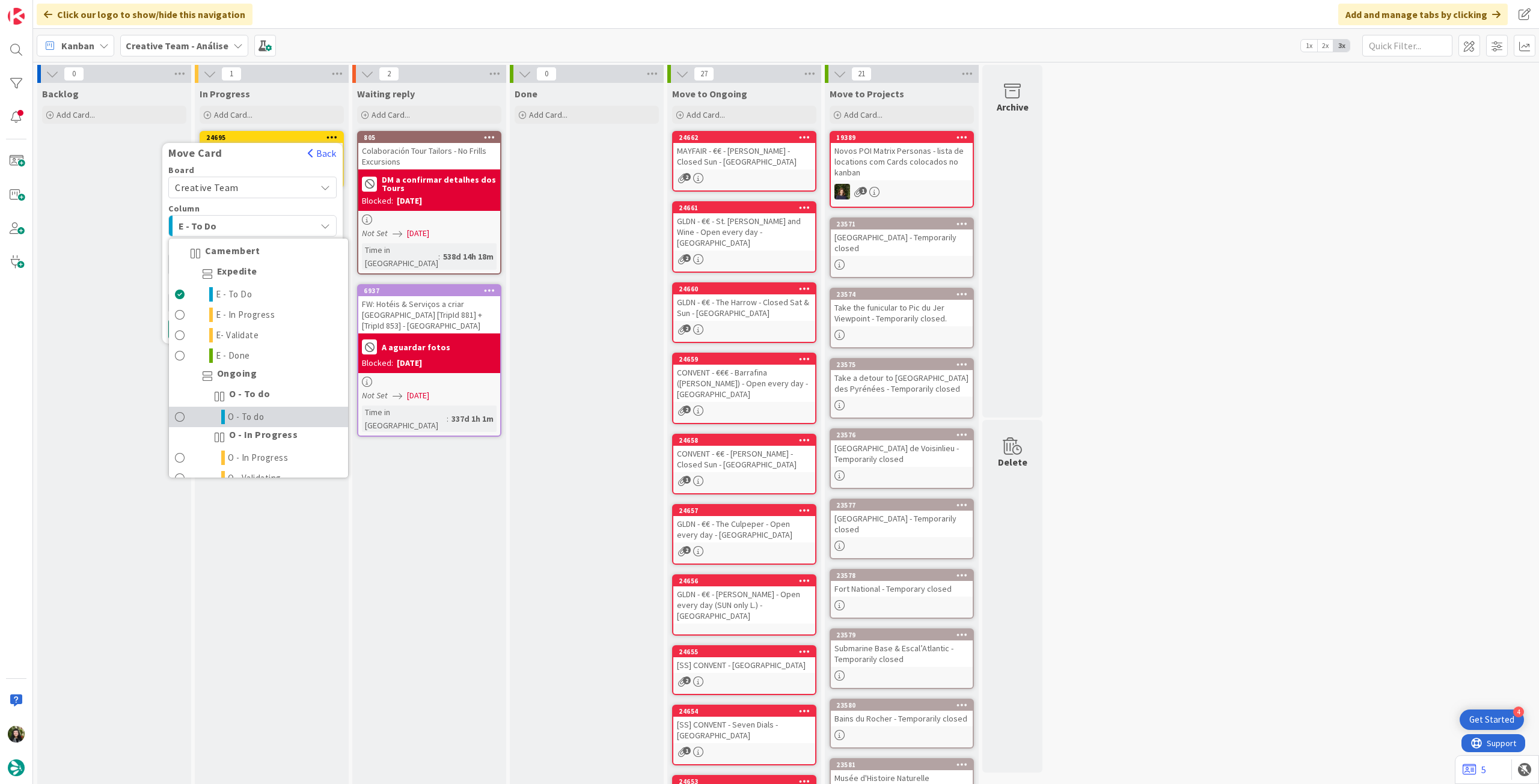
click at [266, 422] on link "O - To do" at bounding box center [258, 417] width 179 height 21
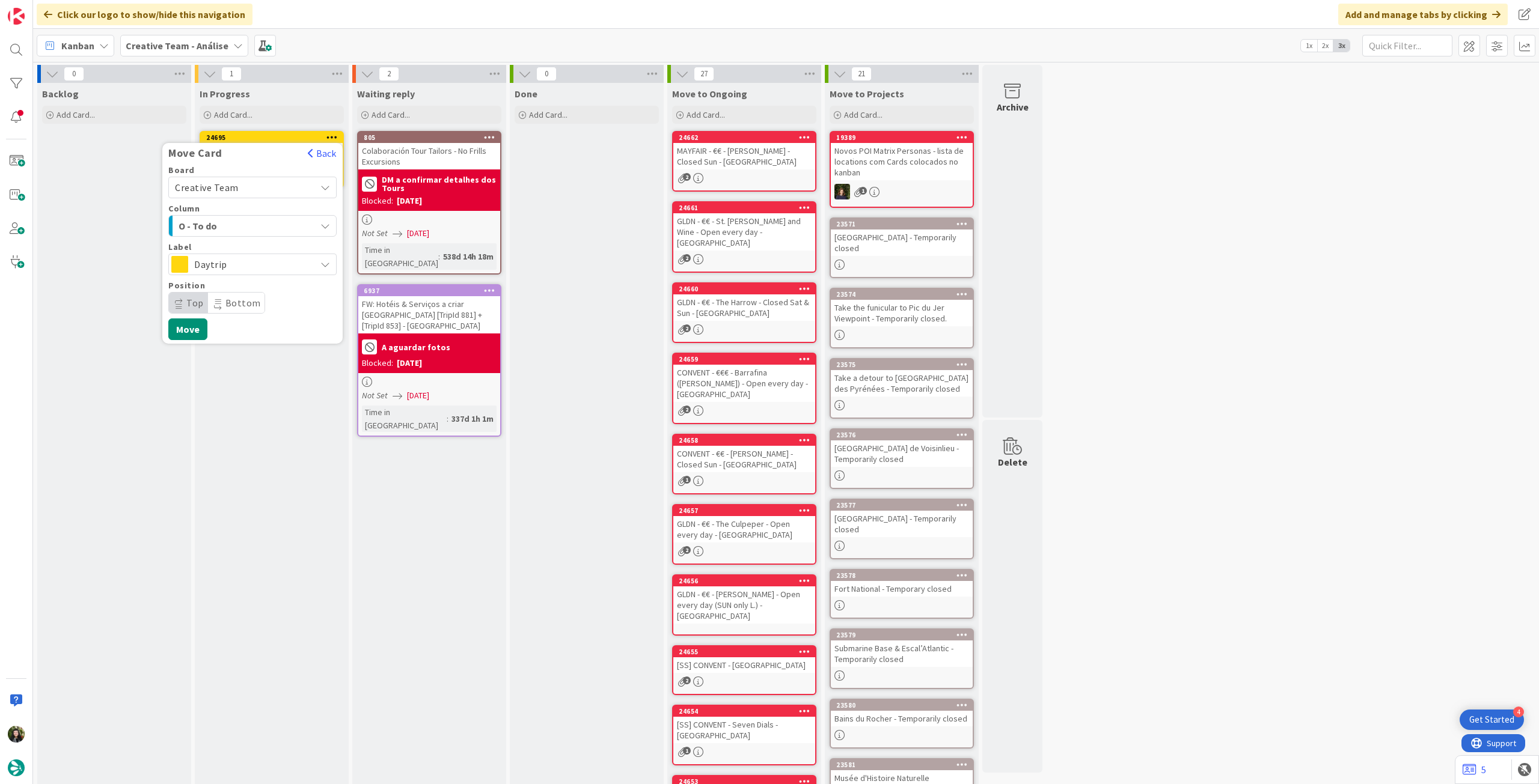
click at [250, 260] on span "Daytrip" at bounding box center [252, 264] width 116 height 17
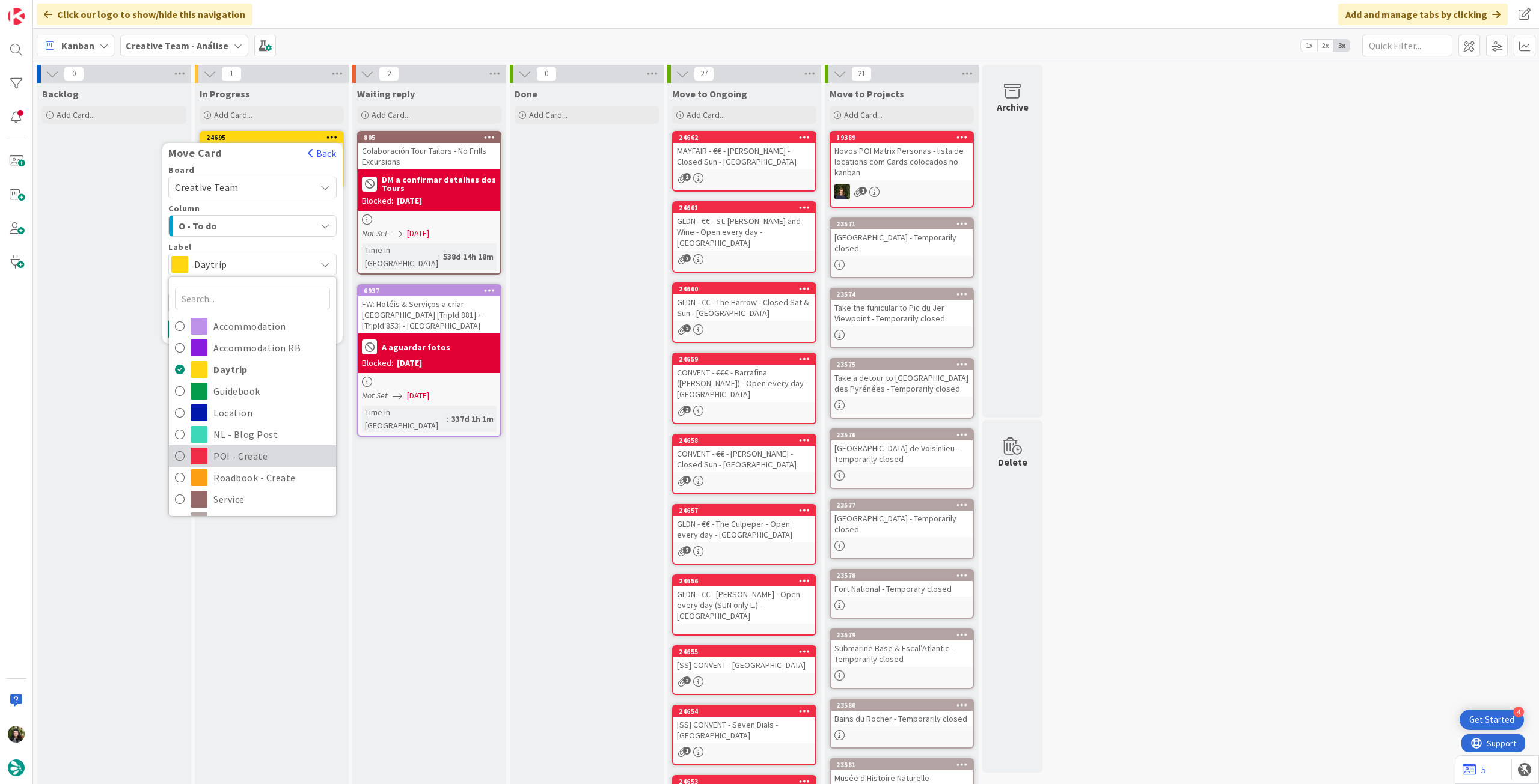
click at [235, 446] on link "POI - Create" at bounding box center [252, 456] width 167 height 21
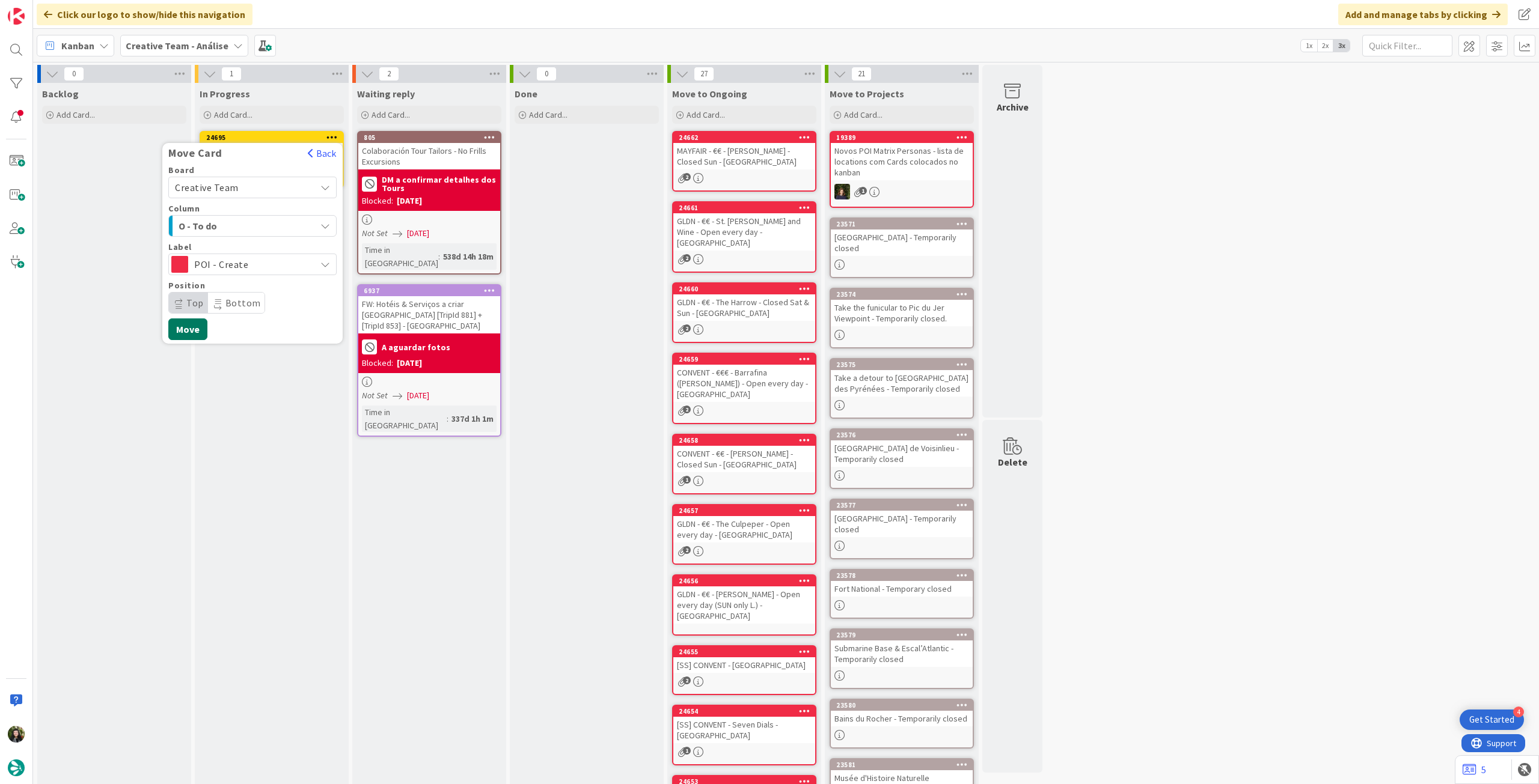
click at [196, 336] on button "Move" at bounding box center [188, 329] width 39 height 21
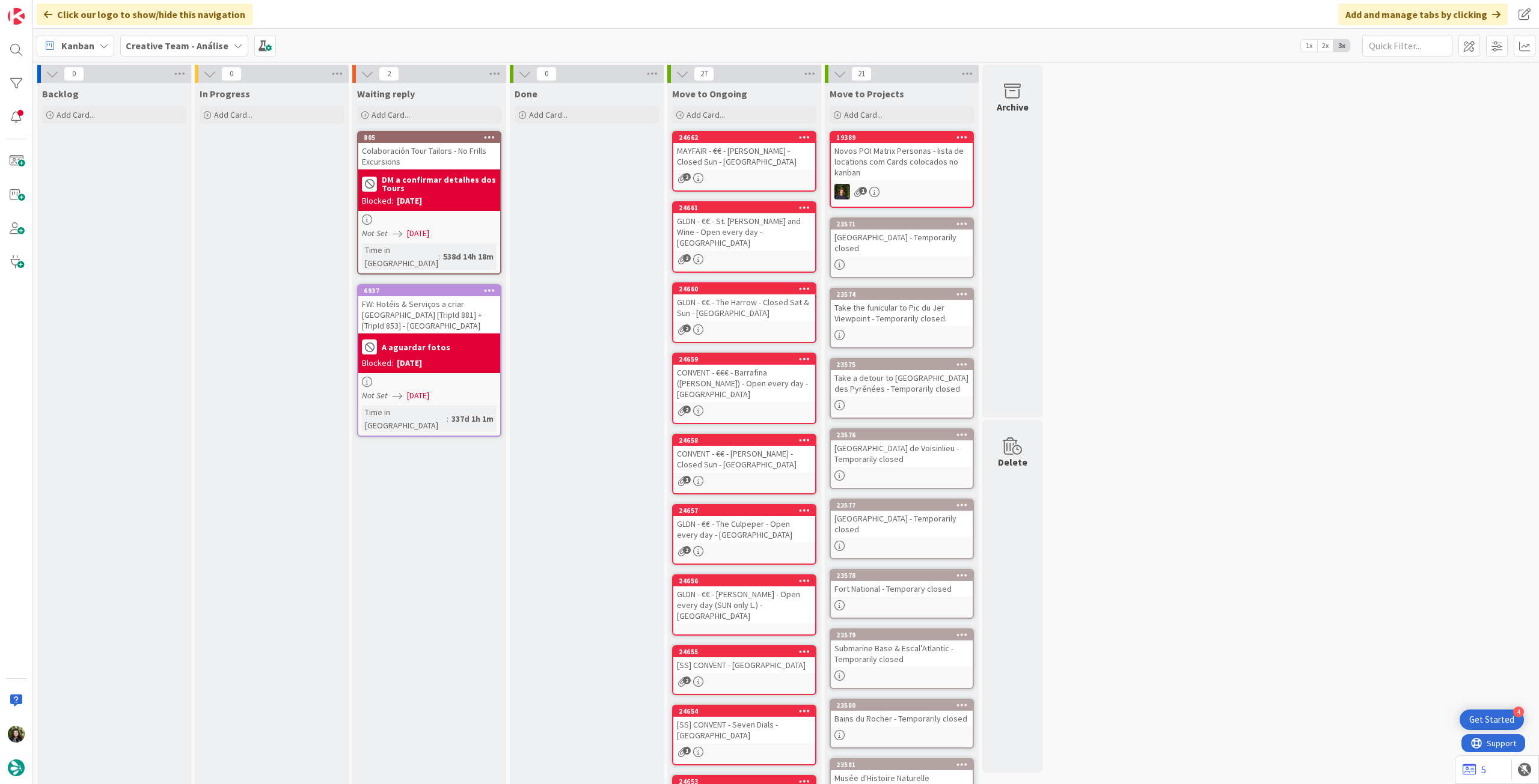
click at [176, 46] on b "Creative Team - Análise" at bounding box center [177, 45] width 103 height 12
click at [180, 169] on h4 "Creative Team" at bounding box center [216, 172] width 163 height 12
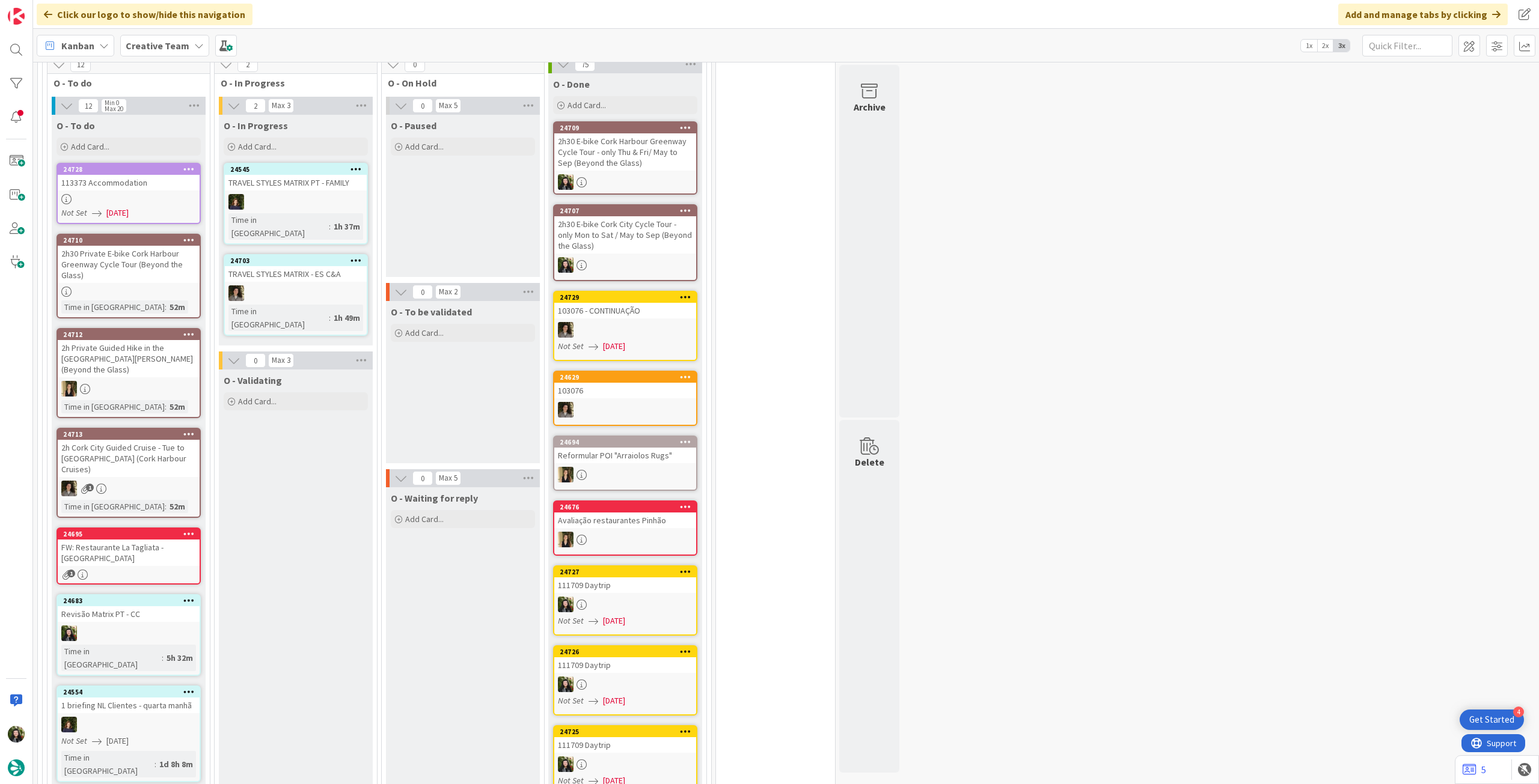
scroll to position [623, 0]
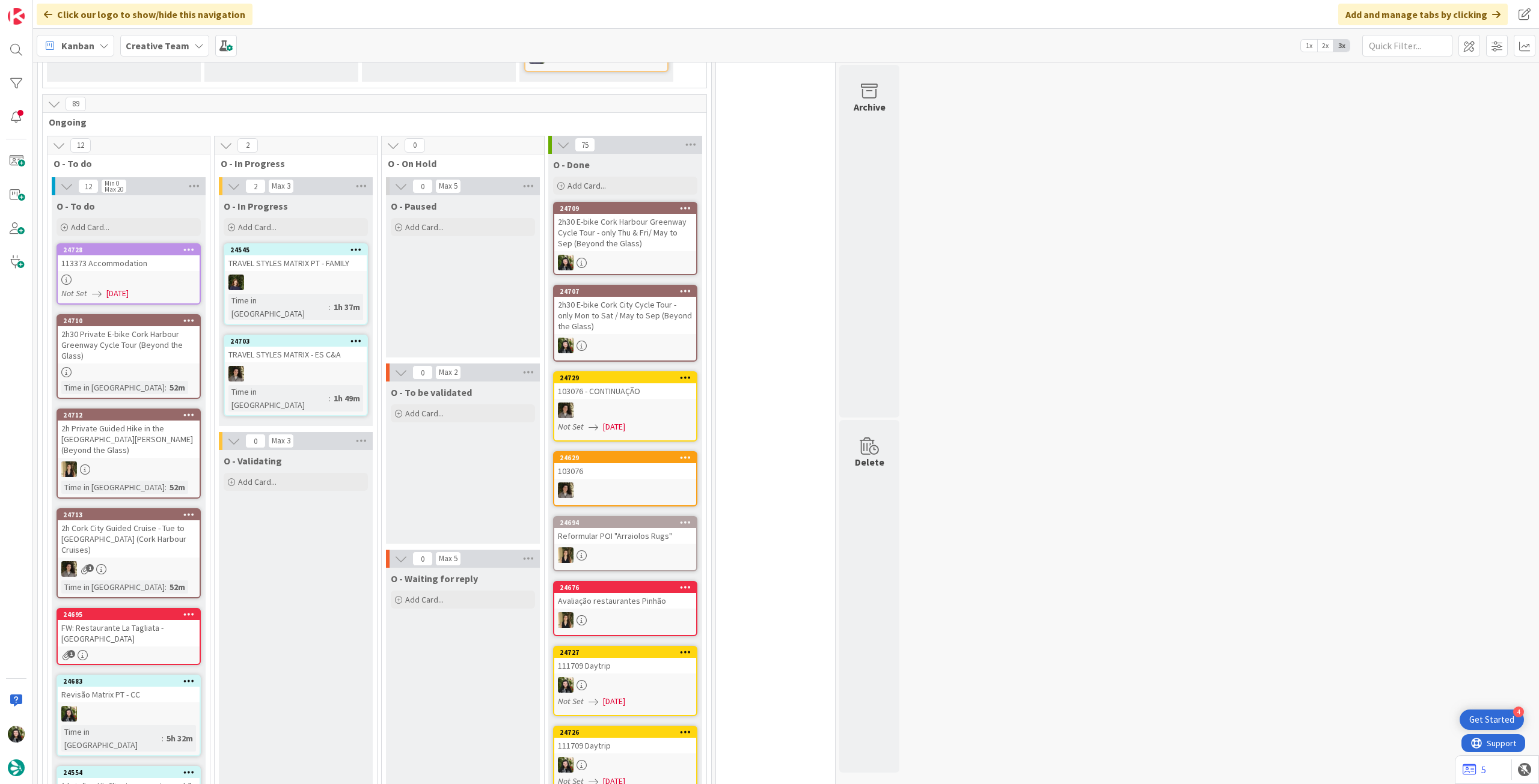
click at [176, 51] on b "Creative Team" at bounding box center [158, 45] width 64 height 12
click at [209, 174] on h4 "Creative Team - Análise" at bounding box center [216, 172] width 163 height 12
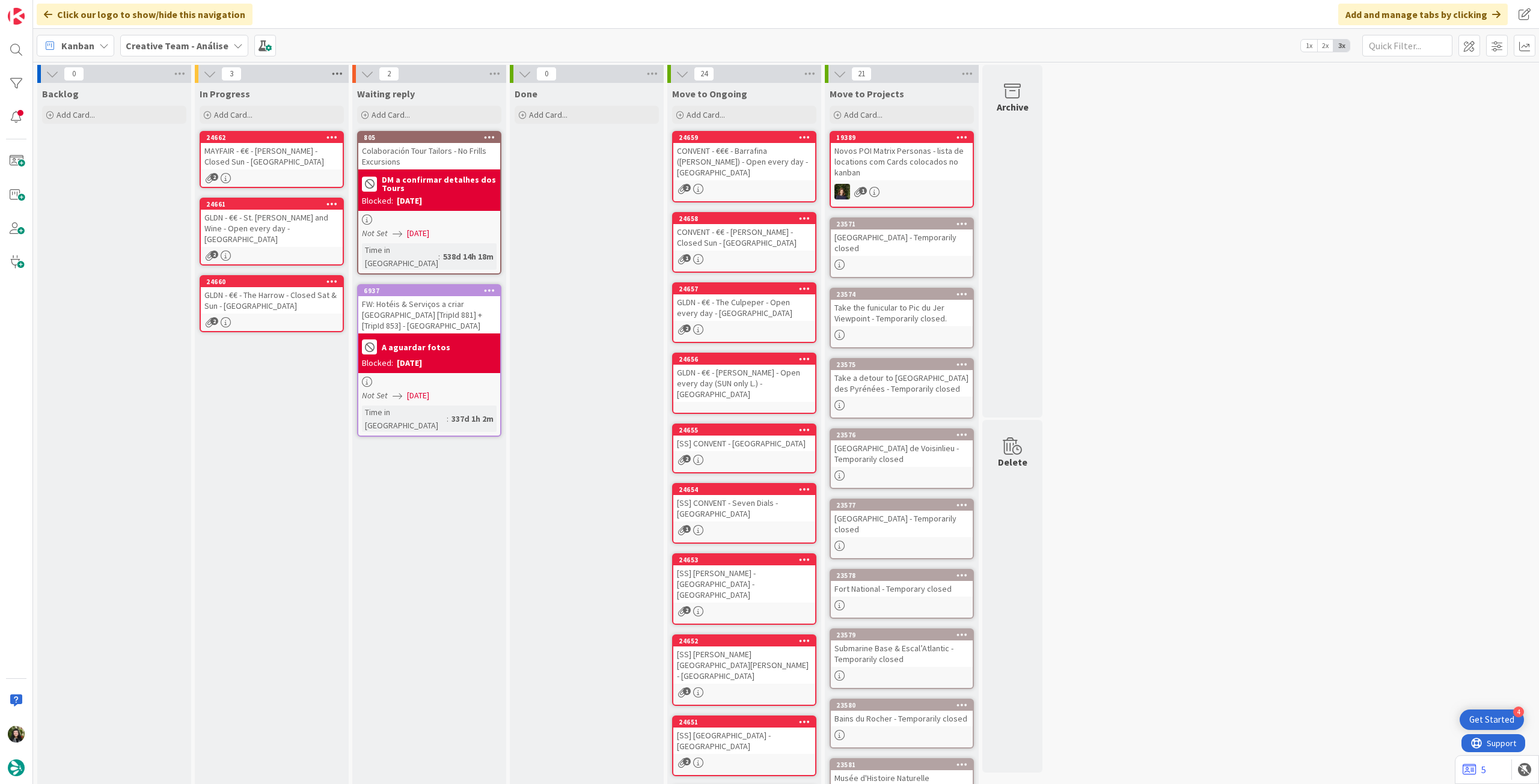
click at [332, 79] on icon at bounding box center [337, 74] width 16 height 18
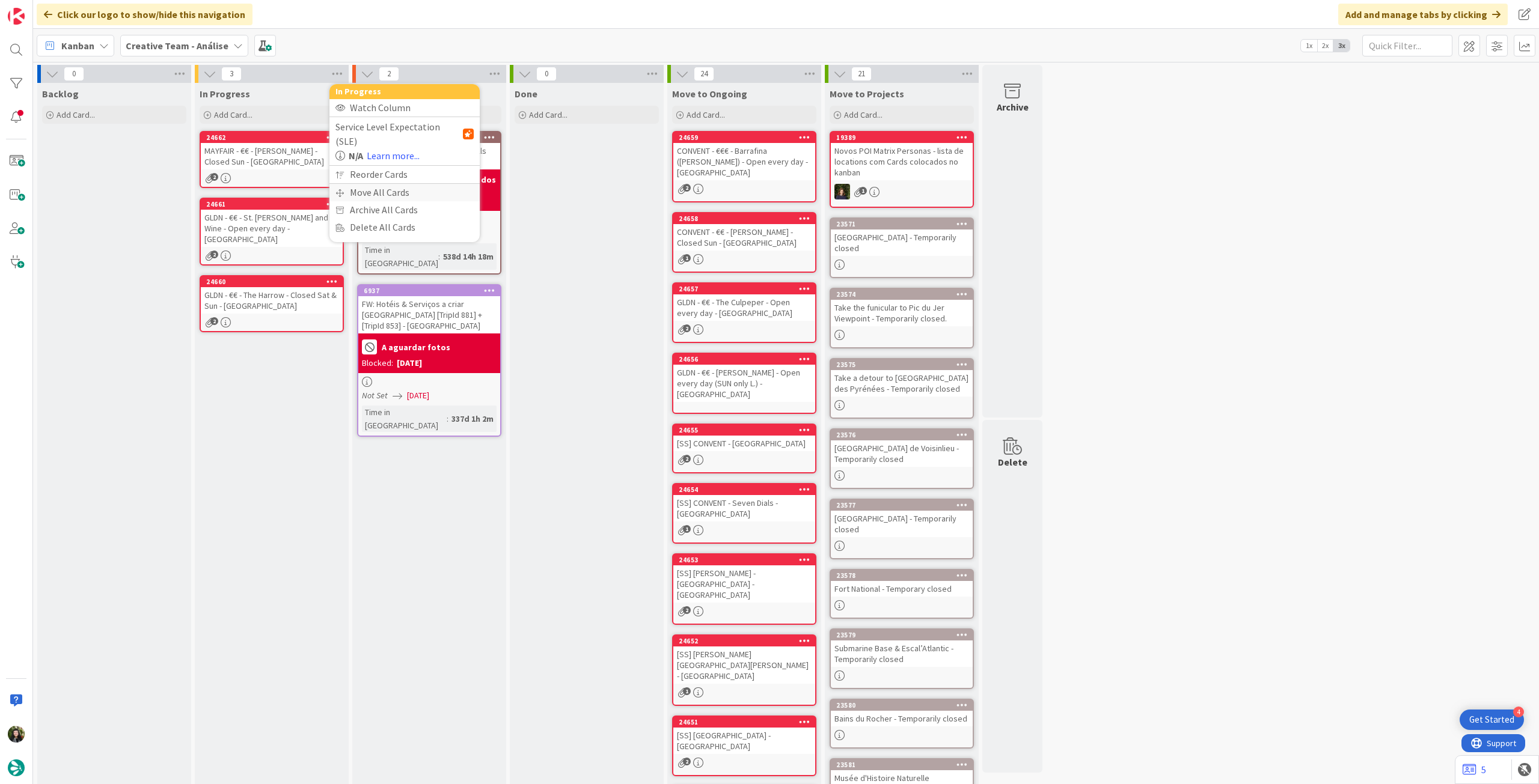
click at [363, 184] on div "Move All Cards" at bounding box center [404, 192] width 150 height 17
click at [381, 136] on span "Creative Team - Análise" at bounding box center [394, 131] width 105 height 17
drag, startPoint x: 371, startPoint y: 182, endPoint x: 377, endPoint y: 174, distance: 10.0
click at [371, 182] on span "Creative Team" at bounding box center [413, 189] width 109 height 18
click at [379, 170] on span "Select a Column..." at bounding box center [381, 170] width 79 height 16
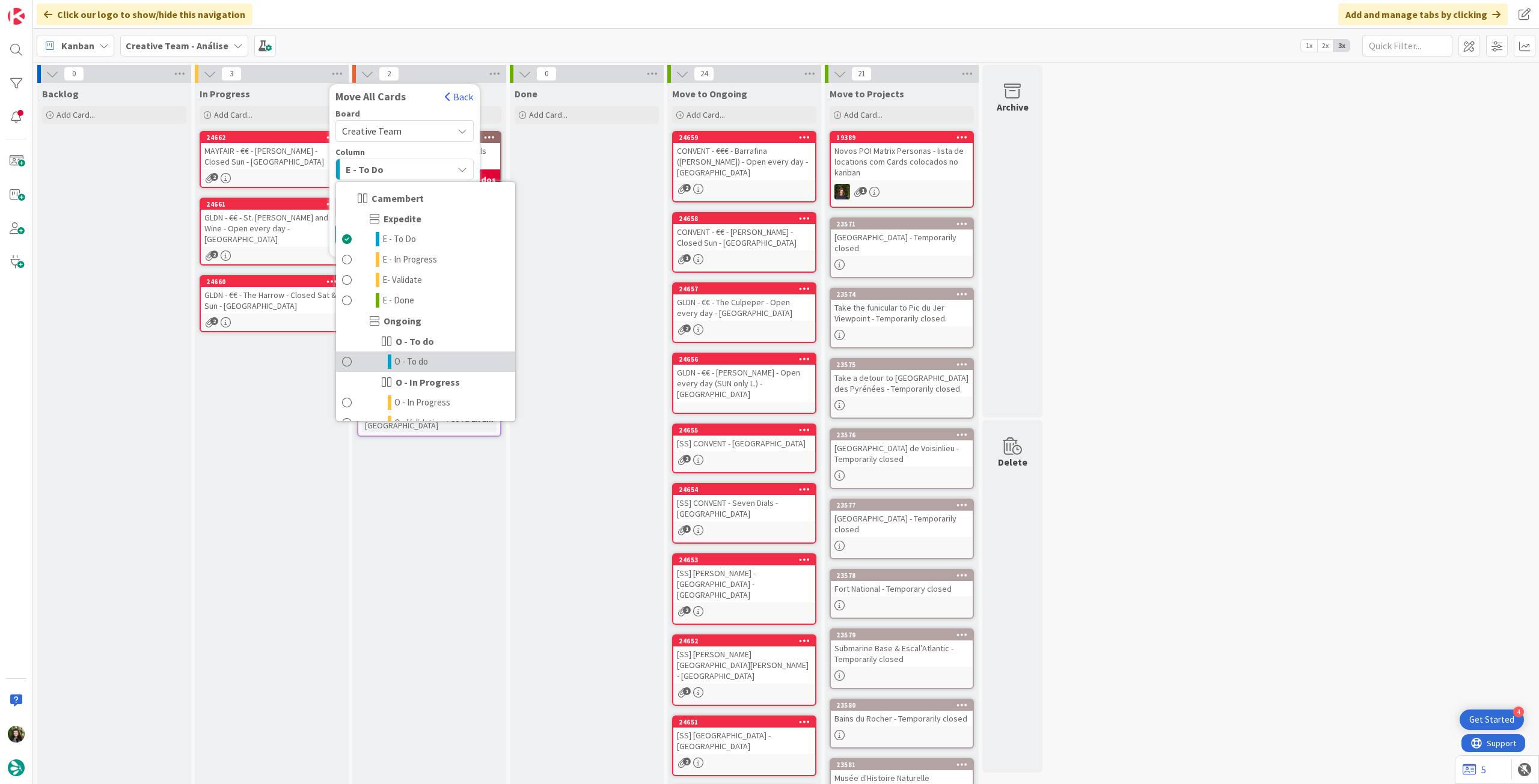
click at [411, 358] on span "O - To do" at bounding box center [411, 361] width 34 height 15
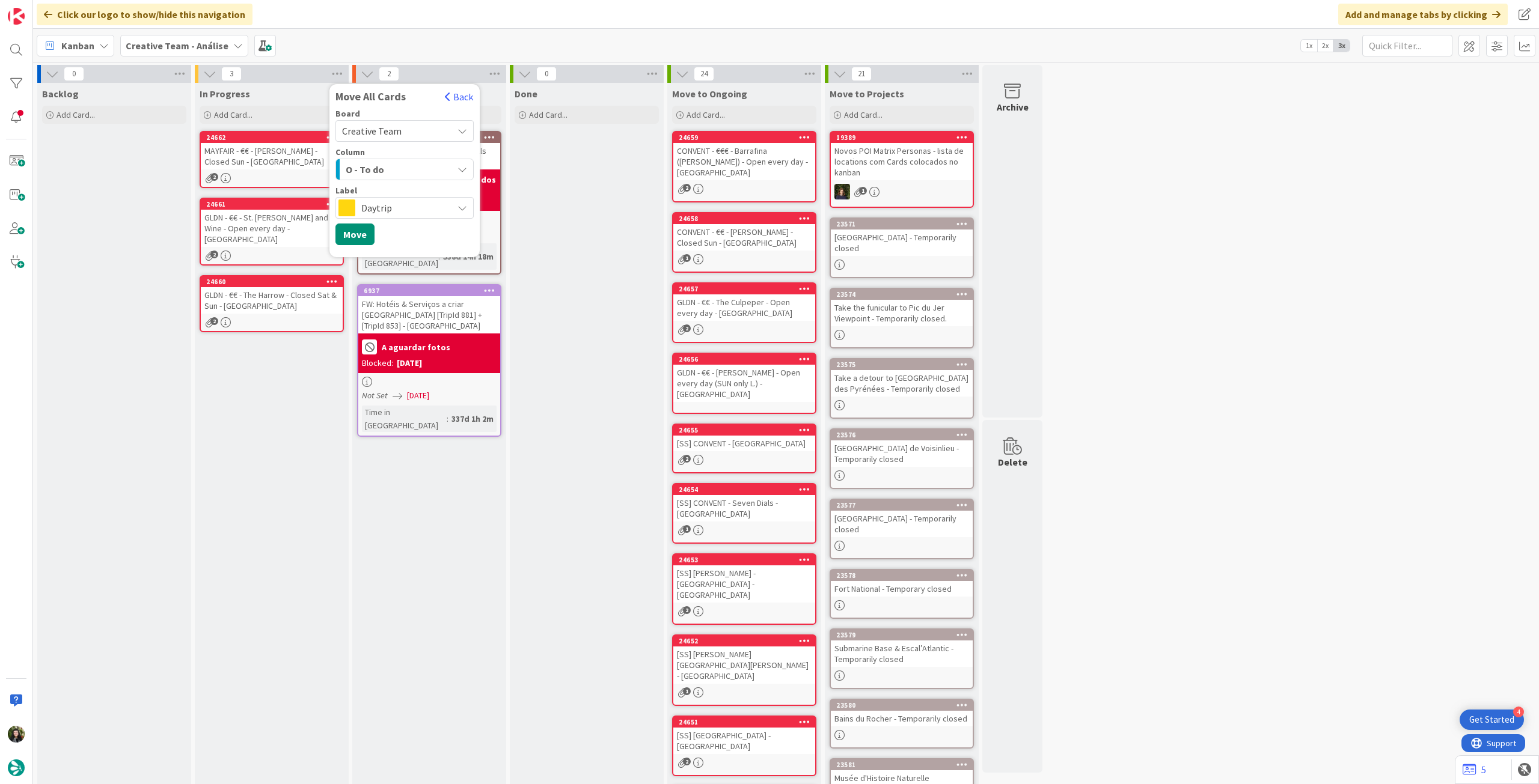
click at [423, 207] on span "Daytrip" at bounding box center [404, 208] width 85 height 17
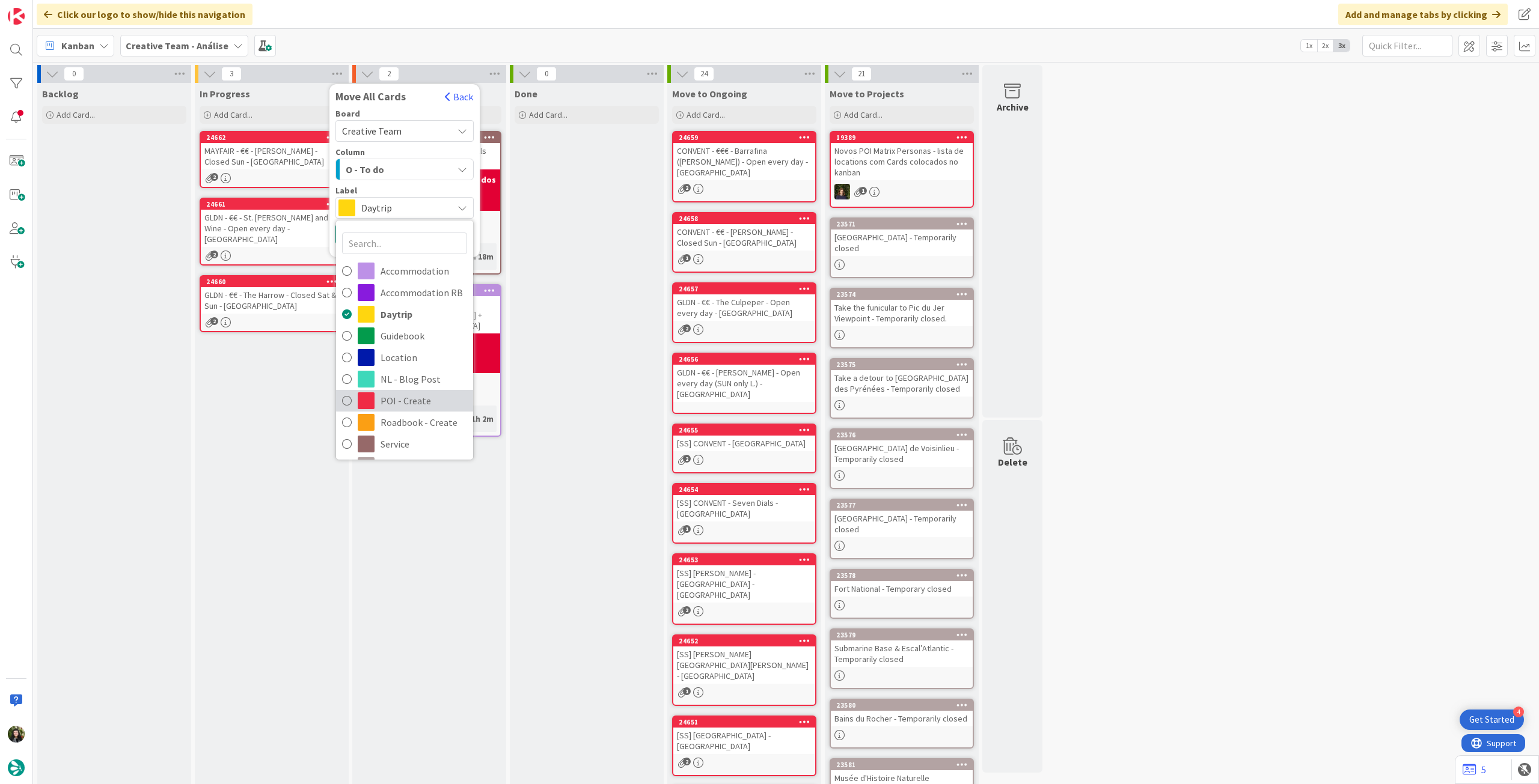
click at [413, 393] on span "POI - Create" at bounding box center [424, 401] width 87 height 18
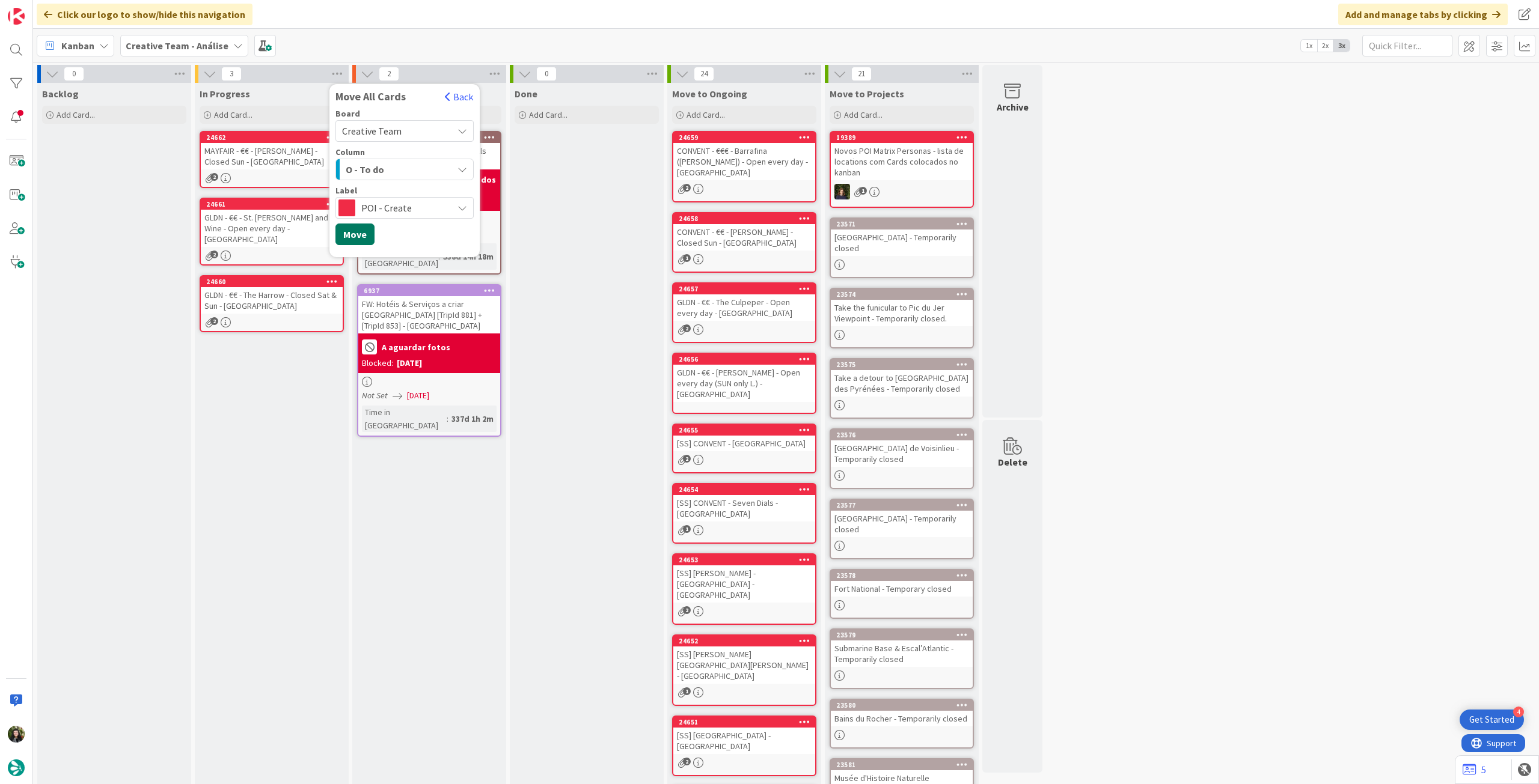
click at [361, 242] on button "Move" at bounding box center [355, 234] width 39 height 21
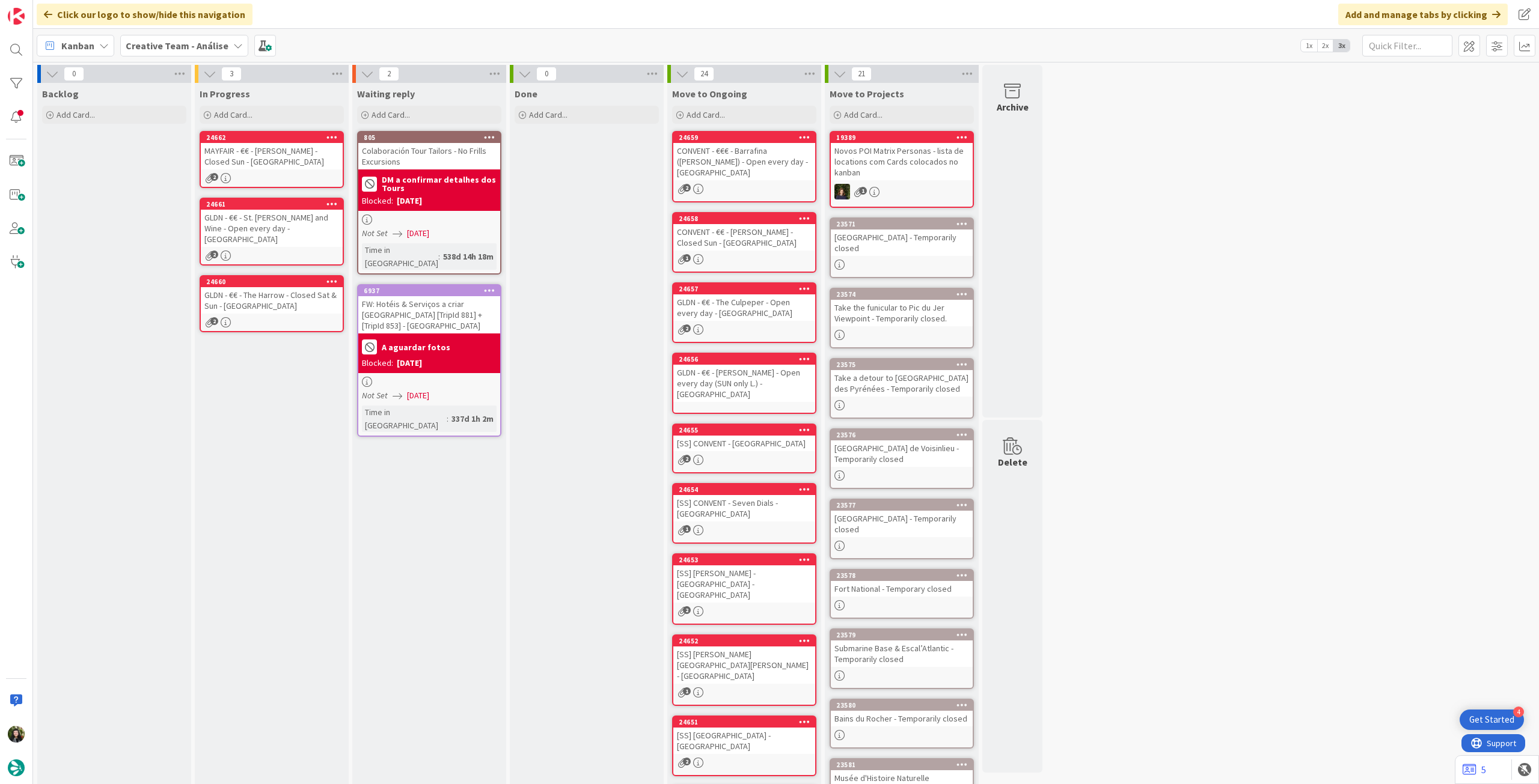
click at [201, 46] on b "Creative Team - Análise" at bounding box center [177, 45] width 103 height 12
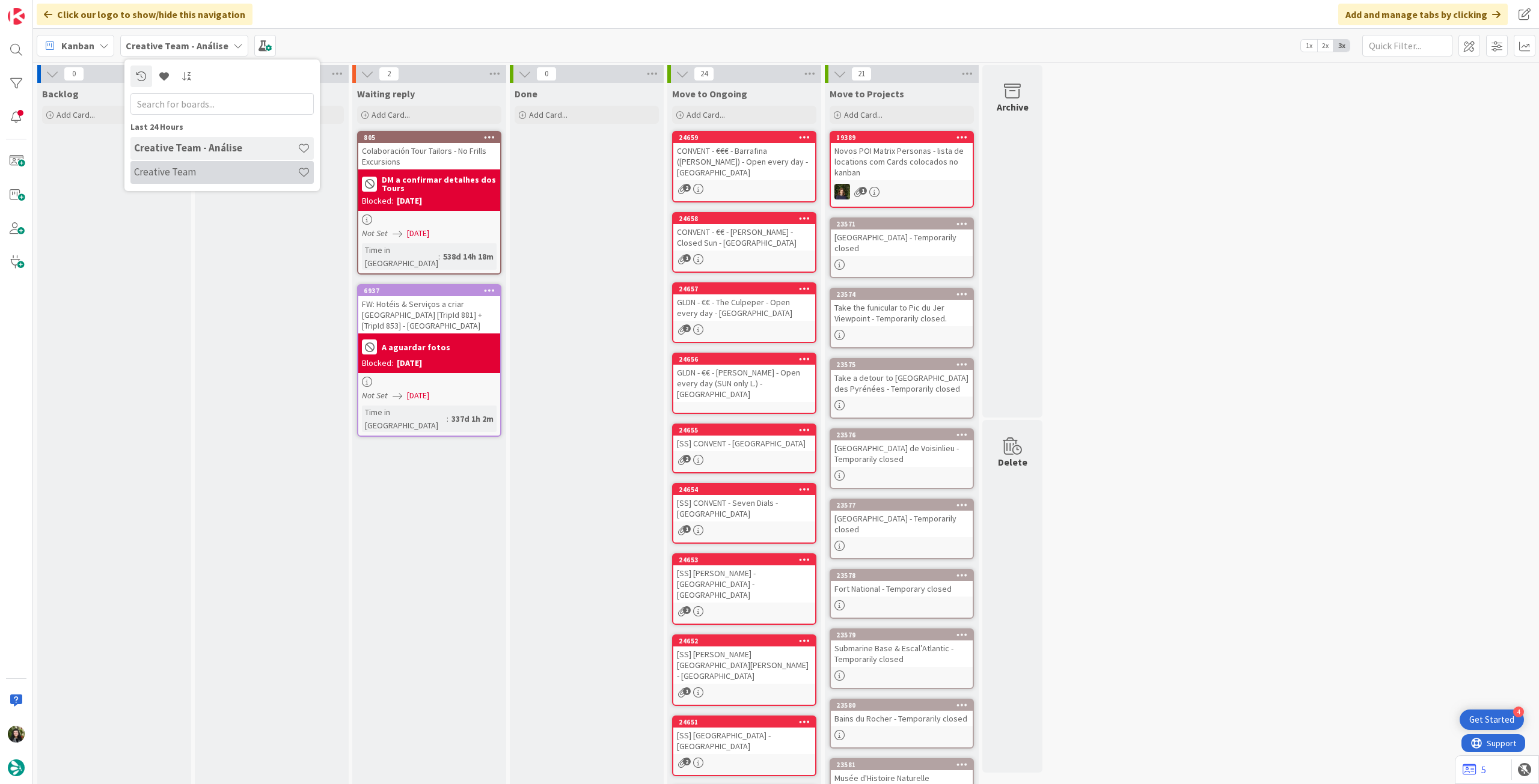
click at [195, 164] on div "Creative Team" at bounding box center [222, 172] width 183 height 23
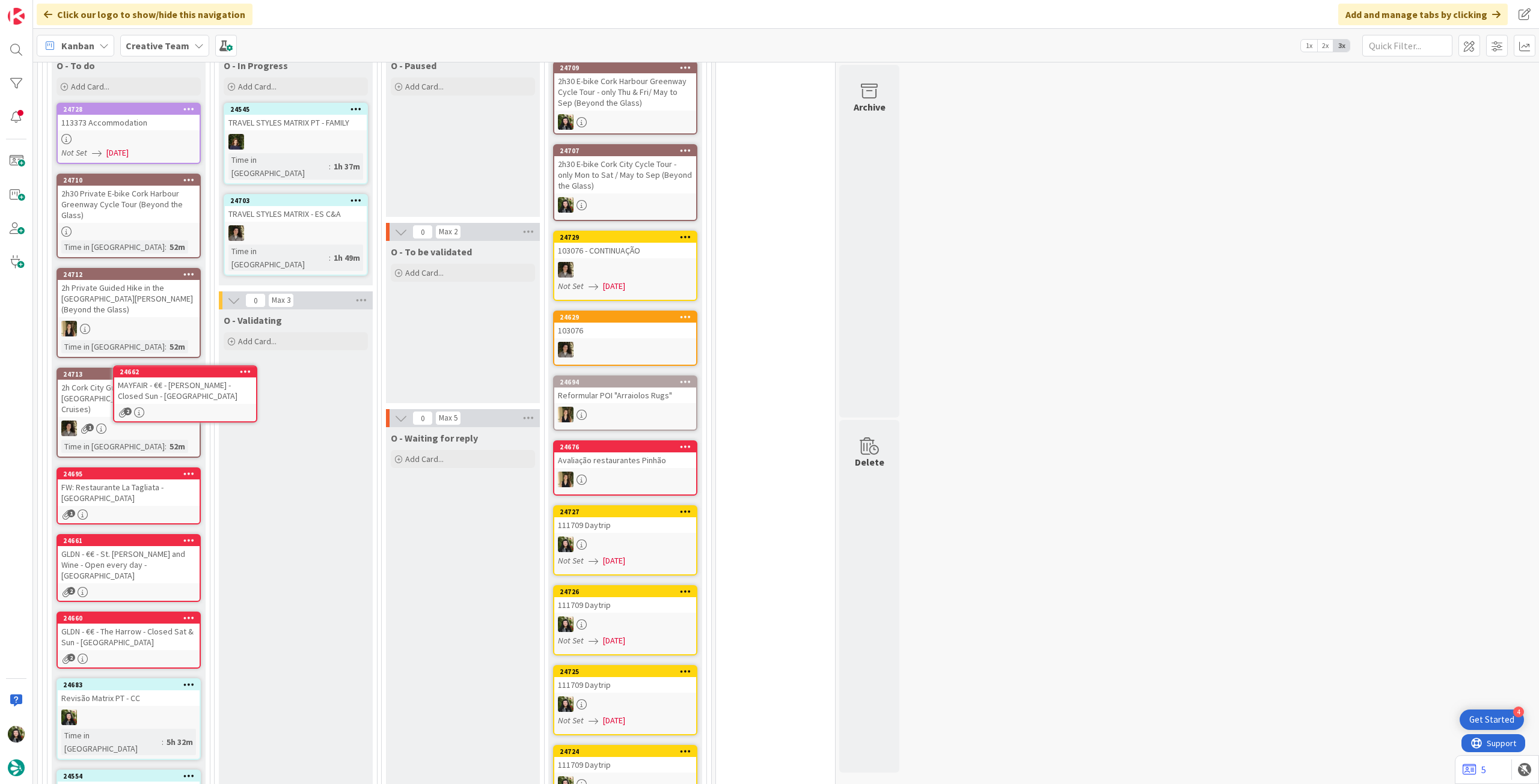
scroll to position [748, 0]
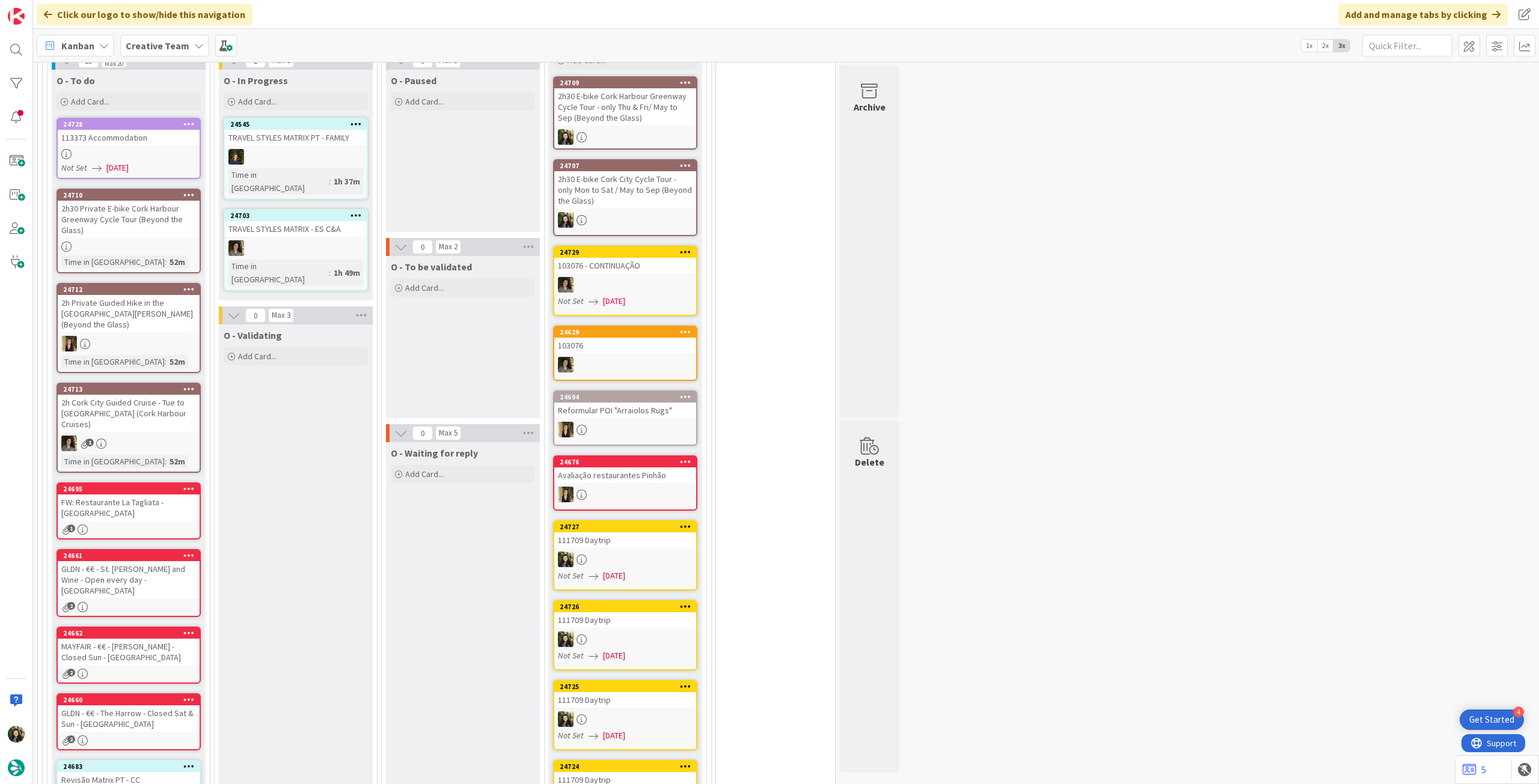
click at [190, 30] on div "Kanban Creative Team 1x 2x 3x" at bounding box center [786, 46] width 1506 height 33
click at [185, 43] on div "Creative Team" at bounding box center [165, 45] width 89 height 21
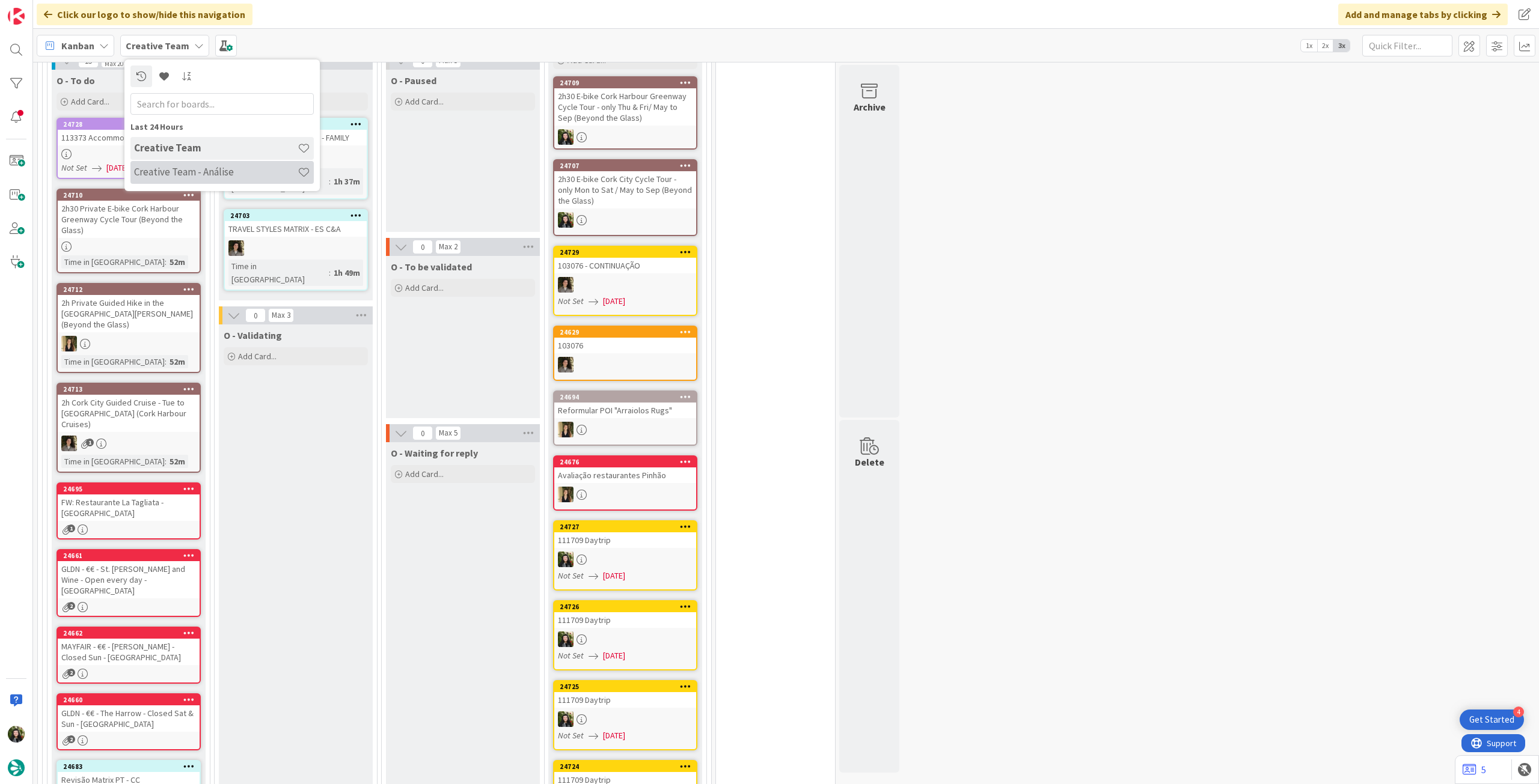
click at [168, 175] on h4 "Creative Team - Análise" at bounding box center [216, 172] width 163 height 12
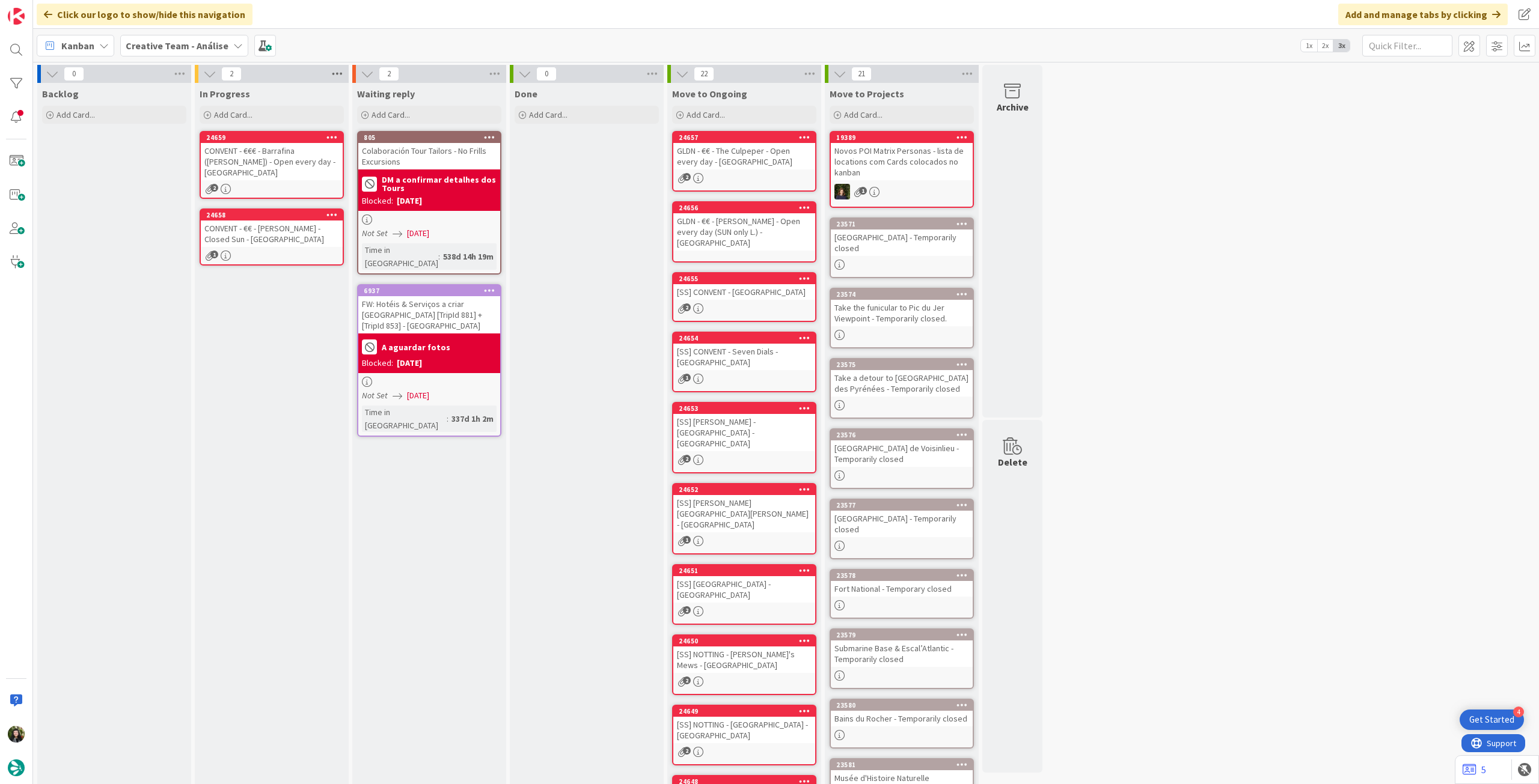
click at [331, 79] on icon at bounding box center [337, 74] width 16 height 18
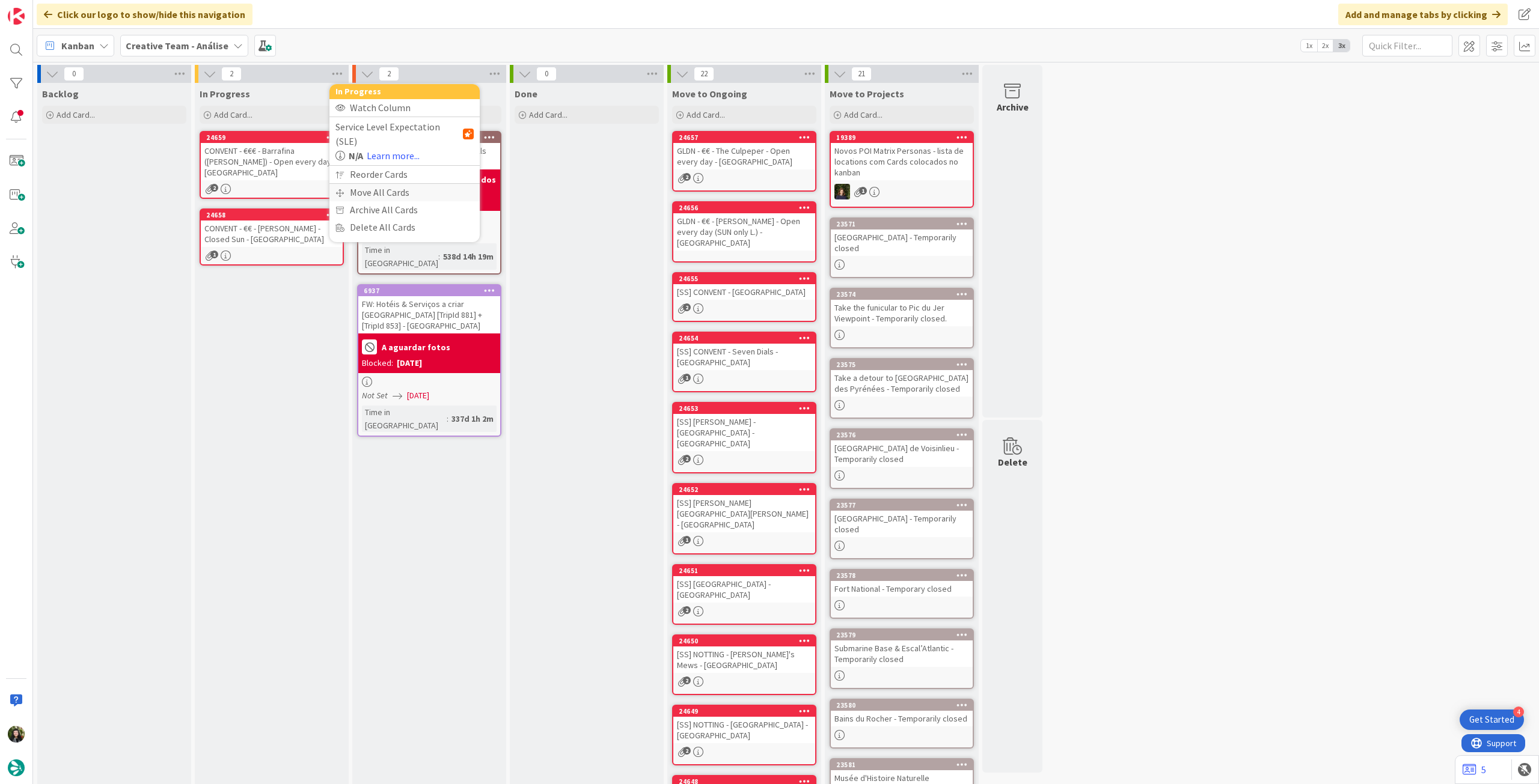
click at [365, 184] on div "Move All Cards" at bounding box center [404, 192] width 150 height 17
click at [383, 133] on span "Creative Team - Análise" at bounding box center [390, 131] width 97 height 12
click at [379, 184] on span "Creative Team" at bounding box center [413, 189] width 109 height 18
click at [387, 167] on span "Select a Column..." at bounding box center [381, 170] width 79 height 16
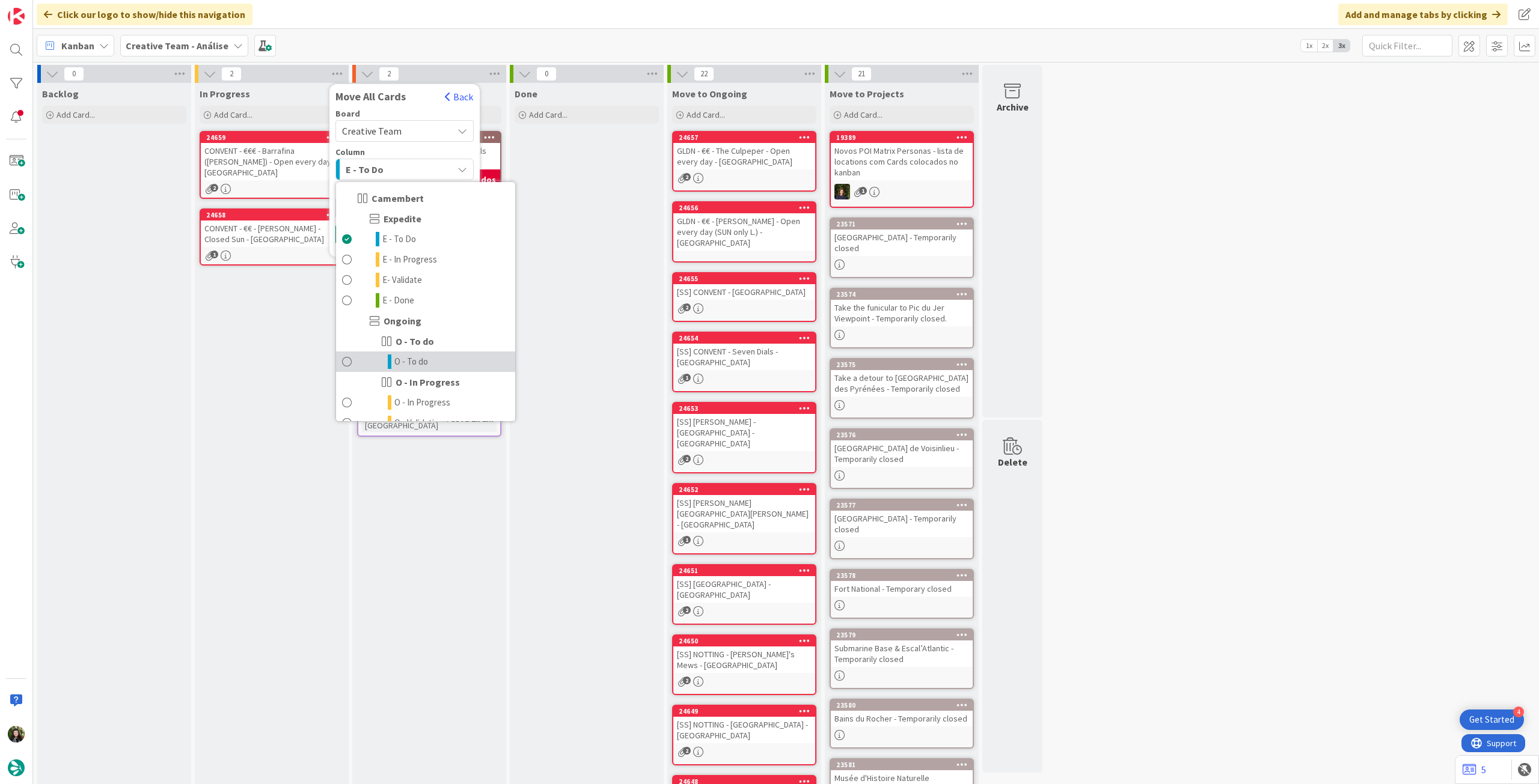
click at [445, 363] on link "O - To do" at bounding box center [425, 362] width 179 height 21
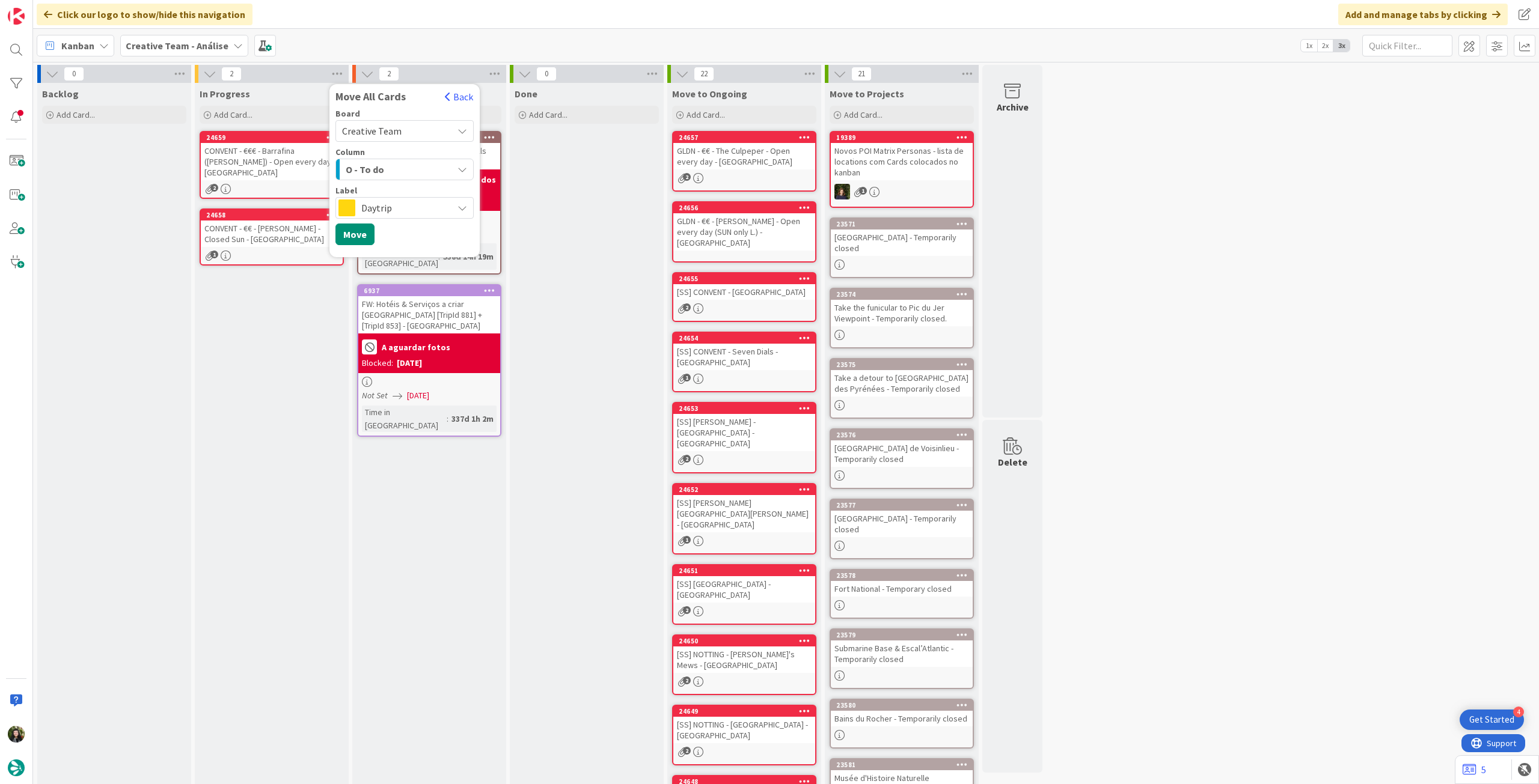
click at [401, 206] on span "Daytrip" at bounding box center [404, 208] width 85 height 17
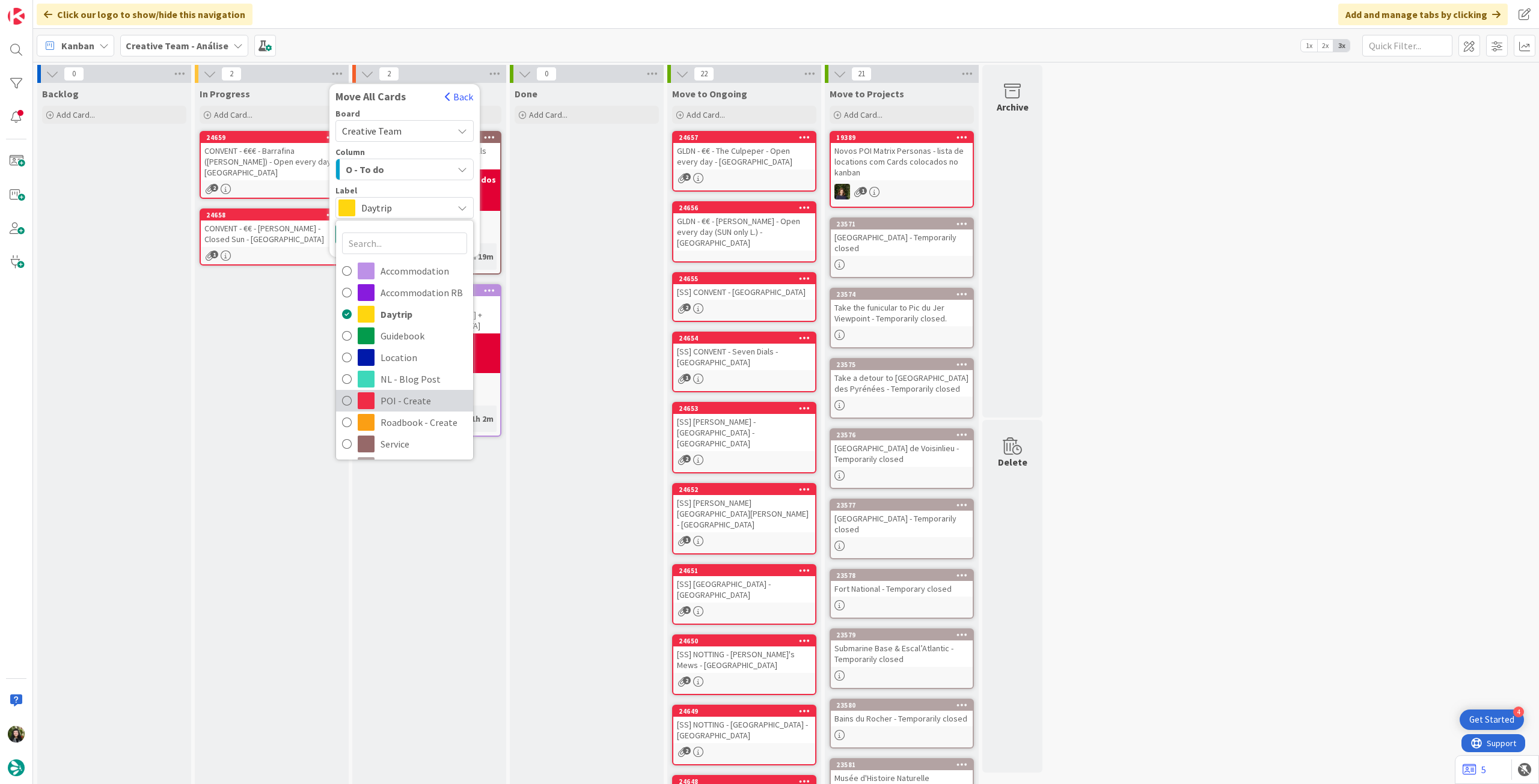
click at [424, 395] on span "POI - Create" at bounding box center [424, 401] width 87 height 18
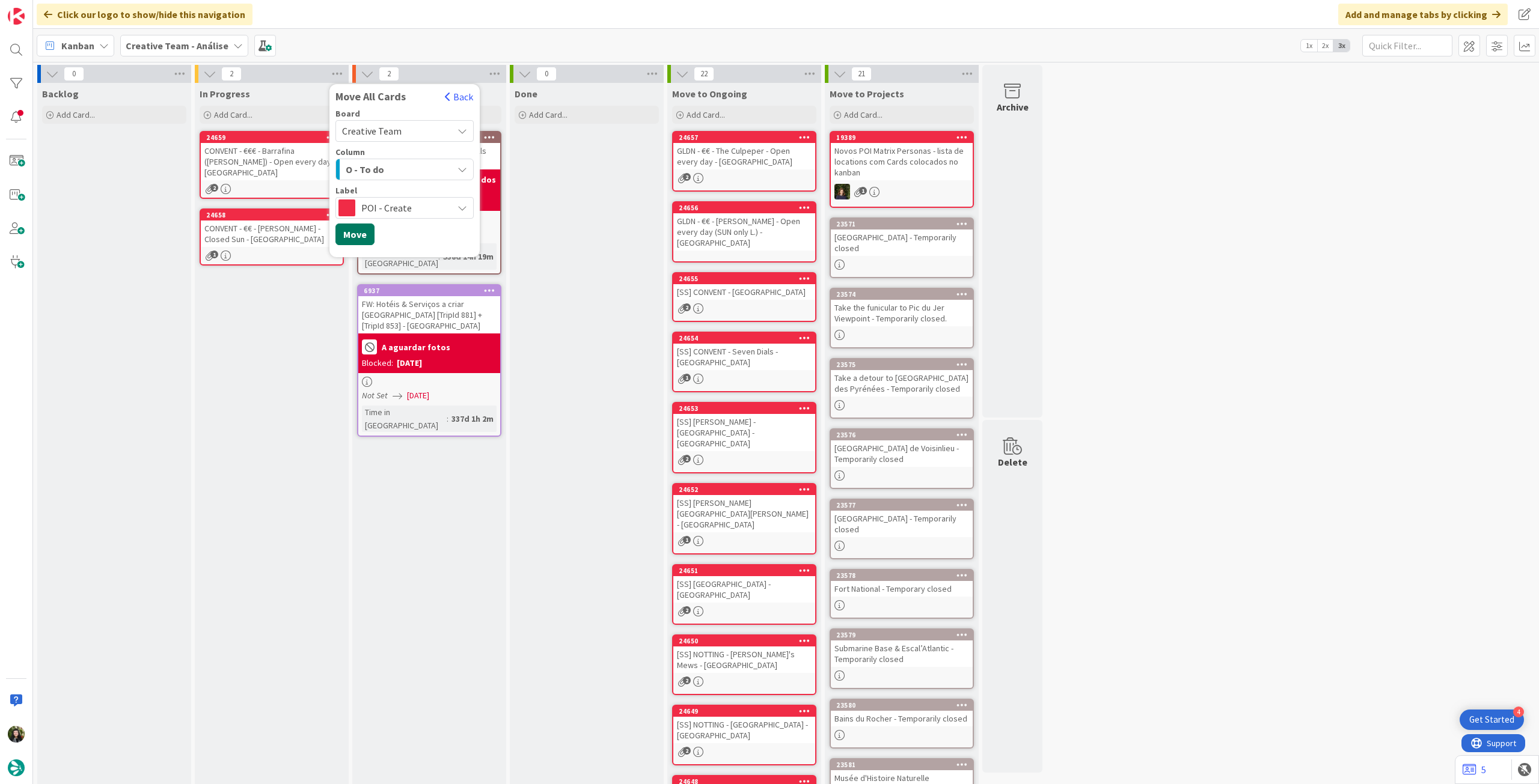
click at [359, 237] on button "Move" at bounding box center [355, 234] width 39 height 21
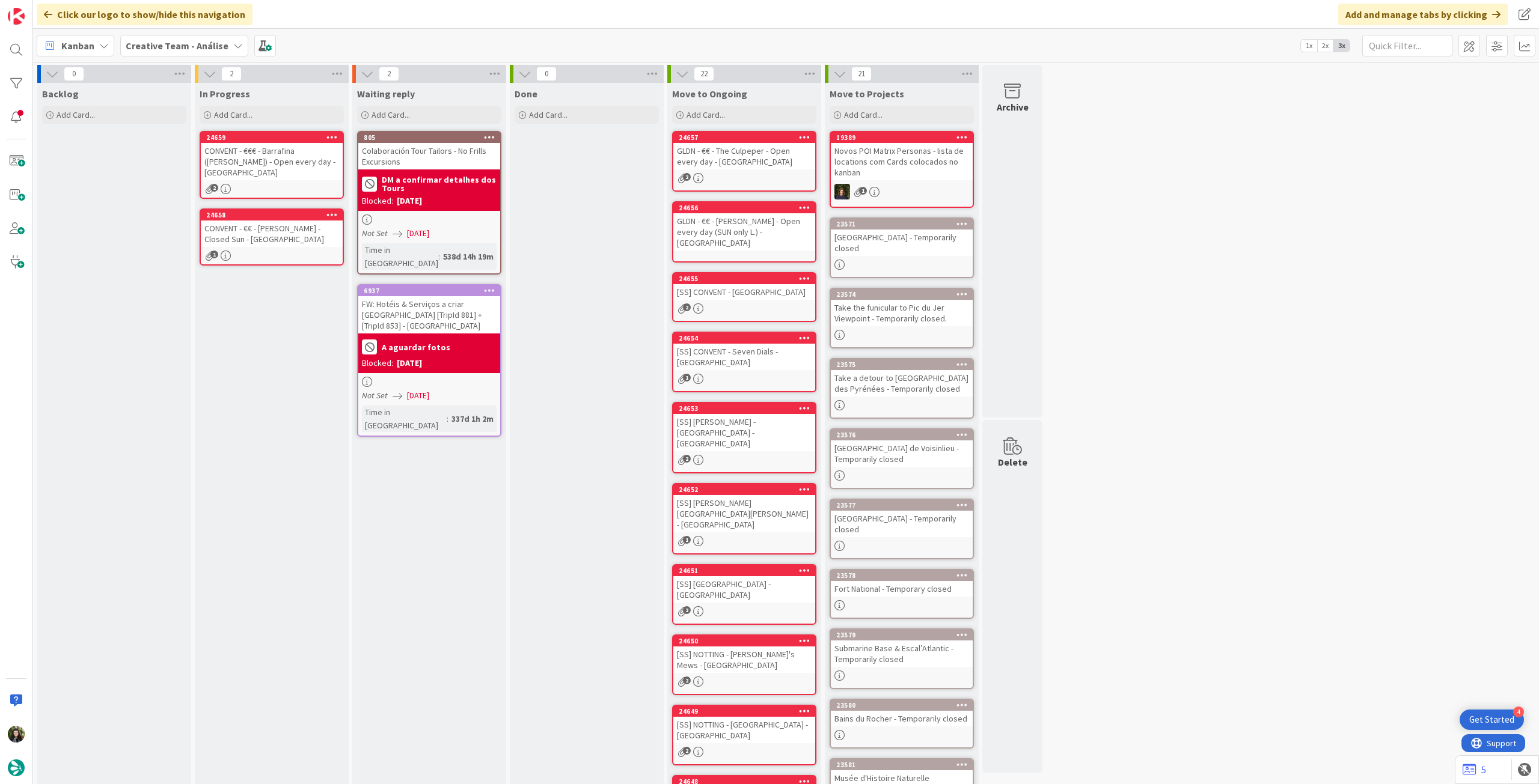
click at [181, 48] on b "Creative Team - Análise" at bounding box center [177, 45] width 103 height 12
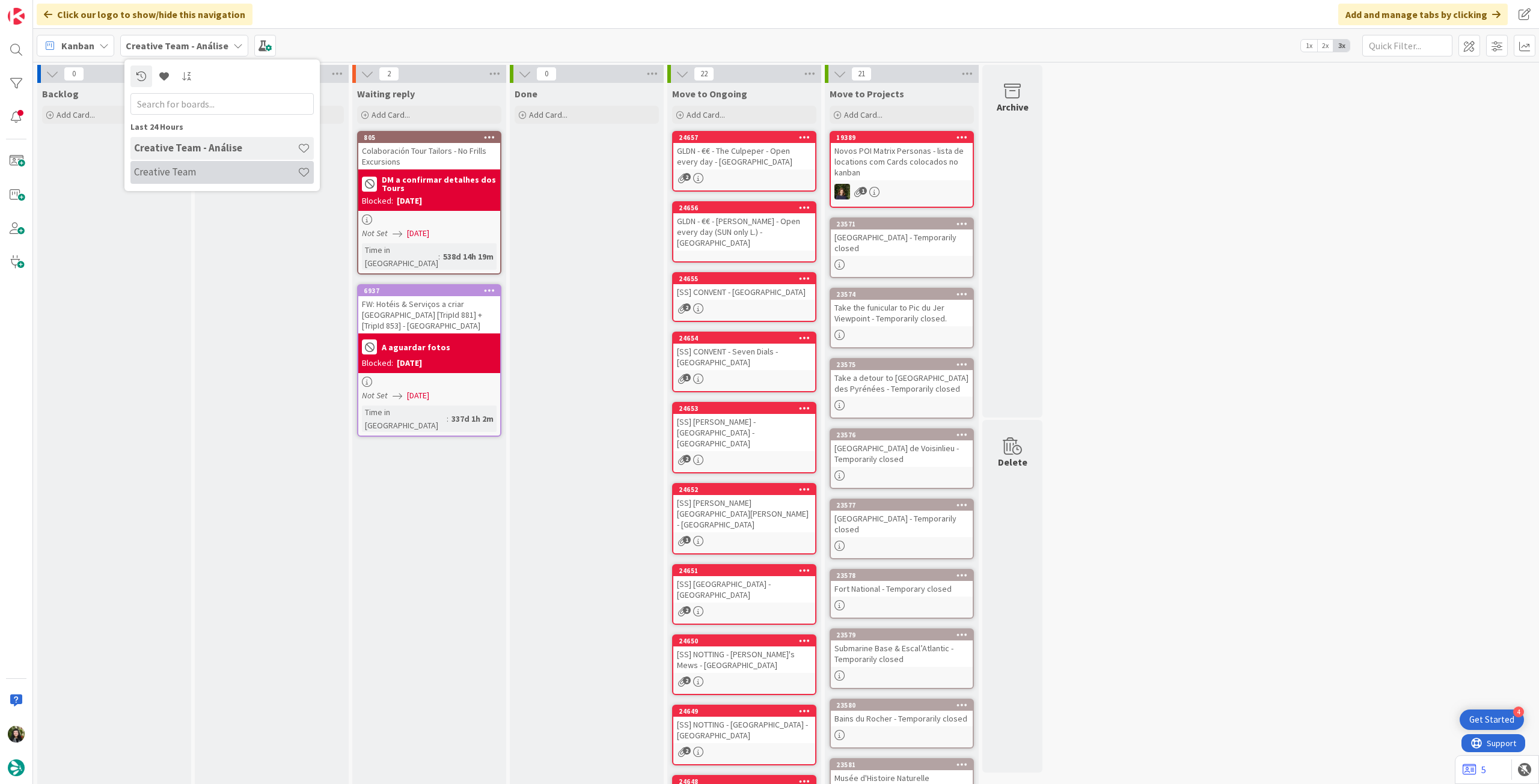
click at [191, 161] on div "Creative Team" at bounding box center [222, 172] width 183 height 23
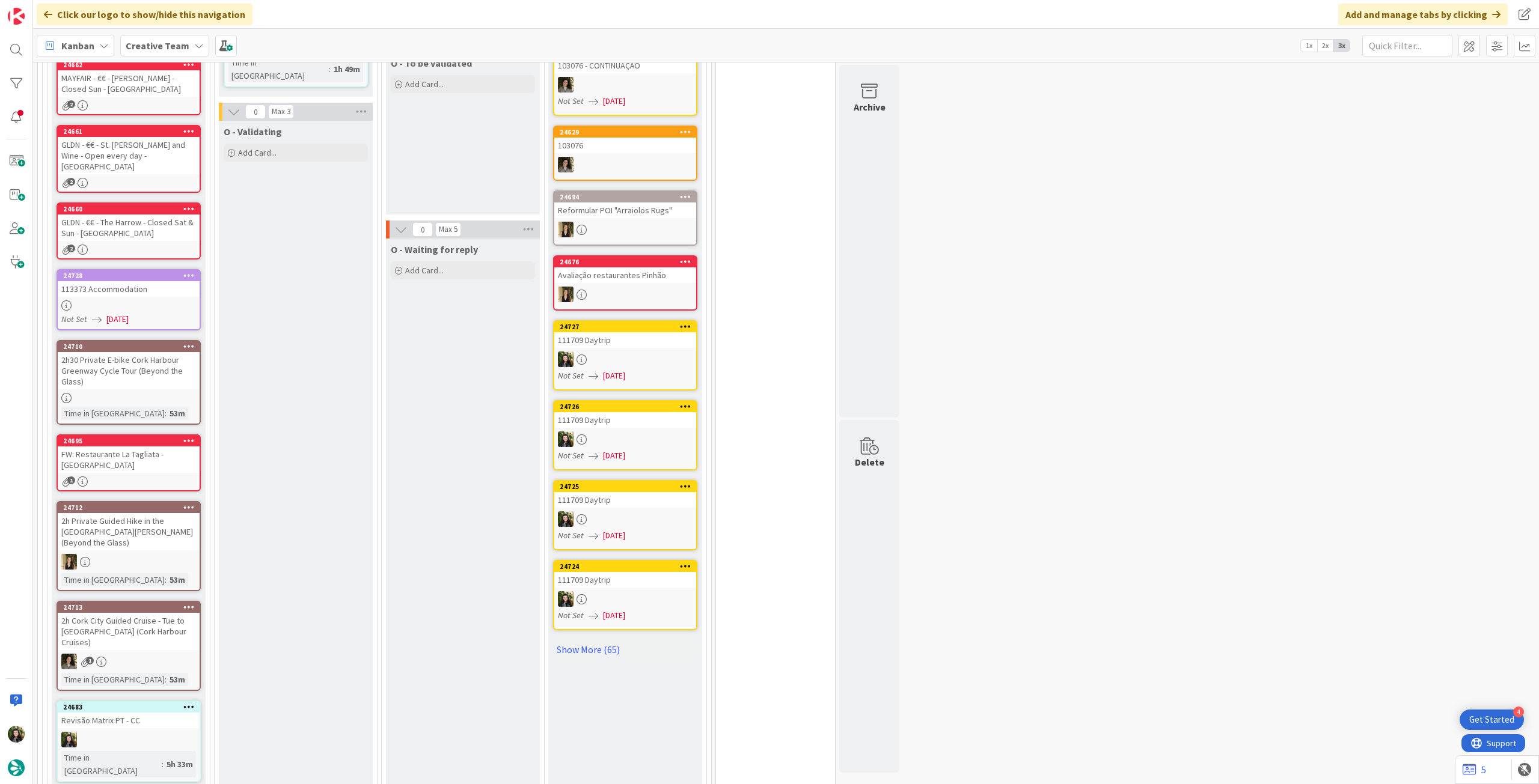
scroll to position [962, 0]
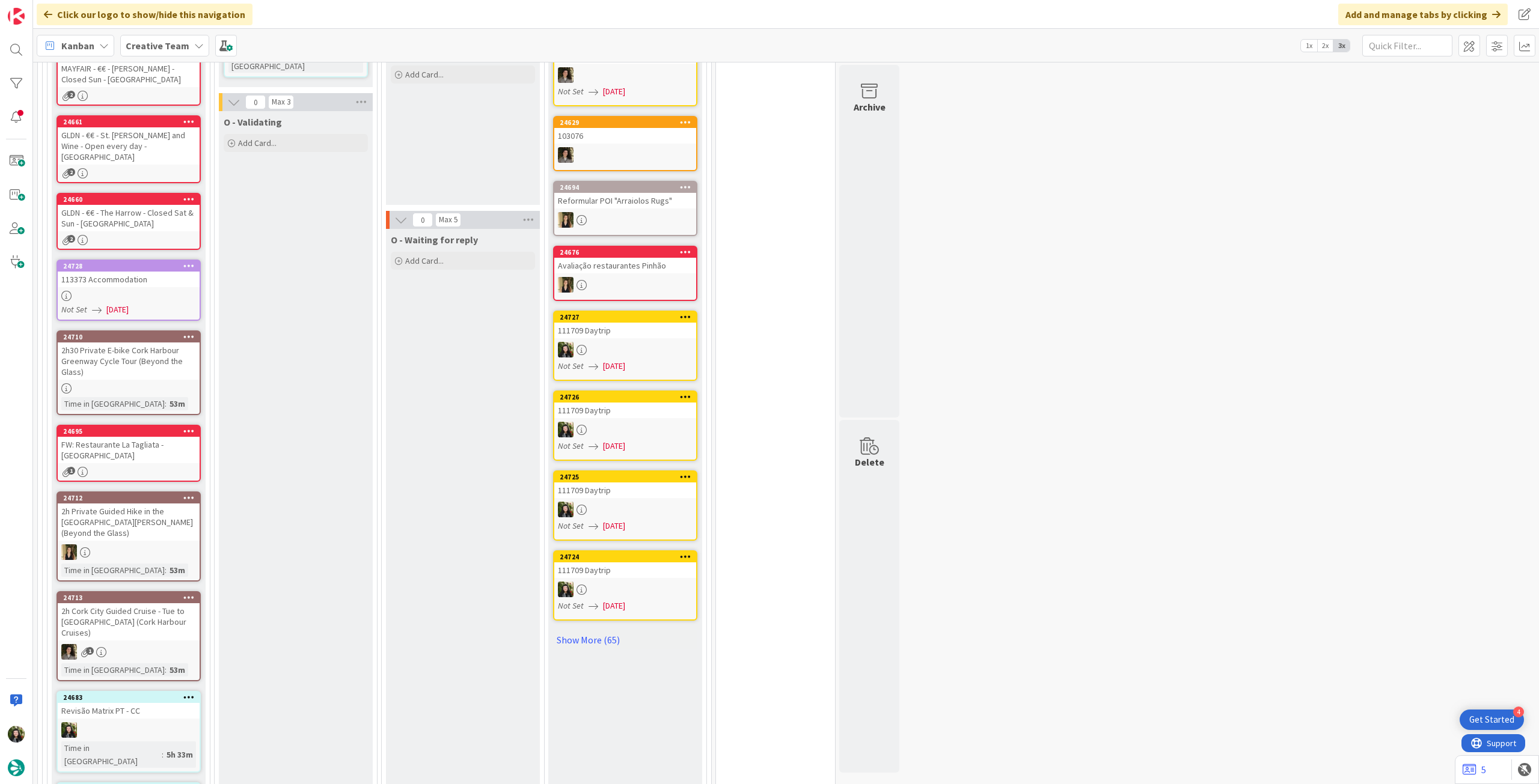
click at [192, 332] on icon at bounding box center [189, 336] width 12 height 8
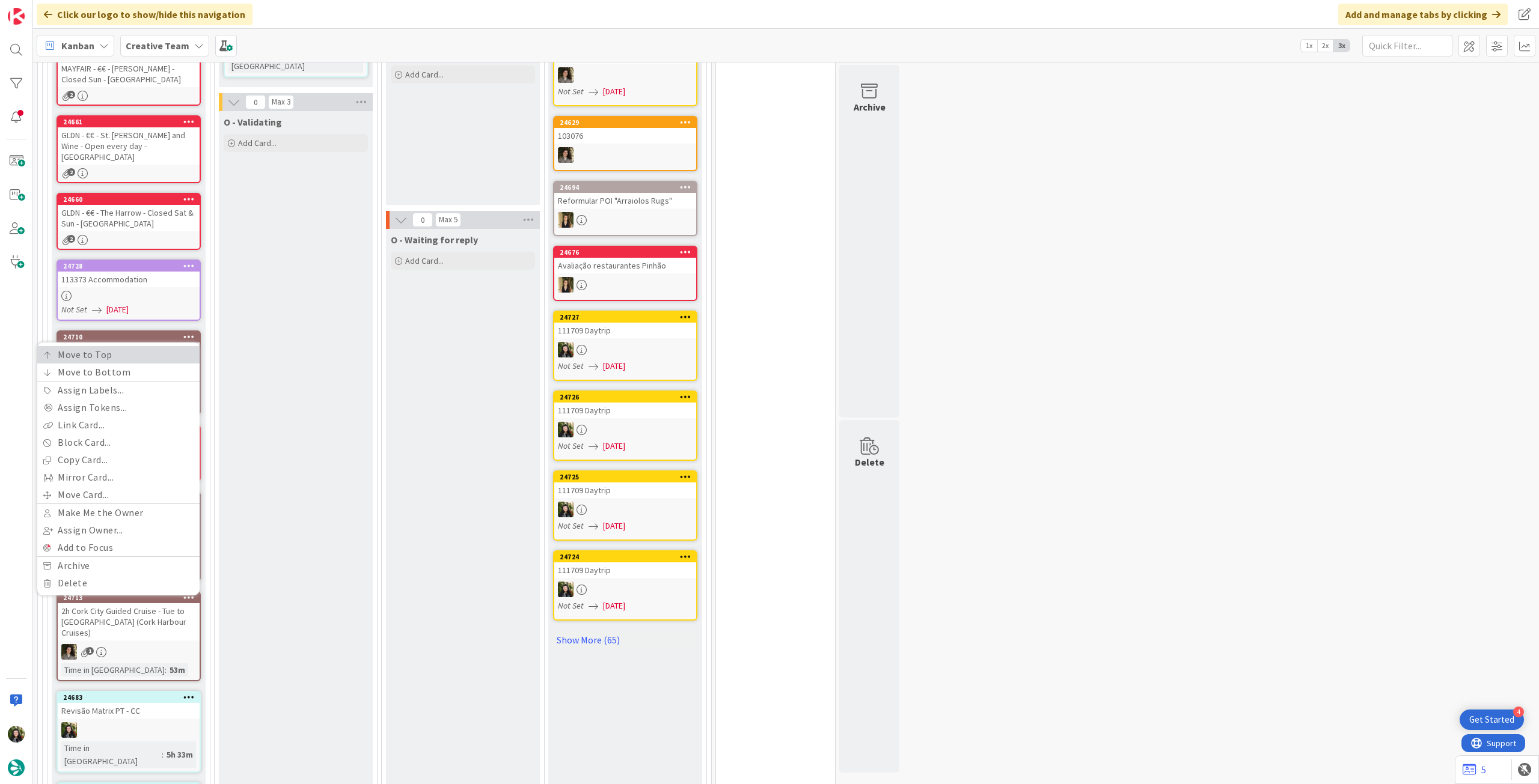
click at [179, 346] on link "Move to Top" at bounding box center [118, 354] width 162 height 17
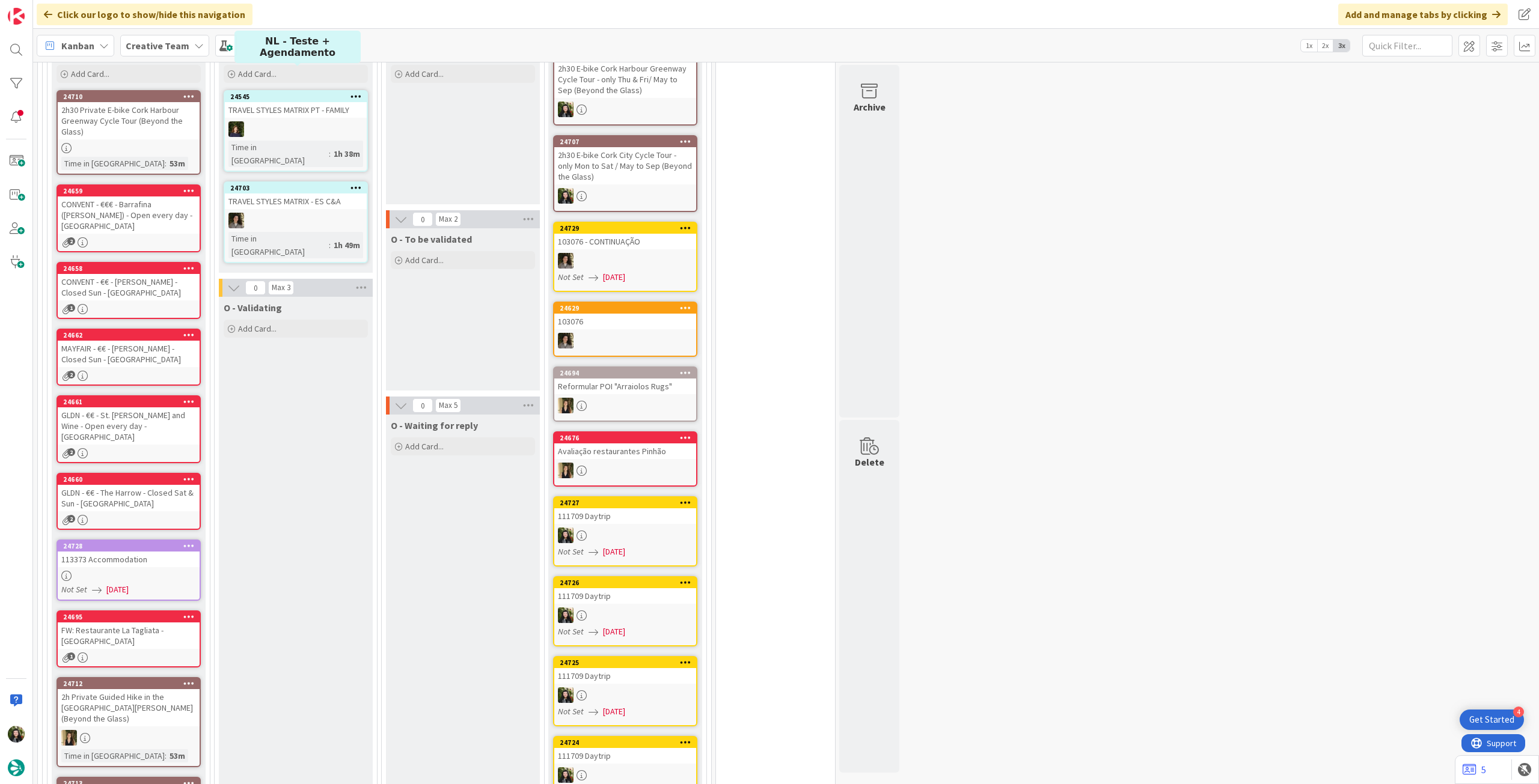
scroll to position [877, 0]
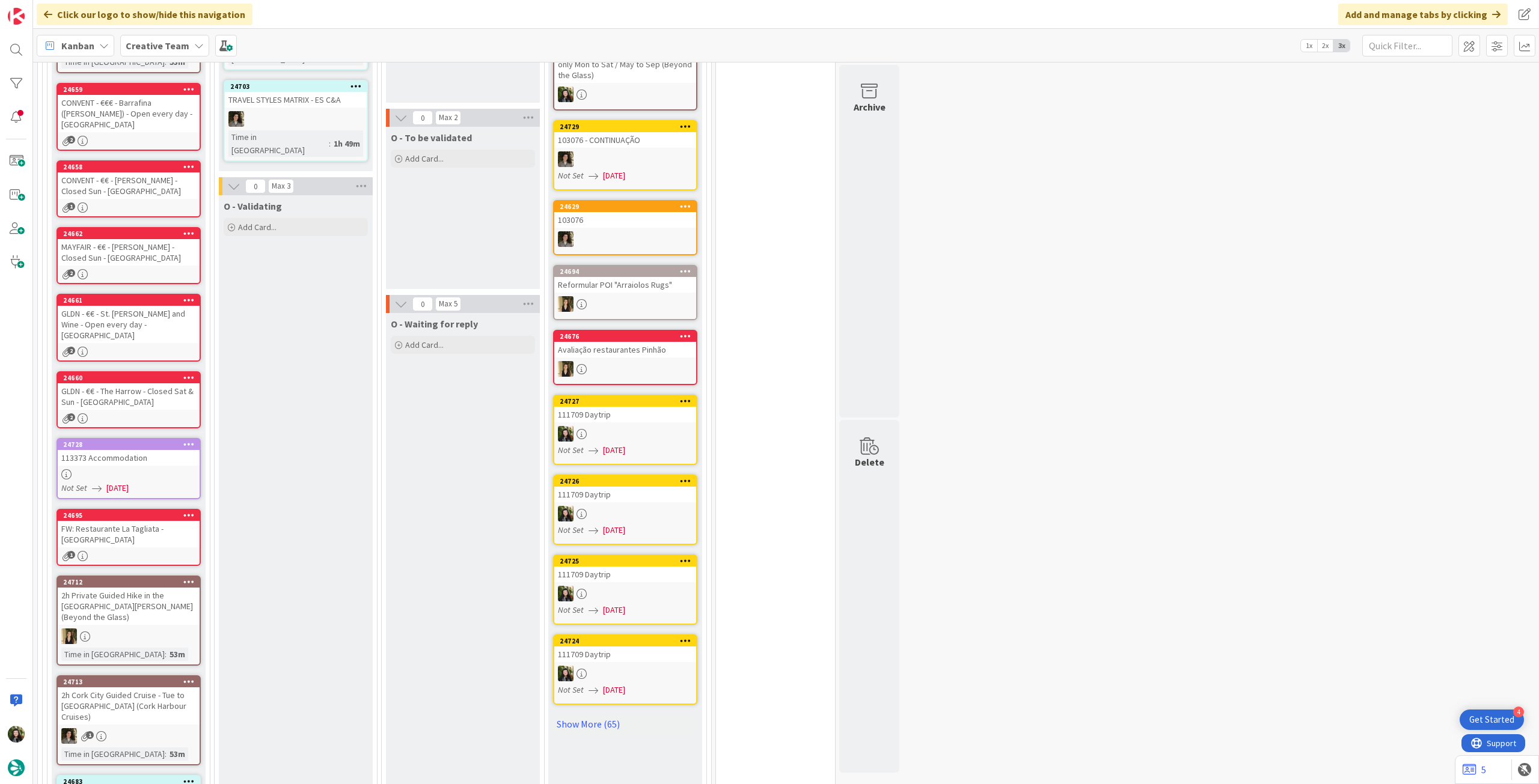
click at [194, 441] on div at bounding box center [188, 445] width 21 height 8
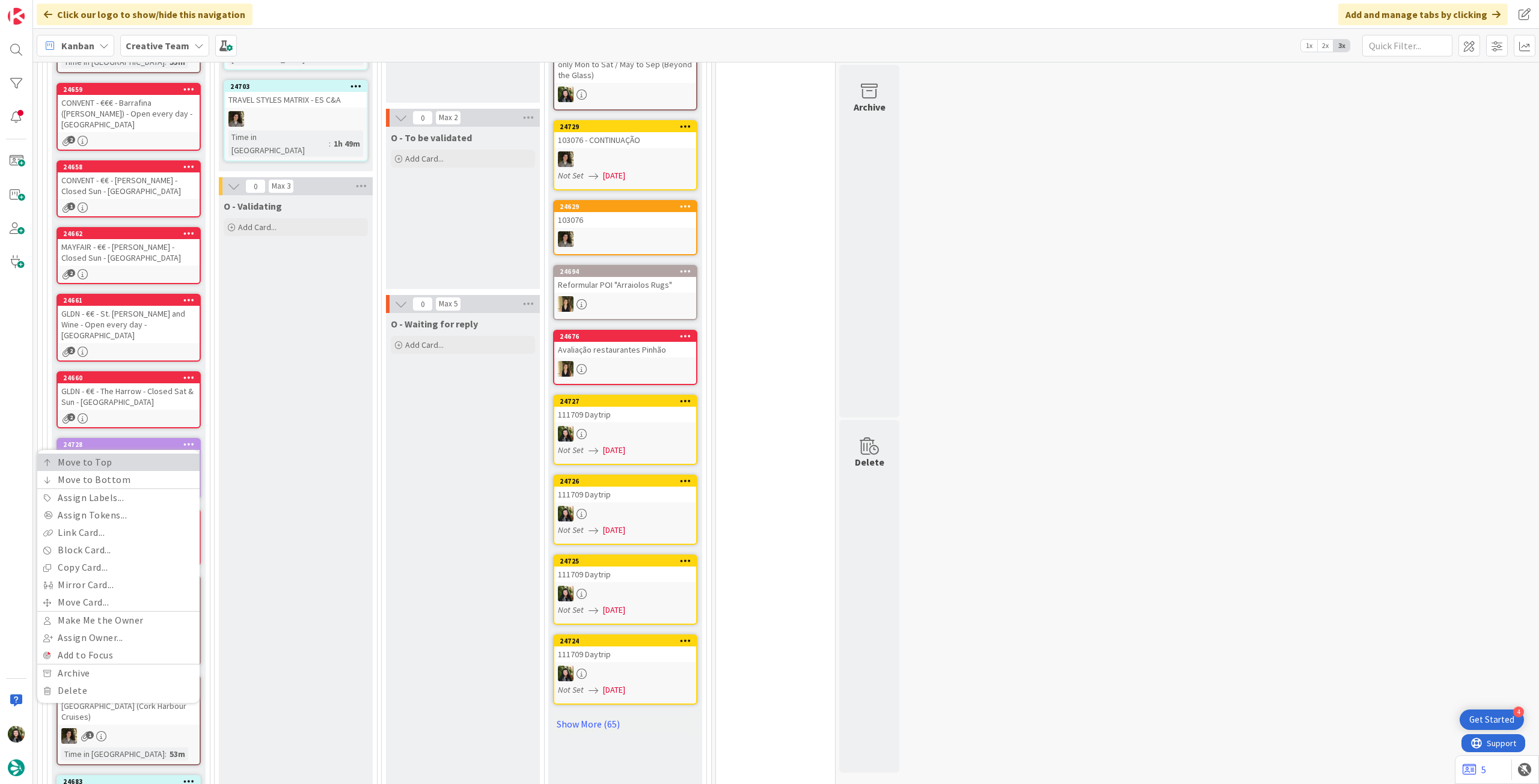
click at [181, 454] on link "Move to Top" at bounding box center [118, 462] width 162 height 17
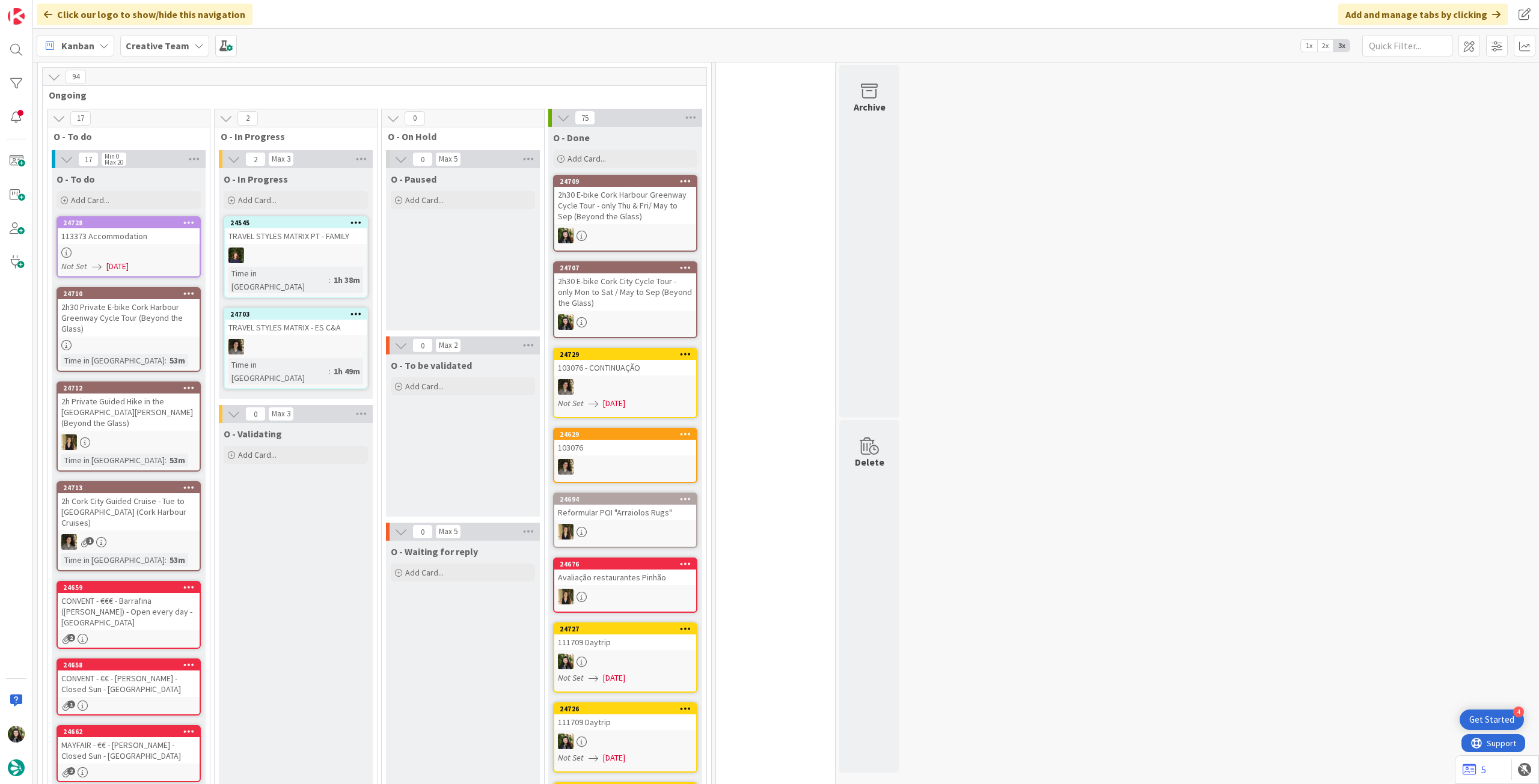
scroll to position [594, 0]
